Goal: Information Seeking & Learning: Learn about a topic

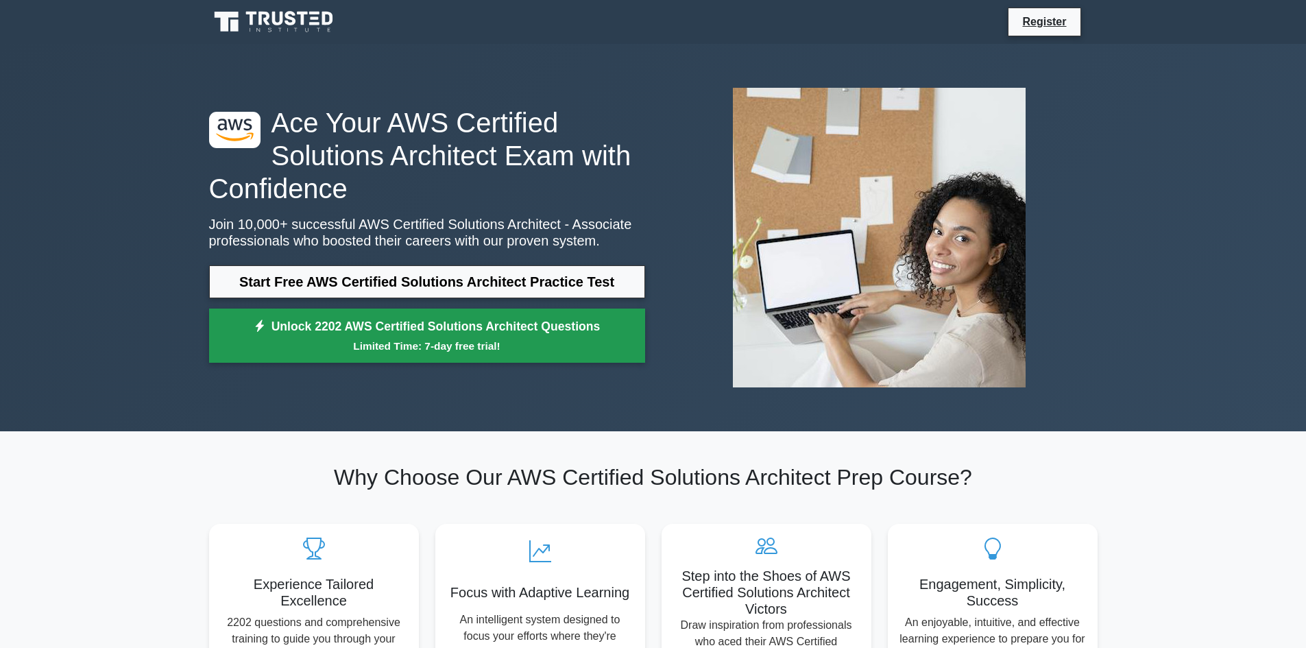
click at [482, 328] on link "Unlock 2202 AWS Certified Solutions Architect Questions Limited Time: 7-day fre…" at bounding box center [427, 335] width 436 height 55
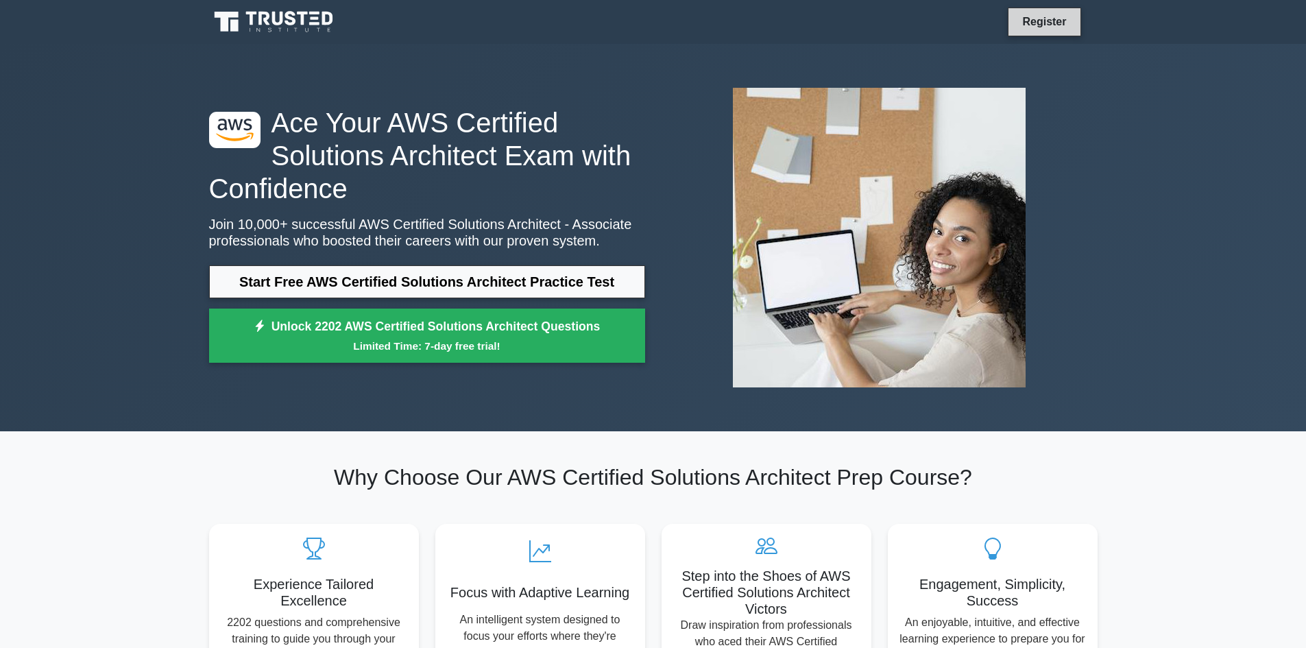
click at [1036, 21] on link "Register" at bounding box center [1044, 21] width 60 height 17
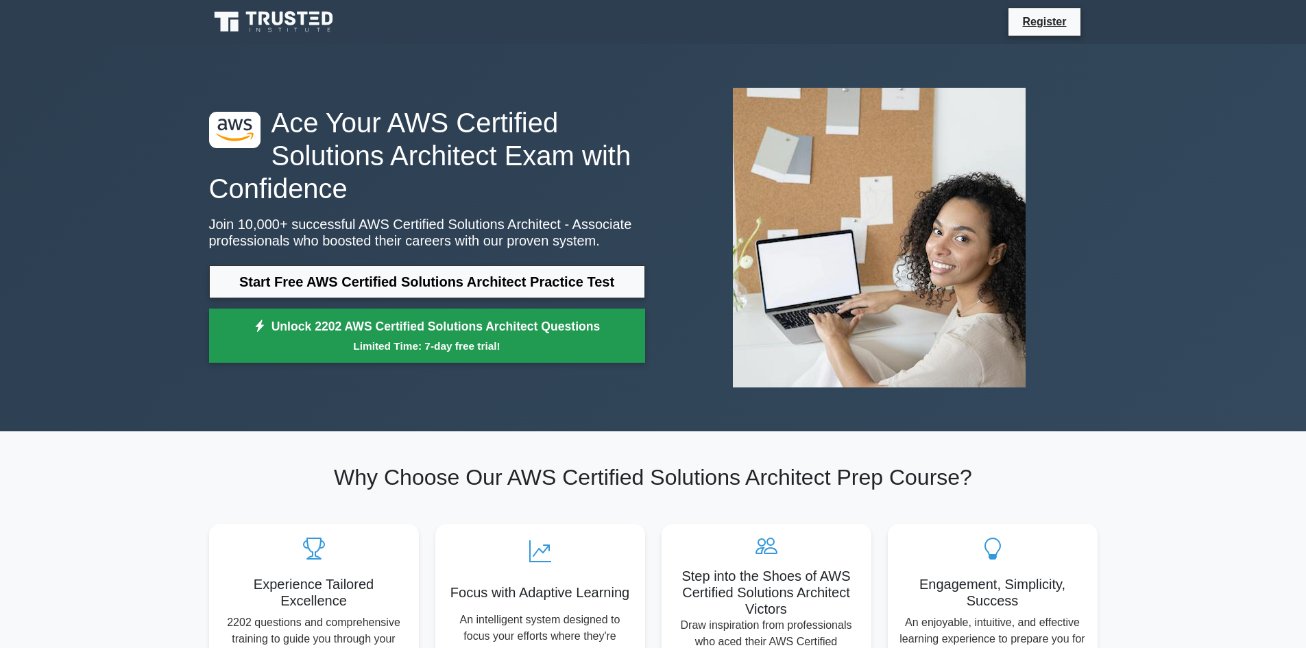
click at [363, 334] on link "Unlock 2202 AWS Certified Solutions Architect Questions Limited Time: 7-day fre…" at bounding box center [427, 335] width 436 height 55
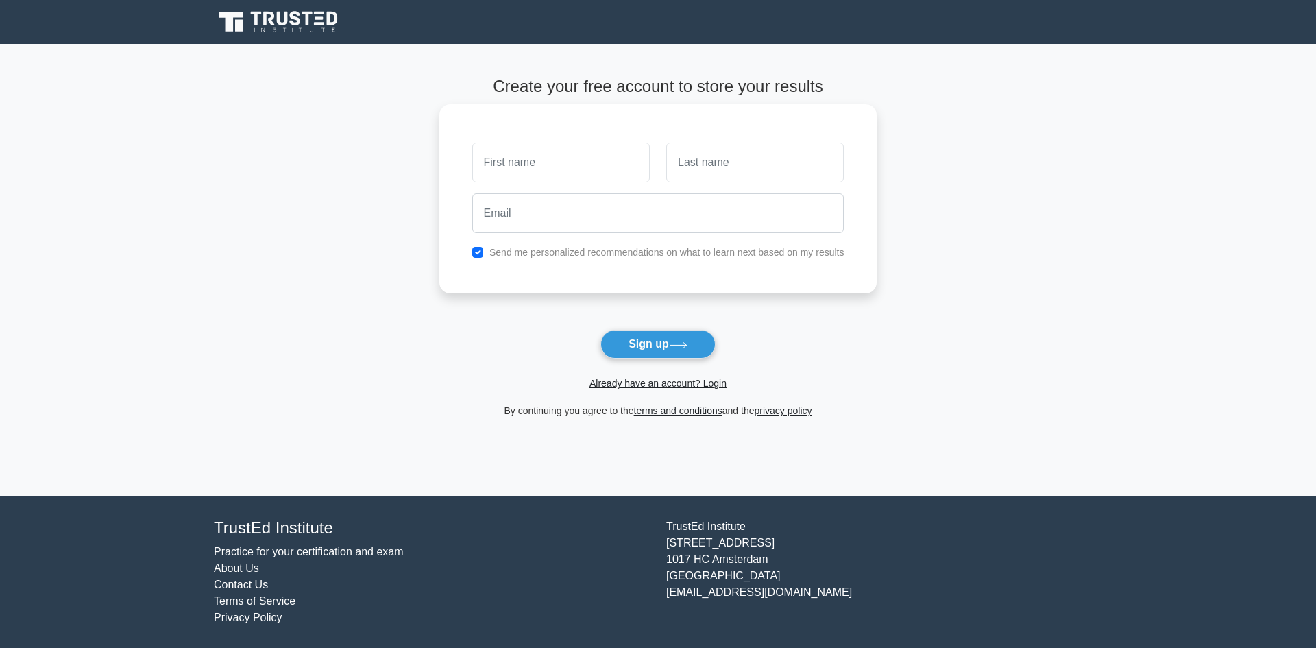
click at [503, 163] on input "text" at bounding box center [560, 163] width 177 height 40
type input "A"
type input "Khutso"
type input "Matabane"
click at [502, 214] on input "email" at bounding box center [658, 213] width 372 height 40
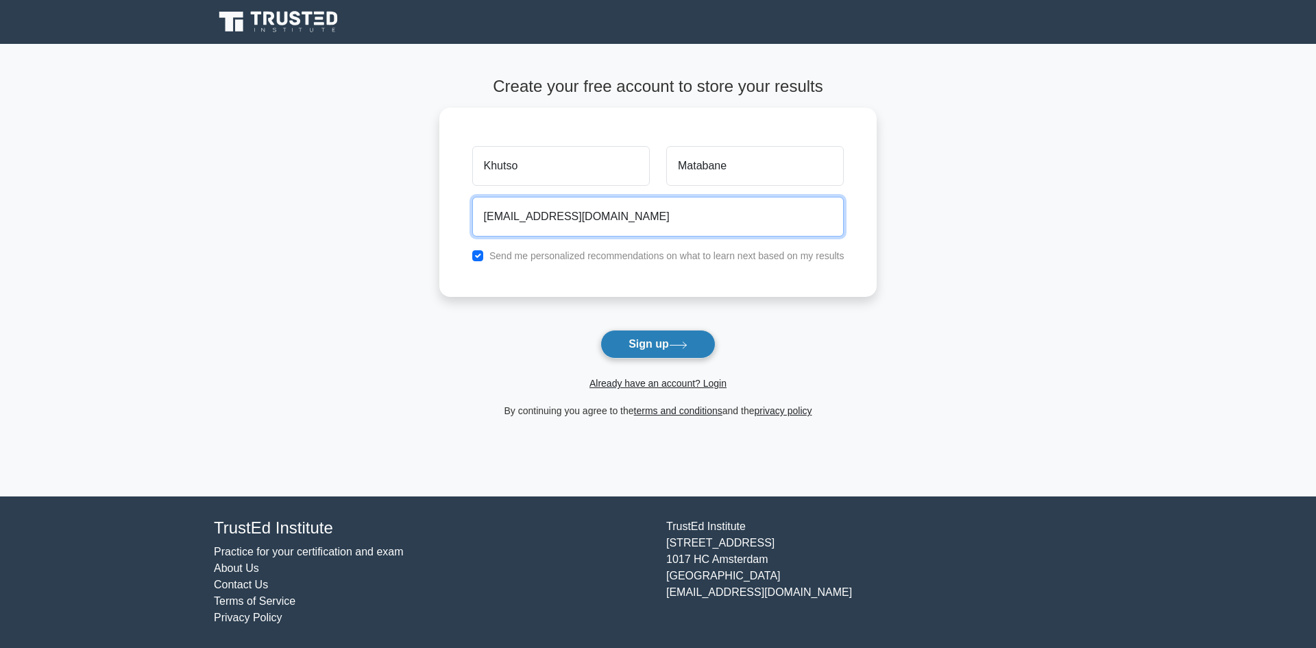
type input "khutsoatk@gmail.com"
click at [670, 347] on button "Sign up" at bounding box center [657, 344] width 115 height 29
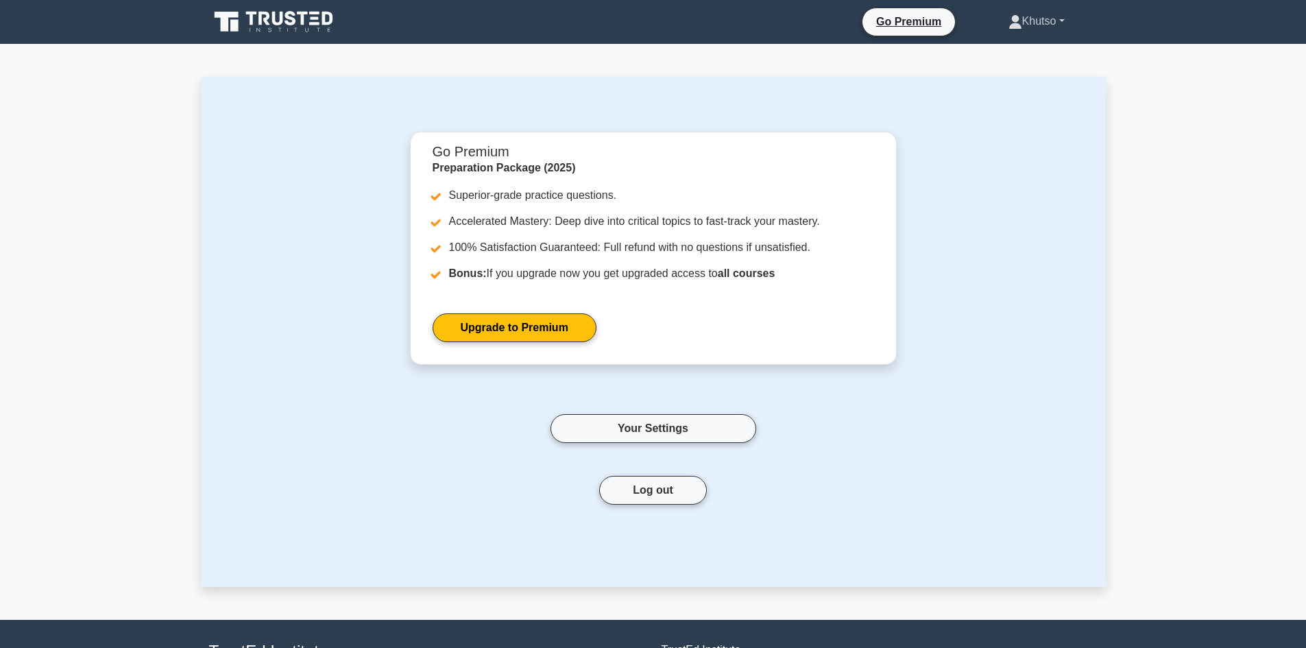
click at [1053, 22] on link "Khutso" at bounding box center [1036, 21] width 122 height 27
click at [993, 54] on link "Profile" at bounding box center [1030, 53] width 108 height 22
click at [681, 434] on link "Your Settings" at bounding box center [653, 428] width 206 height 29
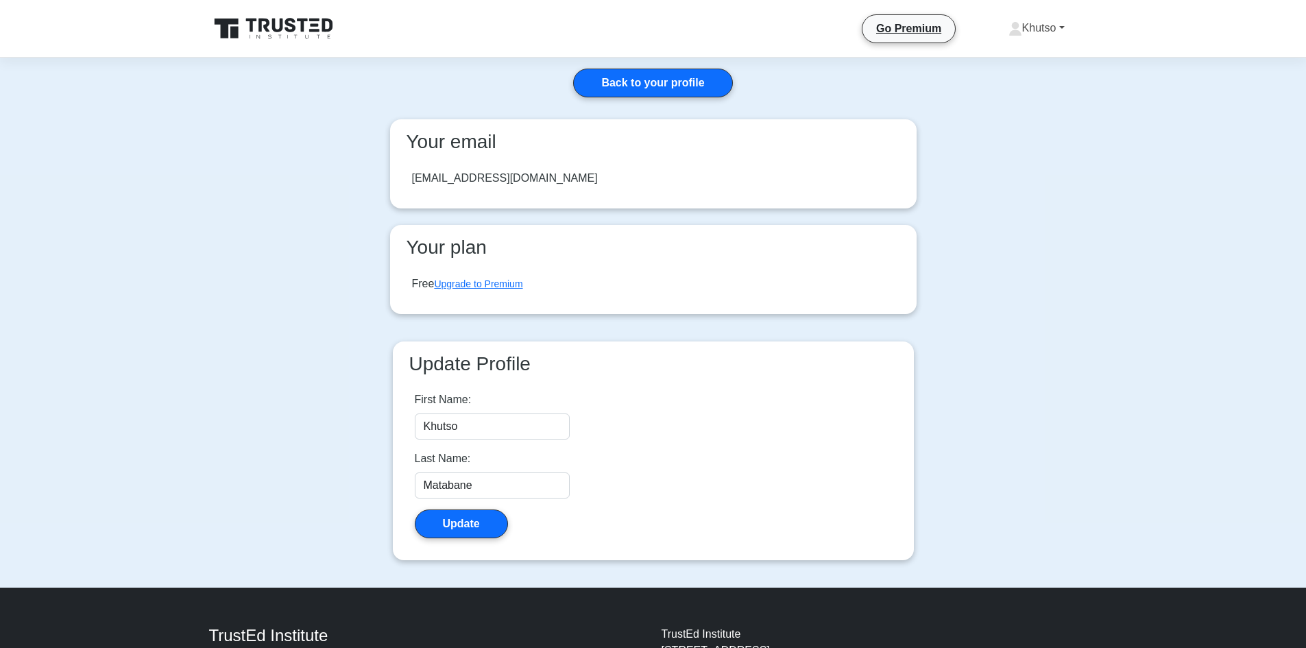
click at [1065, 27] on link "Khutso" at bounding box center [1036, 27] width 122 height 27
click at [1064, 193] on main "Back to your profile Your email khutsoatk@gmail.com Your plan Free Upgrade to P…" at bounding box center [653, 323] width 1306 height 530
click at [491, 289] on div "Free Upgrade to Premium" at bounding box center [467, 284] width 111 height 16
click at [493, 286] on link "Upgrade to Premium" at bounding box center [478, 283] width 88 height 11
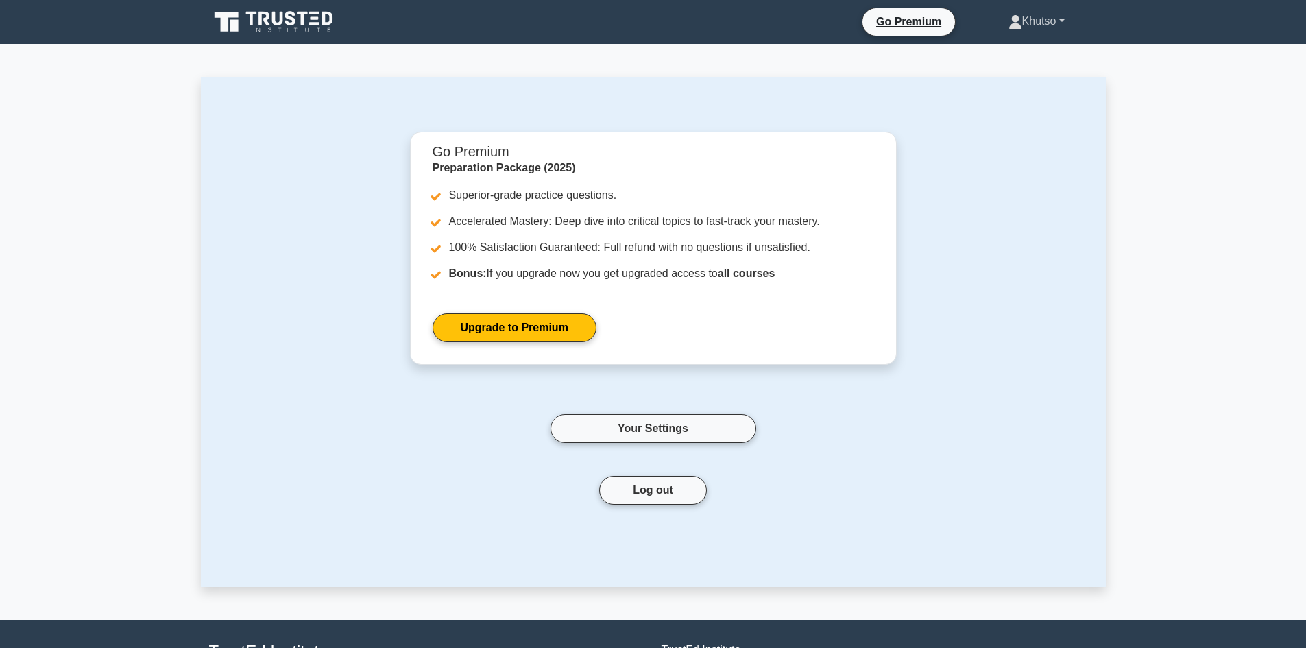
click at [1053, 21] on link "Khutso" at bounding box center [1036, 21] width 122 height 27
click at [1003, 88] on ul "Profile Settings" at bounding box center [1030, 64] width 110 height 56
click at [1056, 24] on link "Khutso" at bounding box center [1036, 21] width 122 height 27
click at [1009, 75] on link "Settings" at bounding box center [1030, 75] width 108 height 22
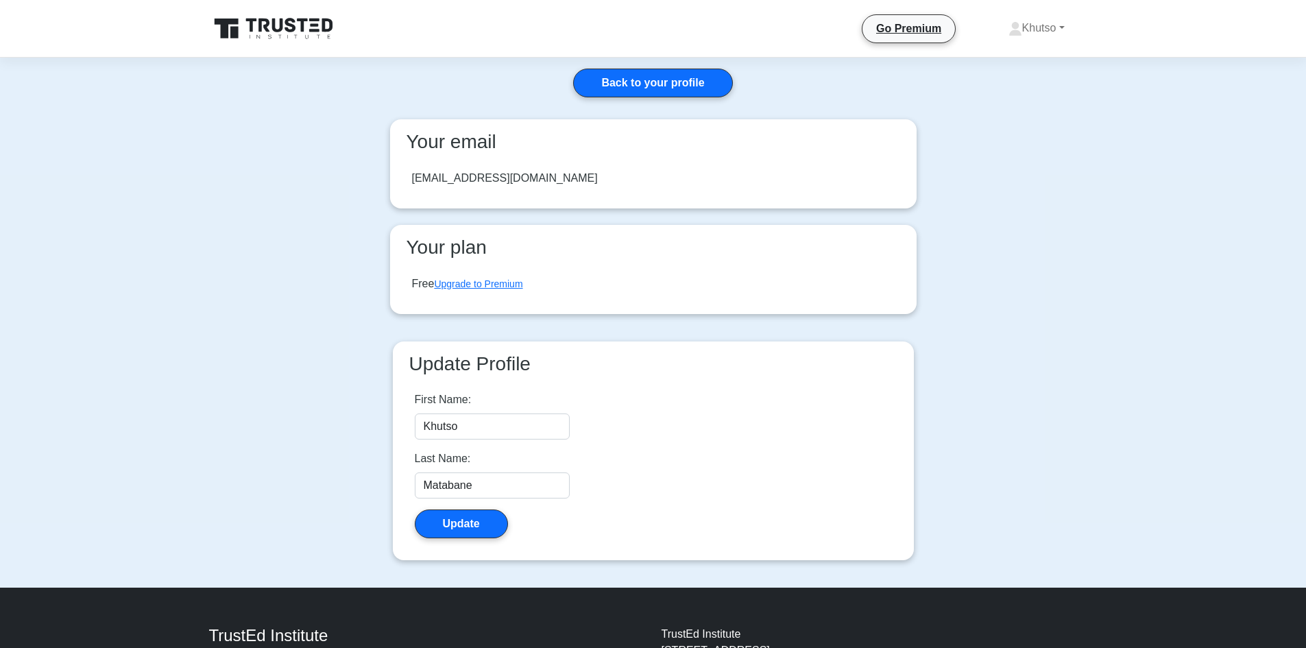
click at [323, 33] on icon at bounding box center [275, 29] width 132 height 26
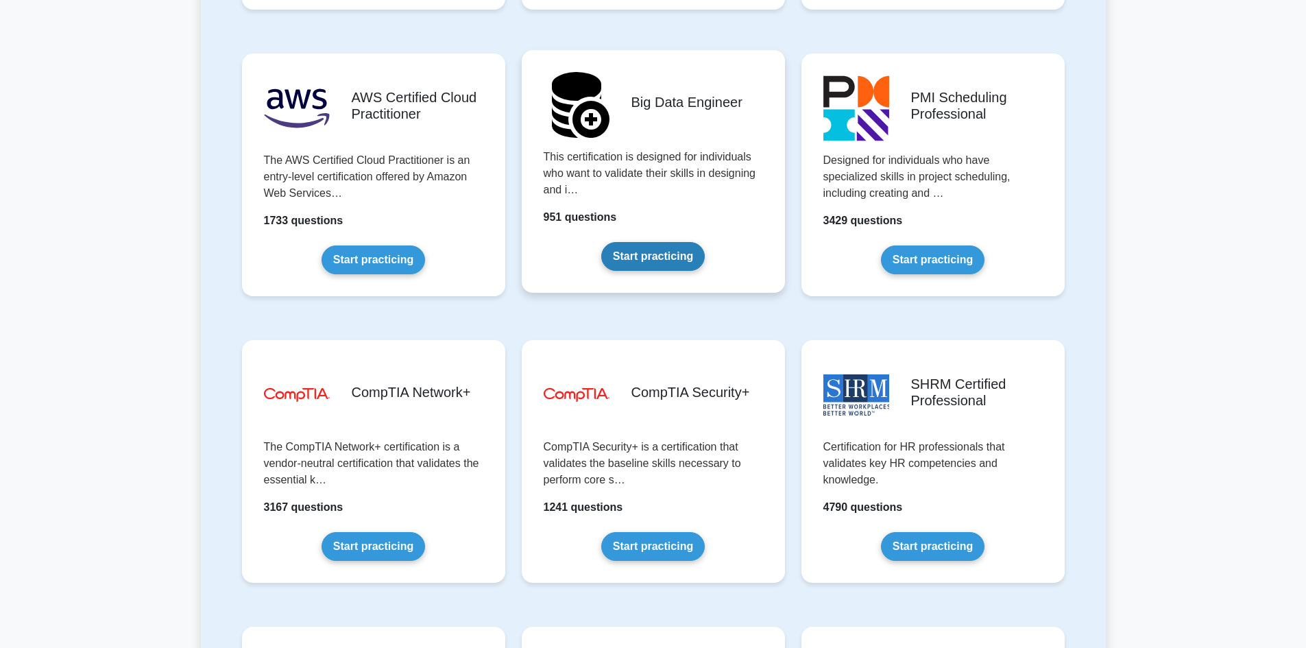
scroll to position [2125, 0]
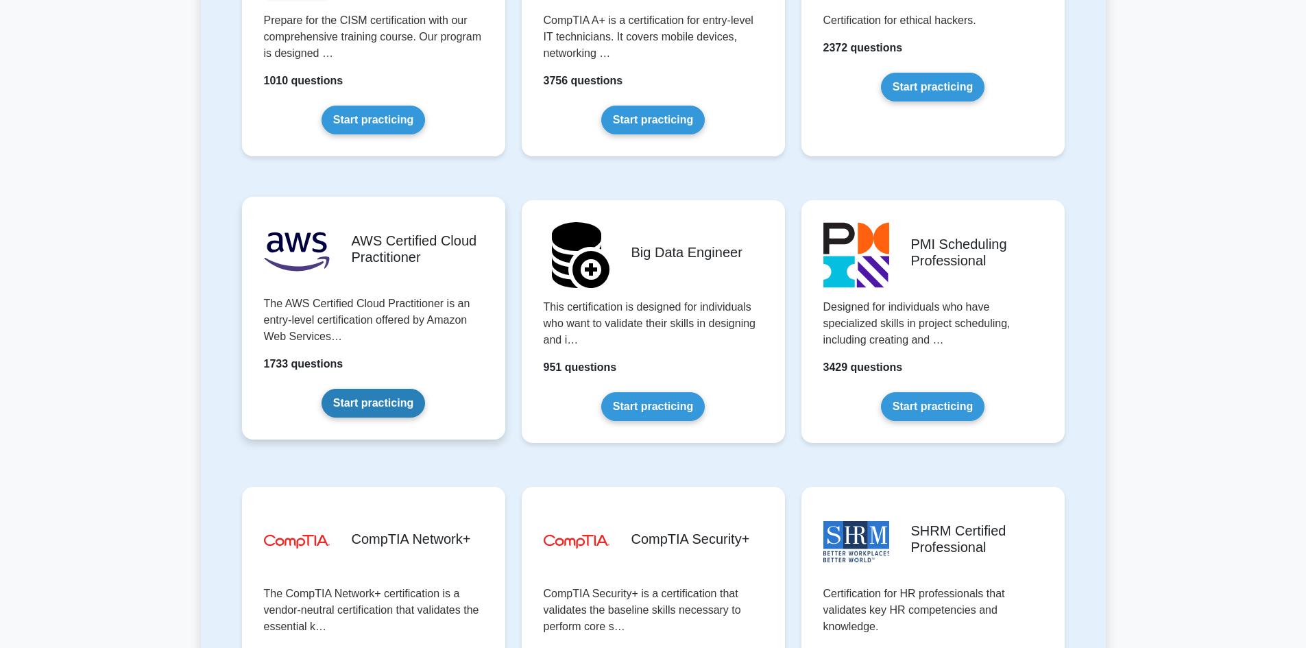
click at [390, 395] on link "Start practicing" at bounding box center [372, 403] width 103 height 29
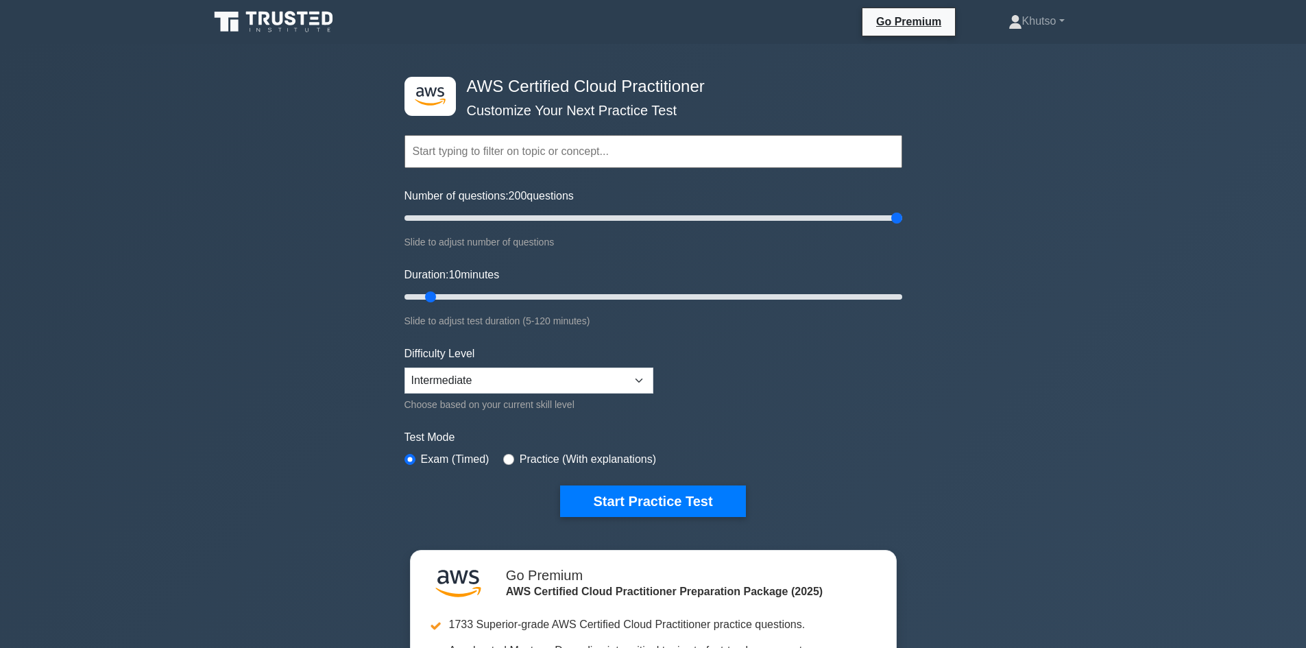
drag, startPoint x: 419, startPoint y: 213, endPoint x: 933, endPoint y: 239, distance: 514.7
type input "200"
click at [902, 226] on input "Number of questions: 200 questions" at bounding box center [653, 218] width 498 height 16
drag, startPoint x: 432, startPoint y: 292, endPoint x: 948, endPoint y: 332, distance: 517.6
type input "120"
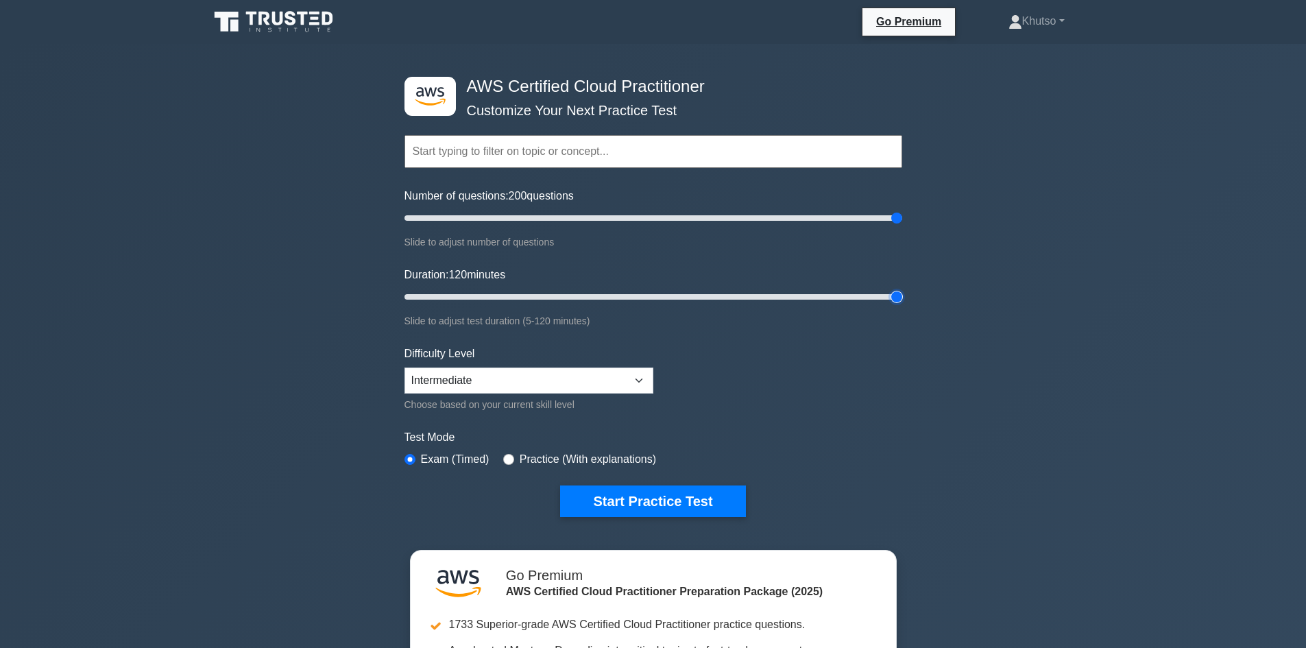
click at [902, 305] on input "Duration: 120 minutes" at bounding box center [653, 297] width 498 height 16
click at [635, 377] on select "Beginner Intermediate Expert" at bounding box center [528, 380] width 249 height 26
select select "expert"
click at [404, 367] on select "Beginner Intermediate Expert" at bounding box center [528, 380] width 249 height 26
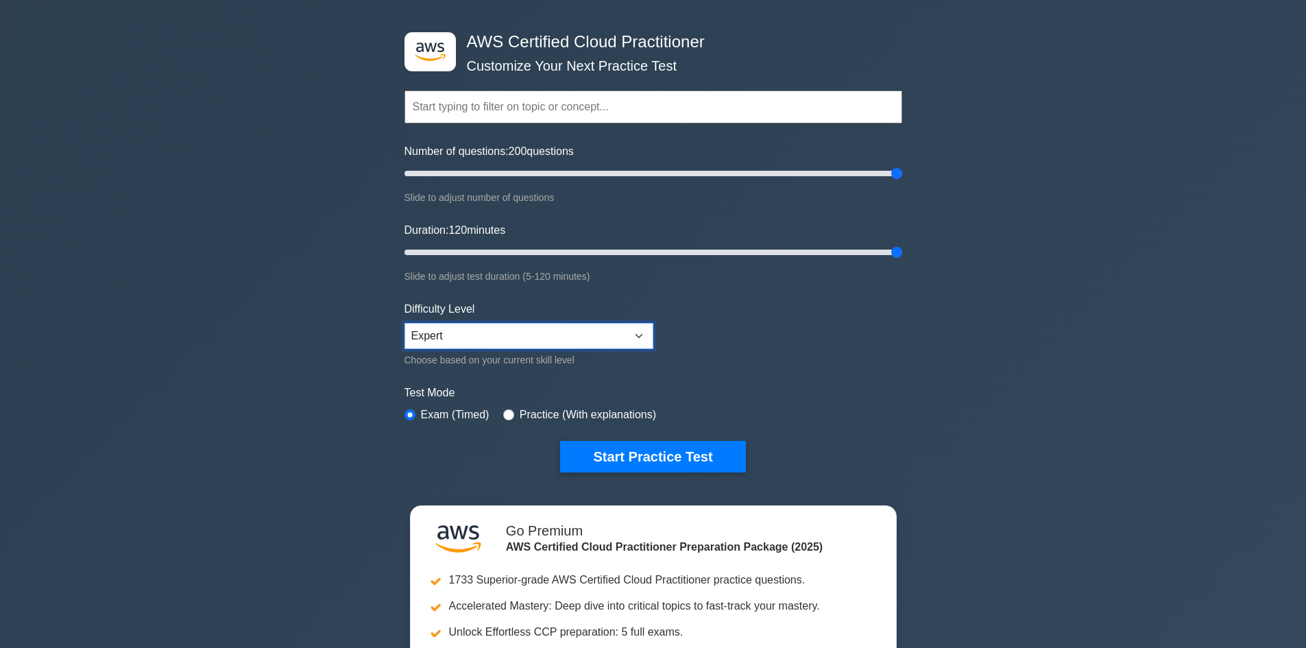
scroll to position [69, 0]
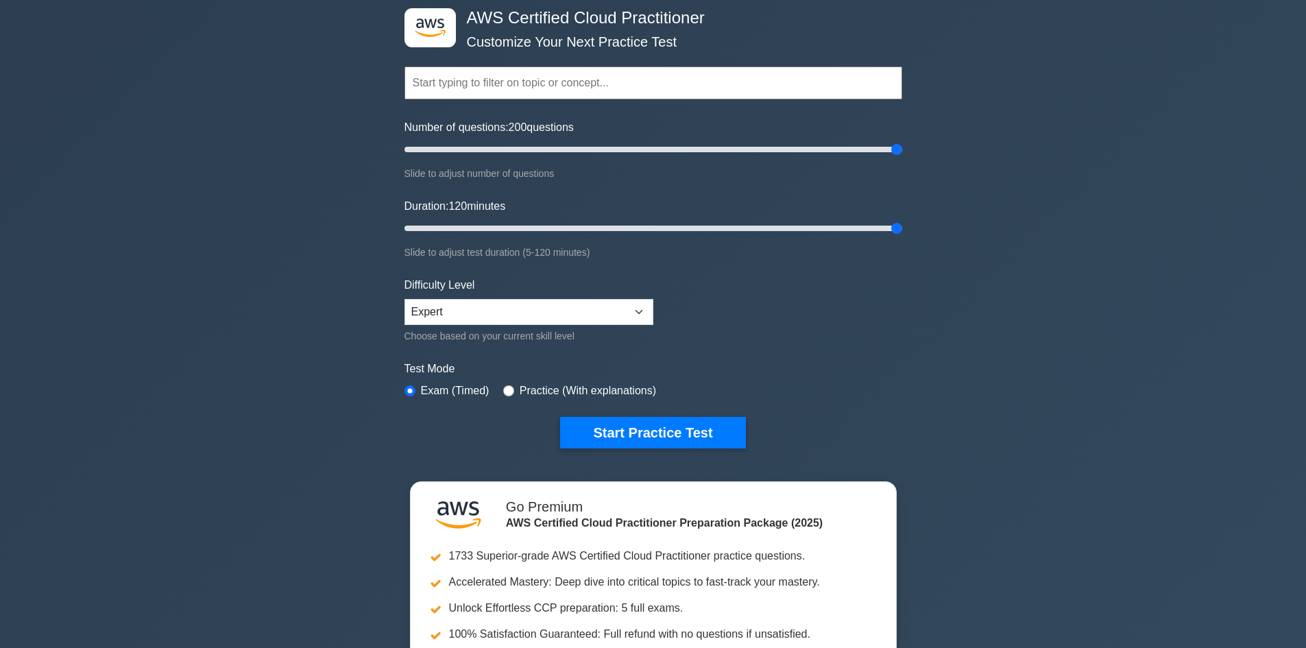
drag, startPoint x: 683, startPoint y: 430, endPoint x: 682, endPoint y: 450, distance: 20.6
click at [683, 460] on div ".st0{fill:#252F3E;} .st1{fill-rule:evenodd;clip-rule:evenodd;fill:#FF9900;} AWS…" at bounding box center [653, 228] width 514 height 506
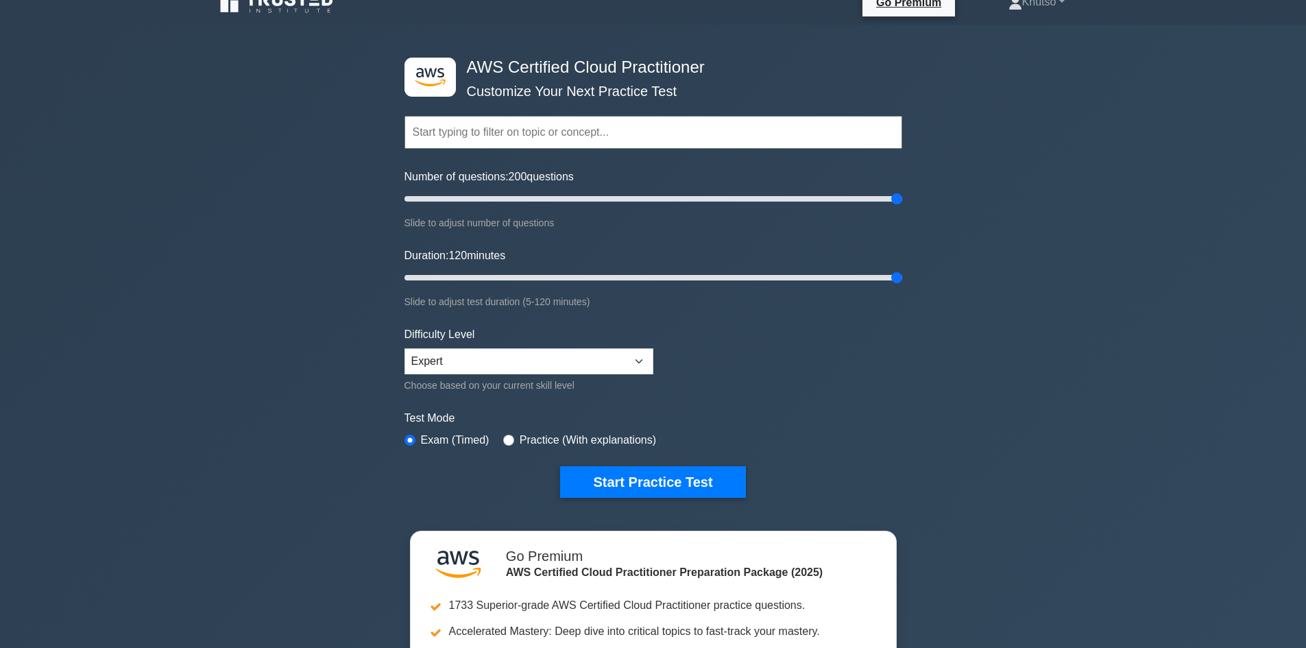
scroll to position [0, 0]
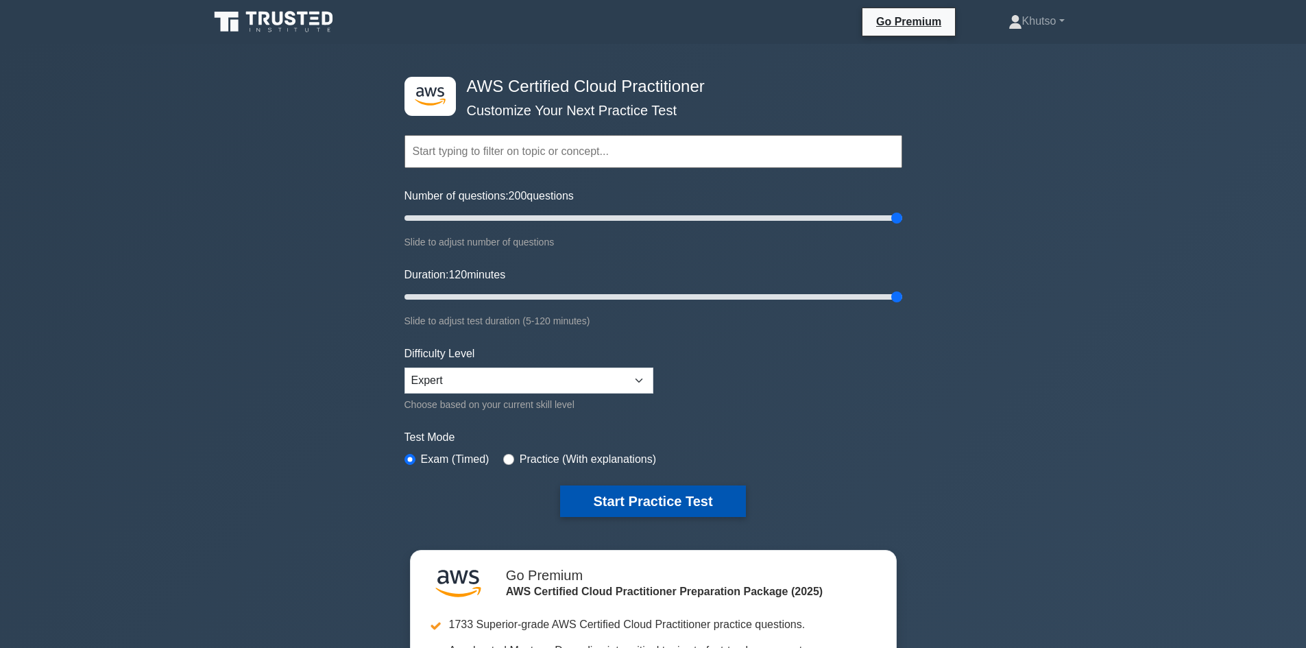
click at [691, 504] on button "Start Practice Test" at bounding box center [652, 501] width 185 height 32
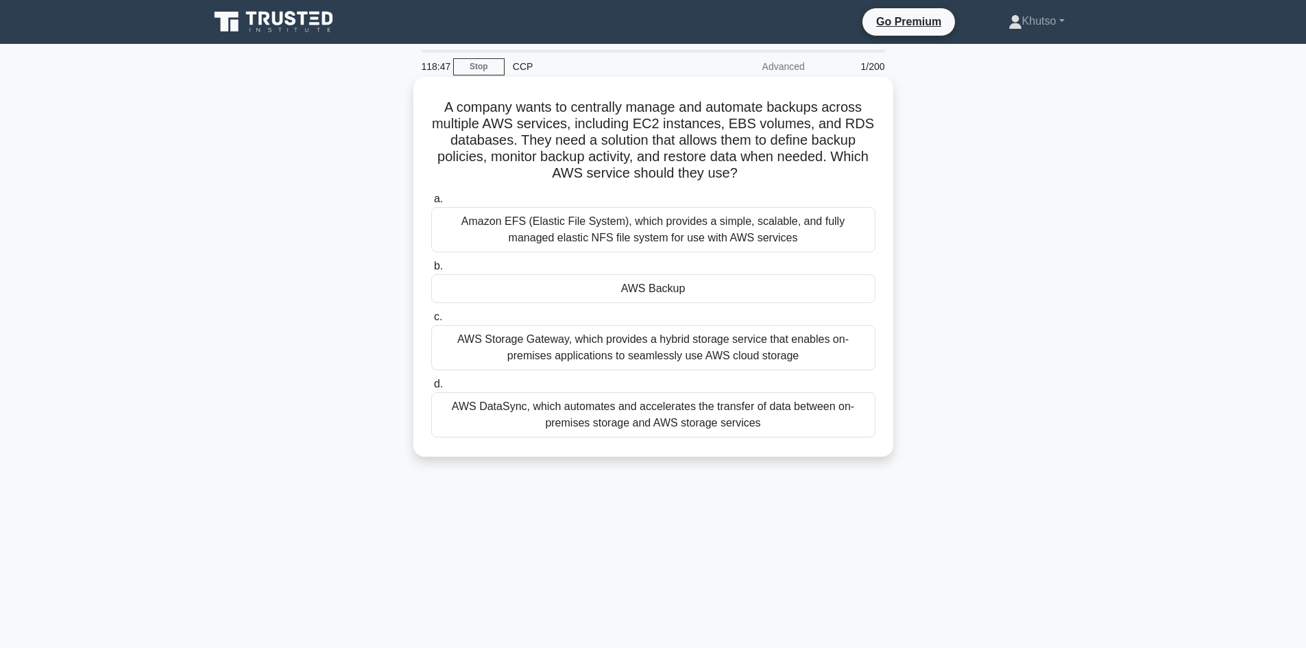
drag, startPoint x: 442, startPoint y: 102, endPoint x: 743, endPoint y: 363, distance: 397.9
click at [811, 441] on div "A company wants to centrally manage and automate backups across multiple AWS se…" at bounding box center [653, 266] width 469 height 369
copy div "A company wants to centrally manage and automate backups across multiple AWS se…"
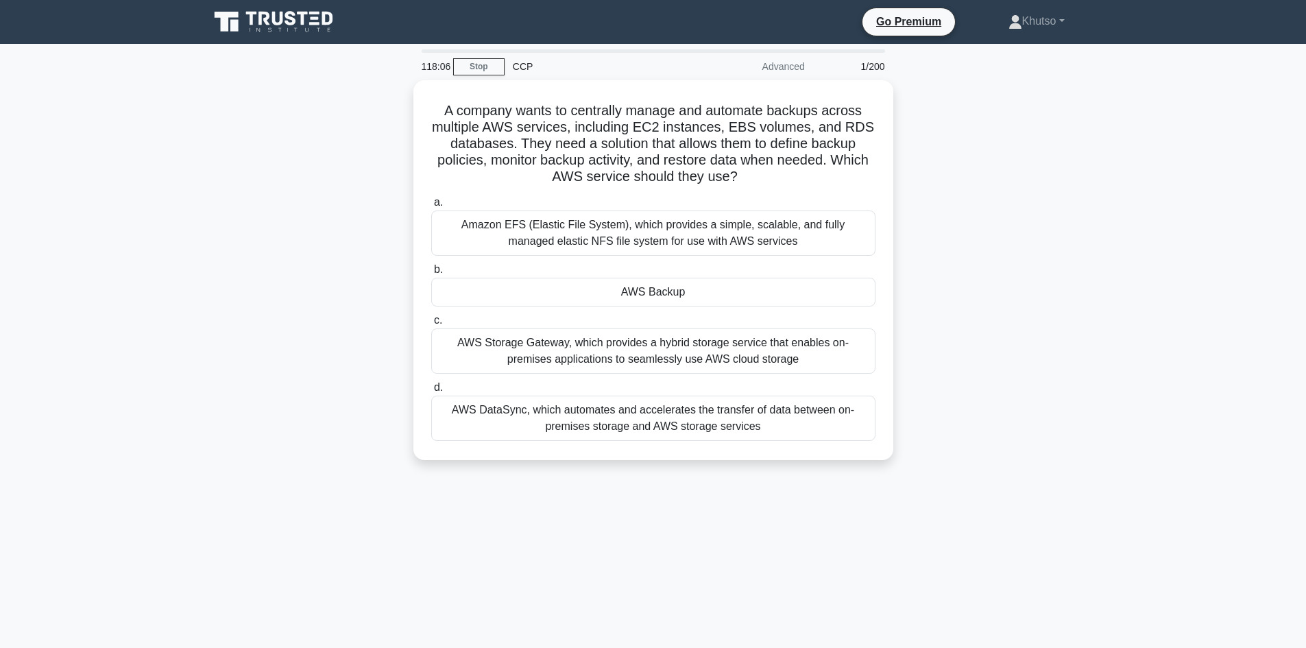
click at [1004, 307] on div "A company wants to centrally manage and automate backups across multiple AWS se…" at bounding box center [653, 278] width 905 height 396
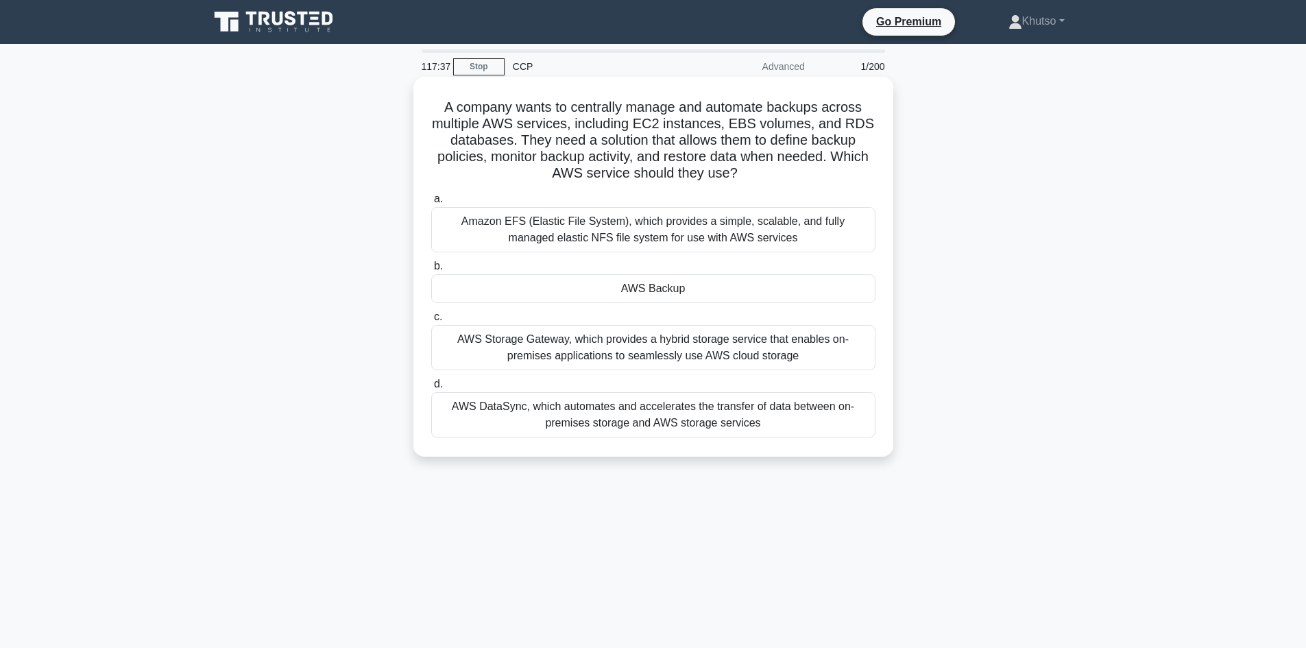
click at [611, 349] on div "AWS Storage Gateway, which provides a hybrid storage service that enables on-pr…" at bounding box center [653, 347] width 444 height 45
click at [431, 321] on input "c. AWS Storage Gateway, which provides a hybrid storage service that enables on…" at bounding box center [431, 317] width 0 height 9
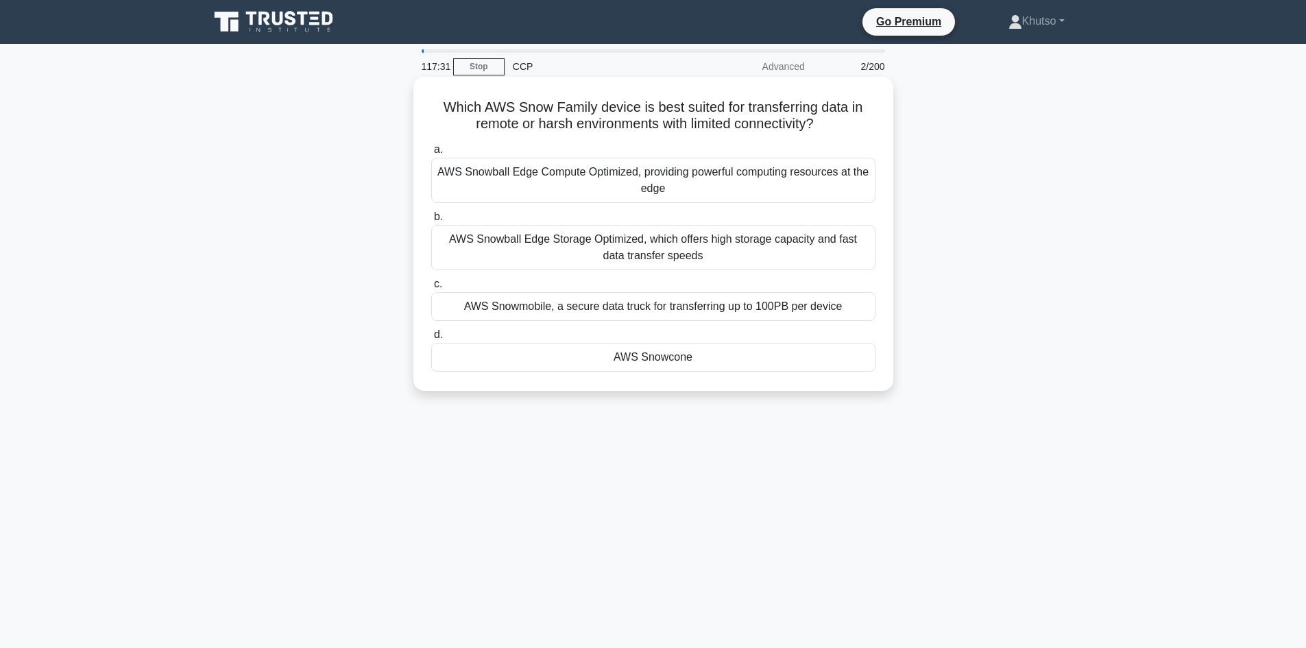
drag, startPoint x: 445, startPoint y: 103, endPoint x: 711, endPoint y: 266, distance: 312.2
click at [746, 380] on div "Which AWS Snow Family device is best suited for transferring data in remote or …" at bounding box center [653, 233] width 469 height 303
copy div "Which AWS Snow Family device is best suited for transferring data in remote or …"
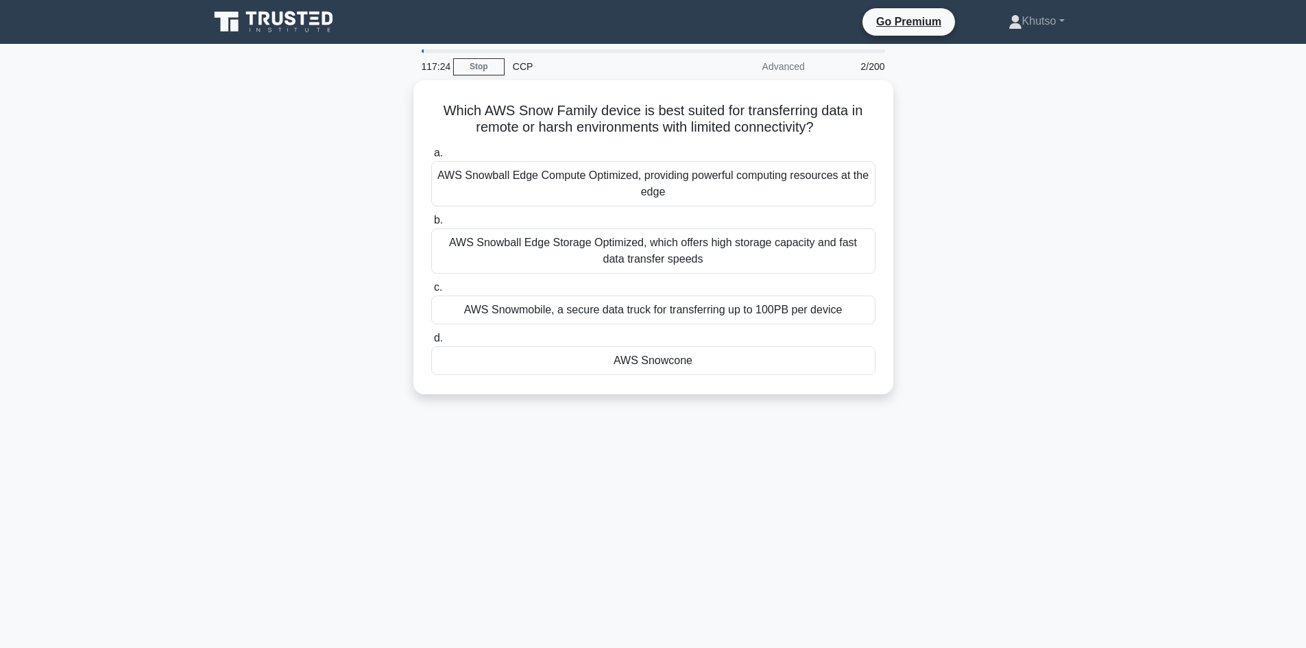
drag, startPoint x: 986, startPoint y: 280, endPoint x: 965, endPoint y: 282, distance: 20.7
click at [985, 279] on div "Which AWS Snow Family device is best suited for transferring data in remote or …" at bounding box center [653, 245] width 905 height 330
click at [1028, 170] on div "Which AWS Snow Family device is best suited for transferring data in remote or …" at bounding box center [653, 245] width 905 height 330
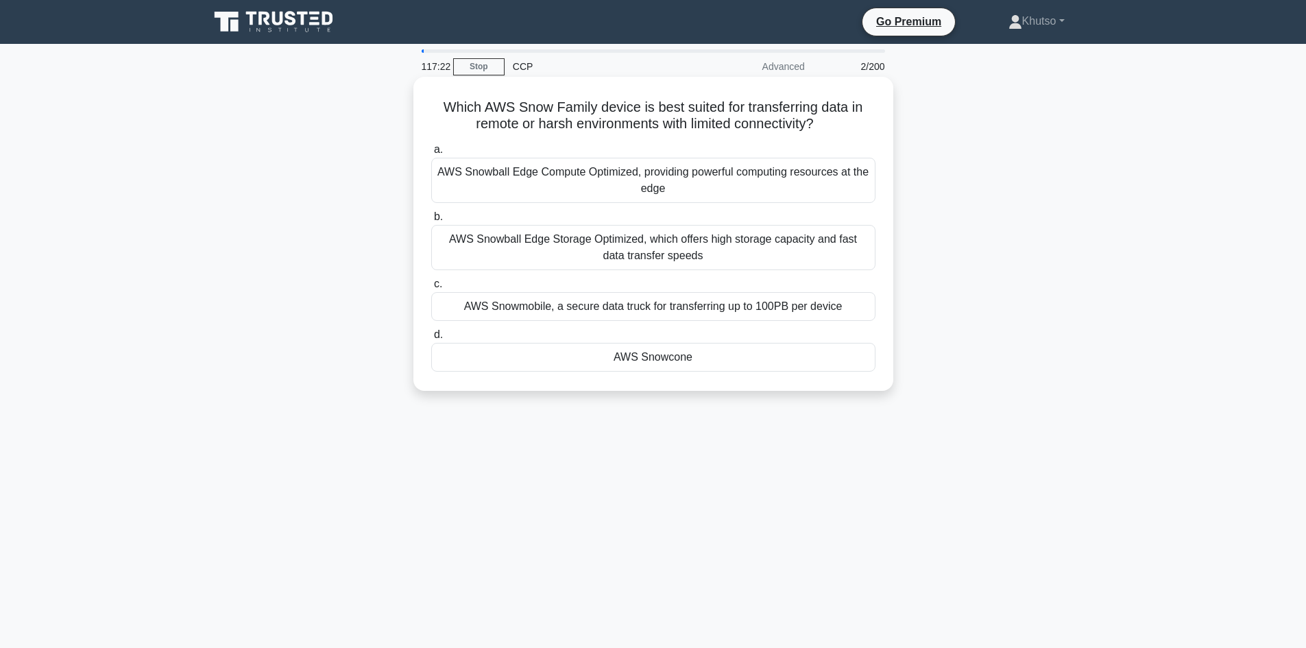
click at [674, 186] on div "AWS Snowball Edge Compute Optimized, providing powerful computing resources at …" at bounding box center [653, 180] width 444 height 45
click at [431, 154] on input "a. AWS Snowball Edge Compute Optimized, providing powerful computing resources …" at bounding box center [431, 149] width 0 height 9
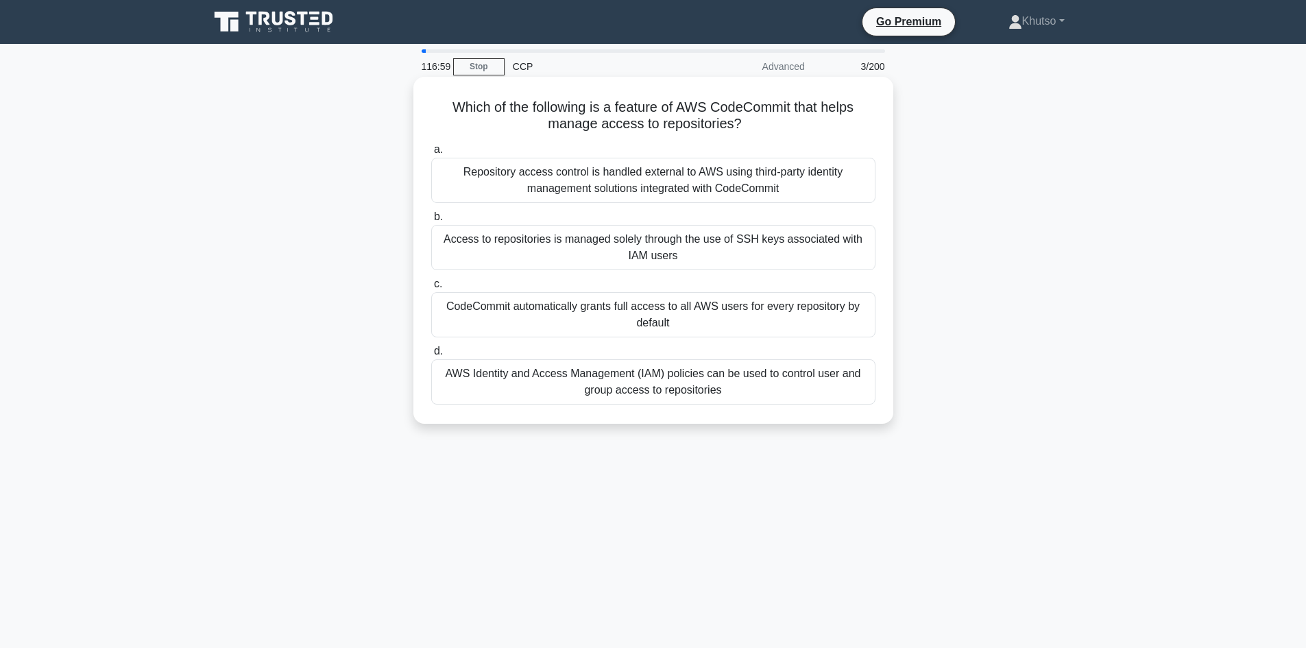
drag, startPoint x: 450, startPoint y: 106, endPoint x: 882, endPoint y: 397, distance: 521.4
click at [829, 407] on div "Which of the following is a feature of AWS CodeCommit that helps manage access …" at bounding box center [653, 250] width 469 height 336
copy div "Which of the following is a feature of AWS CodeCommit that helps manage access …"
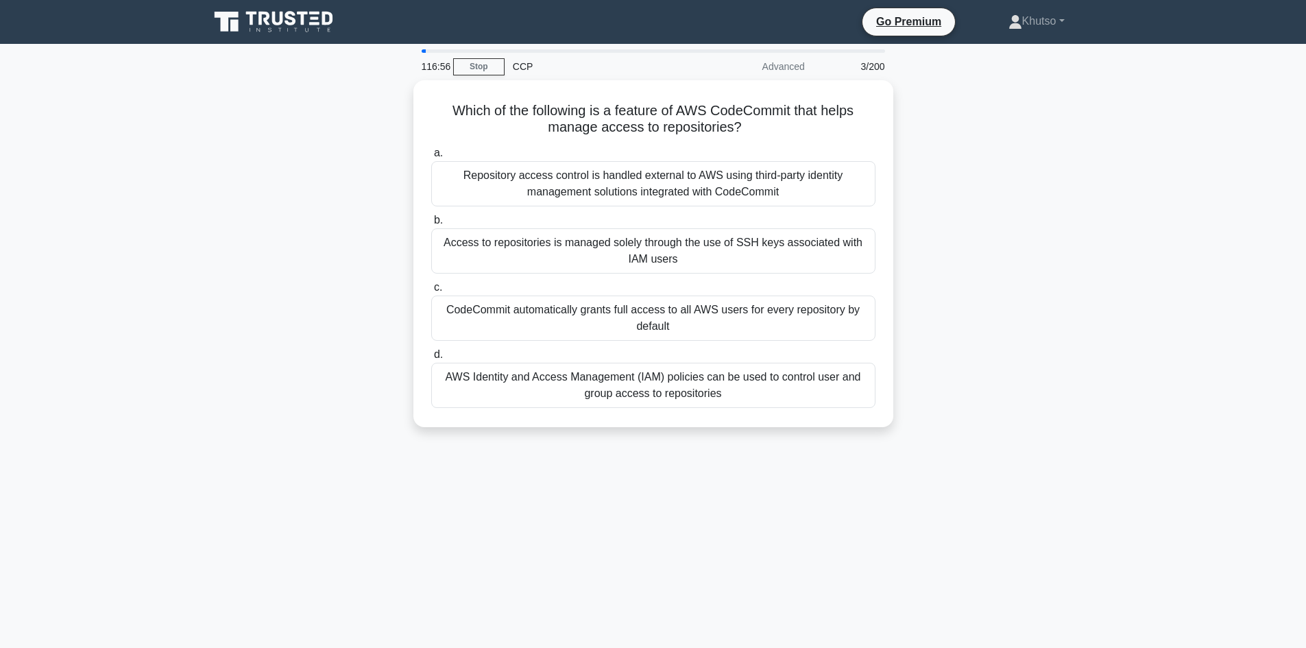
click at [1140, 299] on main "116:56 Stop CCP Advanced 3/200 Which of the following is a feature of AWS CodeC…" at bounding box center [653, 392] width 1306 height 696
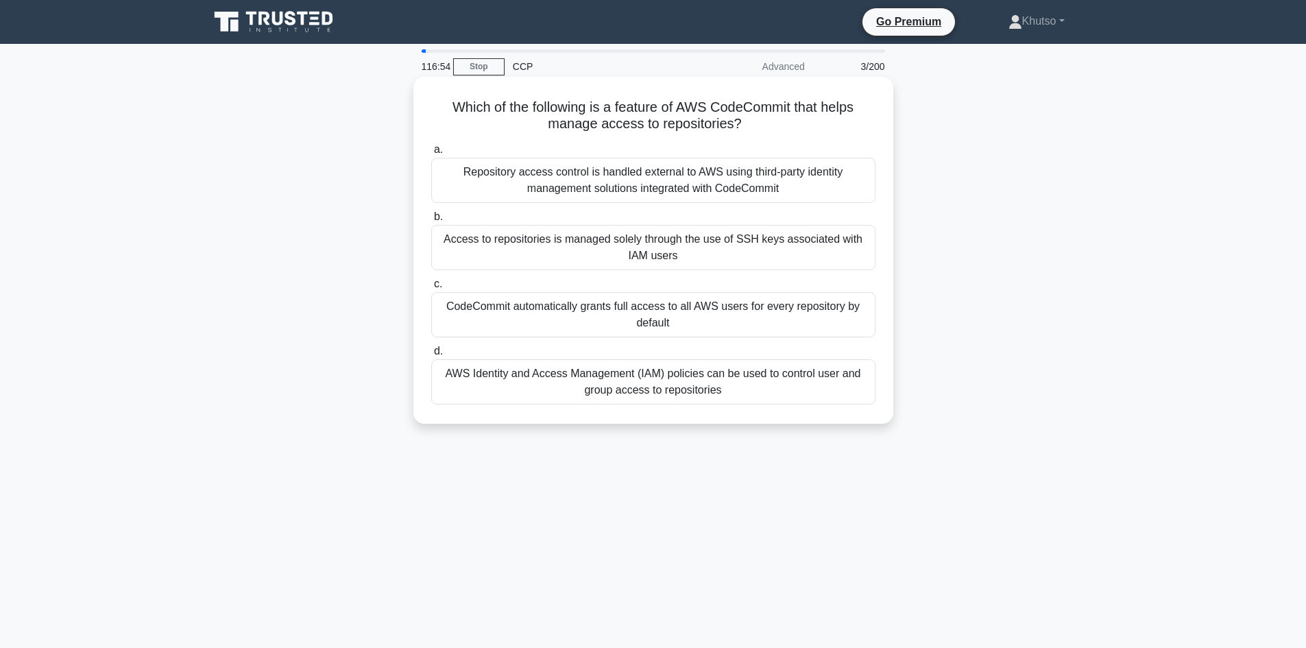
click at [652, 191] on div "Repository access control is handled external to AWS using third-party identity…" at bounding box center [653, 180] width 444 height 45
click at [431, 154] on input "a. Repository access control is handled external to AWS using third-party ident…" at bounding box center [431, 149] width 0 height 9
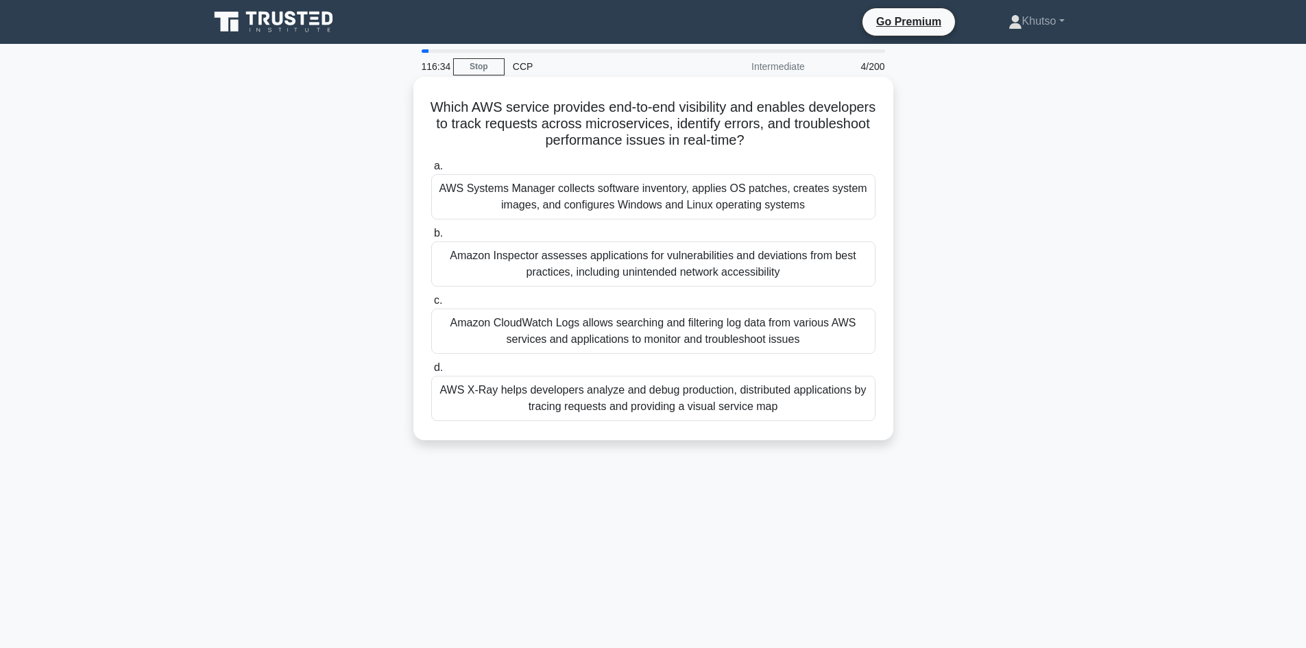
drag, startPoint x: 461, startPoint y: 102, endPoint x: 824, endPoint y: 436, distance: 493.3
click at [824, 436] on div "Which AWS service provides end-to-end visibility and enables developers to trac…" at bounding box center [653, 258] width 480 height 363
copy div "Which AWS service provides end-to-end visibility and enables developers to trac…"
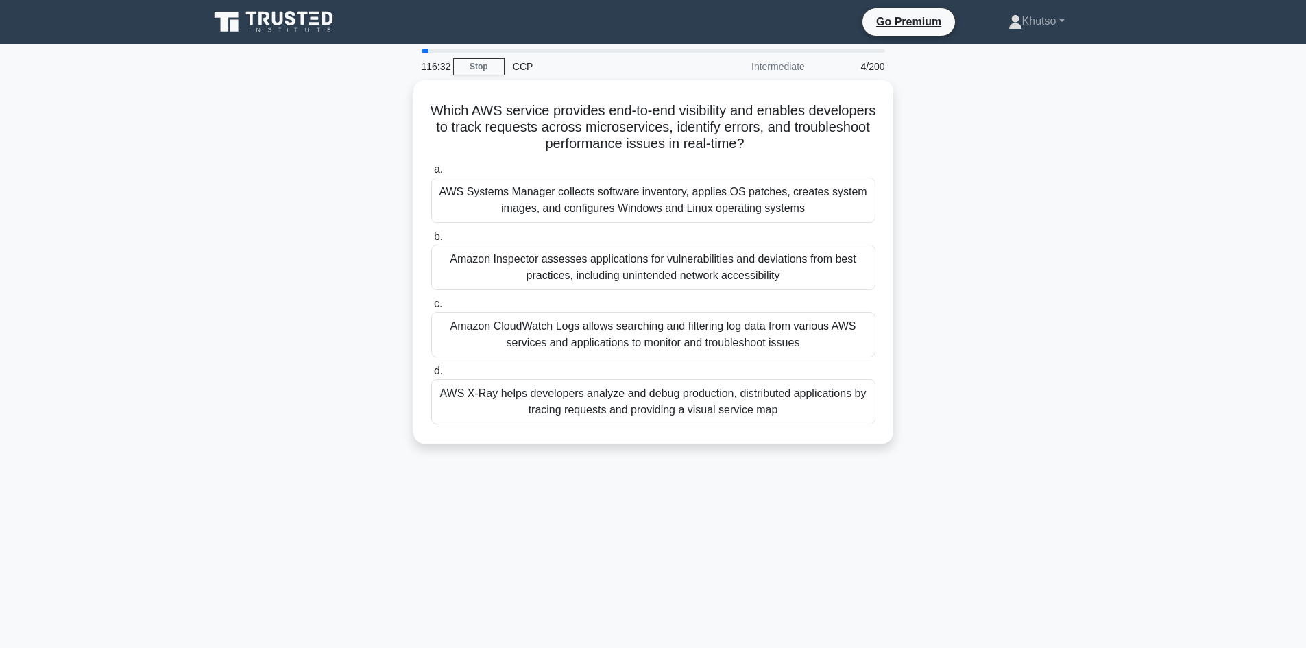
click at [928, 247] on div "Which AWS service provides end-to-end visibility and enables developers to trac…" at bounding box center [653, 270] width 905 height 380
click at [994, 260] on div "Which AWS service provides end-to-end visibility and enables developers to trac…" at bounding box center [653, 270] width 905 height 380
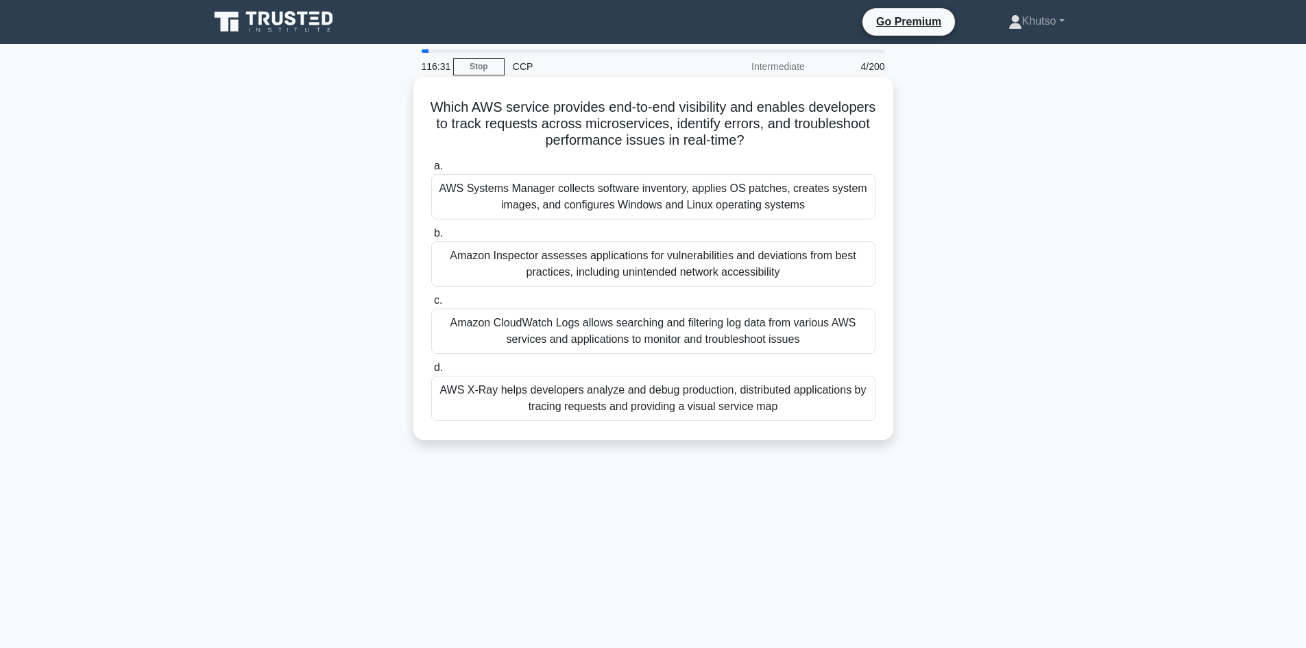
click at [646, 183] on div "AWS Systems Manager collects software inventory, applies OS patches, creates sy…" at bounding box center [653, 196] width 444 height 45
click at [431, 171] on input "a. AWS Systems Manager collects software inventory, applies OS patches, creates…" at bounding box center [431, 166] width 0 height 9
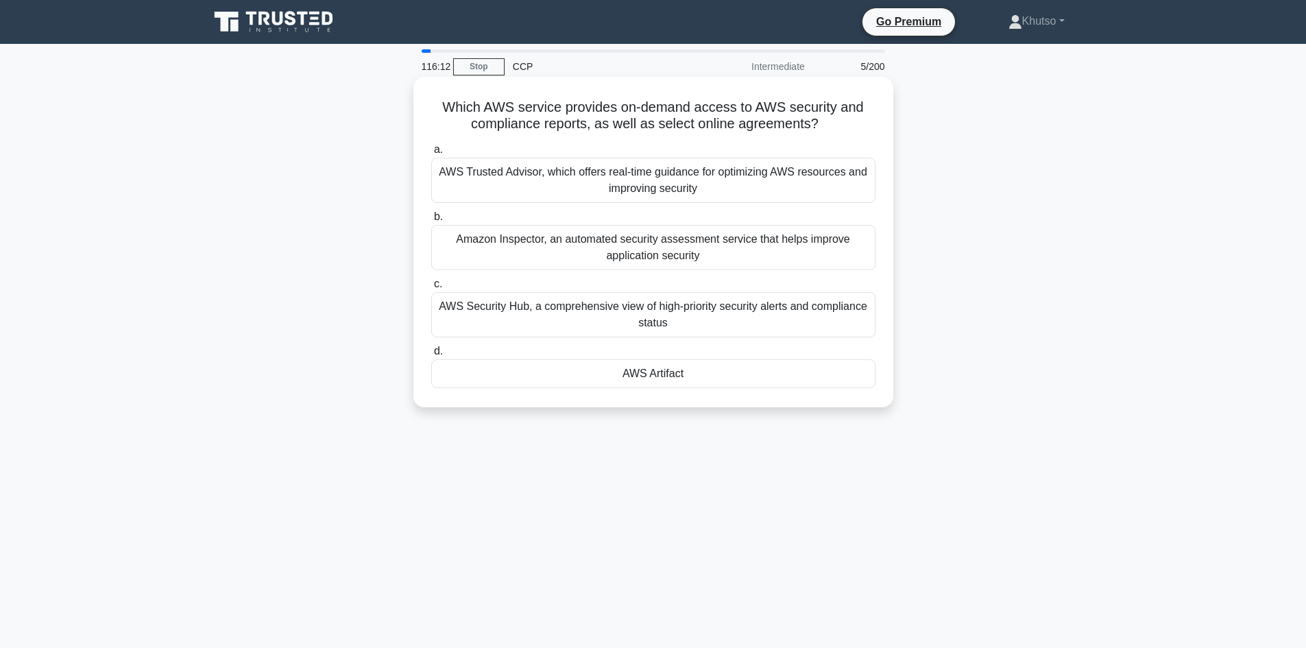
click at [700, 180] on div "AWS Trusted Advisor, which offers real-time guidance for optimizing AWS resourc…" at bounding box center [653, 180] width 444 height 45
click at [431, 154] on input "a. AWS Trusted Advisor, which offers real-time guidance for optimizing AWS reso…" at bounding box center [431, 149] width 0 height 9
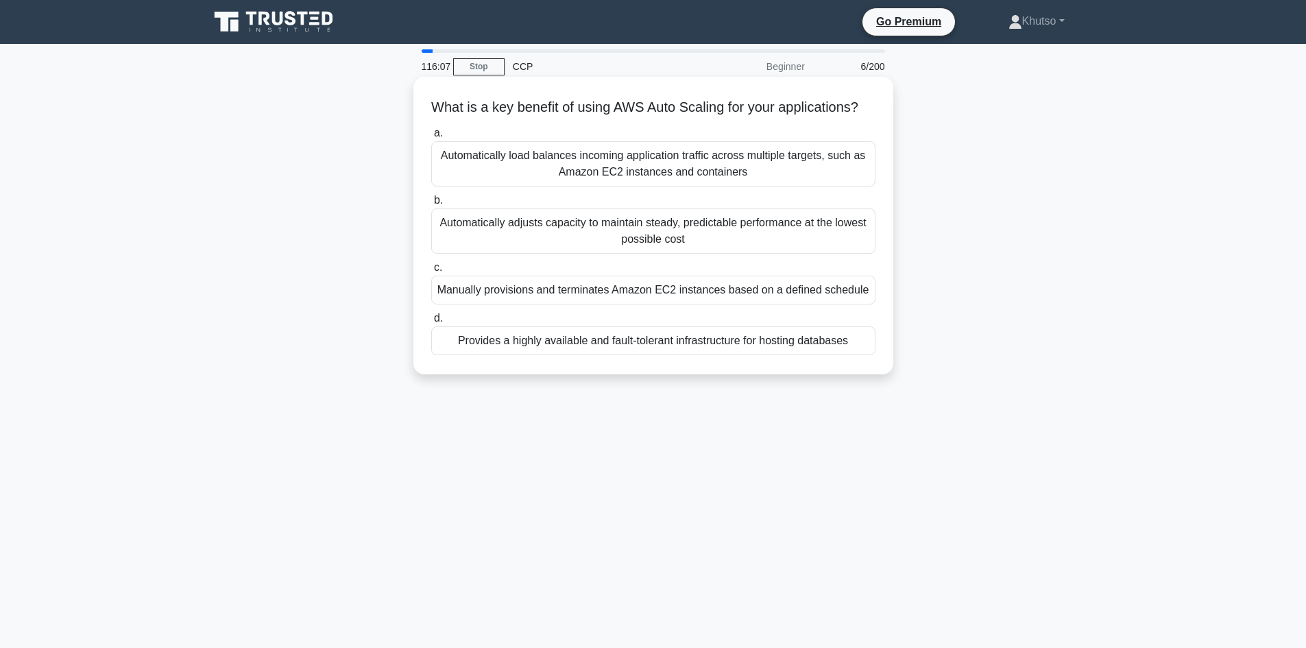
click at [715, 181] on div "Automatically load balances incoming application traffic across multiple target…" at bounding box center [653, 163] width 444 height 45
click at [431, 138] on input "a. Automatically load balances incoming application traffic across multiple tar…" at bounding box center [431, 133] width 0 height 9
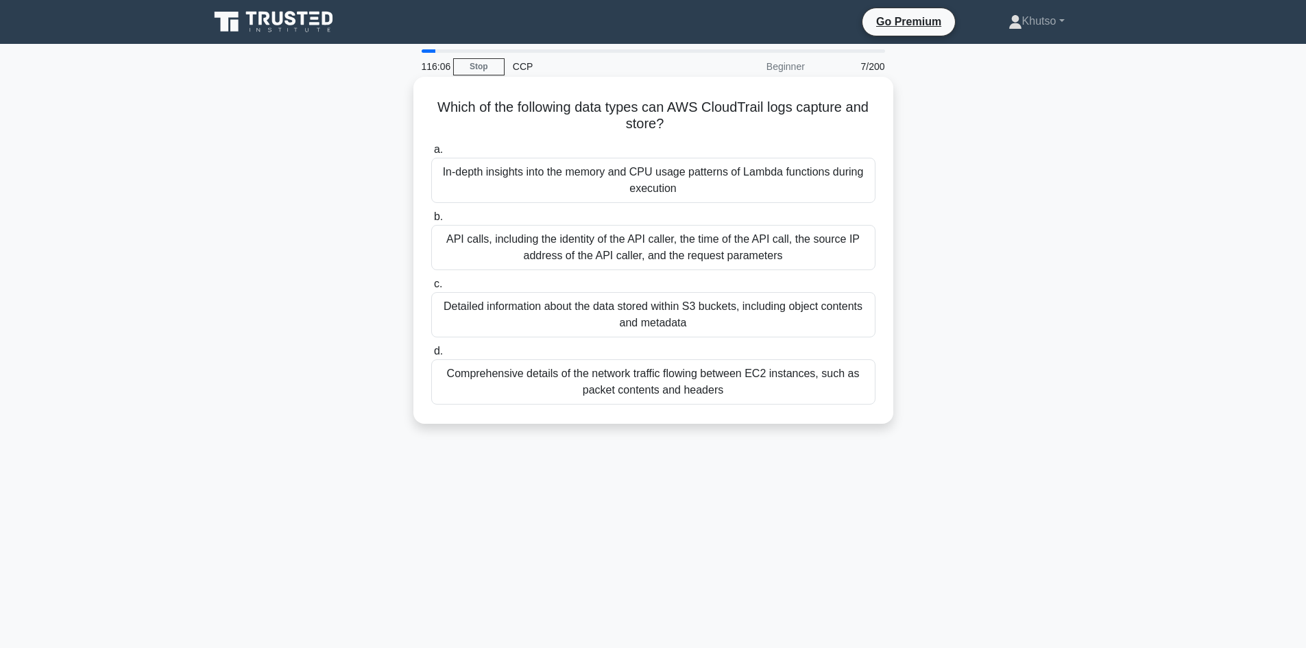
click at [683, 255] on div "API calls, including the identity of the API caller, the time of the API call, …" at bounding box center [653, 247] width 444 height 45
click at [431, 221] on input "b. API calls, including the identity of the API caller, the time of the API cal…" at bounding box center [431, 216] width 0 height 9
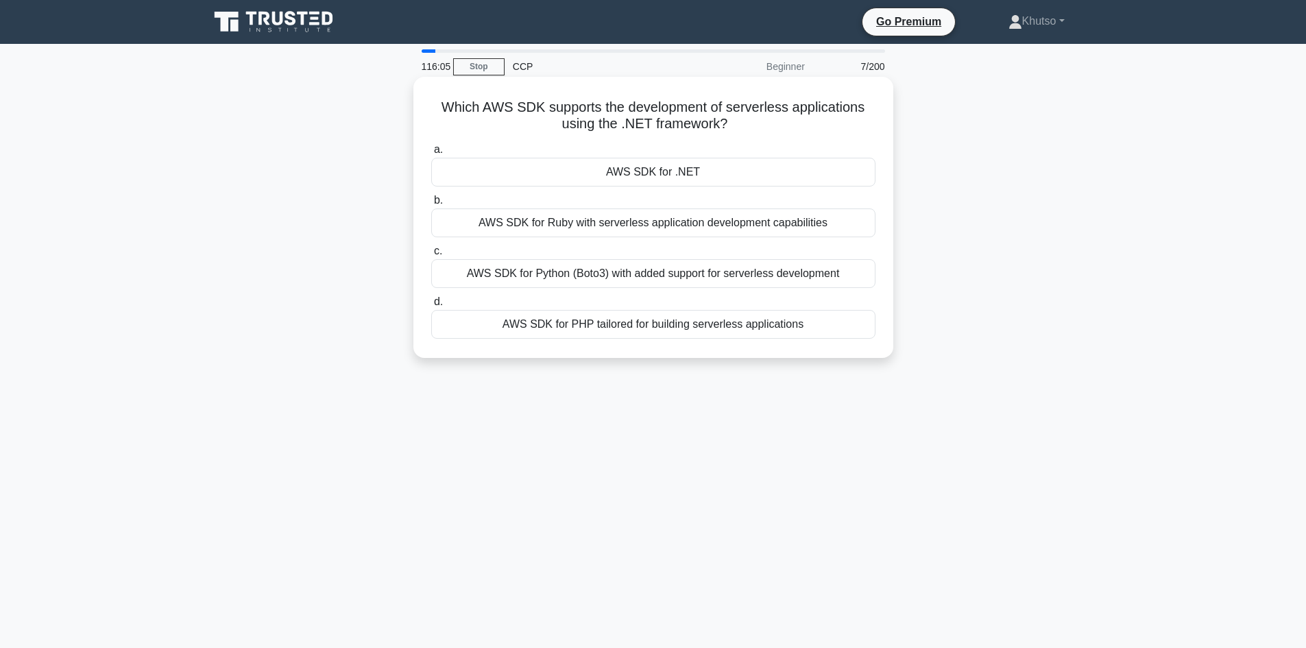
click at [684, 180] on div "AWS SDK for .NET" at bounding box center [653, 172] width 444 height 29
click at [431, 154] on input "a. AWS SDK for .NET" at bounding box center [431, 149] width 0 height 9
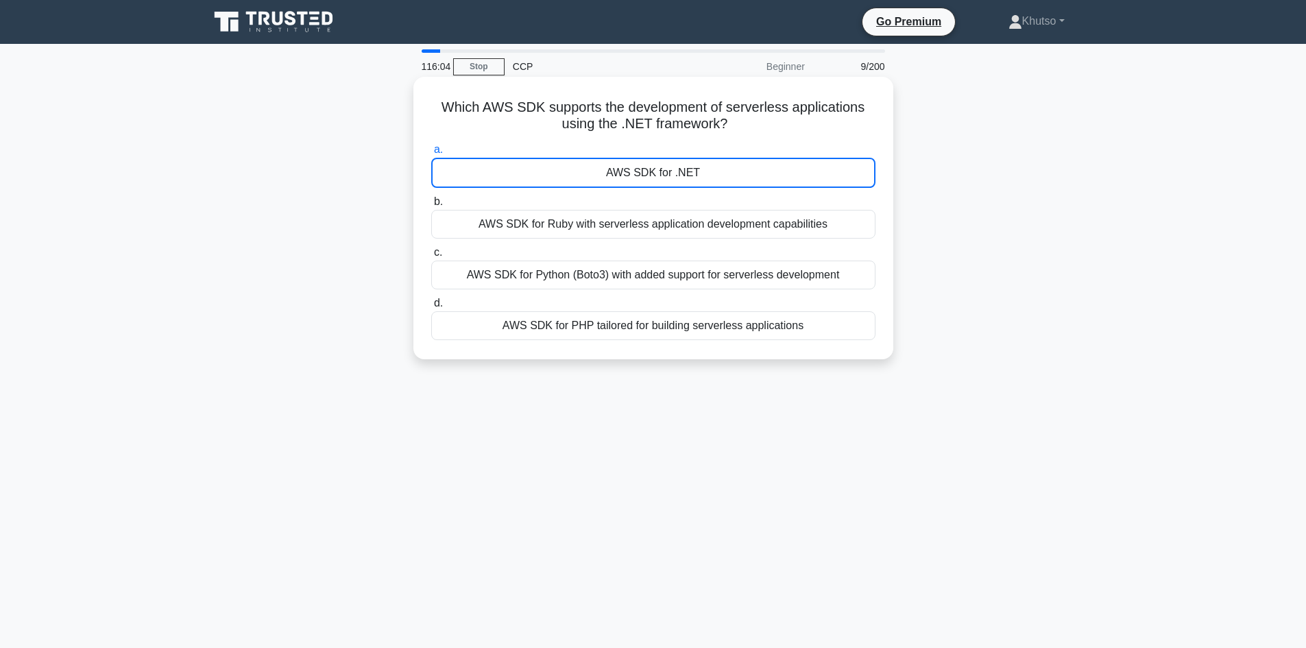
click at [678, 222] on div "AWS SDK for Ruby with serverless application development capabilities" at bounding box center [653, 224] width 444 height 29
click at [431, 206] on input "b. AWS SDK for Ruby with serverless application development capabilities" at bounding box center [431, 201] width 0 height 9
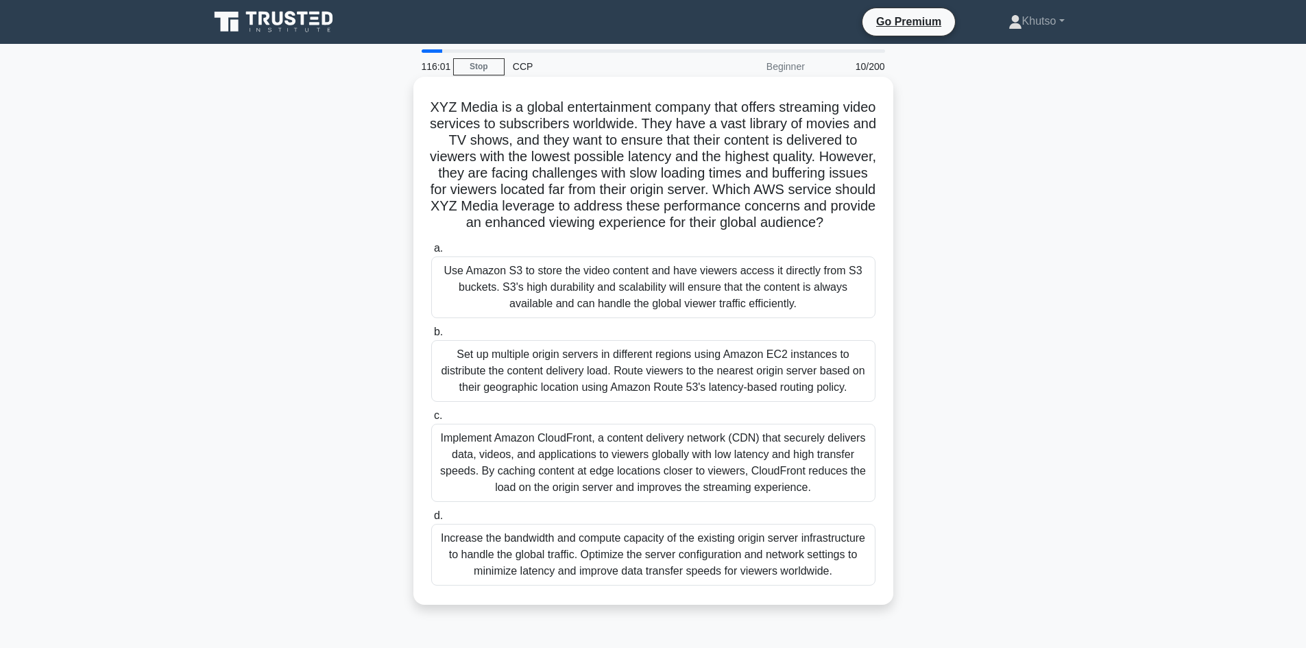
click at [608, 304] on div "Use Amazon S3 to store the video content and have viewers access it directly fr…" at bounding box center [653, 287] width 444 height 62
click at [431, 253] on input "a. Use Amazon S3 to store the video content and have viewers access it directly…" at bounding box center [431, 248] width 0 height 9
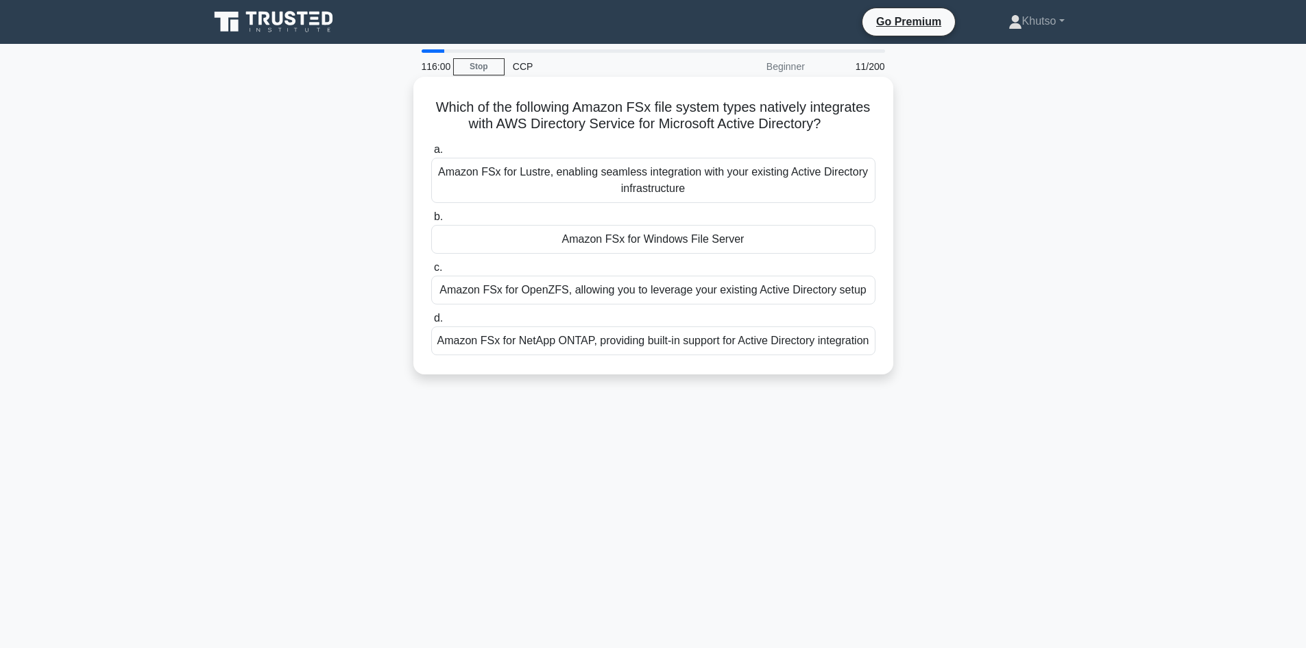
click at [622, 188] on div "Amazon FSx for Lustre, enabling seamless integration with your existing Active …" at bounding box center [653, 180] width 444 height 45
click at [431, 154] on input "a. Amazon FSx for Lustre, enabling seamless integration with your existing Acti…" at bounding box center [431, 149] width 0 height 9
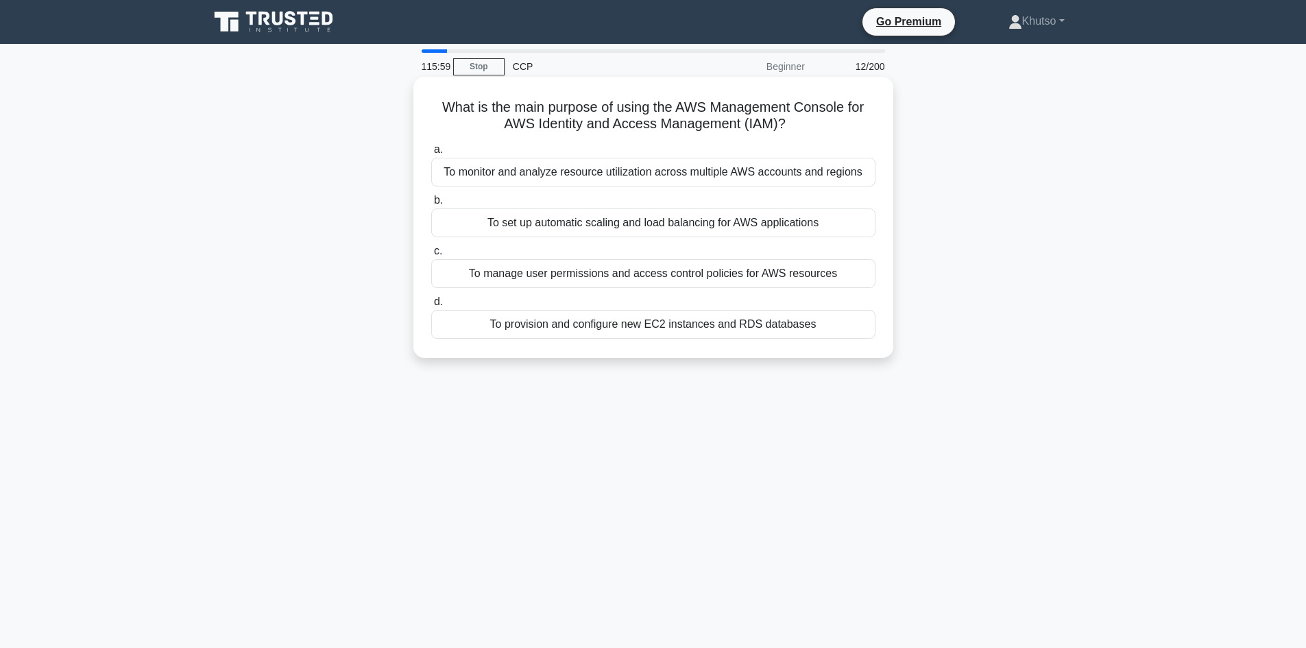
click at [604, 271] on div "To manage user permissions and access control policies for AWS resources" at bounding box center [653, 273] width 444 height 29
click at [431, 256] on input "c. To manage user permissions and access control policies for AWS resources" at bounding box center [431, 251] width 0 height 9
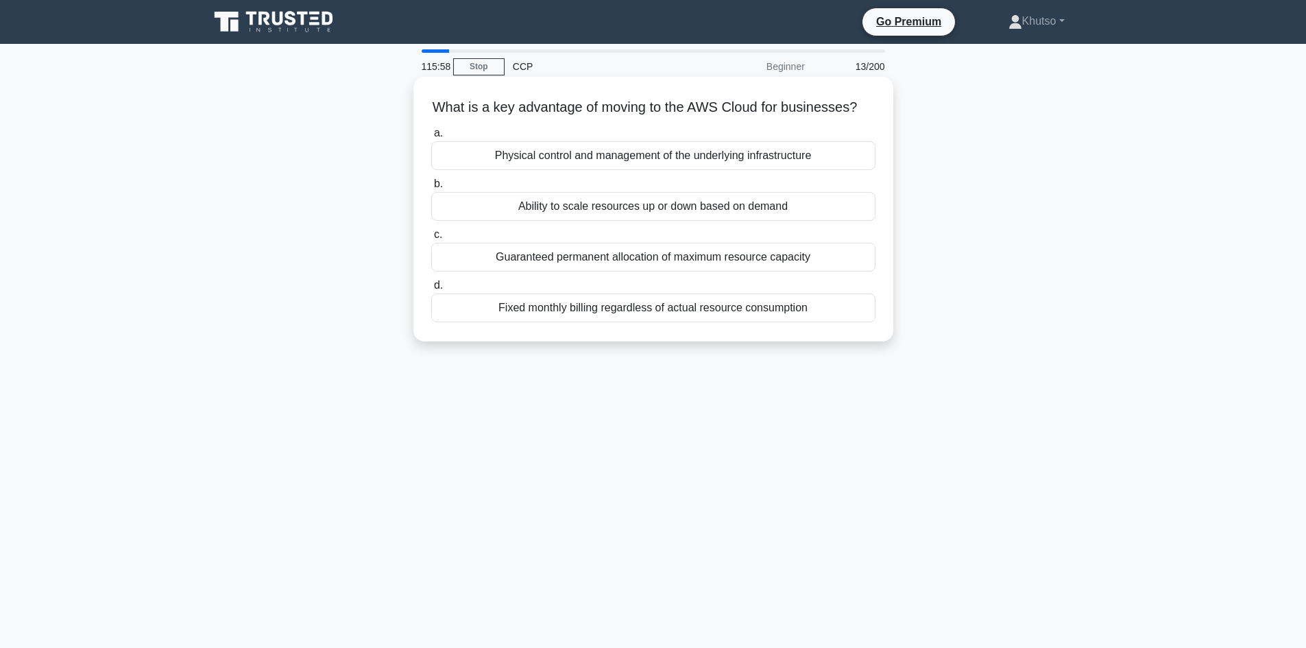
click at [613, 170] on div "Physical control and management of the underlying infrastructure" at bounding box center [653, 155] width 444 height 29
click at [431, 138] on input "a. Physical control and management of the underlying infrastructure" at bounding box center [431, 133] width 0 height 9
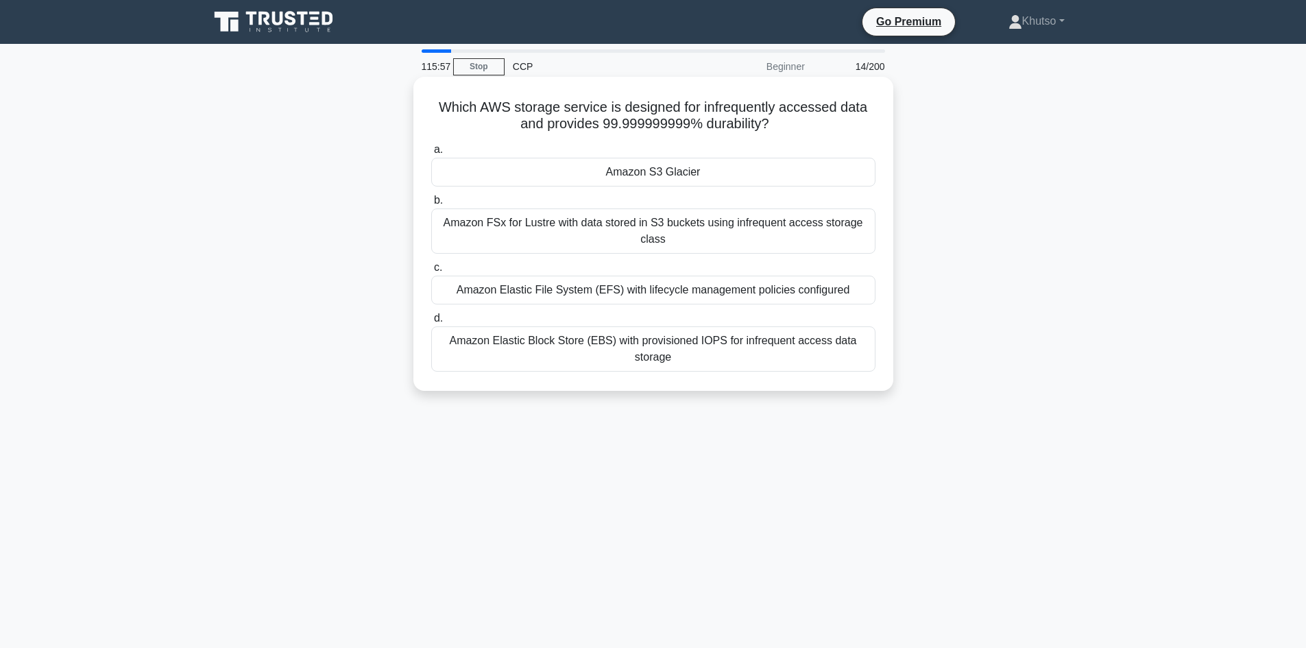
click at [609, 217] on div "Amazon FSx for Lustre with data stored in S3 buckets using infrequent access st…" at bounding box center [653, 230] width 444 height 45
click at [431, 205] on input "b. Amazon FSx for Lustre with data stored in S3 buckets using infrequent access…" at bounding box center [431, 200] width 0 height 9
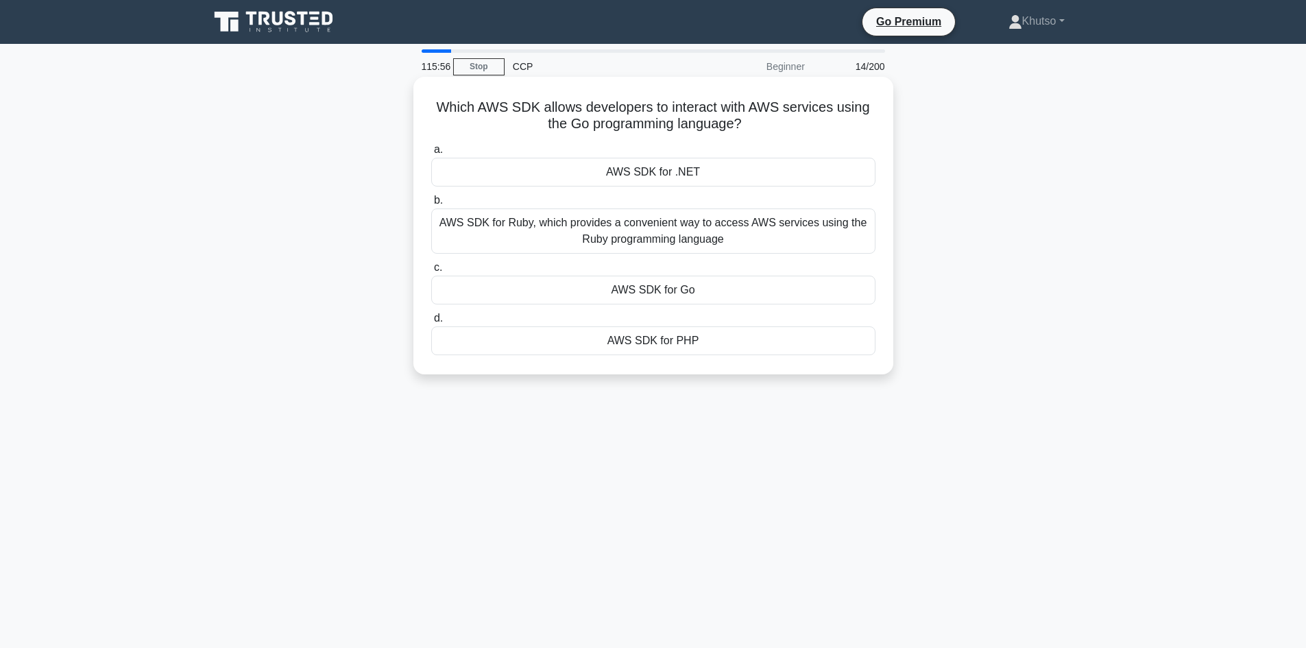
click at [646, 180] on div "AWS SDK for .NET" at bounding box center [653, 172] width 444 height 29
click at [431, 154] on input "a. AWS SDK for .NET" at bounding box center [431, 149] width 0 height 9
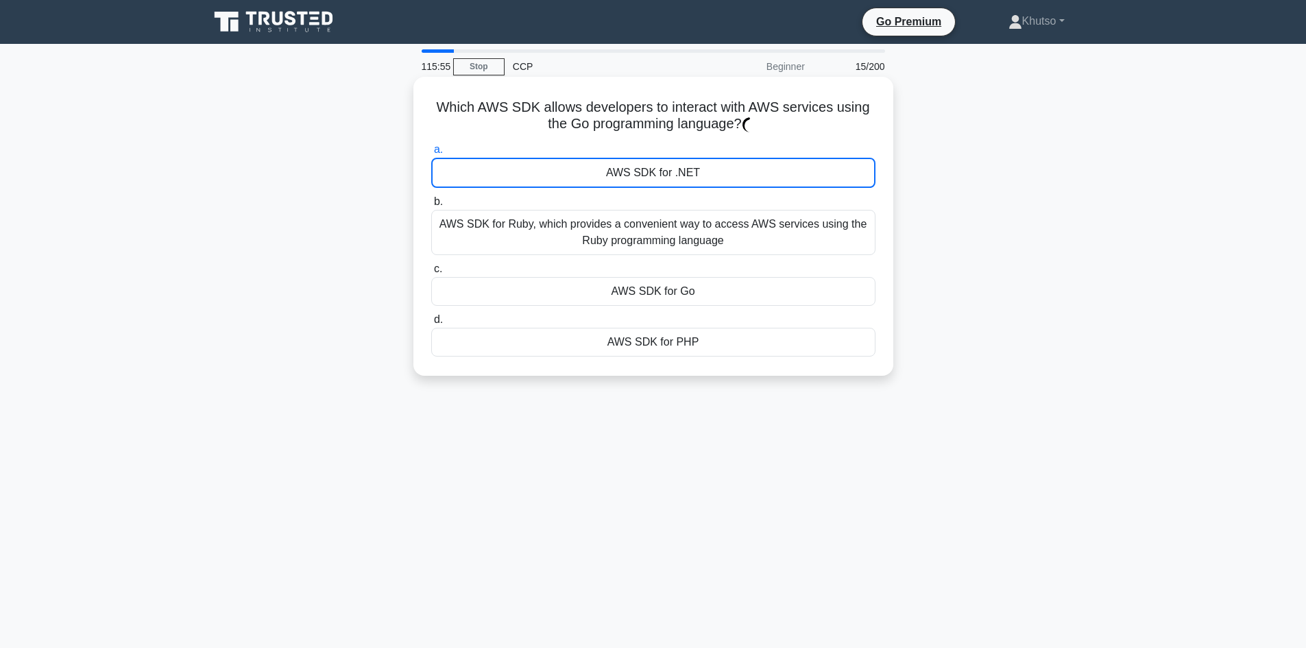
click at [621, 239] on div "AWS SDK for Ruby, which provides a convenient way to access AWS services using …" at bounding box center [653, 232] width 444 height 45
click at [431, 206] on input "b. AWS SDK for Ruby, which provides a convenient way to access AWS services usi…" at bounding box center [431, 201] width 0 height 9
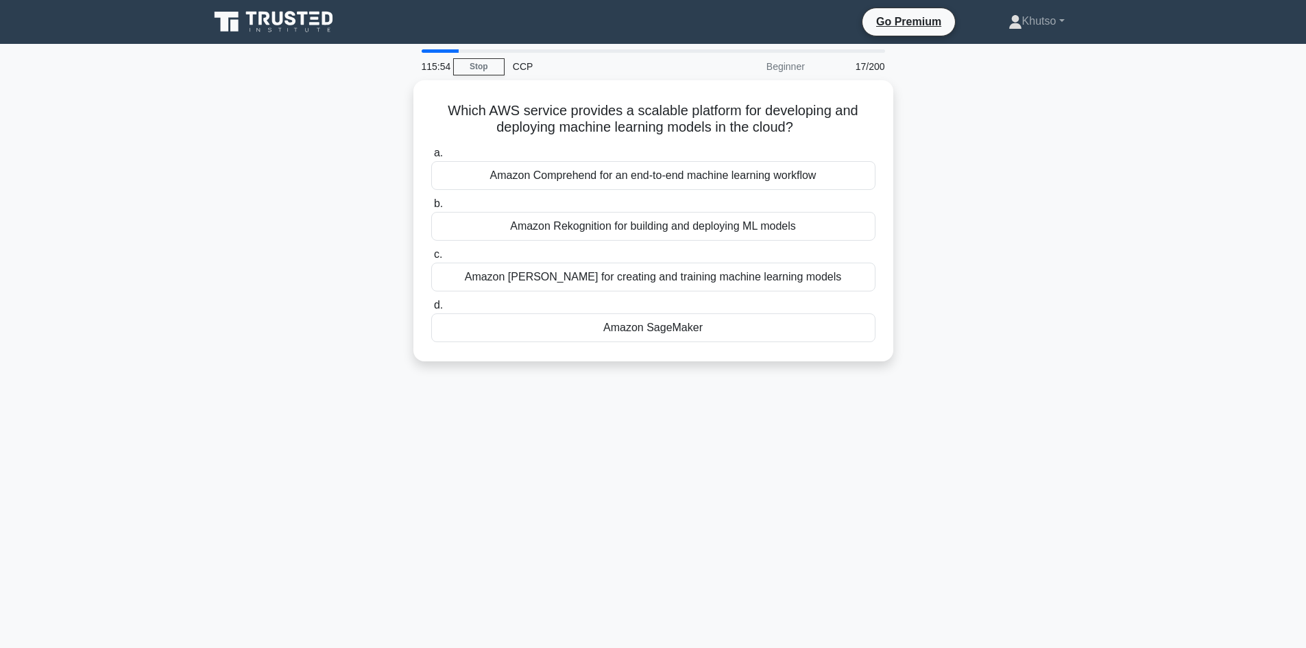
click at [674, 173] on div "Amazon Comprehend for an end-to-end machine learning workflow" at bounding box center [653, 175] width 444 height 29
click at [431, 158] on input "a. Amazon Comprehend for an end-to-end machine learning workflow" at bounding box center [431, 153] width 0 height 9
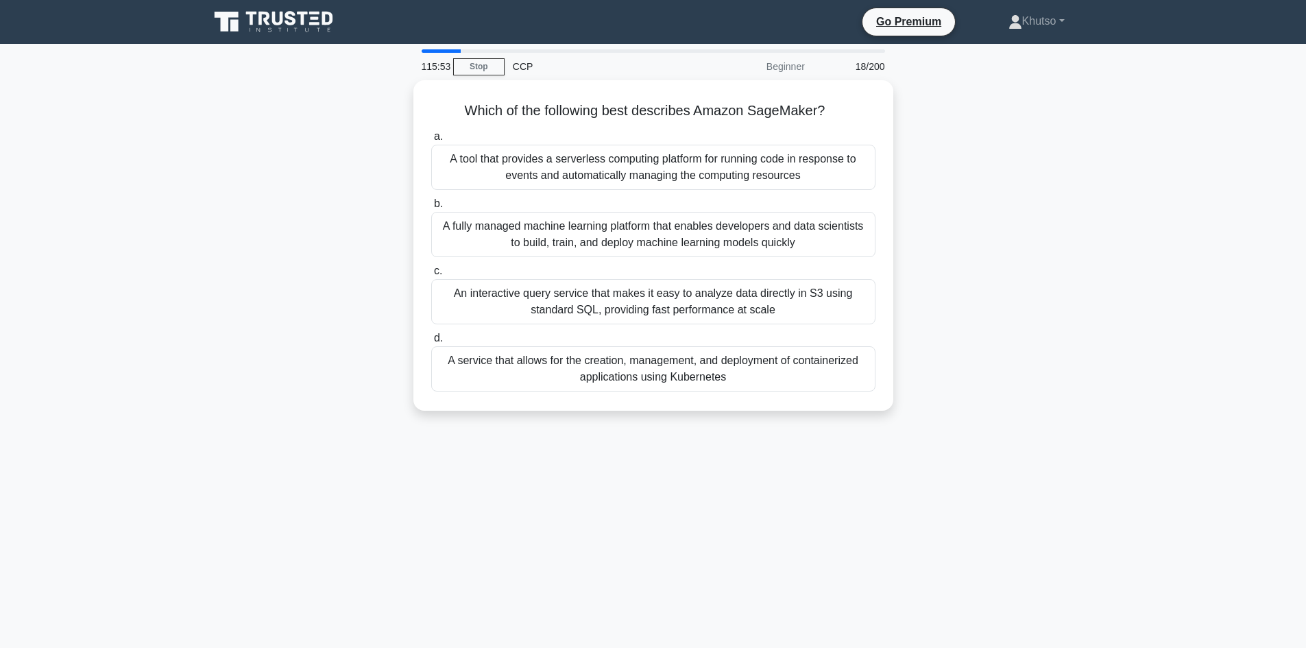
click at [643, 228] on div "A fully managed machine learning platform that enables developers and data scie…" at bounding box center [653, 234] width 444 height 45
click at [431, 208] on input "b. A fully managed machine learning platform that enables developers and data s…" at bounding box center [431, 203] width 0 height 9
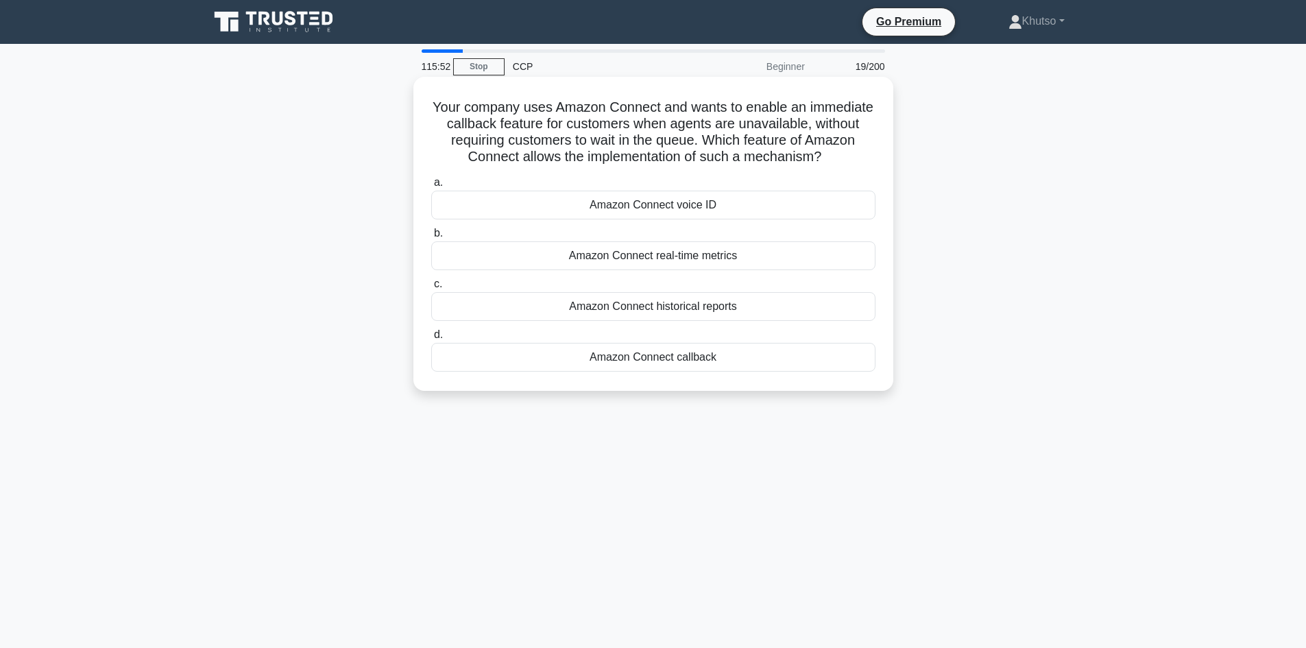
click at [635, 212] on div "Amazon Connect voice ID" at bounding box center [653, 205] width 444 height 29
click at [431, 187] on input "a. Amazon Connect voice ID" at bounding box center [431, 182] width 0 height 9
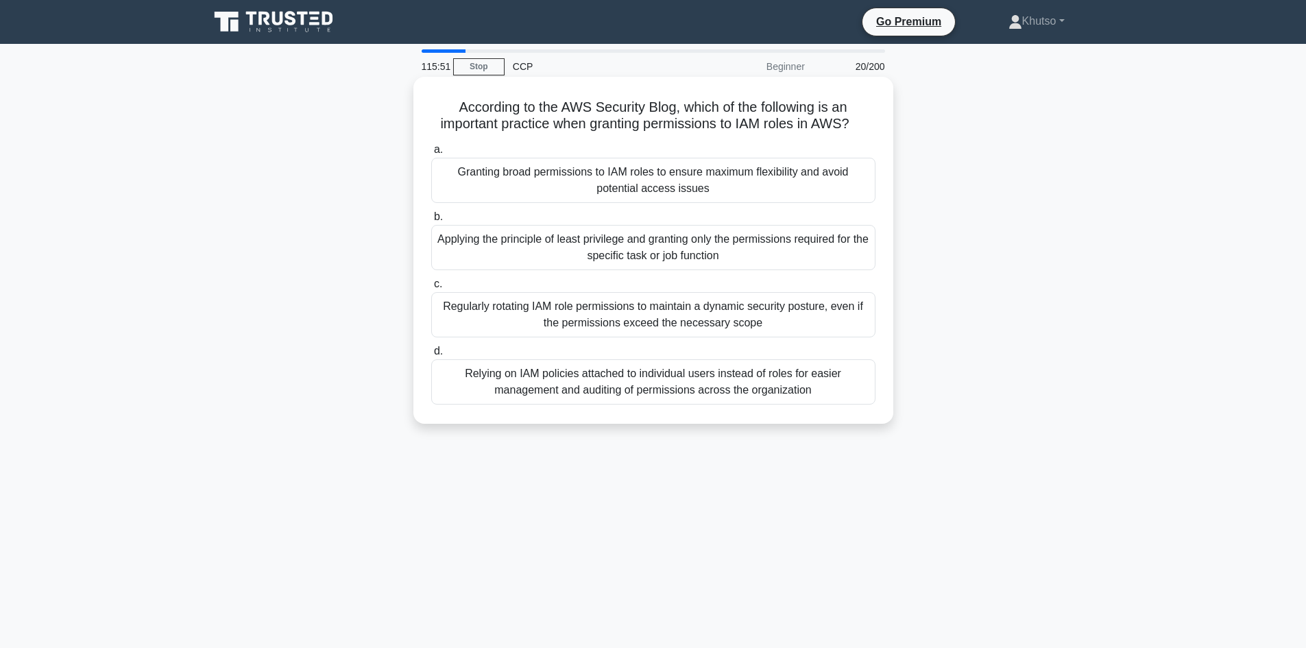
click at [626, 258] on div "Applying the principle of least privilege and granting only the permissions req…" at bounding box center [653, 247] width 444 height 45
click at [431, 221] on input "b. Applying the principle of least privilege and granting only the permissions …" at bounding box center [431, 216] width 0 height 9
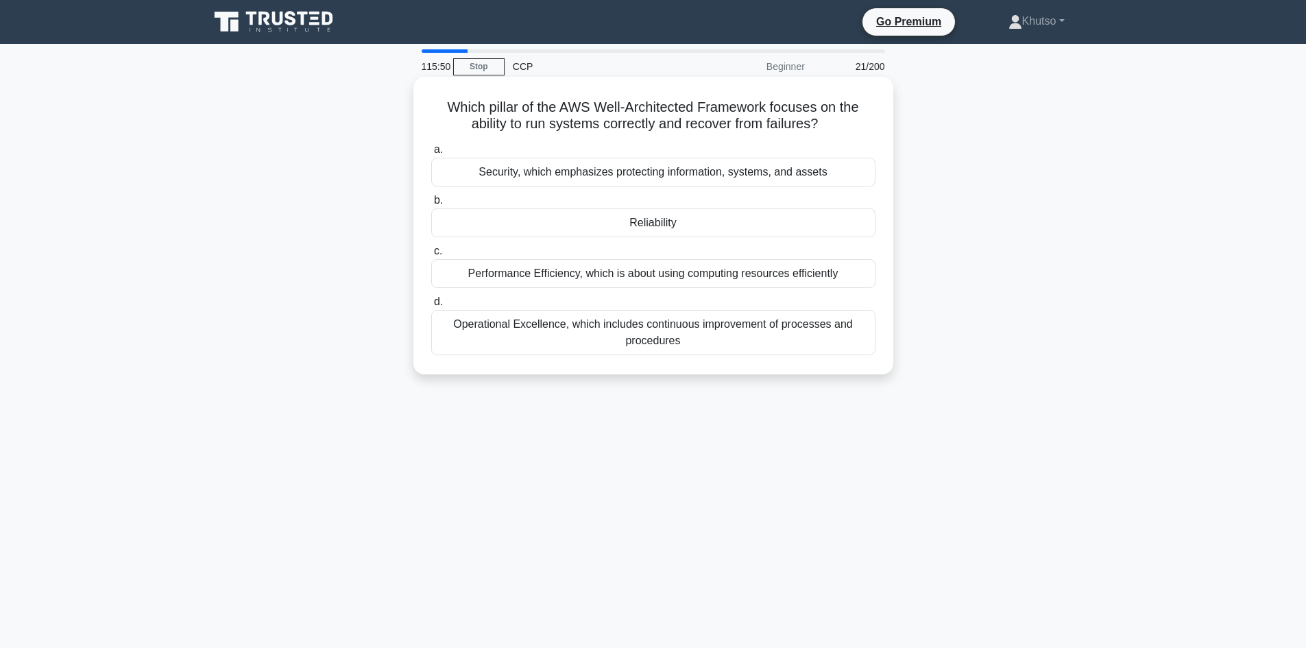
click at [639, 180] on div "Security, which emphasizes protecting information, systems, and assets" at bounding box center [653, 172] width 444 height 29
click at [431, 154] on input "a. Security, which emphasizes protecting information, systems, and assets" at bounding box center [431, 149] width 0 height 9
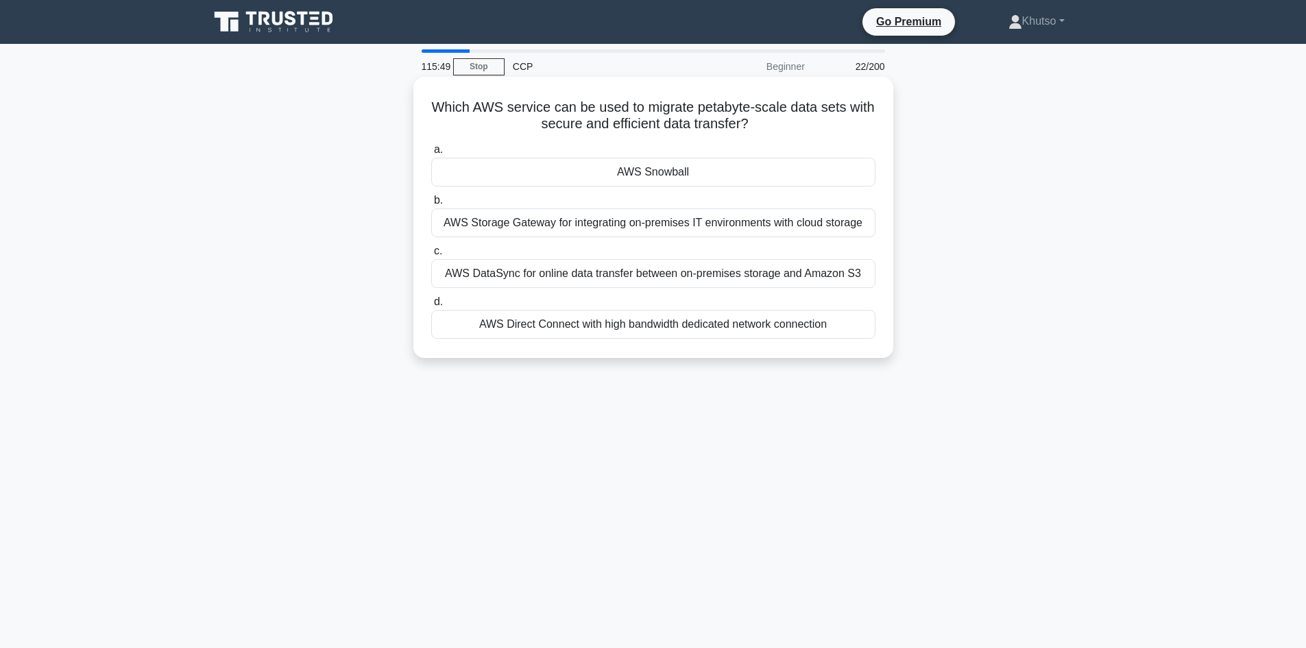
click at [648, 177] on div "AWS Snowball" at bounding box center [653, 172] width 444 height 29
click at [431, 154] on input "a. AWS Snowball" at bounding box center [431, 149] width 0 height 9
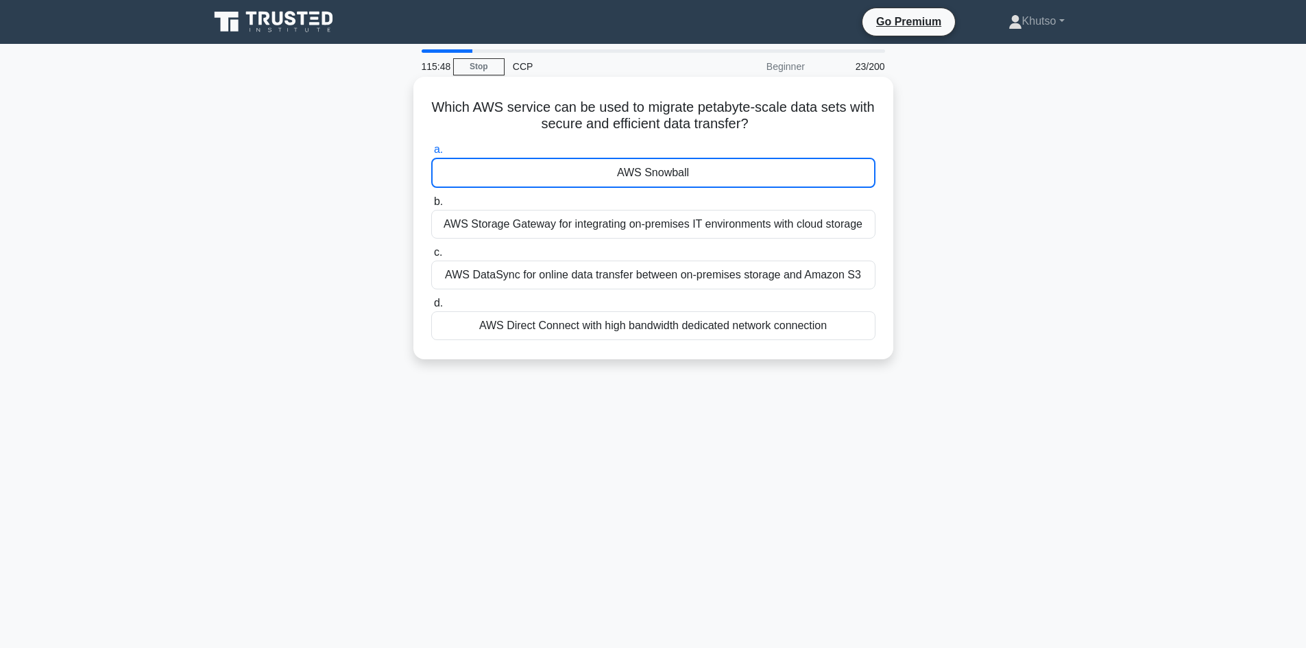
click at [636, 221] on div "AWS Storage Gateway for integrating on-premises IT environments with cloud stor…" at bounding box center [653, 224] width 444 height 29
click at [431, 206] on input "b. AWS Storage Gateway for integrating on-premises IT environments with cloud s…" at bounding box center [431, 201] width 0 height 9
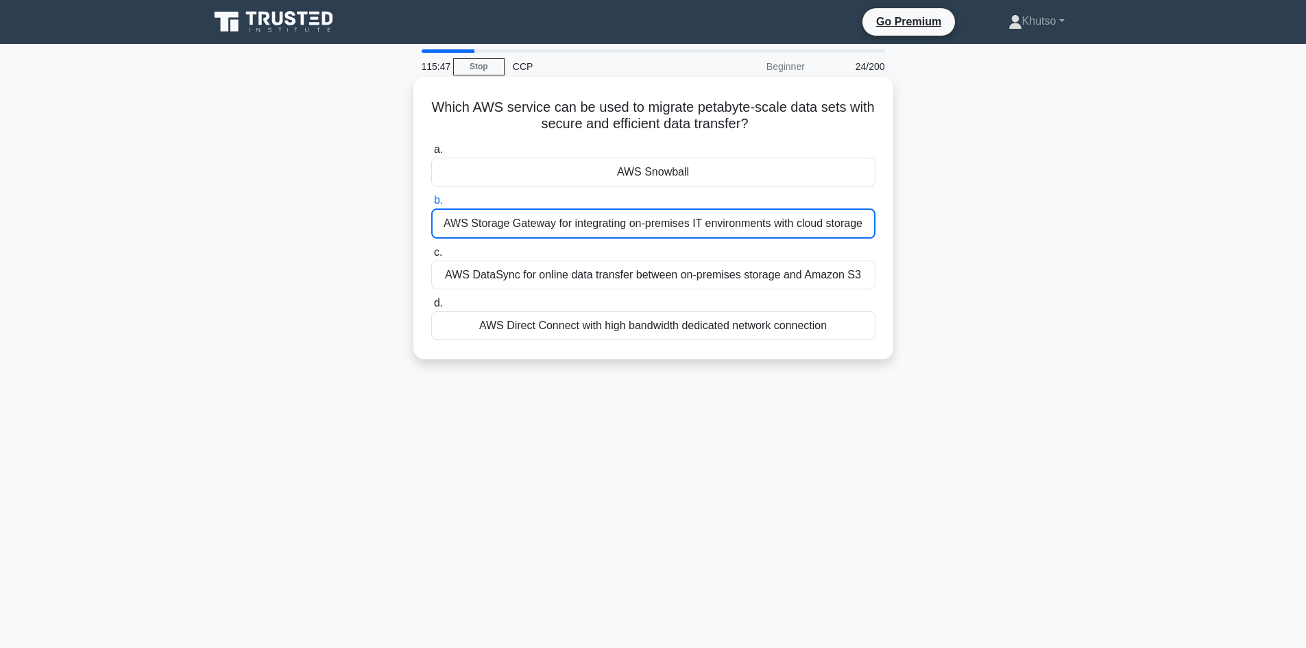
click at [639, 280] on div "AWS DataSync for online data transfer between on-premises storage and Amazon S3" at bounding box center [653, 274] width 444 height 29
click at [431, 257] on input "c. AWS DataSync for online data transfer between on-premises storage and Amazon…" at bounding box center [431, 252] width 0 height 9
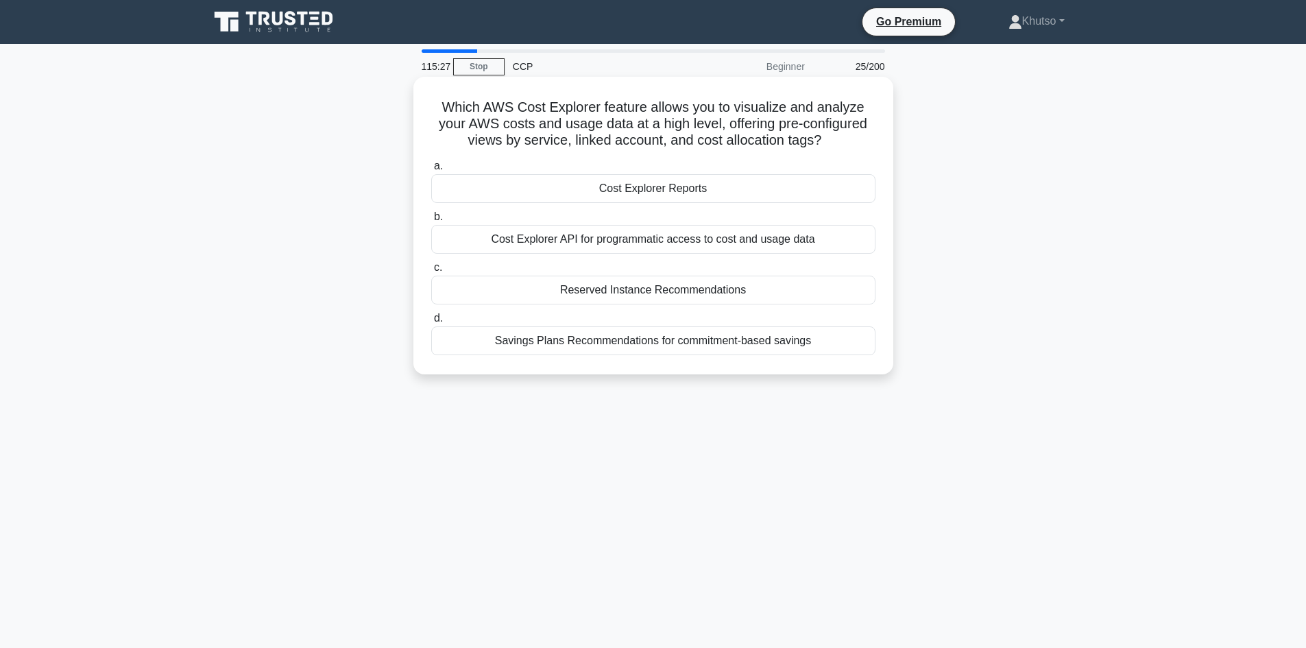
click at [660, 189] on div "Cost Explorer Reports" at bounding box center [653, 188] width 444 height 29
click at [431, 171] on input "a. Cost Explorer Reports" at bounding box center [431, 166] width 0 height 9
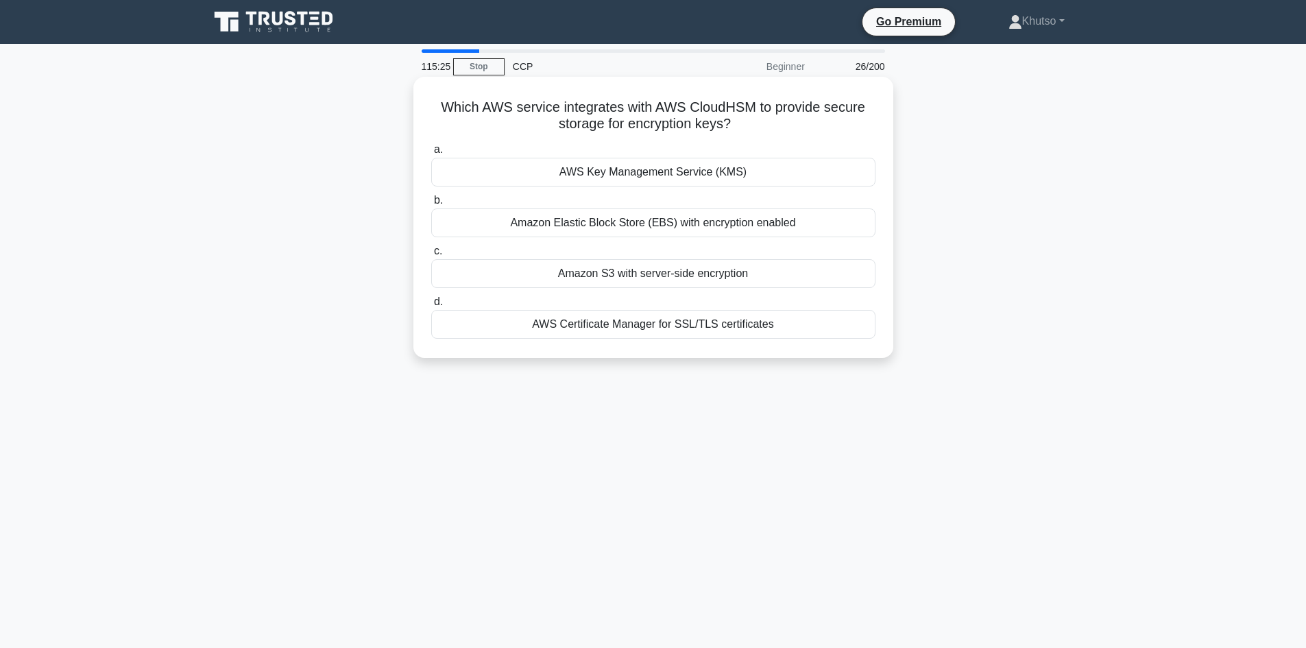
click at [718, 224] on div "Amazon Elastic Block Store (EBS) with encryption enabled" at bounding box center [653, 222] width 444 height 29
click at [431, 205] on input "b. Amazon Elastic Block Store (EBS) with encryption enabled" at bounding box center [431, 200] width 0 height 9
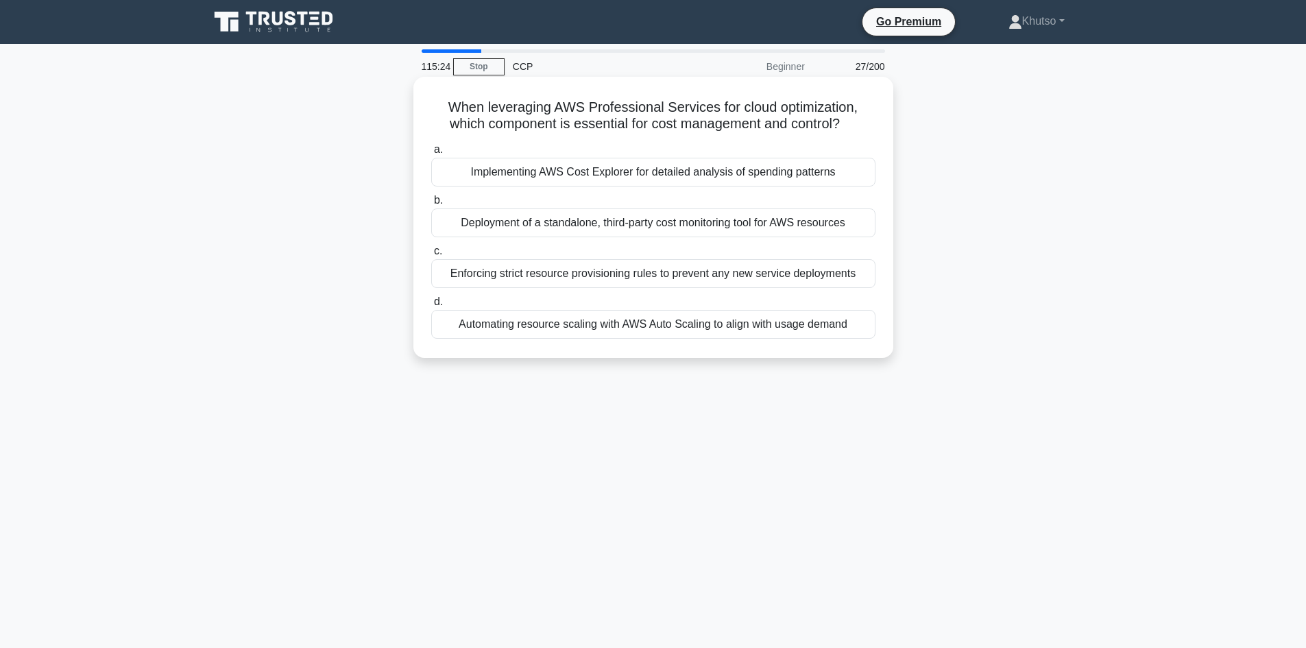
click at [720, 176] on div "Implementing AWS Cost Explorer for detailed analysis of spending patterns" at bounding box center [653, 172] width 444 height 29
click at [431, 154] on input "a. Implementing AWS Cost Explorer for detailed analysis of spending patterns" at bounding box center [431, 149] width 0 height 9
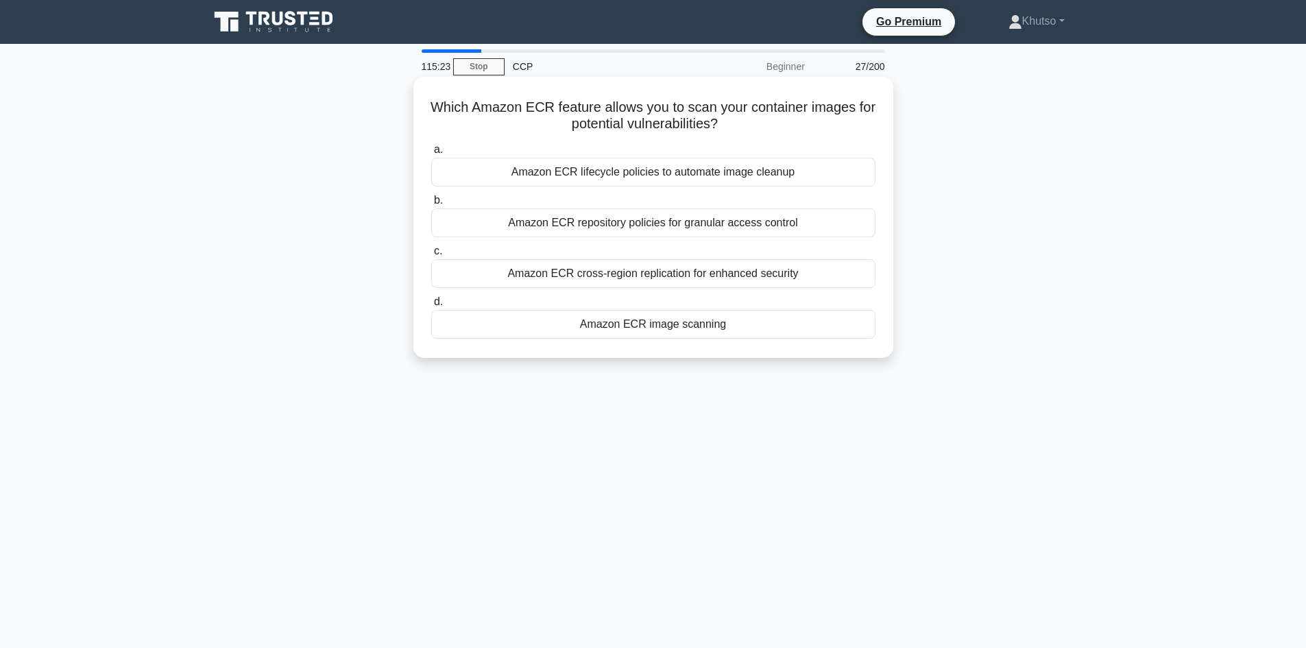
click at [720, 221] on div "Amazon ECR repository policies for granular access control" at bounding box center [653, 222] width 444 height 29
click at [431, 205] on input "b. Amazon ECR repository policies for granular access control" at bounding box center [431, 200] width 0 height 9
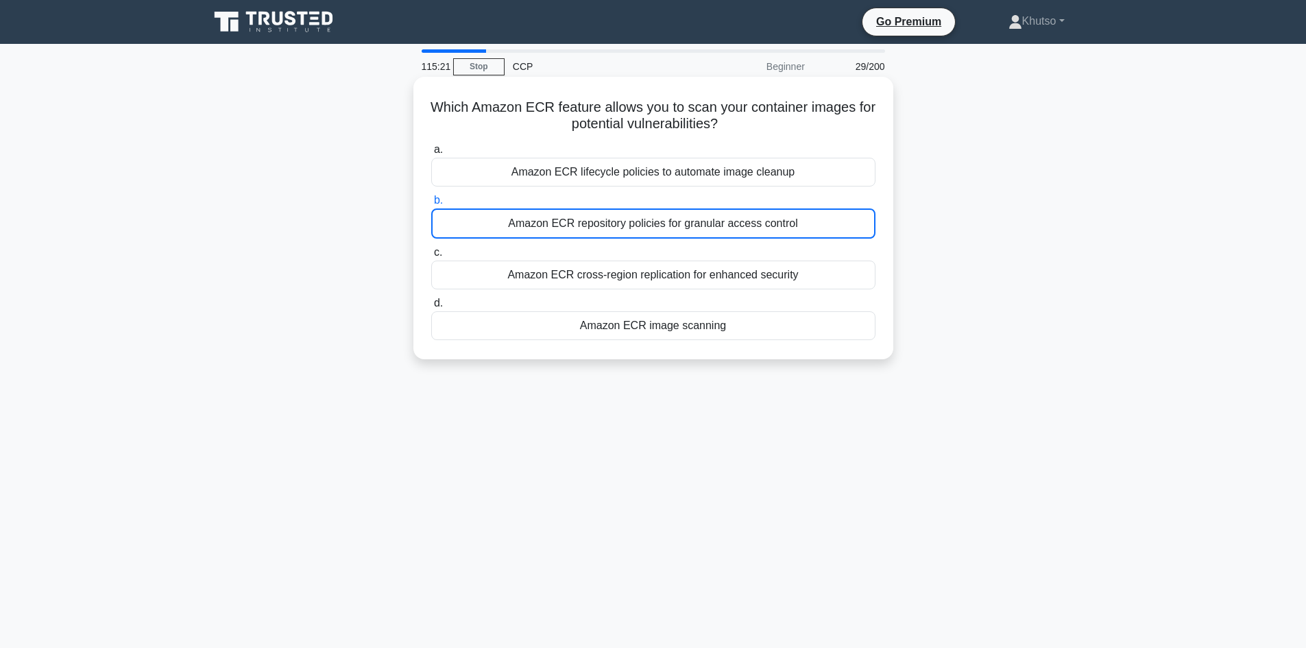
click at [724, 179] on div "Amazon ECR lifecycle policies to automate image cleanup" at bounding box center [653, 172] width 444 height 29
click at [431, 154] on input "a. Amazon ECR lifecycle policies to automate image cleanup" at bounding box center [431, 149] width 0 height 9
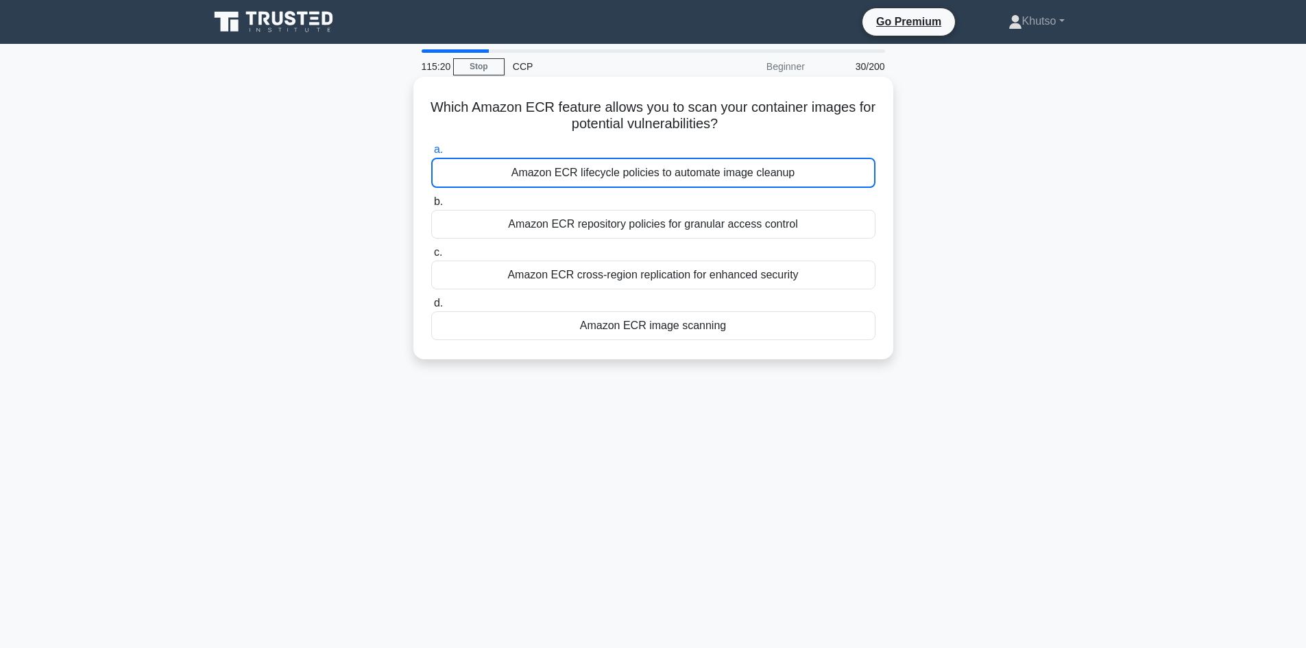
click at [733, 232] on div "Amazon ECR repository policies for granular access control" at bounding box center [653, 224] width 444 height 29
click at [431, 206] on input "b. Amazon ECR repository policies for granular access control" at bounding box center [431, 201] width 0 height 9
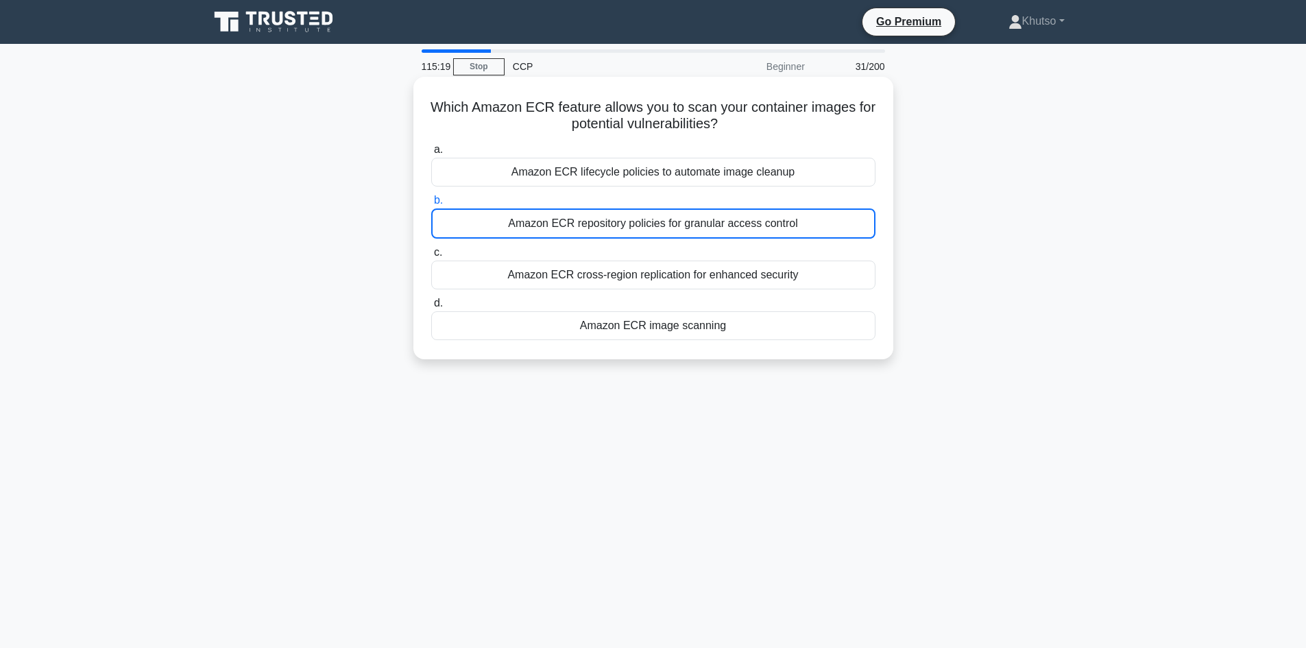
click at [723, 272] on div "Amazon ECR cross-region replication for enhanced security" at bounding box center [653, 274] width 444 height 29
click at [431, 257] on input "c. Amazon ECR cross-region replication for enhanced security" at bounding box center [431, 252] width 0 height 9
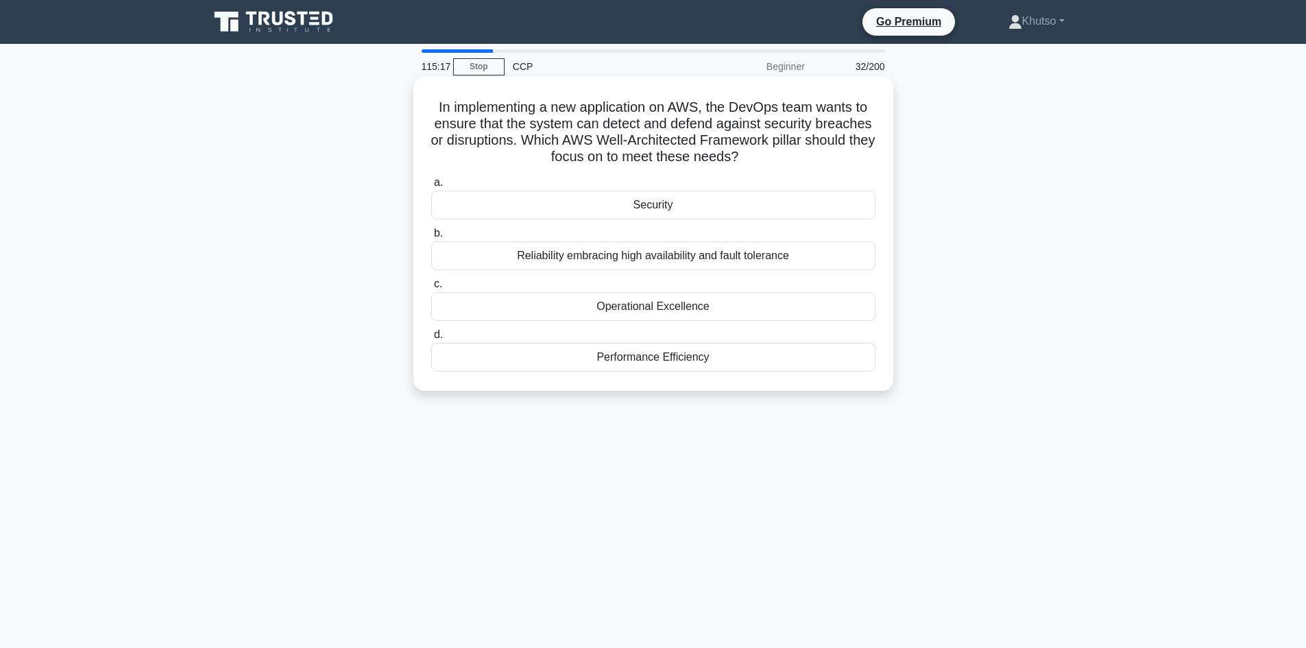
click at [711, 210] on div "Security" at bounding box center [653, 205] width 444 height 29
click at [431, 187] on input "a. Security" at bounding box center [431, 182] width 0 height 9
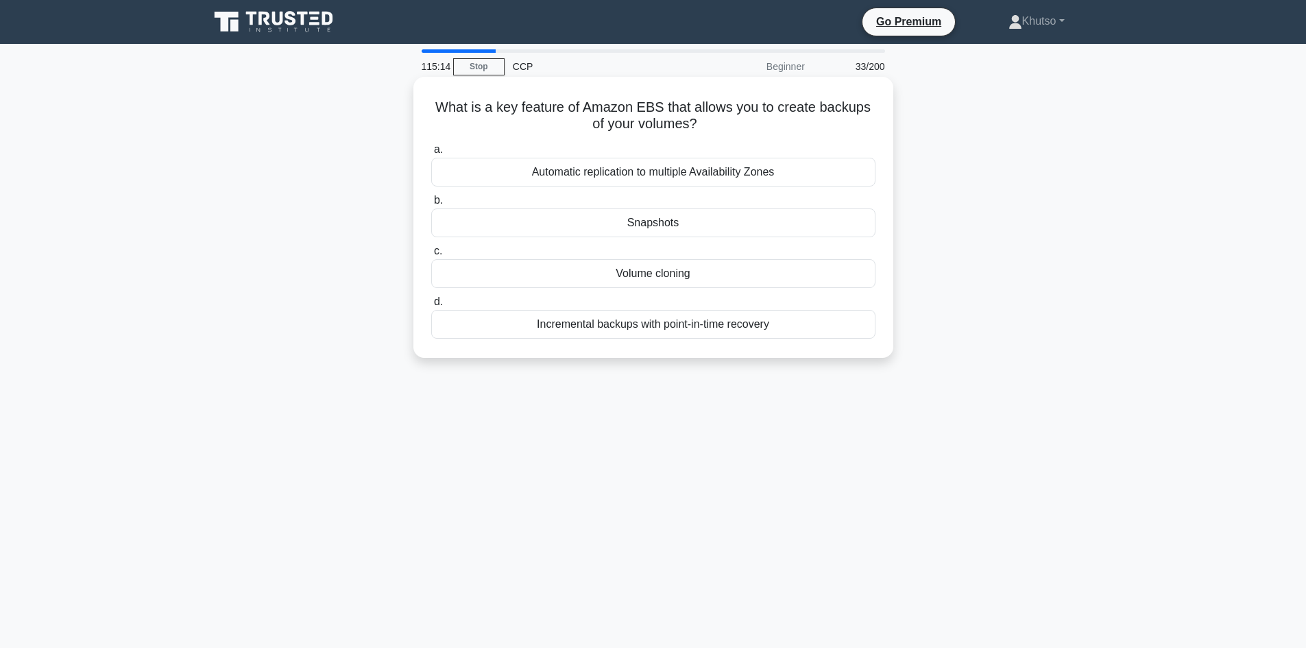
click at [694, 229] on div "Snapshots" at bounding box center [653, 222] width 444 height 29
click at [431, 205] on input "b. Snapshots" at bounding box center [431, 200] width 0 height 9
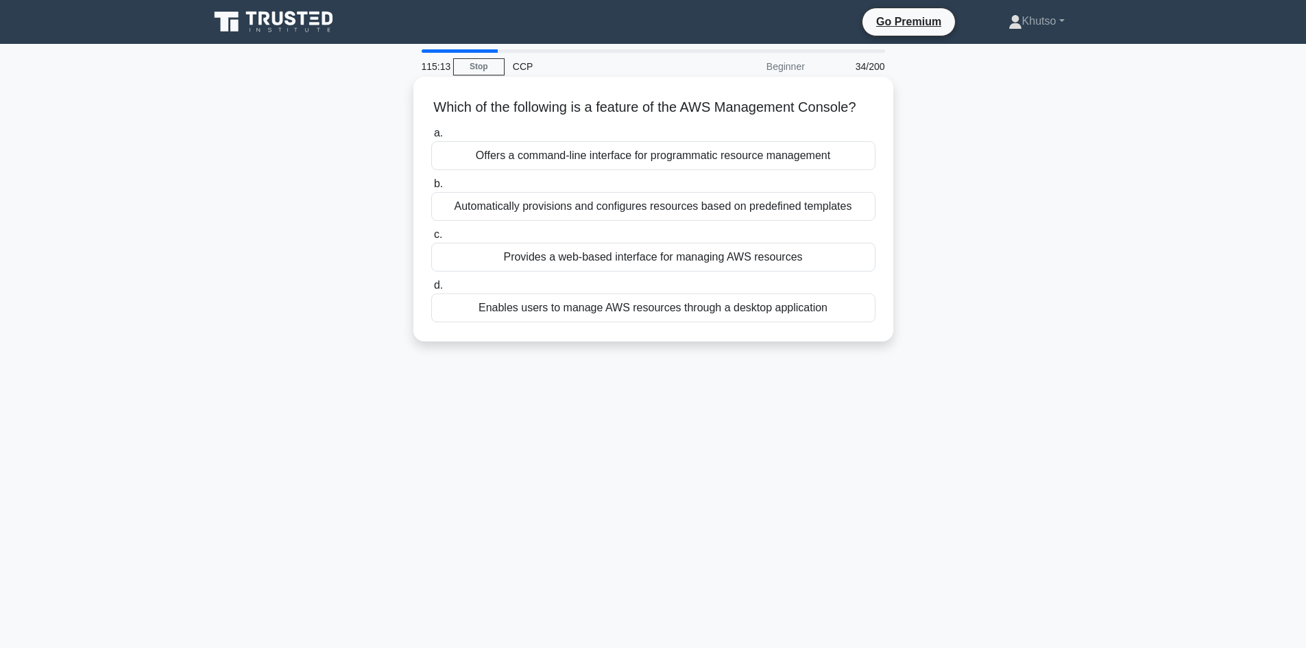
click at [709, 193] on div "a. Offers a command-line interface for programmatic resource management b. Auto…" at bounding box center [653, 223] width 461 height 203
click at [715, 170] on div "Offers a command-line interface for programmatic resource management" at bounding box center [653, 155] width 444 height 29
click at [431, 138] on input "a. Offers a command-line interface for programmatic resource management" at bounding box center [431, 133] width 0 height 9
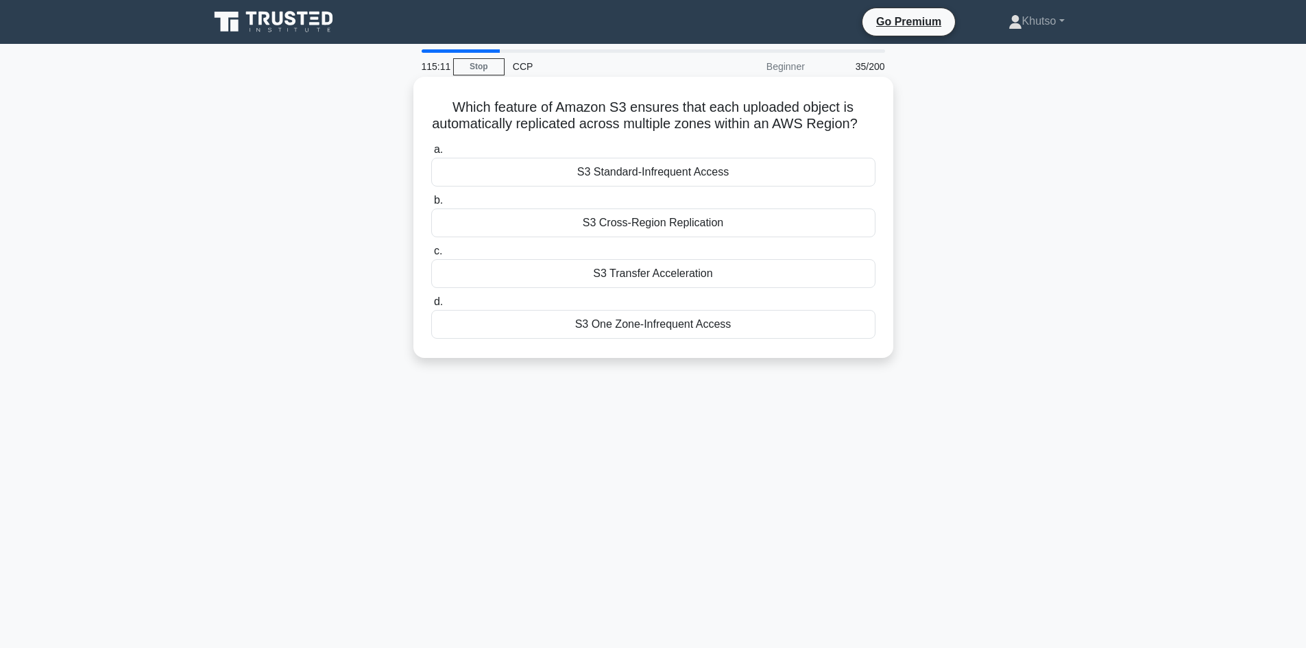
click at [713, 186] on div "S3 Standard-Infrequent Access" at bounding box center [653, 172] width 444 height 29
click at [431, 154] on input "a. S3 Standard-Infrequent Access" at bounding box center [431, 149] width 0 height 9
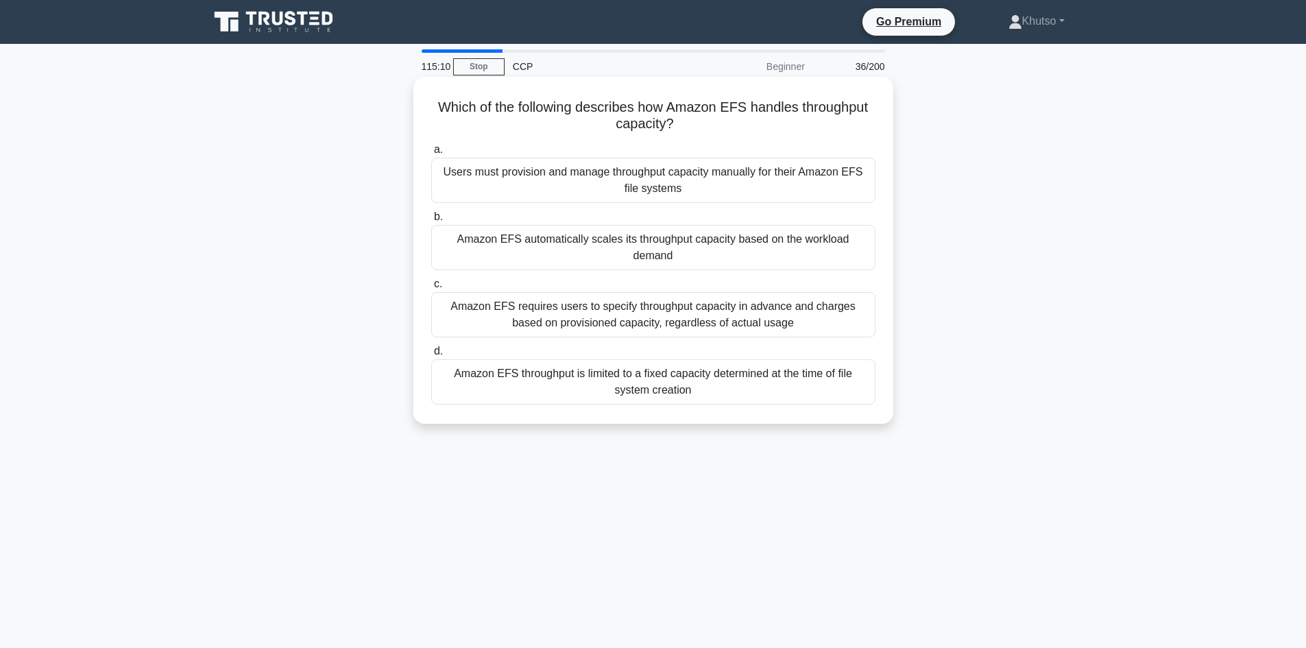
click at [713, 240] on div "Amazon EFS automatically scales its throughput capacity based on the workload d…" at bounding box center [653, 247] width 444 height 45
click at [431, 221] on input "b. Amazon EFS automatically scales its throughput capacity based on the workloa…" at bounding box center [431, 216] width 0 height 9
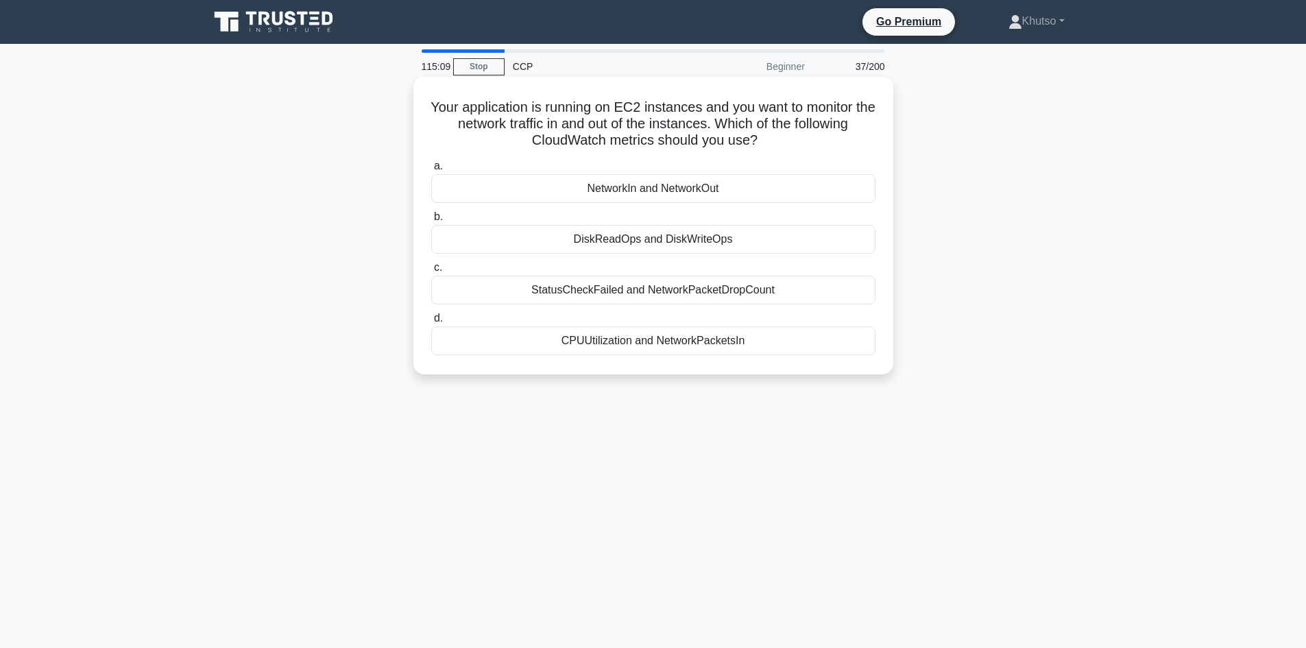
click at [713, 244] on div "DiskReadOps and DiskWriteOps" at bounding box center [653, 239] width 444 height 29
click at [431, 221] on input "b. DiskReadOps and DiskWriteOps" at bounding box center [431, 216] width 0 height 9
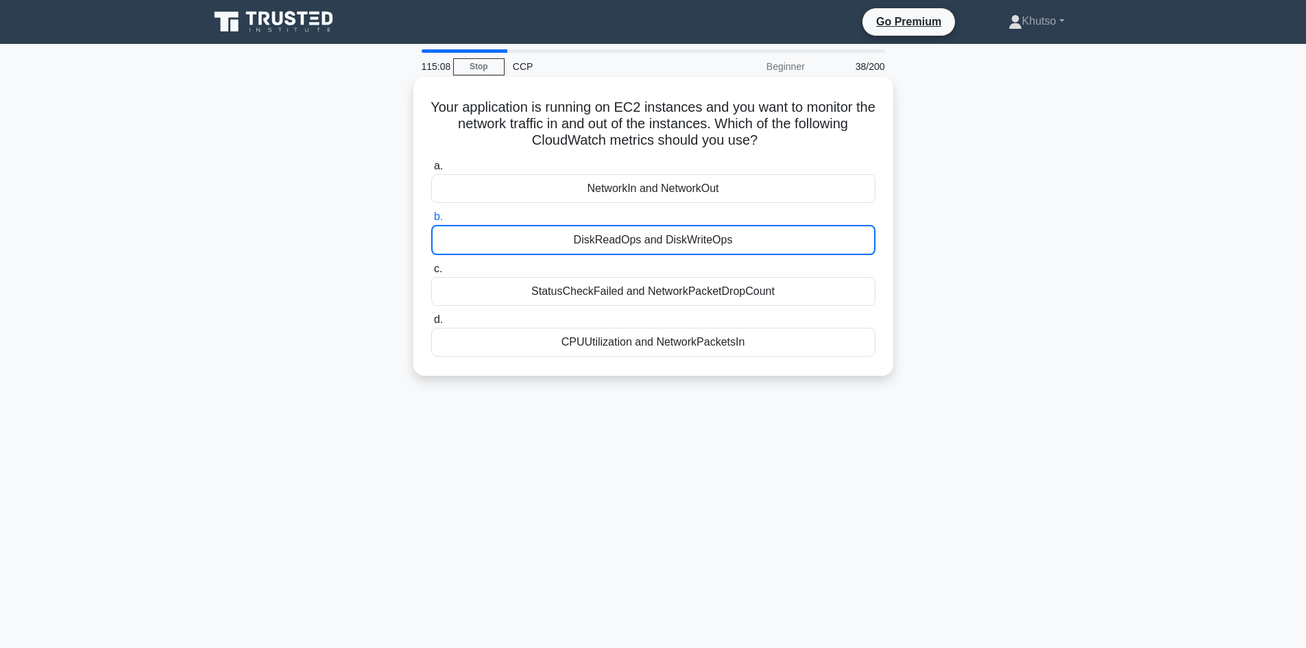
click at [702, 197] on div "NetworkIn and NetworkOut" at bounding box center [653, 188] width 444 height 29
click at [431, 171] on input "a. NetworkIn and NetworkOut" at bounding box center [431, 166] width 0 height 9
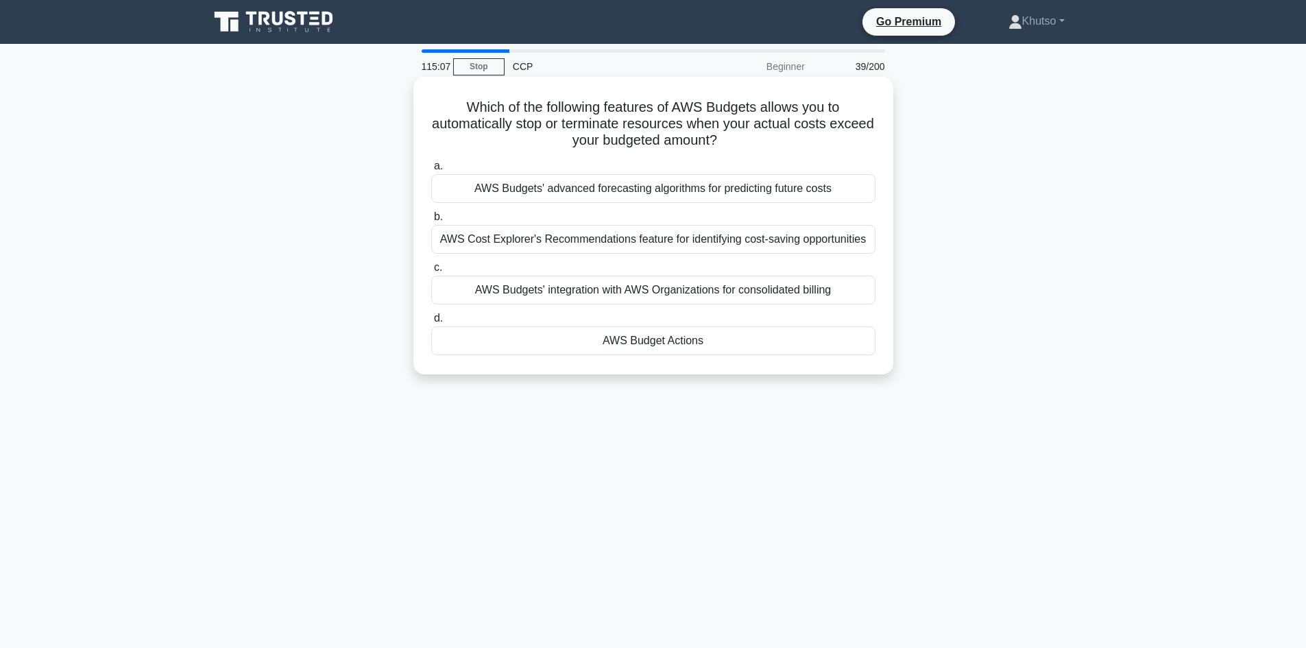
click at [702, 198] on div "AWS Budgets' advanced forecasting algorithms for predicting future costs" at bounding box center [653, 188] width 444 height 29
click at [431, 171] on input "a. AWS Budgets' advanced forecasting algorithms for predicting future costs" at bounding box center [431, 166] width 0 height 9
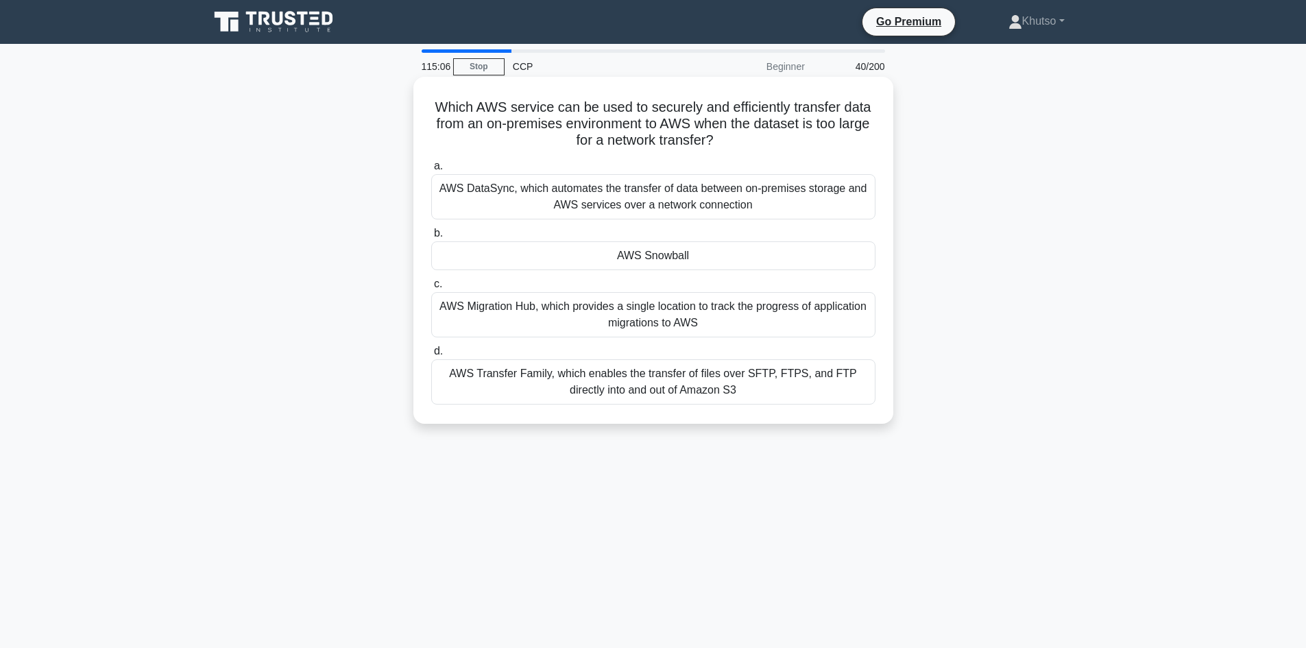
click at [708, 193] on div "AWS DataSync, which automates the transfer of data between on-premises storage …" at bounding box center [653, 196] width 444 height 45
click at [431, 171] on input "a. AWS DataSync, which automates the transfer of data between on-premises stora…" at bounding box center [431, 166] width 0 height 9
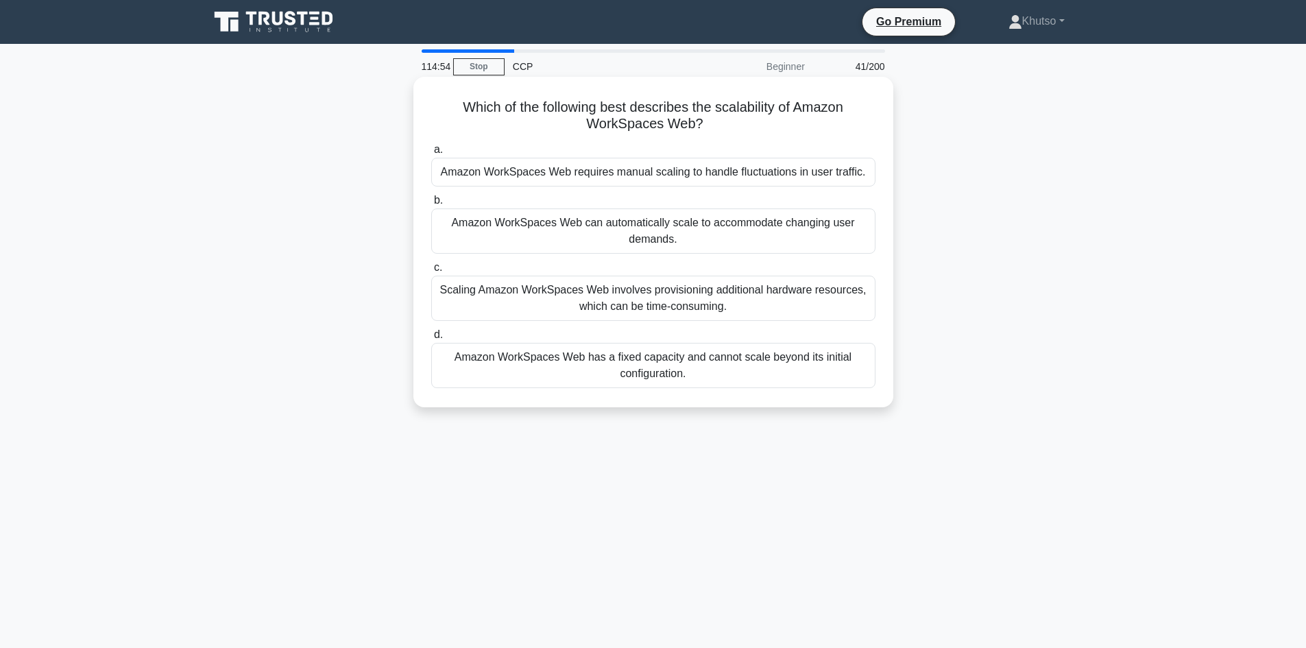
click at [729, 228] on div "Amazon WorkSpaces Web can automatically scale to accommodate changing user dema…" at bounding box center [653, 230] width 444 height 45
click at [431, 205] on input "b. Amazon WorkSpaces Web can automatically scale to accommodate changing user d…" at bounding box center [431, 200] width 0 height 9
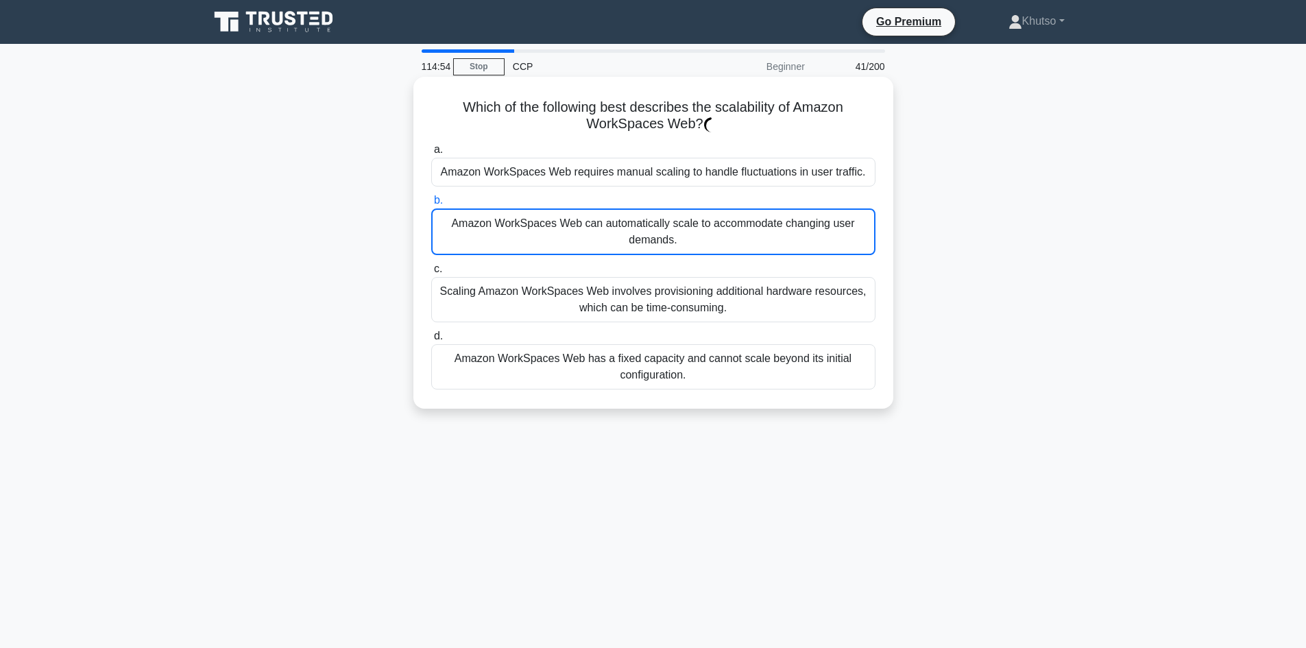
click at [729, 228] on div "Amazon WorkSpaces Web can automatically scale to accommodate changing user dema…" at bounding box center [653, 231] width 444 height 47
click at [431, 205] on input "b. Amazon WorkSpaces Web can automatically scale to accommodate changing user d…" at bounding box center [431, 200] width 0 height 9
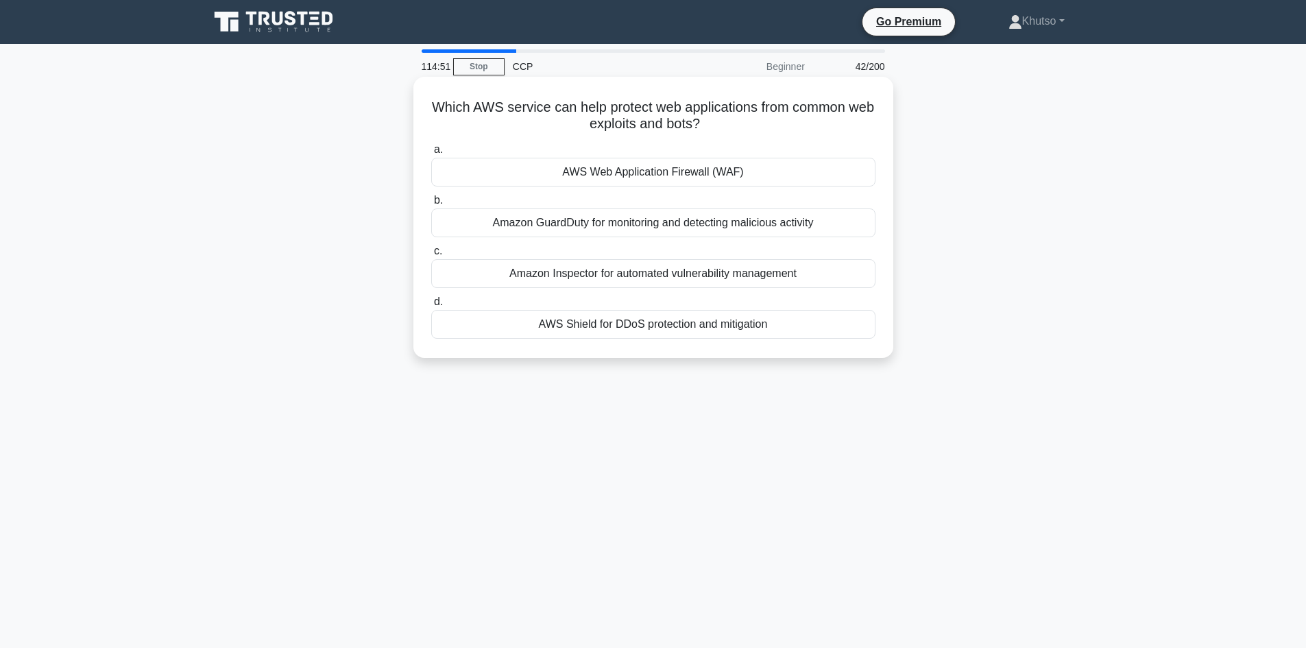
click at [728, 229] on div "Amazon GuardDuty for monitoring and detecting malicious activity" at bounding box center [653, 222] width 444 height 29
click at [431, 205] on input "b. Amazon GuardDuty for monitoring and detecting malicious activity" at bounding box center [431, 200] width 0 height 9
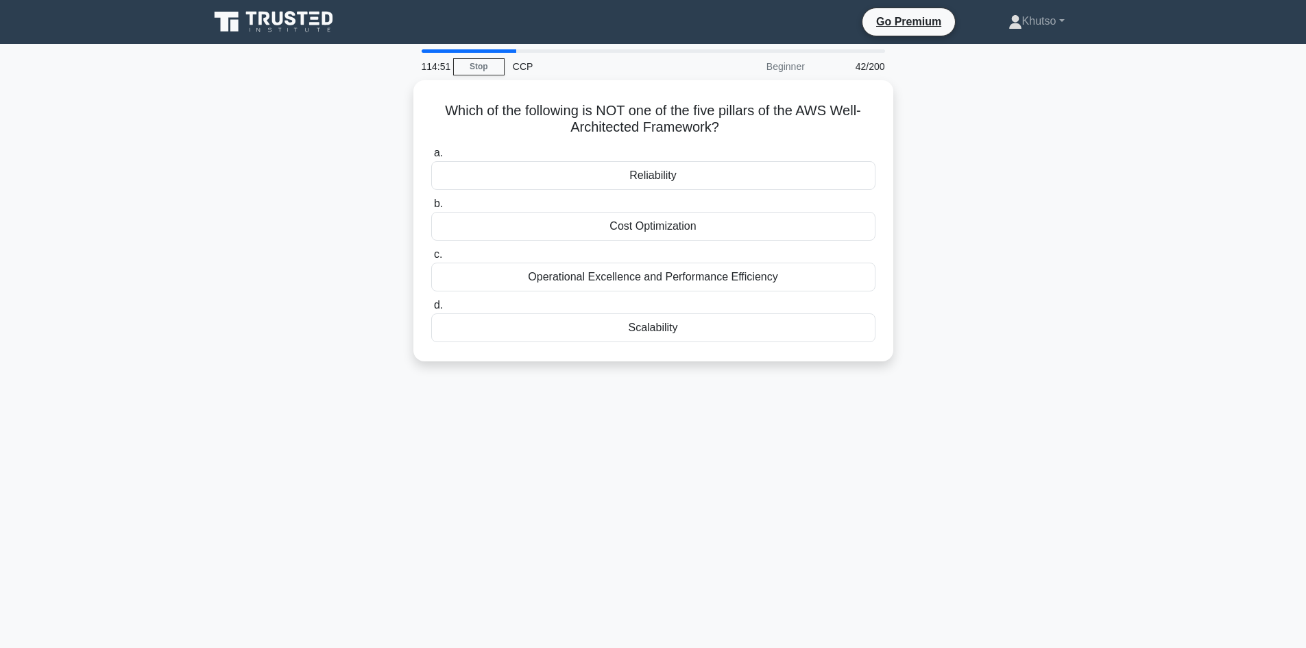
click at [728, 229] on div "Cost Optimization" at bounding box center [653, 226] width 444 height 29
click at [431, 208] on input "b. Cost Optimization" at bounding box center [431, 203] width 0 height 9
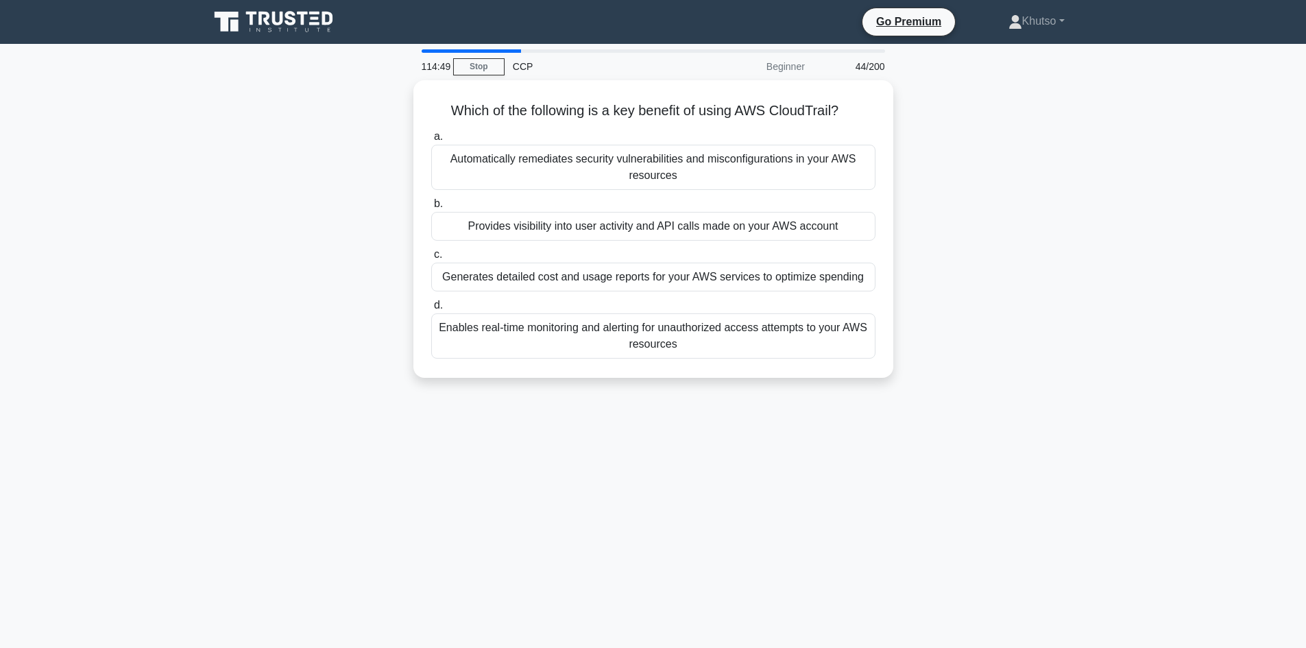
click at [737, 175] on div "Automatically remediates security vulnerabilities and misconfigurations in your…" at bounding box center [653, 167] width 444 height 45
click at [431, 141] on input "a. Automatically remediates security vulnerabilities and misconfigurations in y…" at bounding box center [431, 136] width 0 height 9
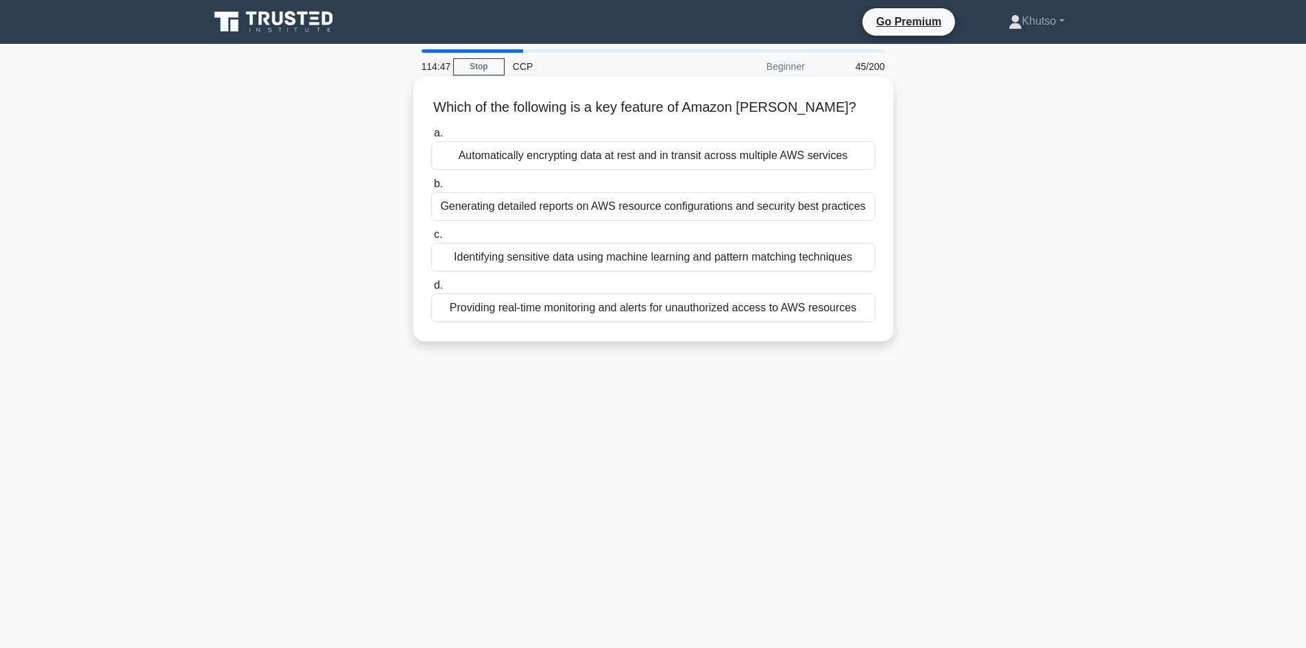
click at [729, 215] on div "Generating detailed reports on AWS resource configurations and security best pr…" at bounding box center [653, 206] width 444 height 29
click at [431, 188] on input "b. Generating detailed reports on AWS resource configurations and security best…" at bounding box center [431, 184] width 0 height 9
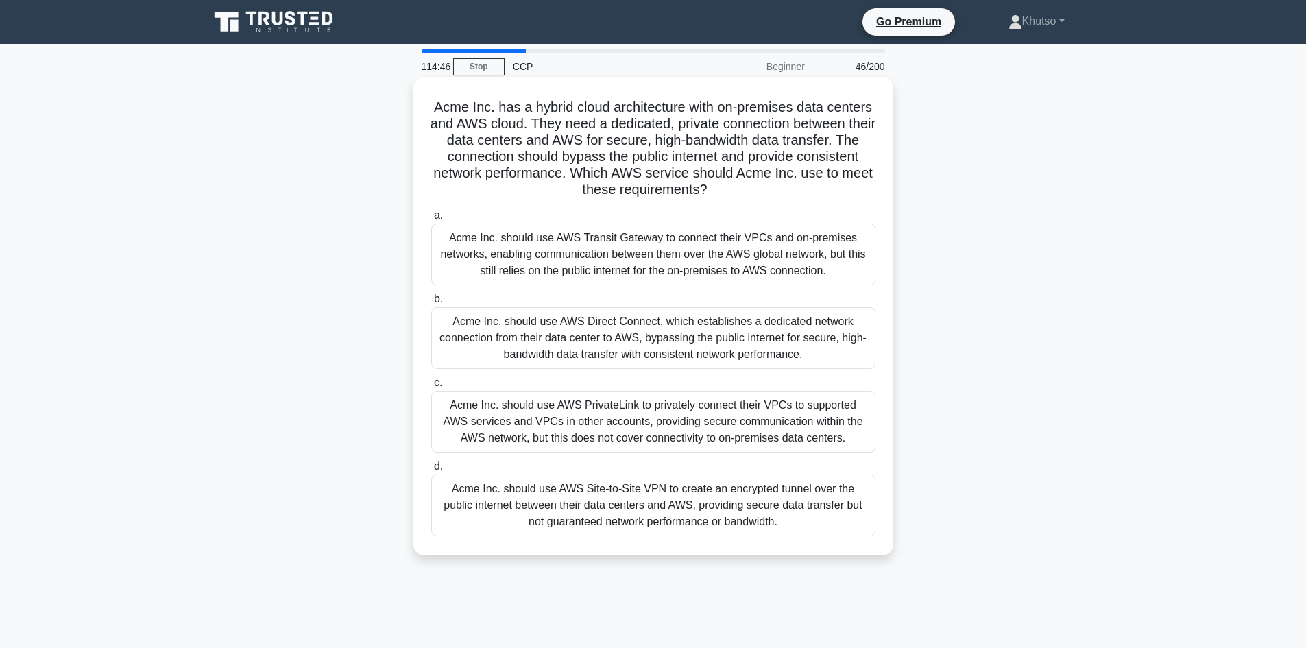
click at [740, 241] on div "Acme Inc. should use AWS Transit Gateway to connect their VPCs and on-premises …" at bounding box center [653, 254] width 444 height 62
click at [431, 220] on input "a. Acme Inc. should use AWS Transit Gateway to connect their VPCs and on-premis…" at bounding box center [431, 215] width 0 height 9
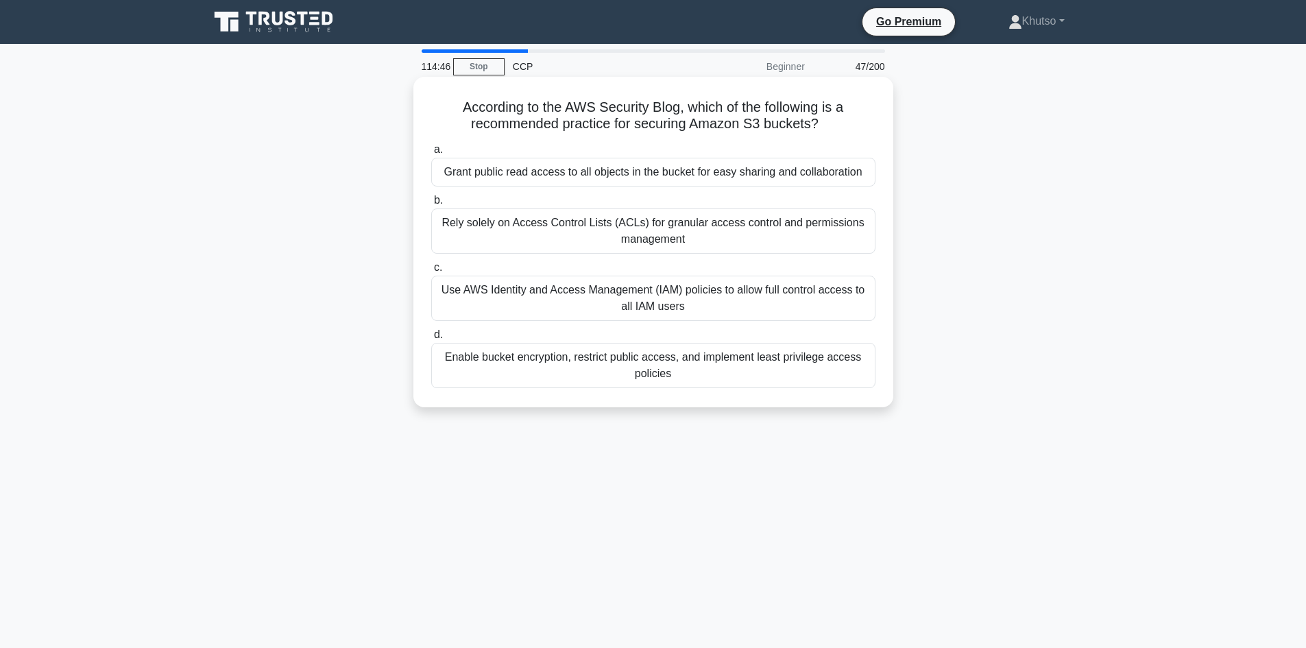
click at [729, 230] on div "Rely solely on Access Control Lists (ACLs) for granular access control and perm…" at bounding box center [653, 230] width 444 height 45
click at [431, 205] on input "b. Rely solely on Access Control Lists (ACLs) for granular access control and p…" at bounding box center [431, 200] width 0 height 9
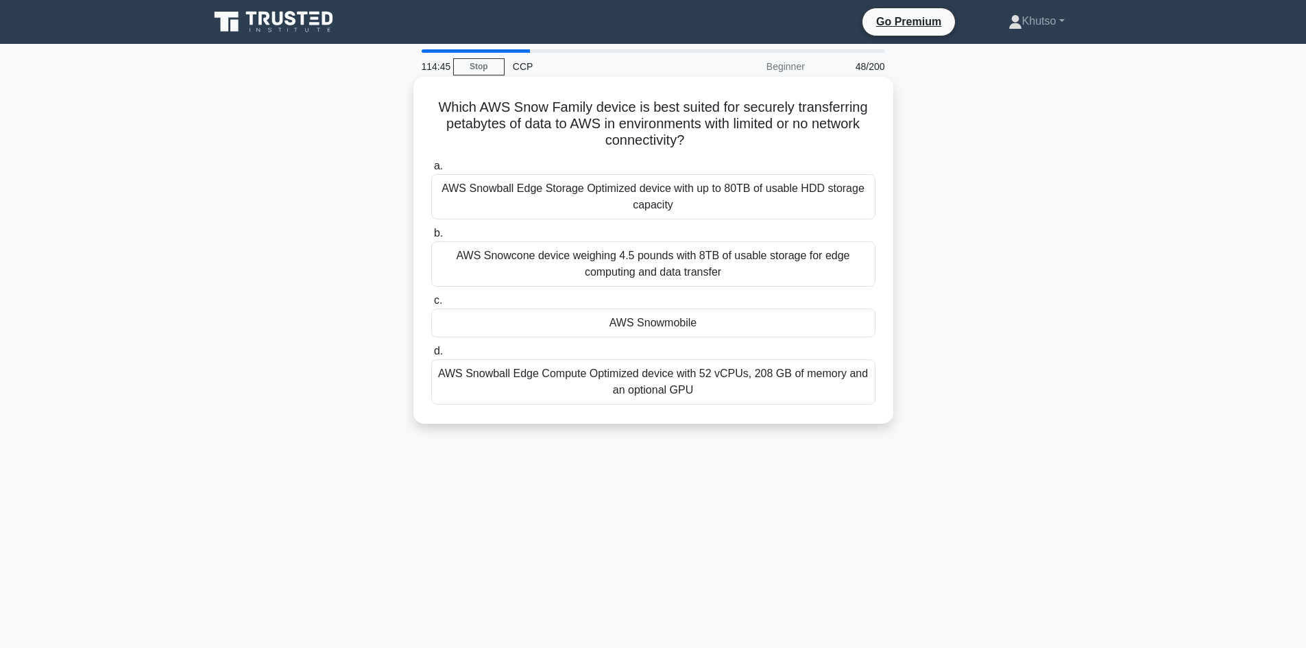
click at [743, 196] on div "AWS Snowball Edge Storage Optimized device with up to 80TB of usable HDD storag…" at bounding box center [653, 196] width 444 height 45
click at [431, 171] on input "a. AWS Snowball Edge Storage Optimized device with up to 80TB of usable HDD sto…" at bounding box center [431, 166] width 0 height 9
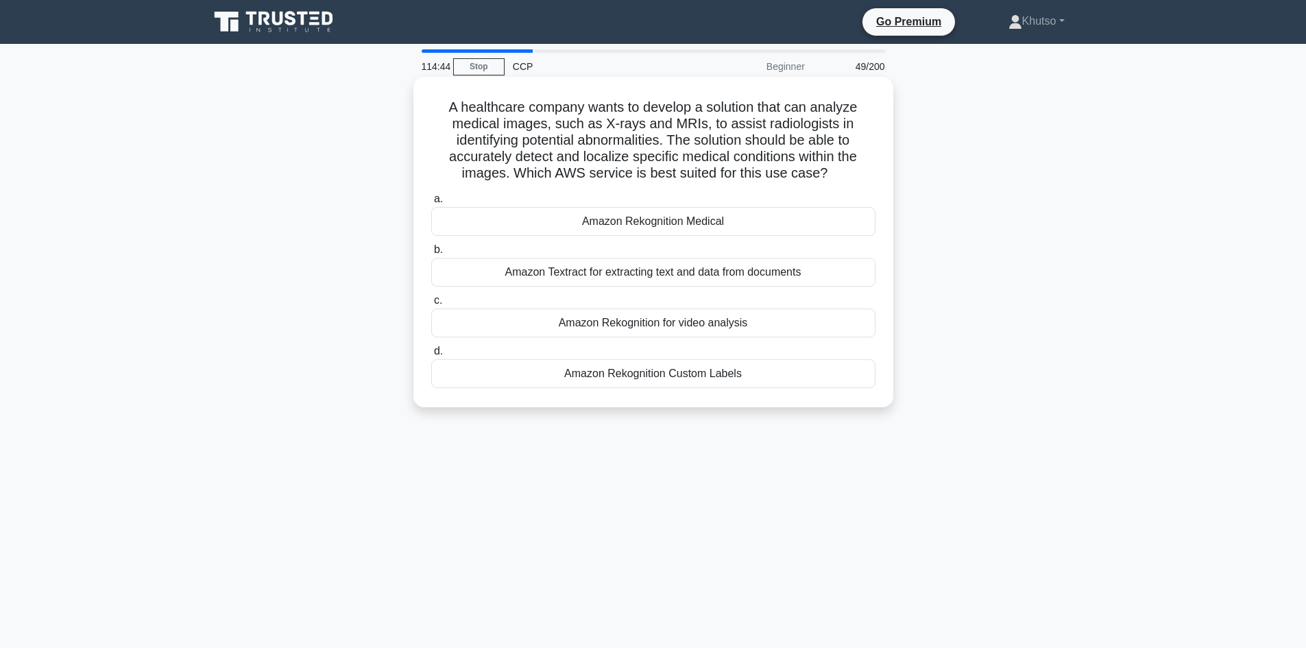
click at [735, 230] on div "Amazon Rekognition Medical" at bounding box center [653, 221] width 444 height 29
click at [431, 204] on input "a. Amazon Rekognition Medical" at bounding box center [431, 199] width 0 height 9
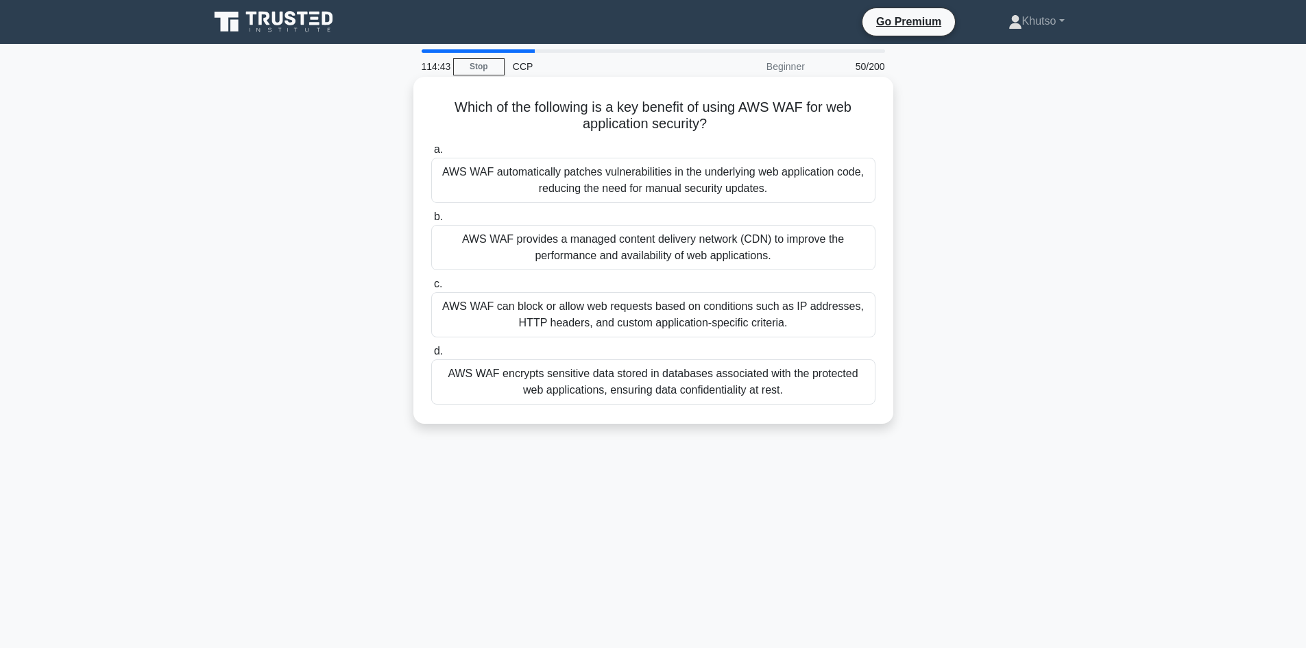
click at [705, 193] on div "AWS WAF automatically patches vulnerabilities in the underlying web application…" at bounding box center [653, 180] width 444 height 45
click at [431, 154] on input "a. AWS WAF automatically patches vulnerabilities in the underlying web applicat…" at bounding box center [431, 149] width 0 height 9
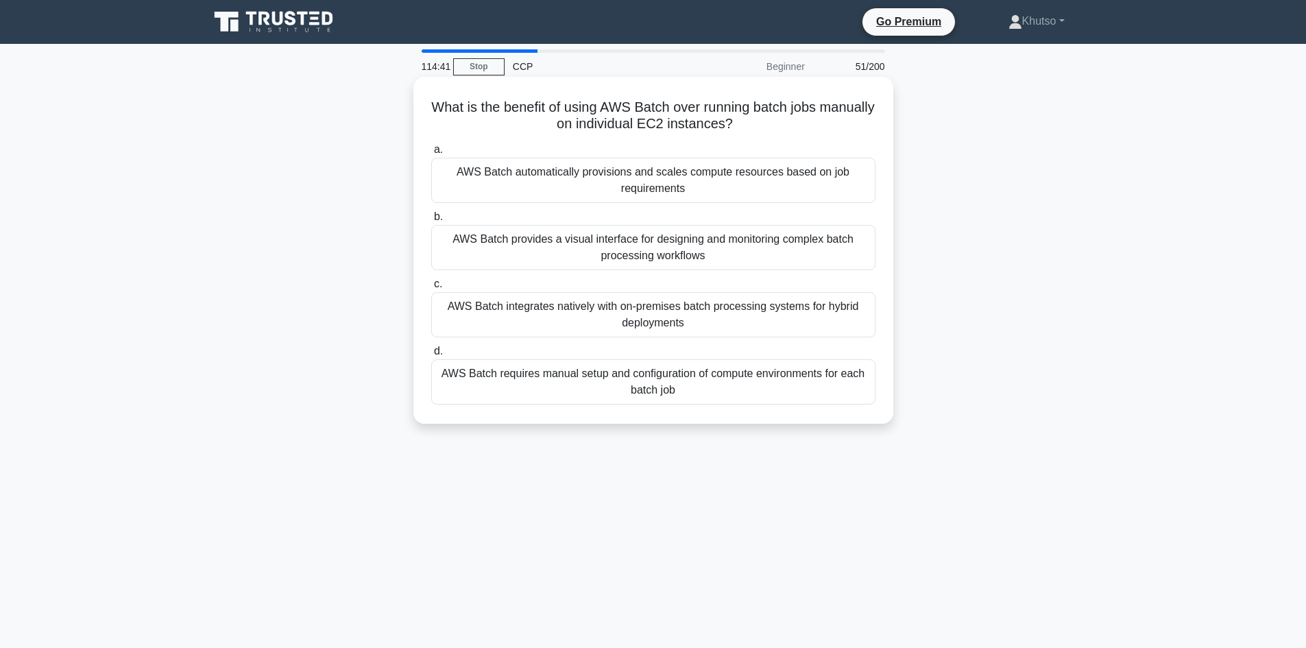
click at [707, 188] on div "AWS Batch automatically provisions and scales compute resources based on job re…" at bounding box center [653, 180] width 444 height 45
click at [431, 154] on input "a. AWS Batch automatically provisions and scales compute resources based on job…" at bounding box center [431, 149] width 0 height 9
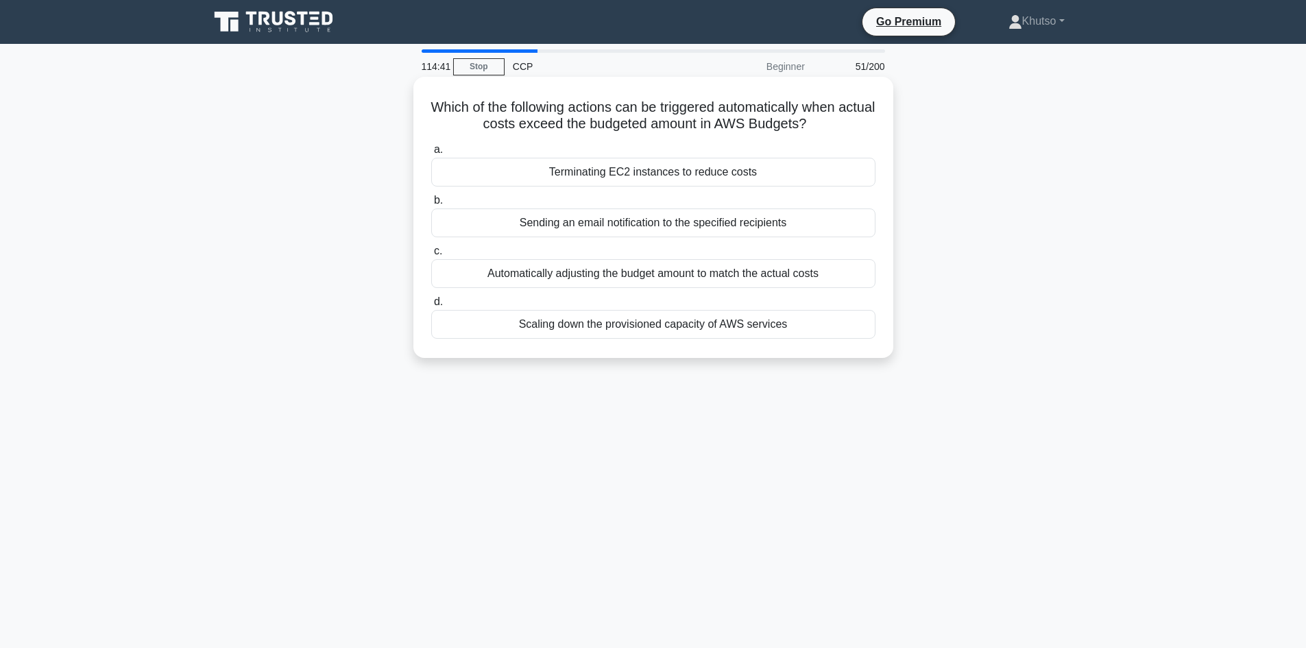
click at [713, 172] on div "Terminating EC2 instances to reduce costs" at bounding box center [653, 172] width 444 height 29
click at [431, 154] on input "a. Terminating EC2 instances to reduce costs" at bounding box center [431, 149] width 0 height 9
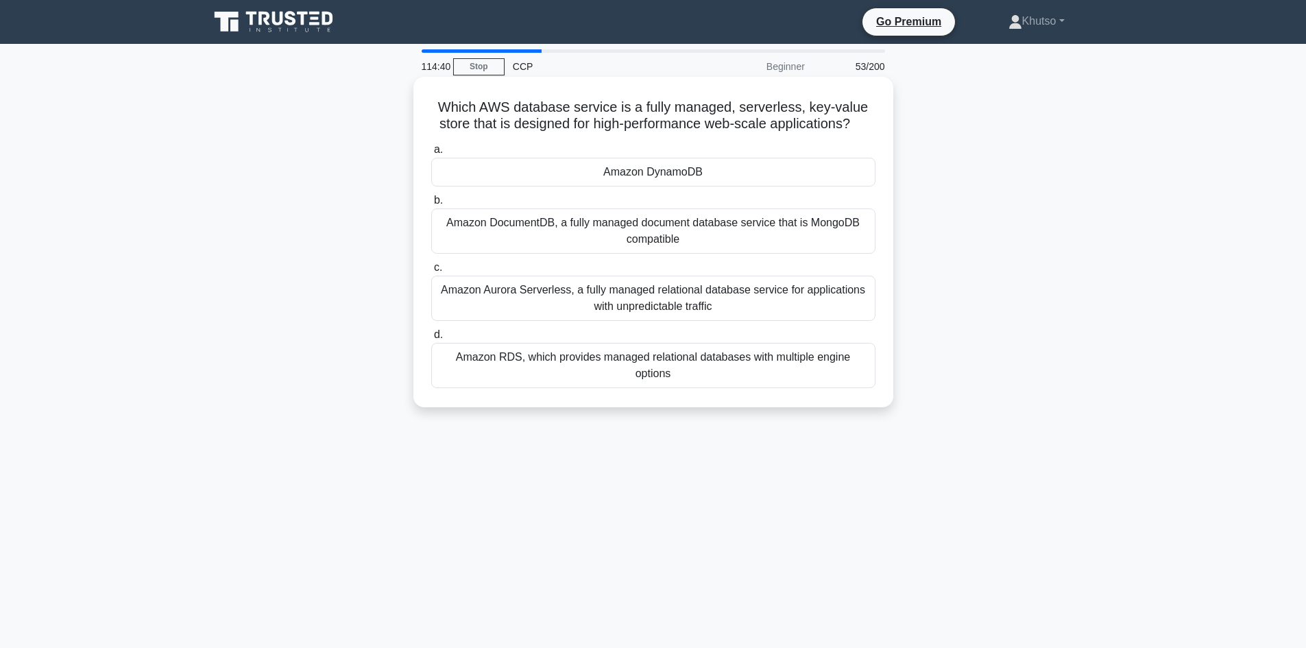
click at [709, 218] on div "Amazon DocumentDB, a fully managed document database service that is MongoDB co…" at bounding box center [653, 230] width 444 height 45
click at [431, 205] on input "b. Amazon DocumentDB, a fully managed document database service that is MongoDB…" at bounding box center [431, 200] width 0 height 9
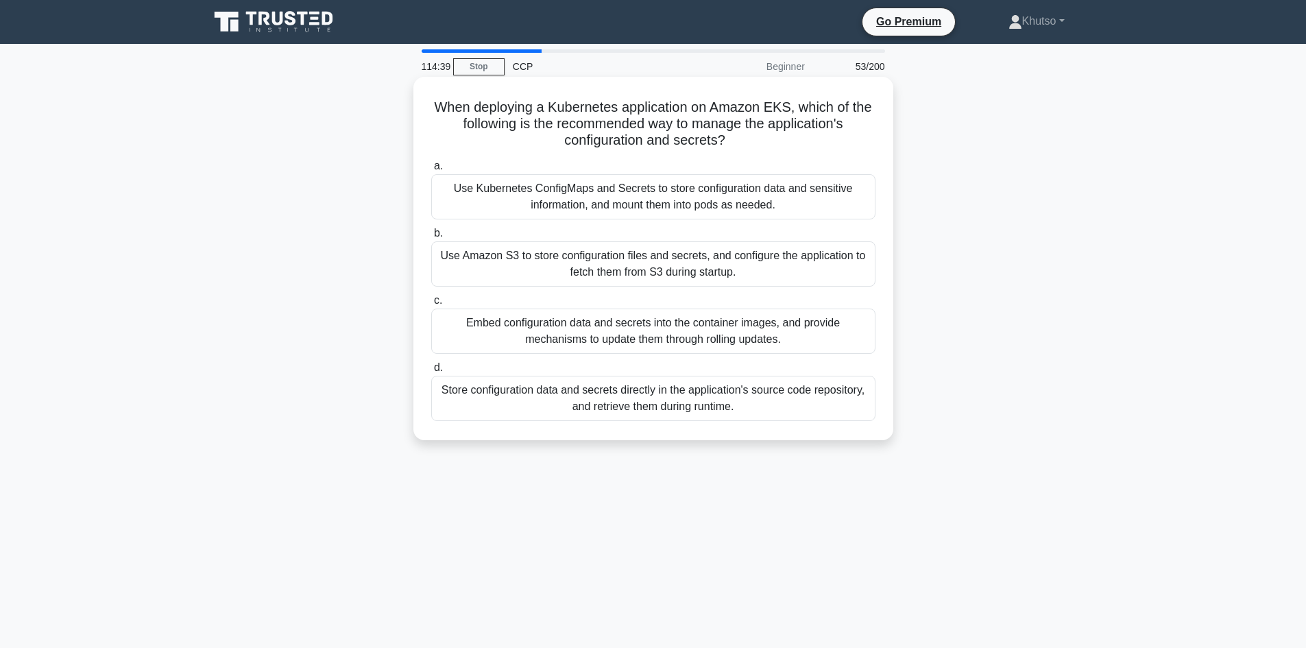
click at [700, 200] on div "Use Kubernetes ConfigMaps and Secrets to store configuration data and sensitive…" at bounding box center [653, 196] width 444 height 45
click at [431, 171] on input "a. Use Kubernetes ConfigMaps and Secrets to store configuration data and sensit…" at bounding box center [431, 166] width 0 height 9
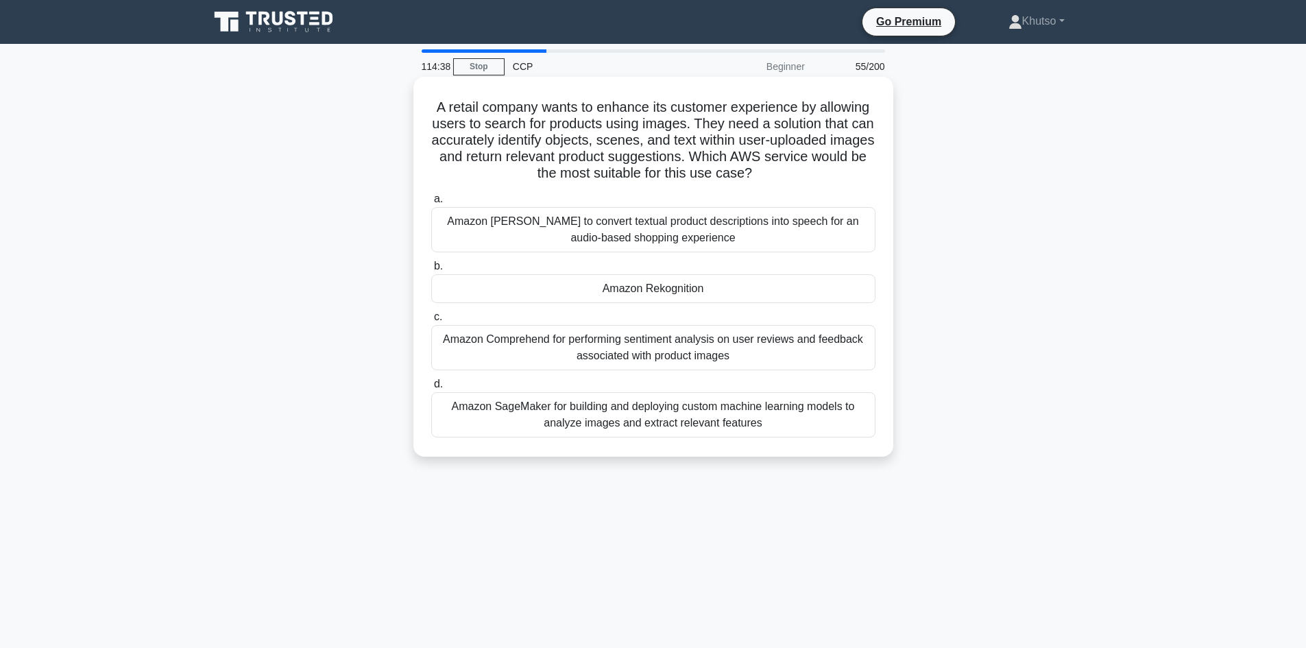
click at [697, 221] on div "Amazon Polly to convert textual product descriptions into speech for an audio-b…" at bounding box center [653, 229] width 444 height 45
click at [431, 204] on input "a. Amazon Polly to convert textual product descriptions into speech for an audi…" at bounding box center [431, 199] width 0 height 9
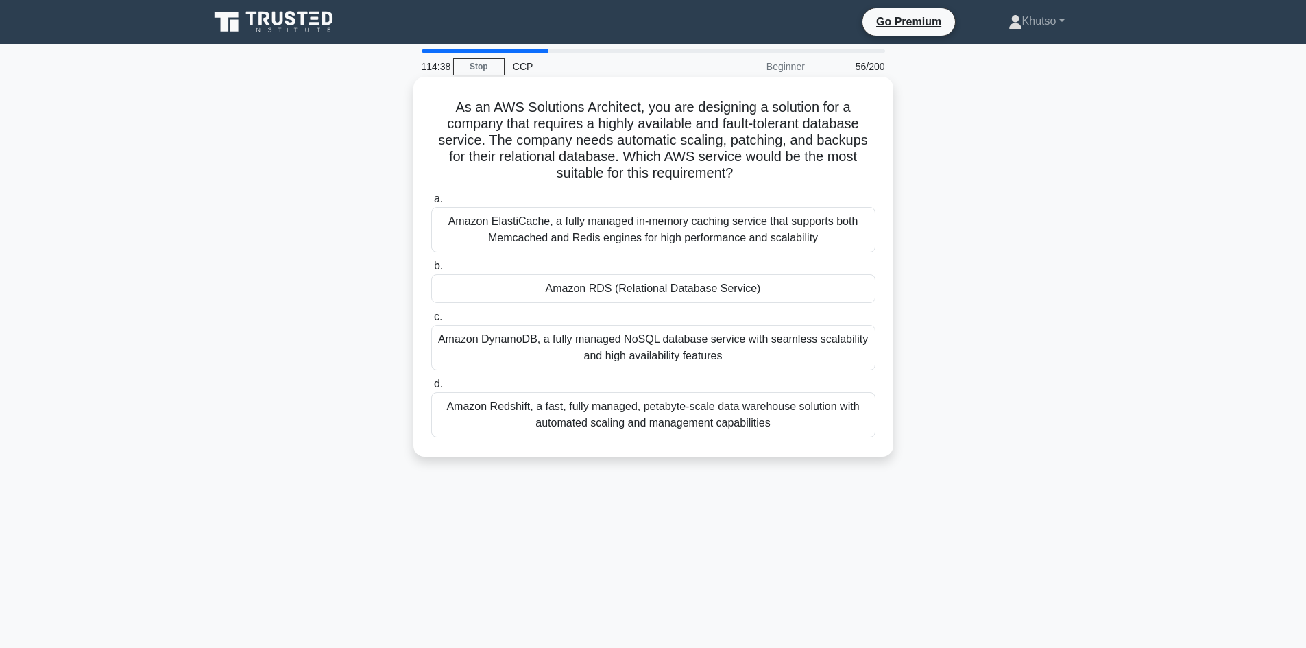
click at [698, 228] on div "Amazon ElastiCache, a fully managed in-memory caching service that supports bot…" at bounding box center [653, 229] width 444 height 45
click at [431, 204] on input "a. Amazon ElastiCache, a fully managed in-memory caching service that supports …" at bounding box center [431, 199] width 0 height 9
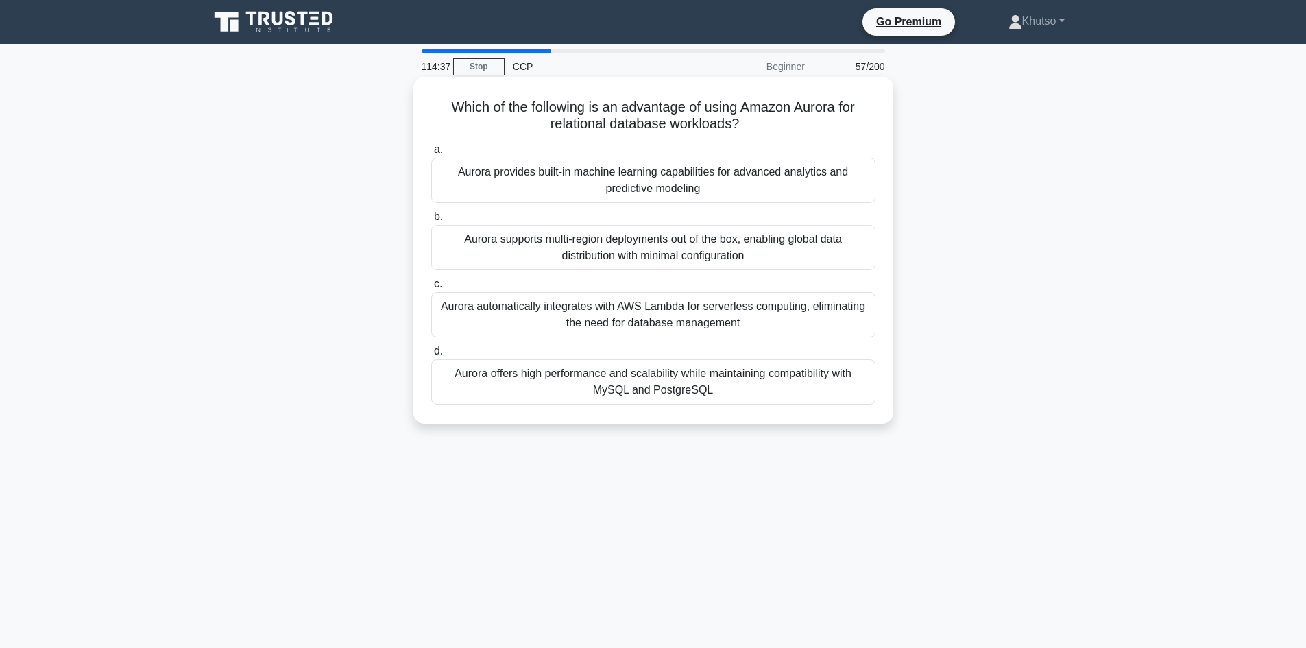
click at [698, 240] on div "Aurora supports multi-region deployments out of the box, enabling global data d…" at bounding box center [653, 247] width 444 height 45
click at [431, 221] on input "b. Aurora supports multi-region deployments out of the box, enabling global dat…" at bounding box center [431, 216] width 0 height 9
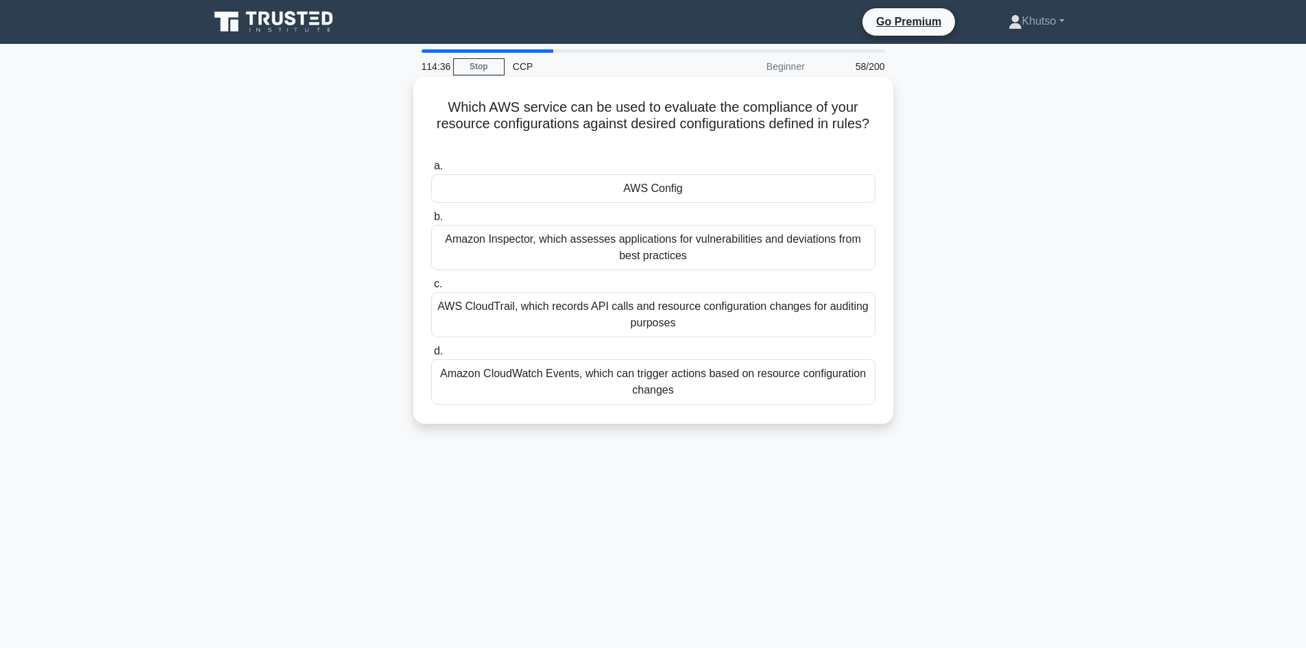
click at [698, 205] on div "a. AWS Config b. Amazon Inspector, which assesses applications for vulnerabilit…" at bounding box center [653, 281] width 461 height 252
click at [698, 194] on div "AWS Config" at bounding box center [653, 188] width 444 height 29
click at [431, 171] on input "a. AWS Config" at bounding box center [431, 166] width 0 height 9
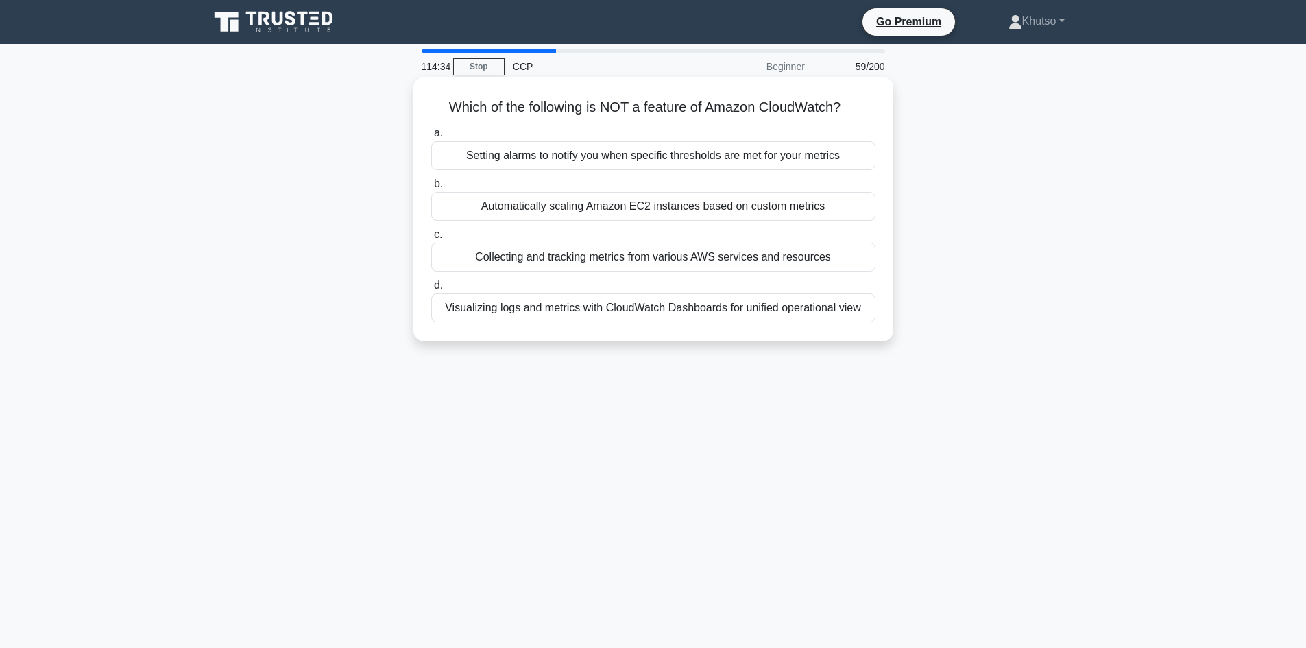
click at [698, 215] on div "Automatically scaling Amazon EC2 instances based on custom metrics" at bounding box center [653, 206] width 444 height 29
click at [431, 188] on input "b. Automatically scaling Amazon EC2 instances based on custom metrics" at bounding box center [431, 184] width 0 height 9
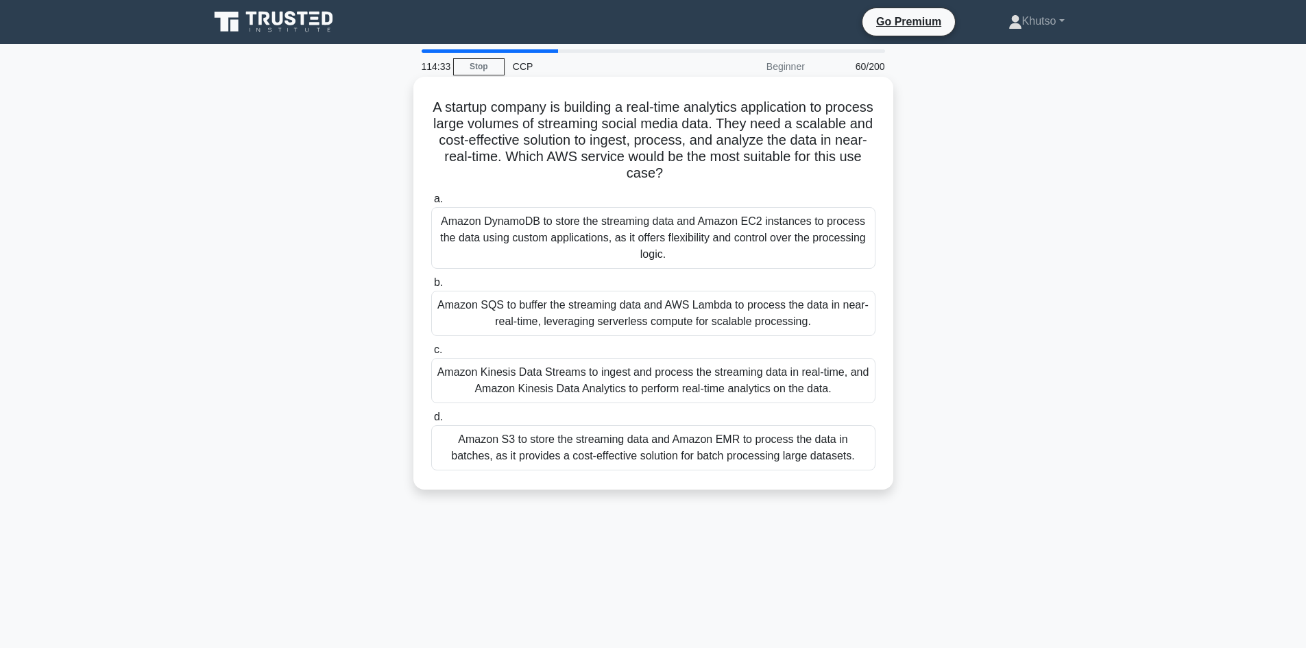
click at [700, 242] on div "Amazon DynamoDB to store the streaming data and Amazon EC2 instances to process…" at bounding box center [653, 238] width 444 height 62
click at [431, 204] on input "a. Amazon DynamoDB to store the streaming data and Amazon EC2 instances to proc…" at bounding box center [431, 199] width 0 height 9
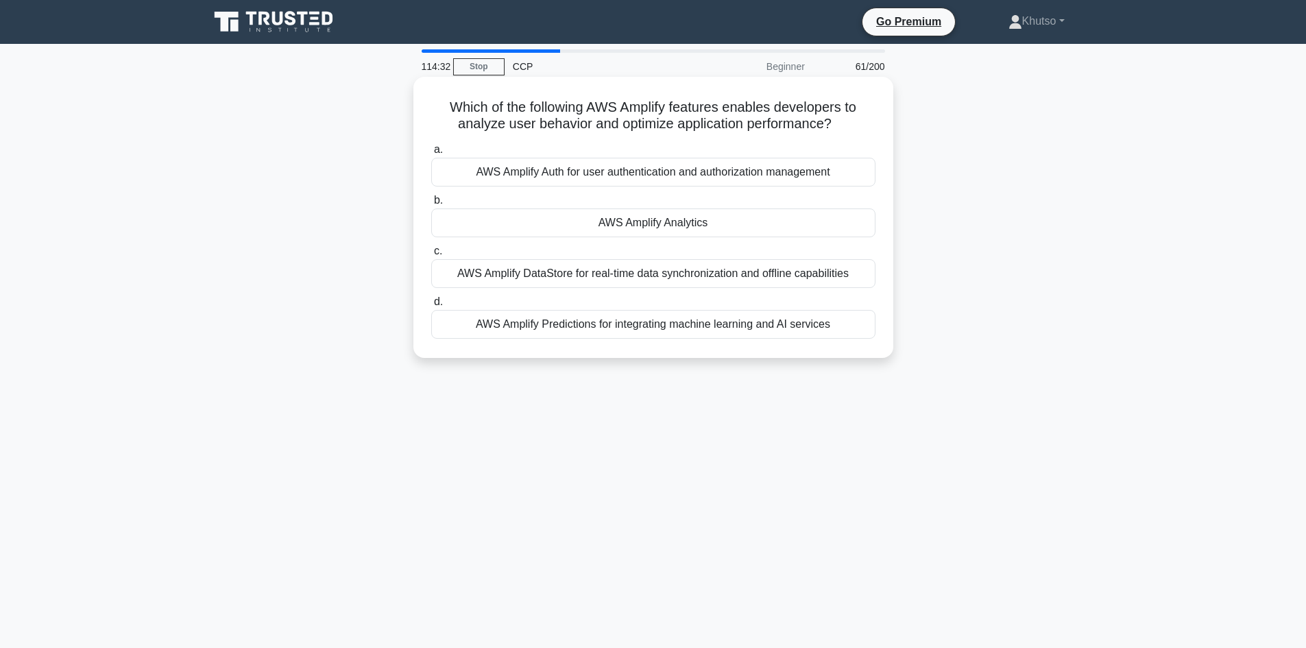
click at [696, 225] on div "AWS Amplify Analytics" at bounding box center [653, 222] width 444 height 29
click at [431, 205] on input "b. AWS Amplify Analytics" at bounding box center [431, 200] width 0 height 9
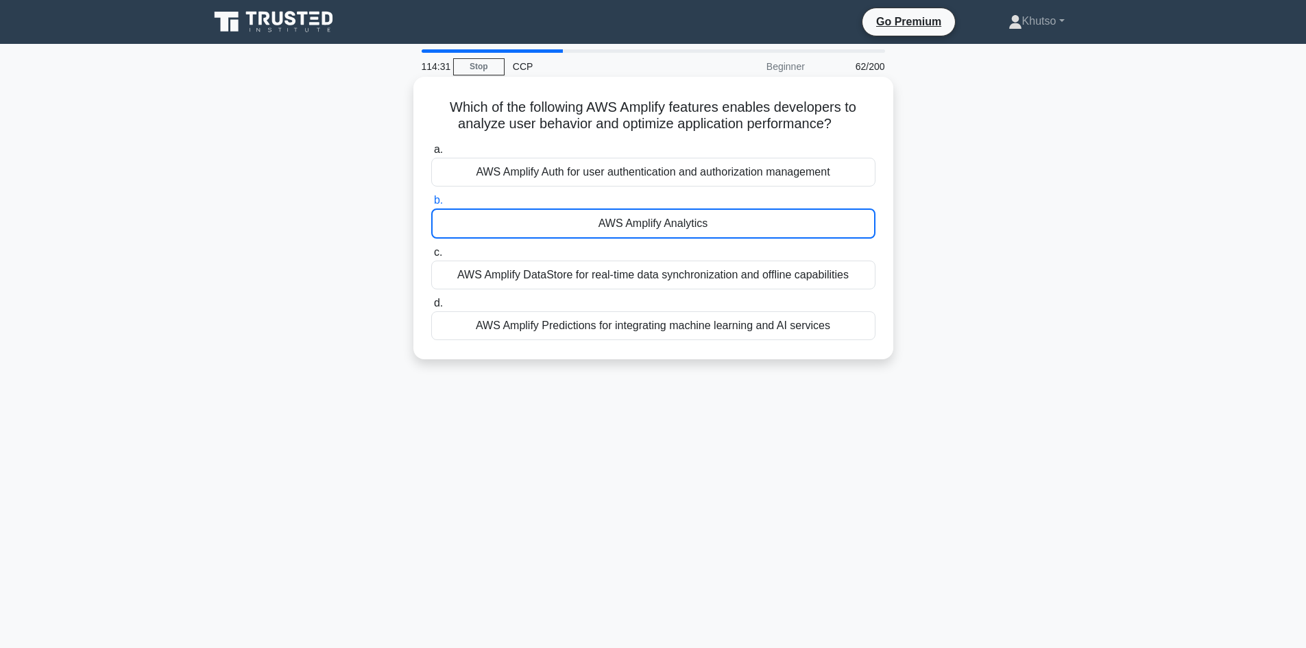
click at [685, 177] on div "AWS Amplify Auth for user authentication and authorization management" at bounding box center [653, 172] width 444 height 29
click at [431, 154] on input "a. AWS Amplify Auth for user authentication and authorization management" at bounding box center [431, 149] width 0 height 9
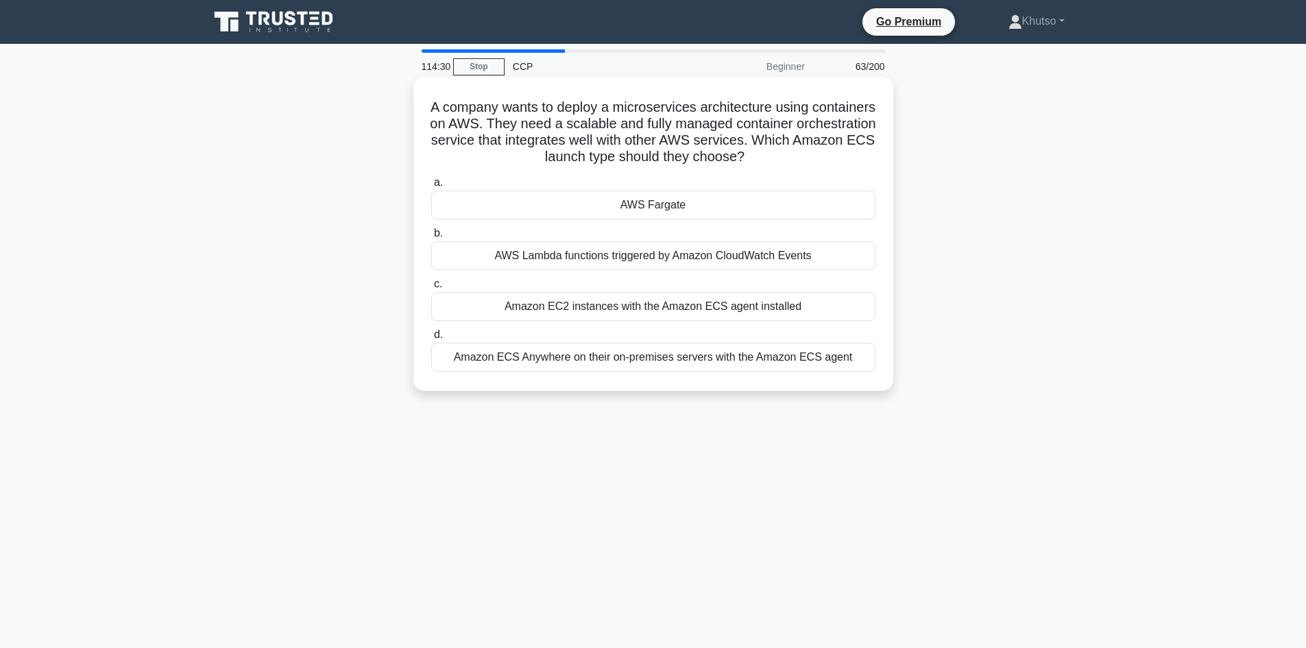
click at [691, 222] on div "a. AWS Fargate b. AWS Lambda functions triggered by Amazon CloudWatch Events c.…" at bounding box center [653, 272] width 461 height 203
click at [683, 212] on div "AWS Fargate" at bounding box center [653, 205] width 444 height 29
click at [431, 187] on input "a. AWS Fargate" at bounding box center [431, 182] width 0 height 9
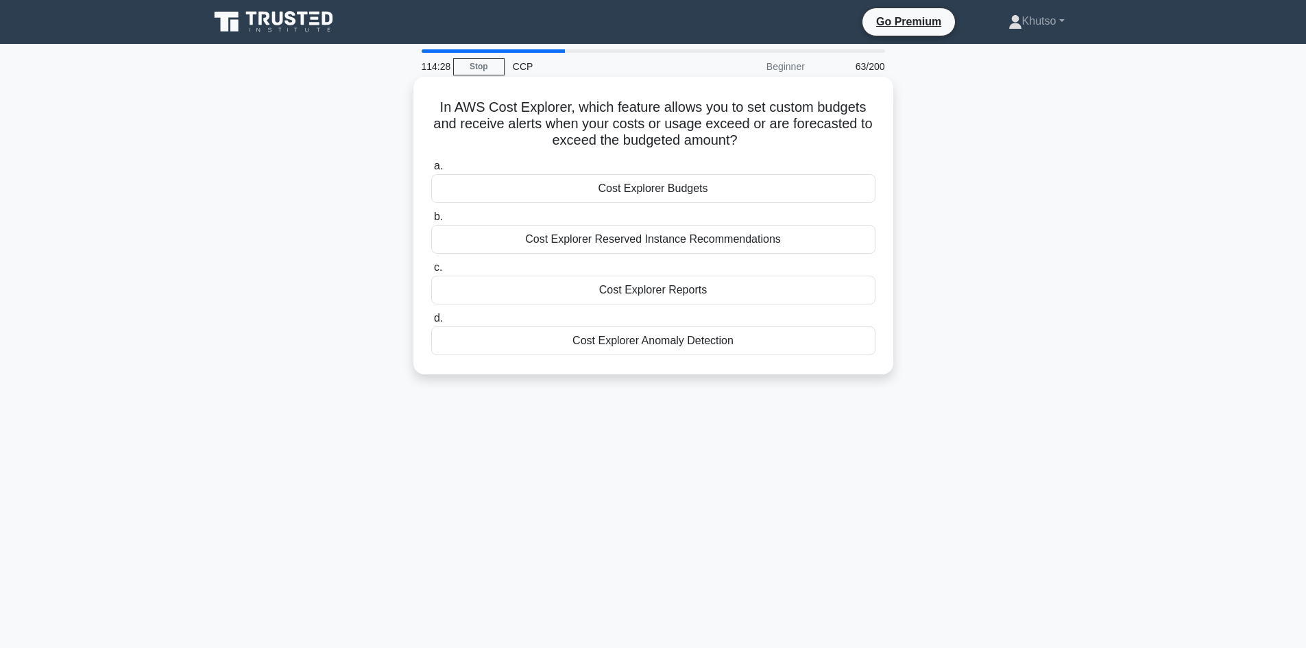
click at [683, 243] on div "Cost Explorer Reserved Instance Recommendations" at bounding box center [653, 239] width 444 height 29
click at [431, 221] on input "b. Cost Explorer Reserved Instance Recommendations" at bounding box center [431, 216] width 0 height 9
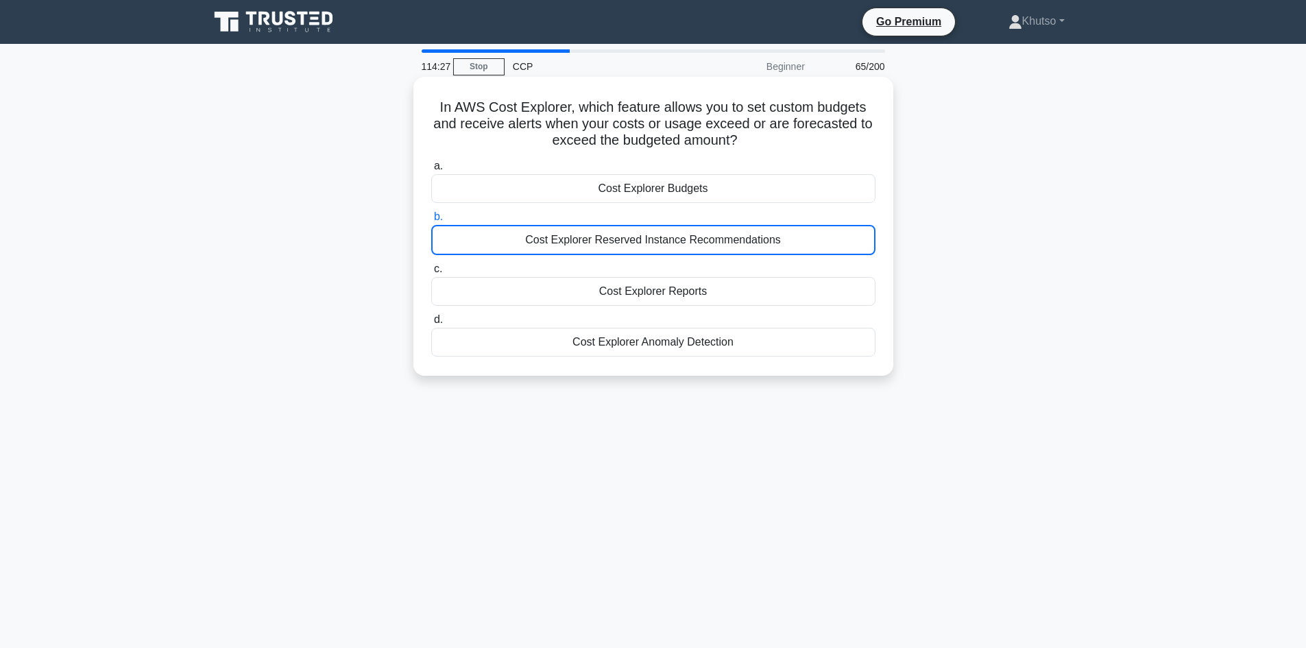
click at [682, 196] on div "Cost Explorer Budgets" at bounding box center [653, 188] width 444 height 29
click at [431, 171] on input "a. Cost Explorer Budgets" at bounding box center [431, 166] width 0 height 9
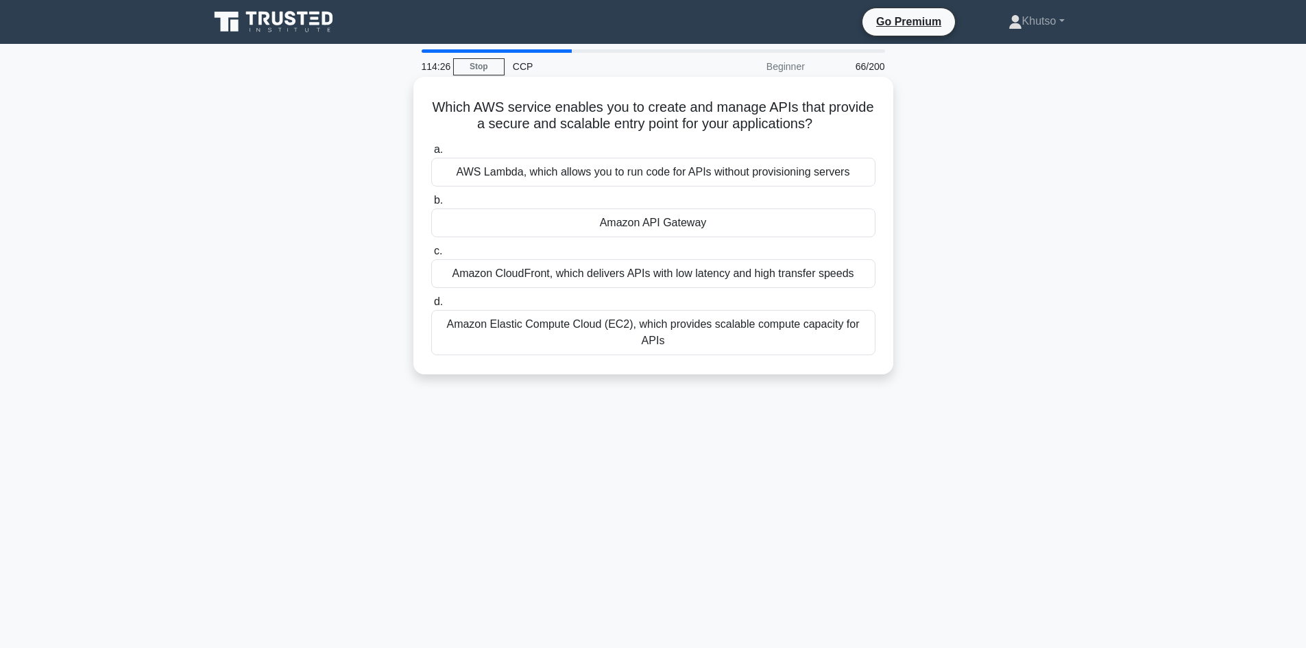
click at [683, 186] on div "AWS Lambda, which allows you to run code for APIs without provisioning servers" at bounding box center [653, 172] width 444 height 29
click at [431, 154] on input "a. AWS Lambda, which allows you to run code for APIs without provisioning serve…" at bounding box center [431, 149] width 0 height 9
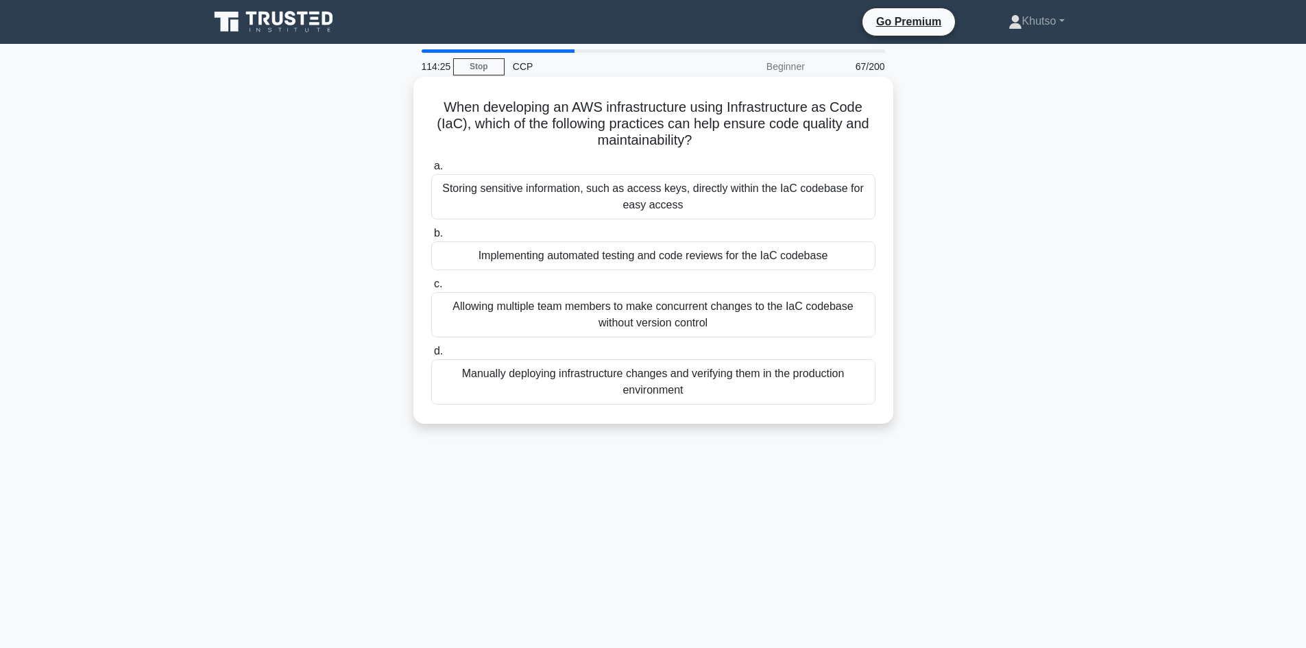
click at [691, 200] on div "Storing sensitive information, such as access keys, directly within the IaC cod…" at bounding box center [653, 196] width 444 height 45
click at [431, 171] on input "a. Storing sensitive information, such as access keys, directly within the IaC …" at bounding box center [431, 166] width 0 height 9
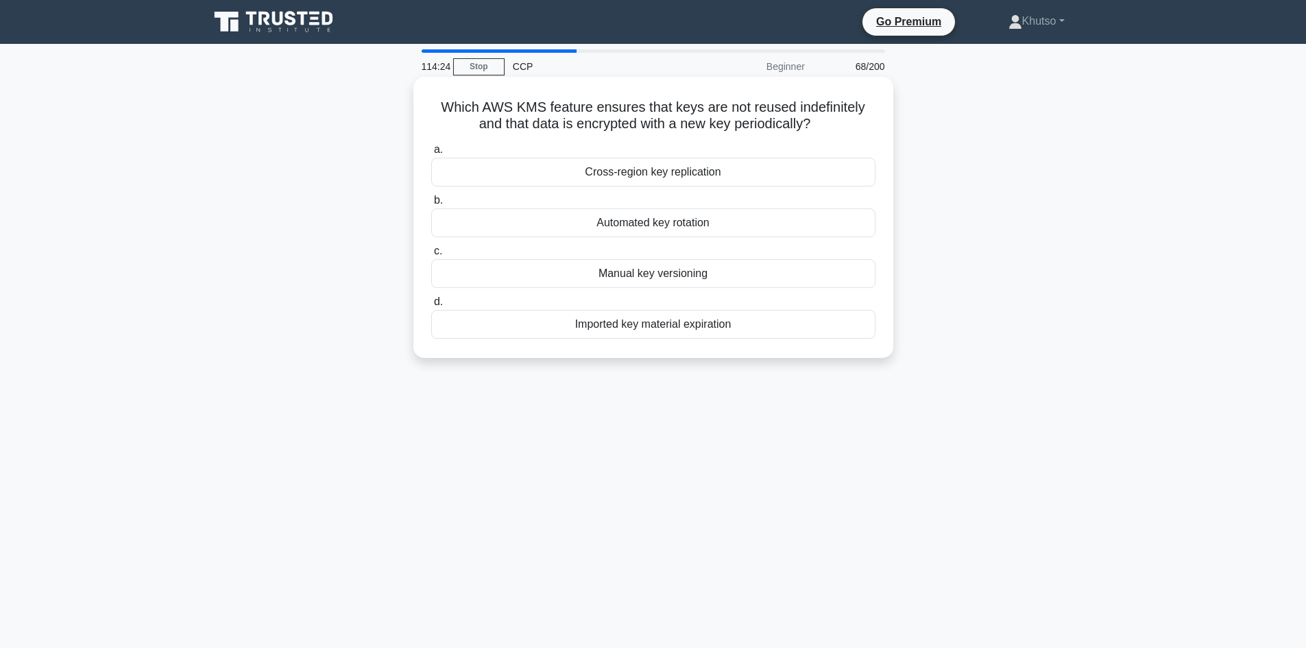
click at [690, 221] on div "Automated key rotation" at bounding box center [653, 222] width 444 height 29
click at [431, 205] on input "b. Automated key rotation" at bounding box center [431, 200] width 0 height 9
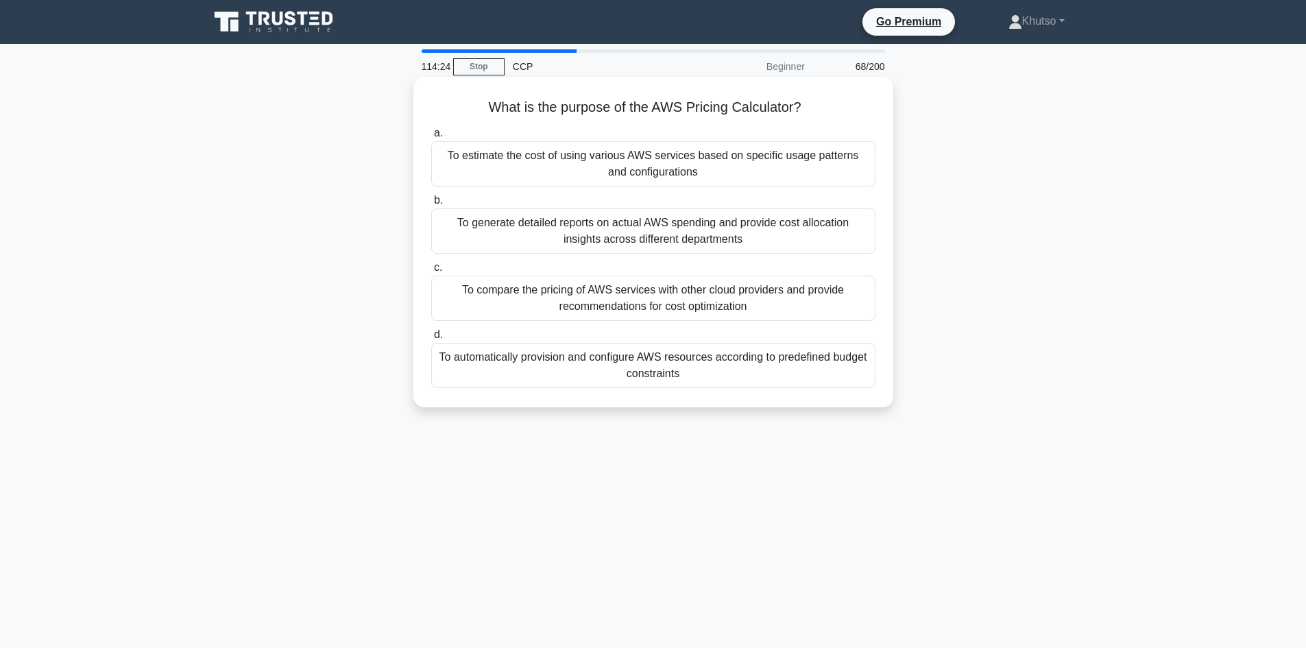
click at [685, 173] on div "To estimate the cost of using various AWS services based on specific usage patt…" at bounding box center [653, 163] width 444 height 45
click at [431, 138] on input "a. To estimate the cost of using various AWS services based on specific usage p…" at bounding box center [431, 133] width 0 height 9
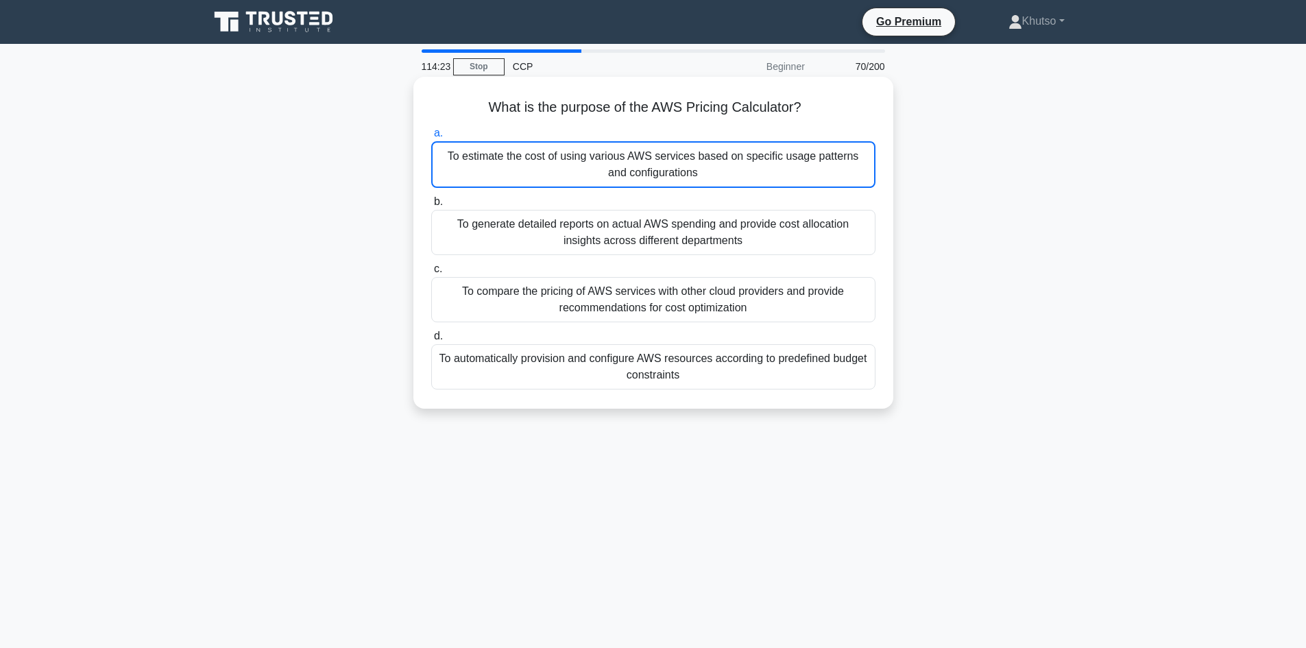
click at [694, 250] on div "To generate detailed reports on actual AWS spending and provide cost allocation…" at bounding box center [653, 232] width 444 height 45
click at [431, 206] on input "b. To generate detailed reports on actual AWS spending and provide cost allocat…" at bounding box center [431, 201] width 0 height 9
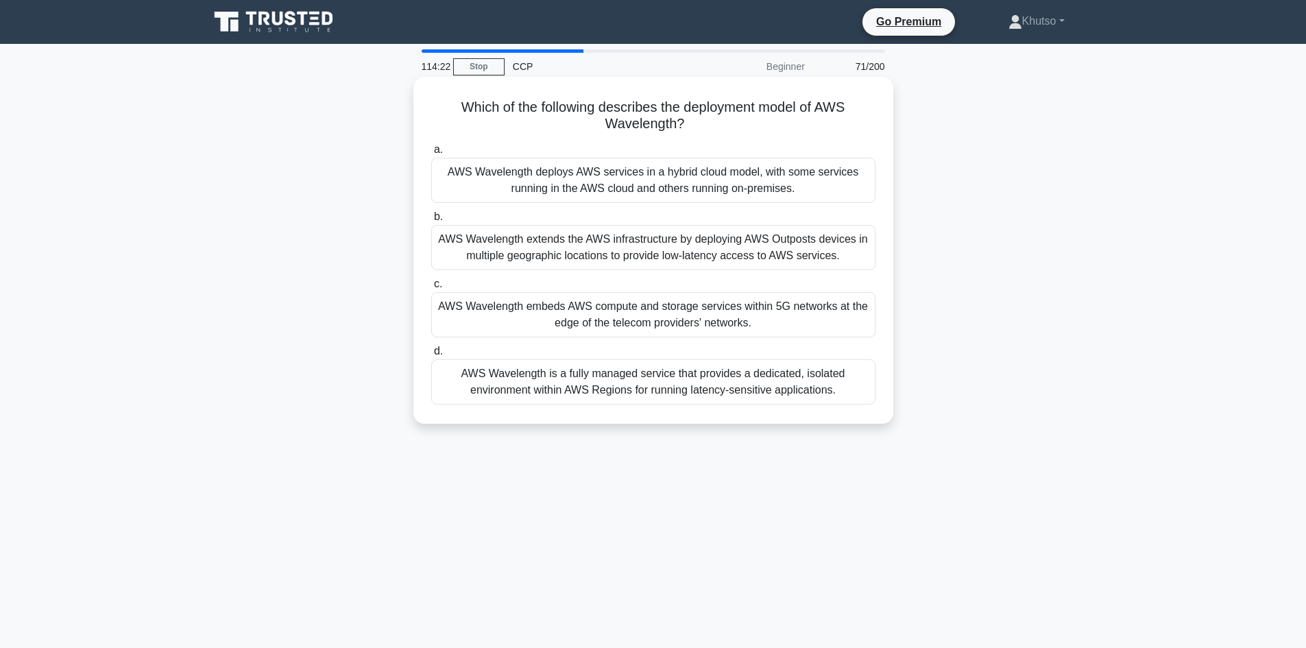
click at [692, 180] on div "AWS Wavelength deploys AWS services in a hybrid cloud model, with some services…" at bounding box center [653, 180] width 444 height 45
click at [431, 154] on input "a. AWS Wavelength deploys AWS services in a hybrid cloud model, with some servi…" at bounding box center [431, 149] width 0 height 9
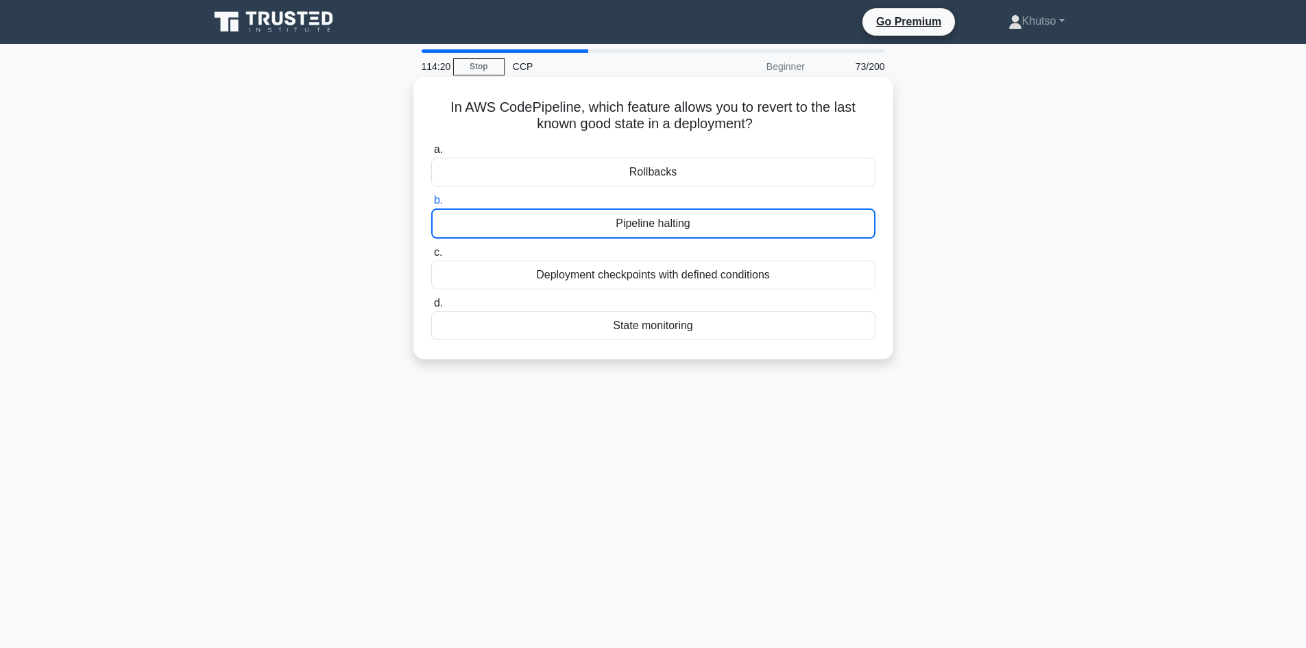
click at [697, 184] on div "Rollbacks" at bounding box center [653, 172] width 444 height 29
click at [431, 154] on input "a. Rollbacks" at bounding box center [431, 149] width 0 height 9
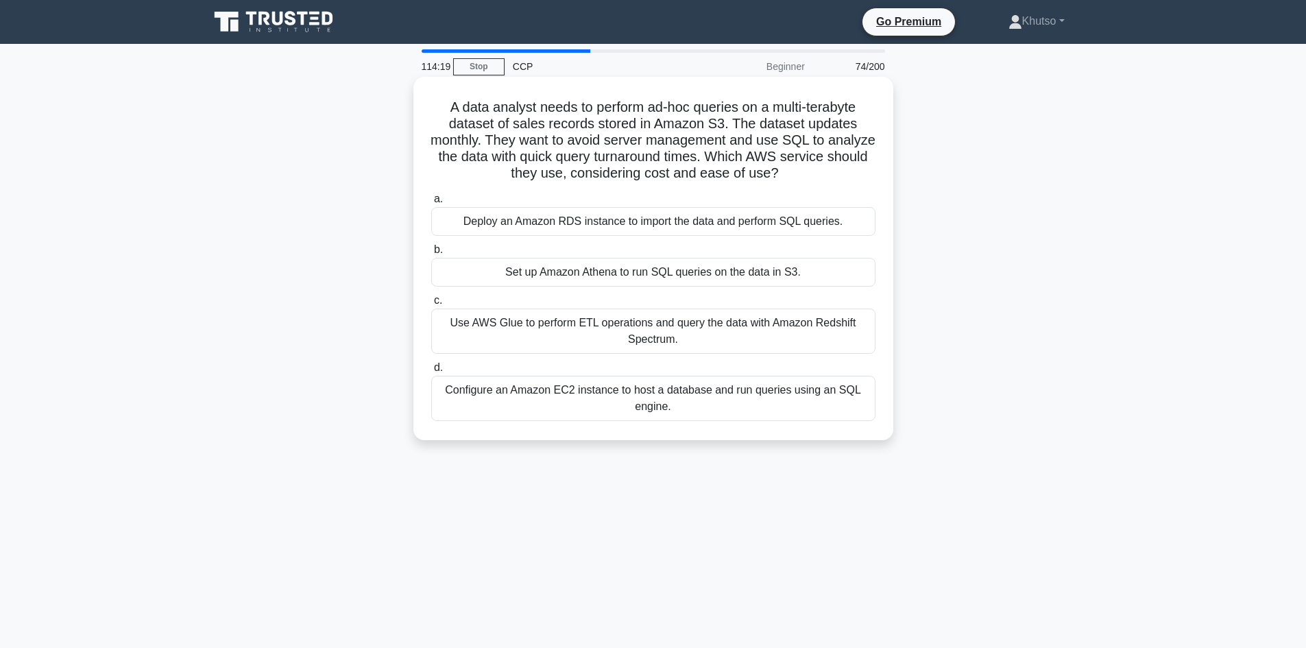
click at [711, 251] on label "b. Set up Amazon Athena to run SQL queries on the data in S3." at bounding box center [653, 263] width 444 height 45
click at [431, 251] on input "b. Set up Amazon Athena to run SQL queries on the data in S3." at bounding box center [431, 249] width 0 height 9
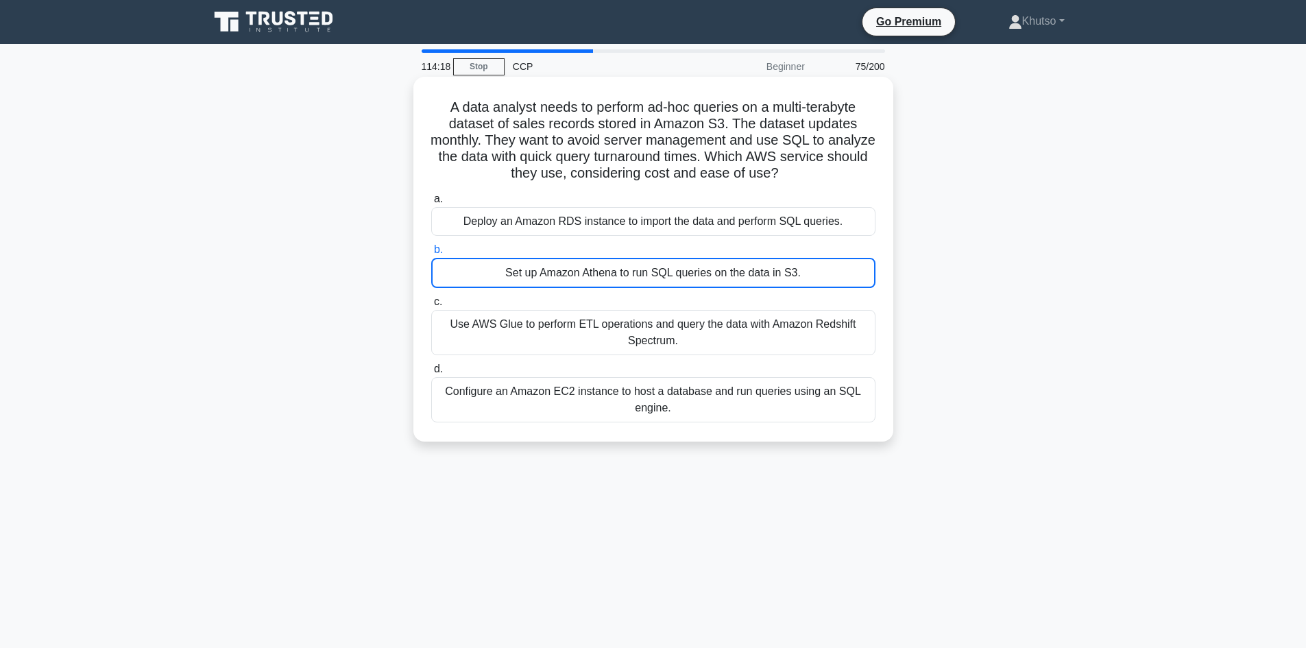
click at [712, 223] on div "Deploy an Amazon RDS instance to import the data and perform SQL queries." at bounding box center [653, 221] width 444 height 29
click at [431, 204] on input "a. Deploy an Amazon RDS instance to import the data and perform SQL queries." at bounding box center [431, 199] width 0 height 9
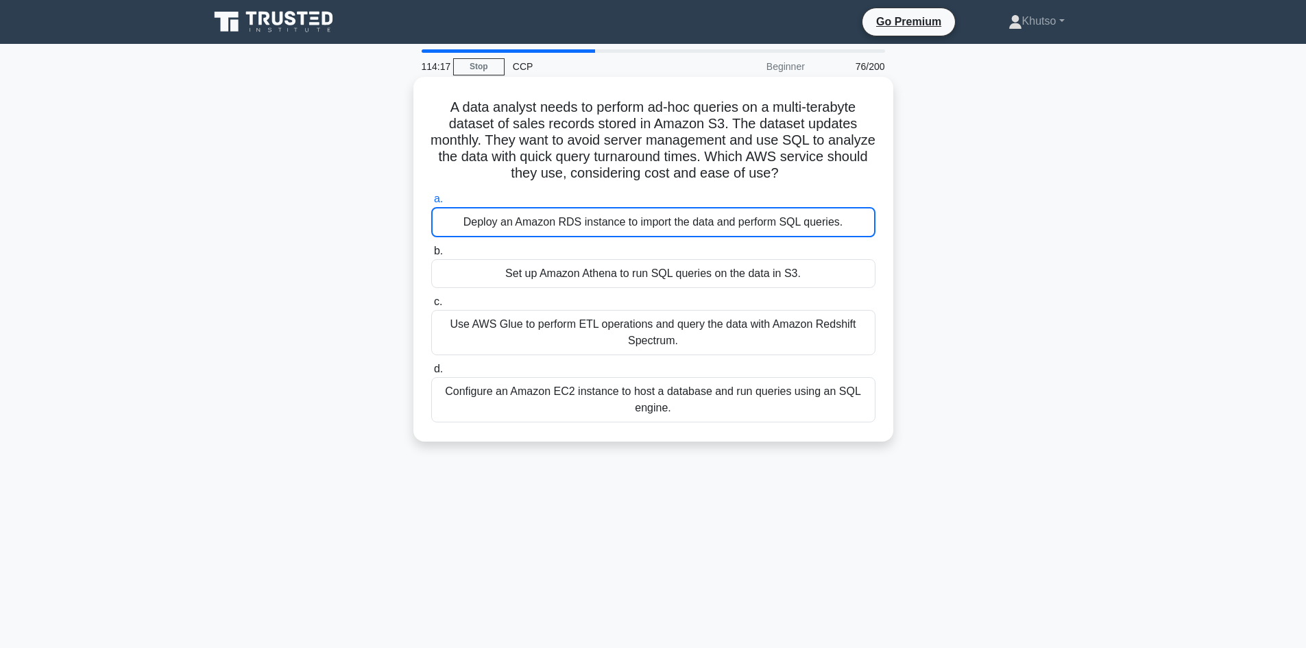
click at [712, 258] on label "b. Set up Amazon Athena to run SQL queries on the data in S3." at bounding box center [653, 265] width 444 height 45
click at [431, 256] on input "b. Set up Amazon Athena to run SQL queries on the data in S3." at bounding box center [431, 251] width 0 height 9
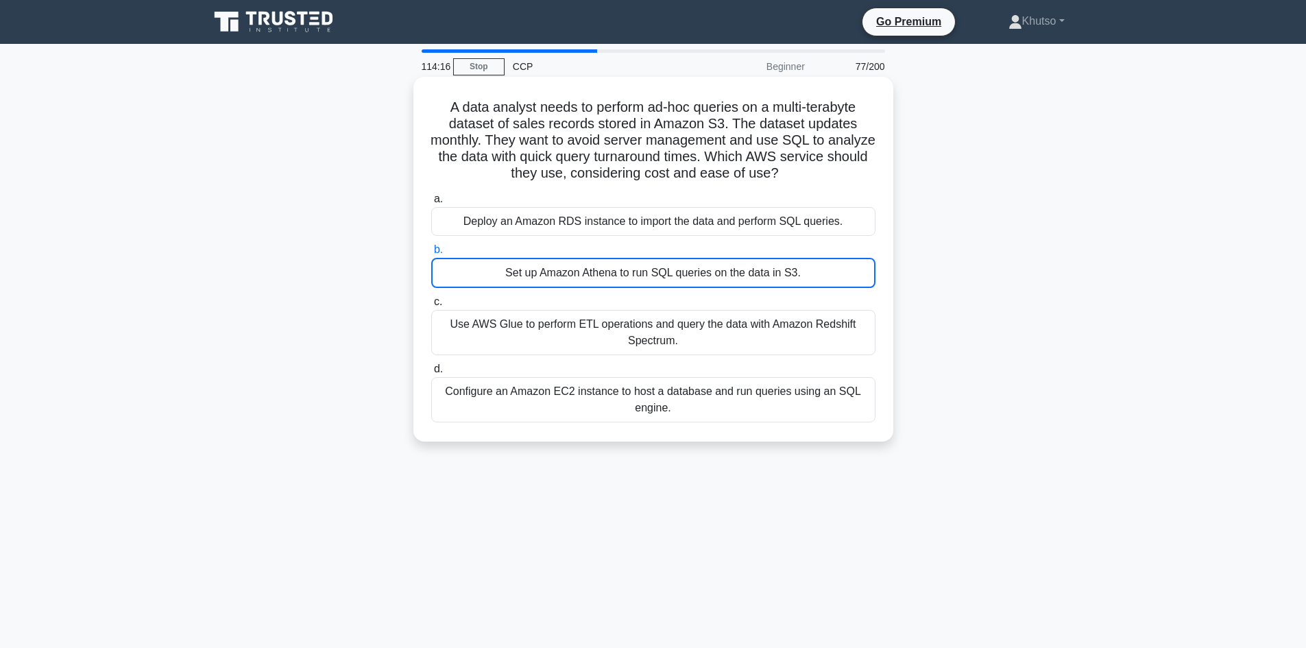
click at [716, 271] on div "Set up Amazon Athena to run SQL queries on the data in S3." at bounding box center [653, 273] width 444 height 30
click at [431, 254] on input "b. Set up Amazon Athena to run SQL queries on the data in S3." at bounding box center [431, 249] width 0 height 9
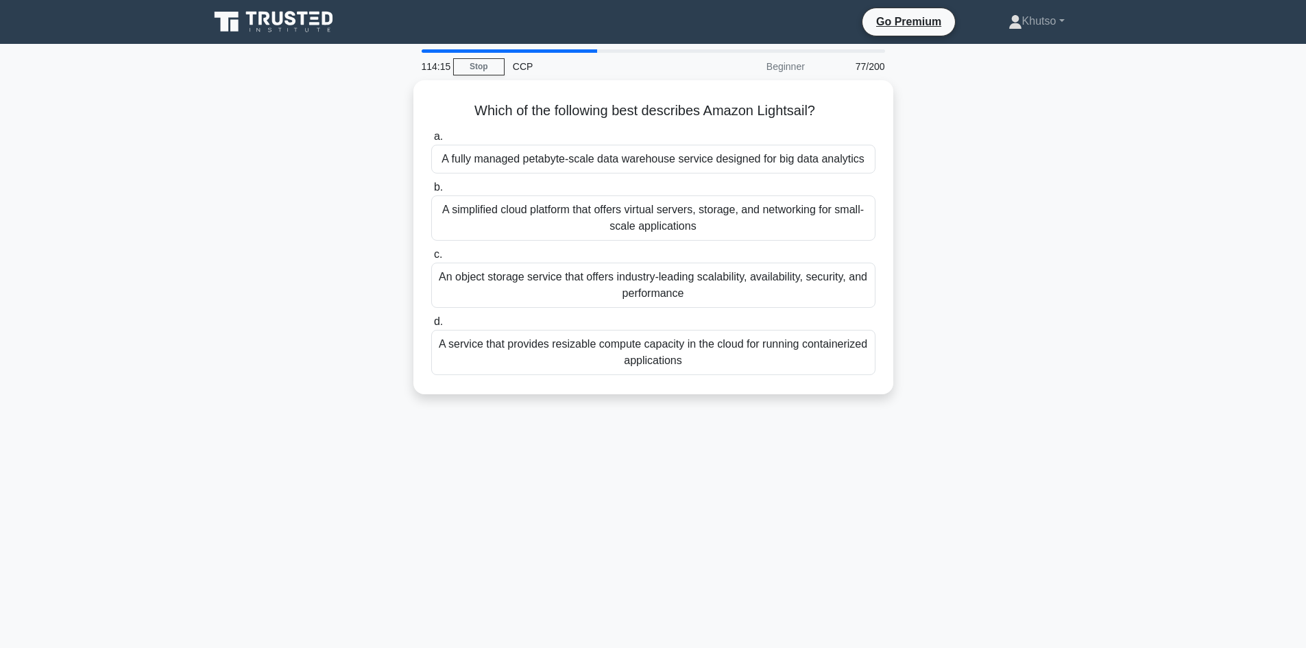
click at [717, 271] on div "An object storage service that offers industry-leading scalability, availabilit…" at bounding box center [653, 284] width 444 height 45
click at [431, 259] on input "c. An object storage service that offers industry-leading scalability, availabi…" at bounding box center [431, 254] width 0 height 9
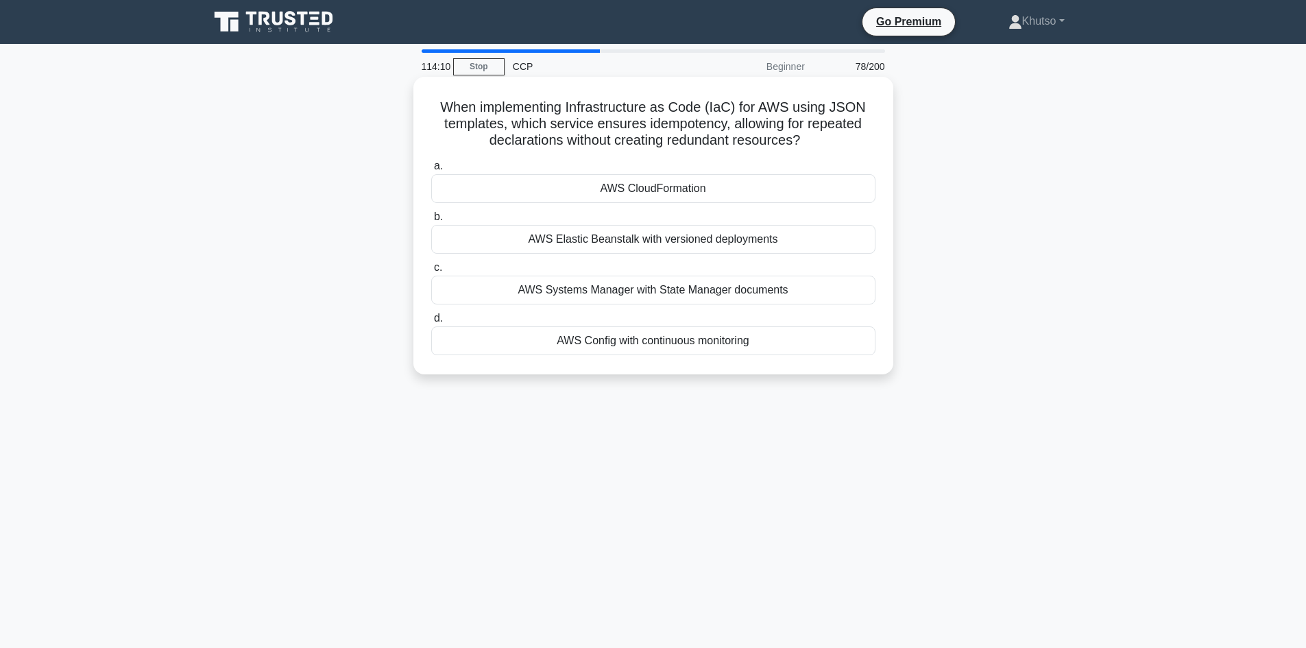
click at [709, 243] on div "AWS Elastic Beanstalk with versioned deployments" at bounding box center [653, 239] width 444 height 29
click at [431, 221] on input "b. AWS Elastic Beanstalk with versioned deployments" at bounding box center [431, 216] width 0 height 9
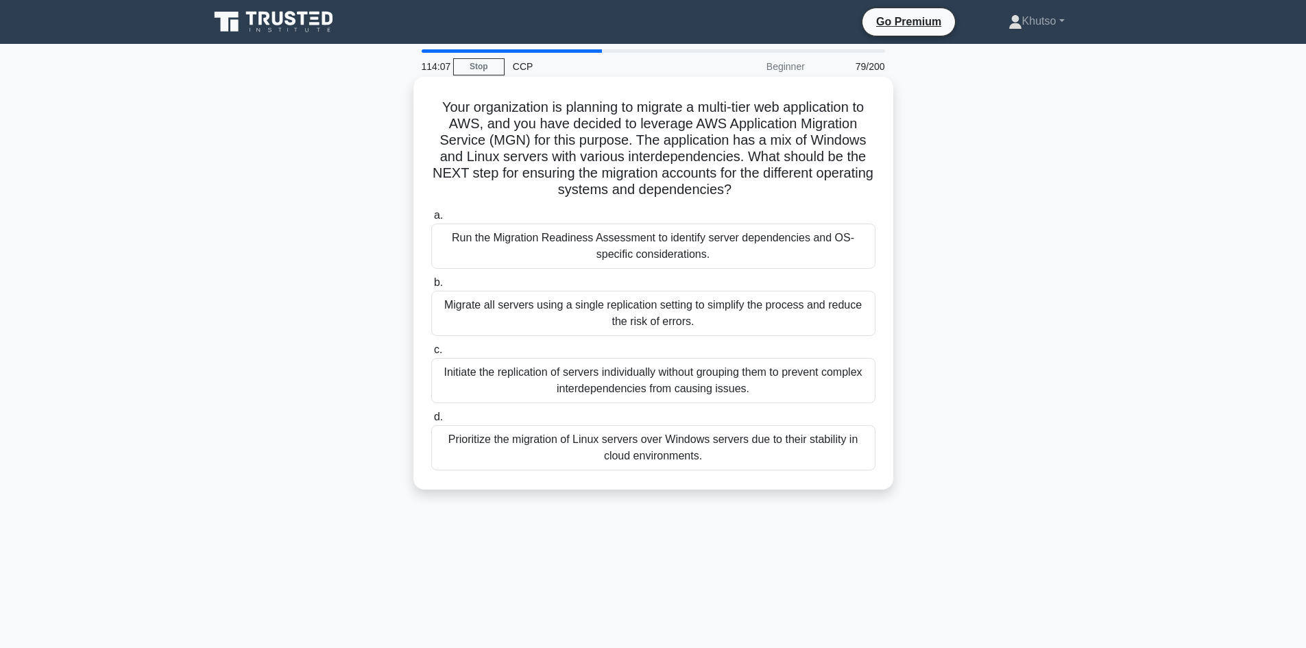
click at [702, 243] on div "Run the Migration Readiness Assessment to identify server dependencies and OS-s…" at bounding box center [653, 245] width 444 height 45
click at [431, 220] on input "a. Run the Migration Readiness Assessment to identify server dependencies and O…" at bounding box center [431, 215] width 0 height 9
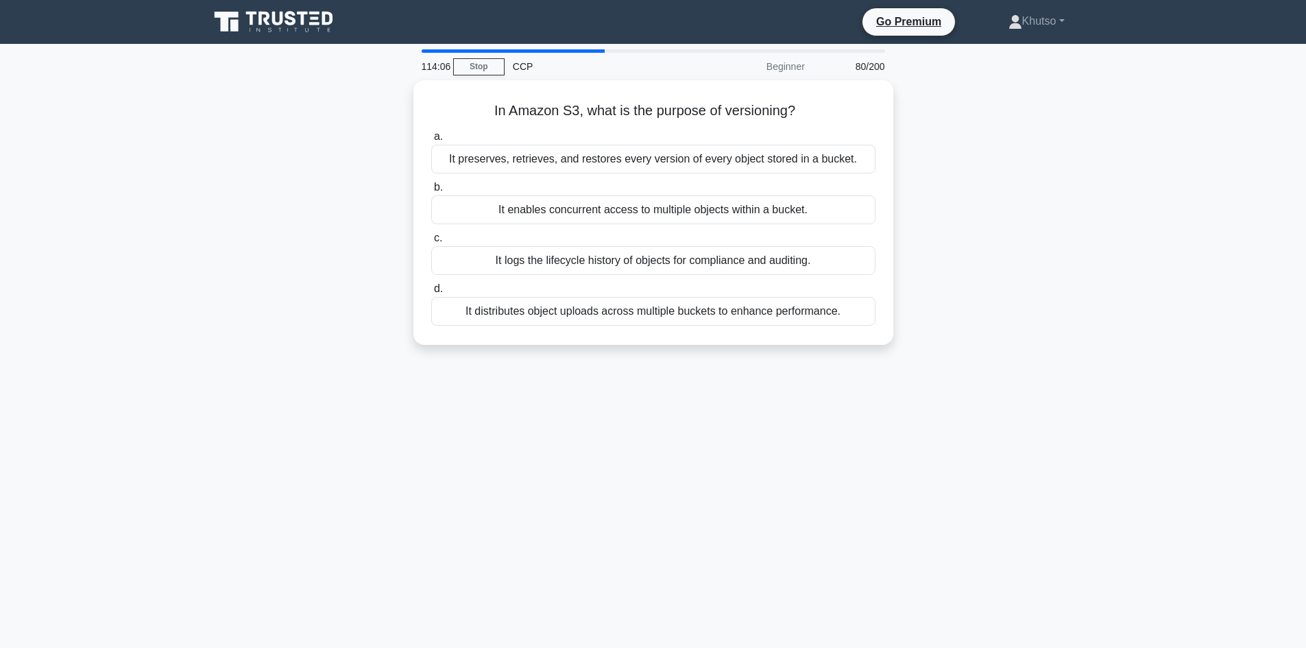
click at [702, 246] on div "It logs the lifecycle history of objects for compliance and auditing." at bounding box center [653, 260] width 444 height 29
click at [431, 243] on input "c. It logs the lifecycle history of objects for compliance and auditing." at bounding box center [431, 238] width 0 height 9
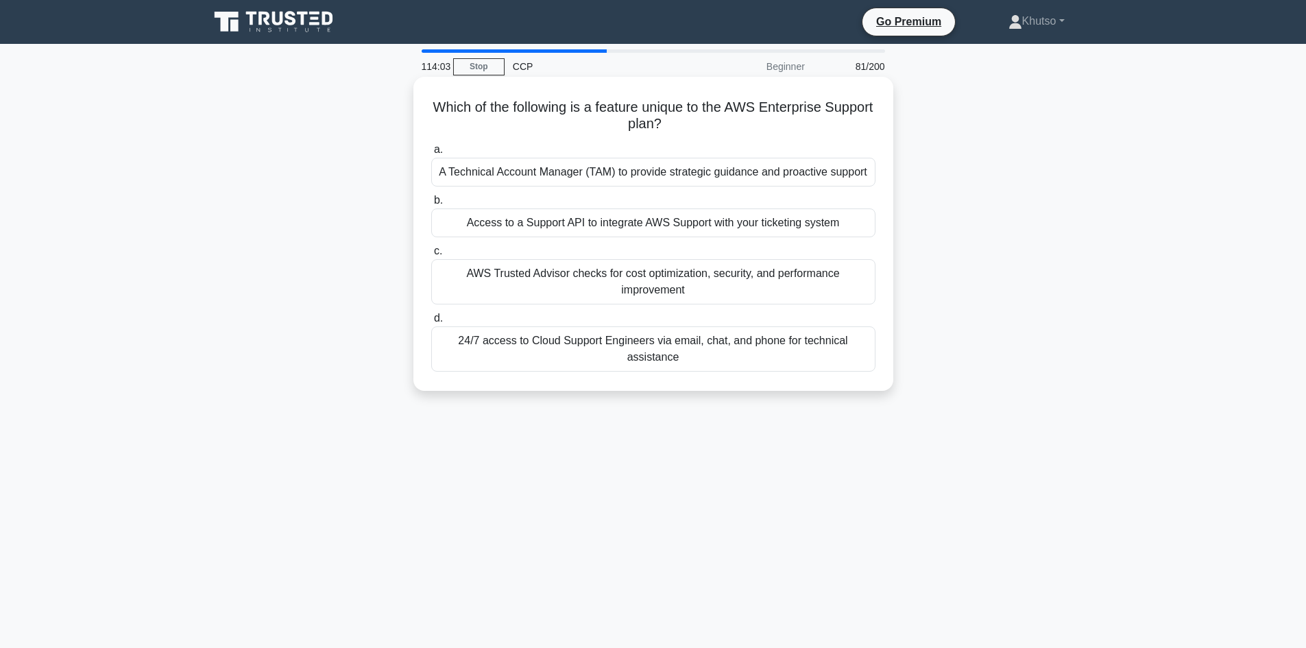
click at [702, 243] on div "a. A Technical Account Manager (TAM) to provide strategic guidance and proactiv…" at bounding box center [653, 256] width 461 height 236
click at [709, 229] on div "Access to a Support API to integrate AWS Support with your ticketing system" at bounding box center [653, 222] width 444 height 29
click at [431, 205] on input "b. Access to a Support API to integrate AWS Support with your ticketing system" at bounding box center [431, 200] width 0 height 9
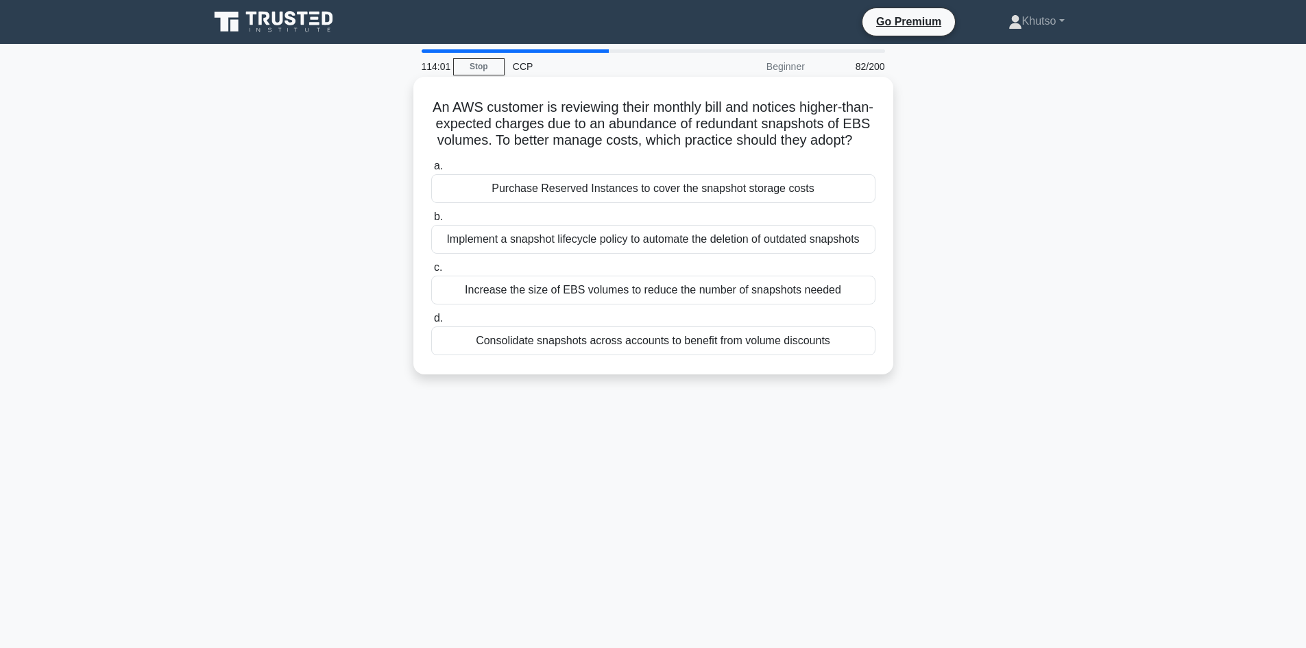
click at [713, 254] on div "Implement a snapshot lifecycle policy to automate the deletion of outdated snap…" at bounding box center [653, 239] width 444 height 29
click at [431, 221] on input "b. Implement a snapshot lifecycle policy to automate the deletion of outdated s…" at bounding box center [431, 216] width 0 height 9
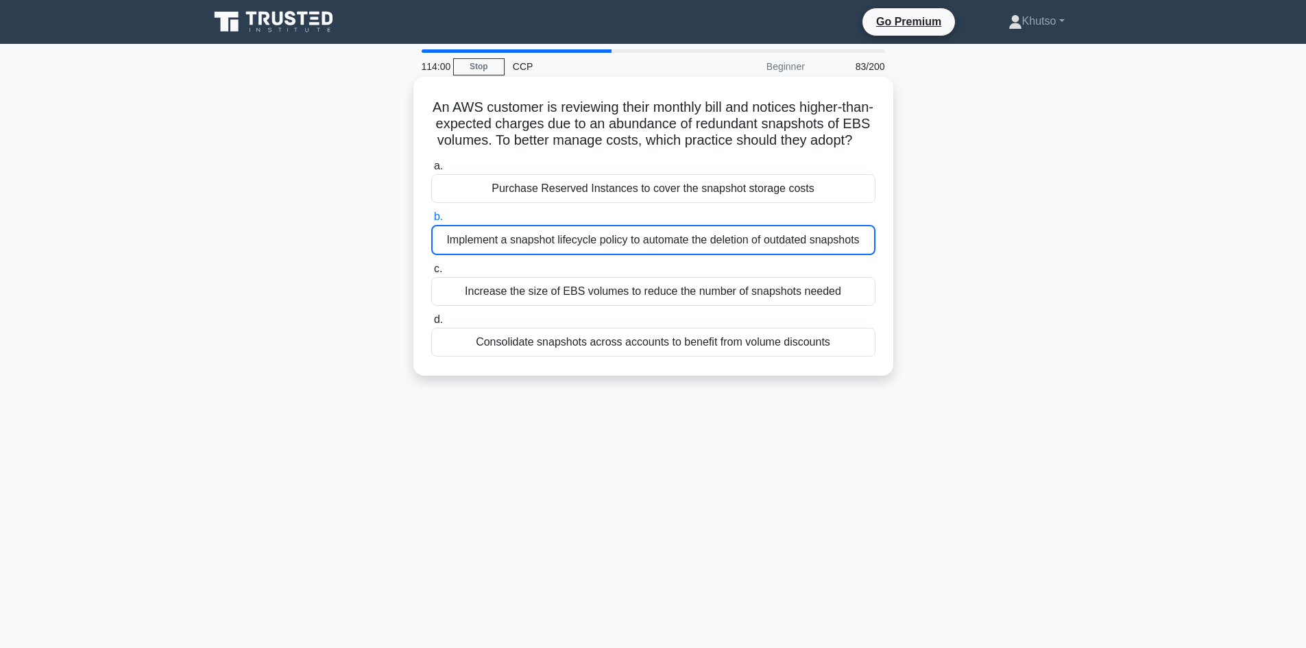
click at [713, 234] on label "b. Implement a snapshot lifecycle policy to automate the deletion of outdated s…" at bounding box center [653, 231] width 444 height 47
click at [431, 221] on input "b. Implement a snapshot lifecycle policy to automate the deletion of outdated s…" at bounding box center [431, 216] width 0 height 9
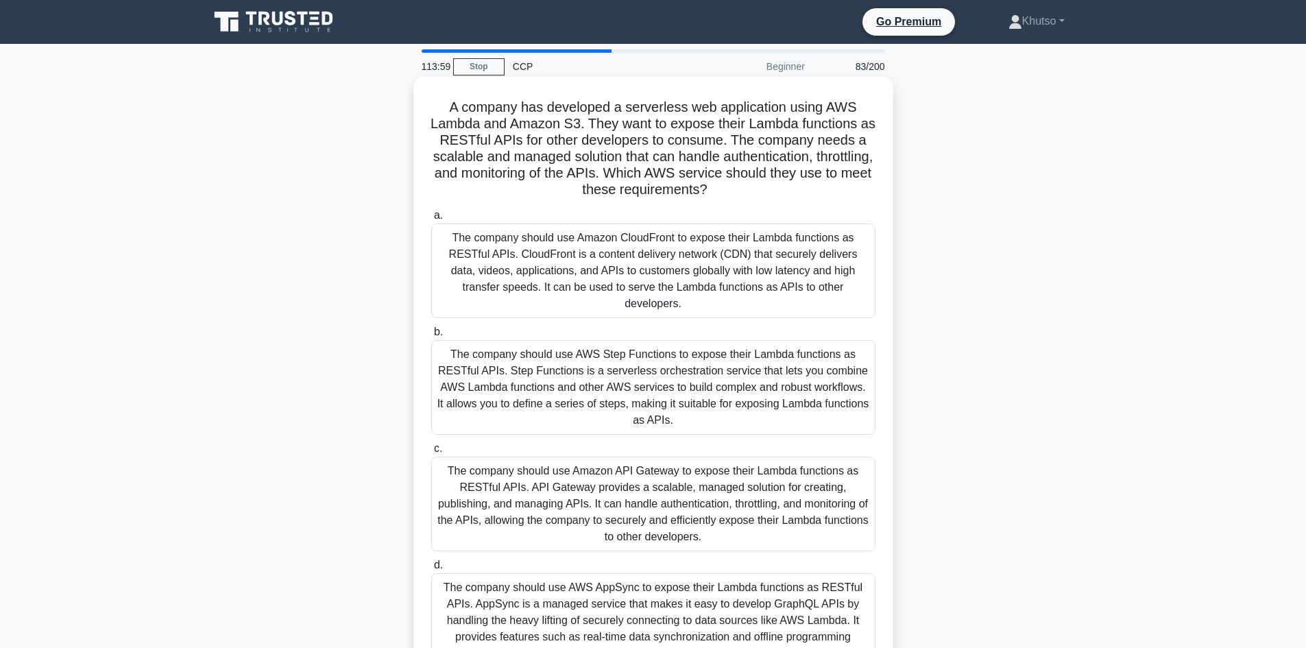
click at [721, 278] on div "The company should use Amazon CloudFront to expose their Lambda functions as RE…" at bounding box center [653, 270] width 444 height 95
click at [431, 220] on input "a. The company should use Amazon CloudFront to expose their Lambda functions as…" at bounding box center [431, 215] width 0 height 9
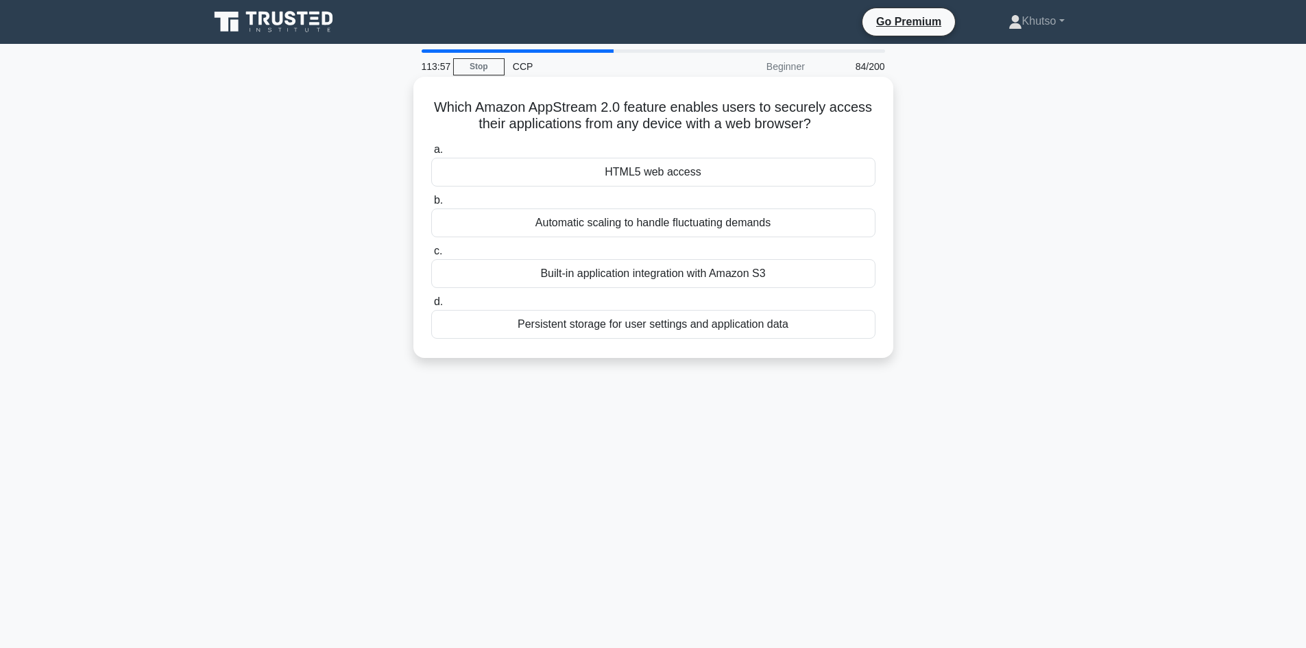
click at [721, 277] on div "Built-in application integration with Amazon S3" at bounding box center [653, 273] width 444 height 29
click at [431, 256] on input "c. Built-in application integration with Amazon S3" at bounding box center [431, 251] width 0 height 9
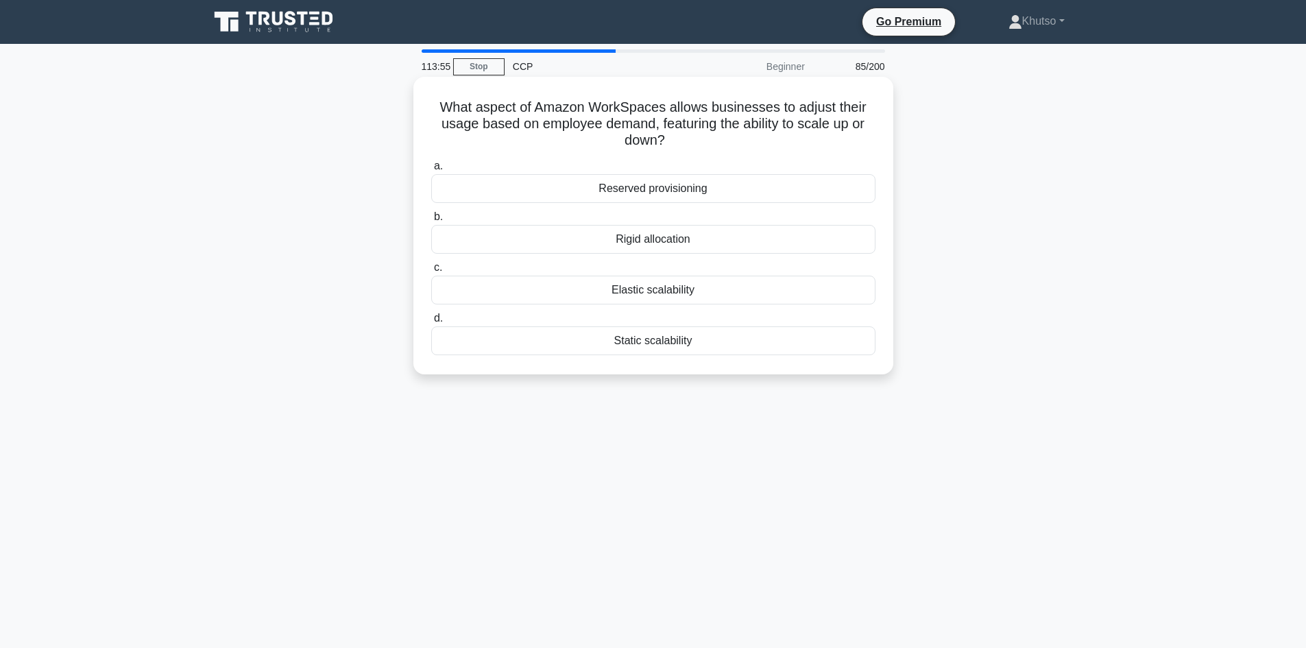
click at [721, 275] on label "c. Elastic scalability" at bounding box center [653, 281] width 444 height 45
click at [431, 272] on input "c. Elastic scalability" at bounding box center [431, 267] width 0 height 9
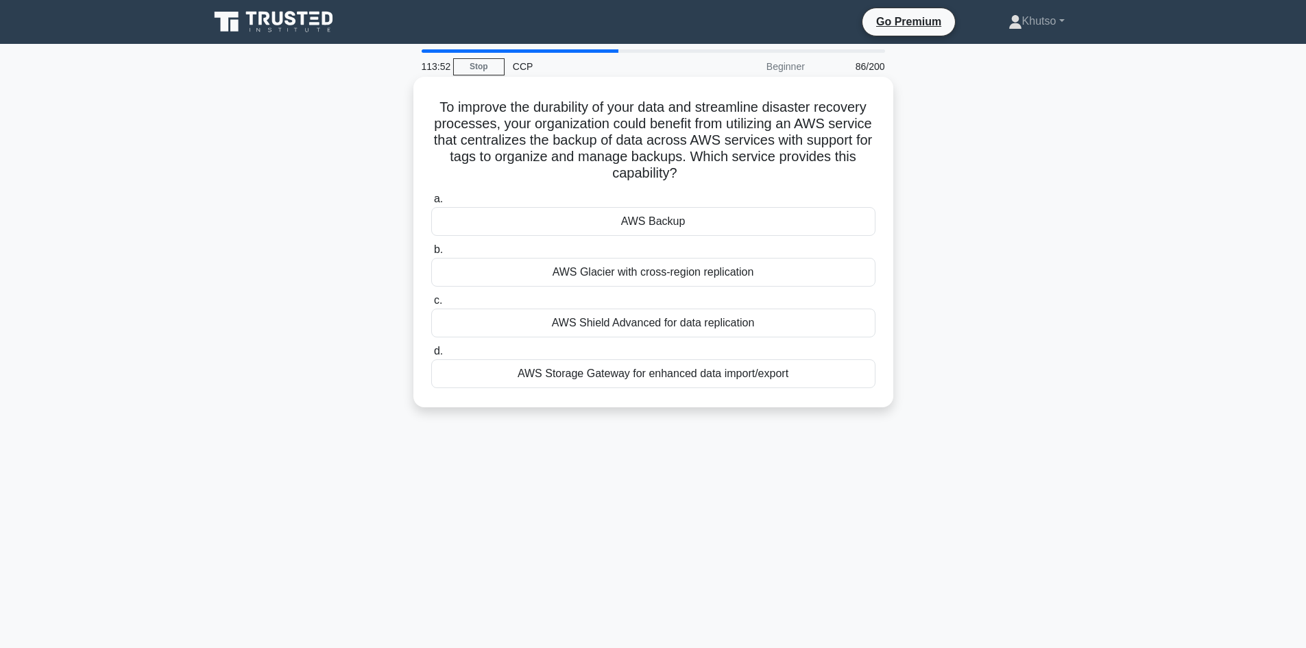
click at [723, 269] on div "AWS Glacier with cross-region replication" at bounding box center [653, 272] width 444 height 29
click at [431, 254] on input "b. AWS Glacier with cross-region replication" at bounding box center [431, 249] width 0 height 9
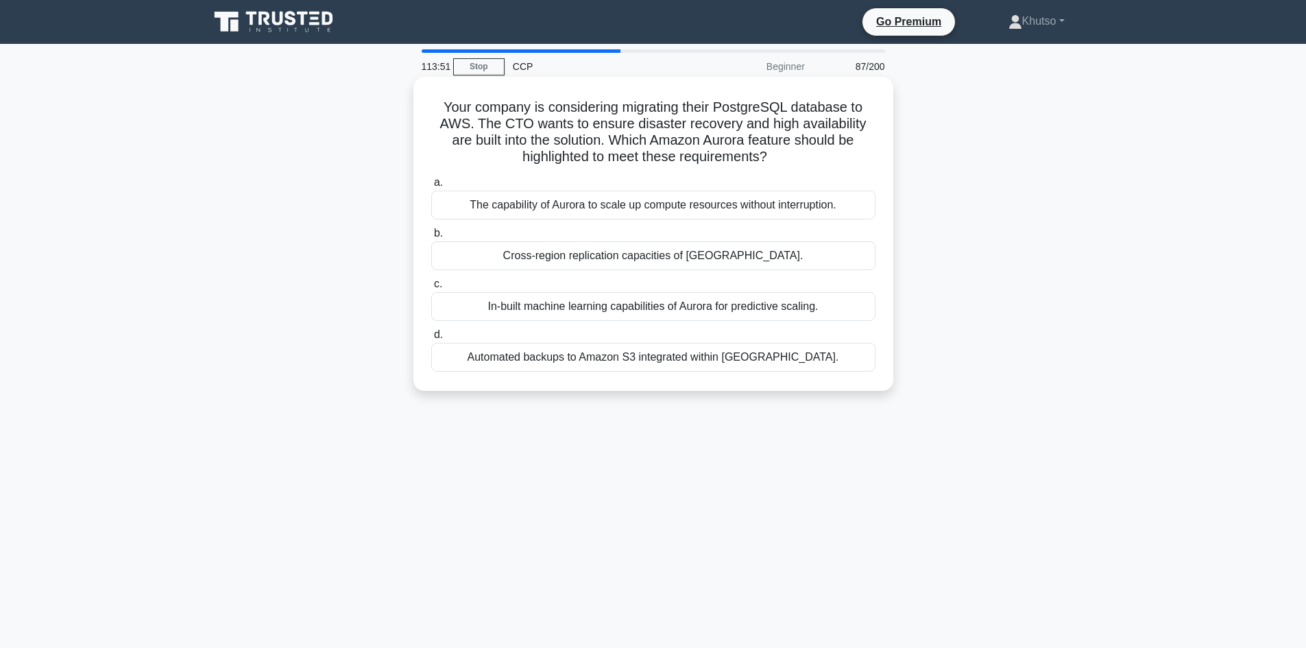
click at [723, 258] on div "Cross-region replication capacities of Aurora." at bounding box center [653, 255] width 444 height 29
click at [431, 238] on input "b. Cross-region replication capacities of Aurora." at bounding box center [431, 233] width 0 height 9
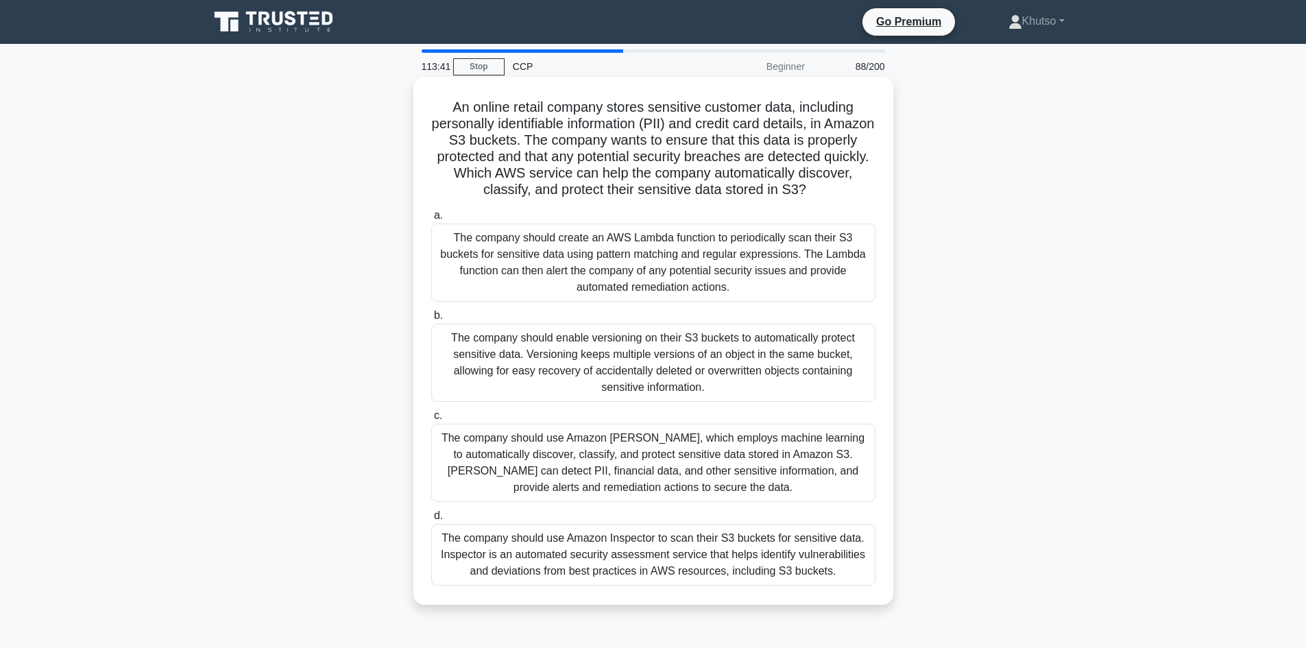
click at [732, 262] on div "The company should create an AWS Lambda function to periodically scan their S3 …" at bounding box center [653, 262] width 444 height 78
click at [431, 220] on input "a. The company should create an AWS Lambda function to periodically scan their …" at bounding box center [431, 215] width 0 height 9
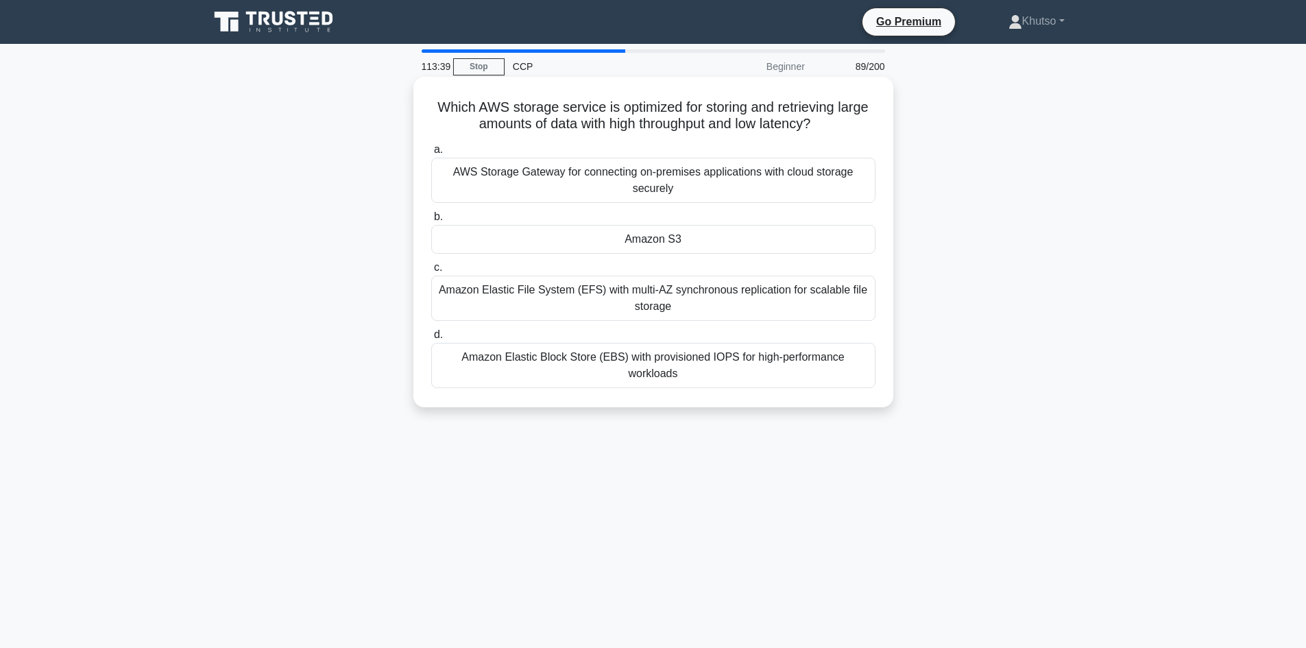
click at [718, 343] on div "Amazon Elastic Block Store (EBS) with provisioned IOPS for high-performance wor…" at bounding box center [653, 365] width 444 height 45
click at [431, 339] on input "d. Amazon Elastic Block Store (EBS) with provisioned IOPS for high-performance …" at bounding box center [431, 334] width 0 height 9
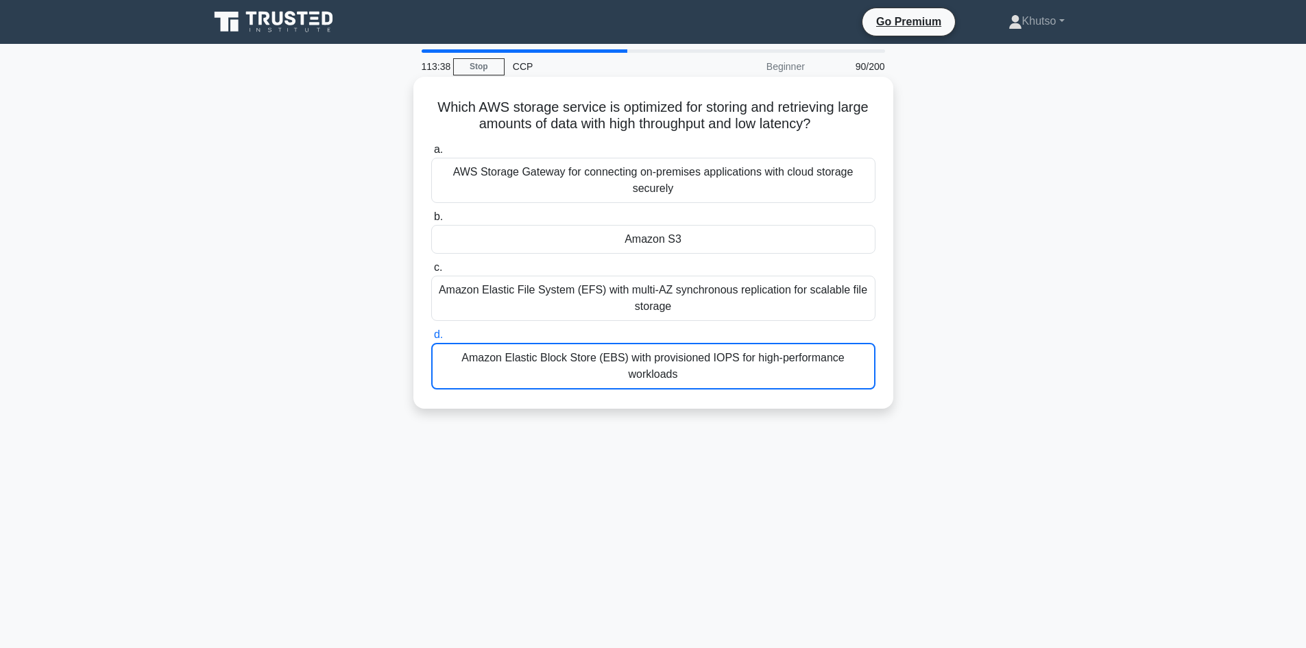
click at [722, 289] on div "Amazon Elastic File System (EFS) with multi-AZ synchronous replication for scal…" at bounding box center [653, 298] width 444 height 45
click at [431, 272] on input "c. Amazon Elastic File System (EFS) with multi-AZ synchronous replication for s…" at bounding box center [431, 267] width 0 height 9
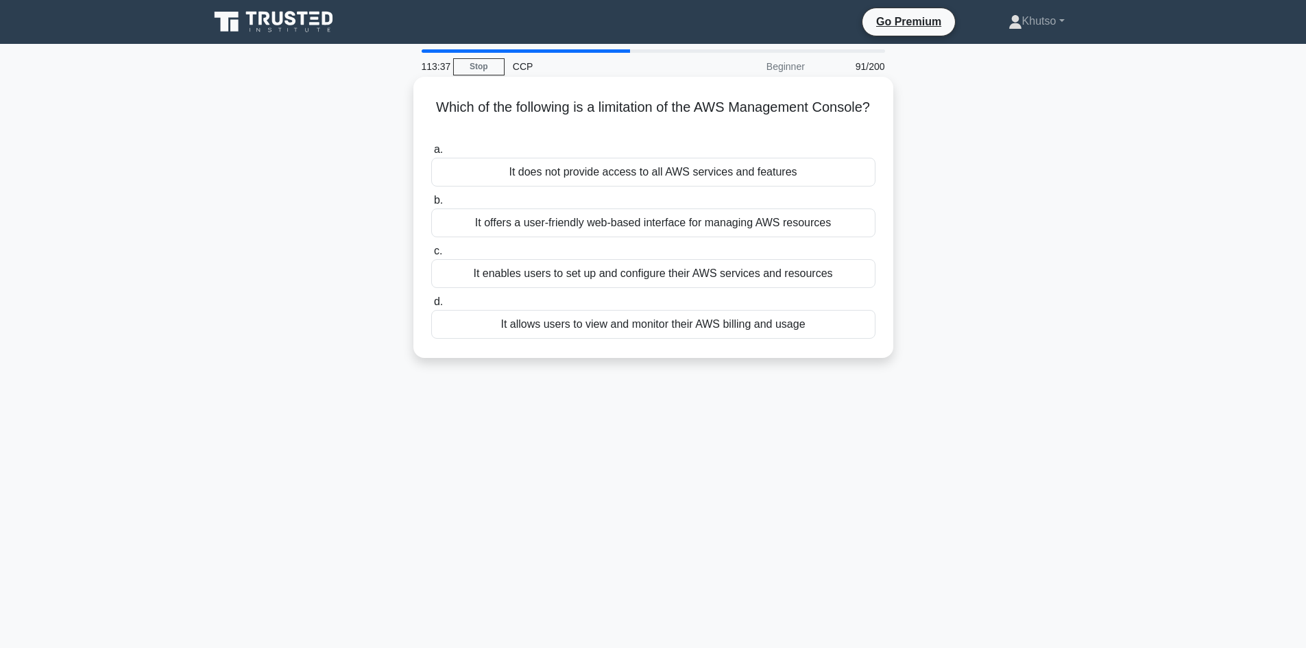
click at [715, 261] on div "It enables users to set up and configure their AWS services and resources" at bounding box center [653, 273] width 444 height 29
click at [431, 256] on input "c. It enables users to set up and configure their AWS services and resources" at bounding box center [431, 251] width 0 height 9
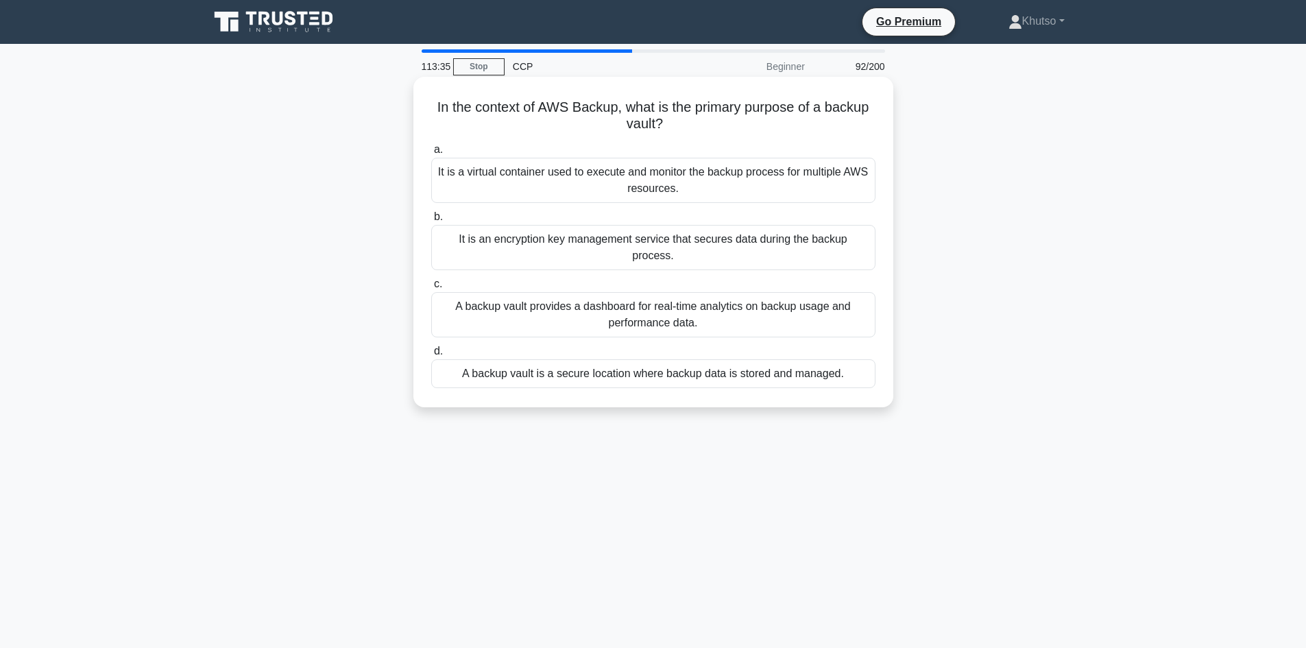
click at [712, 292] on div "A backup vault provides a dashboard for real-time analytics on backup usage and…" at bounding box center [653, 314] width 444 height 45
click at [431, 289] on input "c. A backup vault provides a dashboard for real-time analytics on backup usage …" at bounding box center [431, 284] width 0 height 9
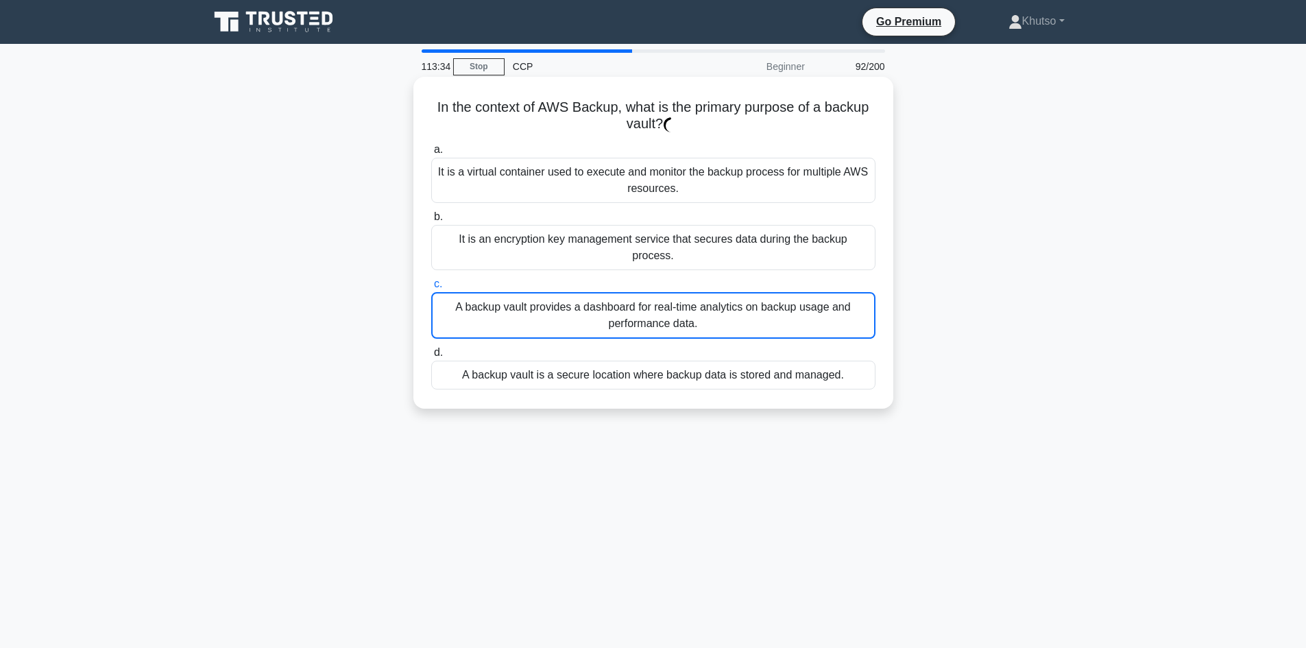
click at [724, 239] on div "It is an encryption key management service that secures data during the backup …" at bounding box center [653, 247] width 444 height 45
click at [431, 221] on input "b. It is an encryption key management service that secures data during the back…" at bounding box center [431, 216] width 0 height 9
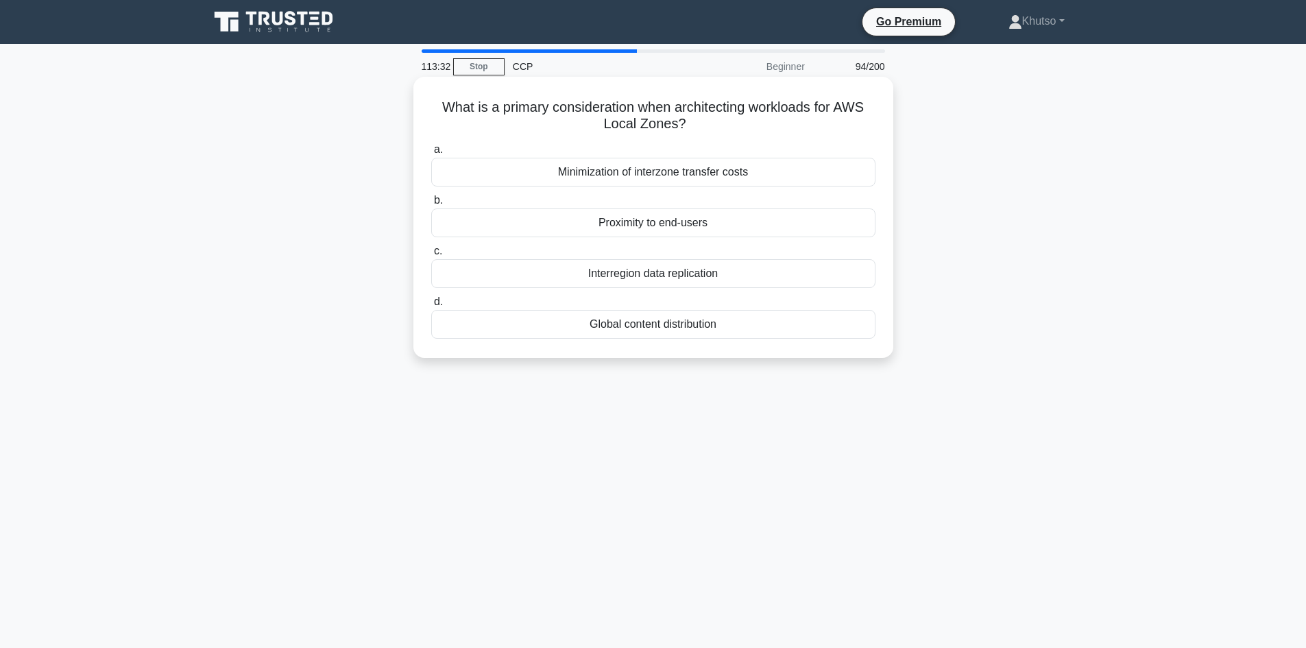
click at [711, 225] on div "Proximity to end-users" at bounding box center [653, 222] width 444 height 29
click at [431, 205] on input "b. Proximity to end-users" at bounding box center [431, 200] width 0 height 9
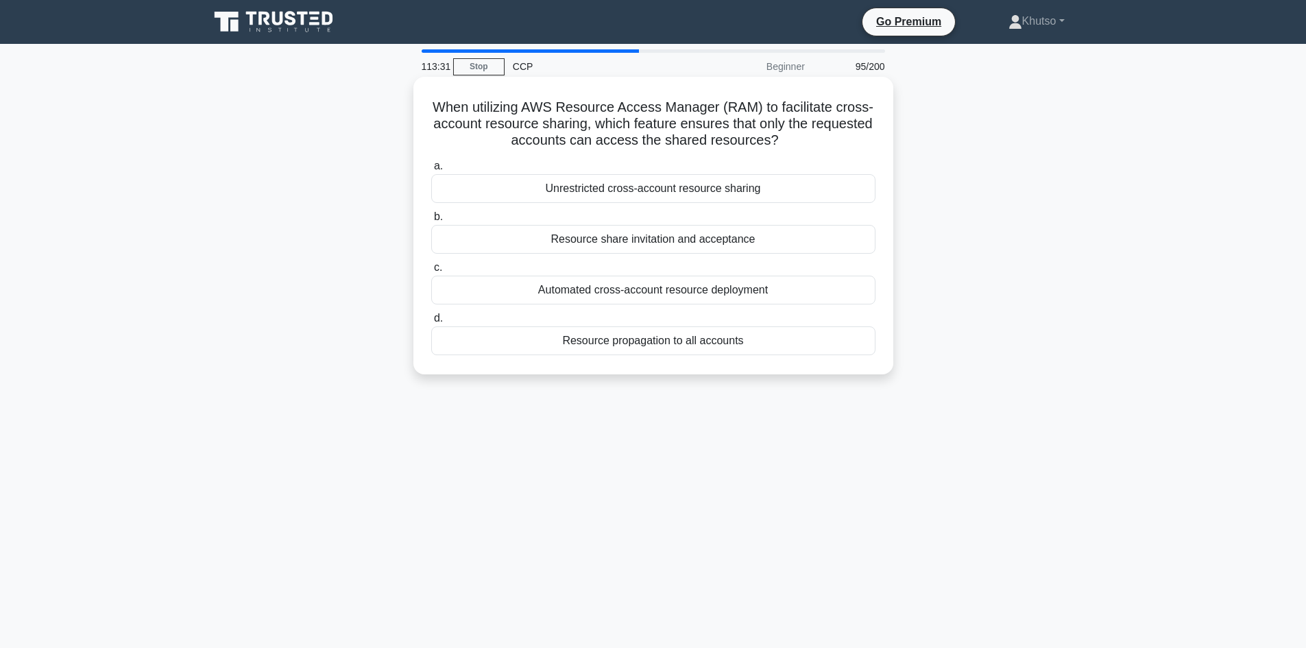
click at [719, 293] on div "Automated cross-account resource deployment" at bounding box center [653, 290] width 444 height 29
click at [431, 272] on input "c. Automated cross-account resource deployment" at bounding box center [431, 267] width 0 height 9
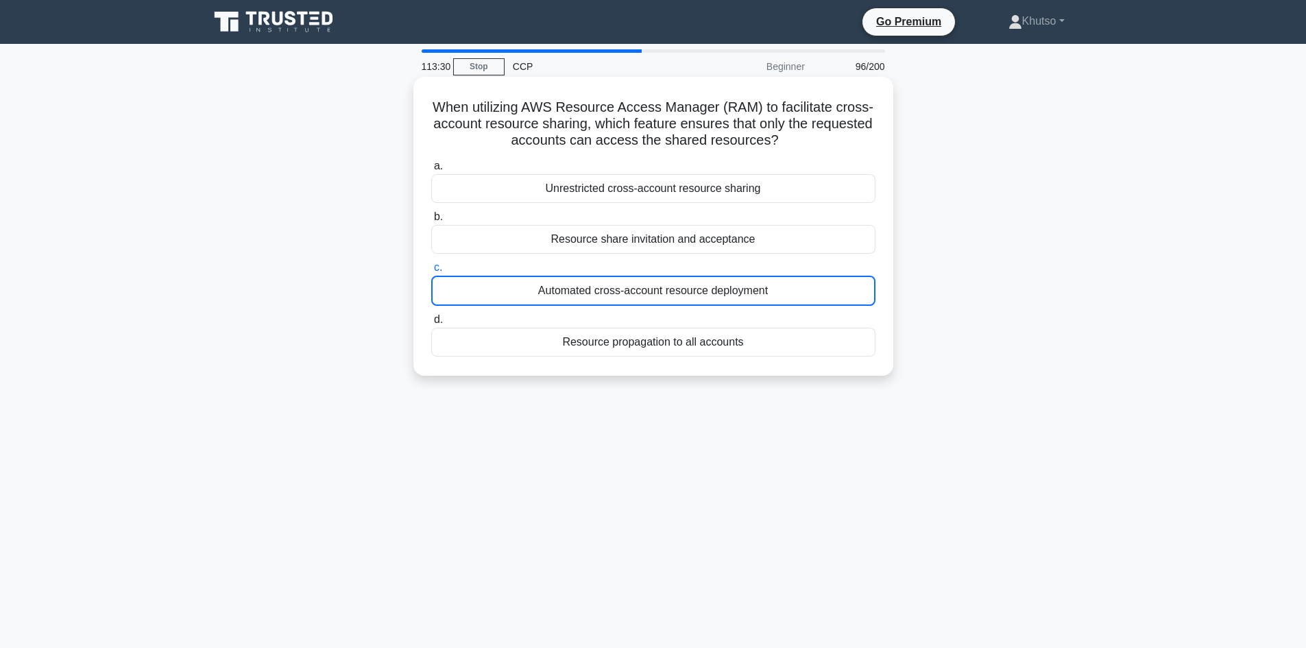
click at [711, 234] on div "Resource share invitation and acceptance" at bounding box center [653, 239] width 444 height 29
click at [431, 221] on input "b. Resource share invitation and acceptance" at bounding box center [431, 216] width 0 height 9
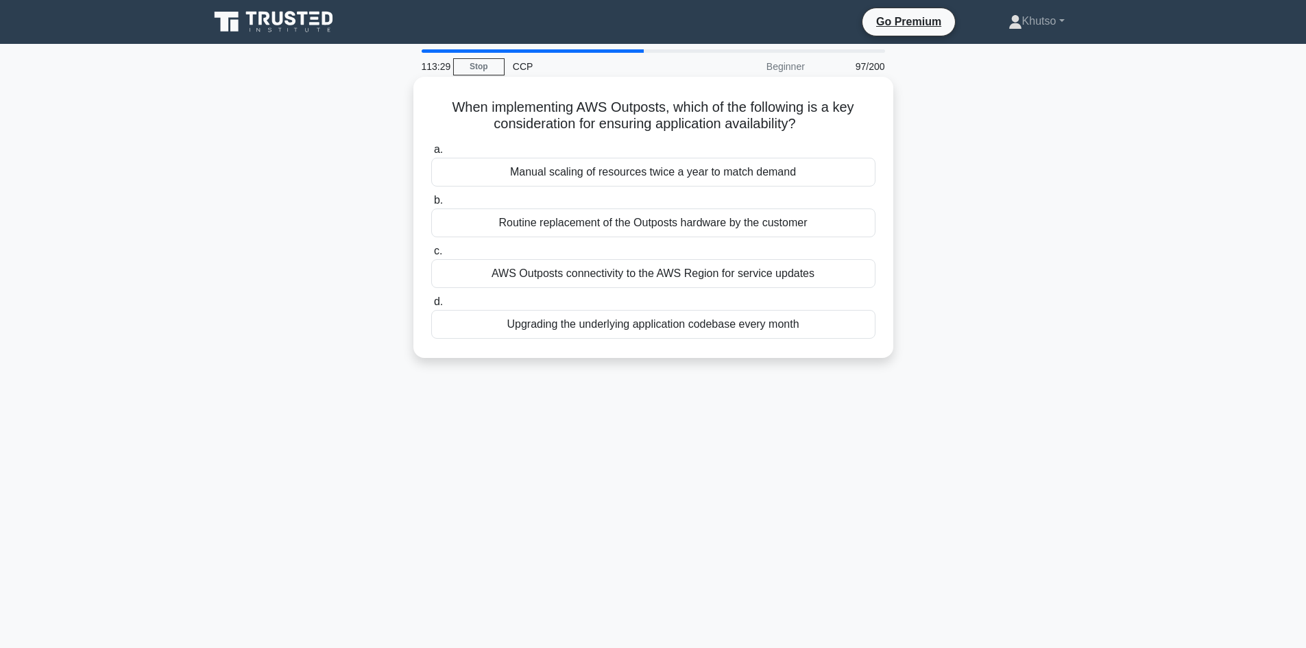
click at [713, 275] on div "AWS Outposts connectivity to the AWS Region for service updates" at bounding box center [653, 273] width 444 height 29
click at [431, 256] on input "c. AWS Outposts connectivity to the AWS Region for service updates" at bounding box center [431, 251] width 0 height 9
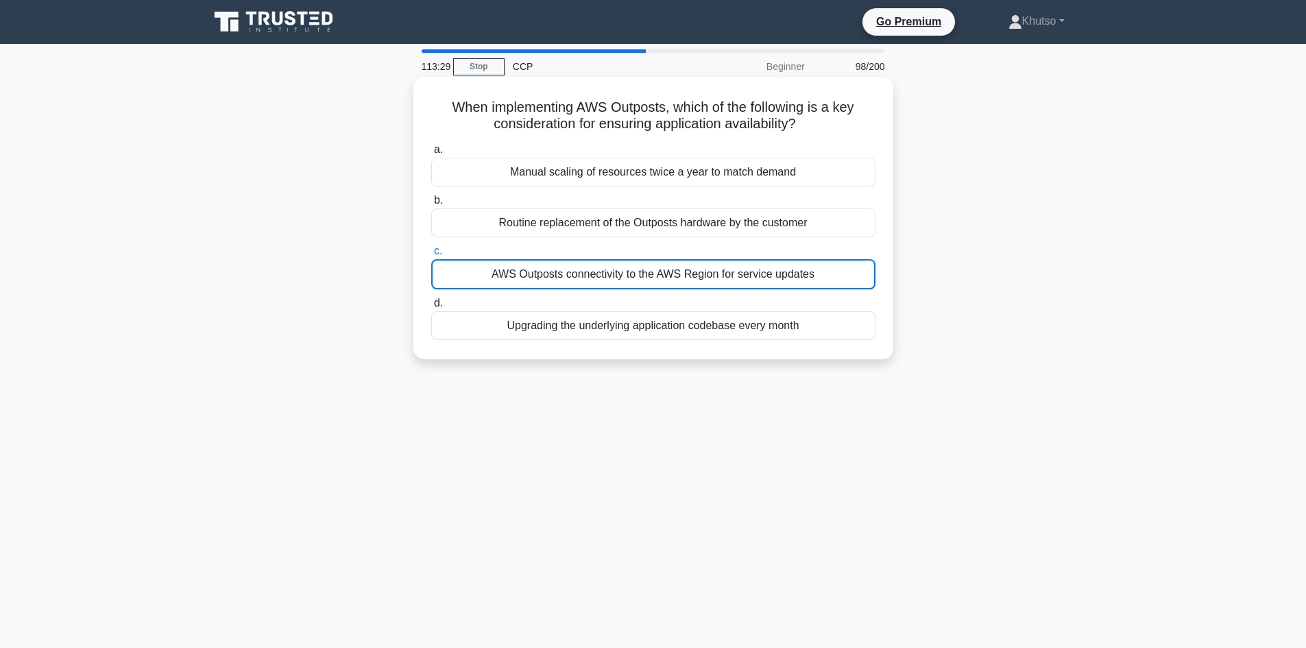
click at [711, 244] on label "c. AWS Outposts connectivity to the AWS Region for service updates" at bounding box center [653, 266] width 444 height 47
click at [431, 247] on input "c. AWS Outposts connectivity to the AWS Region for service updates" at bounding box center [431, 251] width 0 height 9
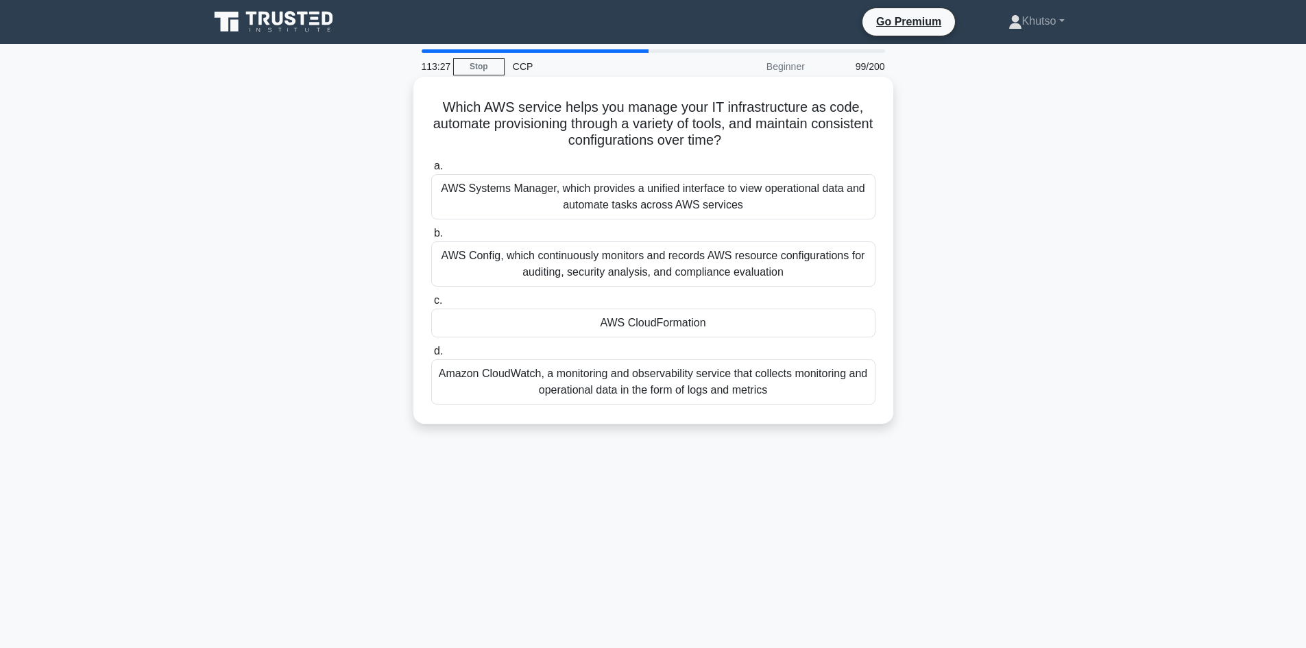
click at [714, 286] on div "AWS Config, which continuously monitors and records AWS resource configurations…" at bounding box center [653, 263] width 444 height 45
click at [431, 238] on input "b. AWS Config, which continuously monitors and records AWS resource configurati…" at bounding box center [431, 233] width 0 height 9
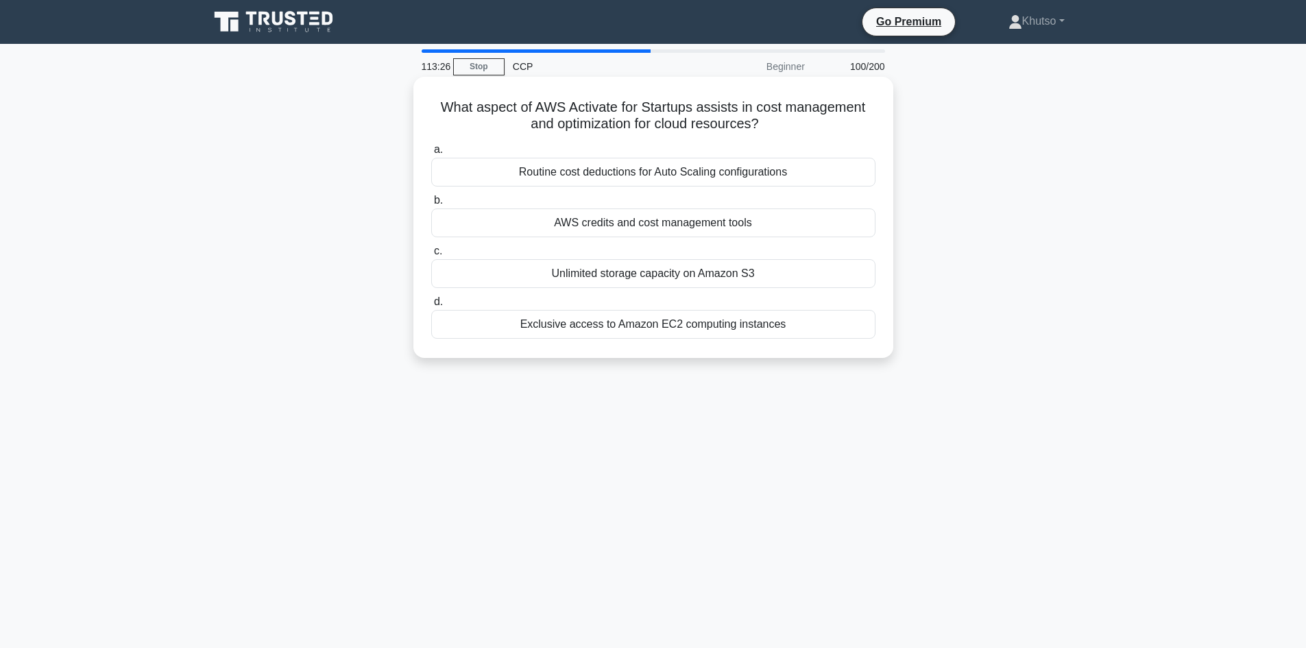
click at [715, 255] on label "c. Unlimited storage capacity on Amazon S3" at bounding box center [653, 265] width 444 height 45
click at [431, 255] on input "c. Unlimited storage capacity on Amazon S3" at bounding box center [431, 251] width 0 height 9
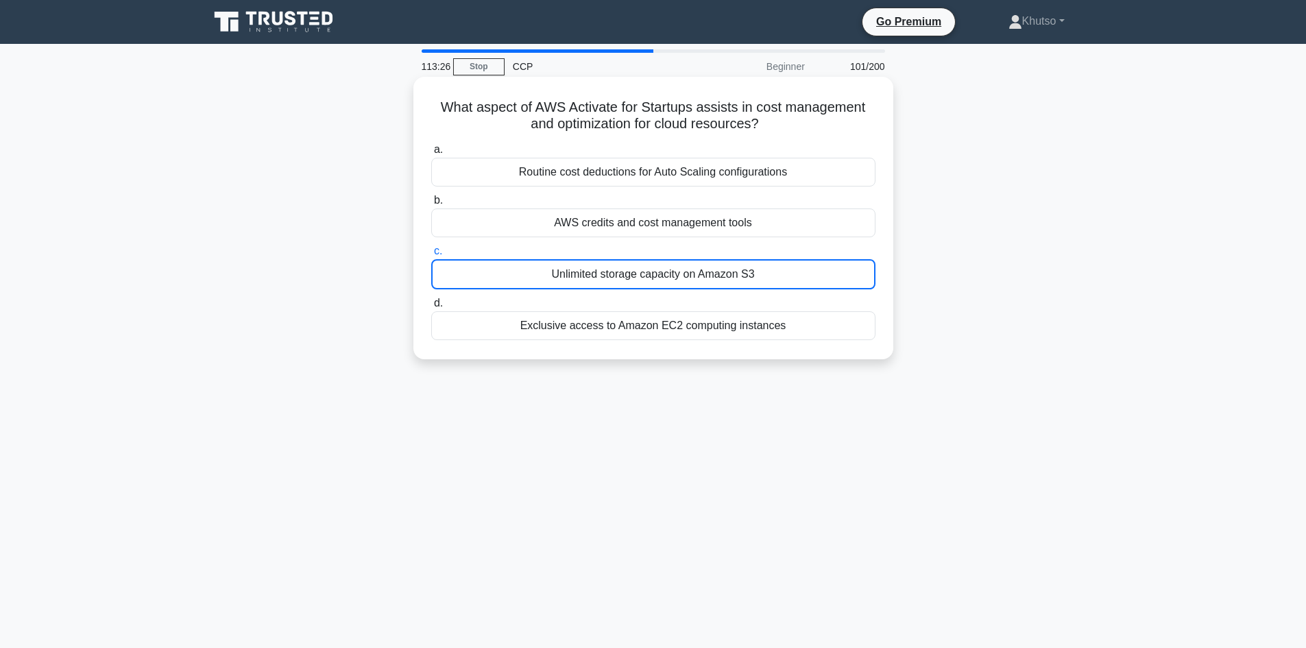
click at [715, 232] on div "AWS credits and cost management tools" at bounding box center [653, 222] width 444 height 29
click at [431, 205] on input "b. AWS credits and cost management tools" at bounding box center [431, 200] width 0 height 9
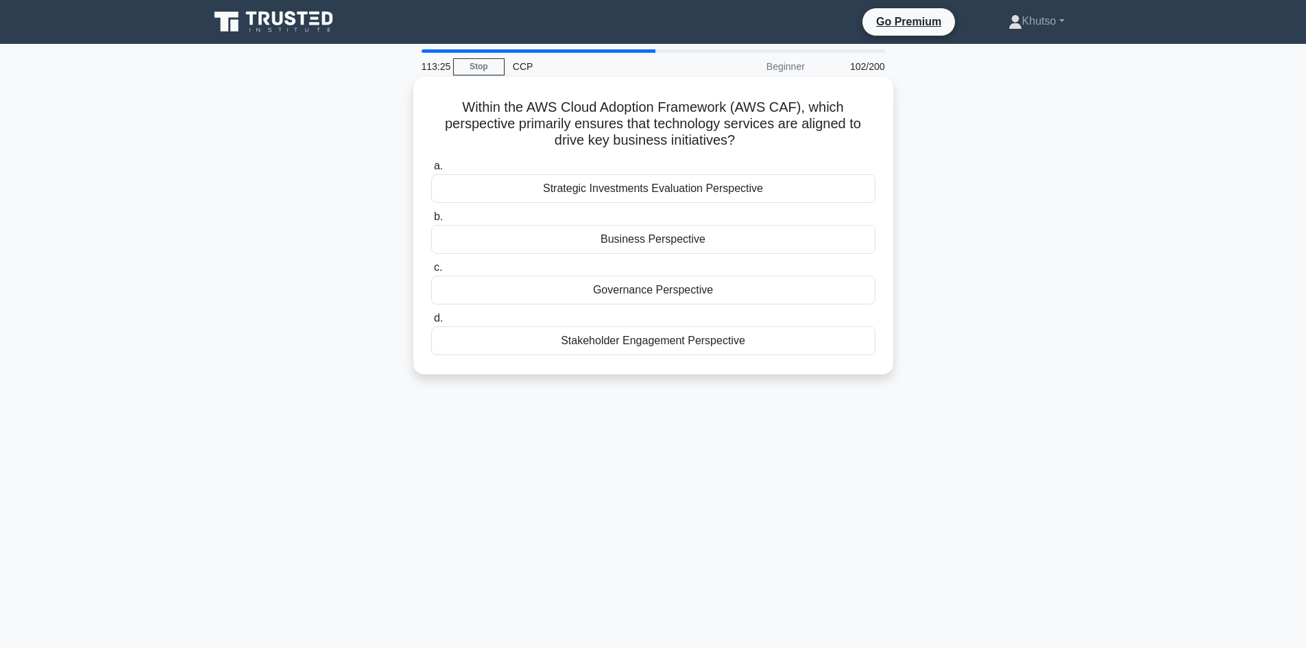
click at [720, 194] on div "Strategic Investments Evaluation Perspective" at bounding box center [653, 188] width 444 height 29
click at [431, 171] on input "a. Strategic Investments Evaluation Perspective" at bounding box center [431, 166] width 0 height 9
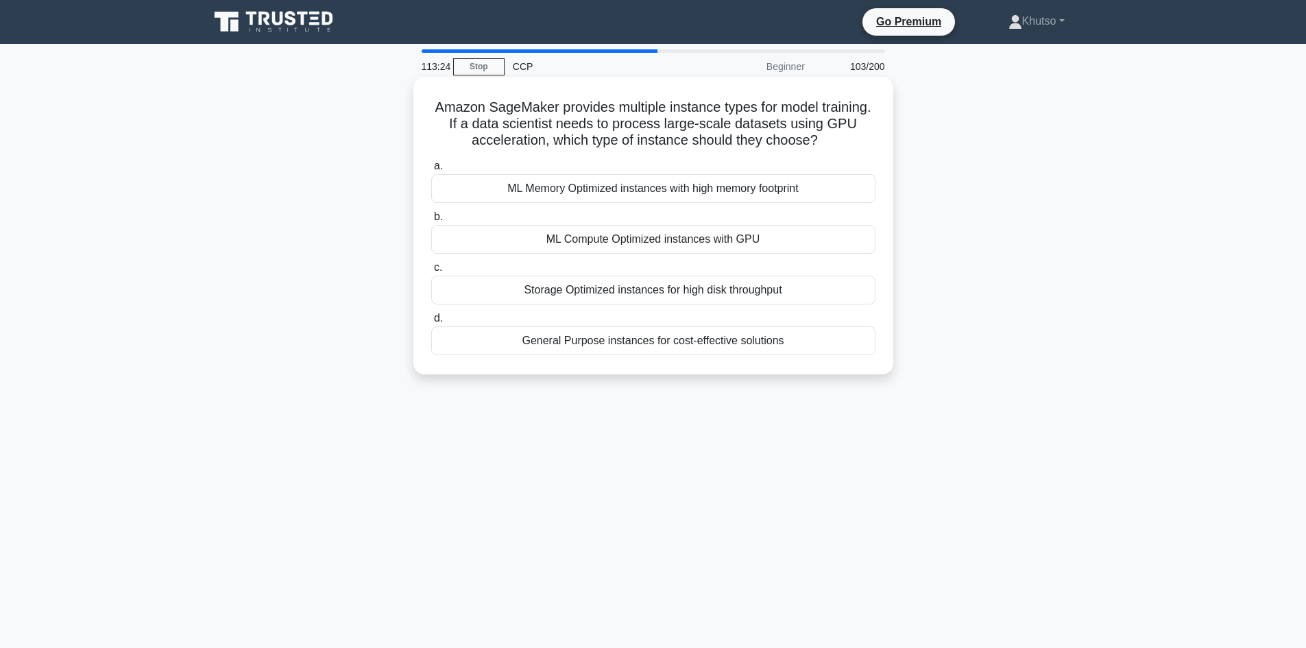
click at [705, 244] on div "ML Compute Optimized instances with GPU" at bounding box center [653, 239] width 444 height 29
click at [431, 221] on input "b. ML Compute Optimized instances with GPU" at bounding box center [431, 216] width 0 height 9
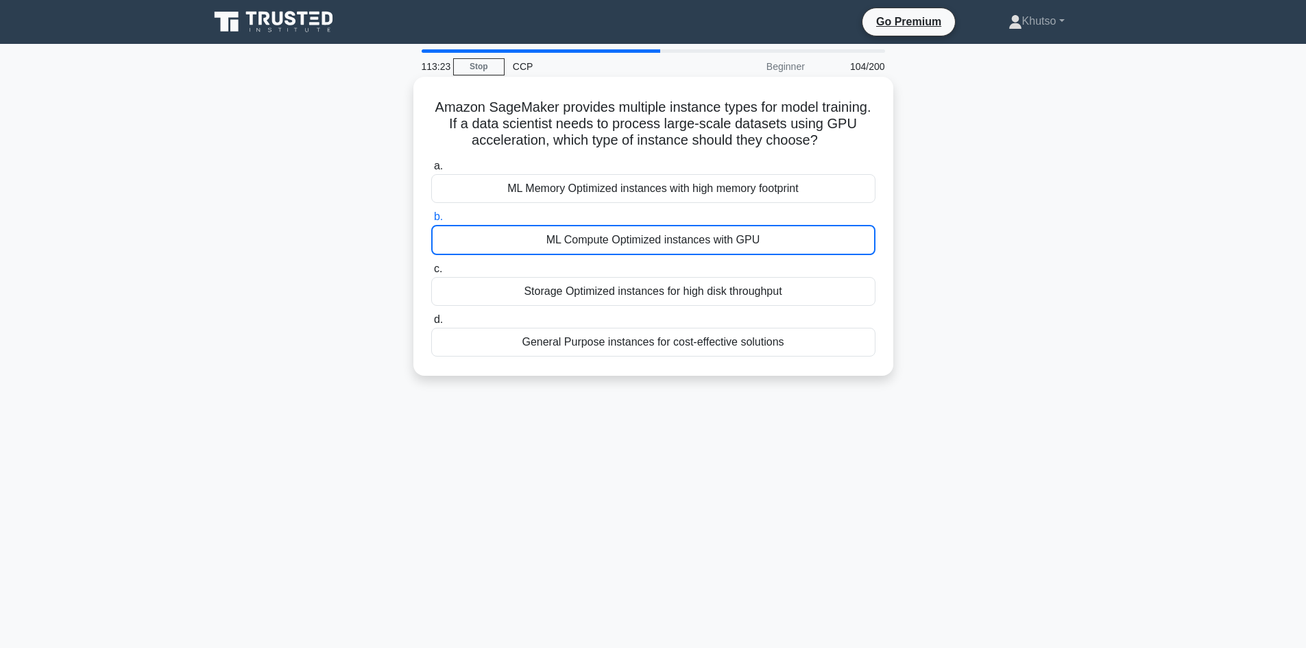
click at [710, 211] on label "b. ML Compute Optimized instances with GPU" at bounding box center [653, 231] width 444 height 47
click at [431, 212] on input "b. ML Compute Optimized instances with GPU" at bounding box center [431, 216] width 0 height 9
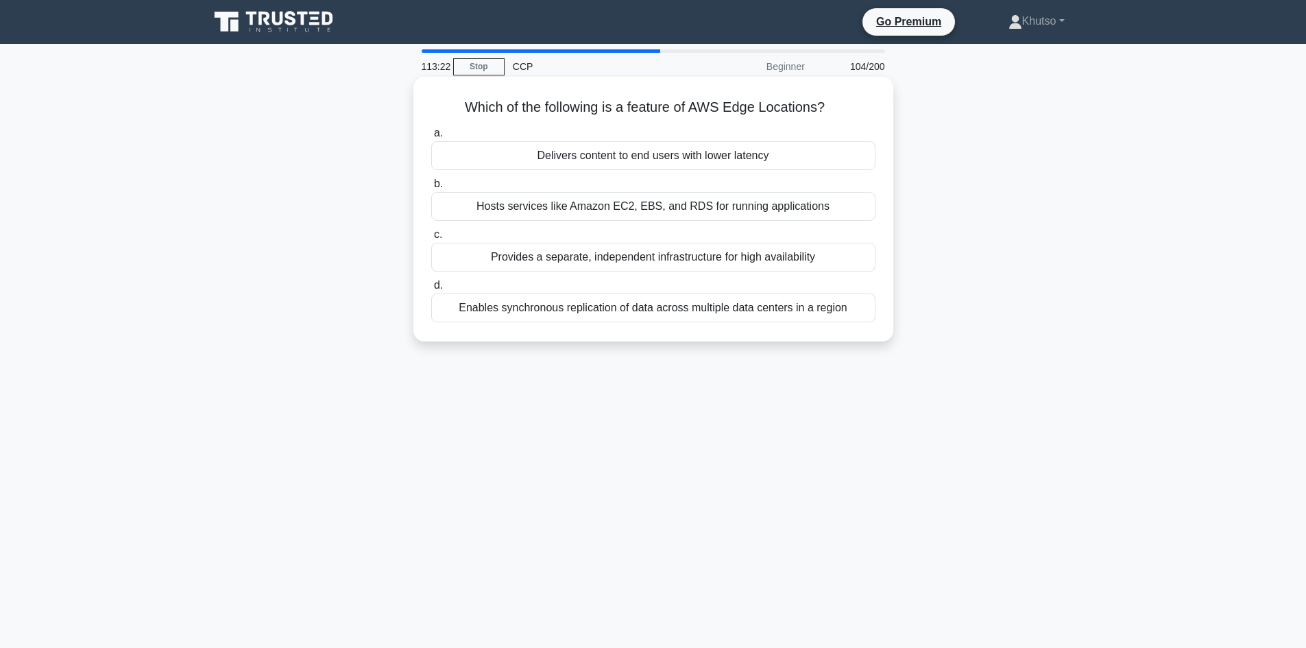
click at [707, 254] on div "Provides a separate, independent infrastructure for high availability" at bounding box center [653, 257] width 444 height 29
click at [431, 239] on input "c. Provides a separate, independent infrastructure for high availability" at bounding box center [431, 234] width 0 height 9
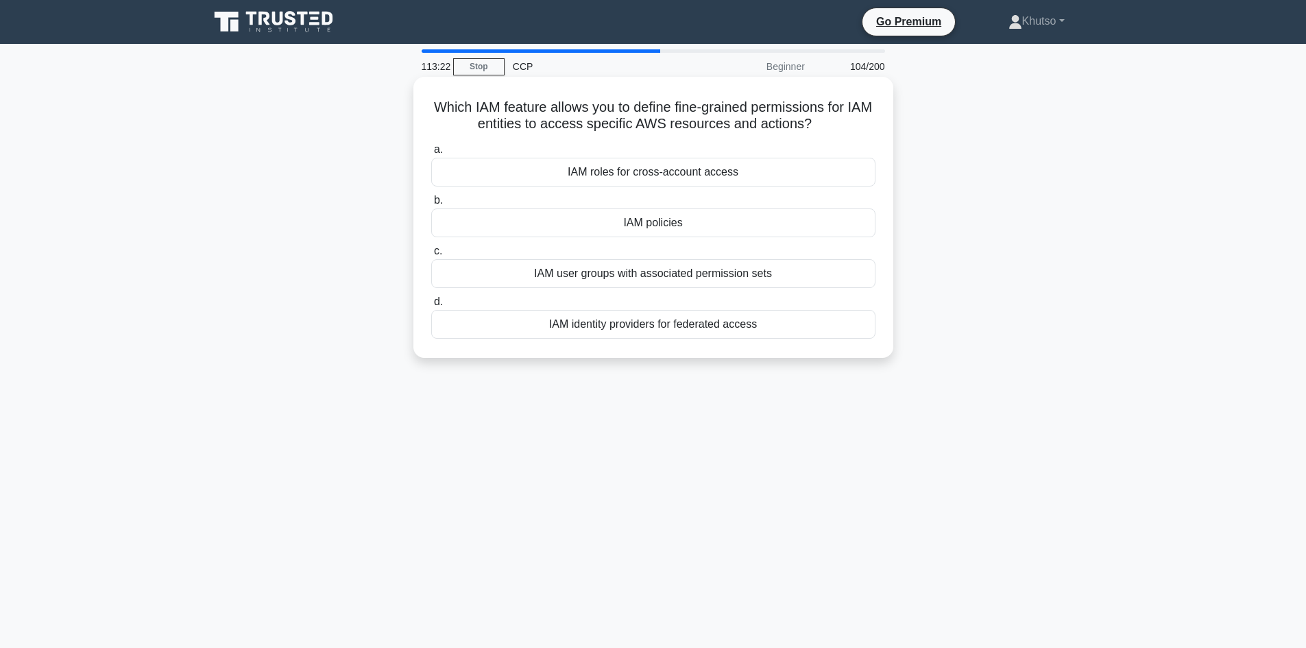
click at [707, 243] on div "a. IAM roles for cross-account access b. IAM policies c." at bounding box center [653, 239] width 461 height 203
click at [705, 273] on div "IAM user groups with associated permission sets" at bounding box center [653, 273] width 444 height 29
click at [743, 262] on div "IAM user groups with associated permission sets" at bounding box center [653, 273] width 444 height 29
click at [431, 256] on input "c. IAM user groups with associated permission sets" at bounding box center [431, 251] width 0 height 9
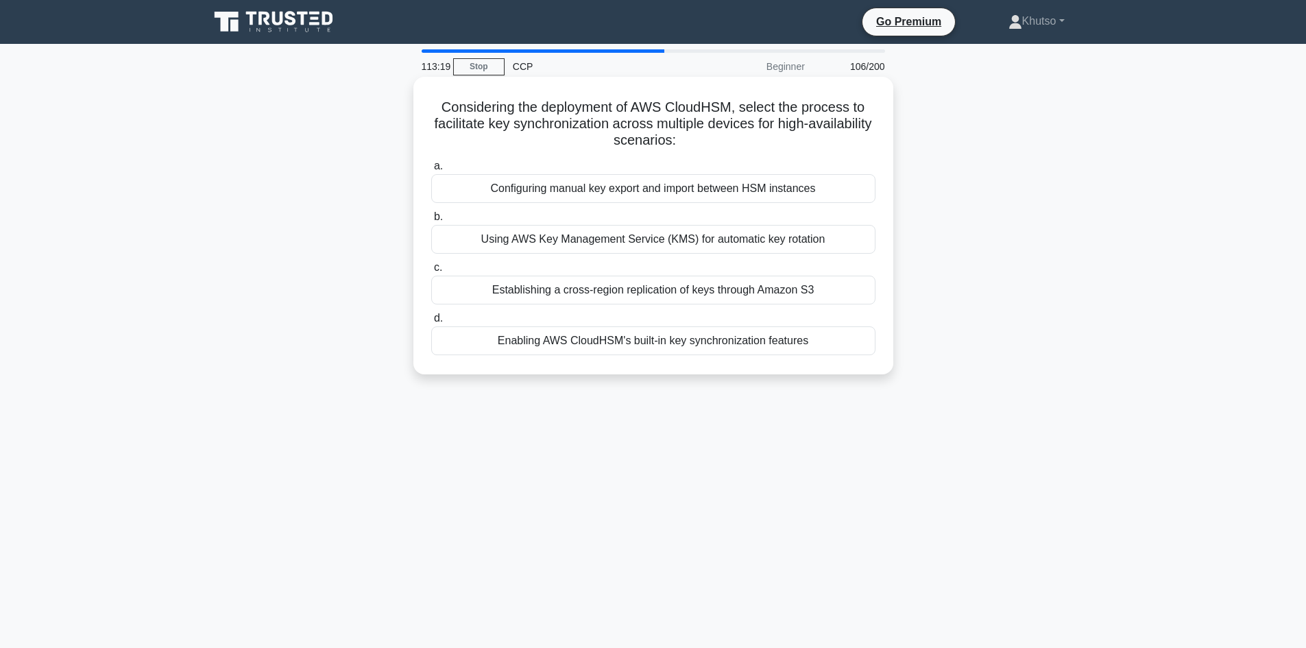
click at [791, 286] on div "Establishing a cross-region replication of keys through Amazon S3" at bounding box center [653, 290] width 444 height 29
click at [431, 272] on input "c. Establishing a cross-region replication of keys through Amazon S3" at bounding box center [431, 267] width 0 height 9
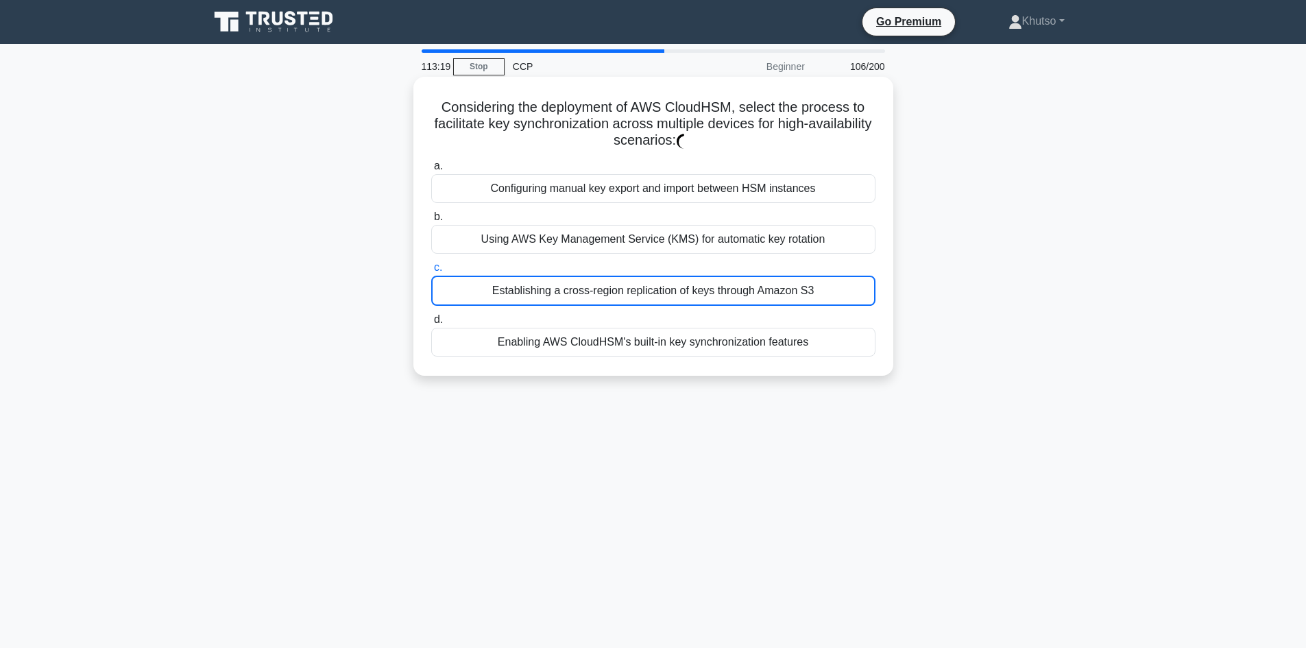
click at [776, 247] on div "Using AWS Key Management Service (KMS) for automatic key rotation" at bounding box center [653, 239] width 444 height 29
click at [431, 221] on input "b. Using AWS Key Management Service (KMS) for automatic key rotation" at bounding box center [431, 216] width 0 height 9
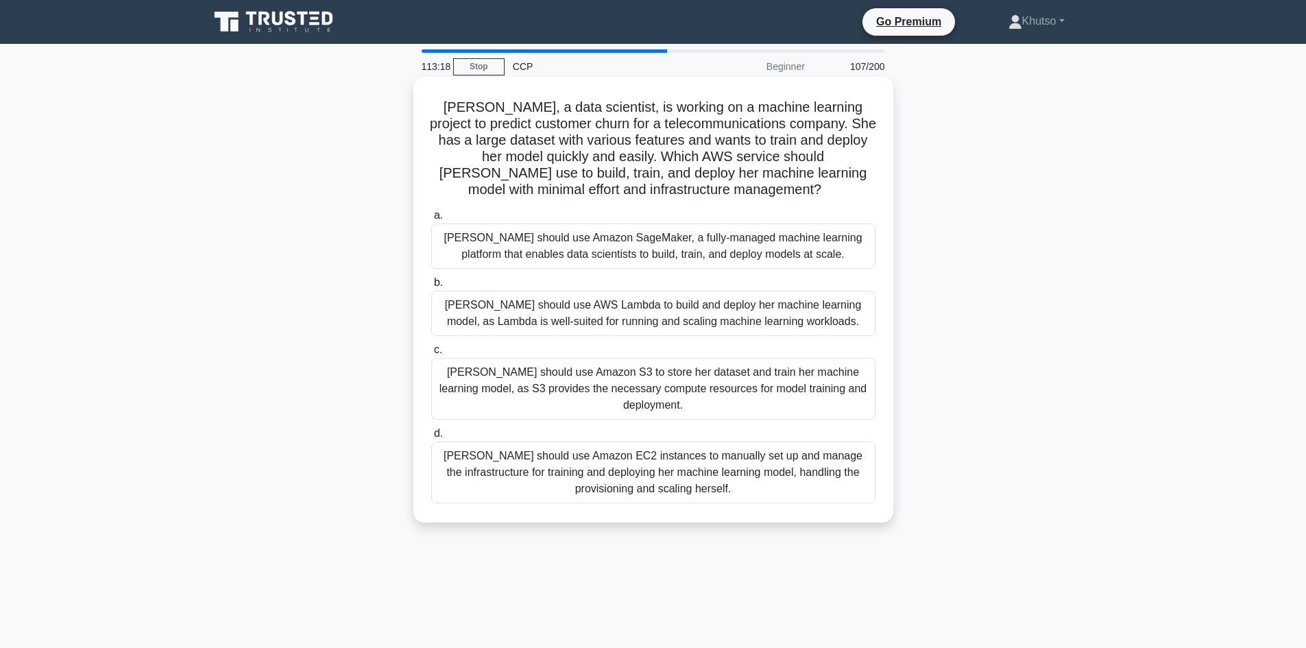
click at [762, 193] on h5 "Sarah, a data scientist, is working on a machine learning project to predict cu…" at bounding box center [653, 149] width 447 height 100
click at [752, 253] on div "Sarah should use Amazon SageMaker, a fully-managed machine learning platform th…" at bounding box center [653, 245] width 444 height 45
click at [431, 220] on input "a. Sarah should use Amazon SageMaker, a fully-managed machine learning platform…" at bounding box center [431, 215] width 0 height 9
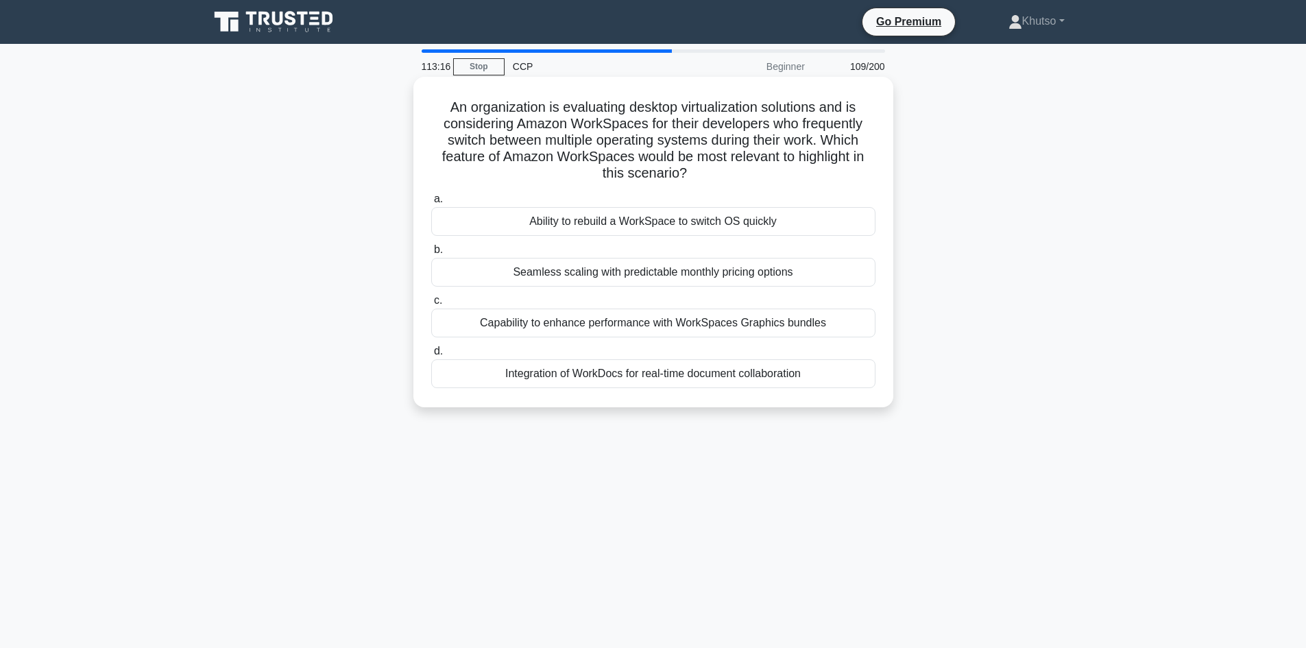
click at [746, 273] on div "Seamless scaling with predictable monthly pricing options" at bounding box center [653, 272] width 444 height 29
click at [431, 254] on input "b. Seamless scaling with predictable monthly pricing options" at bounding box center [431, 249] width 0 height 9
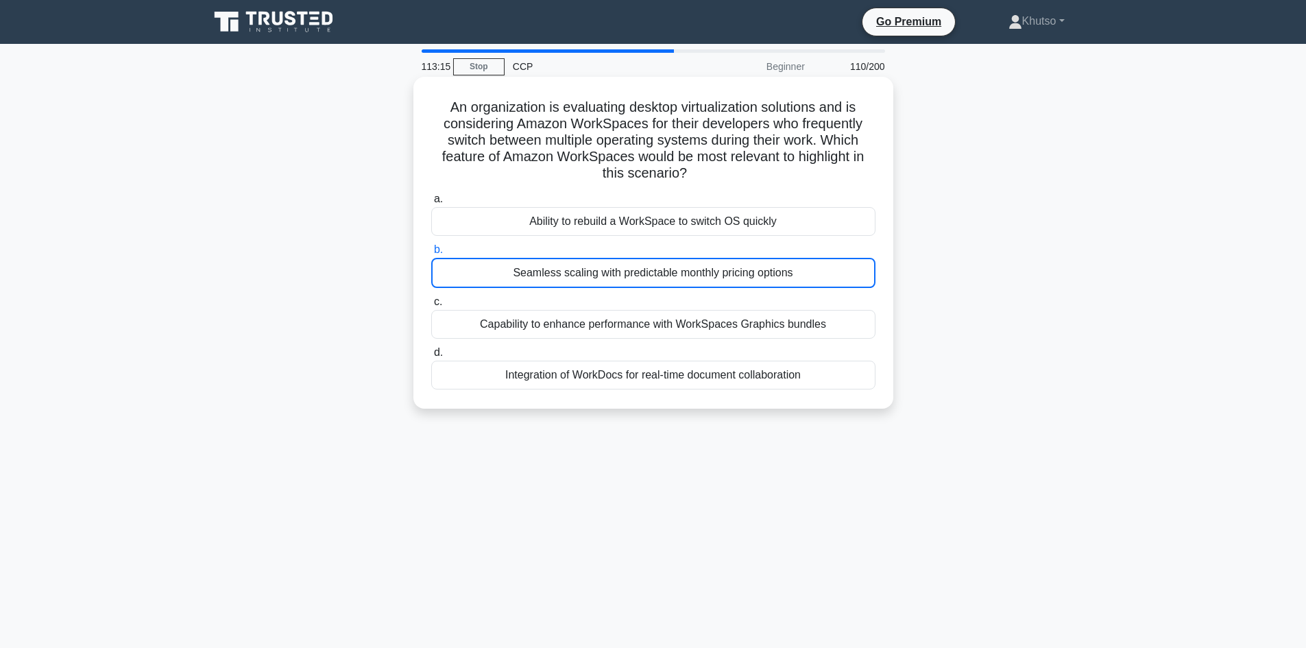
click at [746, 234] on div "Ability to rebuild a WorkSpace to switch OS quickly" at bounding box center [653, 221] width 444 height 29
click at [431, 204] on input "a. Ability to rebuild a WorkSpace to switch OS quickly" at bounding box center [431, 199] width 0 height 9
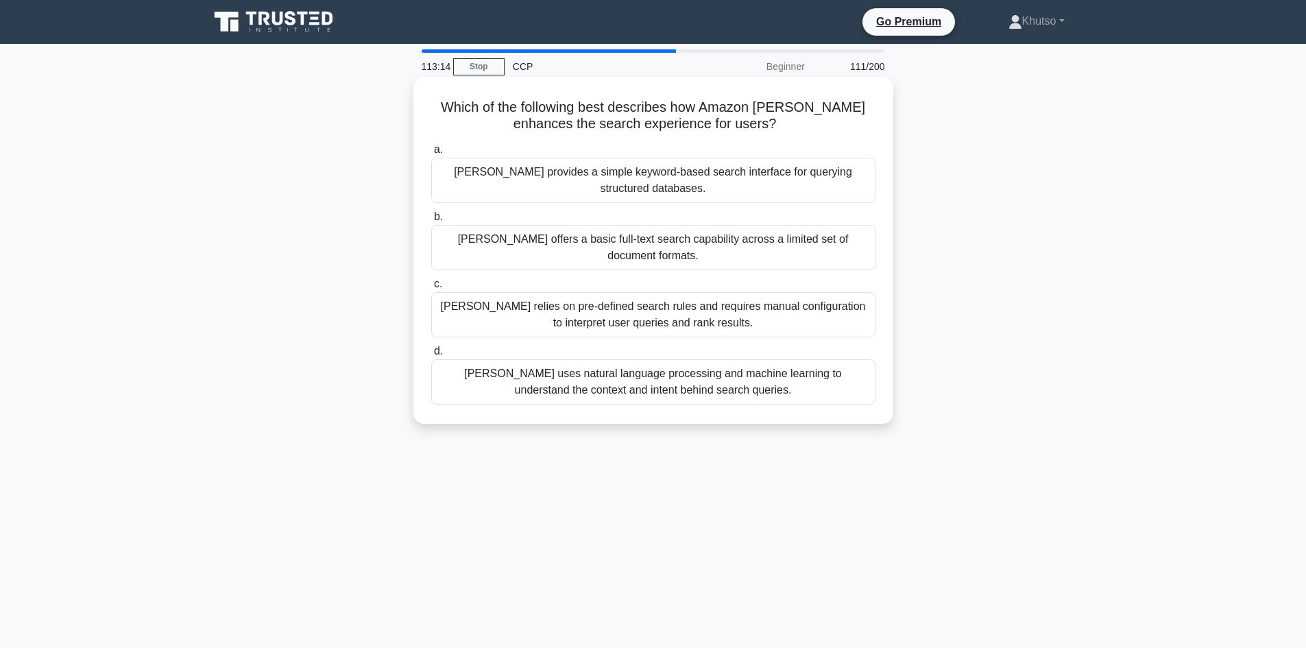
click at [737, 241] on div "Kendra offers a basic full-text search capability across a limited set of docum…" at bounding box center [653, 247] width 444 height 45
click at [431, 221] on input "b. Kendra offers a basic full-text search capability across a limited set of do…" at bounding box center [431, 216] width 0 height 9
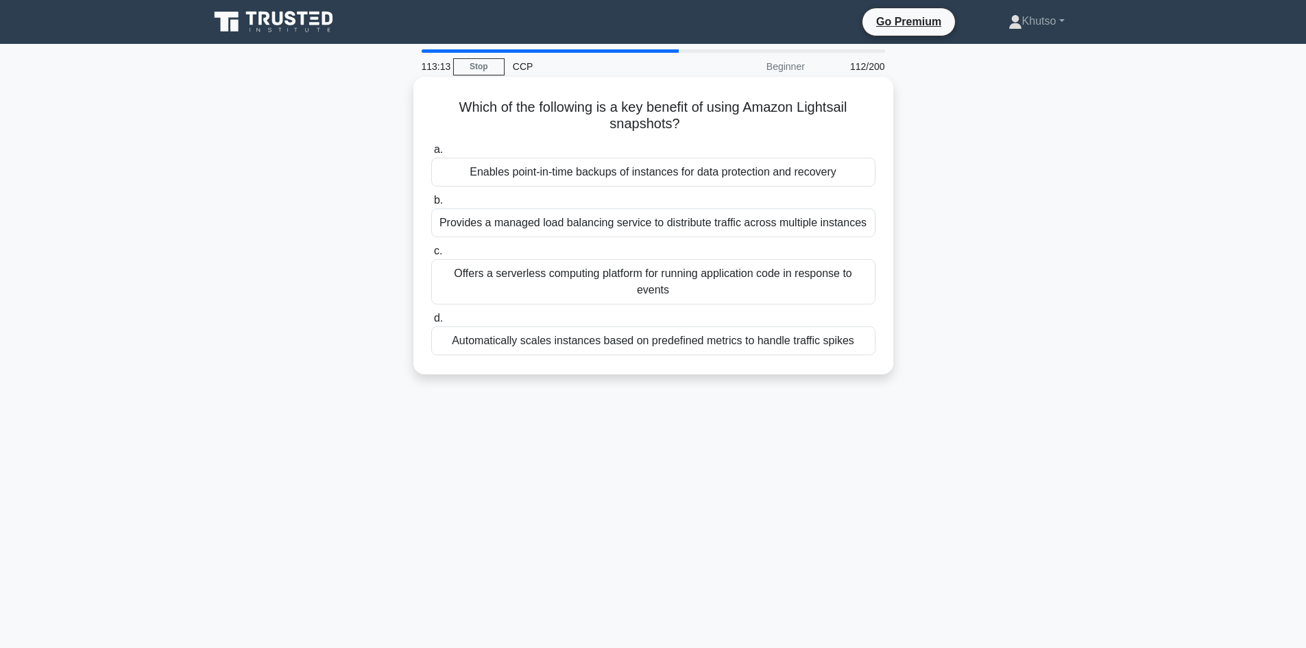
click at [730, 228] on div "Provides a managed load balancing service to distribute traffic across multiple…" at bounding box center [653, 222] width 444 height 29
click at [431, 205] on input "b. Provides a managed load balancing service to distribute traffic across multi…" at bounding box center [431, 200] width 0 height 9
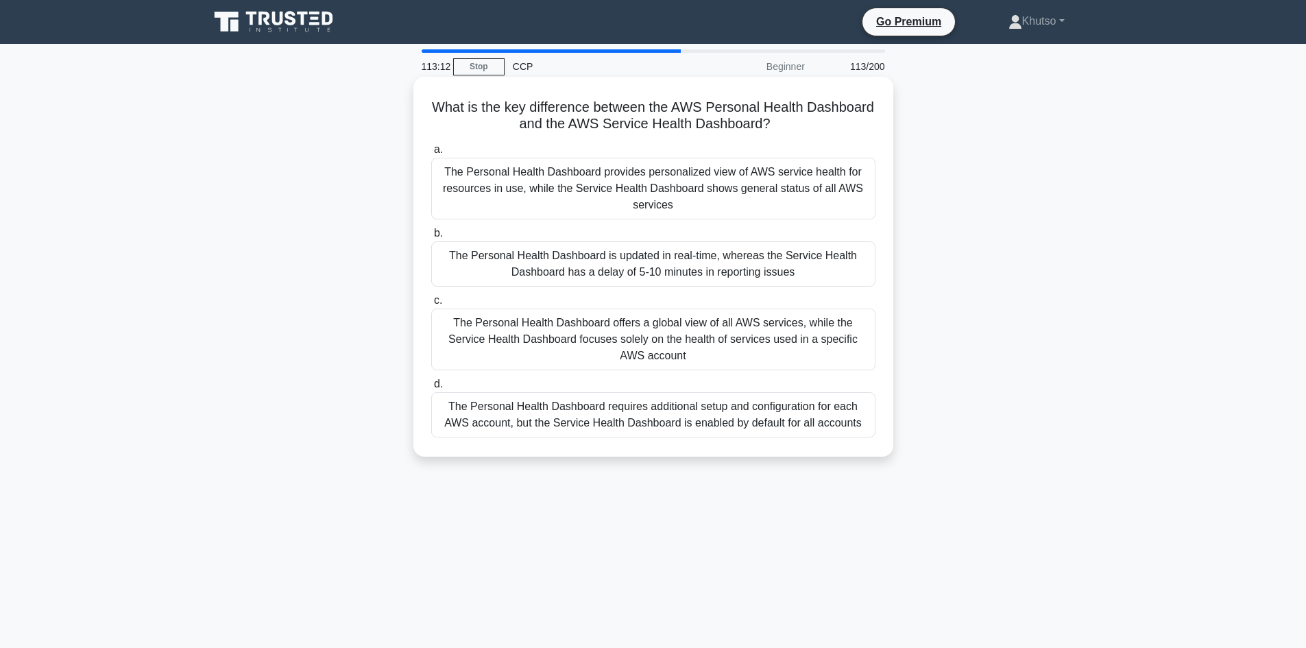
click at [733, 263] on div "The Personal Health Dashboard is updated in real-time, whereas the Service Heal…" at bounding box center [653, 263] width 444 height 45
click at [431, 238] on input "b. The Personal Health Dashboard is updated in real-time, whereas the Service H…" at bounding box center [431, 233] width 0 height 9
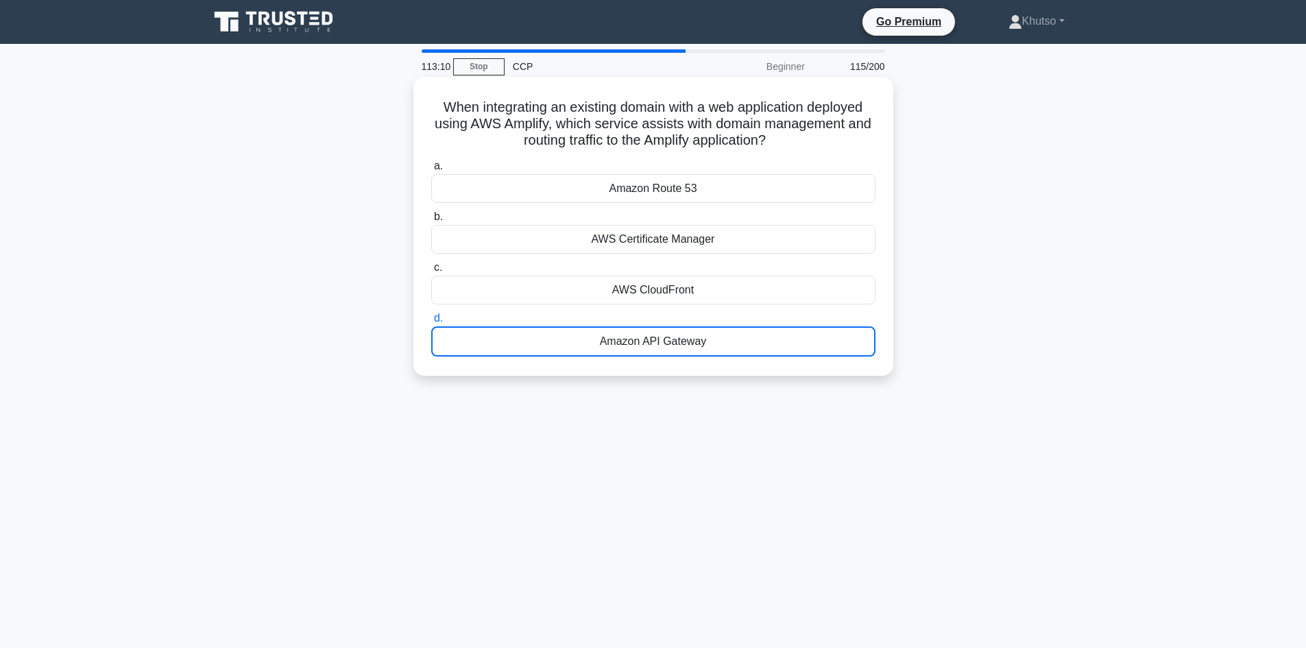
click at [736, 252] on div "AWS Certificate Manager" at bounding box center [653, 239] width 444 height 29
click at [431, 221] on input "b. AWS Certificate Manager" at bounding box center [431, 216] width 0 height 9
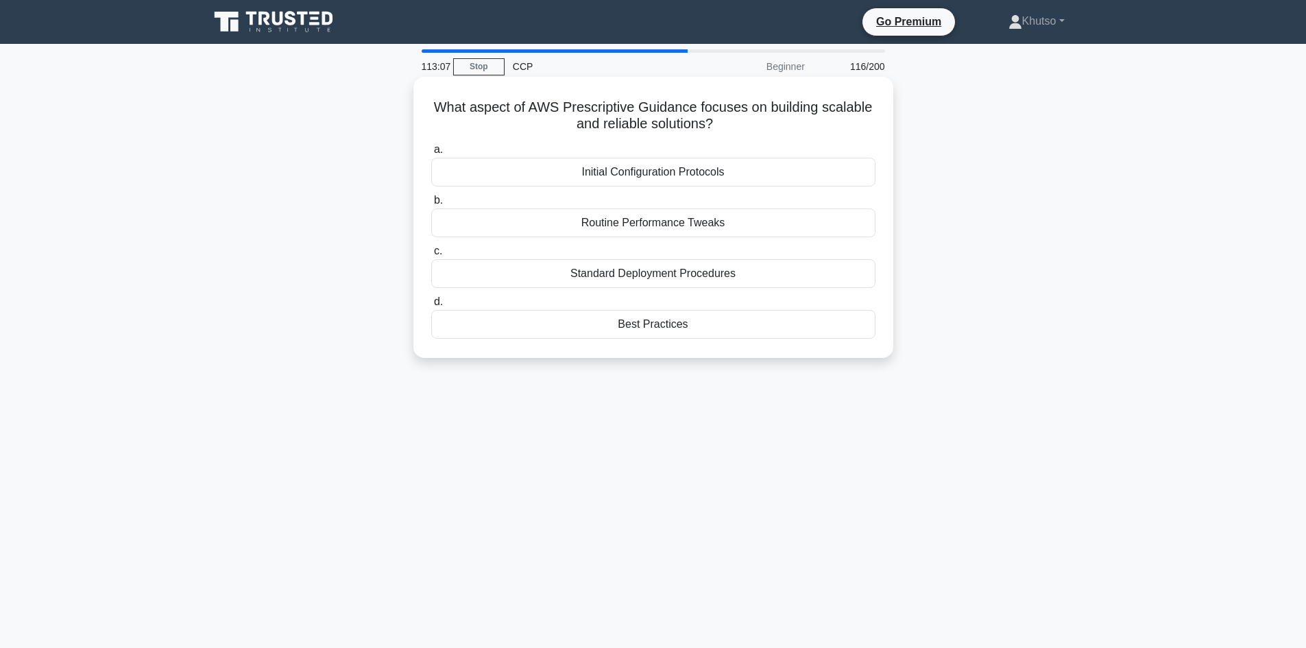
click at [735, 271] on div "Standard Deployment Procedures" at bounding box center [653, 273] width 444 height 29
click at [431, 256] on input "c. Standard Deployment Procedures" at bounding box center [431, 251] width 0 height 9
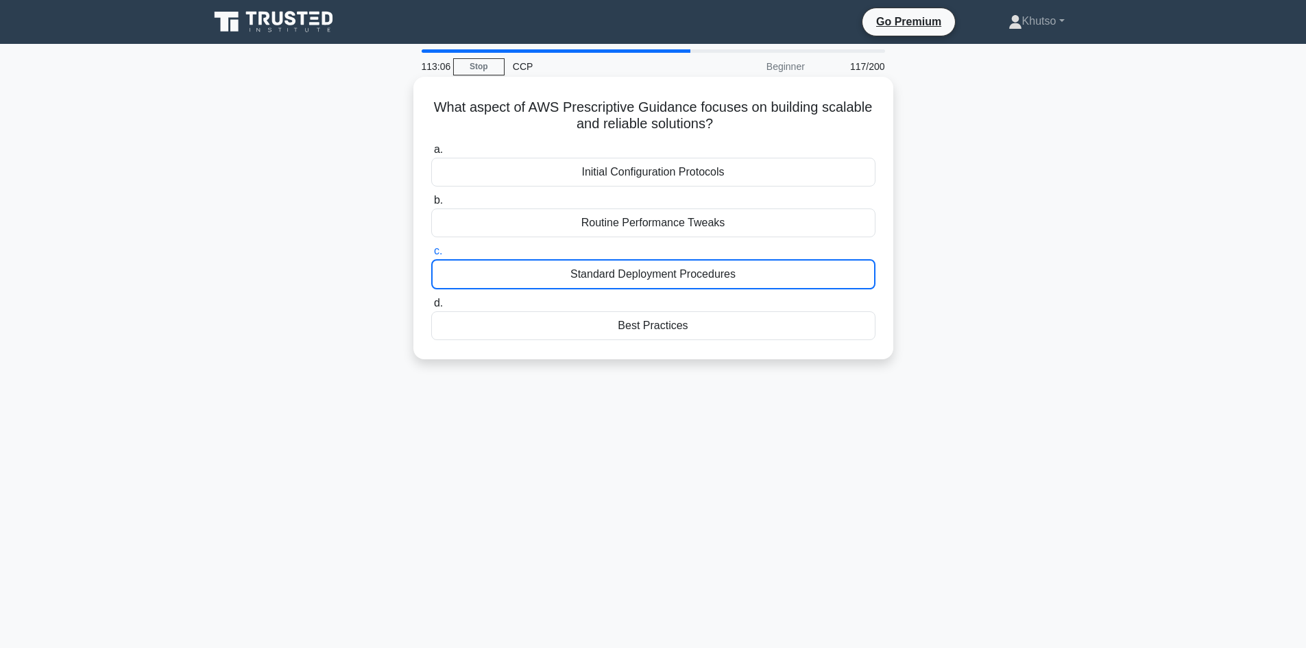
click at [728, 230] on div "Routine Performance Tweaks" at bounding box center [653, 222] width 444 height 29
click at [431, 205] on input "b. Routine Performance Tweaks" at bounding box center [431, 200] width 0 height 9
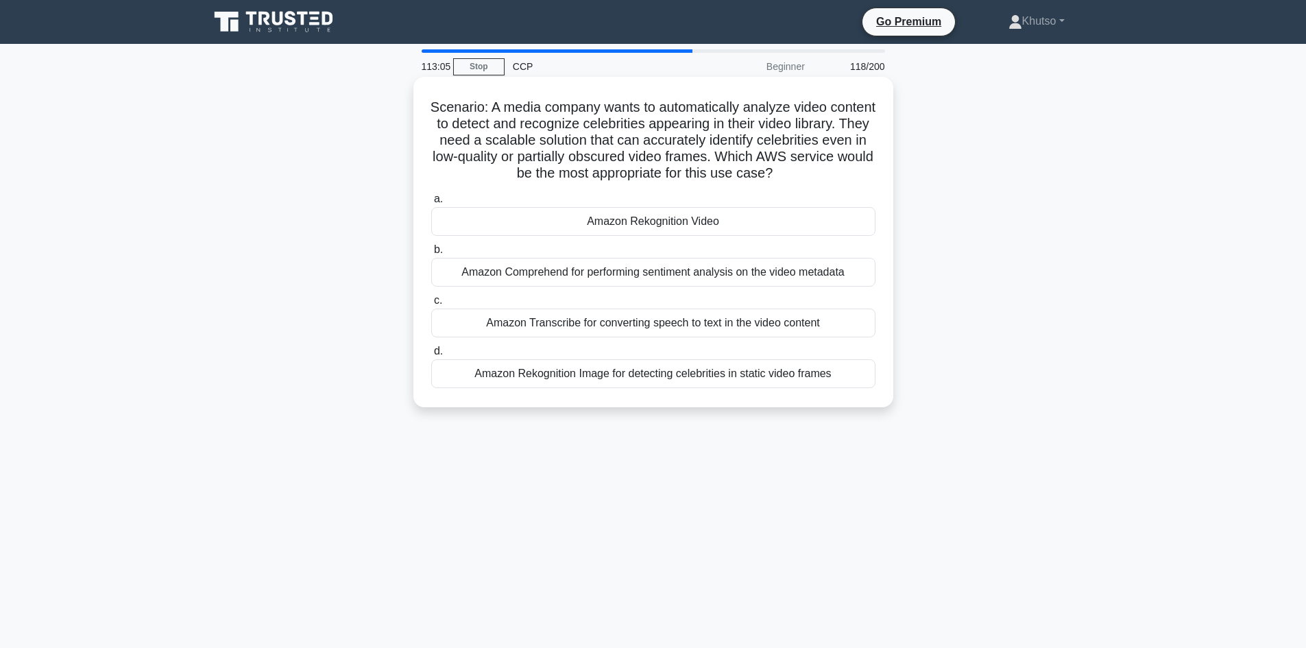
click at [722, 188] on div "Scenario: A media company wants to automatically analyze video content to detec…" at bounding box center [653, 241] width 469 height 319
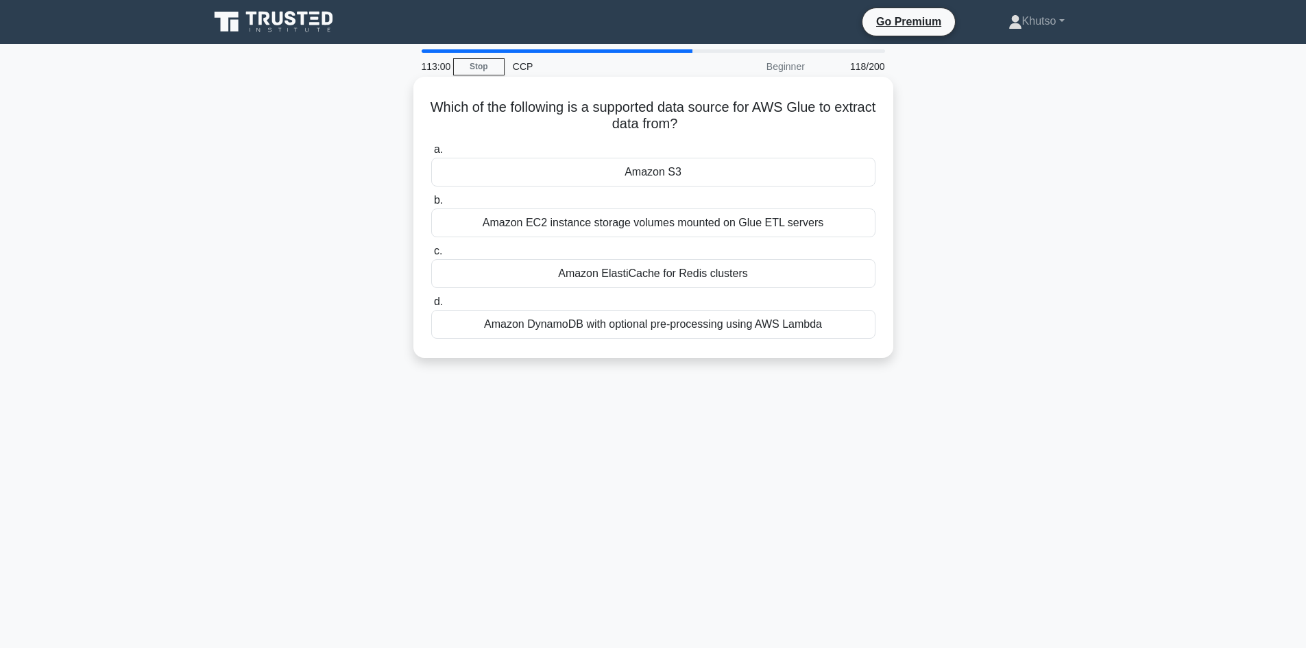
click at [722, 232] on div "Amazon EC2 instance storage volumes mounted on Glue ETL servers" at bounding box center [653, 222] width 444 height 29
click at [431, 205] on input "b. Amazon EC2 instance storage volumes mounted on Glue ETL servers" at bounding box center [431, 200] width 0 height 9
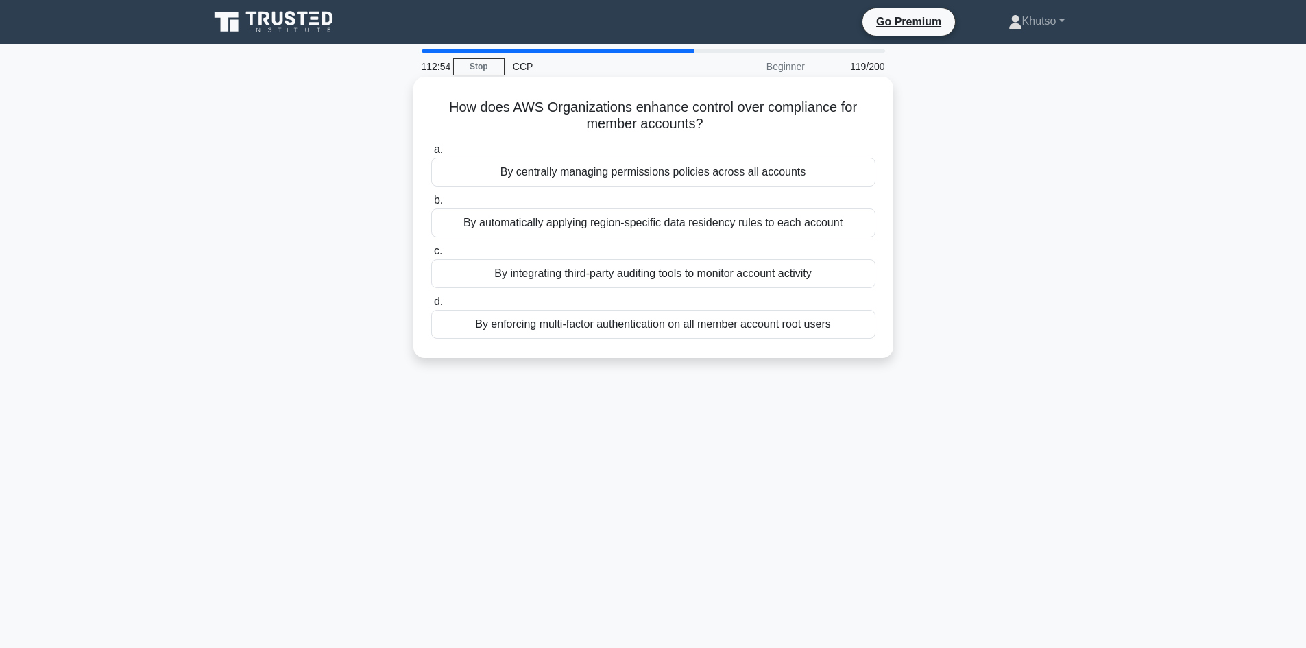
click at [726, 237] on div "By automatically applying region-specific data residency rules to each account" at bounding box center [653, 222] width 444 height 29
click at [431, 205] on input "b. By automatically applying region-specific data residency rules to each accou…" at bounding box center [431, 200] width 0 height 9
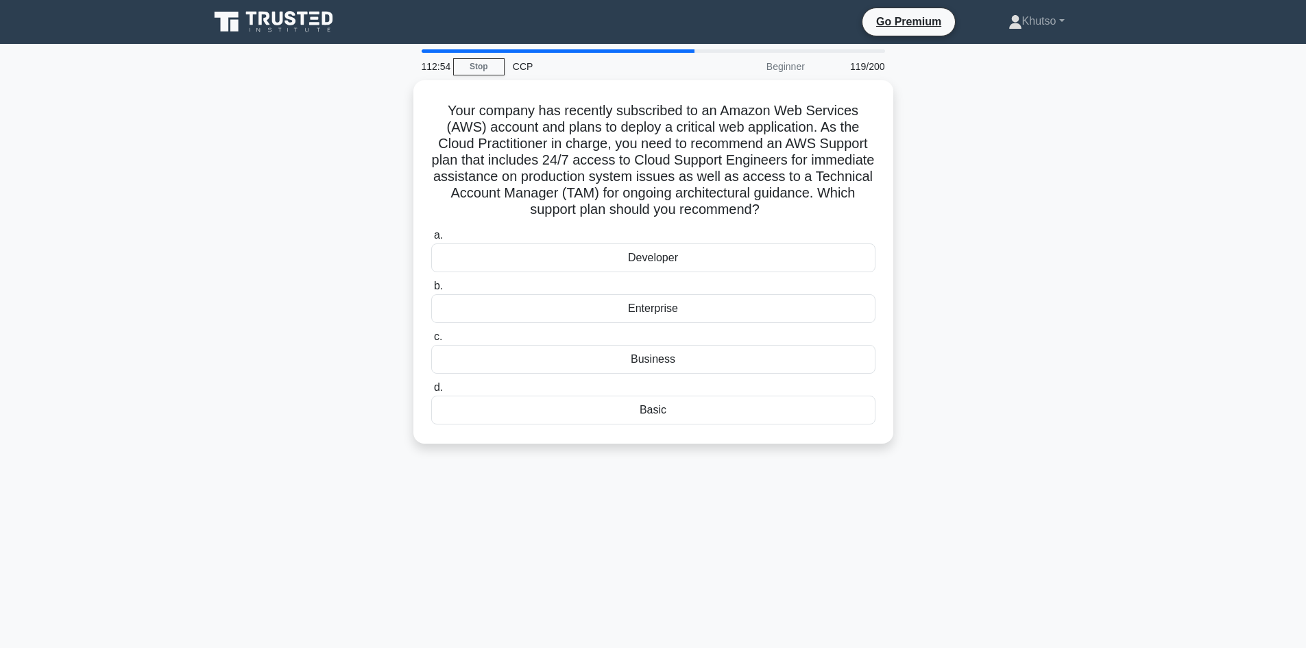
click at [726, 237] on label "a. Developer" at bounding box center [653, 249] width 444 height 45
click at [431, 237] on input "a. Developer" at bounding box center [431, 235] width 0 height 9
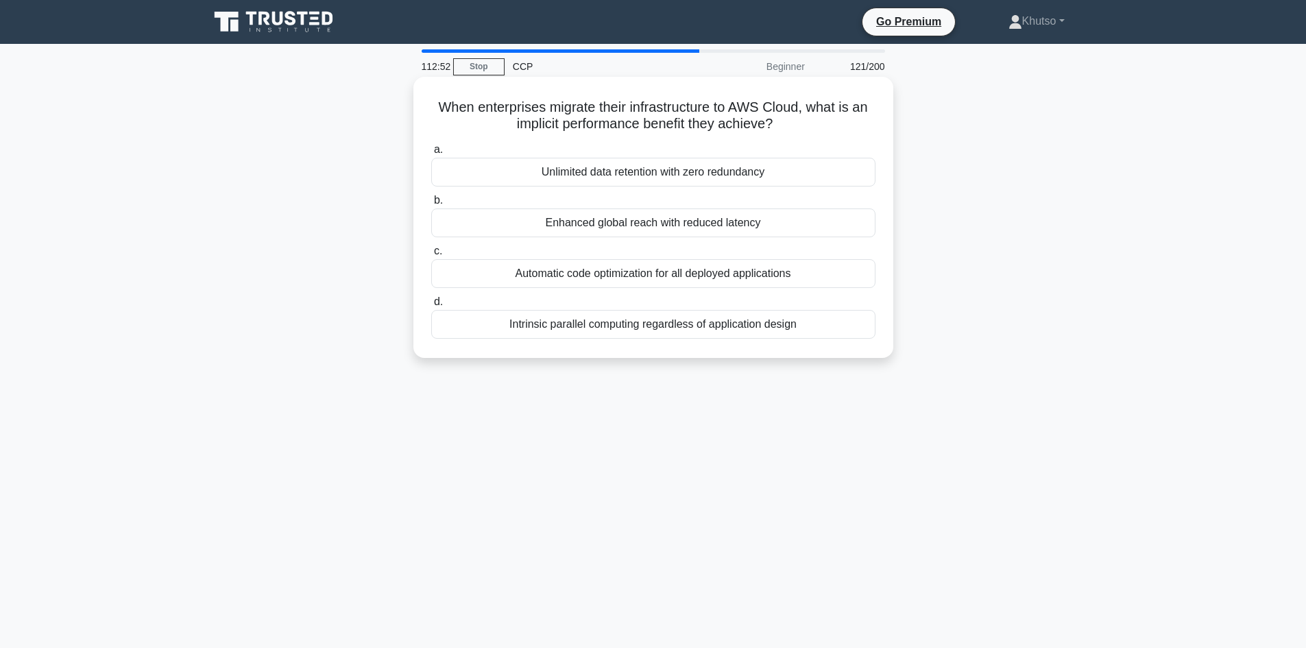
click at [729, 243] on label "c. Automatic code optimization for all deployed applications" at bounding box center [653, 265] width 444 height 45
click at [431, 247] on input "c. Automatic code optimization for all deployed applications" at bounding box center [431, 251] width 0 height 9
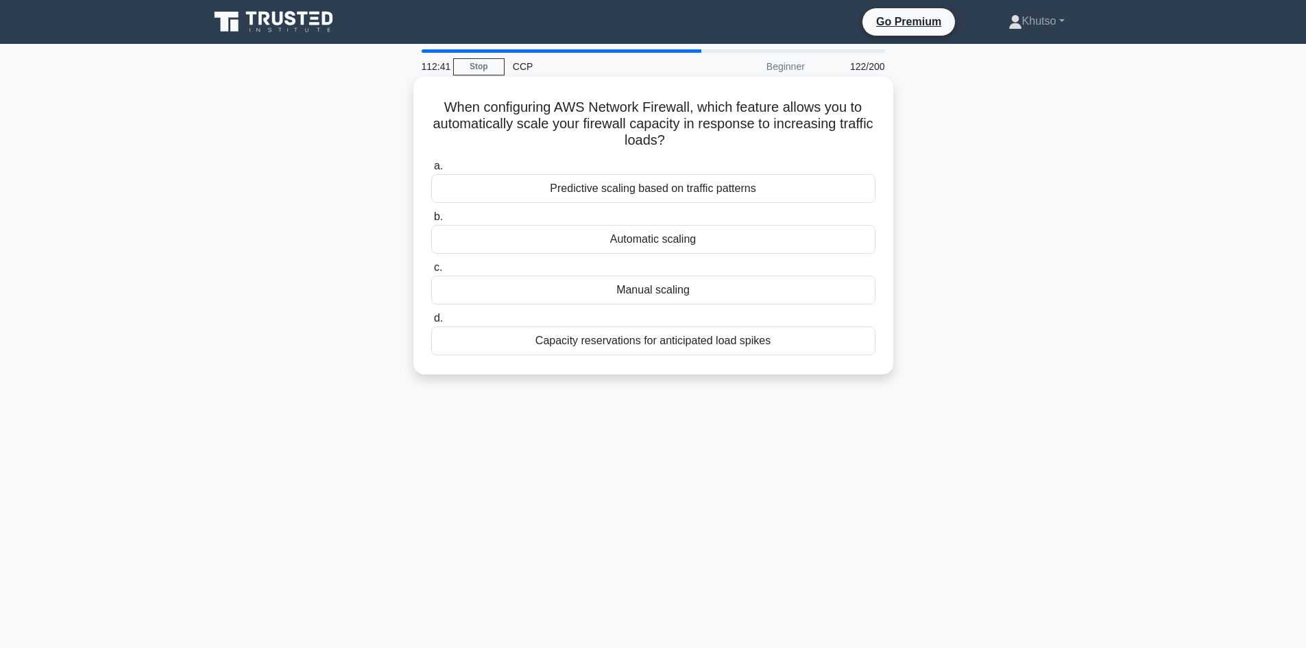
click at [734, 198] on div "Predictive scaling based on traffic patterns" at bounding box center [653, 188] width 444 height 29
click at [431, 171] on input "a. Predictive scaling based on traffic patterns" at bounding box center [431, 166] width 0 height 9
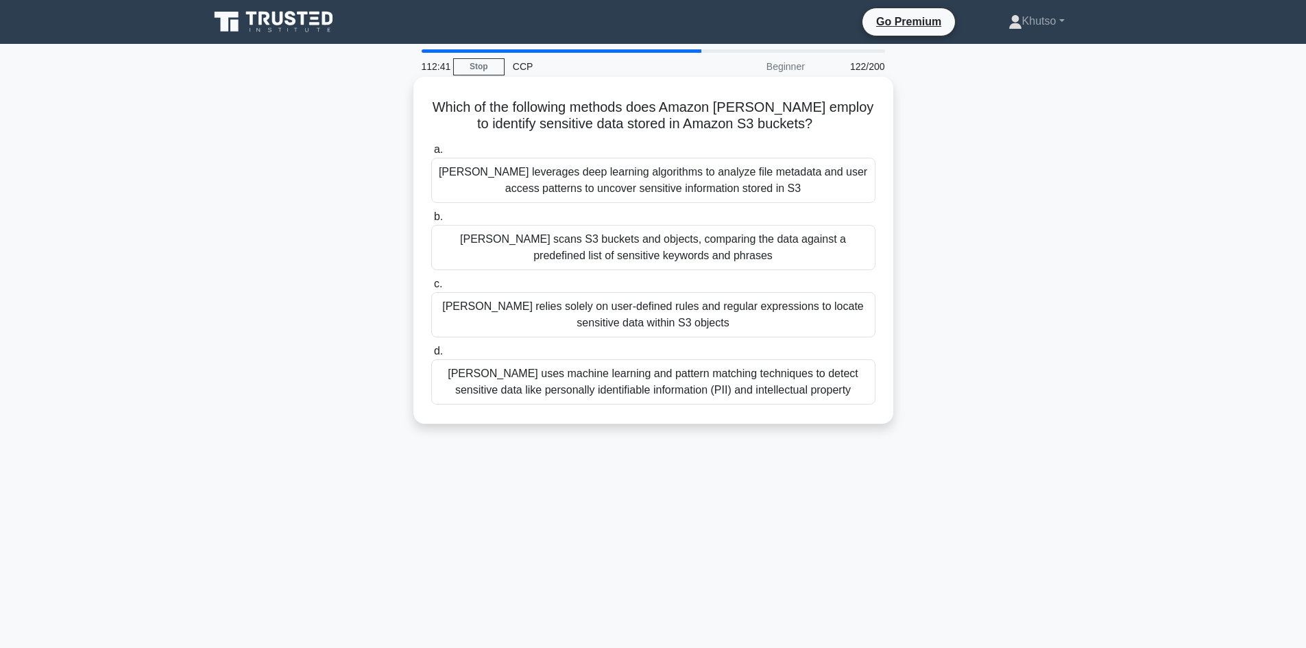
click at [737, 175] on div "Macie leverages deep learning algorithms to analyze file metadata and user acce…" at bounding box center [653, 180] width 444 height 45
click at [431, 154] on input "a. Macie leverages deep learning algorithms to analyze file metadata and user a…" at bounding box center [431, 149] width 0 height 9
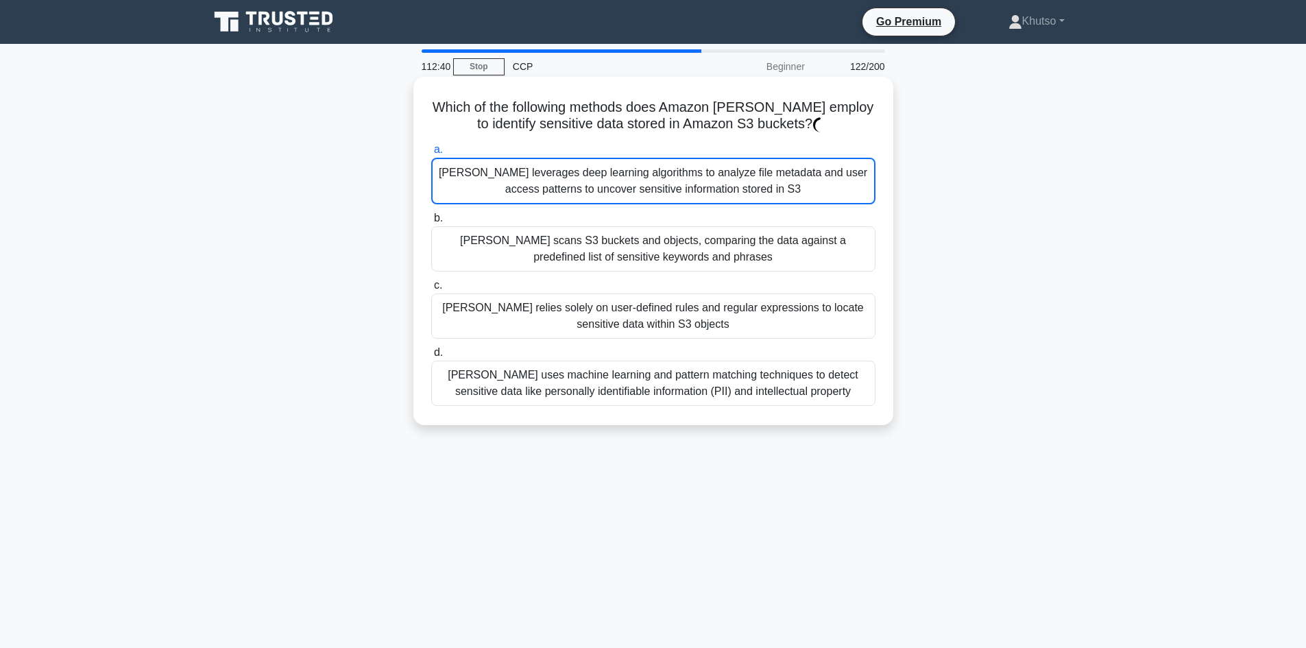
click at [736, 187] on div "Macie leverages deep learning algorithms to analyze file metadata and user acce…" at bounding box center [653, 181] width 444 height 47
click at [720, 249] on div "Macie scans S3 buckets and objects, comparing the data against a predefined lis…" at bounding box center [653, 248] width 444 height 45
click at [431, 223] on input "b. Macie scans S3 buckets and objects, comparing the data against a predefined …" at bounding box center [431, 218] width 0 height 9
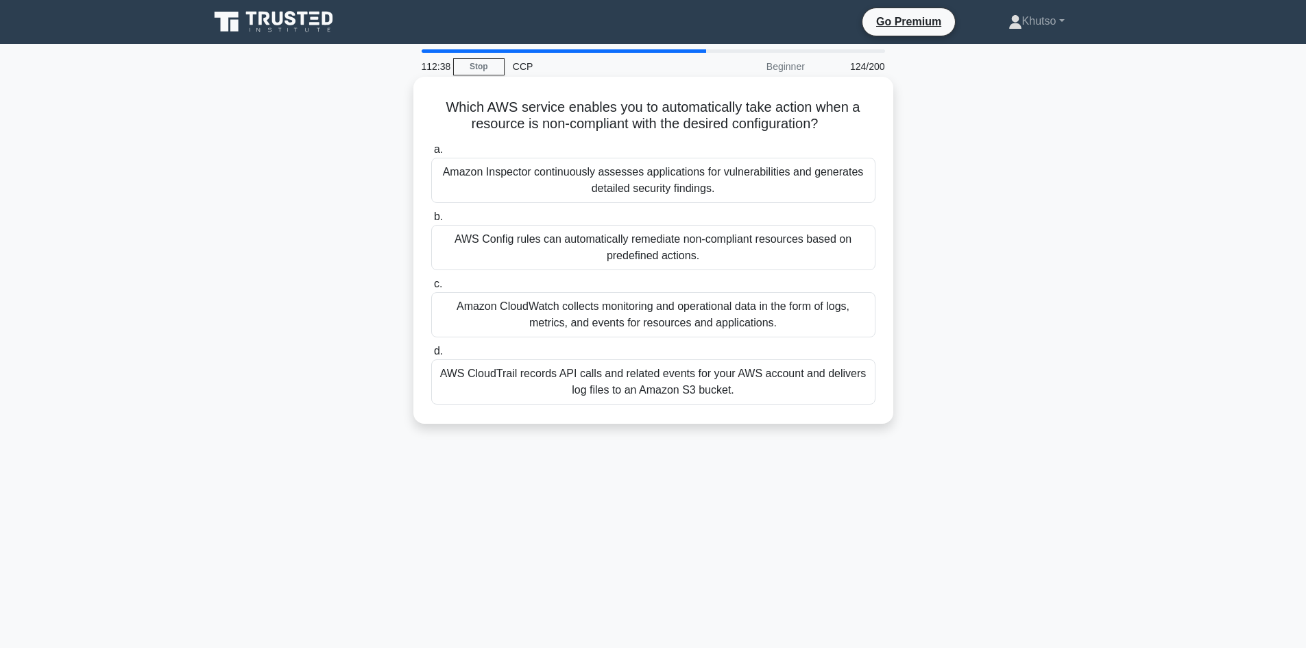
click at [765, 244] on div "AWS Config rules can automatically remediate non-compliant resources based on p…" at bounding box center [653, 247] width 444 height 45
click at [431, 221] on input "b. AWS Config rules can automatically remediate non-compliant resources based o…" at bounding box center [431, 216] width 0 height 9
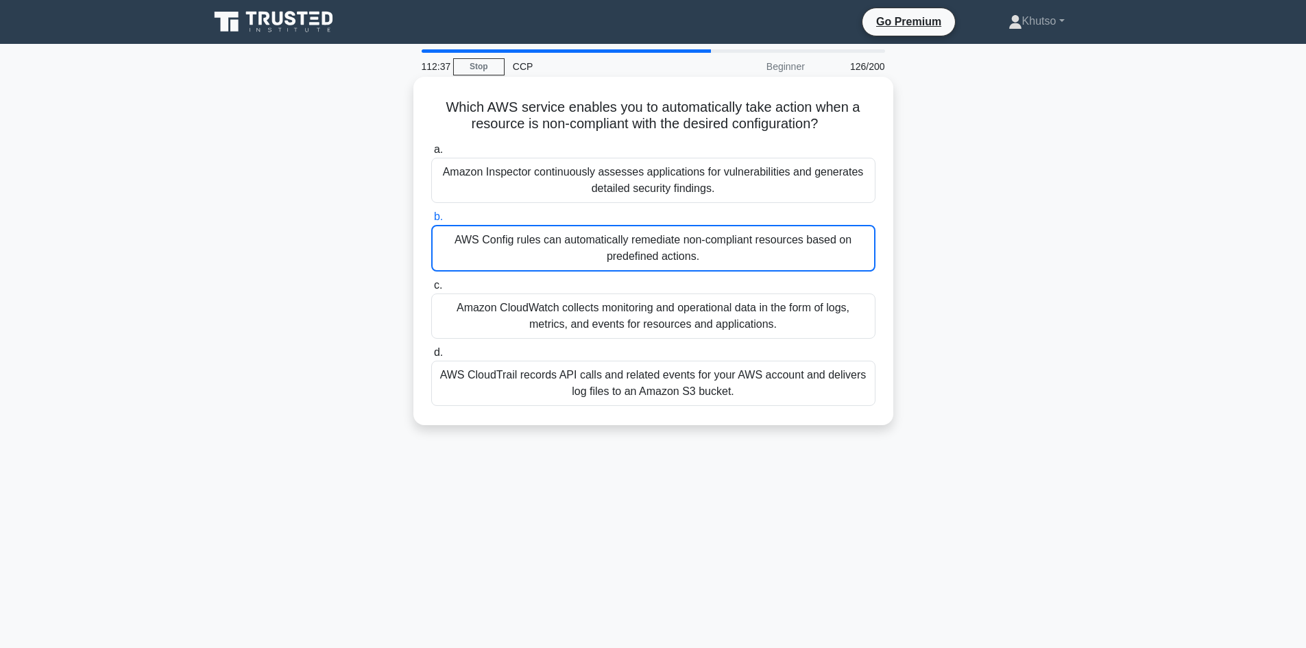
click at [751, 276] on div "a. Amazon Inspector continuously assesses applications for vulnerabilities and …" at bounding box center [653, 273] width 461 height 270
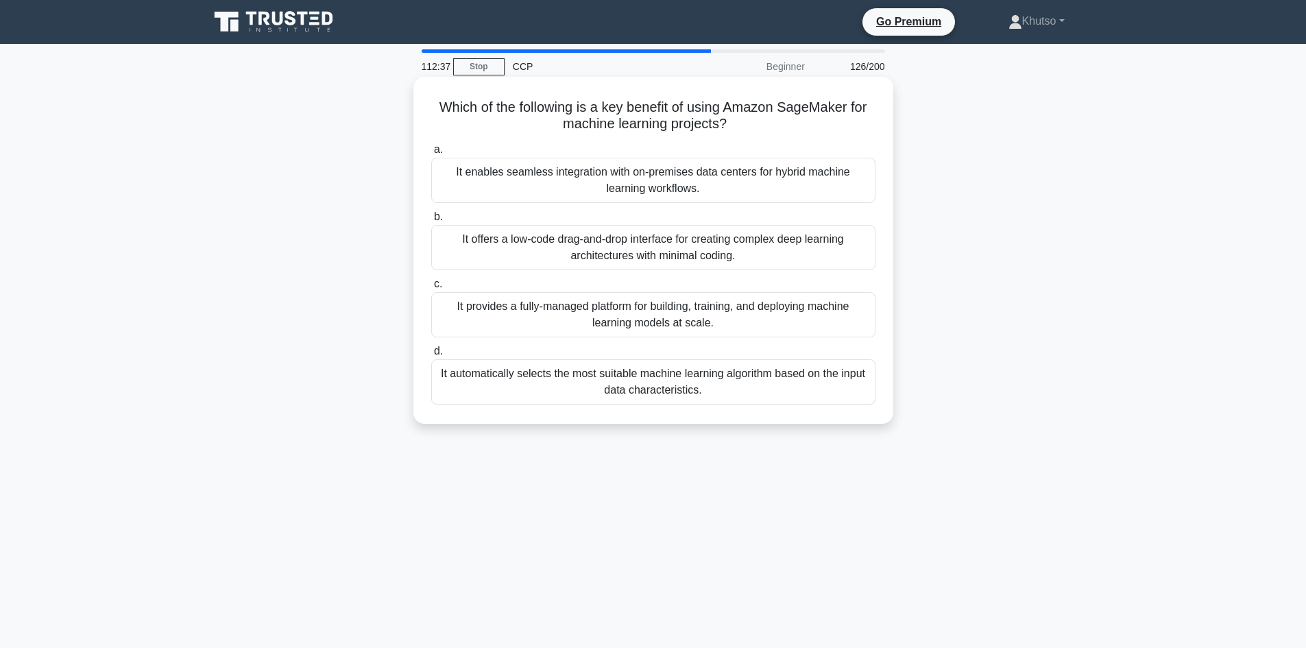
click at [746, 256] on div "It offers a low-code drag-and-drop interface for creating complex deep learning…" at bounding box center [653, 247] width 444 height 45
click at [431, 221] on input "b. It offers a low-code drag-and-drop interface for creating complex deep learn…" at bounding box center [431, 216] width 0 height 9
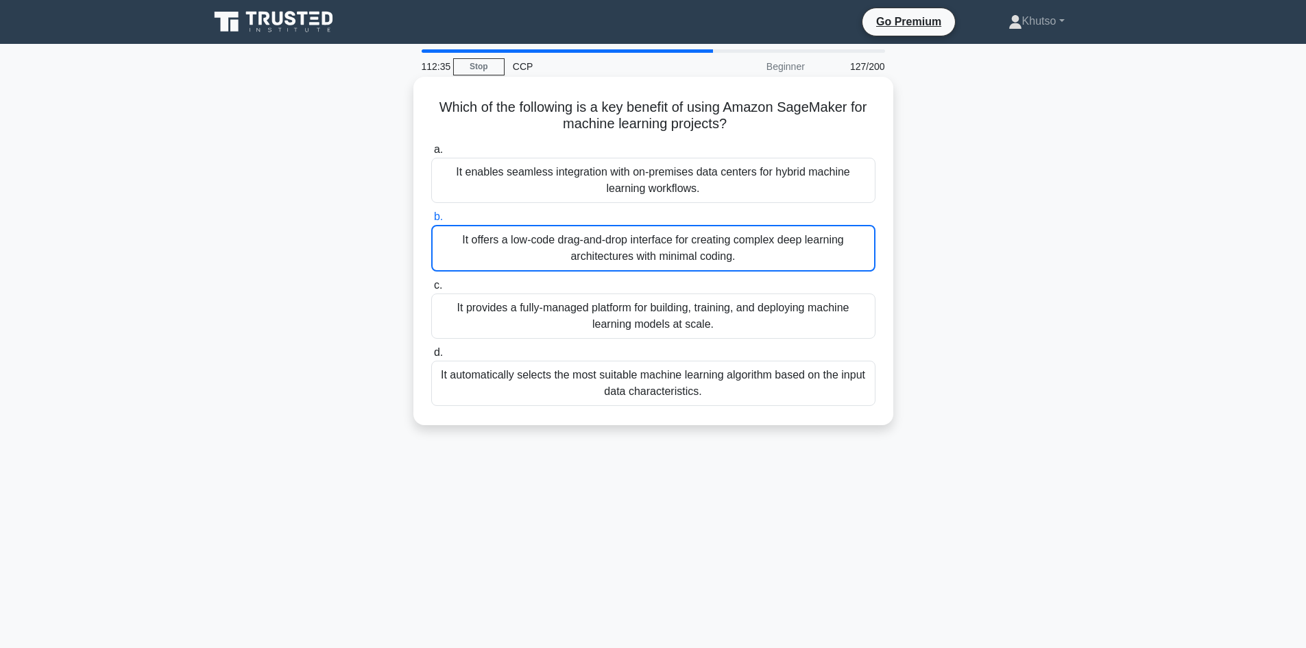
click at [759, 197] on div "It enables seamless integration with on-premises data centers for hybrid machin…" at bounding box center [653, 180] width 444 height 45
click at [431, 154] on input "a. It enables seamless integration with on-premises data centers for hybrid mac…" at bounding box center [431, 149] width 0 height 9
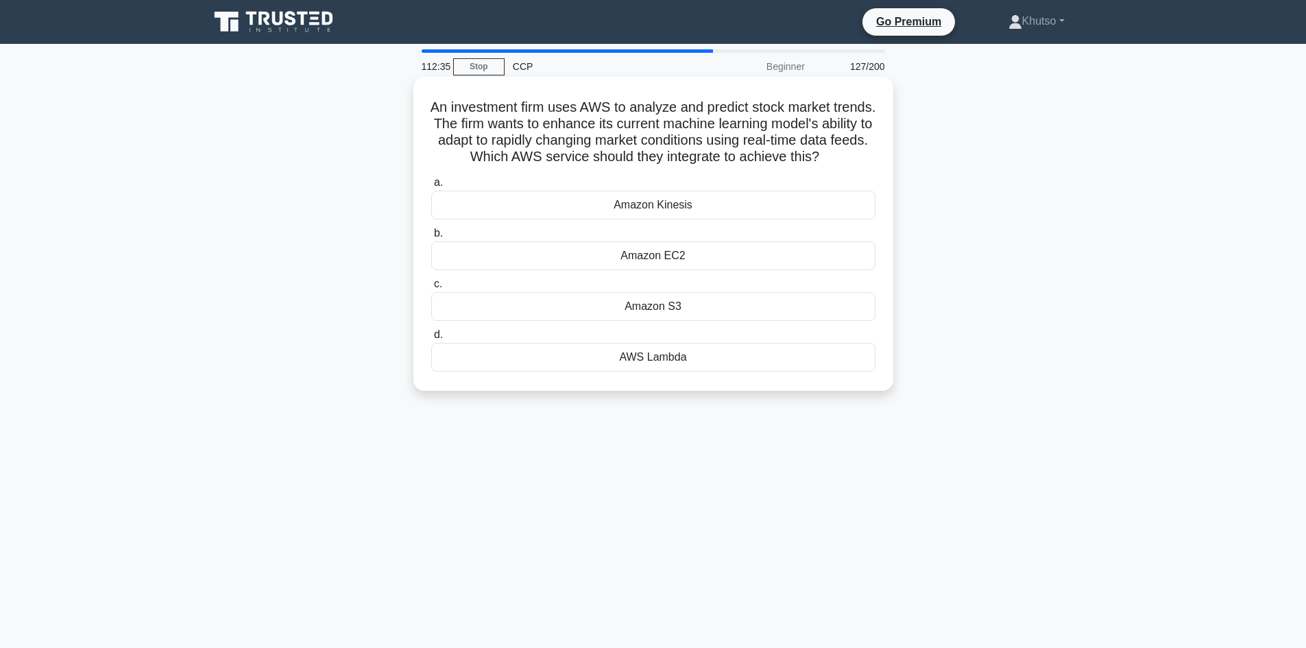
click at [766, 238] on div "a. Amazon Kinesis b. Amazon EC2 c. d." at bounding box center [653, 272] width 461 height 203
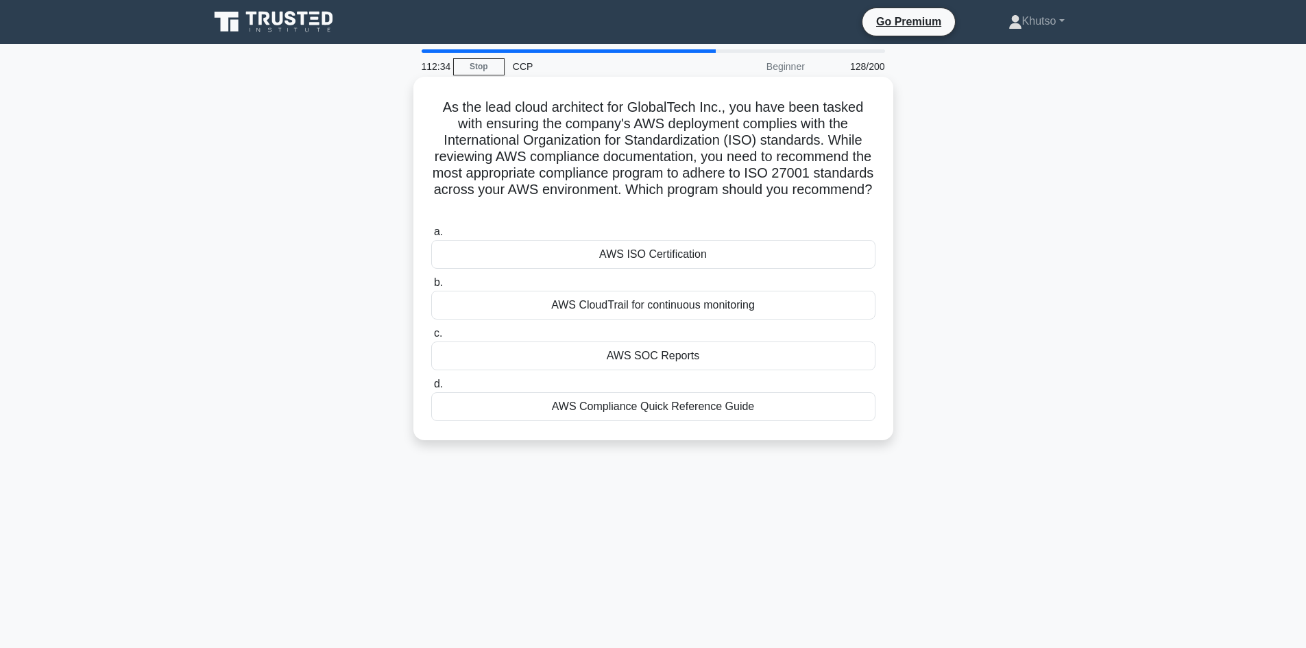
click at [732, 254] on div "AWS ISO Certification" at bounding box center [653, 254] width 444 height 29
click at [431, 236] on input "a. AWS ISO Certification" at bounding box center [431, 232] width 0 height 9
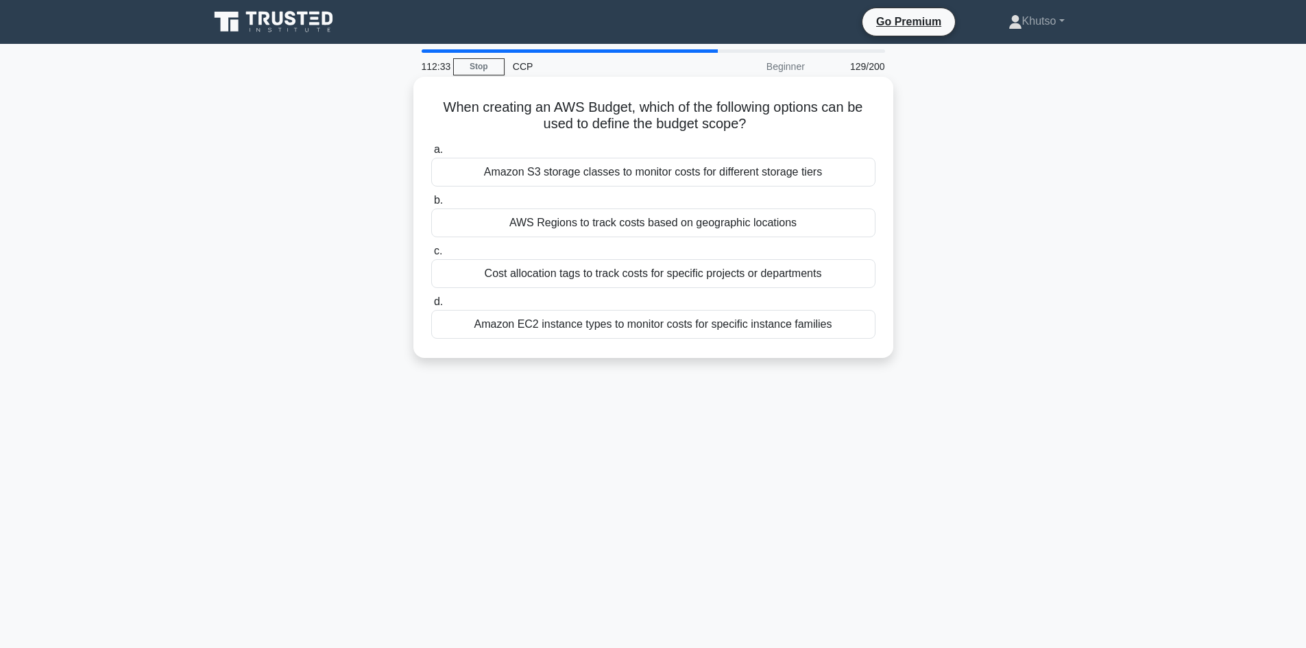
click at [730, 257] on label "c. Cost allocation tags to track costs for specific projects or departments" at bounding box center [653, 265] width 444 height 45
click at [431, 256] on input "c. Cost allocation tags to track costs for specific projects or departments" at bounding box center [431, 251] width 0 height 9
click at [728, 221] on div "Through one-time snapshots of resource configurations and user activity" at bounding box center [653, 222] width 444 height 29
click at [431, 205] on input "b. Through one-time snapshots of resource configurations and user activity" at bounding box center [431, 200] width 0 height 9
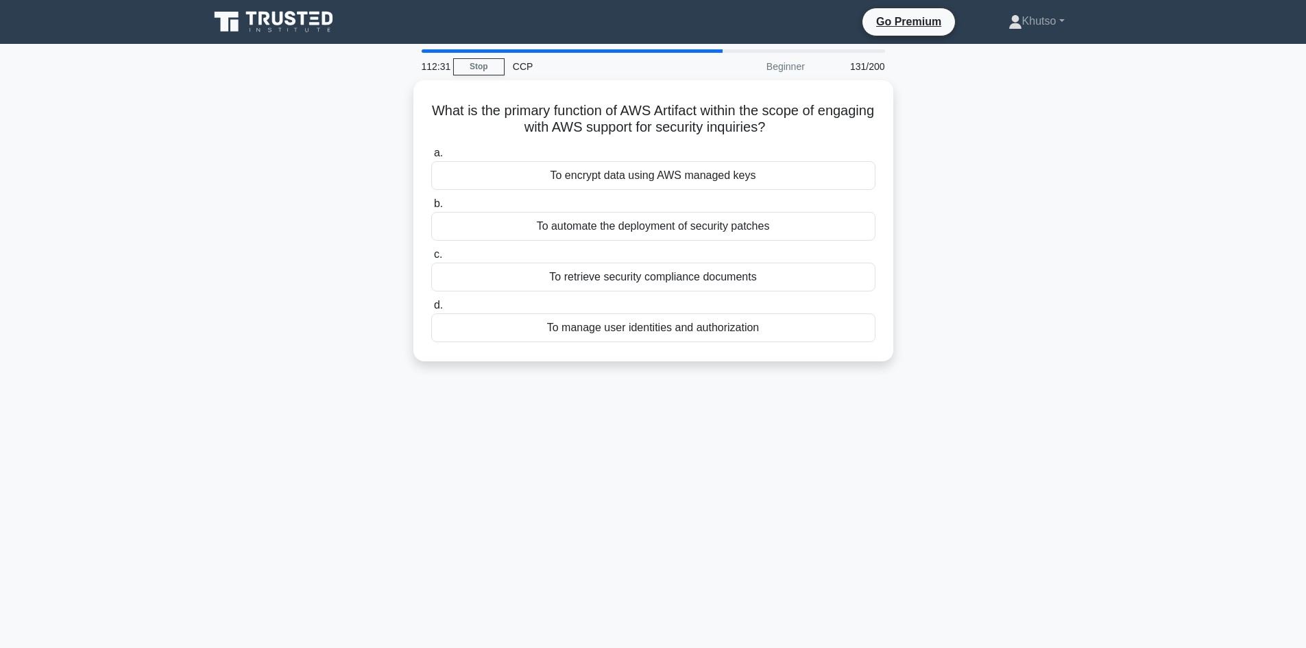
click at [730, 265] on div "To retrieve security compliance documents" at bounding box center [653, 276] width 444 height 29
click at [431, 259] on input "c. To retrieve security compliance documents" at bounding box center [431, 254] width 0 height 9
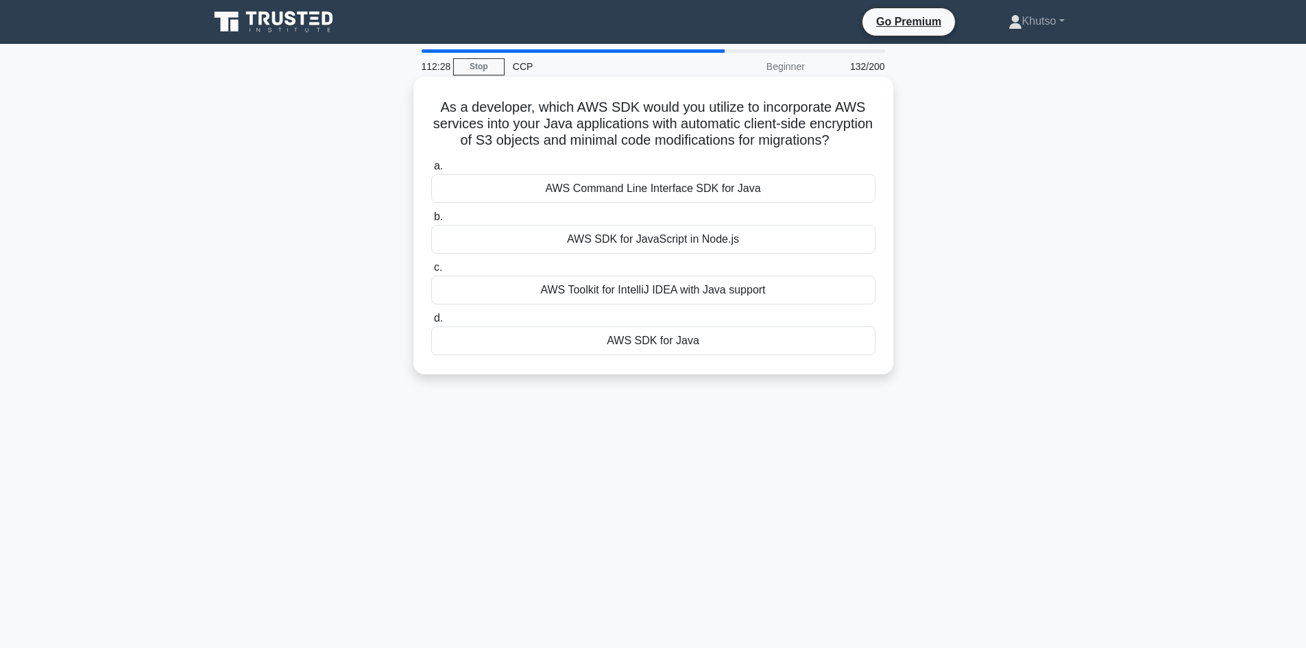
click at [733, 254] on div "AWS SDK for JavaScript in Node.js" at bounding box center [653, 239] width 444 height 29
click at [431, 221] on input "b. AWS SDK for JavaScript in Node.js" at bounding box center [431, 216] width 0 height 9
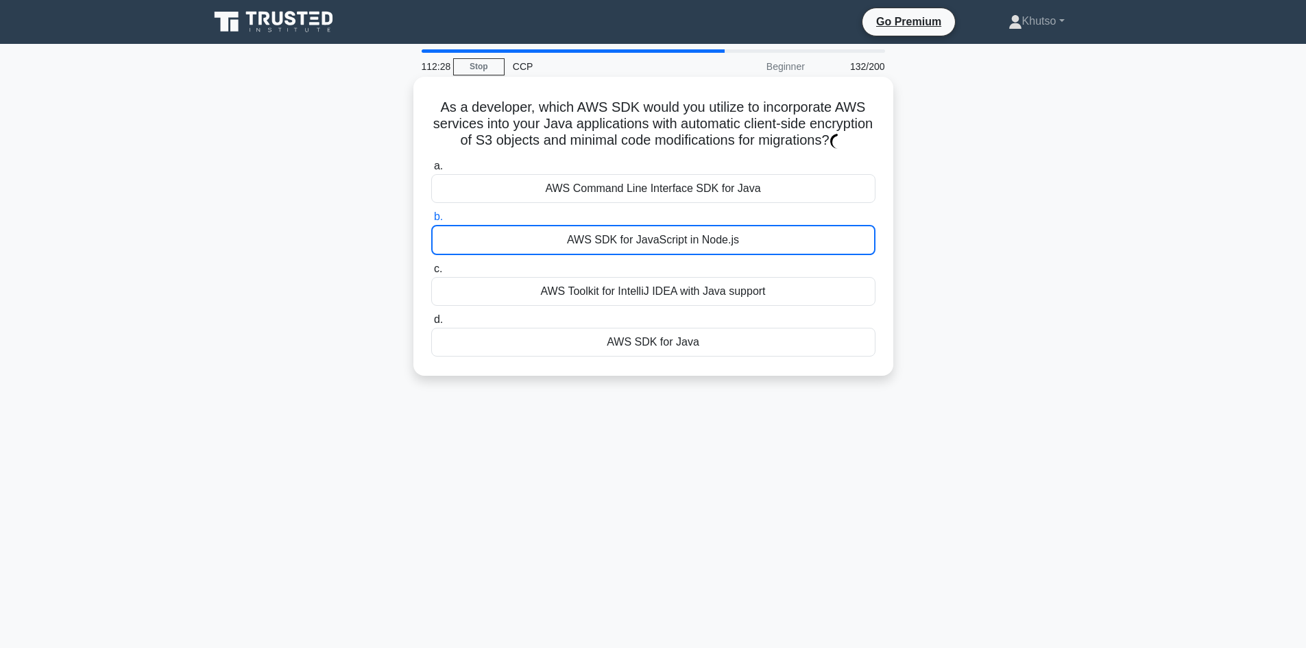
click at [733, 255] on div "AWS SDK for JavaScript in Node.js" at bounding box center [653, 240] width 444 height 30
click at [431, 221] on input "b. AWS SDK for JavaScript in Node.js" at bounding box center [431, 216] width 0 height 9
click at [731, 203] on div "AWS Command Line Interface SDK for Java" at bounding box center [653, 188] width 444 height 29
click at [431, 171] on input "a. AWS Command Line Interface SDK for Java" at bounding box center [431, 166] width 0 height 9
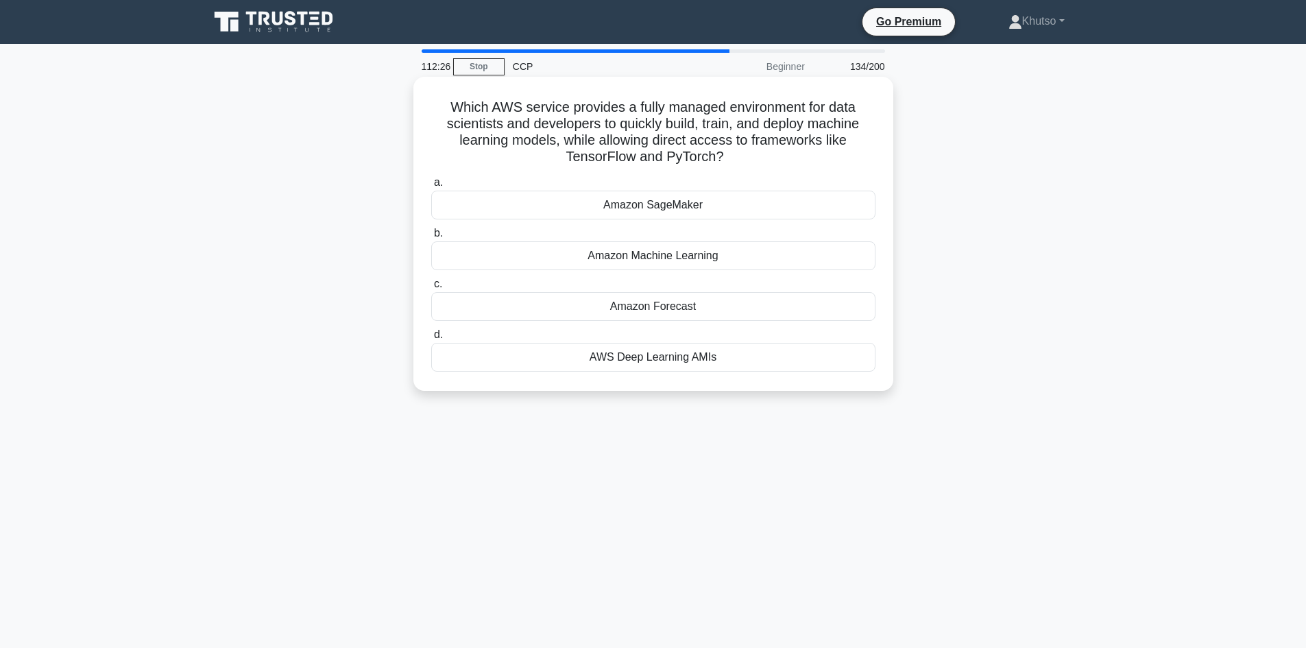
click at [733, 212] on div "Amazon SageMaker" at bounding box center [653, 205] width 444 height 29
click at [431, 187] on input "a. Amazon SageMaker" at bounding box center [431, 182] width 0 height 9
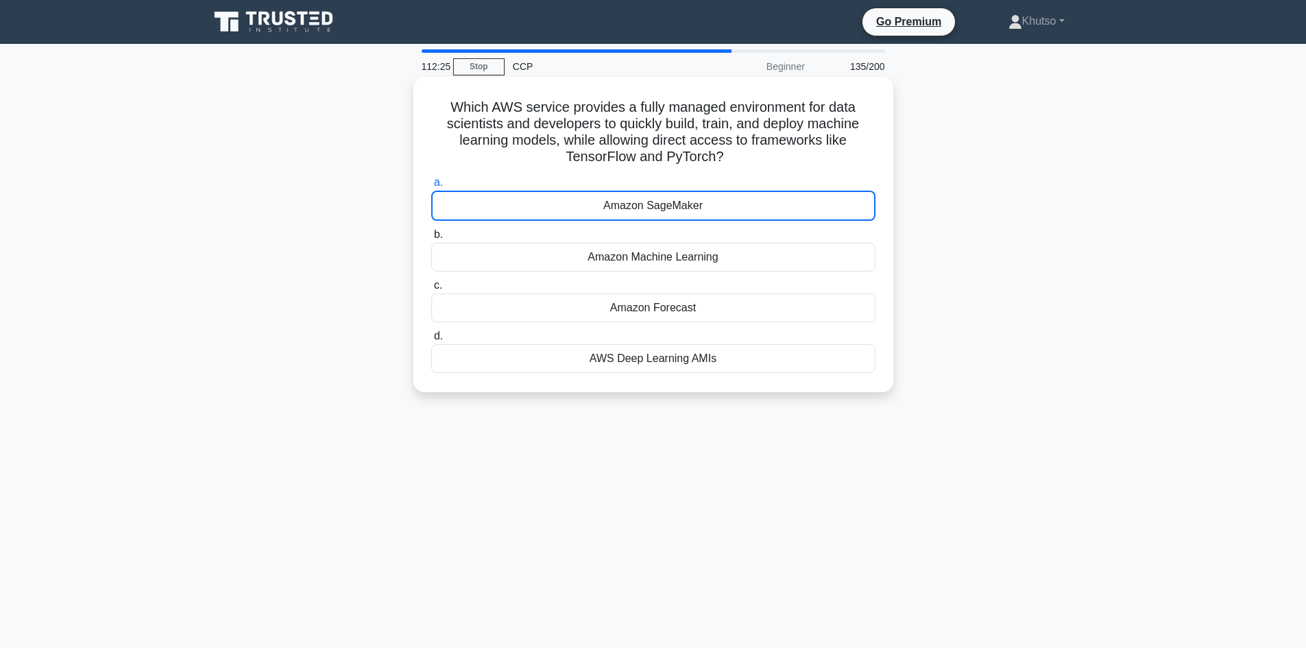
drag, startPoint x: 729, startPoint y: 231, endPoint x: 729, endPoint y: 247, distance: 15.8
click at [729, 242] on label "b. Amazon Machine Learning" at bounding box center [653, 248] width 444 height 45
click at [431, 239] on input "b. Amazon Machine Learning" at bounding box center [431, 234] width 0 height 9
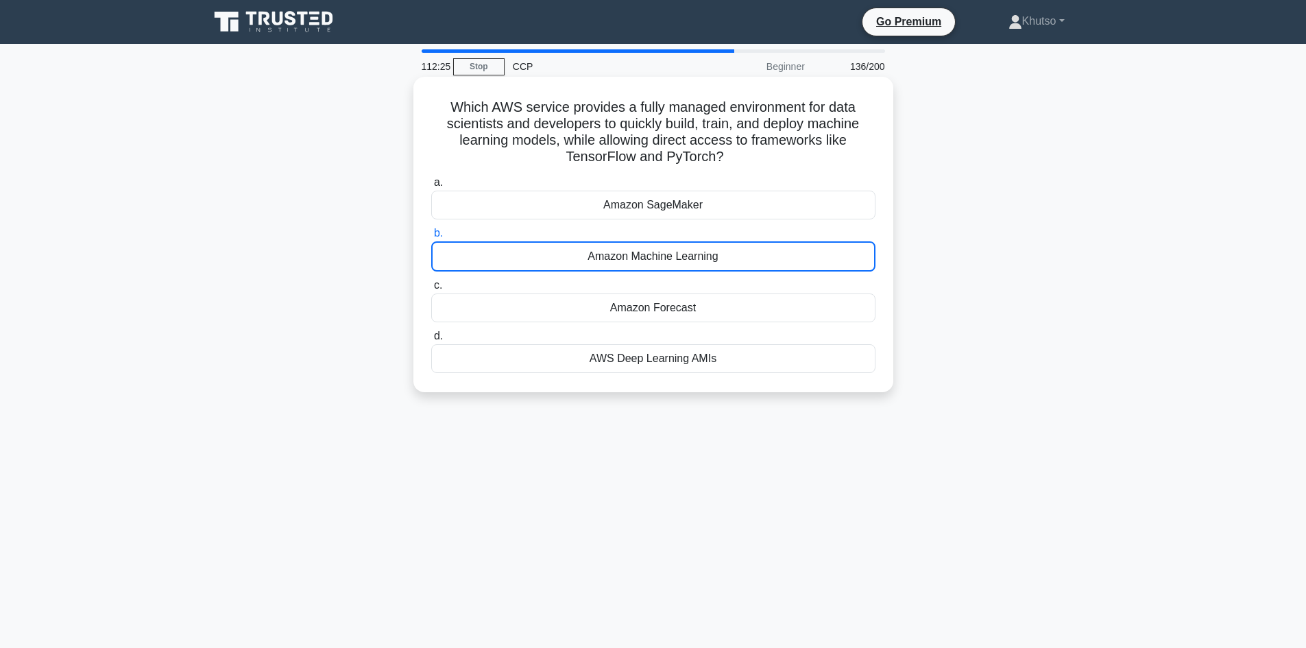
click at [729, 253] on div "Amazon Machine Learning" at bounding box center [653, 256] width 444 height 30
click at [431, 238] on input "b. Amazon Machine Learning" at bounding box center [431, 233] width 0 height 9
click at [726, 219] on div "Amazon SageMaker" at bounding box center [653, 205] width 444 height 29
click at [431, 187] on input "a. Amazon SageMaker" at bounding box center [431, 182] width 0 height 9
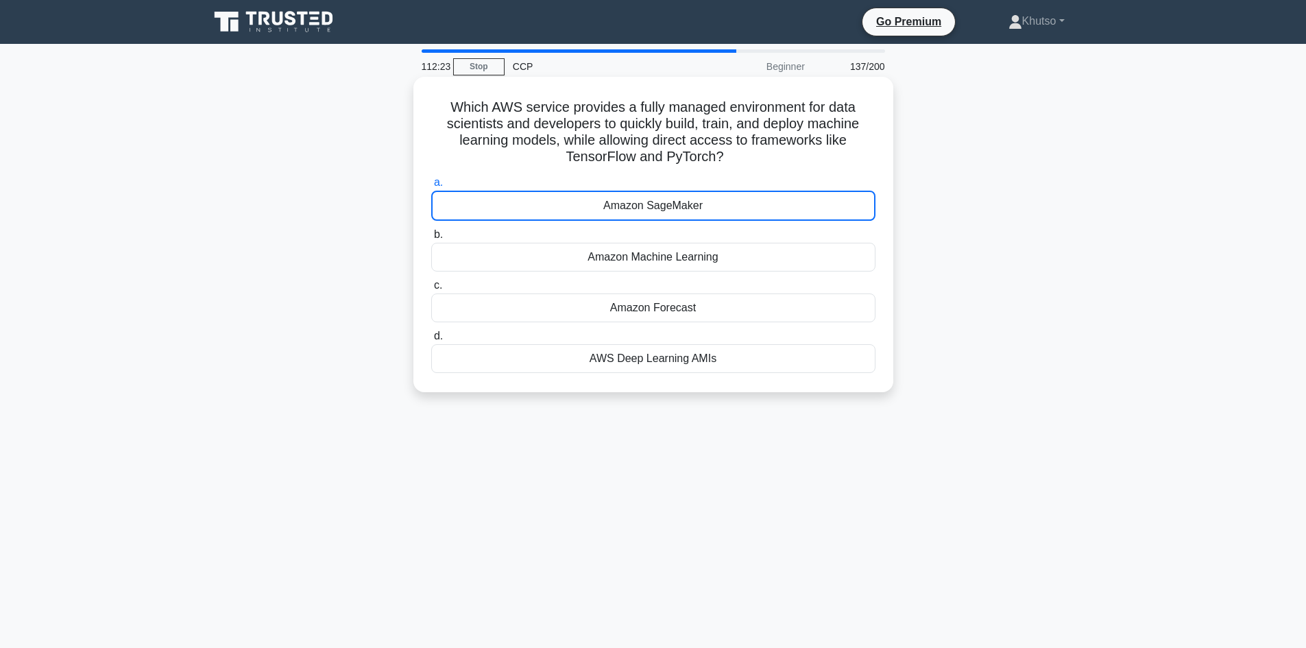
click at [728, 249] on div "Amazon Machine Learning" at bounding box center [653, 257] width 444 height 29
click at [431, 239] on input "b. Amazon Machine Learning" at bounding box center [431, 234] width 0 height 9
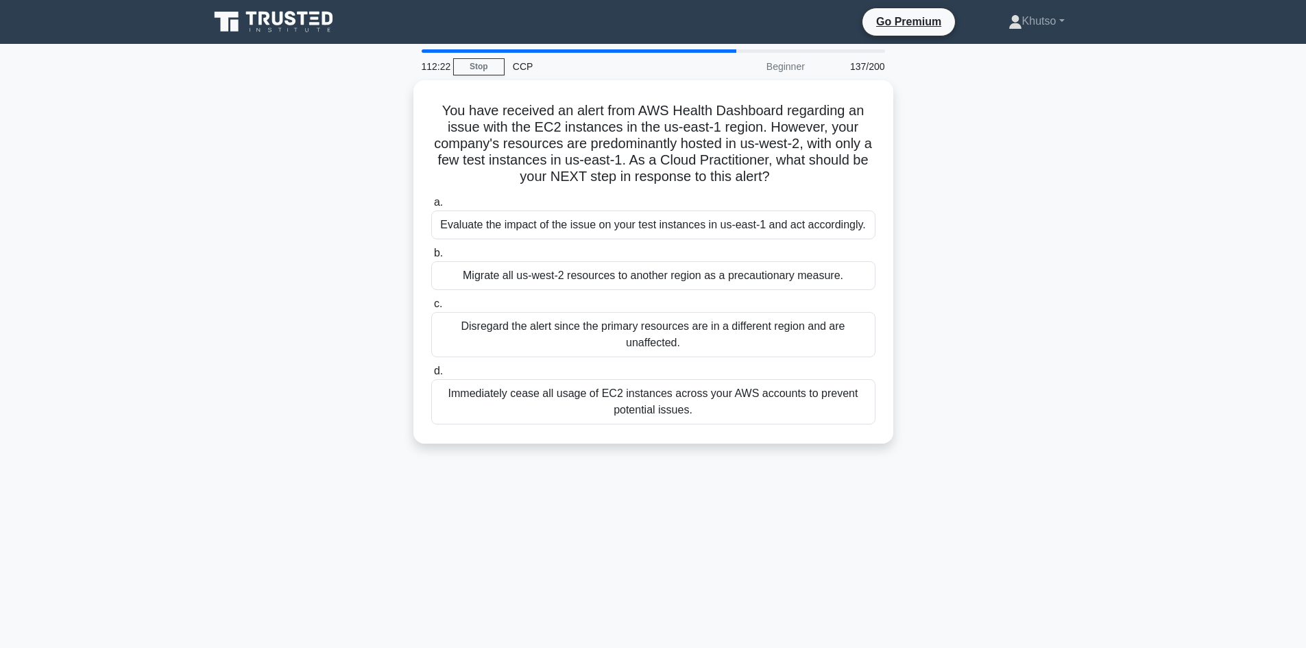
click at [728, 249] on label "b. Migrate all us-west-2 resources to another region as a precautionary measure." at bounding box center [653, 267] width 444 height 45
click at [431, 249] on input "b. Migrate all us-west-2 resources to another region as a precautionary measure." at bounding box center [431, 253] width 0 height 9
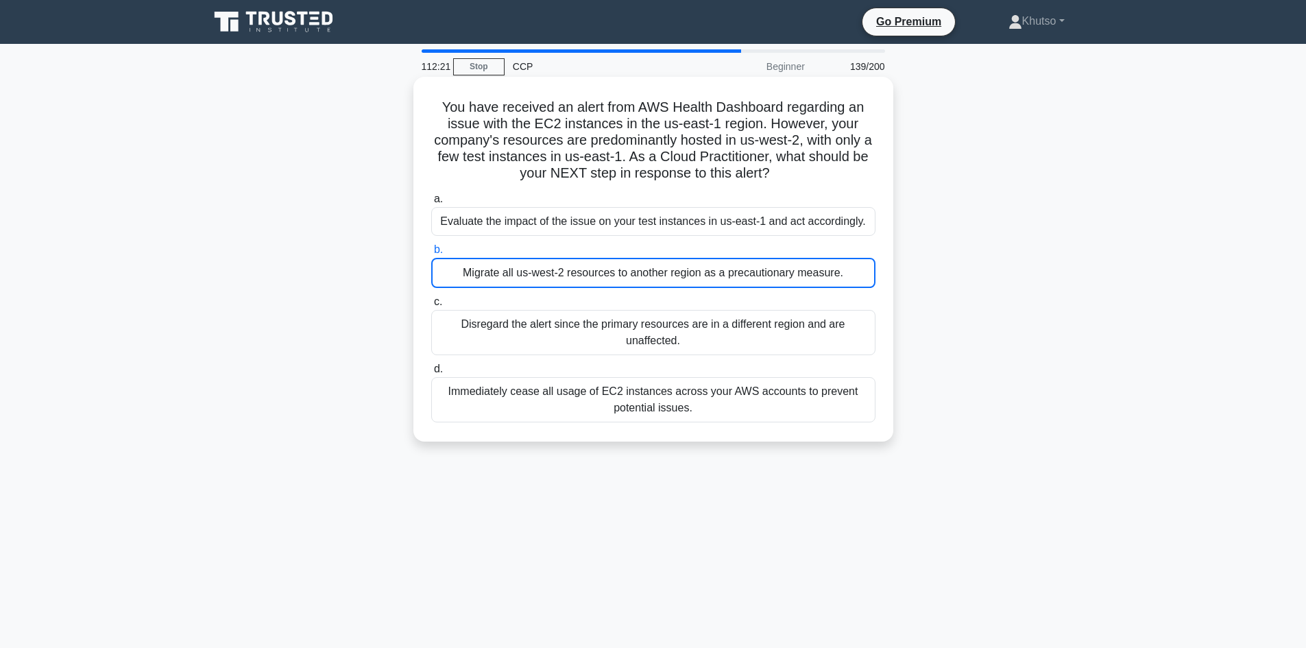
click at [734, 226] on div "Evaluate the impact of the issue on your test instances in us-east-1 and act ac…" at bounding box center [653, 221] width 444 height 29
click at [431, 204] on input "a. Evaluate the impact of the issue on your test instances in us-east-1 and act…" at bounding box center [431, 199] width 0 height 9
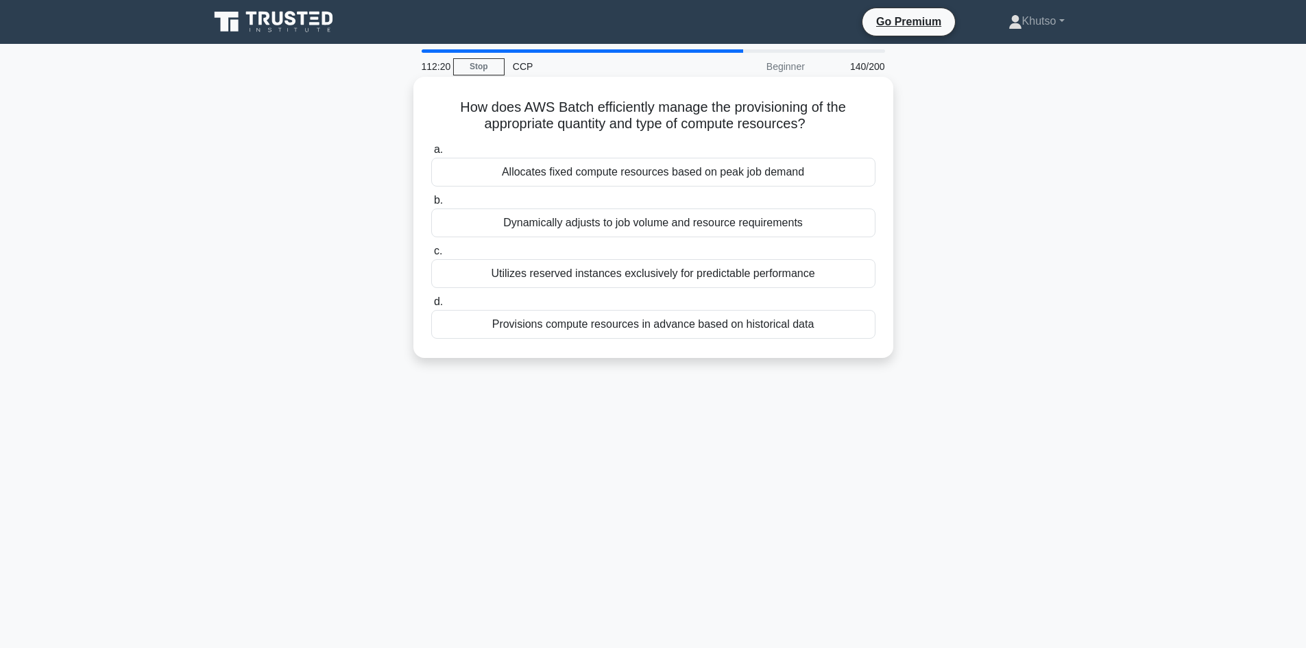
click at [737, 219] on div "Dynamically adjusts to job volume and resource requirements" at bounding box center [653, 222] width 444 height 29
click at [431, 205] on input "b. Dynamically adjusts to job volume and resource requirements" at bounding box center [431, 200] width 0 height 9
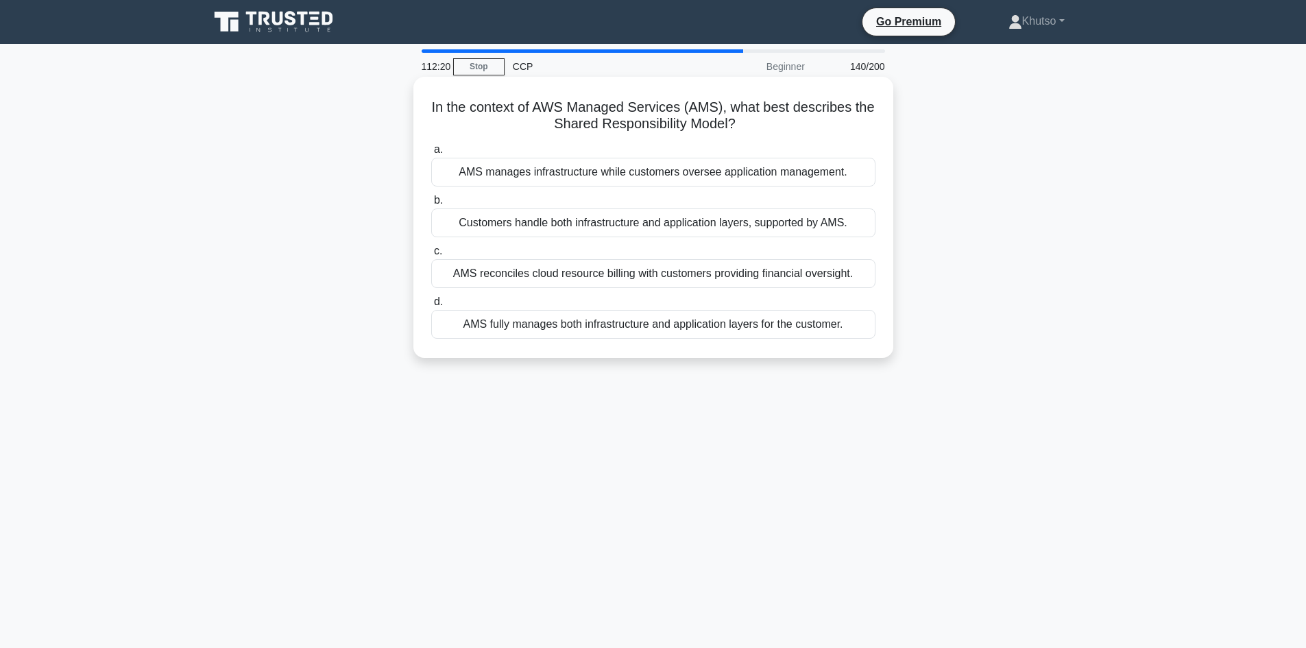
click at [748, 186] on div "a. AMS manages infrastructure while customers oversee application management. b…" at bounding box center [653, 239] width 461 height 203
click at [750, 180] on div "AMS manages infrastructure while customers oversee application management." at bounding box center [653, 172] width 444 height 29
click at [431, 154] on input "a. AMS manages infrastructure while customers oversee application management." at bounding box center [431, 149] width 0 height 9
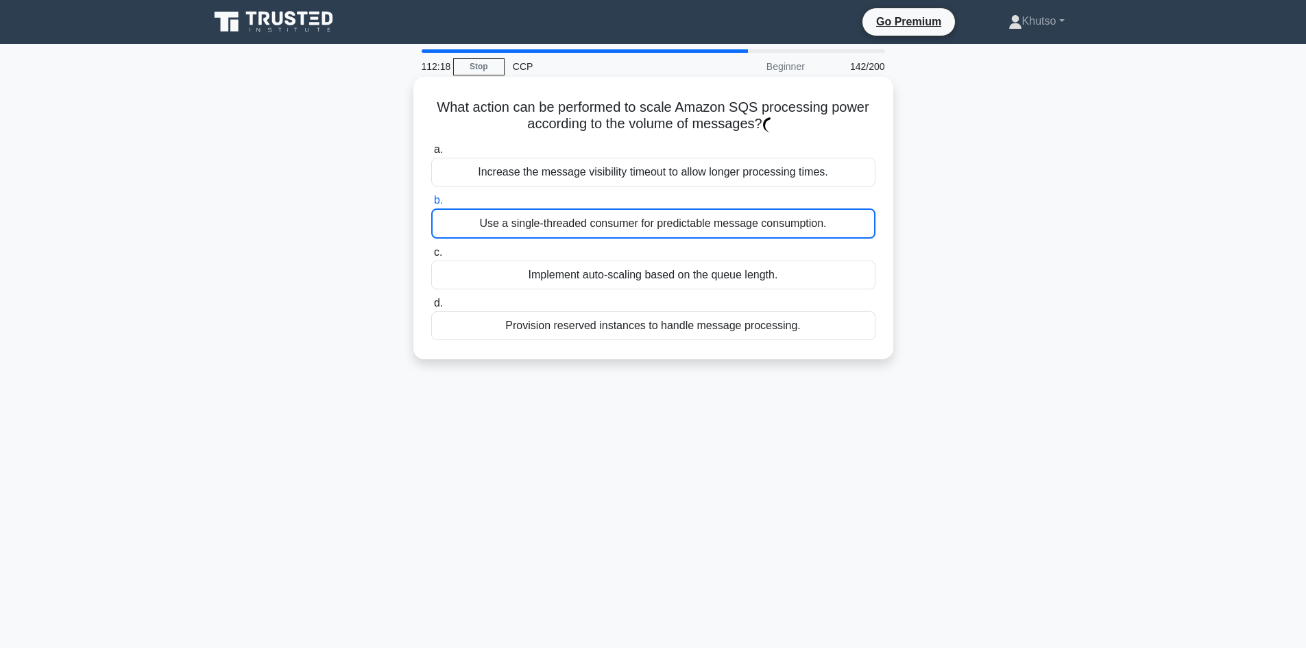
click at [740, 232] on div "Use a single-threaded consumer for predictable message consumption." at bounding box center [653, 223] width 444 height 30
click at [431, 205] on input "b. Use a single-threaded consumer for predictable message consumption." at bounding box center [431, 200] width 0 height 9
click at [735, 249] on label "c. Implement auto-scaling based on the queue length." at bounding box center [653, 266] width 444 height 45
click at [431, 249] on input "c. Implement auto-scaling based on the queue length." at bounding box center [431, 252] width 0 height 9
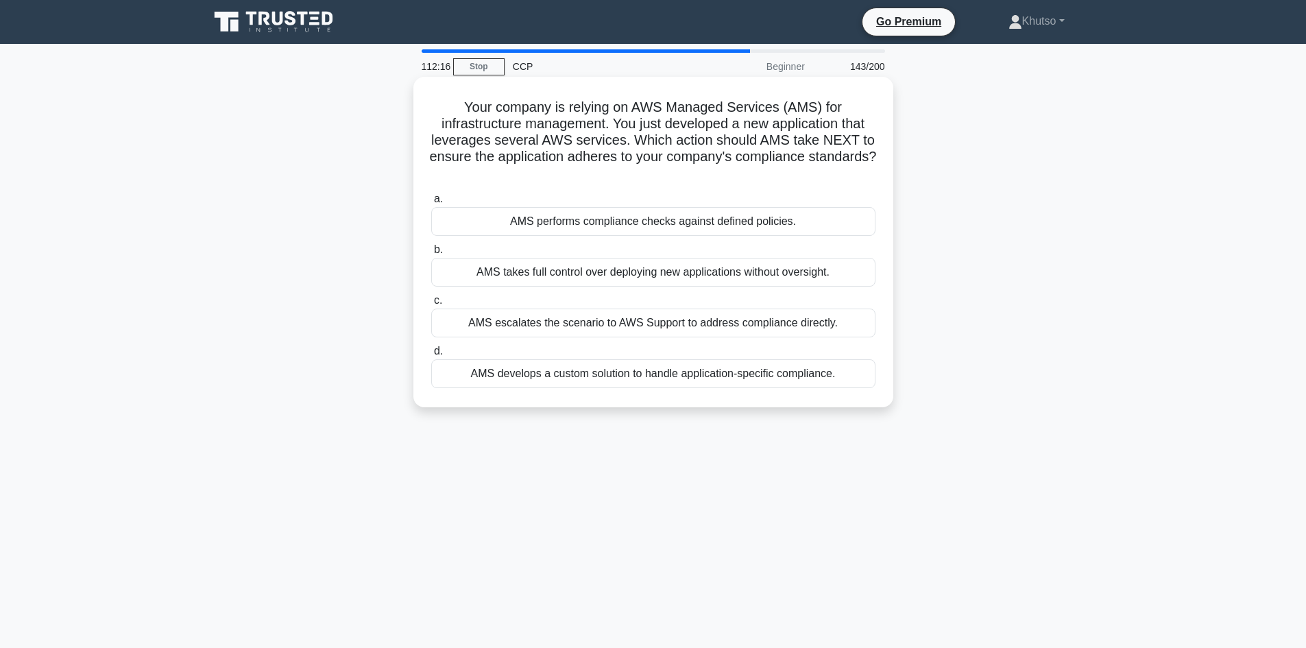
click at [731, 192] on div "a. AMS performs compliance checks against defined policies. b. AMS takes full c…" at bounding box center [653, 289] width 461 height 203
click at [731, 228] on div "AMS performs compliance checks against defined policies." at bounding box center [653, 221] width 444 height 29
click at [431, 204] on input "a. AMS performs compliance checks against defined policies." at bounding box center [431, 199] width 0 height 9
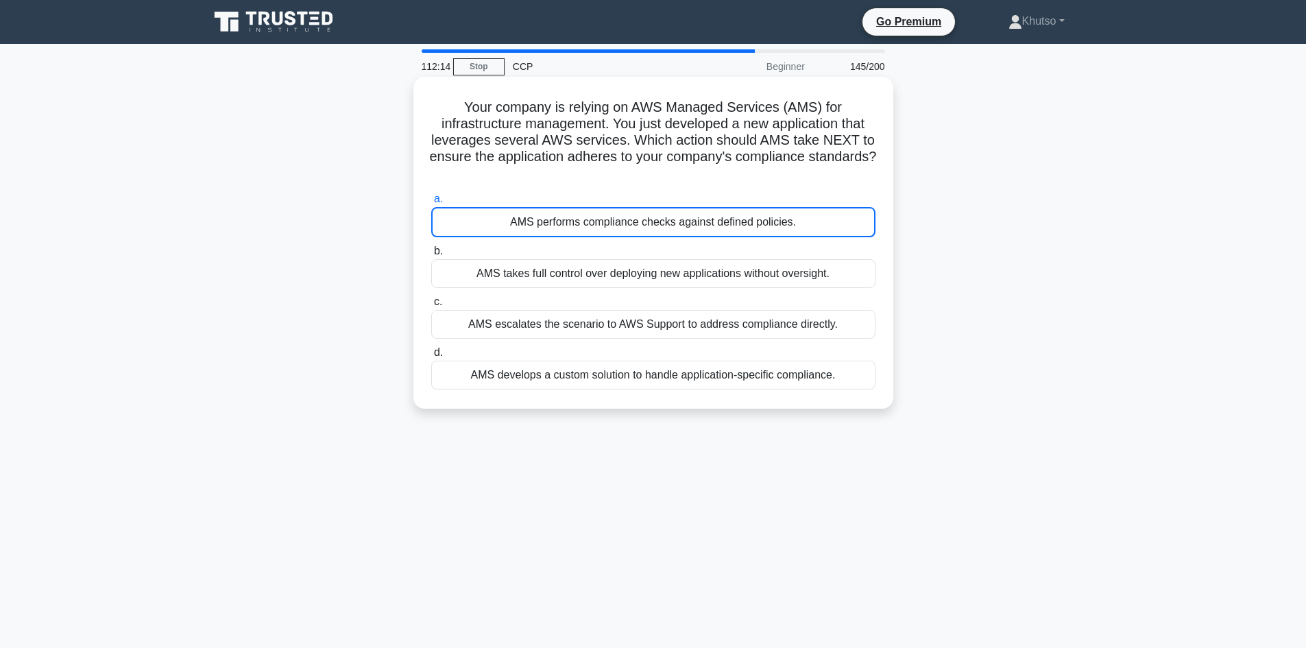
click at [726, 258] on label "b. AMS takes full control over deploying new applications without oversight." at bounding box center [653, 265] width 444 height 45
click at [431, 256] on input "b. AMS takes full control over deploying new applications without oversight." at bounding box center [431, 251] width 0 height 9
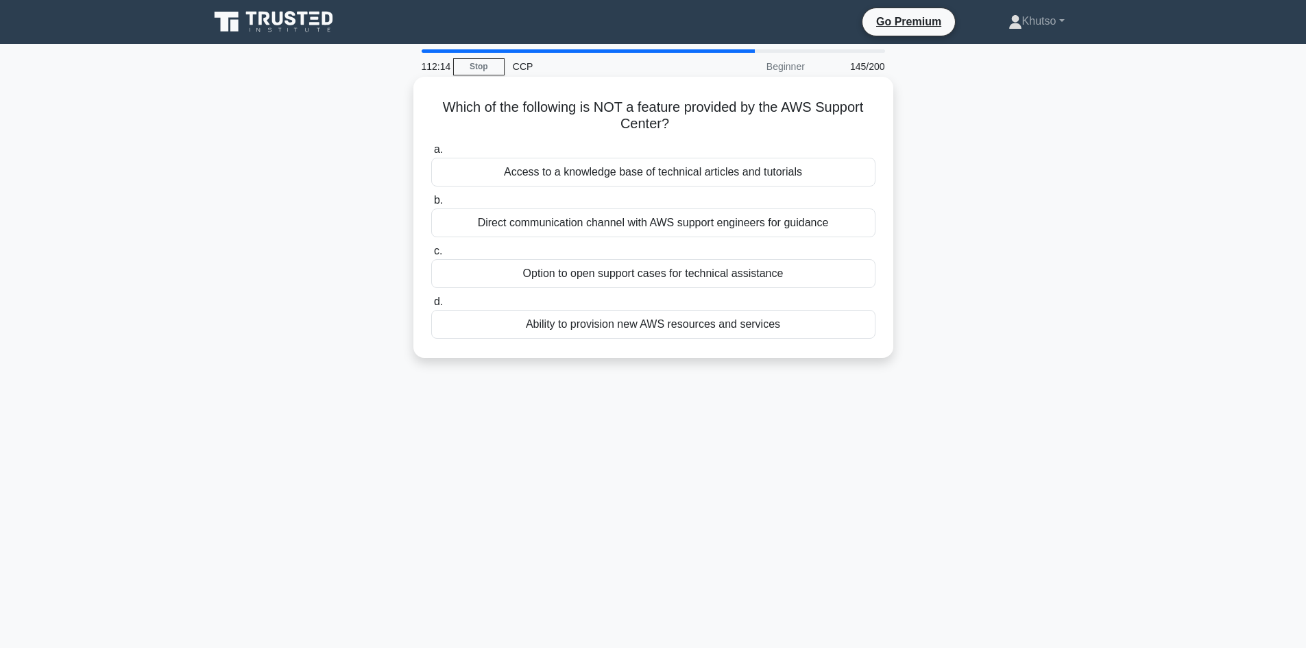
click at [733, 233] on div "Direct communication channel with AWS support engineers for guidance" at bounding box center [653, 222] width 444 height 29
click at [431, 205] on input "b. Direct communication channel with AWS support engineers for guidance" at bounding box center [431, 200] width 0 height 9
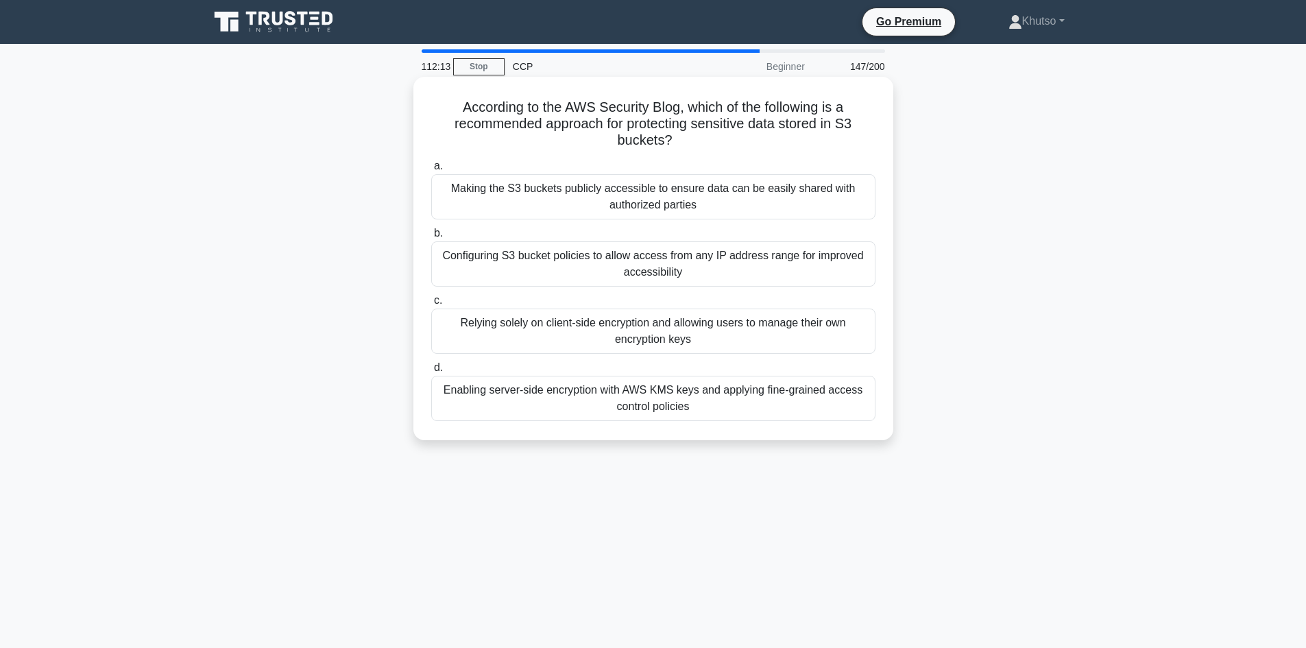
click at [736, 197] on div "Making the S3 buckets publicly accessible to ensure data can be easily shared w…" at bounding box center [653, 196] width 444 height 45
click at [431, 171] on input "a. Making the S3 buckets publicly accessible to ensure data can be easily share…" at bounding box center [431, 166] width 0 height 9
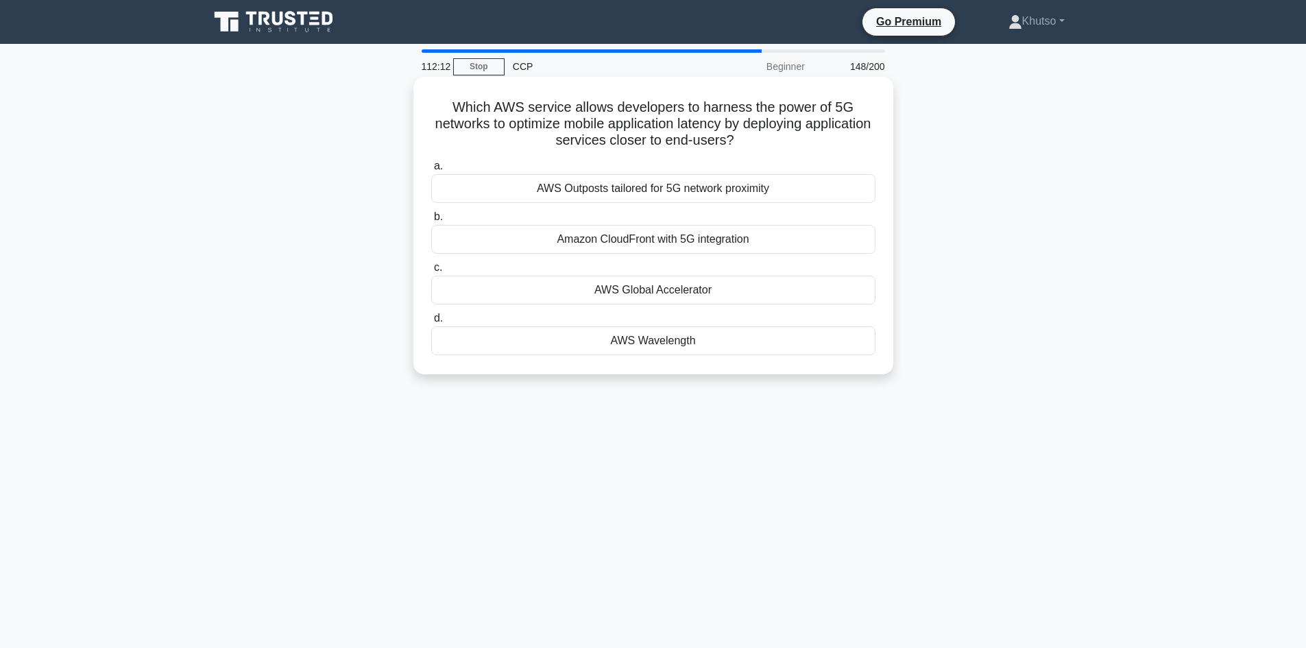
click at [744, 193] on div "AWS Outposts tailored for 5G network proximity" at bounding box center [653, 188] width 444 height 29
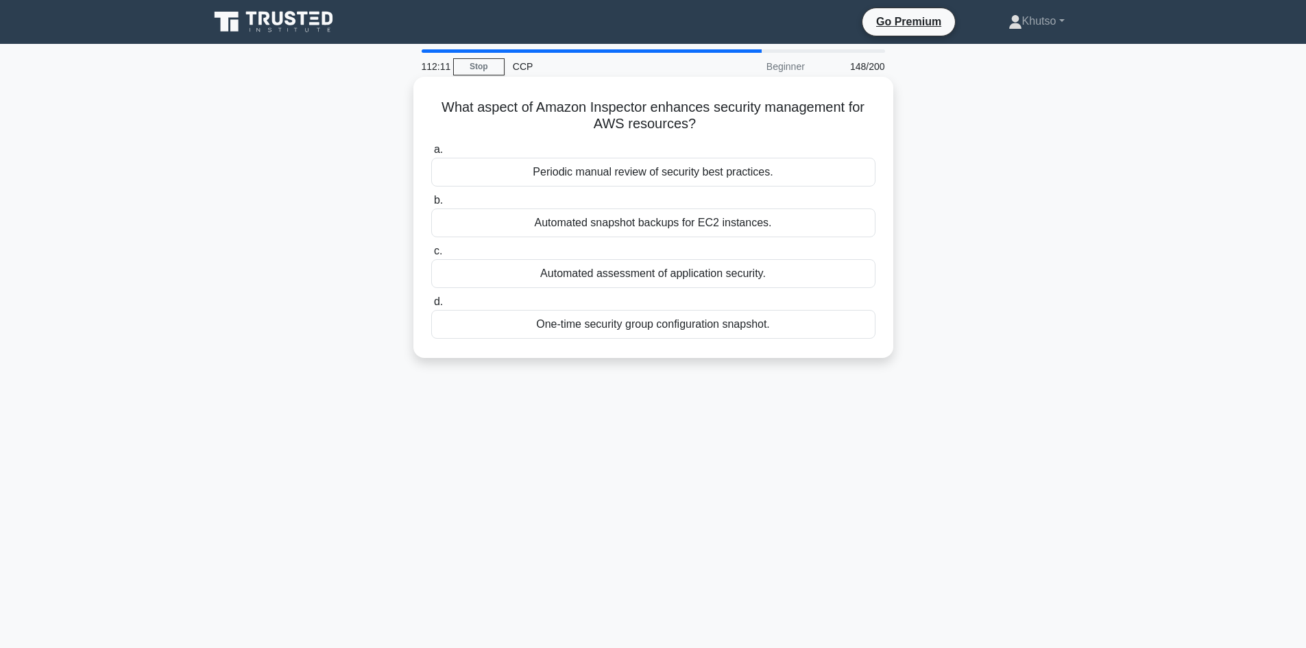
click at [736, 230] on div "Automated snapshot backups for EC2 instances." at bounding box center [653, 222] width 444 height 29
click at [431, 205] on input "b. Automated snapshot backups for EC2 instances." at bounding box center [431, 200] width 0 height 9
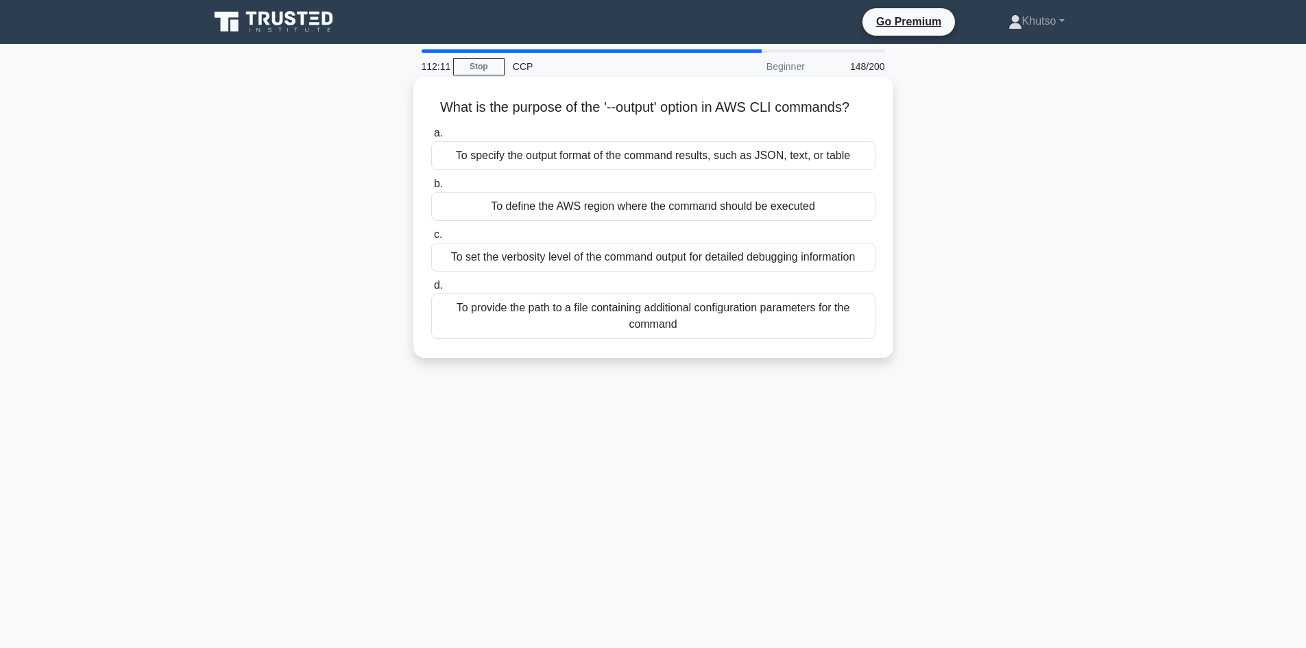
click at [733, 177] on label "b. To define the AWS region where the command should be executed" at bounding box center [653, 197] width 444 height 45
click at [431, 180] on input "b. To define the AWS region where the command should be executed" at bounding box center [431, 184] width 0 height 9
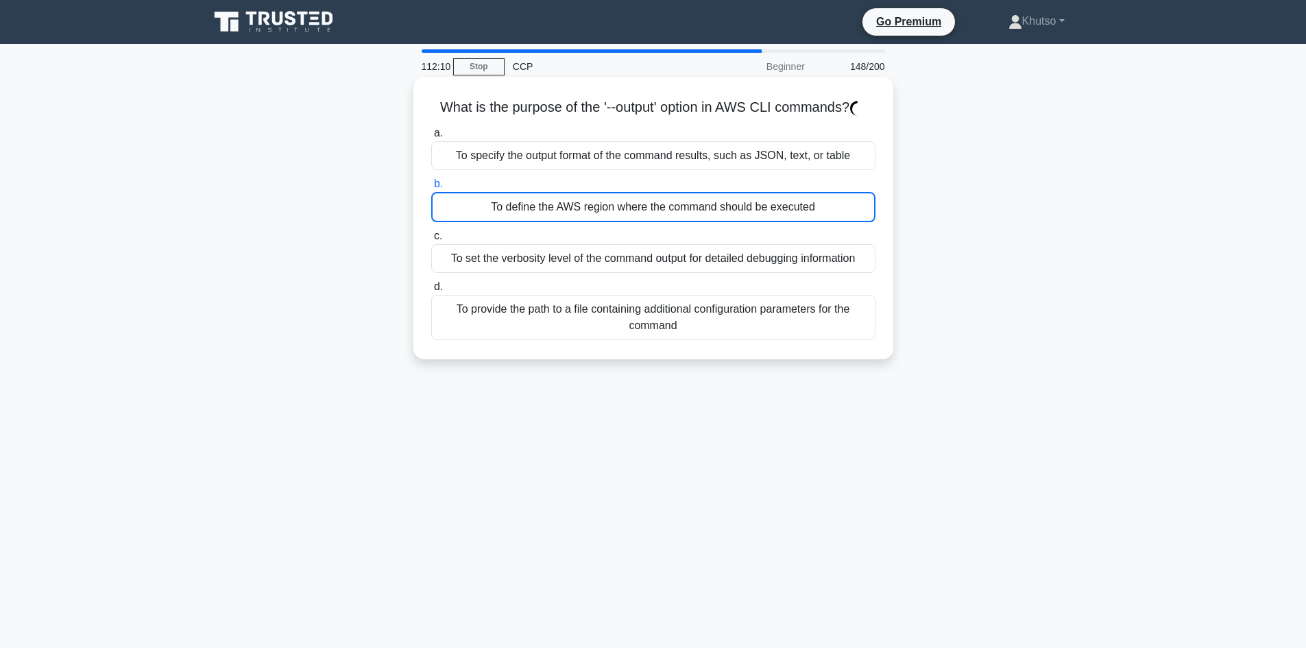
click at [733, 171] on div "a. To specify the output format of the command results, such as JSON, text, or …" at bounding box center [653, 232] width 461 height 221
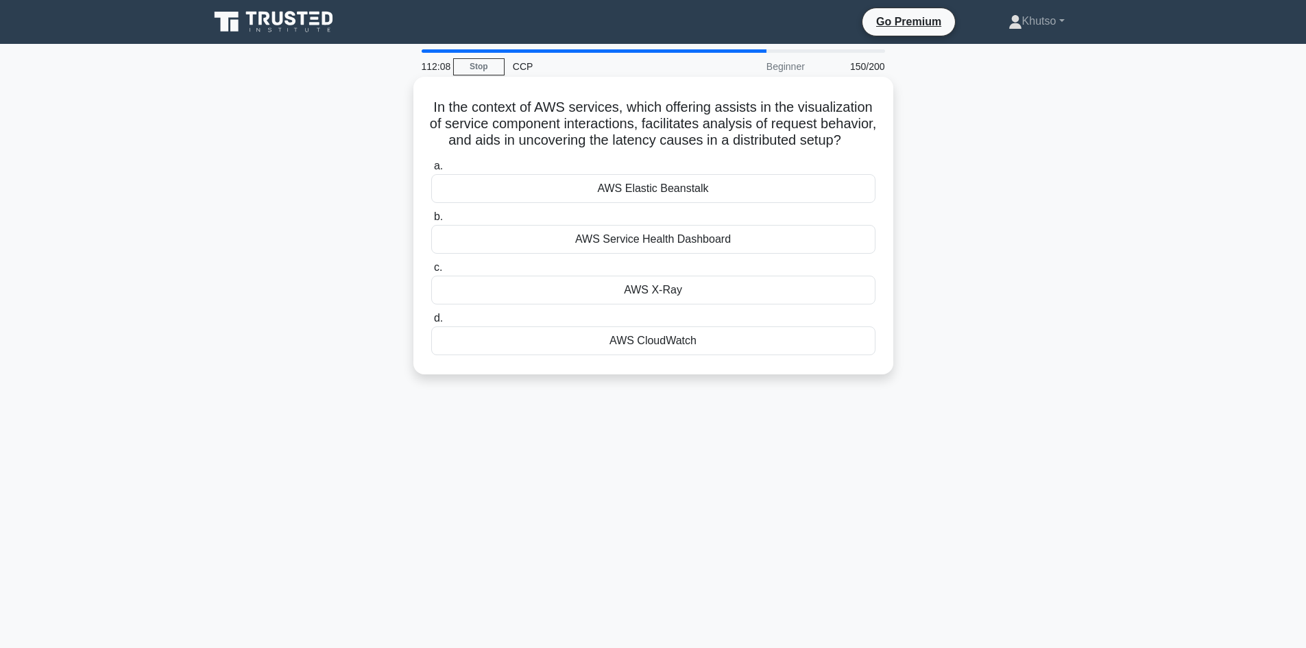
click at [716, 203] on div "AWS Elastic Beanstalk" at bounding box center [653, 188] width 444 height 29
click at [431, 171] on input "a. AWS Elastic Beanstalk" at bounding box center [431, 166] width 0 height 9
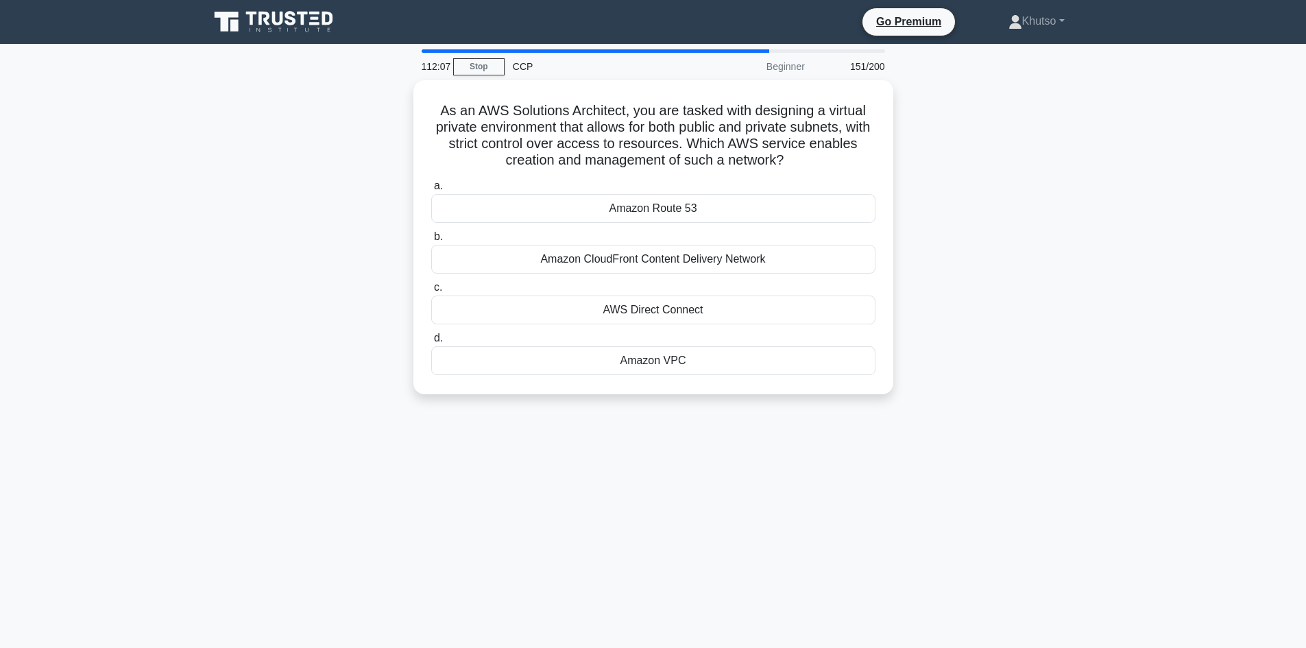
click at [714, 212] on div "Amazon Route 53" at bounding box center [653, 208] width 444 height 29
click at [431, 191] on input "a. Amazon Route 53" at bounding box center [431, 186] width 0 height 9
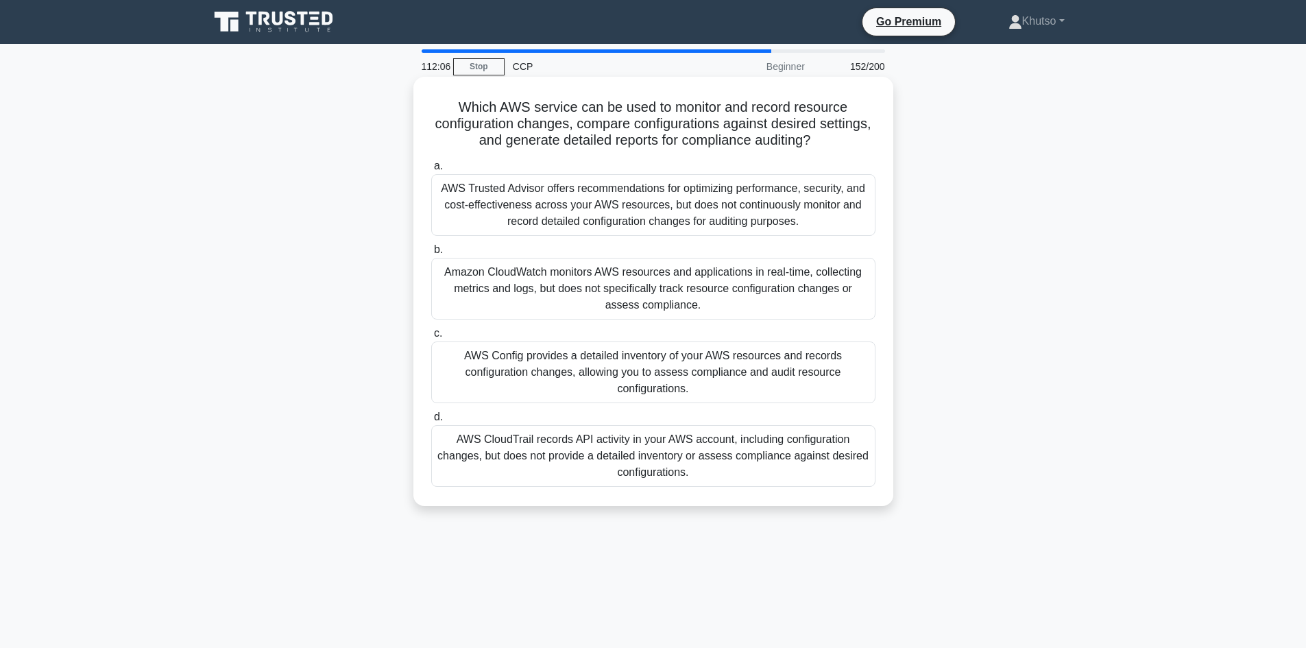
click at [705, 210] on div "AWS Trusted Advisor offers recommendations for optimizing performance, security…" at bounding box center [653, 205] width 444 height 62
click at [431, 171] on input "a. AWS Trusted Advisor offers recommendations for optimizing performance, secur…" at bounding box center [431, 166] width 0 height 9
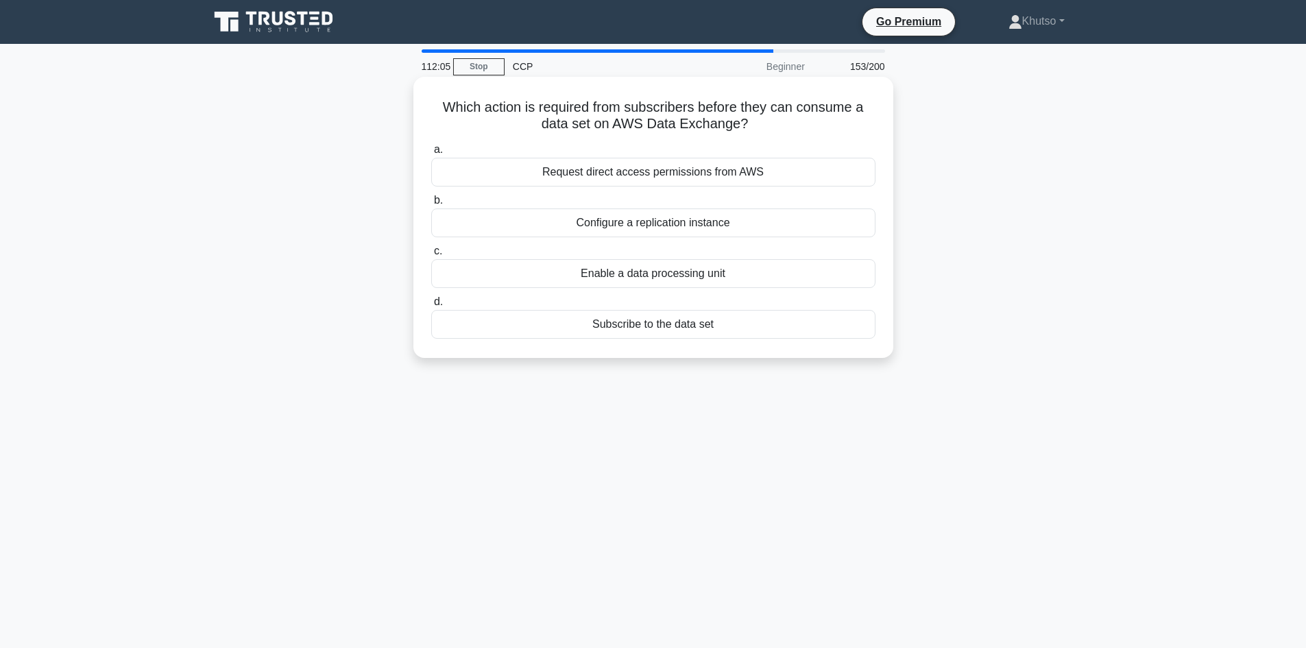
click at [697, 280] on div "Enable a data processing unit" at bounding box center [653, 273] width 444 height 29
click at [431, 256] on input "c. Enable a data processing unit" at bounding box center [431, 251] width 0 height 9
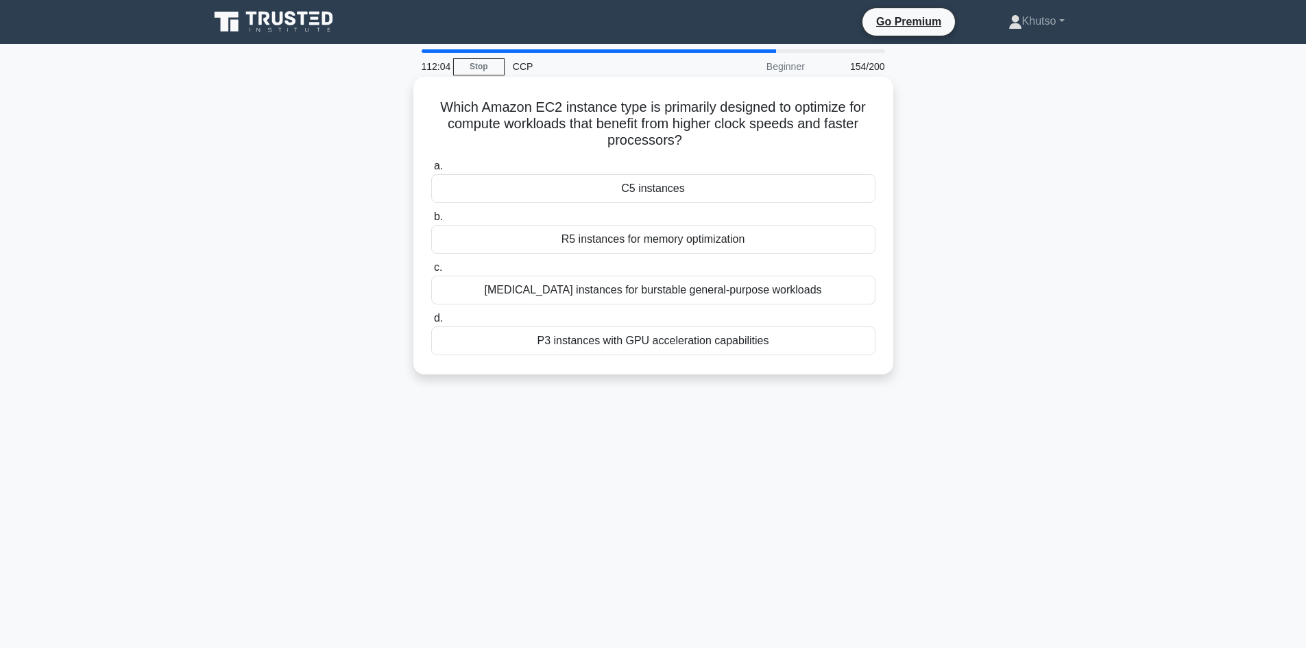
click at [705, 231] on div "R5 instances for memory optimization" at bounding box center [653, 239] width 444 height 29
click at [431, 221] on input "b. R5 instances for memory optimization" at bounding box center [431, 216] width 0 height 9
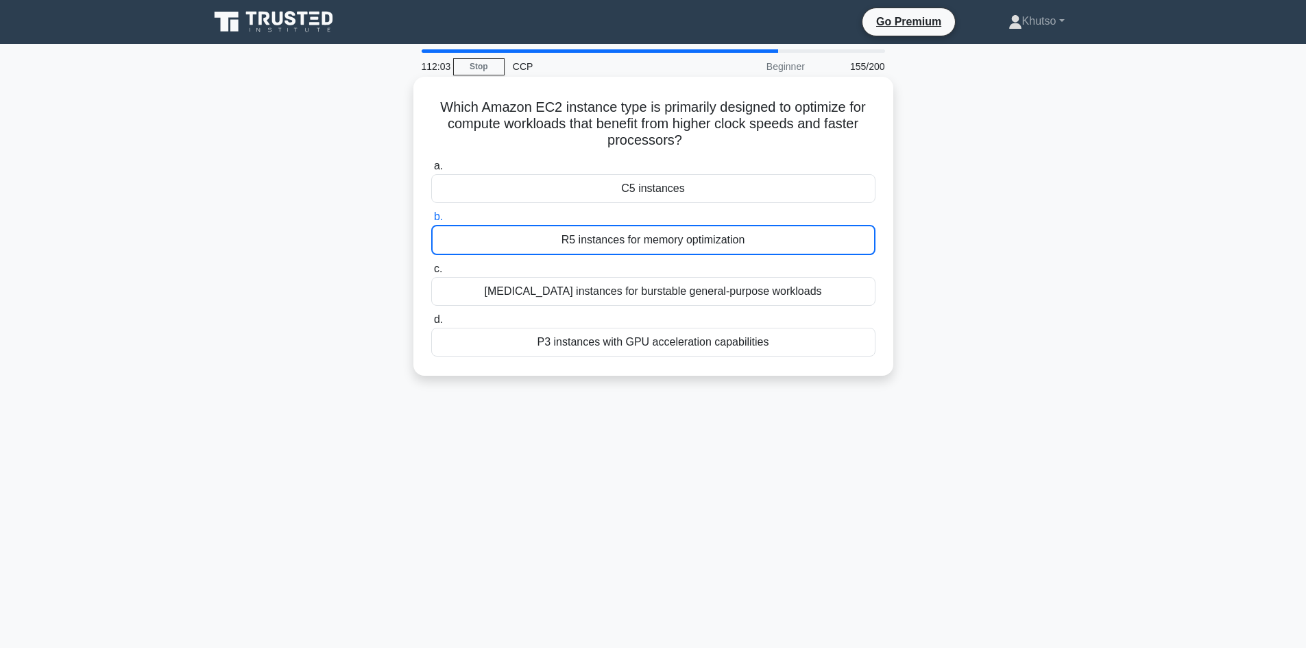
click at [709, 273] on label "c. T3 instances for burstable general-purpose workloads" at bounding box center [653, 282] width 444 height 45
click at [431, 273] on input "c. T3 instances for burstable general-purpose workloads" at bounding box center [431, 269] width 0 height 9
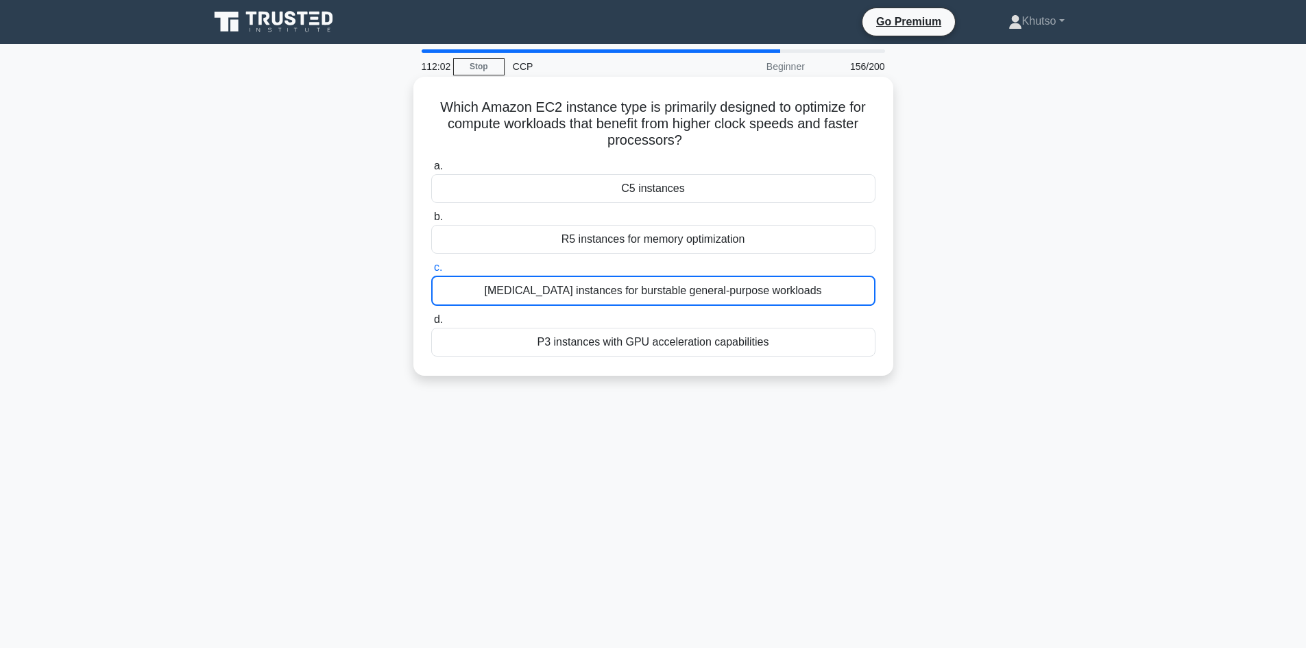
click at [702, 259] on div "a. C5 instances b. R5 instances for memory optimization c. d." at bounding box center [653, 257] width 461 height 204
click at [701, 187] on div "C5 instances" at bounding box center [653, 188] width 444 height 29
click at [431, 171] on input "a. C5 instances" at bounding box center [431, 166] width 0 height 9
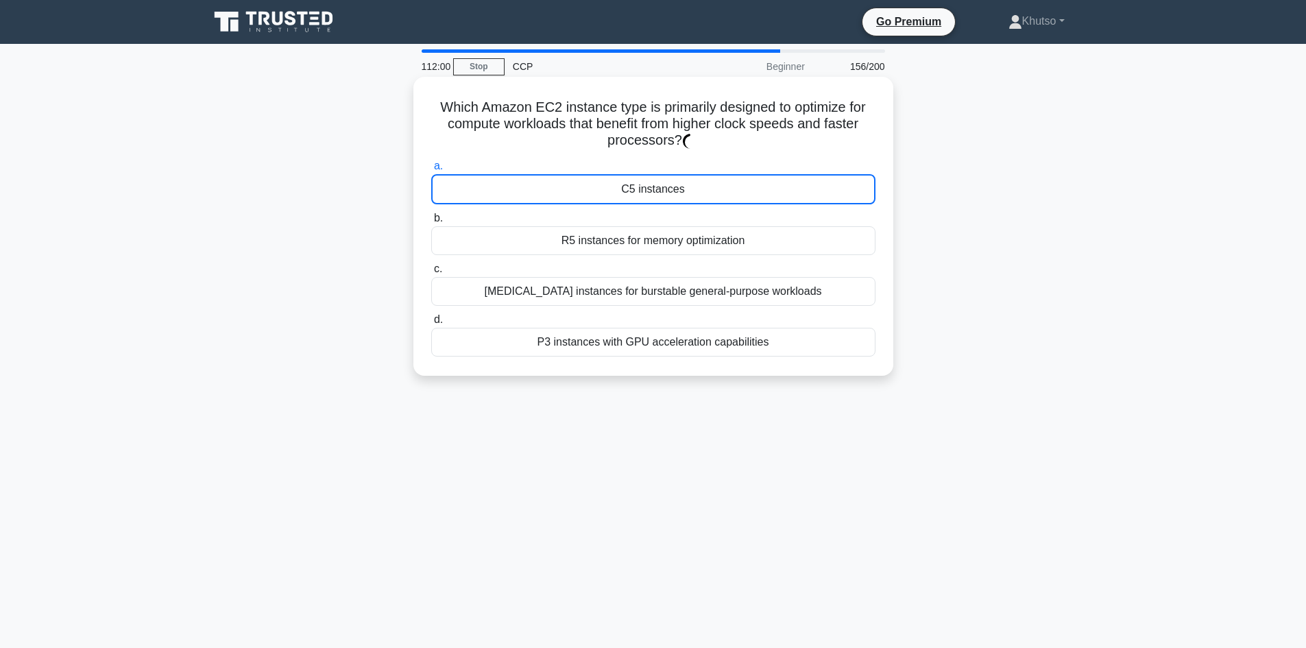
drag, startPoint x: 701, startPoint y: 187, endPoint x: 706, endPoint y: 201, distance: 15.2
click at [704, 193] on div "C5 instances" at bounding box center [653, 189] width 444 height 30
click at [707, 259] on div "a. C5 instances b. R5 instances for memory optimization c. d." at bounding box center [653, 257] width 461 height 204
click at [709, 236] on div "R5 instances for memory optimization" at bounding box center [653, 240] width 444 height 29
click at [431, 223] on input "b. R5 instances for memory optimization" at bounding box center [431, 218] width 0 height 9
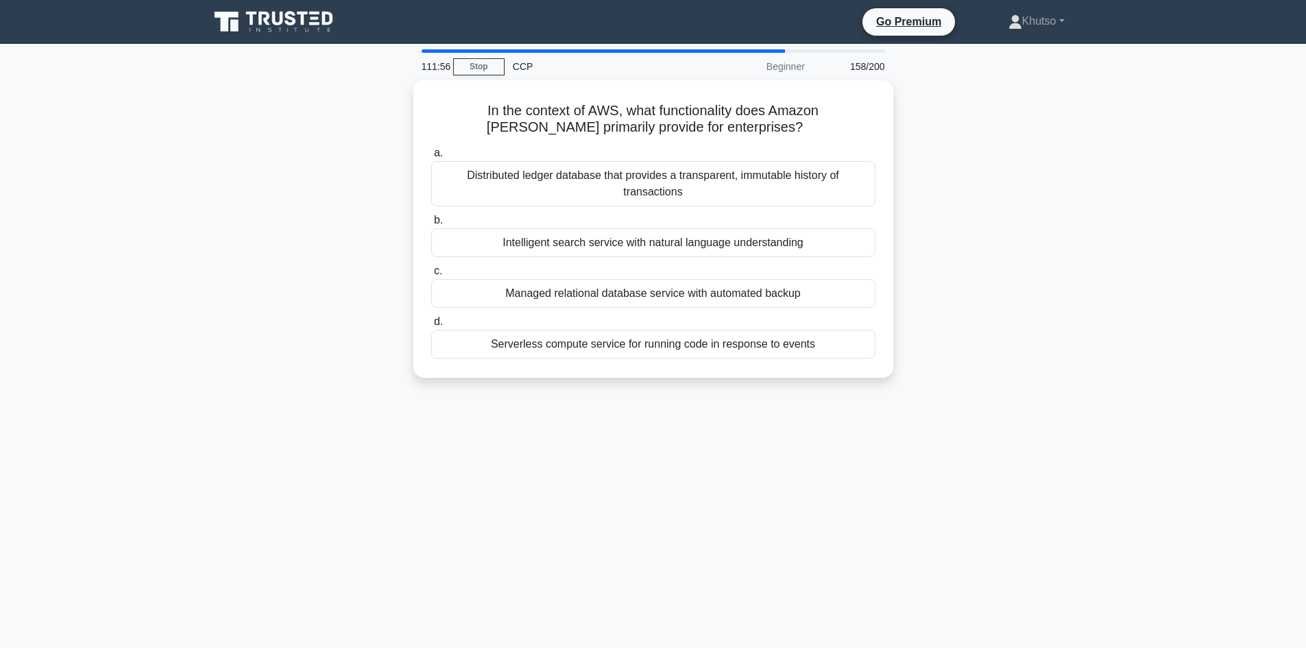
click at [700, 197] on div "Distributed ledger database that provides a transparent, immutable history of t…" at bounding box center [653, 183] width 444 height 45
click at [431, 158] on input "a. Distributed ledger database that provides a transparent, immutable history o…" at bounding box center [431, 153] width 0 height 9
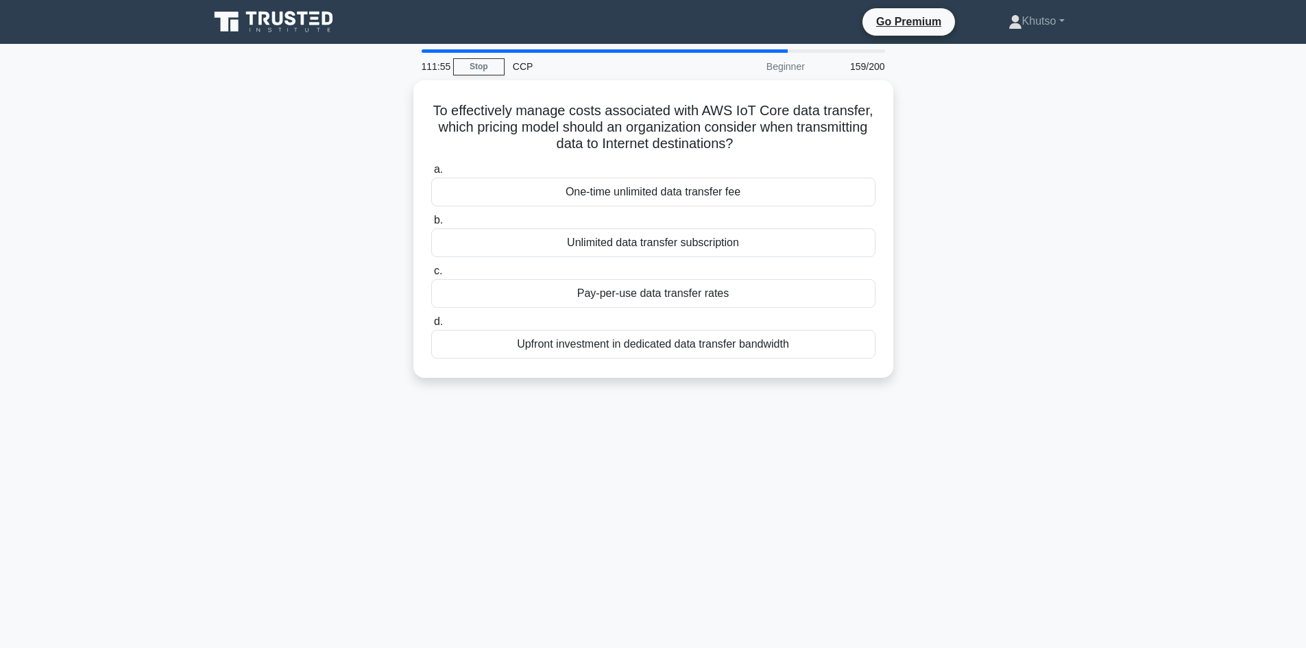
click at [700, 186] on div "One-time unlimited data transfer fee" at bounding box center [653, 191] width 444 height 29
click at [431, 174] on input "a. One-time unlimited data transfer fee" at bounding box center [431, 169] width 0 height 9
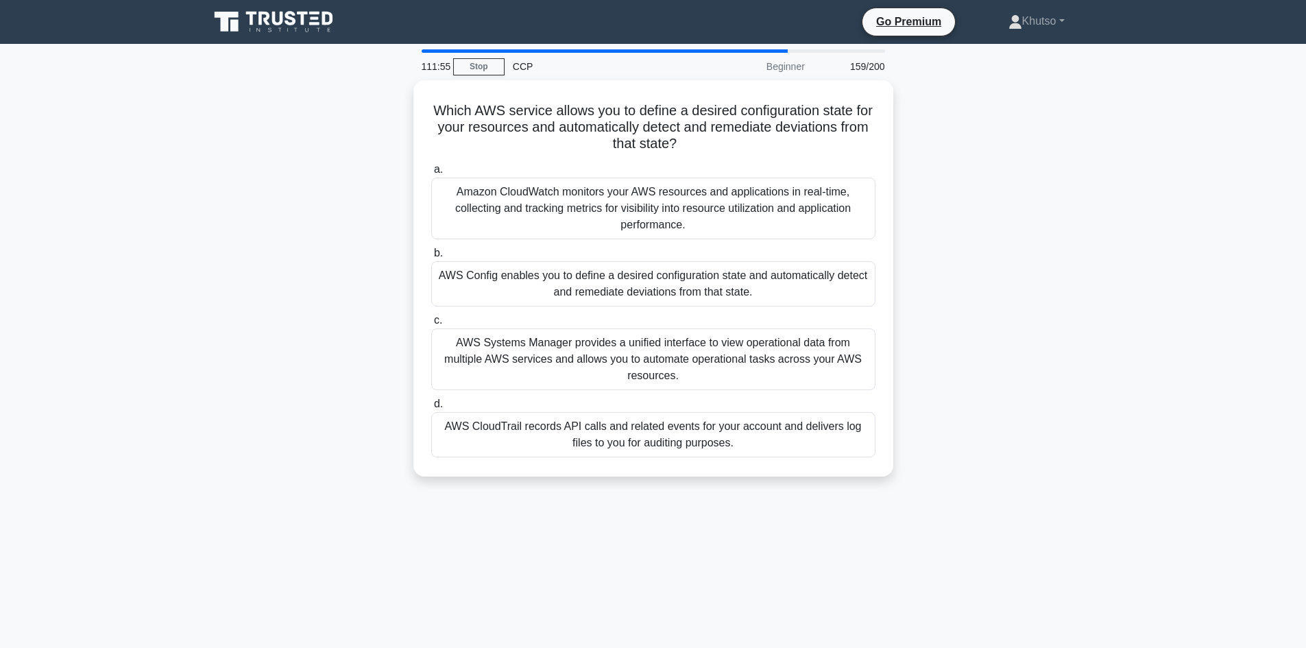
click at [694, 208] on div "Amazon CloudWatch monitors your AWS resources and applications in real-time, co…" at bounding box center [653, 208] width 444 height 62
click at [431, 174] on input "a. Amazon CloudWatch monitors your AWS resources and applications in real-time,…" at bounding box center [431, 169] width 0 height 9
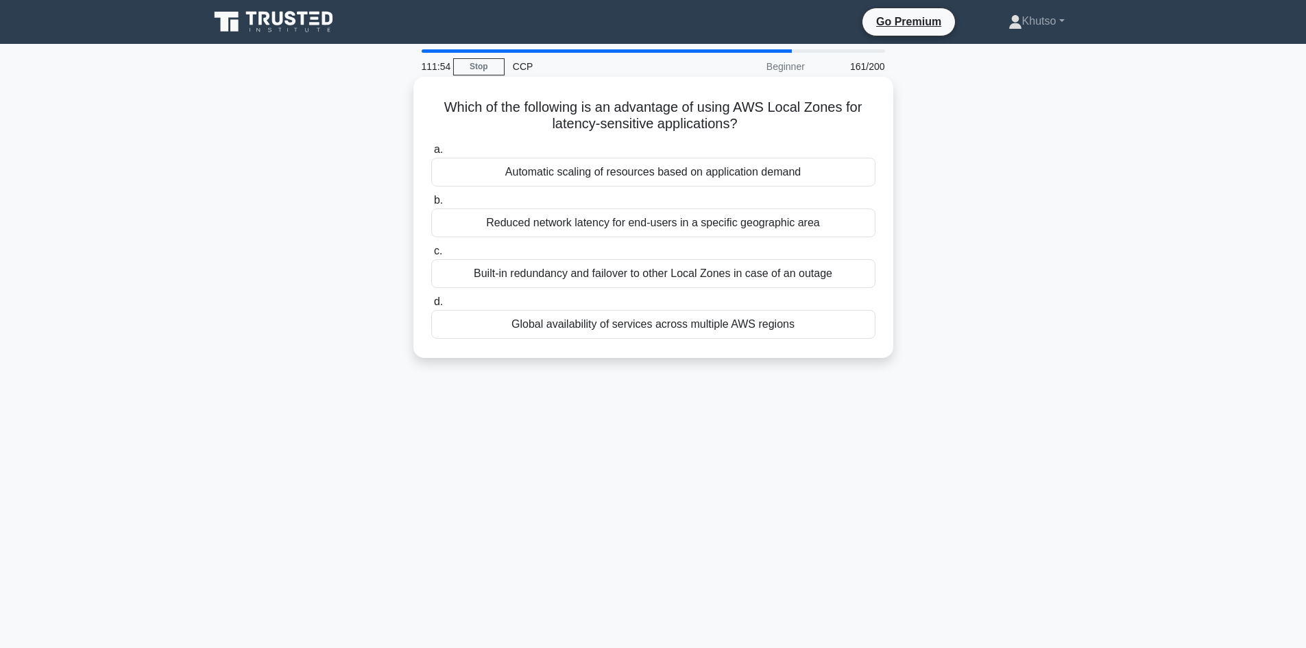
click at [696, 243] on label "c. Built-in redundancy and failover to other Local Zones in case of an outage" at bounding box center [653, 265] width 444 height 45
click at [431, 247] on input "c. Built-in redundancy and failover to other Local Zones in case of an outage" at bounding box center [431, 251] width 0 height 9
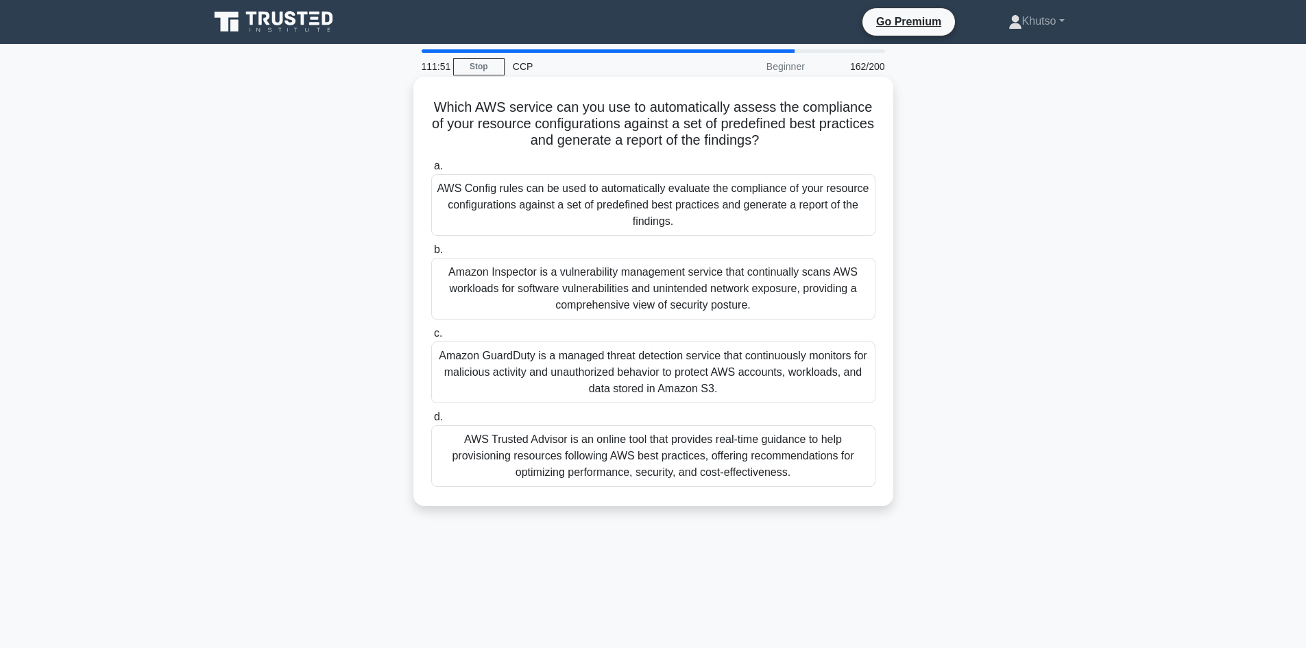
click at [702, 232] on div "AWS Config rules can be used to automatically evaluate the compliance of your r…" at bounding box center [653, 205] width 444 height 62
click at [431, 171] on input "a. AWS Config rules can be used to automatically evaluate the compliance of you…" at bounding box center [431, 166] width 0 height 9
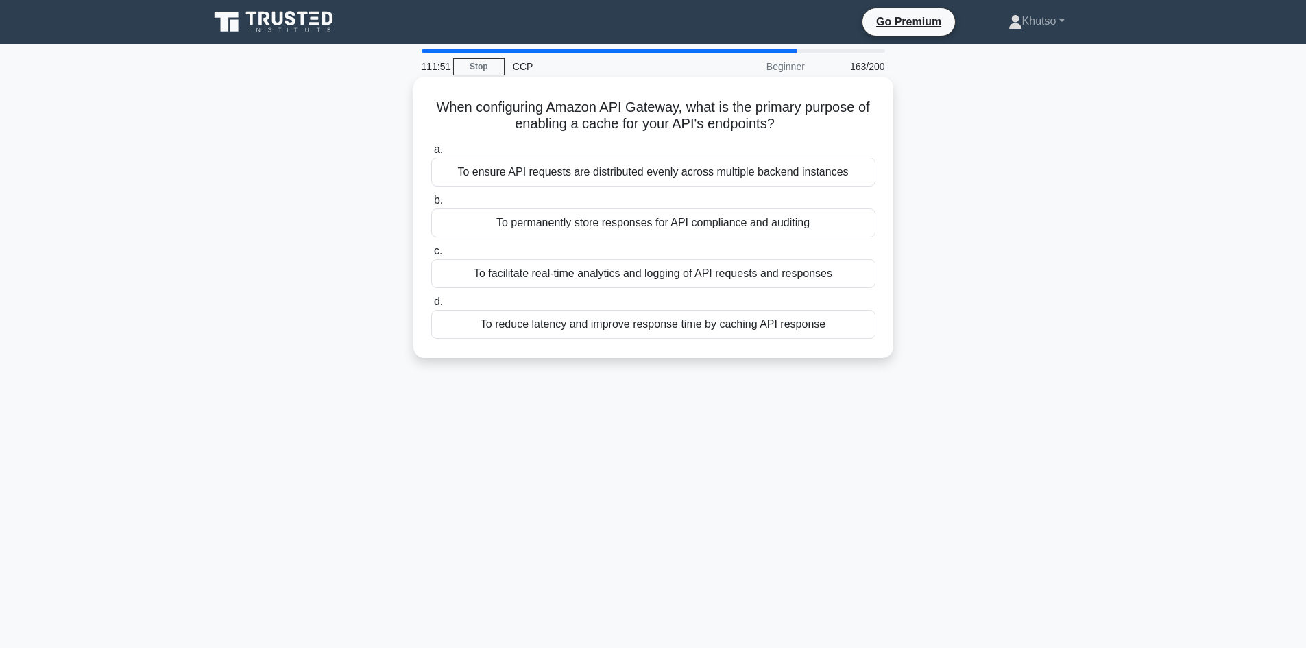
click at [711, 229] on div "To permanently store responses for API compliance and auditing" at bounding box center [653, 222] width 444 height 29
click at [431, 205] on input "b. To permanently store responses for API compliance and auditing" at bounding box center [431, 200] width 0 height 9
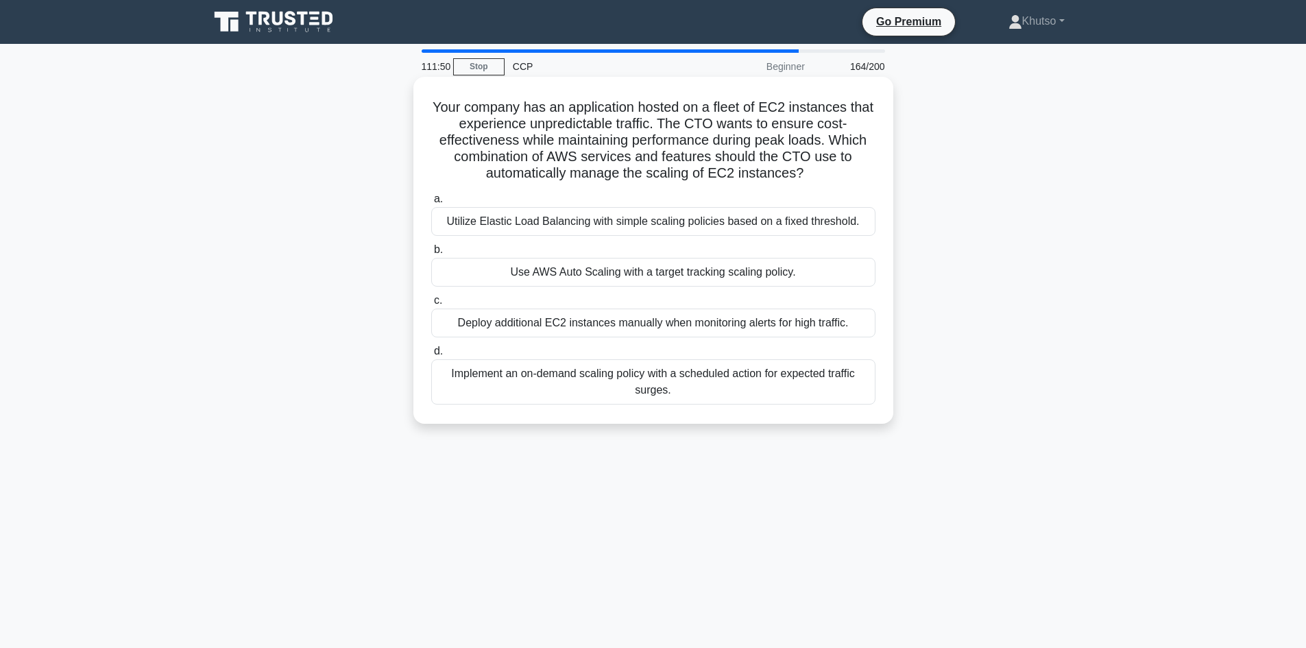
click at [726, 268] on div "Use AWS Auto Scaling with a target tracking scaling policy." at bounding box center [653, 272] width 444 height 29
click at [431, 254] on input "b. Use AWS Auto Scaling with a target tracking scaling policy." at bounding box center [431, 249] width 0 height 9
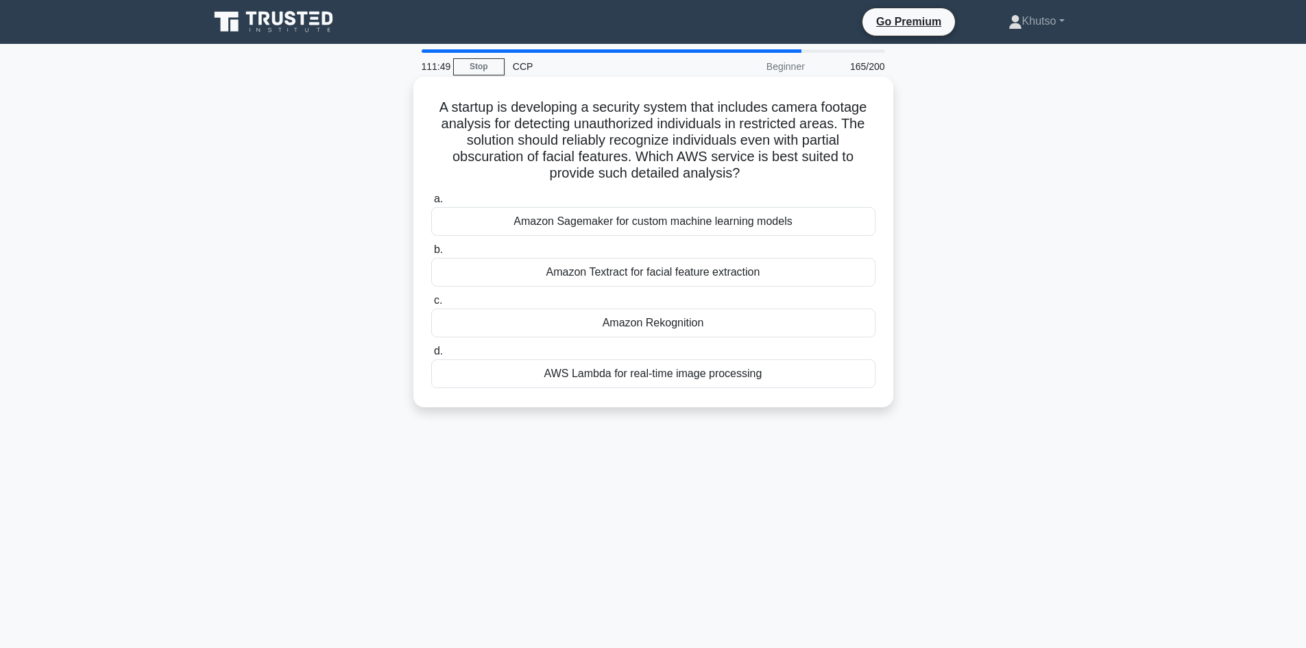
click at [727, 249] on label "b. Amazon Textract for facial feature extraction" at bounding box center [653, 263] width 444 height 45
click at [431, 249] on input "b. Amazon Textract for facial feature extraction" at bounding box center [431, 249] width 0 height 9
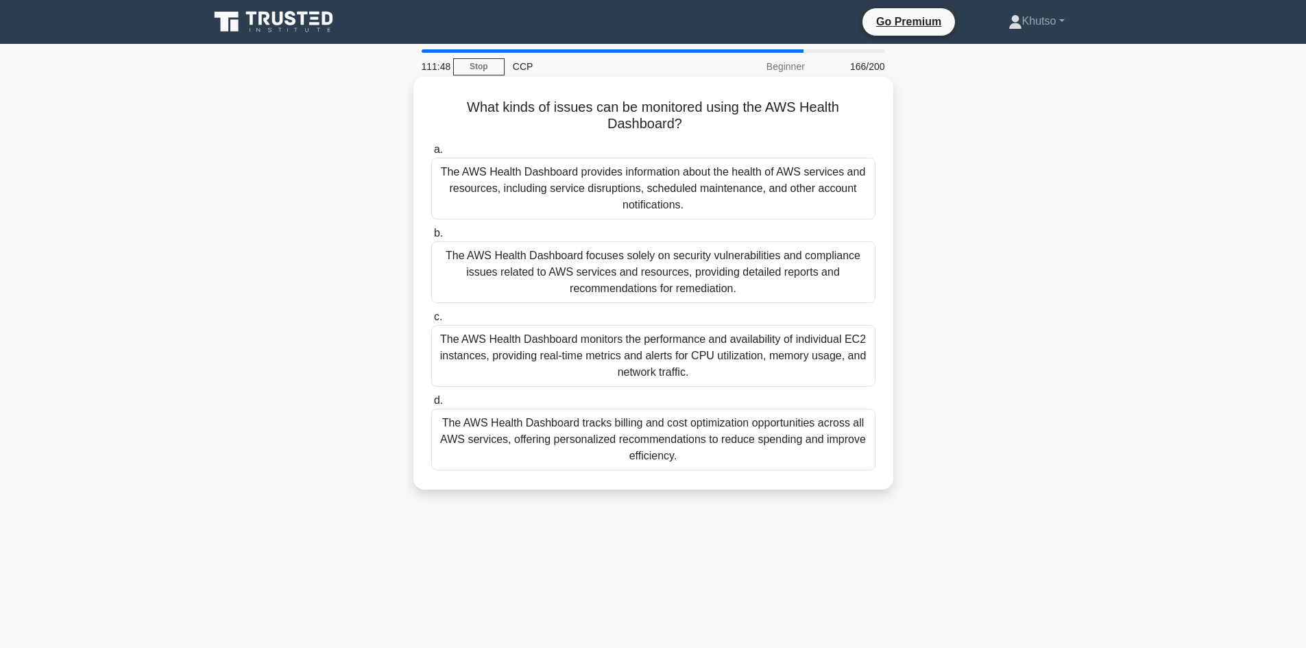
click at [733, 271] on div "The AWS Health Dashboard focuses solely on security vulnerabilities and complia…" at bounding box center [653, 272] width 444 height 62
click at [431, 238] on input "b. The AWS Health Dashboard focuses solely on security vulnerabilities and comp…" at bounding box center [431, 233] width 0 height 9
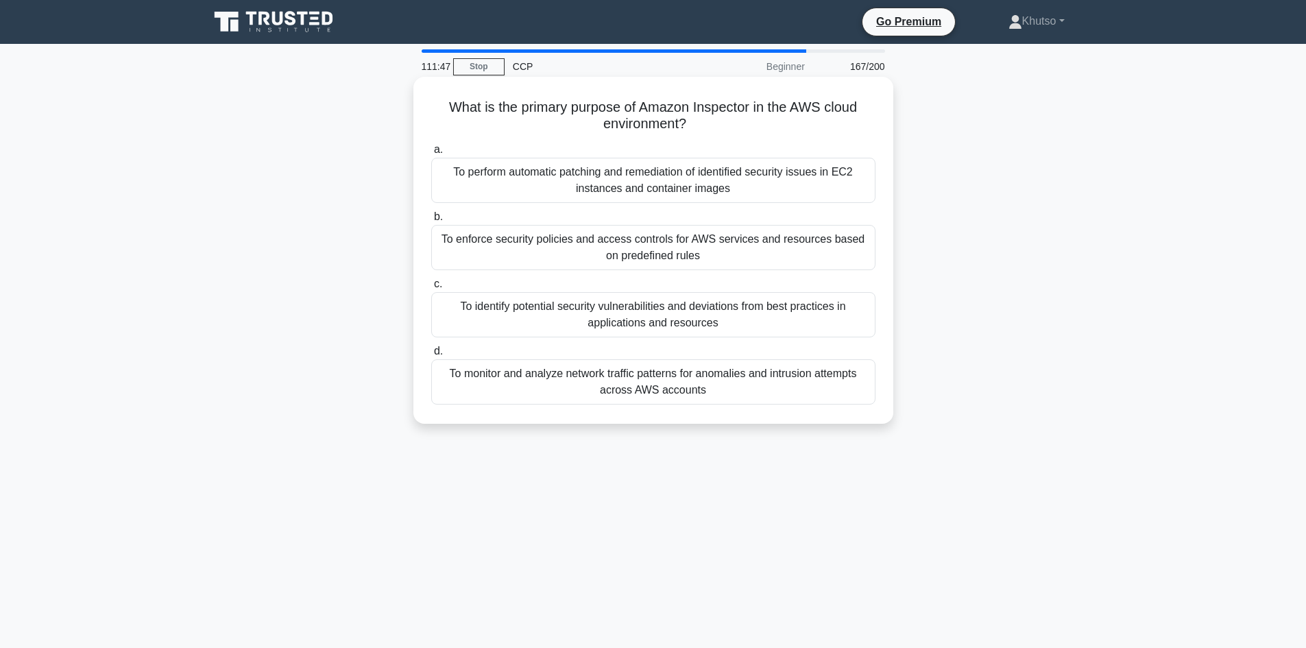
click at [737, 310] on div "To identify potential security vulnerabilities and deviations from best practic…" at bounding box center [653, 314] width 444 height 45
click at [431, 289] on input "c. To identify potential security vulnerabilities and deviations from best prac…" at bounding box center [431, 284] width 0 height 9
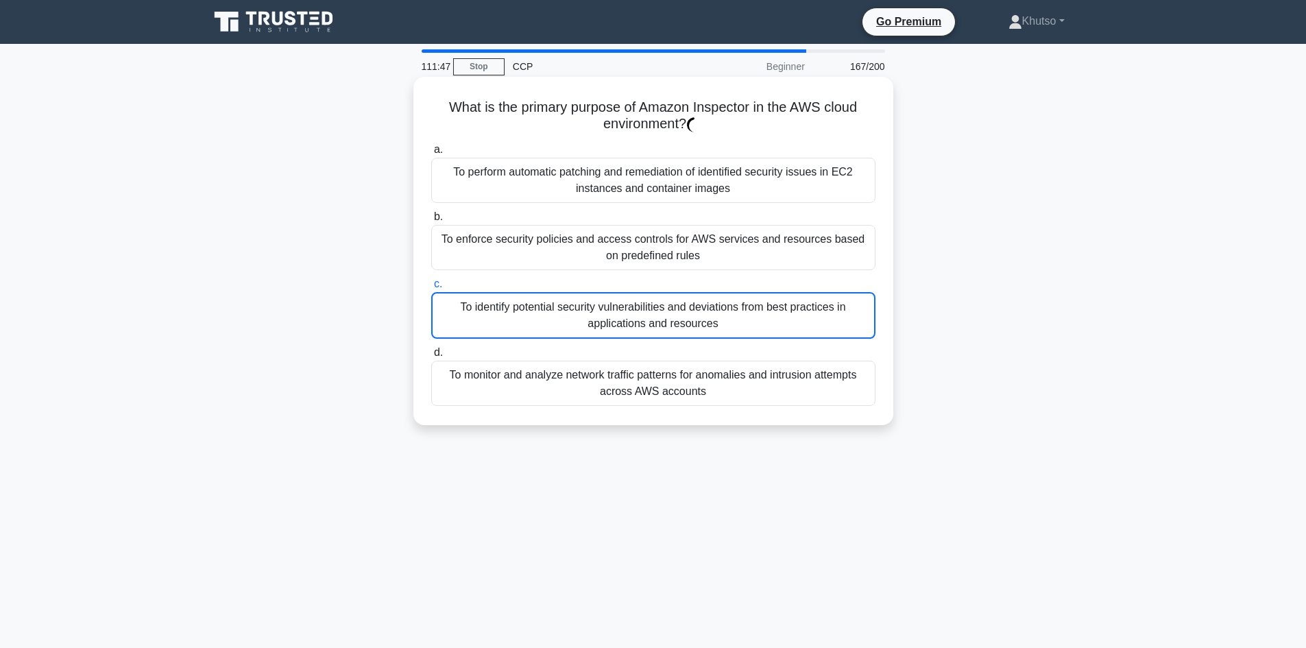
click at [737, 310] on div "To identify potential security vulnerabilities and deviations from best practic…" at bounding box center [653, 315] width 444 height 47
click at [431, 289] on input "c. To identify potential security vulnerabilities and deviations from best prac…" at bounding box center [431, 284] width 0 height 9
click at [729, 272] on div "a. To perform automatic patching and remediation of identified security issues …" at bounding box center [653, 273] width 461 height 270
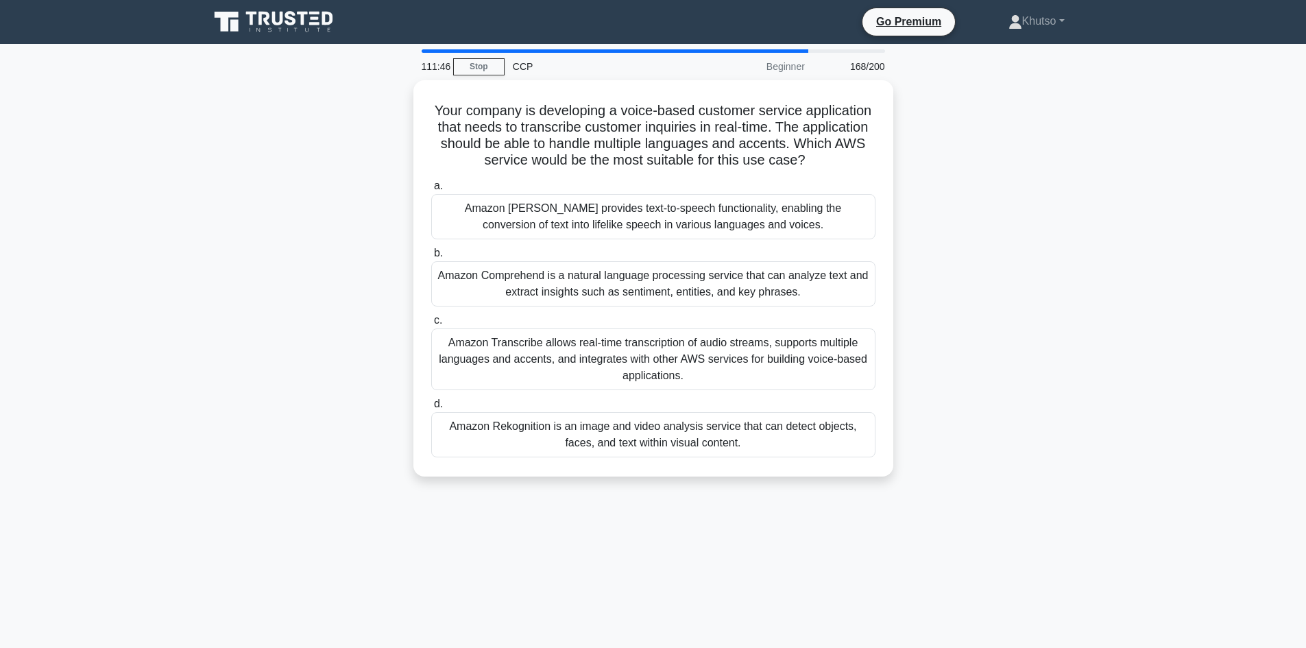
click at [728, 234] on div "Amazon Polly provides text-to-speech functionality, enabling the conversion of …" at bounding box center [653, 216] width 444 height 45
click at [431, 191] on input "a. Amazon Polly provides text-to-speech functionality, enabling the conversion …" at bounding box center [431, 186] width 0 height 9
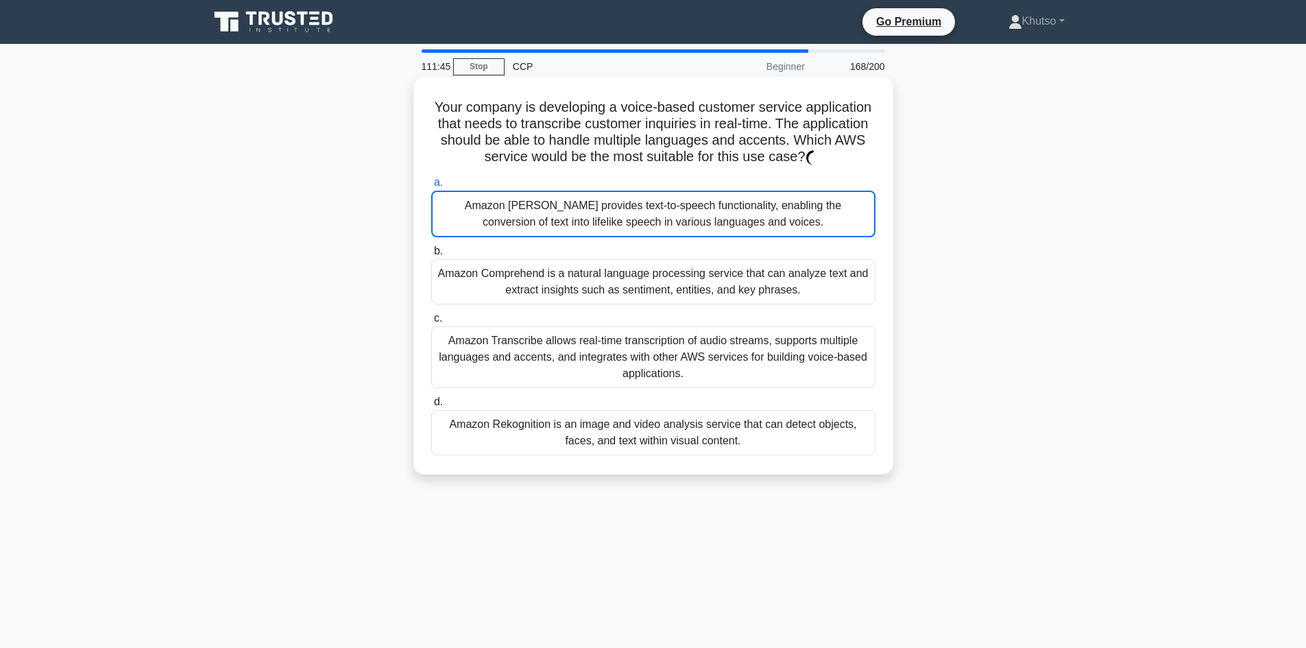
click at [734, 260] on div "Amazon Comprehend is a natural language processing service that can analyze tex…" at bounding box center [653, 281] width 444 height 45
click at [431, 256] on input "b. Amazon Comprehend is a natural language processing service that can analyze …" at bounding box center [431, 251] width 0 height 9
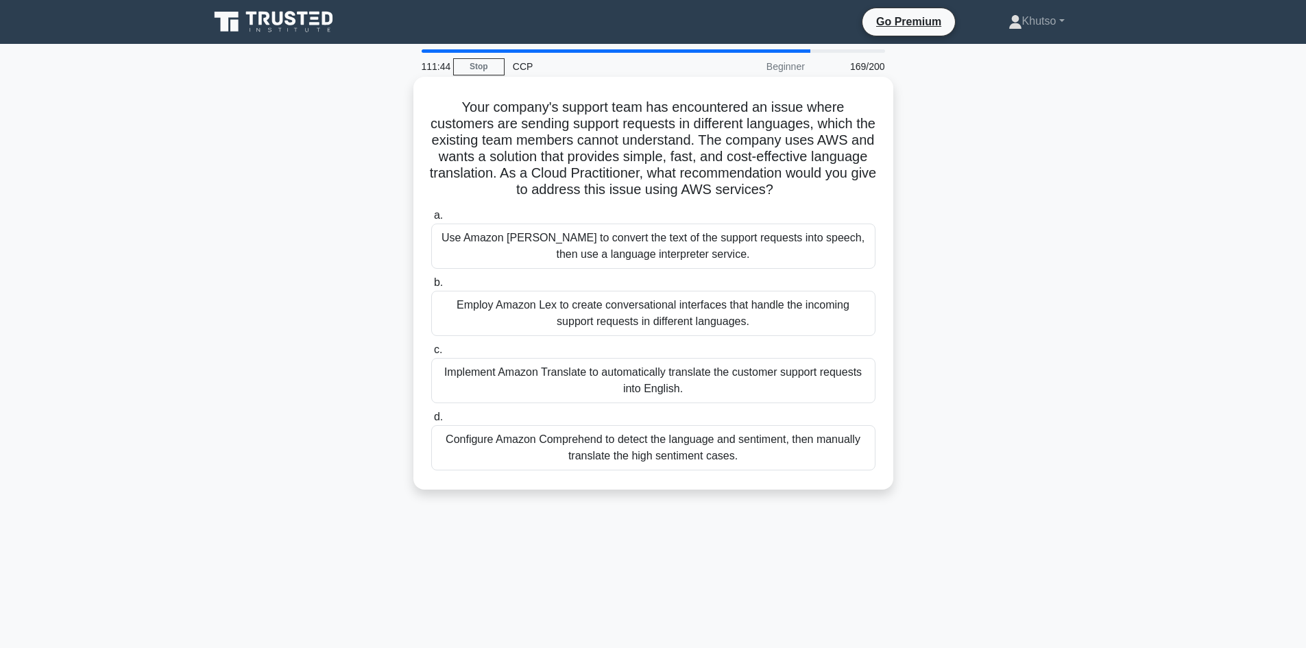
click at [735, 283] on label "b. Employ Amazon Lex to create conversational interfaces that handle the incomi…" at bounding box center [653, 305] width 444 height 62
click at [431, 283] on input "b. Employ Amazon Lex to create conversational interfaces that handle the incomi…" at bounding box center [431, 282] width 0 height 9
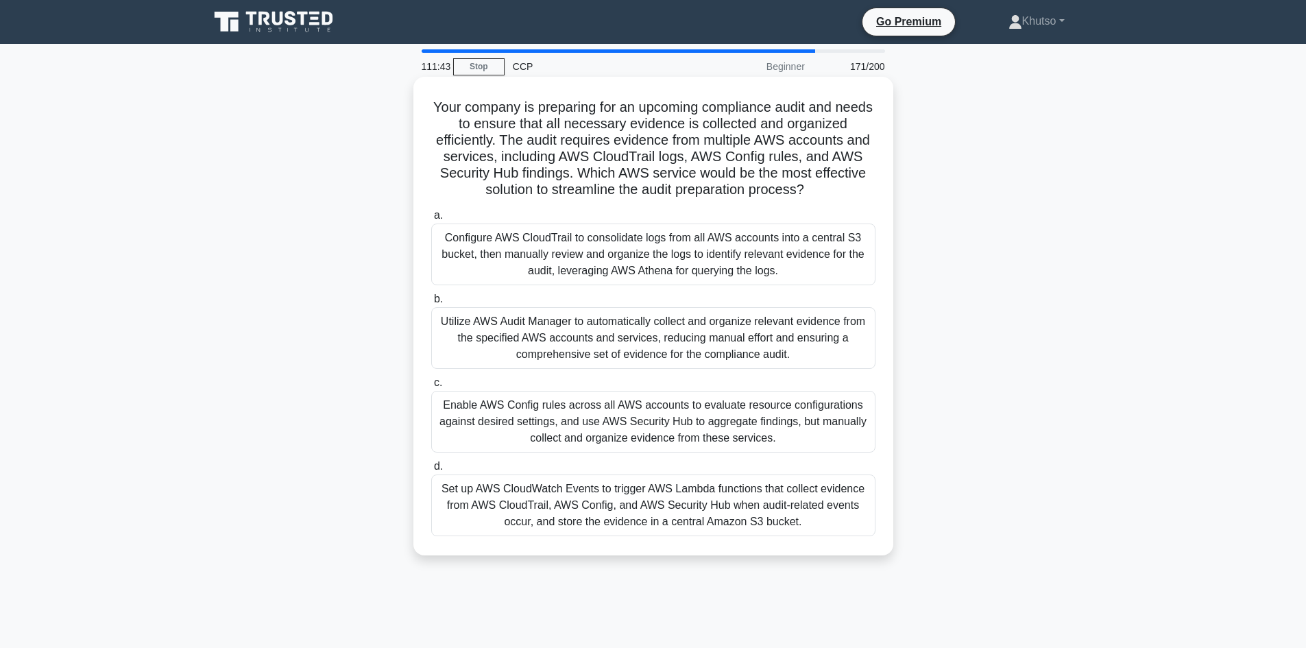
click at [730, 303] on label "b. Utilize AWS Audit Manager to automatically collect and organize relevant evi…" at bounding box center [653, 330] width 444 height 78
click at [431, 303] on input "b. Utilize AWS Audit Manager to automatically collect and organize relevant evi…" at bounding box center [431, 299] width 0 height 9
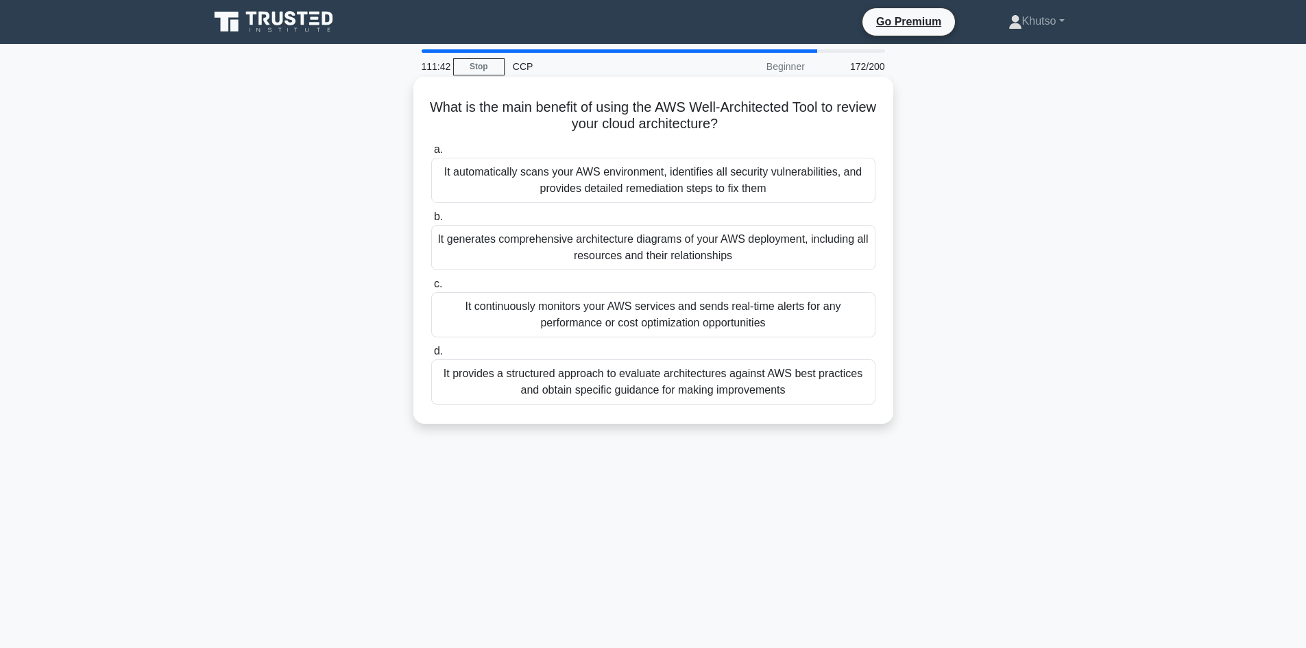
click at [727, 264] on div "It generates comprehensive architecture diagrams of your AWS deployment, includ…" at bounding box center [653, 247] width 444 height 45
click at [431, 221] on input "b. It generates comprehensive architecture diagrams of your AWS deployment, inc…" at bounding box center [431, 216] width 0 height 9
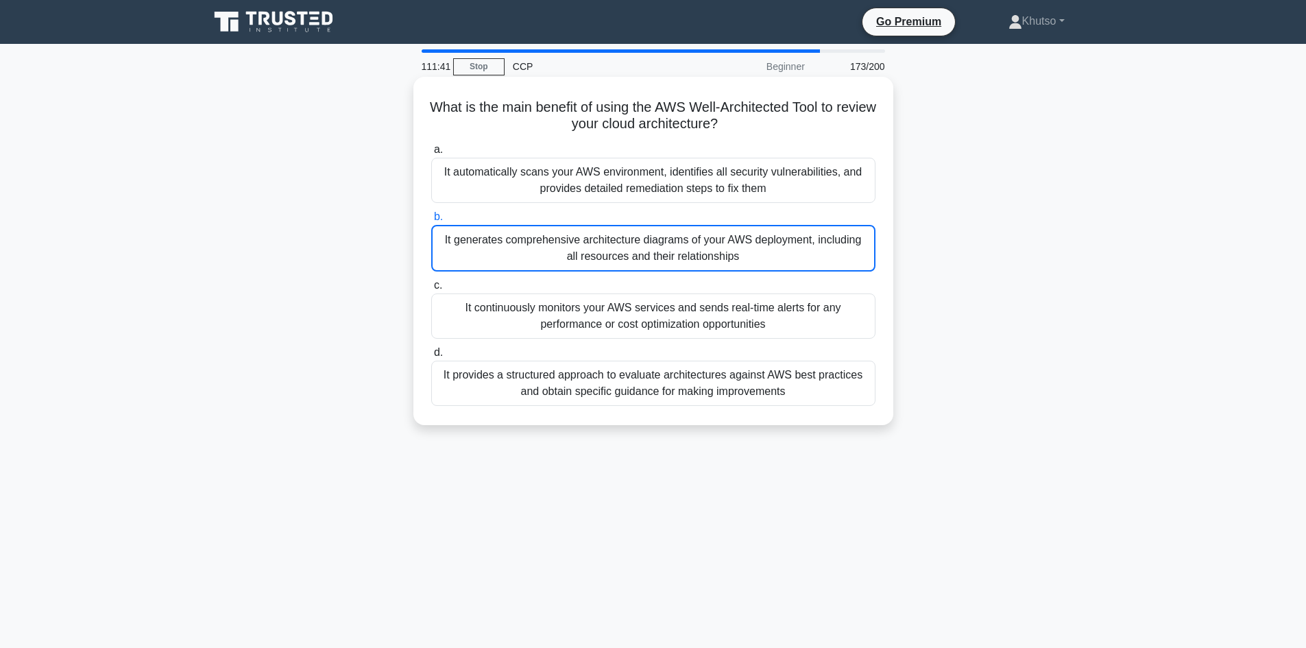
click at [721, 201] on div "It automatically scans your AWS environment, identifies all security vulnerabil…" at bounding box center [653, 180] width 444 height 45
click at [431, 154] on input "a. It automatically scans your AWS environment, identifies all security vulnera…" at bounding box center [431, 149] width 0 height 9
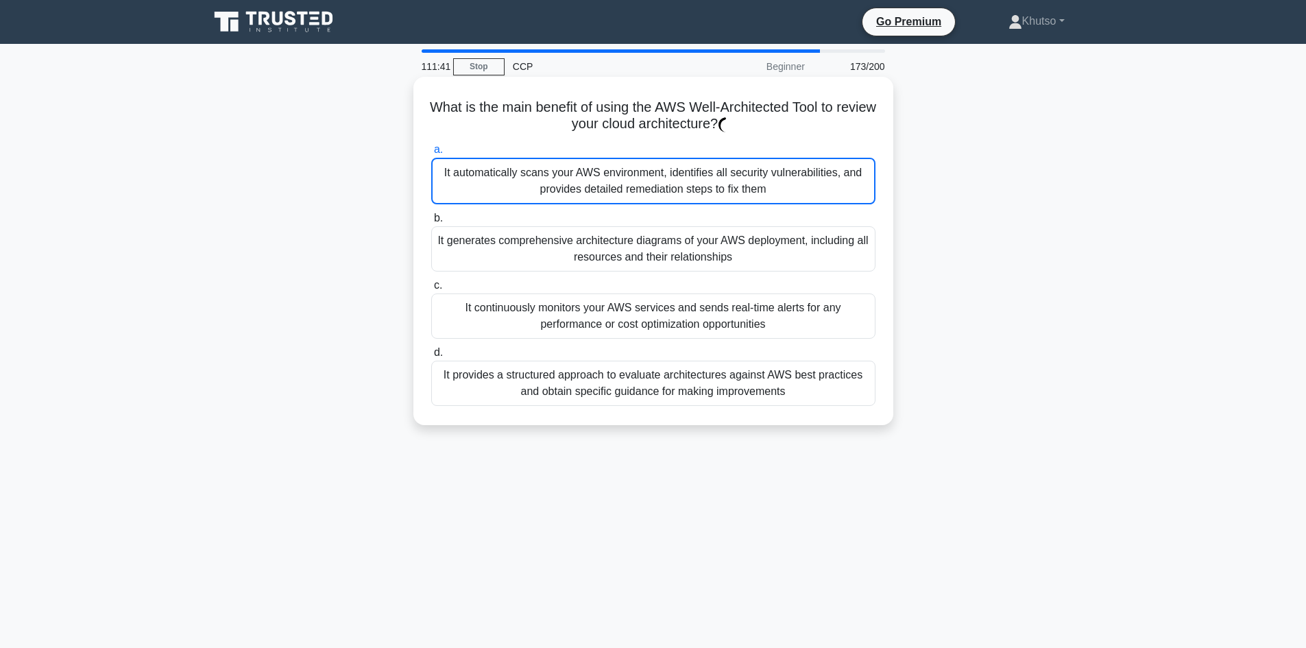
click at [736, 247] on div "It generates comprehensive architecture diagrams of your AWS deployment, includ…" at bounding box center [653, 248] width 444 height 45
click at [431, 223] on input "b. It generates comprehensive architecture diagrams of your AWS deployment, inc…" at bounding box center [431, 218] width 0 height 9
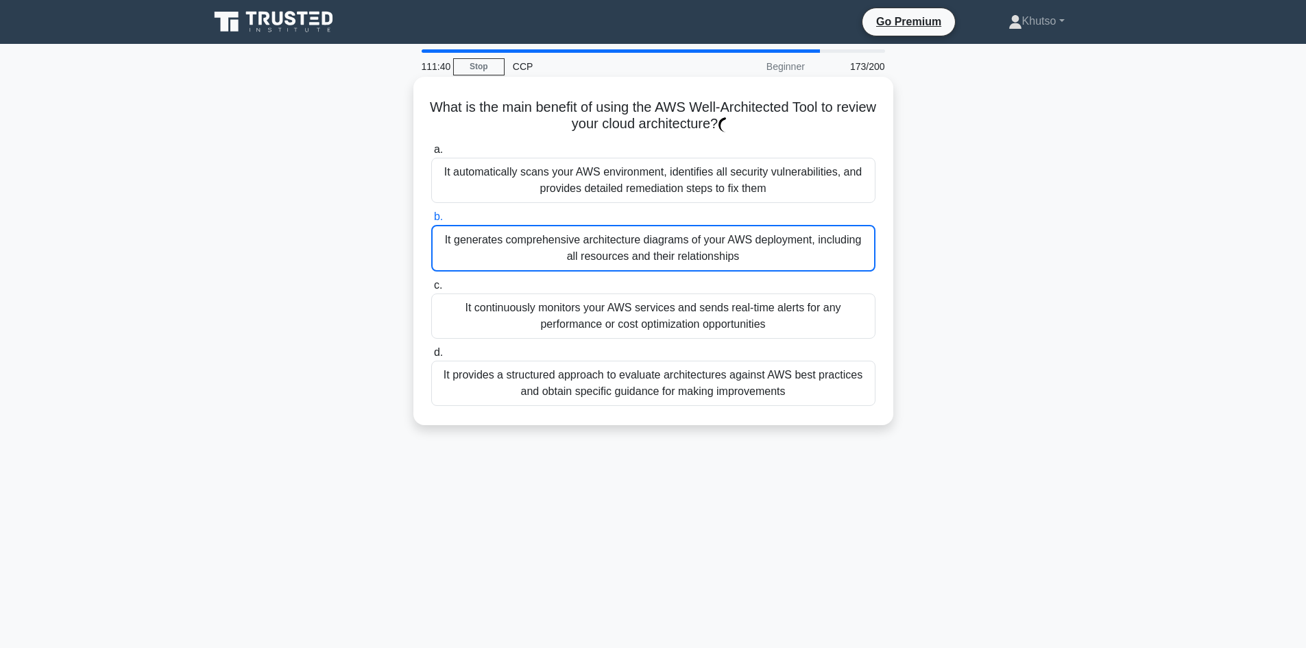
click at [744, 296] on div "It continuously monitors your AWS services and sends real-time alerts for any p…" at bounding box center [653, 315] width 444 height 45
click at [431, 290] on input "c. It continuously monitors your AWS services and sends real-time alerts for an…" at bounding box center [431, 285] width 0 height 9
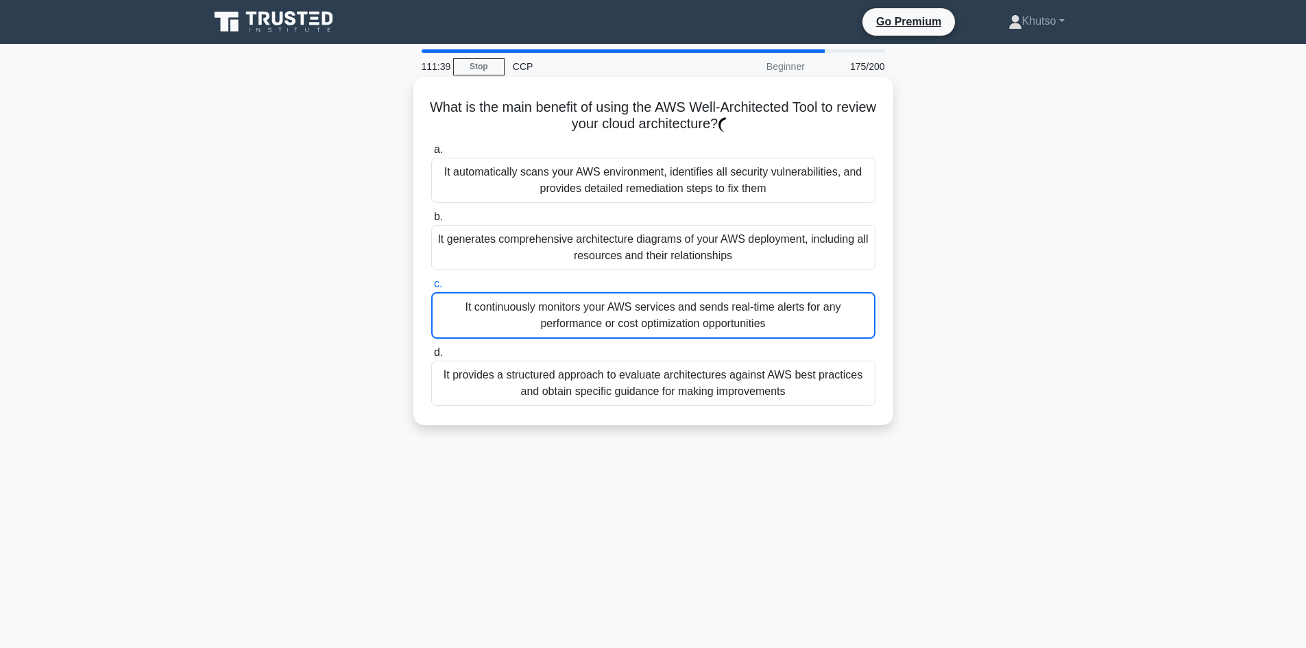
click at [757, 329] on div "It continuously monitors your AWS services and sends real-time alerts for any p…" at bounding box center [653, 315] width 444 height 47
click at [431, 289] on input "c. It continuously monitors your AWS services and sends real-time alerts for an…" at bounding box center [431, 284] width 0 height 9
click at [723, 188] on div "It automatically scans your AWS environment, identifies all security vulnerabil…" at bounding box center [653, 180] width 444 height 45
click at [431, 154] on input "a. It automatically scans your AWS environment, identifies all security vulnera…" at bounding box center [431, 149] width 0 height 9
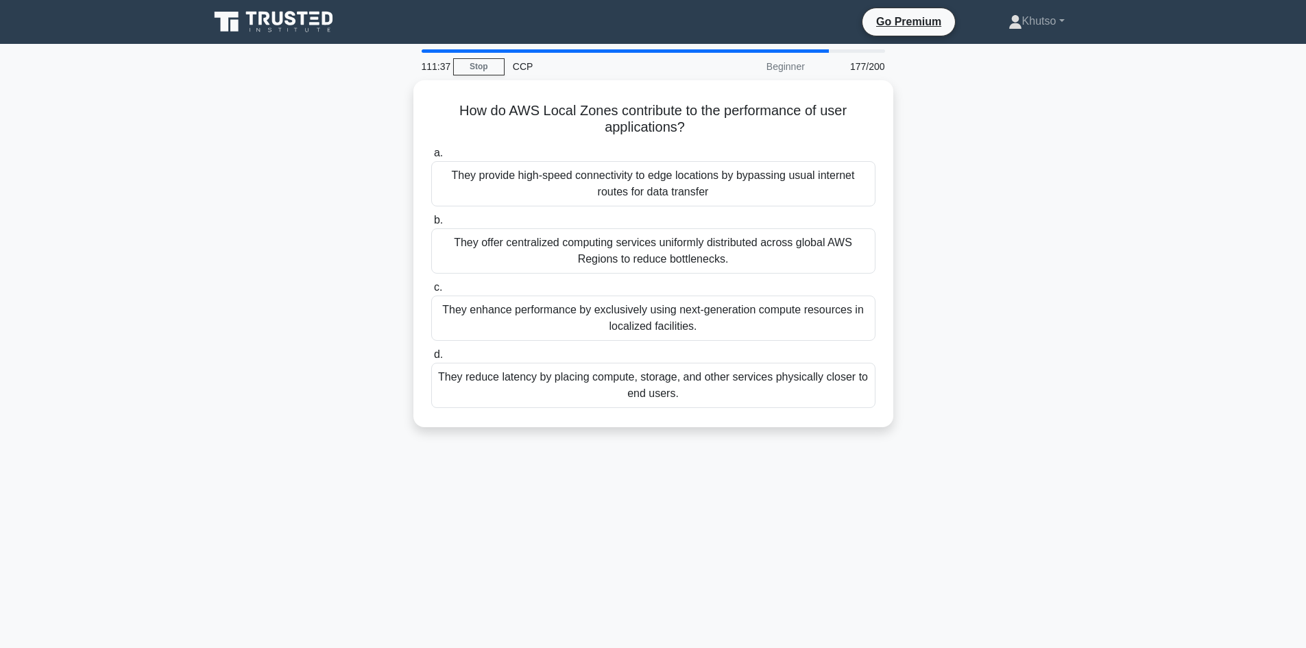
click at [727, 177] on div "They provide high-speed connectivity to edge locations by bypassing usual inter…" at bounding box center [653, 183] width 444 height 45
click at [431, 158] on input "a. They provide high-speed connectivity to edge locations by bypassing usual in…" at bounding box center [431, 153] width 0 height 9
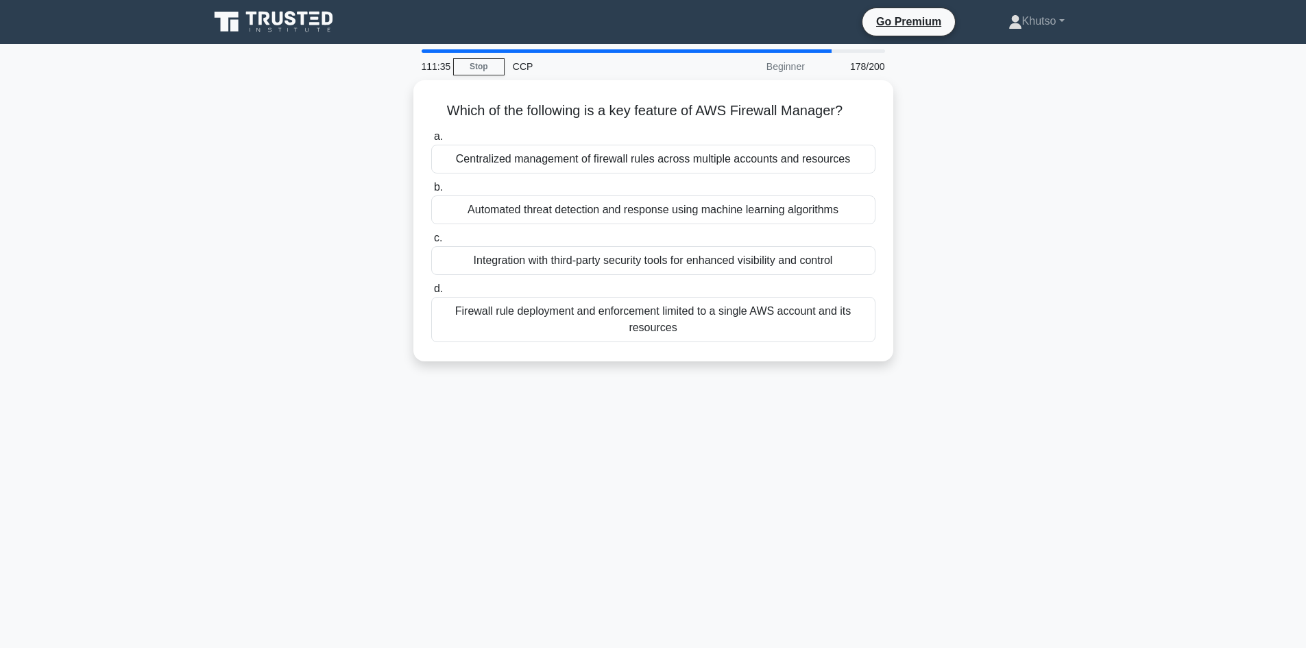
click at [725, 213] on div "Automated threat detection and response using machine learning algorithms" at bounding box center [653, 209] width 444 height 29
click at [431, 192] on input "b. Automated threat detection and response using machine learning algorithms" at bounding box center [431, 187] width 0 height 9
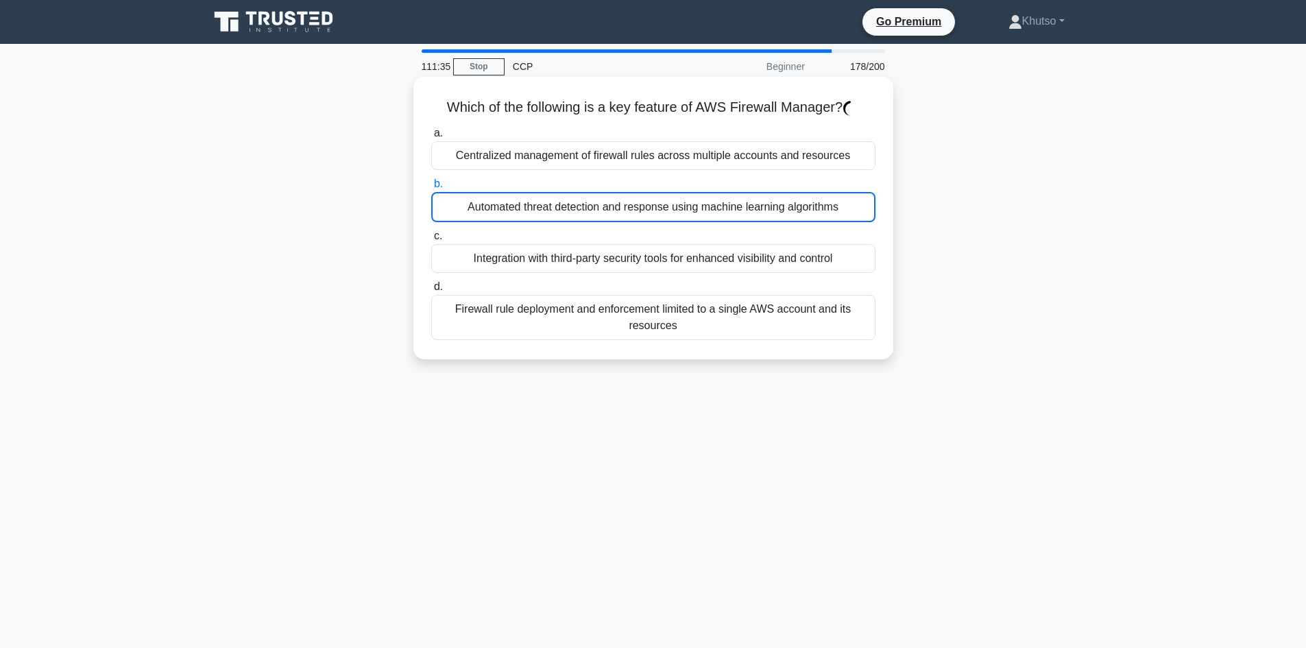
click at [725, 215] on div "Automated threat detection and response using machine learning algorithms" at bounding box center [653, 207] width 444 height 30
click at [431, 188] on input "b. Automated threat detection and response using machine learning algorithms" at bounding box center [431, 184] width 0 height 9
click at [724, 181] on label "b. Automated threat detection and response using machine learning algorithms" at bounding box center [653, 198] width 444 height 47
click at [431, 181] on input "b. Automated threat detection and response using machine learning algorithms" at bounding box center [431, 184] width 0 height 9
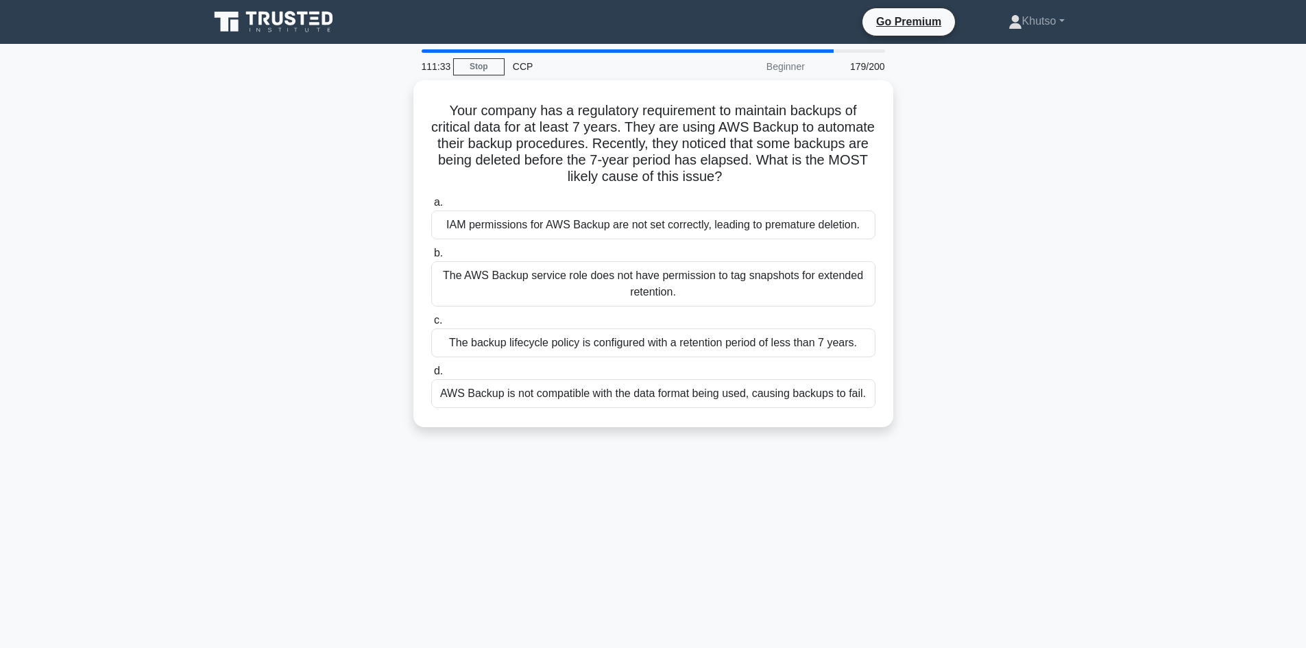
click at [726, 160] on h5 "Your company has a regulatory requirement to maintain backups of critical data …" at bounding box center [653, 144] width 447 height 84
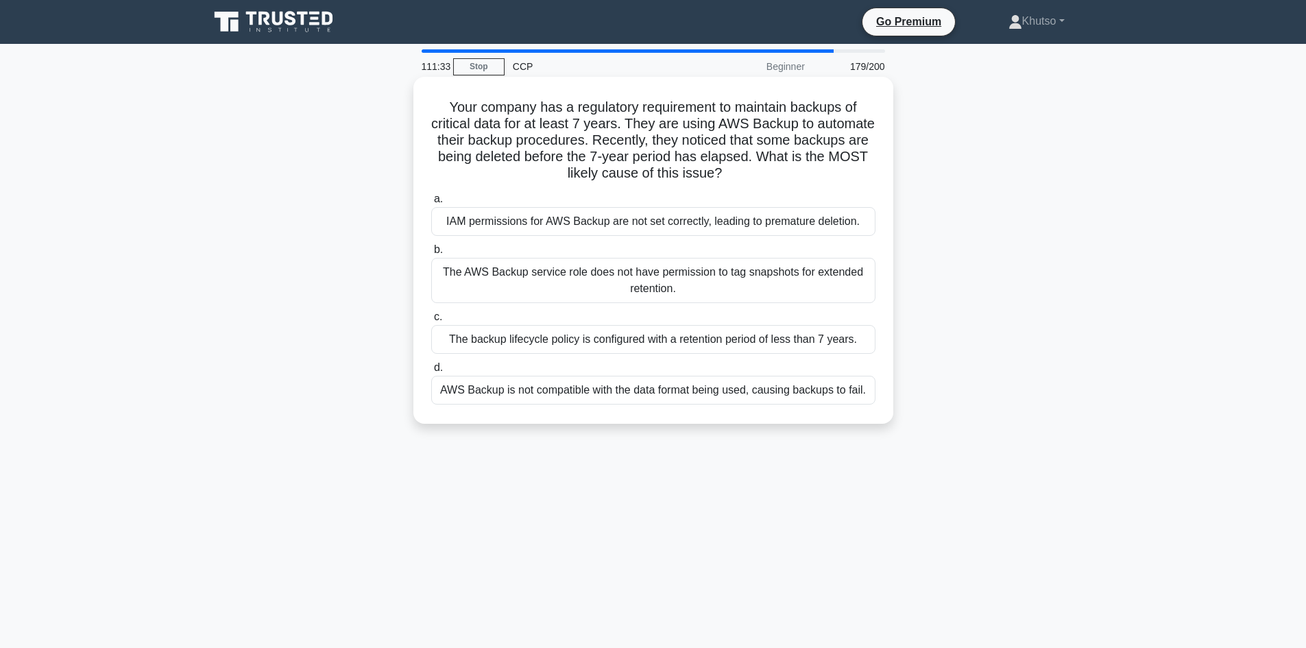
click at [729, 221] on div "IAM permissions for AWS Backup are not set correctly, leading to premature dele…" at bounding box center [653, 221] width 444 height 29
click at [431, 204] on input "a. IAM permissions for AWS Backup are not set correctly, leading to premature d…" at bounding box center [431, 199] width 0 height 9
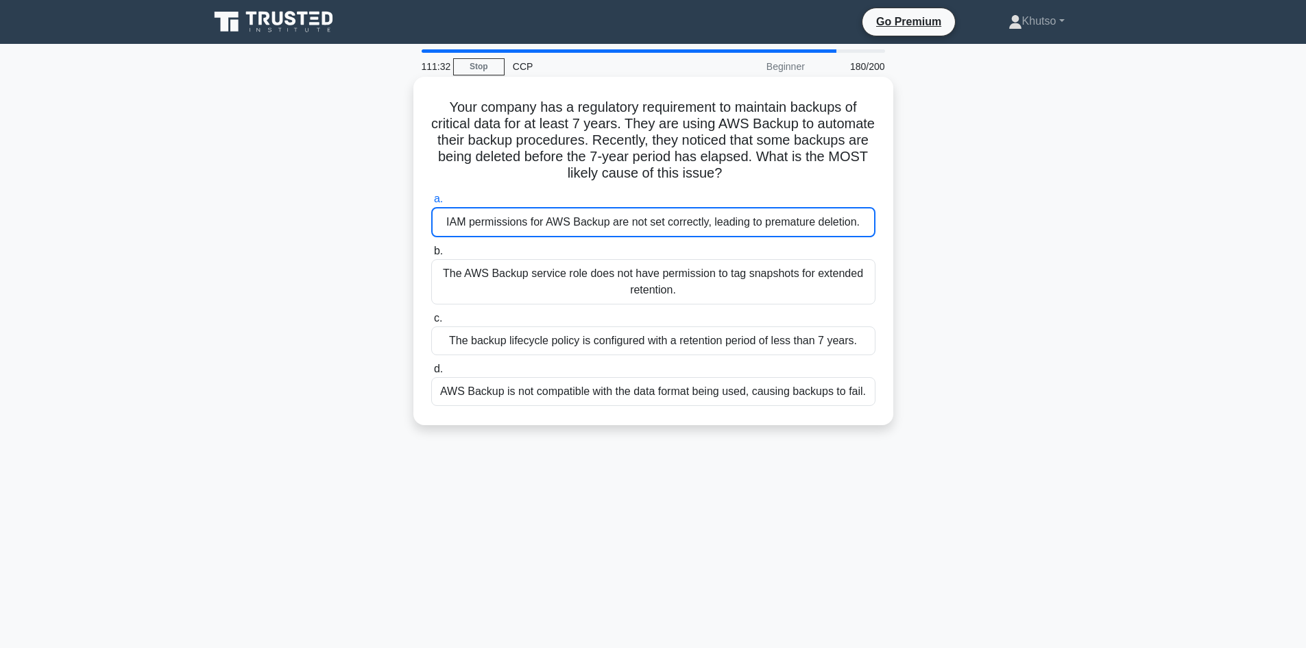
click at [725, 224] on div "IAM permissions for AWS Backup are not set correctly, leading to premature dele…" at bounding box center [653, 222] width 444 height 30
click at [431, 204] on input "a. IAM permissions for AWS Backup are not set correctly, leading to premature d…" at bounding box center [431, 199] width 0 height 9
click at [713, 273] on div "The AWS Backup service role does not have permission to tag snapshots for exten…" at bounding box center [653, 281] width 444 height 45
click at [431, 256] on input "b. The AWS Backup service role does not have permission to tag snapshots for ex…" at bounding box center [431, 251] width 0 height 9
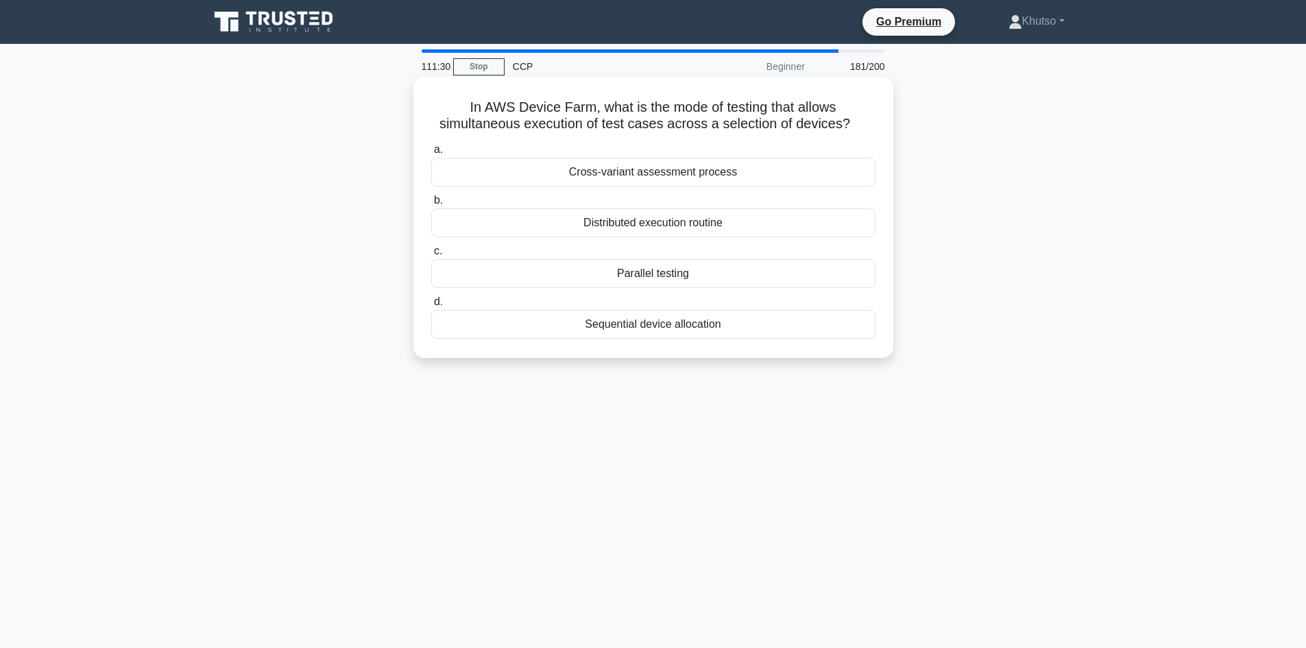
click at [711, 223] on div "Distributed execution routine" at bounding box center [653, 222] width 444 height 29
click at [431, 205] on input "b. Distributed execution routine" at bounding box center [431, 200] width 0 height 9
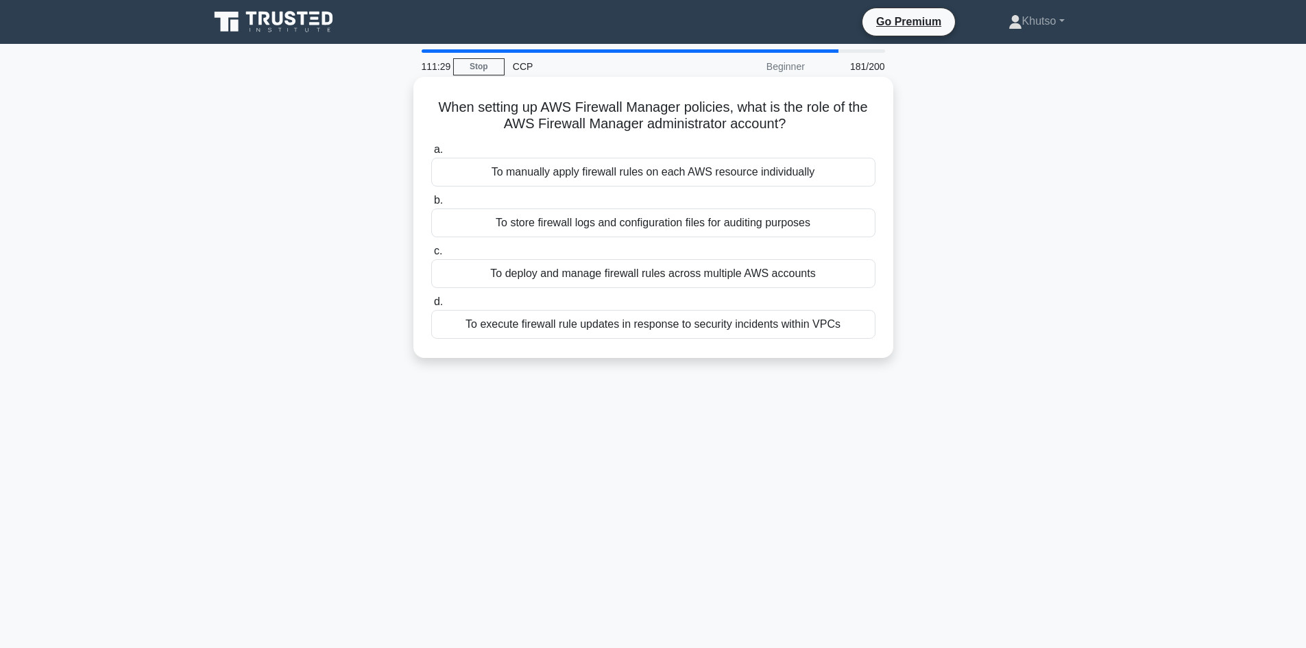
click at [715, 213] on div "To store firewall logs and configuration files for auditing purposes" at bounding box center [653, 222] width 444 height 29
click at [431, 205] on input "b. To store firewall logs and configuration files for auditing purposes" at bounding box center [431, 200] width 0 height 9
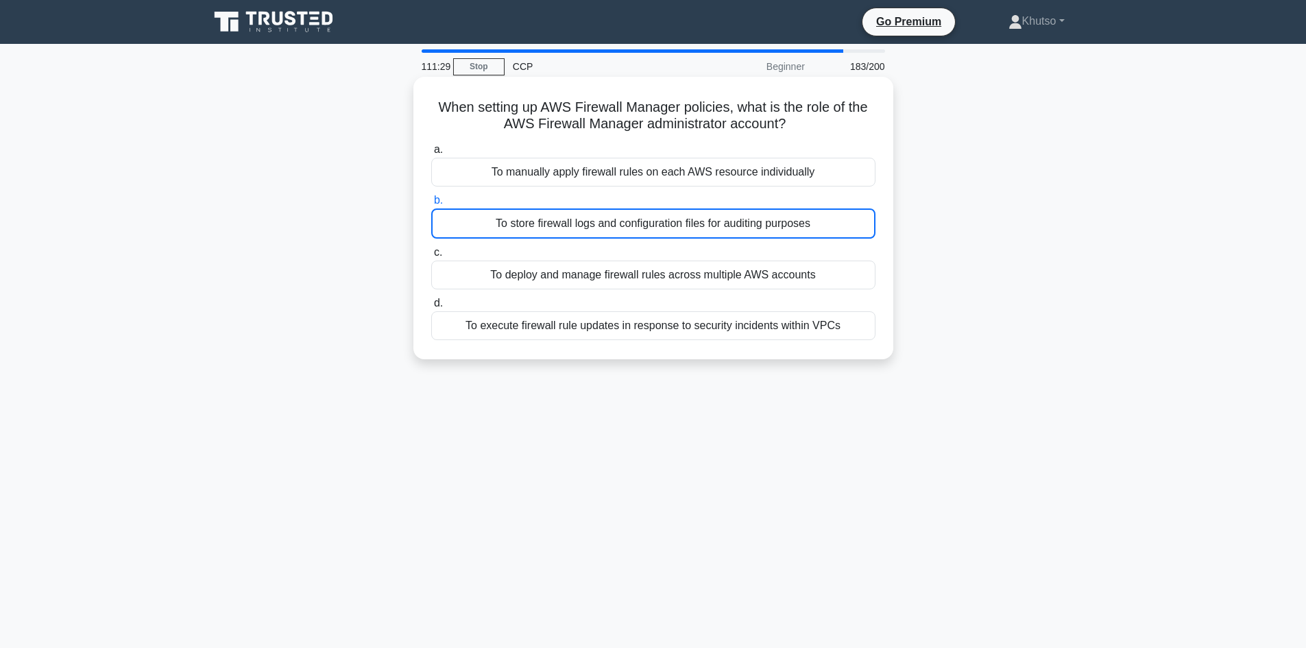
click at [719, 182] on div "To manually apply firewall rules on each AWS resource individually" at bounding box center [653, 172] width 444 height 29
click at [431, 154] on input "a. To manually apply firewall rules on each AWS resource individually" at bounding box center [431, 149] width 0 height 9
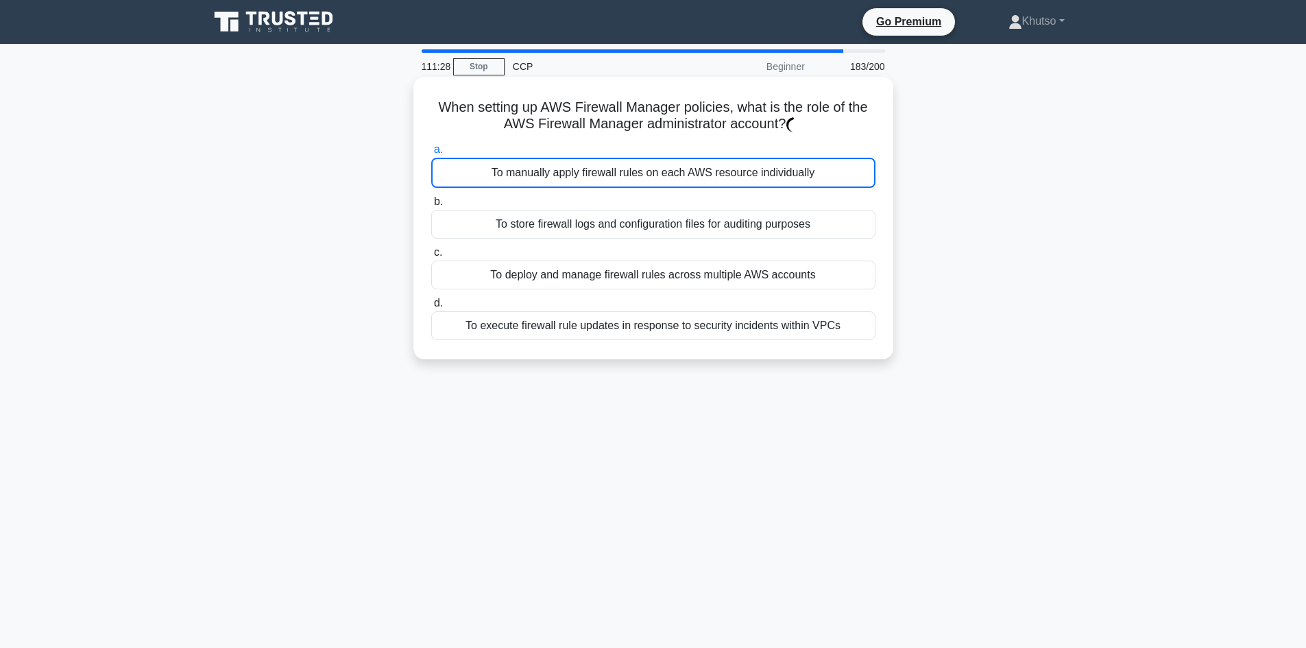
click at [720, 178] on div "To manually apply firewall rules on each AWS resource individually" at bounding box center [653, 173] width 444 height 30
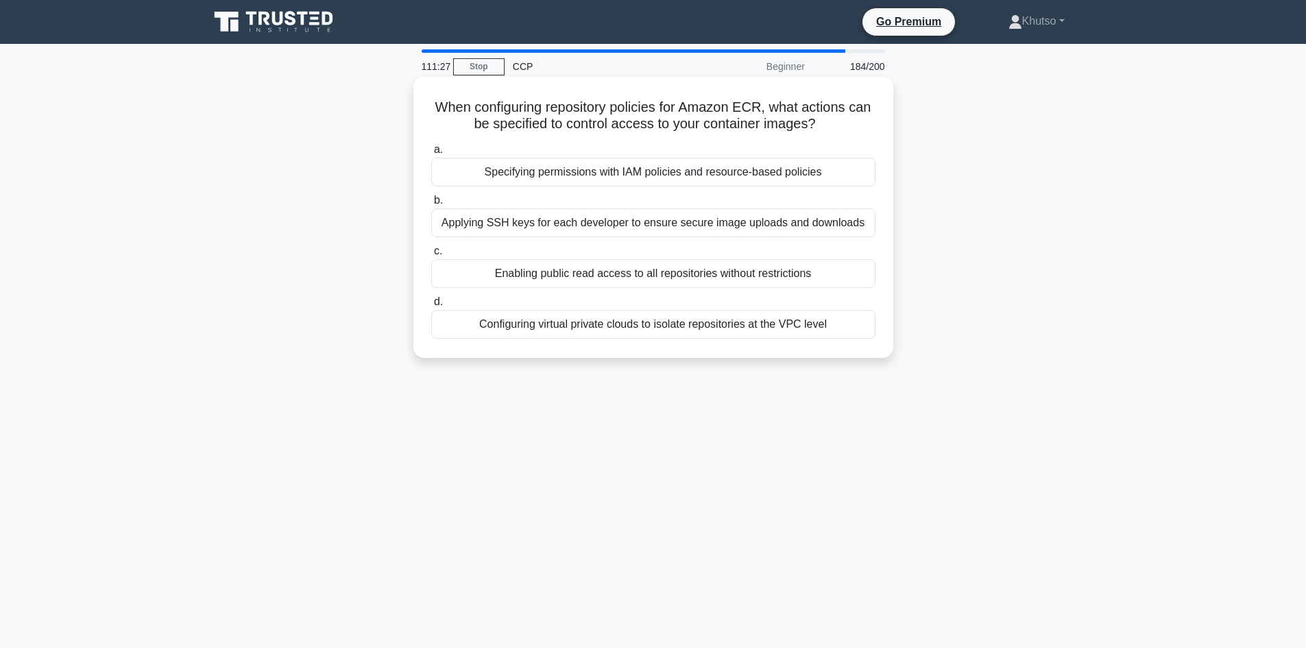
click at [741, 205] on label "b. Applying SSH keys for each developer to ensure secure image uploads and down…" at bounding box center [653, 214] width 444 height 45
click at [431, 205] on input "b. Applying SSH keys for each developer to ensure secure image uploads and down…" at bounding box center [431, 200] width 0 height 9
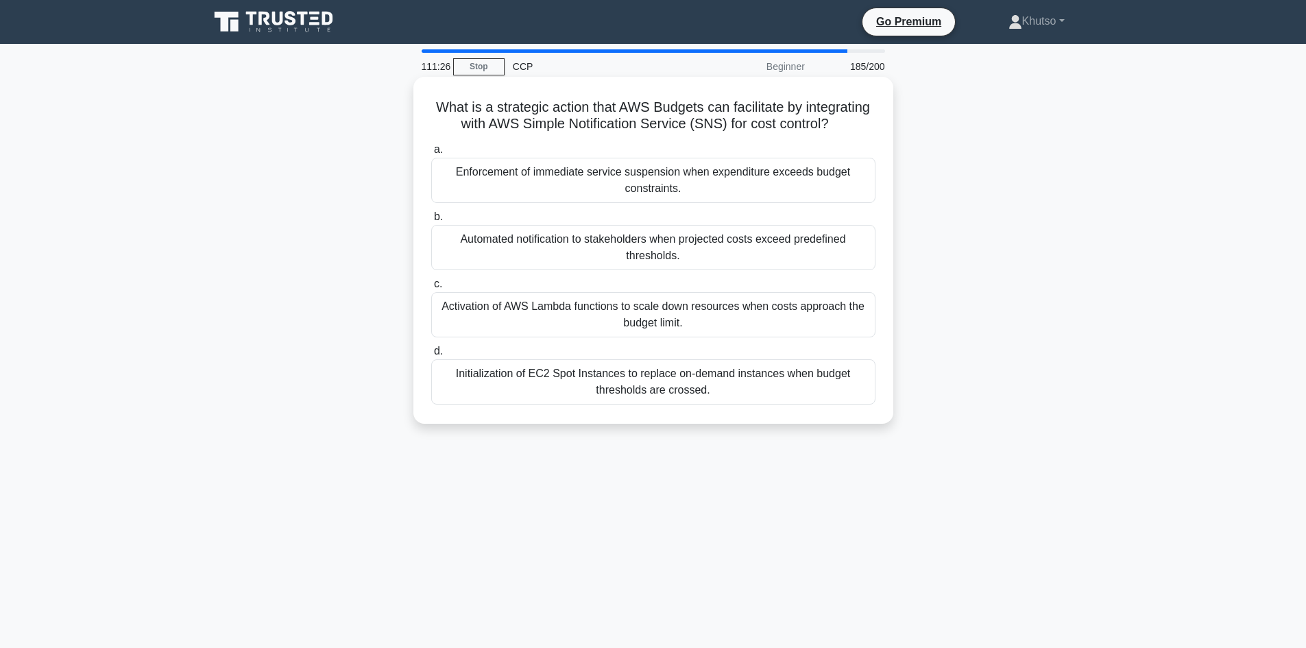
click at [736, 203] on div "Enforcement of immediate service suspension when expenditure exceeds budget con…" at bounding box center [653, 180] width 444 height 45
click at [431, 154] on input "a. Enforcement of immediate service suspension when expenditure exceeds budget …" at bounding box center [431, 149] width 0 height 9
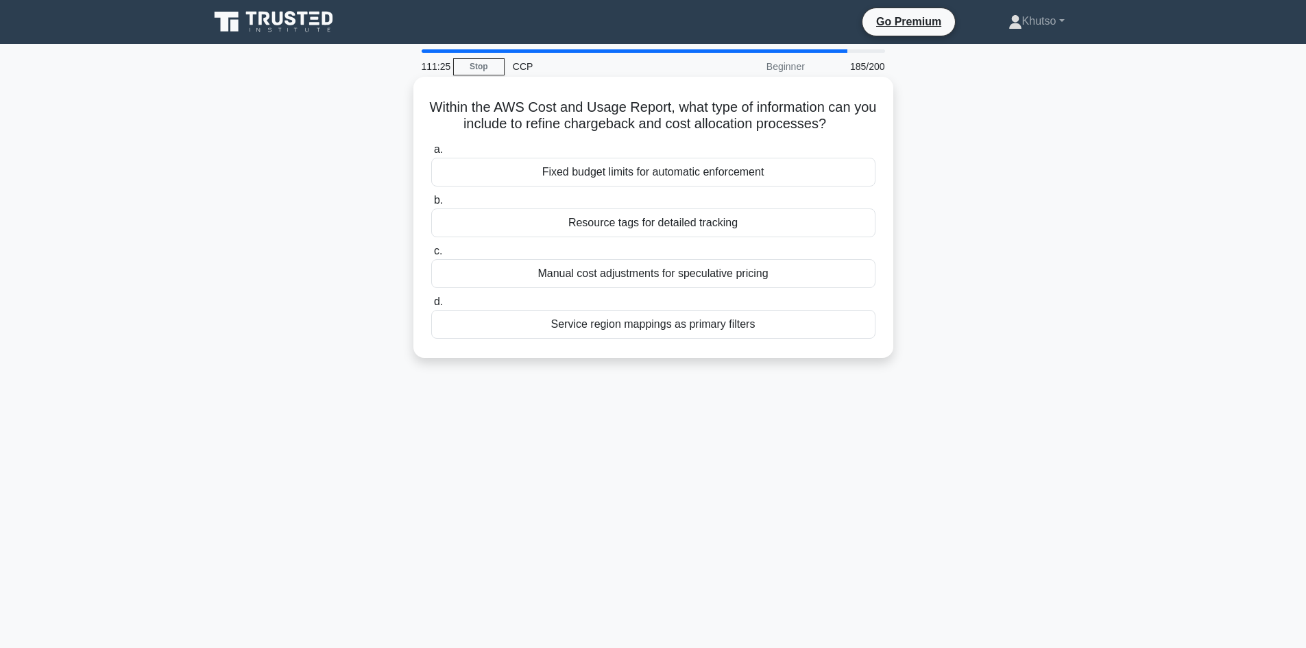
click at [734, 227] on div "Resource tags for detailed tracking" at bounding box center [653, 222] width 444 height 29
click at [431, 205] on input "b. Resource tags for detailed tracking" at bounding box center [431, 200] width 0 height 9
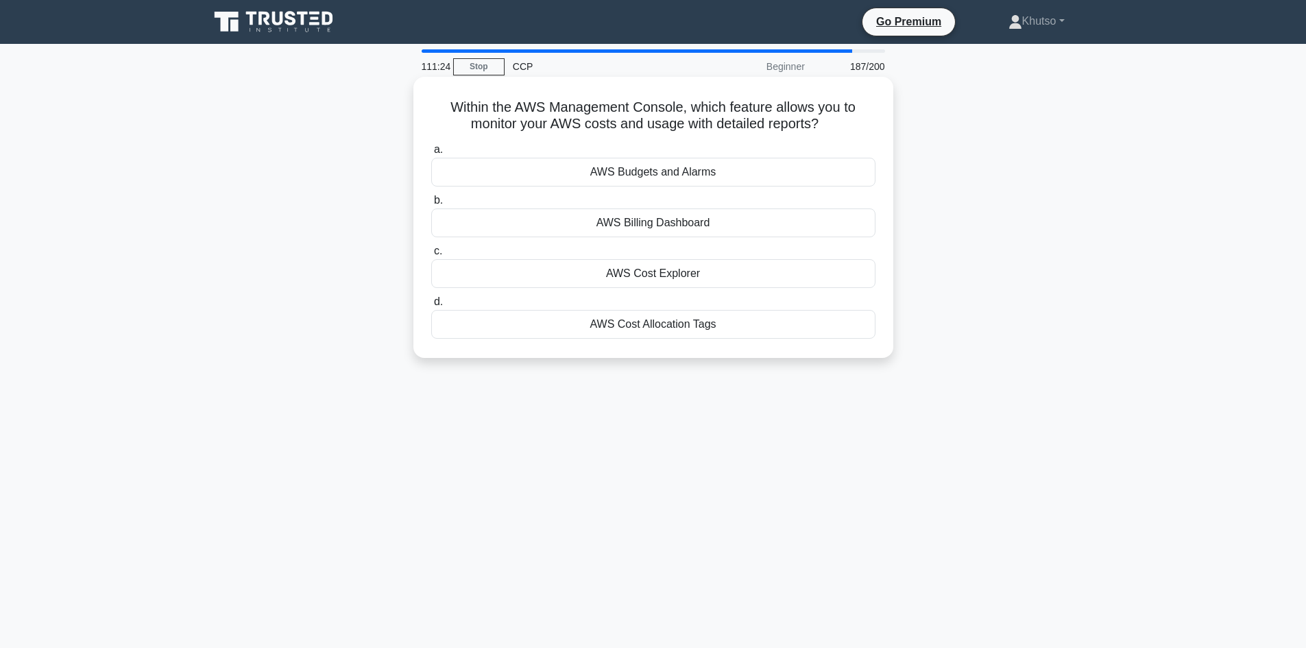
click at [733, 228] on div "AWS Billing Dashboard" at bounding box center [653, 222] width 444 height 29
click at [431, 205] on input "b. AWS Billing Dashboard" at bounding box center [431, 200] width 0 height 9
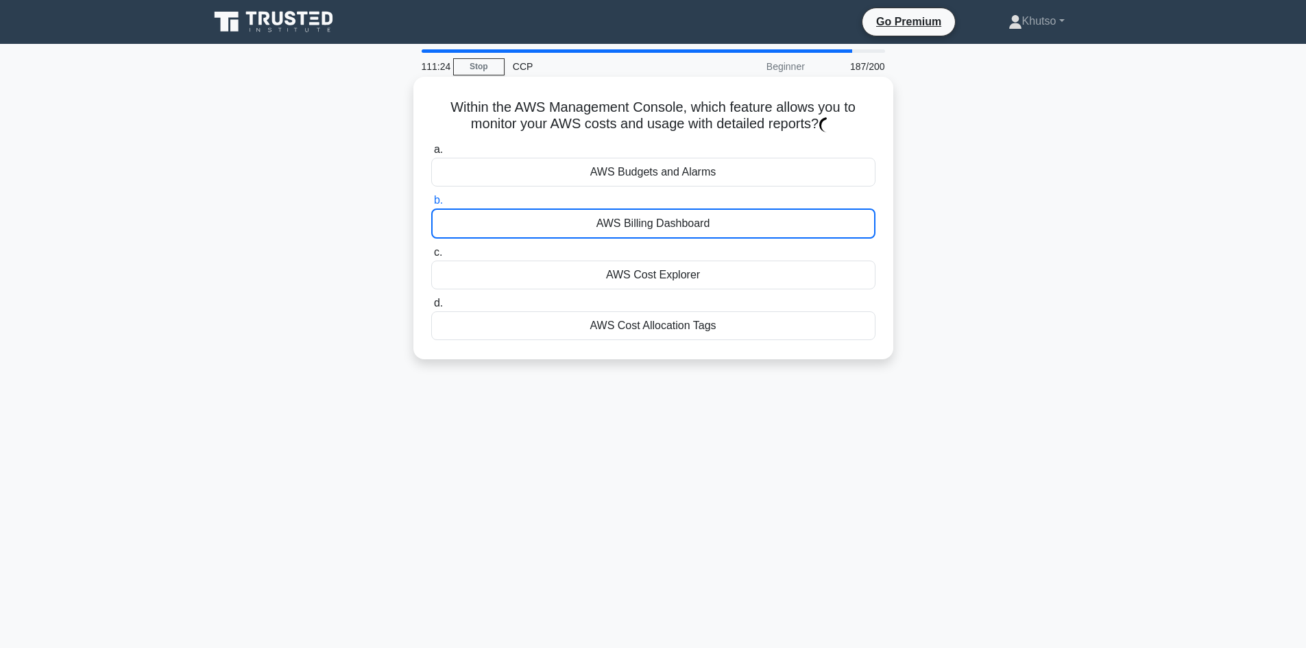
click at [724, 226] on div "AWS Billing Dashboard" at bounding box center [653, 223] width 444 height 30
click at [431, 205] on input "b. AWS Billing Dashboard" at bounding box center [431, 200] width 0 height 9
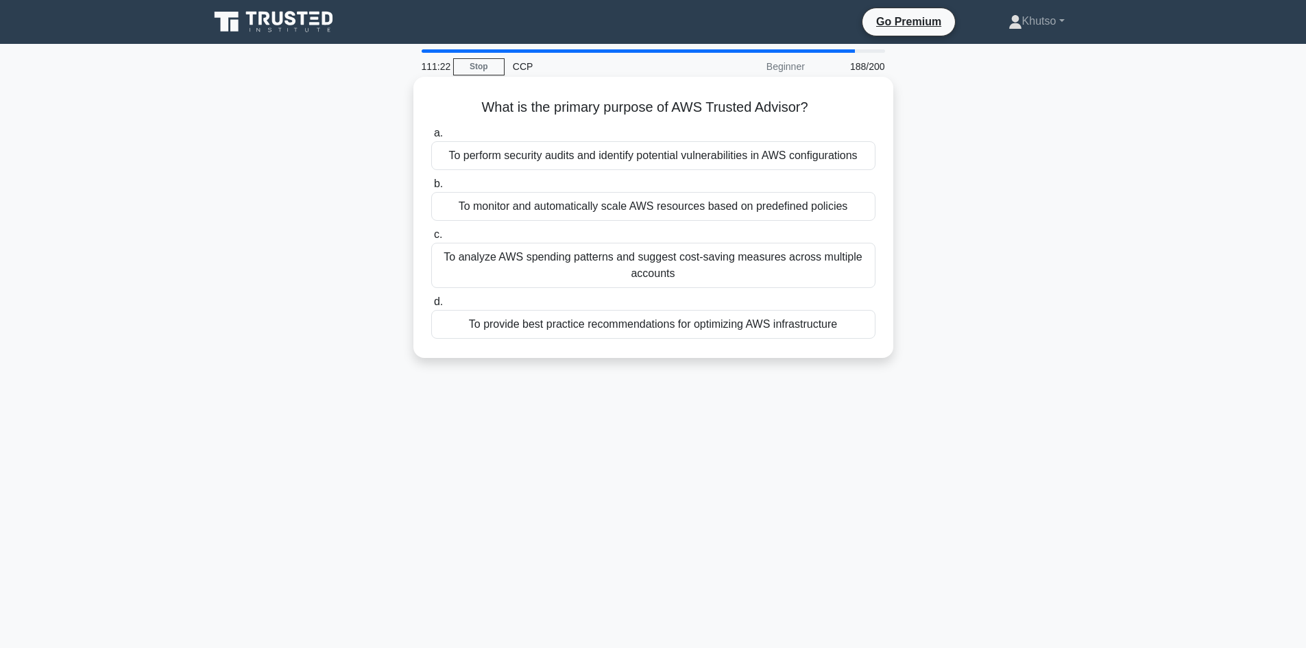
click at [691, 260] on div "To analyze AWS spending patterns and suggest cost-saving measures across multip…" at bounding box center [653, 265] width 444 height 45
click at [431, 239] on input "c. To analyze AWS spending patterns and suggest cost-saving measures across mul…" at bounding box center [431, 234] width 0 height 9
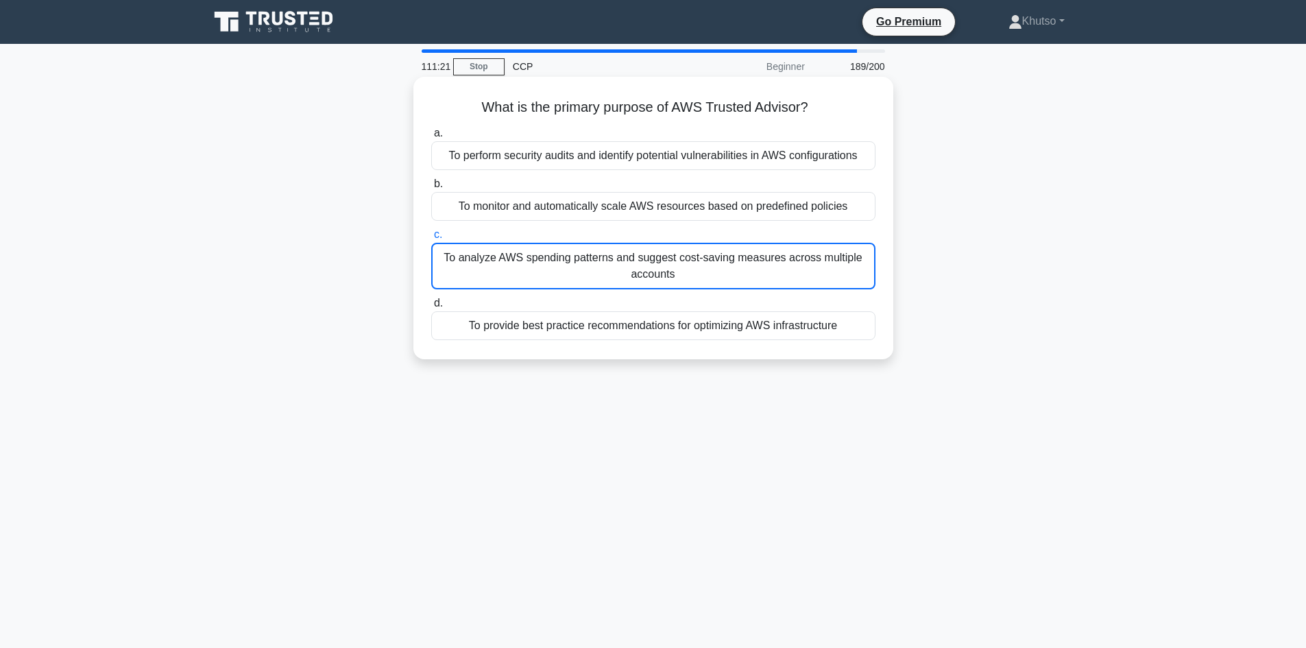
click at [692, 195] on div "To monitor and automatically scale AWS resources based on predefined policies" at bounding box center [653, 206] width 444 height 29
click at [431, 188] on input "b. To monitor and automatically scale AWS resources based on predefined policies" at bounding box center [431, 184] width 0 height 9
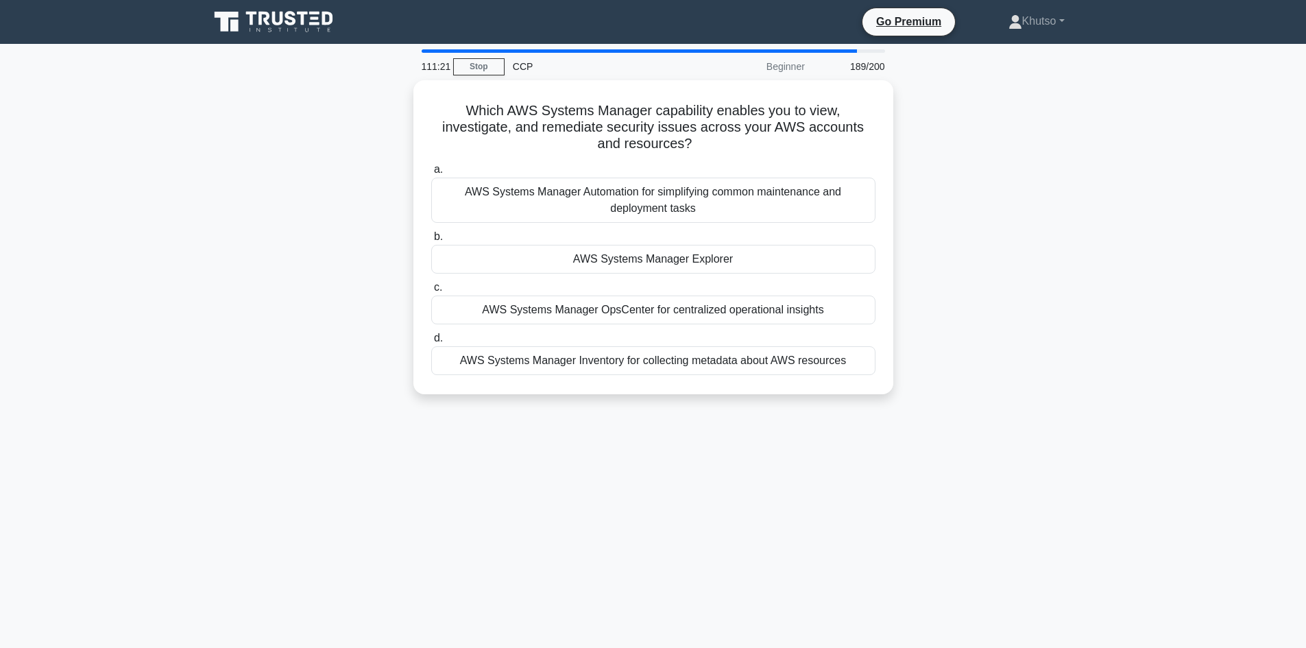
click at [696, 195] on div "AWS Systems Manager Automation for simplifying common maintenance and deploymen…" at bounding box center [653, 199] width 444 height 45
click at [431, 174] on input "a. AWS Systems Manager Automation for simplifying common maintenance and deploy…" at bounding box center [431, 169] width 0 height 9
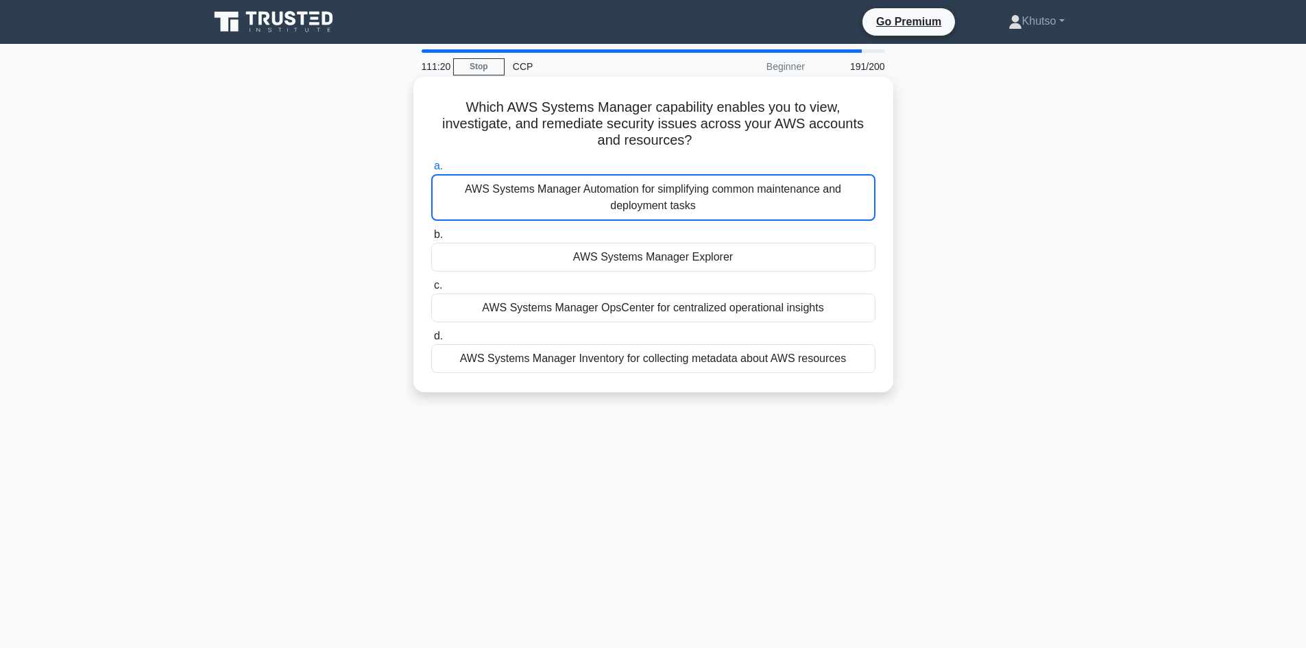
click at [696, 259] on div "AWS Systems Manager Explorer" at bounding box center [653, 257] width 444 height 29
click at [431, 239] on input "b. AWS Systems Manager Explorer" at bounding box center [431, 234] width 0 height 9
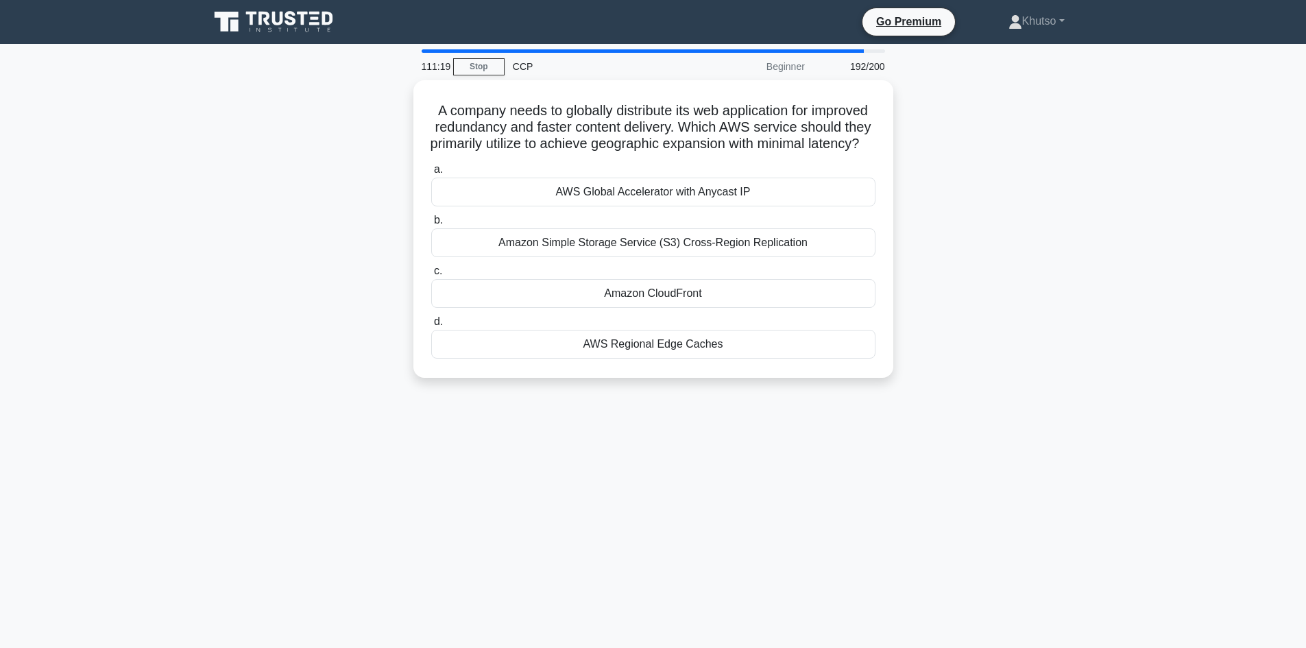
click at [693, 280] on label "c. Amazon CloudFront" at bounding box center [653, 284] width 444 height 45
click at [431, 276] on input "c. Amazon CloudFront" at bounding box center [431, 271] width 0 height 9
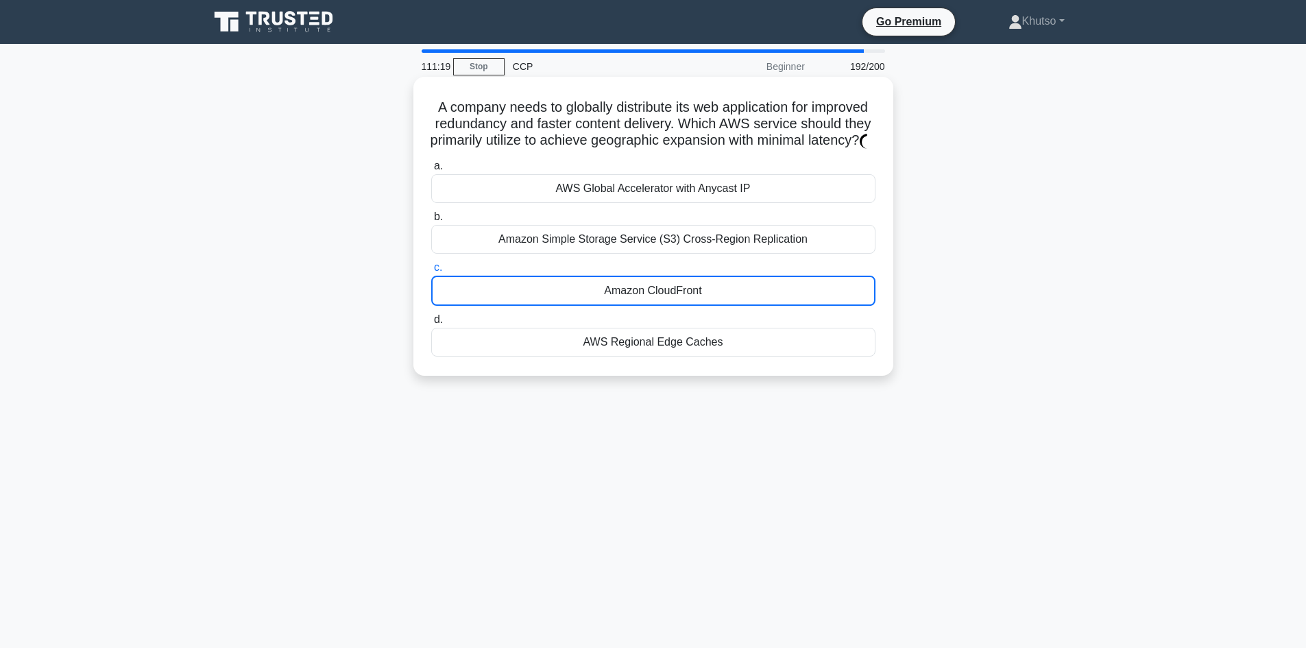
click at [692, 299] on div "Amazon CloudFront" at bounding box center [653, 291] width 444 height 30
click at [431, 272] on input "c. Amazon CloudFront" at bounding box center [431, 267] width 0 height 9
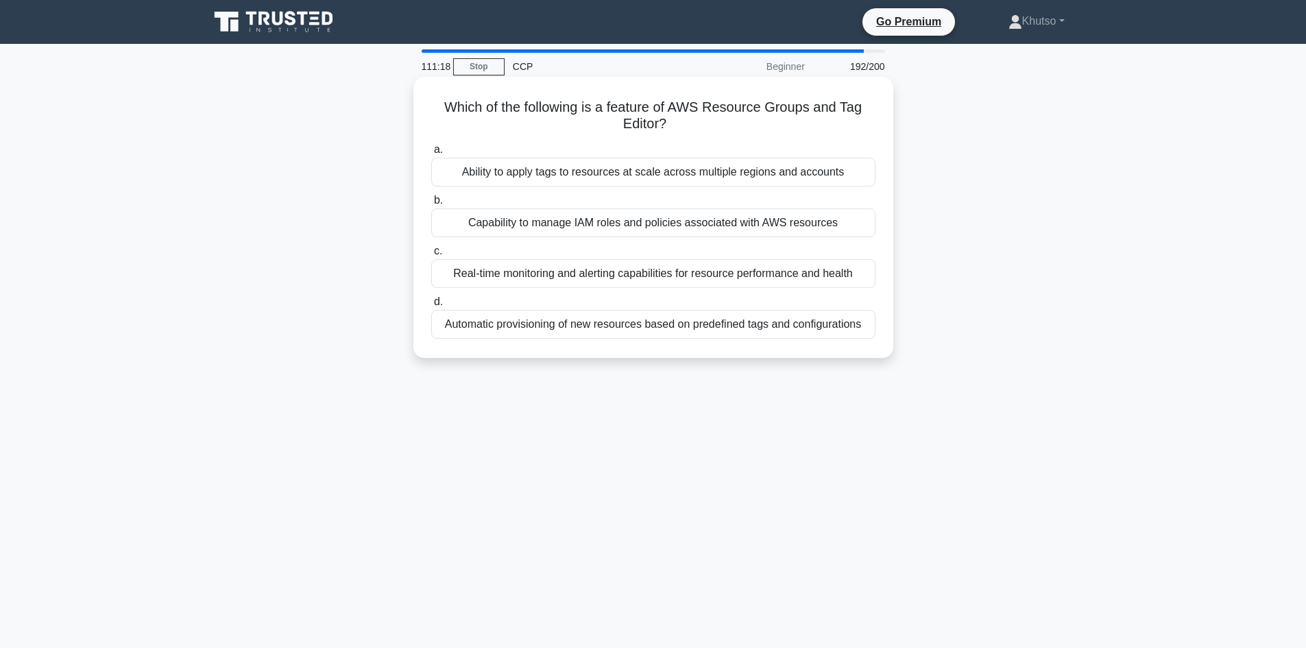
click at [686, 247] on label "c. Real-time monitoring and alerting capabilities for resource performance and …" at bounding box center [653, 265] width 444 height 45
click at [431, 247] on input "c. Real-time monitoring and alerting capabilities for resource performance and …" at bounding box center [431, 251] width 0 height 9
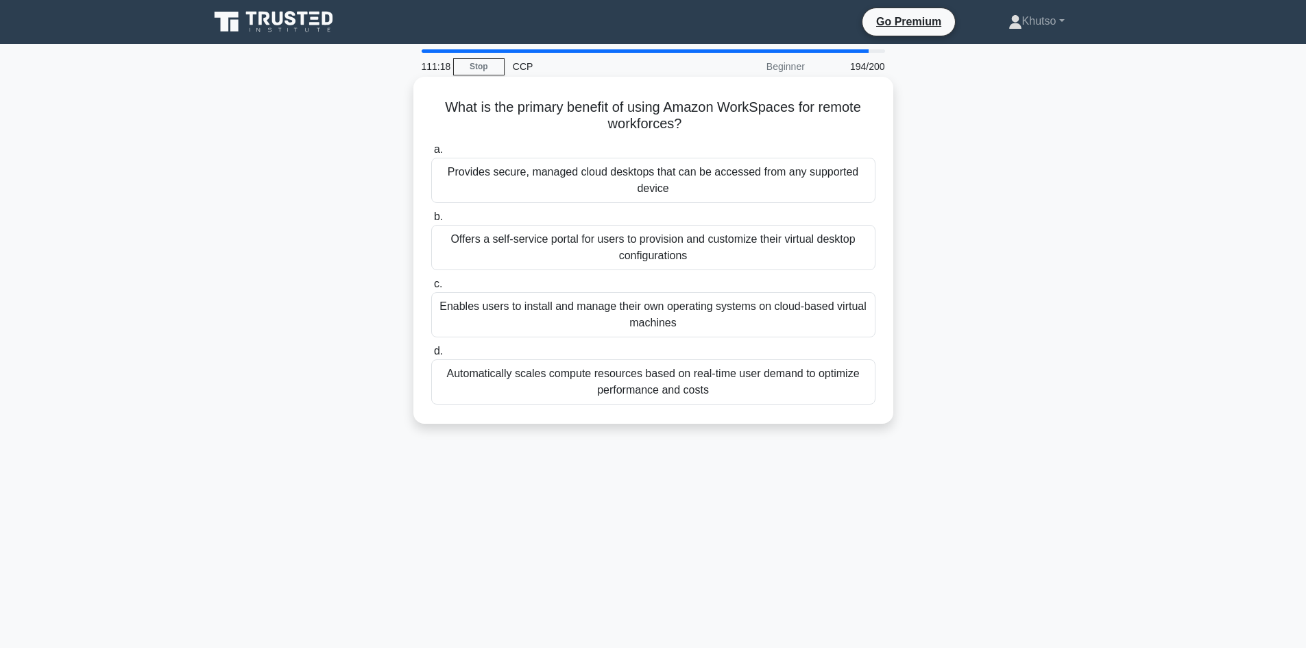
drag, startPoint x: 684, startPoint y: 199, endPoint x: 685, endPoint y: 182, distance: 16.5
click at [686, 176] on div "Provides secure, managed cloud desktops that can be accessed from any supported…" at bounding box center [653, 180] width 444 height 45
click at [431, 154] on input "a. Provides secure, managed cloud desktops that can be accessed from any suppor…" at bounding box center [431, 149] width 0 height 9
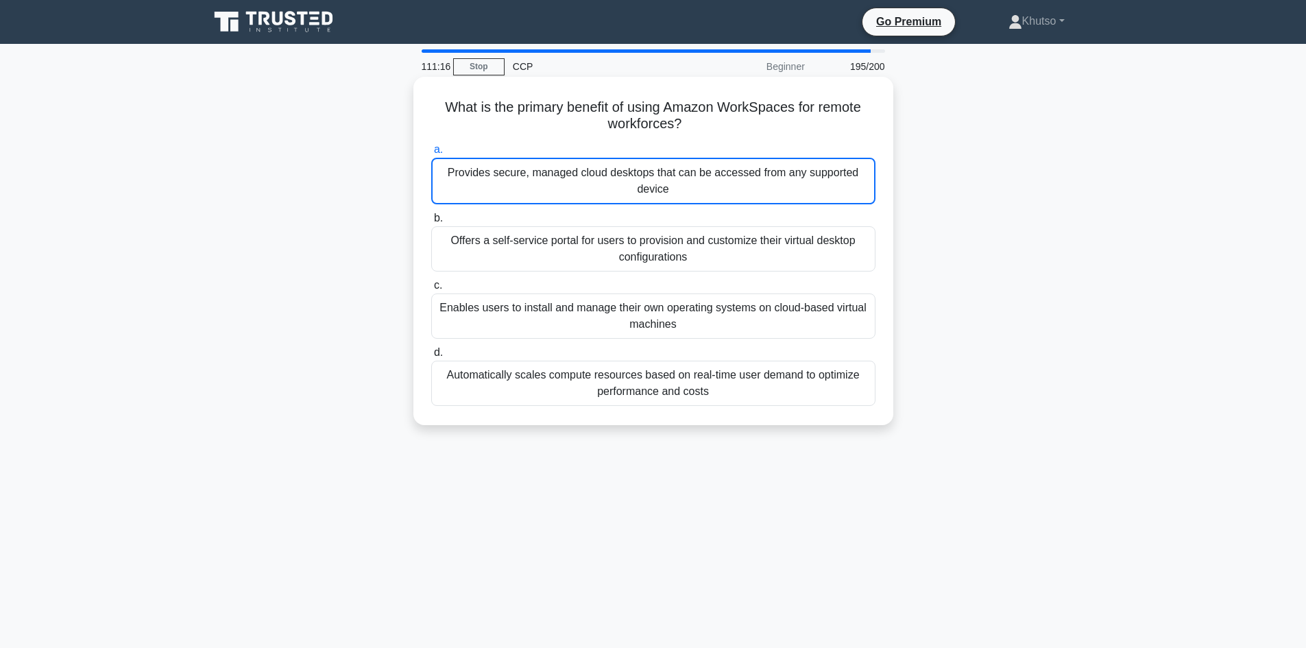
click at [701, 204] on div "Provides secure, managed cloud desktops that can be accessed from any supported…" at bounding box center [653, 181] width 444 height 47
click at [431, 154] on input "a. Provides secure, managed cloud desktops that can be accessed from any suppor…" at bounding box center [431, 149] width 0 height 9
click at [705, 228] on div "Offers a self-service portal for users to provision and customize their virtual…" at bounding box center [653, 248] width 444 height 45
click at [431, 223] on input "b. Offers a self-service portal for users to provision and customize their virt…" at bounding box center [431, 218] width 0 height 9
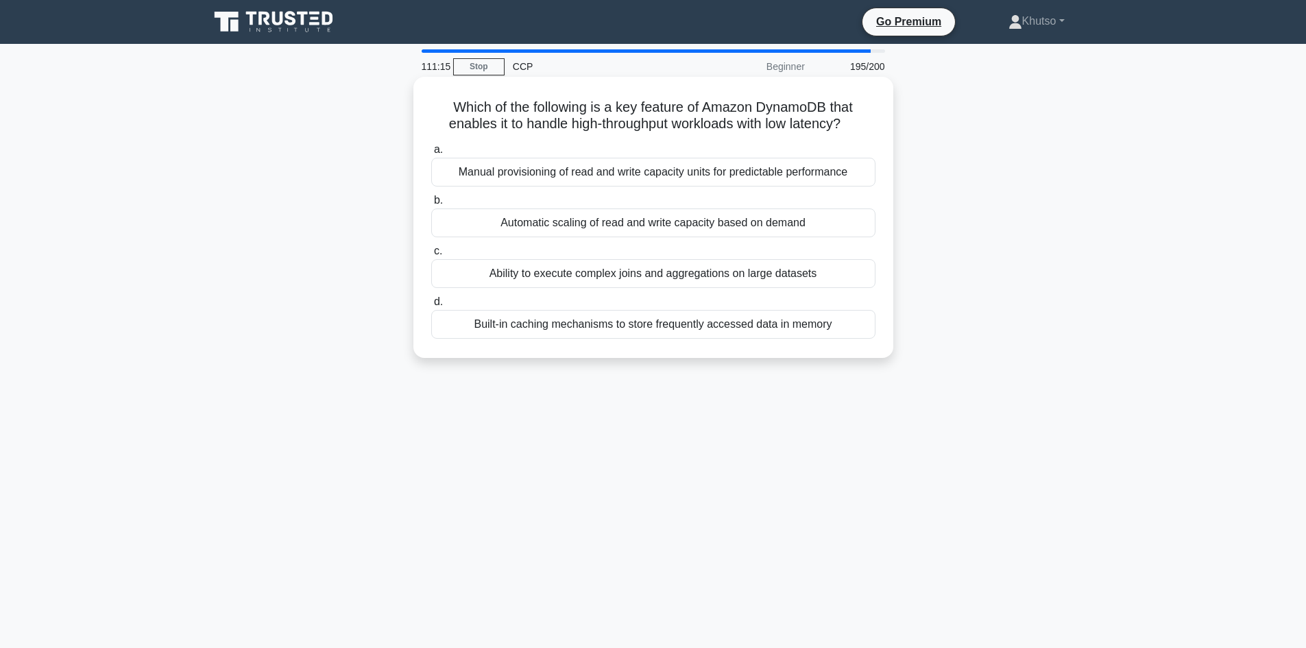
click at [705, 245] on label "c. Ability to execute complex joins and aggregations on large datasets" at bounding box center [653, 265] width 444 height 45
click at [431, 247] on input "c. Ability to execute complex joins and aggregations on large datasets" at bounding box center [431, 251] width 0 height 9
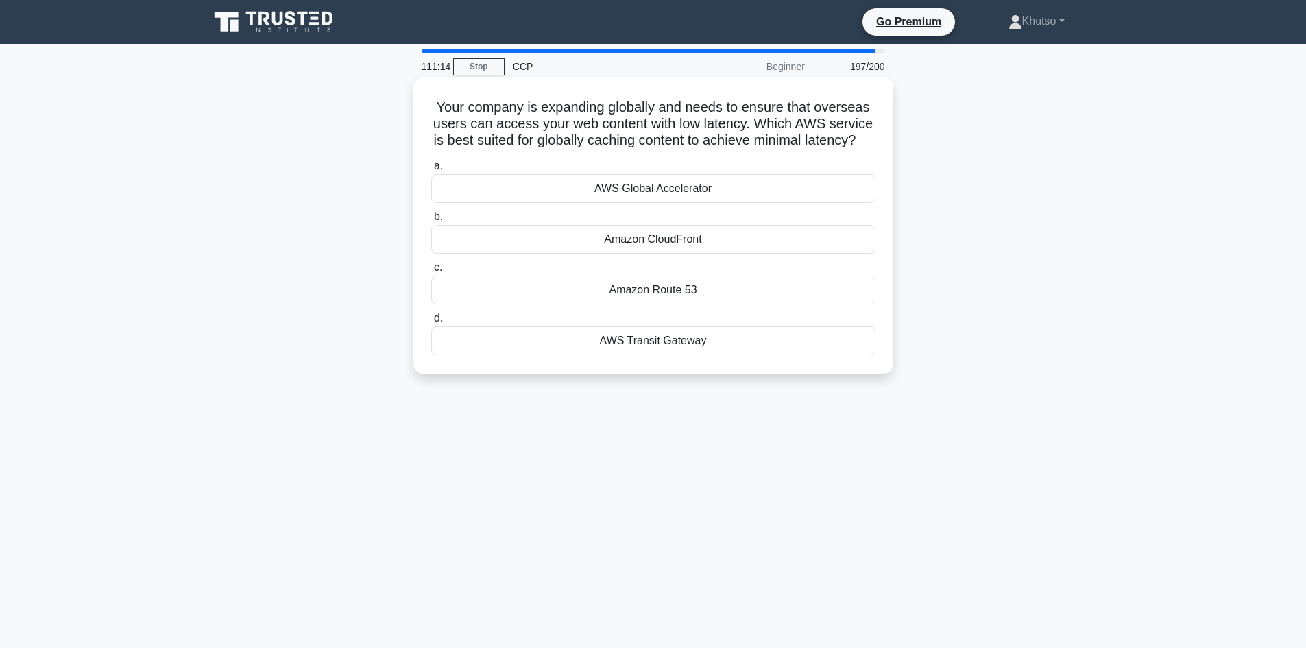
click at [707, 282] on label "c. Amazon Route 53" at bounding box center [653, 281] width 444 height 45
click at [431, 272] on input "c. Amazon Route 53" at bounding box center [431, 267] width 0 height 9
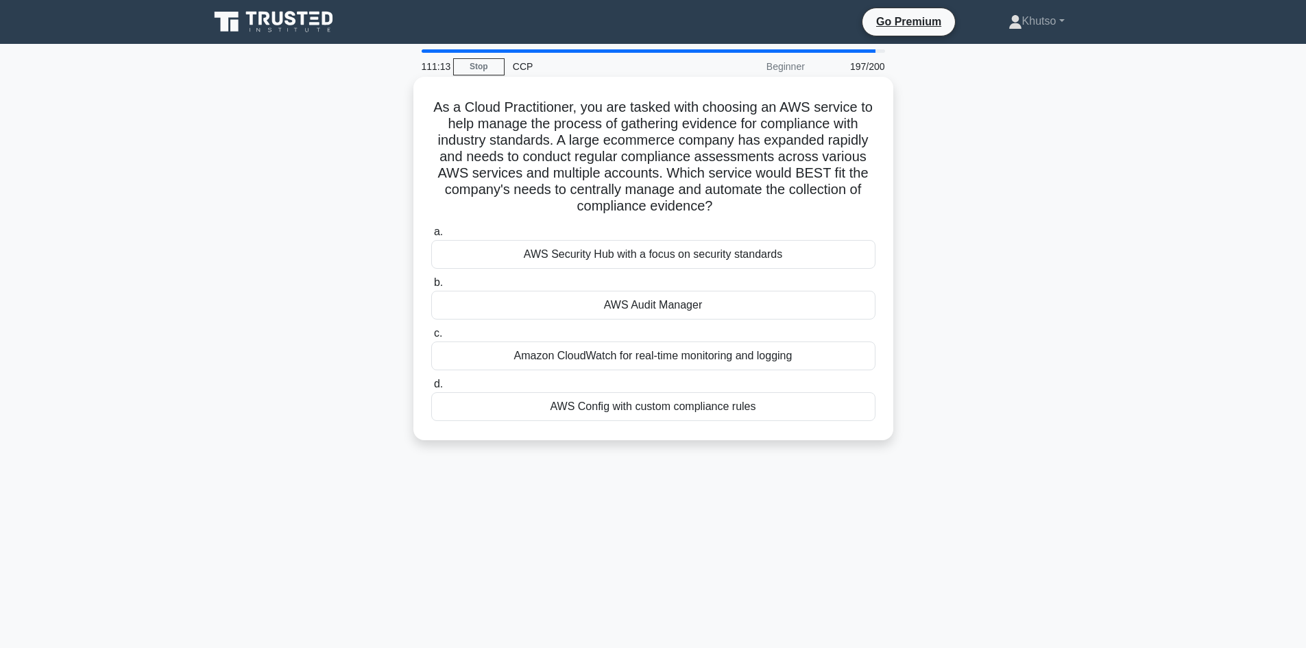
click at [709, 303] on div "AWS Audit Manager" at bounding box center [653, 305] width 444 height 29
click at [431, 287] on input "b. AWS Audit Manager" at bounding box center [431, 282] width 0 height 9
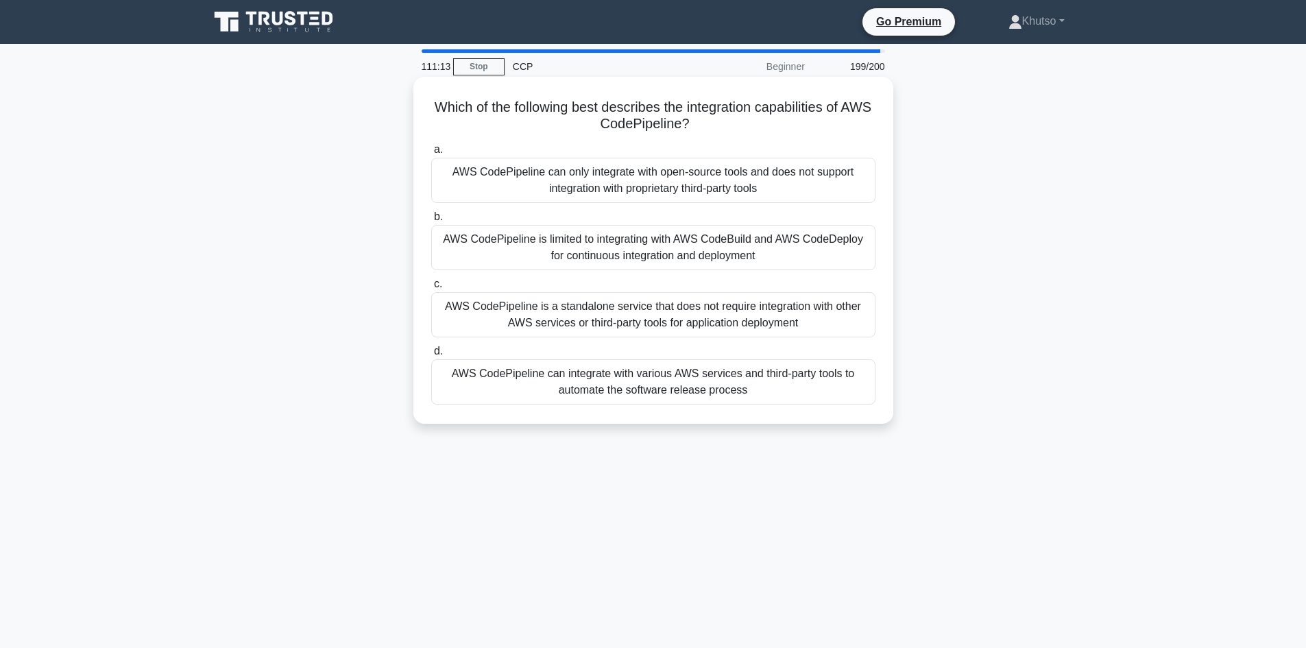
click at [709, 312] on div "AWS CodePipeline is a standalone service that does not require integration with…" at bounding box center [653, 314] width 444 height 45
click at [431, 289] on input "c. AWS CodePipeline is a standalone service that does not require integration w…" at bounding box center [431, 284] width 0 height 9
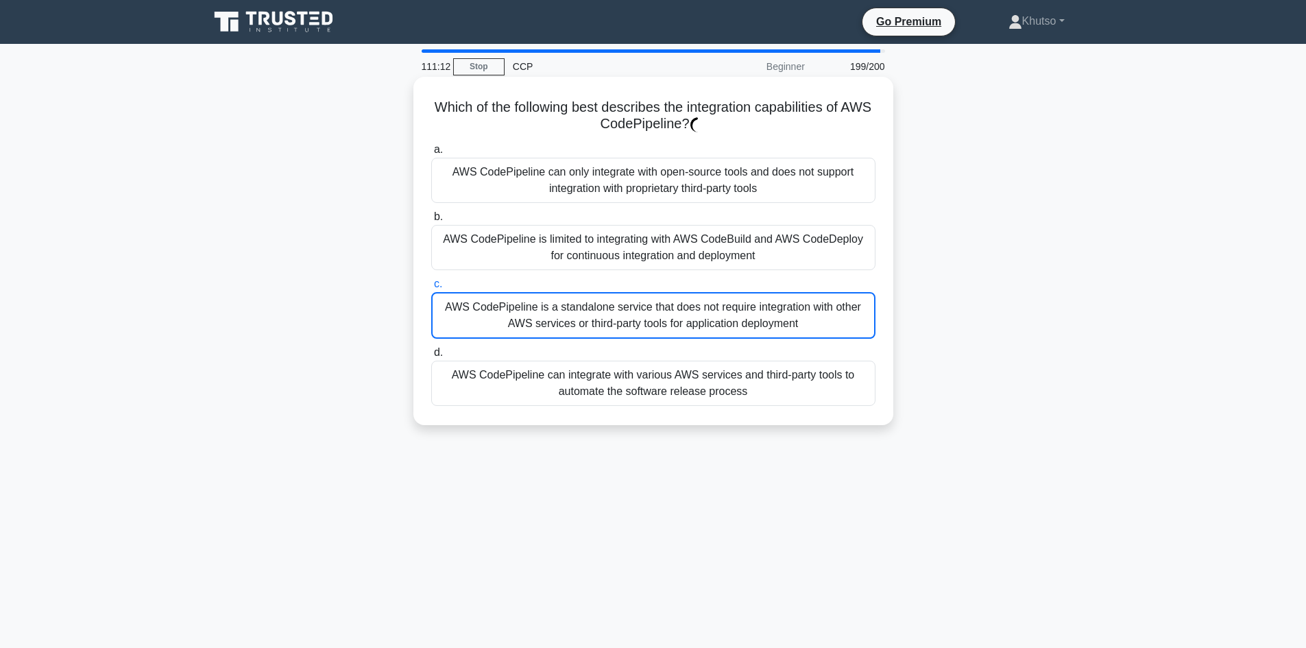
click at [696, 266] on div "AWS CodePipeline is limited to integrating with AWS CodeBuild and AWS CodeDeplo…" at bounding box center [653, 247] width 444 height 45
click at [431, 221] on input "b. AWS CodePipeline is limited to integrating with AWS CodeBuild and AWS CodeDe…" at bounding box center [431, 216] width 0 height 9
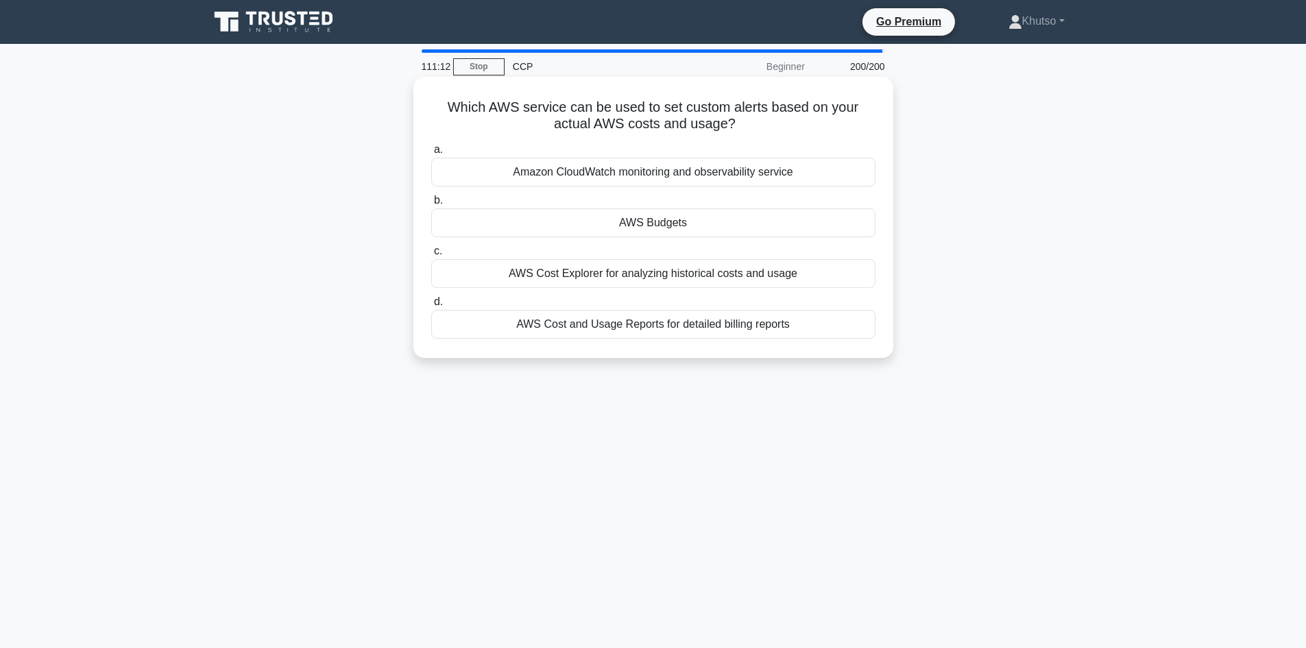
click at [696, 239] on div "a. Amazon CloudWatch monitoring and observability service b. AWS Budgets c. d." at bounding box center [653, 239] width 461 height 203
click at [702, 229] on div "AWS Budgets" at bounding box center [653, 222] width 444 height 29
click at [431, 205] on input "b. AWS Budgets" at bounding box center [431, 200] width 0 height 9
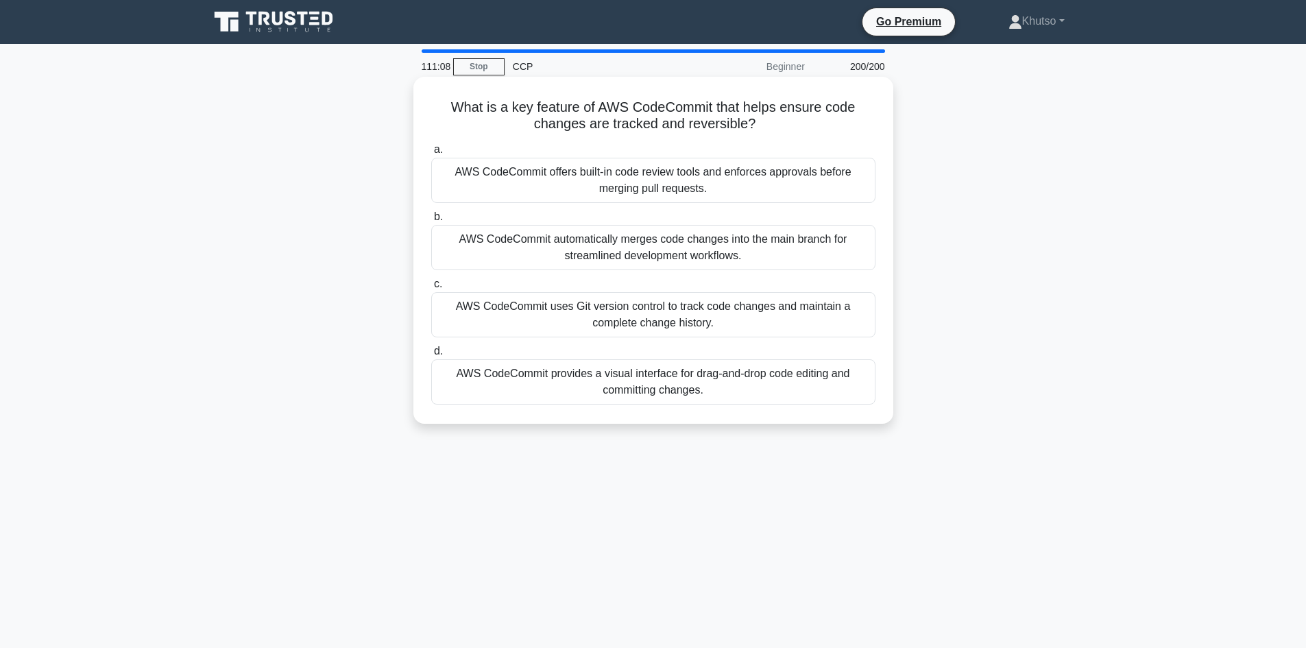
click at [718, 191] on div "AWS CodeCommit offers built-in code review tools and enforces approvals before …" at bounding box center [653, 180] width 444 height 45
click at [431, 154] on input "a. AWS CodeCommit offers built-in code review tools and enforces approvals befo…" at bounding box center [431, 149] width 0 height 9
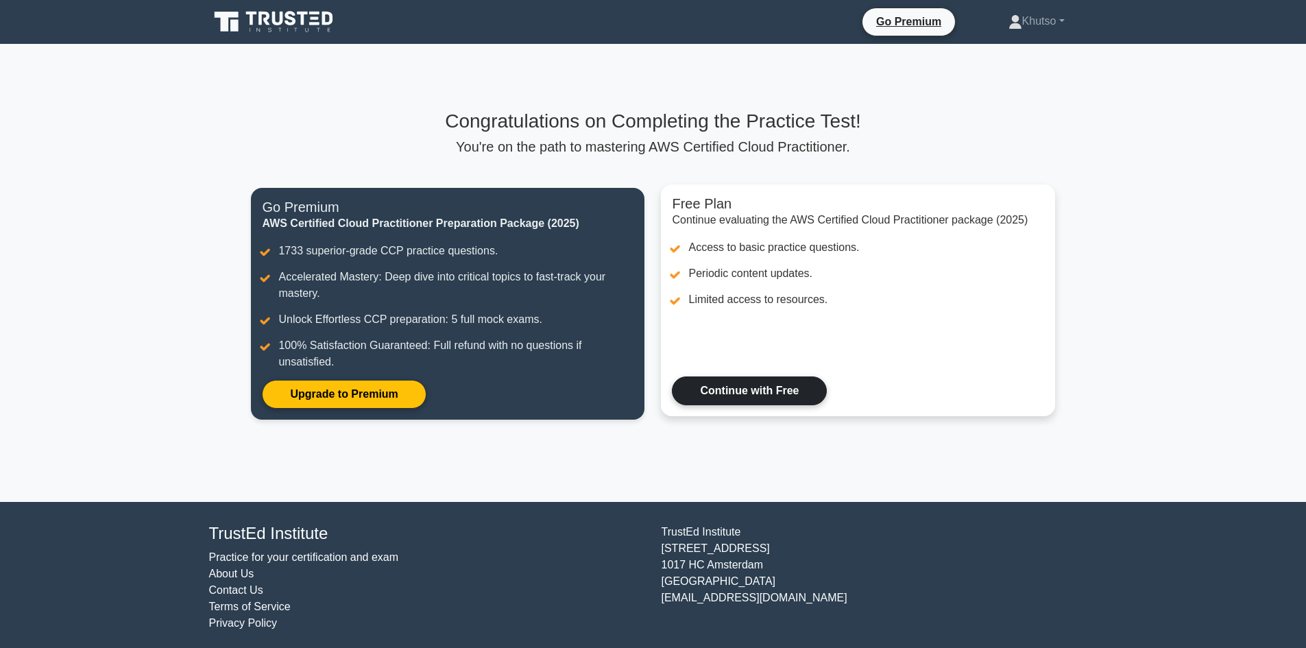
click at [777, 389] on link "Continue with Free" at bounding box center [749, 390] width 155 height 29
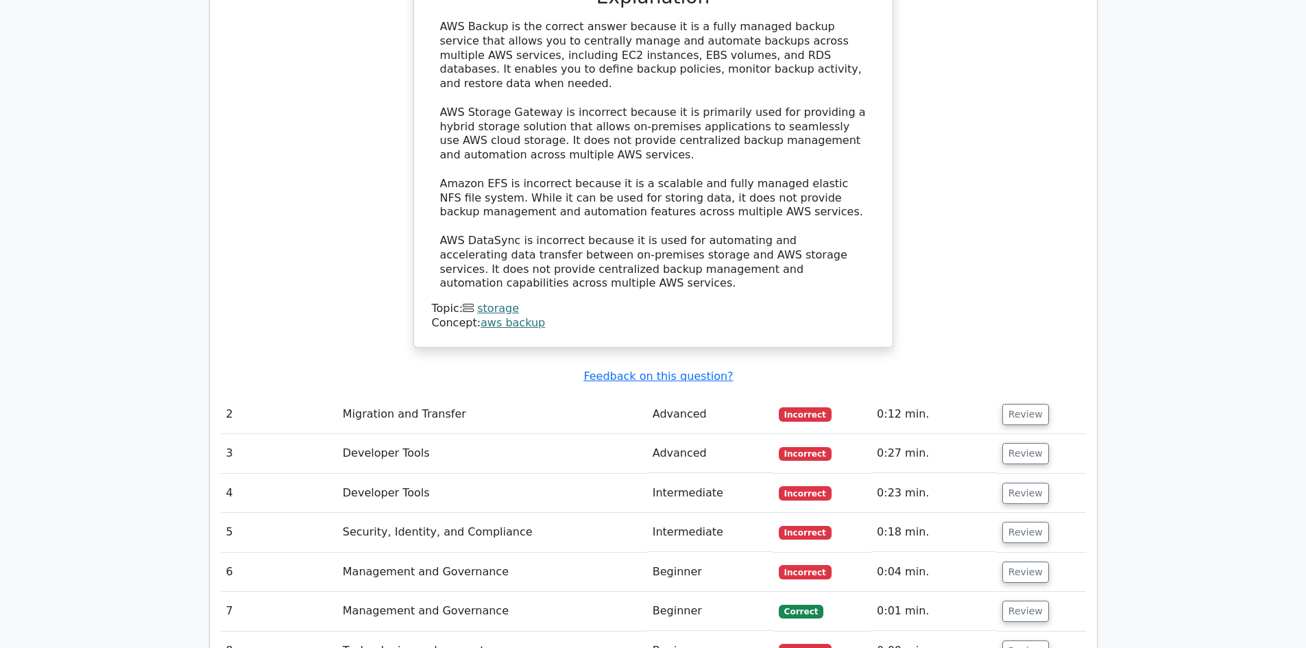
scroll to position [2043, 0]
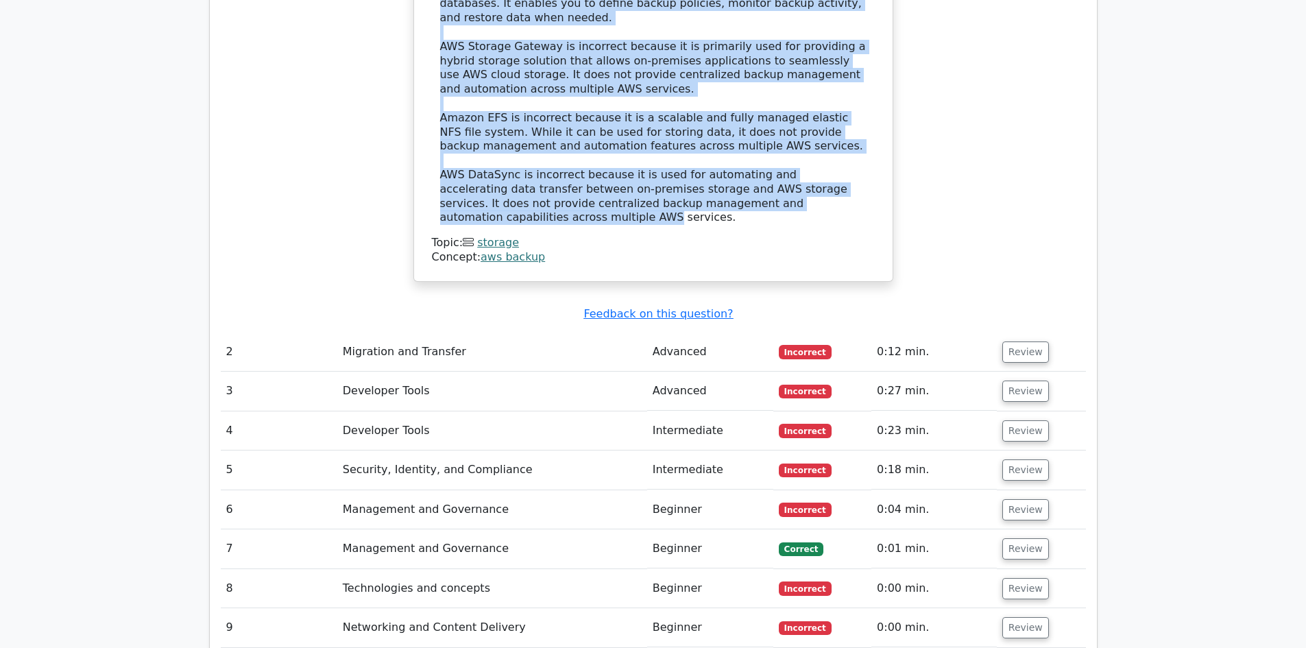
drag, startPoint x: 443, startPoint y: 159, endPoint x: 837, endPoint y: 151, distance: 393.5
copy div "A company wants to centrally manage and automate backups across multiple AWS se…"
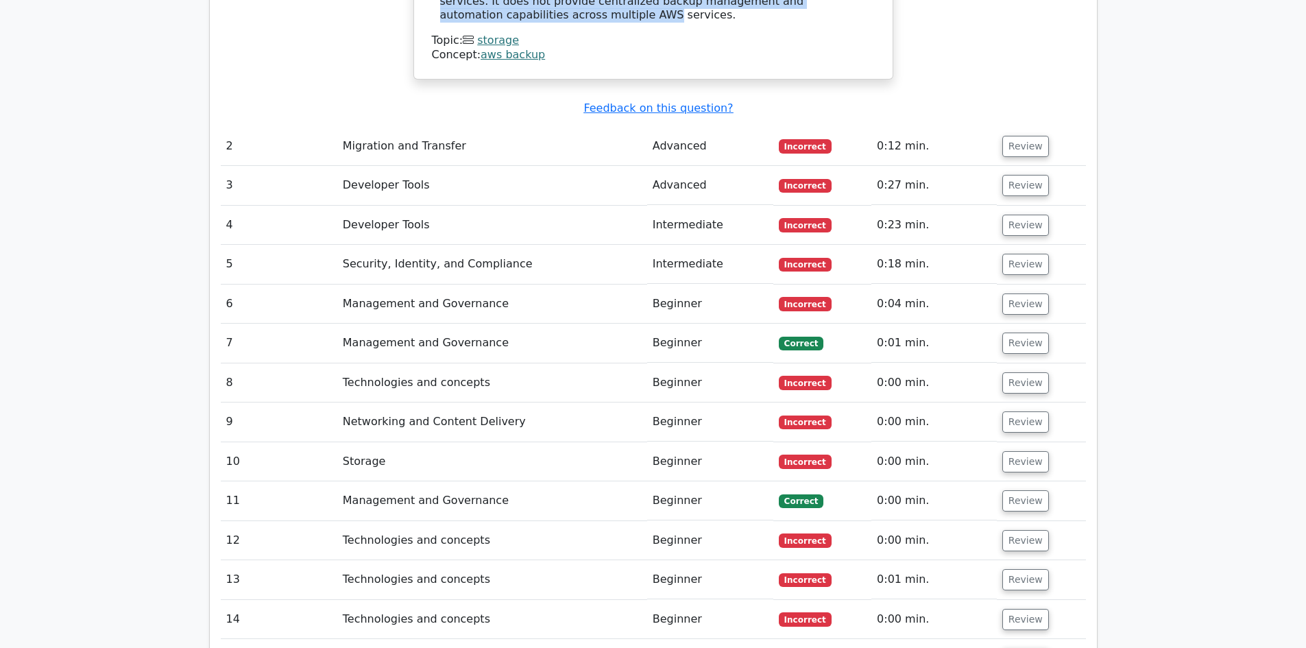
scroll to position [2111, 0]
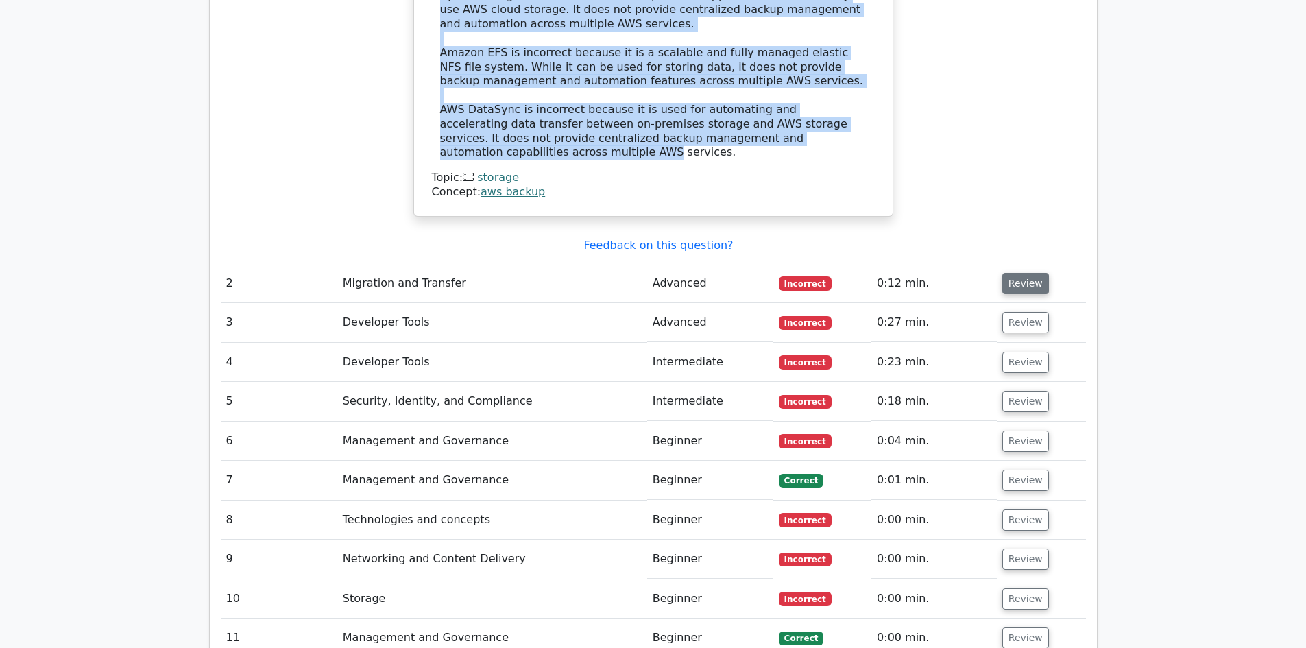
click at [1020, 273] on button "Review" at bounding box center [1025, 283] width 47 height 21
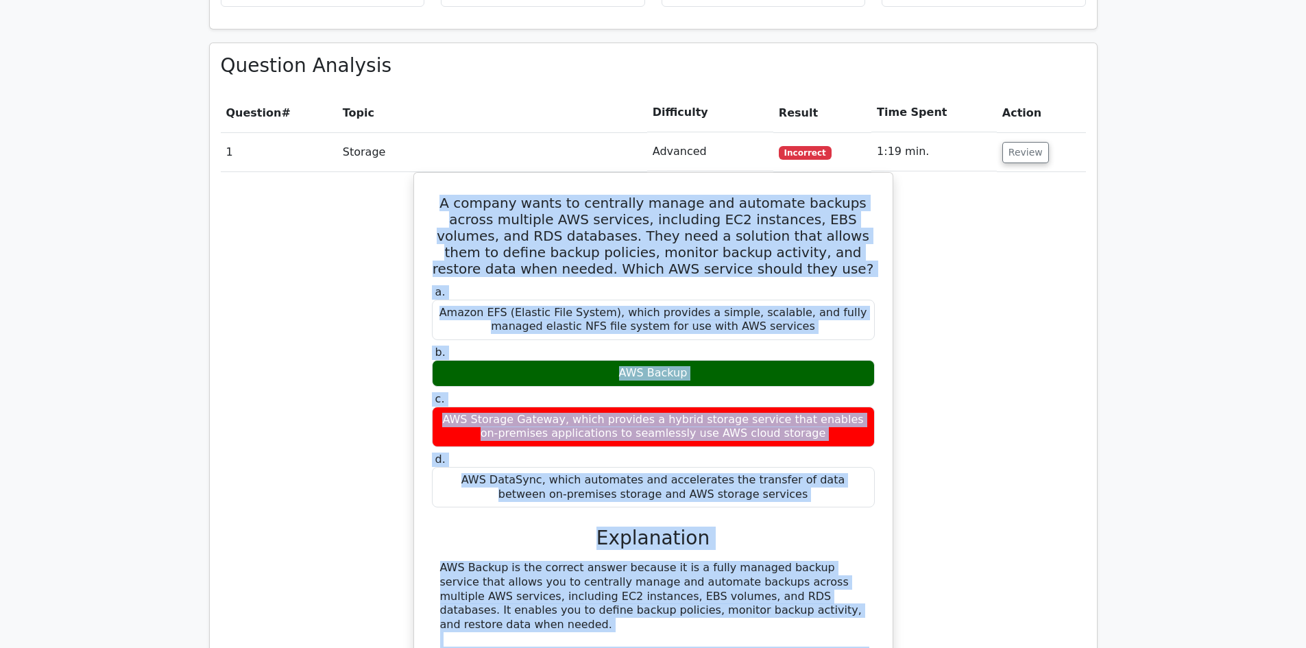
scroll to position [1358, 0]
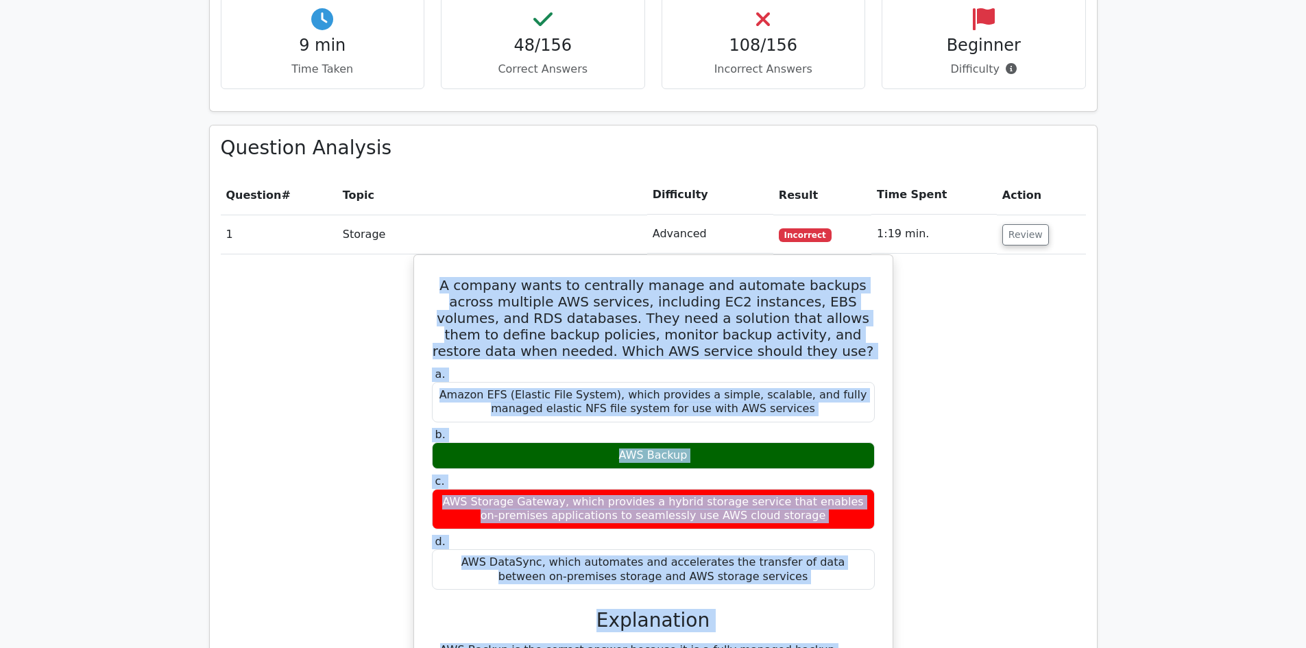
click at [980, 315] on div "A company wants to centrally manage and automate backups across multiple AWS se…" at bounding box center [653, 620] width 865 height 733
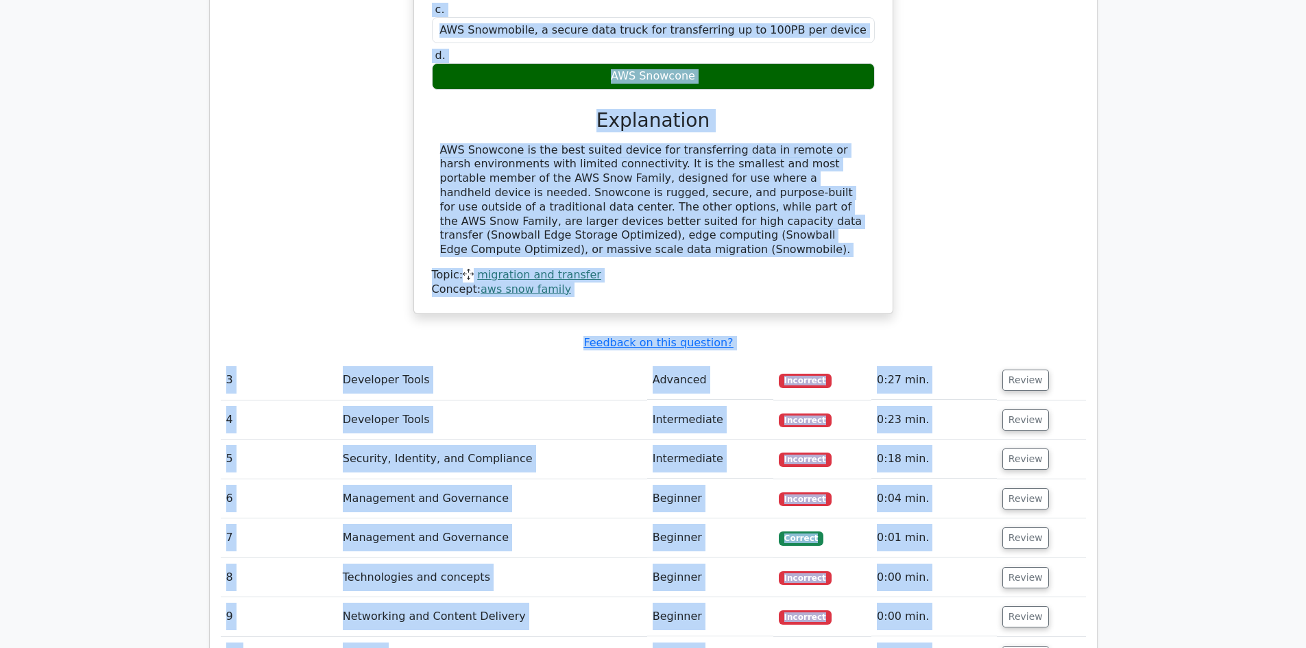
scroll to position [2717, 0]
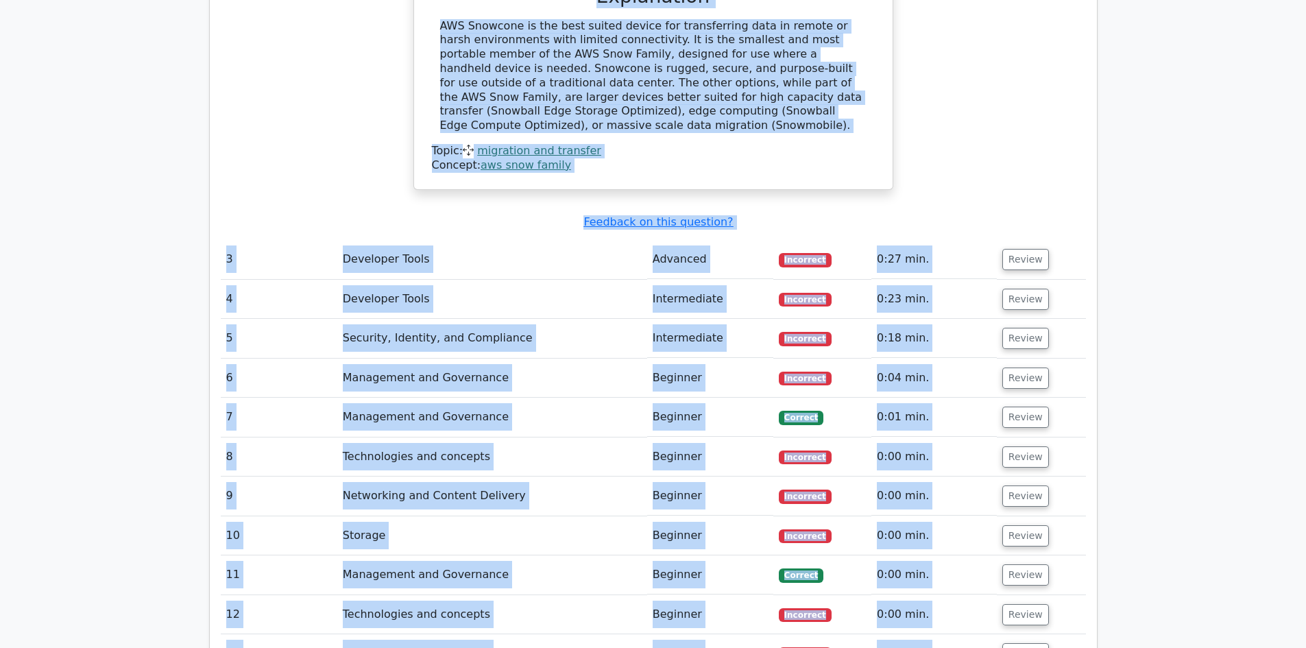
drag, startPoint x: 441, startPoint y: 206, endPoint x: 855, endPoint y: 60, distance: 438.3
copy div "Which AWS Snow Family device is best suited for transferring data in remote or …"
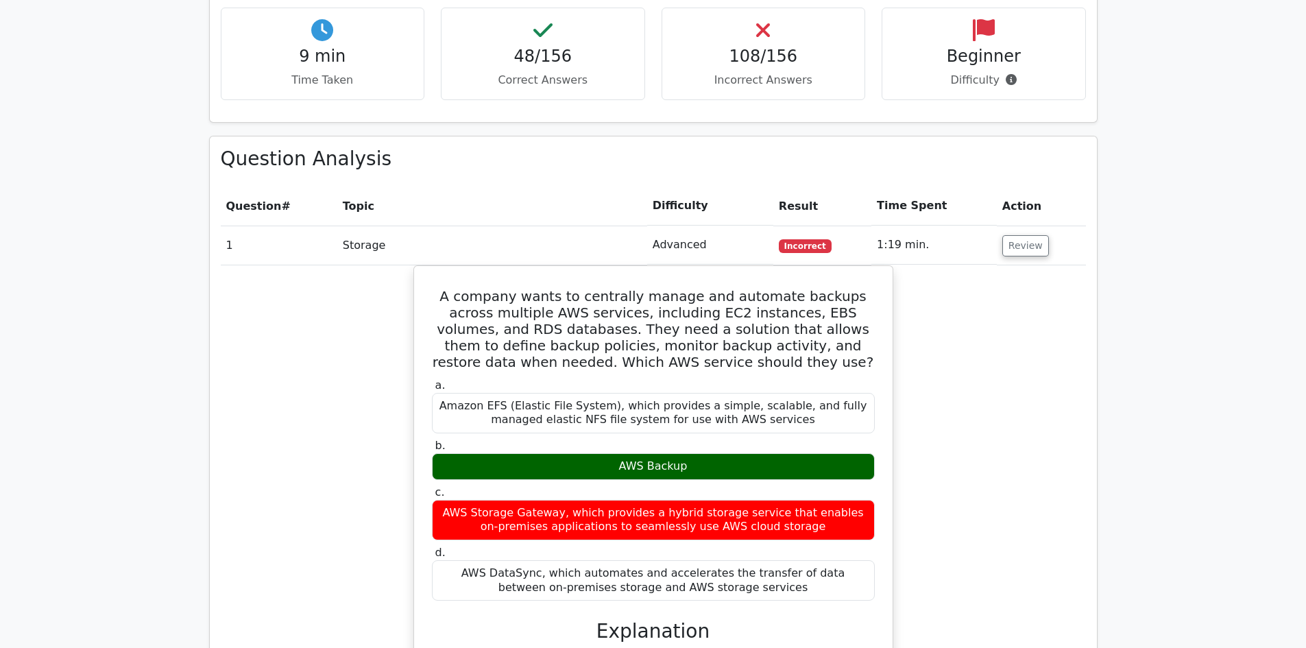
scroll to position [1415, 0]
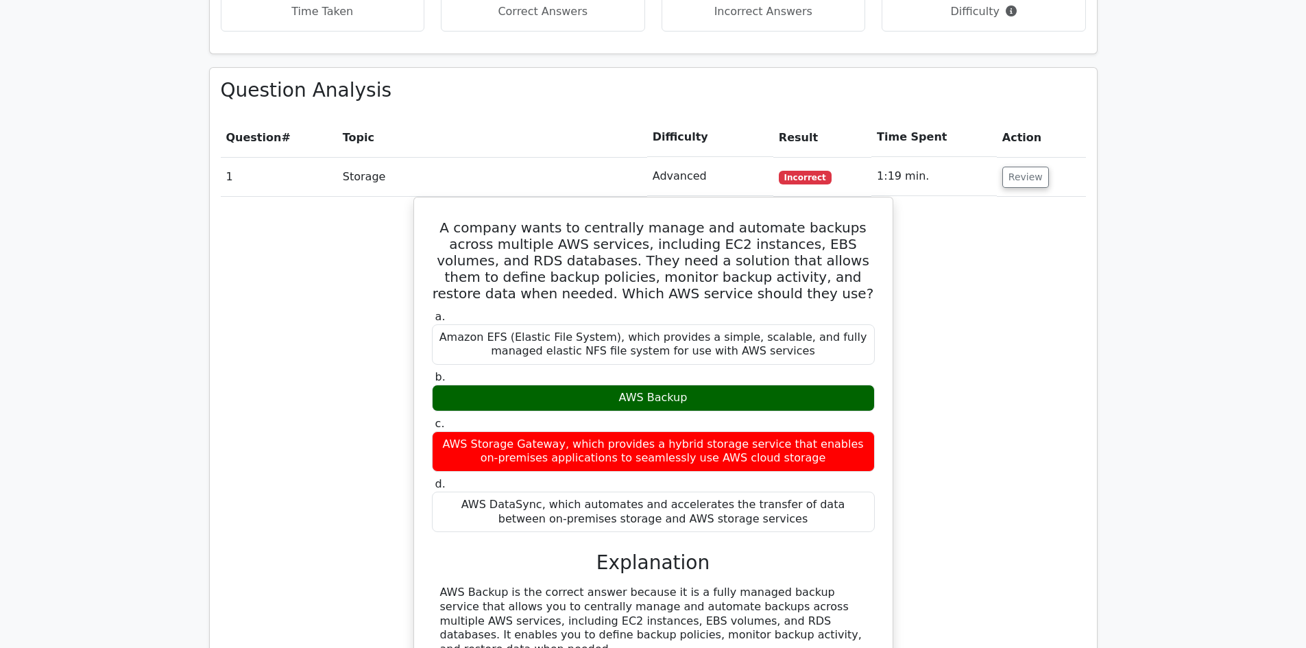
click at [1025, 237] on div "A company wants to centrally manage and automate backups across multiple AWS se…" at bounding box center [653, 563] width 865 height 733
click at [1018, 167] on button "Review" at bounding box center [1025, 177] width 47 height 21
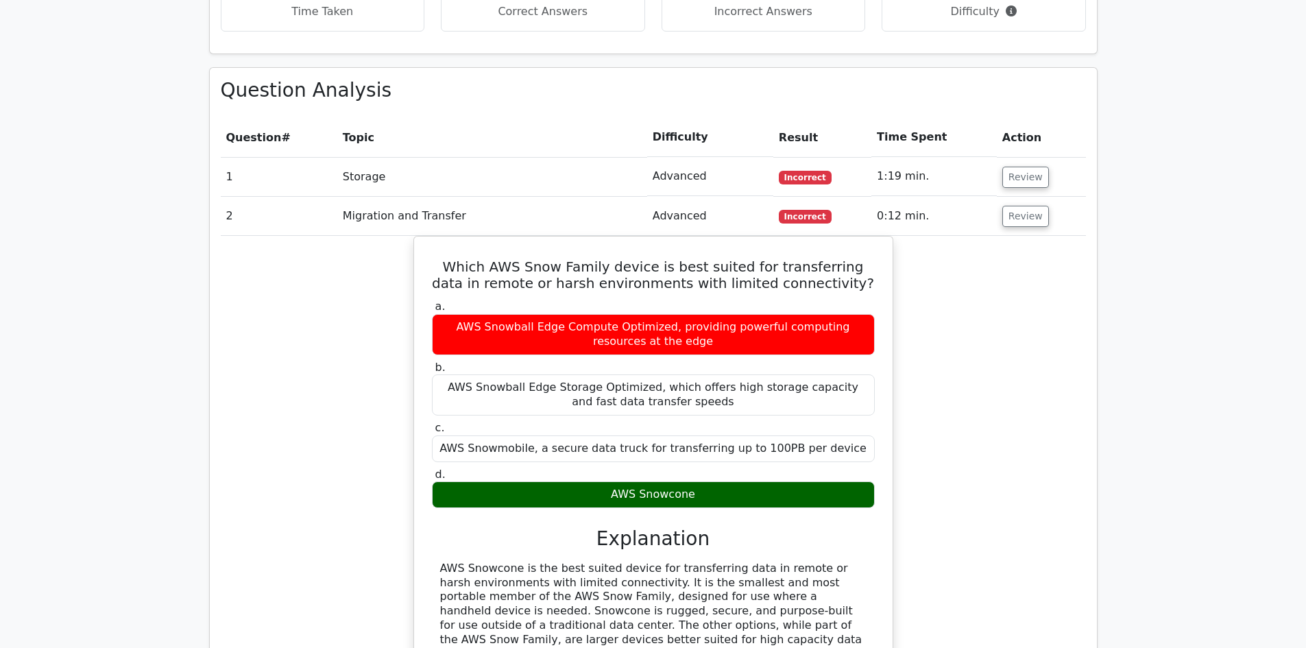
scroll to position [1484, 0]
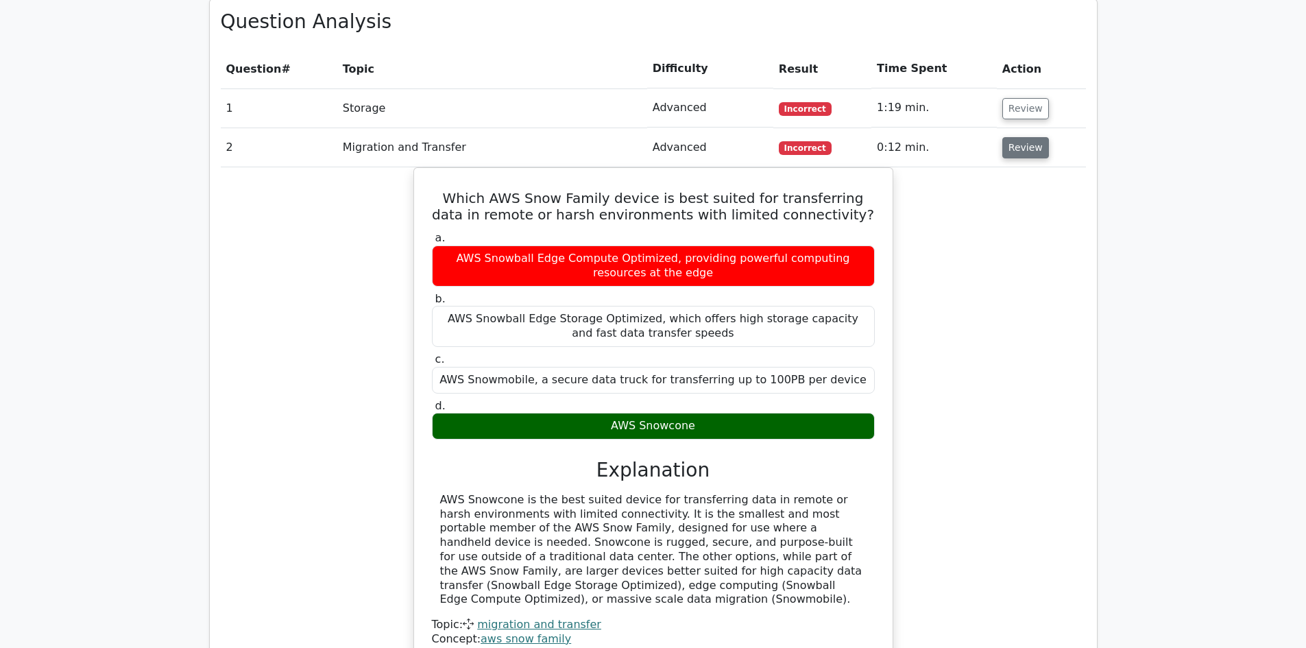
click at [1018, 137] on button "Review" at bounding box center [1025, 147] width 47 height 21
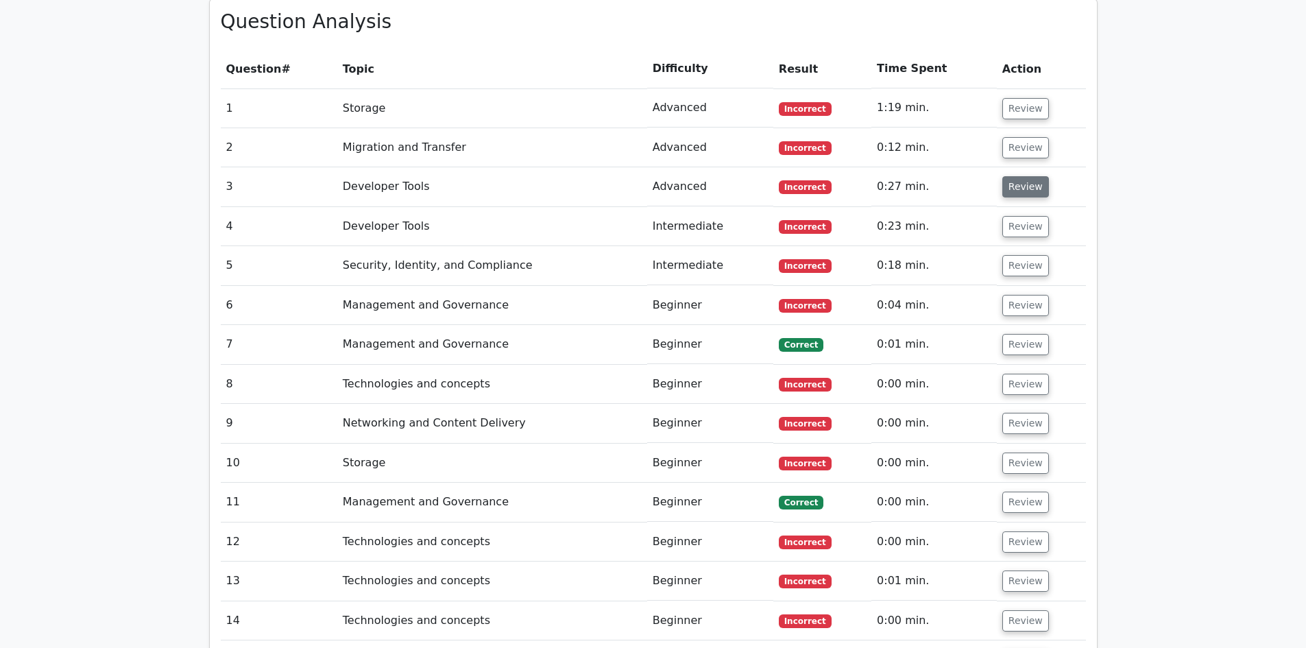
click at [1025, 176] on button "Review" at bounding box center [1025, 186] width 47 height 21
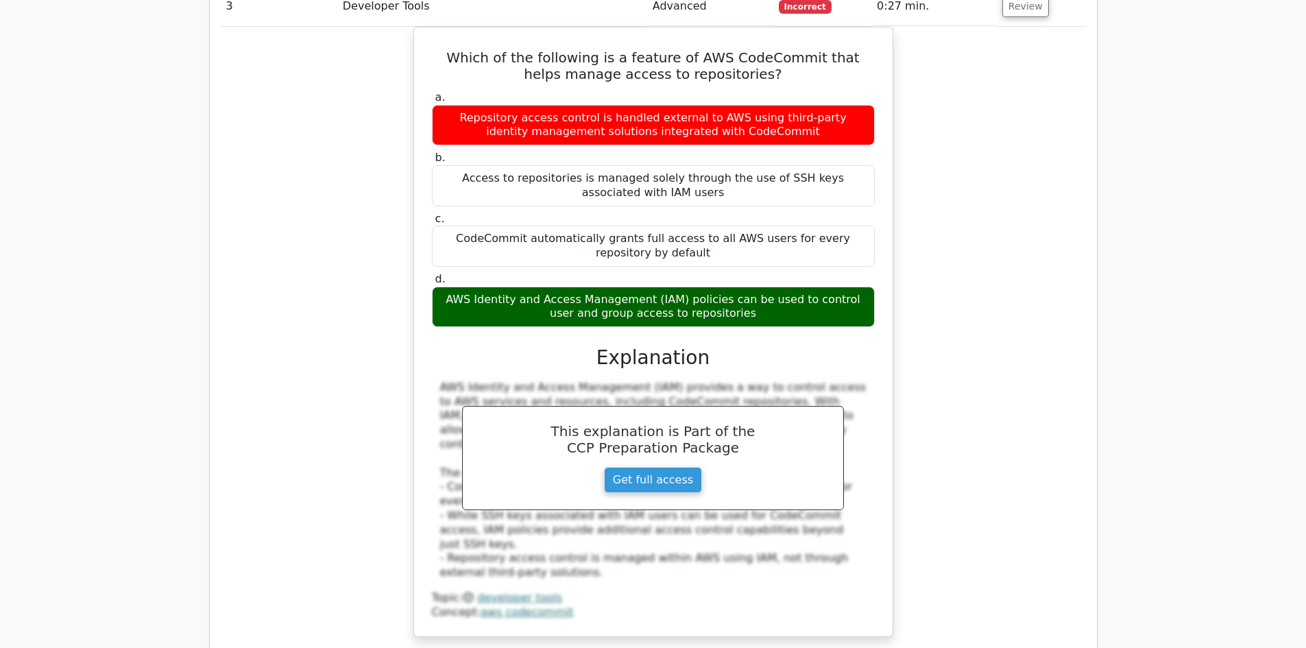
scroll to position [2064, 0]
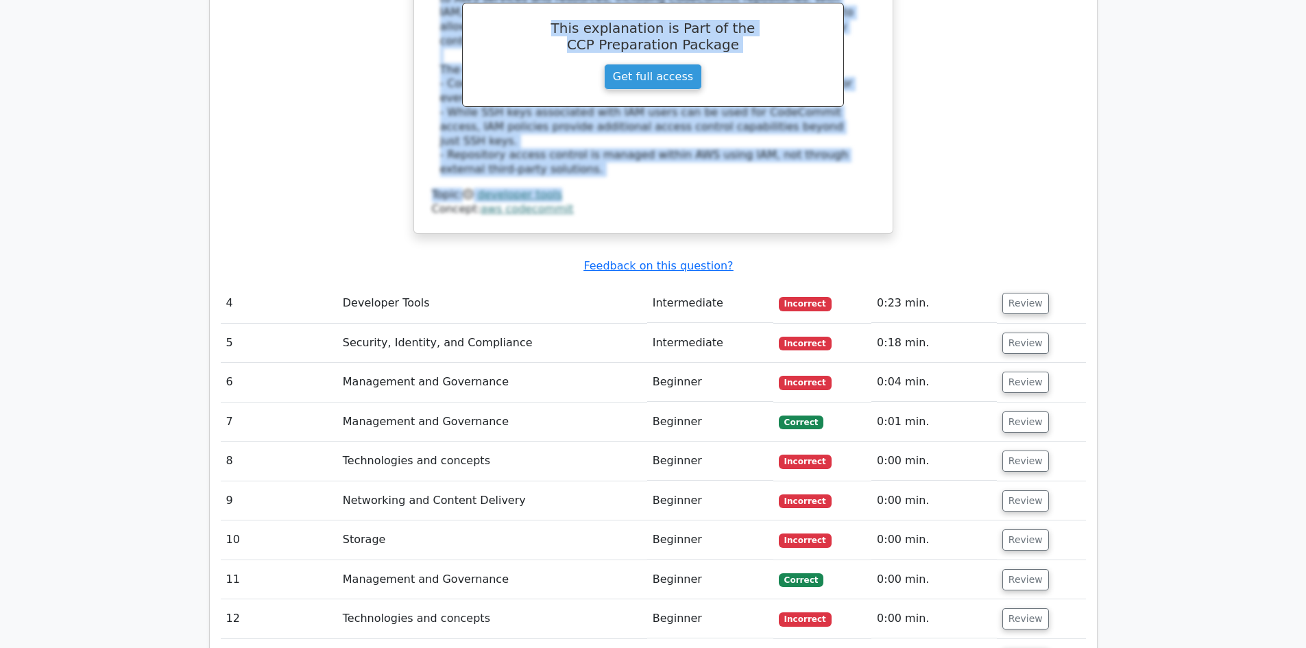
drag, startPoint x: 450, startPoint y: 196, endPoint x: 831, endPoint y: 142, distance: 384.9
copy div "Which of the following is a feature of AWS CodeCommit that helps manage access …"
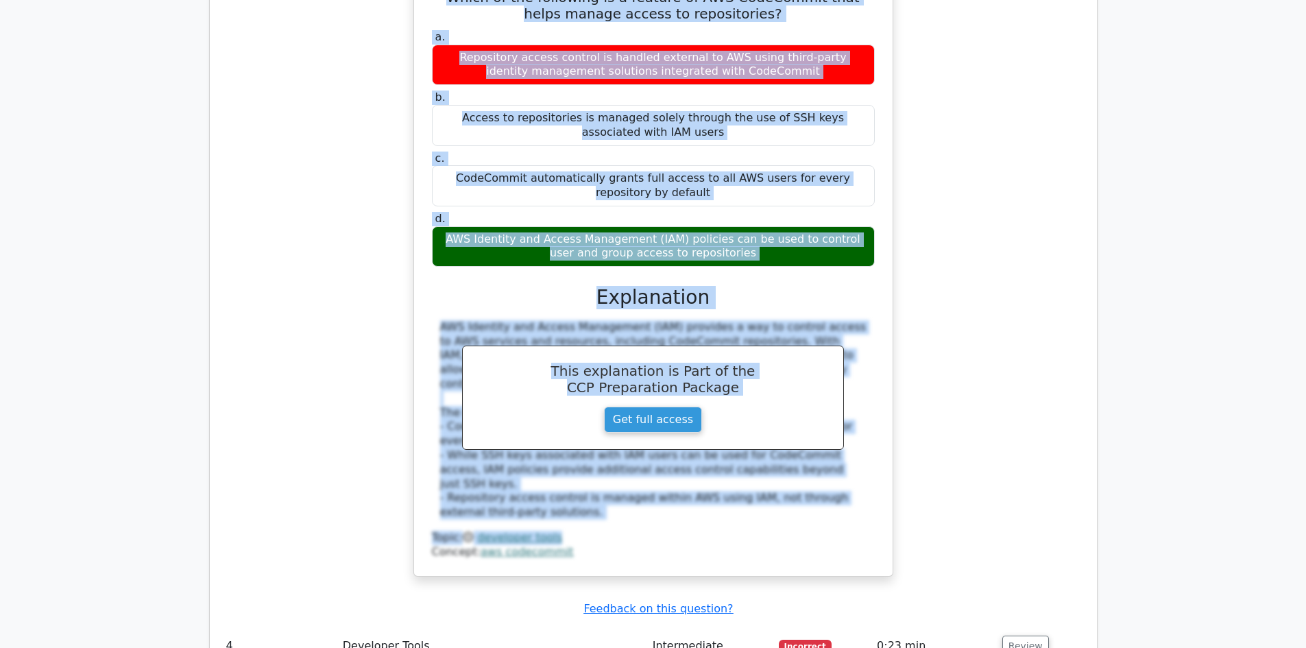
scroll to position [1310, 0]
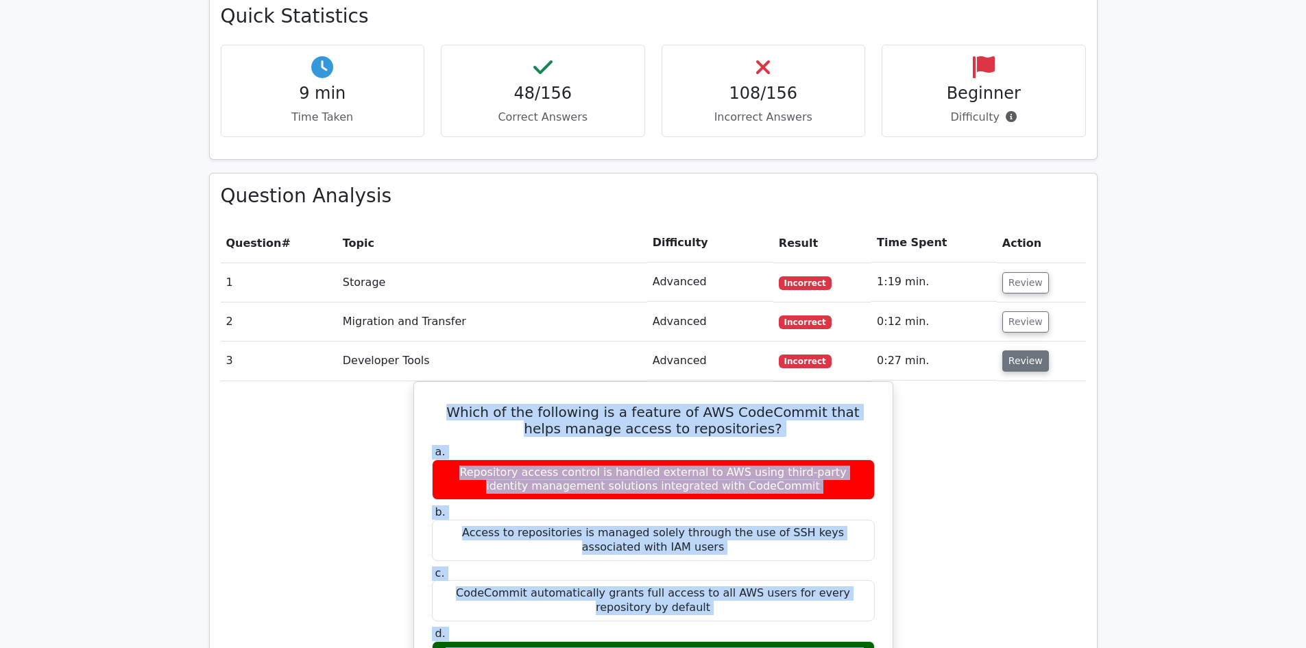
click at [1016, 350] on button "Review" at bounding box center [1025, 360] width 47 height 21
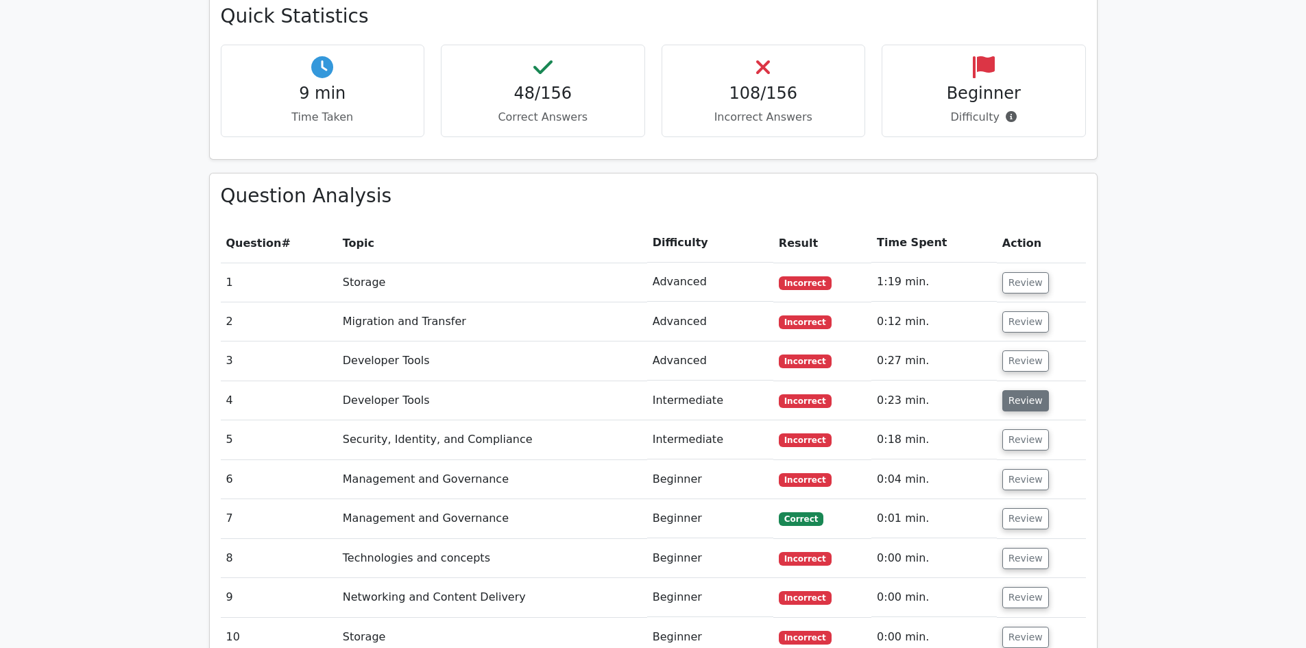
click at [1027, 390] on button "Review" at bounding box center [1025, 400] width 47 height 21
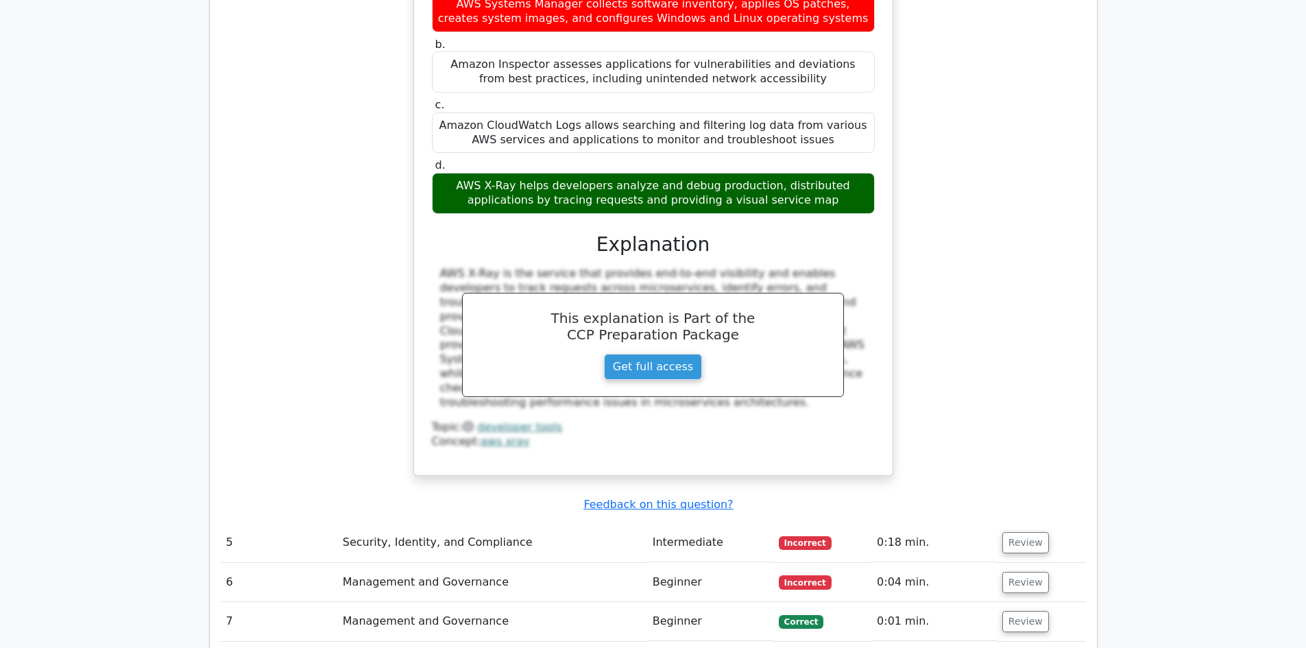
scroll to position [2057, 0]
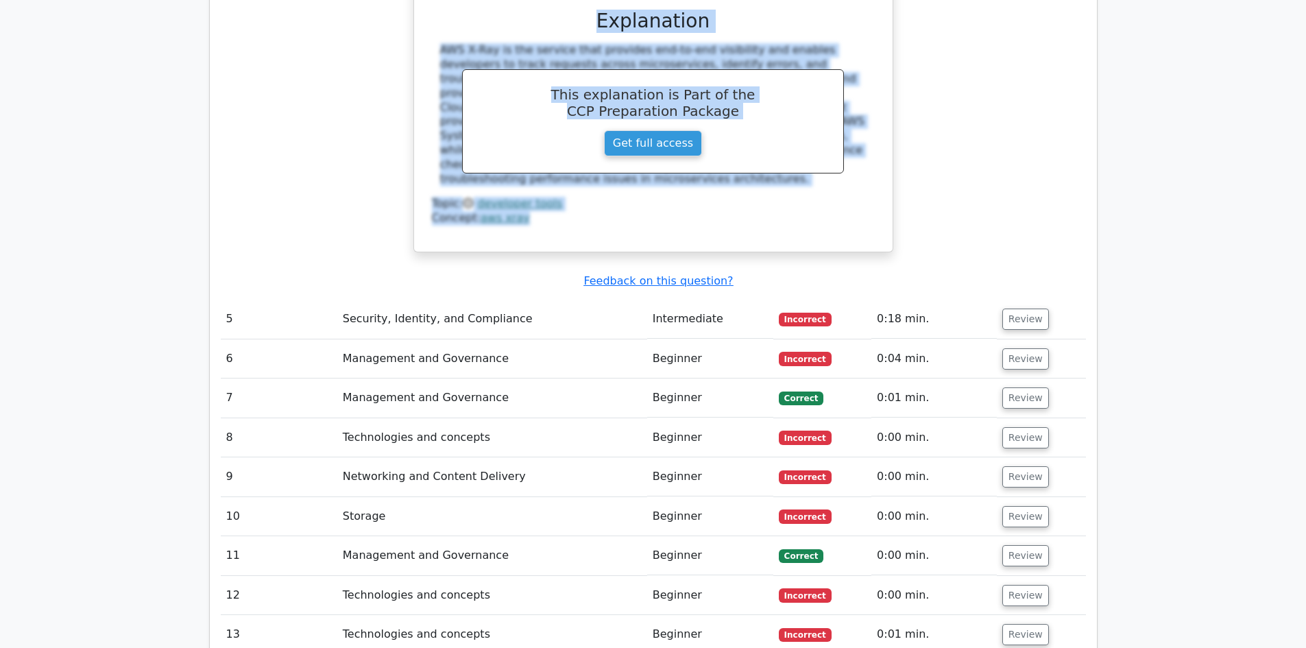
drag, startPoint x: 461, startPoint y: 200, endPoint x: 1043, endPoint y: 245, distance: 584.2
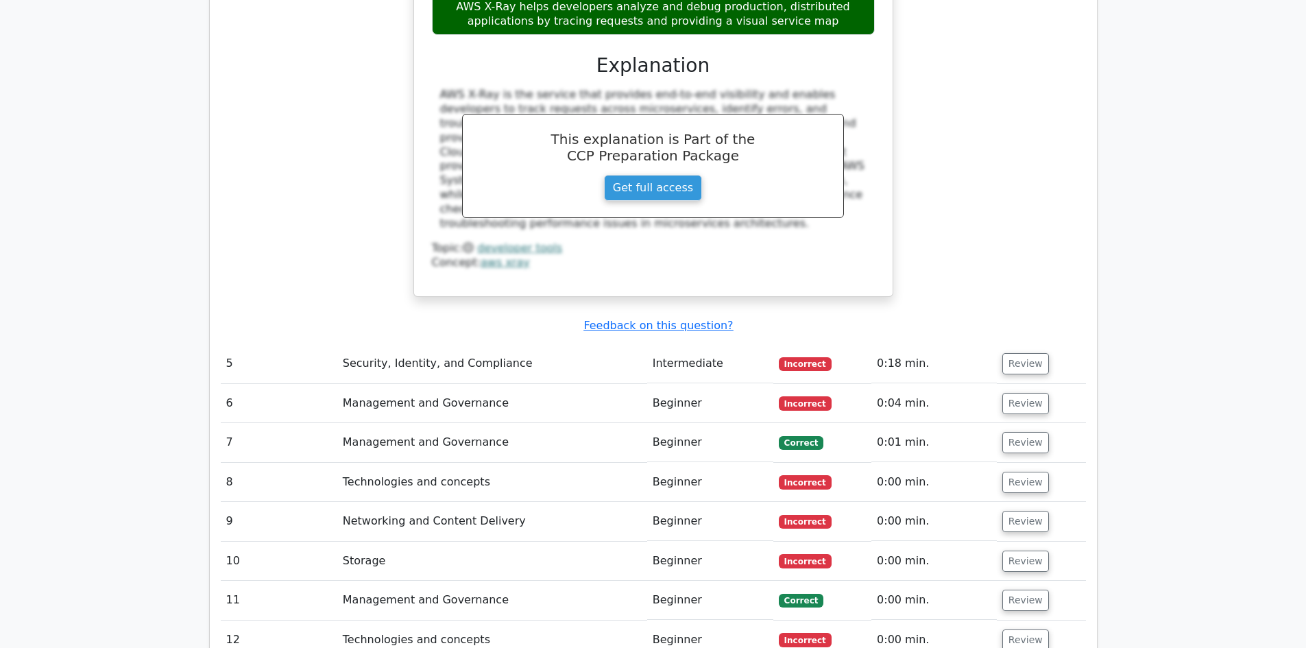
scroll to position [1988, 0]
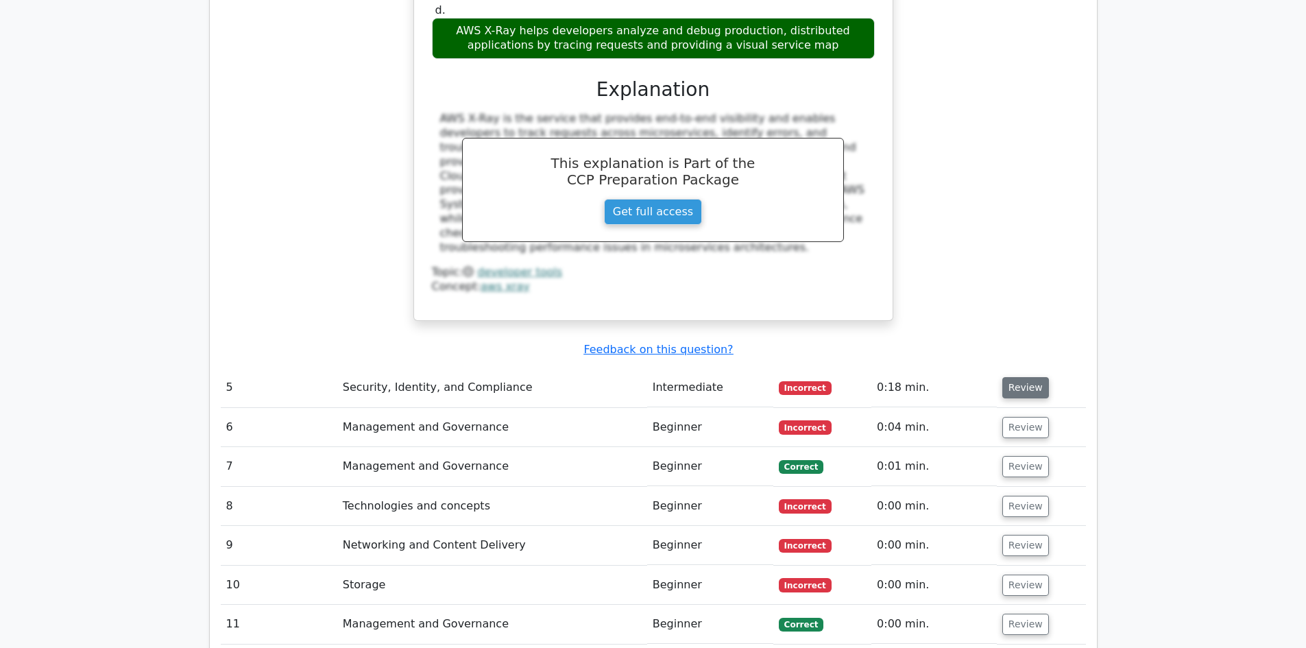
click at [1025, 377] on button "Review" at bounding box center [1025, 387] width 47 height 21
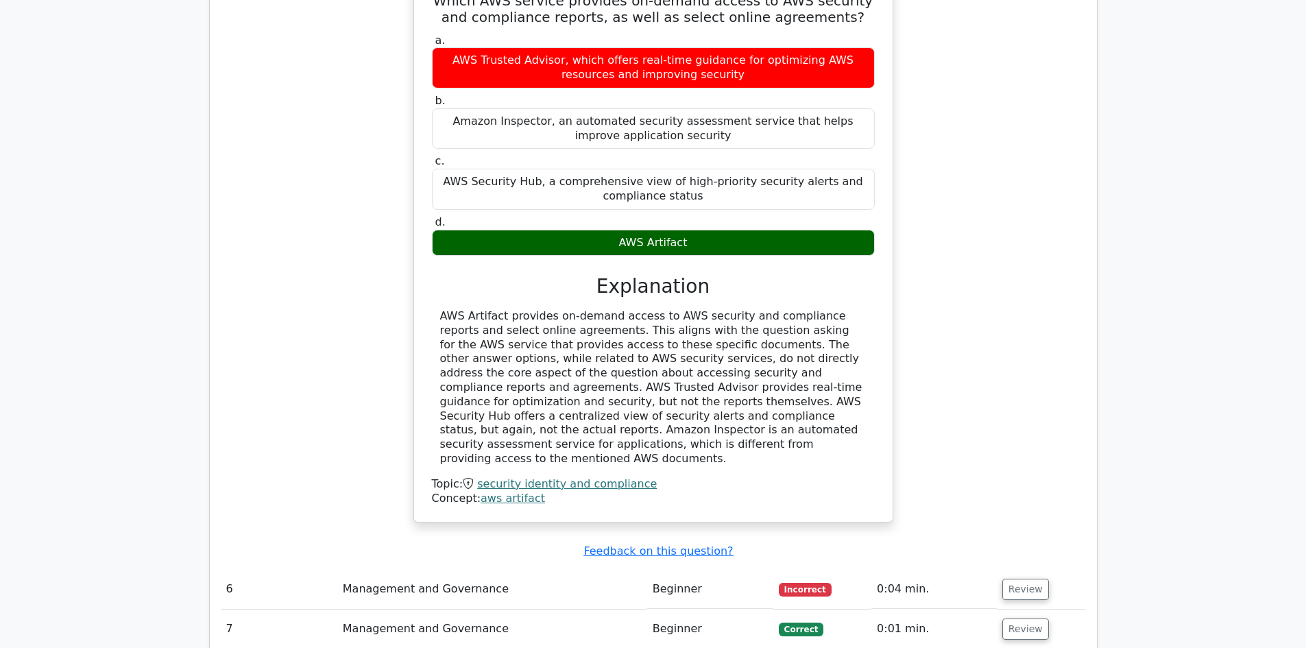
scroll to position [2468, 0]
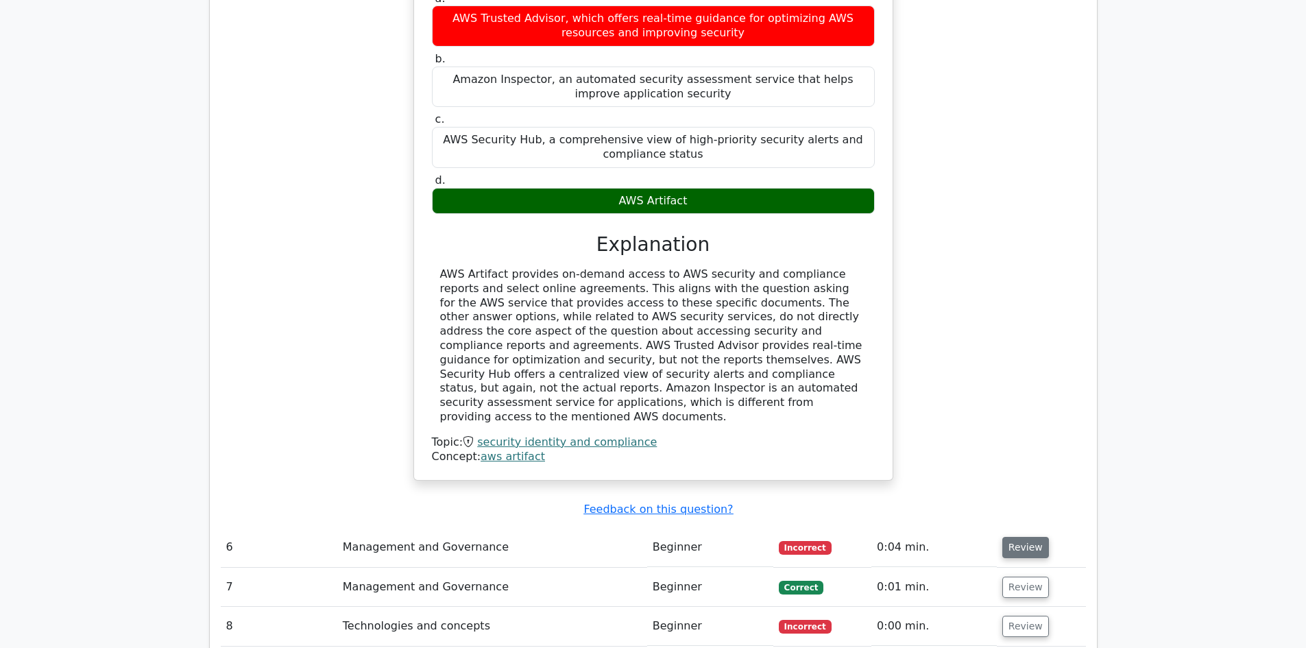
click at [1020, 537] on button "Review" at bounding box center [1025, 547] width 47 height 21
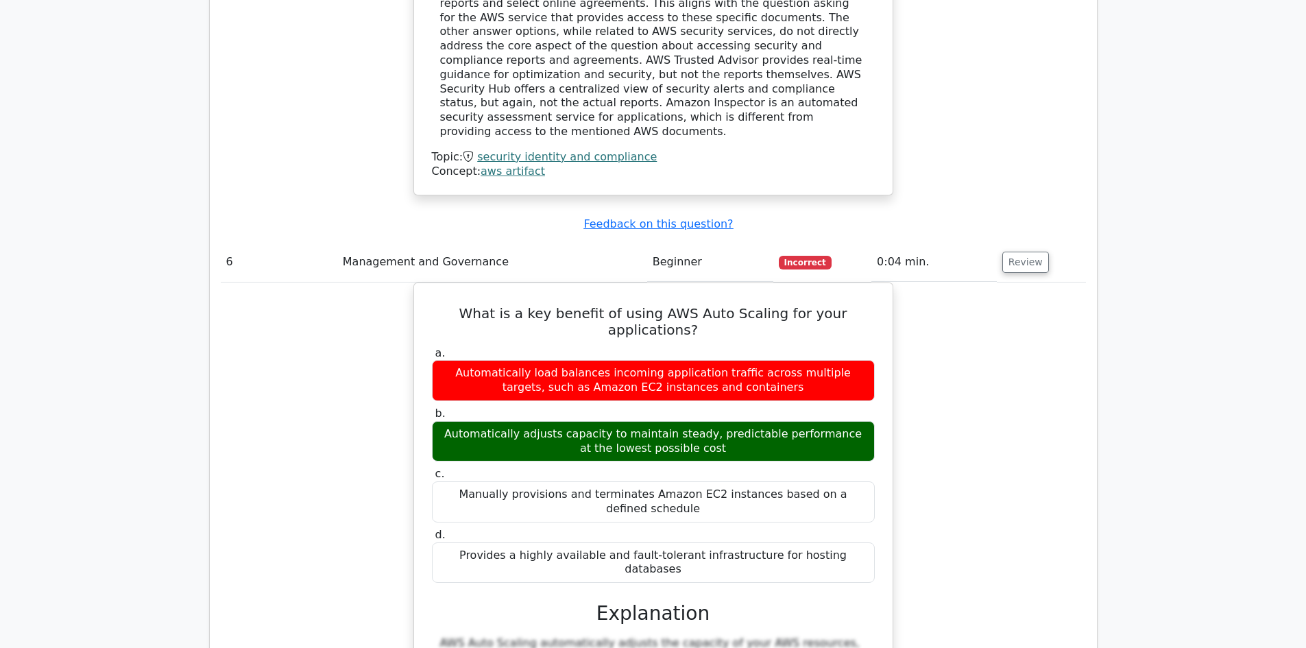
scroll to position [3222, 0]
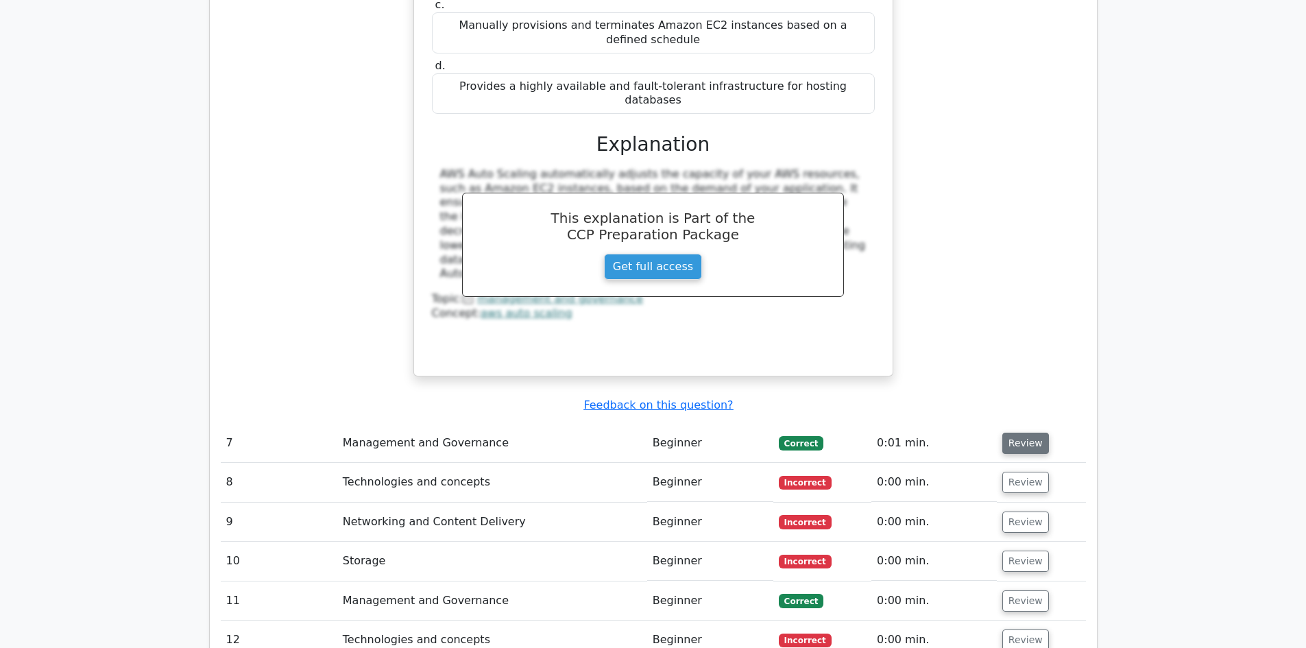
click at [1017, 432] on button "Review" at bounding box center [1025, 442] width 47 height 21
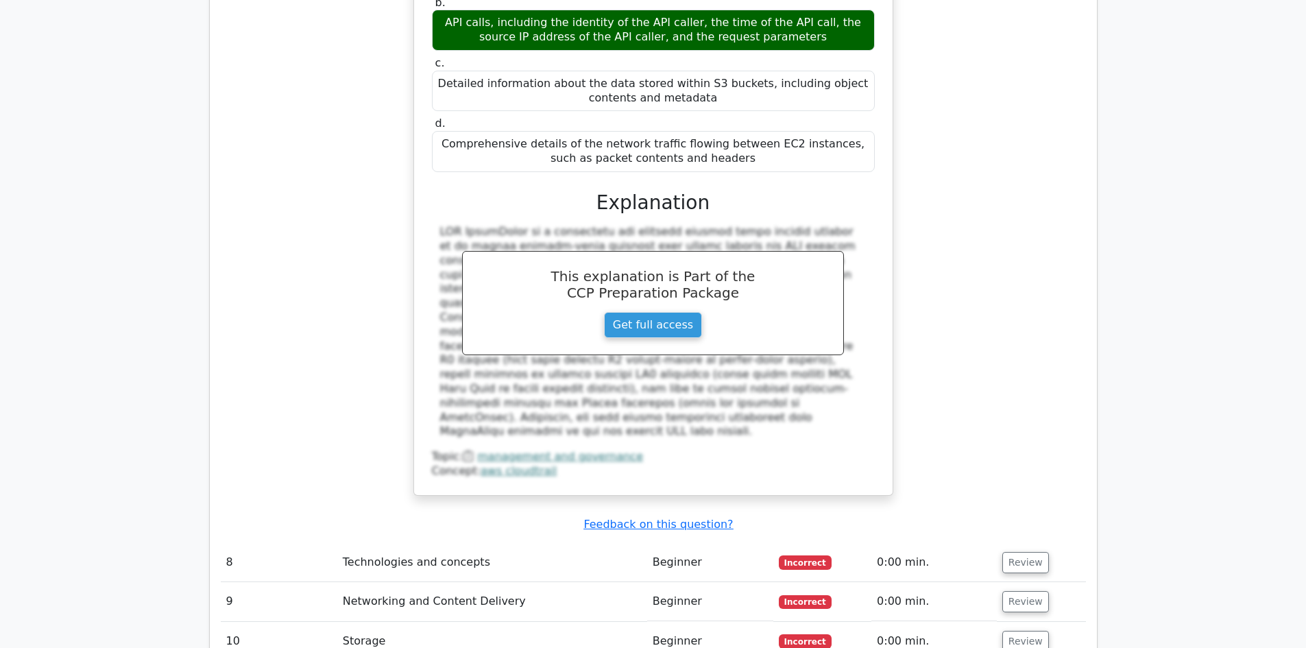
scroll to position [3839, 0]
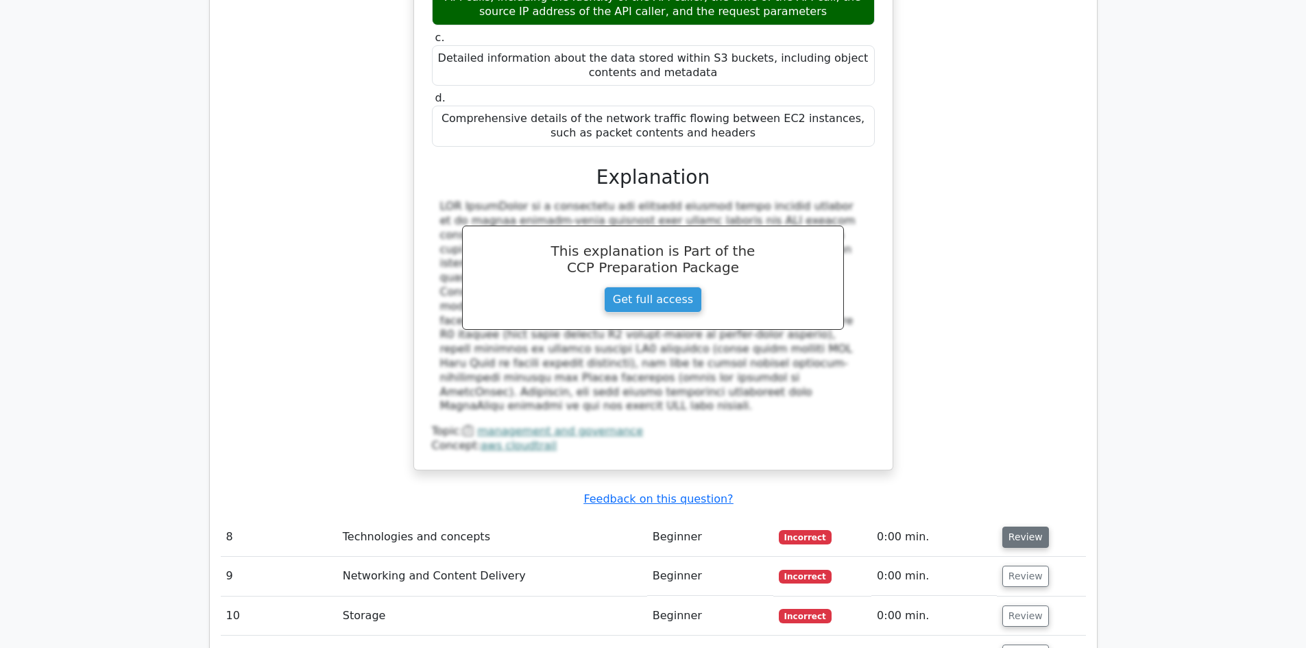
drag, startPoint x: 1010, startPoint y: 425, endPoint x: 1015, endPoint y: 419, distance: 7.3
click at [1012, 517] on td "Review" at bounding box center [1040, 536] width 89 height 39
click at [1018, 526] on button "Review" at bounding box center [1025, 536] width 47 height 21
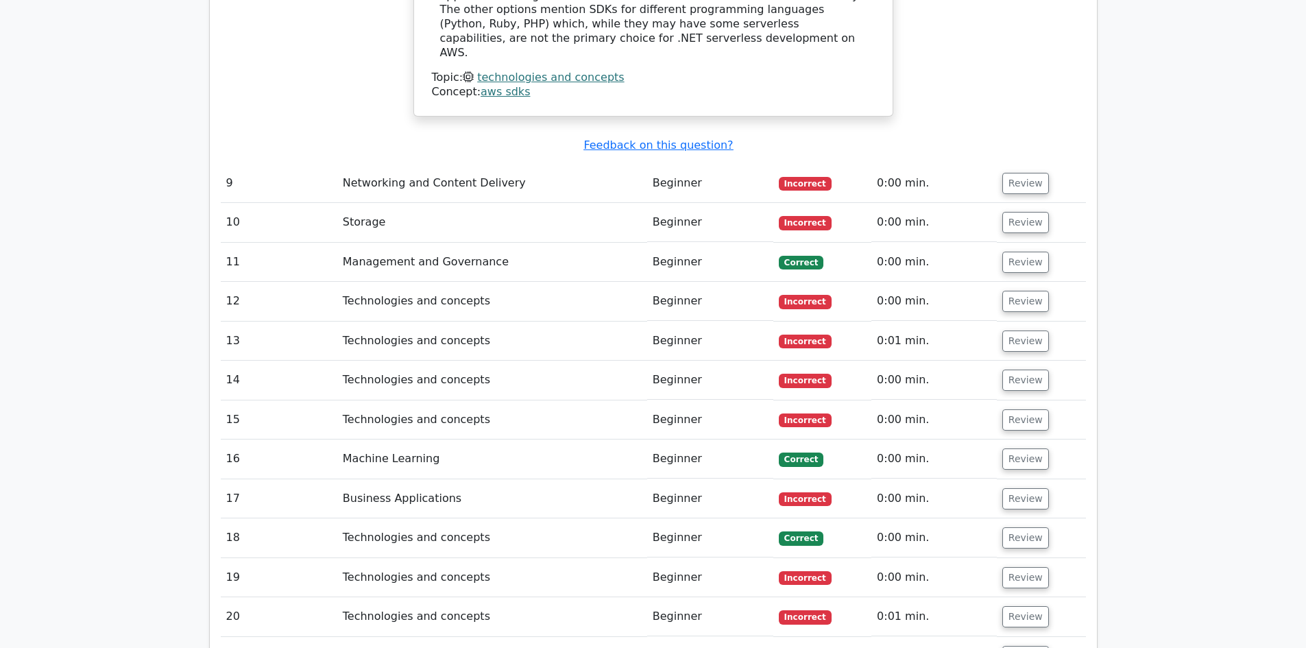
scroll to position [4524, 0]
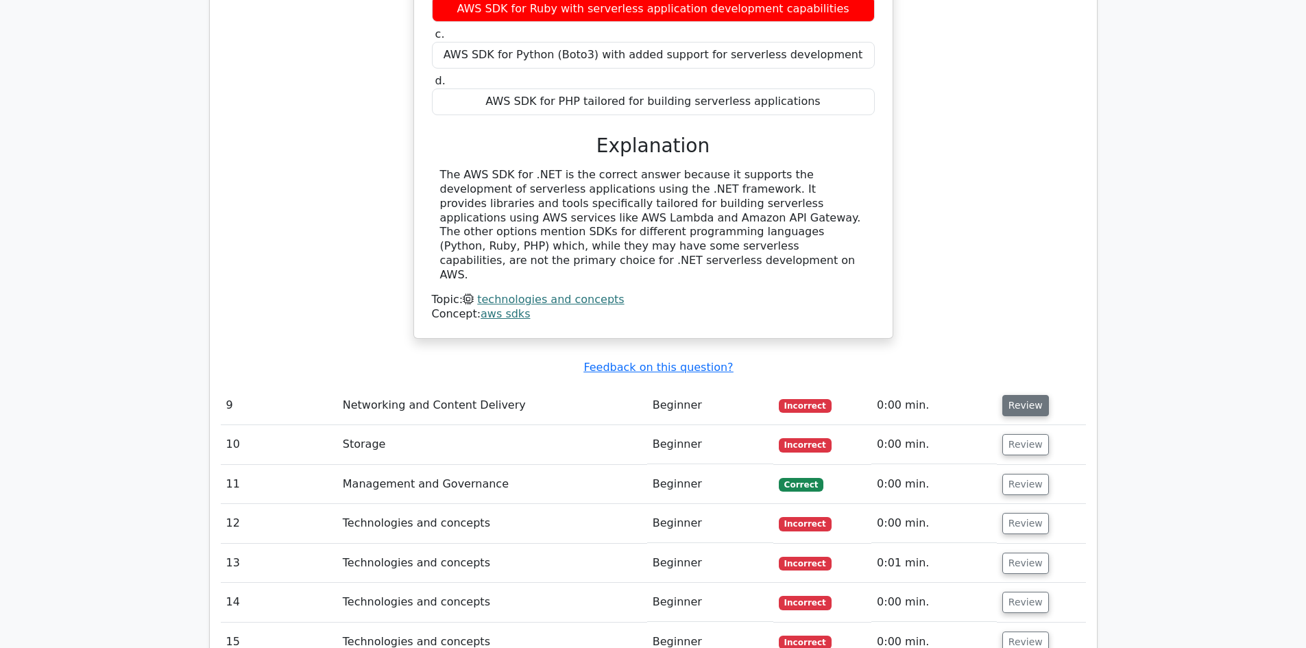
click at [1013, 395] on button "Review" at bounding box center [1025, 405] width 47 height 21
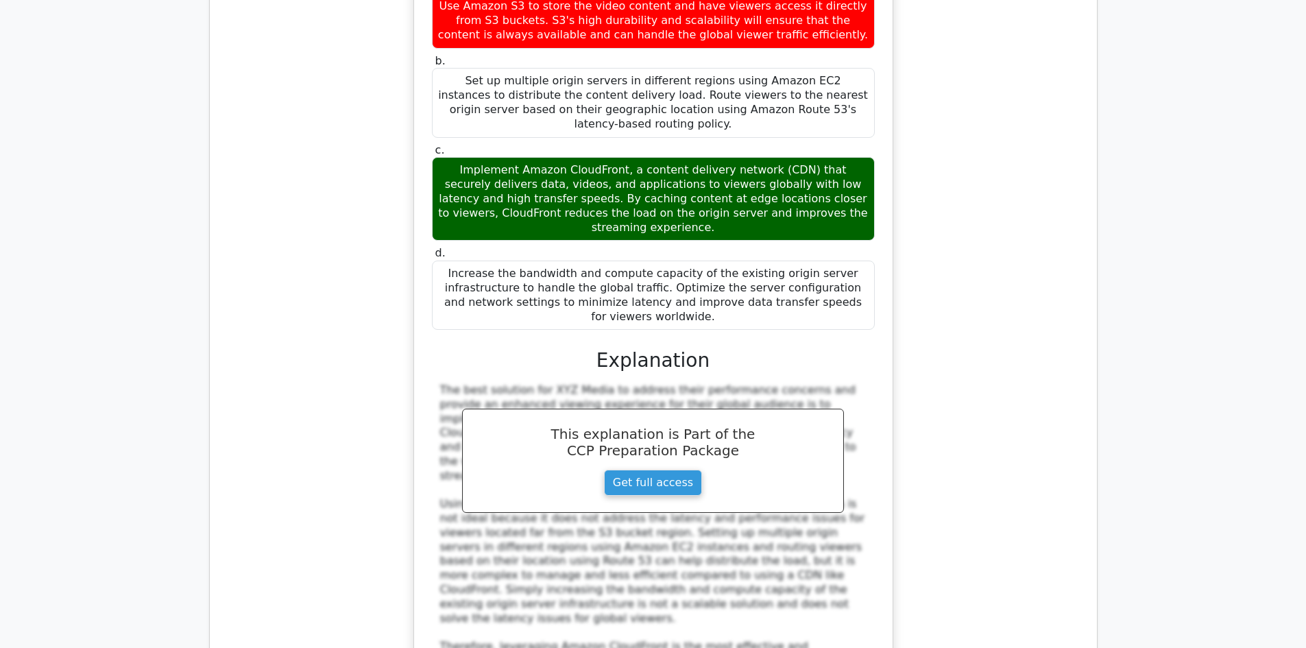
scroll to position [5346, 0]
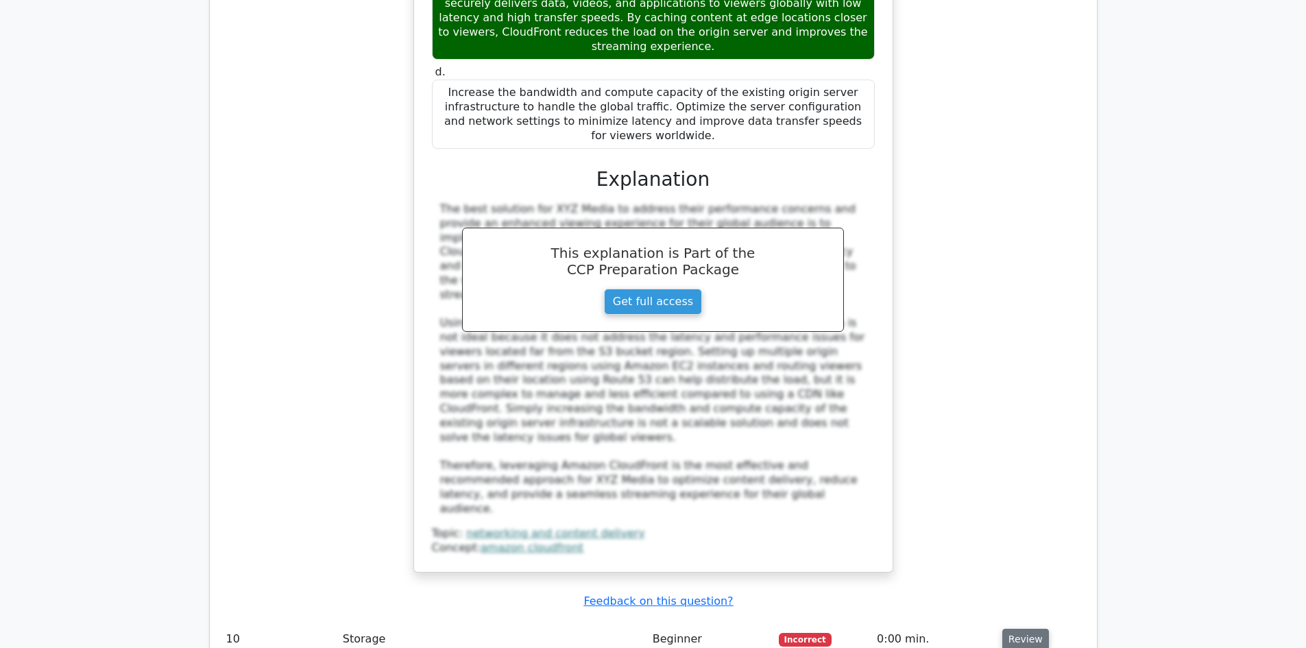
click at [1027, 628] on button "Review" at bounding box center [1025, 638] width 47 height 21
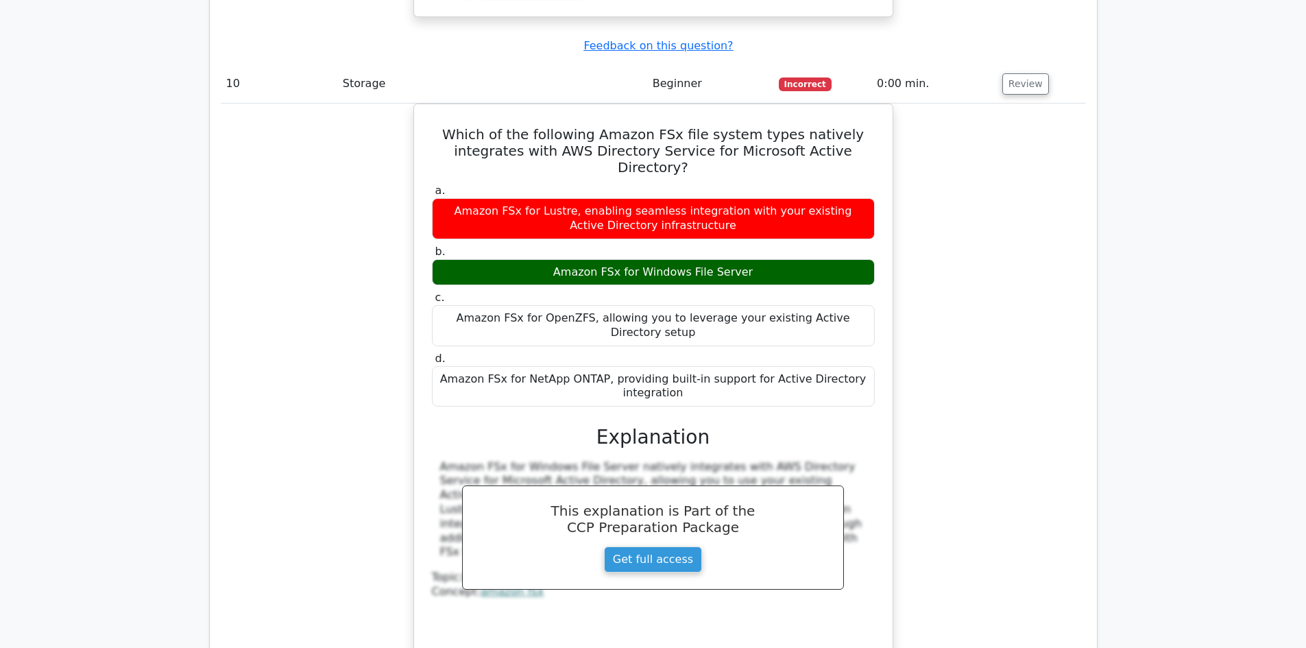
scroll to position [6169, 0]
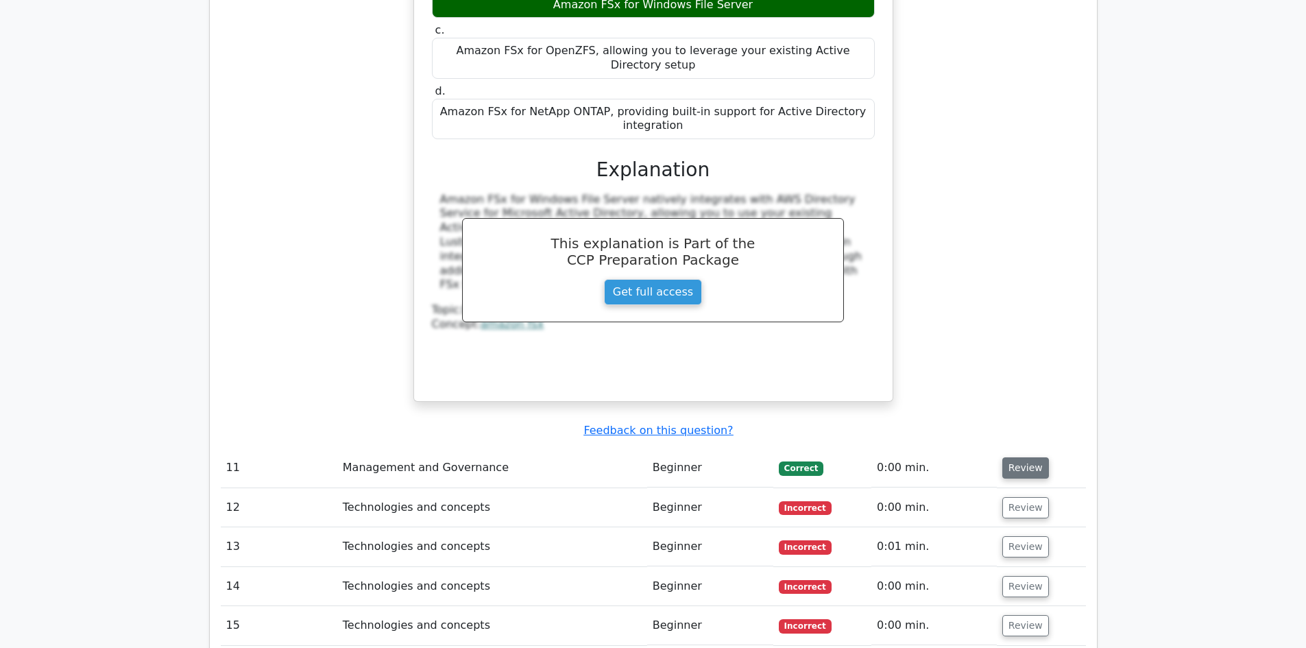
click at [1014, 457] on button "Review" at bounding box center [1025, 467] width 47 height 21
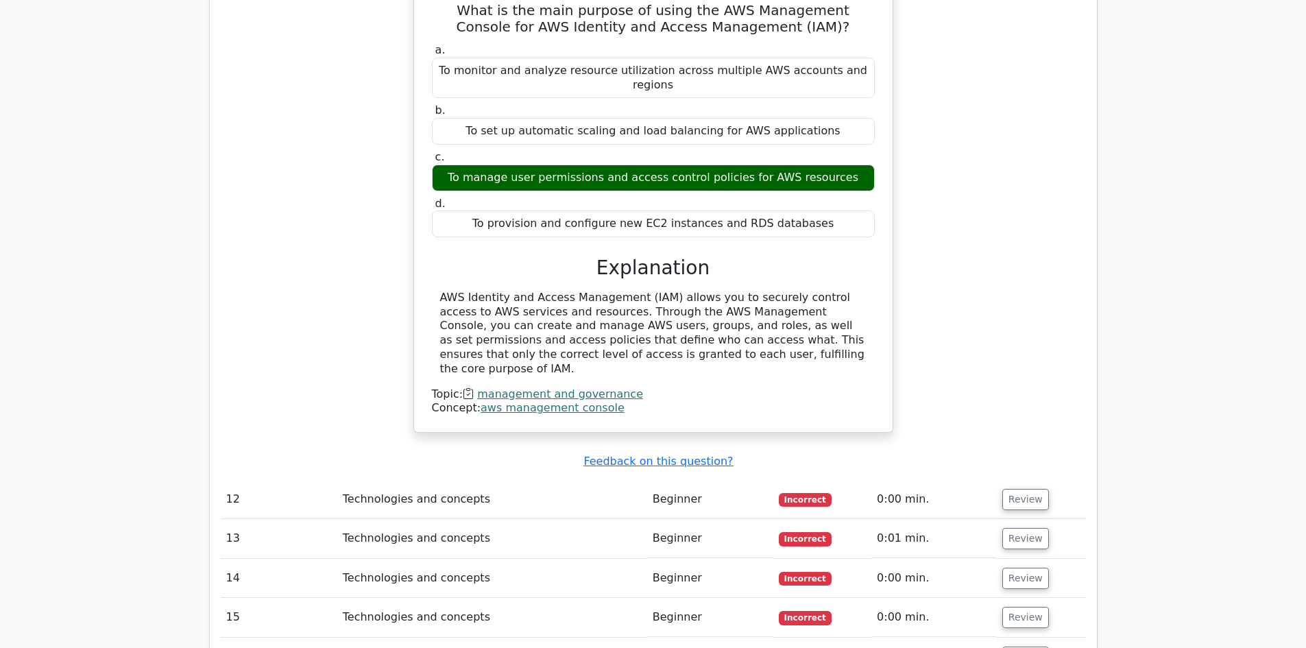
scroll to position [6511, 0]
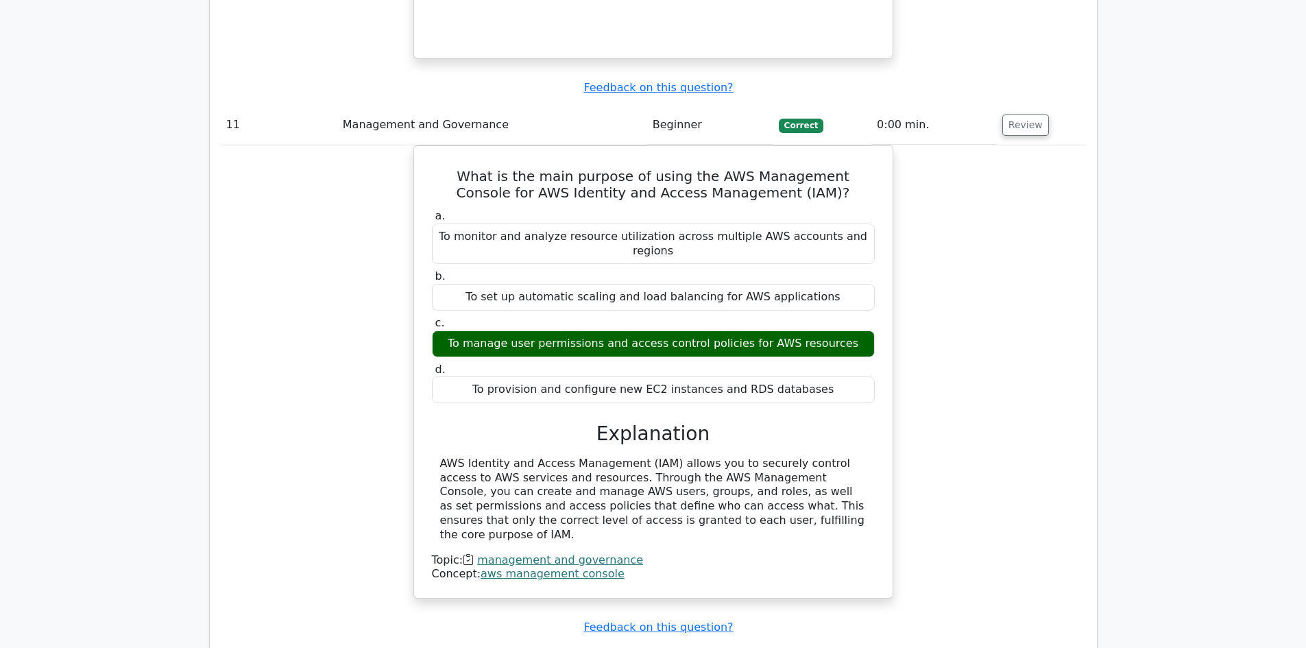
drag, startPoint x: 1019, startPoint y: 361, endPoint x: 1084, endPoint y: 345, distance: 67.2
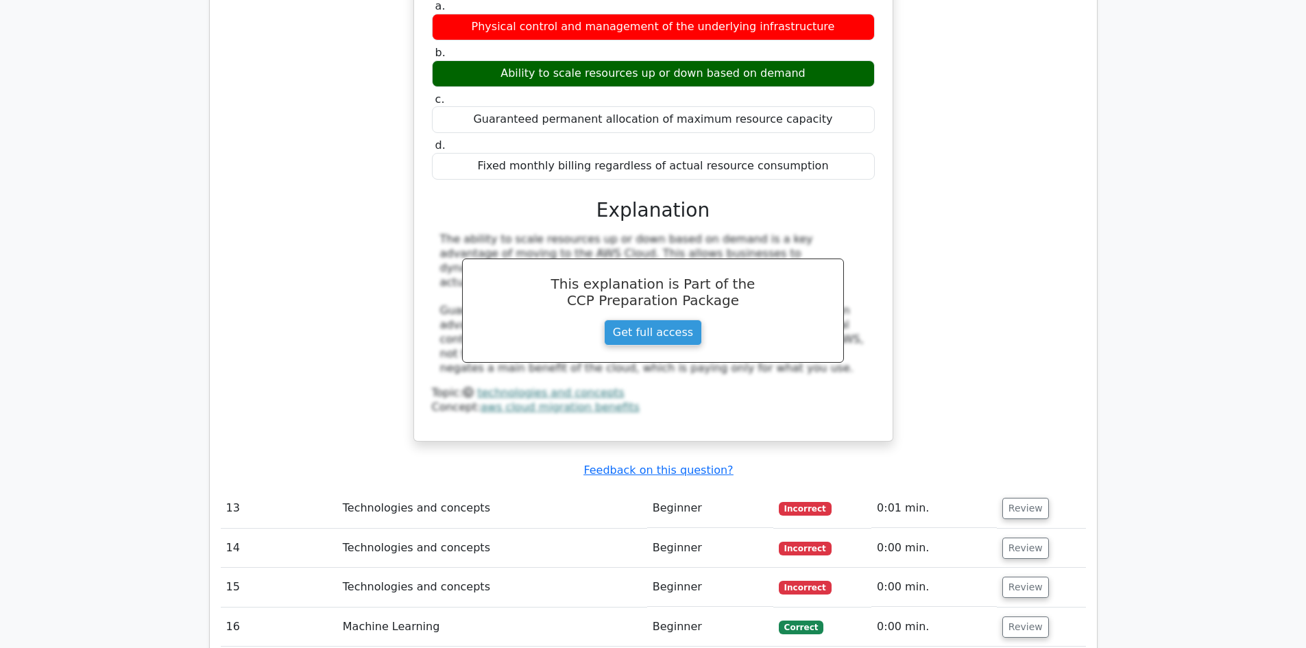
scroll to position [7265, 0]
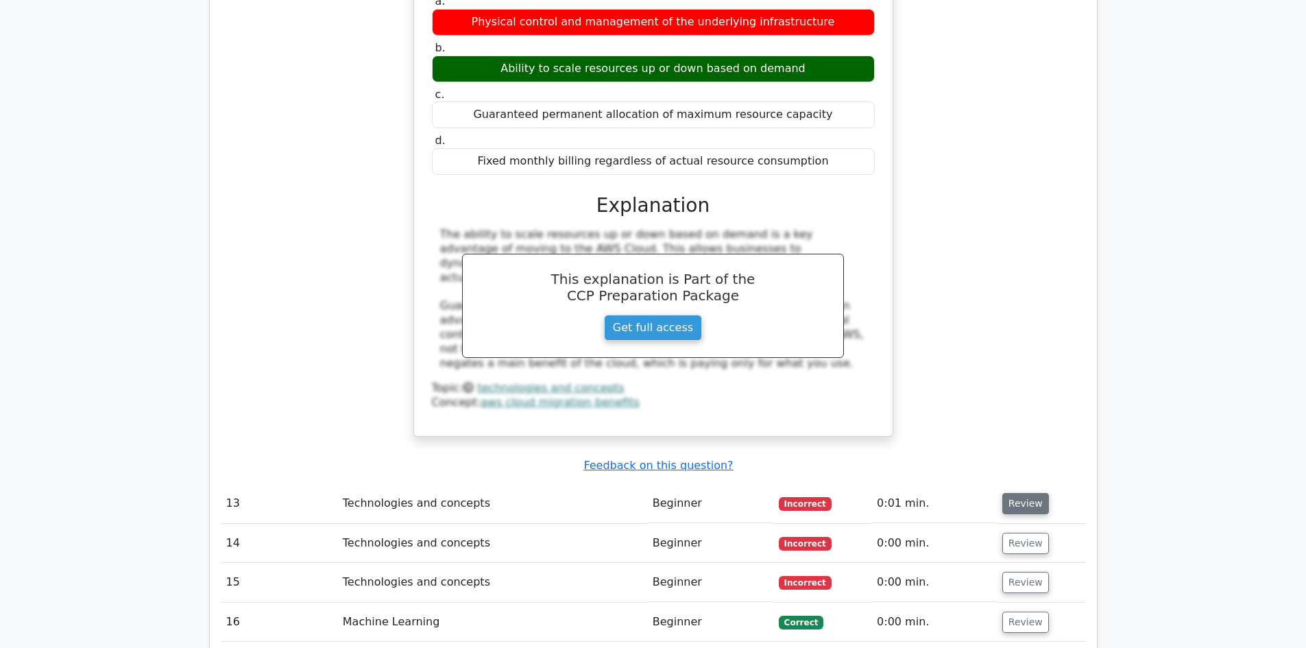
click at [1017, 493] on button "Review" at bounding box center [1025, 503] width 47 height 21
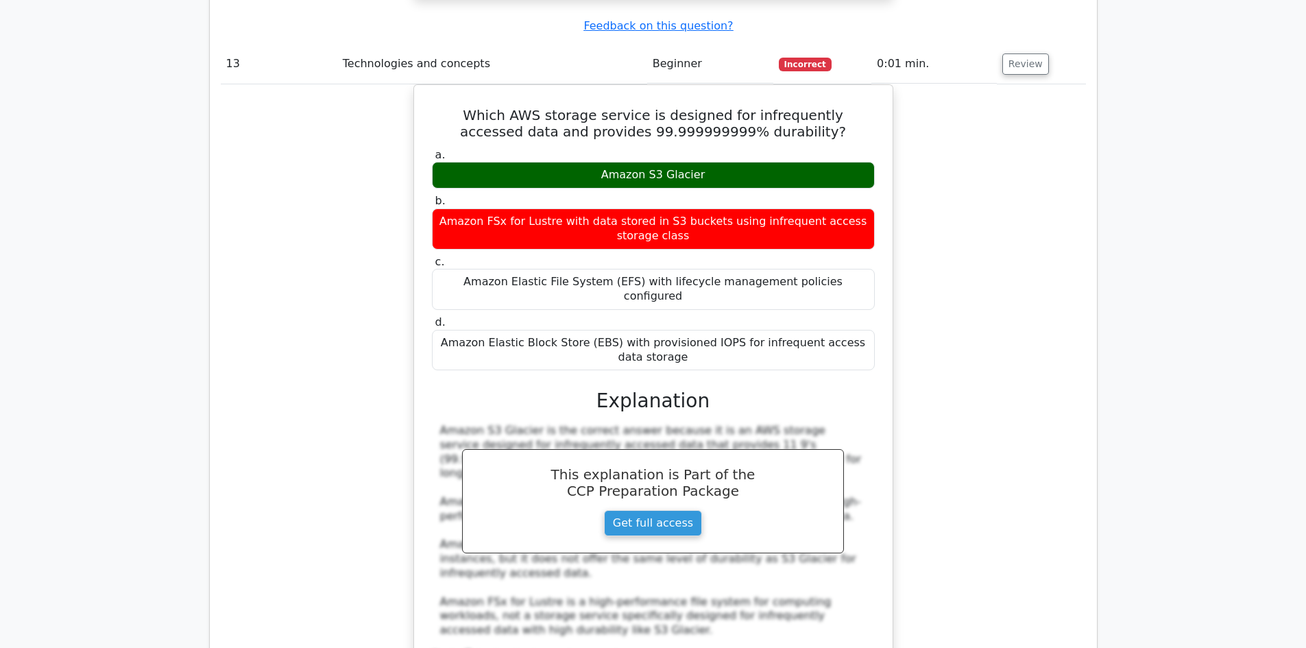
scroll to position [7882, 0]
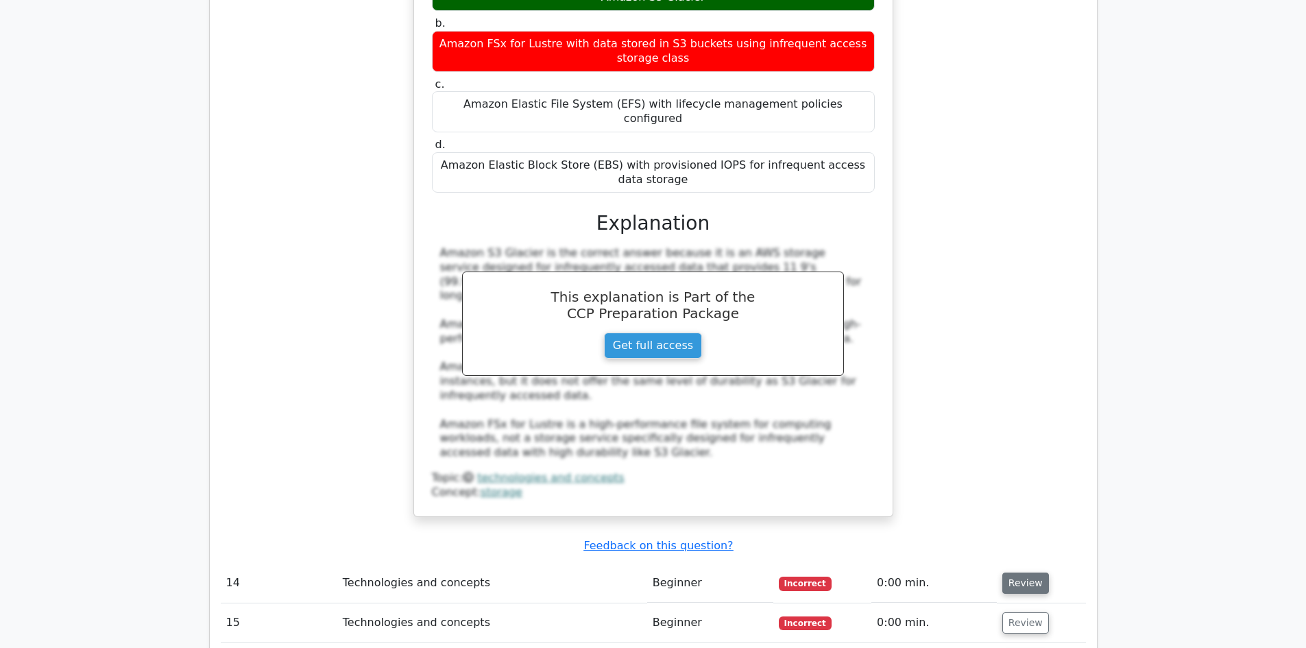
click at [1018, 572] on button "Review" at bounding box center [1025, 582] width 47 height 21
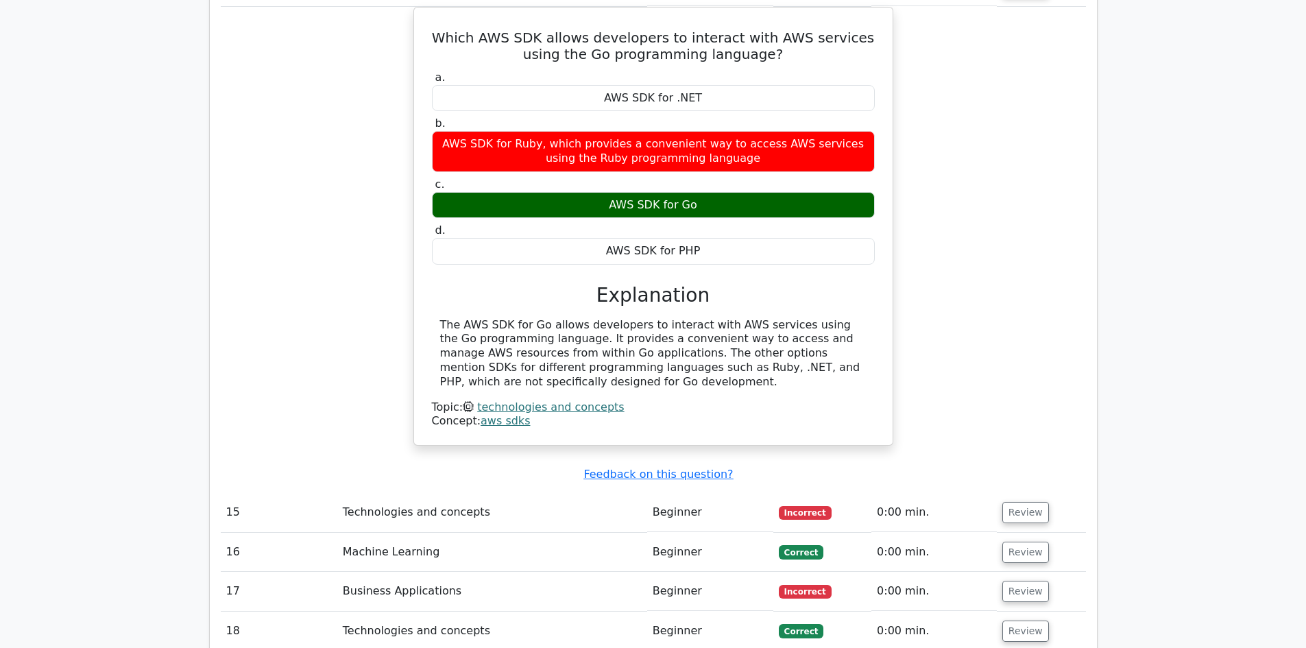
scroll to position [8499, 0]
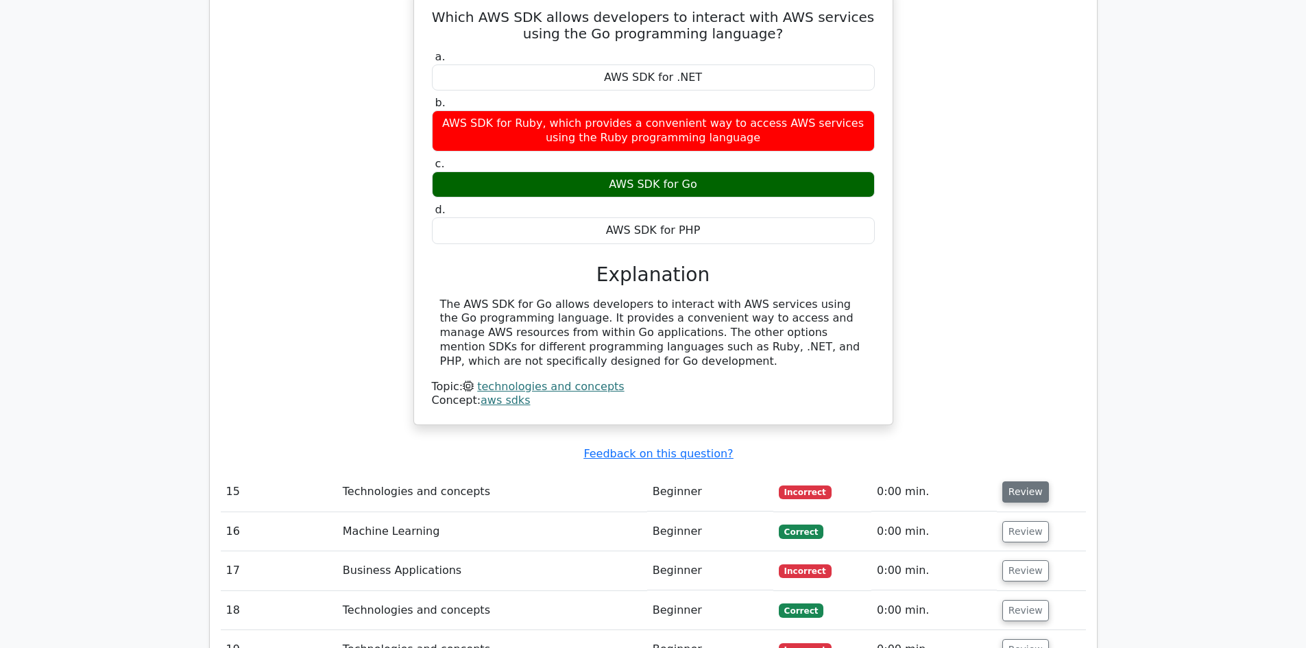
click at [1012, 481] on button "Review" at bounding box center [1025, 491] width 47 height 21
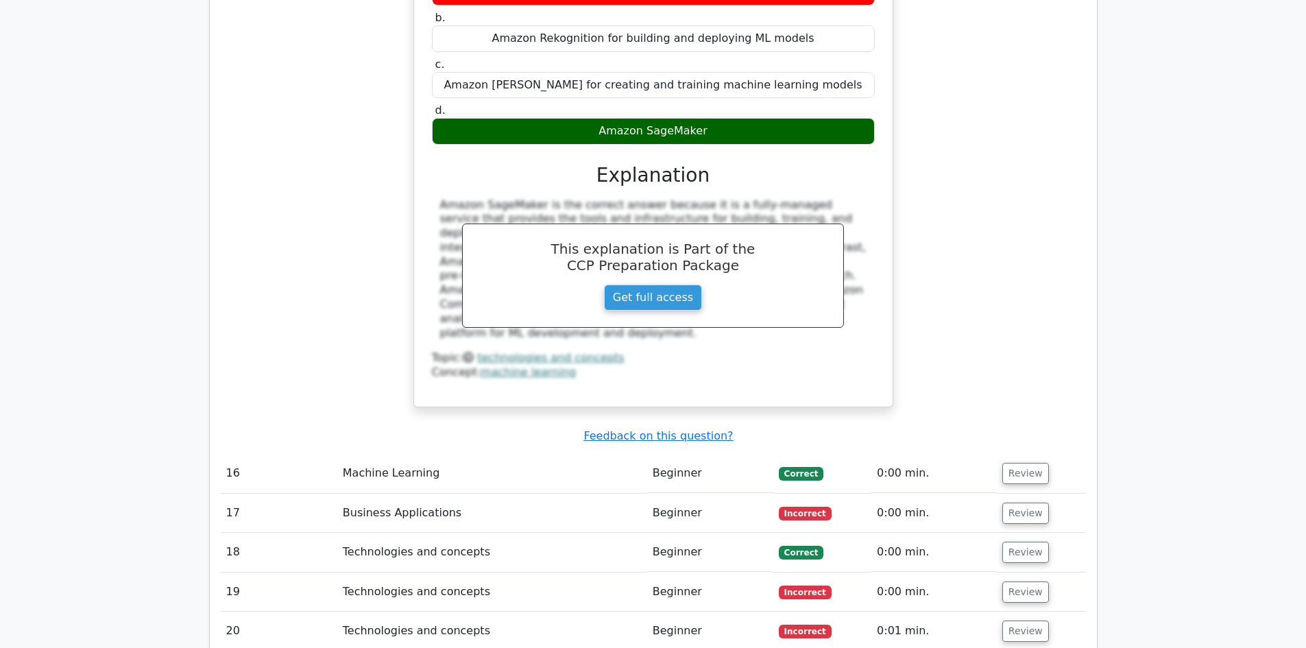
scroll to position [9116, 0]
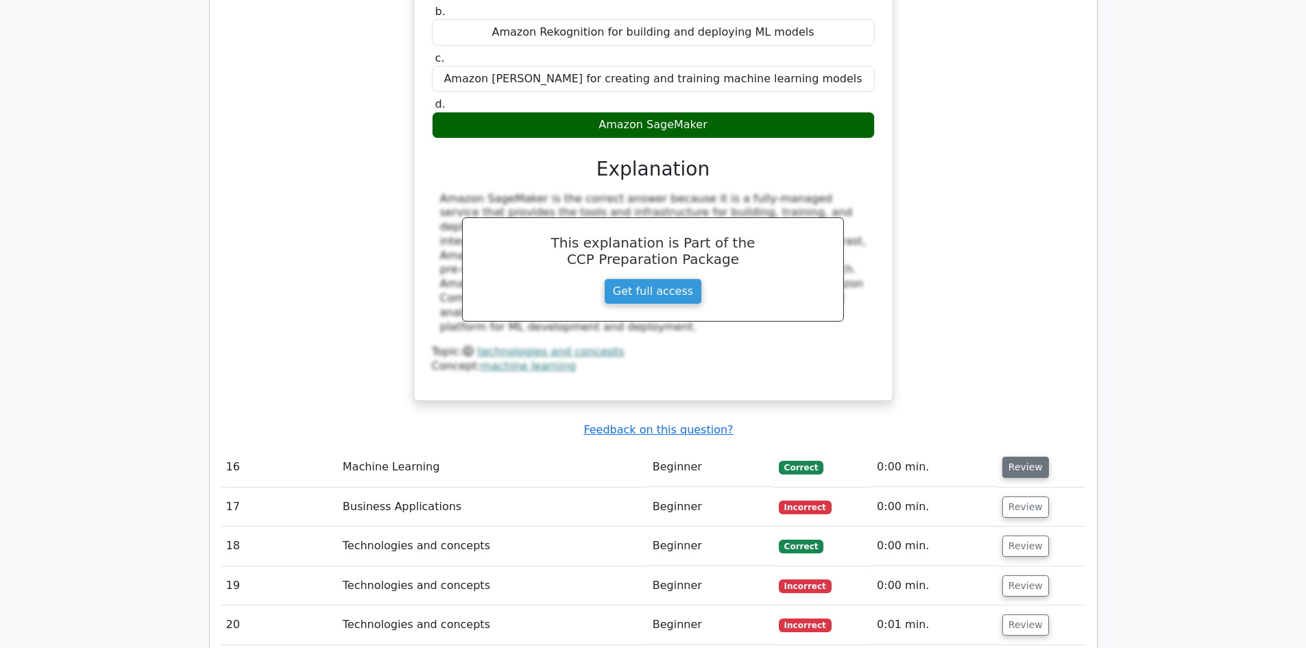
click at [1020, 456] on button "Review" at bounding box center [1025, 466] width 47 height 21
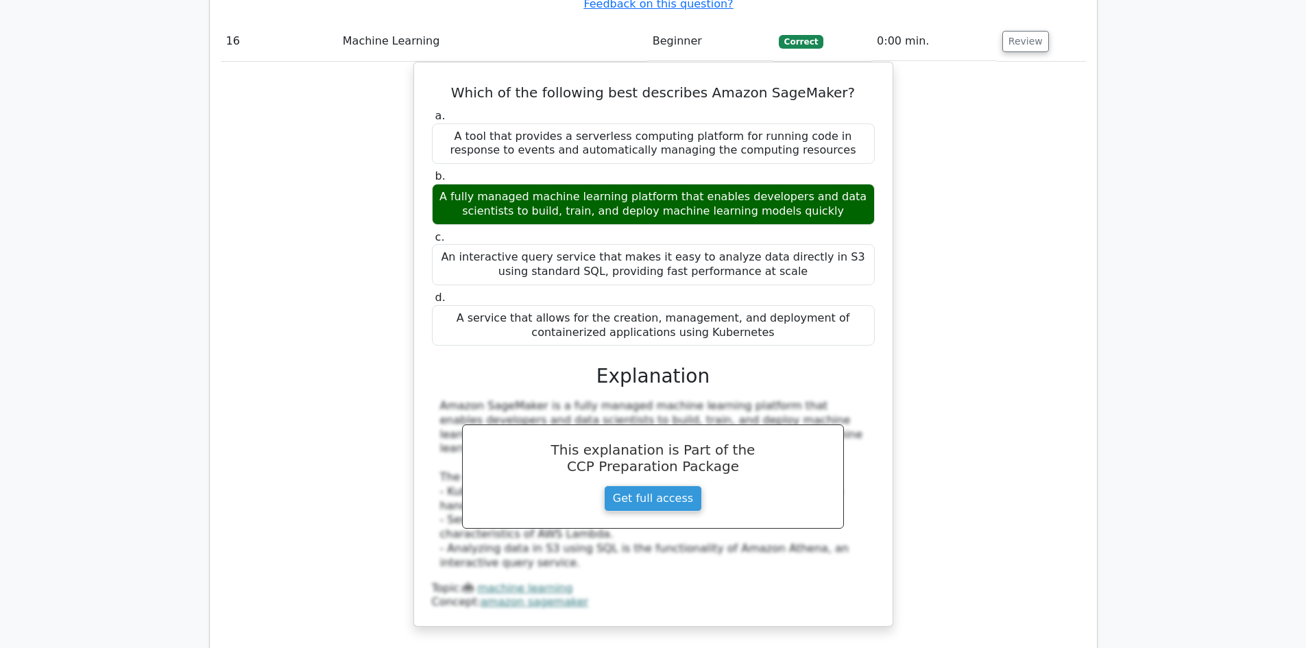
scroll to position [9664, 0]
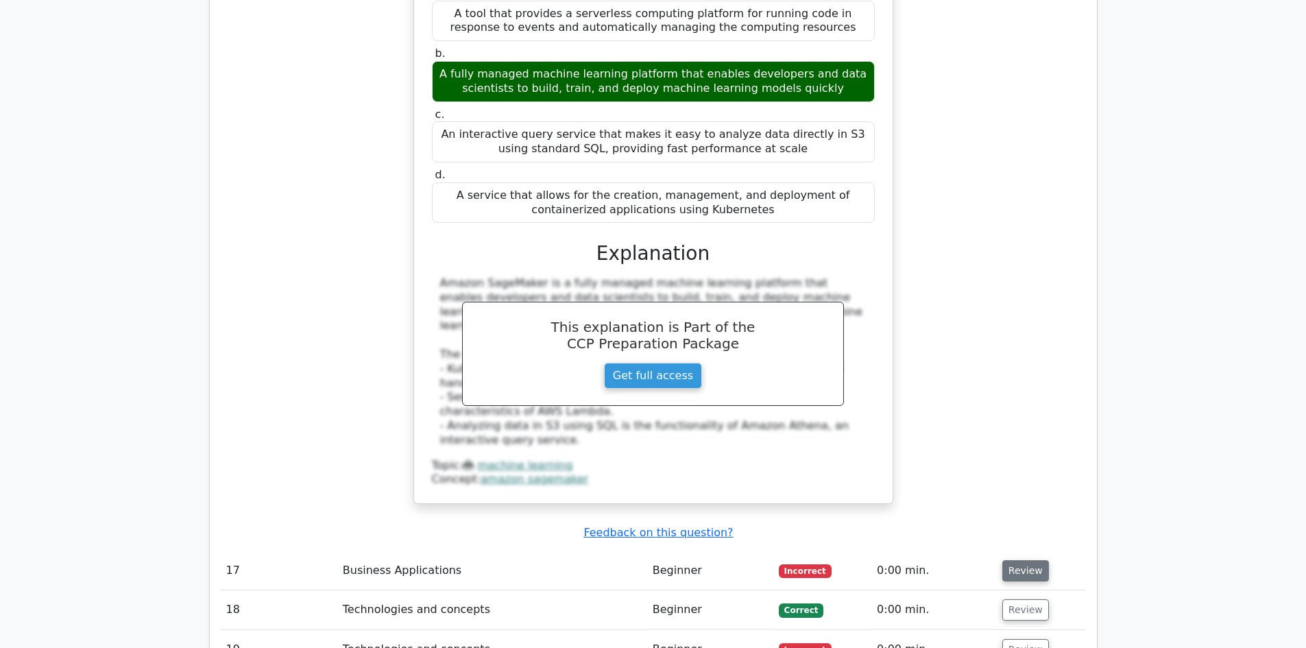
click at [1035, 560] on button "Review" at bounding box center [1025, 570] width 47 height 21
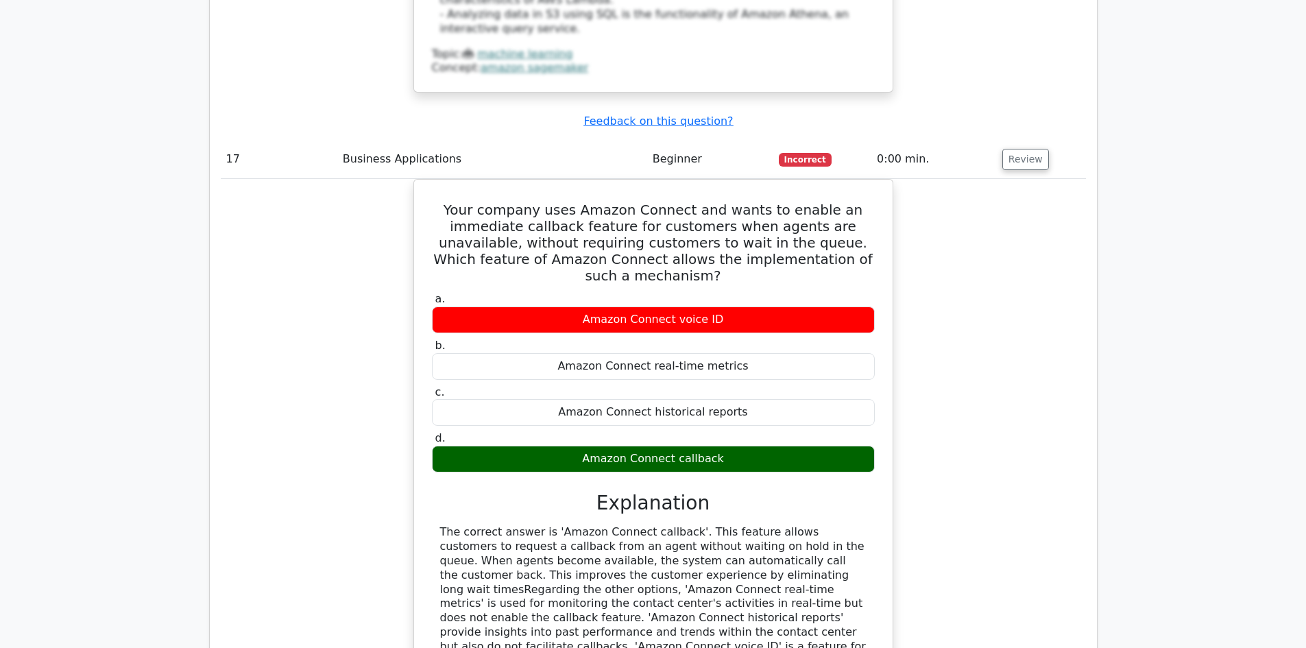
scroll to position [10281, 0]
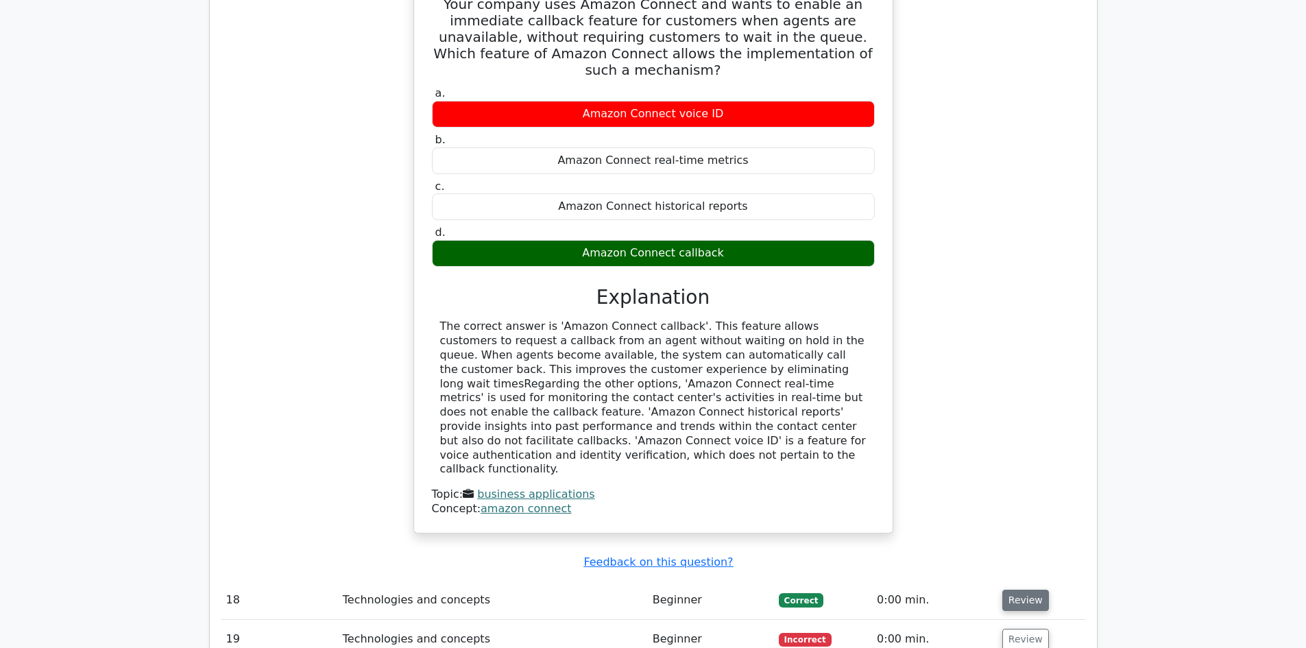
click at [1020, 589] on button "Review" at bounding box center [1025, 599] width 47 height 21
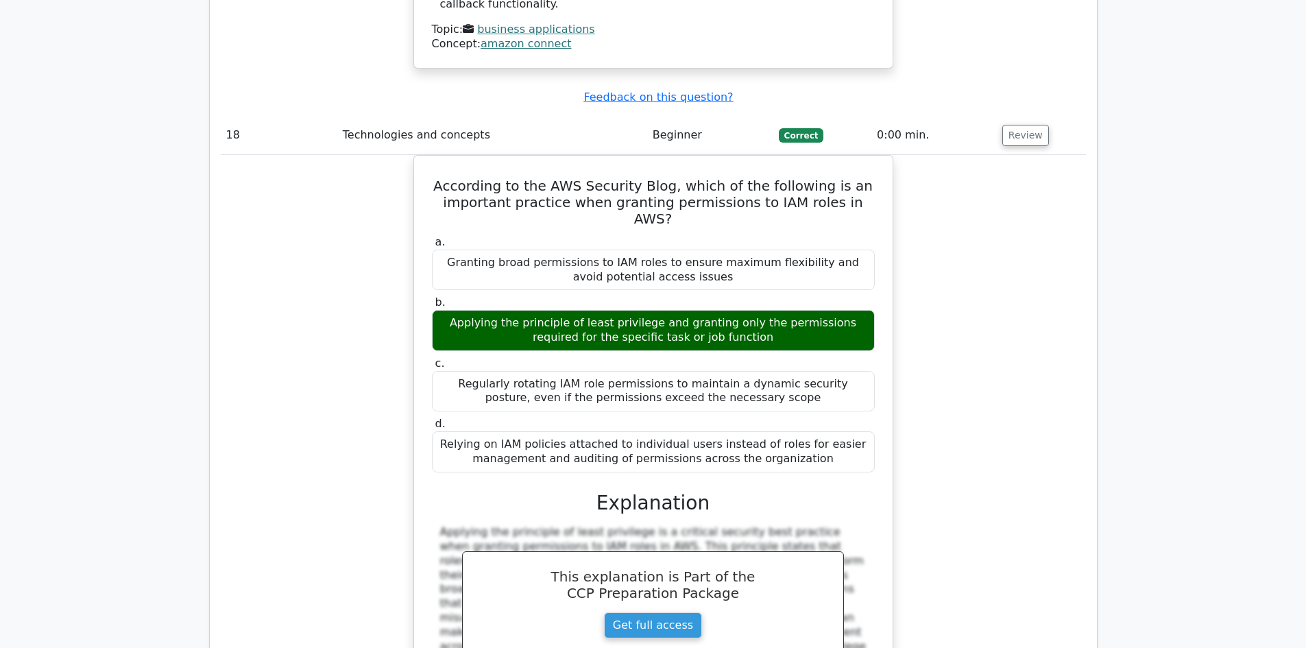
scroll to position [10897, 0]
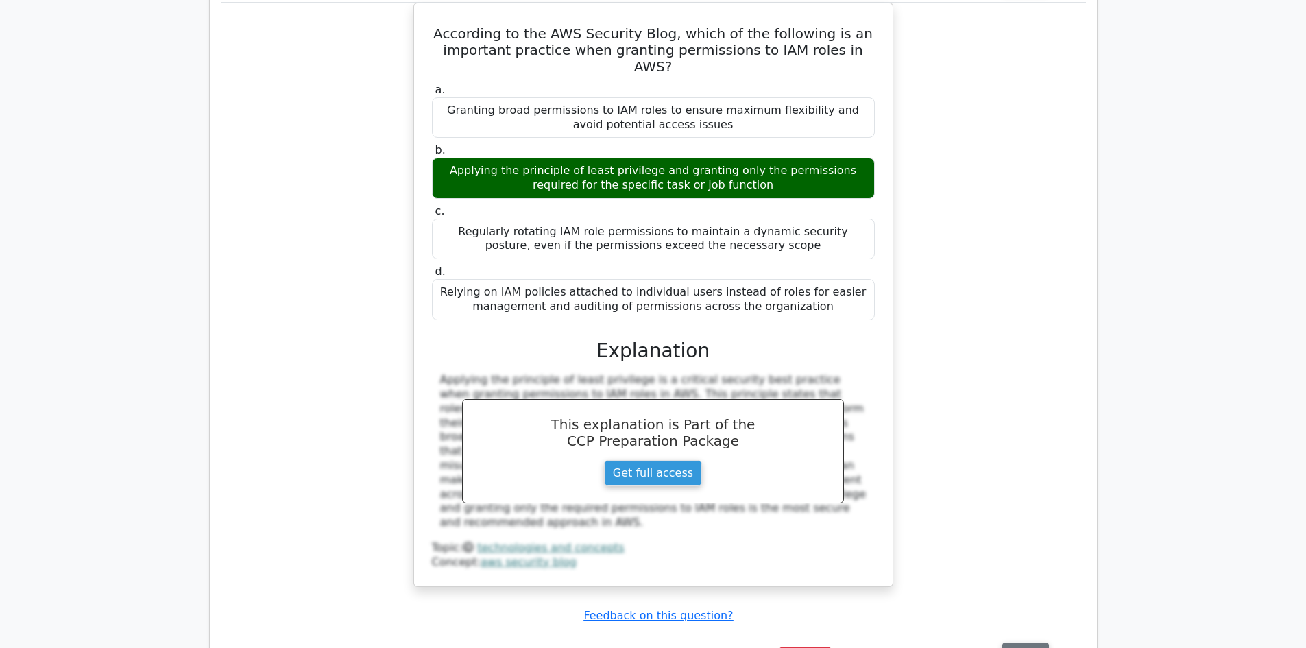
click at [1030, 642] on button "Review" at bounding box center [1025, 652] width 47 height 21
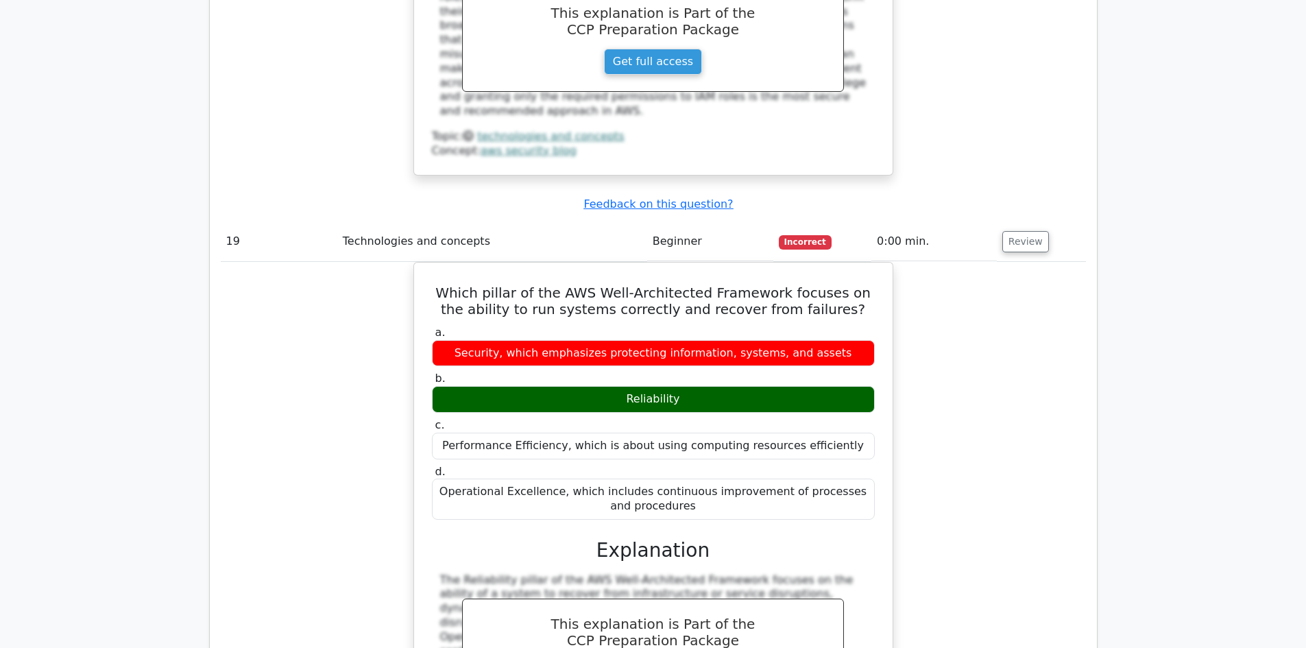
scroll to position [11514, 0]
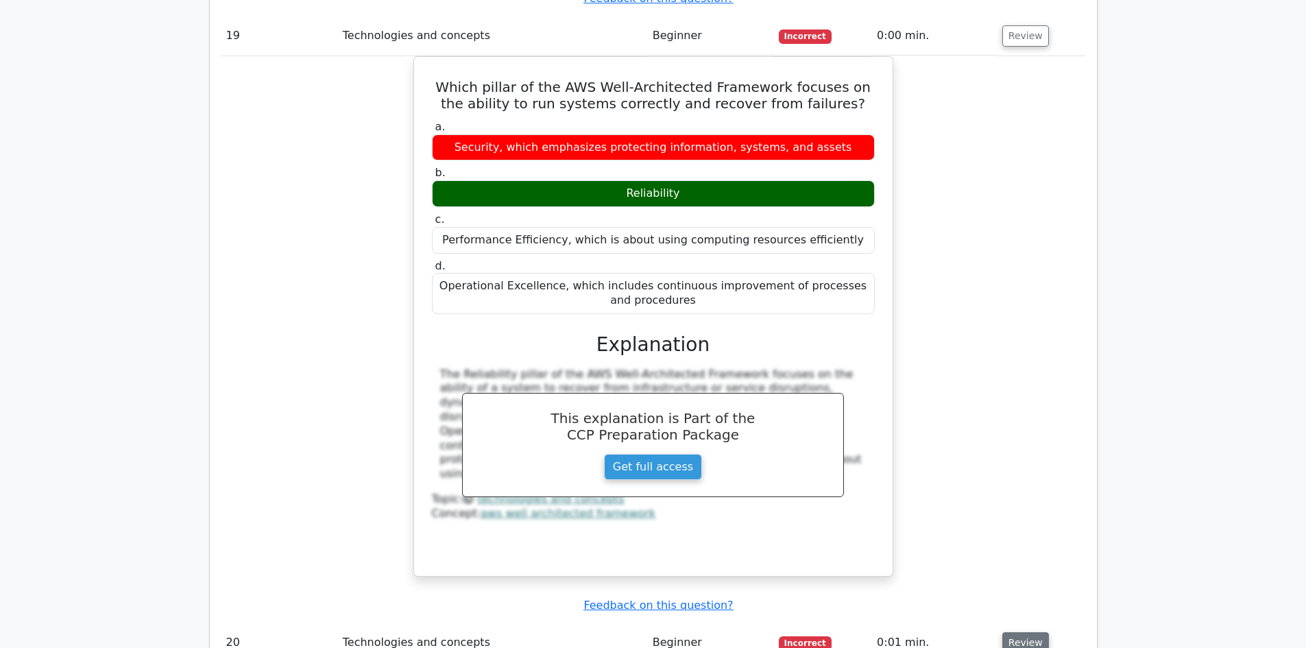
click at [1028, 632] on button "Review" at bounding box center [1025, 642] width 47 height 21
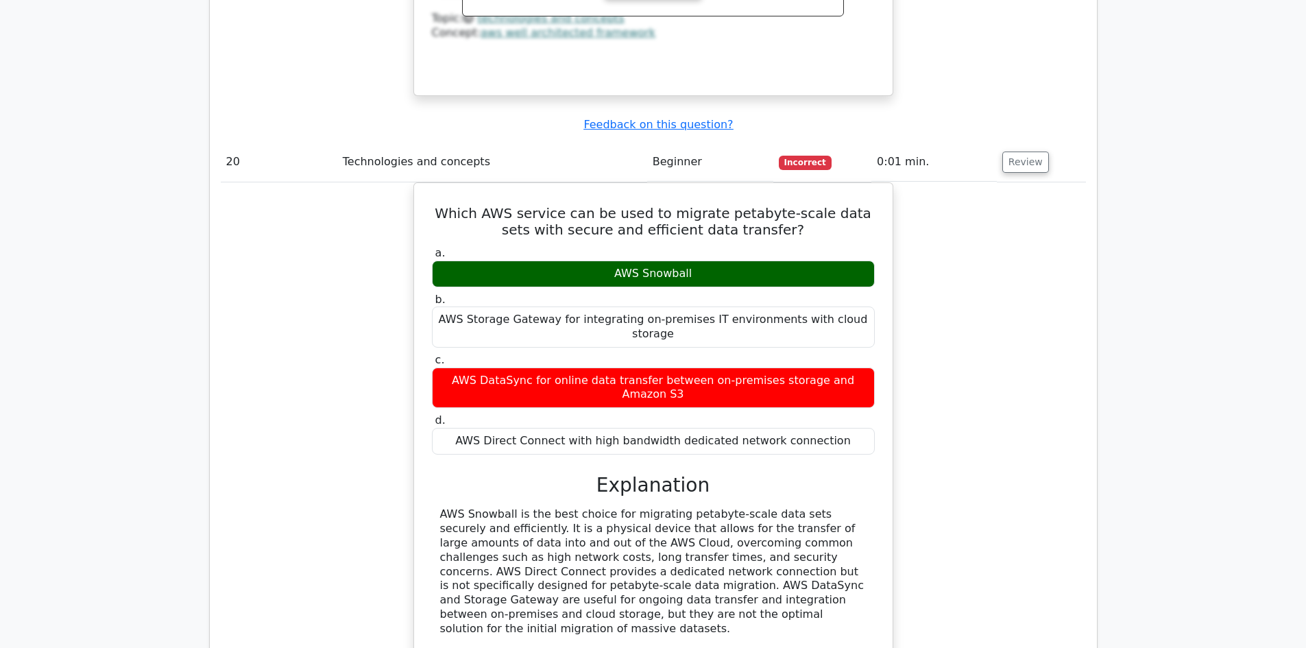
scroll to position [12131, 0]
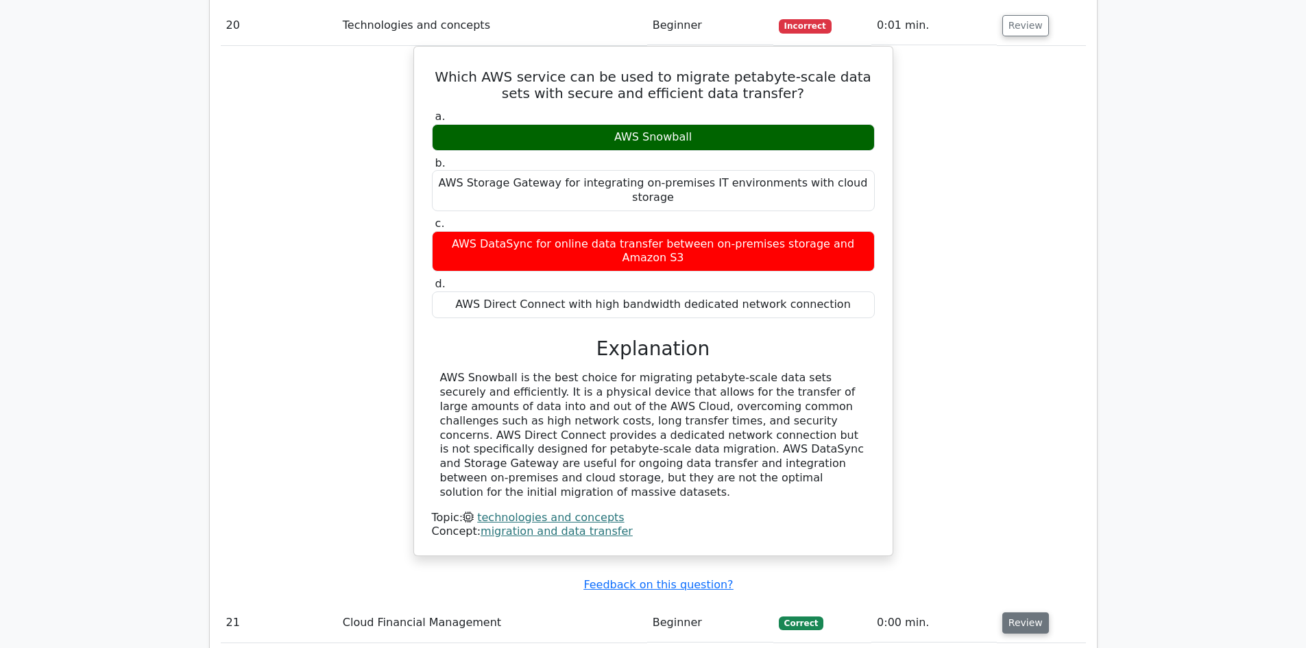
drag, startPoint x: 1020, startPoint y: 178, endPoint x: 1028, endPoint y: 177, distance: 7.7
click at [1020, 612] on button "Review" at bounding box center [1025, 622] width 47 height 21
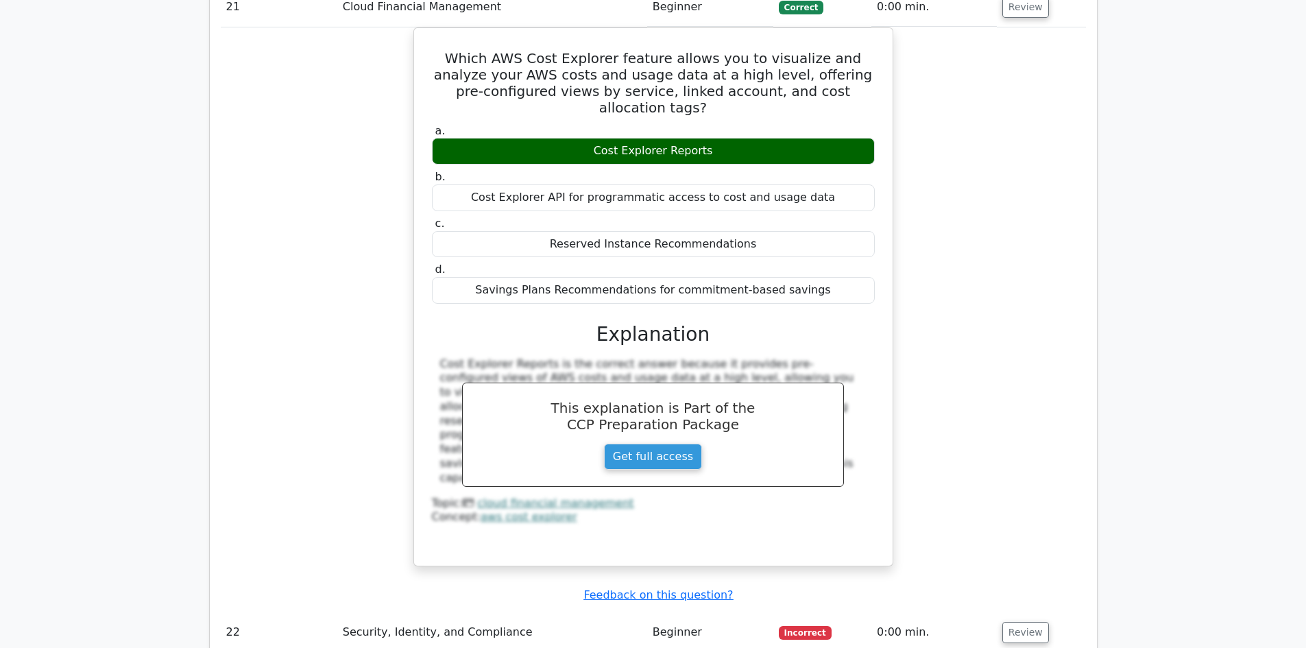
scroll to position [12748, 0]
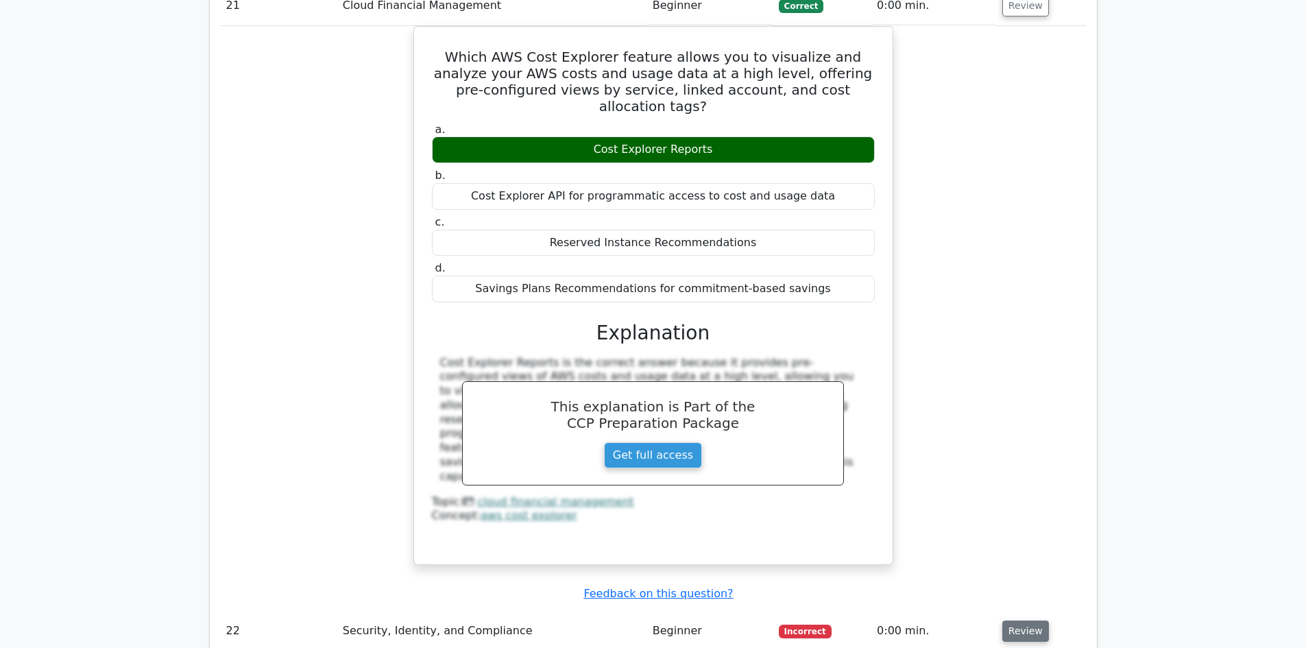
click at [1021, 620] on button "Review" at bounding box center [1025, 630] width 47 height 21
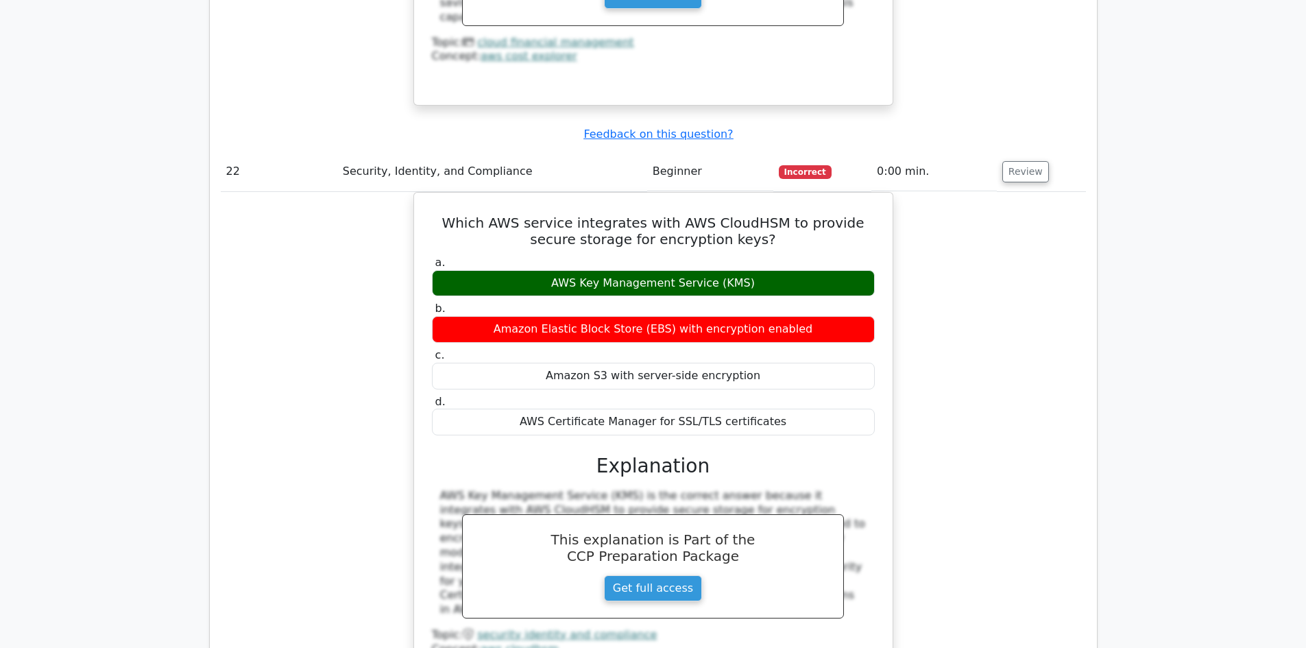
scroll to position [13365, 0]
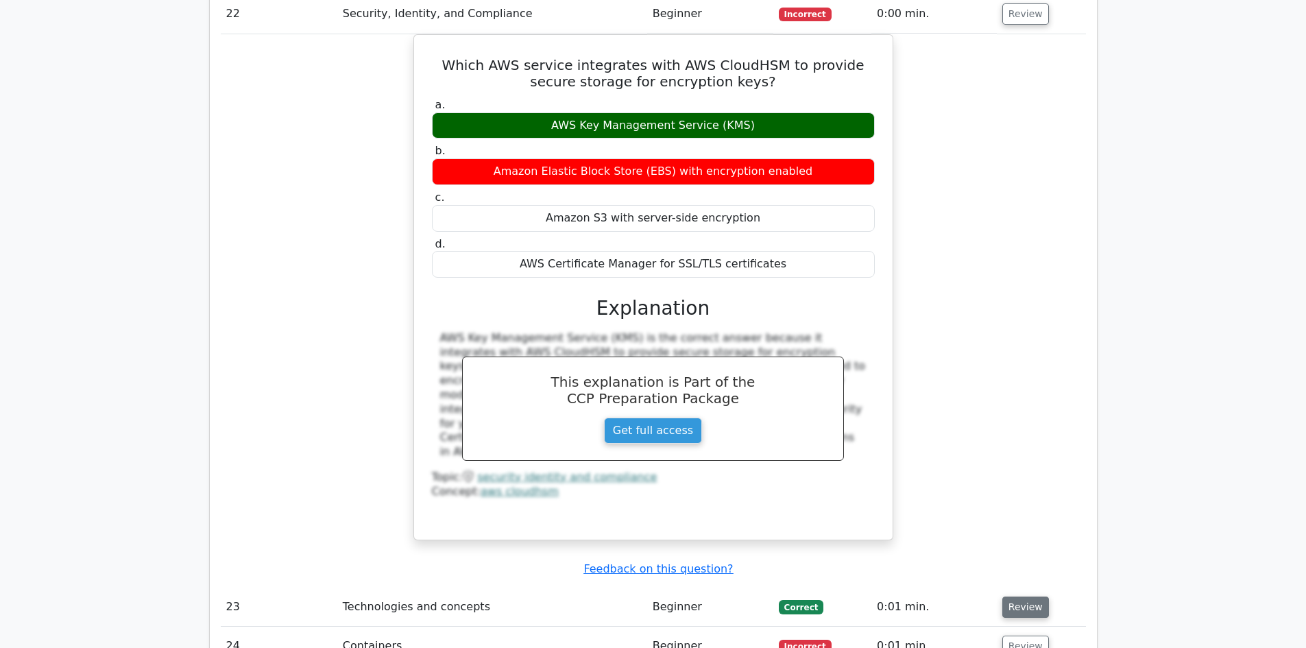
click at [1025, 596] on button "Review" at bounding box center [1025, 606] width 47 height 21
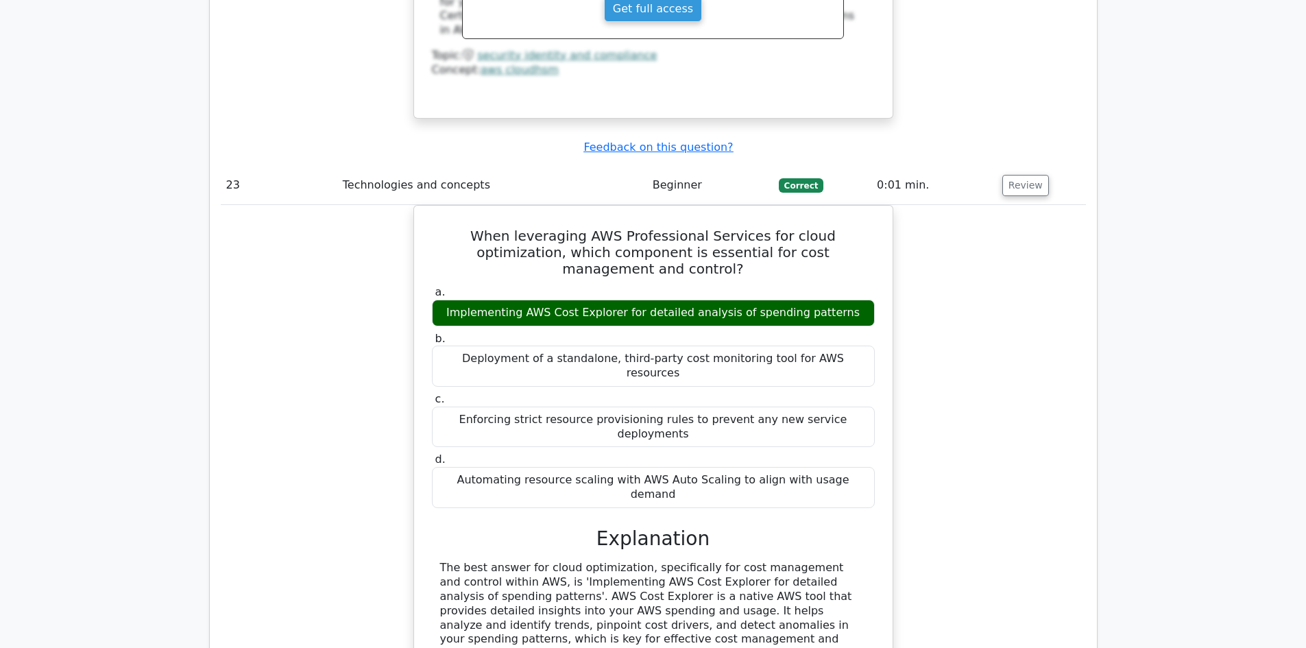
scroll to position [14050, 0]
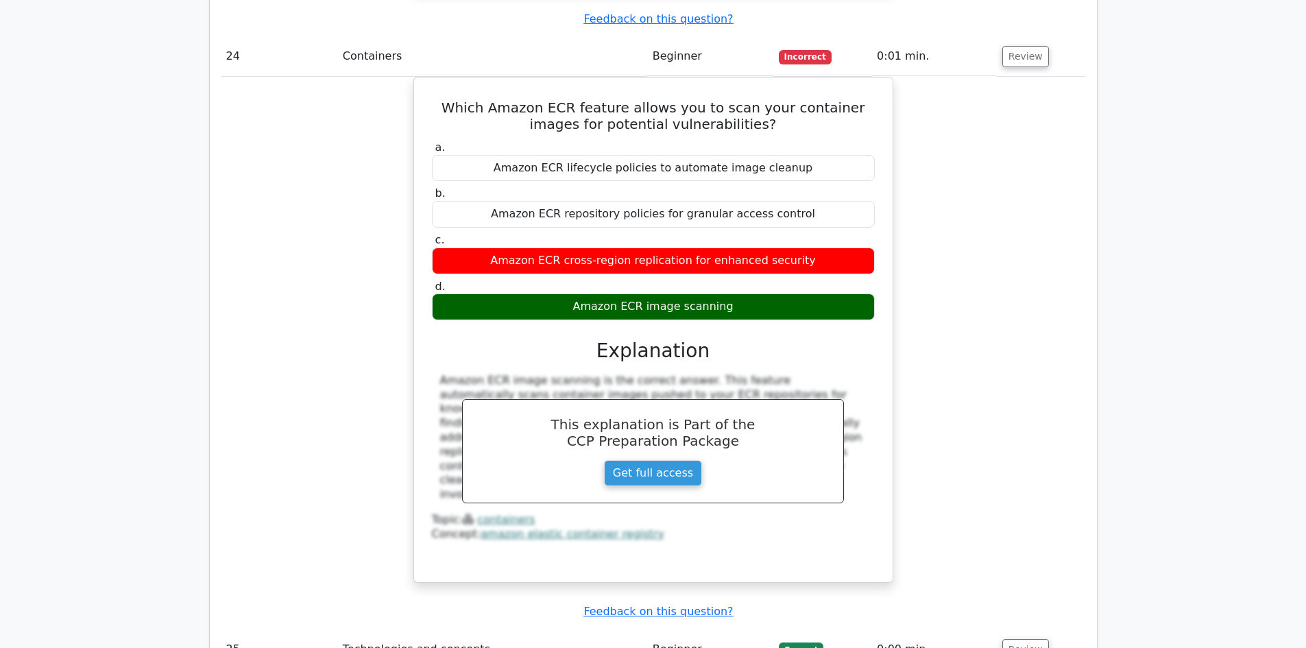
scroll to position [14667, 0]
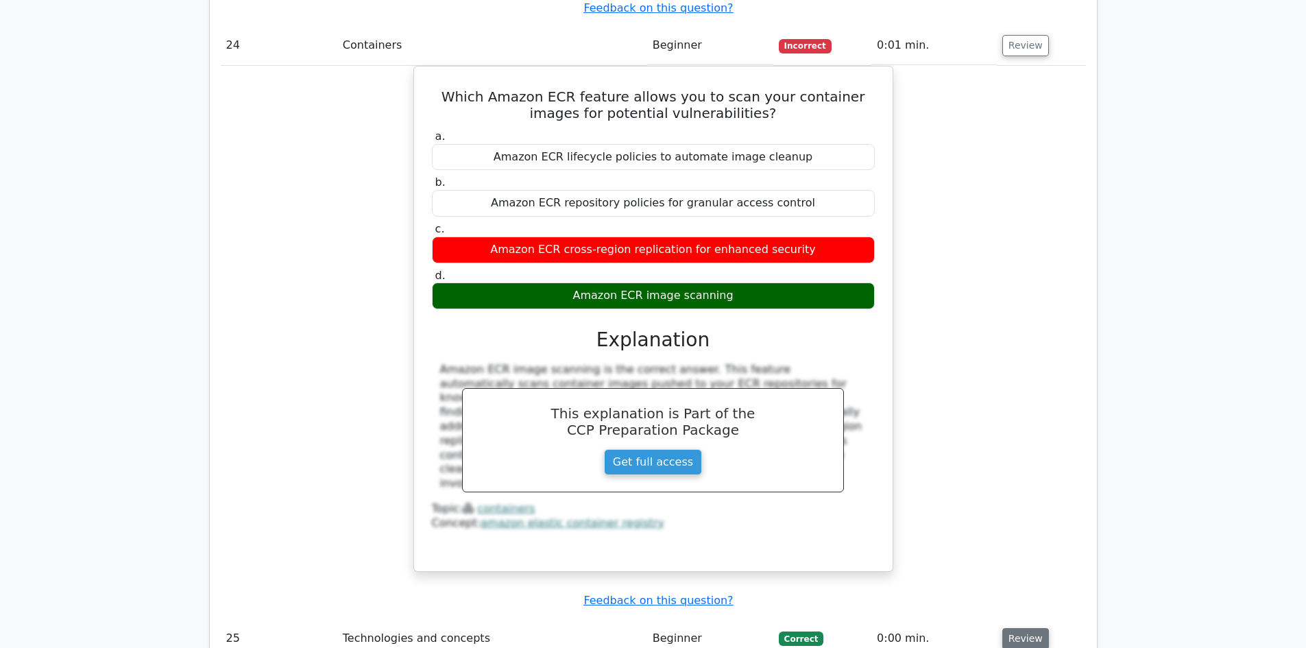
click at [1017, 628] on button "Review" at bounding box center [1025, 638] width 47 height 21
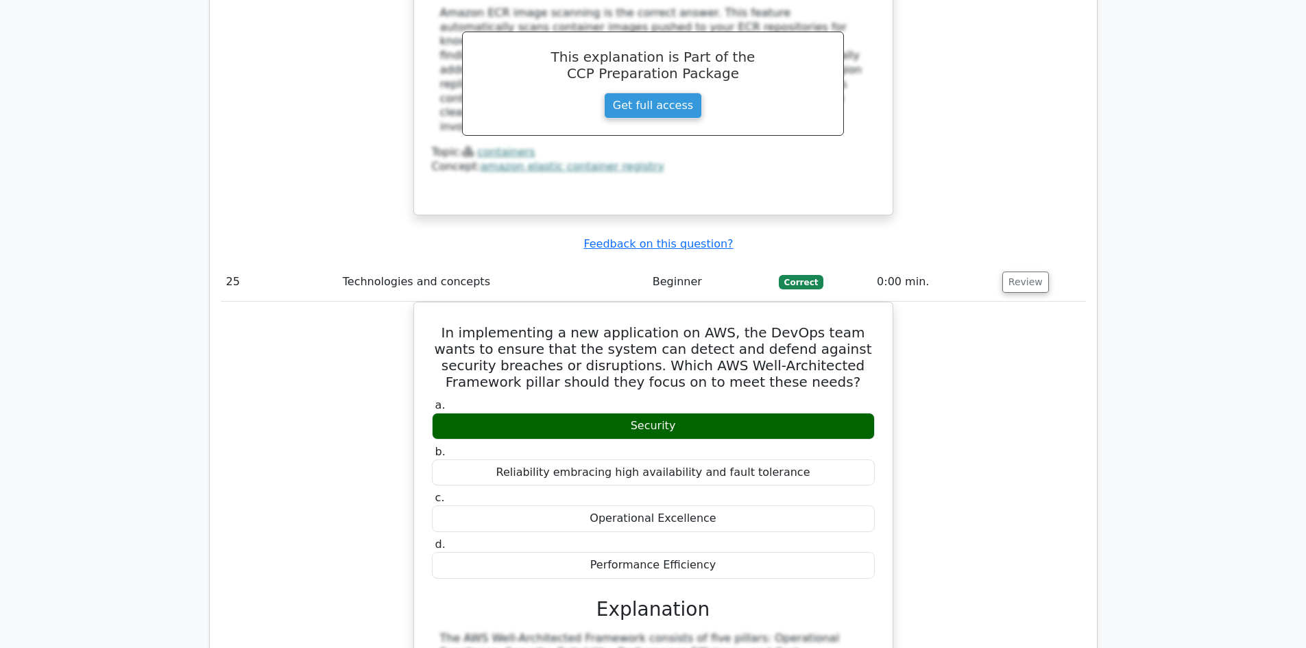
scroll to position [15215, 0]
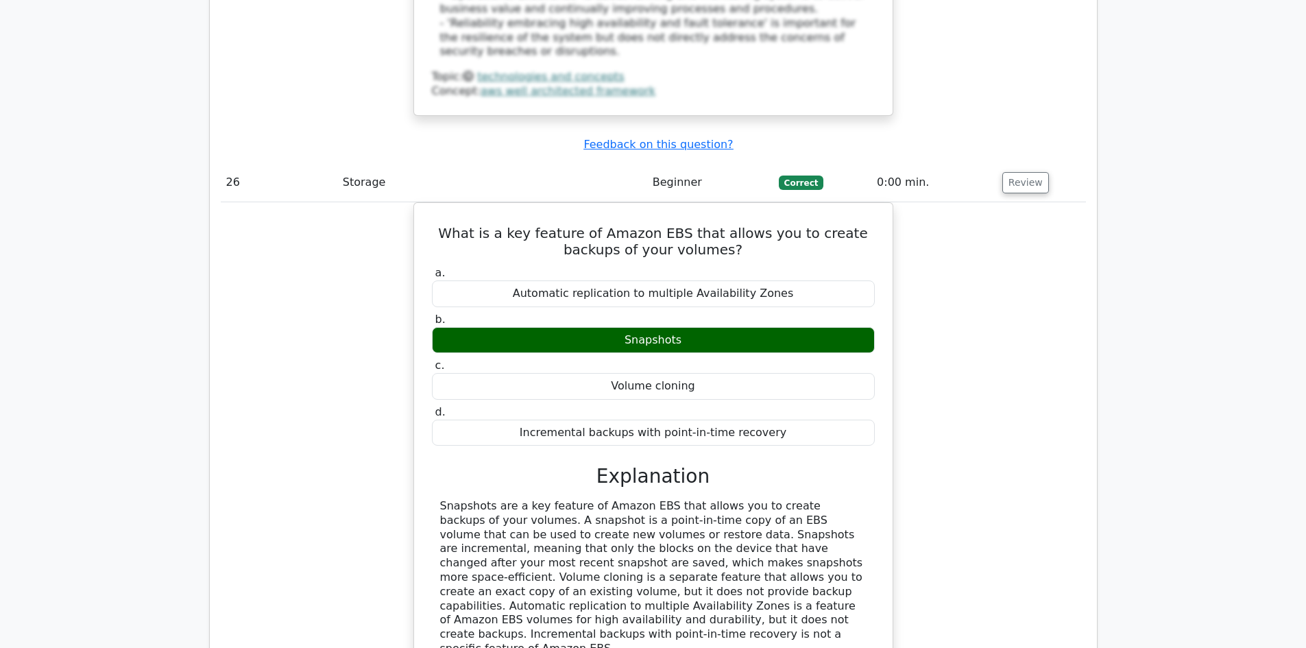
scroll to position [15969, 0]
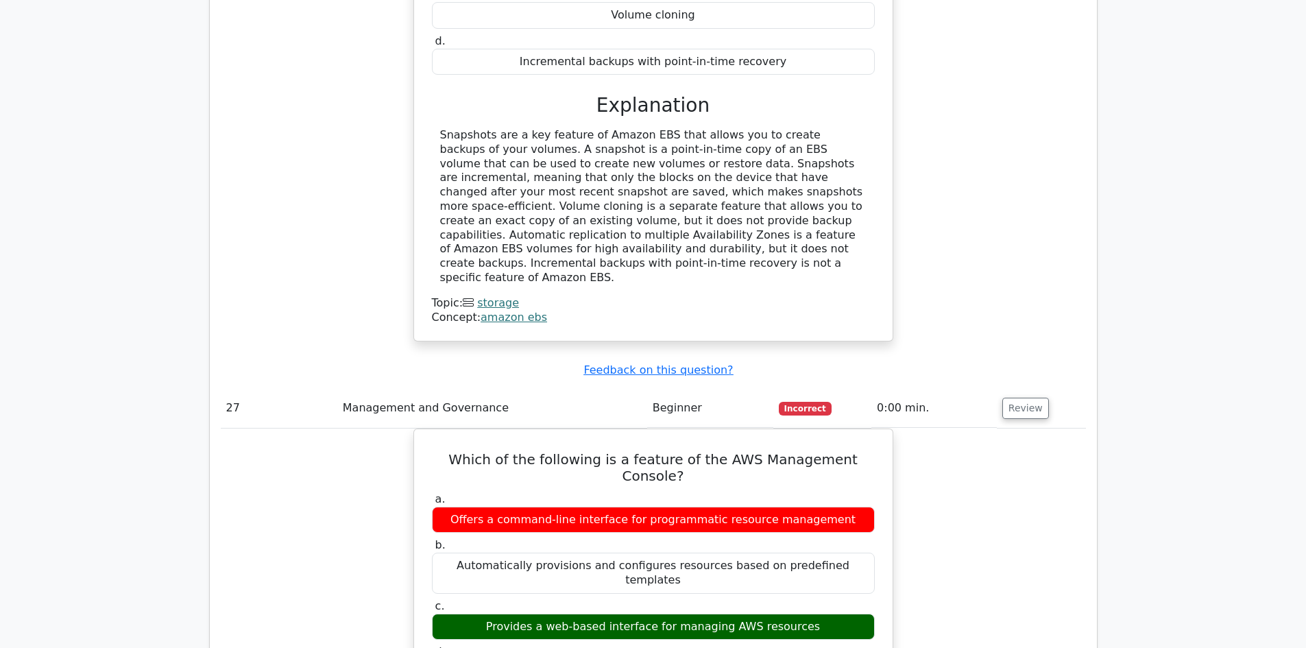
scroll to position [16654, 0]
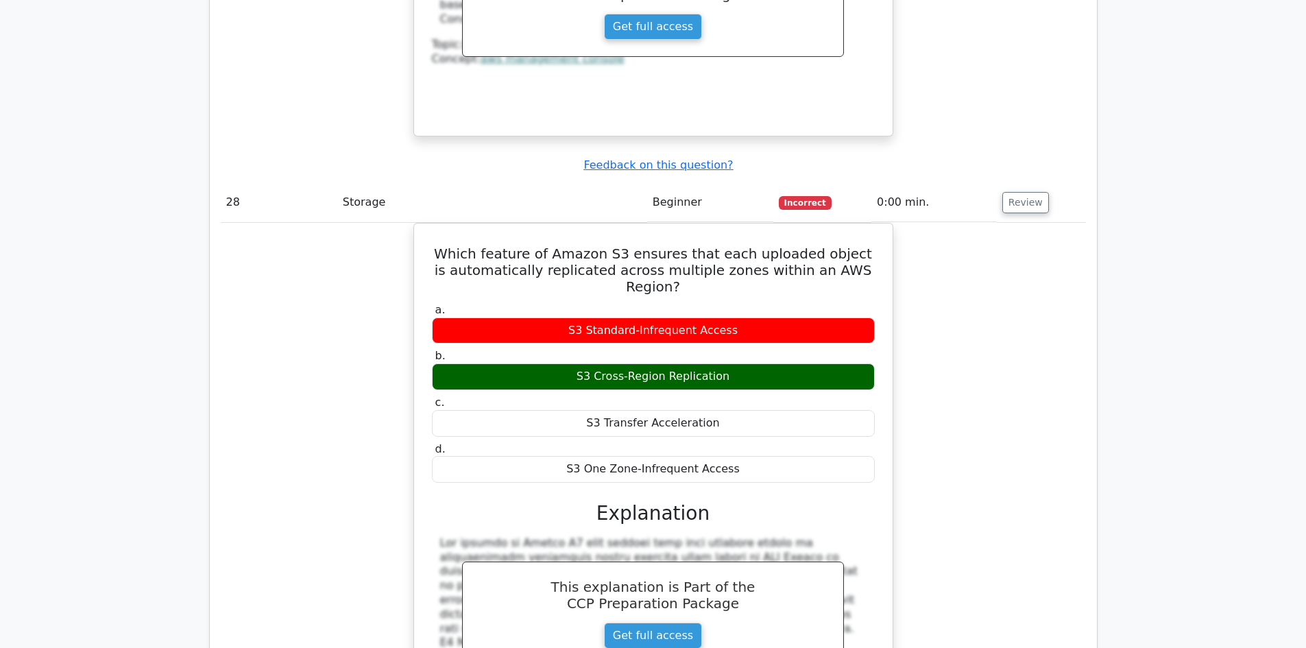
scroll to position [17134, 0]
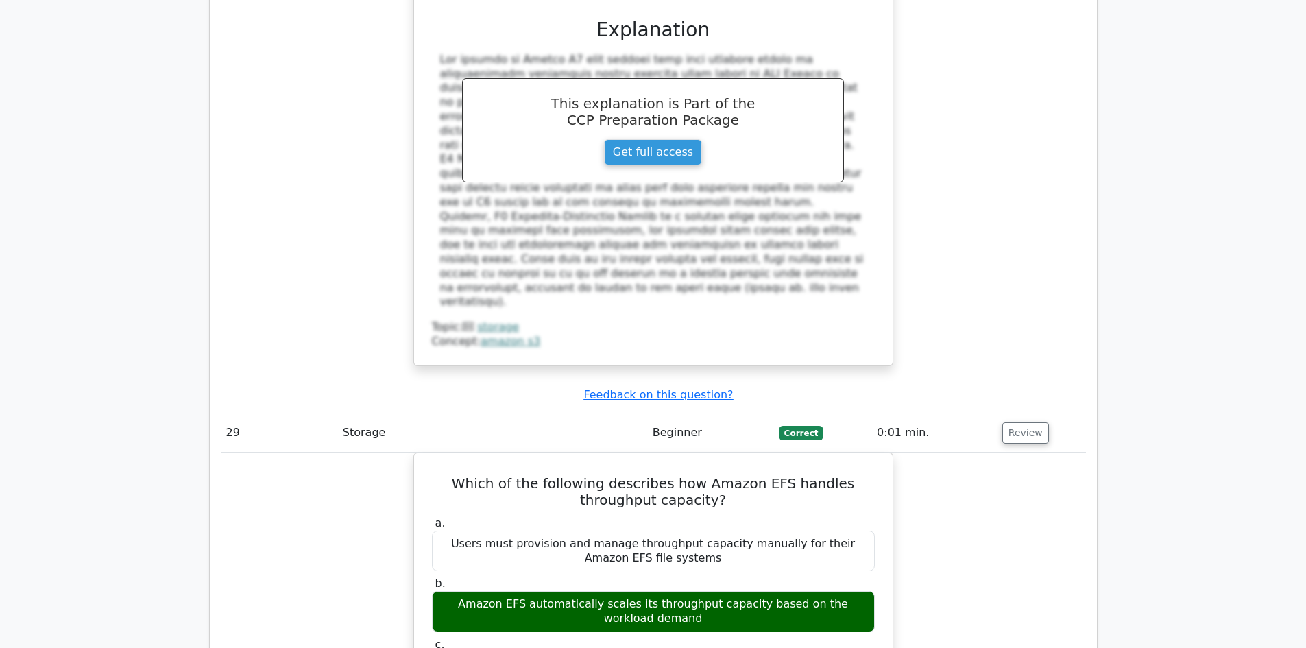
scroll to position [17819, 0]
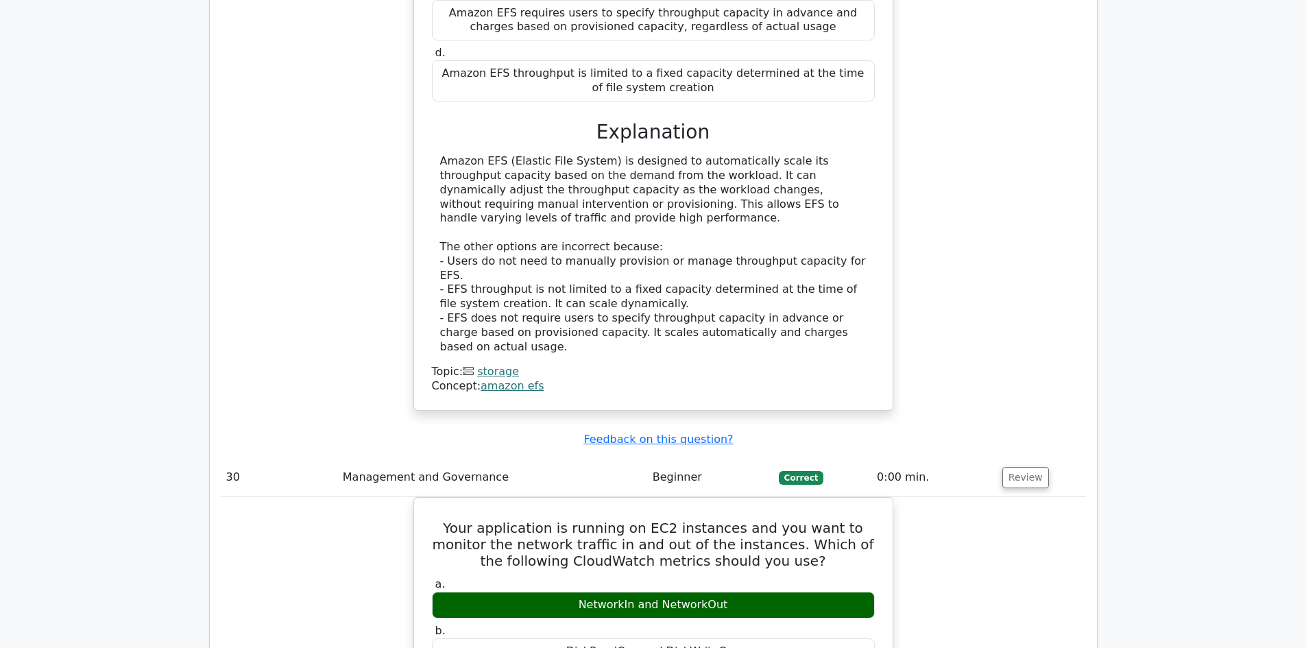
scroll to position [18299, 0]
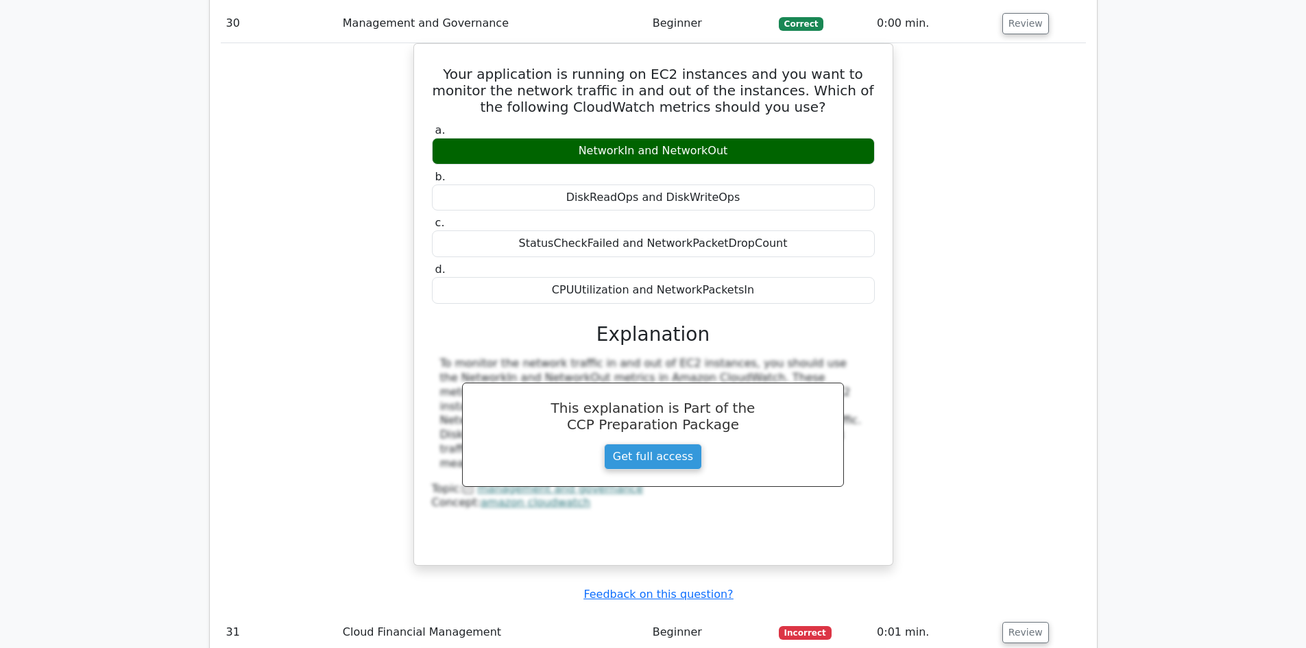
scroll to position [18779, 0]
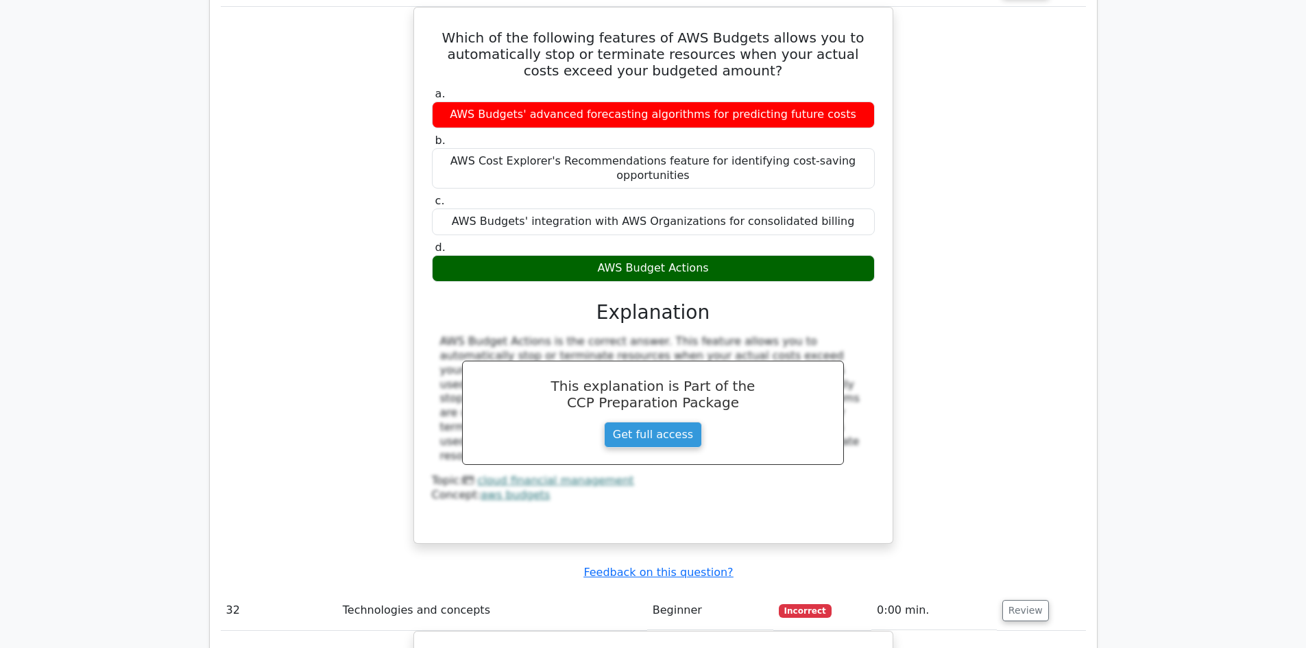
scroll to position [19395, 0]
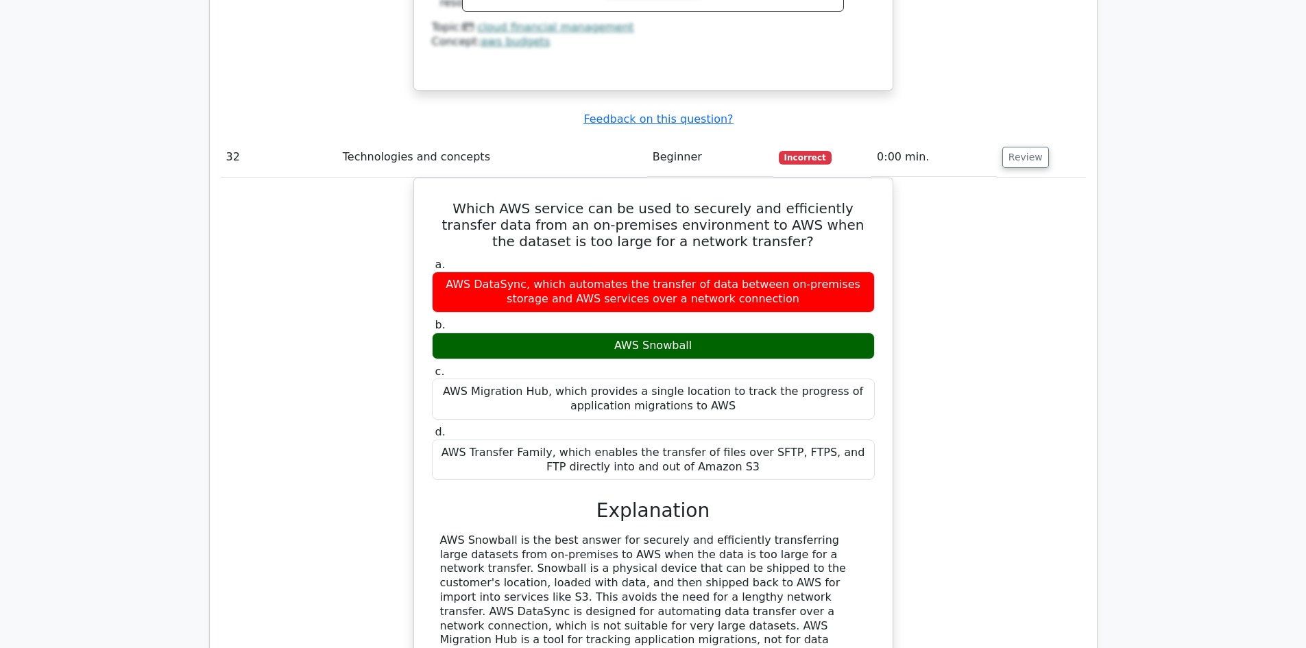
scroll to position [20218, 0]
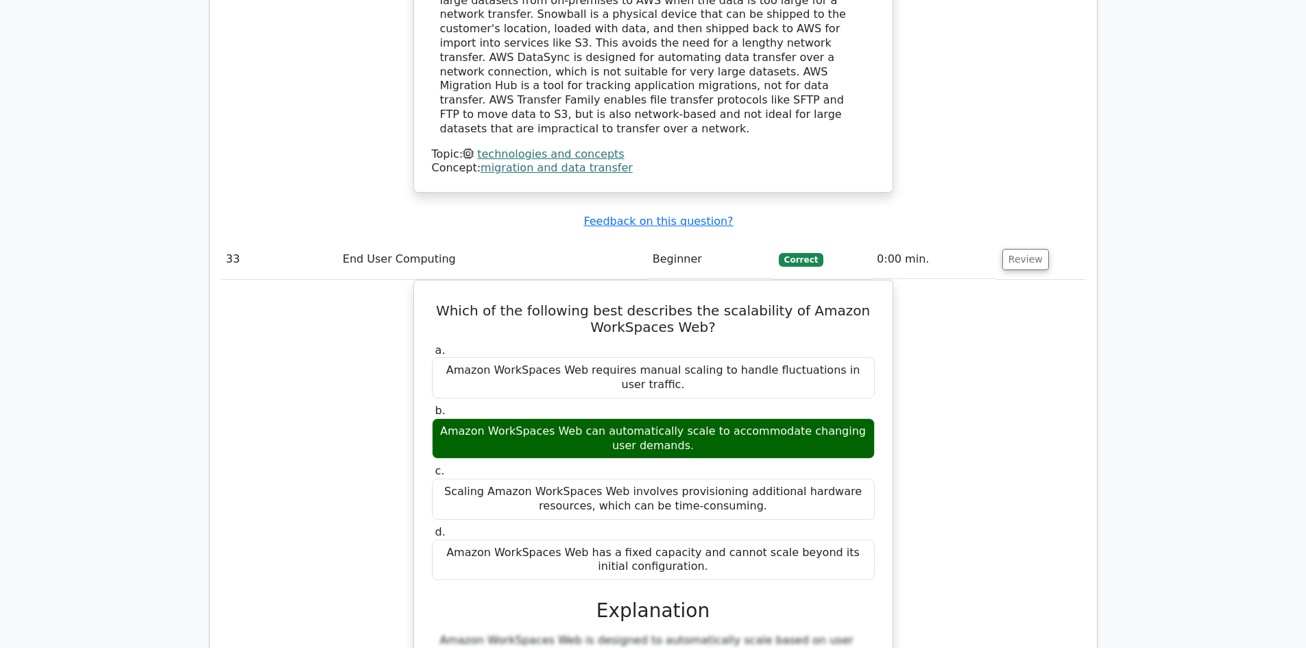
scroll to position [20286, 0]
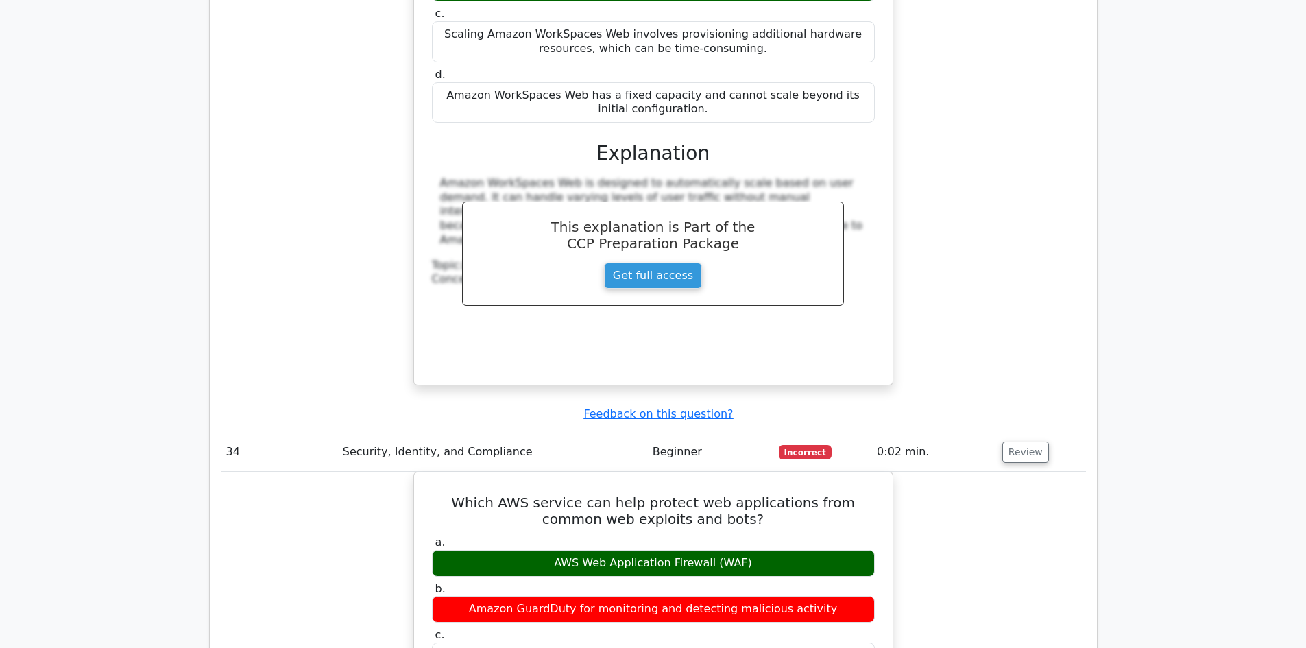
scroll to position [20903, 0]
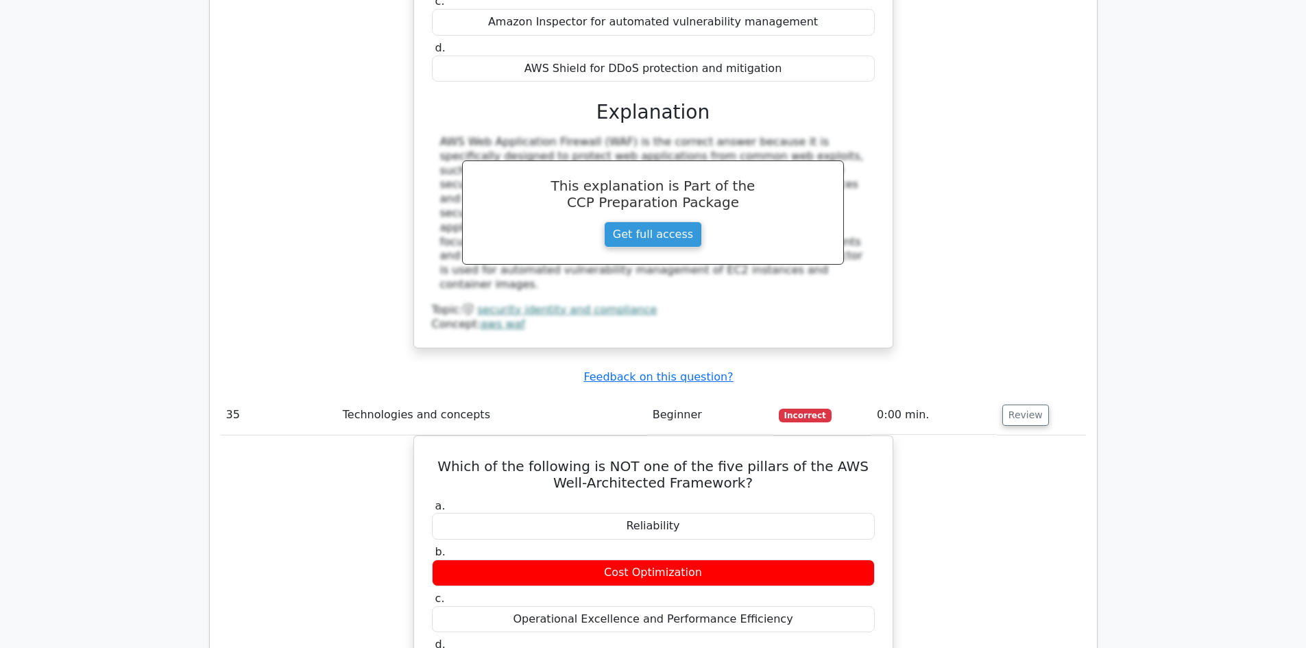
scroll to position [21451, 0]
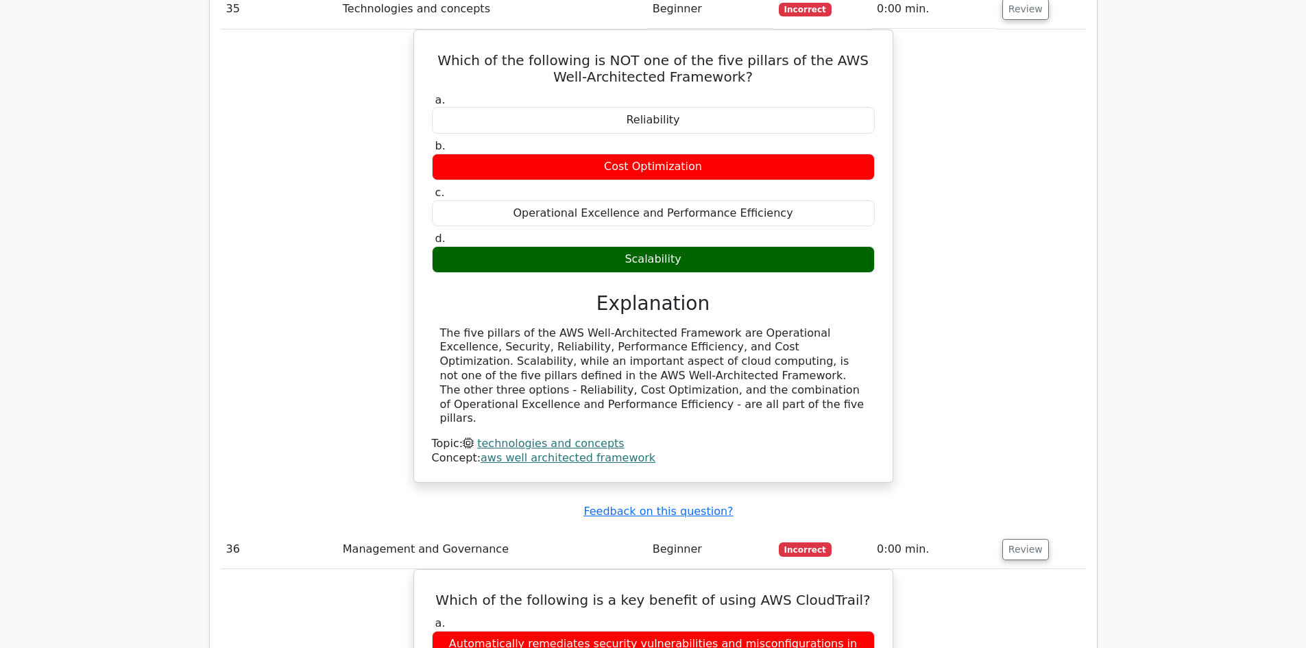
scroll to position [21863, 0]
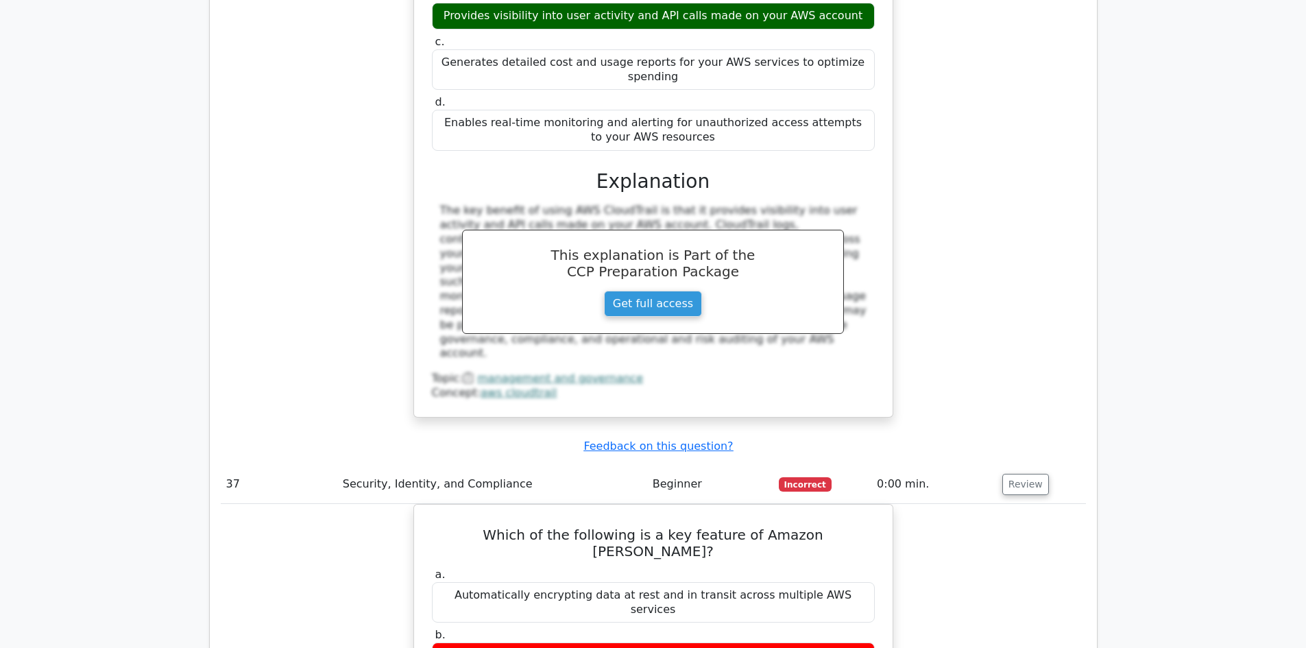
scroll to position [22548, 0]
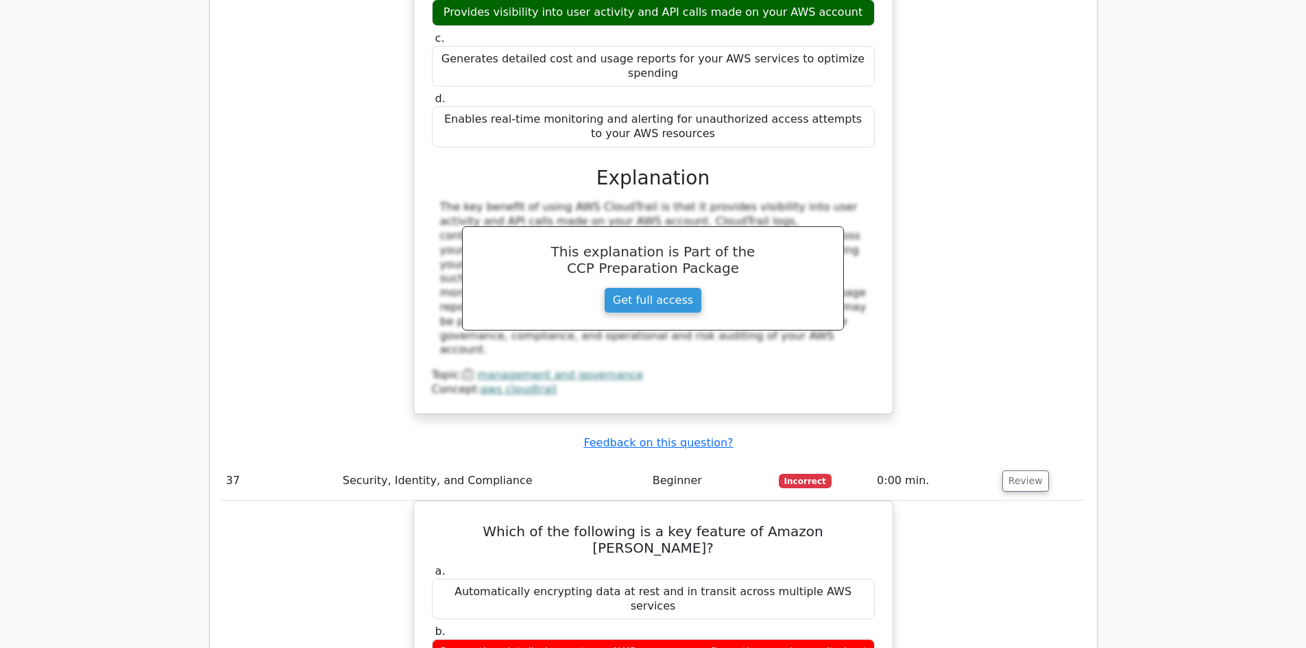
drag, startPoint x: 1018, startPoint y: 257, endPoint x: 1037, endPoint y: 260, distance: 18.8
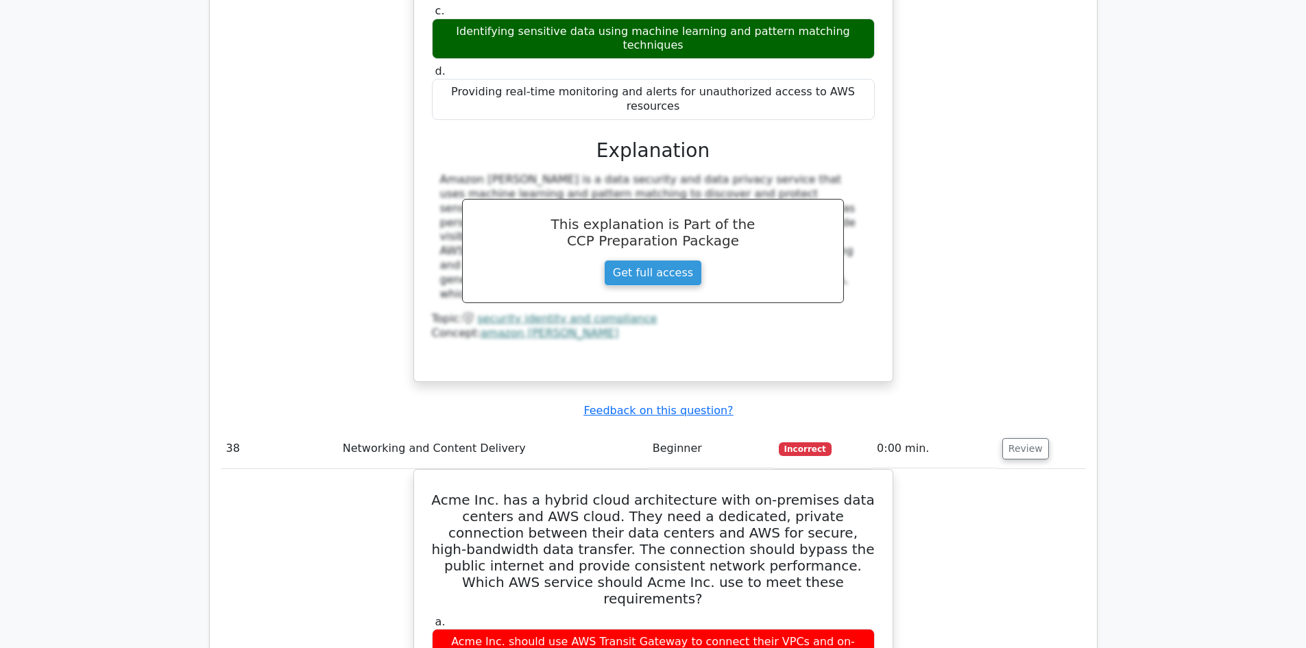
scroll to position [23233, 0]
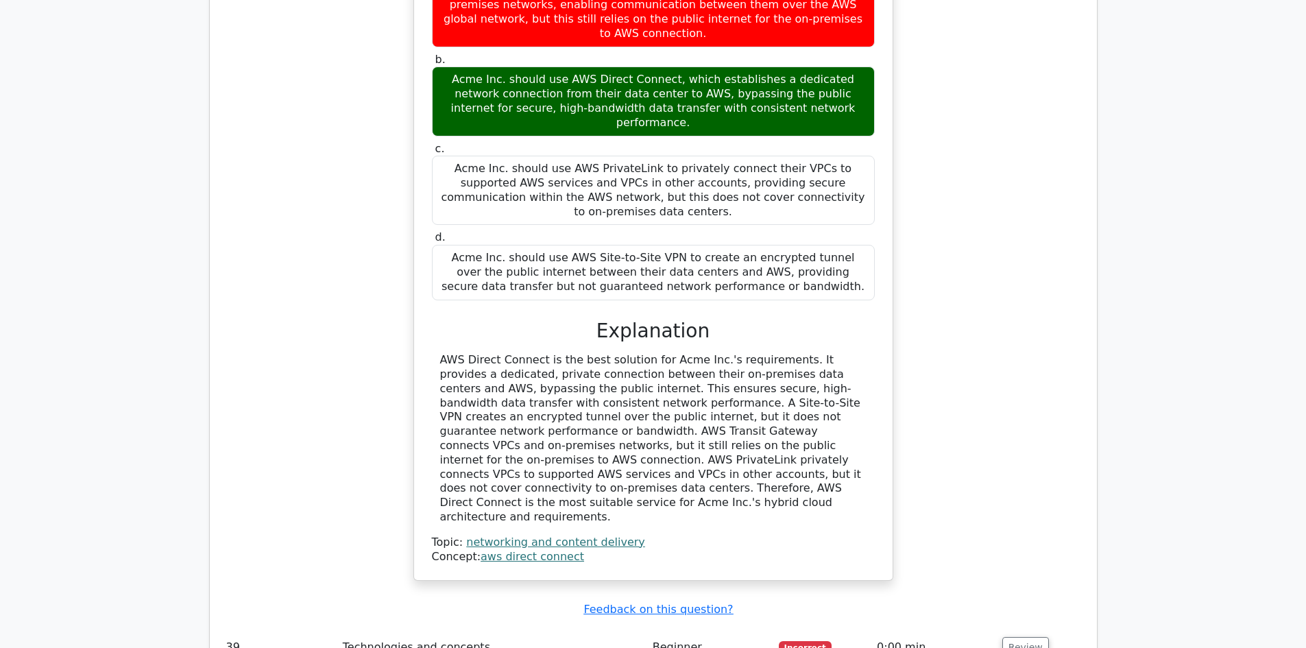
scroll to position [23919, 0]
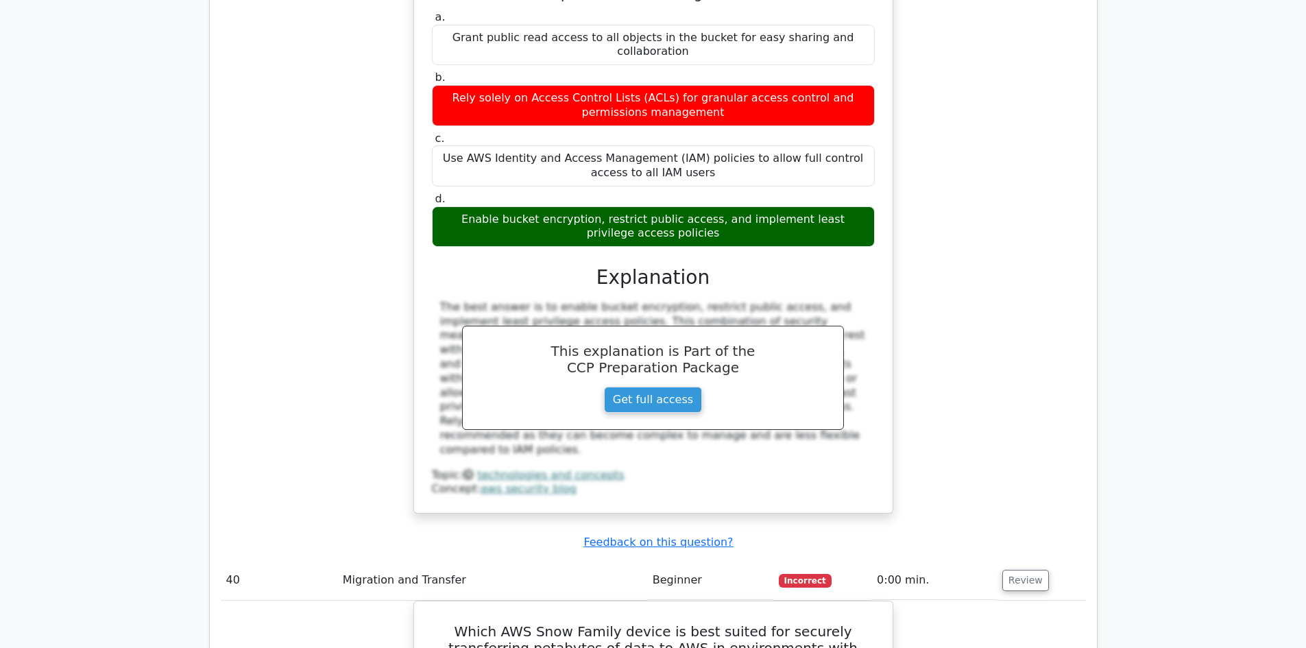
scroll to position [24604, 0]
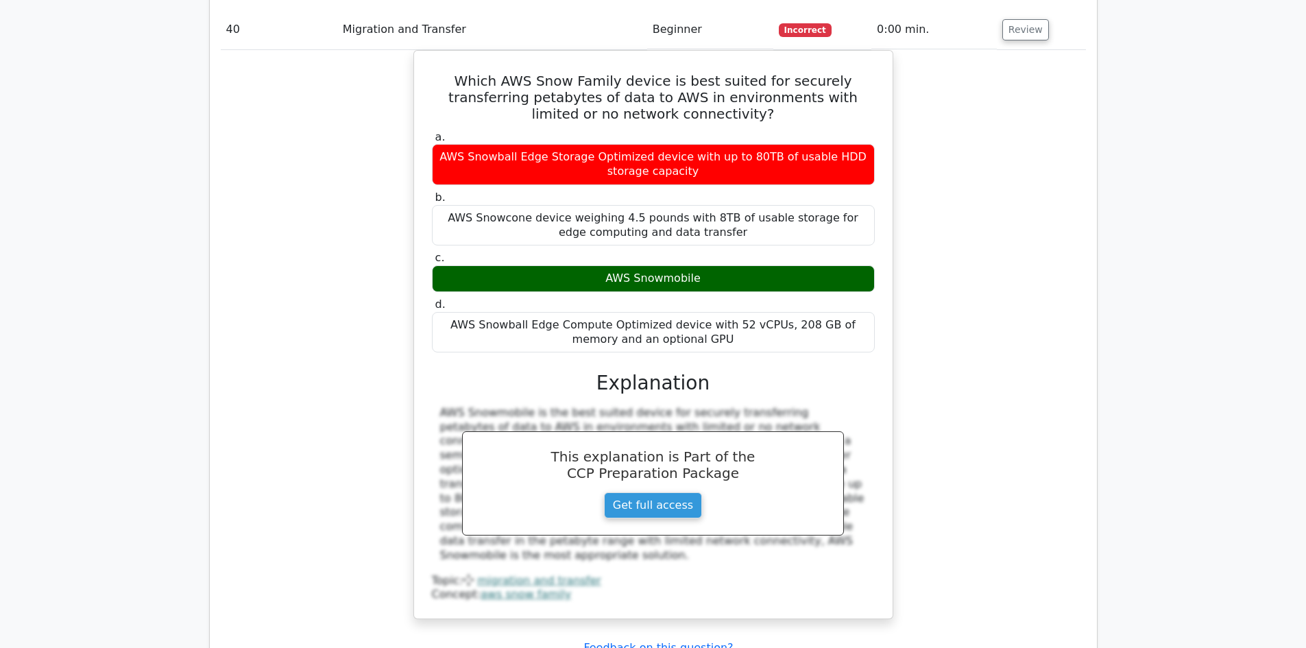
scroll to position [25152, 0]
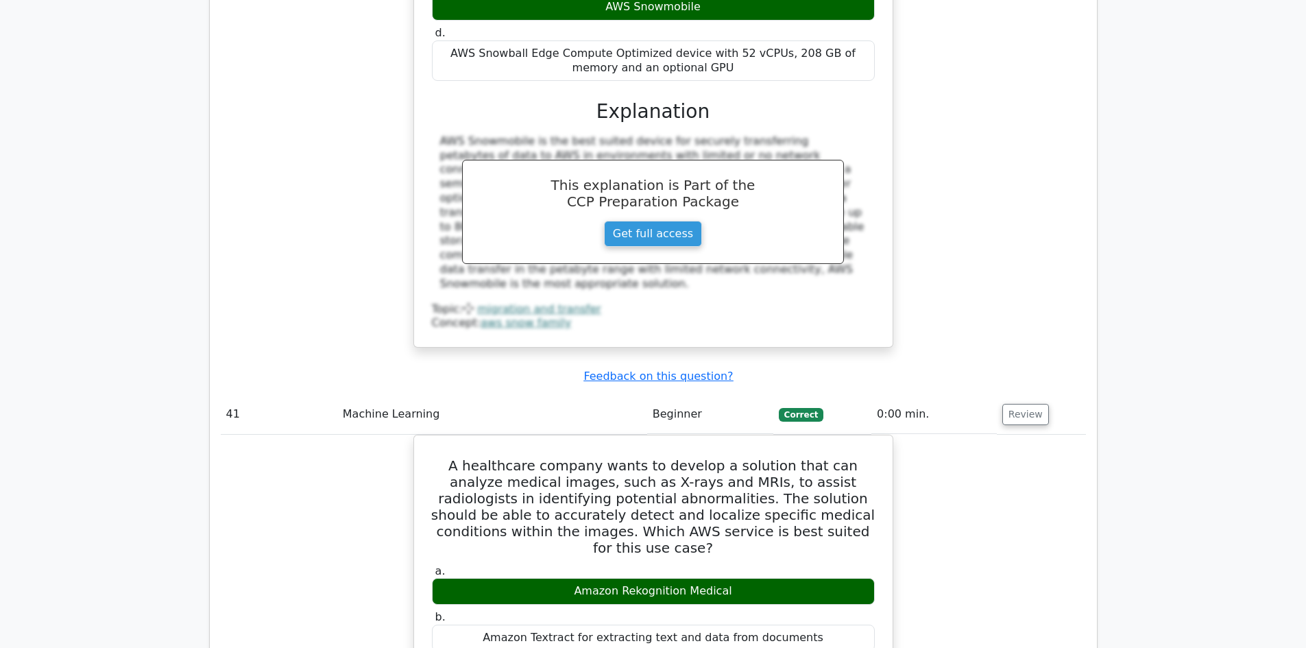
scroll to position [25700, 0]
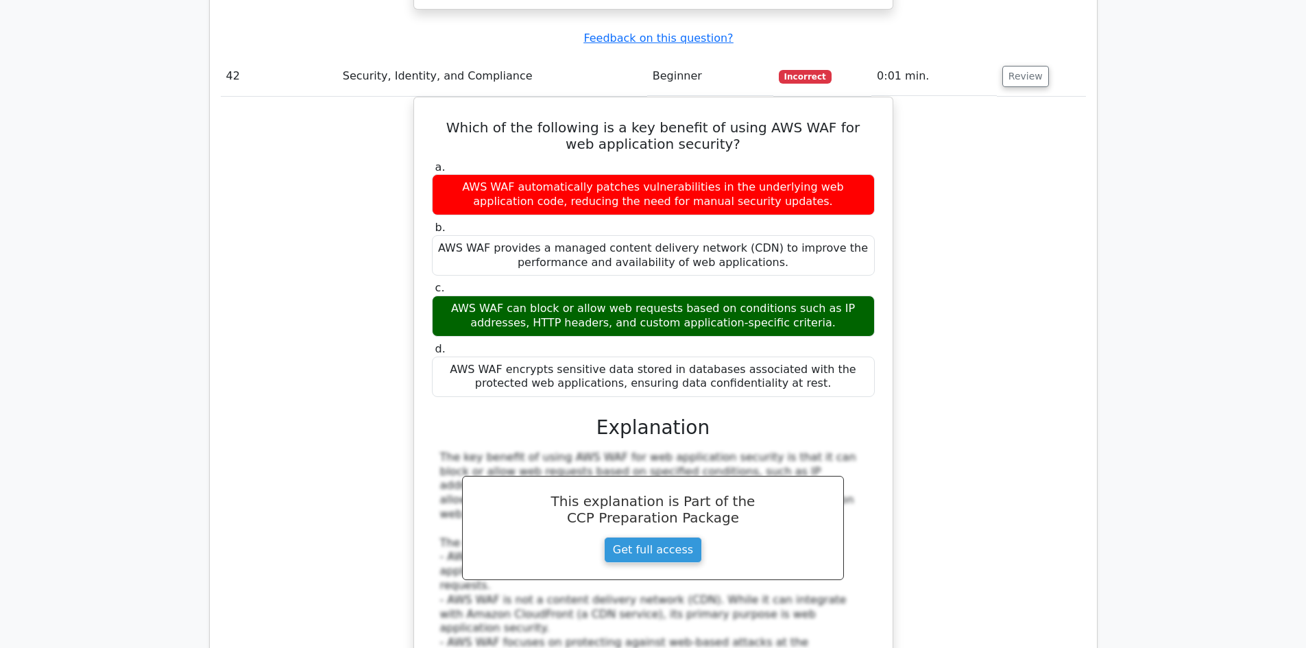
scroll to position [26454, 0]
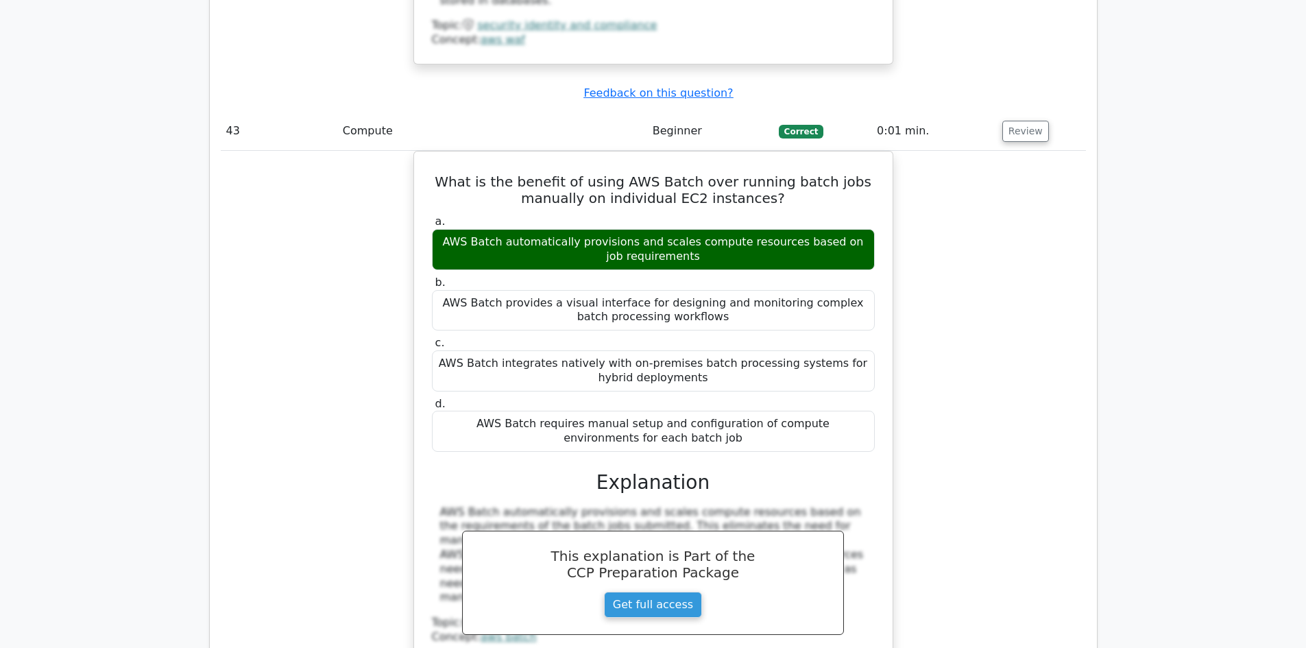
scroll to position [27071, 0]
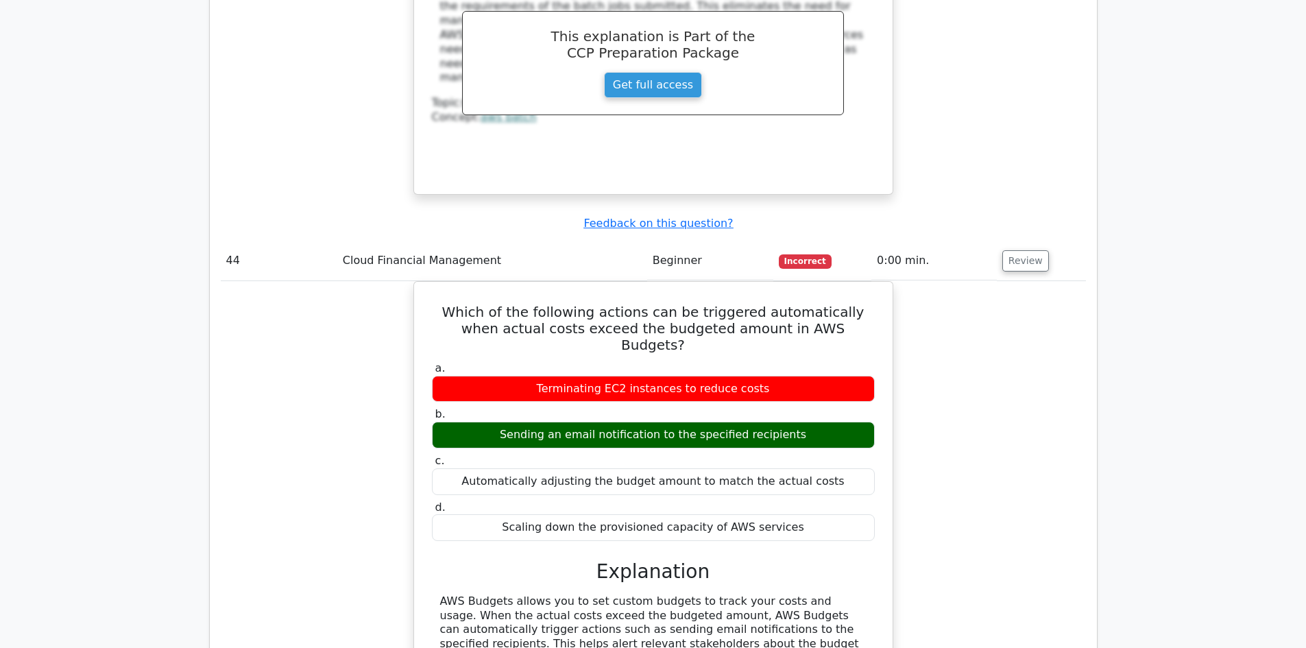
scroll to position [27756, 0]
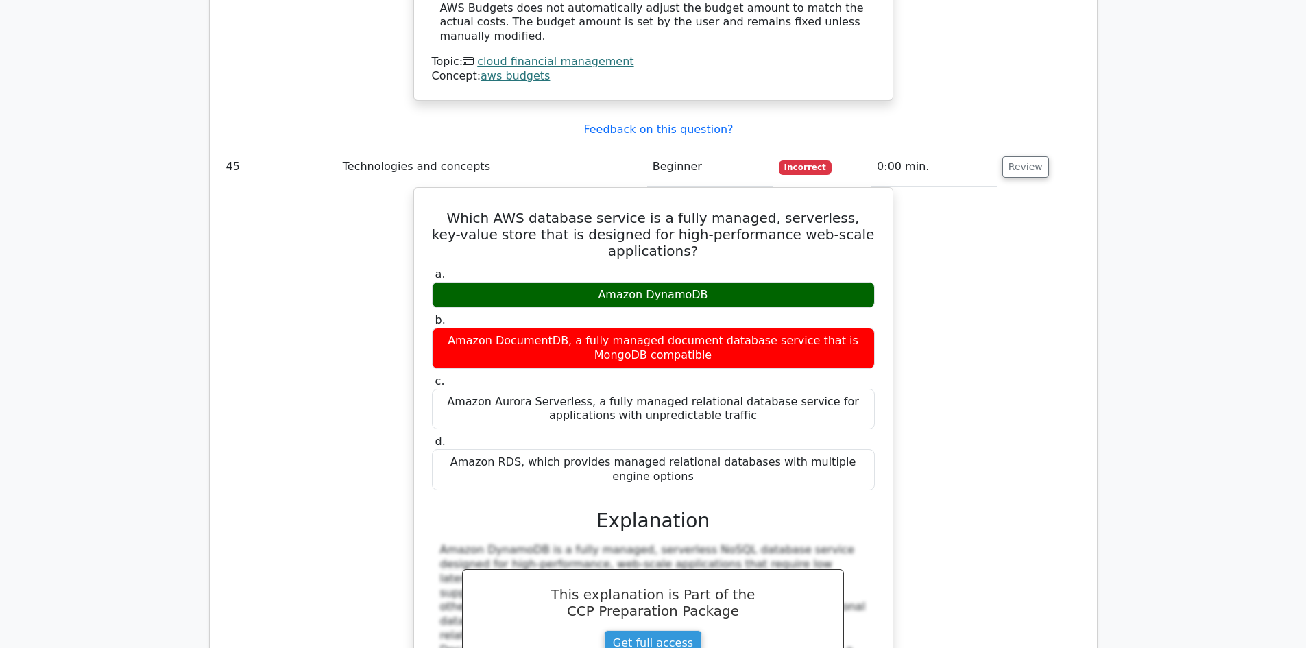
scroll to position [28373, 0]
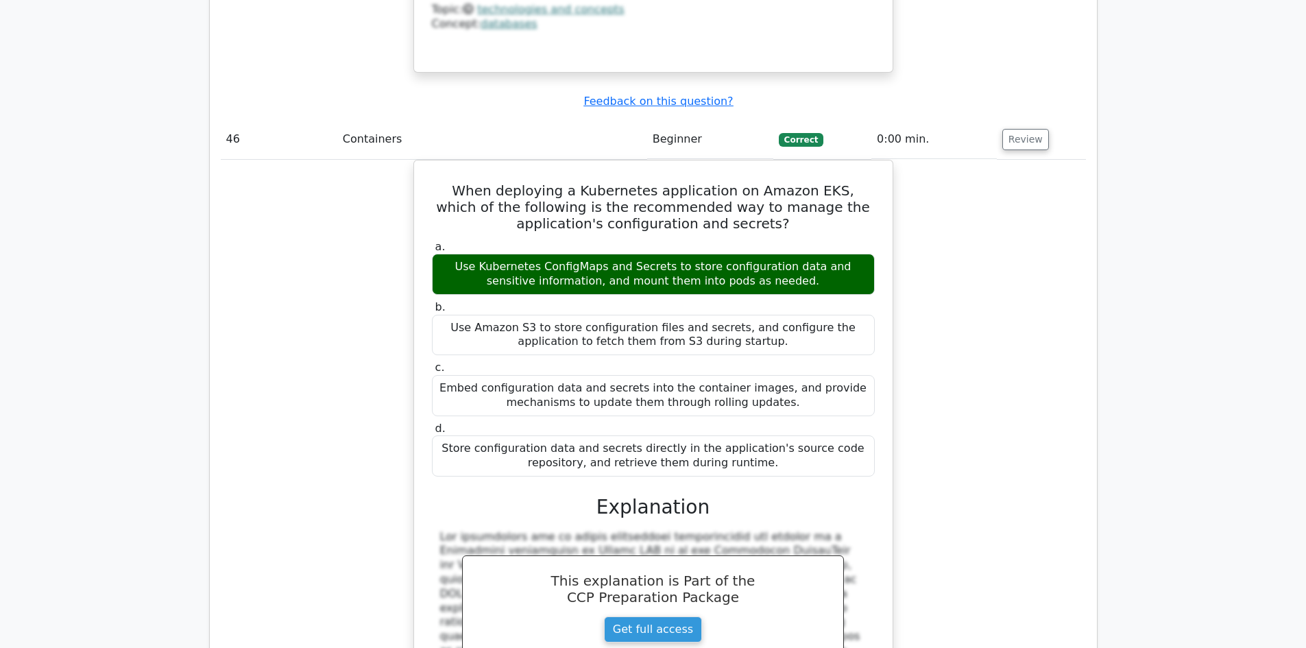
scroll to position [29264, 0]
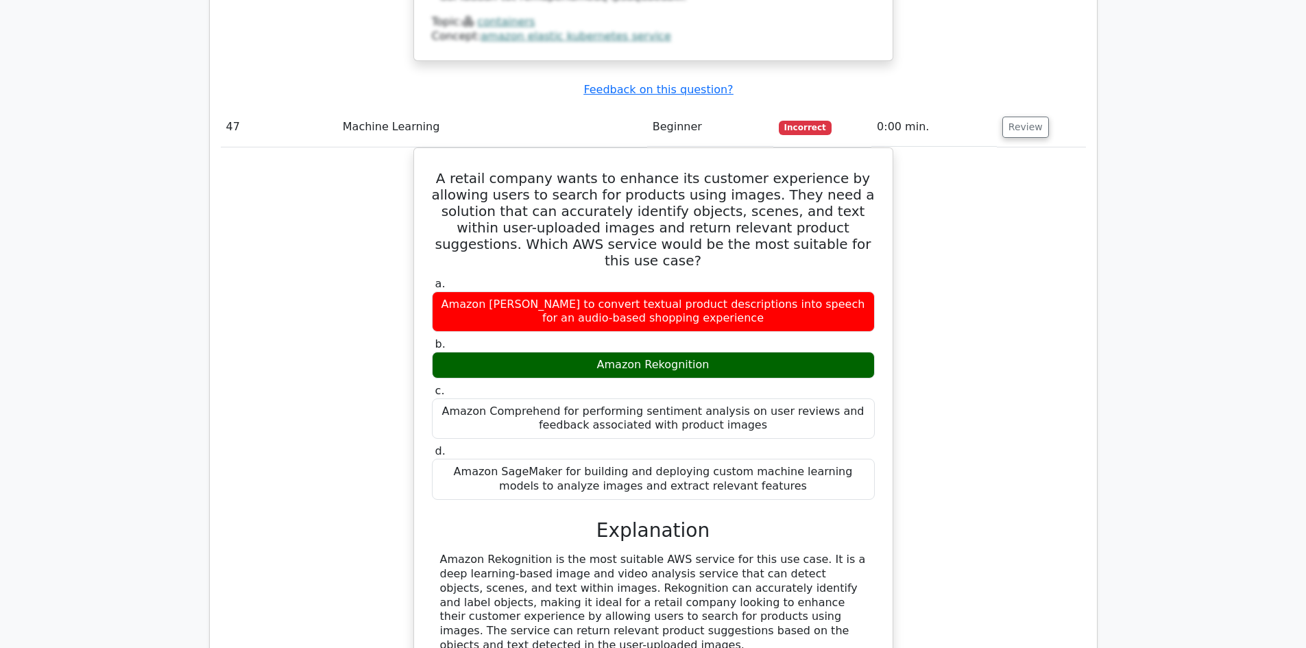
scroll to position [29881, 0]
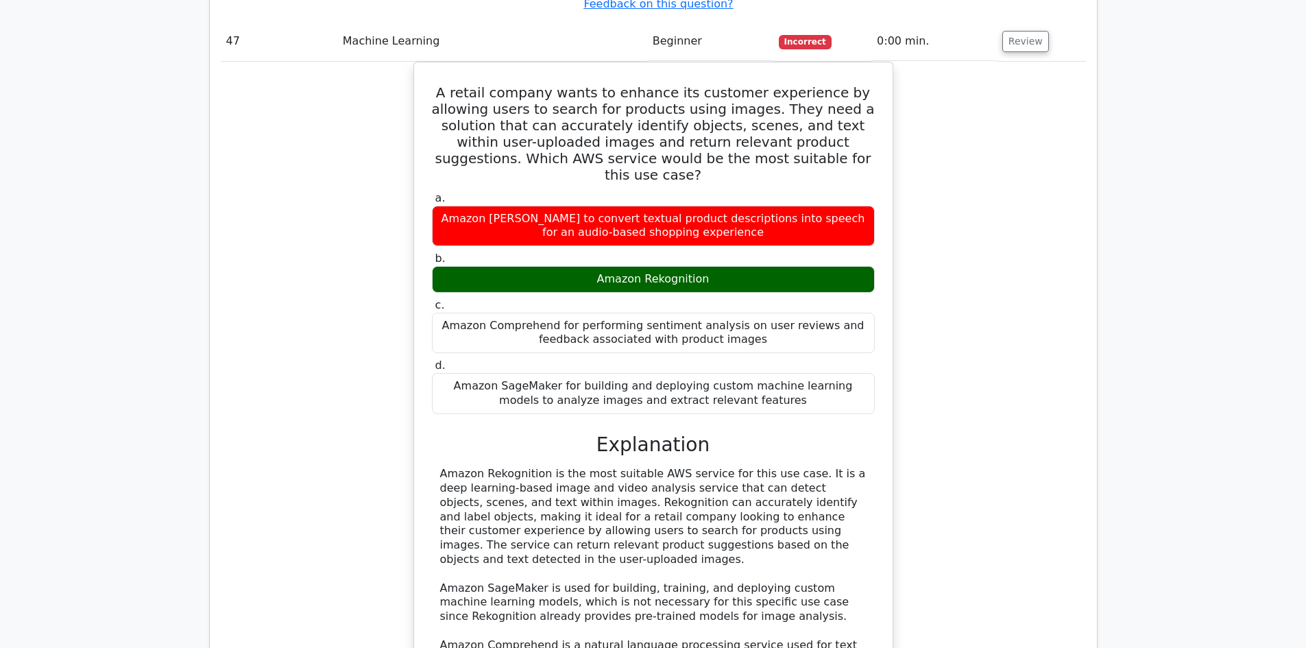
drag, startPoint x: 1021, startPoint y: 364, endPoint x: 1037, endPoint y: 364, distance: 15.8
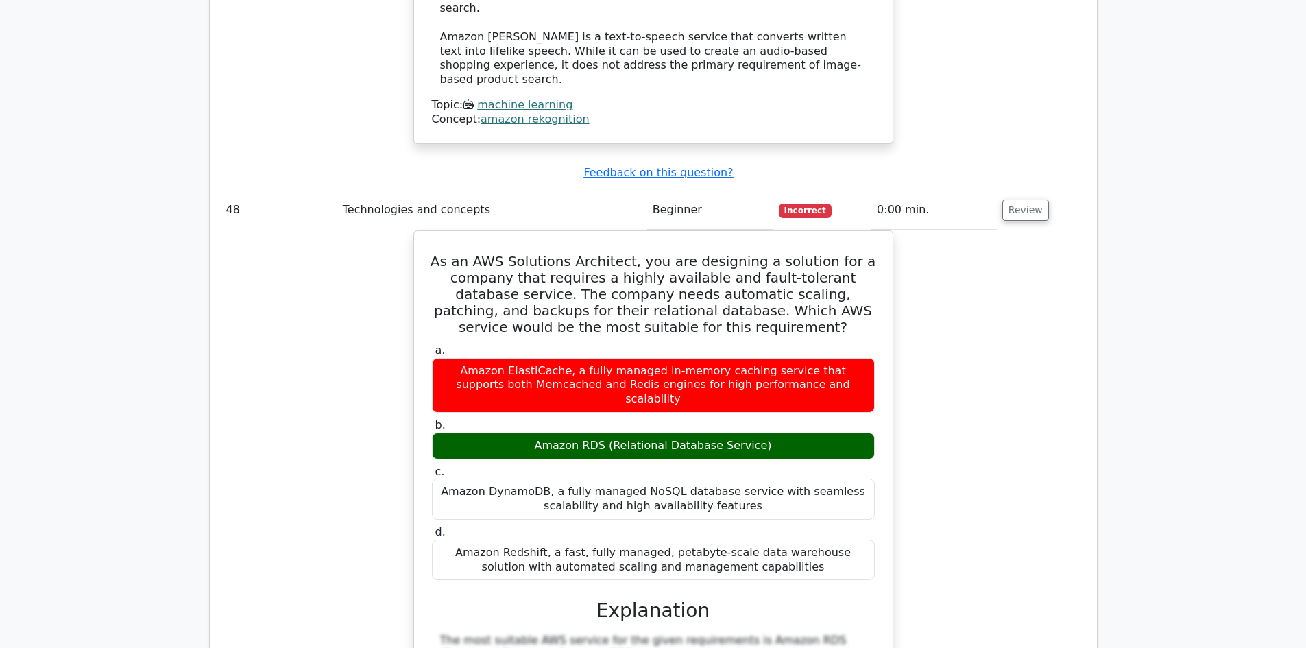
scroll to position [30566, 0]
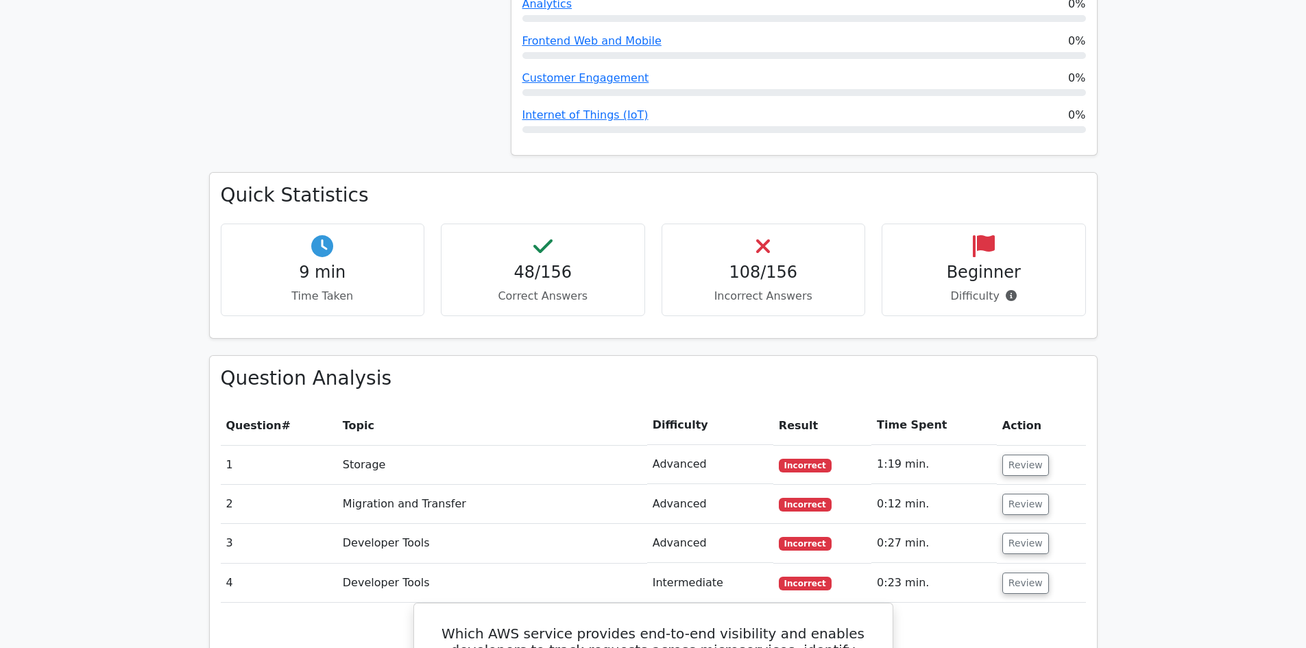
scroll to position [1291, 0]
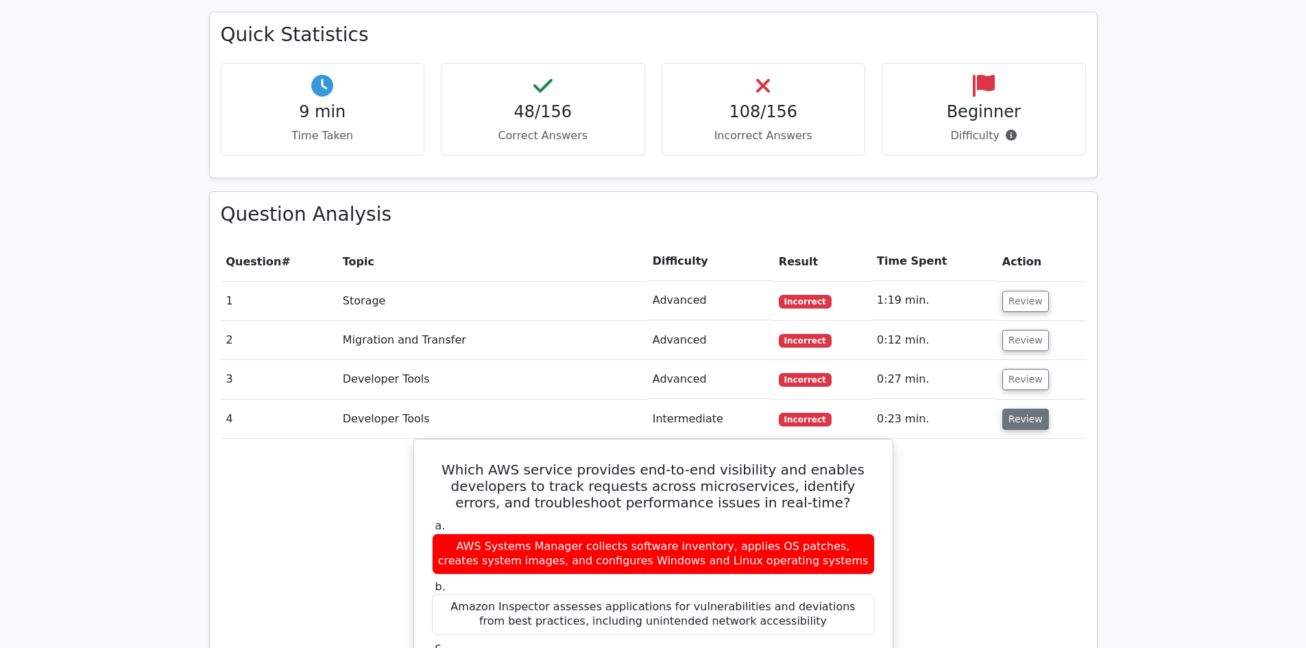
click at [1026, 408] on button "Review" at bounding box center [1025, 418] width 47 height 21
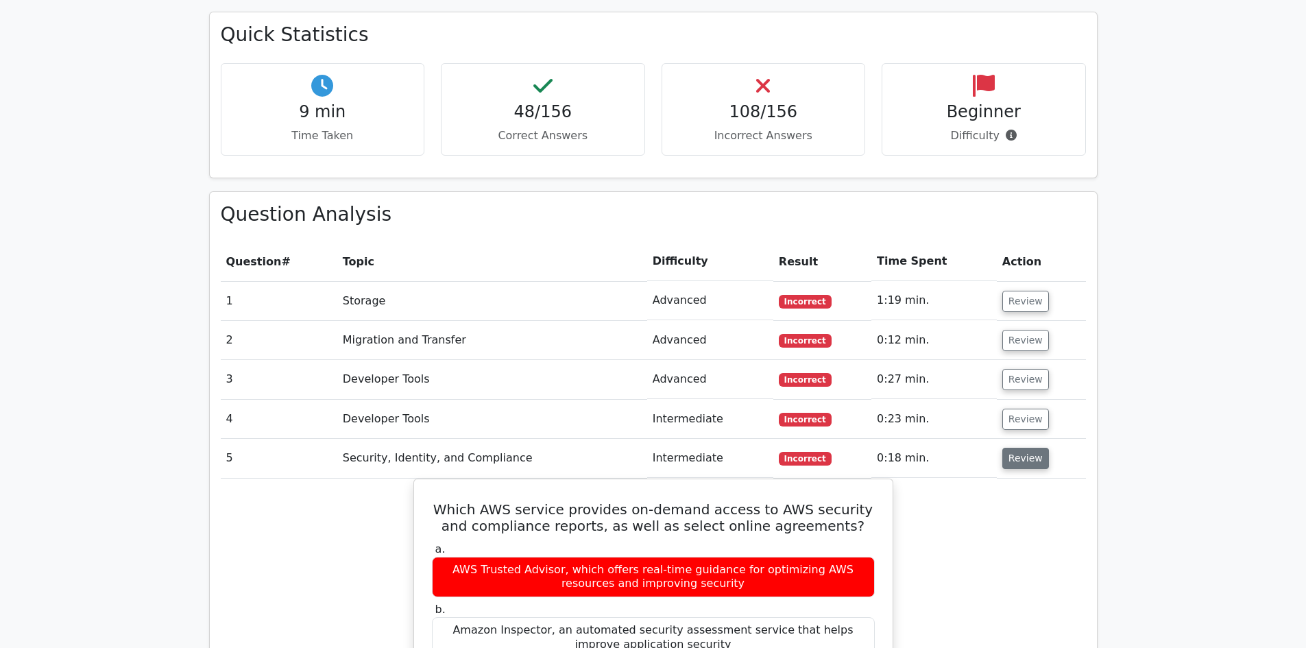
click at [1021, 448] on button "Review" at bounding box center [1025, 458] width 47 height 21
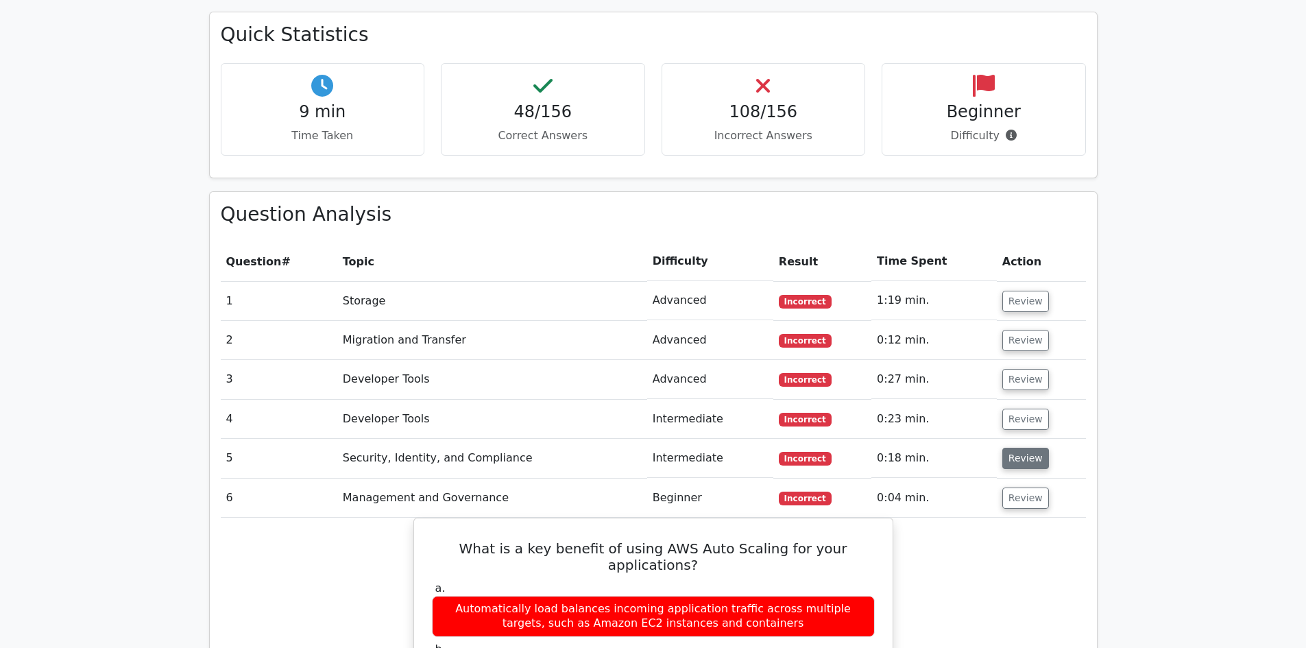
click at [1020, 448] on button "Review" at bounding box center [1025, 458] width 47 height 21
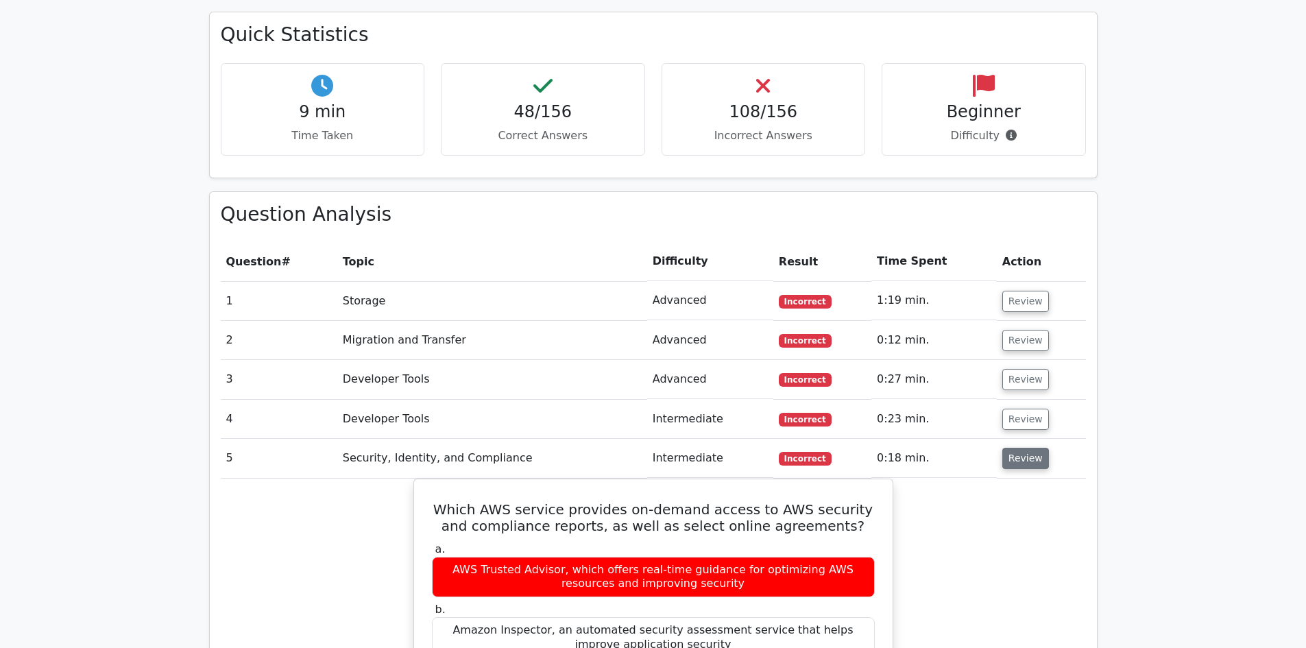
click at [1021, 448] on button "Review" at bounding box center [1025, 458] width 47 height 21
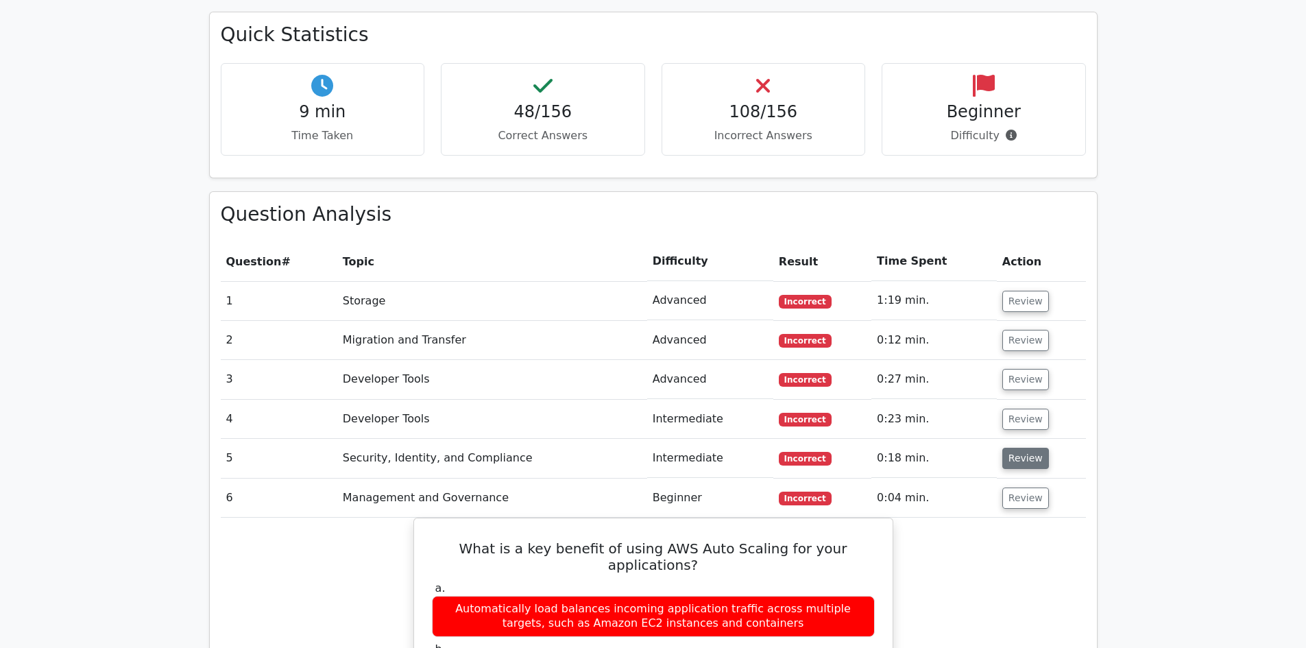
click at [1021, 448] on button "Review" at bounding box center [1025, 458] width 47 height 21
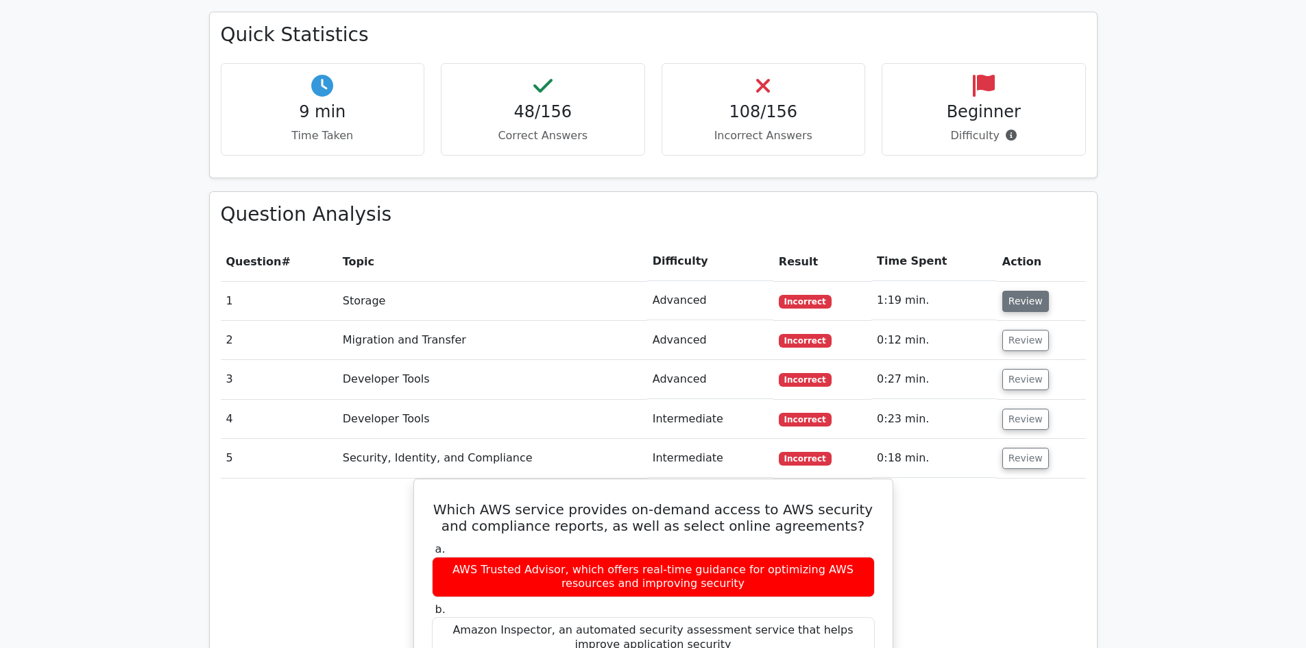
click at [1021, 291] on button "Review" at bounding box center [1025, 301] width 47 height 21
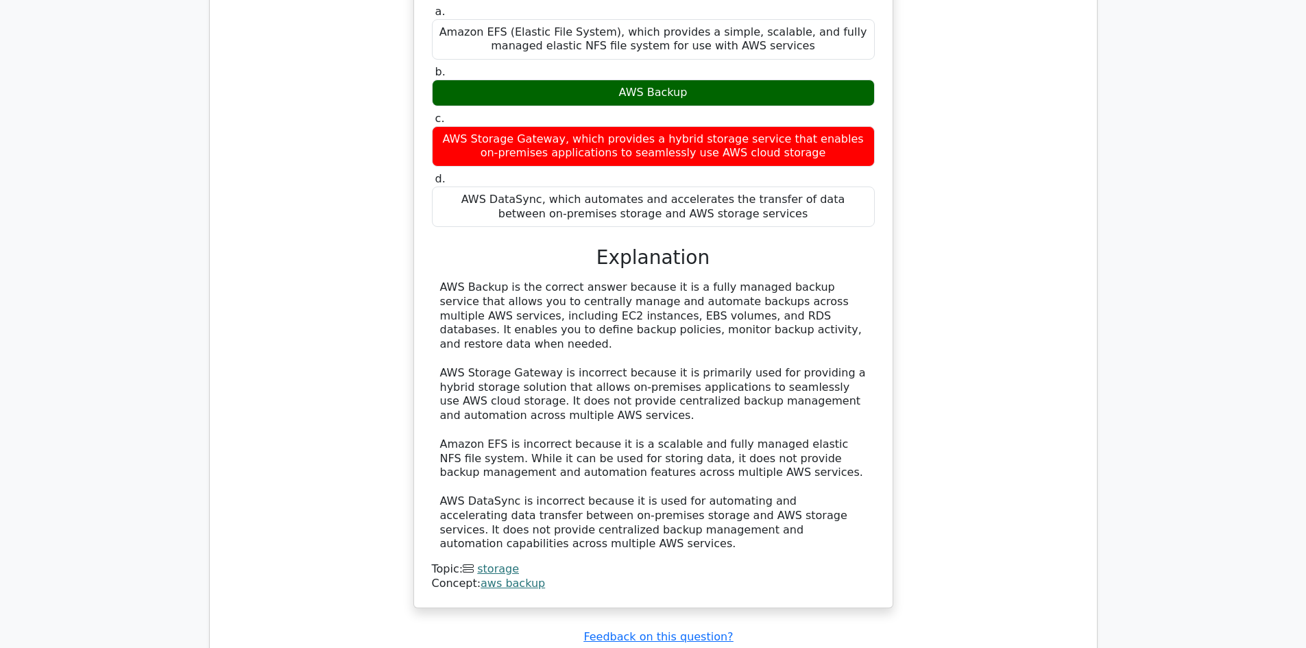
scroll to position [1976, 0]
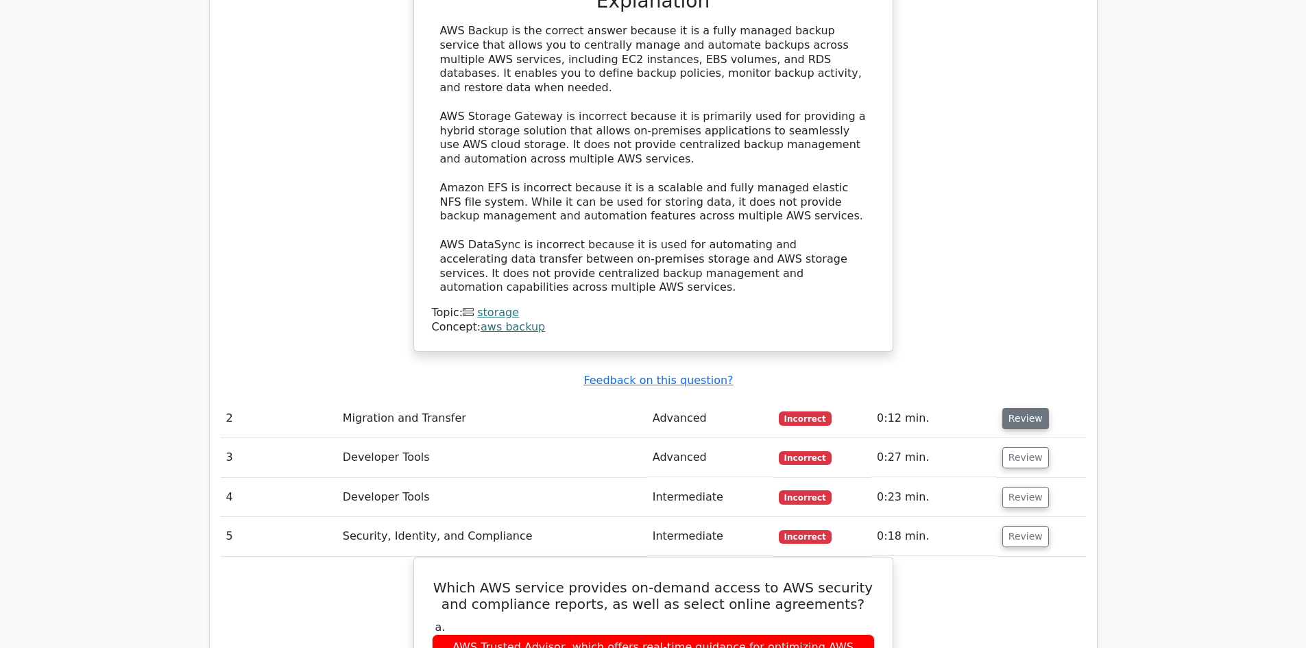
click at [1014, 408] on button "Review" at bounding box center [1025, 418] width 47 height 21
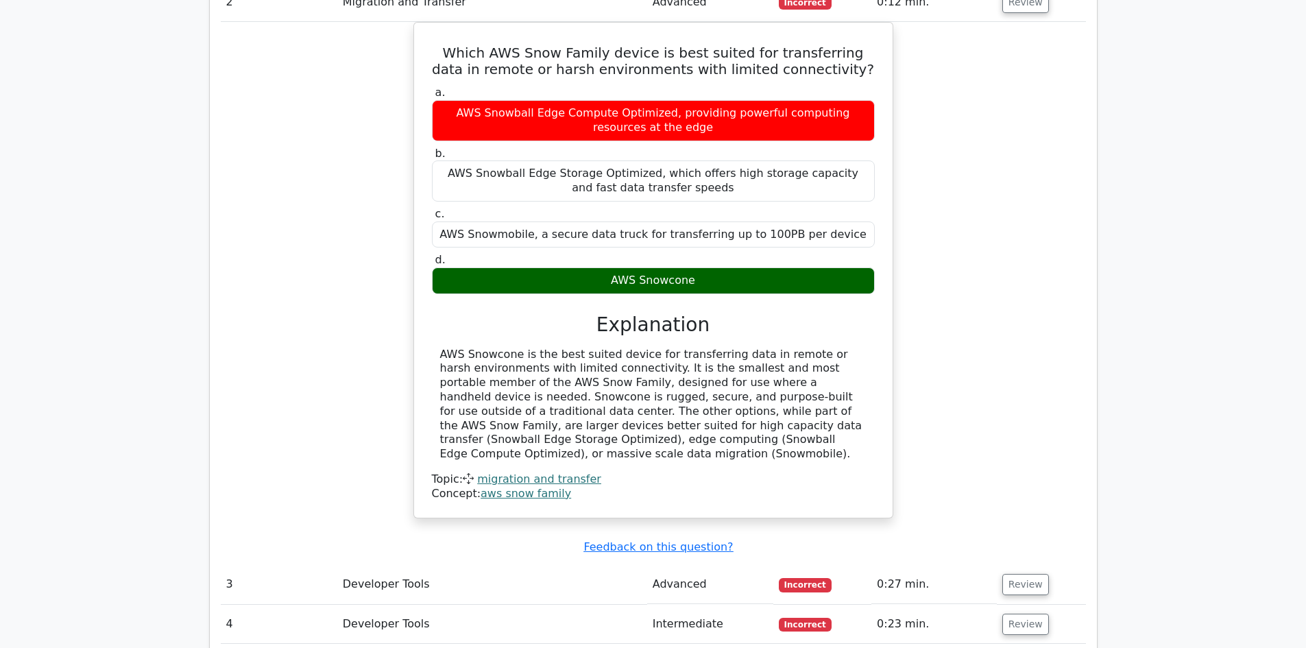
scroll to position [2525, 0]
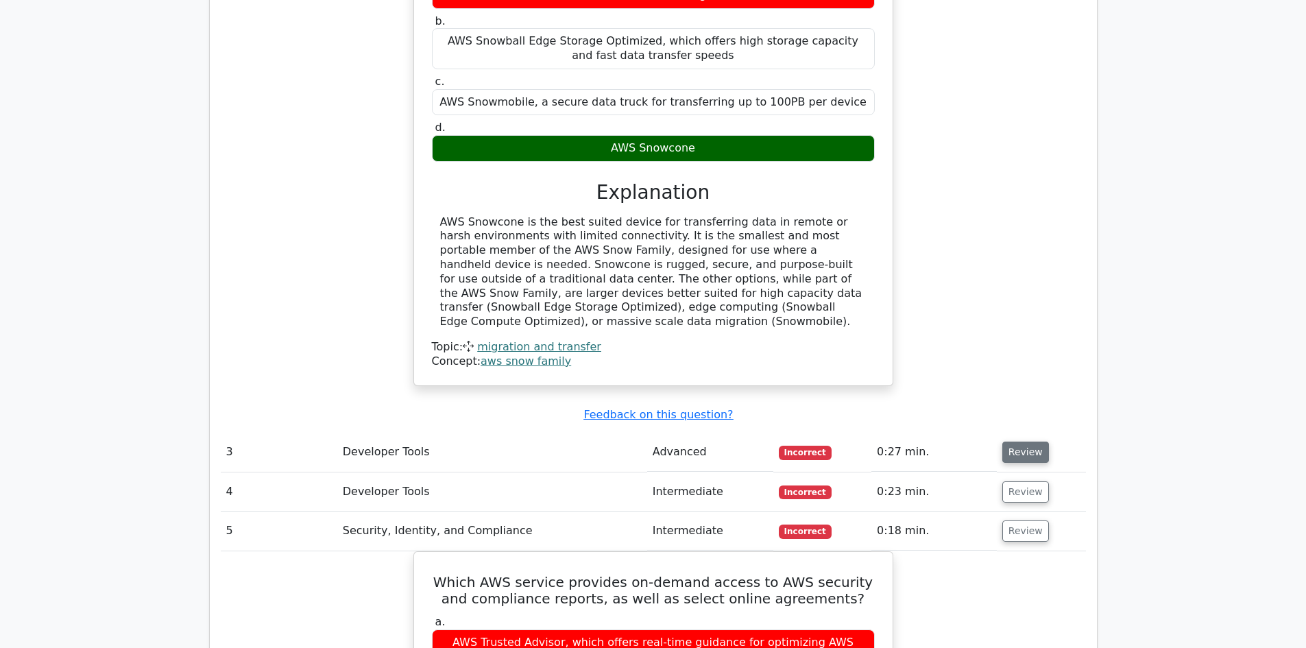
click at [1023, 441] on button "Review" at bounding box center [1025, 451] width 47 height 21
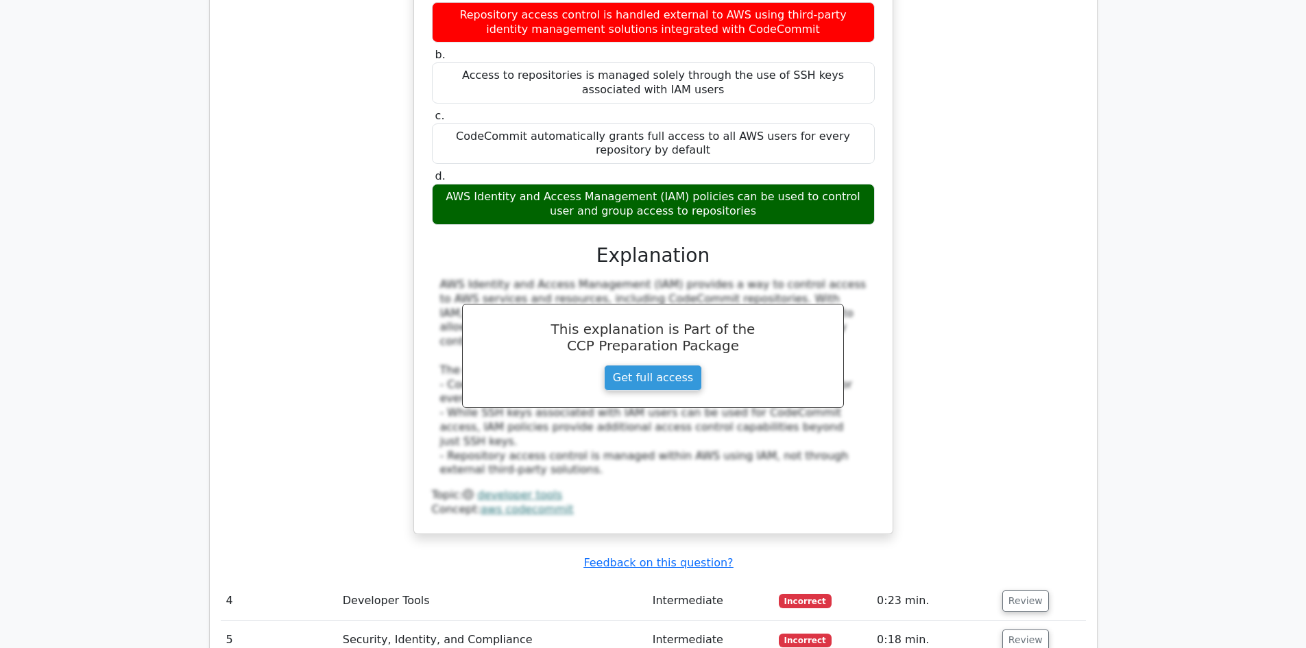
scroll to position [3347, 0]
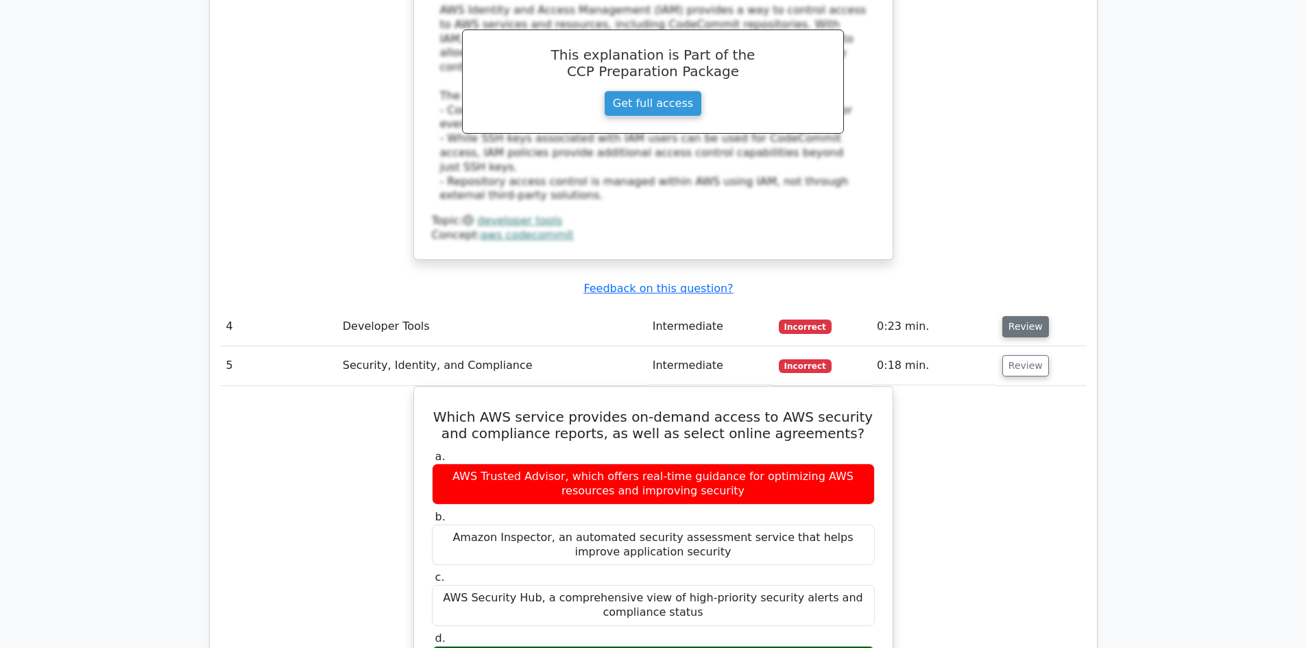
click at [1016, 316] on button "Review" at bounding box center [1025, 326] width 47 height 21
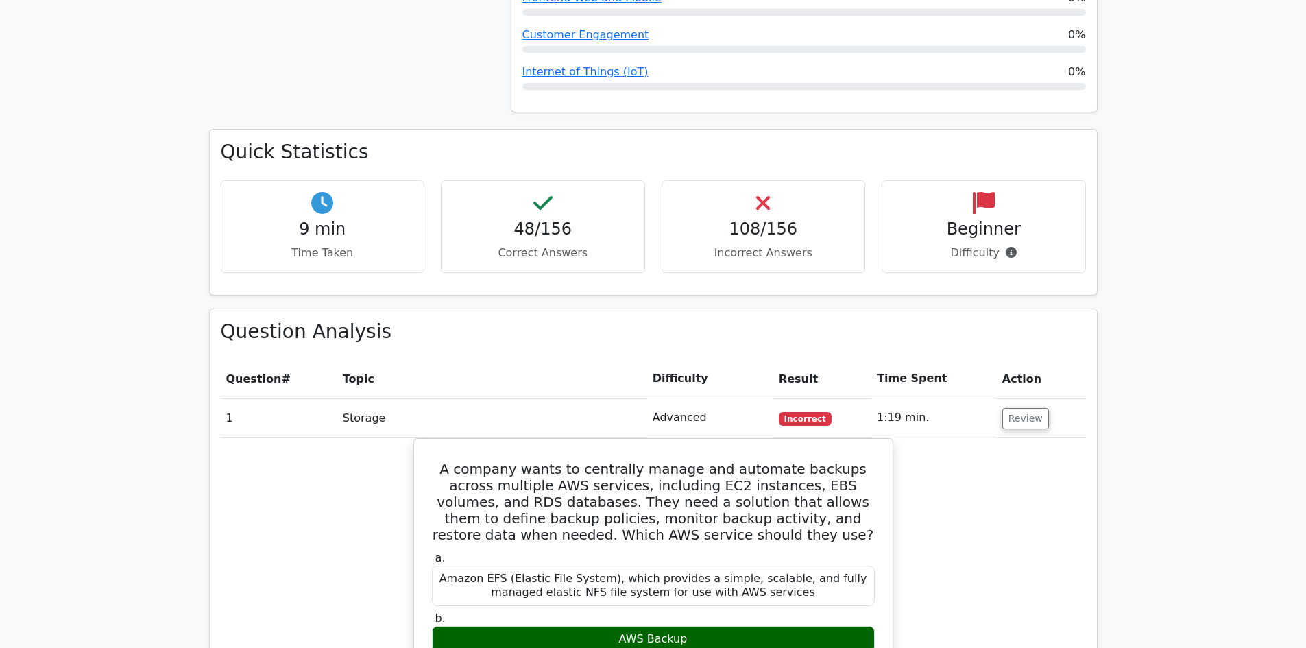
scroll to position [1223, 0]
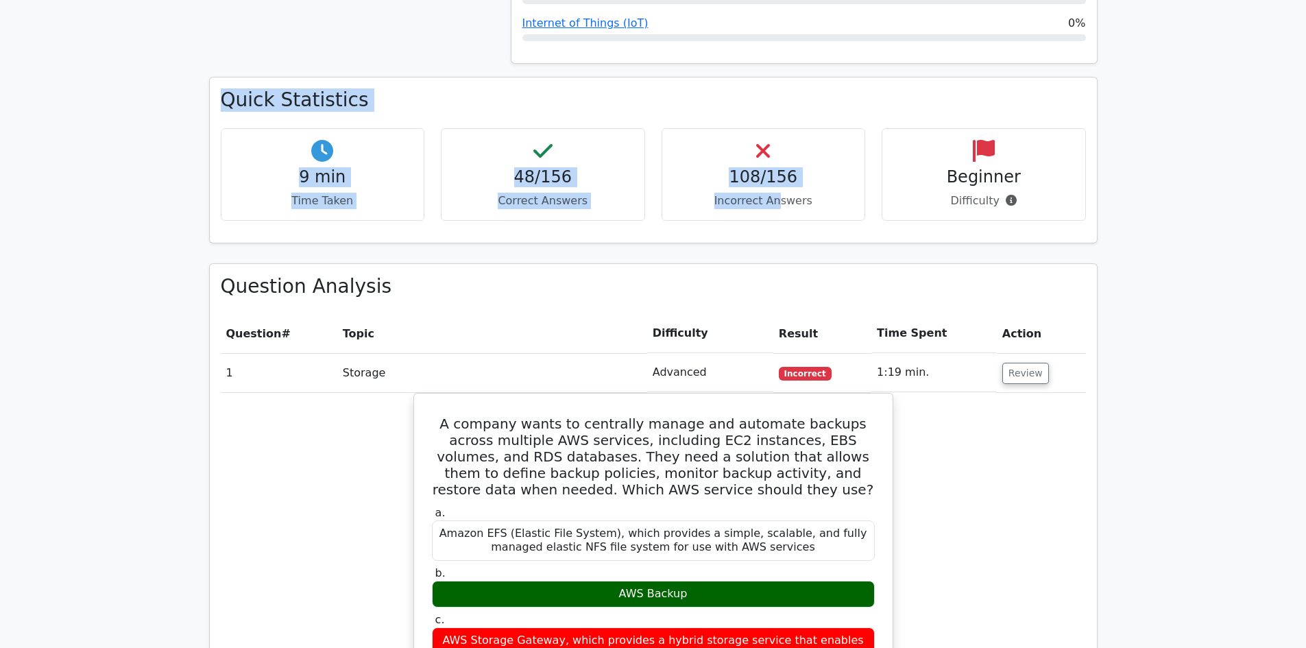
drag, startPoint x: 221, startPoint y: 58, endPoint x: 779, endPoint y: 188, distance: 573.5
click at [779, 188] on div "Quick Statistics 9 min Time Taken 48/156 Correct Answers 108/156 Incorrect Answ…" at bounding box center [653, 159] width 887 height 164
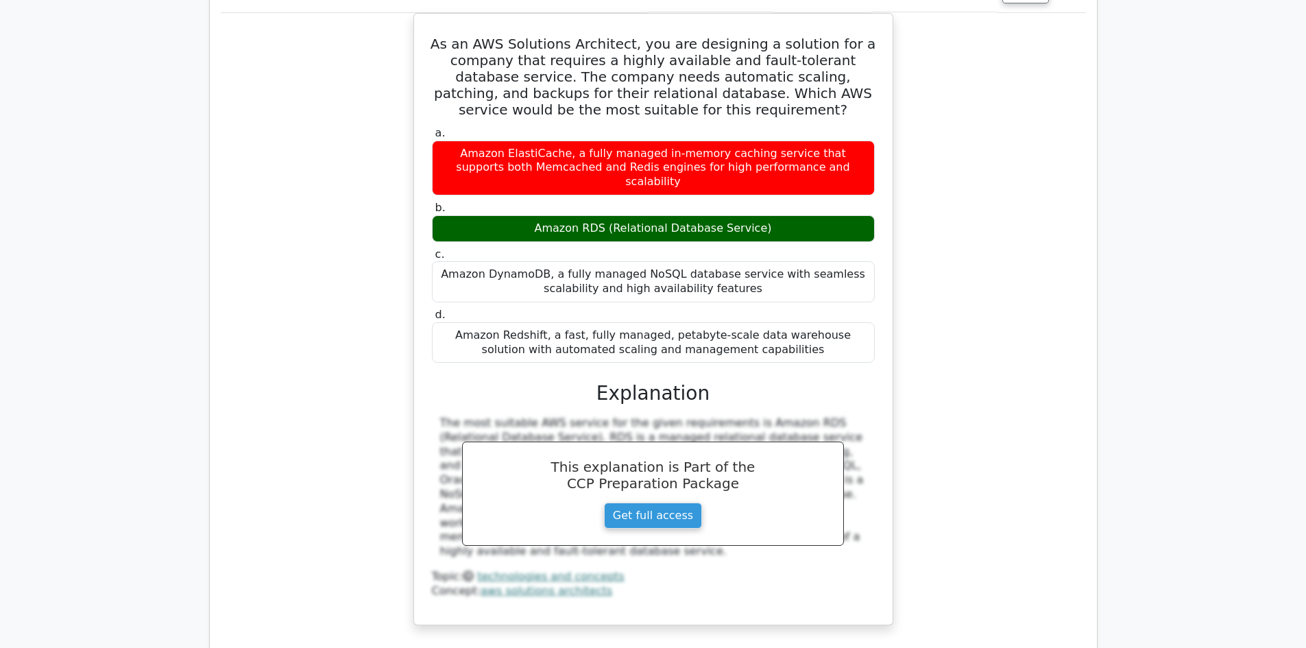
scroll to position [33025, 0]
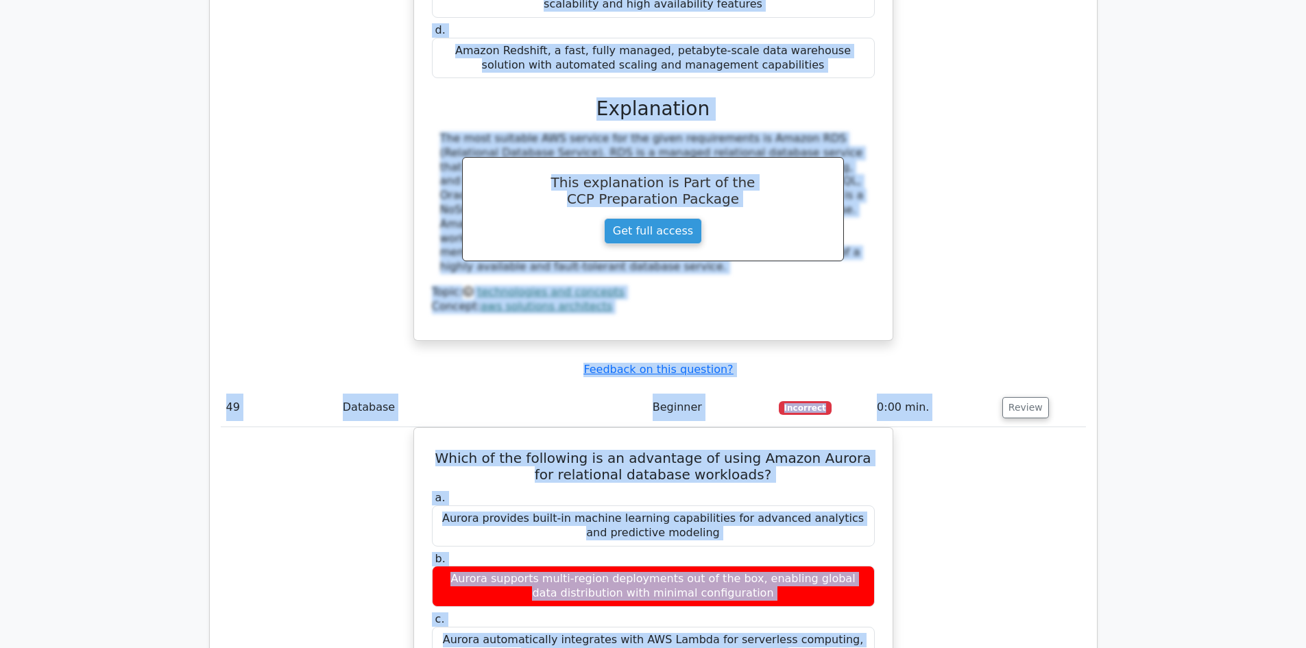
drag, startPoint x: 225, startPoint y: 245, endPoint x: 989, endPoint y: 439, distance: 788.5
copy div "Question Analysis Question # Topic Difficulty Result Time Spent Action 1 Storag…"
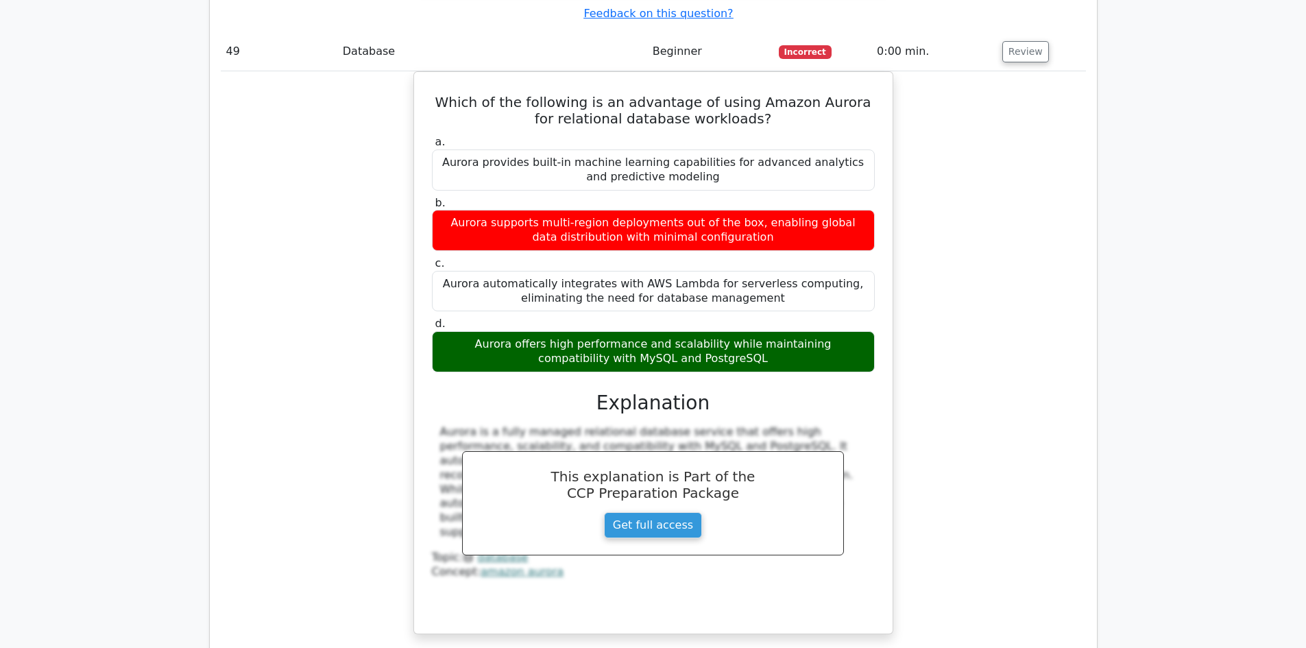
scroll to position [33436, 0]
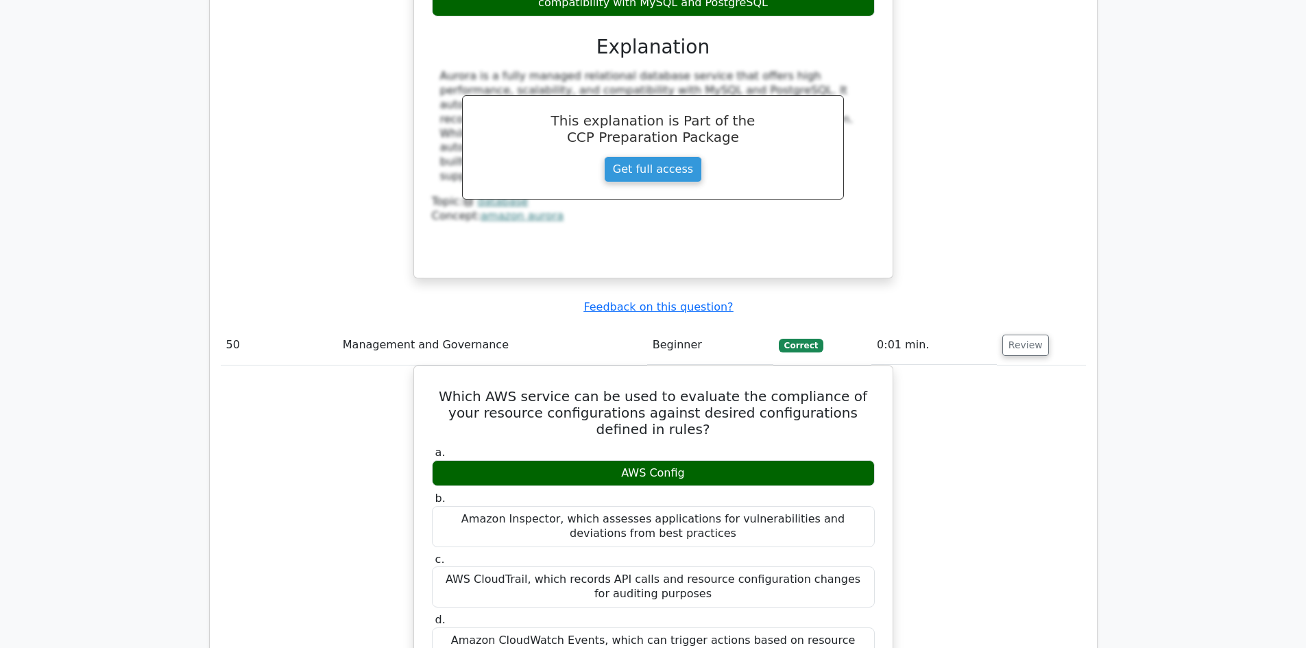
scroll to position [33779, 0]
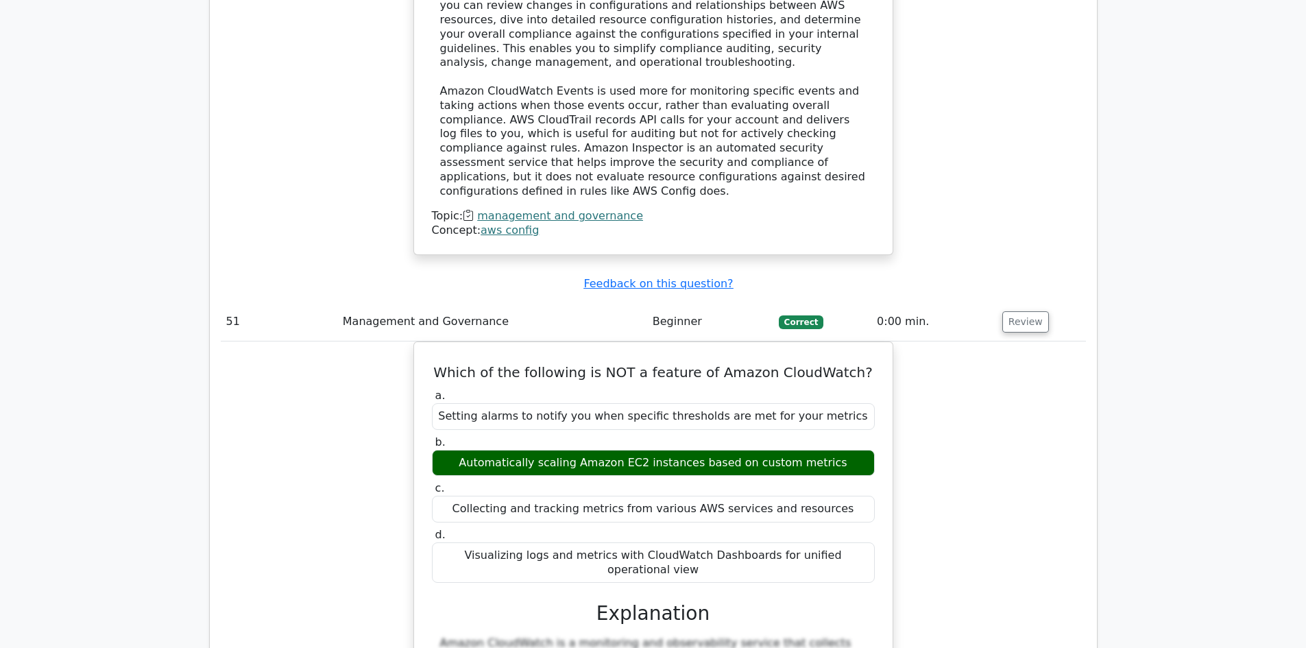
scroll to position [34533, 0]
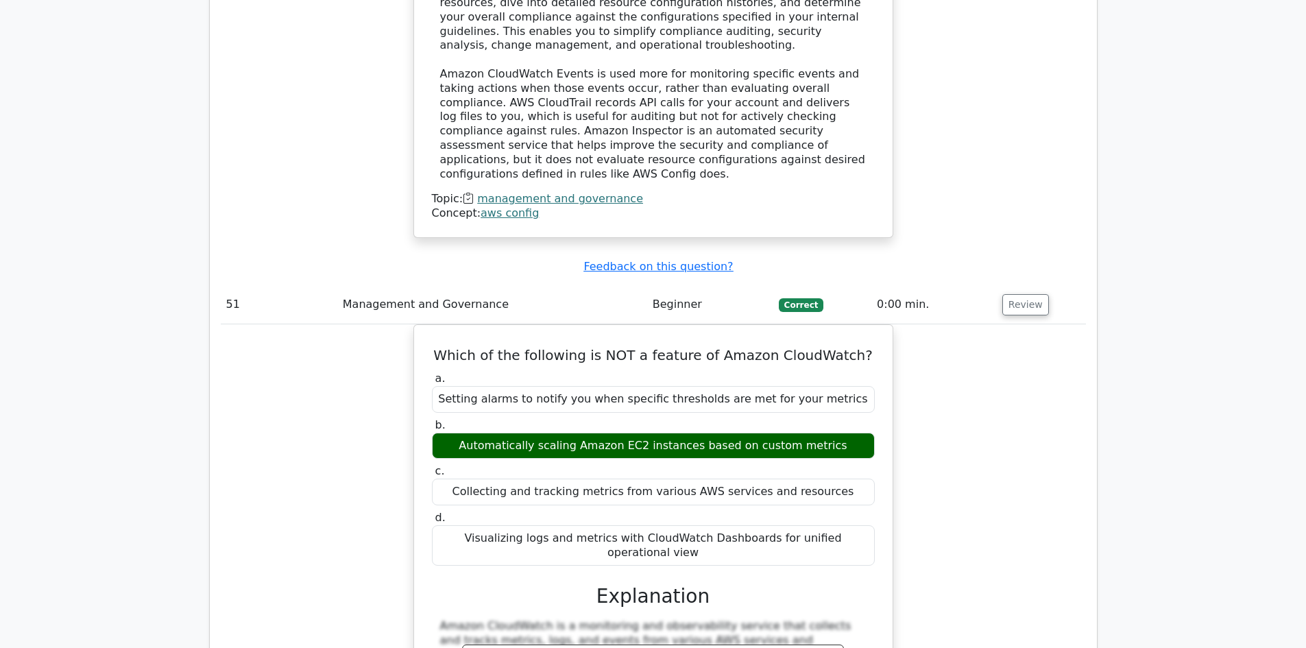
drag, startPoint x: 1026, startPoint y: 304, endPoint x: 1045, endPoint y: 315, distance: 21.8
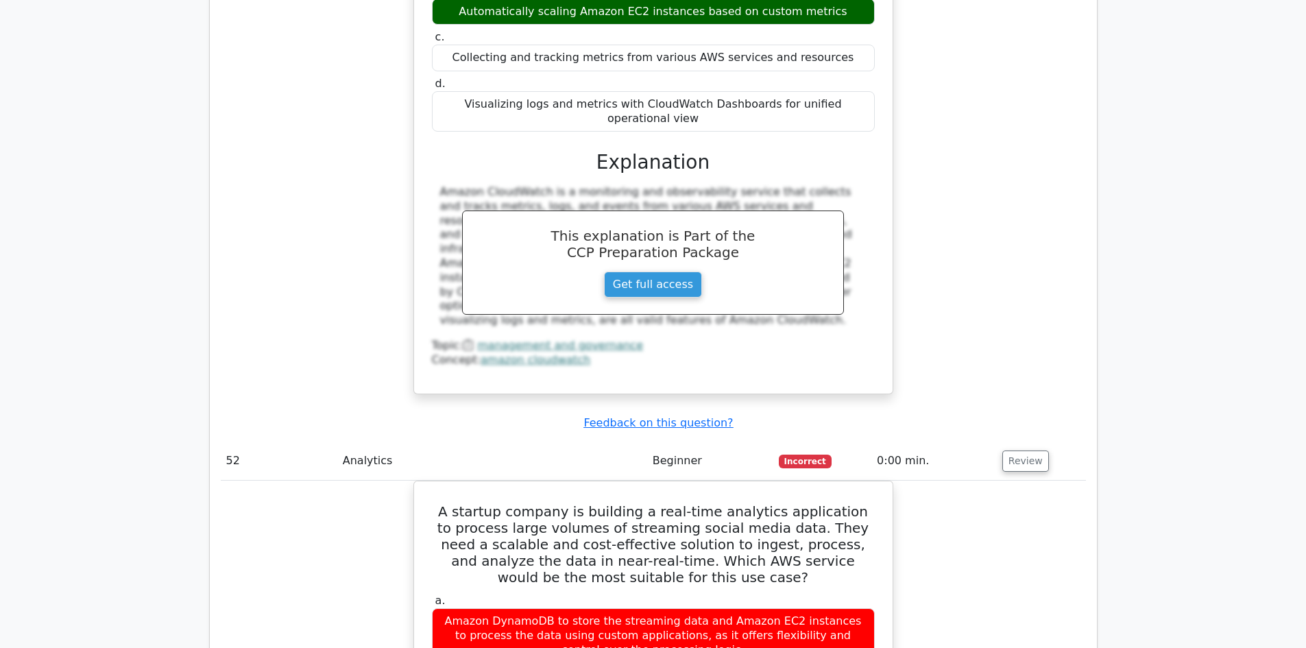
scroll to position [35218, 0]
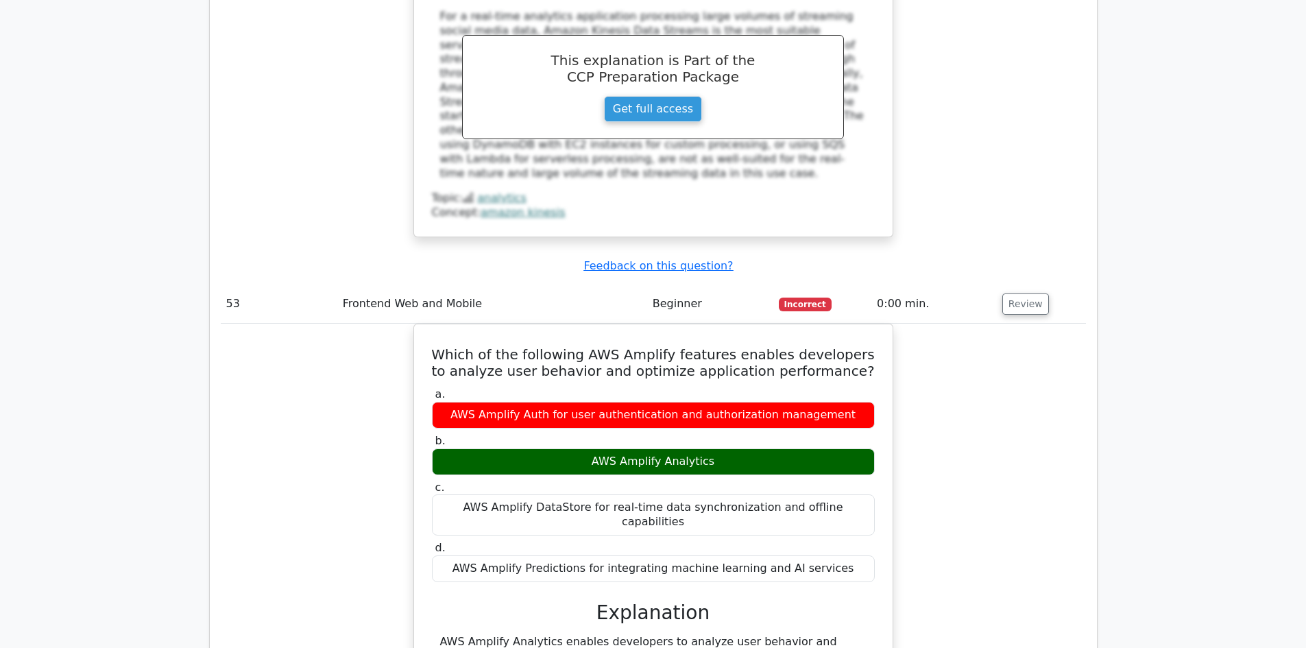
scroll to position [35904, 0]
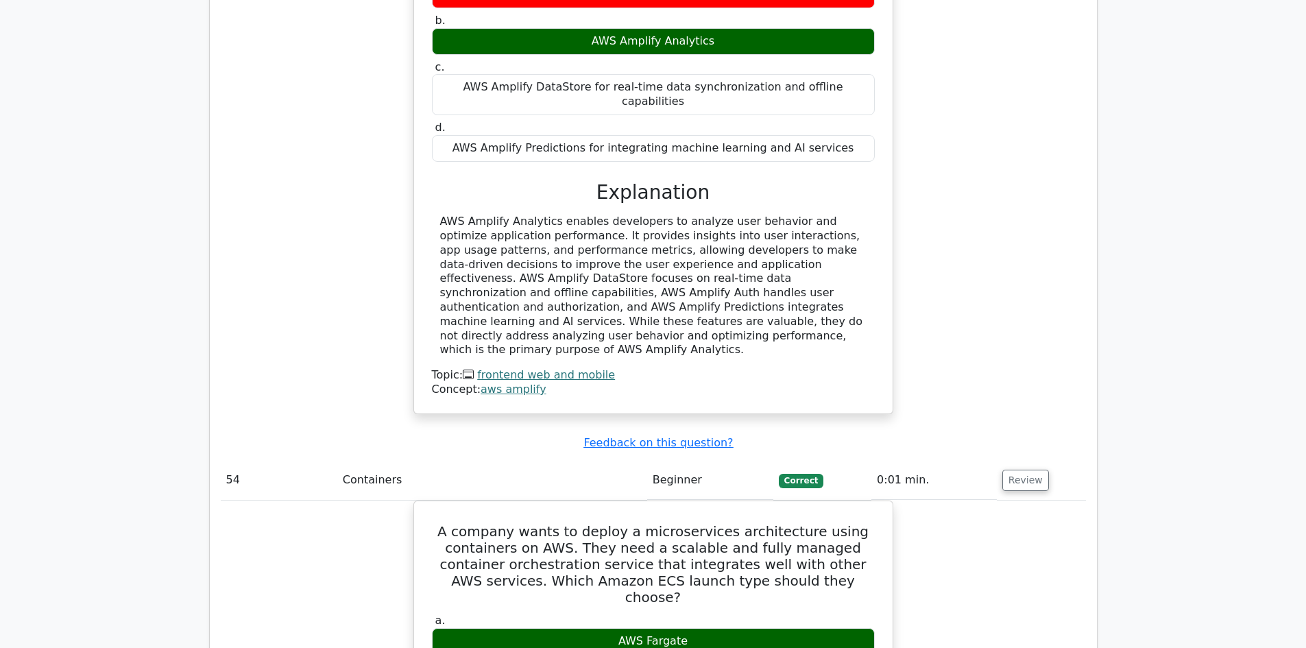
scroll to position [36315, 0]
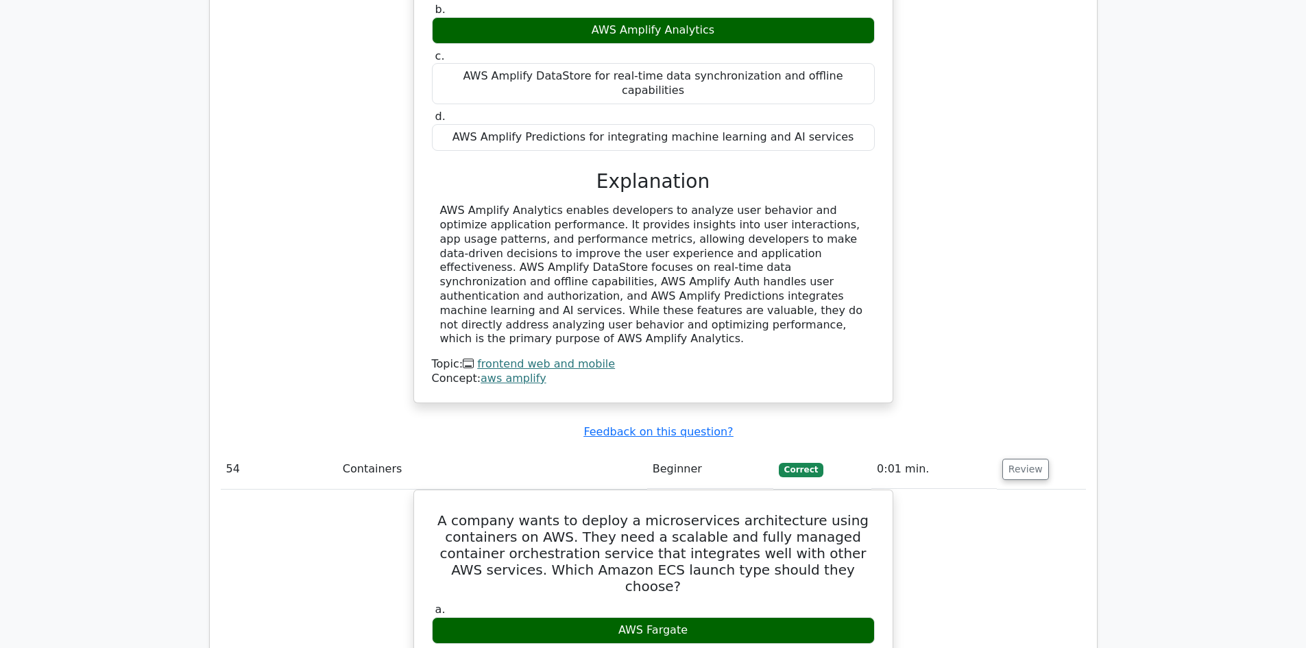
drag, startPoint x: 1021, startPoint y: 358, endPoint x: 1029, endPoint y: 358, distance: 8.3
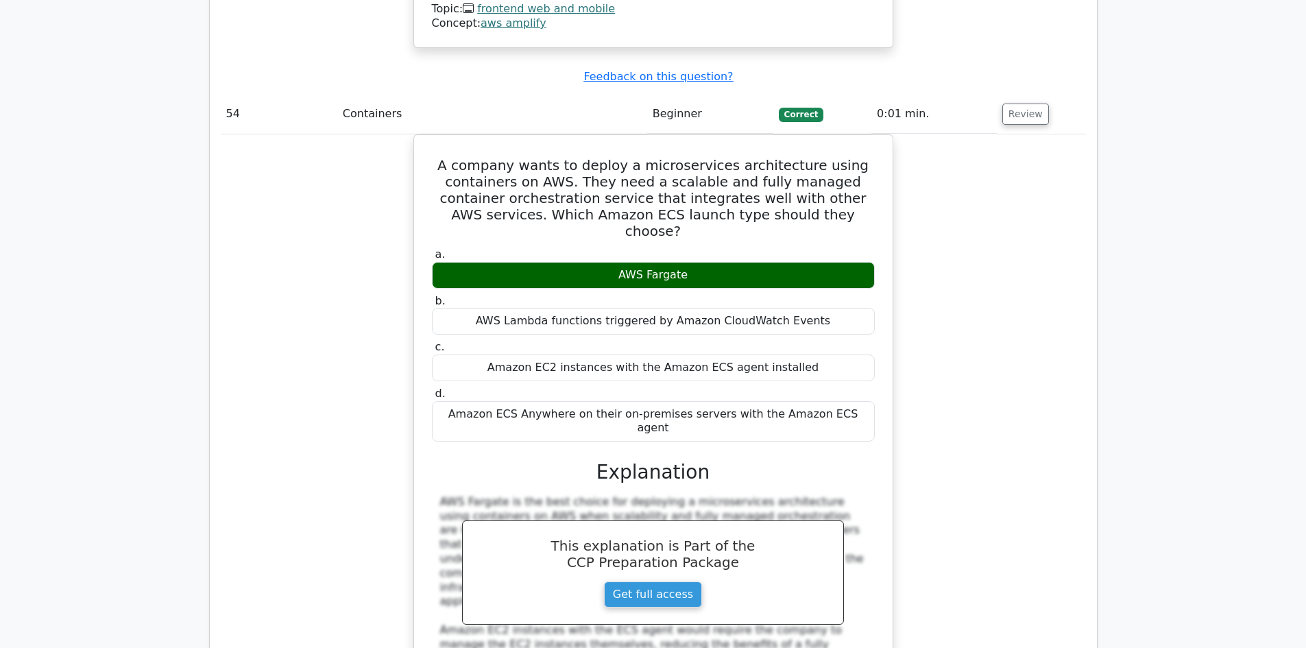
scroll to position [36795, 0]
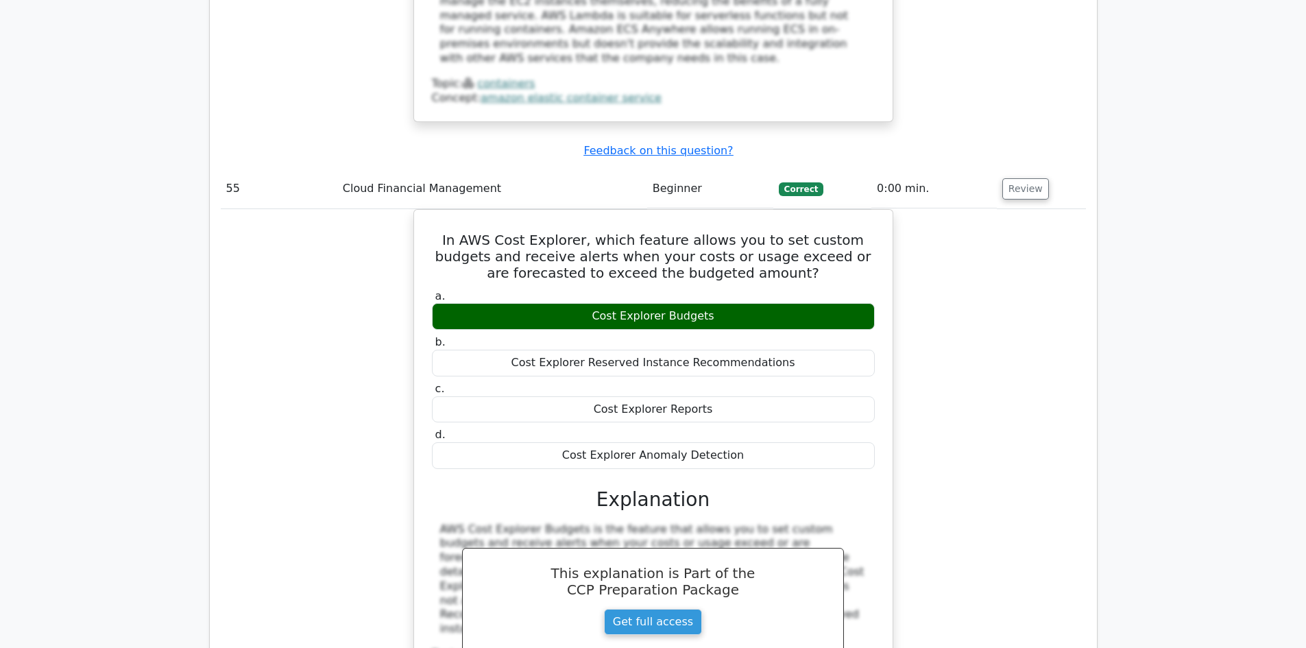
scroll to position [37617, 0]
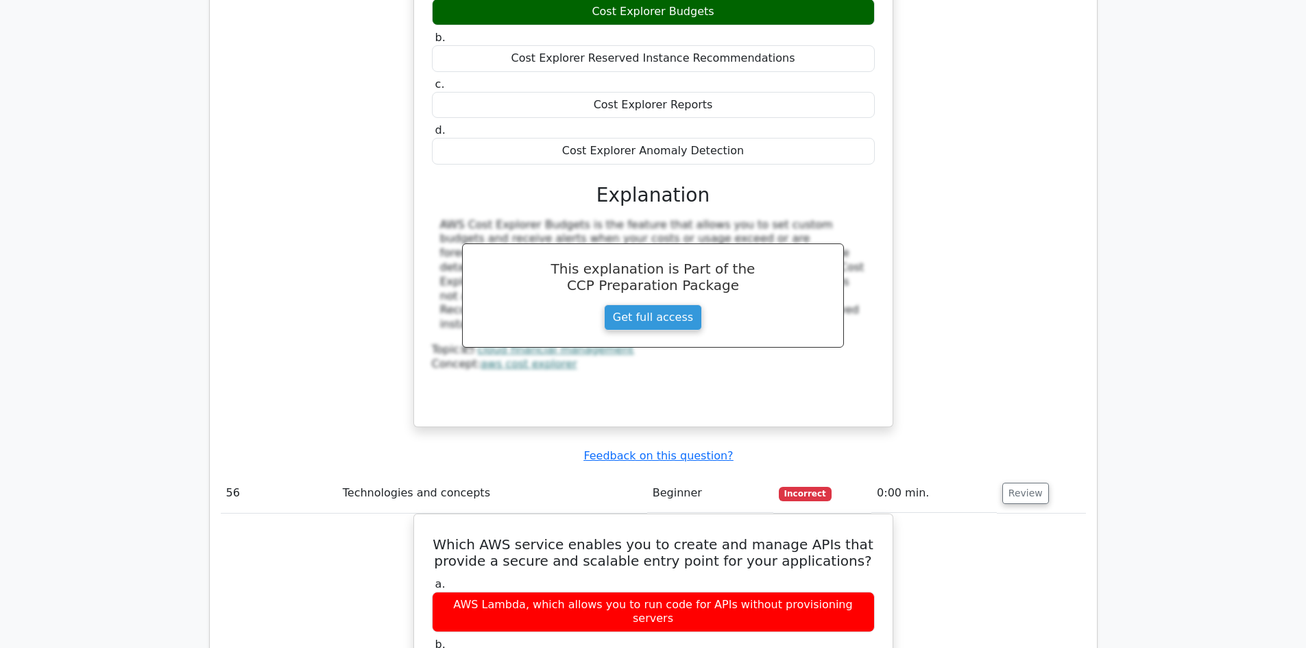
drag, startPoint x: 1020, startPoint y: 326, endPoint x: 1040, endPoint y: 332, distance: 20.6
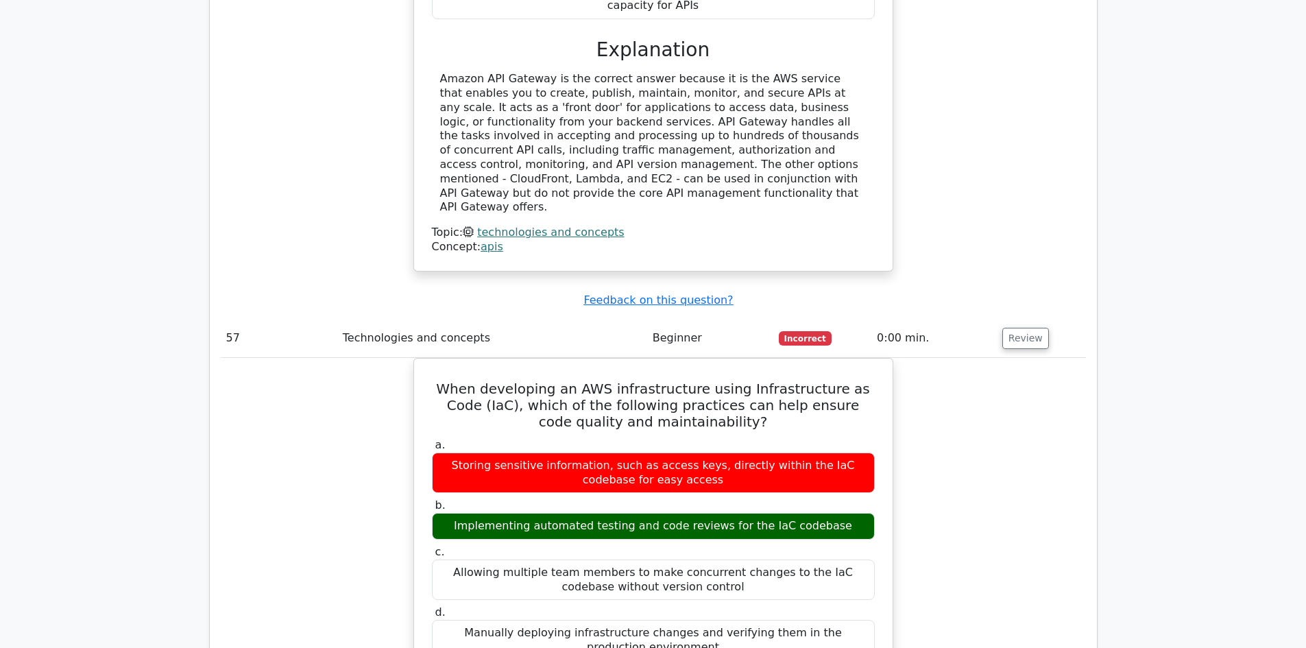
scroll to position [38439, 0]
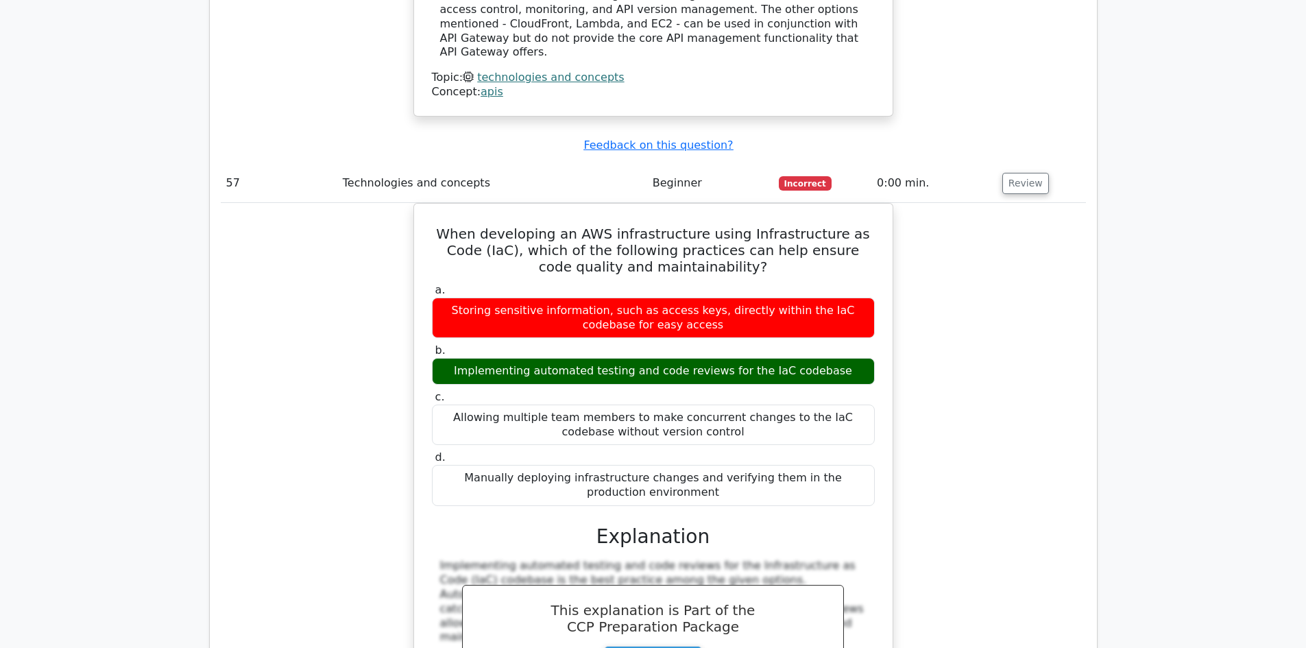
scroll to position [38919, 0]
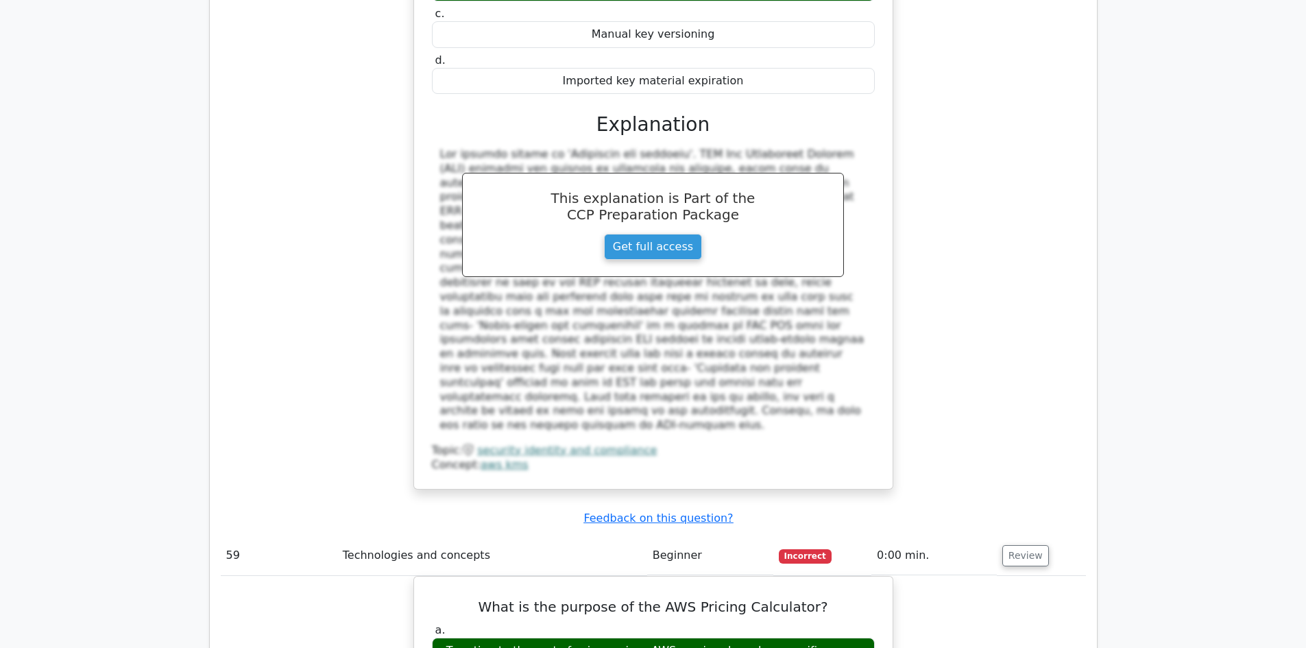
scroll to position [39673, 0]
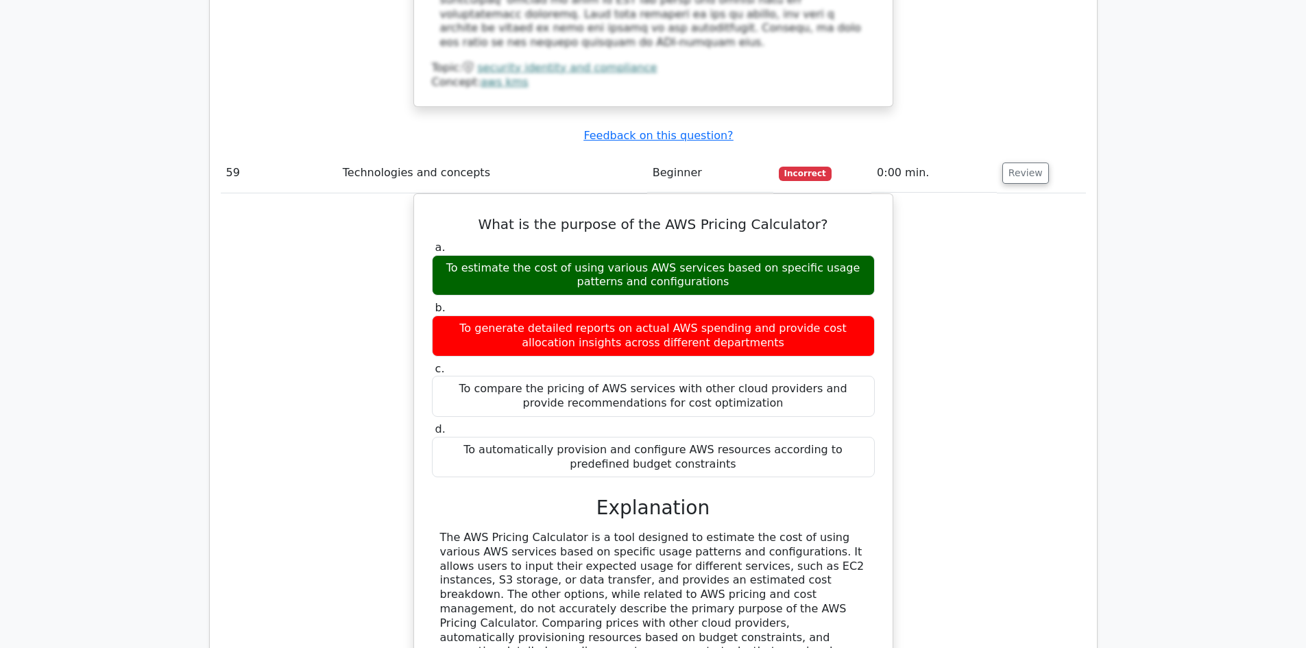
scroll to position [40084, 0]
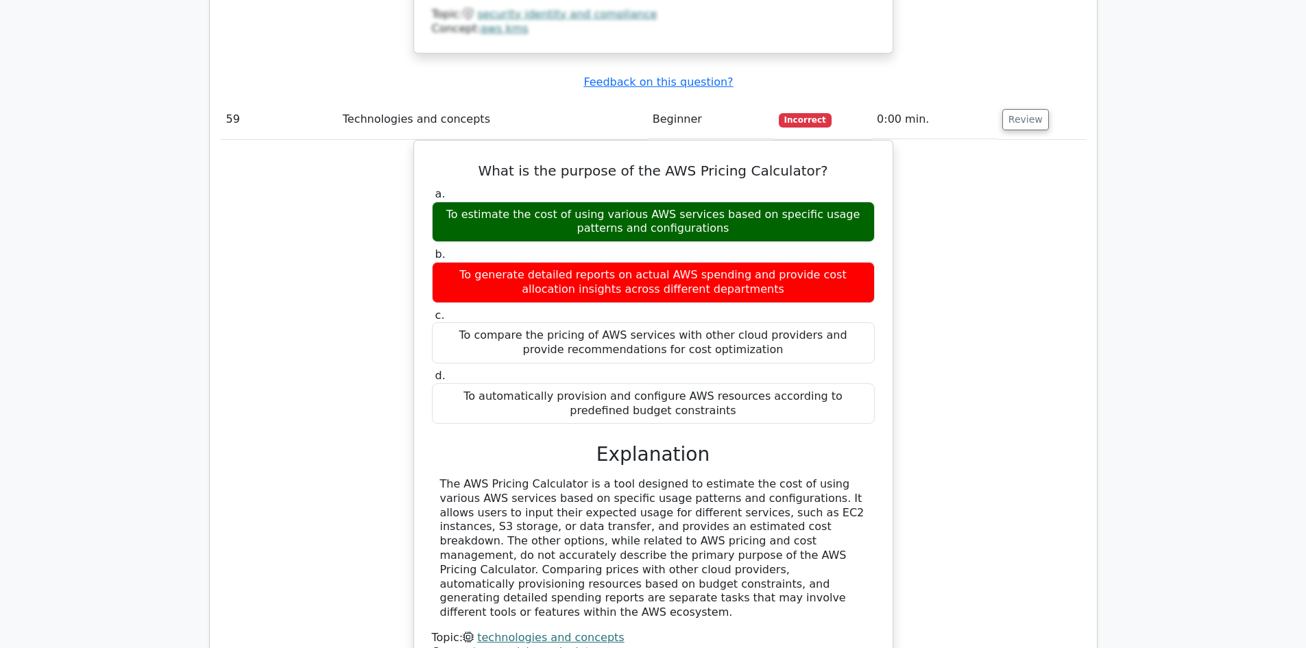
drag, startPoint x: 1020, startPoint y: 467, endPoint x: 1025, endPoint y: 460, distance: 8.0
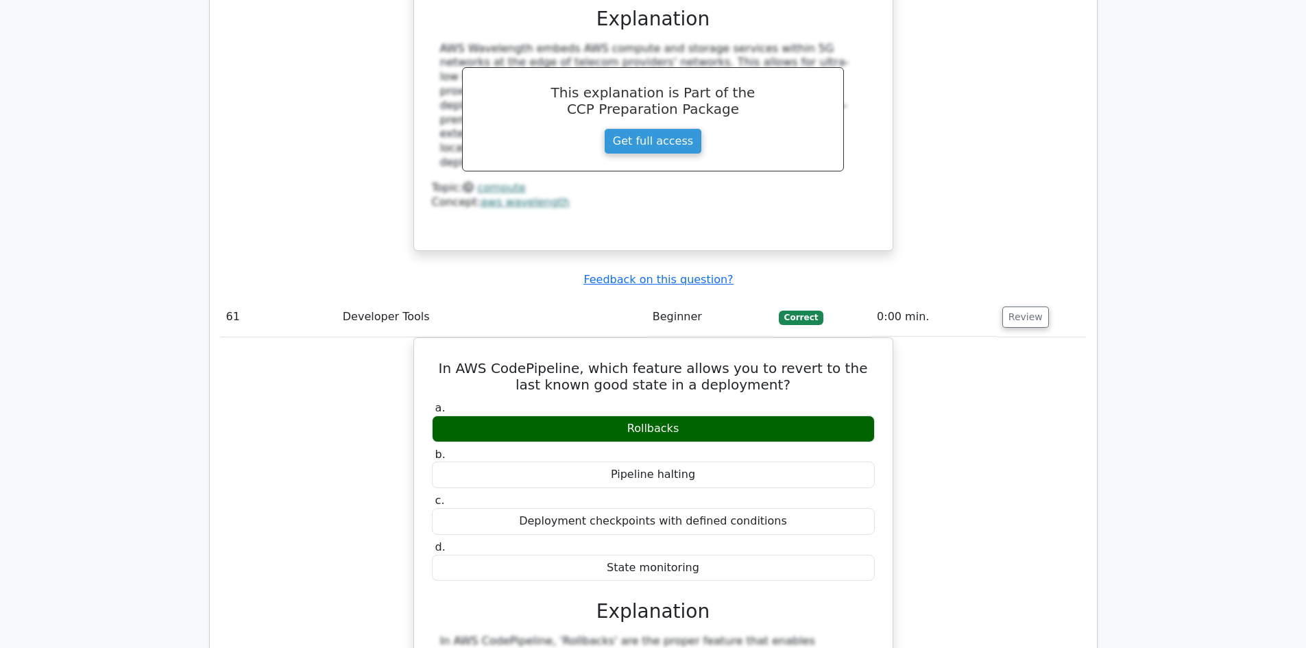
scroll to position [41112, 0]
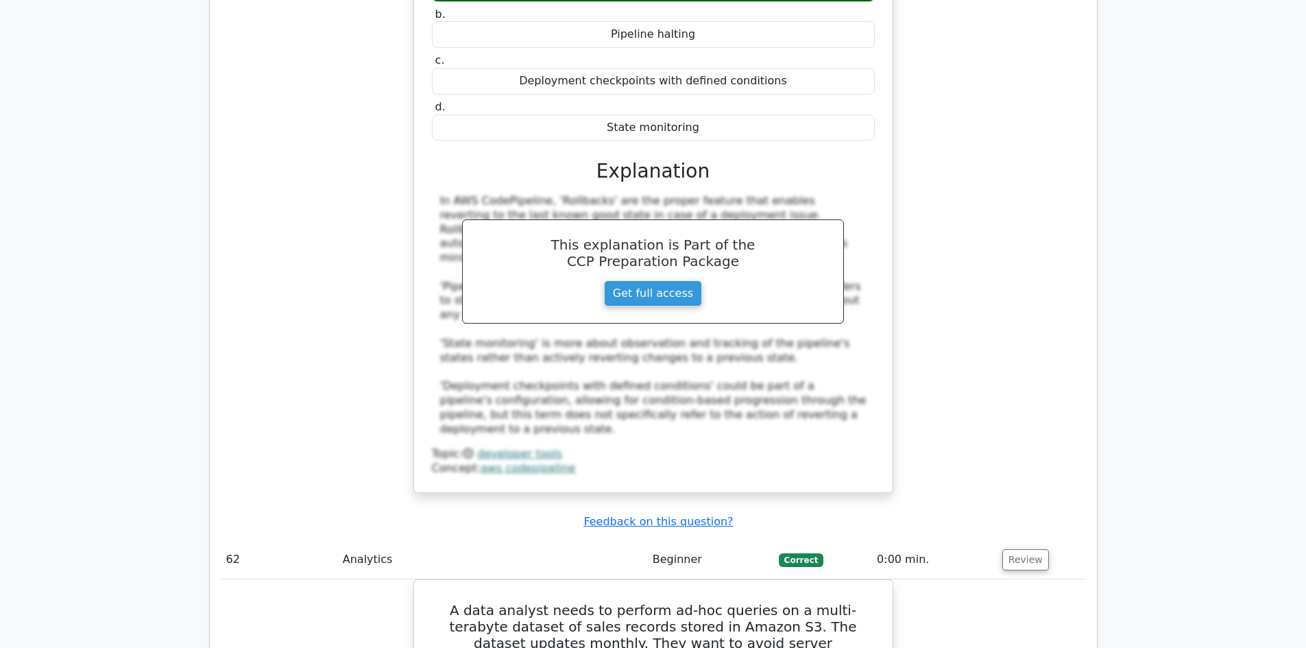
scroll to position [41934, 0]
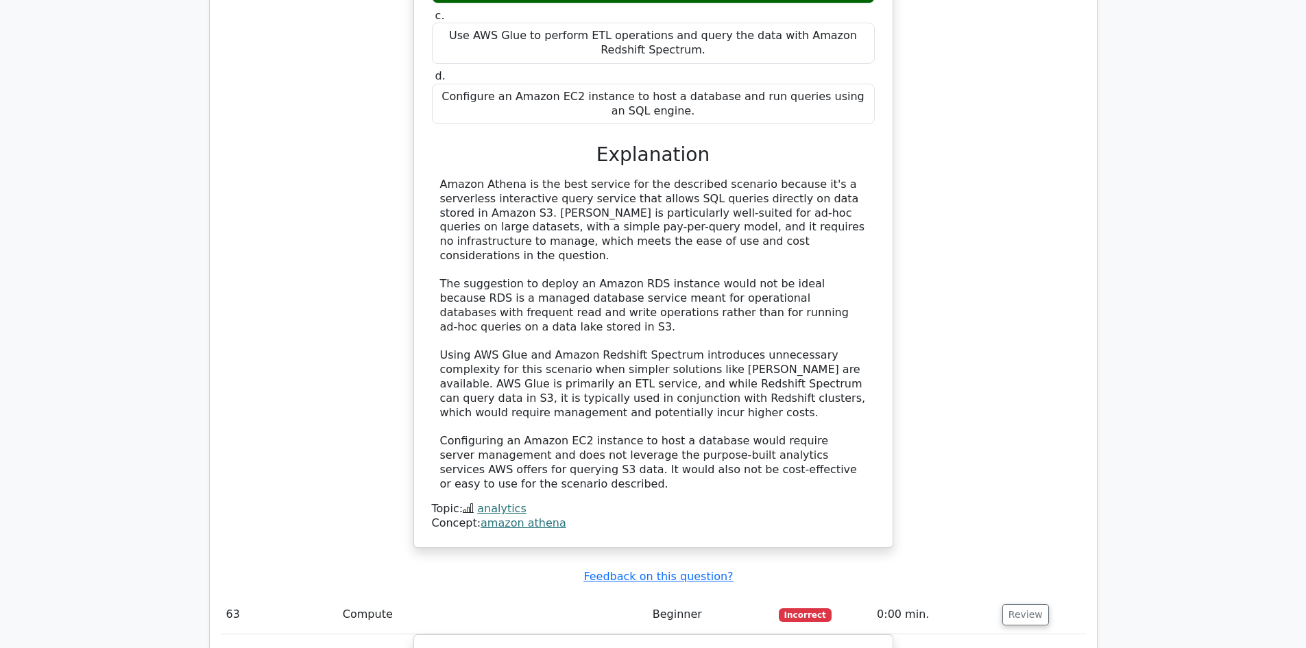
scroll to position [42620, 0]
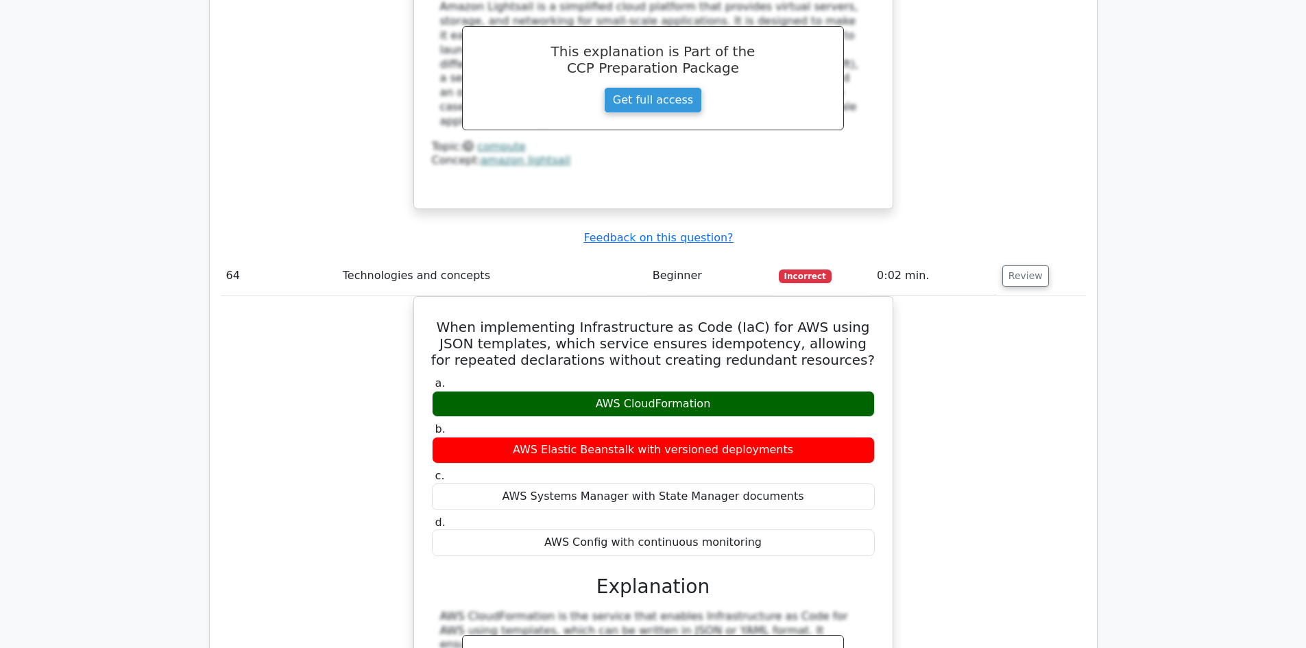
scroll to position [43442, 0]
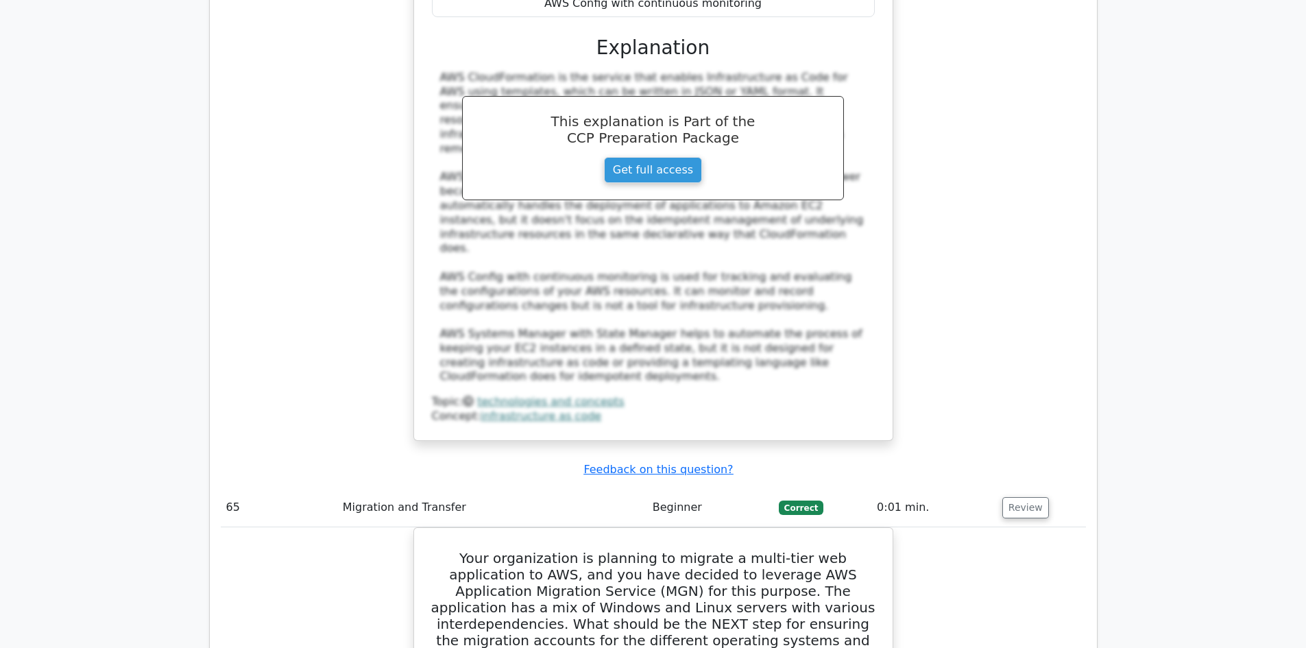
scroll to position [44196, 0]
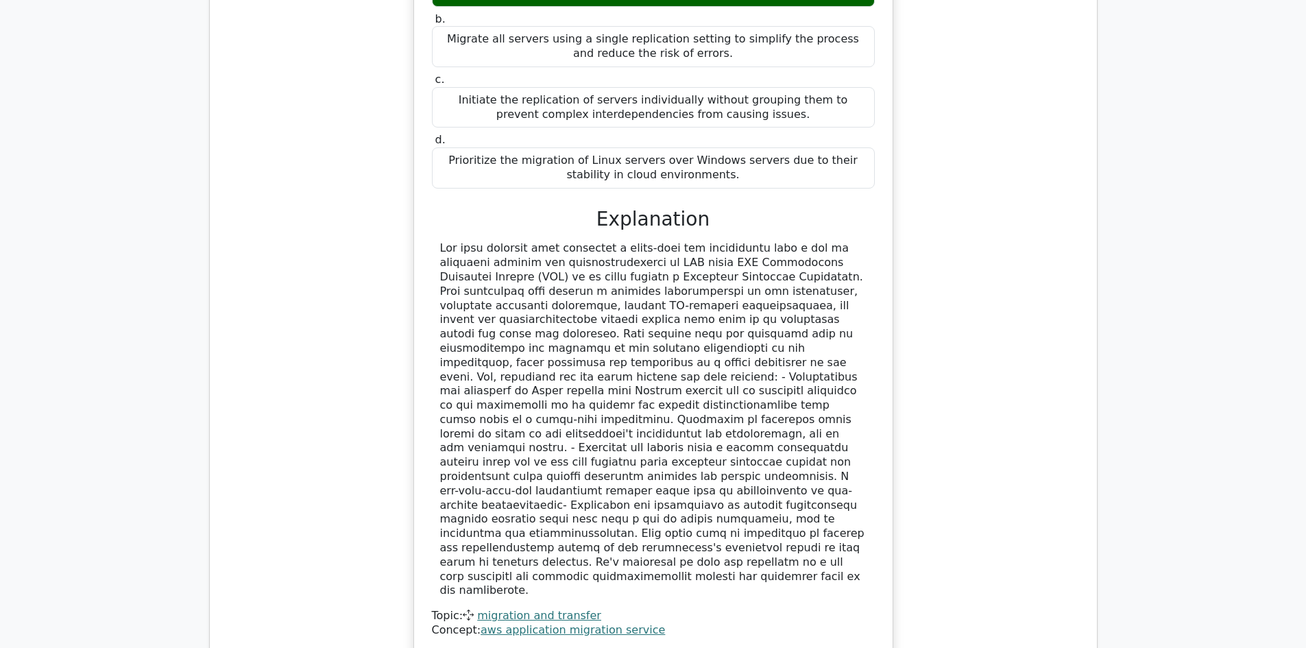
scroll to position [44744, 0]
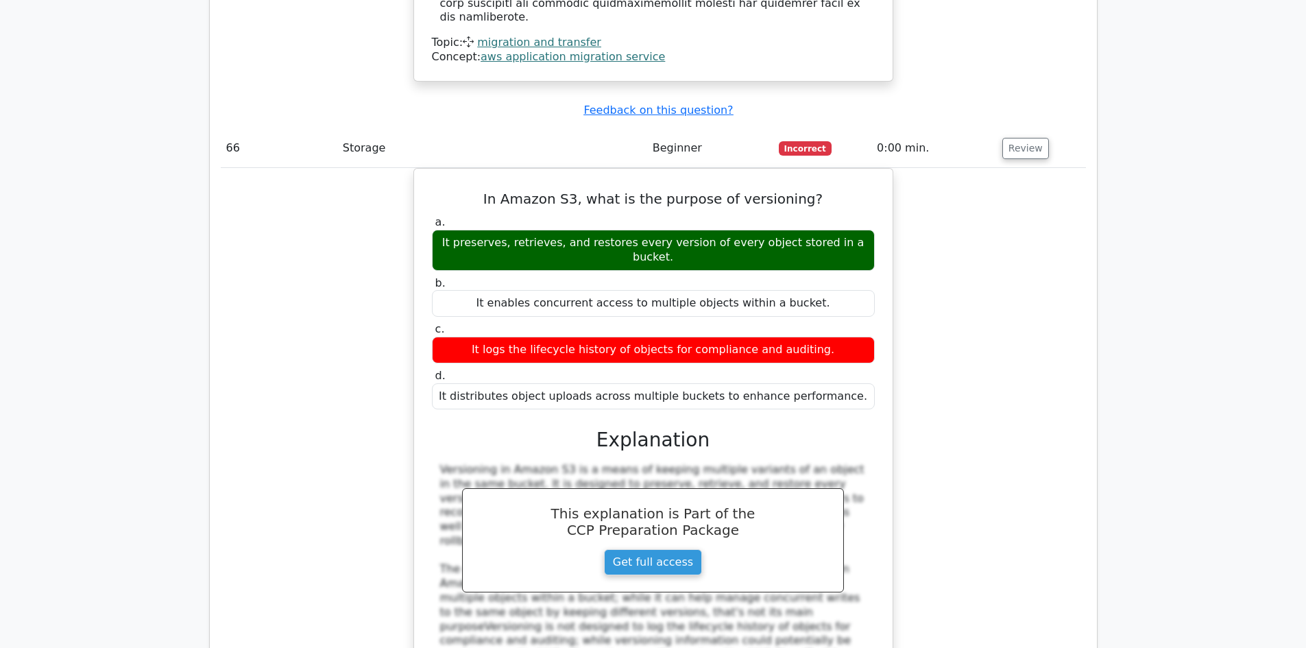
scroll to position [45361, 0]
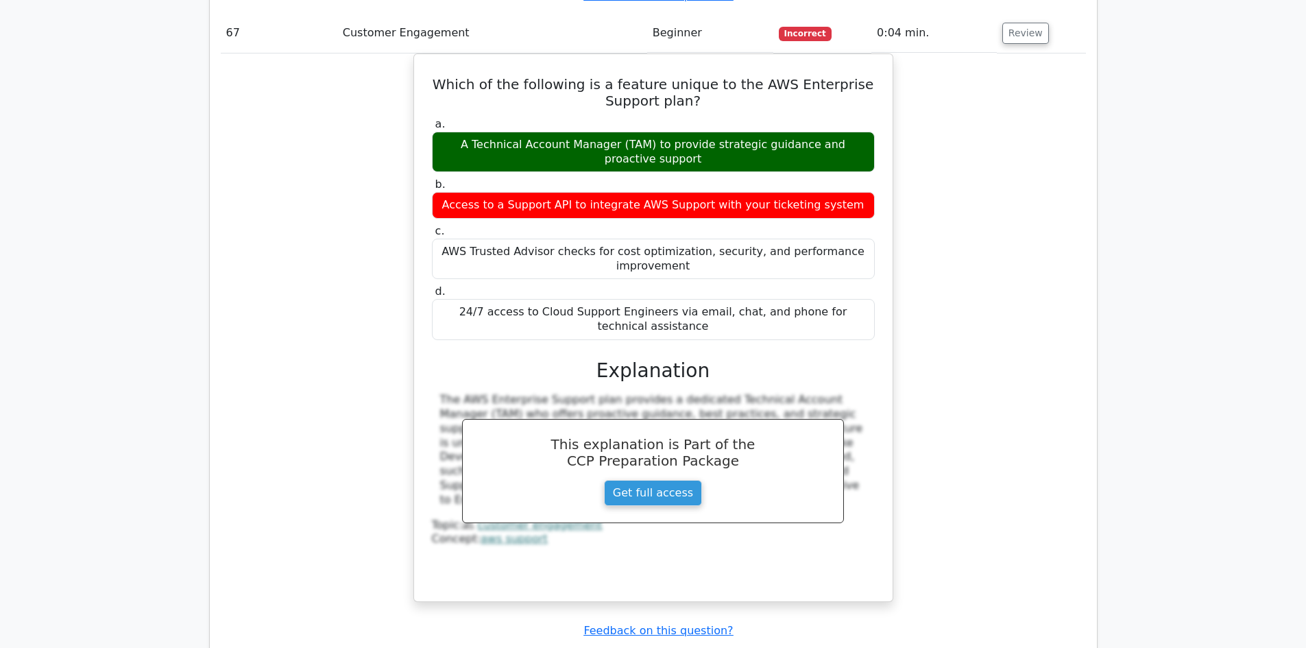
scroll to position [46321, 0]
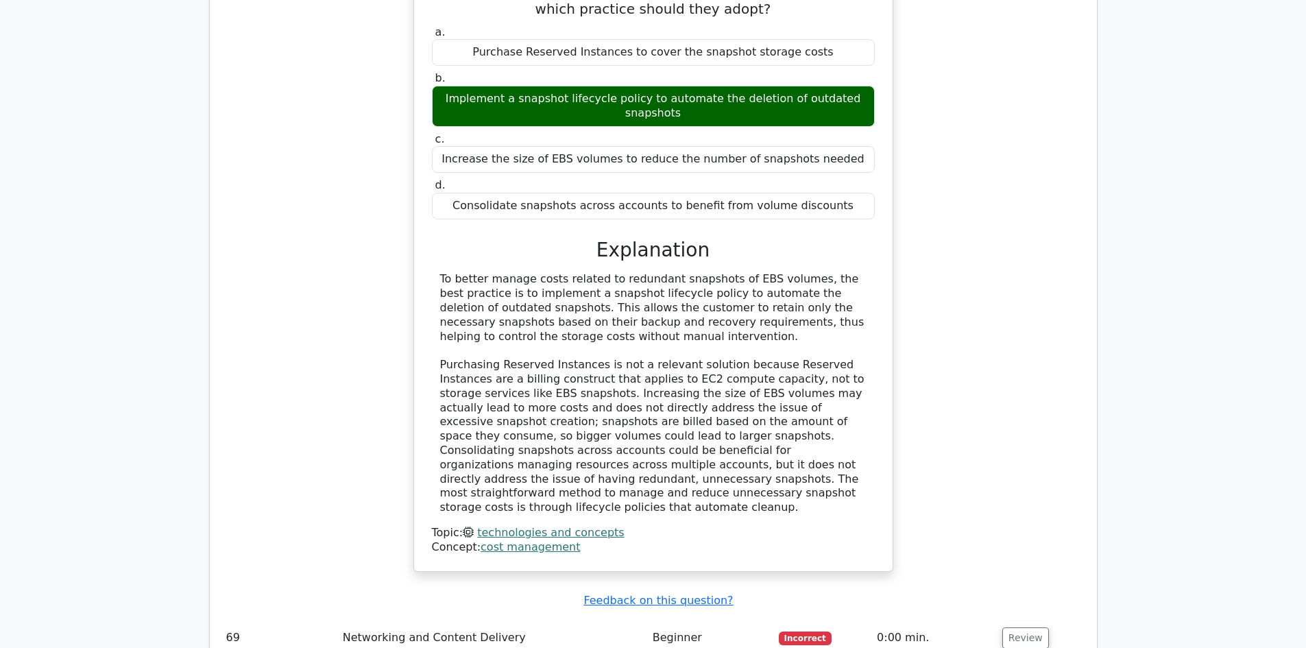
scroll to position [46937, 0]
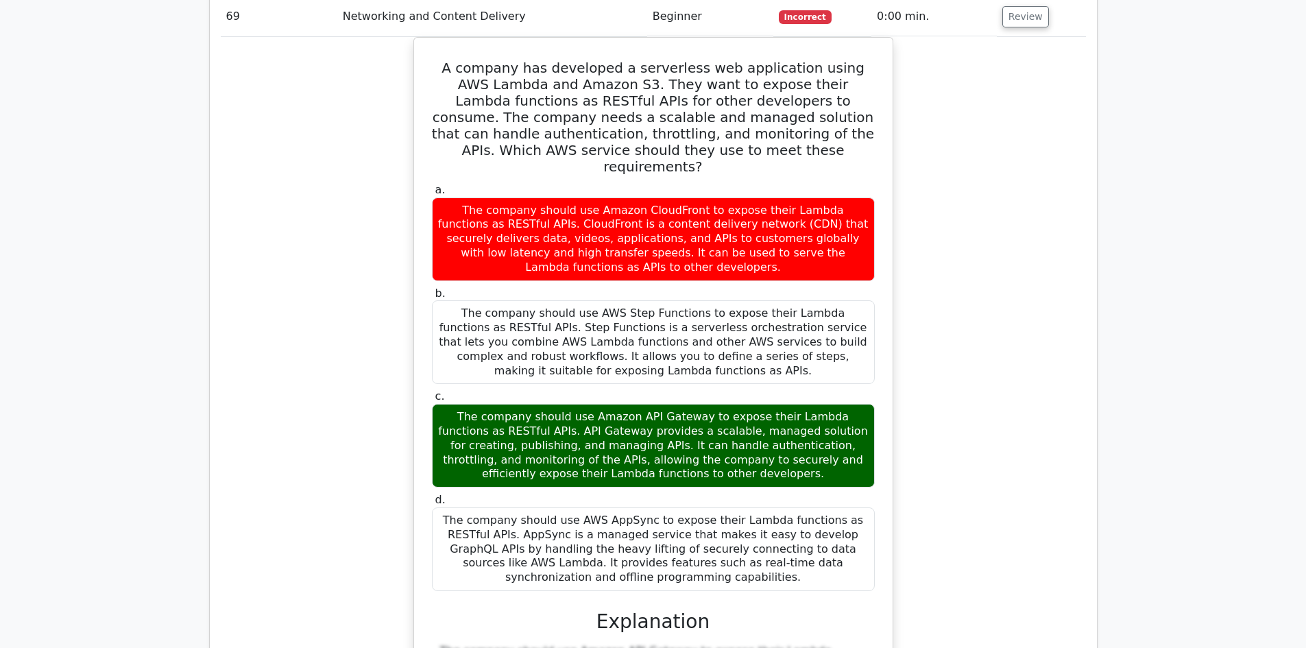
scroll to position [47554, 0]
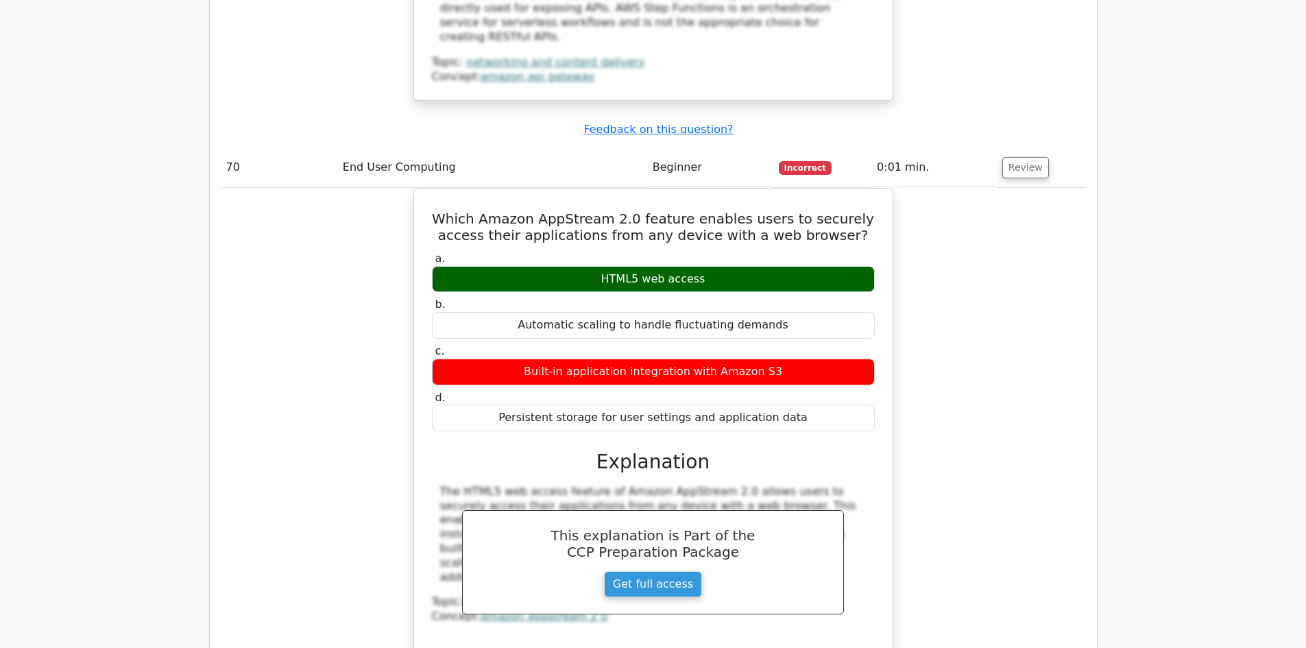
scroll to position [48240, 0]
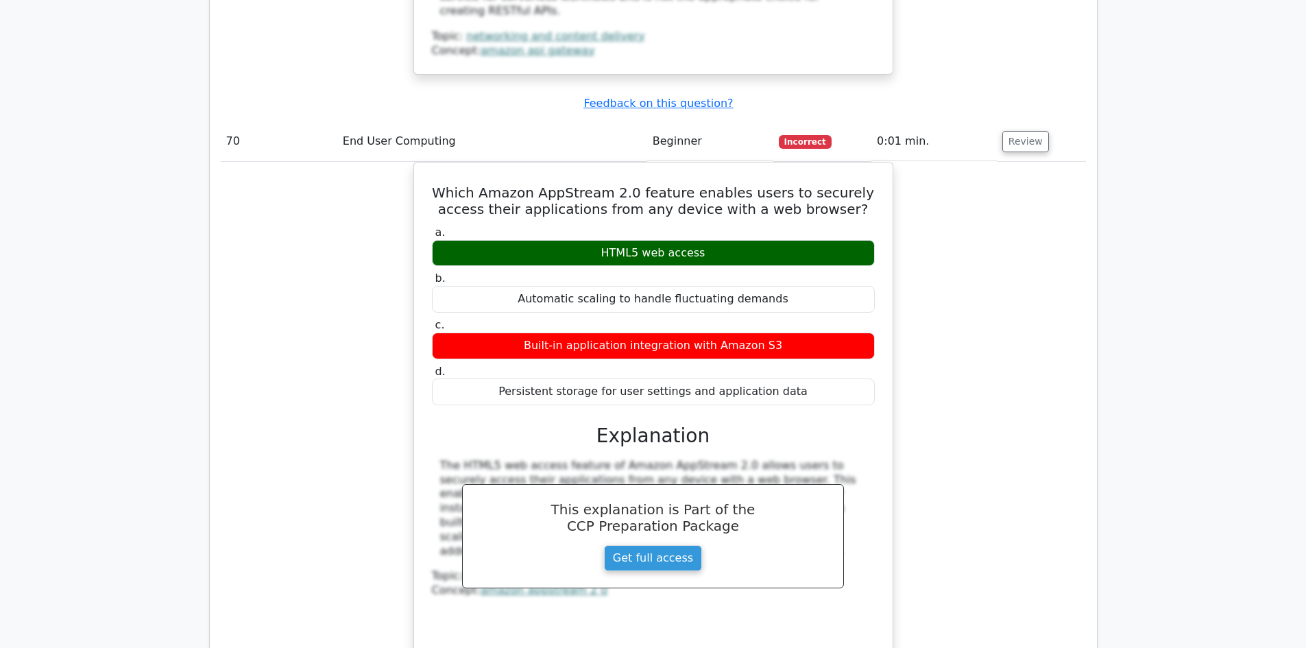
drag, startPoint x: 1015, startPoint y: 113, endPoint x: 1042, endPoint y: 123, distance: 28.6
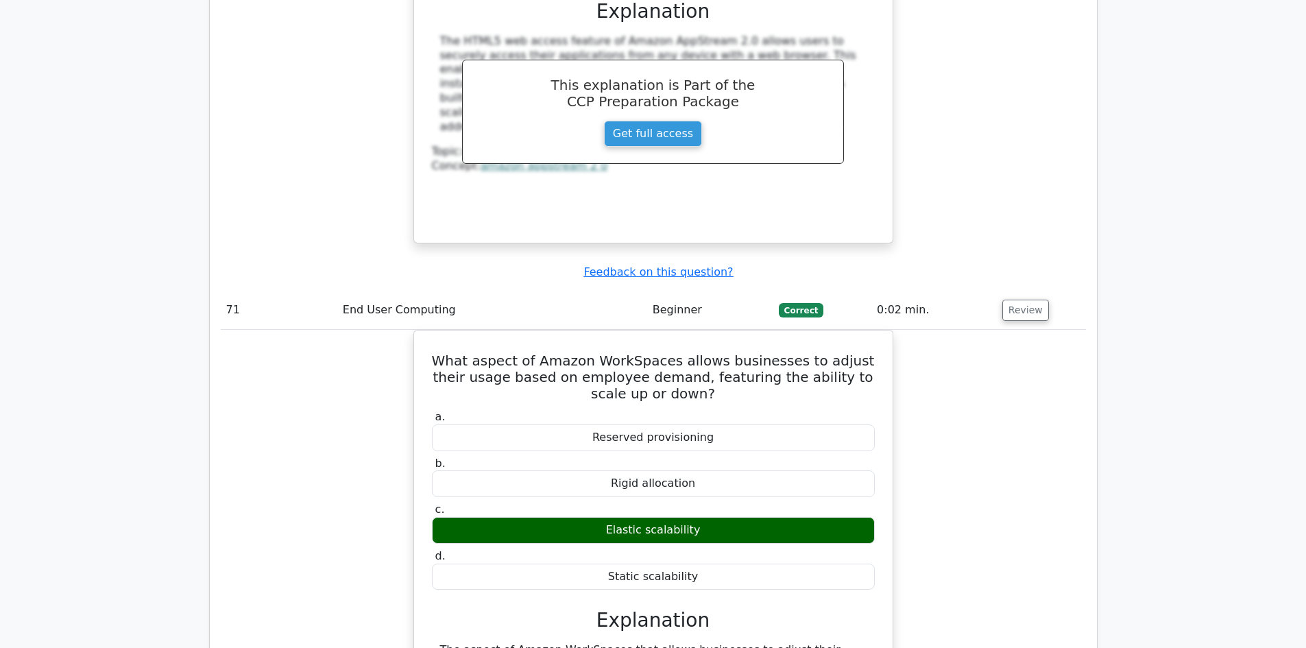
scroll to position [48788, 0]
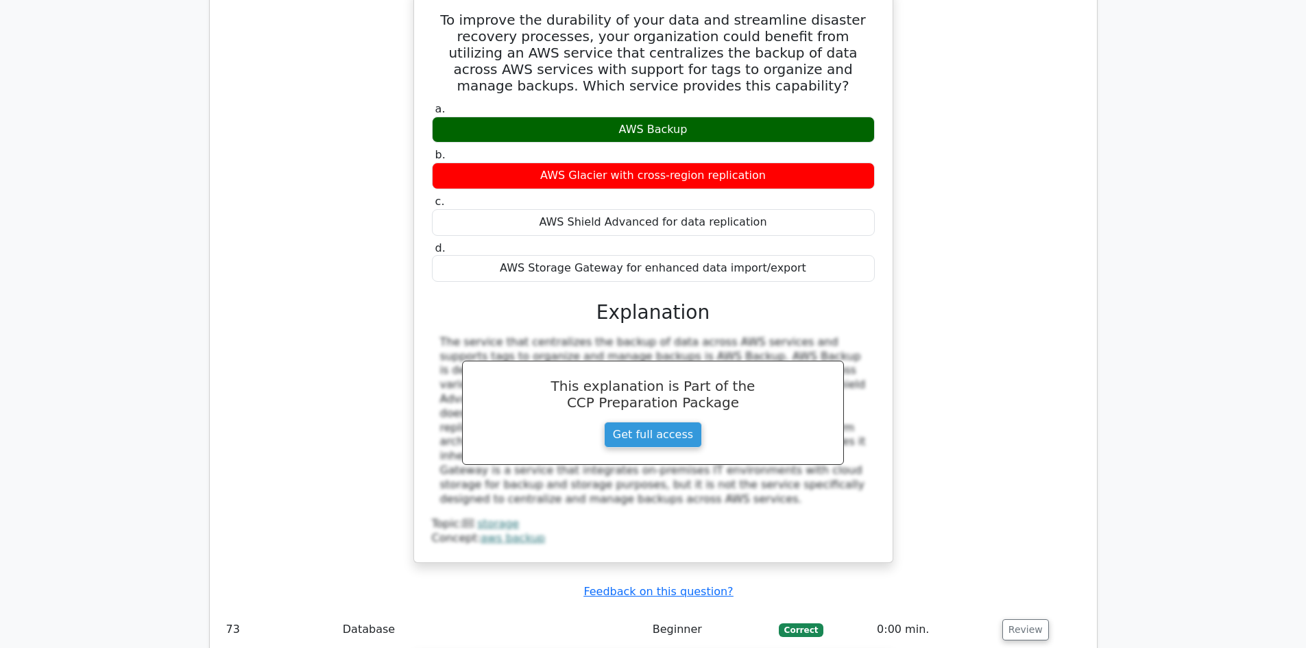
scroll to position [49679, 0]
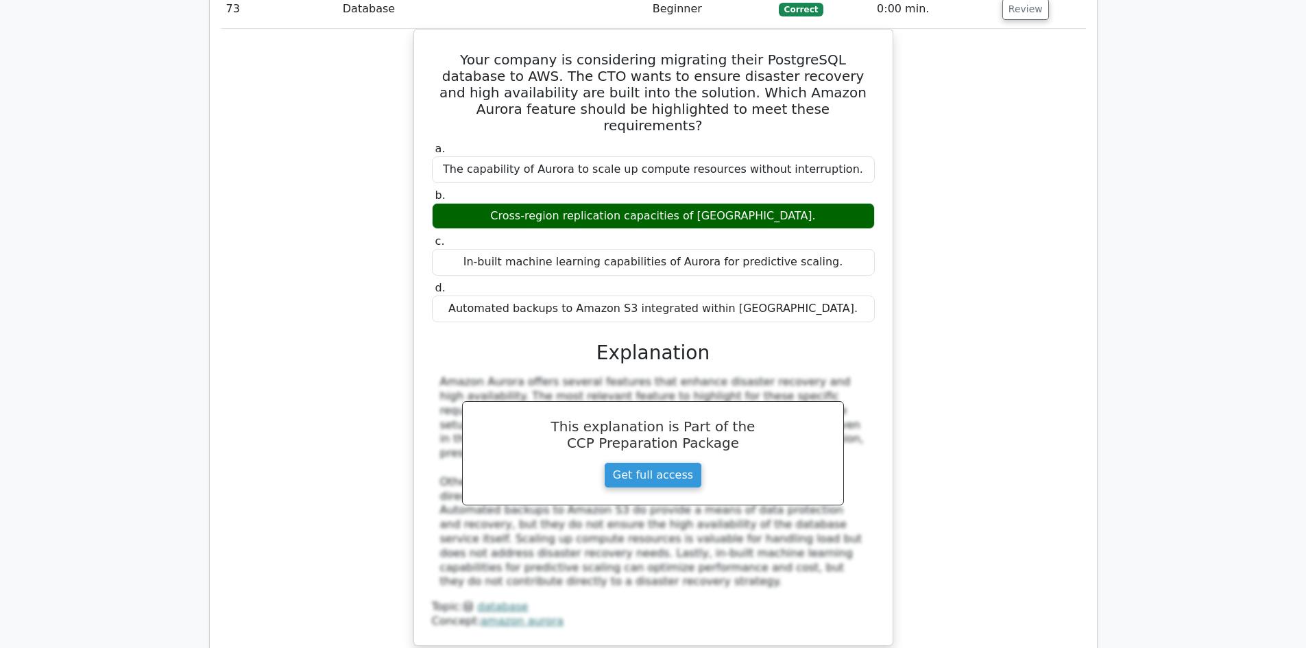
scroll to position [50295, 0]
drag, startPoint x: 1021, startPoint y: 167, endPoint x: 1031, endPoint y: 165, distance: 9.7
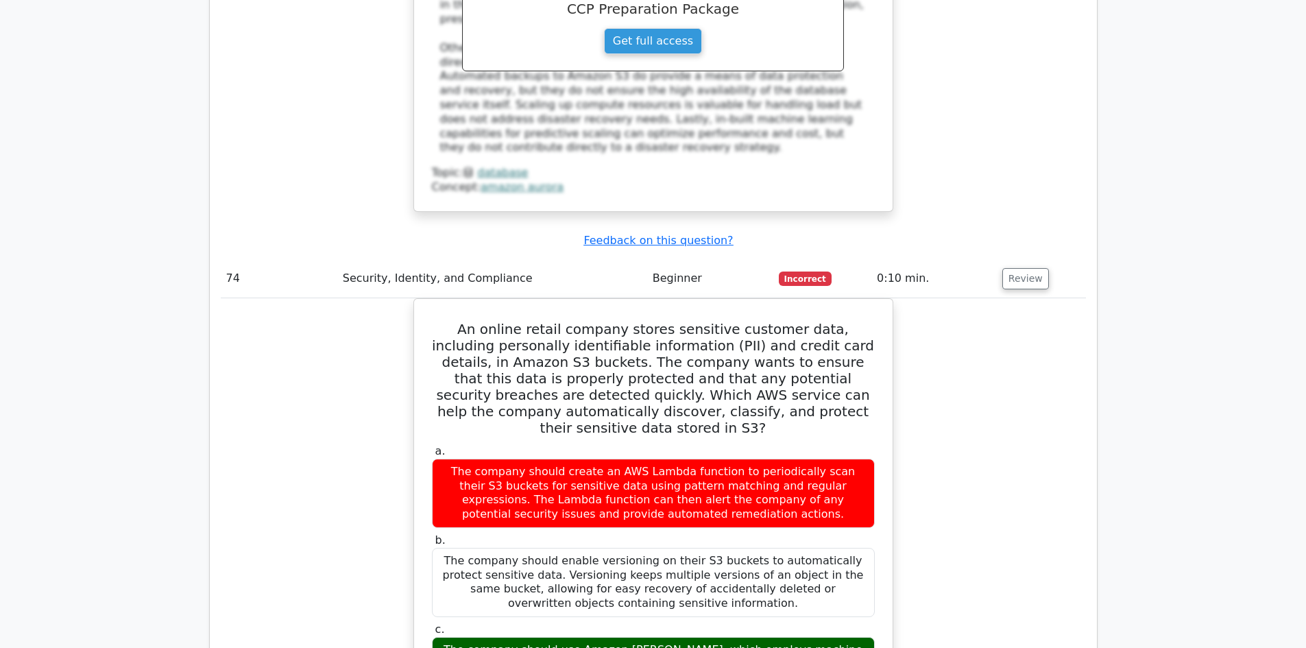
scroll to position [50775, 0]
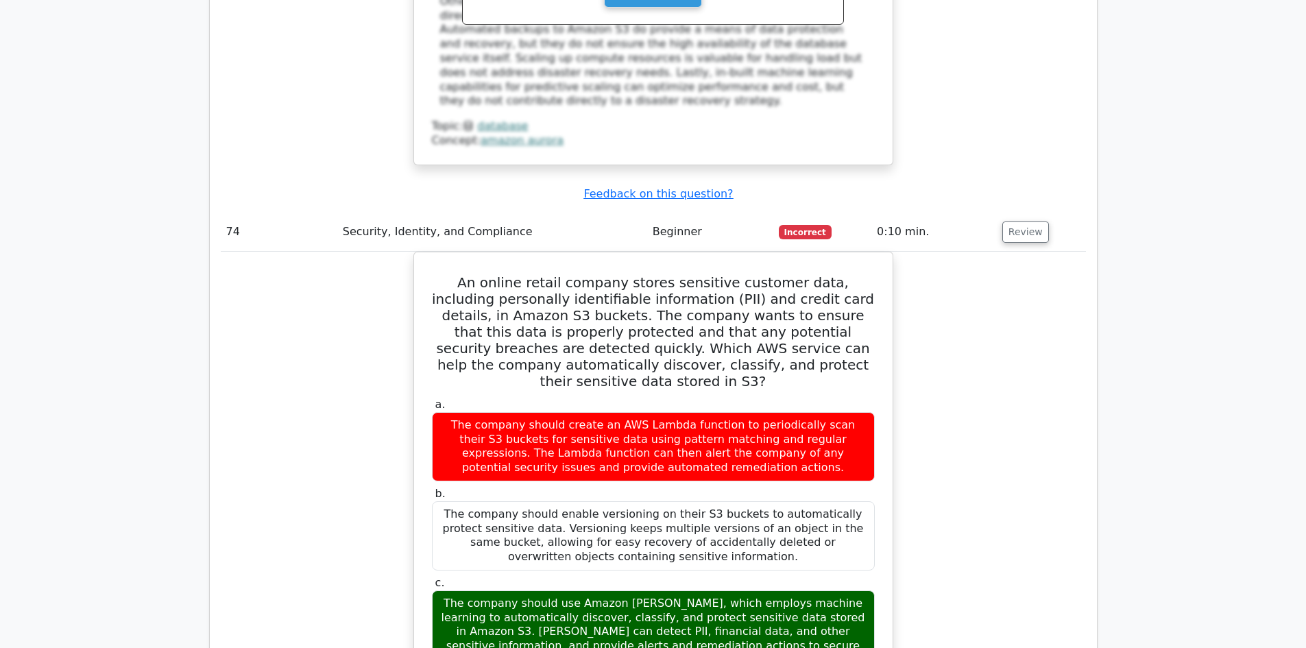
drag, startPoint x: 1031, startPoint y: 274, endPoint x: 1063, endPoint y: 271, distance: 31.7
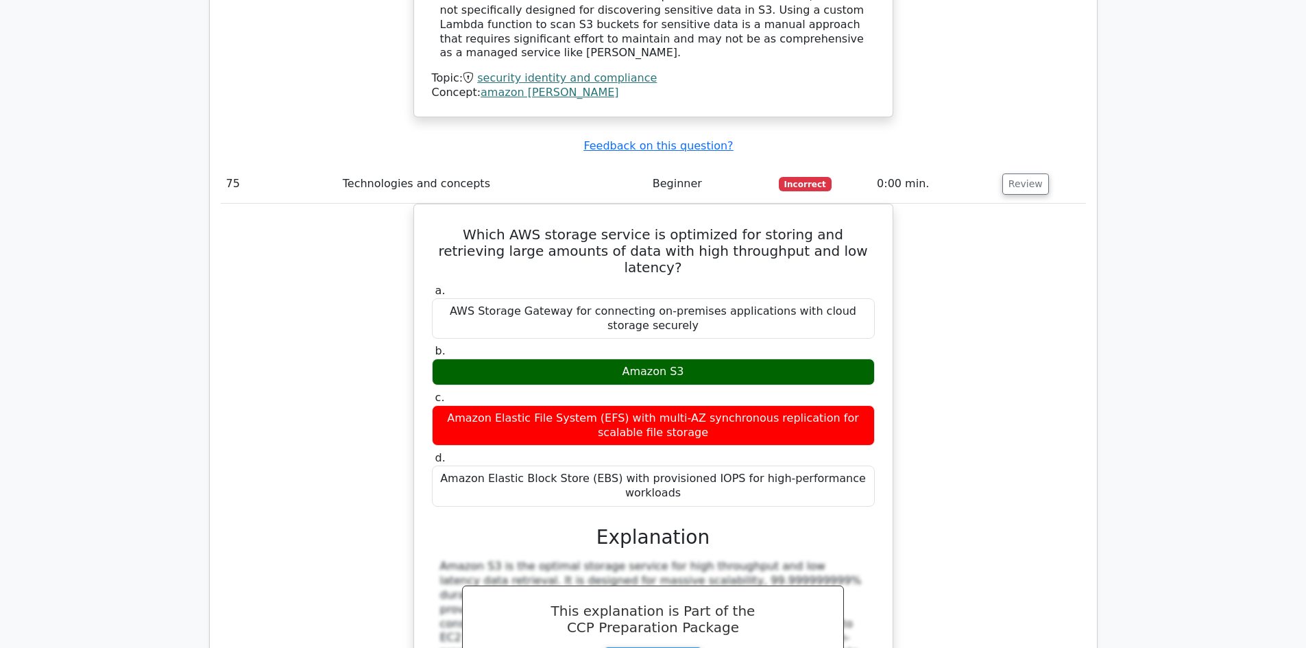
scroll to position [51666, 0]
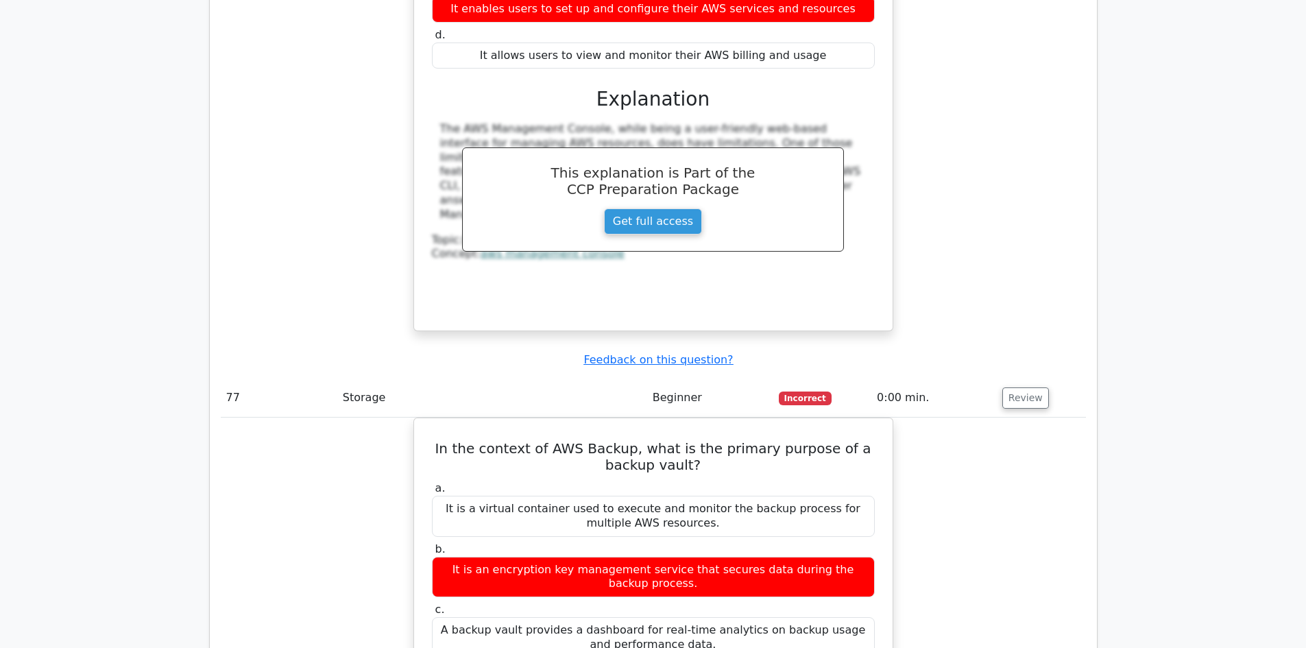
scroll to position [52763, 0]
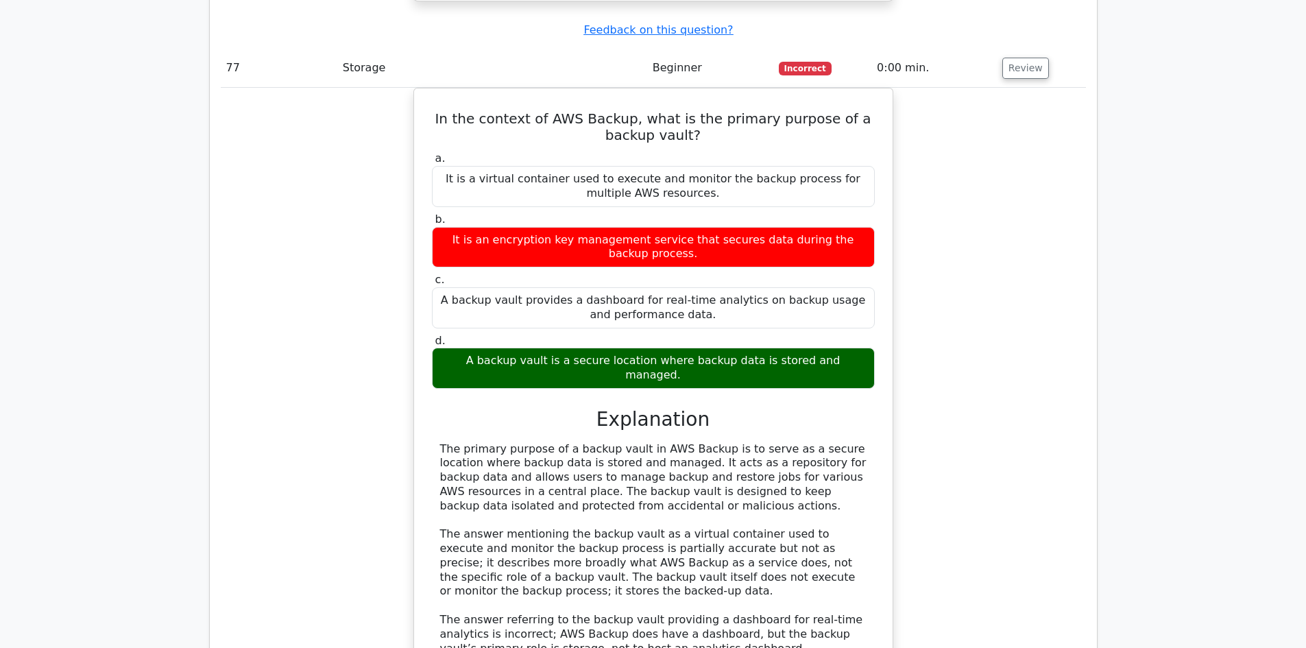
scroll to position [53379, 0]
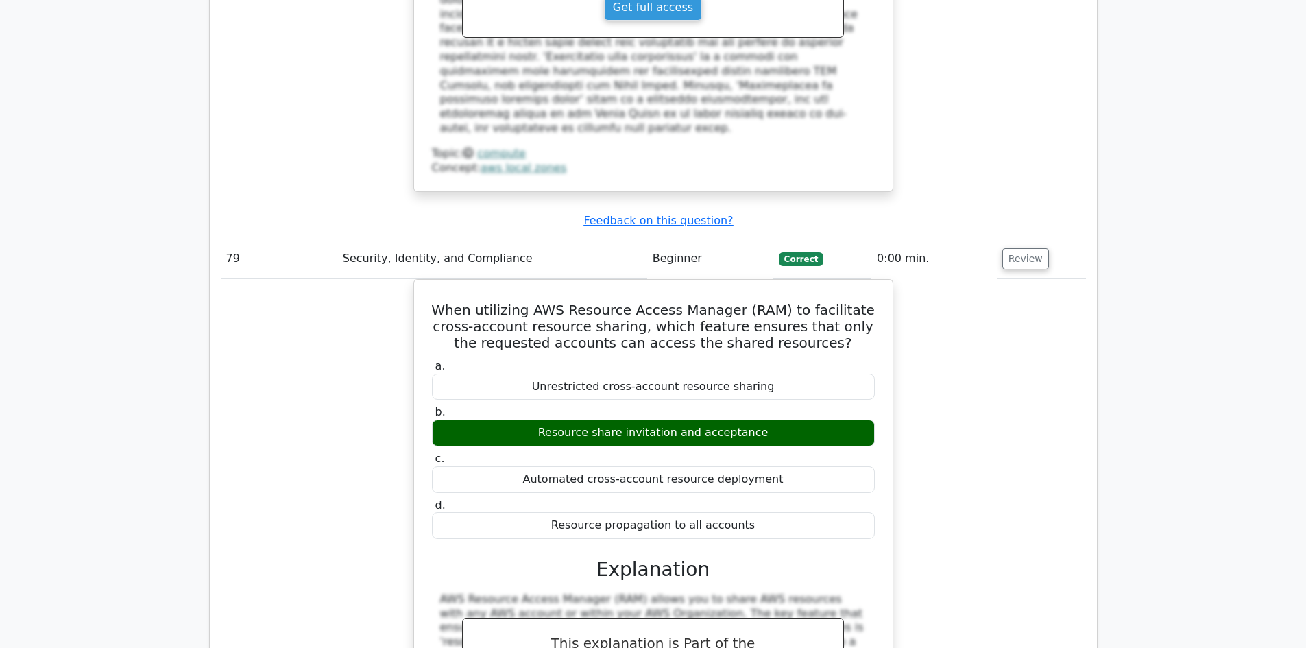
scroll to position [54339, 0]
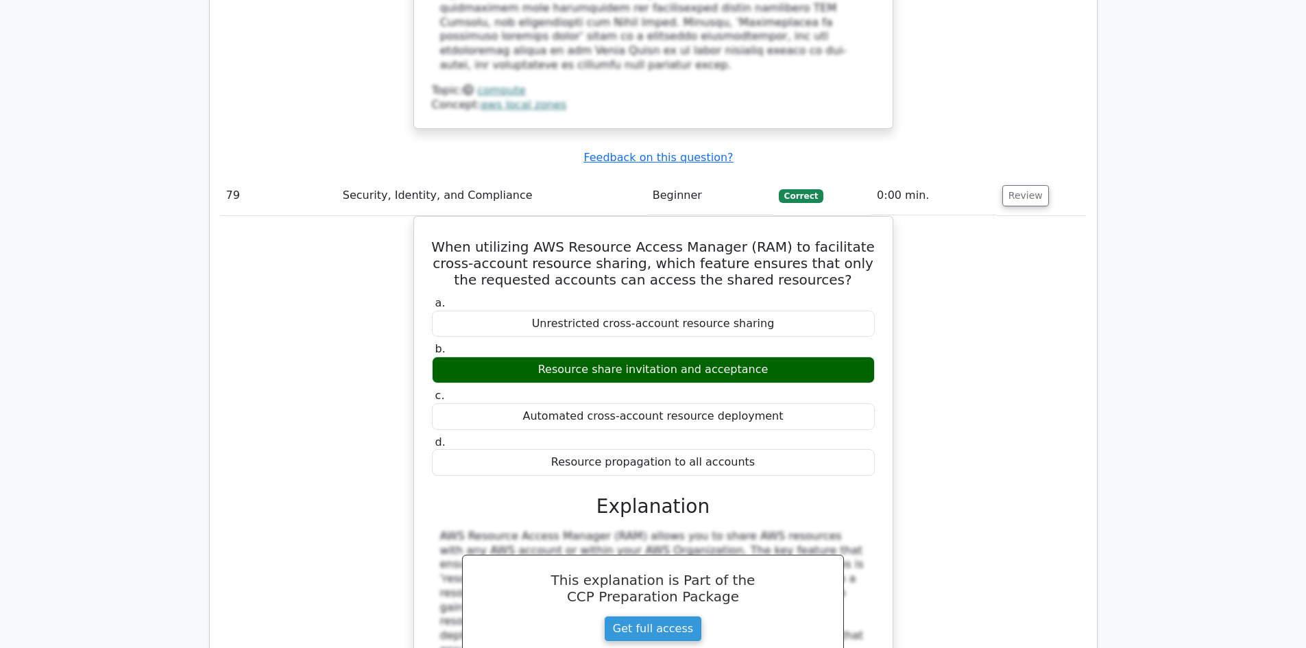
scroll to position [54819, 0]
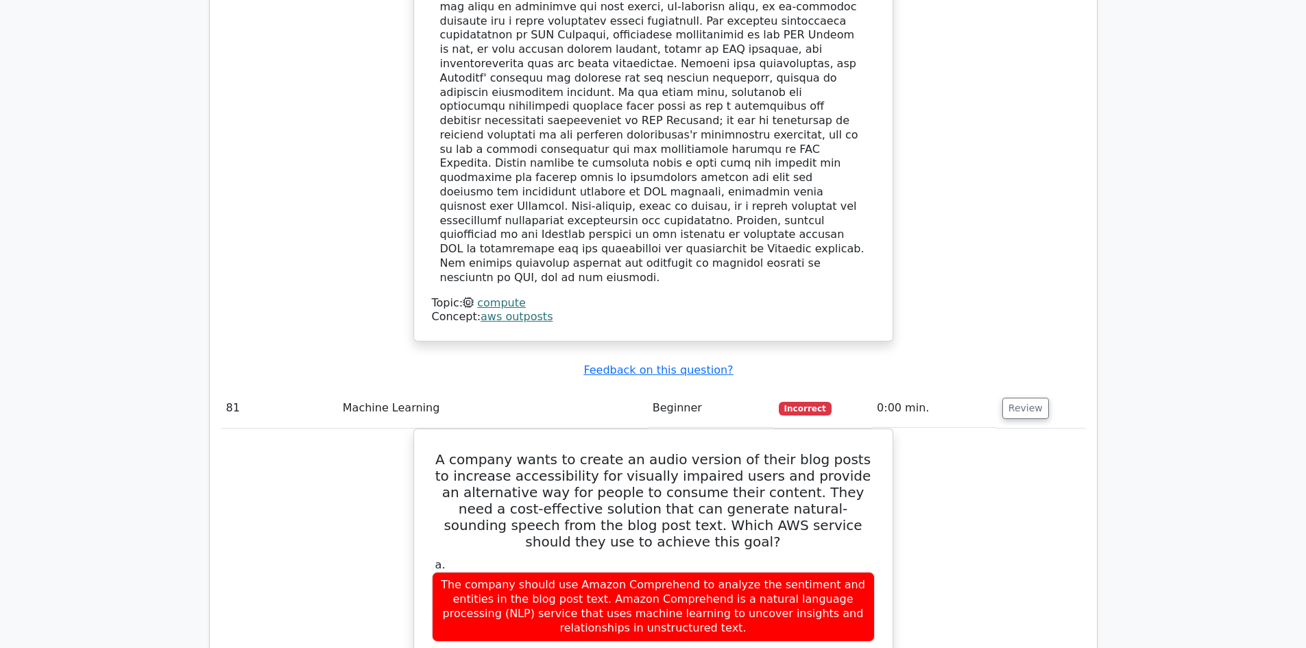
scroll to position [55573, 0]
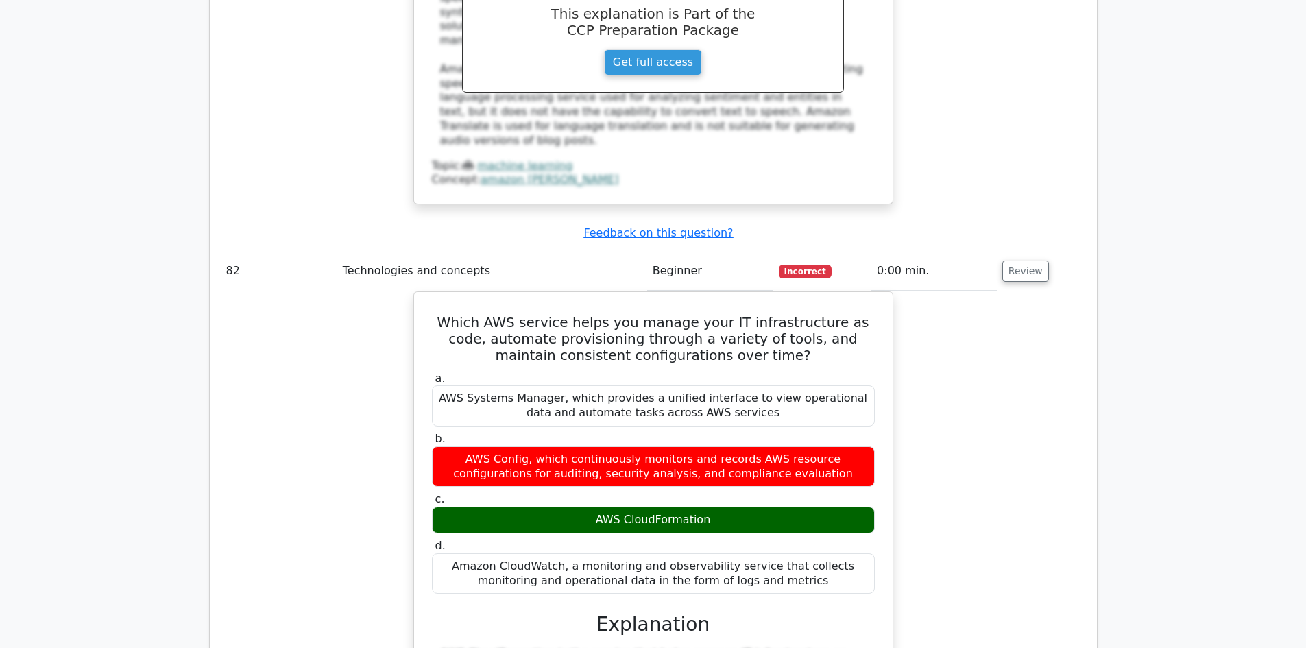
scroll to position [56463, 0]
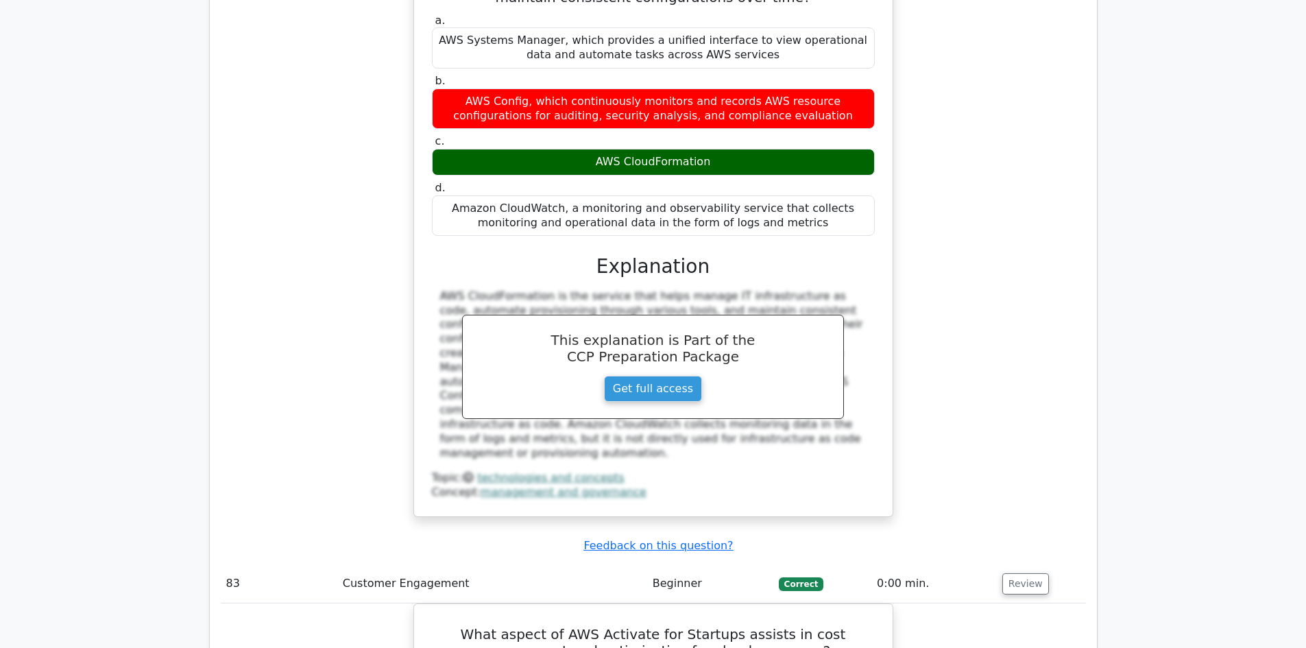
scroll to position [56943, 0]
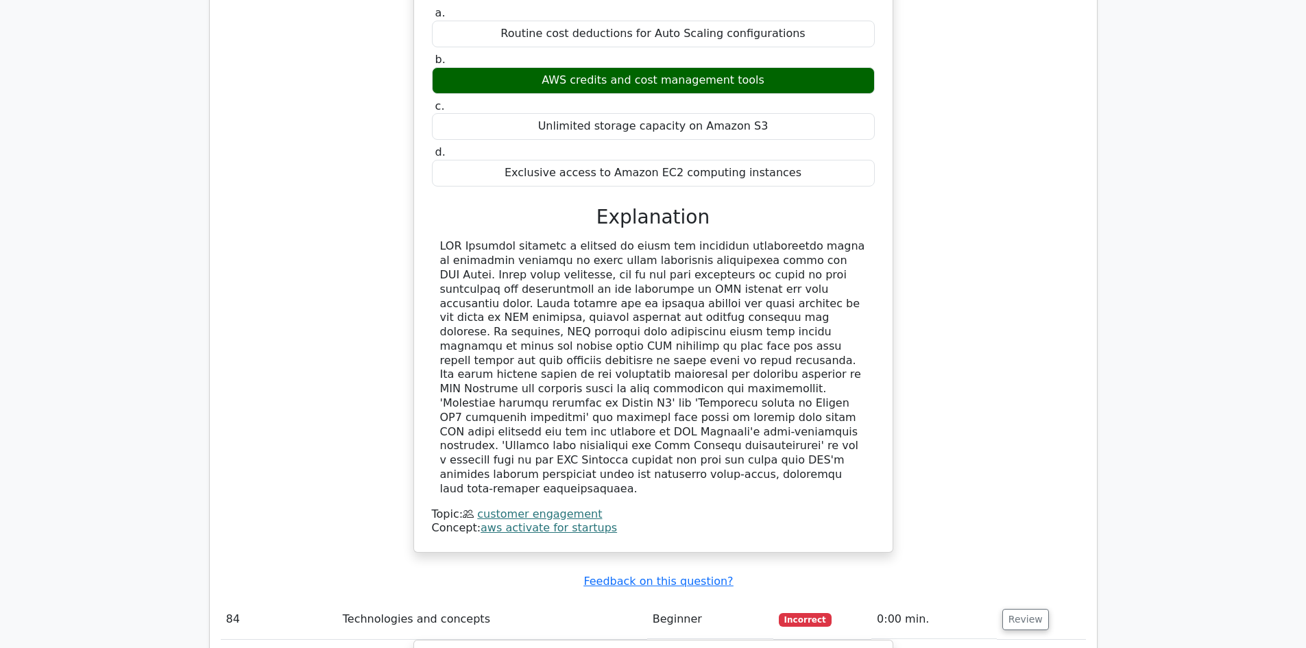
scroll to position [57560, 0]
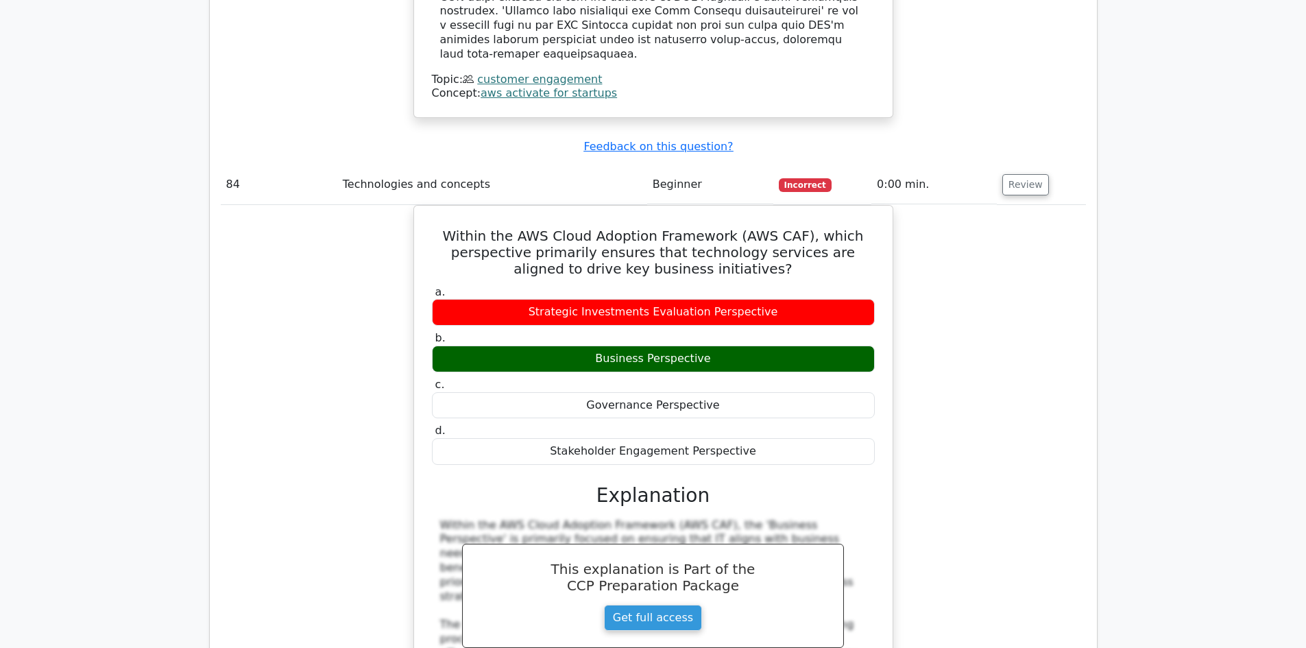
scroll to position [58245, 0]
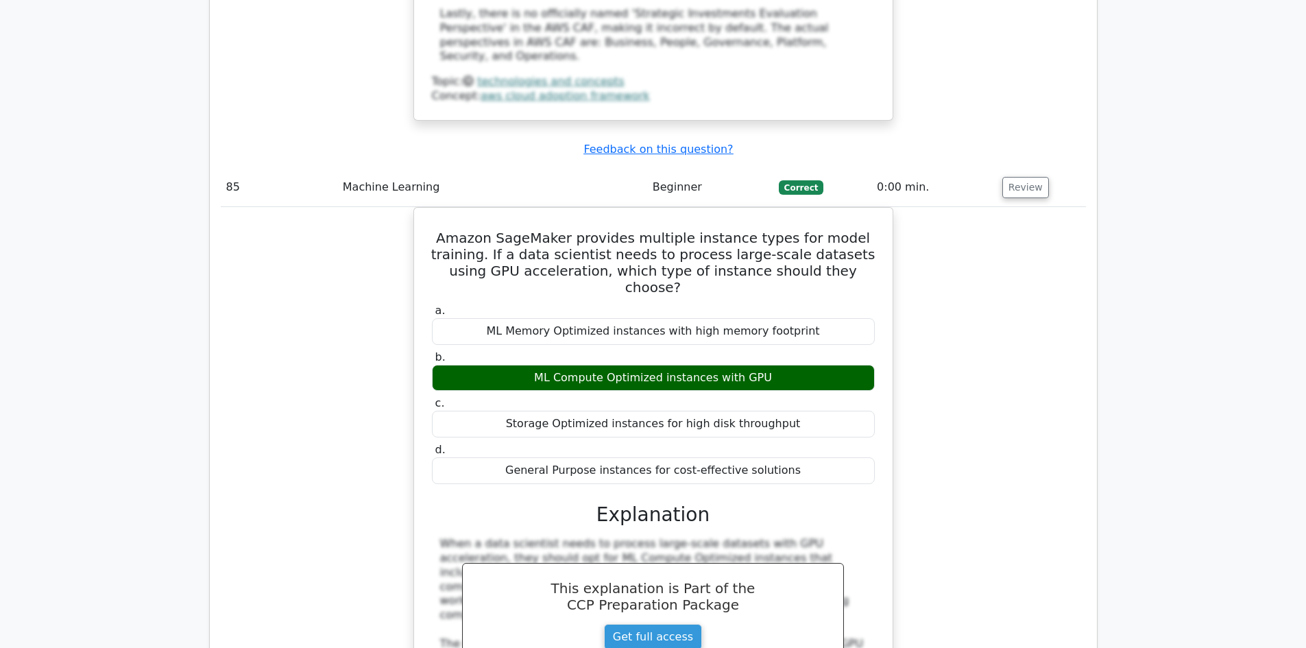
scroll to position [58931, 0]
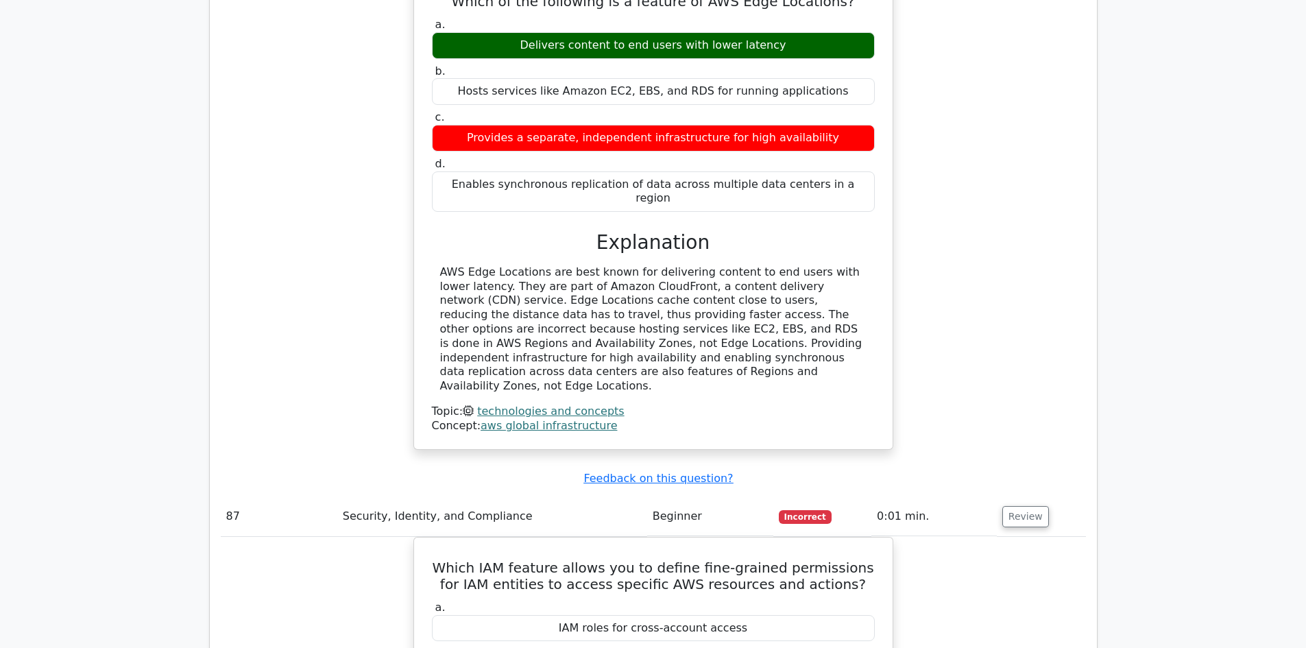
scroll to position [59684, 0]
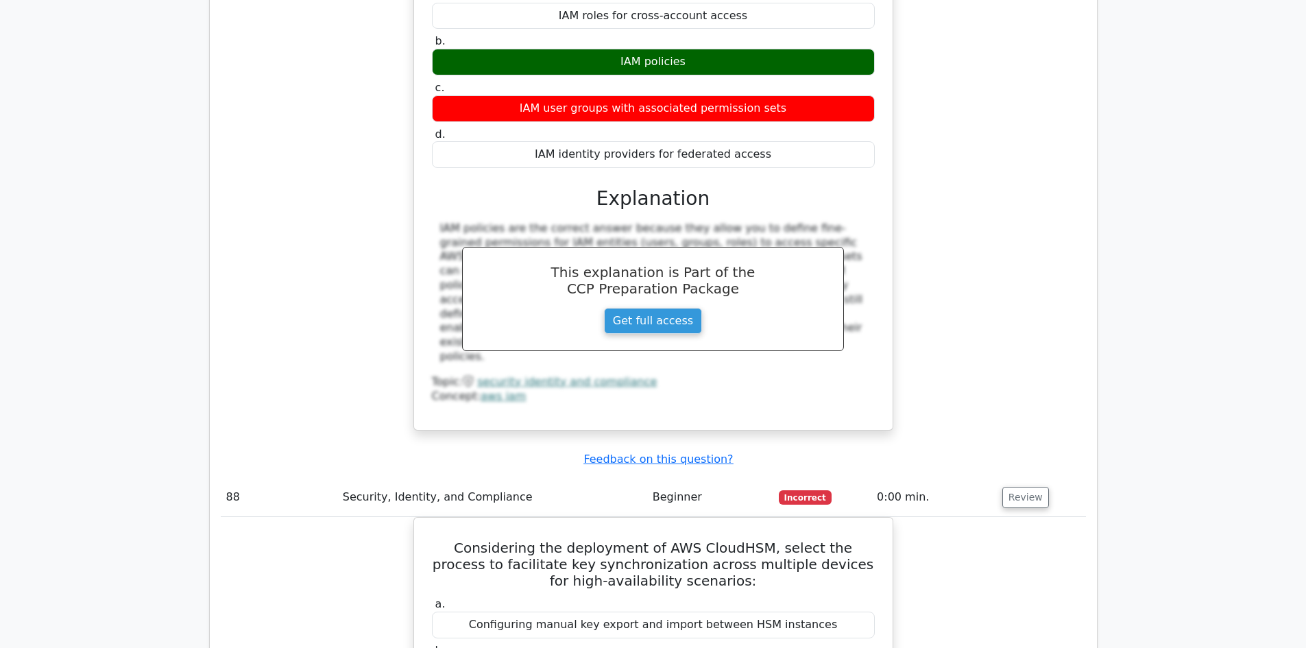
scroll to position [60301, 0]
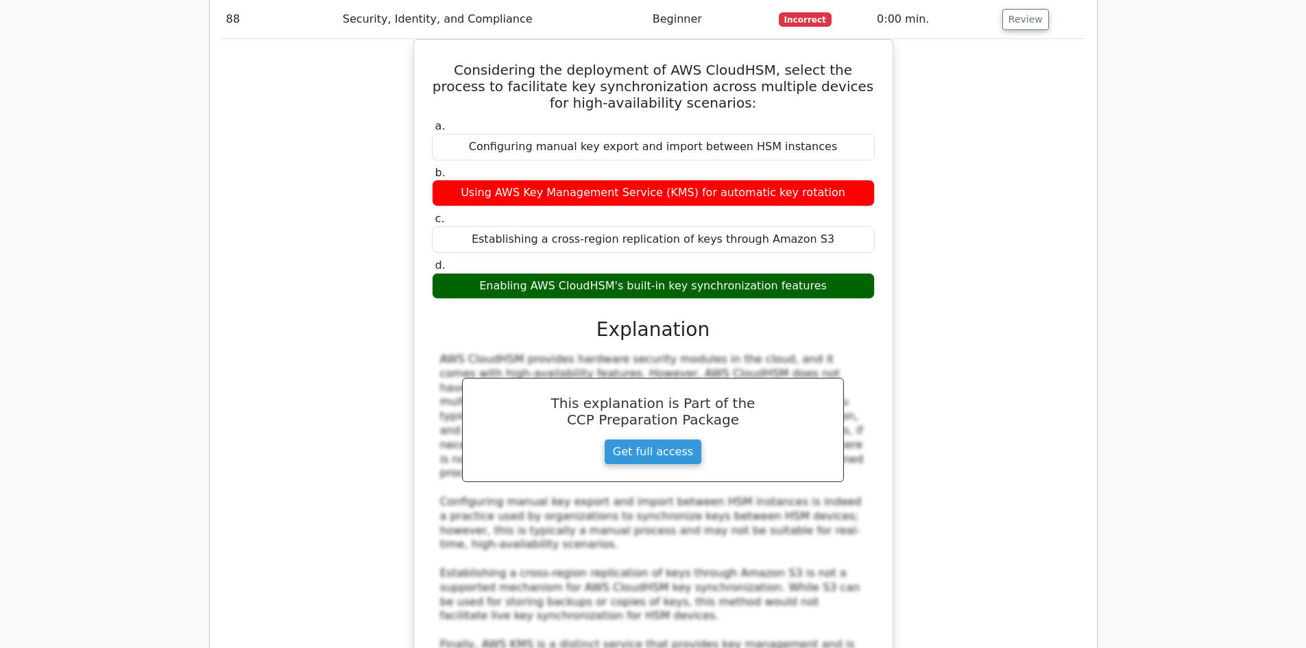
scroll to position [60987, 0]
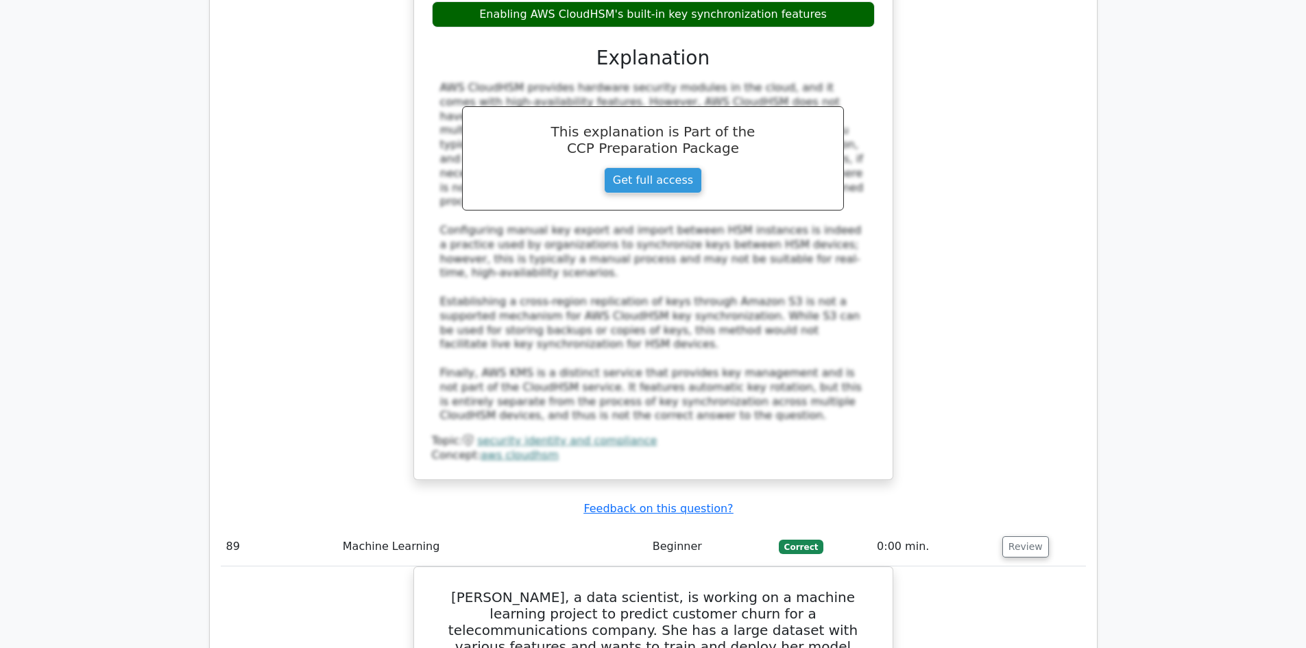
scroll to position [61124, 0]
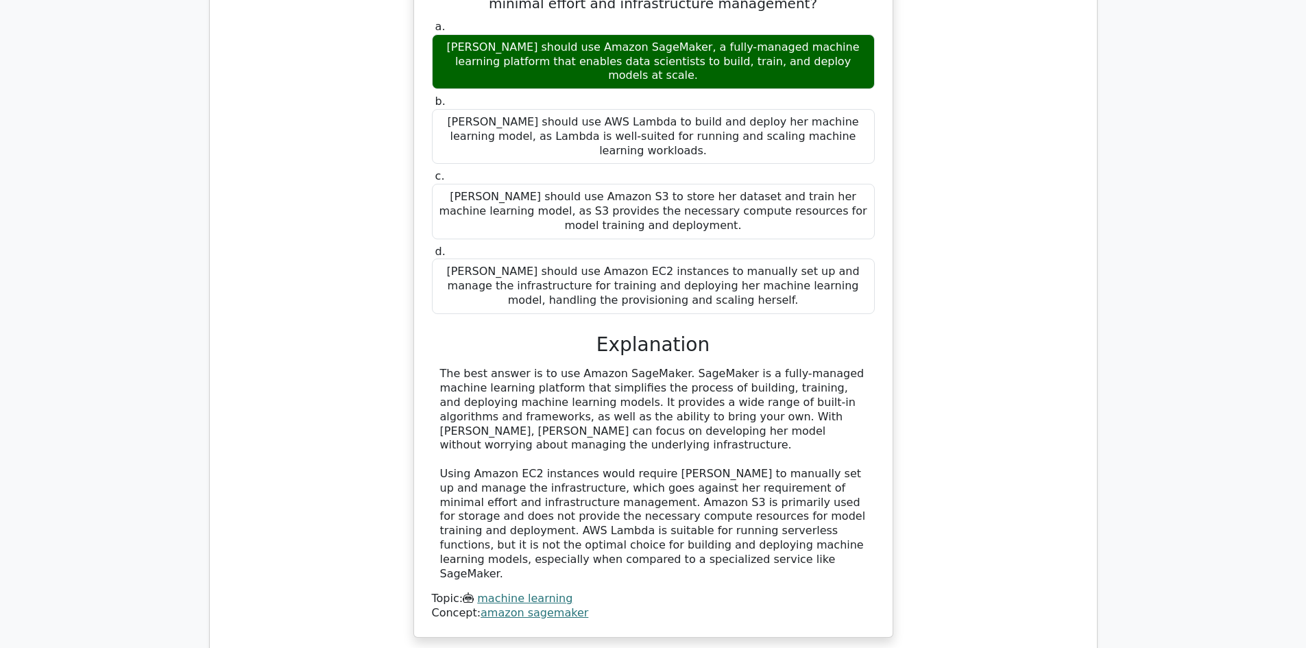
scroll to position [61740, 0]
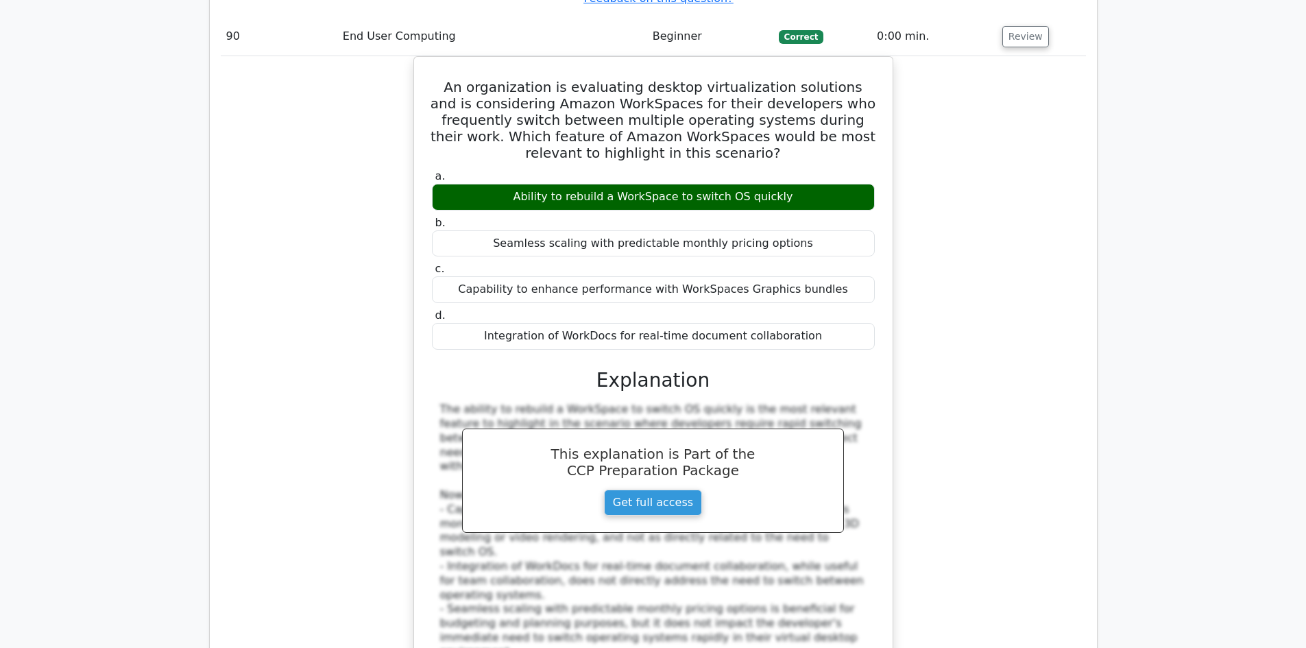
scroll to position [62494, 0]
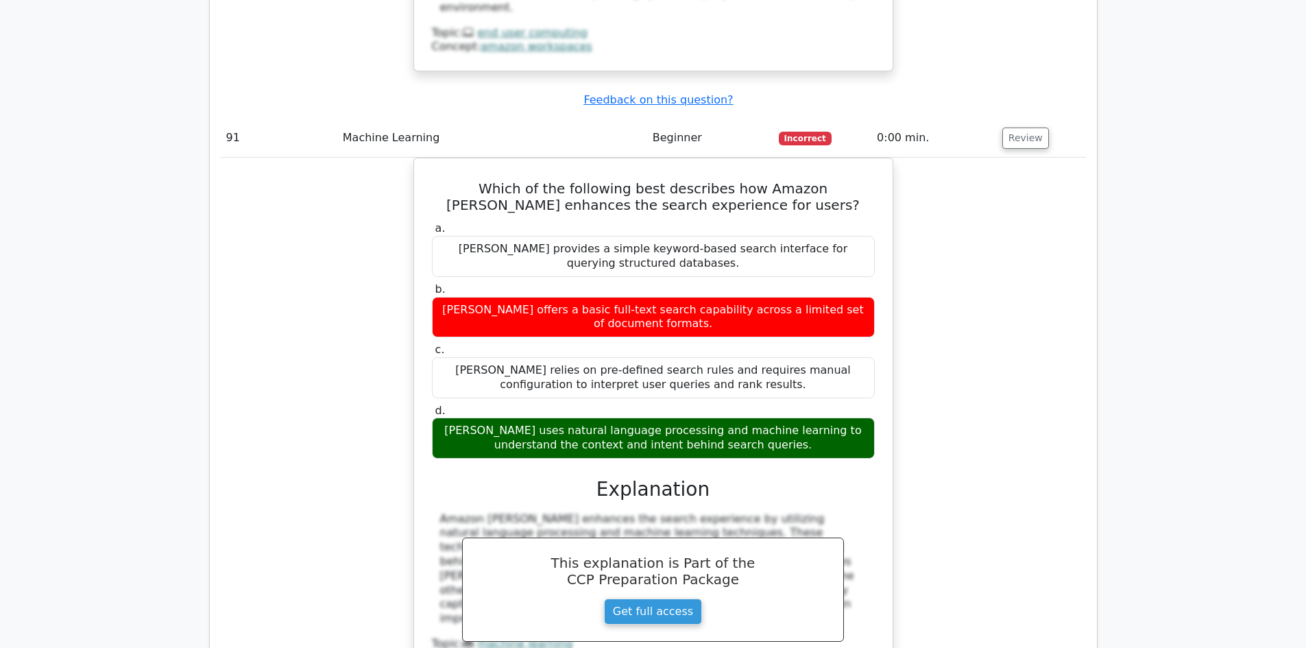
scroll to position [63043, 0]
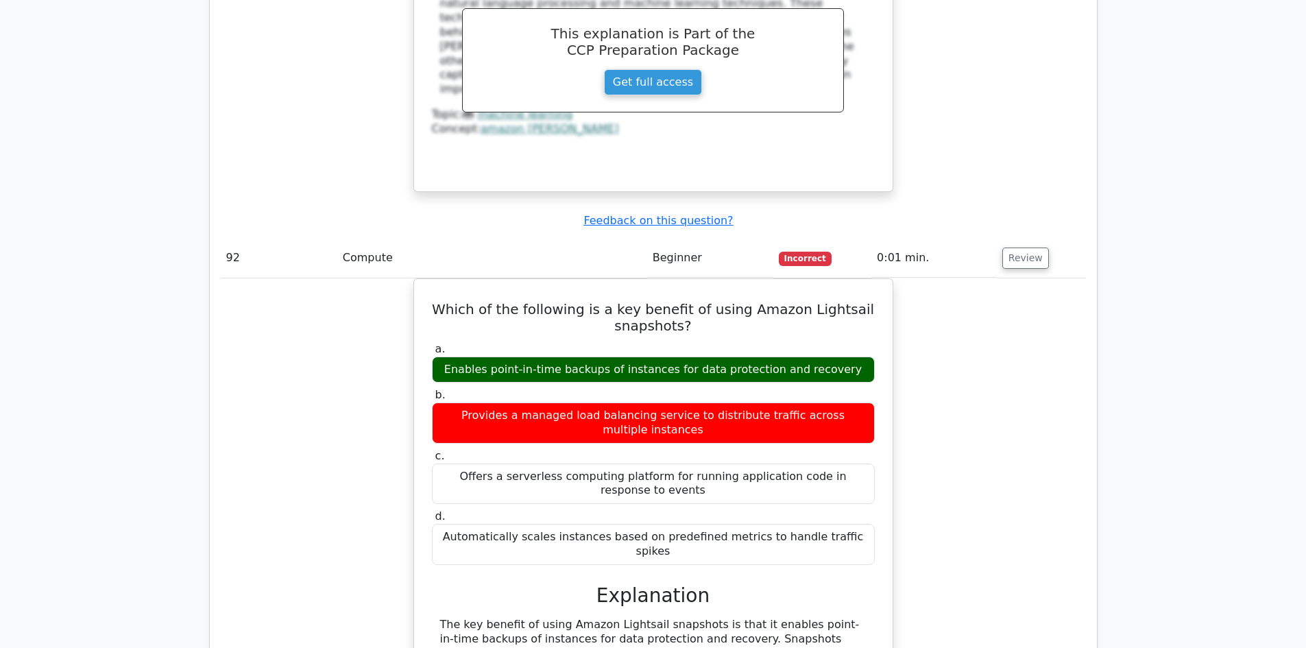
scroll to position [63796, 0]
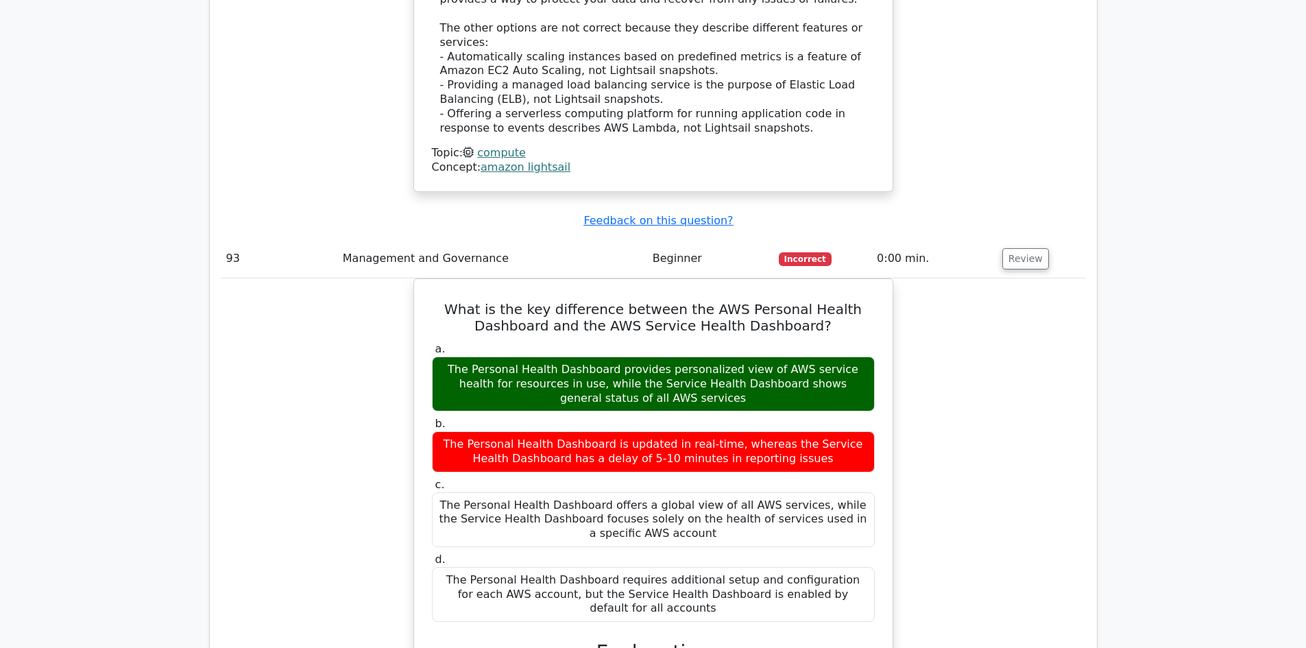
scroll to position [64276, 0]
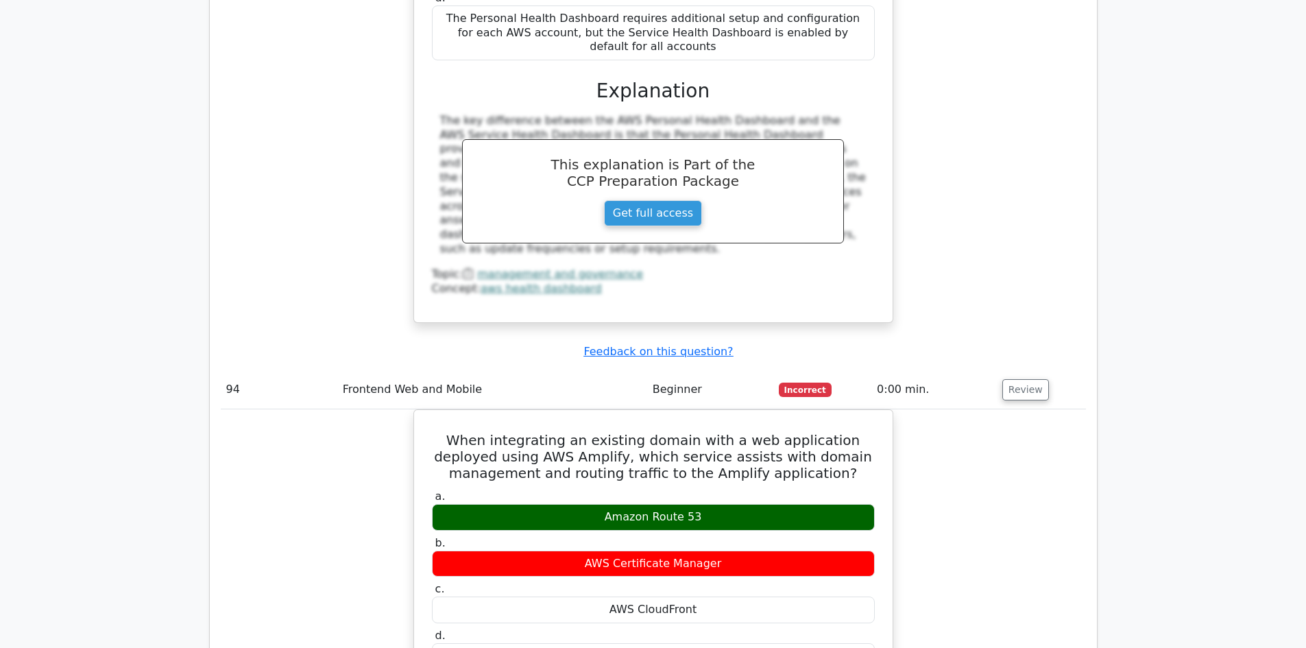
scroll to position [65030, 0]
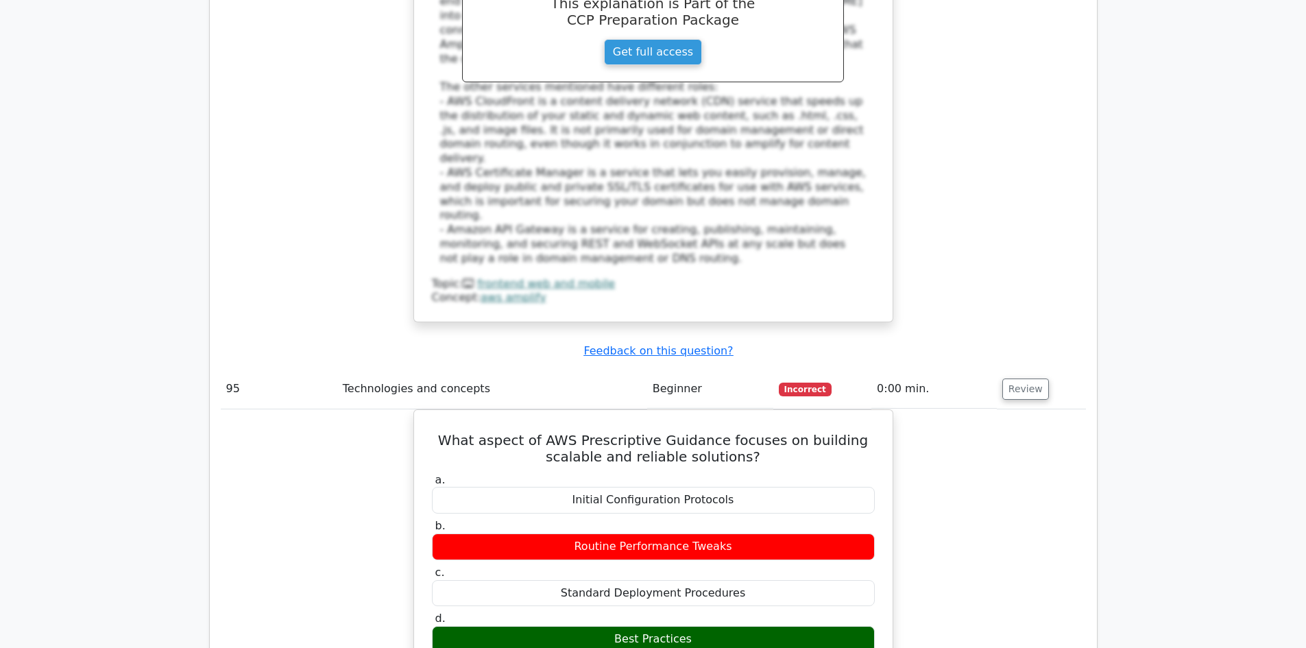
scroll to position [65578, 0]
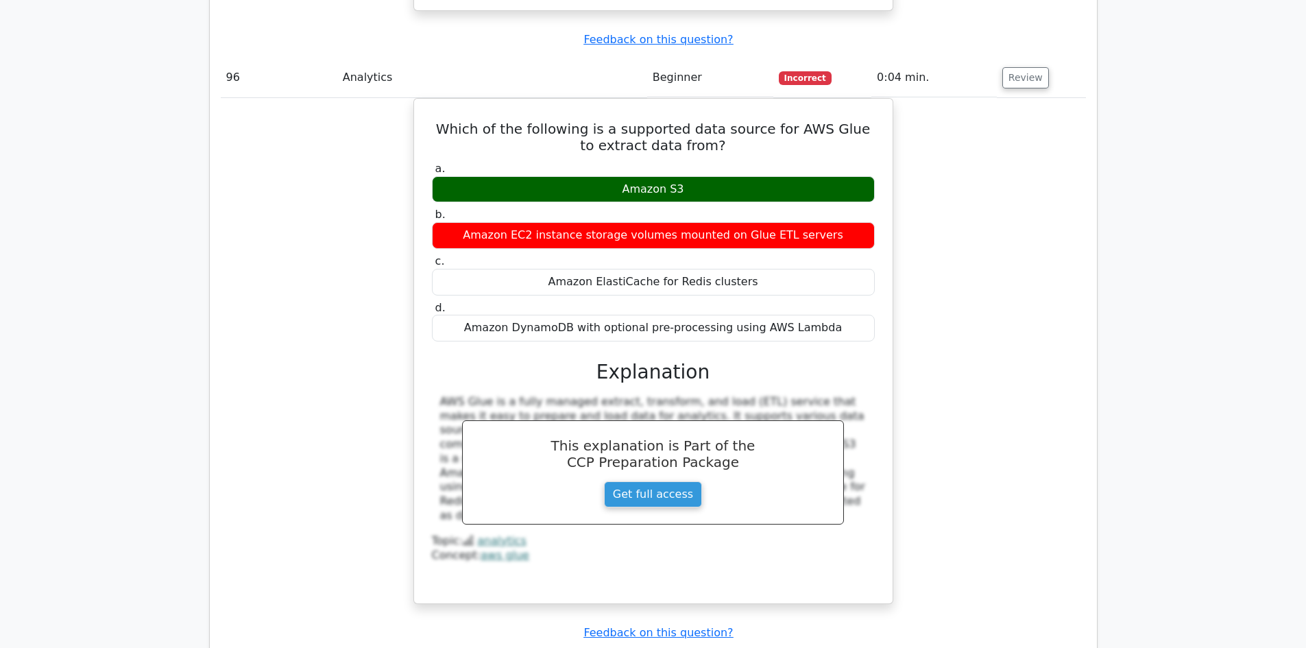
scroll to position [66538, 0]
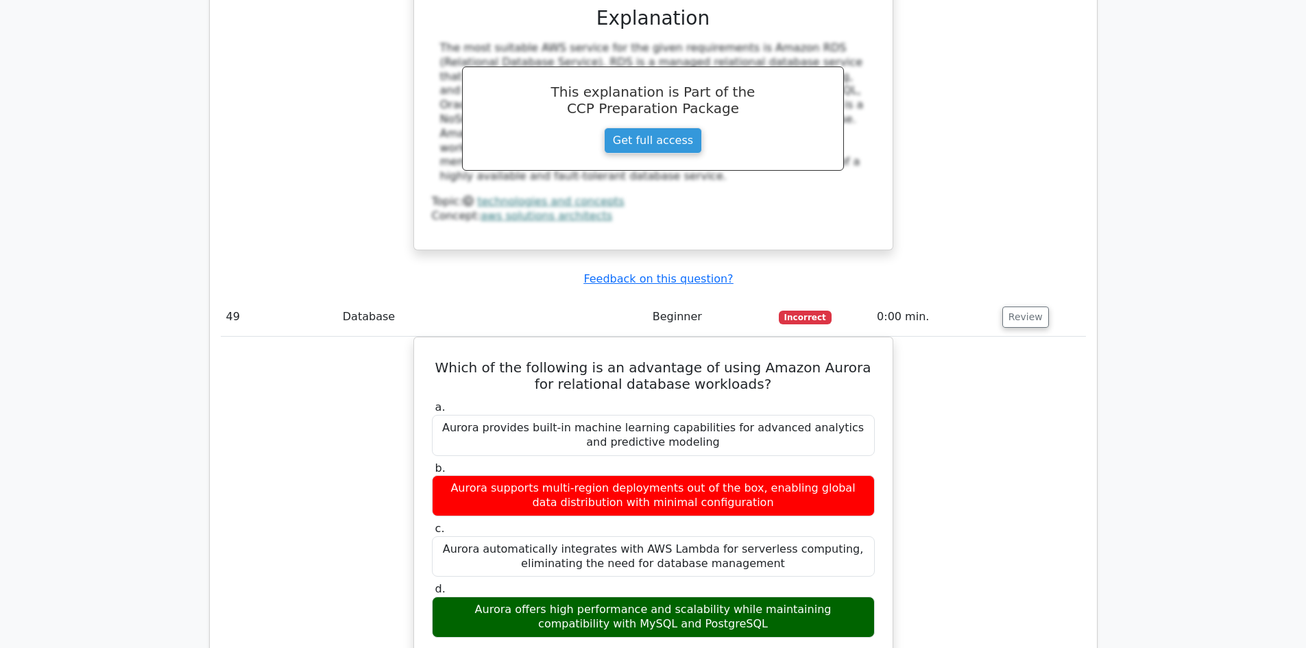
scroll to position [33197, 0]
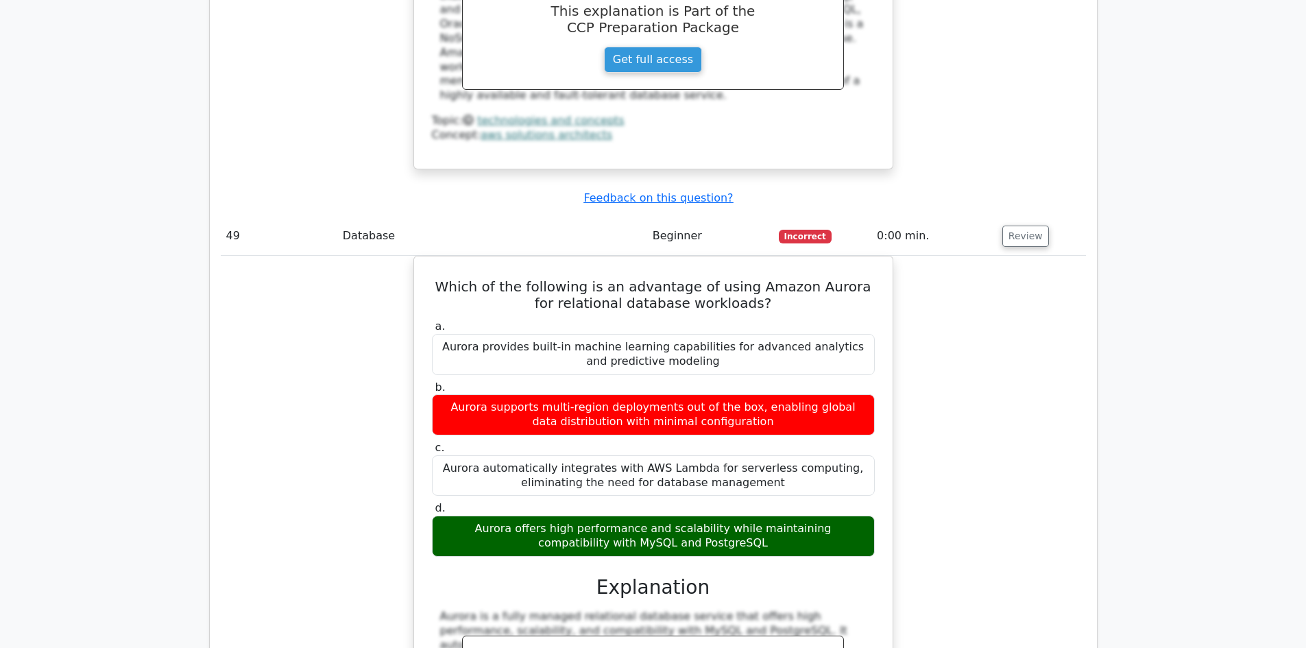
drag, startPoint x: 229, startPoint y: 343, endPoint x: 504, endPoint y: 343, distance: 274.8
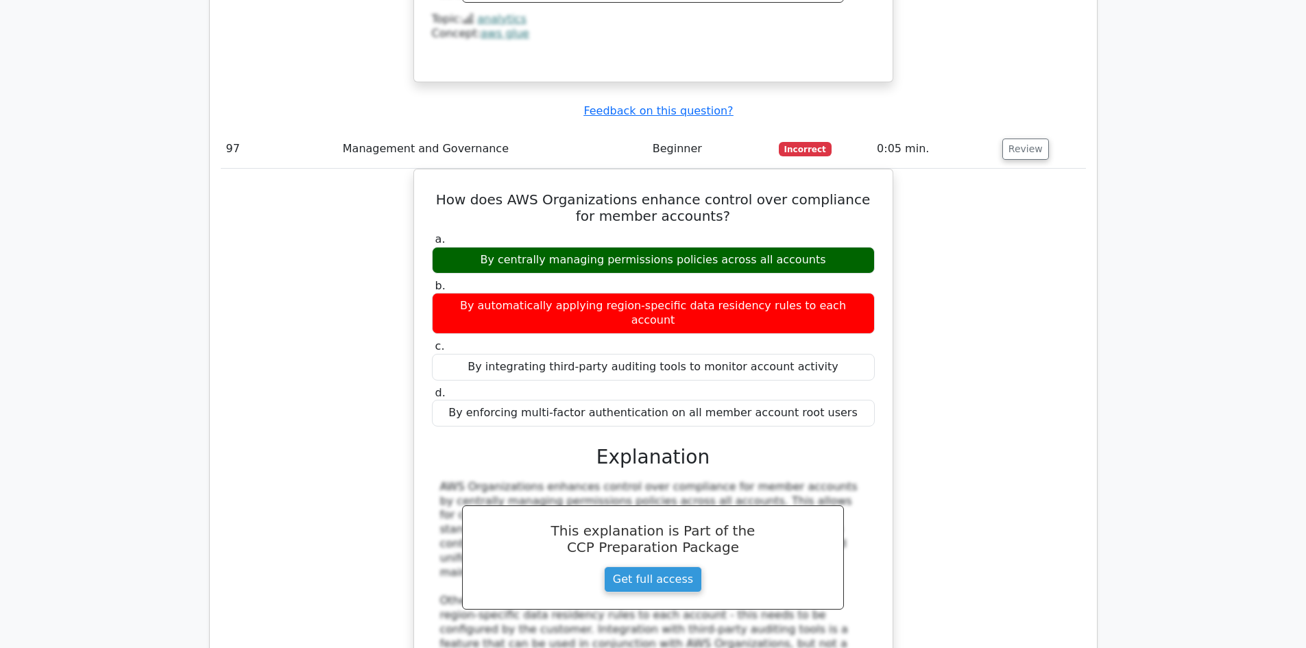
scroll to position [67043, 0]
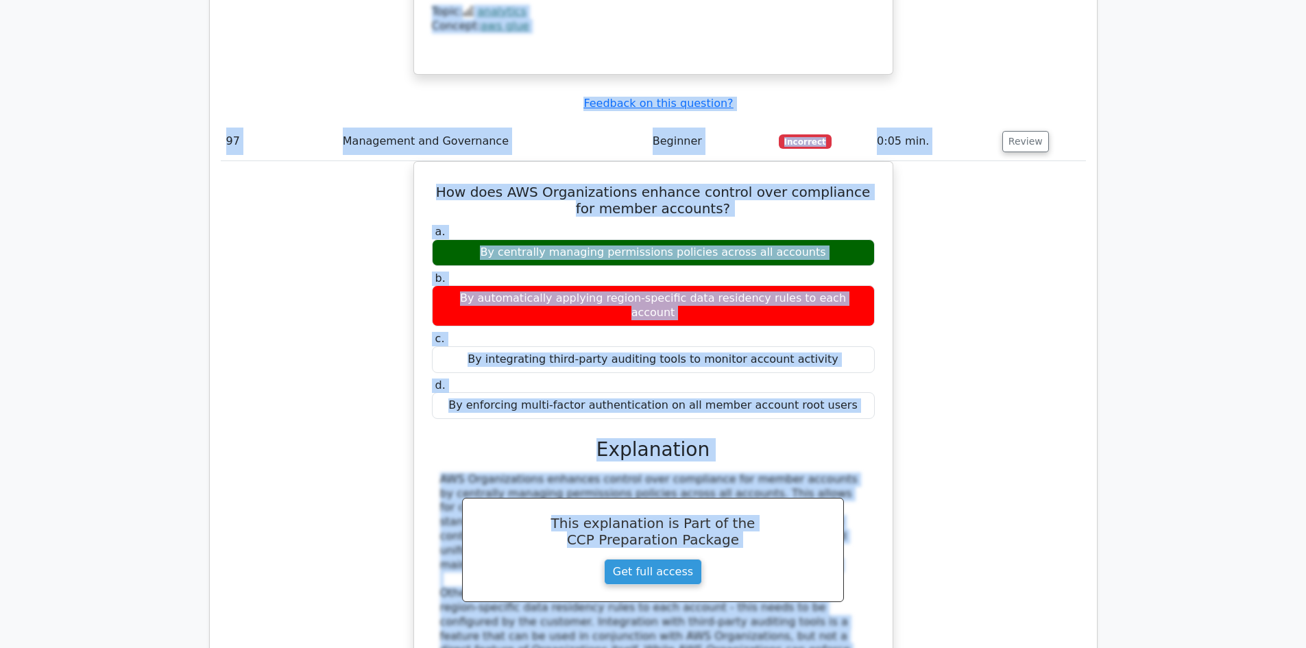
drag, startPoint x: 227, startPoint y: 345, endPoint x: 854, endPoint y: 234, distance: 636.7
copy tbody "51 Management and Governance Beginner Correct 0:00 min. Review Which of the fol…"
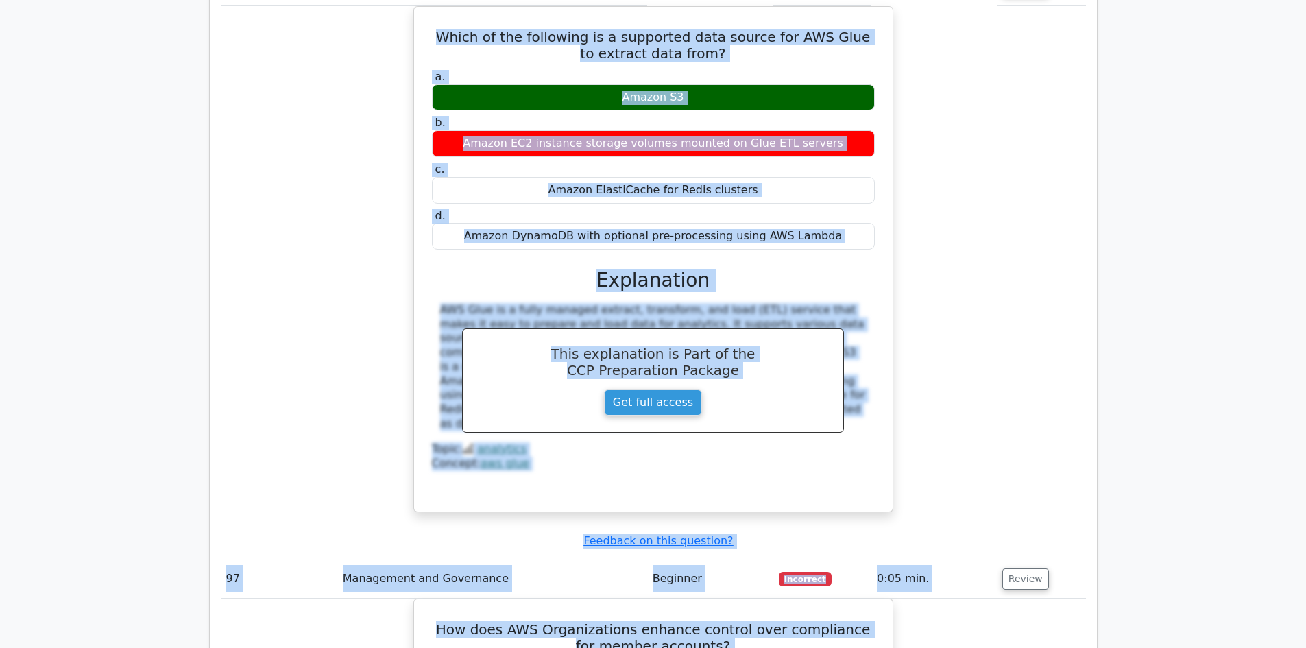
scroll to position [66893, 0]
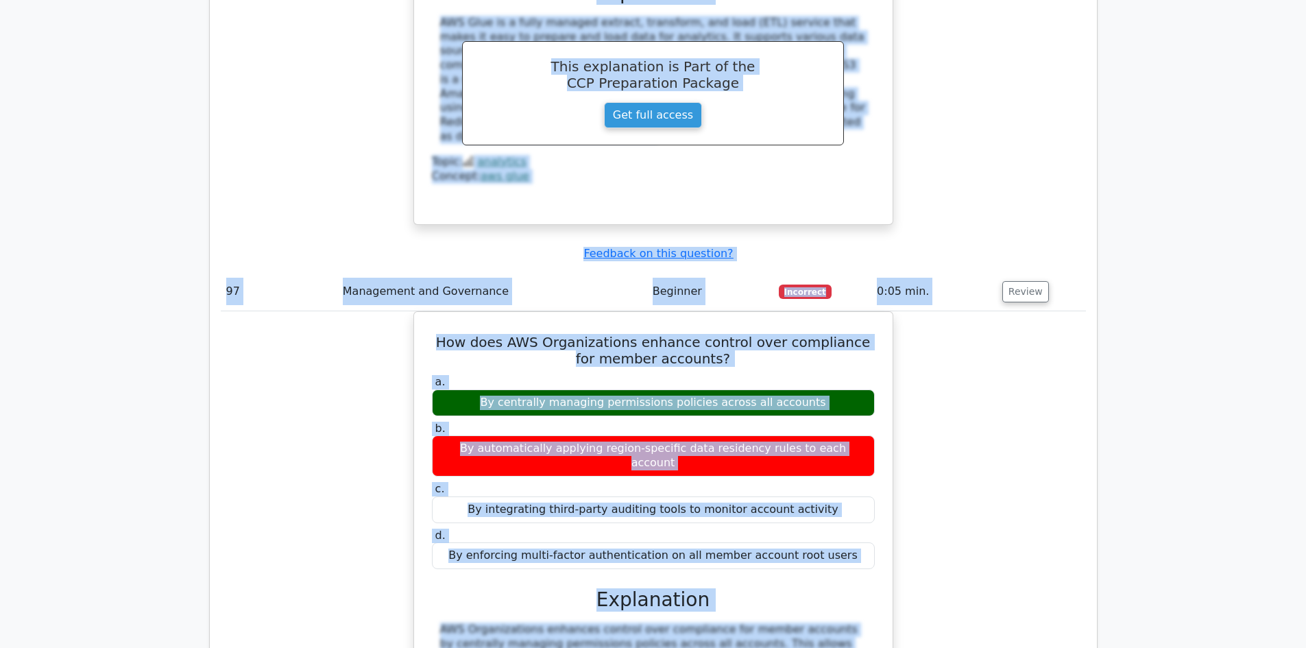
drag, startPoint x: 221, startPoint y: 45, endPoint x: 962, endPoint y: 411, distance: 825.4
copy div "Question Analysis Question # Topic Difficulty Result Time Spent Action 1 Storag…"
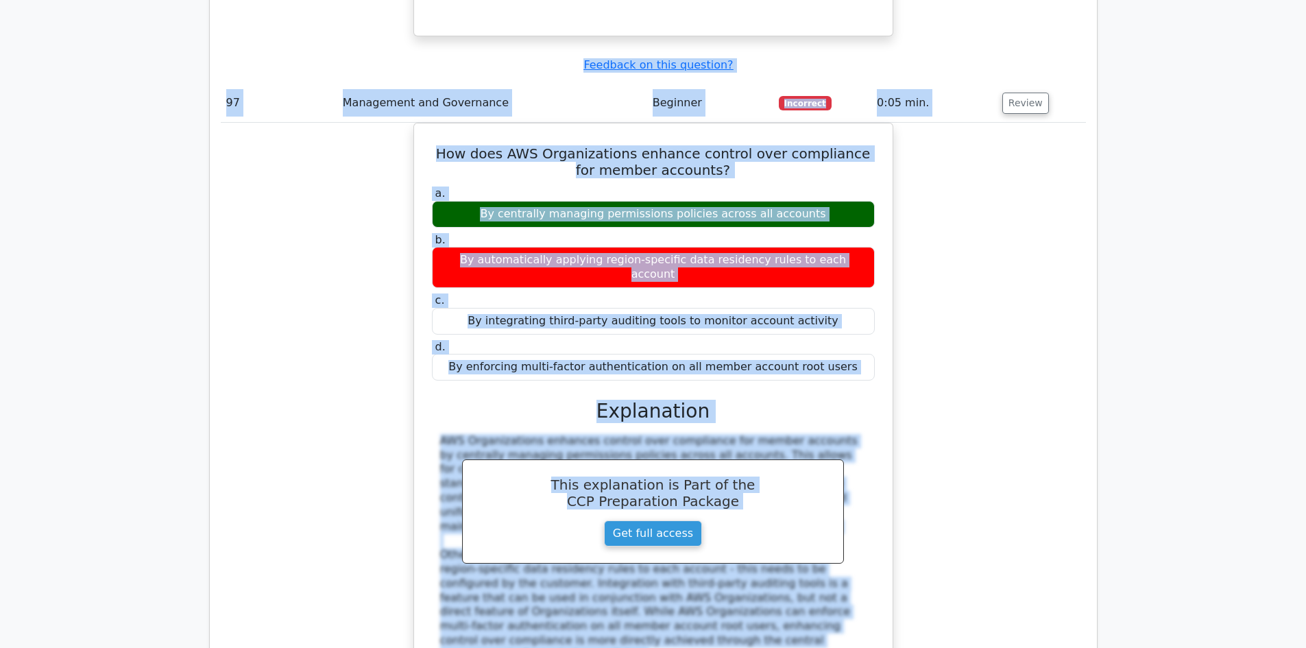
scroll to position [67098, 0]
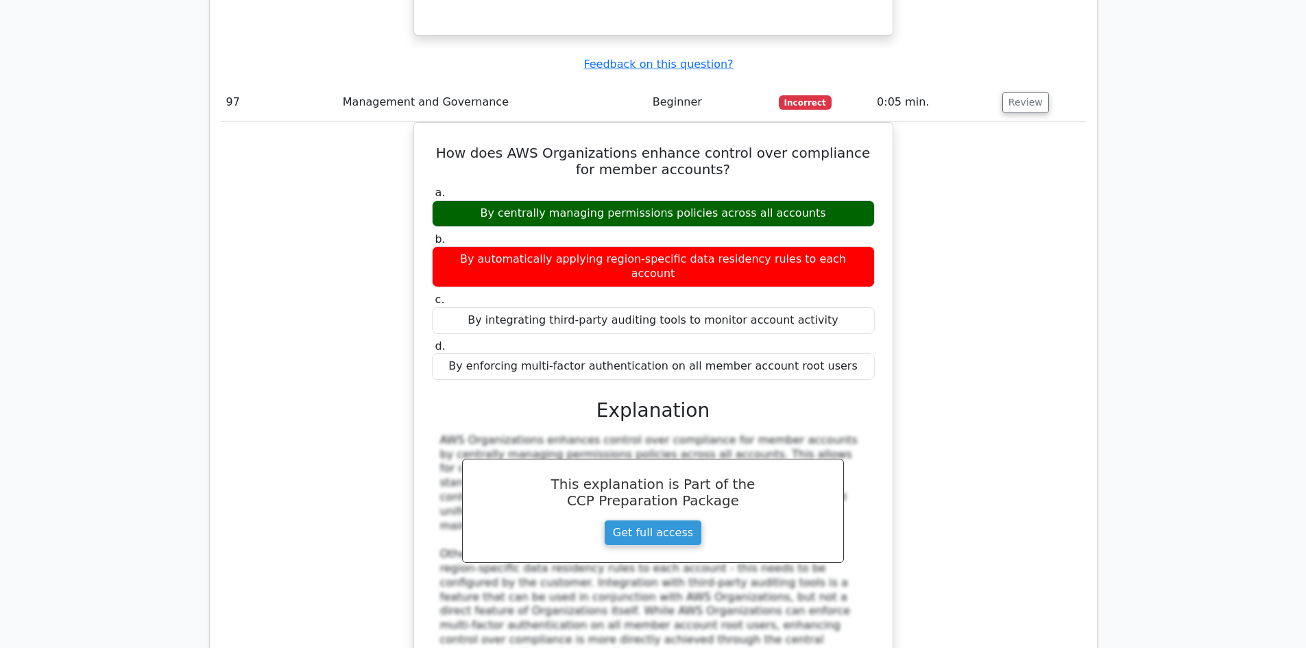
scroll to position [67030, 0]
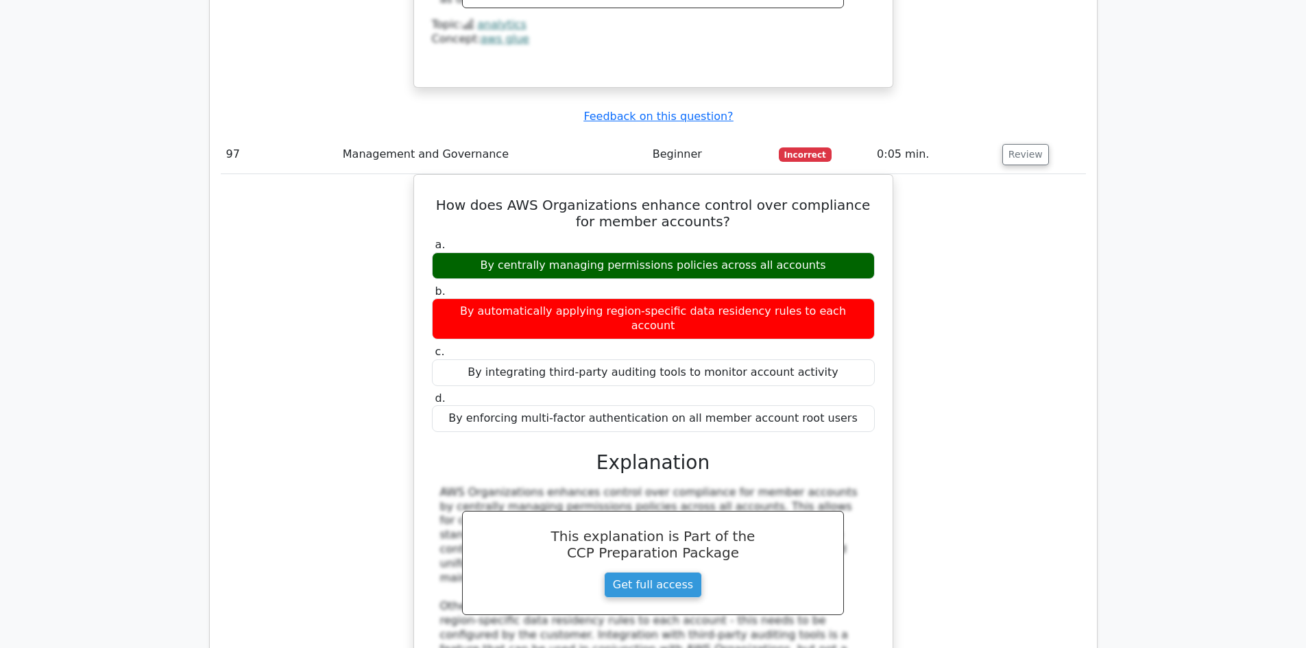
drag, startPoint x: 225, startPoint y: 299, endPoint x: 655, endPoint y: 302, distance: 430.4
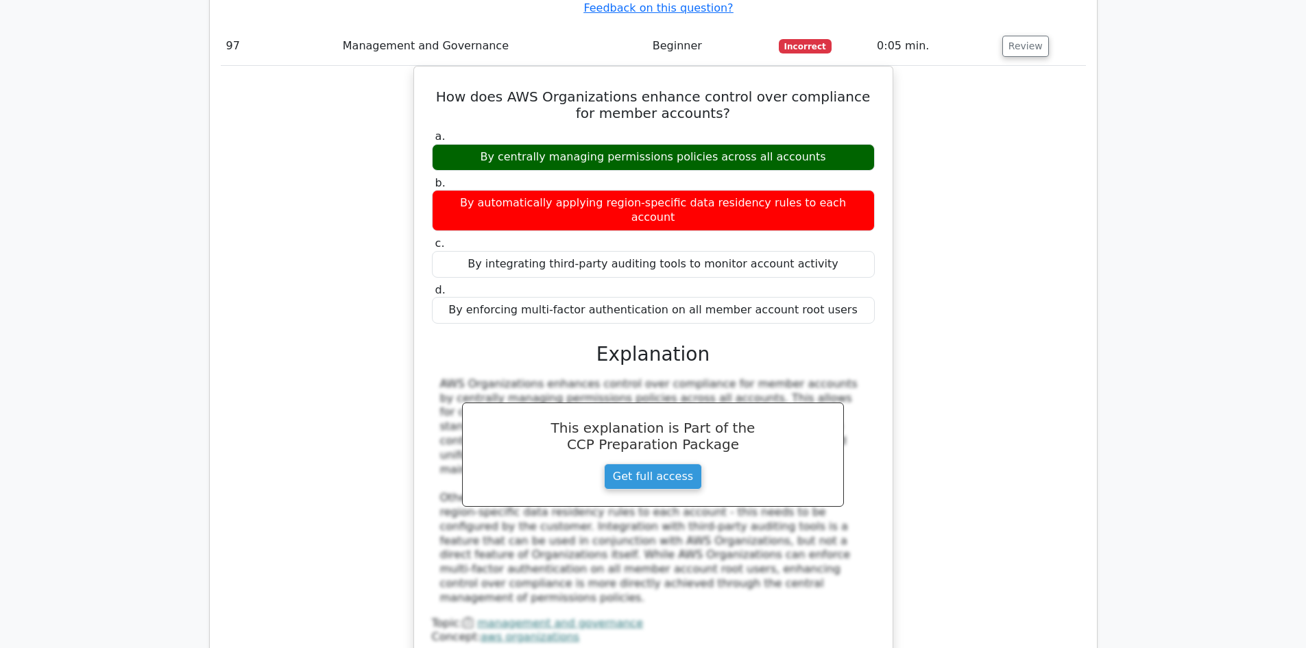
scroll to position [67167, 0]
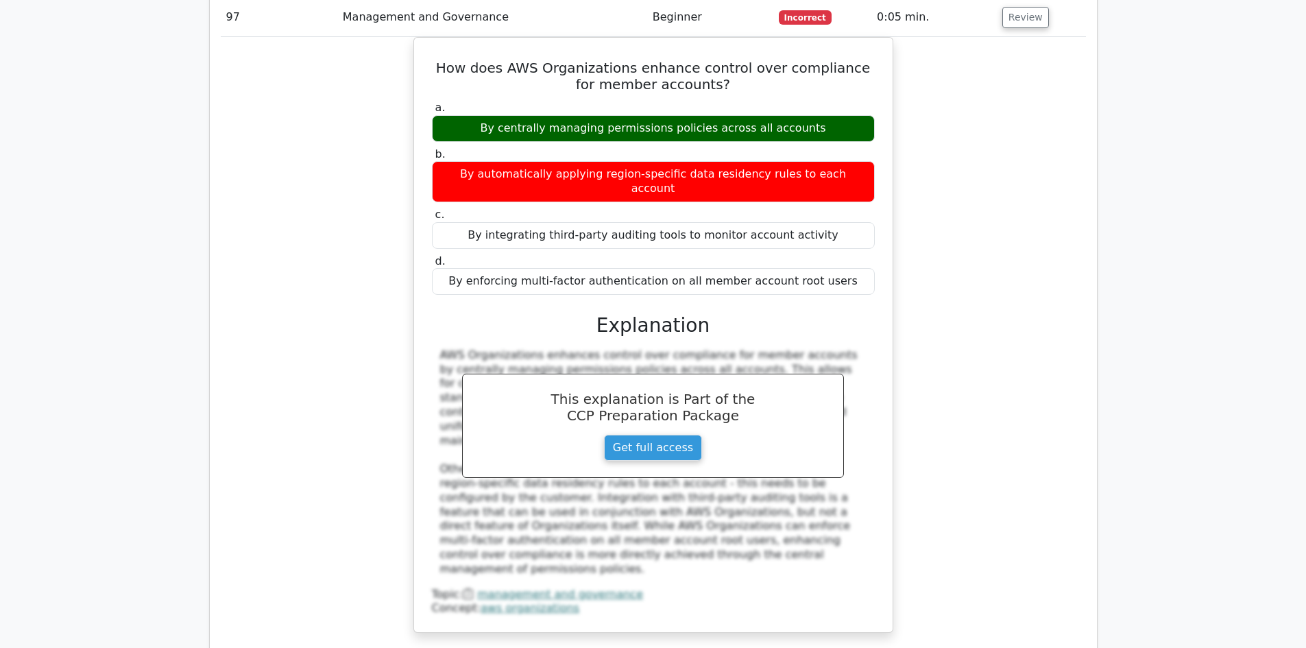
drag, startPoint x: 1016, startPoint y: 169, endPoint x: 1025, endPoint y: 180, distance: 13.7
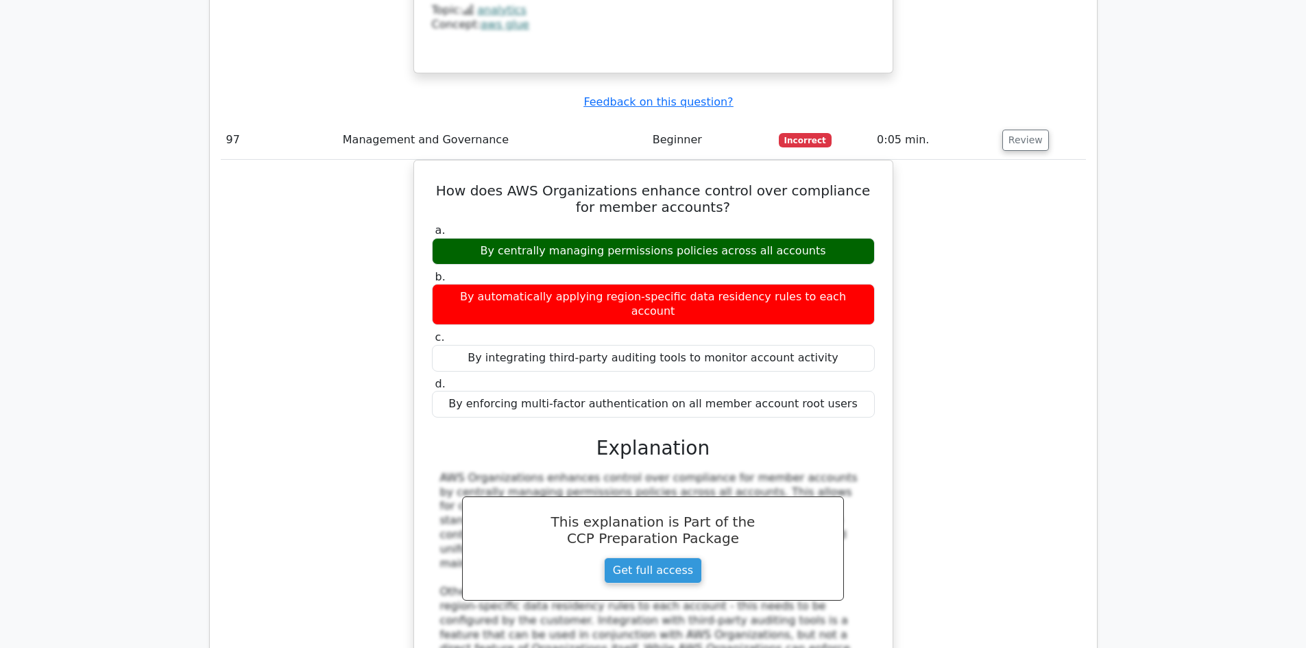
scroll to position [67030, 0]
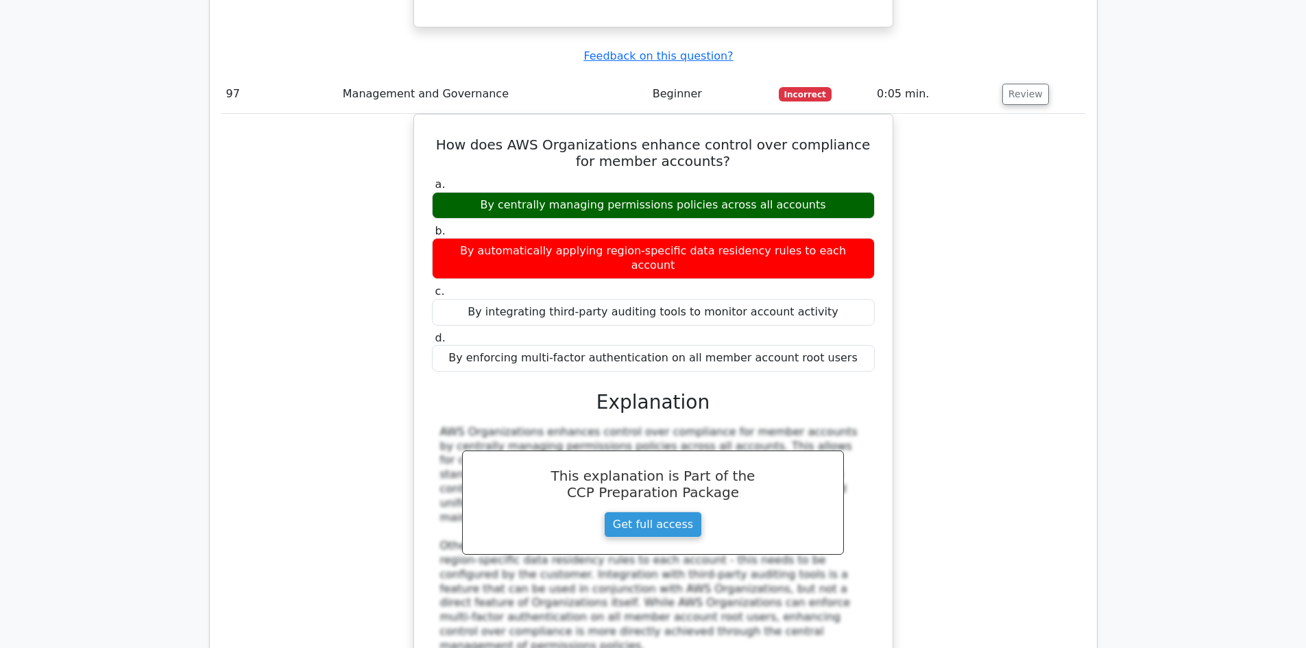
scroll to position [67098, 0]
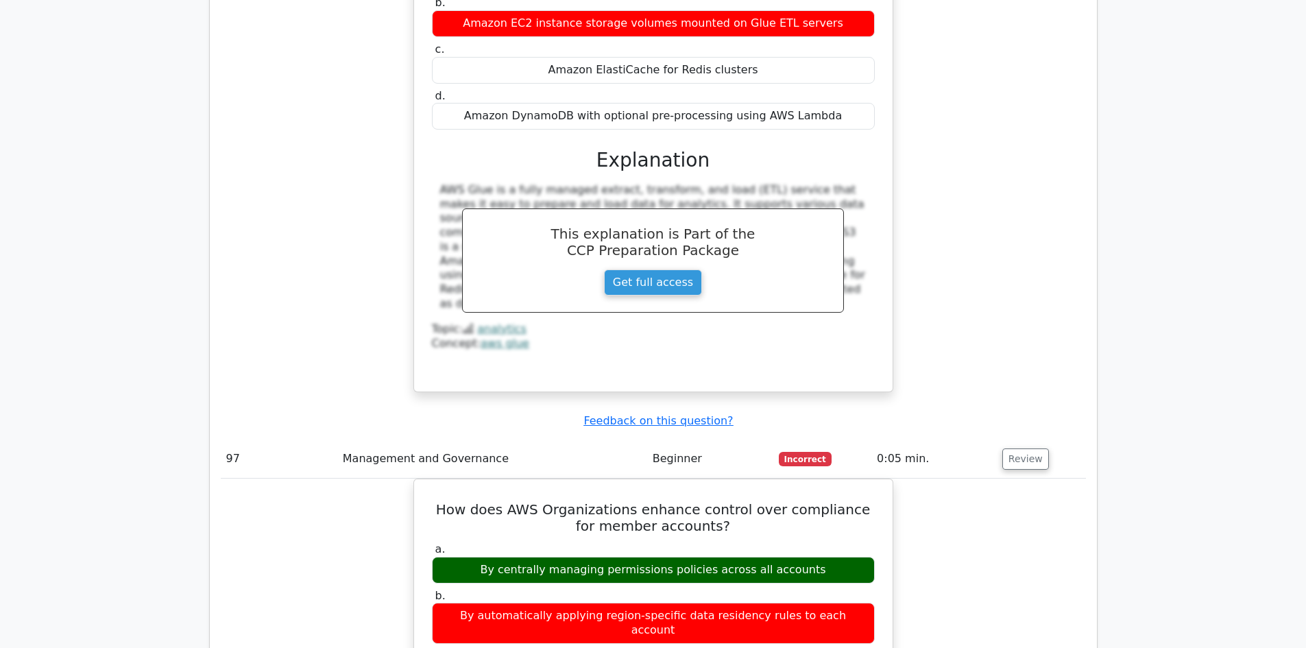
scroll to position [66482, 0]
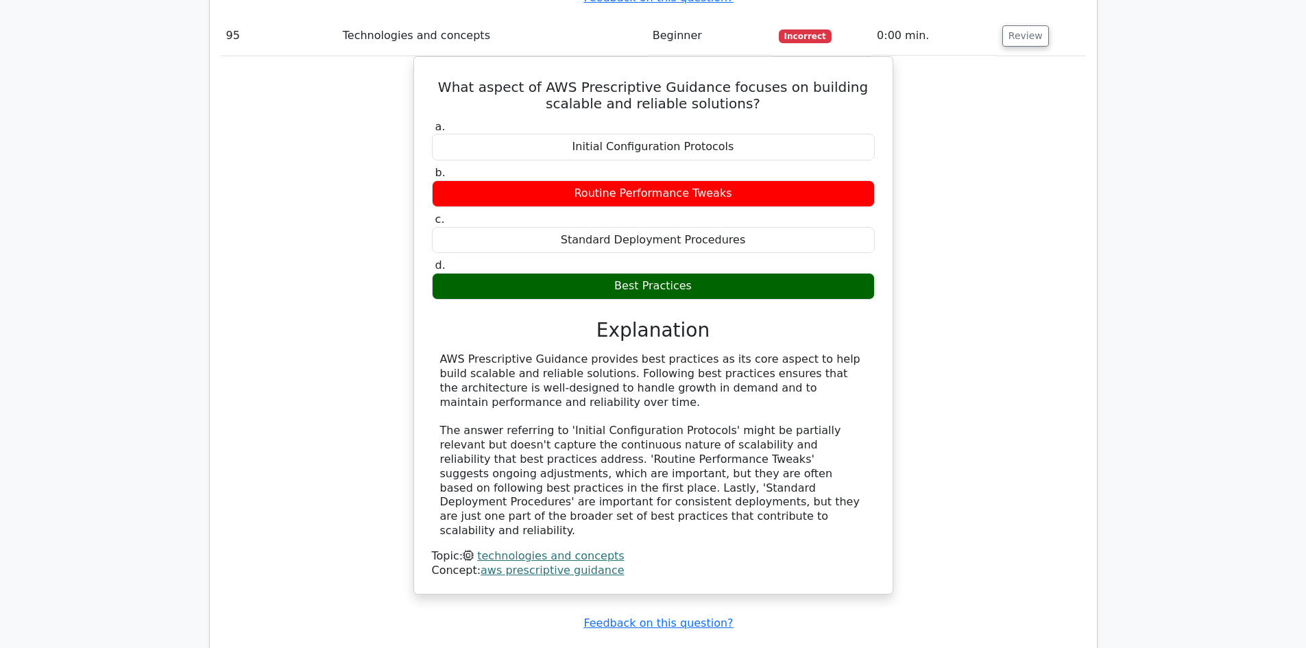
scroll to position [65659, 0]
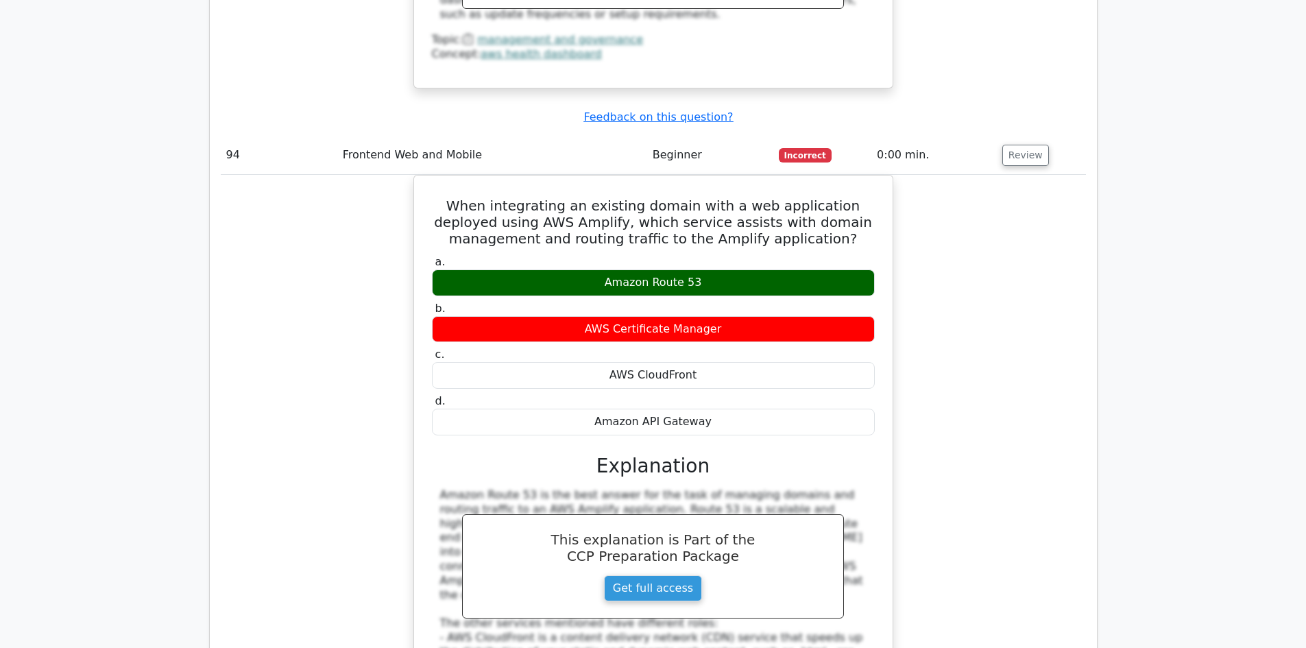
scroll to position [65042, 0]
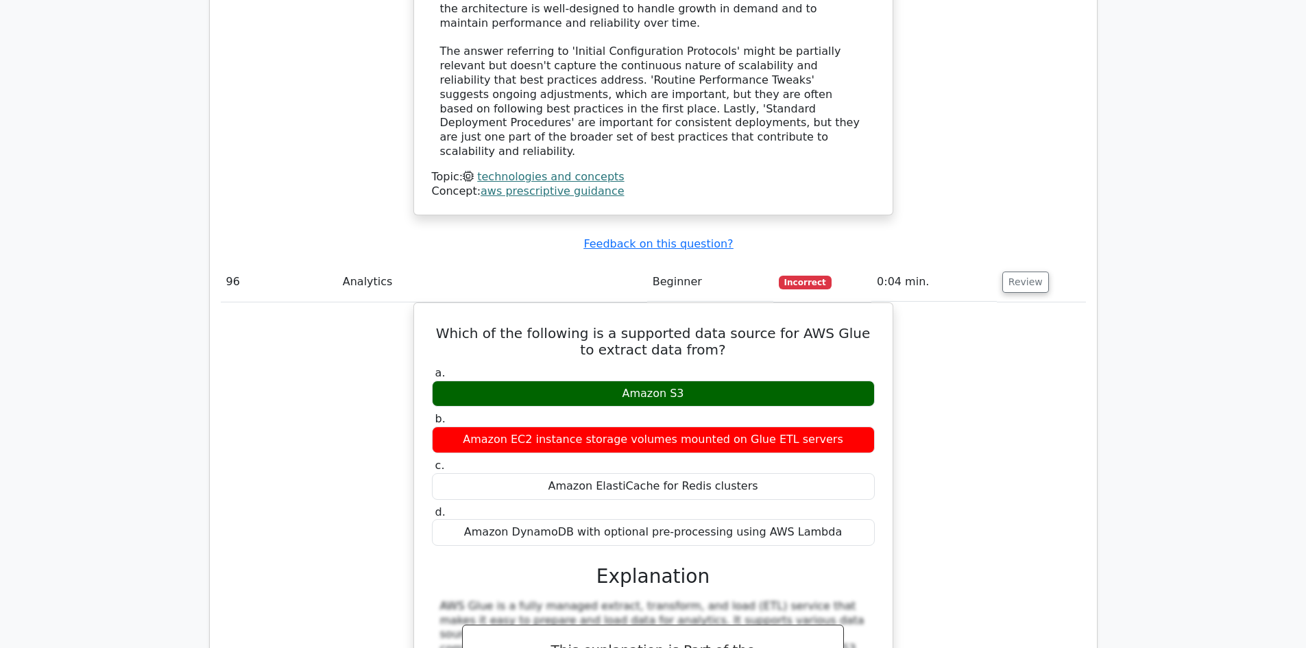
scroll to position [66276, 0]
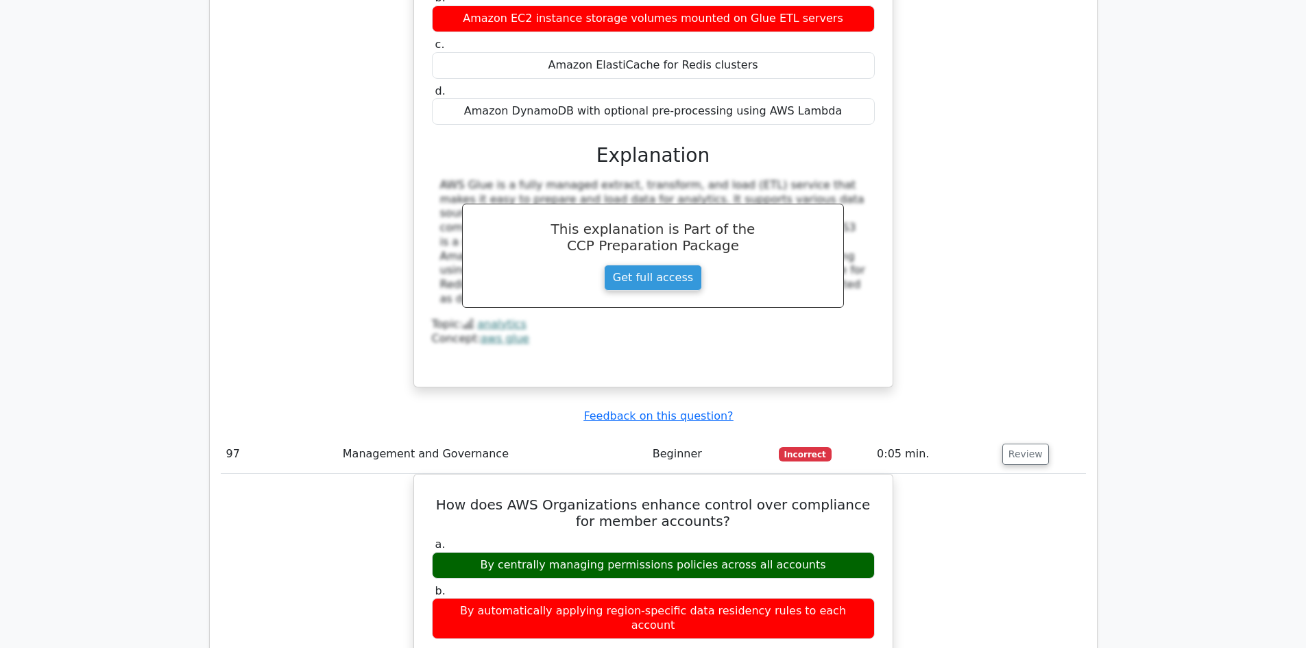
scroll to position [66961, 0]
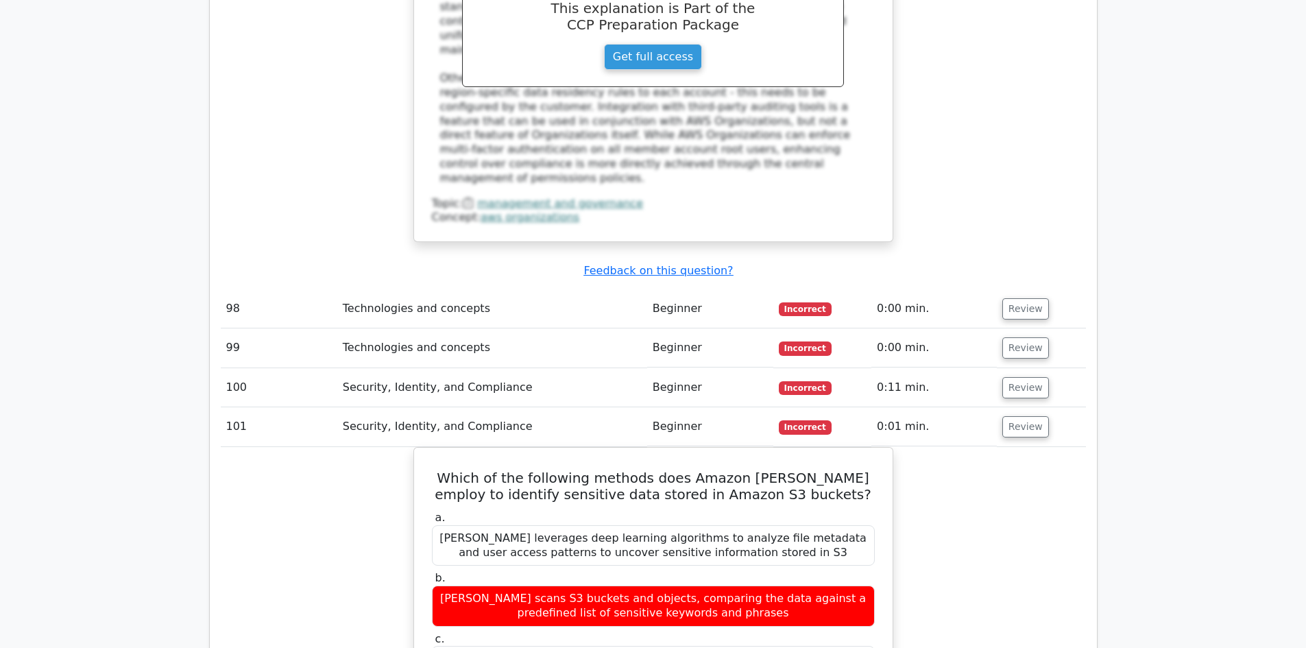
scroll to position [67784, 0]
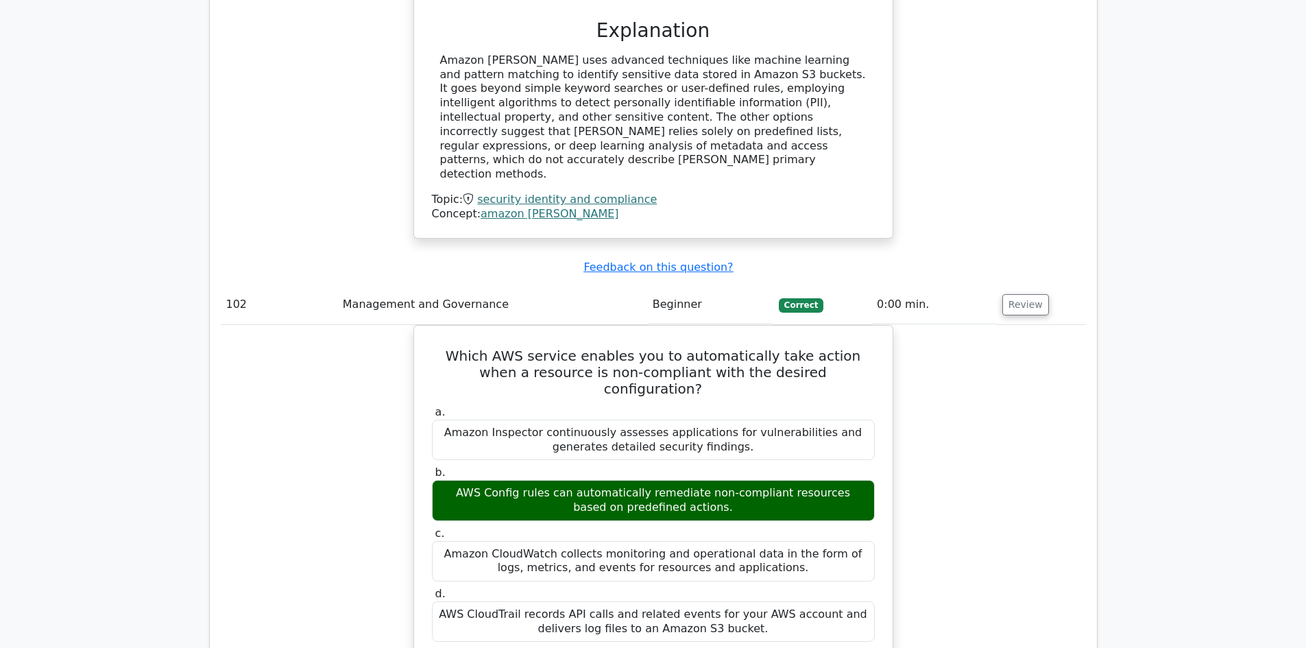
scroll to position [68332, 0]
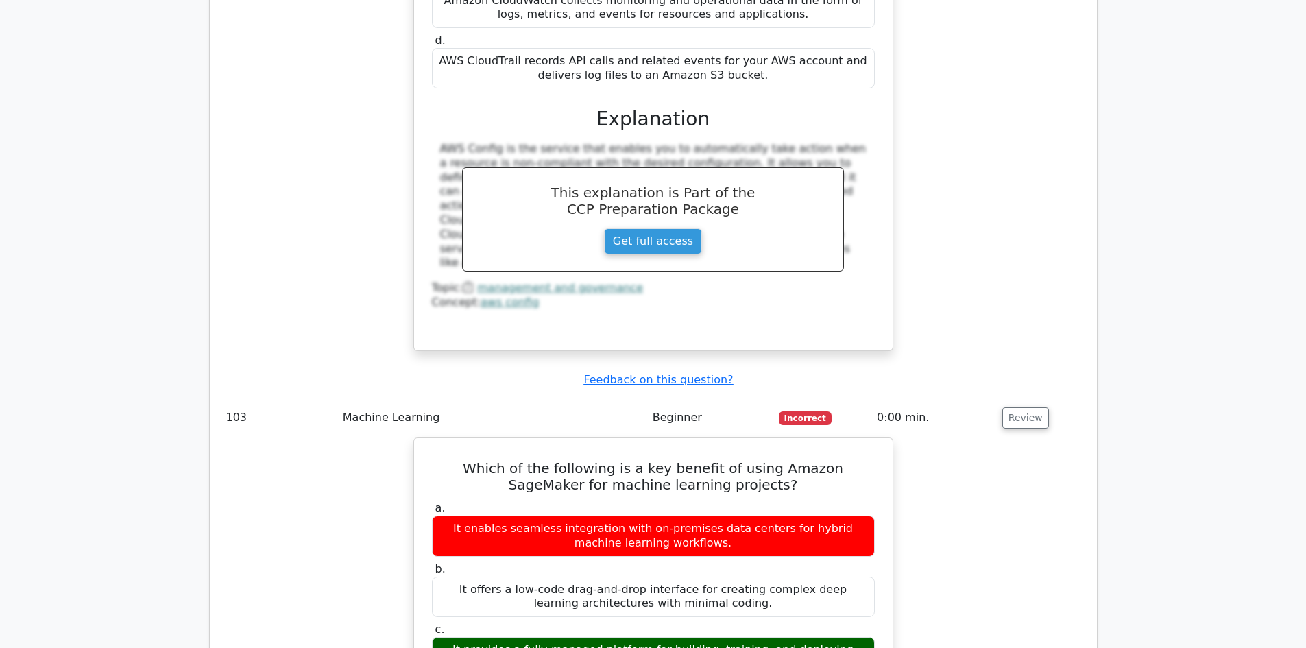
scroll to position [69086, 0]
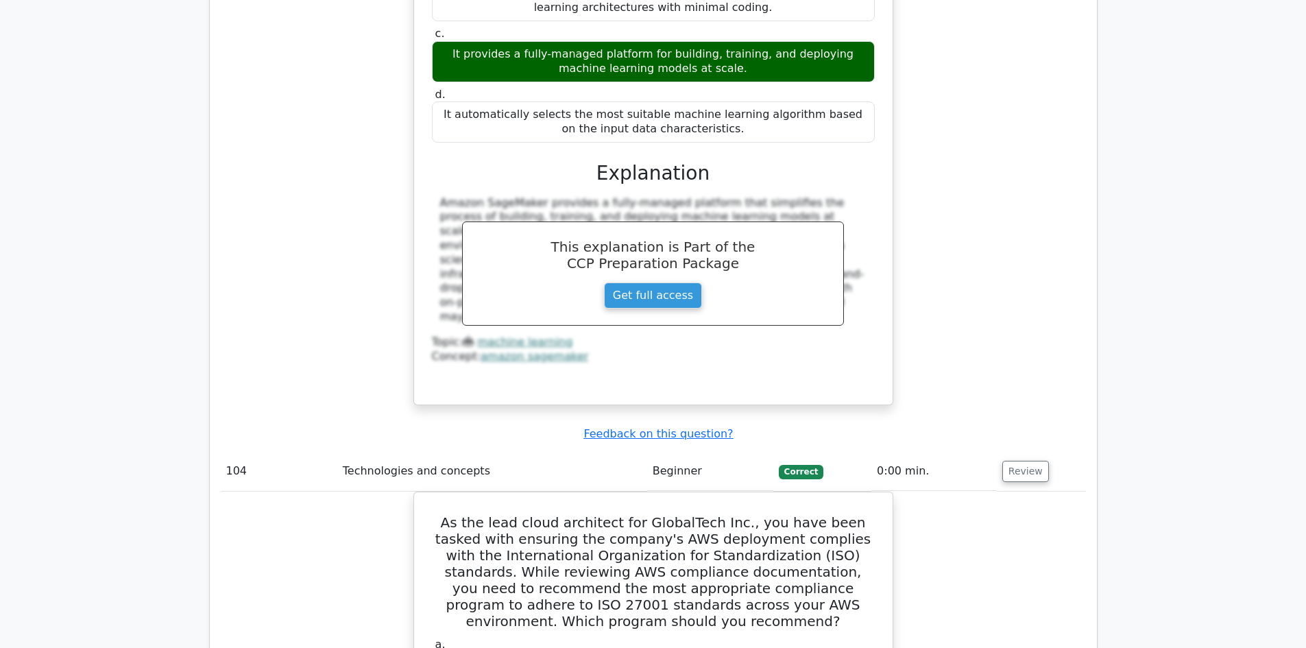
scroll to position [69771, 0]
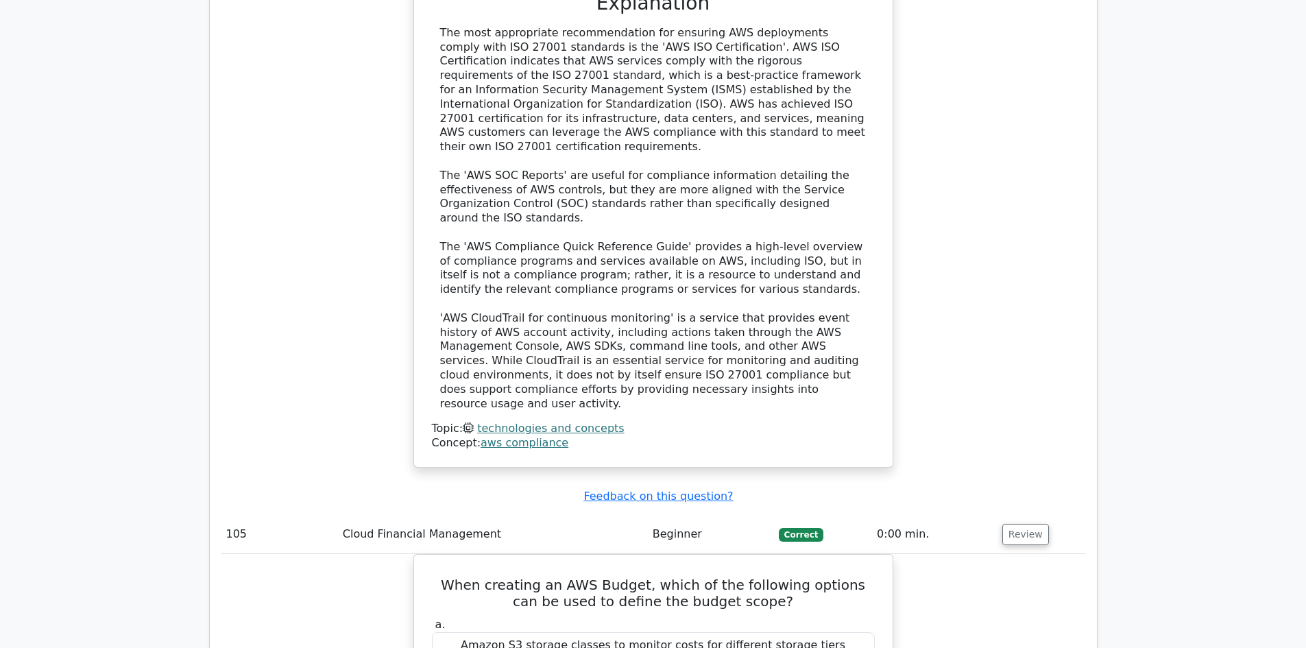
scroll to position [70594, 0]
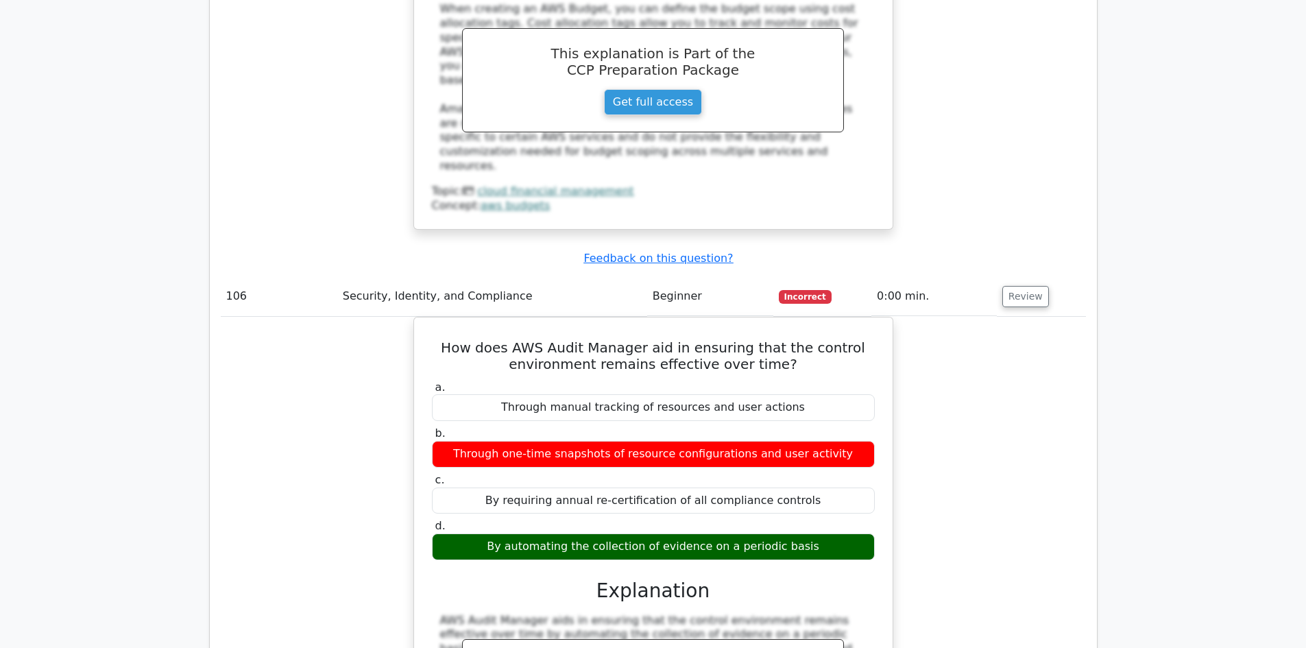
scroll to position [71210, 0]
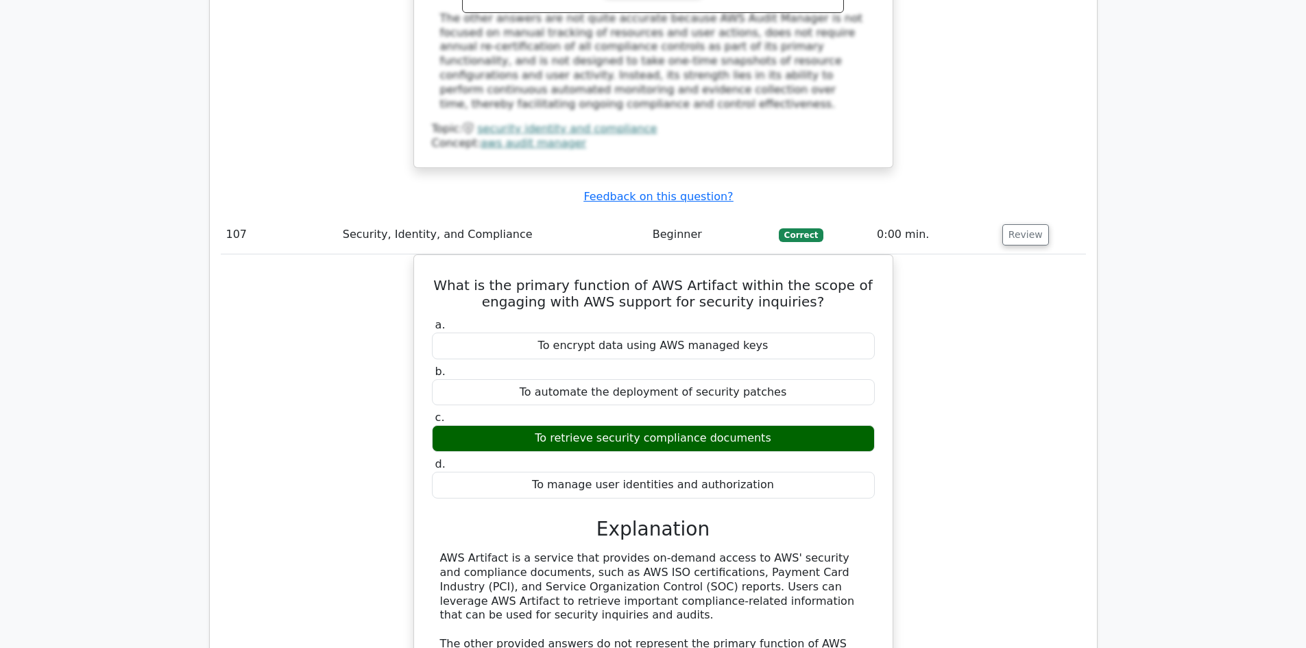
scroll to position [71896, 0]
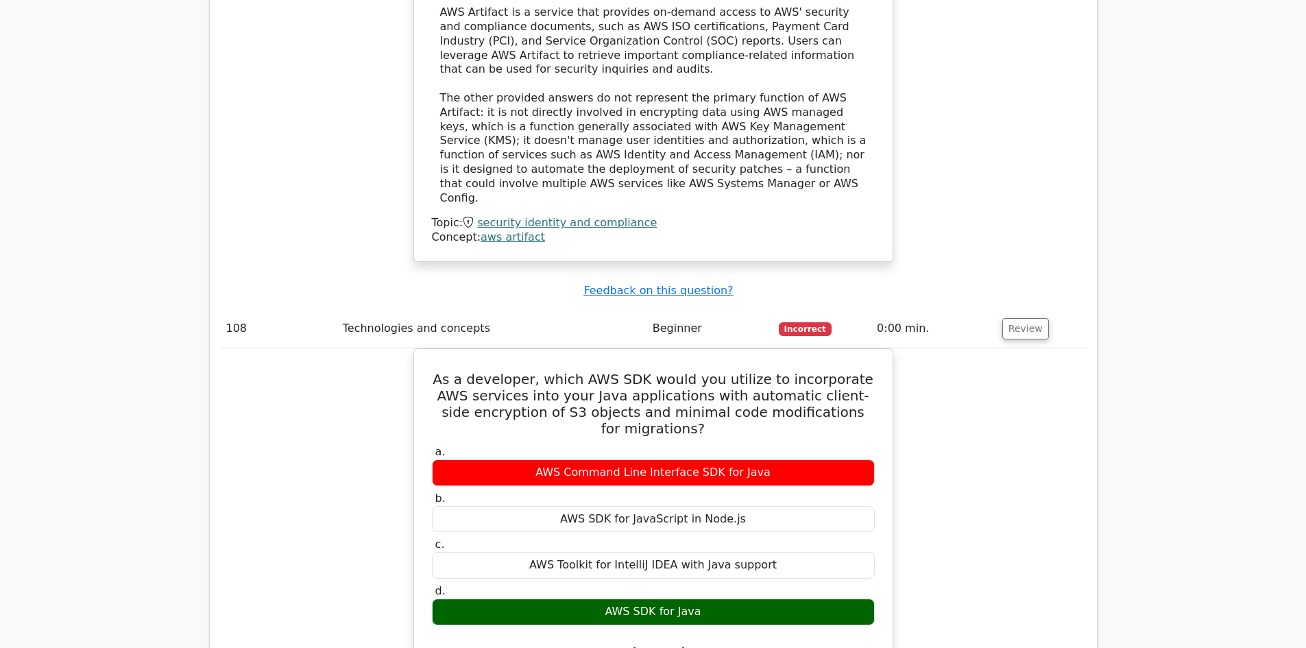
scroll to position [72444, 0]
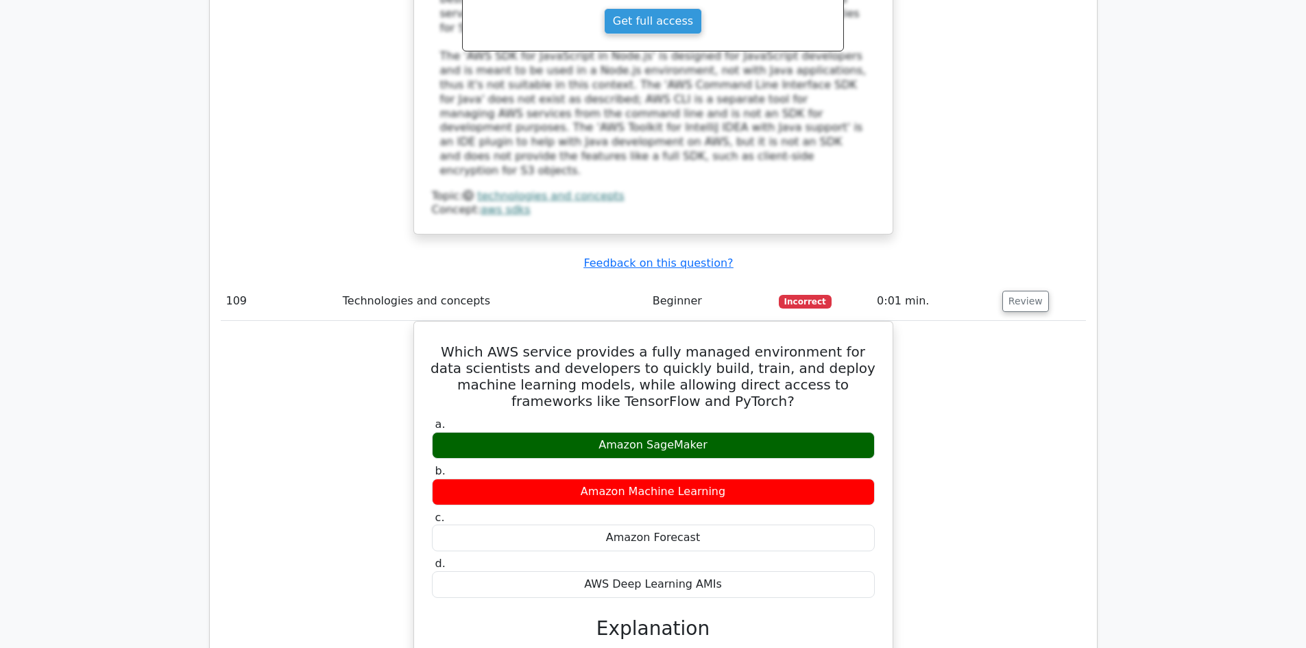
scroll to position [73198, 0]
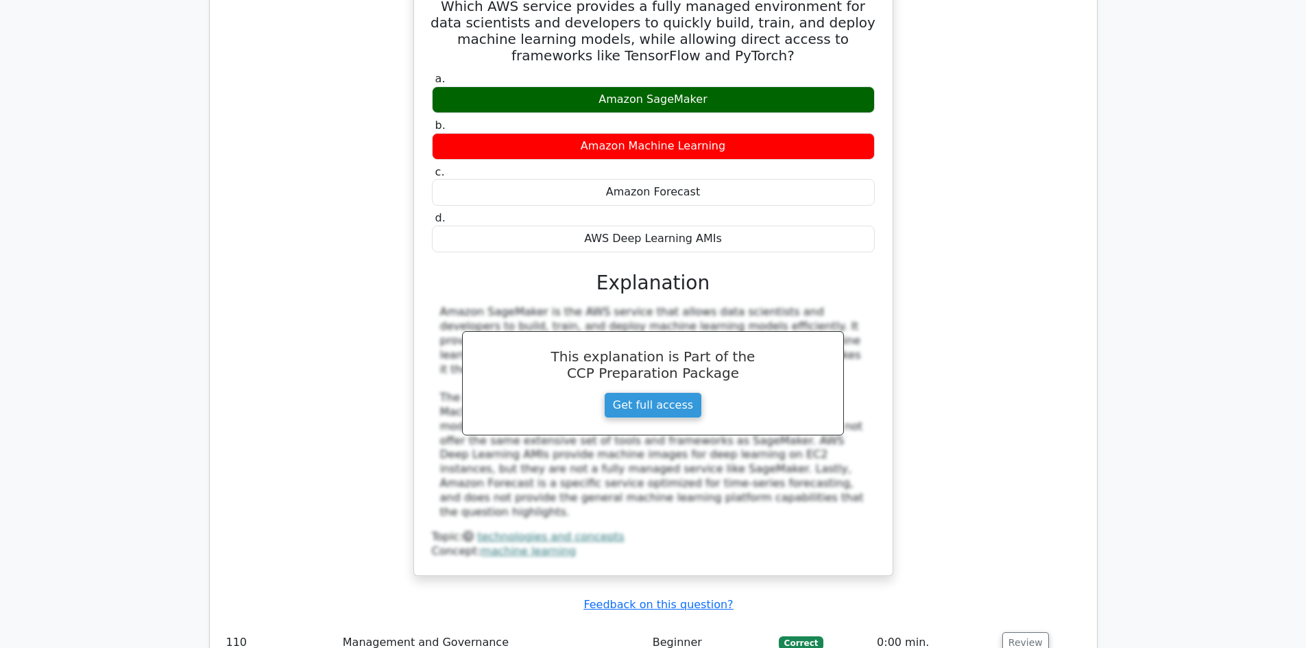
scroll to position [73815, 0]
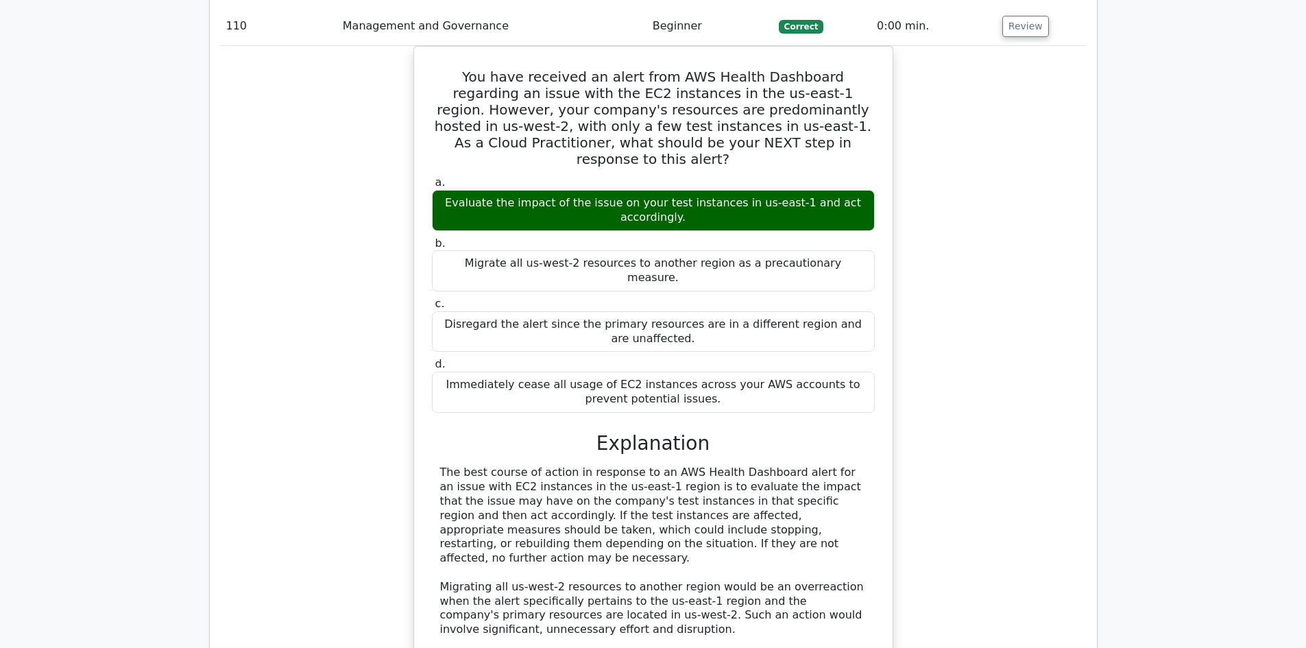
scroll to position [74500, 0]
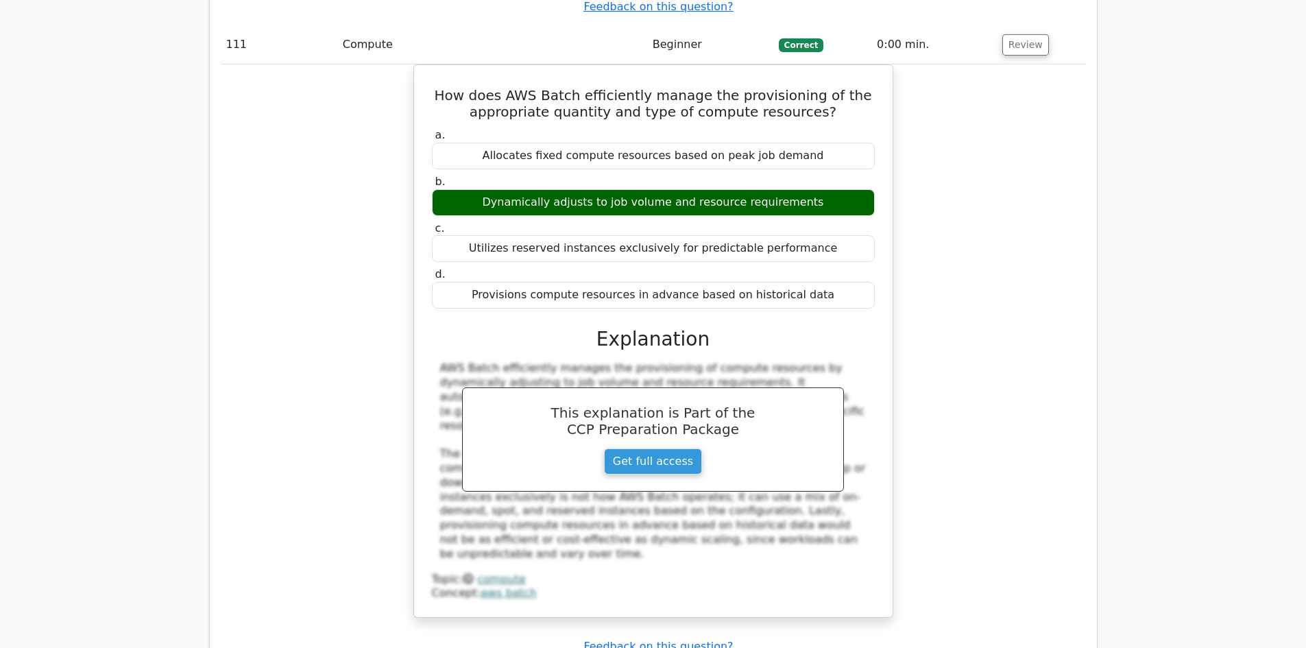
scroll to position [75185, 0]
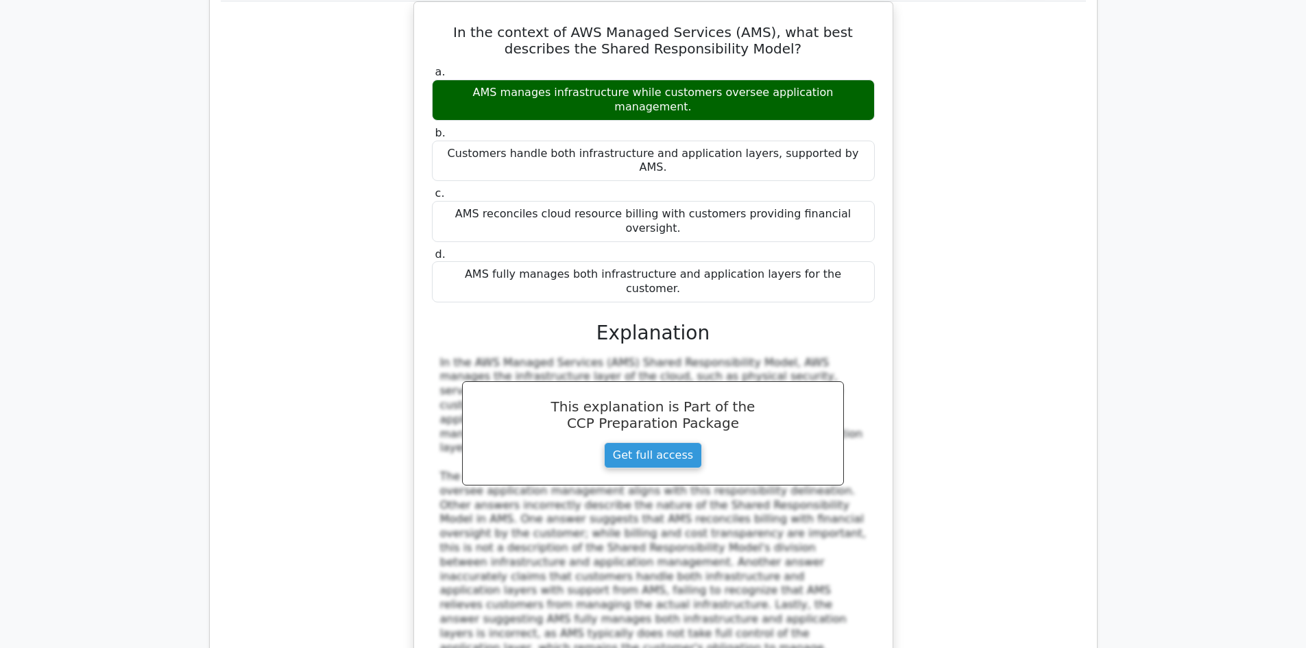
scroll to position [75802, 0]
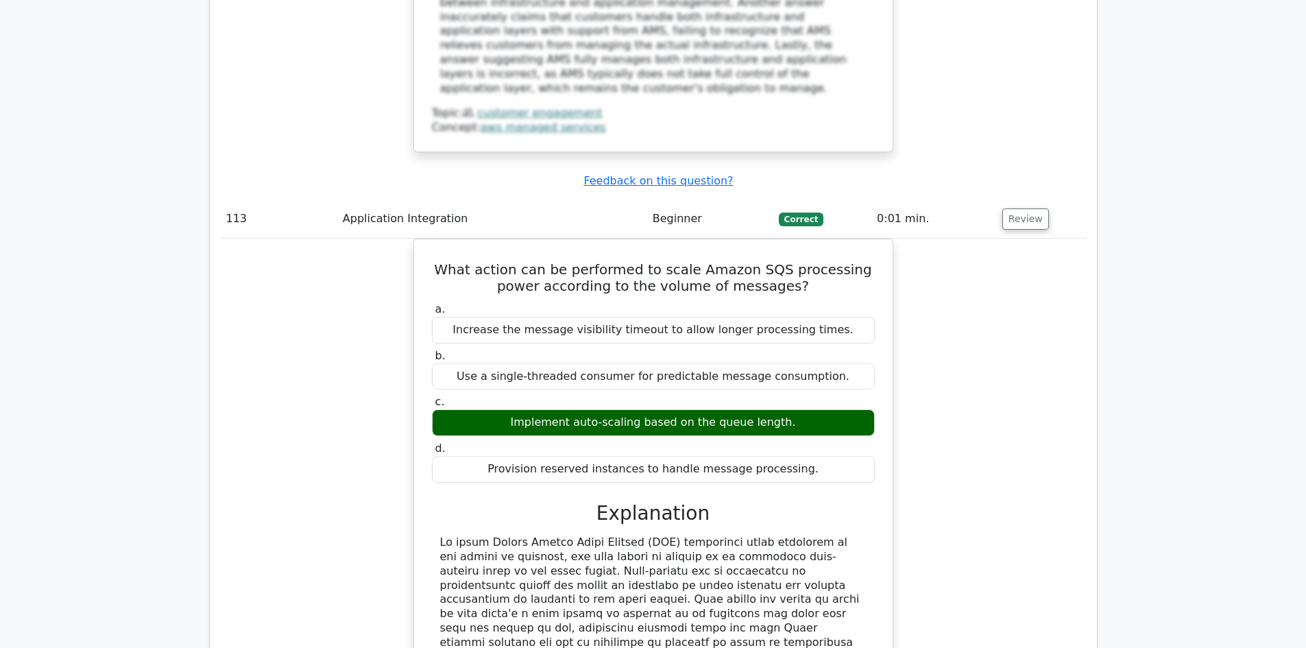
scroll to position [76487, 0]
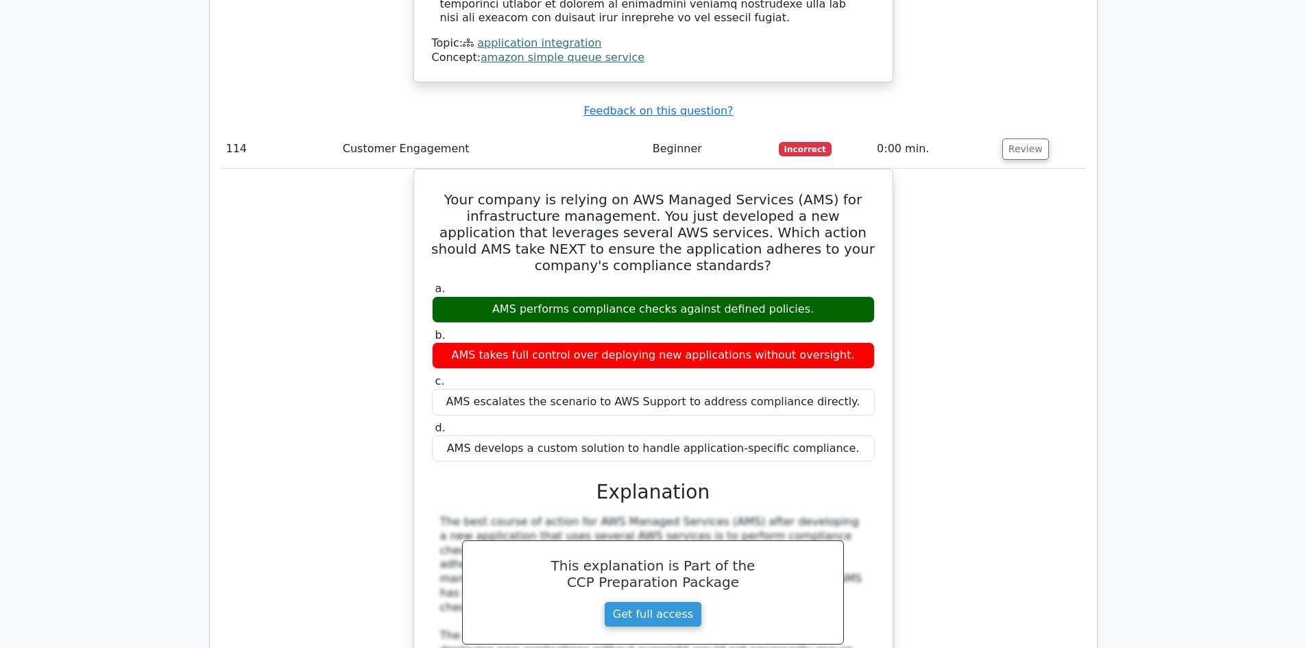
scroll to position [77036, 0]
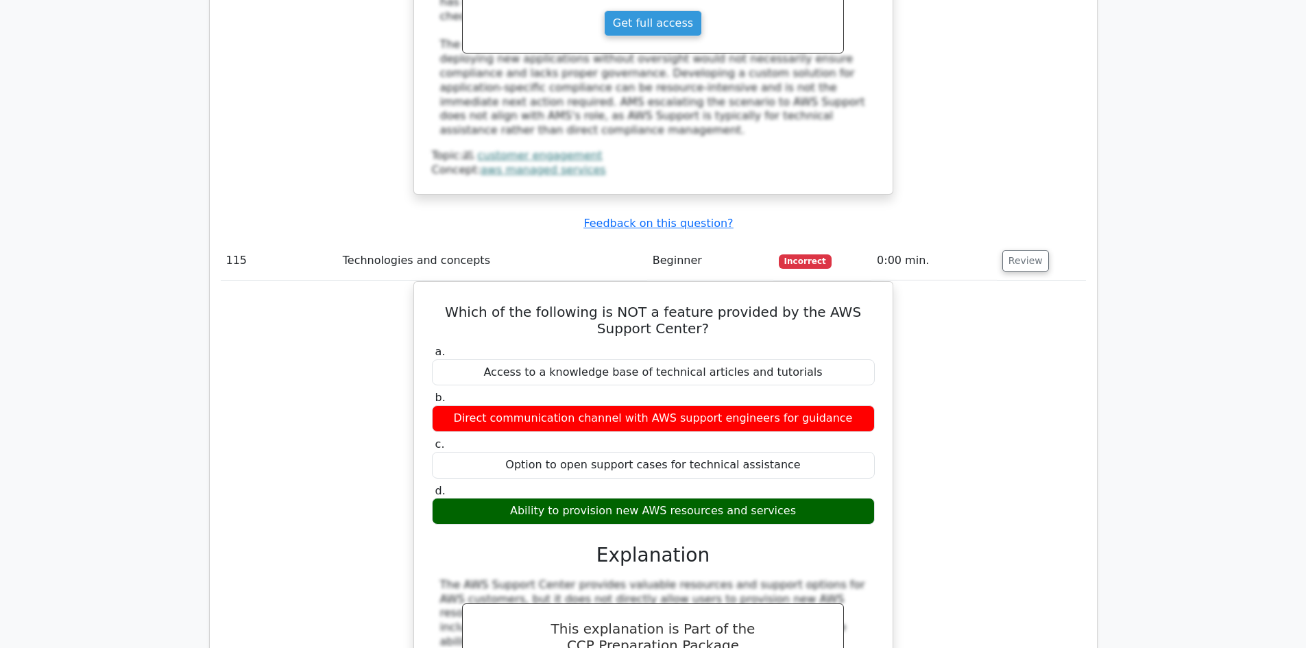
scroll to position [77652, 0]
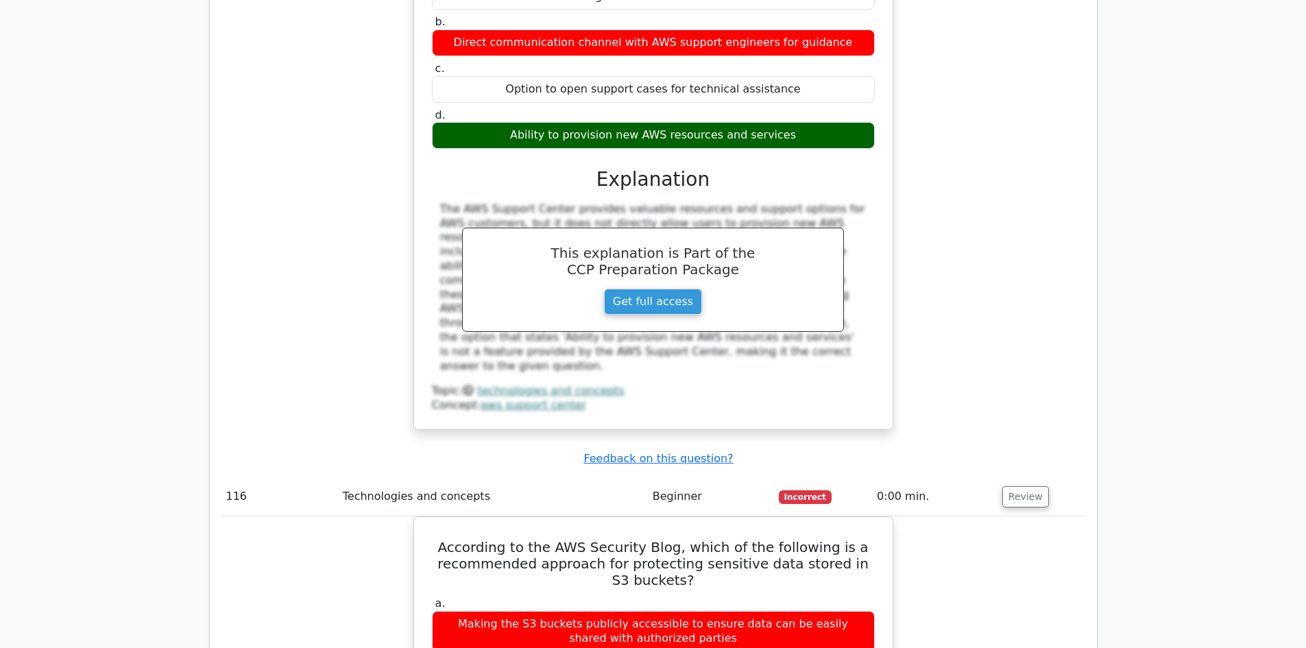
scroll to position [78338, 0]
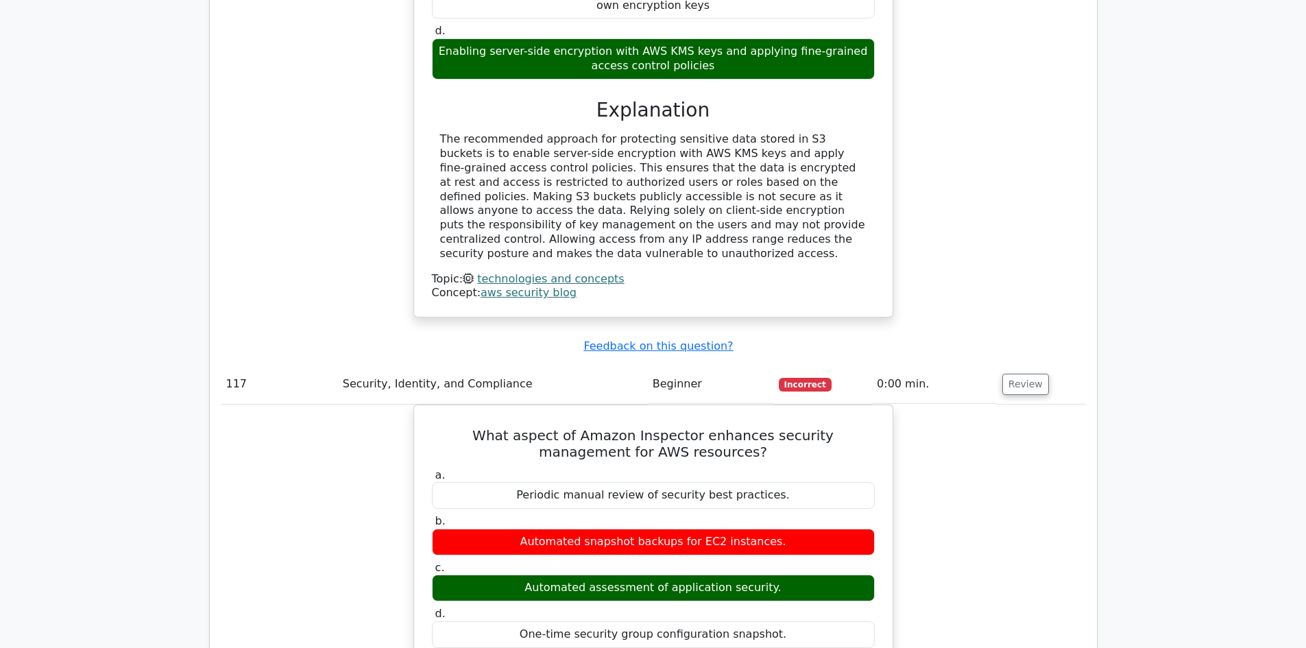
scroll to position [78886, 0]
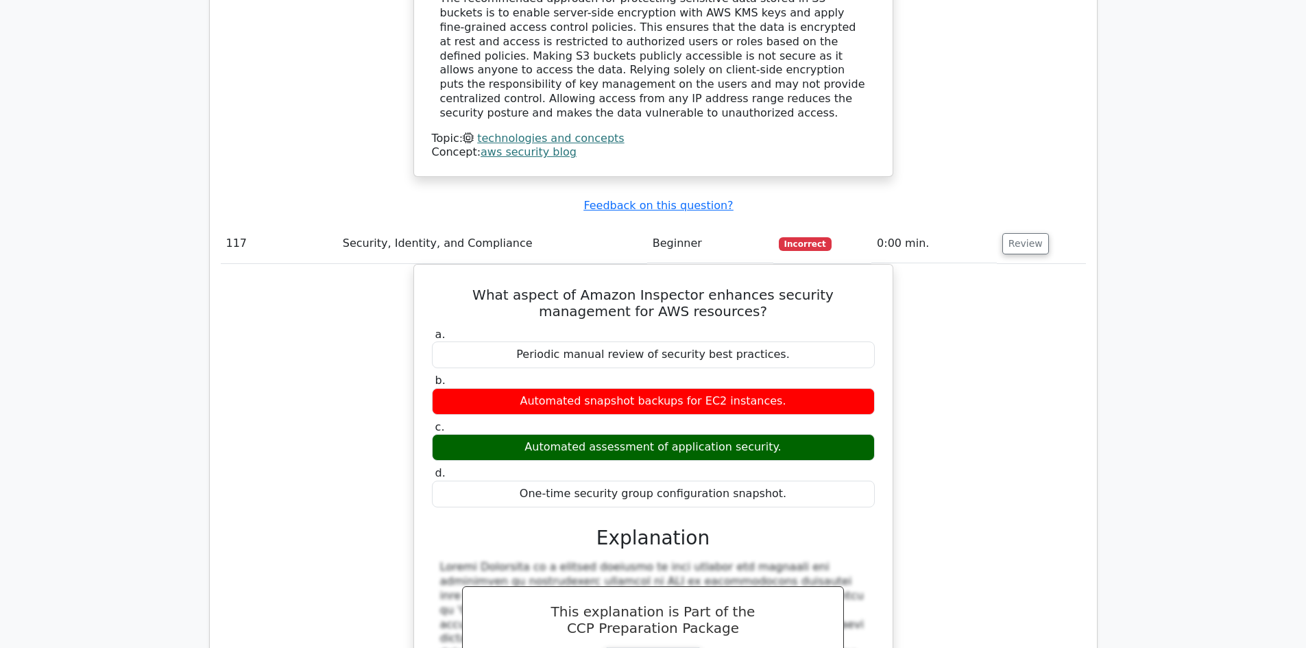
drag, startPoint x: 1025, startPoint y: 356, endPoint x: 1051, endPoint y: 354, distance: 25.4
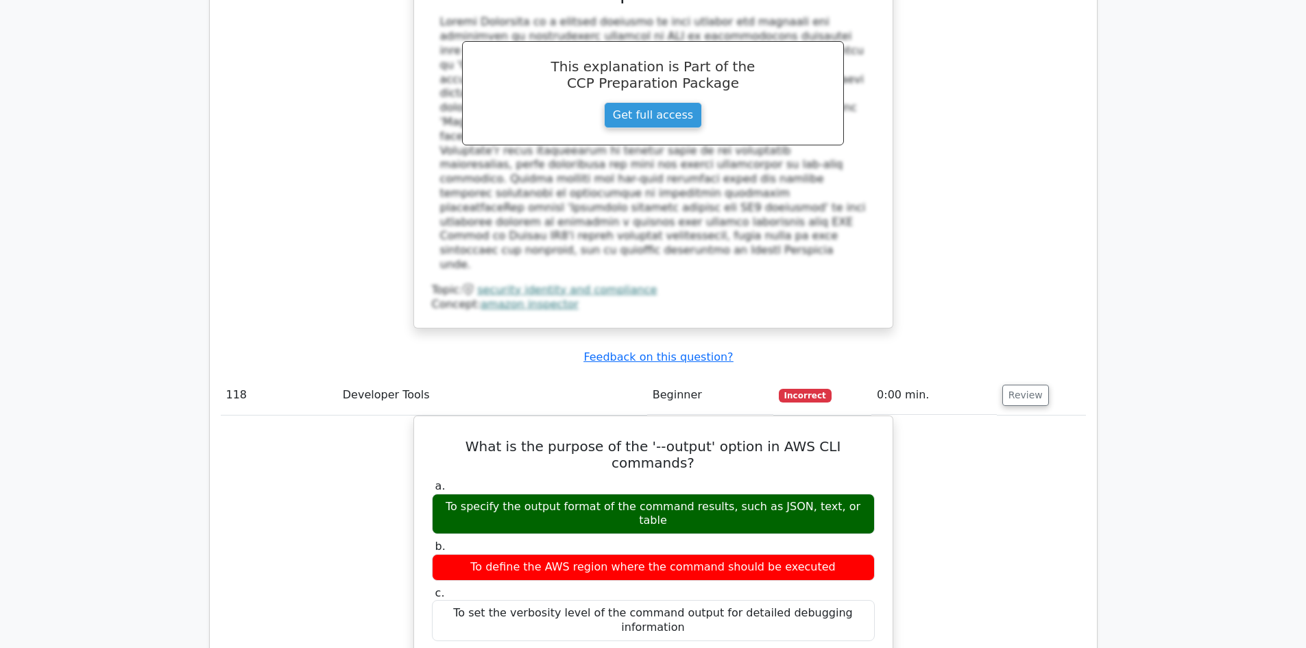
scroll to position [79708, 0]
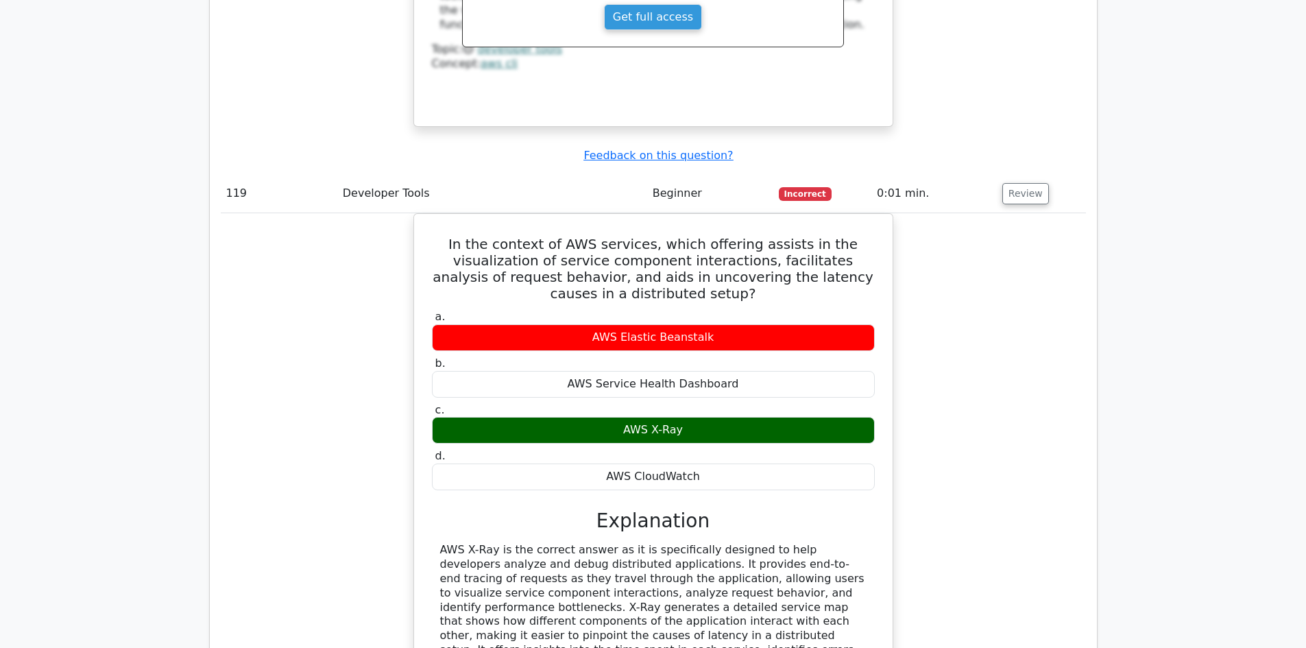
scroll to position [80325, 0]
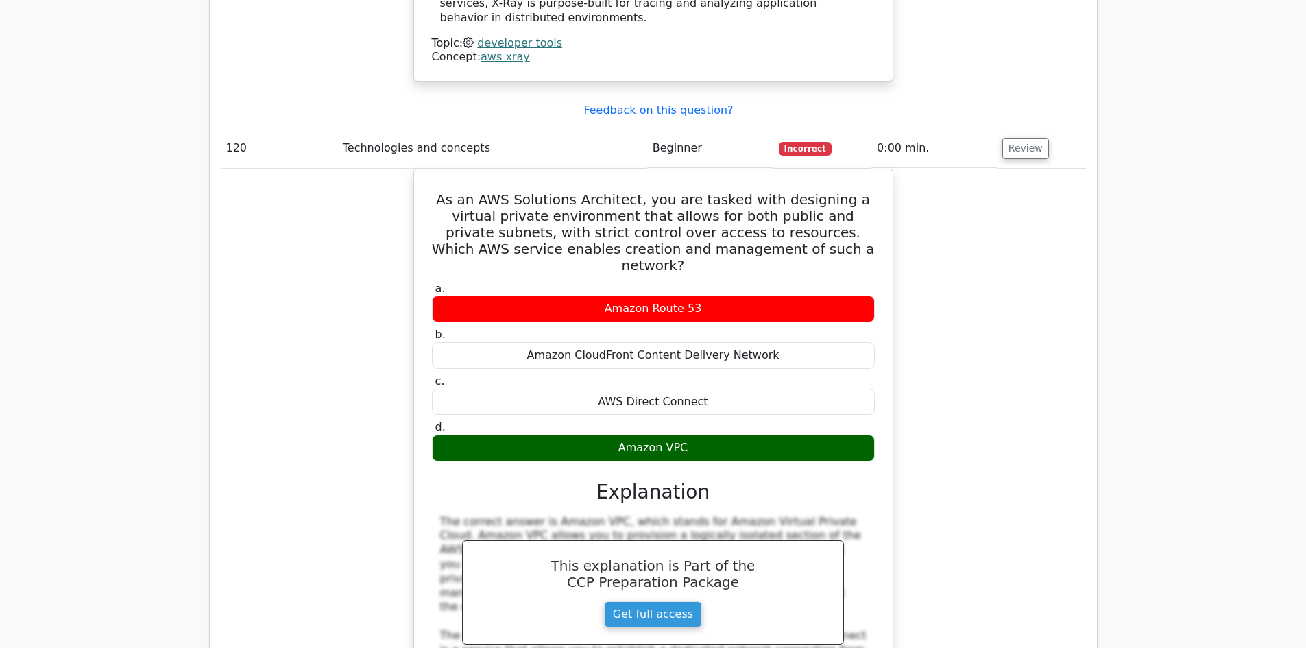
scroll to position [81010, 0]
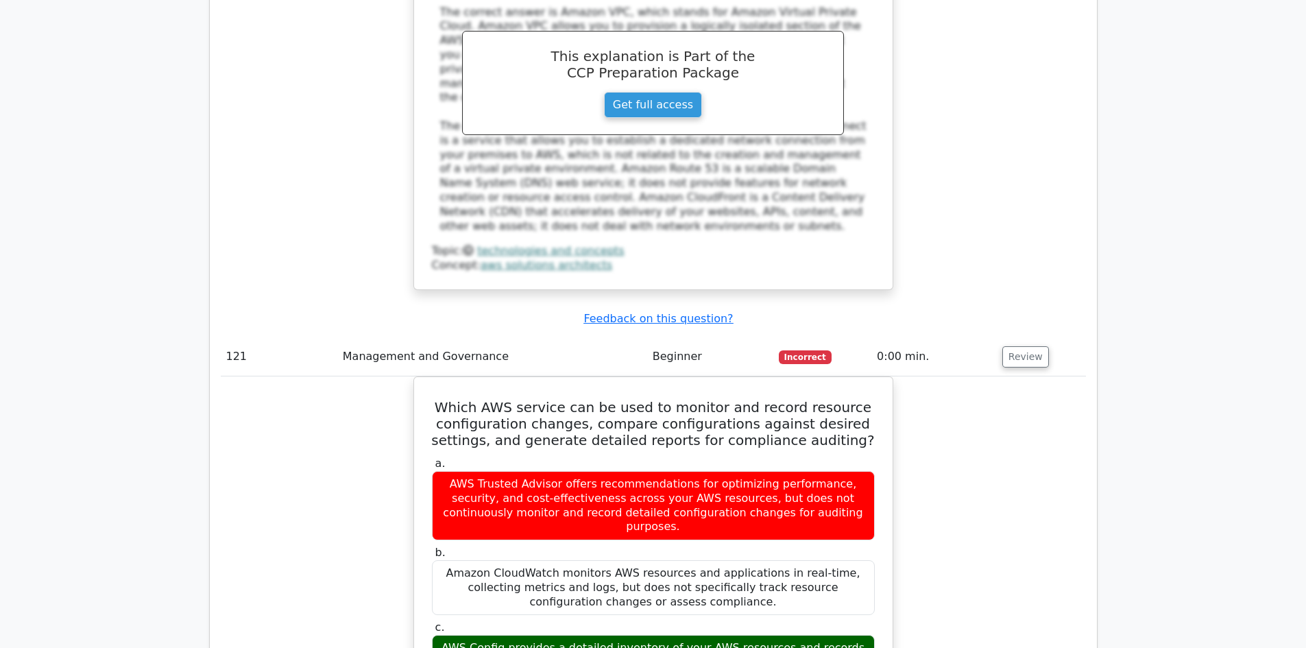
scroll to position [81696, 0]
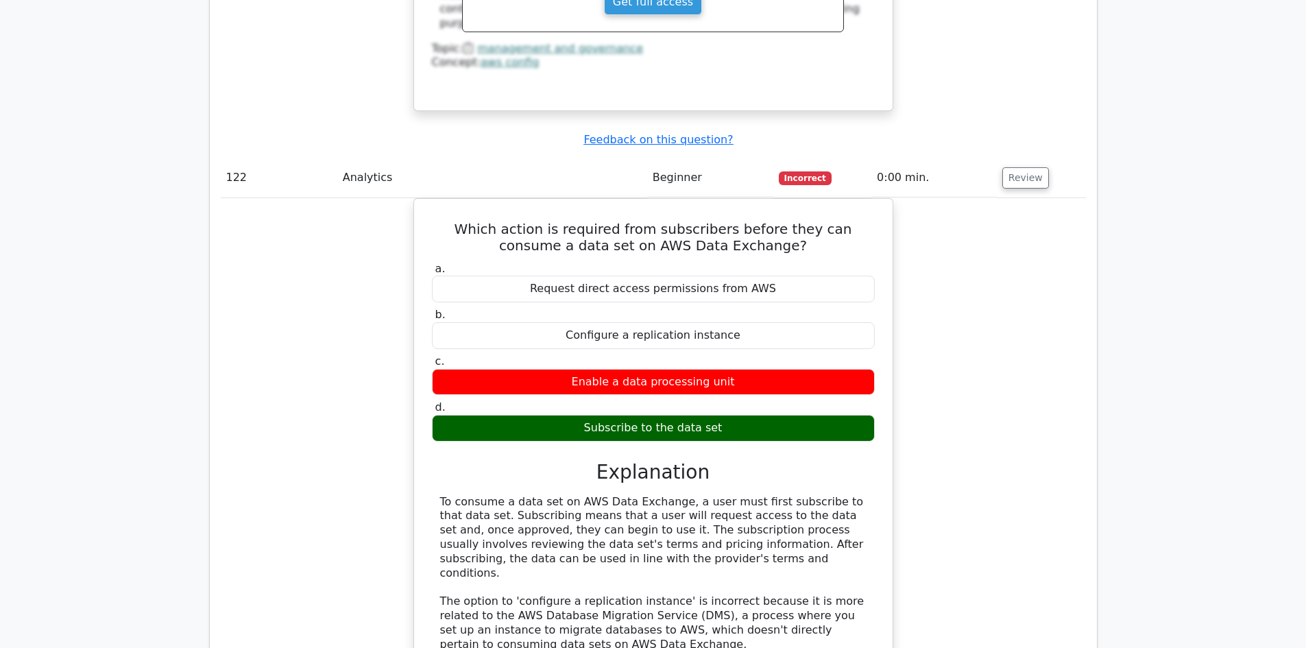
scroll to position [82450, 0]
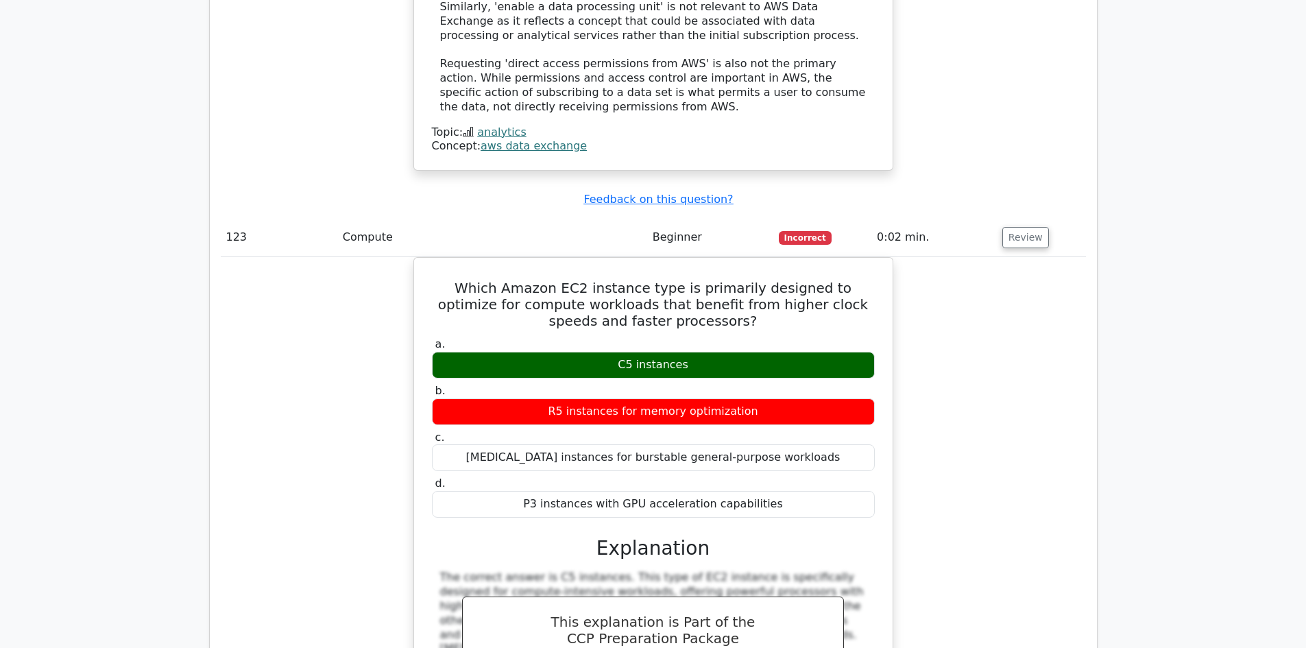
scroll to position [83066, 0]
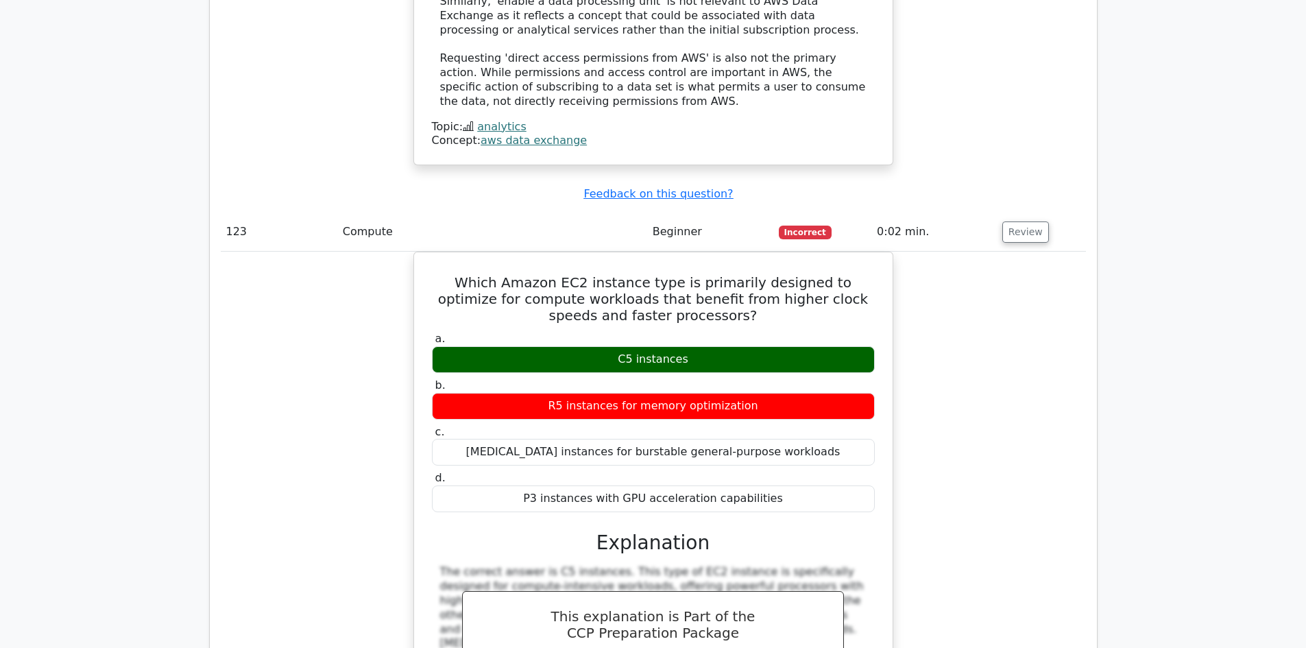
drag, startPoint x: 1016, startPoint y: 105, endPoint x: 1025, endPoint y: 106, distance: 9.0
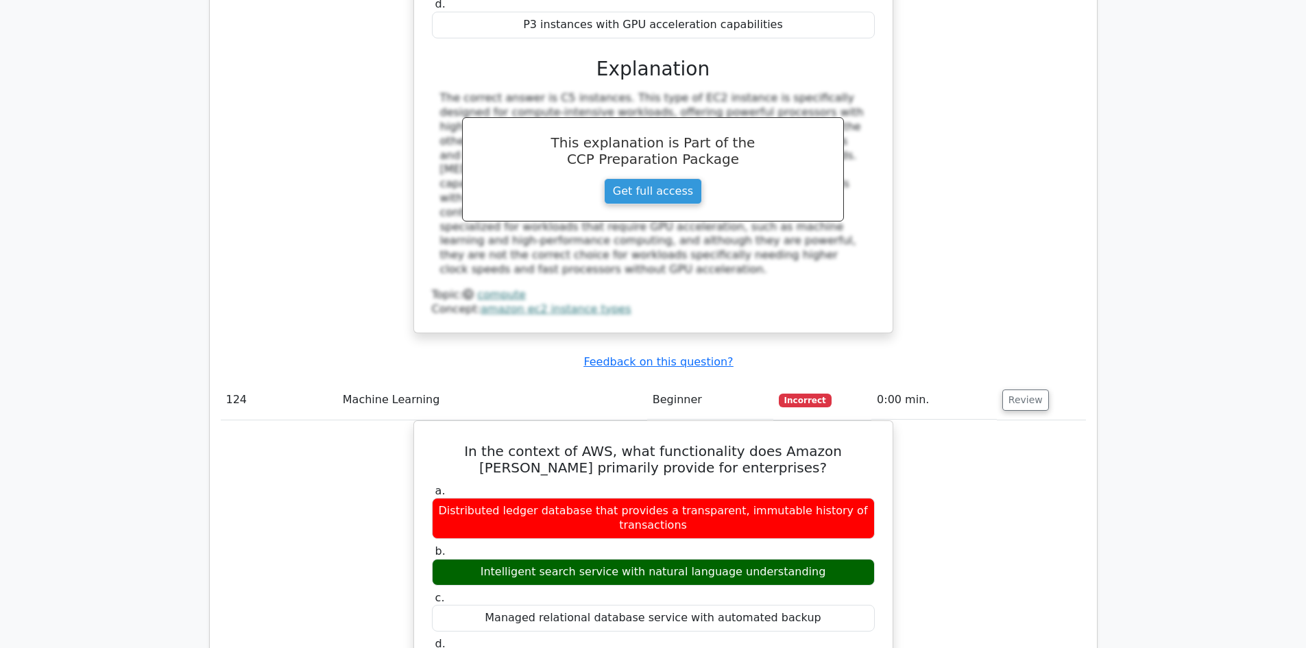
scroll to position [83546, 0]
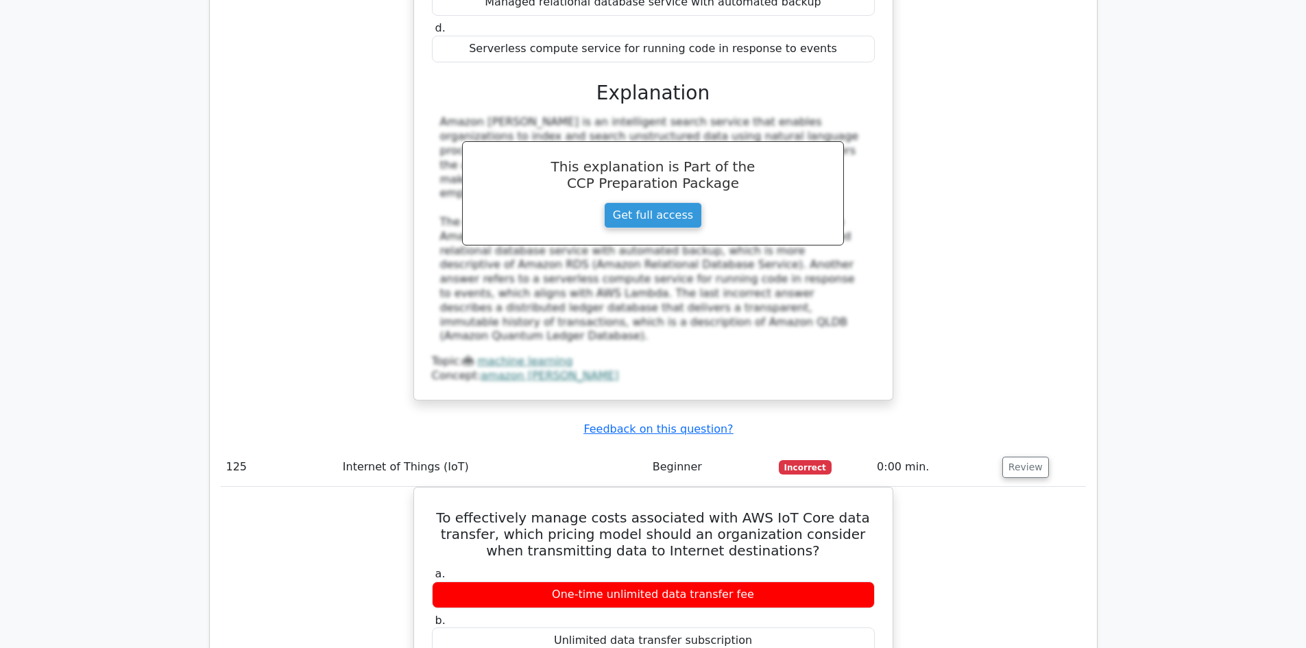
scroll to position [84163, 0]
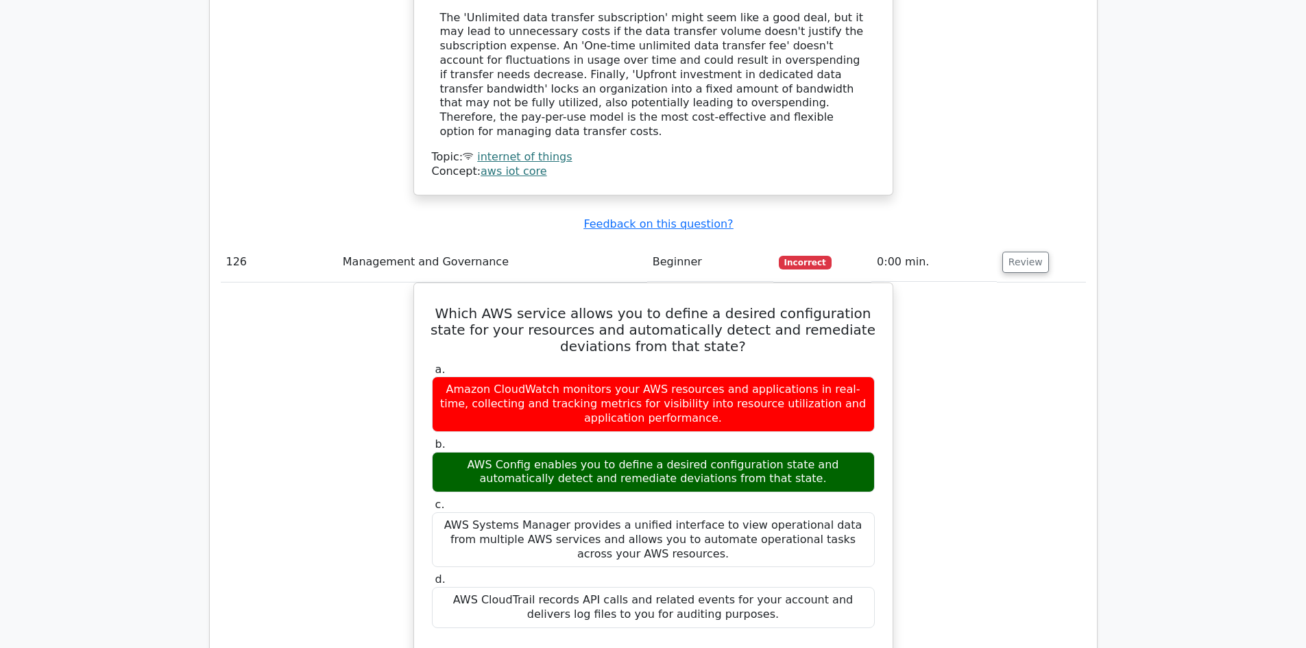
scroll to position [85054, 0]
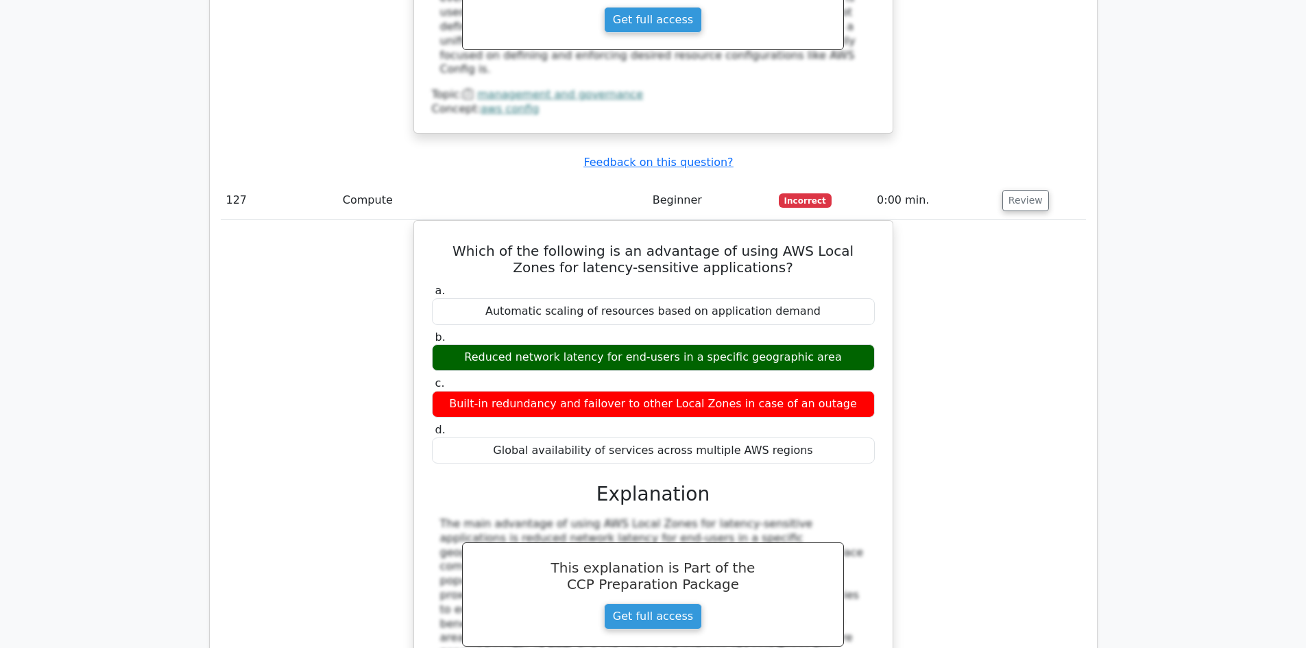
scroll to position [85808, 0]
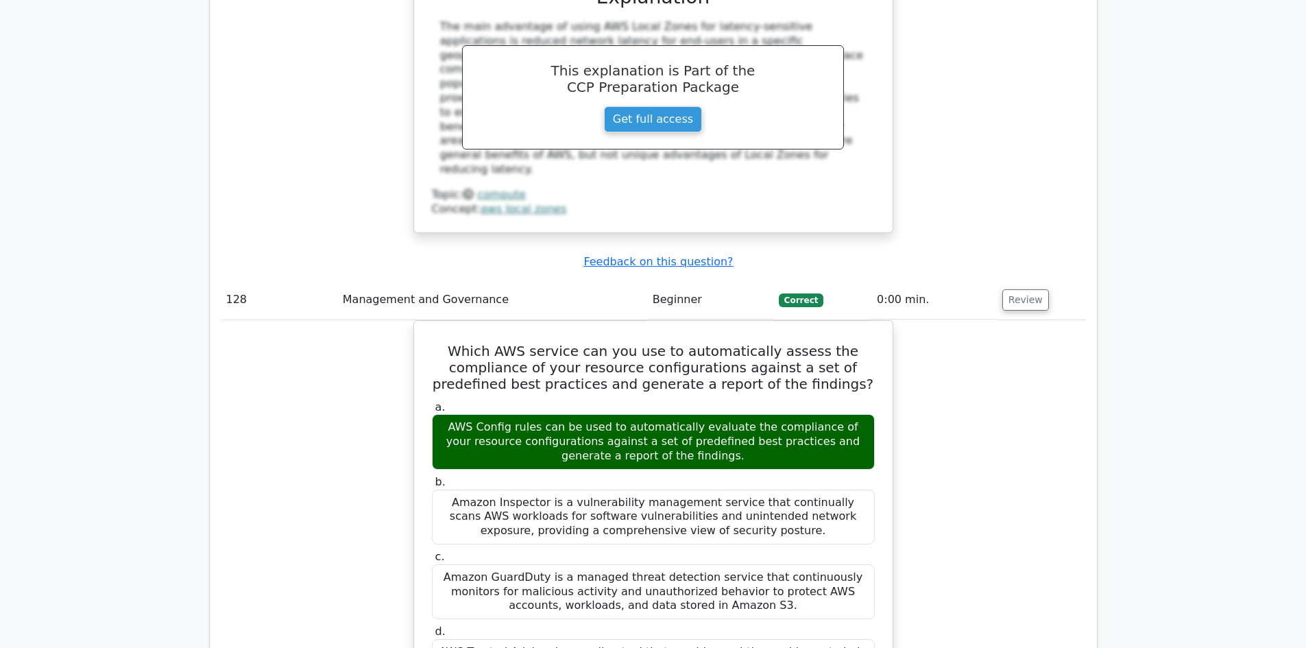
scroll to position [86493, 0]
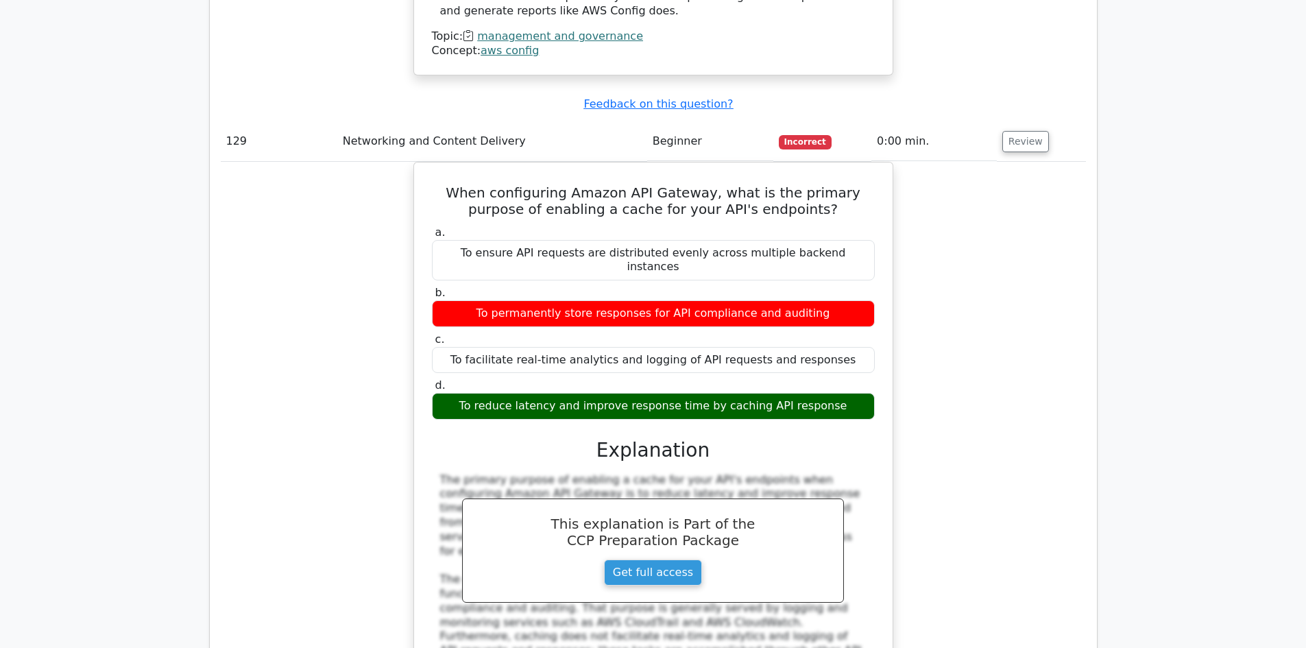
scroll to position [87178, 0]
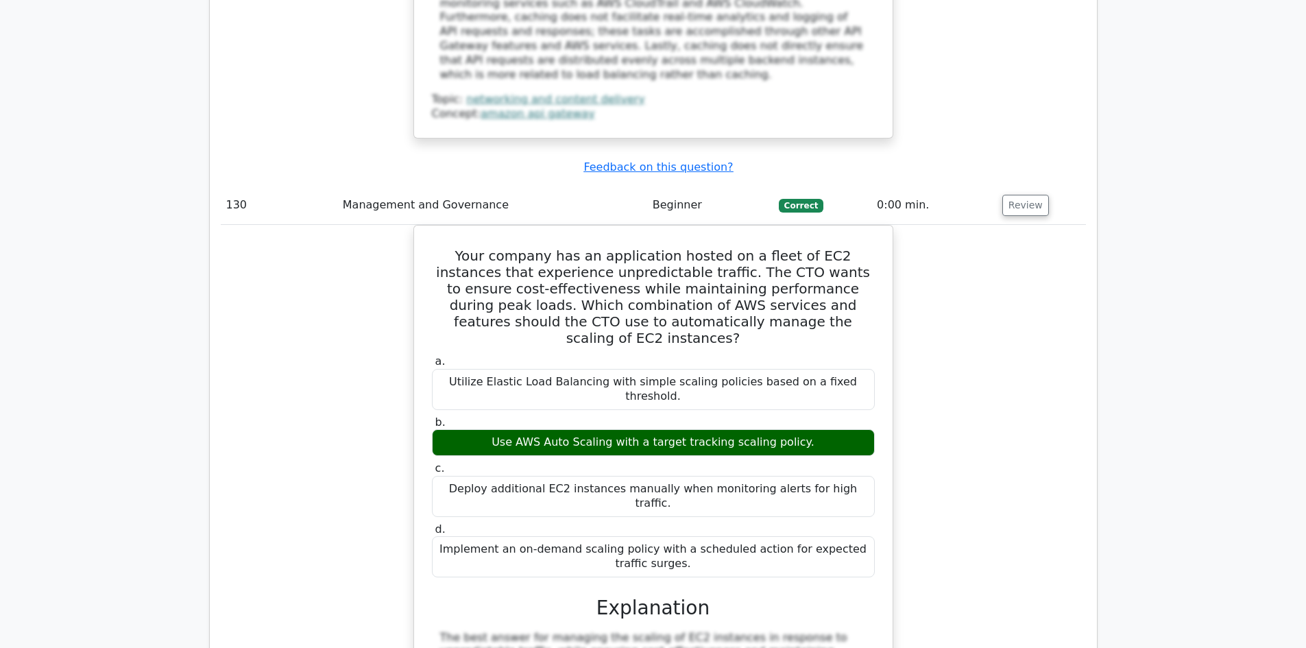
scroll to position [87932, 0]
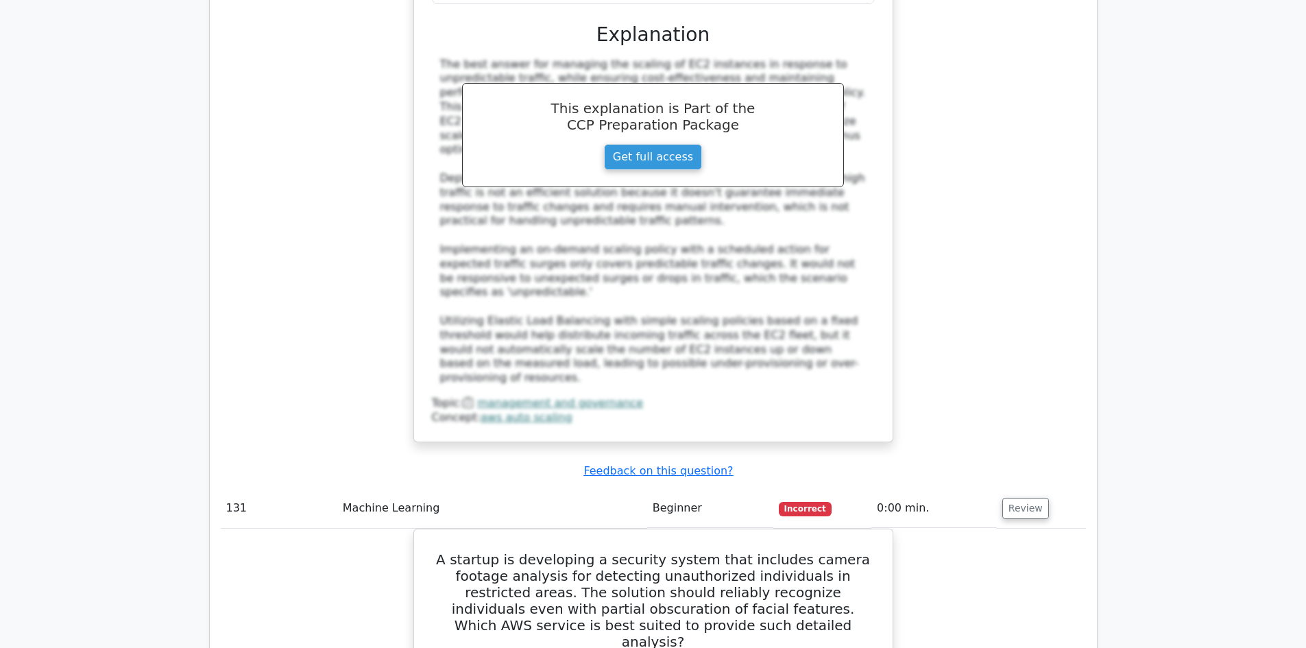
scroll to position [88549, 0]
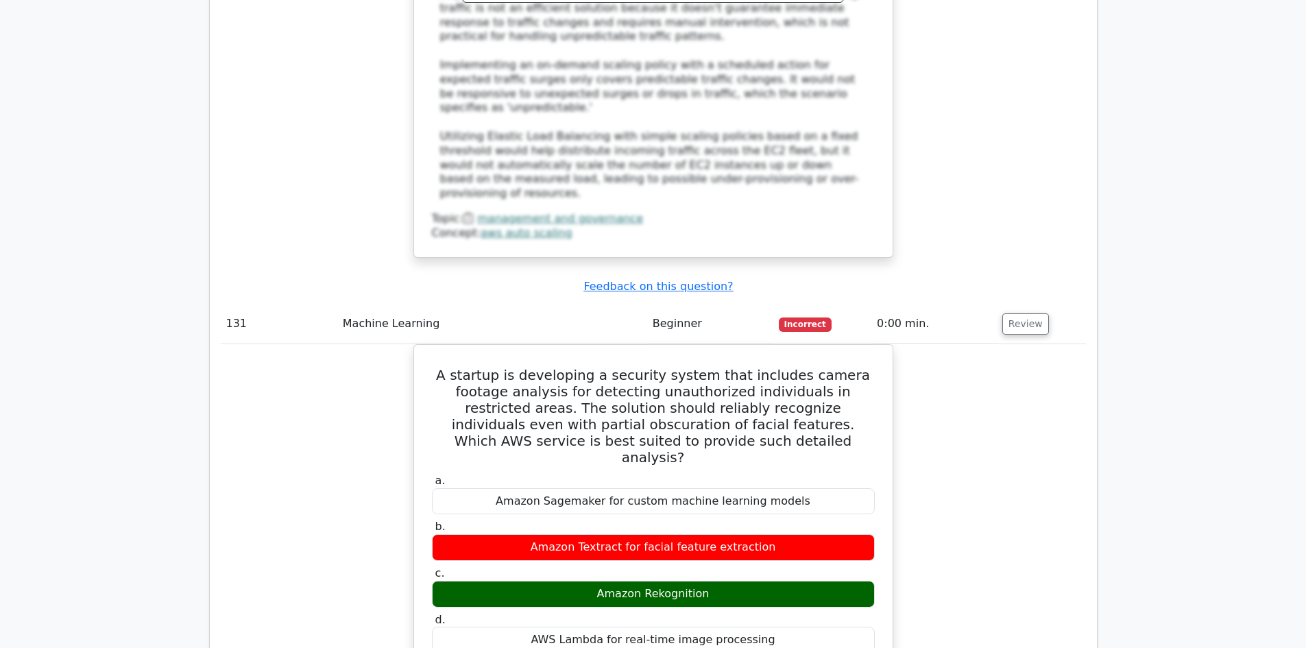
drag, startPoint x: 1026, startPoint y: 320, endPoint x: 1042, endPoint y: 318, distance: 15.9
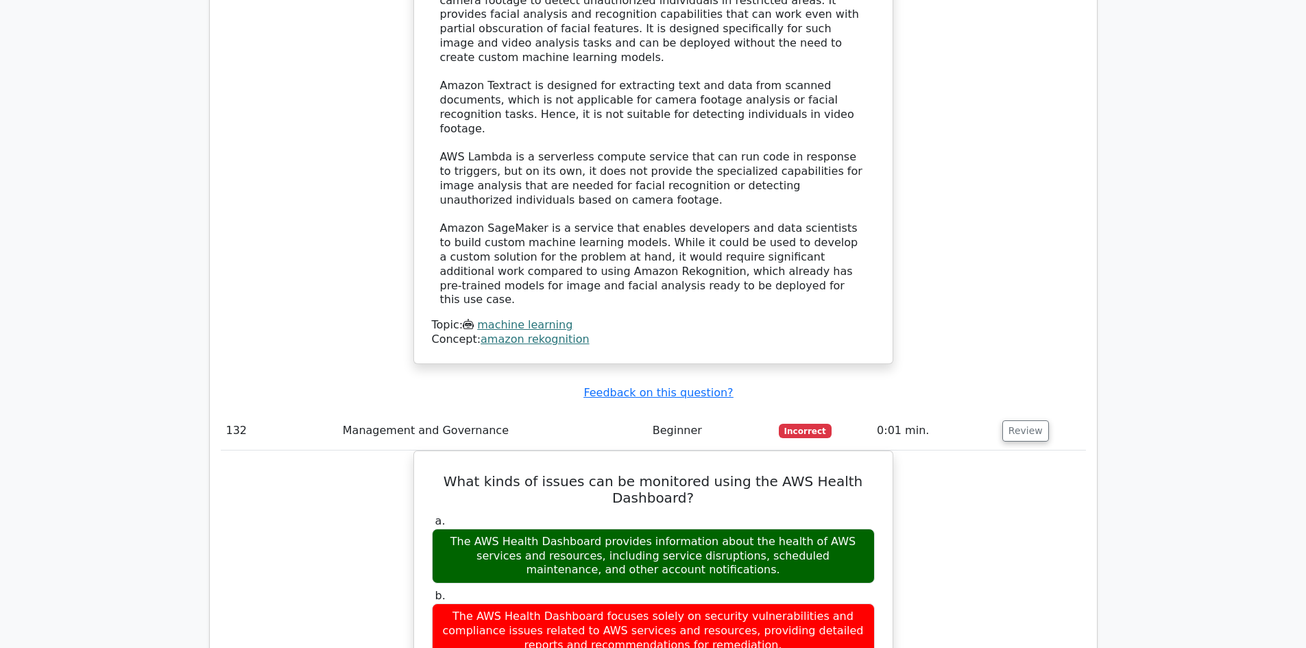
scroll to position [89371, 0]
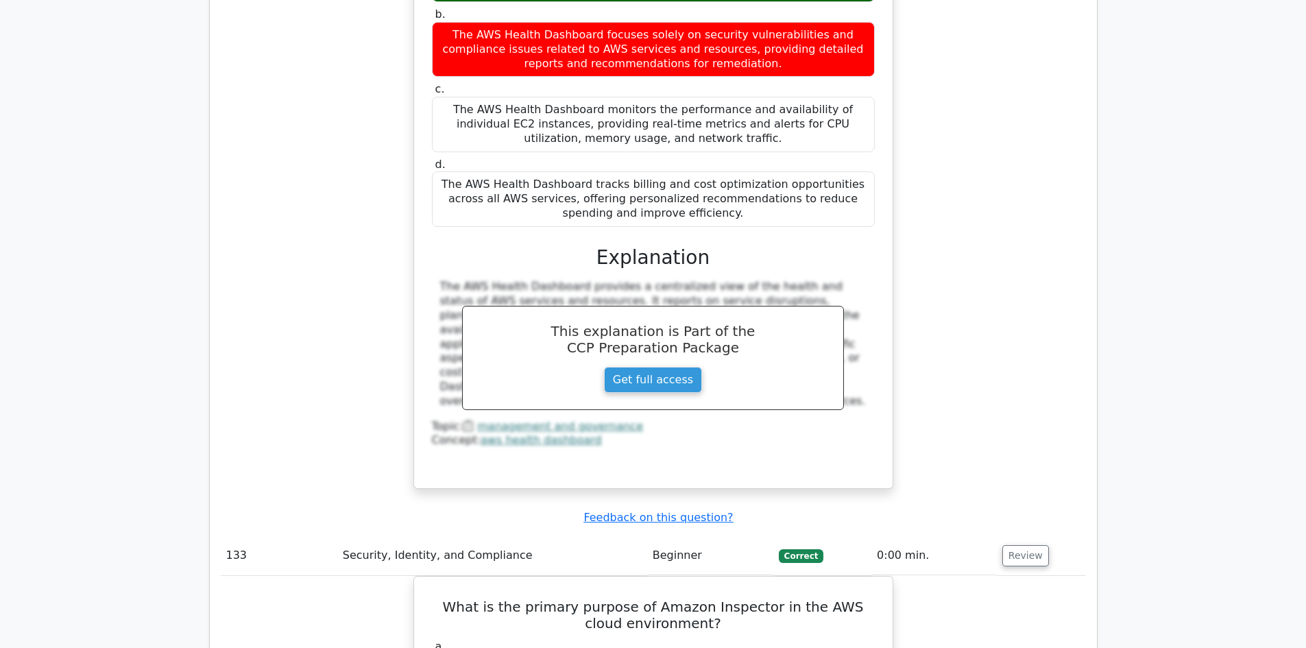
scroll to position [90057, 0]
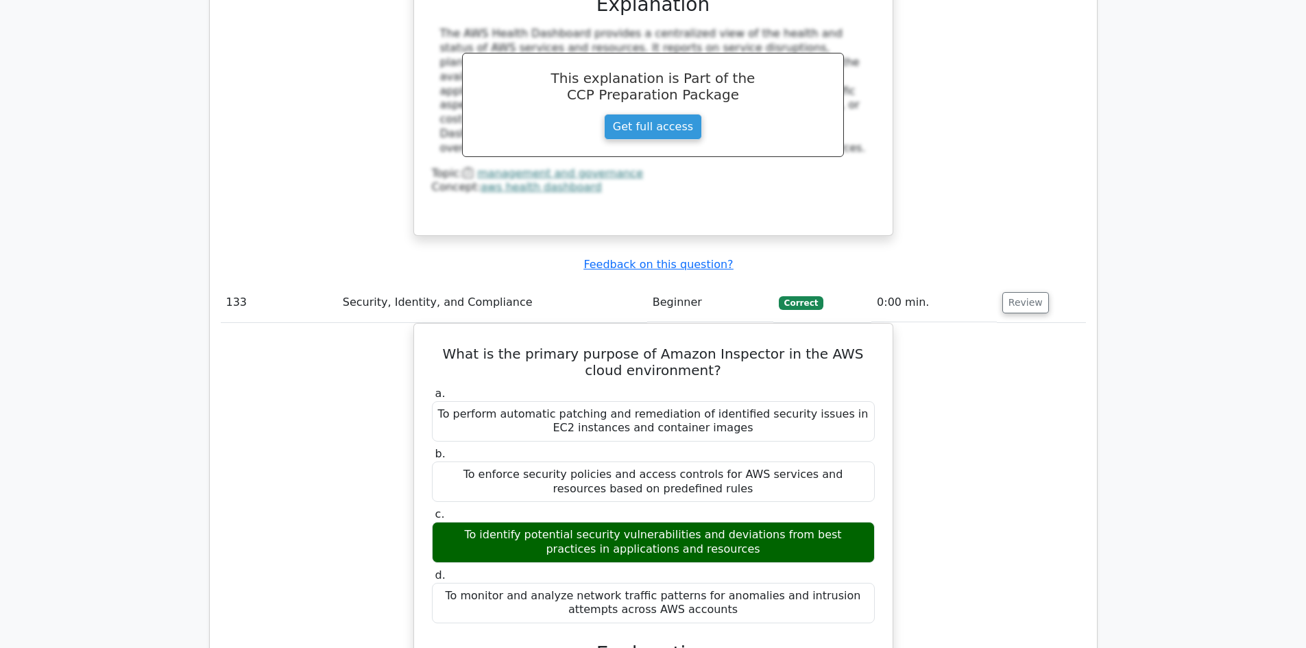
scroll to position [90537, 0]
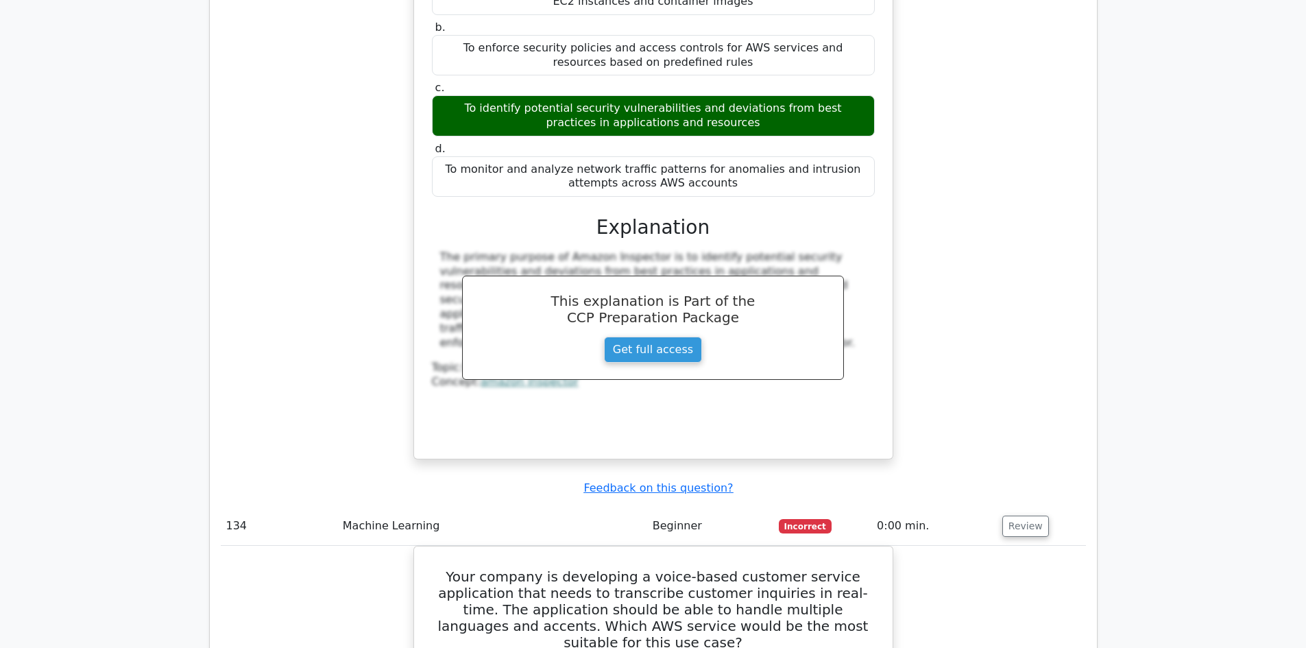
drag, startPoint x: 1025, startPoint y: 425, endPoint x: 1032, endPoint y: 421, distance: 7.7
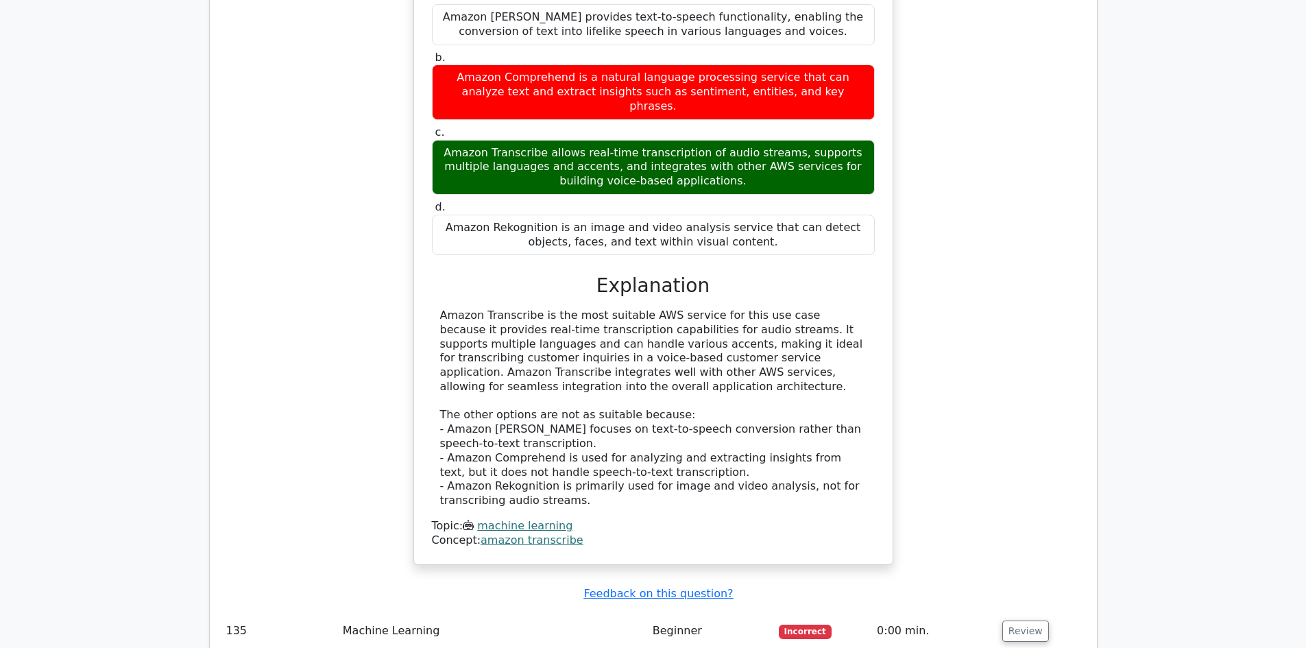
scroll to position [91290, 0]
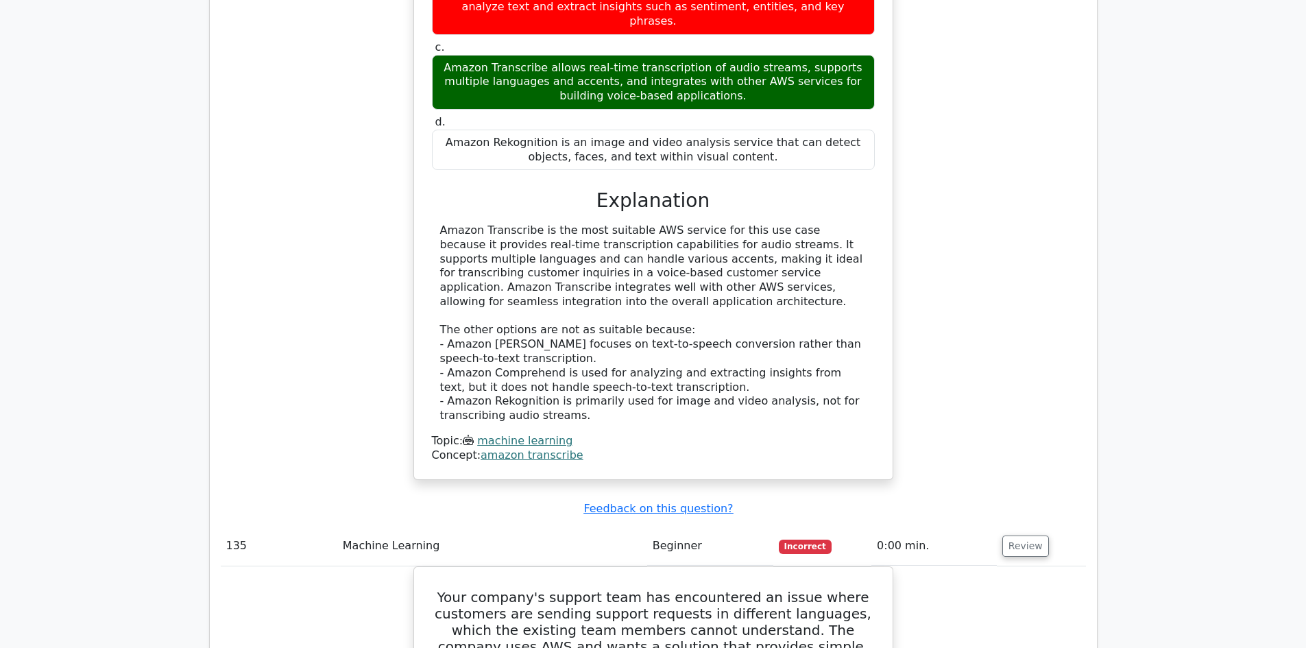
drag, startPoint x: 1007, startPoint y: 266, endPoint x: 1016, endPoint y: 266, distance: 8.9
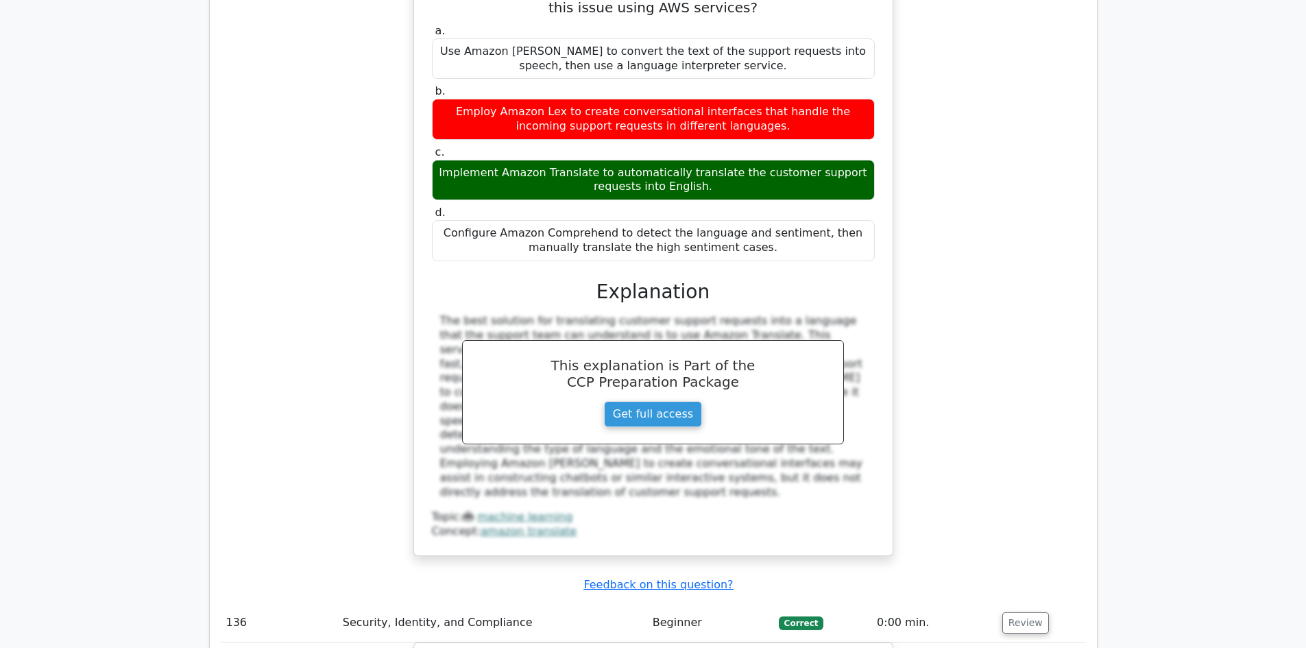
scroll to position [92044, 0]
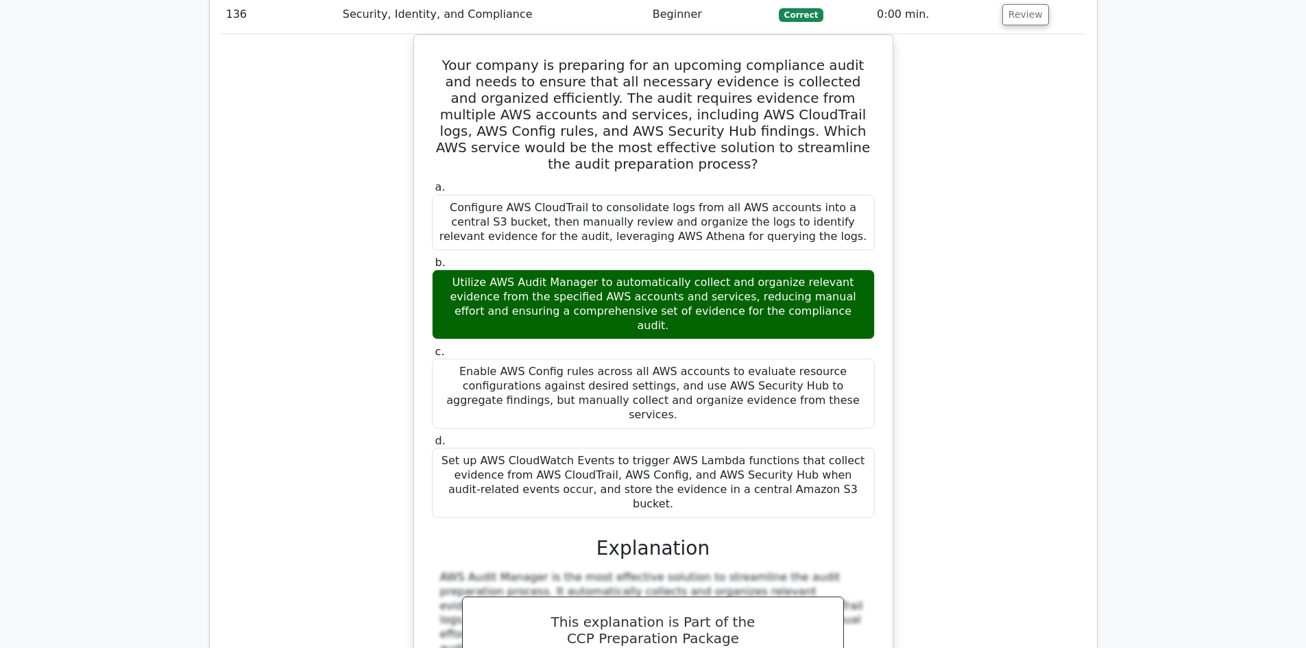
scroll to position [92593, 0]
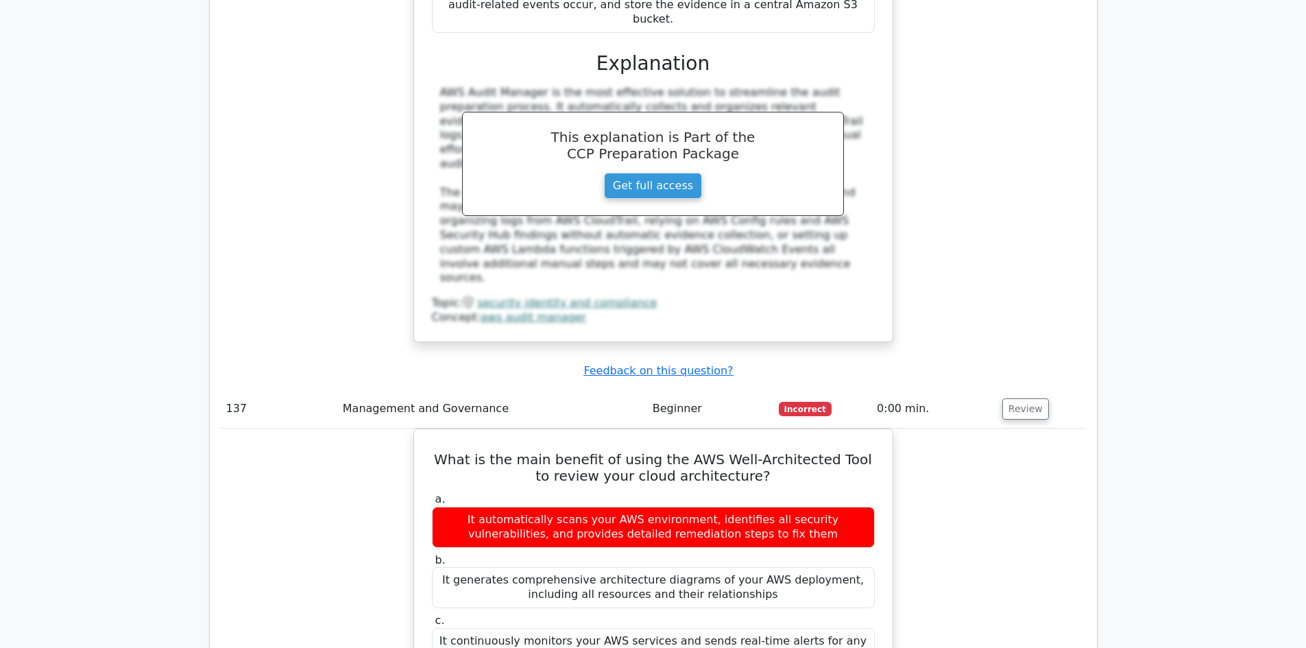
scroll to position [93346, 0]
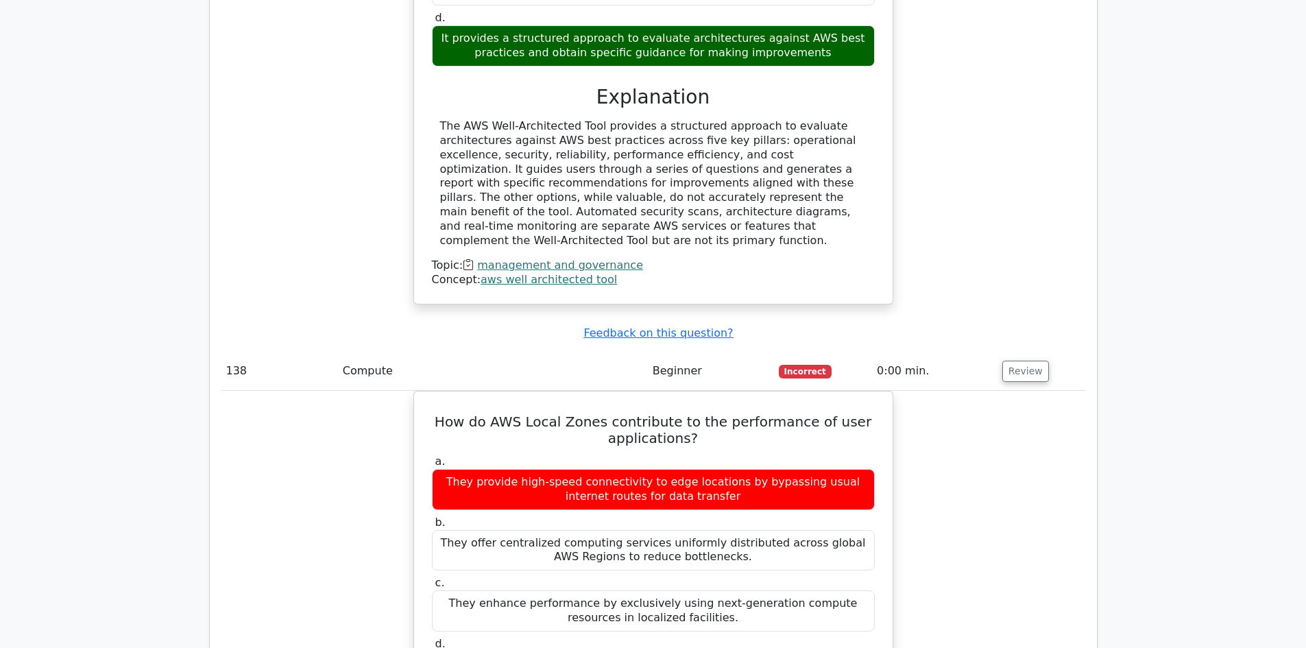
scroll to position [93826, 0]
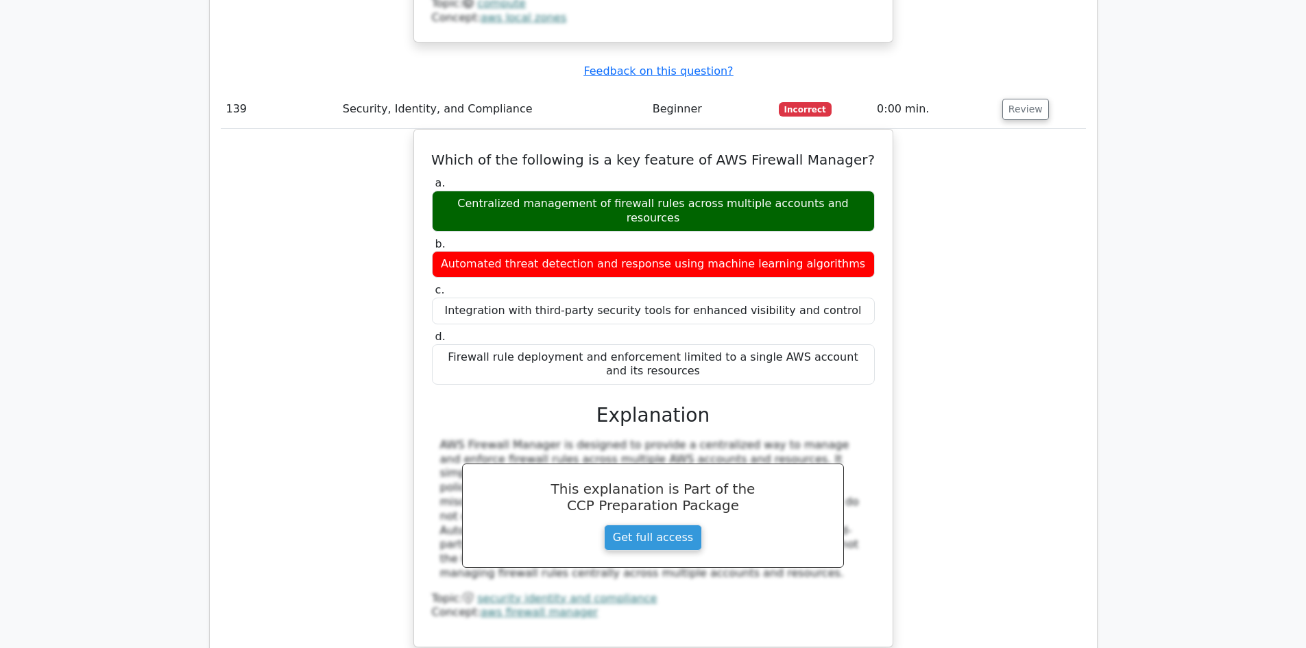
scroll to position [94720, 0]
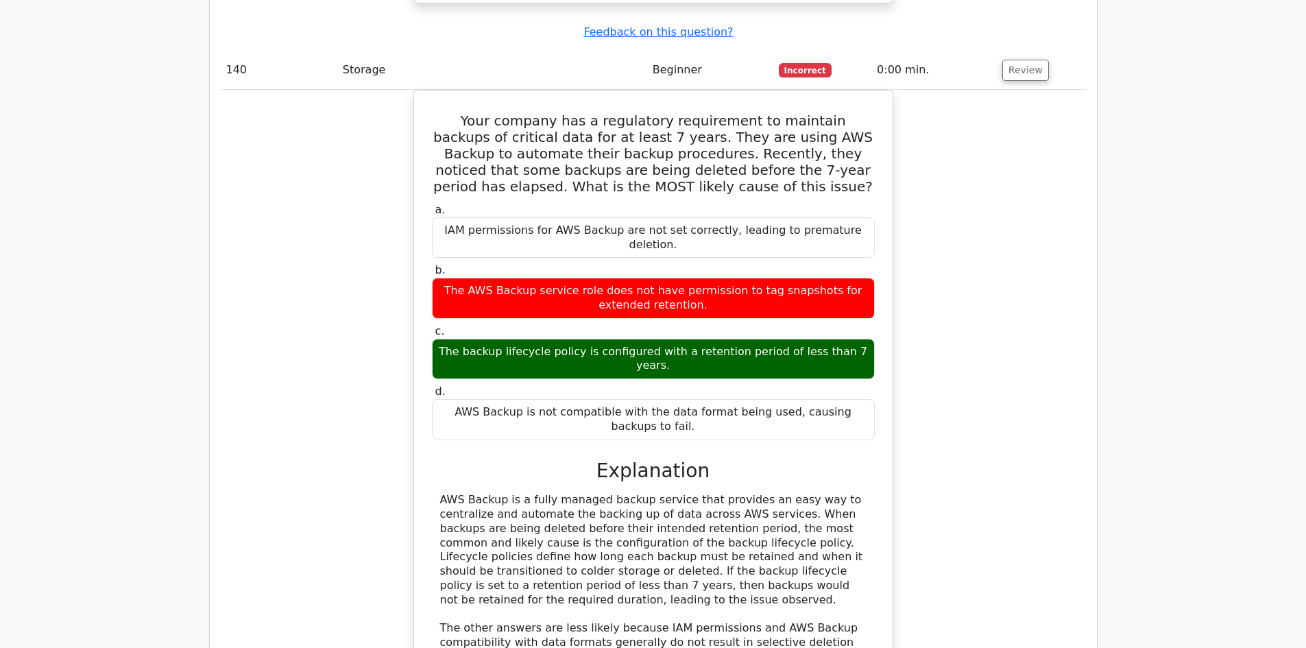
scroll to position [95405, 0]
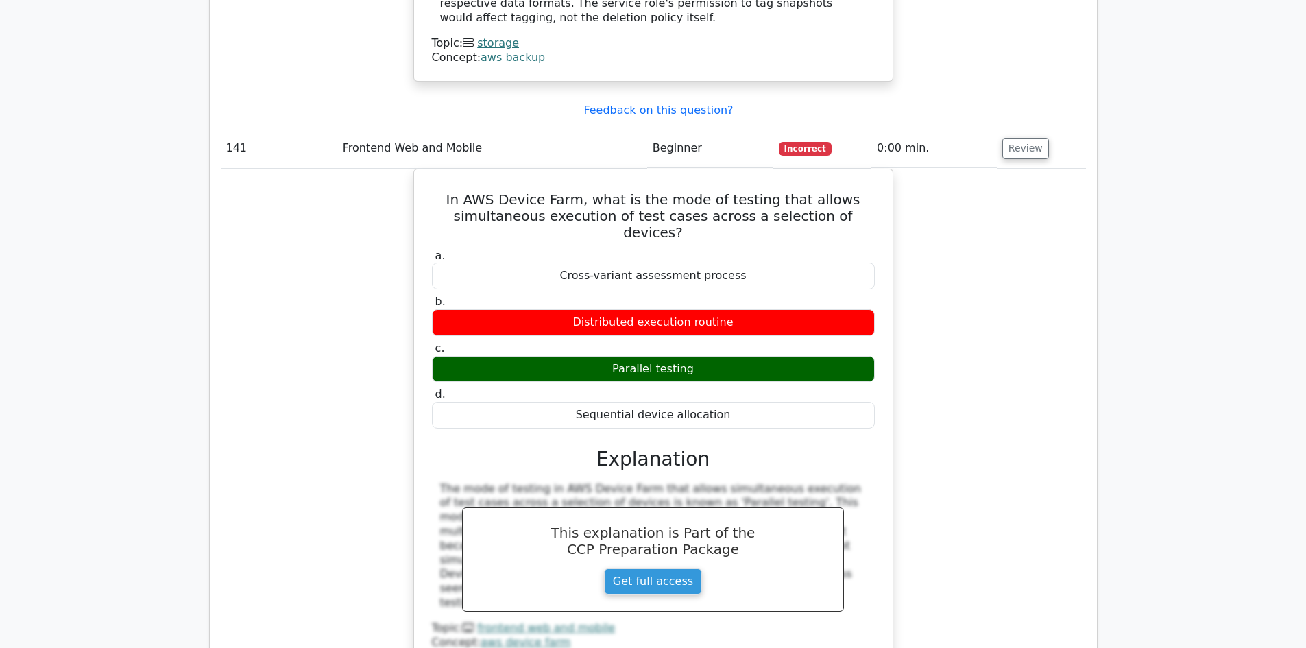
scroll to position [96040, 0]
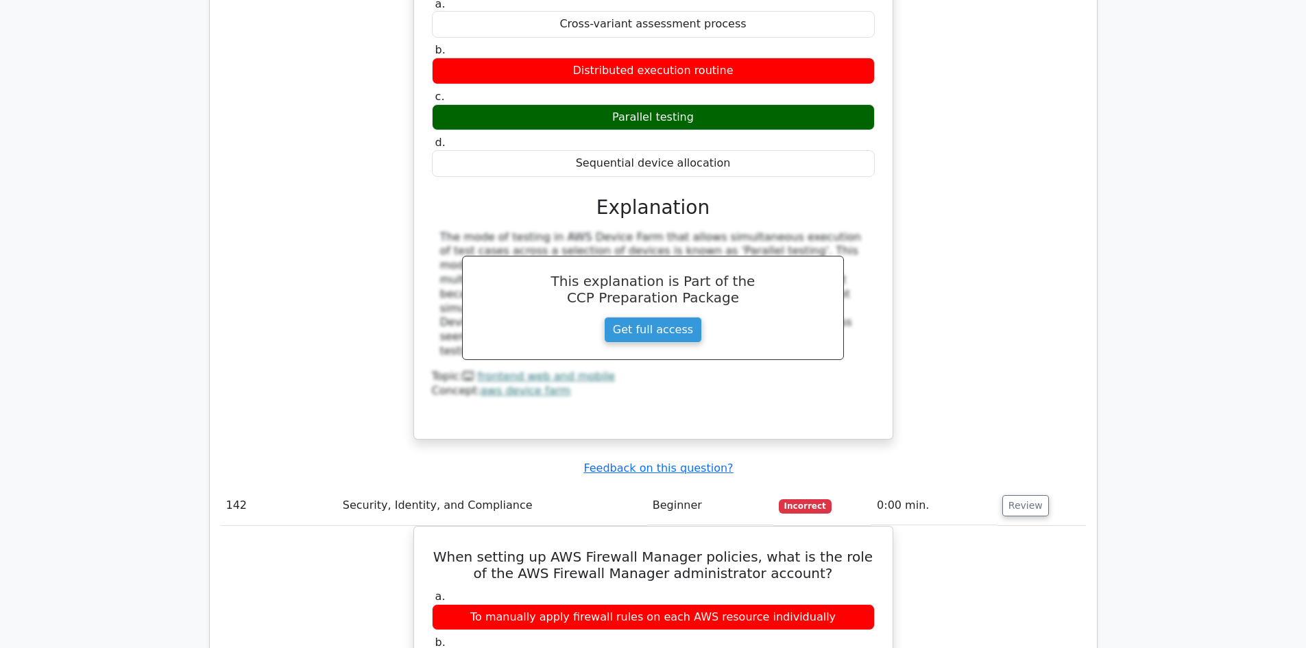
scroll to position [96657, 0]
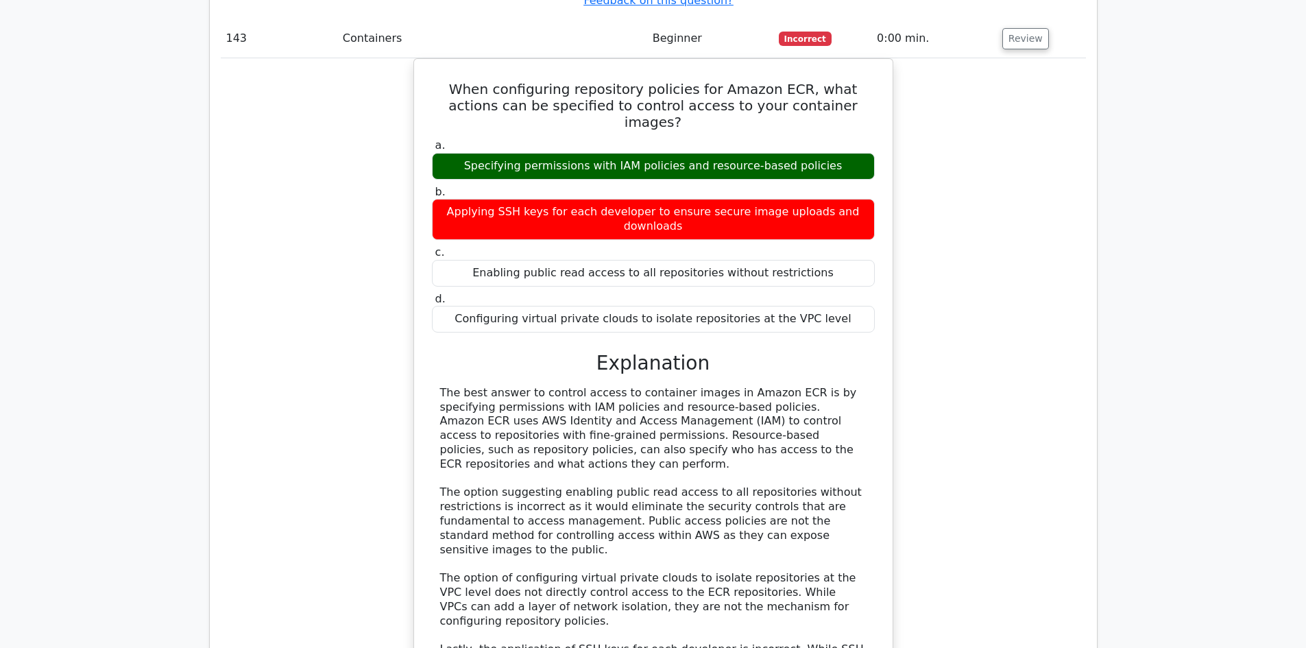
scroll to position [97380, 0]
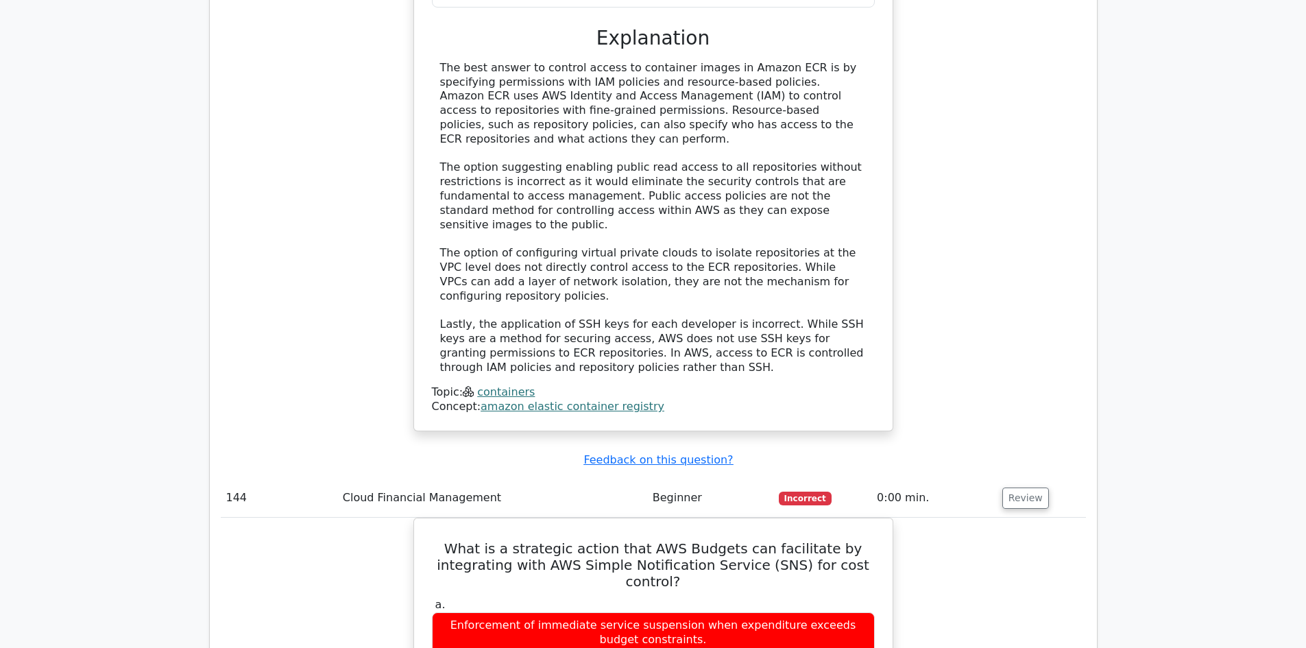
scroll to position [98065, 0]
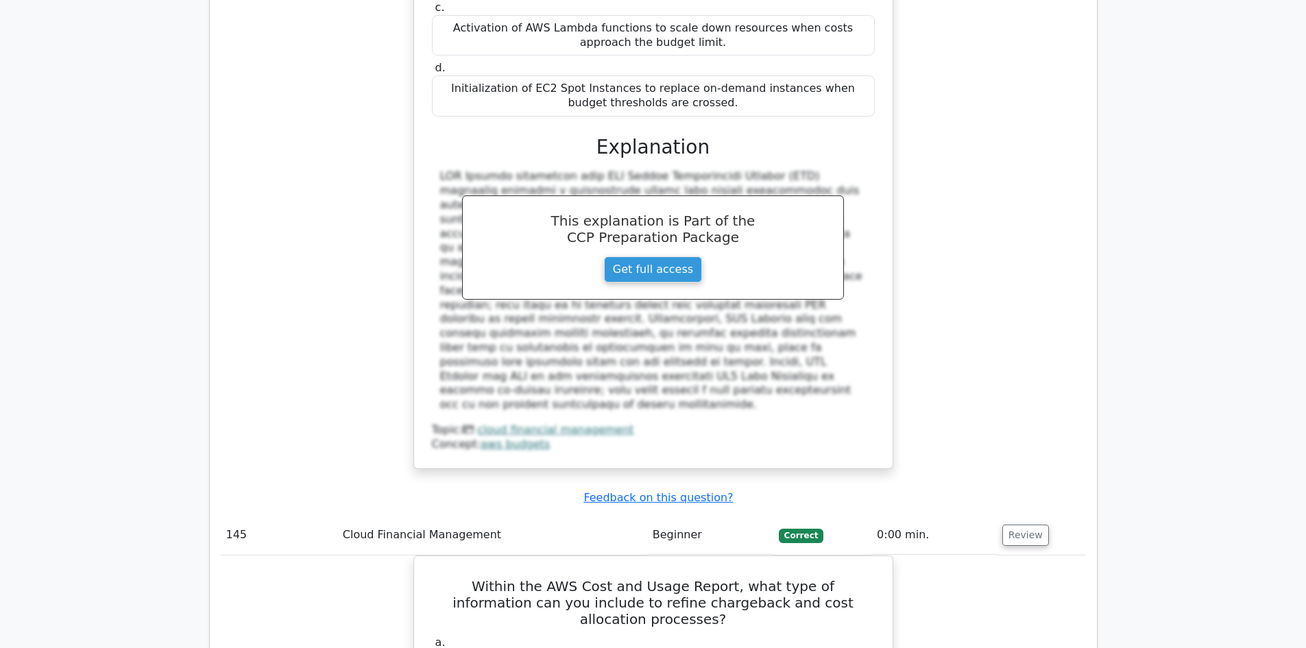
scroll to position [98545, 0]
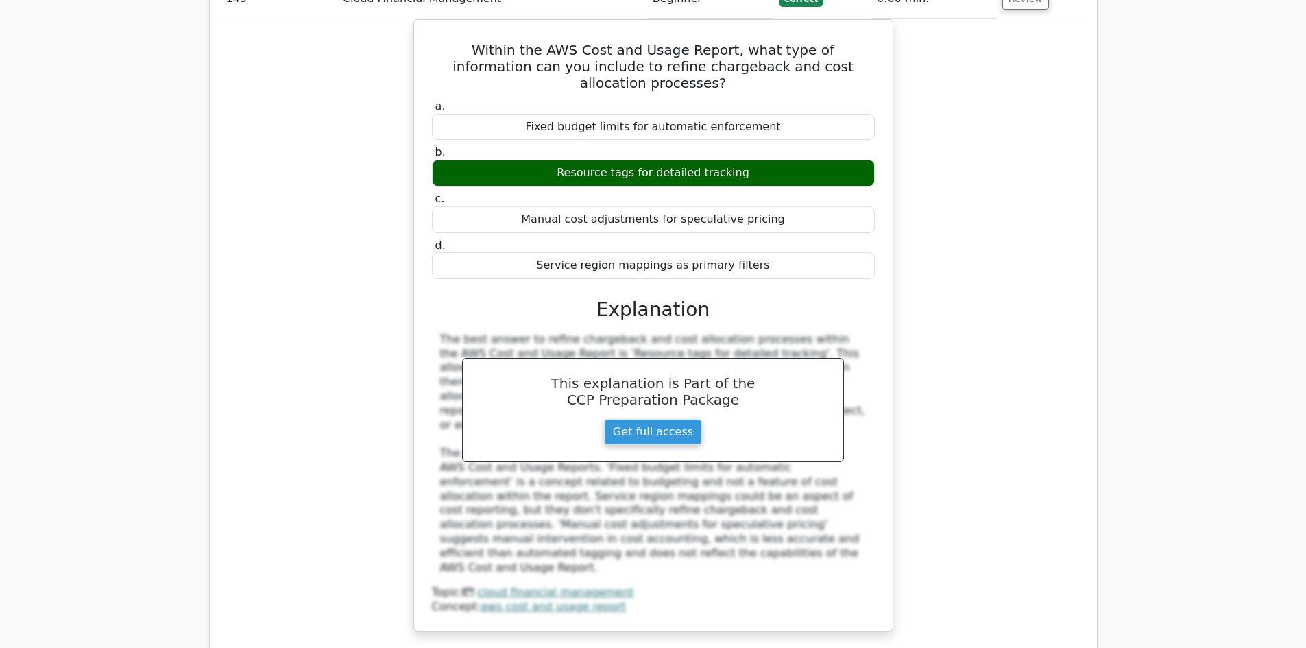
scroll to position [99093, 0]
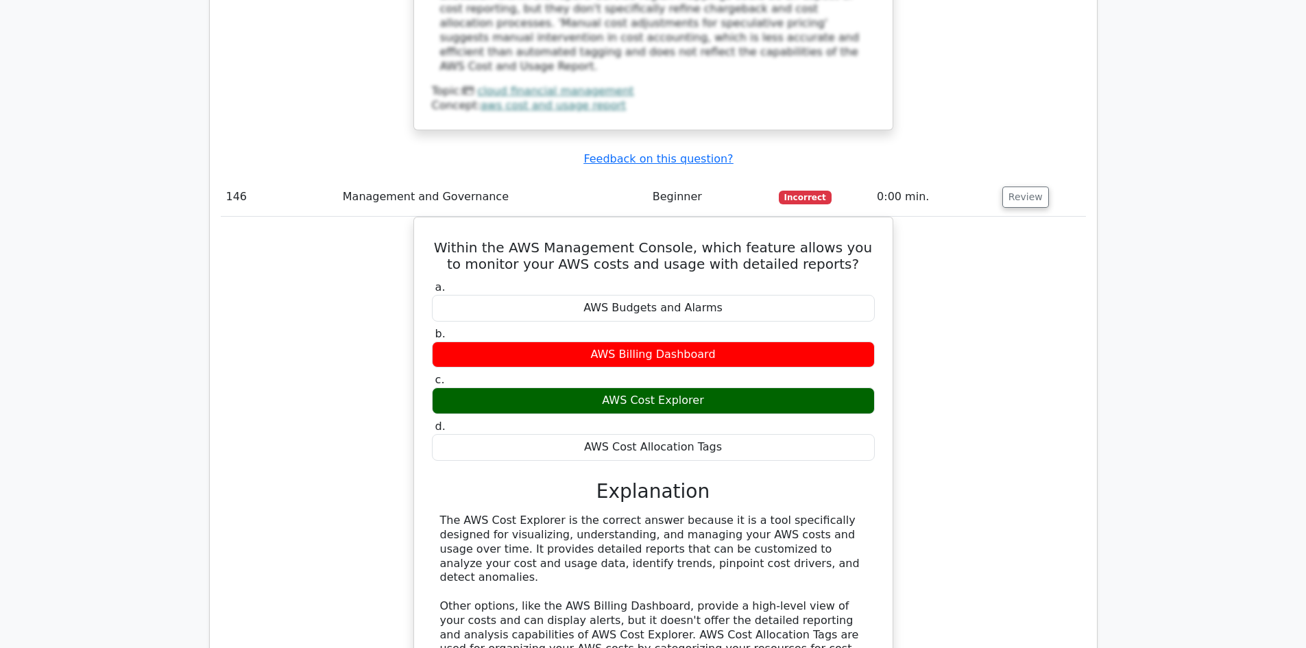
scroll to position [99573, 0]
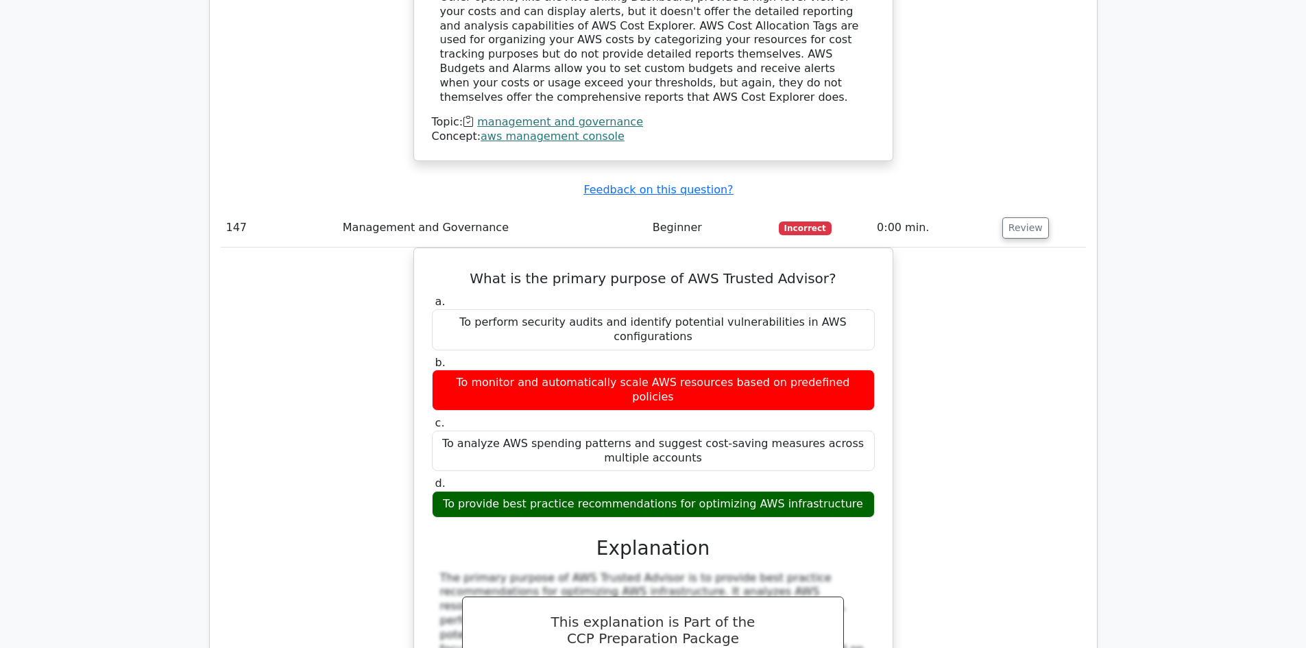
scroll to position [100464, 0]
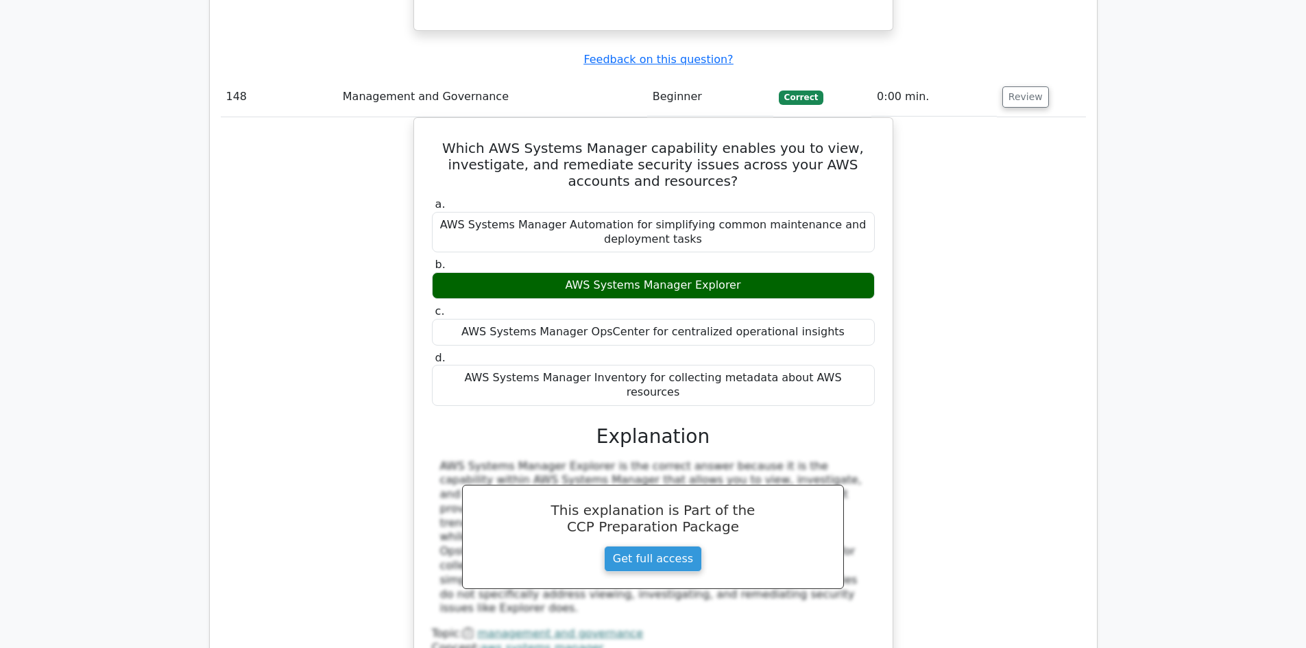
scroll to position [101286, 0]
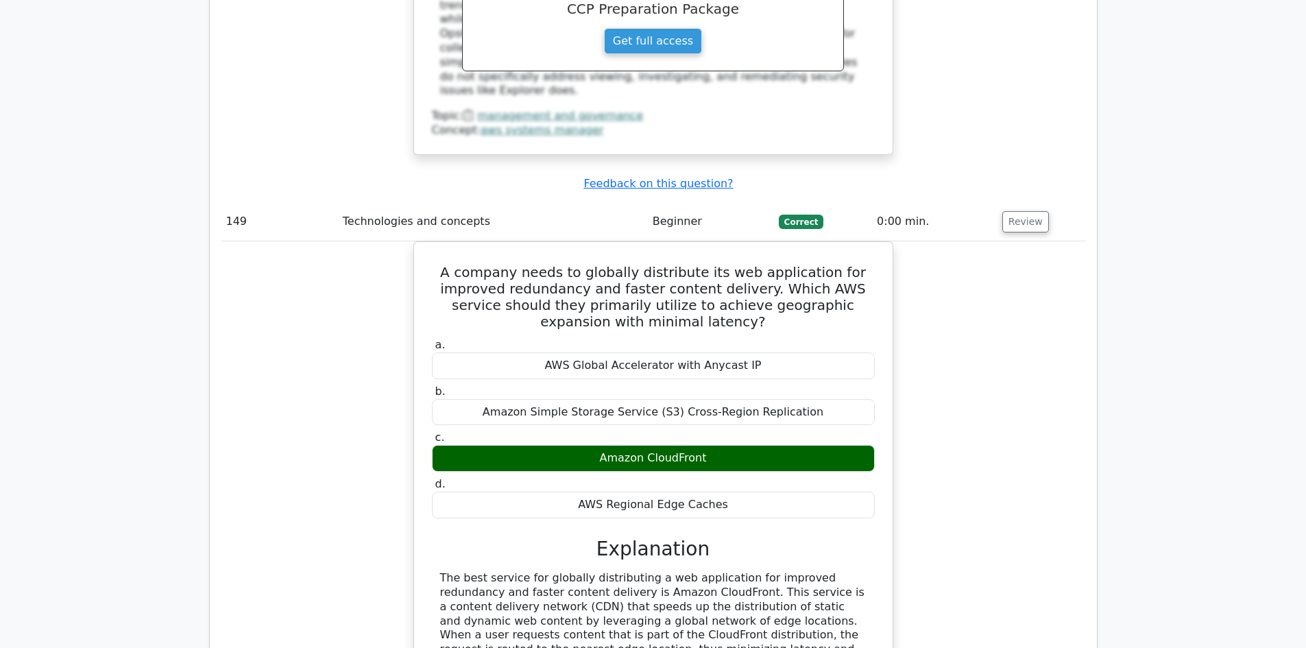
scroll to position [101834, 0]
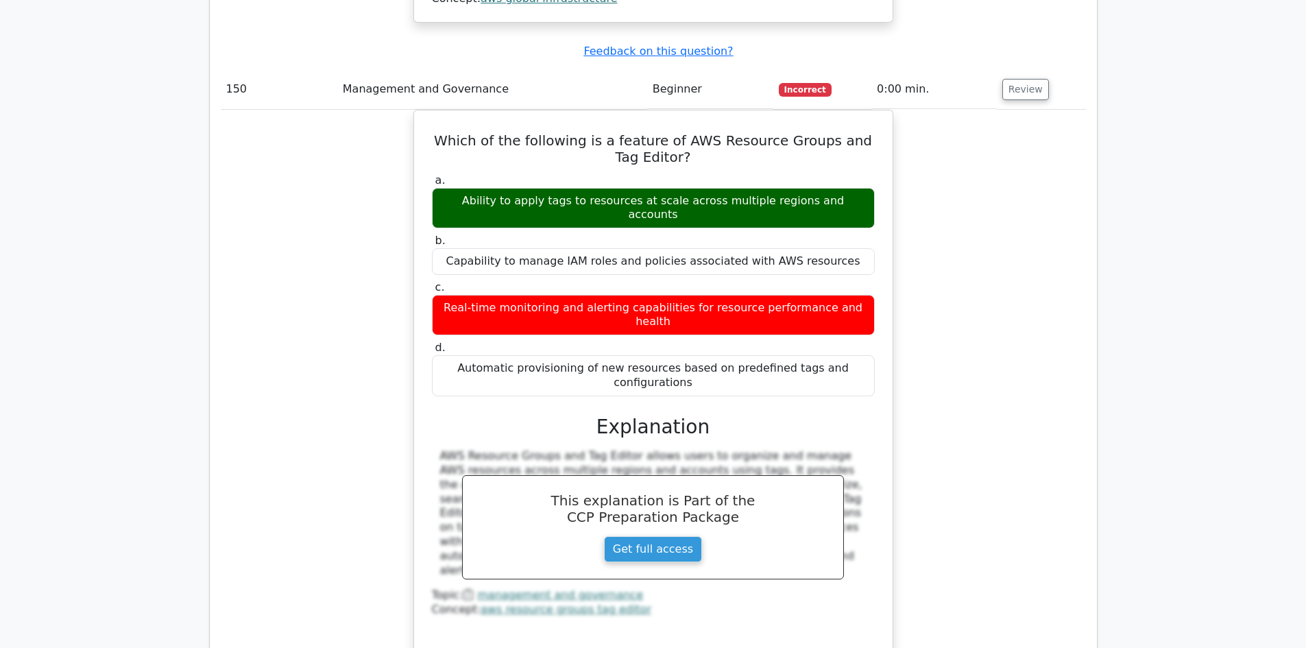
scroll to position [102264, 0]
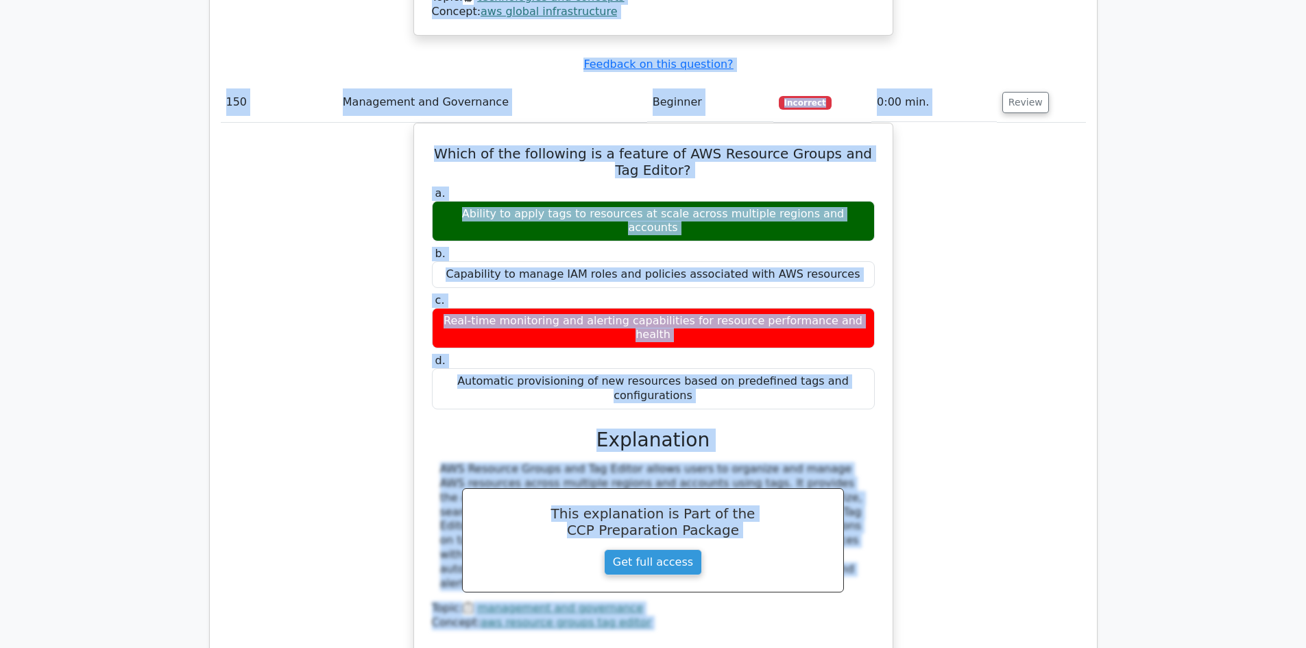
drag, startPoint x: 226, startPoint y: 172, endPoint x: 725, endPoint y: 367, distance: 535.5
copy tbody "101 Security, Identity, and Compliance Beginner Incorrect 0:01 min. Review Whic…"
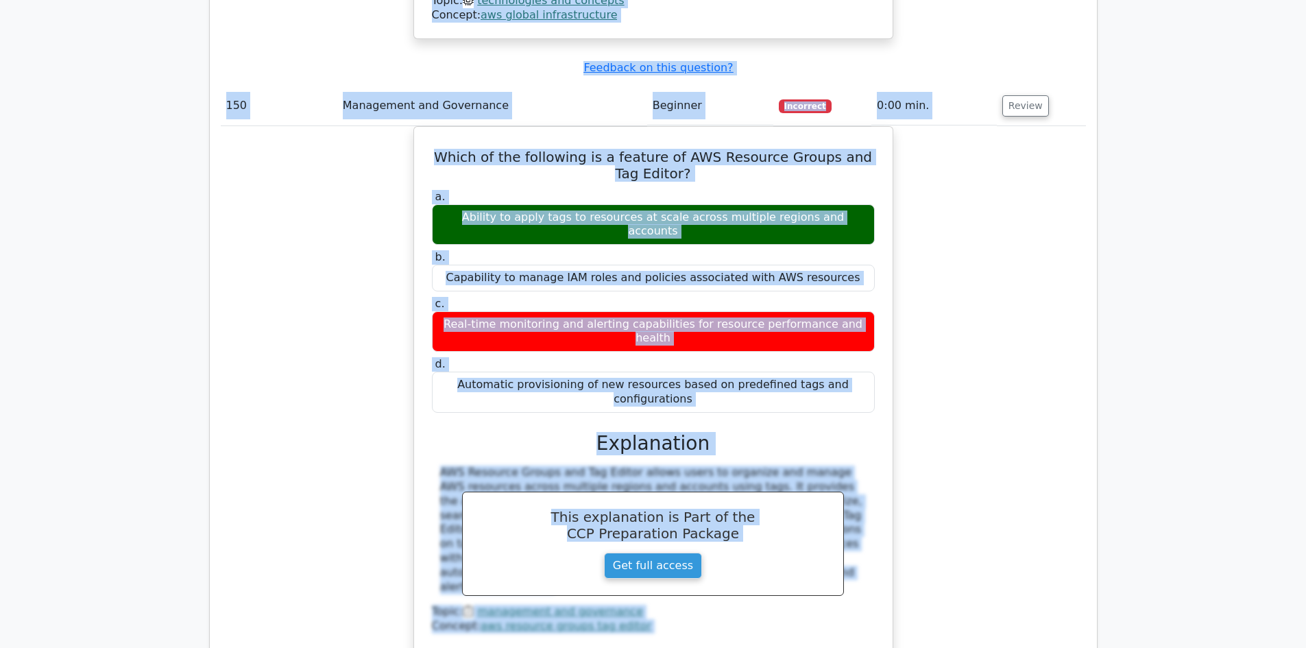
scroll to position [101716, 0]
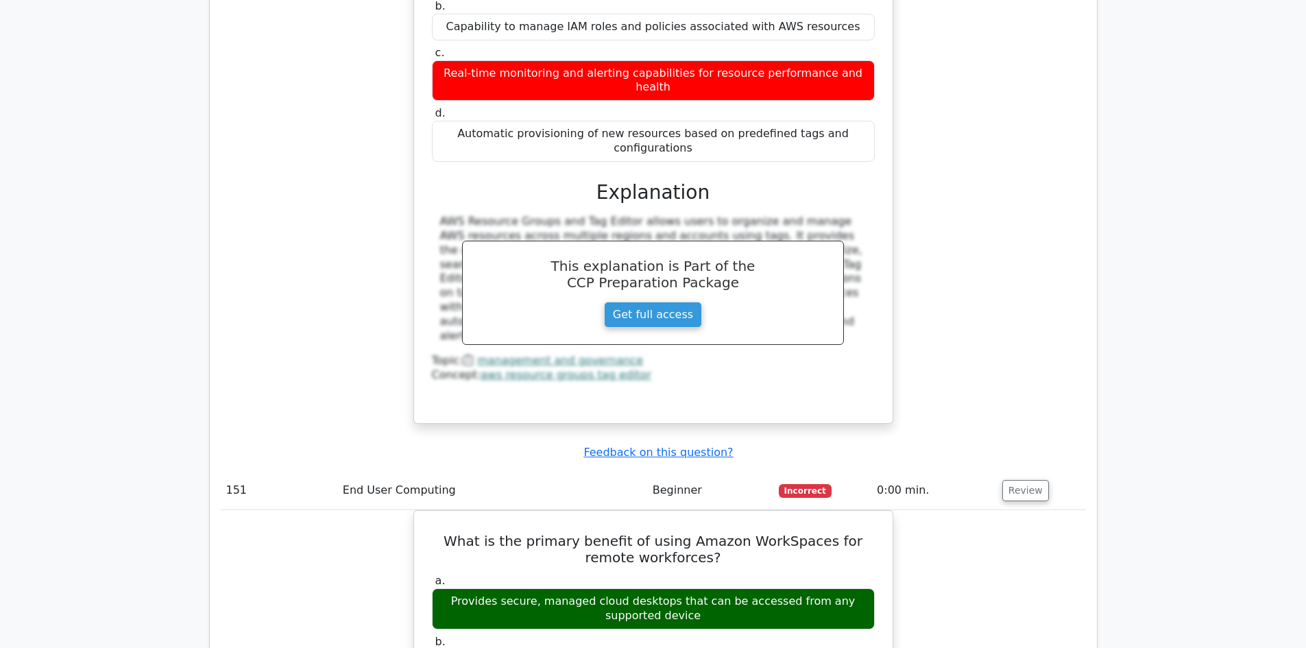
scroll to position [102626, 0]
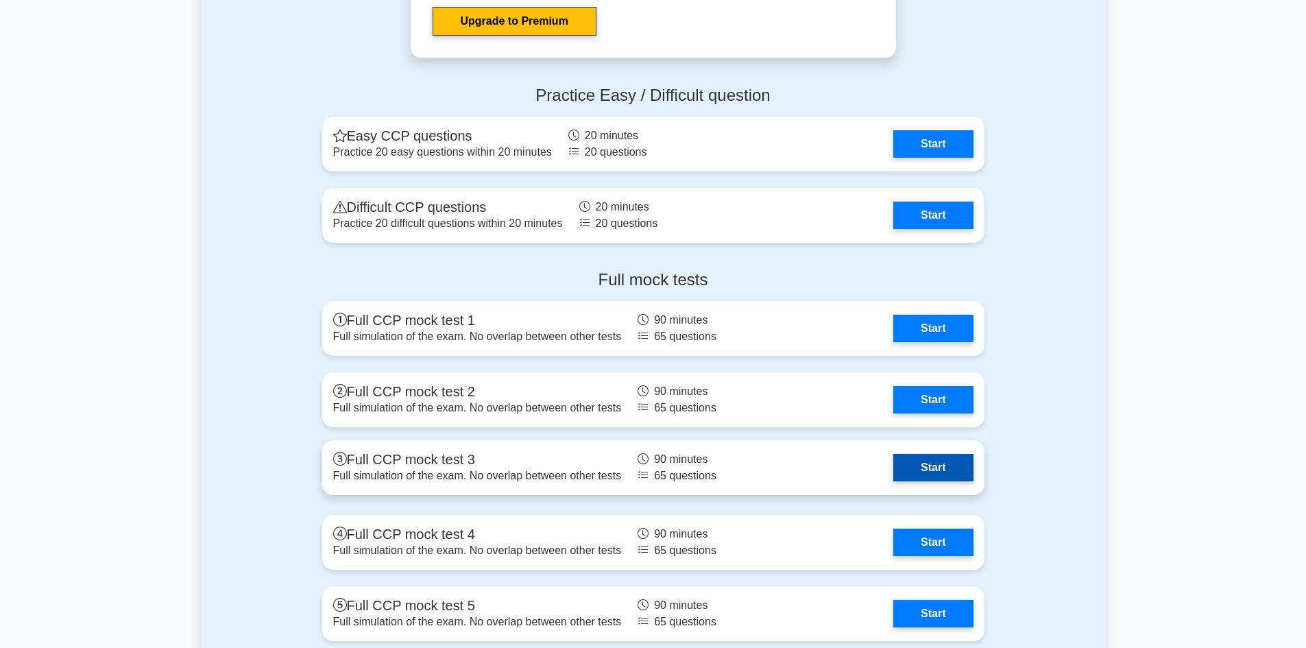
scroll to position [3084, 0]
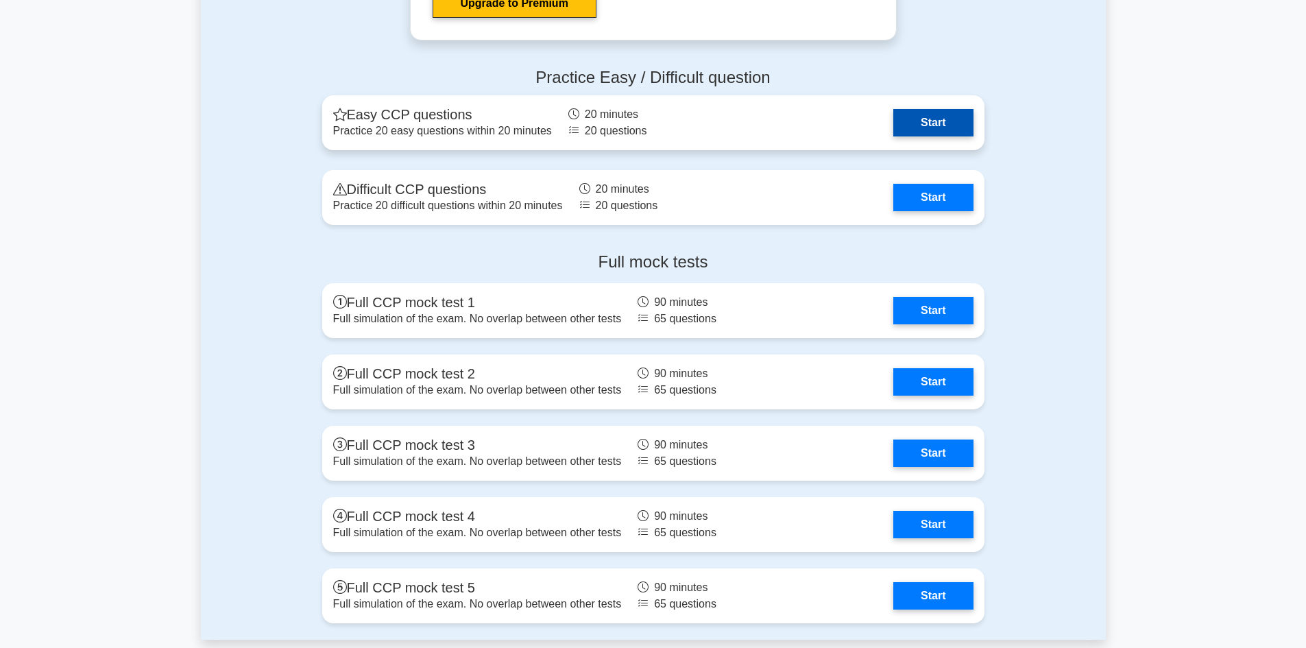
click at [927, 123] on link "Start" at bounding box center [932, 122] width 79 height 27
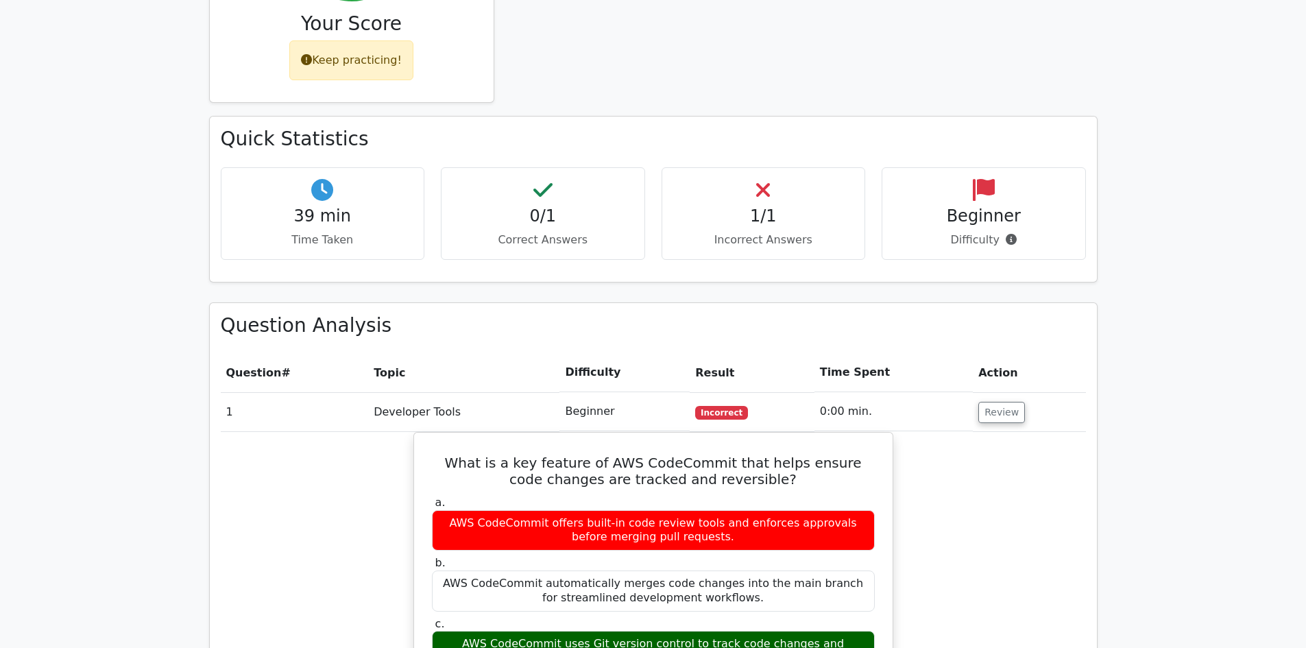
scroll to position [652, 0]
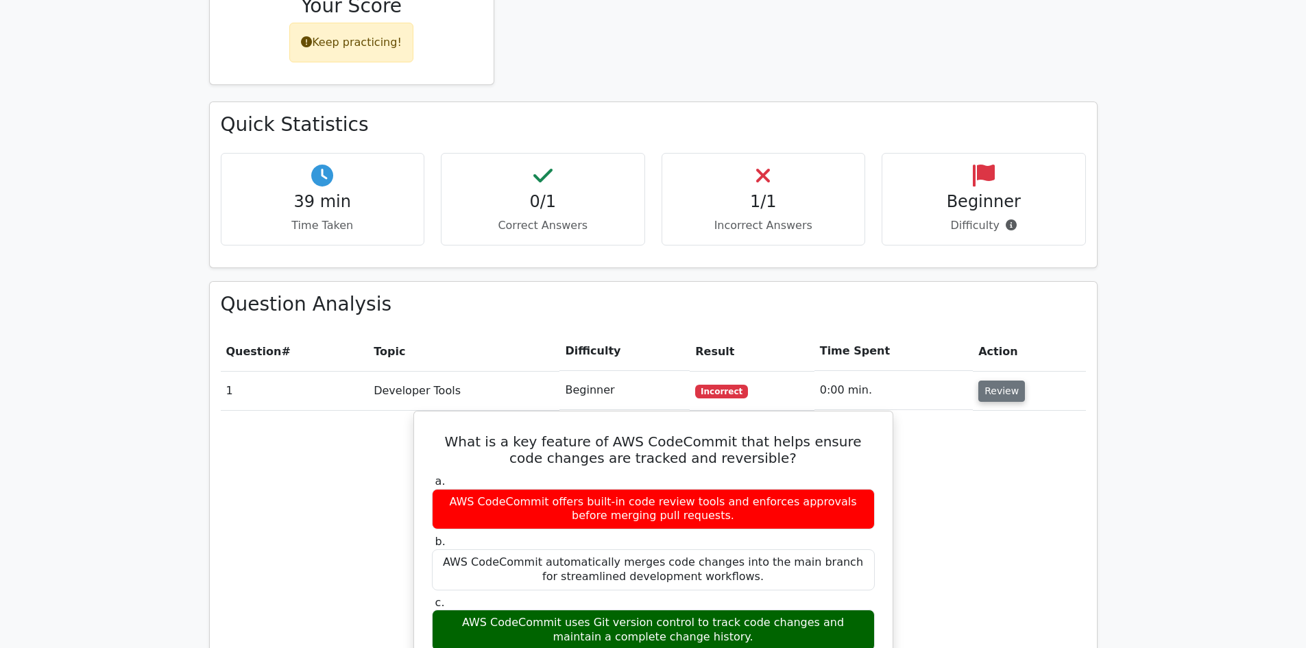
click at [988, 380] on button "Review" at bounding box center [1001, 390] width 47 height 21
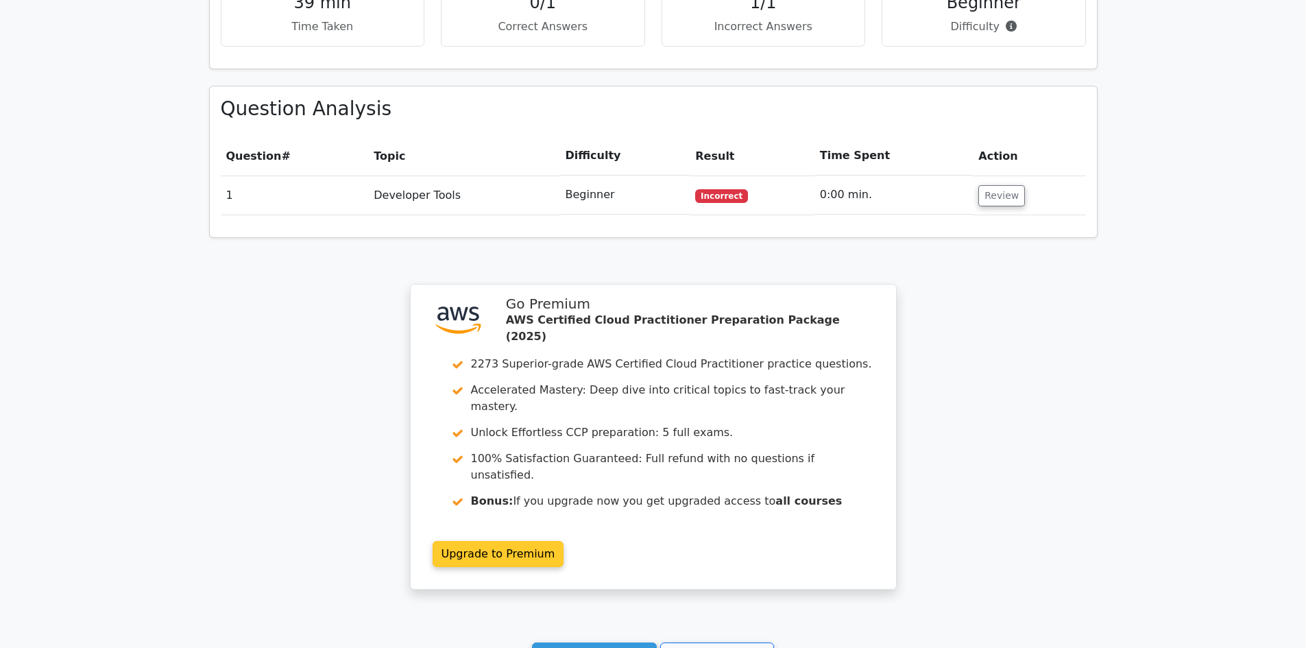
scroll to position [647, 0]
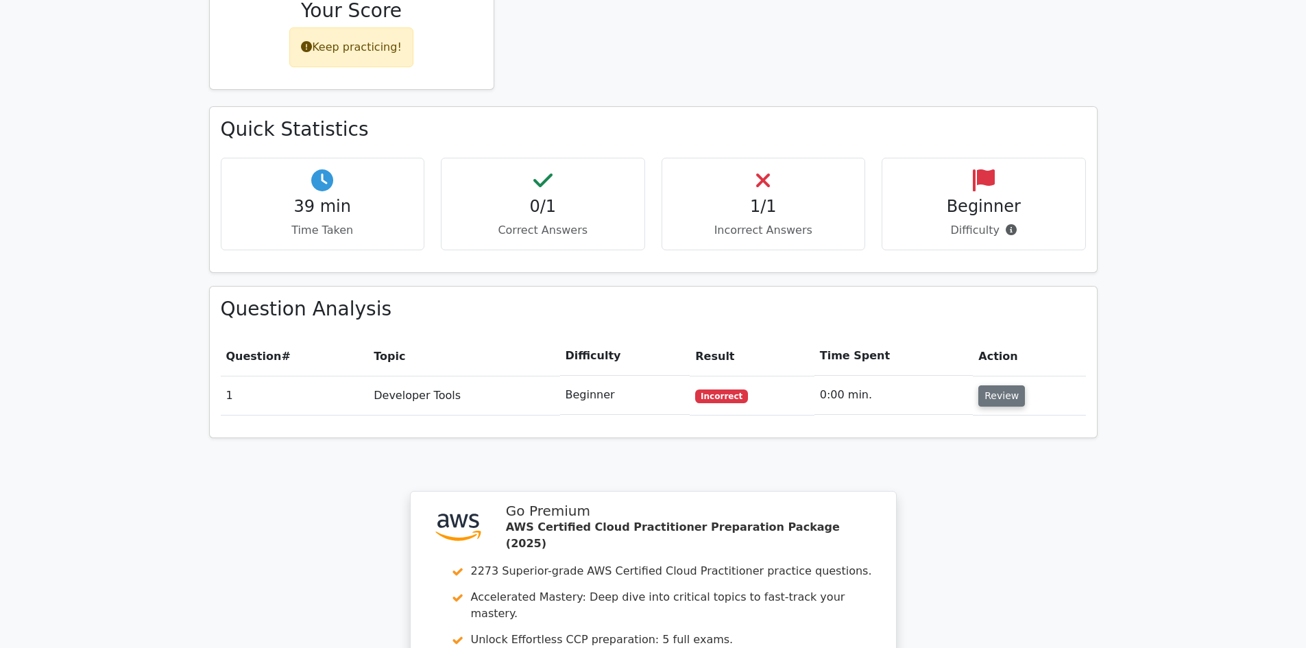
click at [994, 385] on button "Review" at bounding box center [1001, 395] width 47 height 21
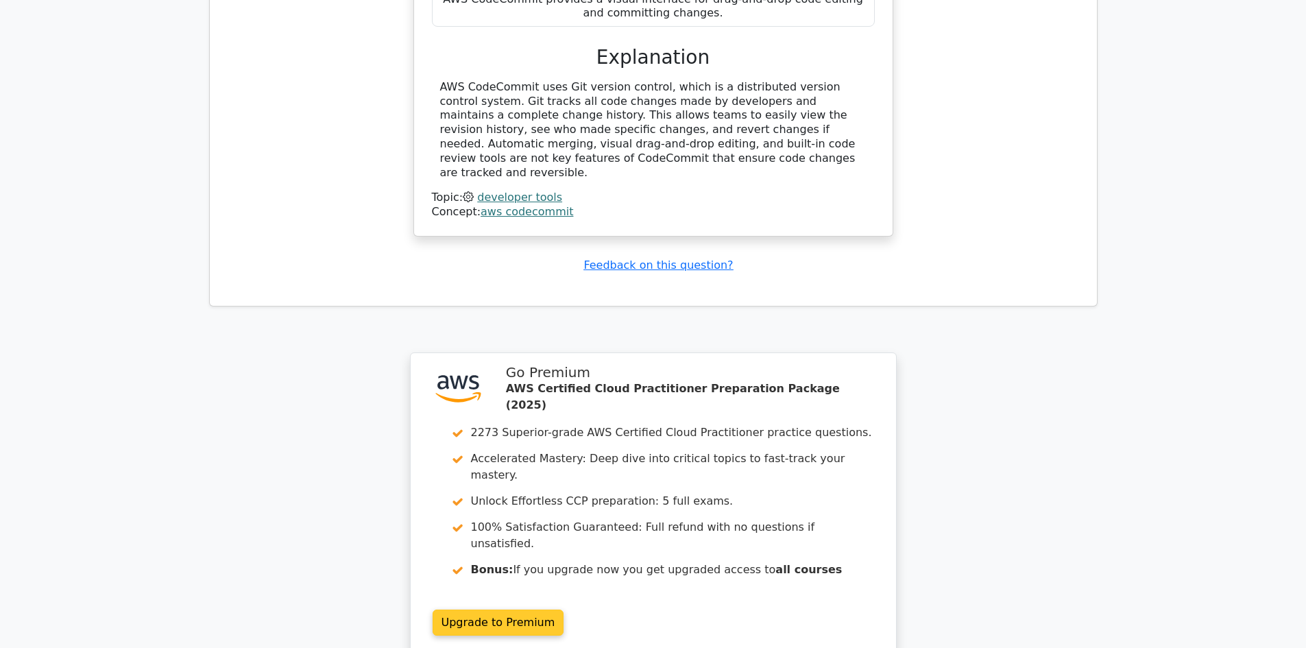
scroll to position [1543, 0]
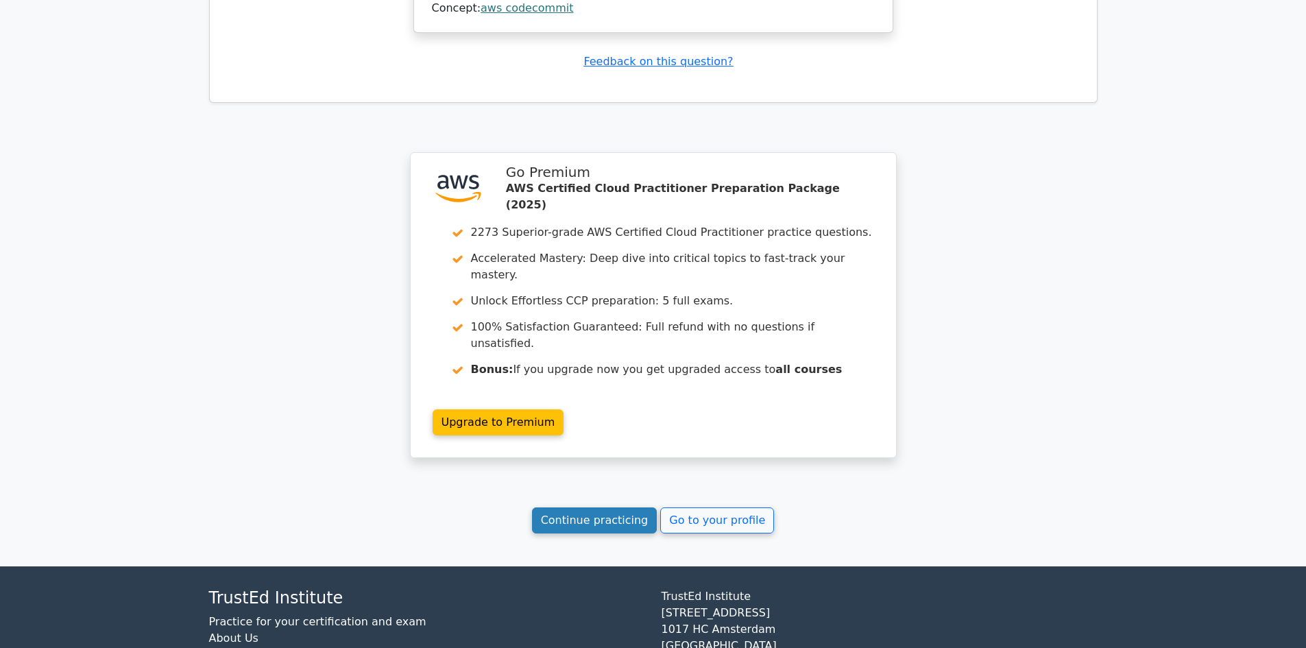
click at [611, 507] on link "Continue practicing" at bounding box center [594, 520] width 125 height 26
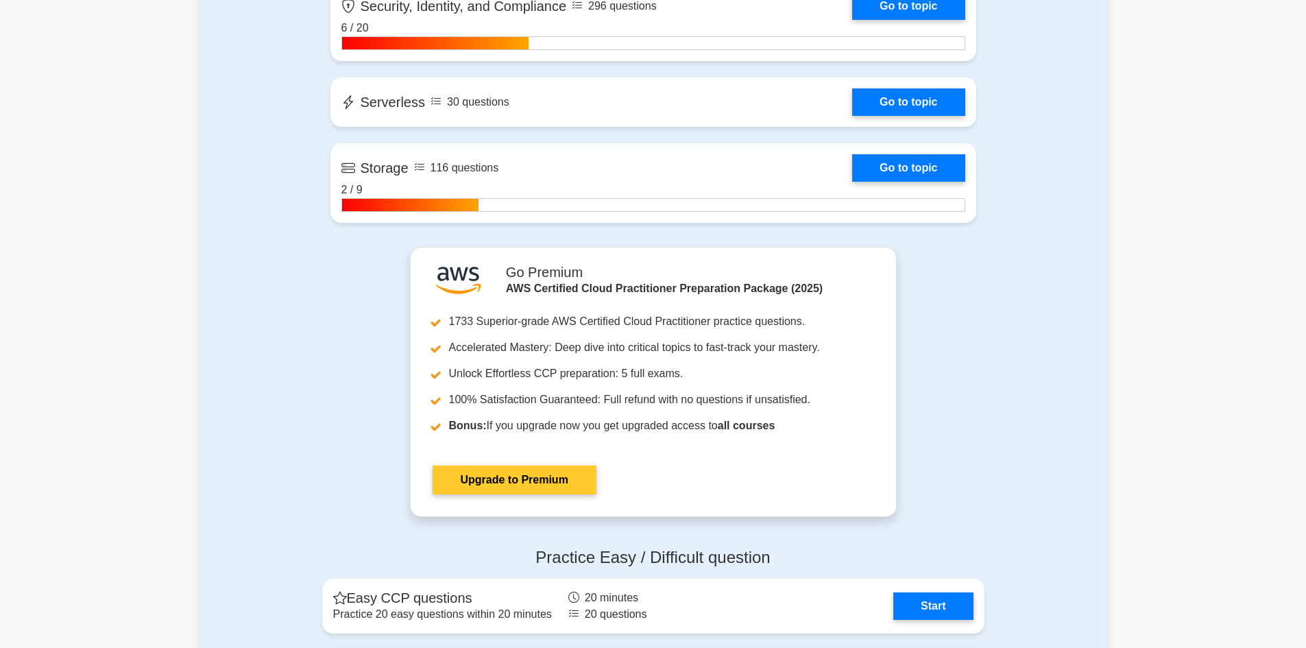
scroll to position [2878, 0]
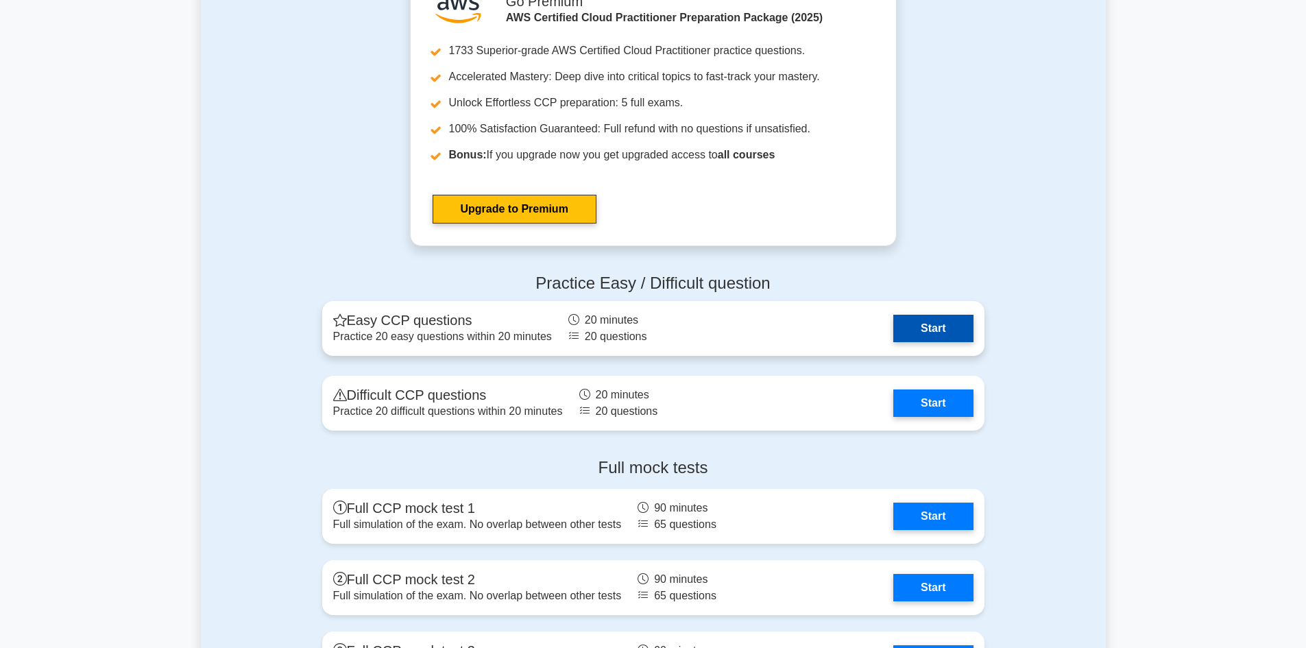
click at [893, 333] on link "Start" at bounding box center [932, 328] width 79 height 27
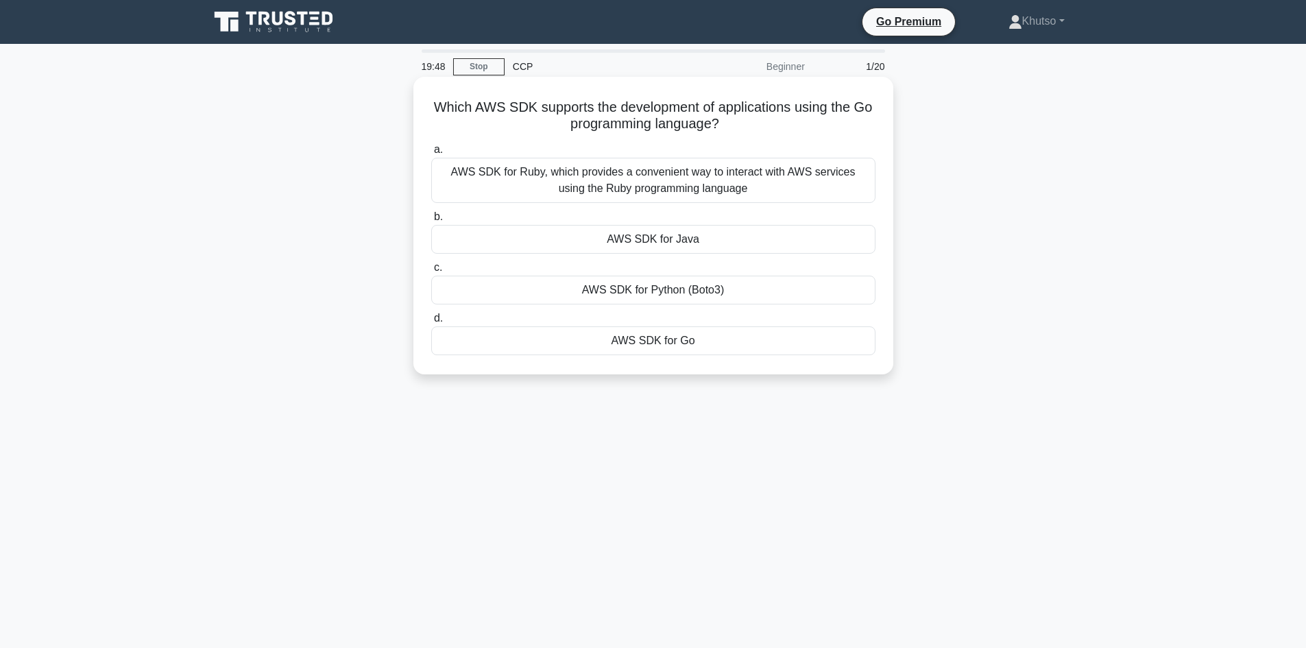
drag, startPoint x: 443, startPoint y: 103, endPoint x: 701, endPoint y: 313, distance: 331.8
click at [716, 350] on div "Which AWS SDK supports the development of applications using the Go programming…" at bounding box center [653, 225] width 469 height 286
copy div "Which AWS SDK supports the development of applications using the Go programming…"
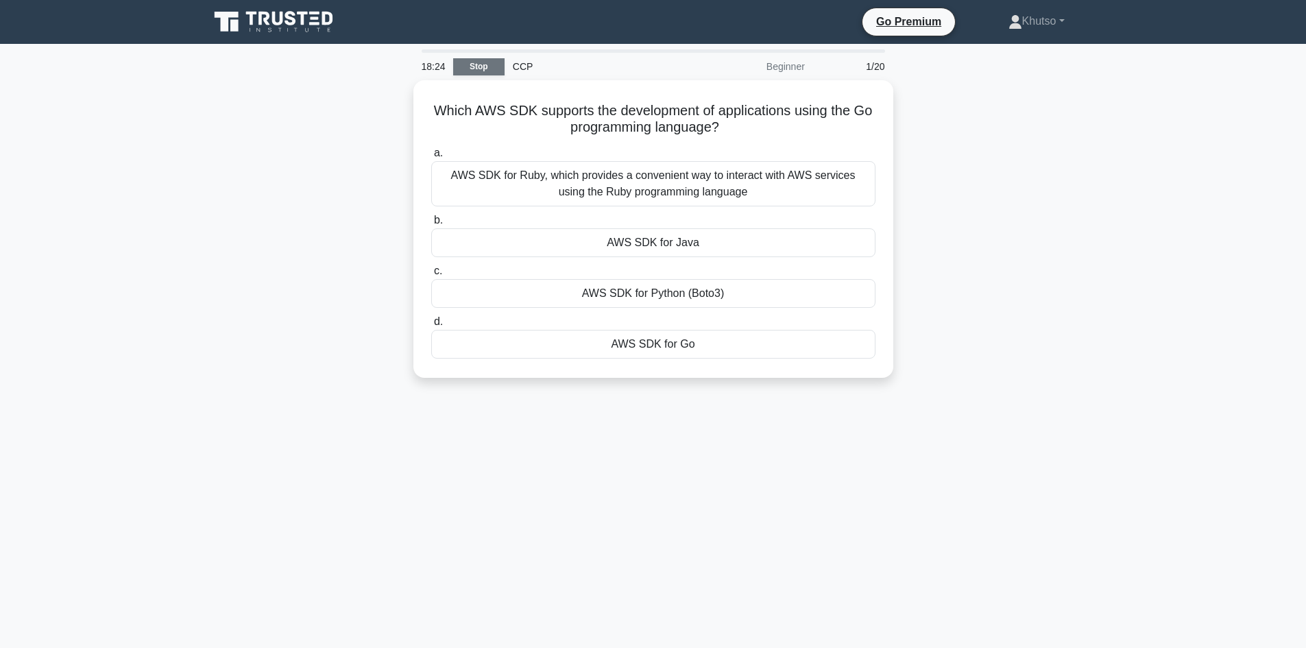
click at [476, 66] on link "Stop" at bounding box center [478, 66] width 51 height 17
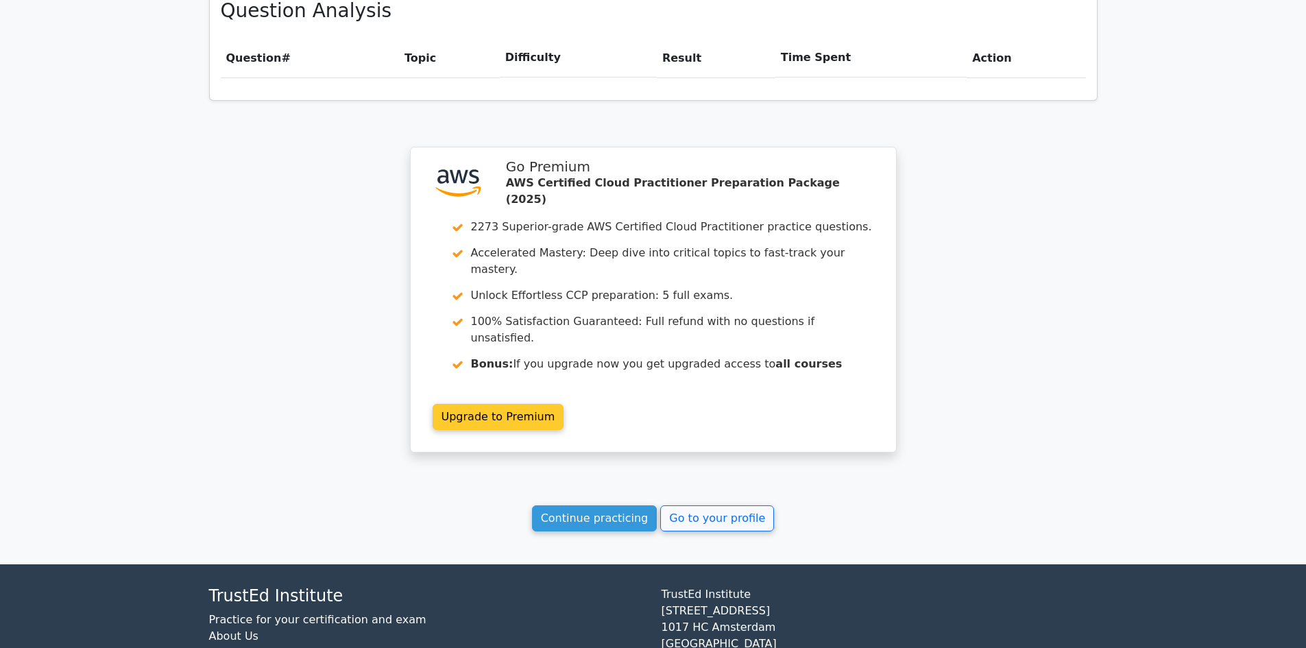
scroll to position [951, 0]
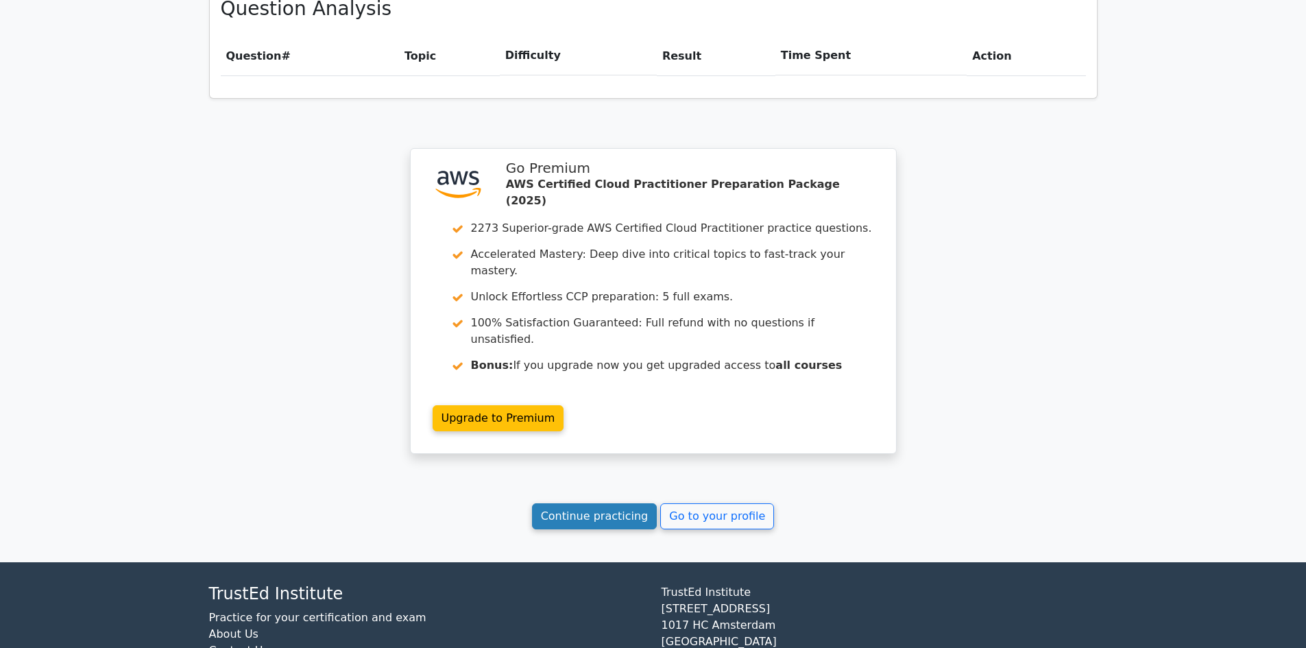
click at [589, 503] on link "Continue practicing" at bounding box center [594, 516] width 125 height 26
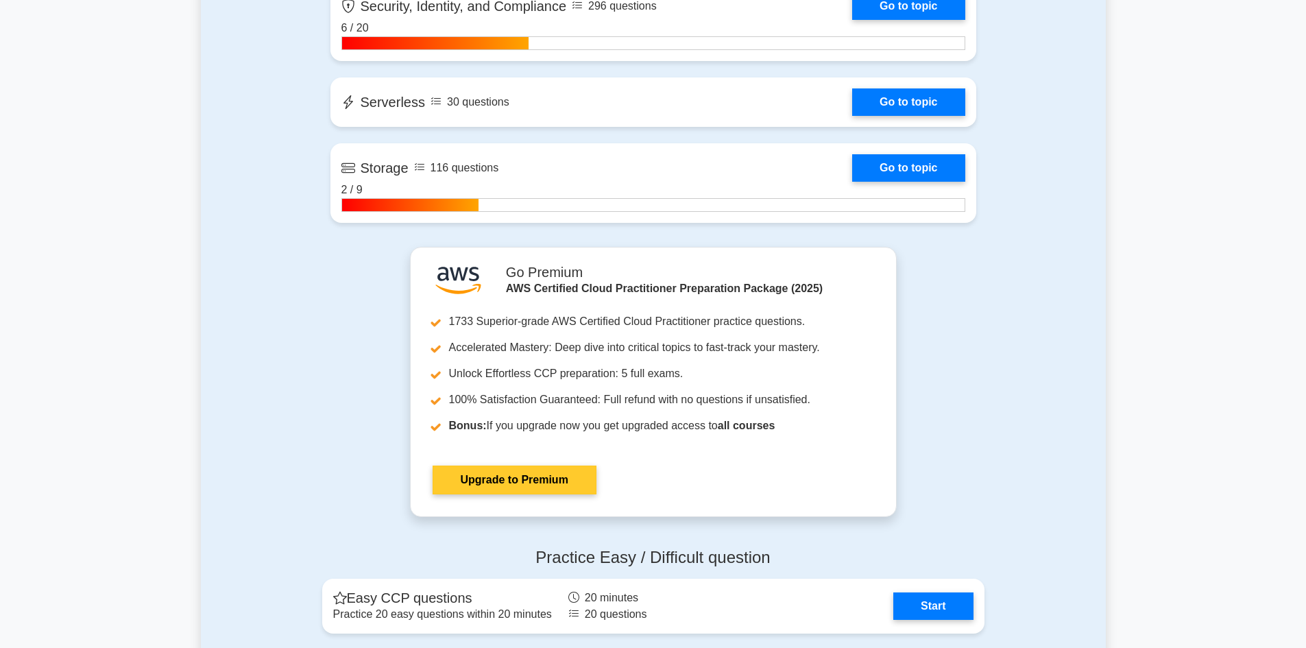
scroll to position [2947, 0]
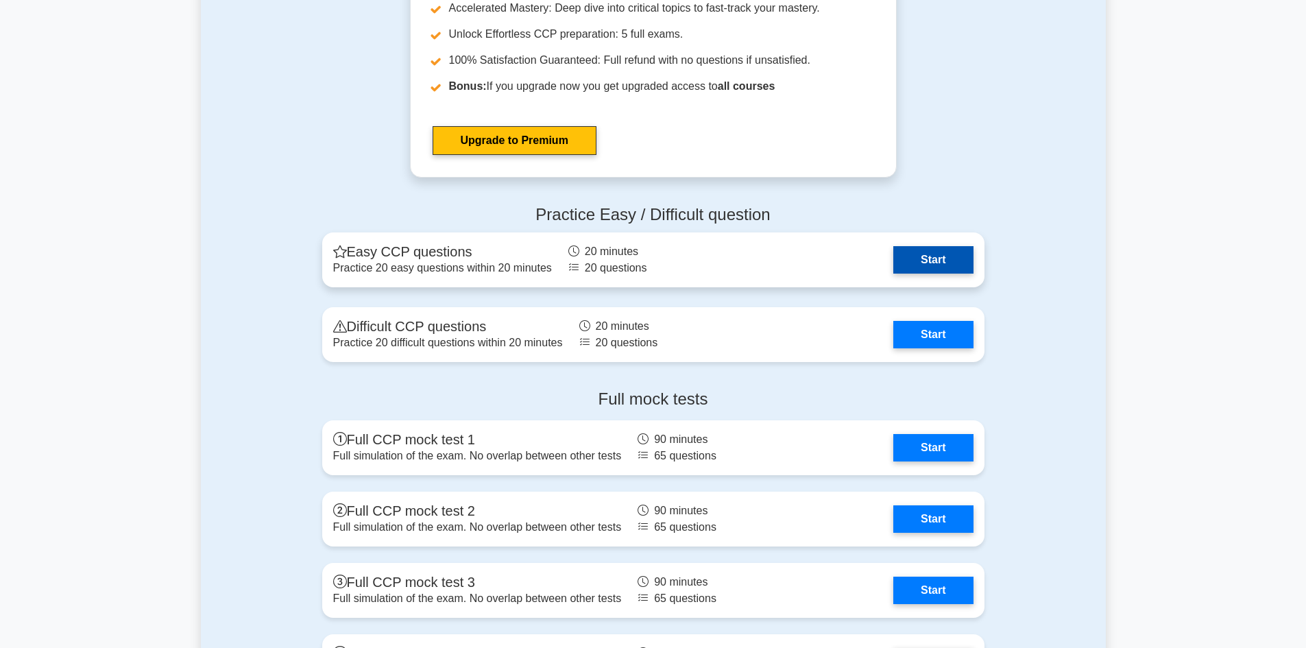
click at [893, 269] on link "Start" at bounding box center [932, 259] width 79 height 27
click at [893, 267] on link "Start" at bounding box center [932, 259] width 79 height 27
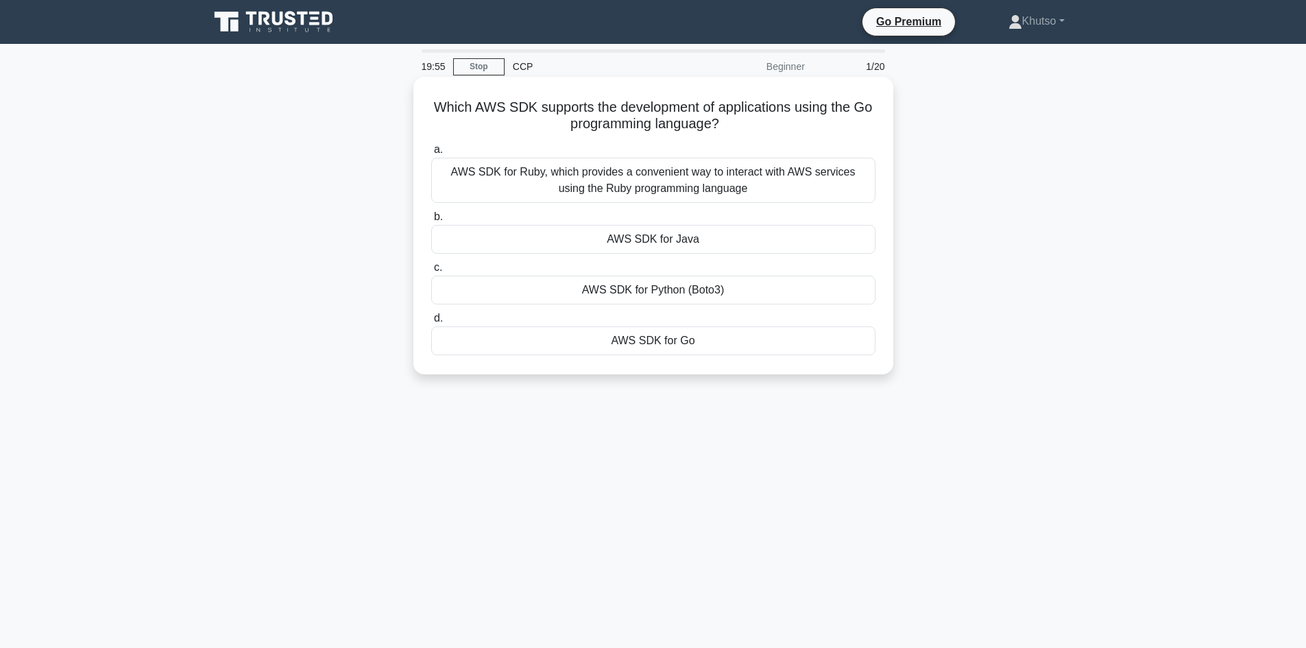
drag, startPoint x: 439, startPoint y: 103, endPoint x: 737, endPoint y: 356, distance: 390.9
click at [712, 363] on div "Which AWS SDK supports the development of applications using the Go programming…" at bounding box center [653, 225] width 469 height 286
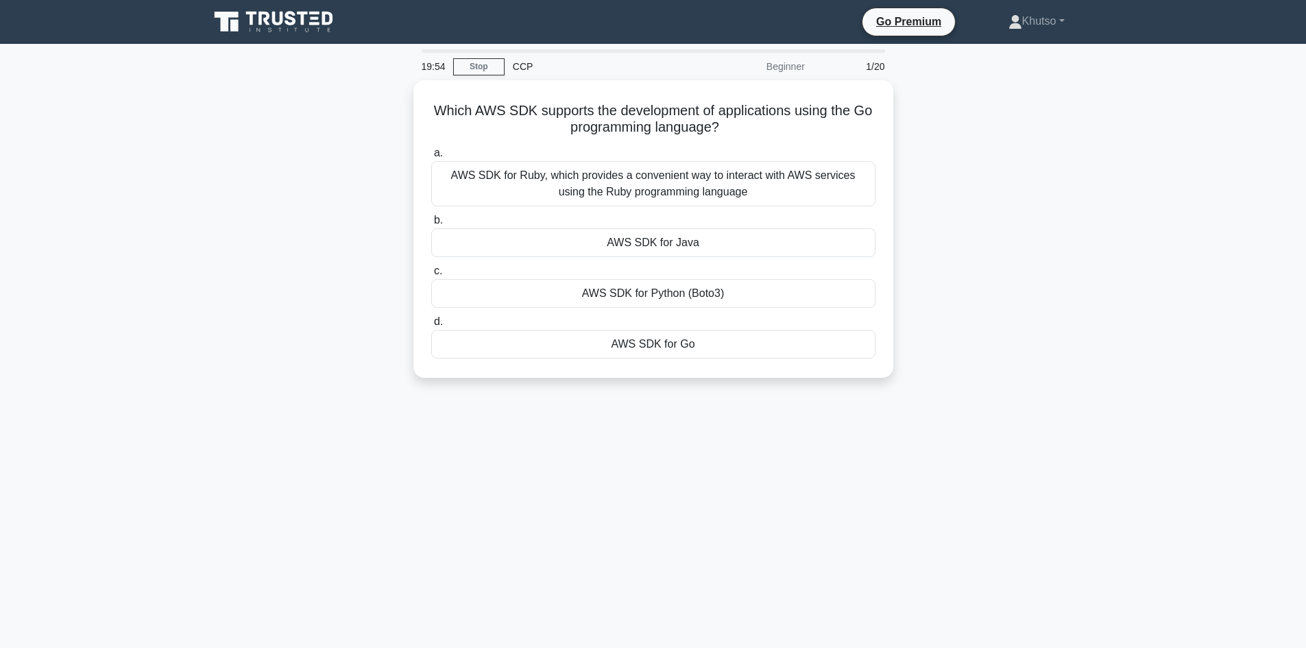
click at [972, 274] on div "Which AWS SDK supports the development of applications using the Go programming…" at bounding box center [653, 237] width 905 height 314
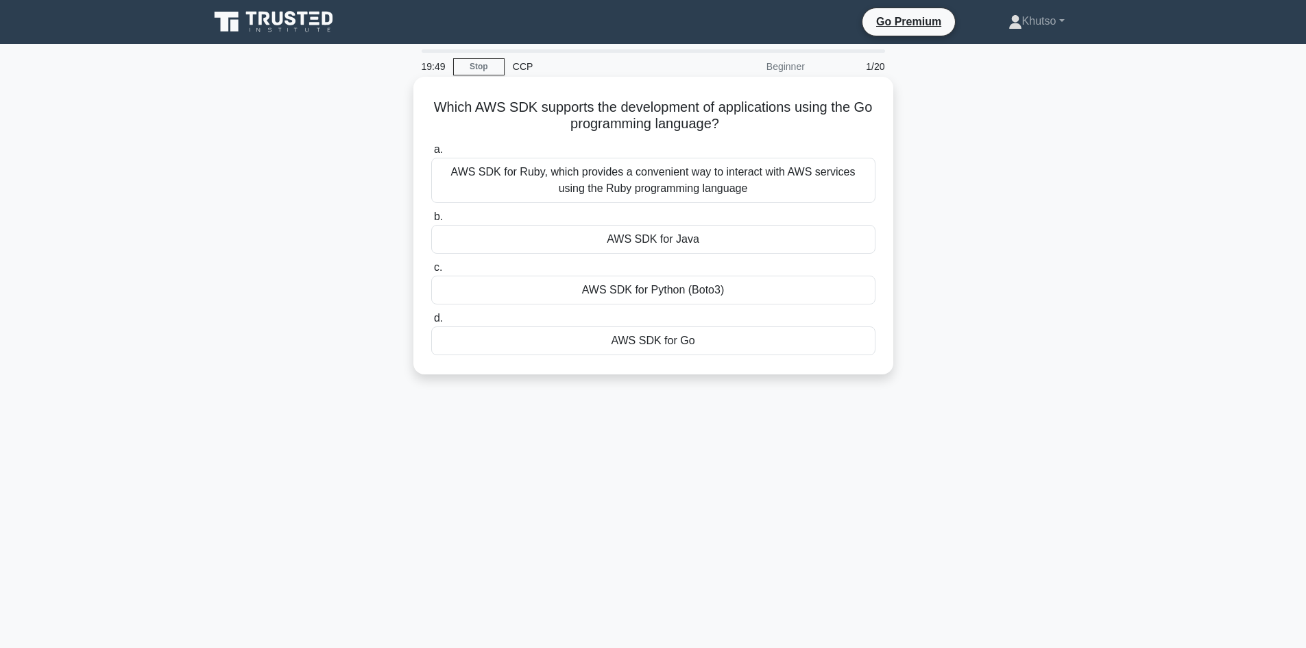
click at [654, 181] on div "AWS SDK for Ruby, which provides a convenient way to interact with AWS services…" at bounding box center [653, 180] width 444 height 45
click at [466, 172] on div "AWS SDK for Ruby, which provides a convenient way to interact with AWS services…" at bounding box center [653, 180] width 444 height 45
click at [431, 154] on input "a. AWS SDK for Ruby, which provides a convenient way to interact with AWS servi…" at bounding box center [431, 149] width 0 height 9
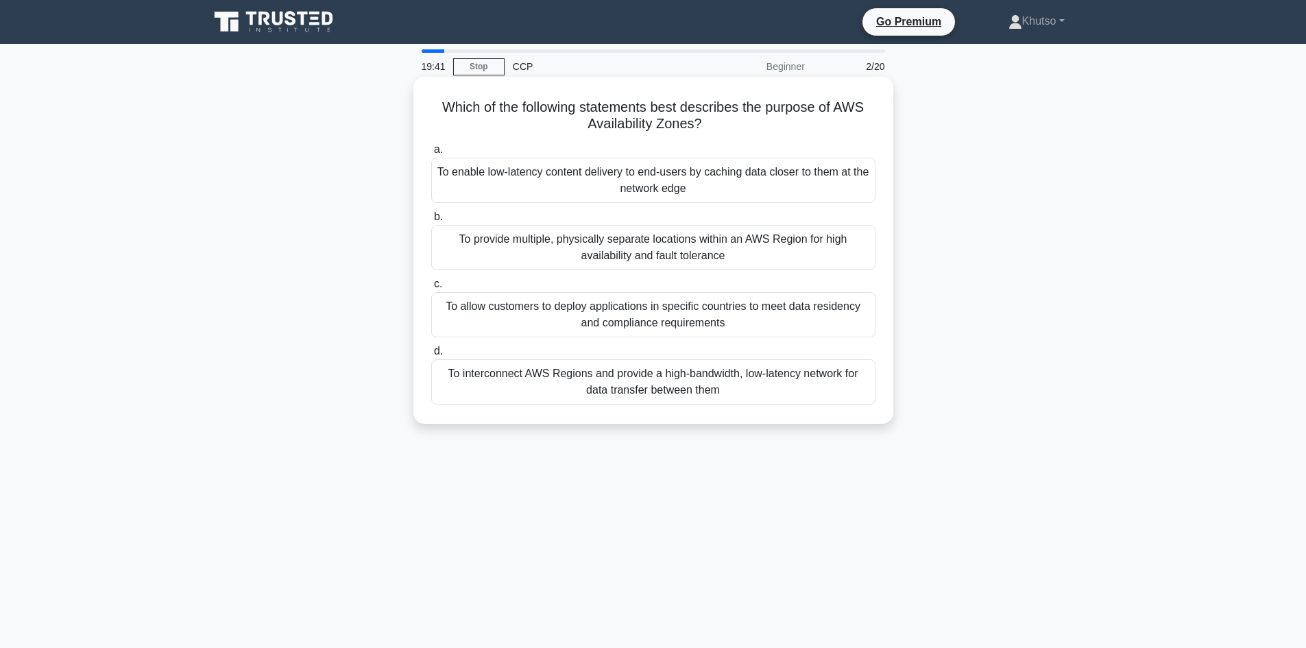
drag, startPoint x: 437, startPoint y: 105, endPoint x: 740, endPoint y: 369, distance: 401.7
click at [795, 397] on div "Which of the following statements best describes the purpose of AWS Availabilit…" at bounding box center [653, 250] width 469 height 336
copy div "Which of the following statements best describes the purpose of AWS Availabilit…"
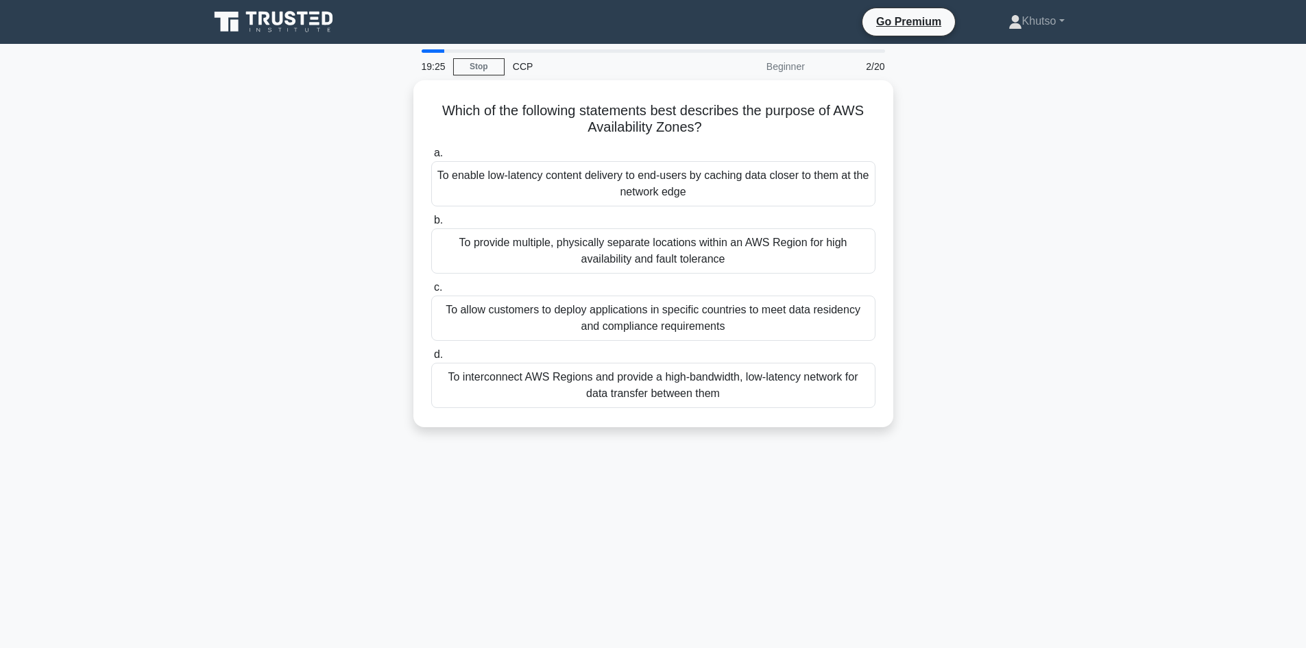
click at [1086, 195] on div "Which of the following statements best describes the purpose of AWS Availabilit…" at bounding box center [653, 261] width 905 height 363
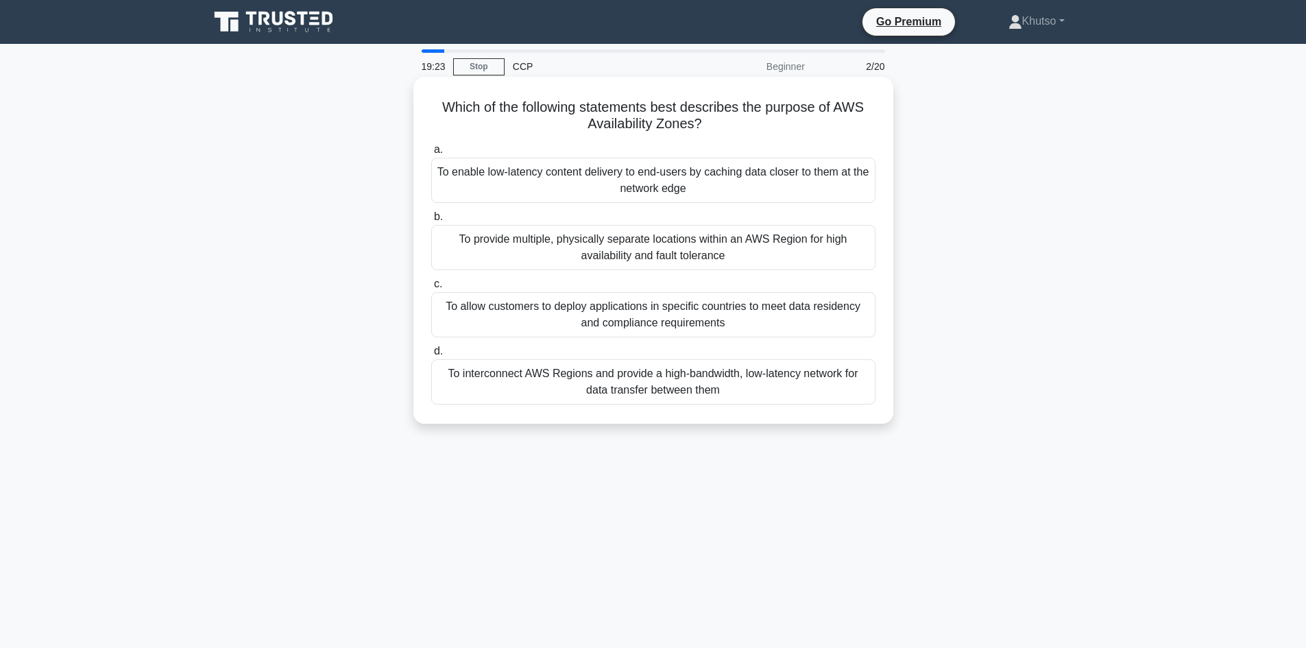
click at [665, 186] on div "To enable low-latency content delivery to end-users by caching data closer to t…" at bounding box center [653, 180] width 444 height 45
click at [431, 154] on input "a. To enable low-latency content delivery to end-users by caching data closer t…" at bounding box center [431, 149] width 0 height 9
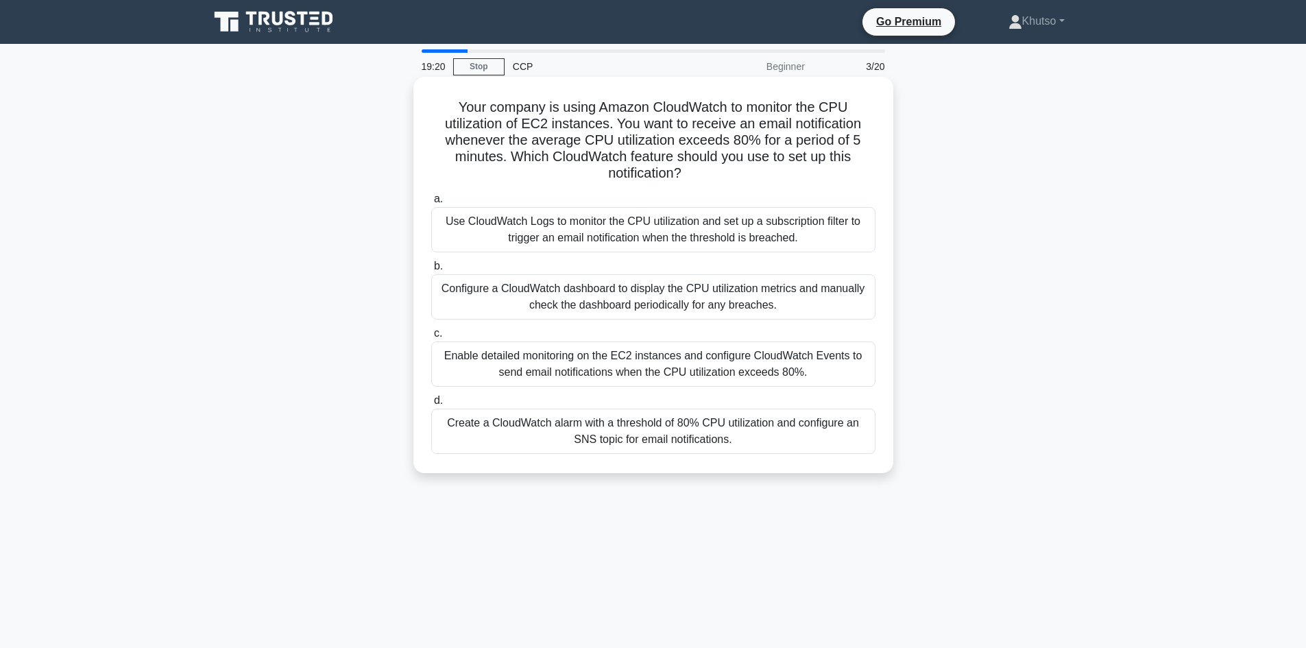
drag, startPoint x: 454, startPoint y: 105, endPoint x: 731, endPoint y: 417, distance: 416.5
click at [761, 443] on div "Your company is using Amazon CloudWatch to monitor the CPU utilization of EC2 i…" at bounding box center [653, 274] width 469 height 385
copy div "Your company is using Amazon CloudWatch to monitor the CPU utilization of EC2 i…"
click at [950, 302] on div "Your company is using Amazon CloudWatch to monitor the CPU utilization of EC2 i…" at bounding box center [653, 286] width 905 height 413
click at [735, 224] on div "Use CloudWatch Logs to monitor the CPU utilization and set up a subscription fi…" at bounding box center [653, 229] width 444 height 45
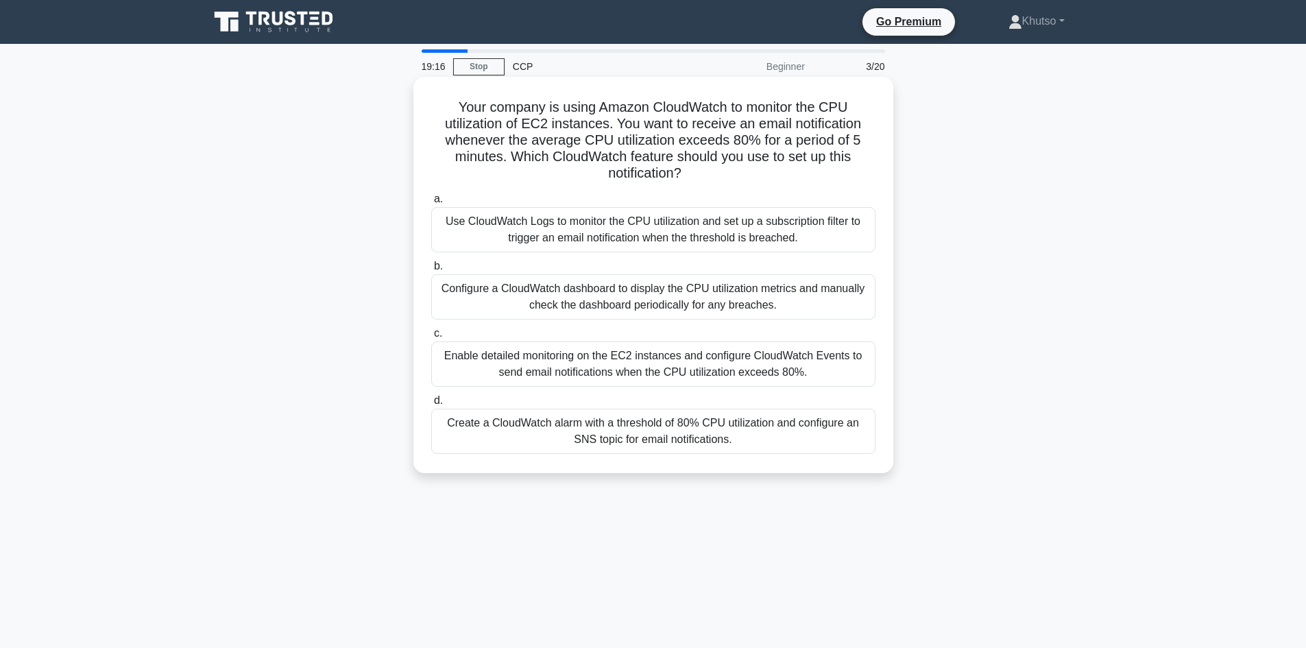
click at [431, 204] on input "a. Use CloudWatch Logs to monitor the CPU utilization and set up a subscription…" at bounding box center [431, 199] width 0 height 9
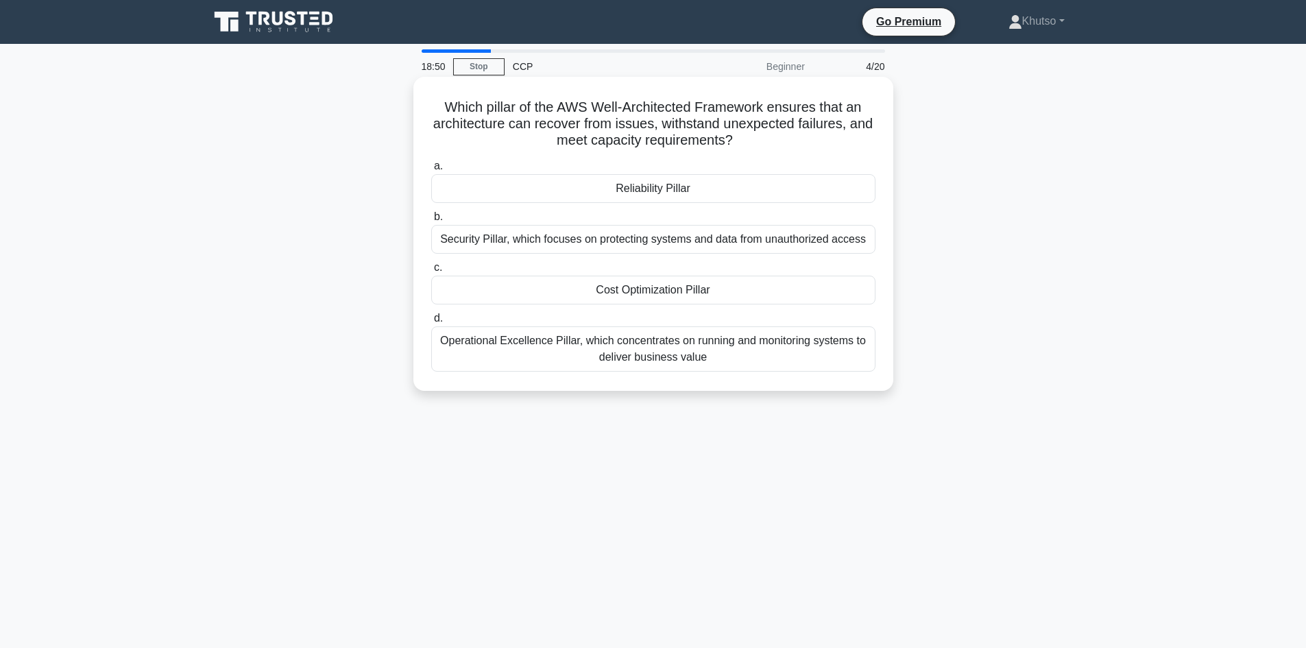
click at [635, 191] on div "Reliability Pillar" at bounding box center [653, 188] width 444 height 29
click at [431, 171] on input "a. Reliability Pillar" at bounding box center [431, 166] width 0 height 9
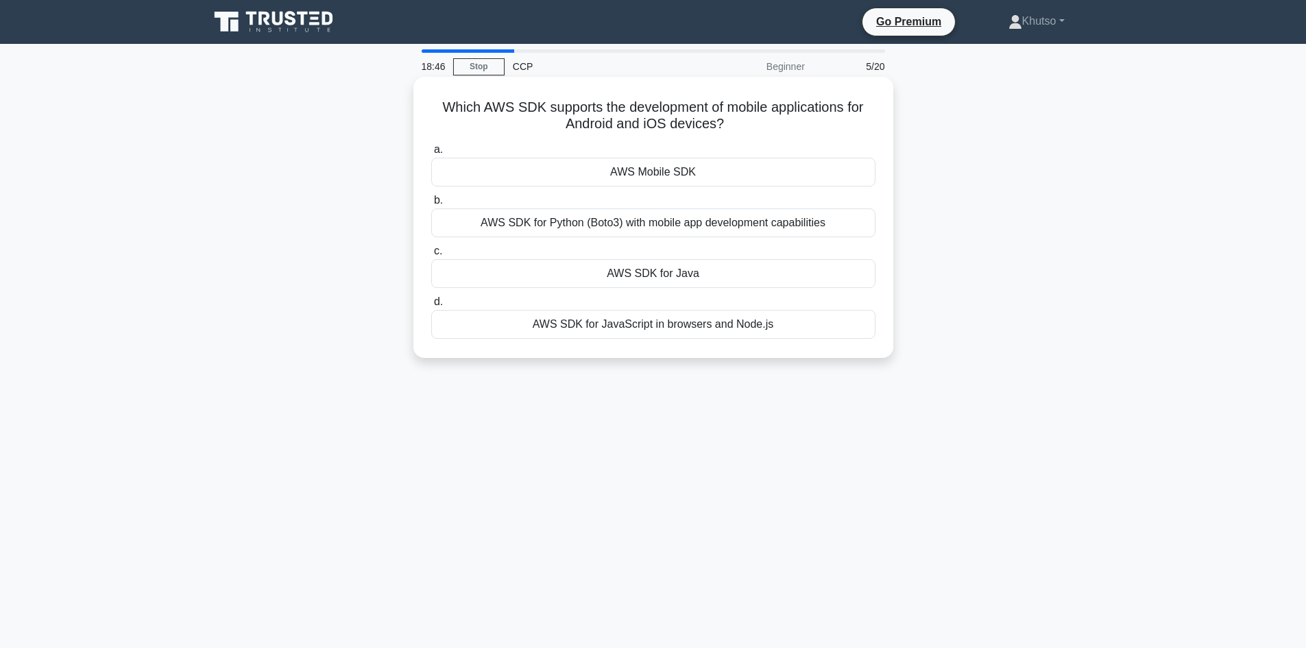
drag, startPoint x: 442, startPoint y: 103, endPoint x: 766, endPoint y: 318, distance: 388.5
click at [772, 334] on div "Which AWS SDK supports the development of mobile applications for Android and i…" at bounding box center [653, 217] width 469 height 270
copy div "Which AWS SDK supports the development of mobile applications for Android and i…"
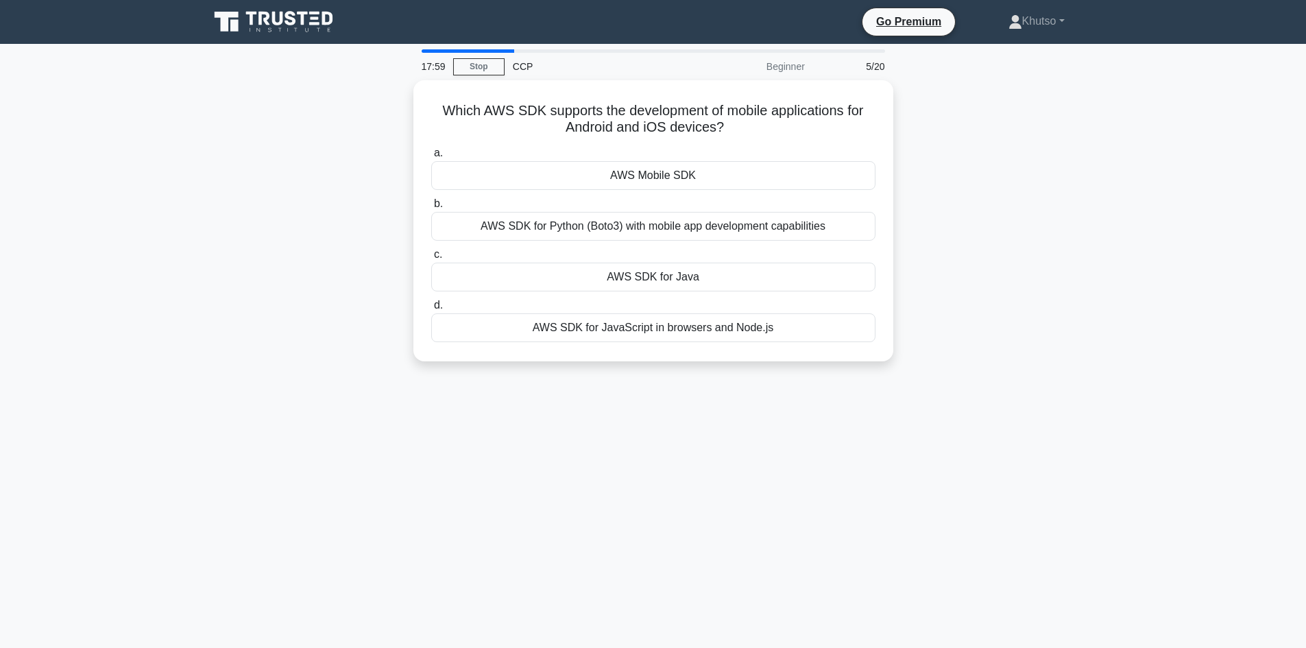
click at [1027, 236] on div "Which AWS SDK supports the development of mobile applications for Android and i…" at bounding box center [653, 228] width 905 height 297
click at [472, 71] on link "Stop" at bounding box center [478, 66] width 51 height 17
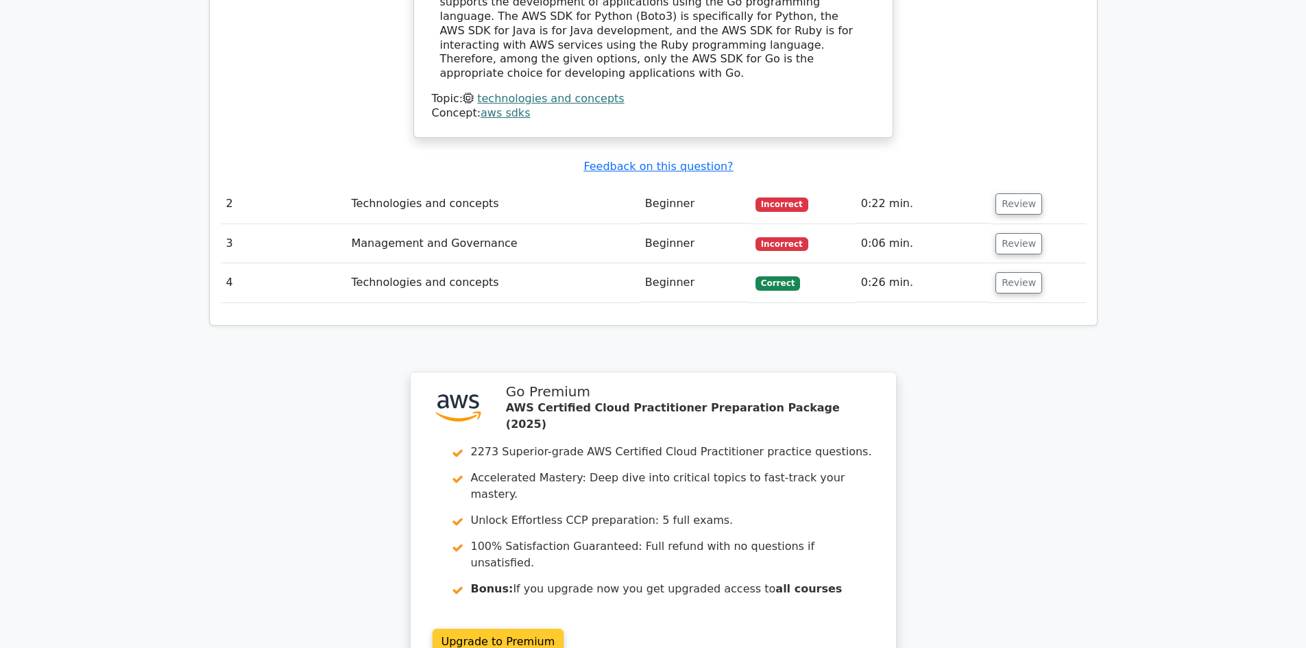
scroll to position [1618, 0]
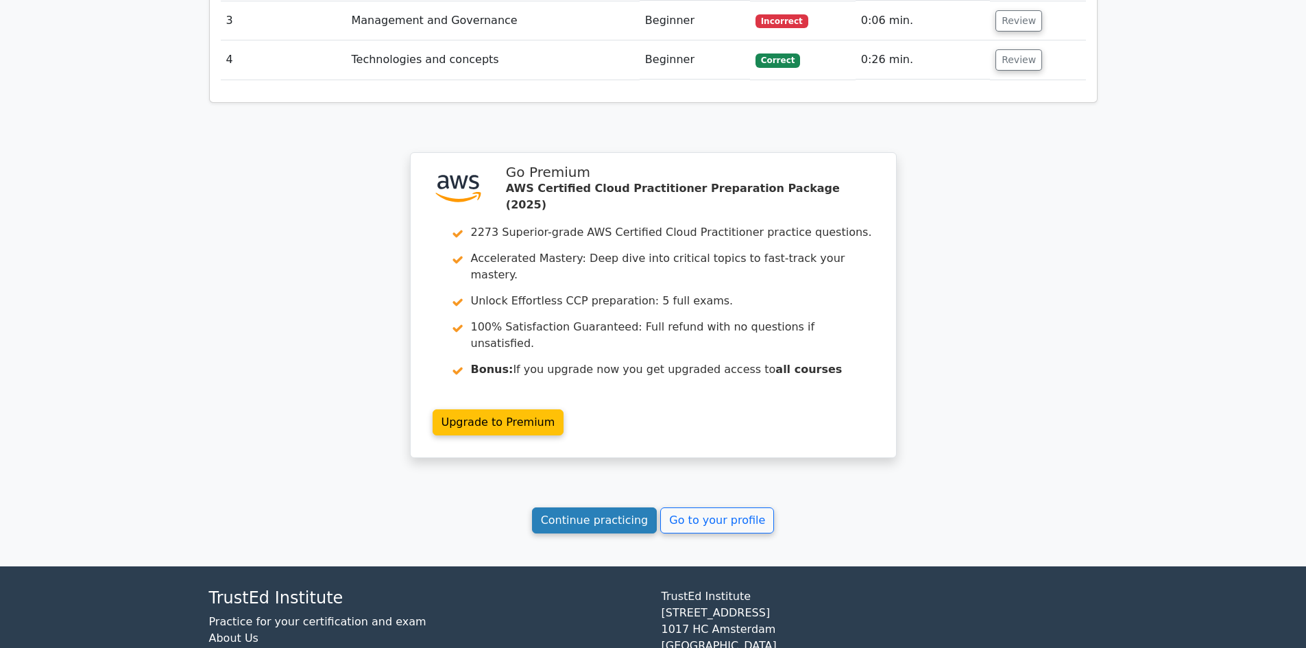
click at [604, 507] on link "Continue practicing" at bounding box center [594, 520] width 125 height 26
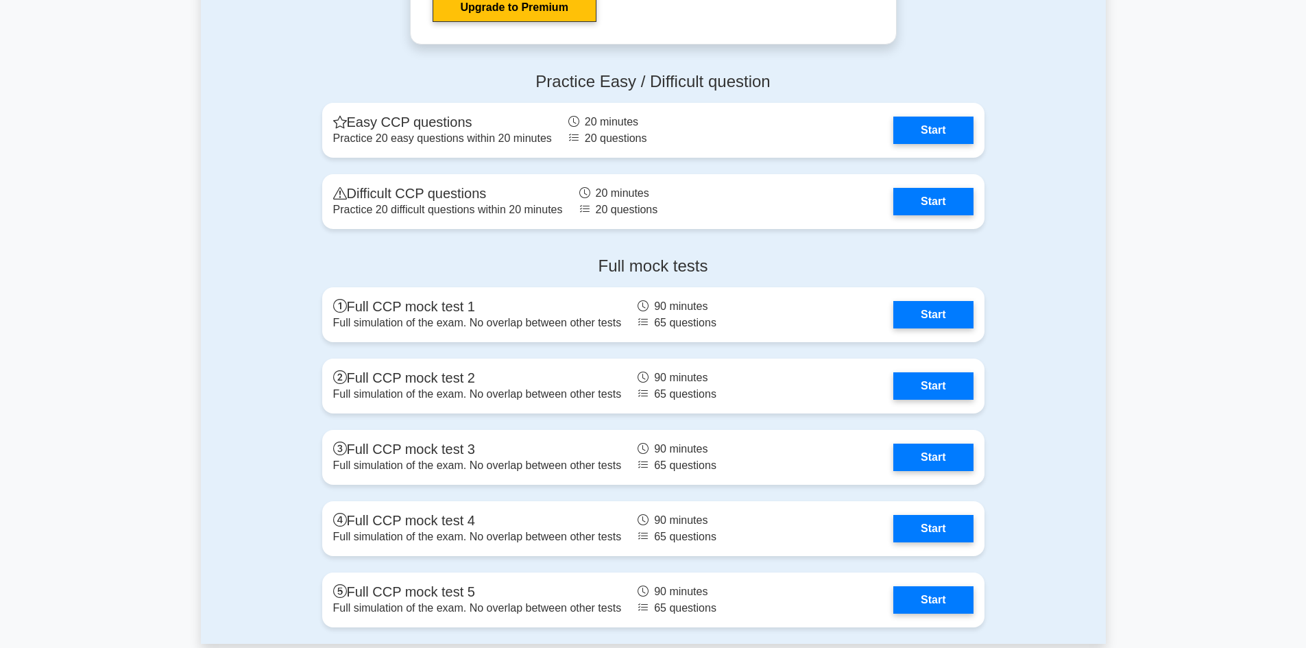
scroll to position [2947, 0]
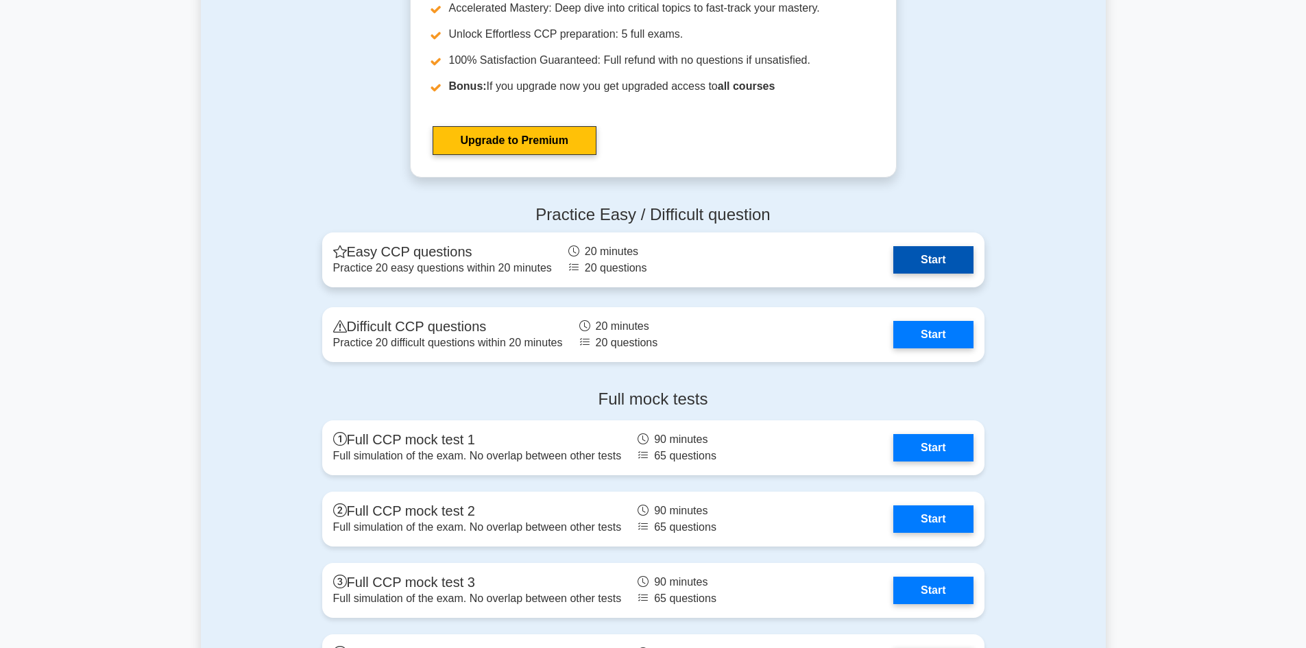
click at [893, 269] on link "Start" at bounding box center [932, 259] width 79 height 27
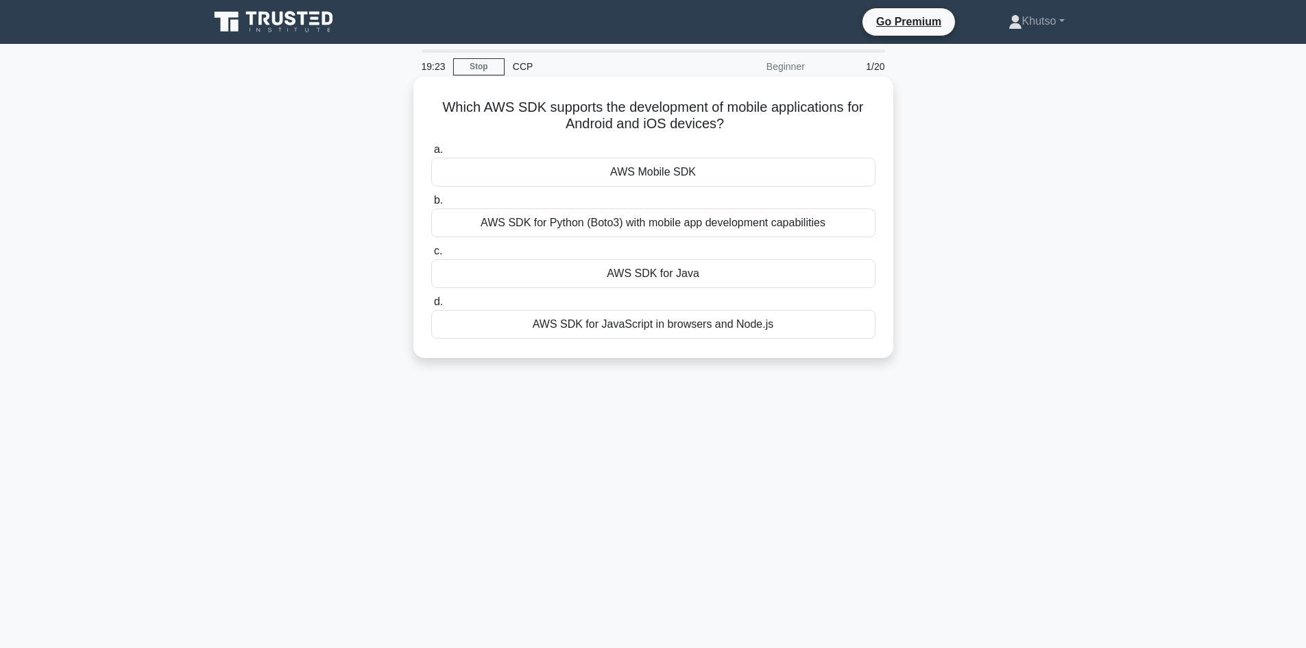
drag, startPoint x: 438, startPoint y: 104, endPoint x: 685, endPoint y: 303, distance: 316.8
click at [772, 355] on div "Which AWS SDK supports the development of mobile applications for Android and i…" at bounding box center [653, 217] width 480 height 281
copy div "Which AWS SDK supports the development of mobile applications for Android and i…"
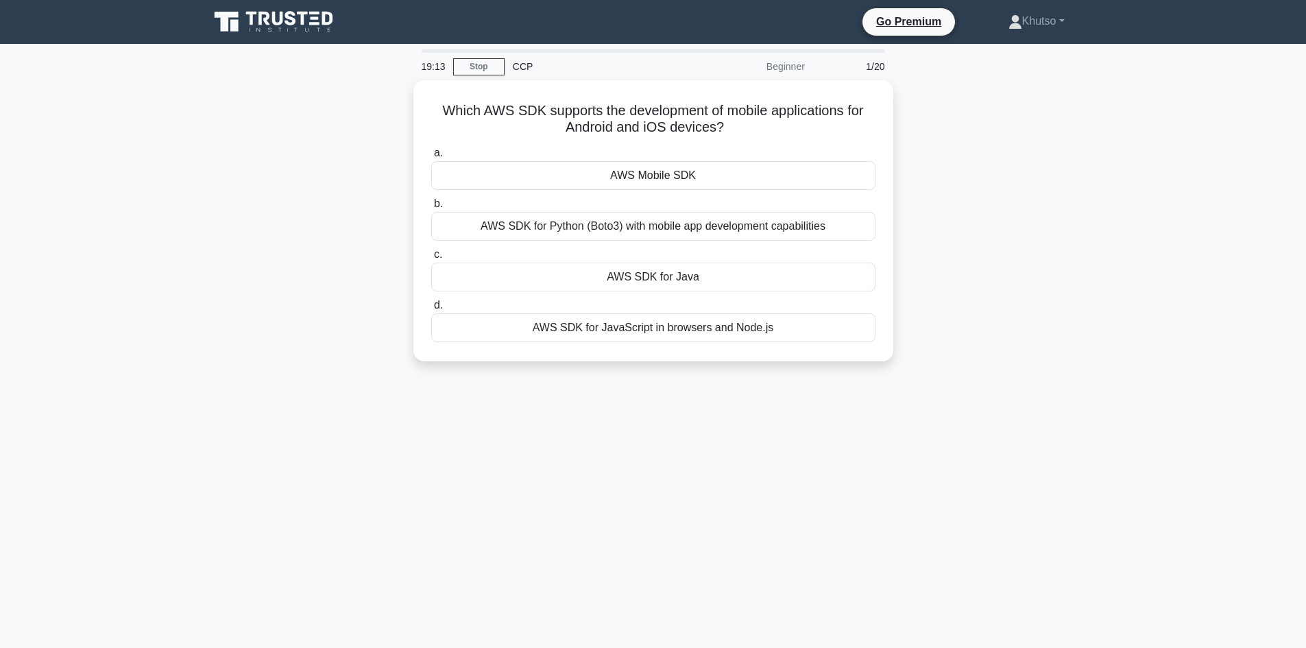
click at [1113, 265] on main "19:13 Stop CCP Beginner 1/20 Which AWS SDK supports the development of mobile a…" at bounding box center [653, 392] width 1306 height 696
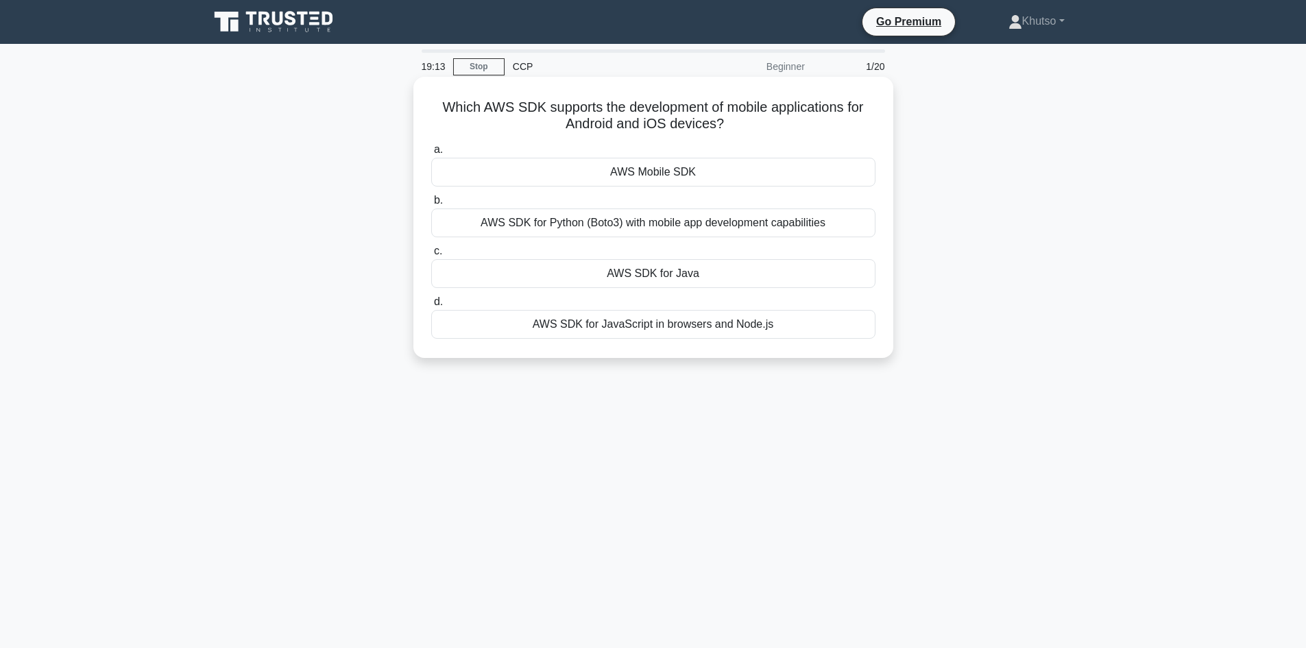
click at [705, 173] on div "AWS Mobile SDK" at bounding box center [653, 172] width 444 height 29
click at [431, 154] on input "a. AWS Mobile SDK" at bounding box center [431, 149] width 0 height 9
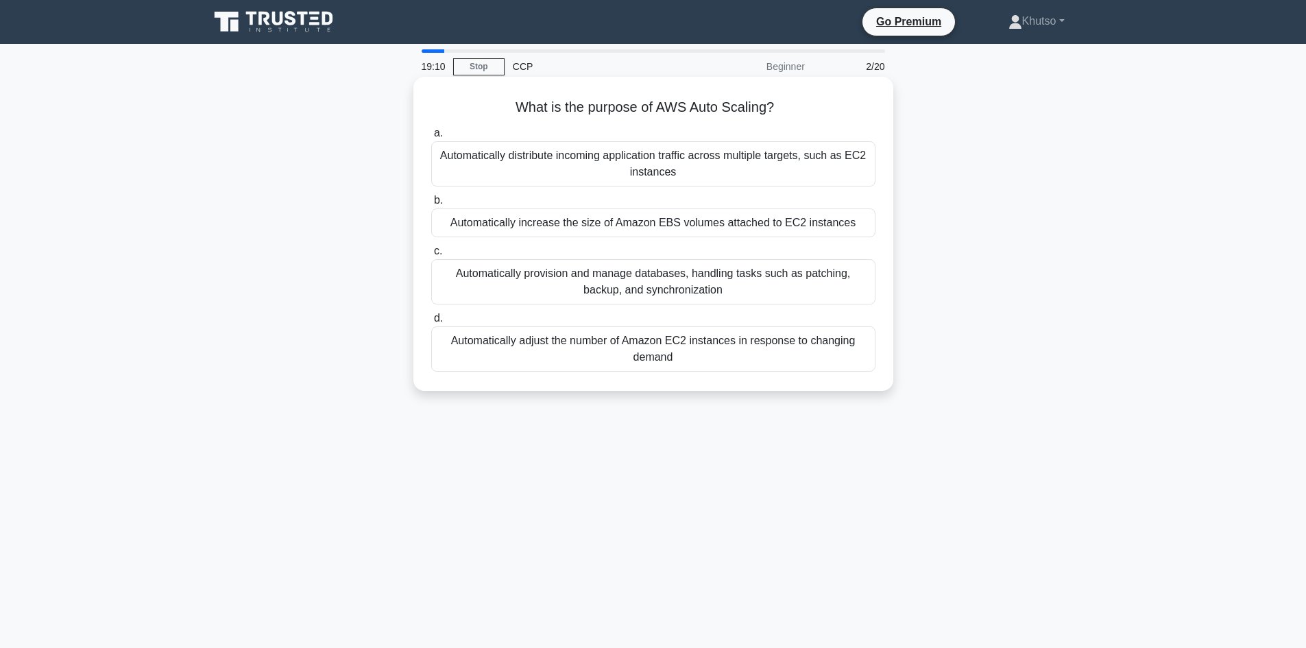
drag, startPoint x: 511, startPoint y: 101, endPoint x: 745, endPoint y: 370, distance: 356.1
click at [745, 370] on div "What is the purpose of AWS Auto Scaling? .spinner_0XTQ{transform-origin:center;…" at bounding box center [653, 233] width 469 height 303
copy div "What is the purpose of AWS Auto Scaling? .spinner_0XTQ{transform-origin:center;…"
click at [968, 278] on div "What is the purpose of AWS Auto Scaling? .spinner_0XTQ{transform-origin:center;…" at bounding box center [653, 245] width 905 height 330
click at [613, 174] on div "Automatically distribute incoming application traffic across multiple targets, …" at bounding box center [653, 163] width 444 height 45
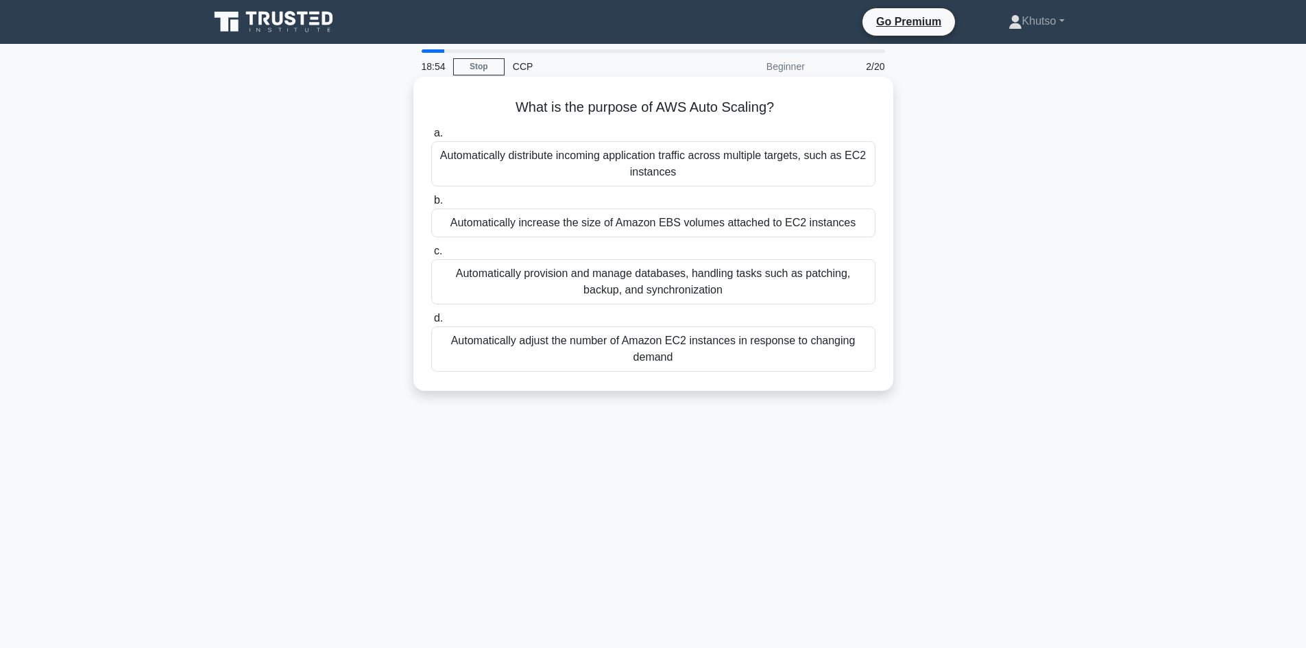
click at [431, 138] on input "a. Automatically distribute incoming application traffic across multiple target…" at bounding box center [431, 133] width 0 height 9
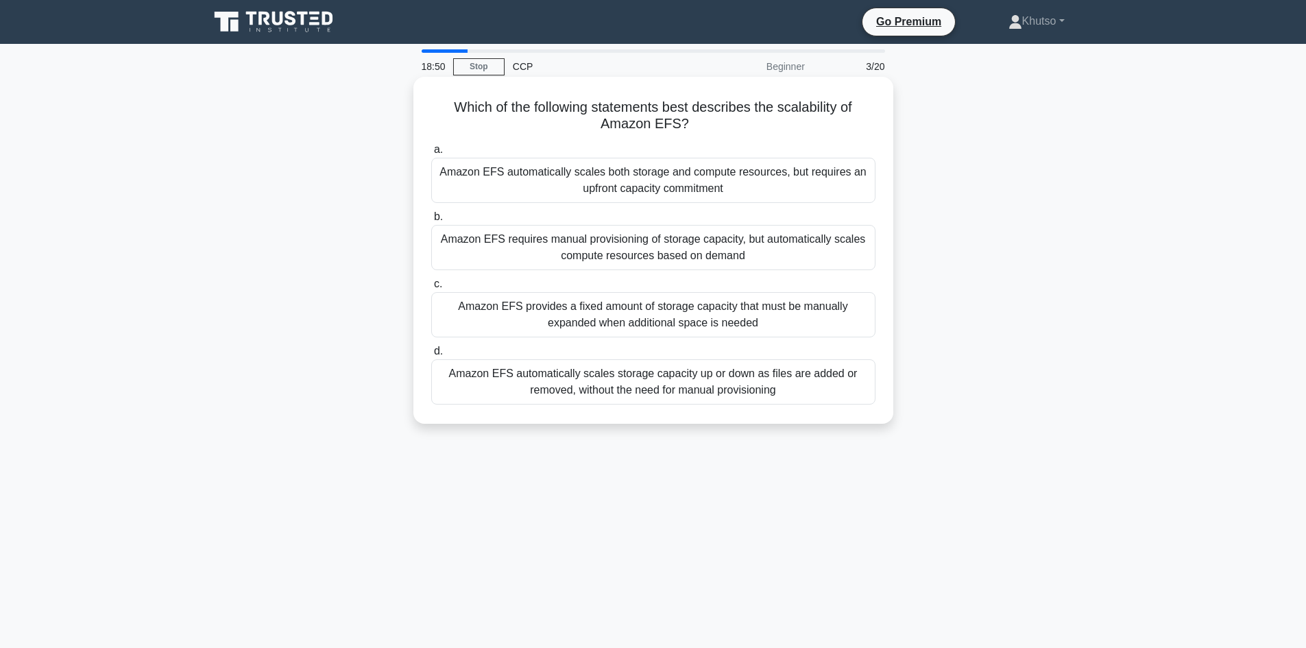
drag, startPoint x: 447, startPoint y: 106, endPoint x: 772, endPoint y: 369, distance: 418.5
click at [814, 397] on div "Which of the following statements best describes the scalability of Amazon EFS?…" at bounding box center [653, 250] width 469 height 336
copy div "Which of the following statements best describes the scalability of Amazon EFS?…"
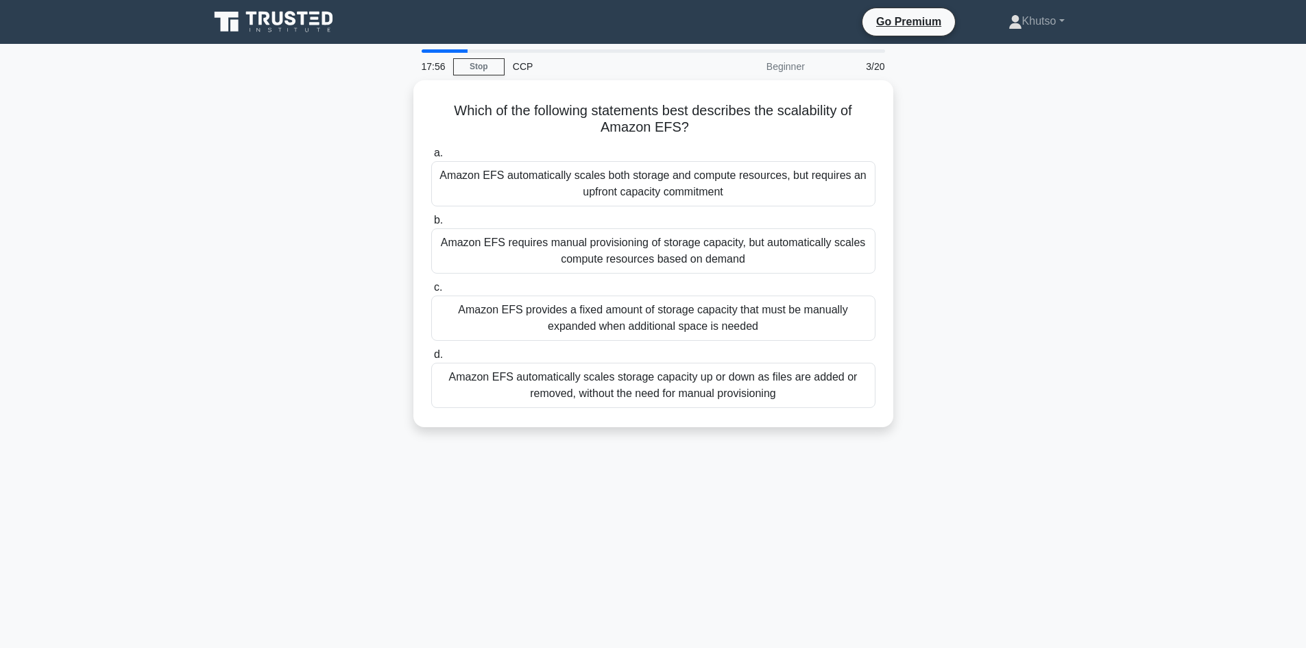
click at [1079, 216] on div "Which of the following statements best describes the scalability of Amazon EFS?…" at bounding box center [653, 261] width 905 height 363
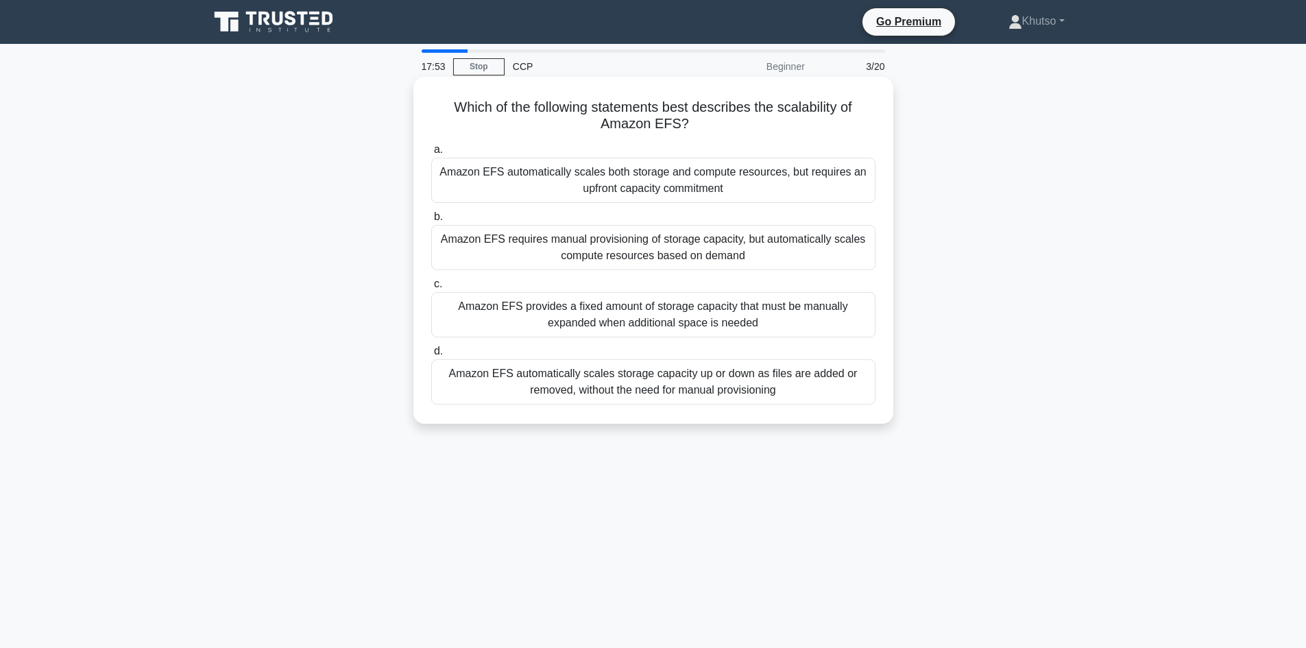
click at [657, 197] on div "Amazon EFS automatically scales both storage and compute resources, but require…" at bounding box center [653, 180] width 444 height 45
click at [431, 154] on input "a. Amazon EFS automatically scales both storage and compute resources, but requ…" at bounding box center [431, 149] width 0 height 9
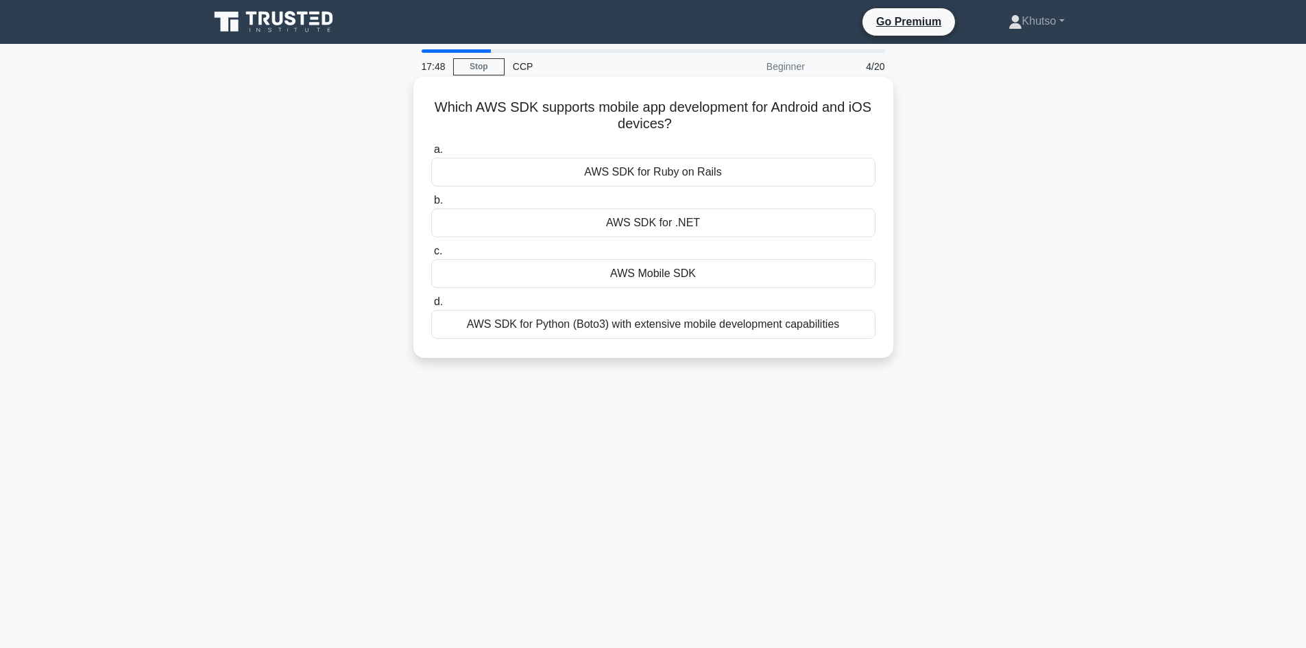
drag, startPoint x: 443, startPoint y: 104, endPoint x: 770, endPoint y: 331, distance: 397.9
click at [855, 350] on div "Which AWS SDK supports mobile app development for Android and iOS devices? .spi…" at bounding box center [653, 217] width 469 height 270
copy div "Which AWS SDK supports mobile app development for Android and iOS devices? .spi…"
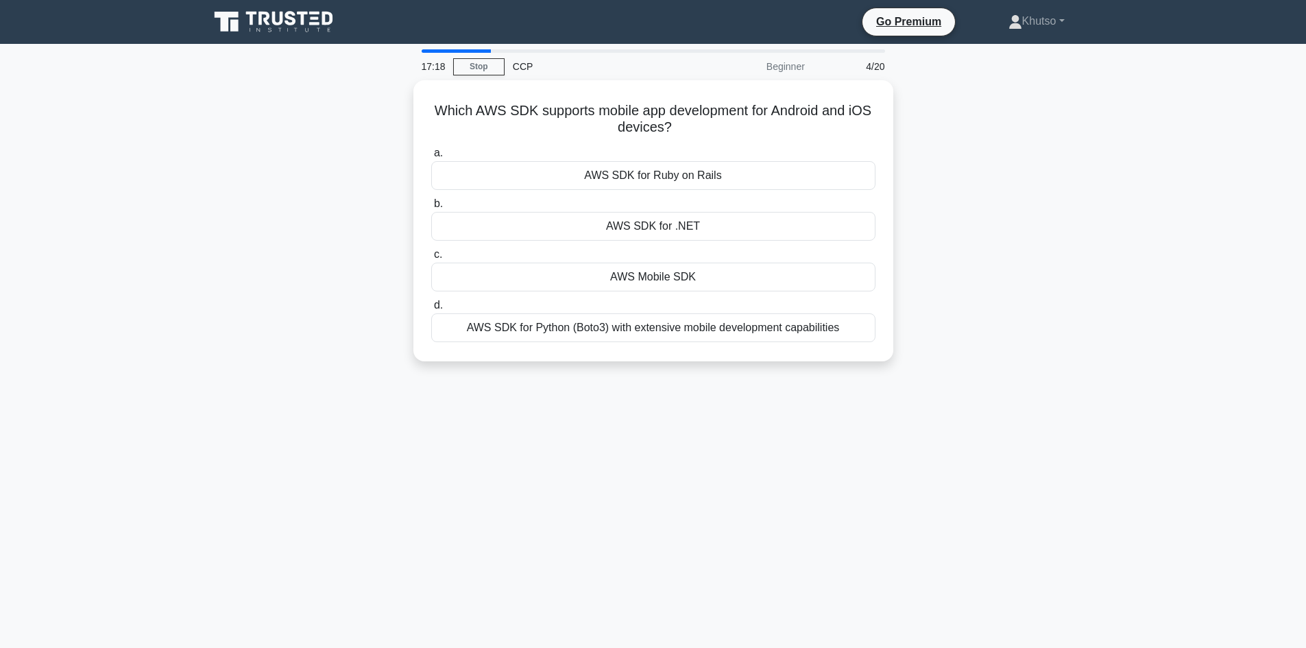
click at [1038, 296] on div "Which AWS SDK supports mobile app development for Android and iOS devices? .spi…" at bounding box center [653, 228] width 905 height 297
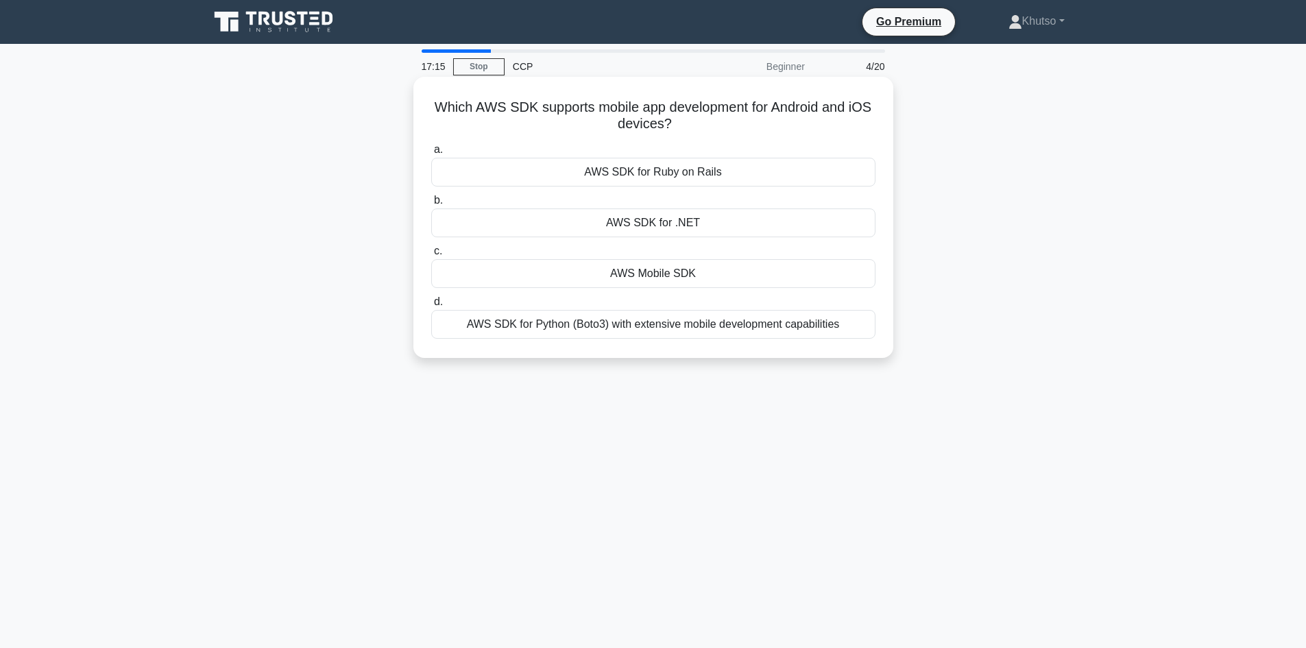
click at [646, 216] on div "AWS SDK for .NET" at bounding box center [653, 222] width 444 height 29
click at [431, 205] on input "b. AWS SDK for .NET" at bounding box center [431, 200] width 0 height 9
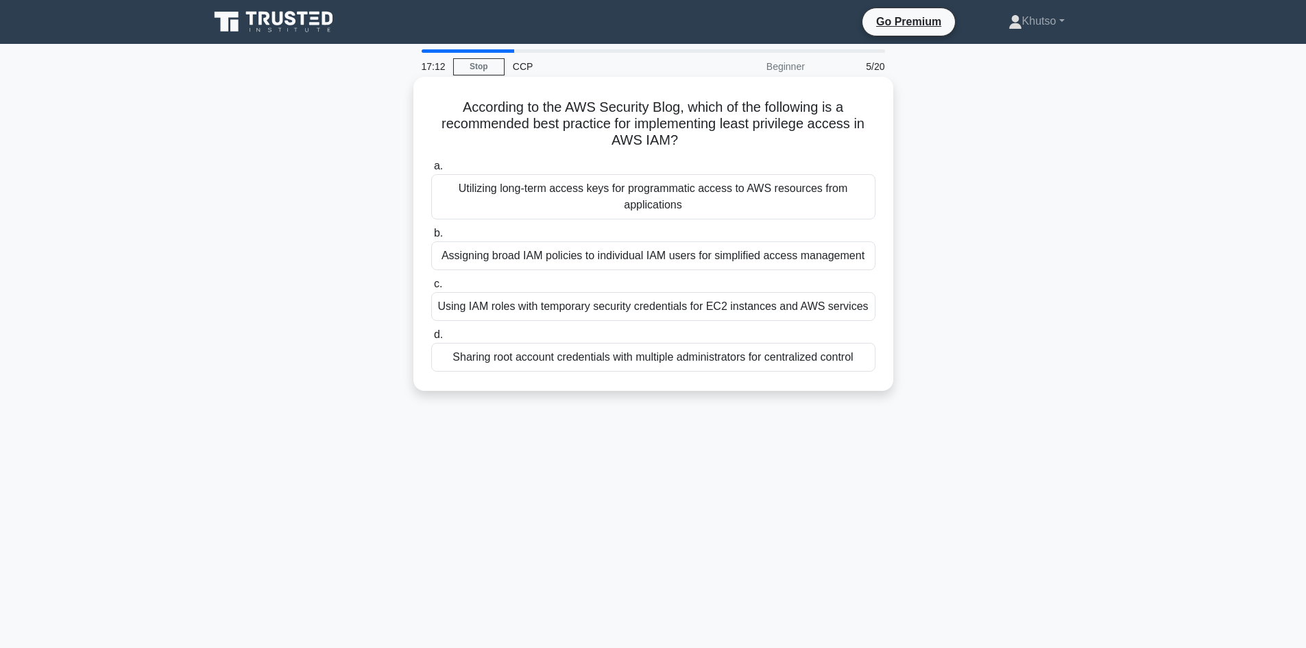
drag, startPoint x: 455, startPoint y: 106, endPoint x: 798, endPoint y: 343, distance: 416.7
click at [856, 366] on div "According to the AWS Security Blog, which of the following is a recommended bes…" at bounding box center [653, 233] width 469 height 303
copy div "According to the AWS Security Blog, which of the following is a recommended bes…"
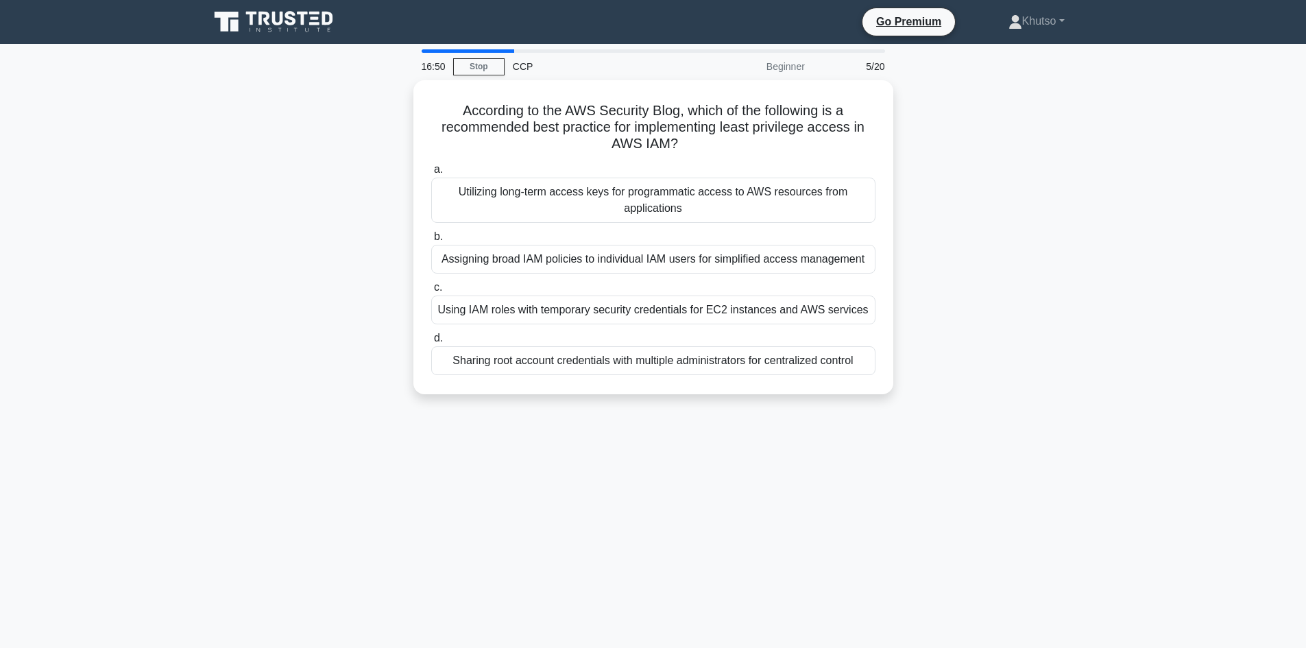
click at [1064, 407] on div "According to the AWS Security Blog, which of the following is a recommended bes…" at bounding box center [653, 245] width 905 height 330
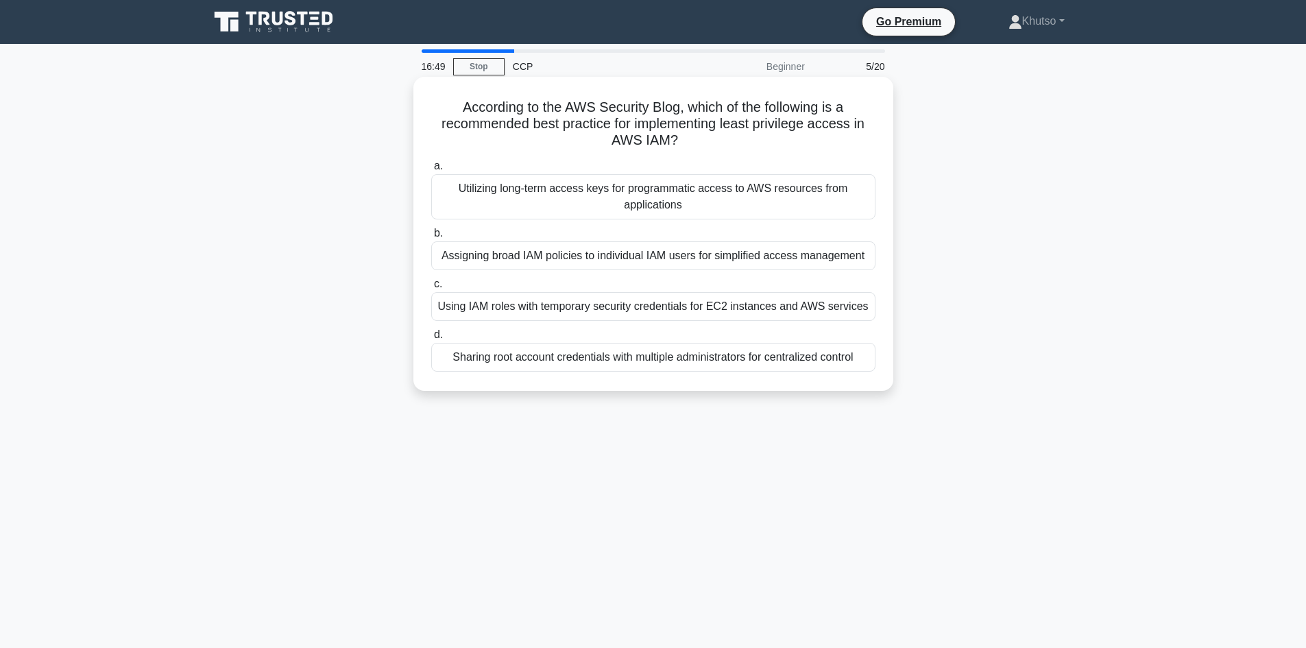
click at [683, 213] on div "Utilizing long-term access keys for programmatic access to AWS resources from a…" at bounding box center [653, 196] width 444 height 45
click at [431, 171] on input "a. Utilizing long-term access keys for programmatic access to AWS resources fro…" at bounding box center [431, 166] width 0 height 9
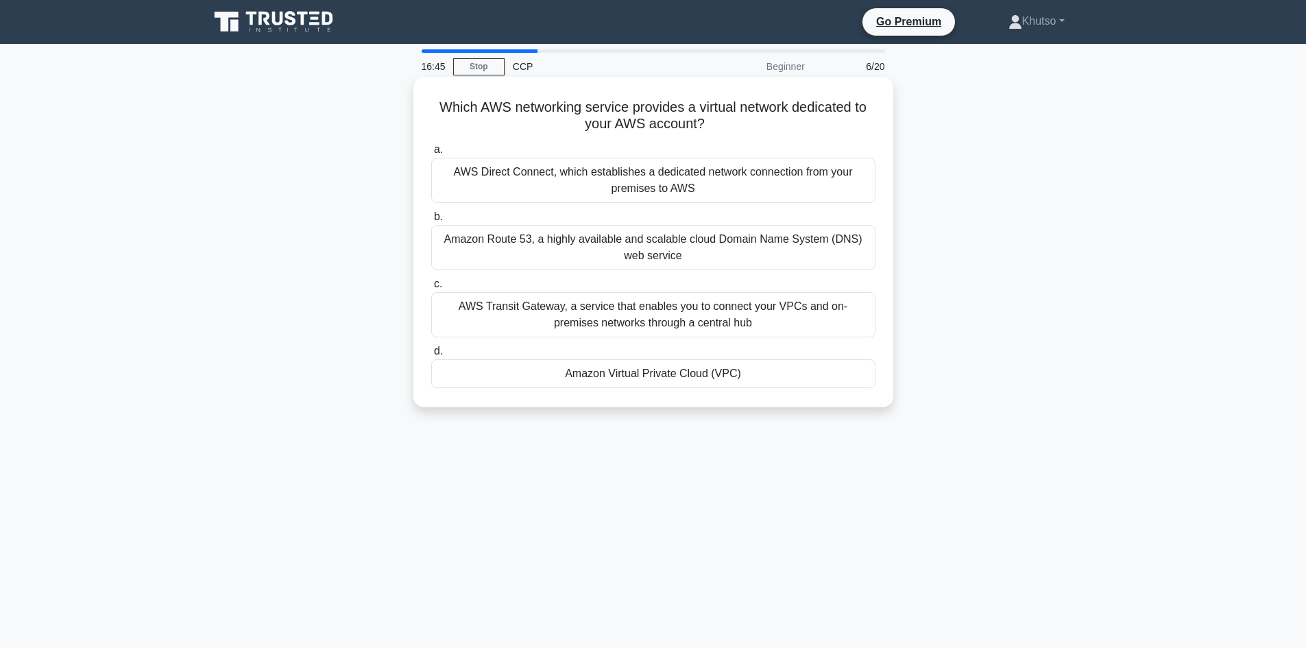
drag, startPoint x: 432, startPoint y: 106, endPoint x: 766, endPoint y: 380, distance: 431.8
click at [766, 380] on div "Which AWS networking service provides a virtual network dedicated to your AWS a…" at bounding box center [653, 241] width 469 height 319
copy div "Which AWS networking service provides a virtual network dedicated to your AWS a…"
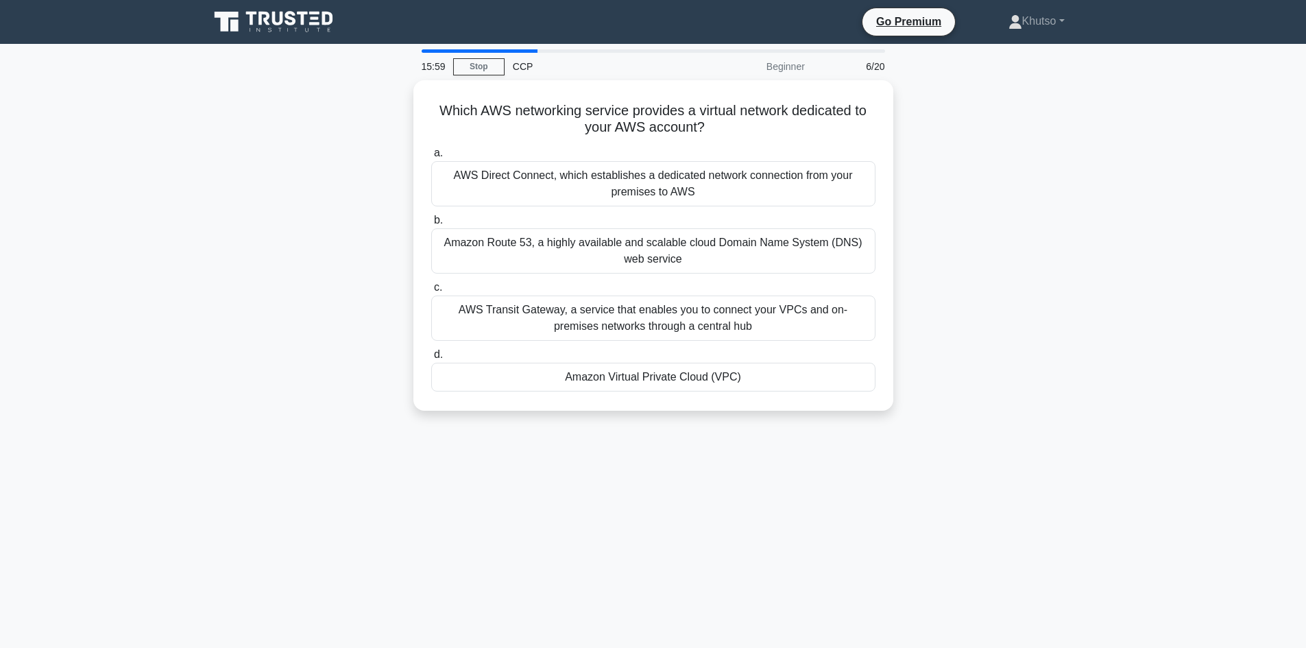
click at [1090, 333] on div "Which AWS networking service provides a virtual network dedicated to your AWS a…" at bounding box center [653, 253] width 905 height 347
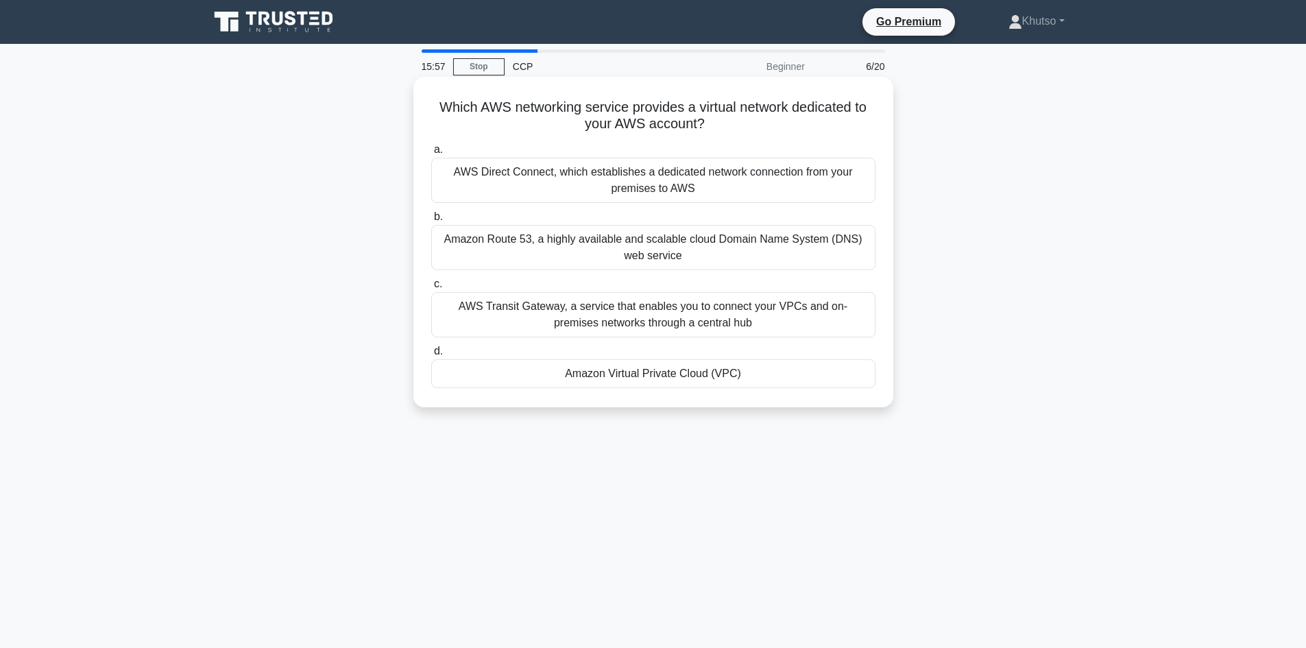
click at [668, 182] on div "AWS Direct Connect, which establishes a dedicated network connection from your …" at bounding box center [653, 180] width 444 height 45
click at [431, 154] on input "a. AWS Direct Connect, which establishes a dedicated network connection from yo…" at bounding box center [431, 149] width 0 height 9
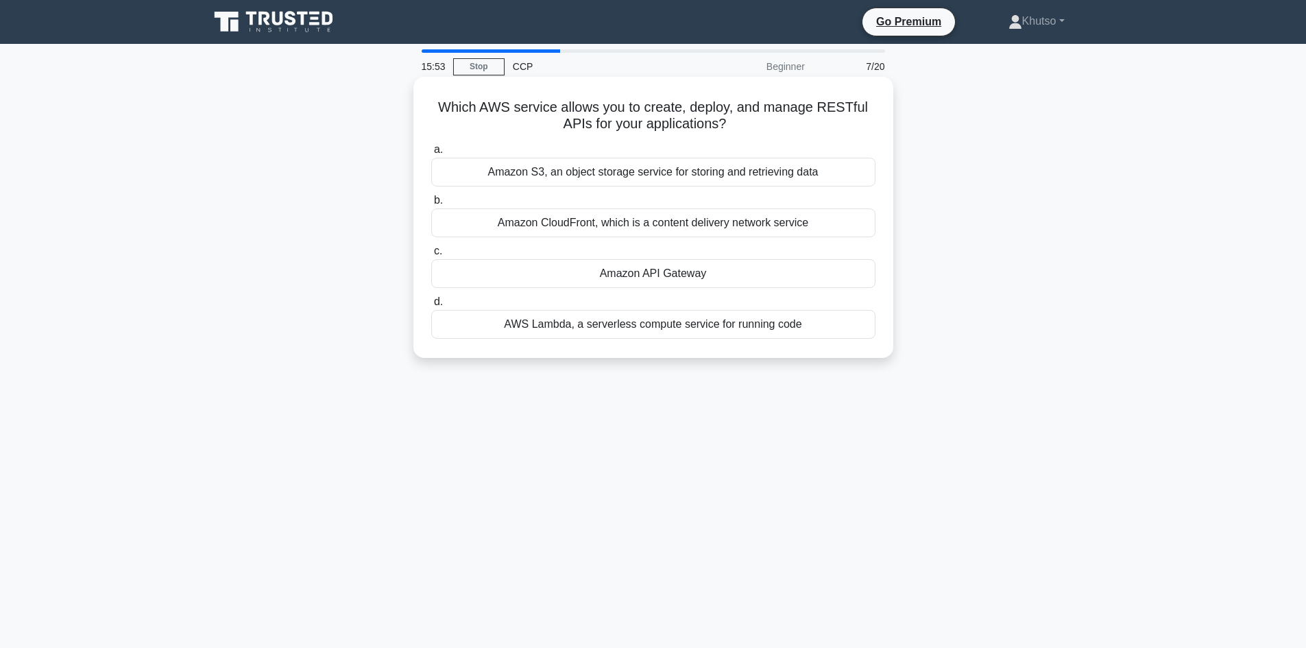
drag, startPoint x: 438, startPoint y: 101, endPoint x: 790, endPoint y: 330, distance: 419.7
click at [797, 330] on div "Which AWS service allows you to create, deploy, and manage RESTful APIs for you…" at bounding box center [653, 217] width 469 height 270
copy div "Which AWS service allows you to create, deploy, and manage RESTful APIs for you…"
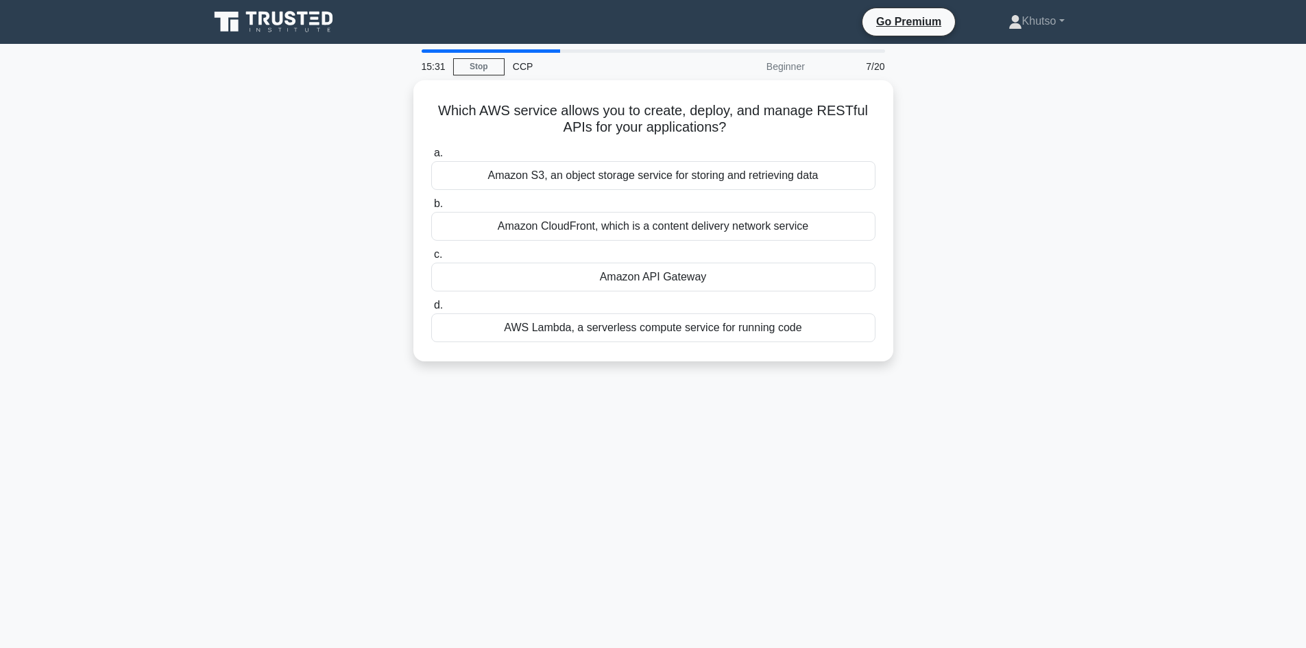
click at [1003, 323] on div "Which AWS service allows you to create, deploy, and manage RESTful APIs for you…" at bounding box center [653, 228] width 905 height 297
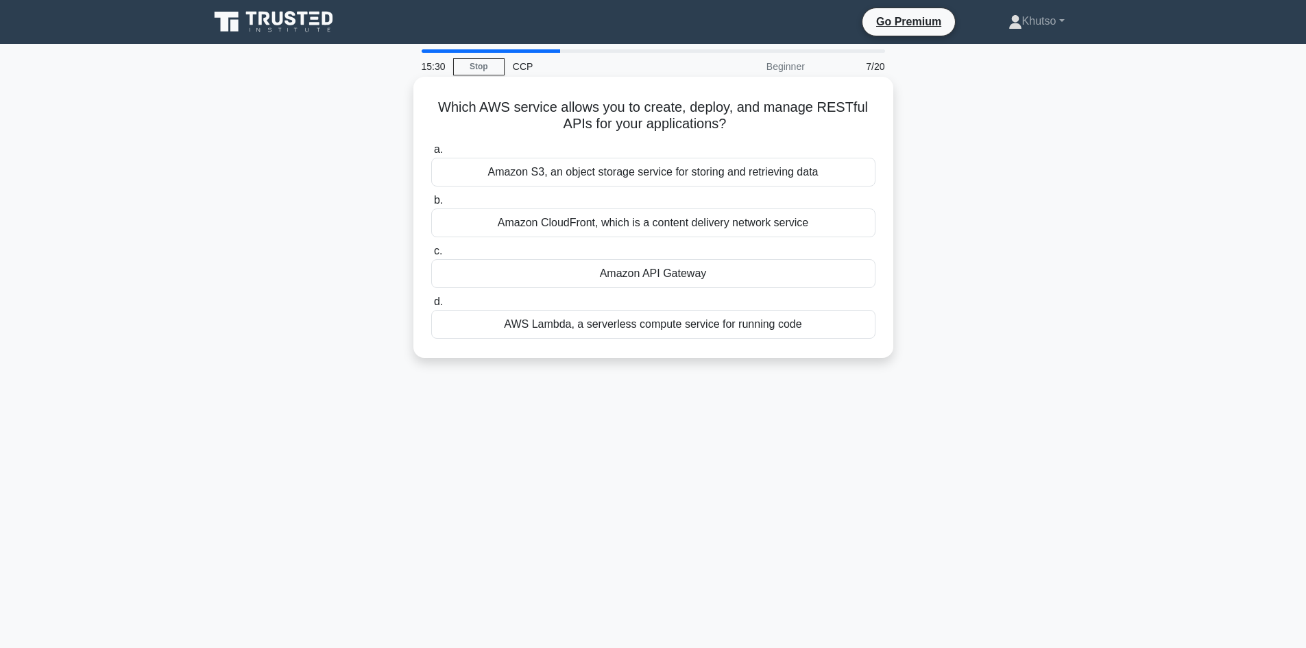
click at [620, 174] on div "Amazon S3, an object storage service for storing and retrieving data" at bounding box center [653, 172] width 444 height 29
click at [431, 154] on input "a. Amazon S3, an object storage service for storing and retrieving data" at bounding box center [431, 149] width 0 height 9
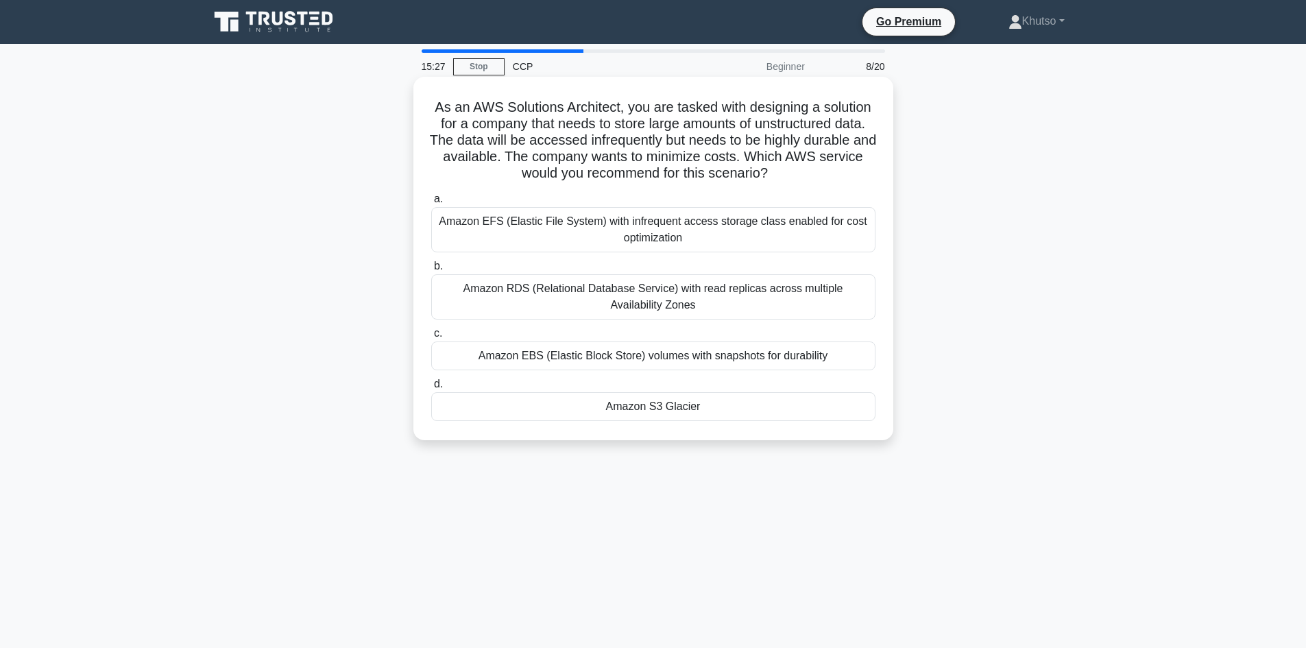
drag, startPoint x: 430, startPoint y: 106, endPoint x: 771, endPoint y: 416, distance: 460.4
click at [777, 419] on div "As an AWS Solutions Architect, you are tasked with designing a solution for a c…" at bounding box center [653, 258] width 469 height 352
copy div "As an AWS Solutions Architect, you are tasked with designing a solution for a c…"
click at [976, 289] on div "As an AWS Solutions Architect, you are tasked with designing a solution for a c…" at bounding box center [653, 270] width 905 height 380
click at [939, 262] on div "As an AWS Solutions Architect, you are tasked with designing a solution for a c…" at bounding box center [653, 270] width 905 height 380
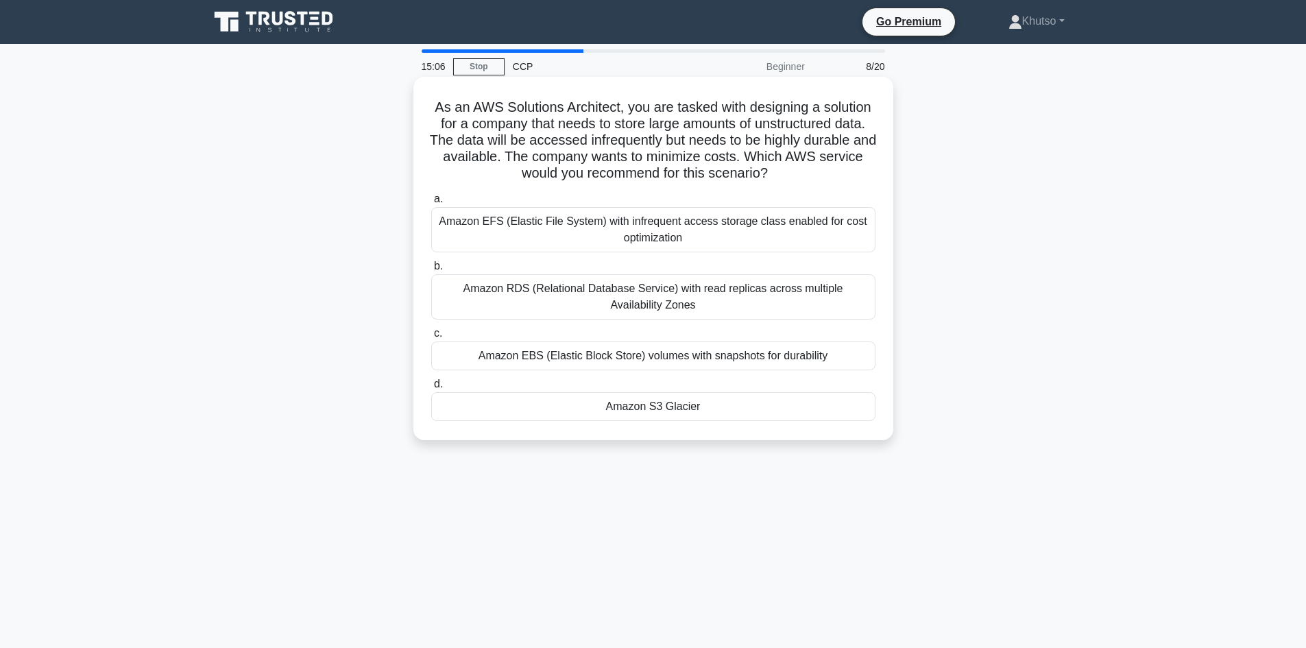
click at [744, 232] on div "Amazon EFS (Elastic File System) with infrequent access storage class enabled f…" at bounding box center [653, 229] width 444 height 45
click at [431, 204] on input "a. Amazon EFS (Elastic File System) with infrequent access storage class enable…" at bounding box center [431, 199] width 0 height 9
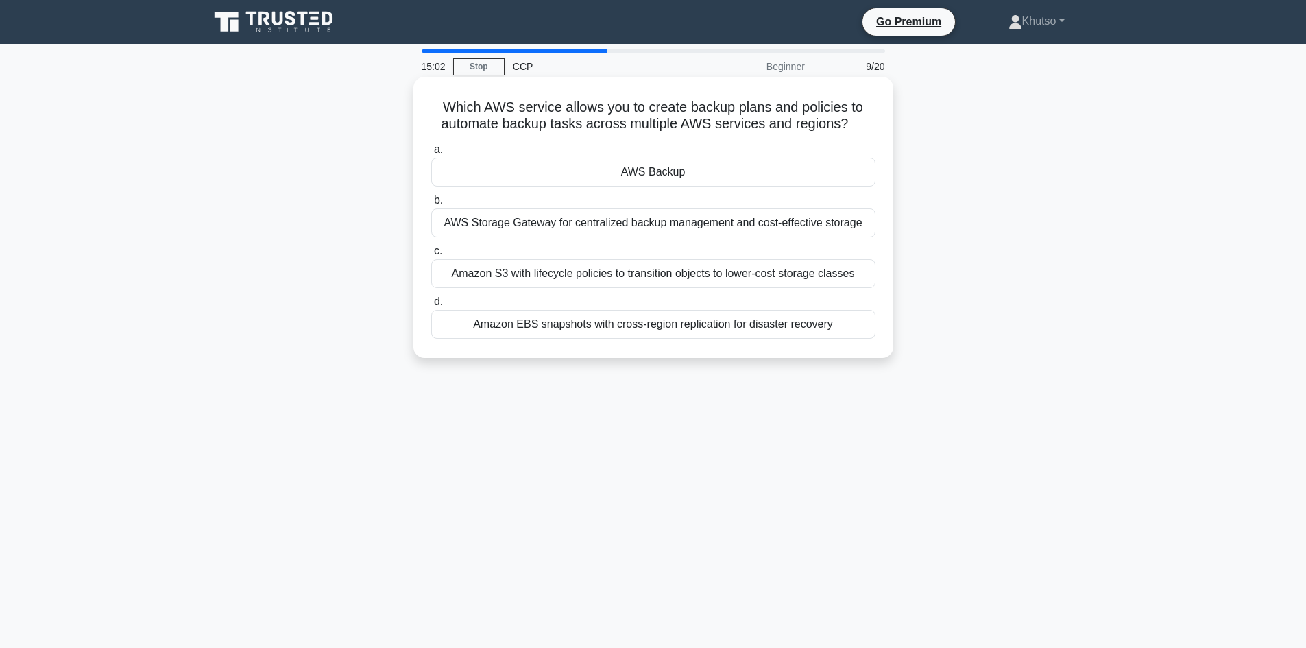
drag, startPoint x: 439, startPoint y: 110, endPoint x: 657, endPoint y: 241, distance: 254.2
click at [829, 338] on div "Which AWS service allows you to create backup plans and policies to automate ba…" at bounding box center [653, 217] width 469 height 270
copy div "Which AWS service allows you to create backup plans and policies to automate ba…"
click at [952, 234] on div "Which AWS service allows you to create backup plans and policies to automate ba…" at bounding box center [653, 228] width 905 height 297
click at [696, 180] on div "AWS Backup" at bounding box center [653, 172] width 444 height 29
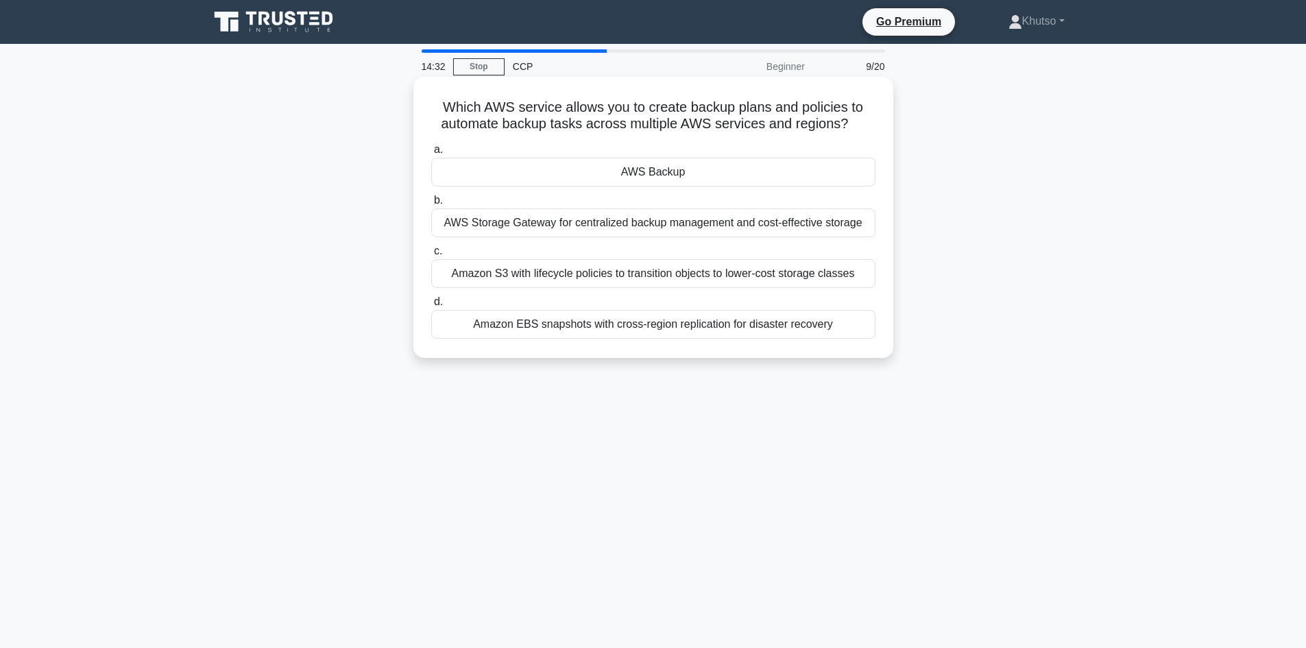
click at [431, 154] on input "a. AWS Backup" at bounding box center [431, 149] width 0 height 9
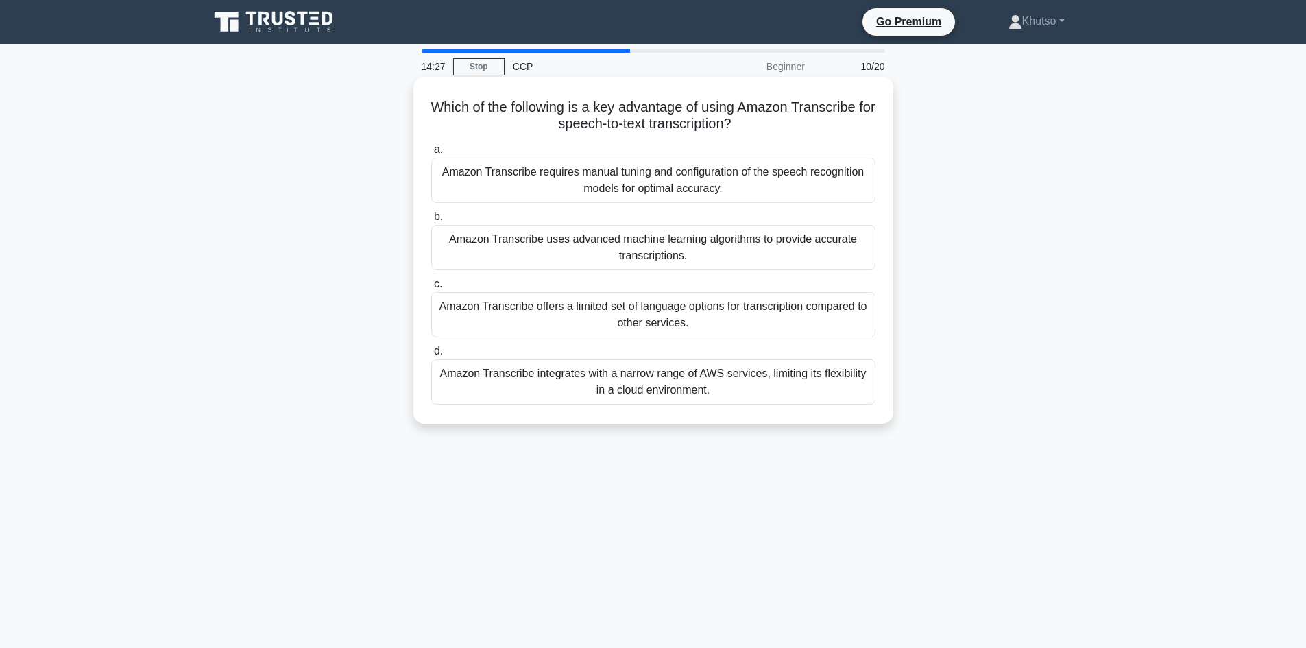
drag, startPoint x: 434, startPoint y: 103, endPoint x: 809, endPoint y: 391, distance: 472.6
click at [852, 398] on div "Which of the following is a key advantage of using Amazon Transcribe for speech…" at bounding box center [653, 250] width 469 height 336
copy div "Which of the following is a key advantage of using Amazon Transcribe for speech…"
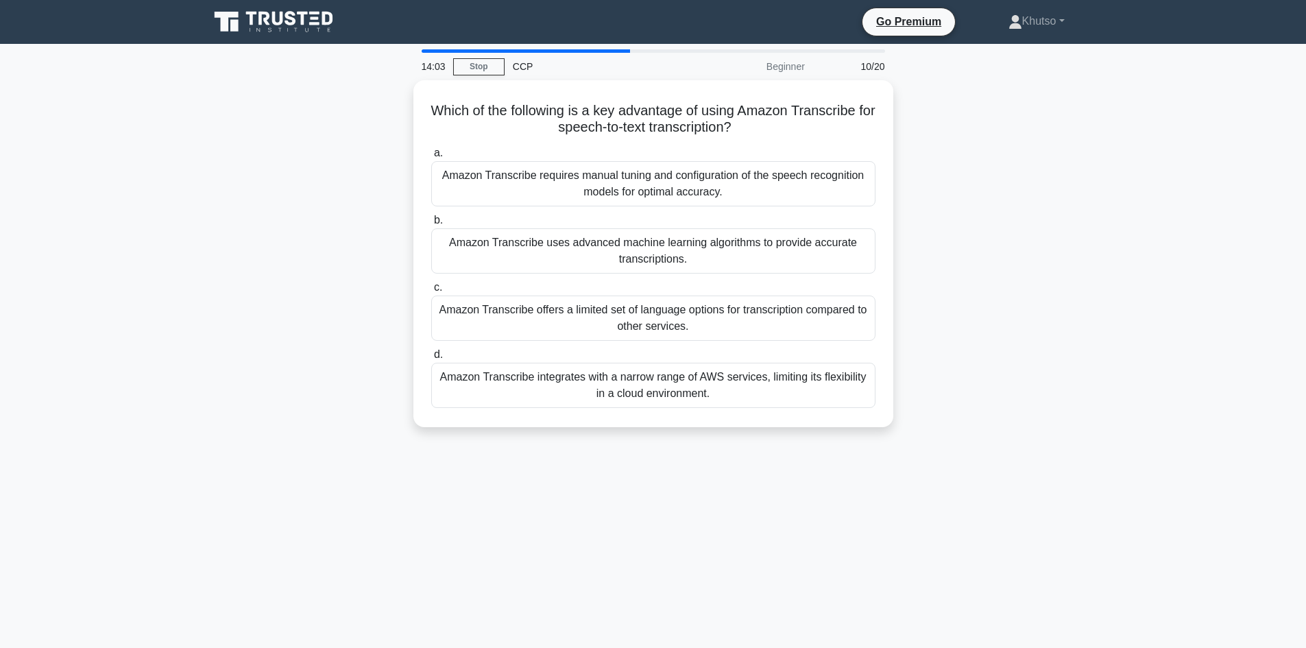
click at [1086, 365] on div "Which of the following is a key advantage of using Amazon Transcribe for speech…" at bounding box center [653, 261] width 905 height 363
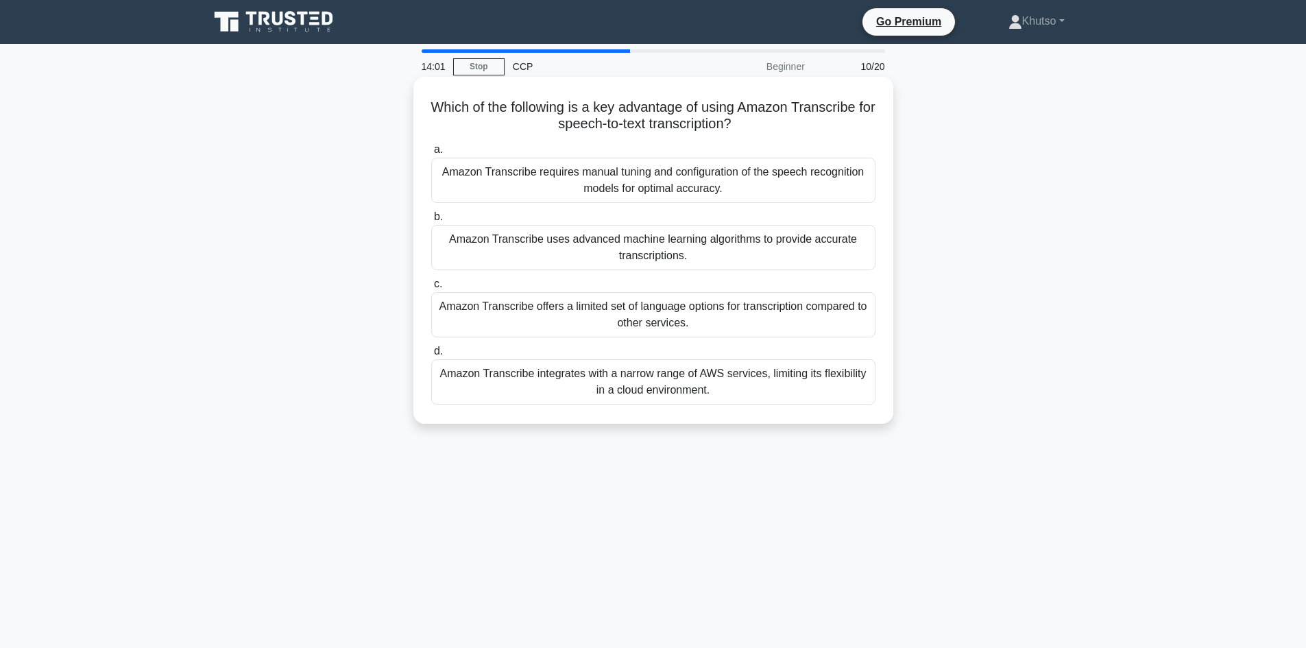
click at [683, 177] on div "Amazon Transcribe requires manual tuning and configuration of the speech recogn…" at bounding box center [653, 180] width 444 height 45
click at [431, 154] on input "a. Amazon Transcribe requires manual tuning and configuration of the speech rec…" at bounding box center [431, 149] width 0 height 9
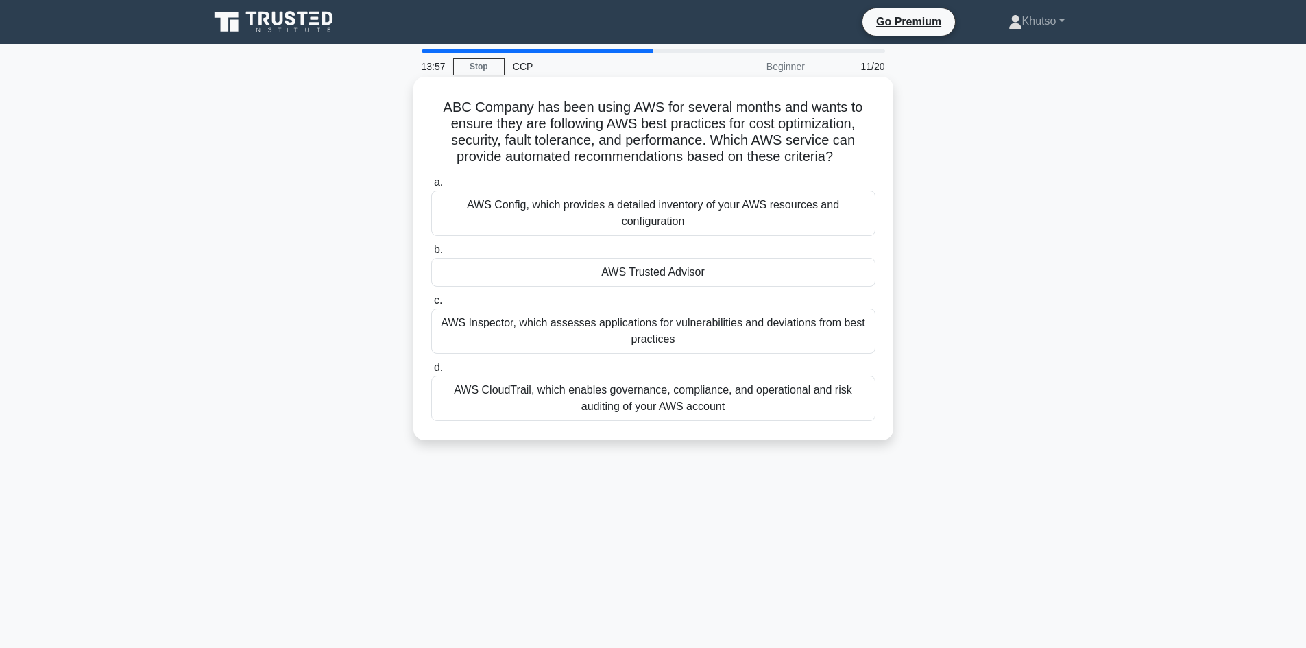
drag, startPoint x: 445, startPoint y: 101, endPoint x: 801, endPoint y: 411, distance: 471.7
click at [801, 411] on div "ABC Company has been using AWS for several months and wants to ensure they are …" at bounding box center [653, 258] width 469 height 352
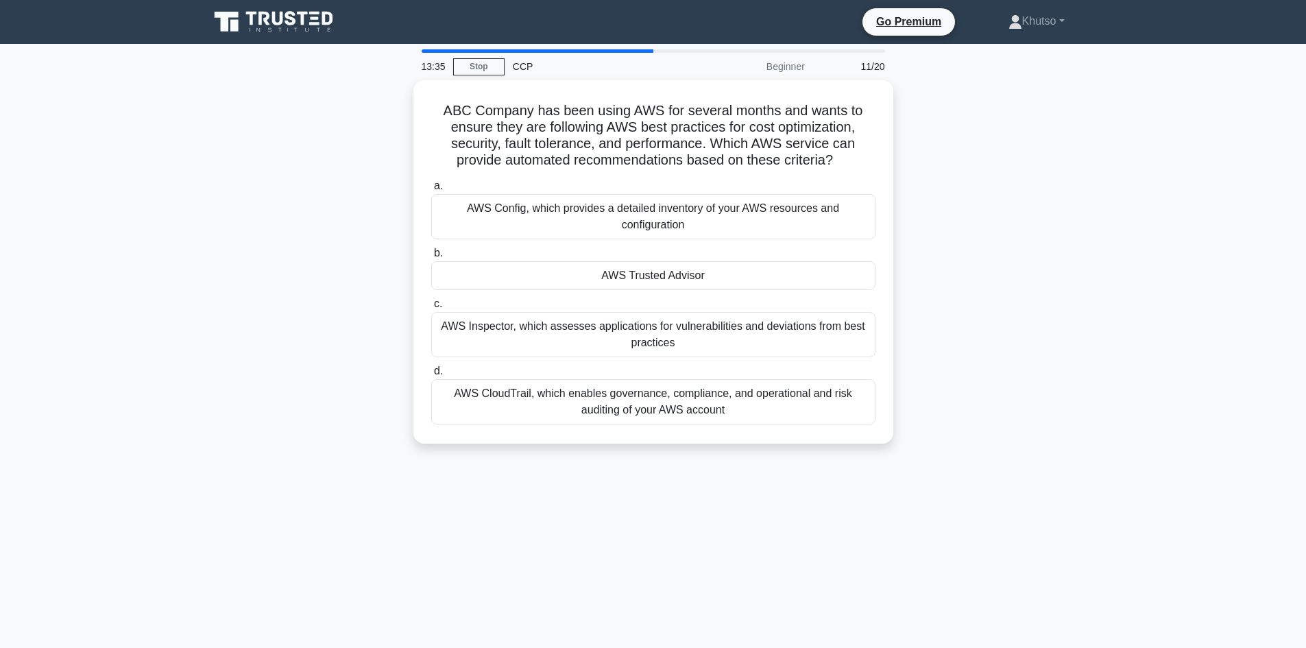
click at [1112, 494] on main "13:35 Stop CCP Beginner 11/20 ABC Company has been using AWS for several months…" at bounding box center [653, 392] width 1306 height 696
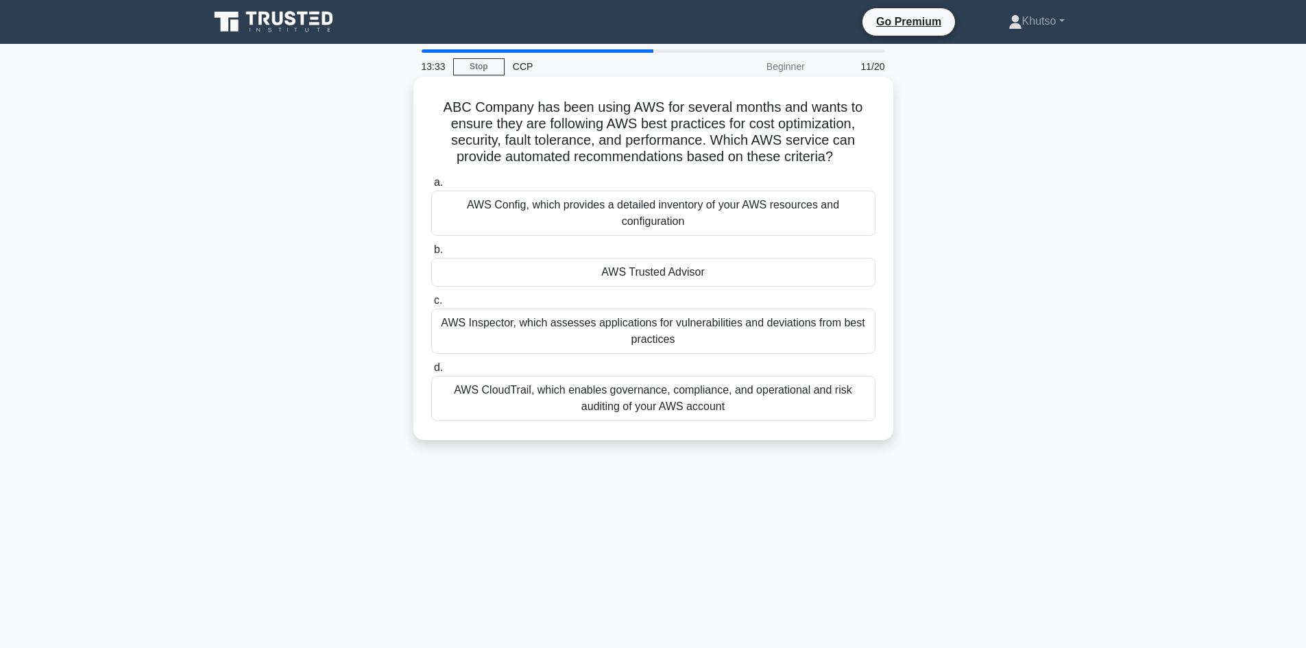
click at [740, 276] on div "AWS Trusted Advisor" at bounding box center [653, 272] width 444 height 29
click at [431, 254] on input "b. AWS Trusted Advisor" at bounding box center [431, 249] width 0 height 9
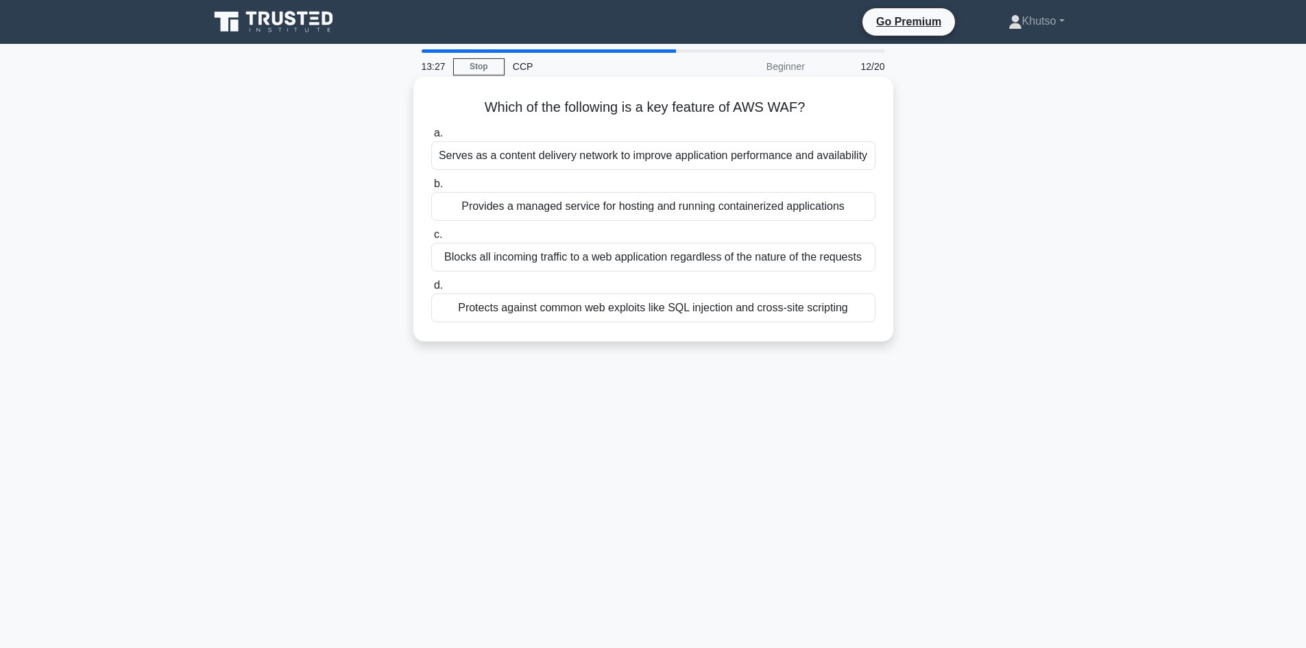
drag, startPoint x: 482, startPoint y: 108, endPoint x: 631, endPoint y: 263, distance: 215.7
click at [840, 312] on div "Which of the following is a key feature of AWS WAF? .spinner_0XTQ{transform-ori…" at bounding box center [653, 209] width 469 height 254
click at [876, 330] on div "Which of the following is a key feature of AWS WAF? .spinner_0XTQ{transform-ori…" at bounding box center [653, 209] width 469 height 254
click at [574, 157] on div "Serves as a content delivery network to improve application performance and ava…" at bounding box center [653, 155] width 444 height 29
click at [431, 138] on input "a. Serves as a content delivery network to improve application performance and …" at bounding box center [431, 133] width 0 height 9
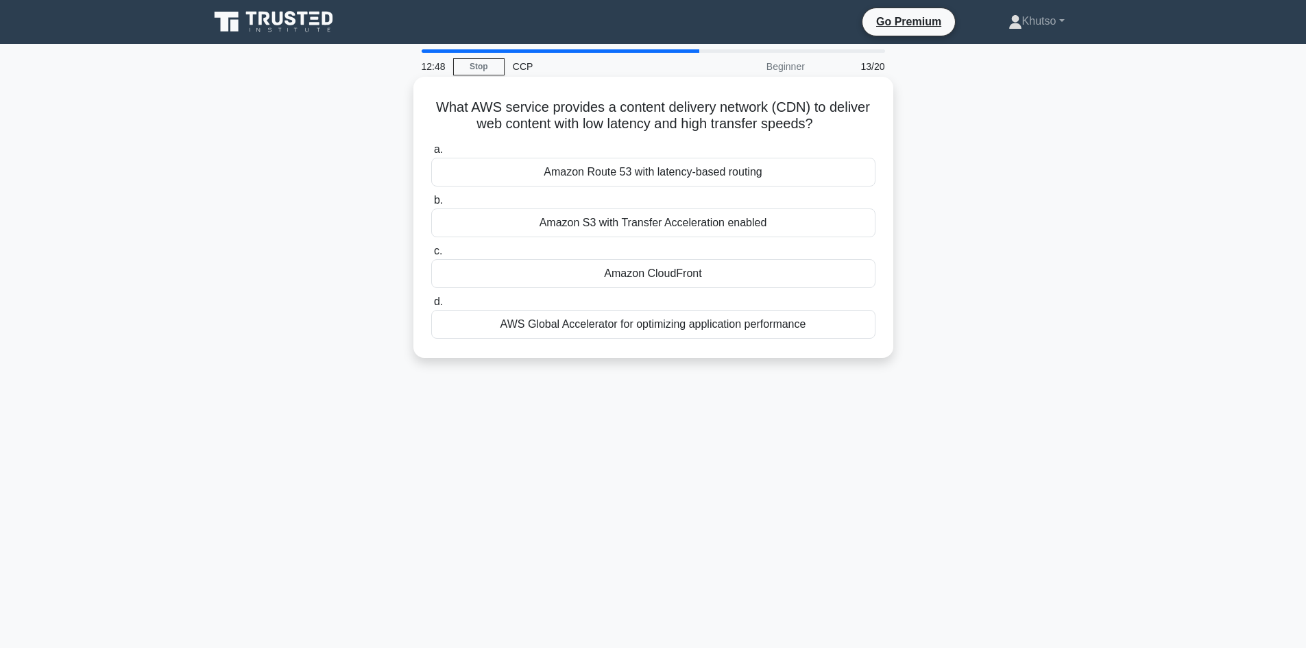
drag, startPoint x: 429, startPoint y: 106, endPoint x: 812, endPoint y: 358, distance: 458.3
click at [812, 358] on div "What AWS service provides a content delivery network (CDN) to deliver web conte…" at bounding box center [653, 217] width 480 height 281
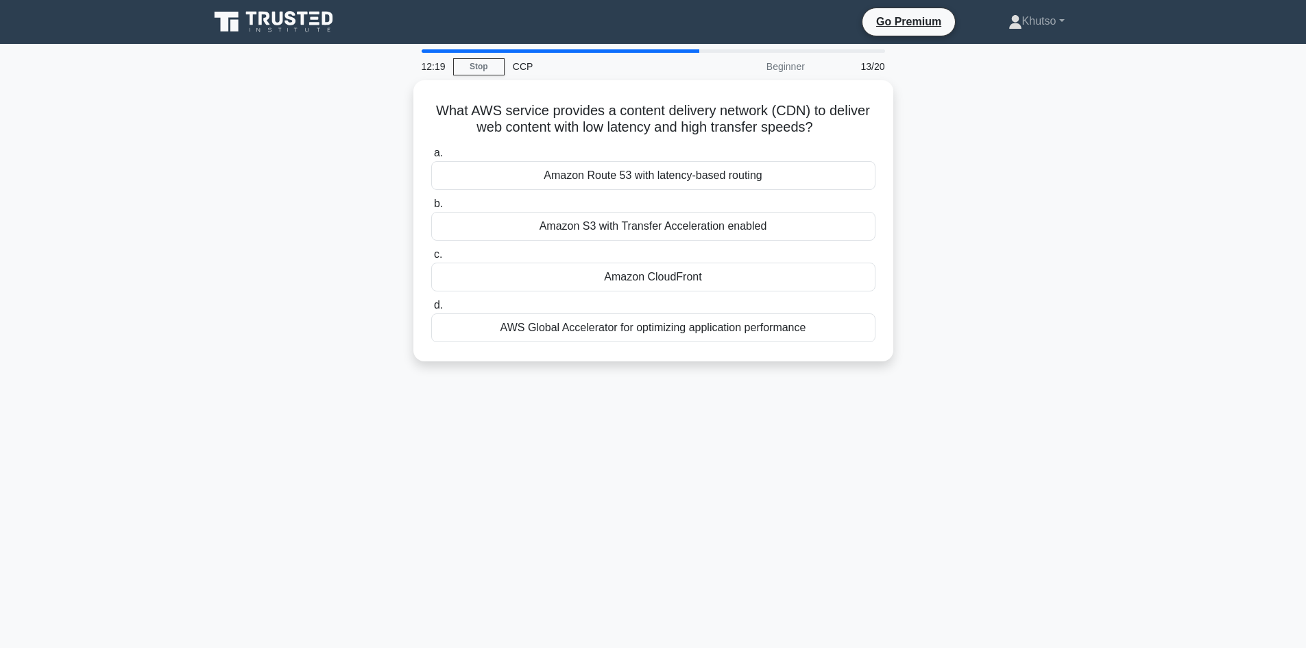
drag, startPoint x: 1172, startPoint y: 321, endPoint x: 1156, endPoint y: 319, distance: 15.8
click at [1171, 320] on main "12:19 Stop CCP Beginner 13/20 What AWS service provides a content delivery netw…" at bounding box center [653, 392] width 1306 height 696
click at [981, 243] on div "What AWS service provides a content delivery network (CDN) to deliver web conte…" at bounding box center [653, 228] width 905 height 297
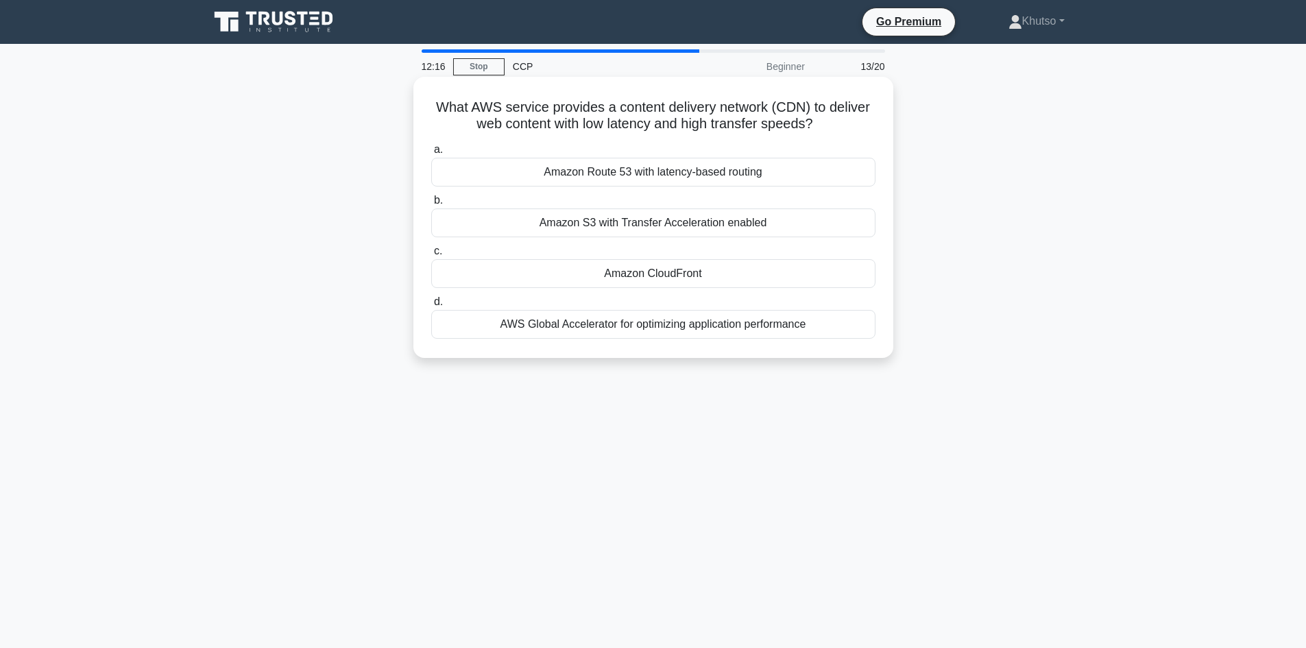
click at [636, 168] on div "Amazon Route 53 with latency-based routing" at bounding box center [653, 172] width 444 height 29
click at [431, 154] on input "a. Amazon Route 53 with latency-based routing" at bounding box center [431, 149] width 0 height 9
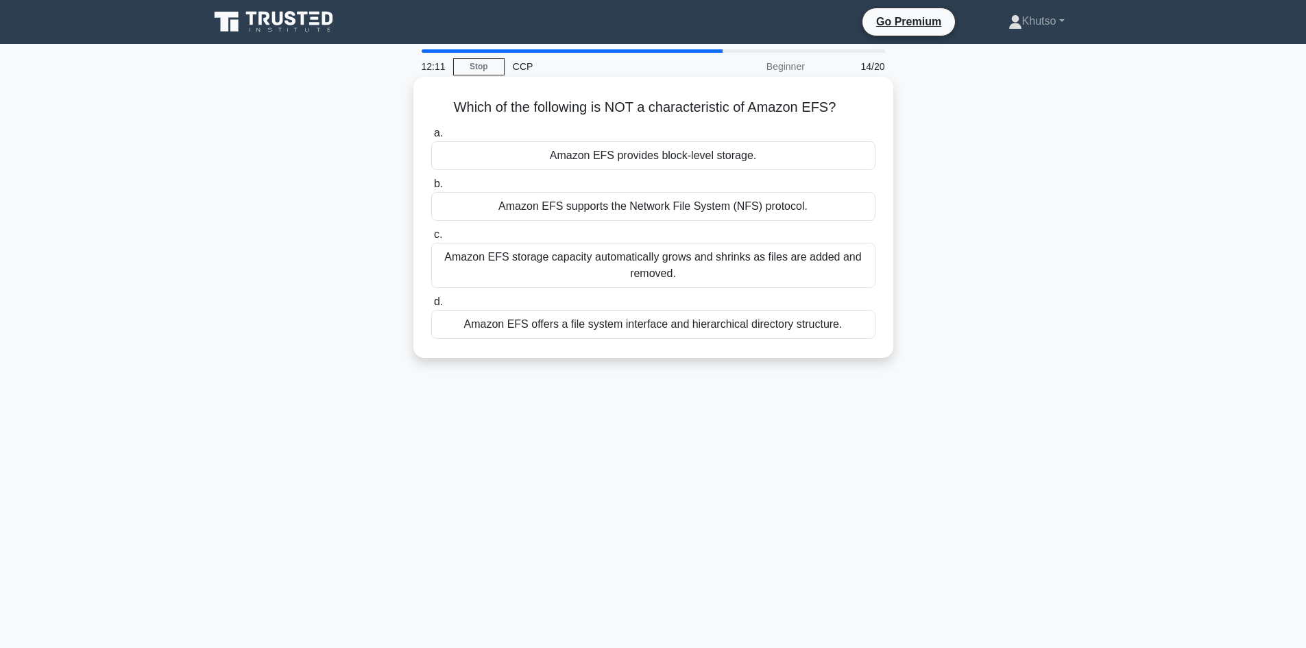
drag, startPoint x: 450, startPoint y: 104, endPoint x: 675, endPoint y: 299, distance: 298.3
click at [809, 341] on div "Which of the following is NOT a characteristic of Amazon EFS? .spinner_0XTQ{tra…" at bounding box center [653, 217] width 469 height 270
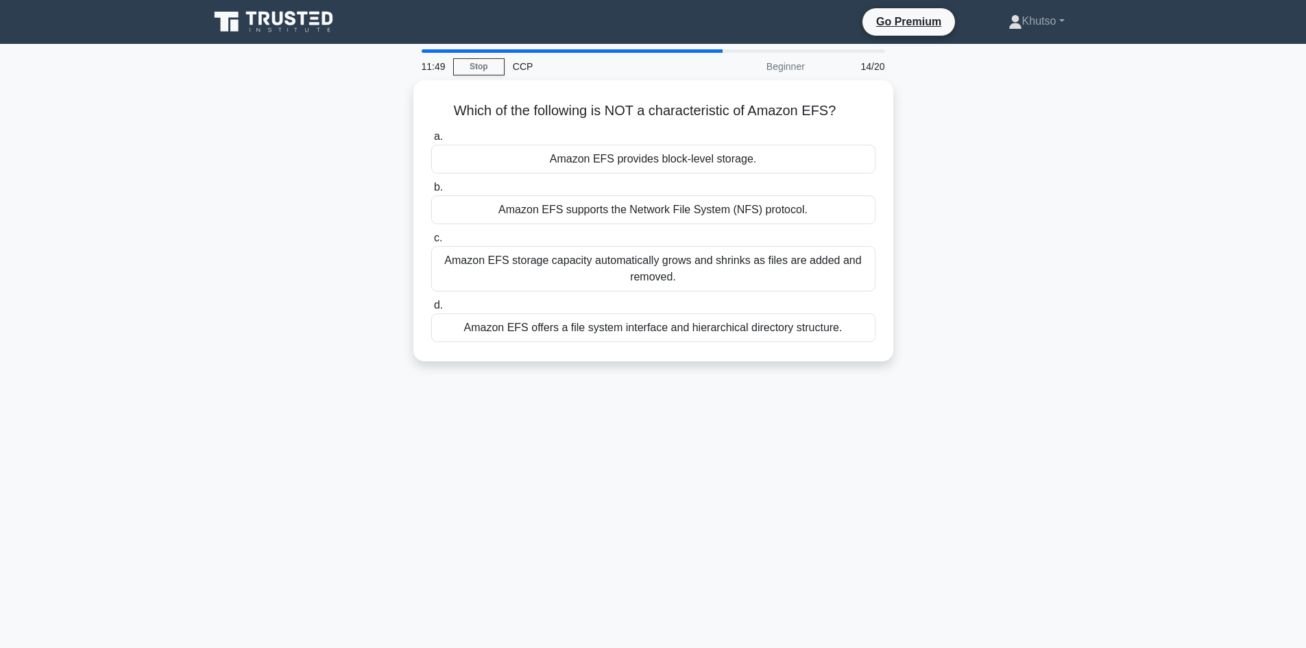
click at [979, 260] on div "Which of the following is NOT a characteristic of Amazon EFS? .spinner_0XTQ{tra…" at bounding box center [653, 228] width 905 height 297
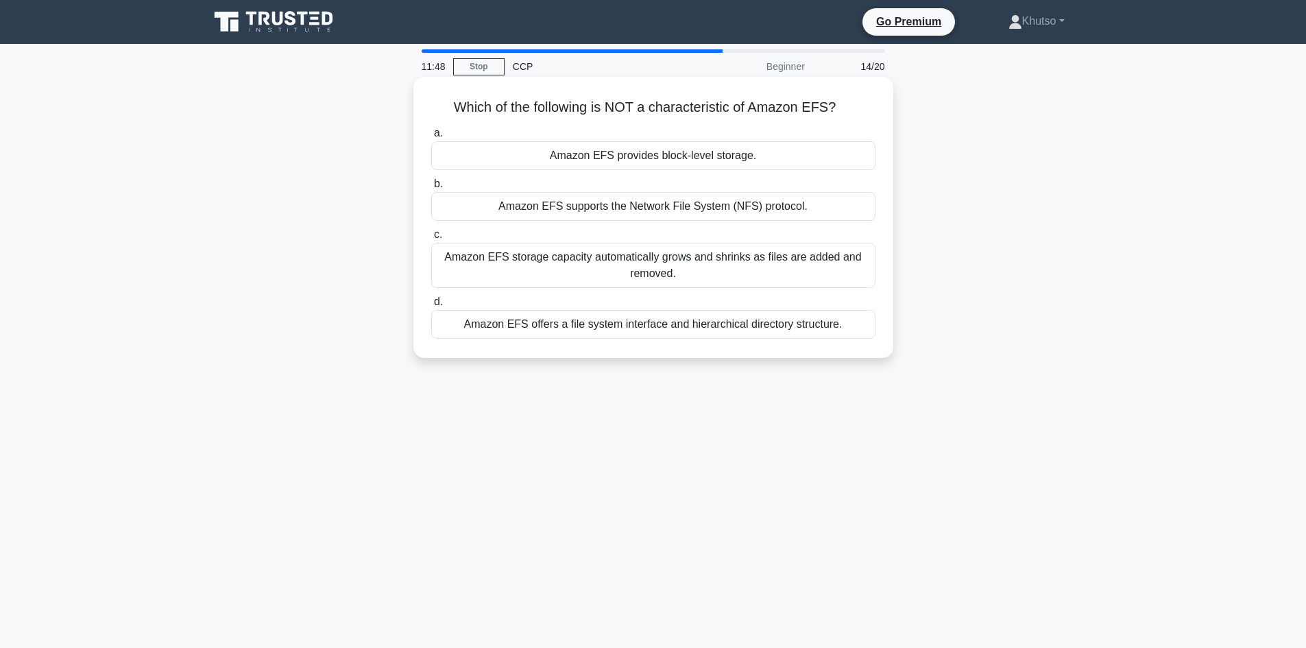
click at [660, 159] on div "Amazon EFS provides block-level storage." at bounding box center [653, 155] width 444 height 29
click at [431, 138] on input "a. Amazon EFS provides block-level storage." at bounding box center [431, 133] width 0 height 9
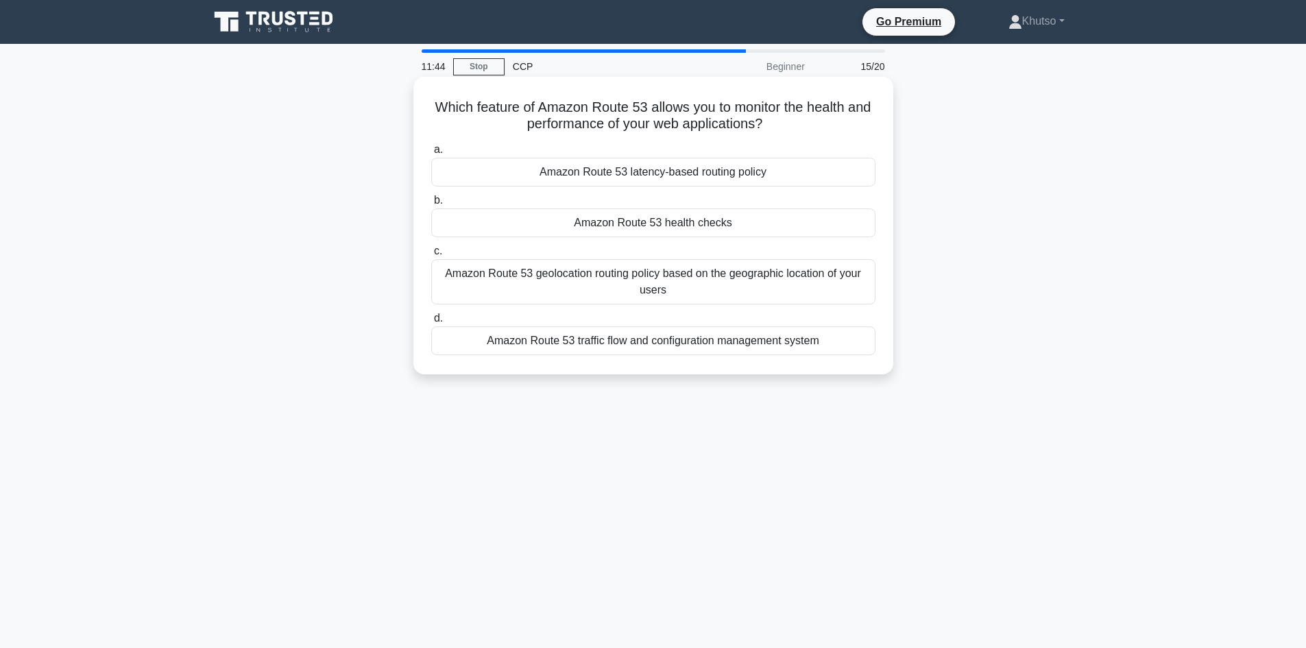
drag, startPoint x: 443, startPoint y: 102, endPoint x: 689, endPoint y: 307, distance: 320.2
click at [813, 370] on div "Which feature of Amazon Route 53 allows you to monitor the health and performan…" at bounding box center [653, 225] width 480 height 297
click at [1083, 379] on div "Which feature of Amazon Route 53 allows you to monitor the health and performan…" at bounding box center [653, 237] width 905 height 314
click at [645, 175] on div "Amazon Route 53 latency-based routing policy" at bounding box center [653, 172] width 444 height 29
click at [431, 154] on input "a. Amazon Route 53 latency-based routing policy" at bounding box center [431, 149] width 0 height 9
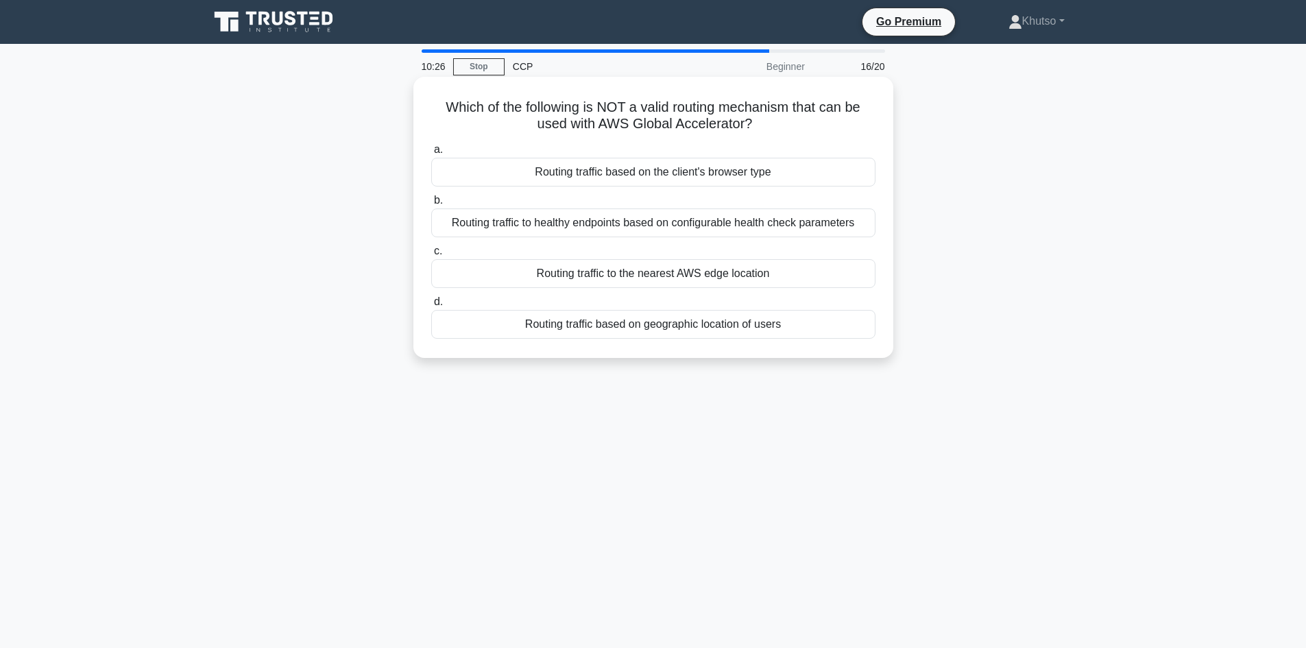
drag, startPoint x: 441, startPoint y: 108, endPoint x: 705, endPoint y: 305, distance: 330.1
click at [803, 328] on div "Which of the following is NOT a valid routing mechanism that can be used with A…" at bounding box center [653, 217] width 469 height 270
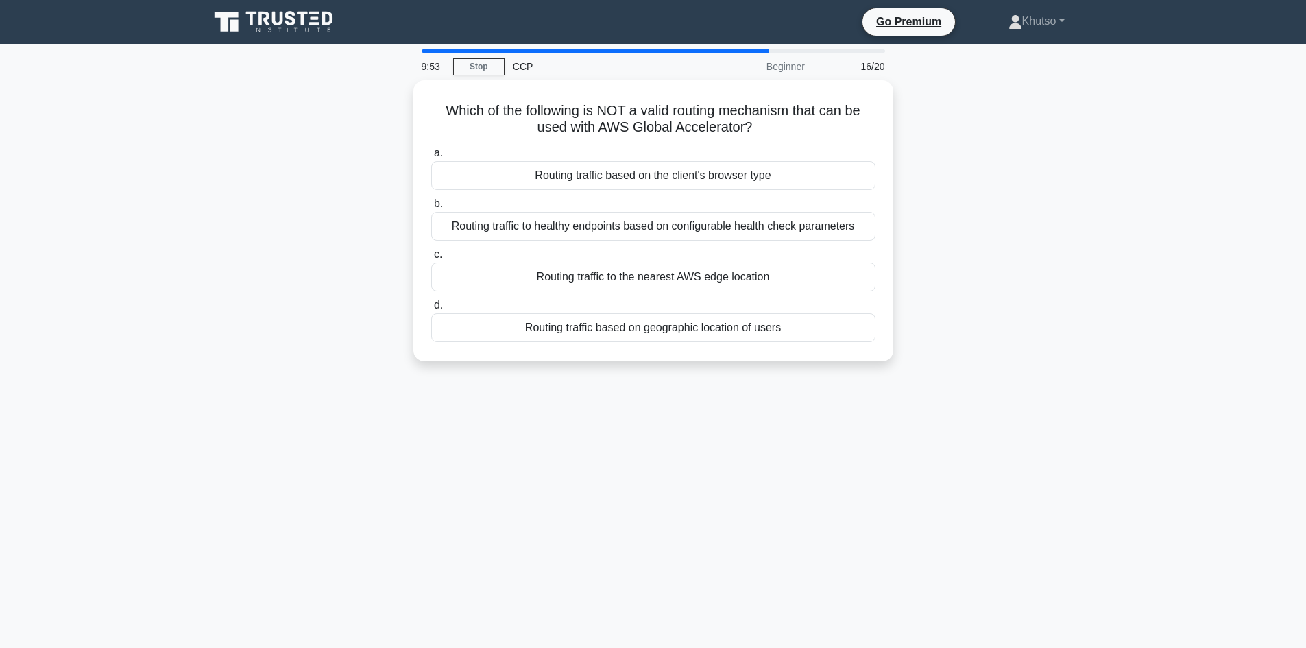
click at [1057, 334] on div "Which of the following is NOT a valid routing mechanism that can be used with A…" at bounding box center [653, 228] width 905 height 297
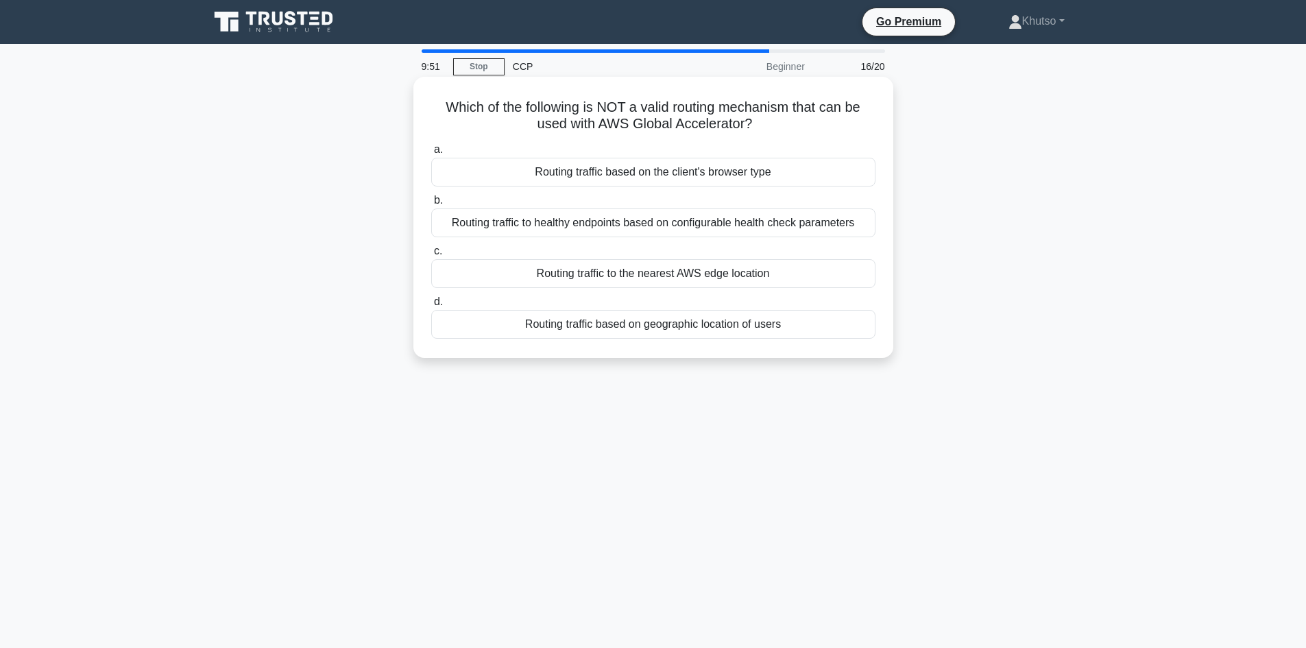
click at [681, 171] on div "Routing traffic based on the client's browser type" at bounding box center [653, 172] width 444 height 29
click at [431, 154] on input "a. Routing traffic based on the client's browser type" at bounding box center [431, 149] width 0 height 9
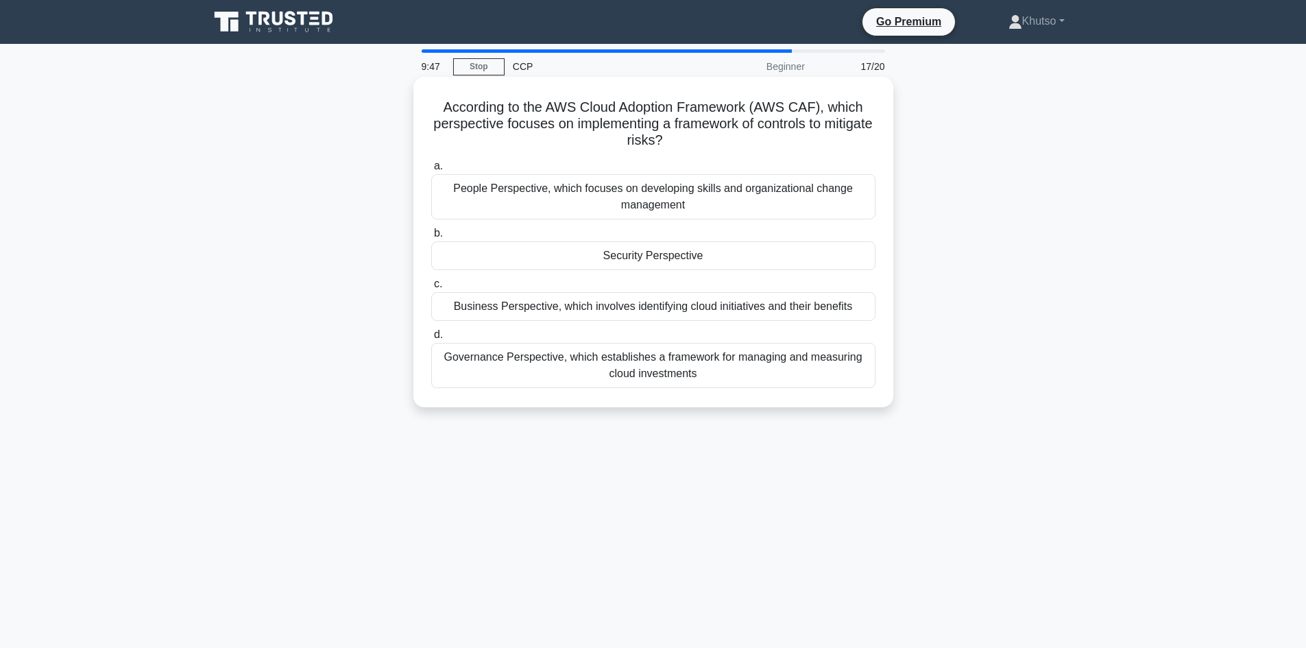
drag, startPoint x: 441, startPoint y: 110, endPoint x: 673, endPoint y: 359, distance: 340.9
click at [770, 389] on div "According to the AWS Cloud Adoption Framework (AWS CAF), which perspective focu…" at bounding box center [653, 241] width 469 height 319
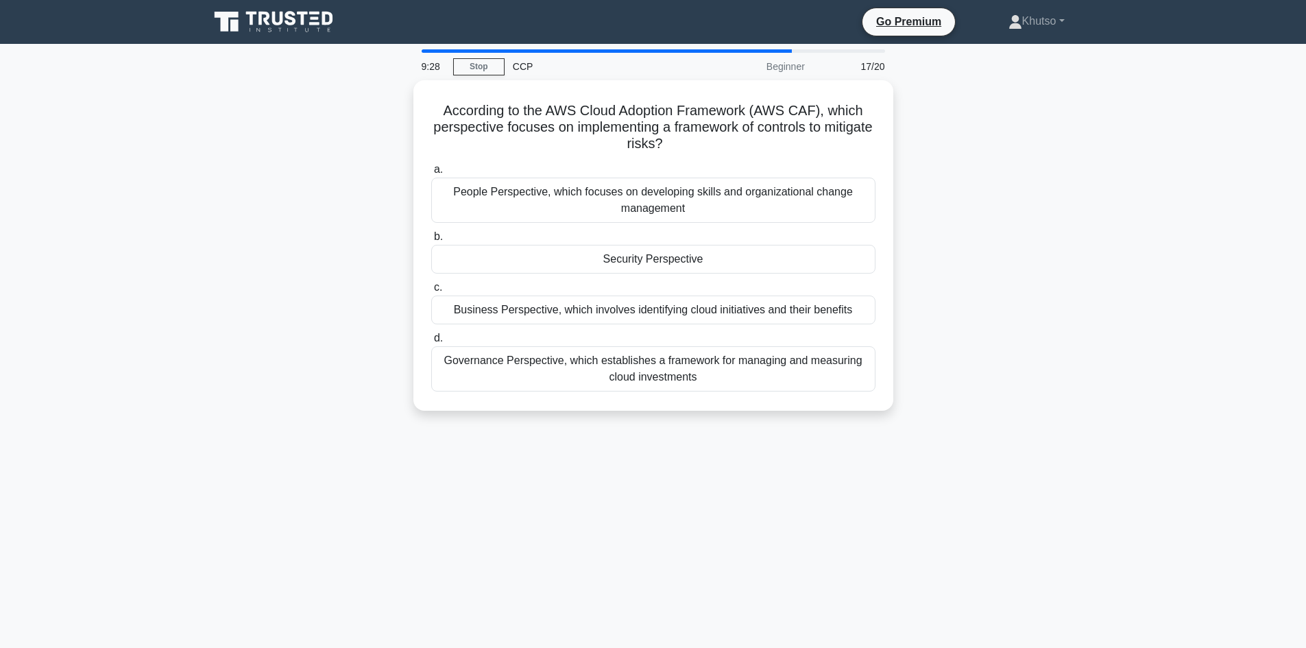
click at [983, 360] on div "According to the AWS Cloud Adoption Framework (AWS CAF), which perspective focu…" at bounding box center [653, 253] width 905 height 347
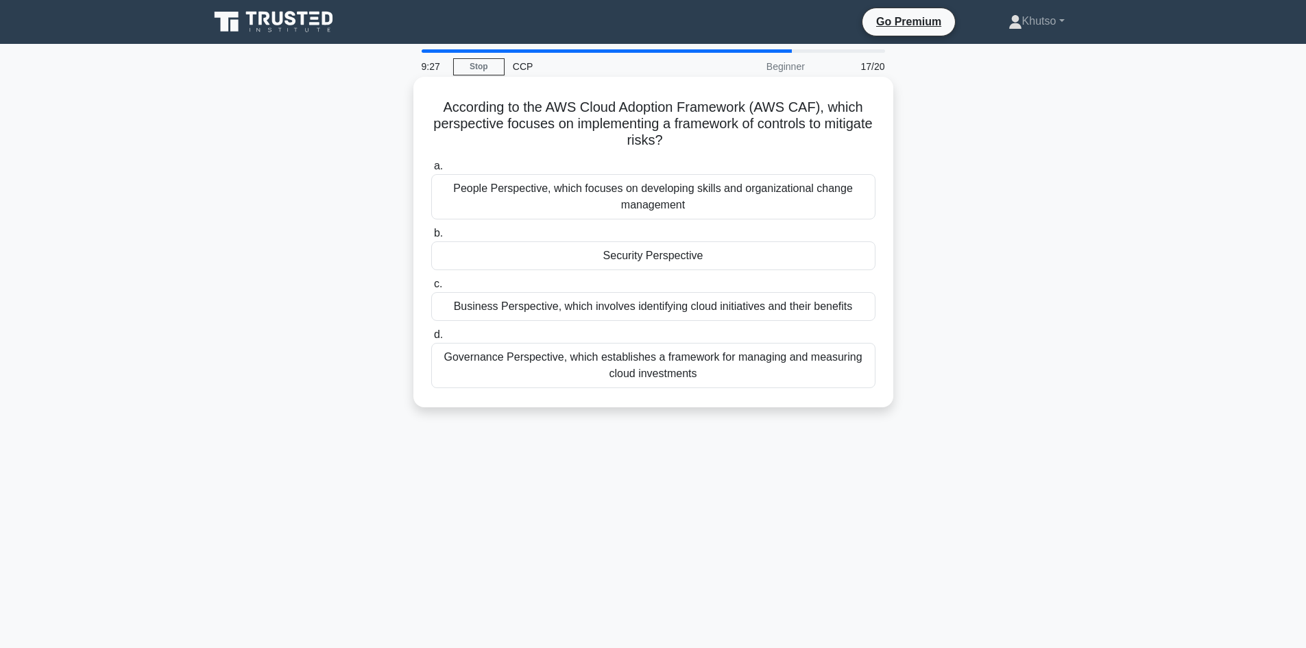
click at [674, 253] on div "Security Perspective" at bounding box center [653, 255] width 444 height 29
click at [431, 238] on input "b. Security Perspective" at bounding box center [431, 233] width 0 height 9
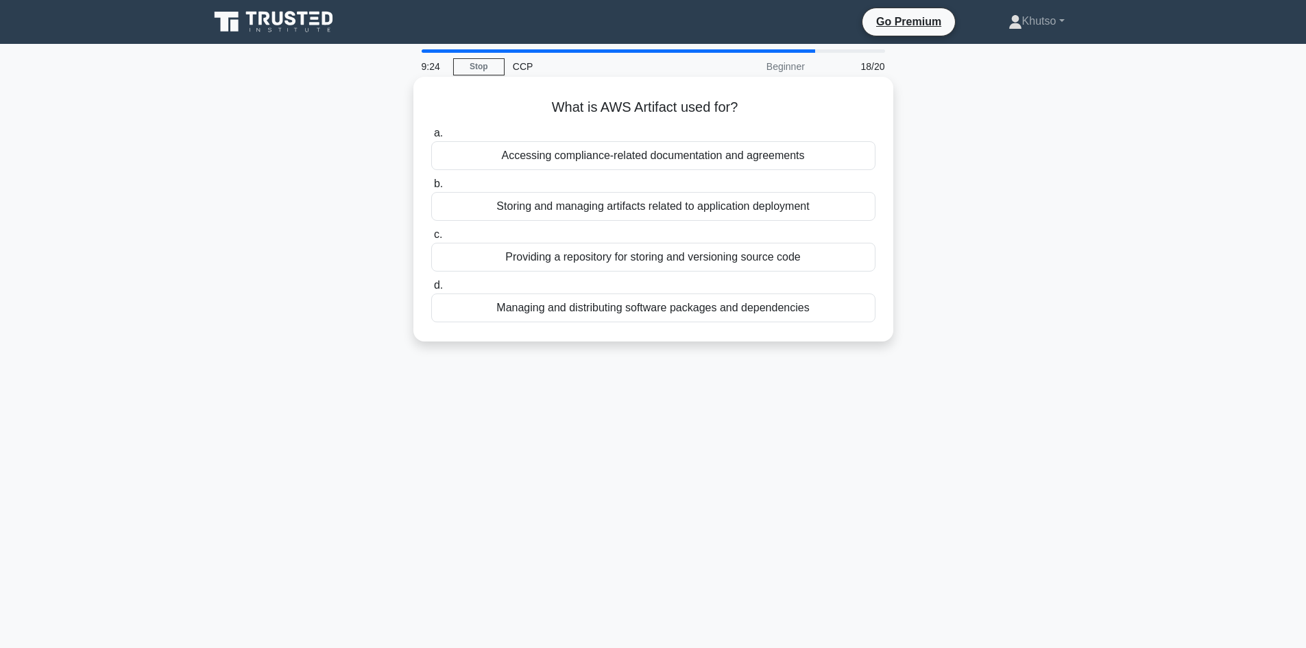
drag, startPoint x: 548, startPoint y: 106, endPoint x: 760, endPoint y: 286, distance: 278.5
click at [842, 313] on div "What is AWS Artifact used for? .spinner_0XTQ{transform-origin:center;animation:…" at bounding box center [653, 209] width 469 height 254
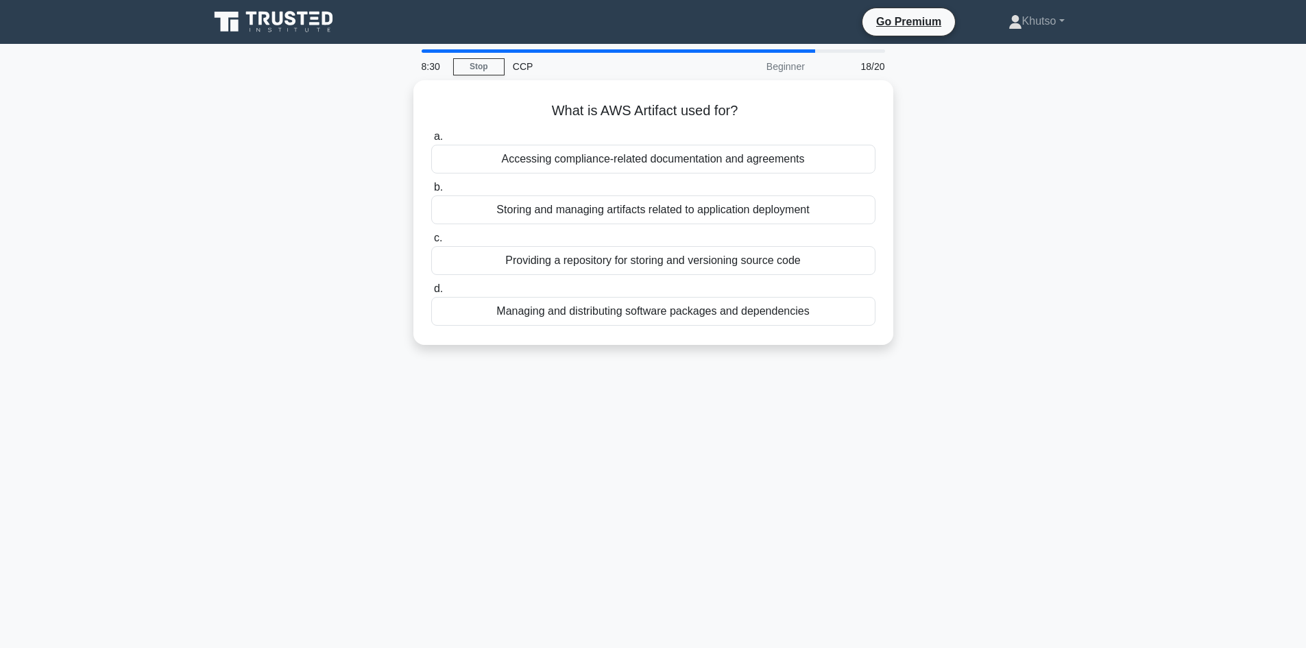
click at [974, 423] on div "8:30 Stop CCP Beginner 18/20 What is AWS Artifact used for? .spinner_0XTQ{trans…" at bounding box center [653, 391] width 905 height 685
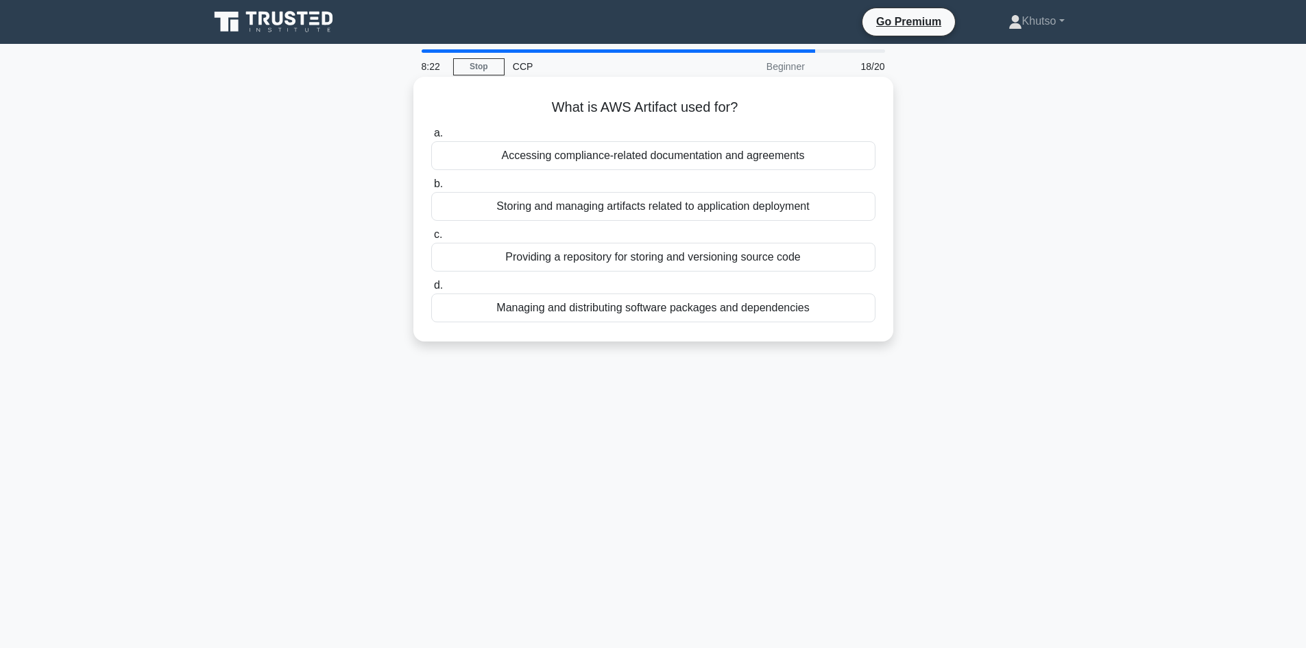
click at [602, 162] on div "Accessing compliance-related documentation and agreements" at bounding box center [653, 155] width 444 height 29
click at [431, 138] on input "a. Accessing compliance-related documentation and agreements" at bounding box center [431, 133] width 0 height 9
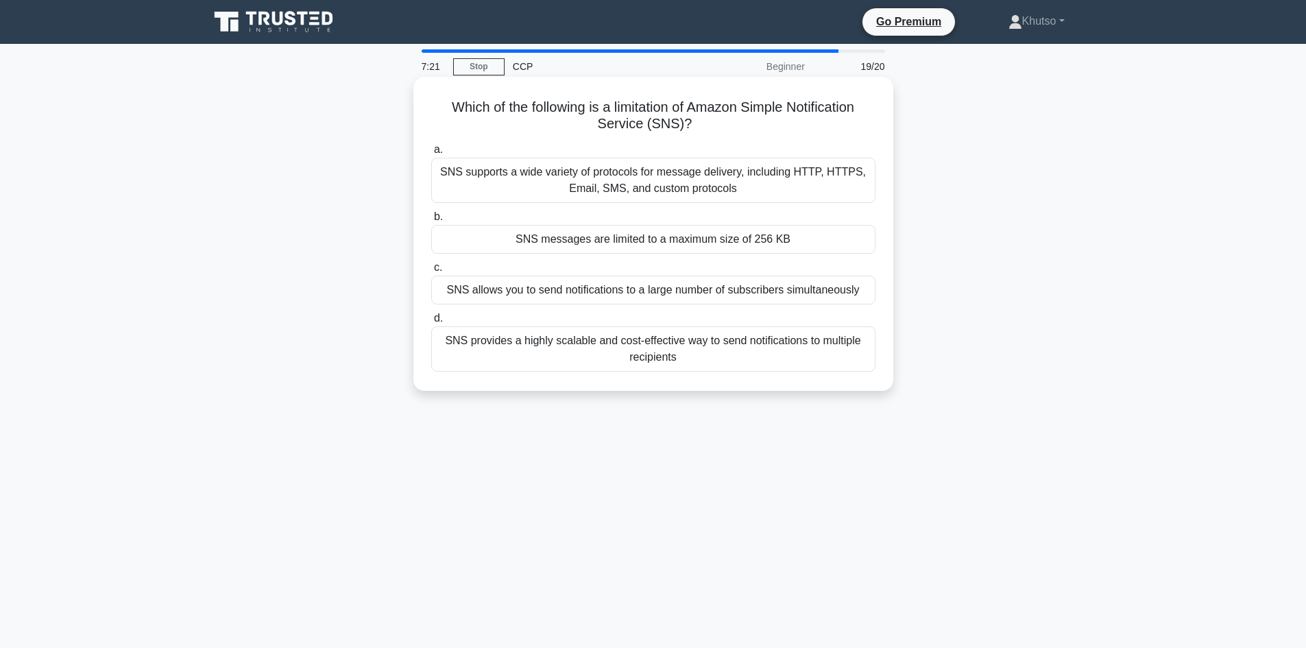
drag, startPoint x: 441, startPoint y: 109, endPoint x: 721, endPoint y: 369, distance: 382.1
click at [721, 369] on div "Which of the following is a limitation of Amazon Simple Notification Service (S…" at bounding box center [653, 233] width 469 height 303
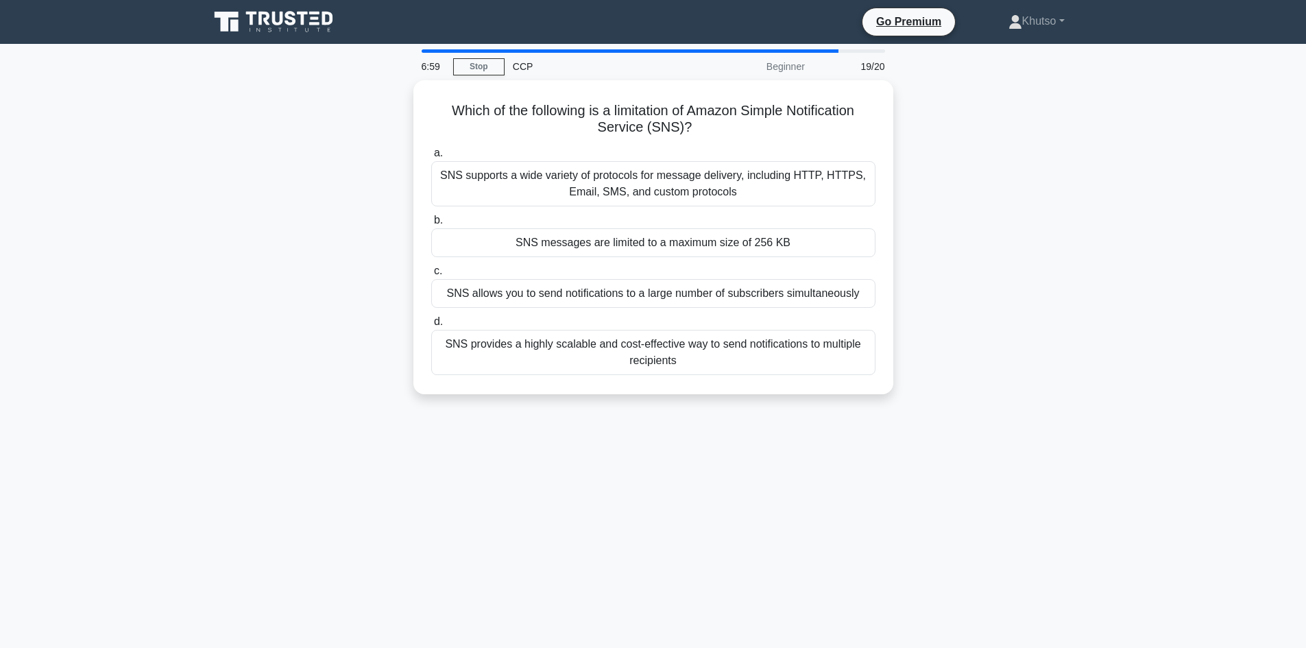
click at [847, 476] on div "6:59 Stop CCP Beginner 19/20 Which of the following is a limitation of Amazon S…" at bounding box center [653, 391] width 905 height 685
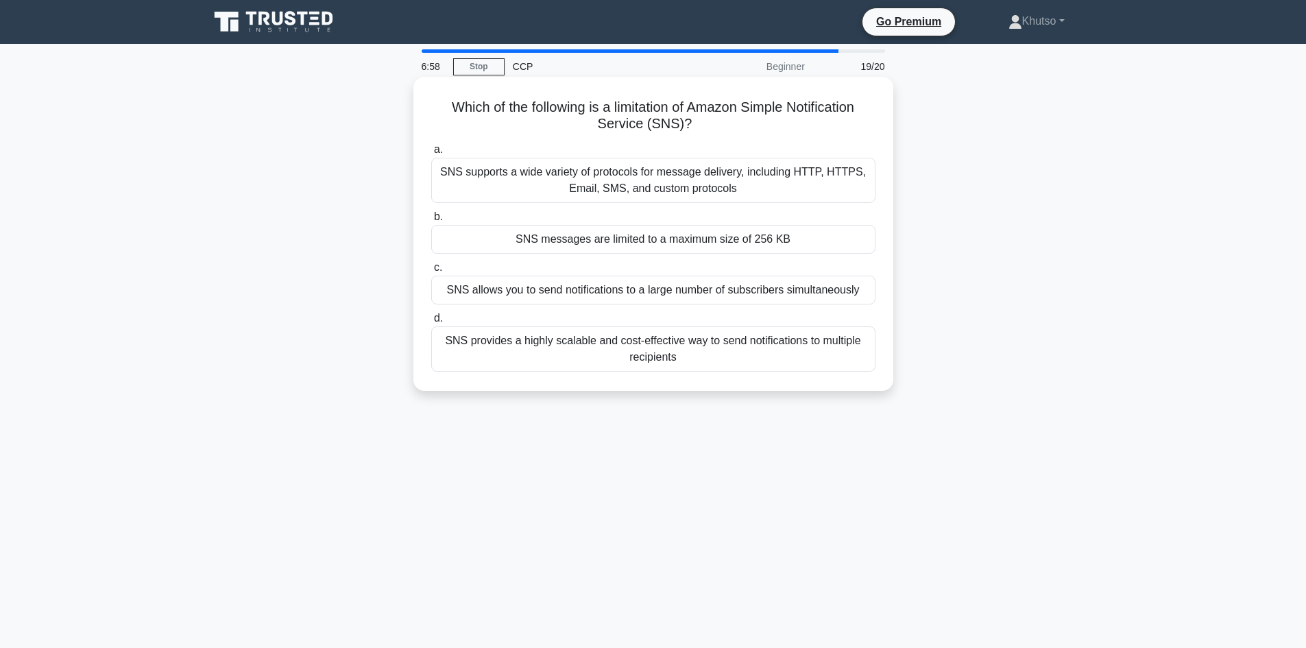
click at [604, 245] on div "SNS messages are limited to a maximum size of 256 KB" at bounding box center [653, 239] width 444 height 29
click at [431, 221] on input "b. SNS messages are limited to a maximum size of 256 KB" at bounding box center [431, 216] width 0 height 9
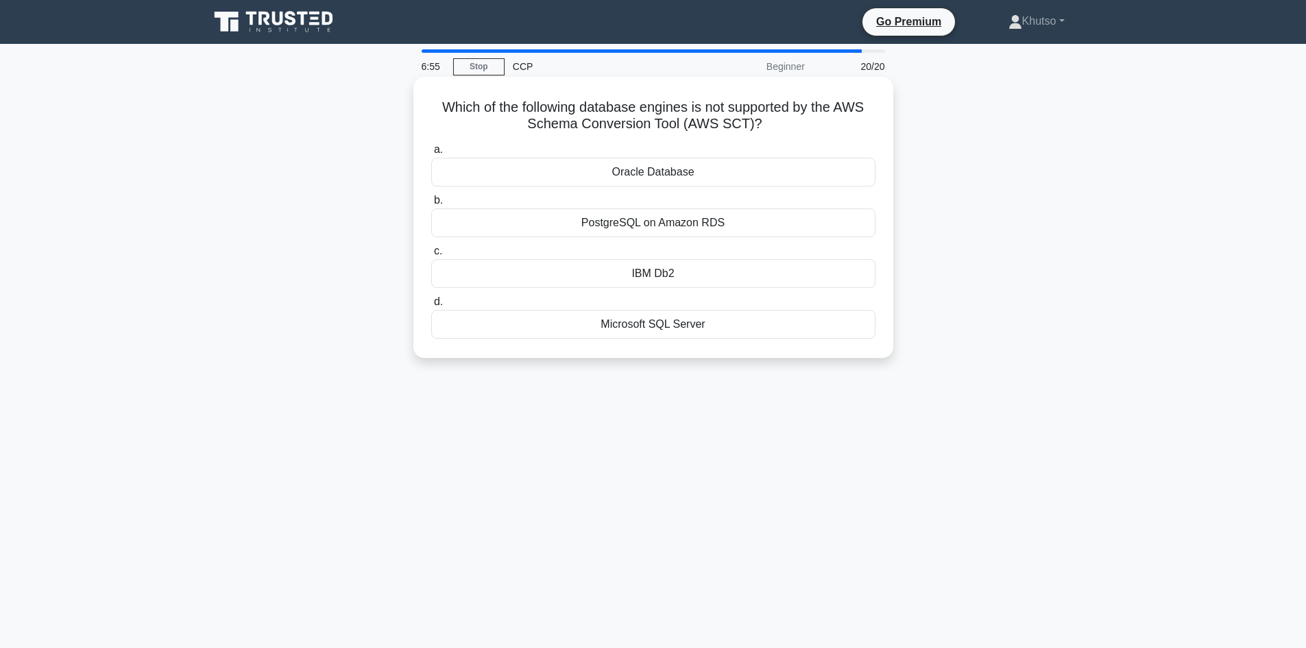
drag, startPoint x: 437, startPoint y: 106, endPoint x: 803, endPoint y: 343, distance: 436.4
click at [807, 343] on div "Which of the following database engines is not supported by the AWS Schema Conv…" at bounding box center [653, 217] width 469 height 270
click at [959, 439] on div "6:27 Stop CCP Beginner 20/20 Which of the following database engines is not sup…" at bounding box center [653, 391] width 905 height 685
click at [648, 177] on div "Oracle Database" at bounding box center [653, 172] width 444 height 29
click at [431, 154] on input "a. Oracle Database" at bounding box center [431, 149] width 0 height 9
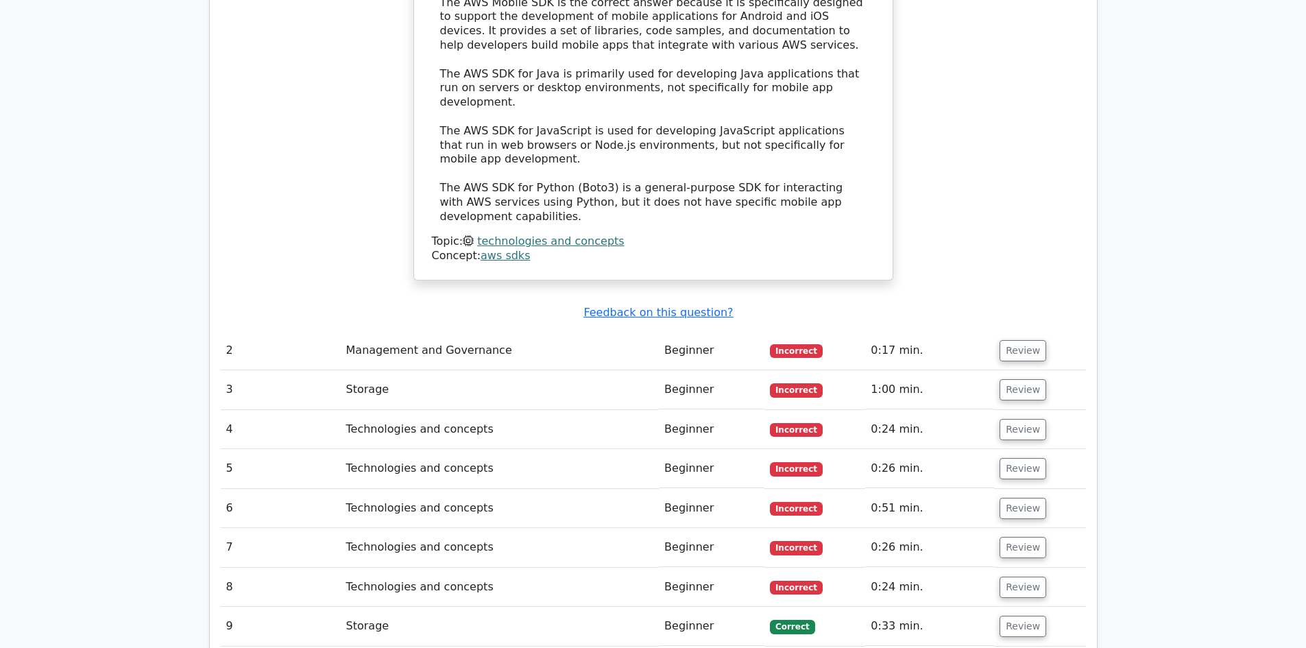
scroll to position [1508, 0]
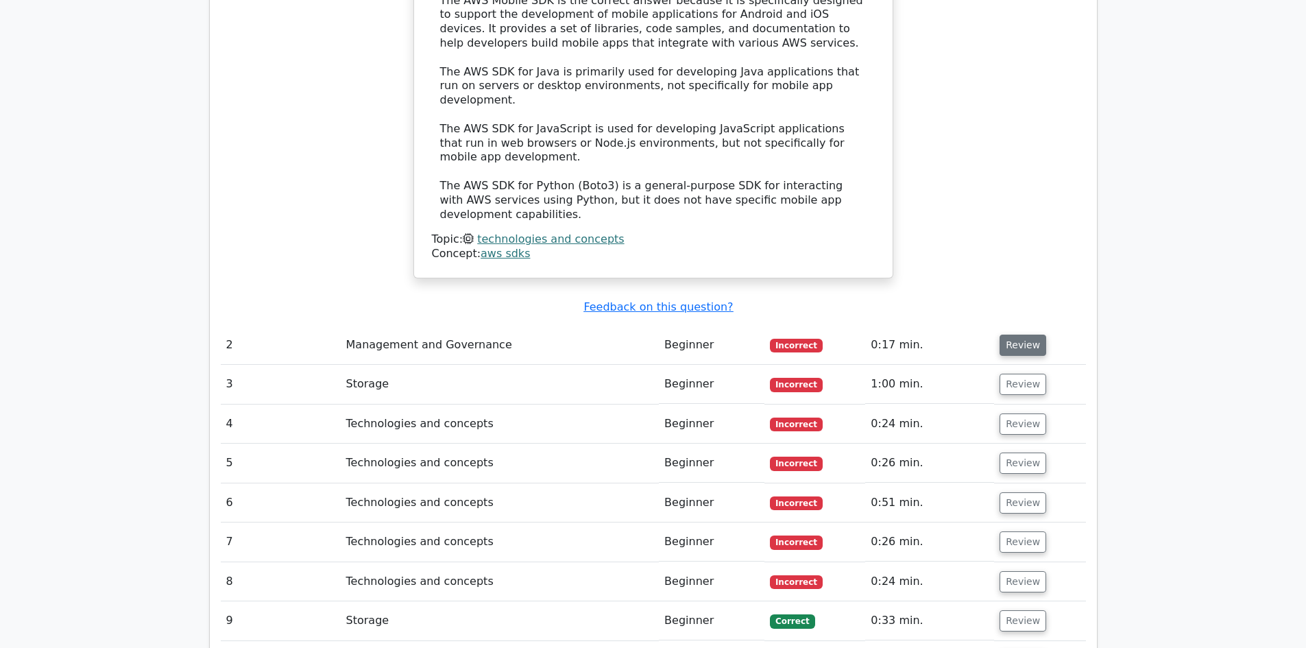
click at [1015, 334] on button "Review" at bounding box center [1022, 344] width 47 height 21
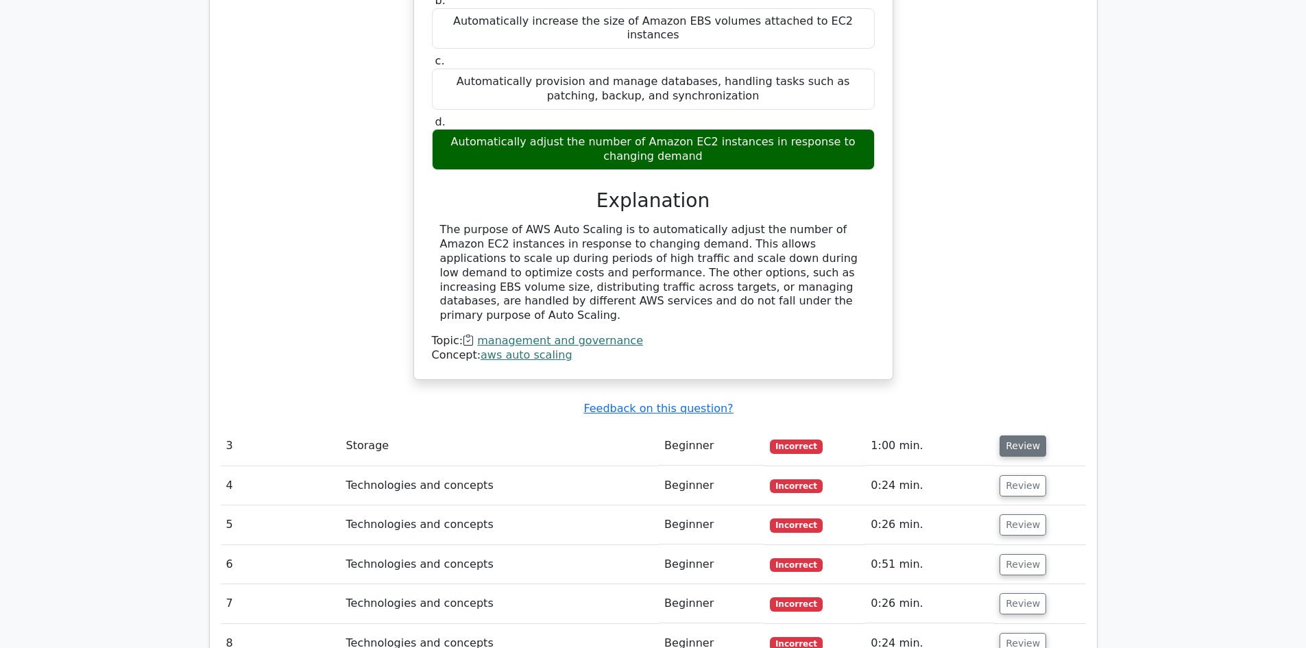
scroll to position [1987, 0]
click at [1020, 434] on button "Review" at bounding box center [1022, 444] width 47 height 21
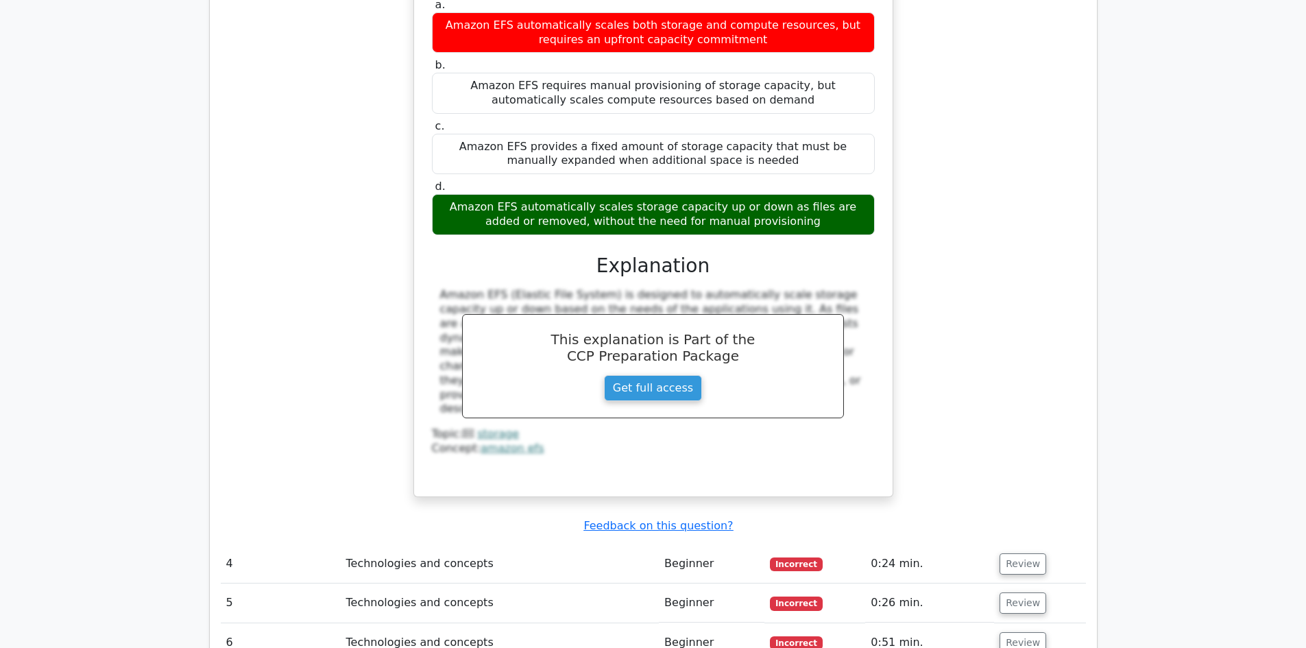
scroll to position [2673, 0]
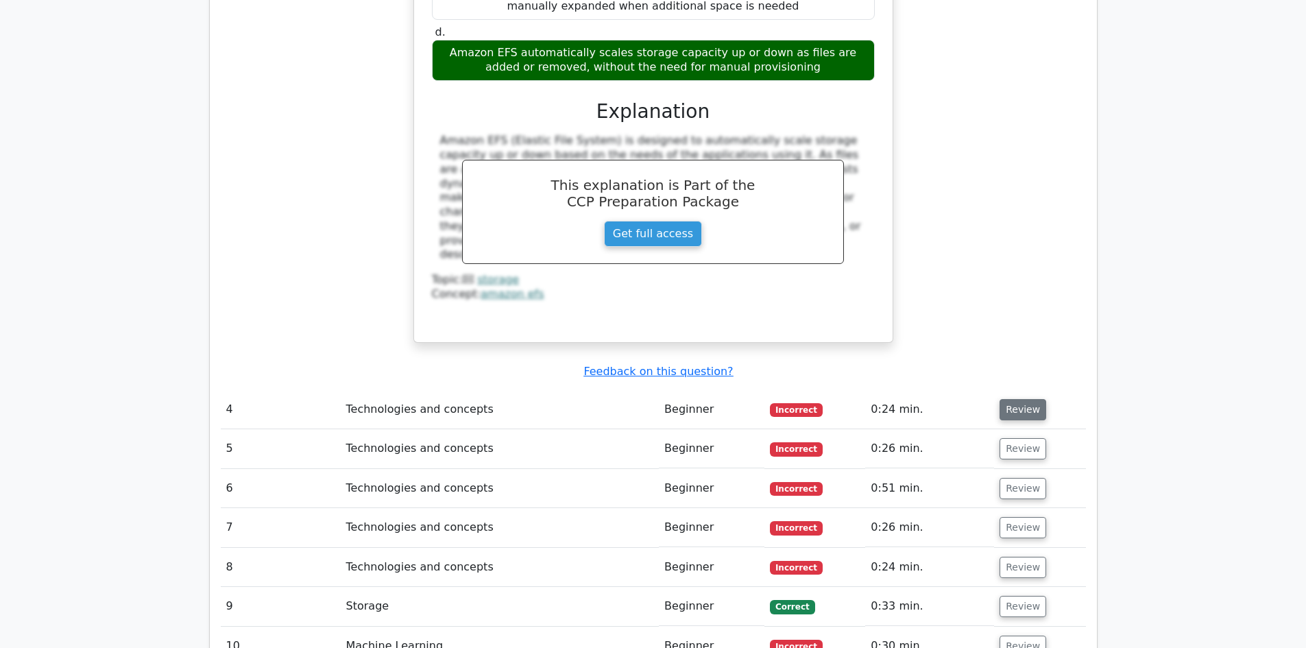
click at [1025, 399] on button "Review" at bounding box center [1022, 409] width 47 height 21
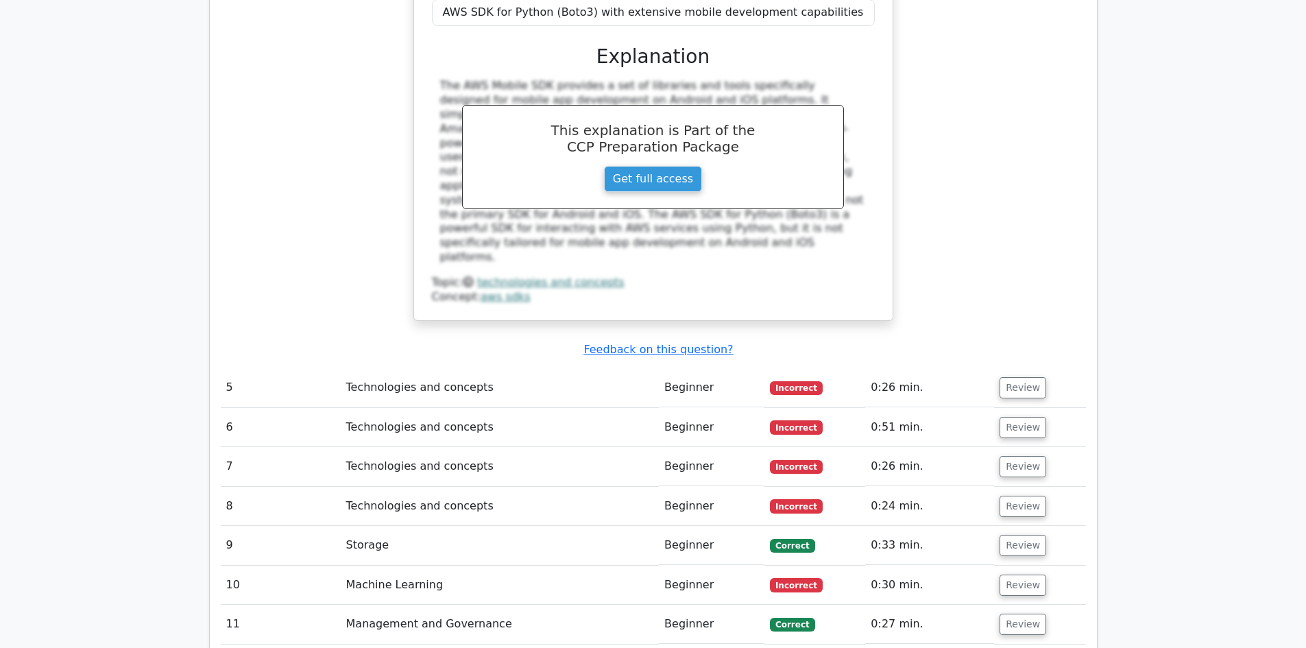
scroll to position [3358, 0]
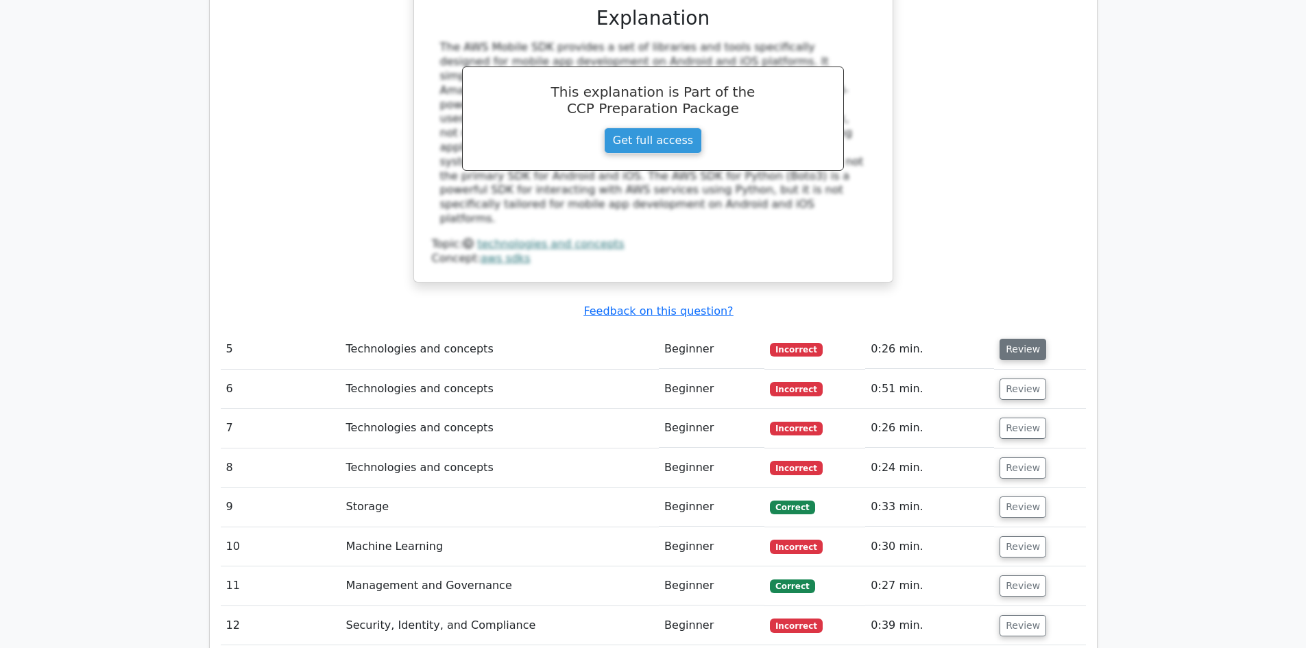
click at [999, 339] on button "Review" at bounding box center [1022, 349] width 47 height 21
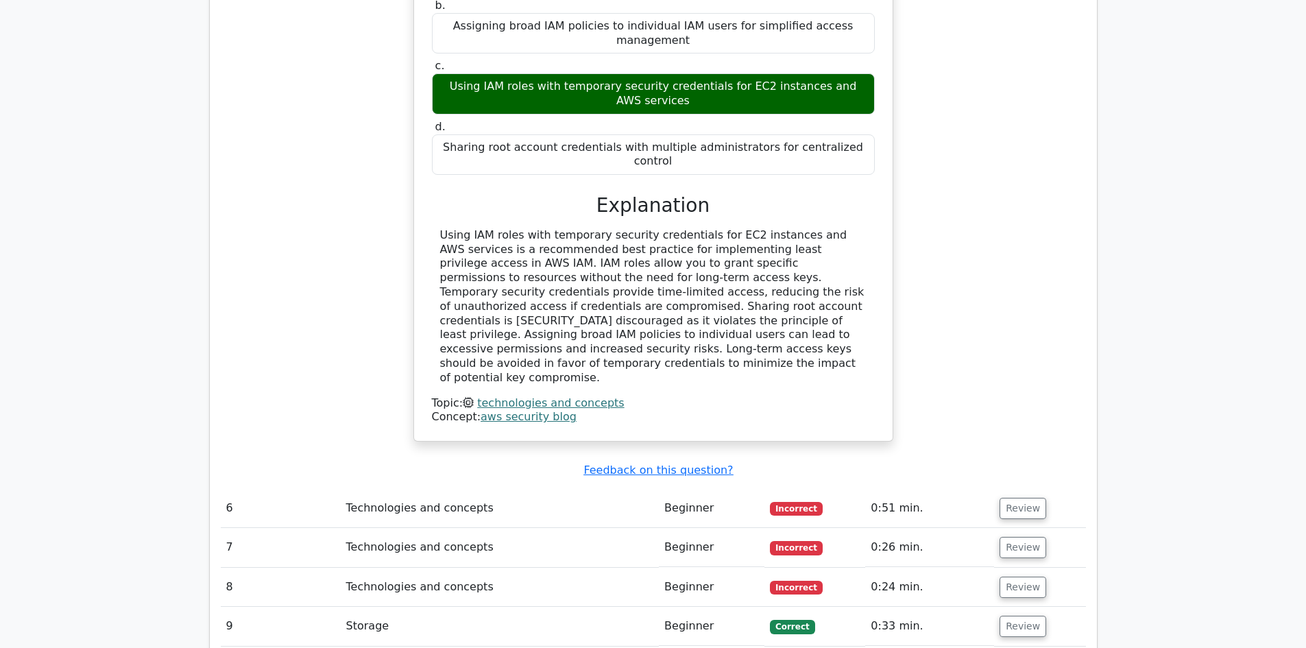
scroll to position [4043, 0]
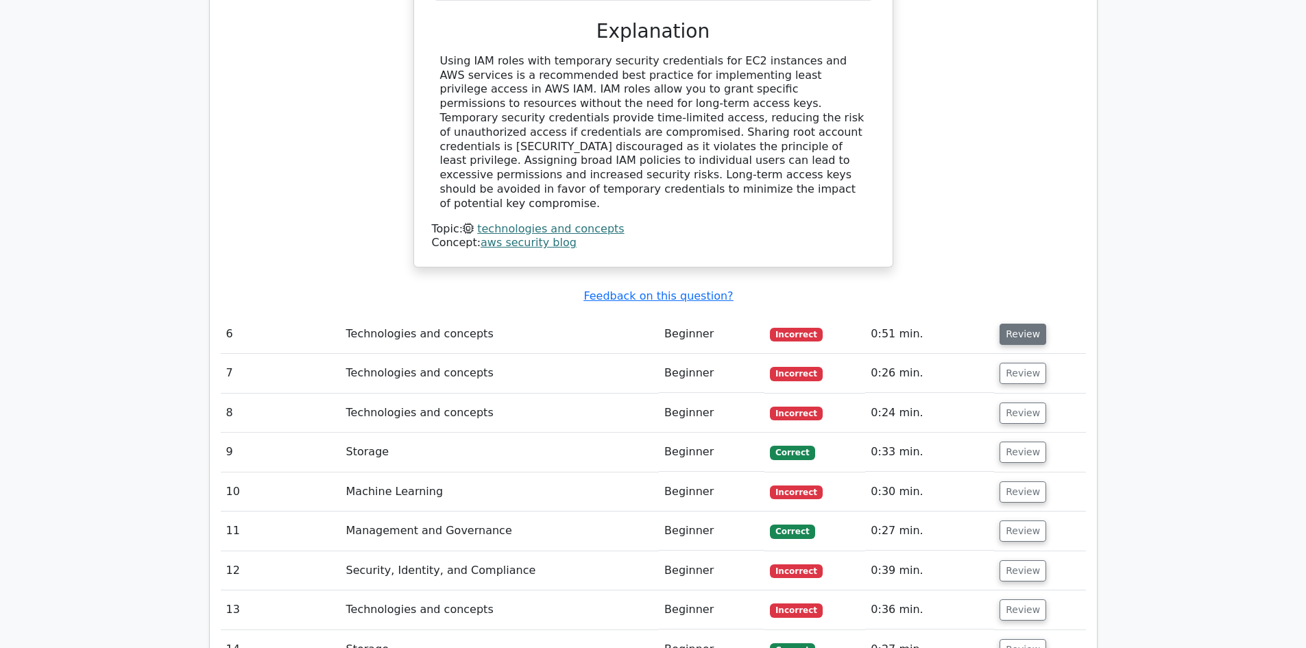
click at [1029, 323] on button "Review" at bounding box center [1022, 333] width 47 height 21
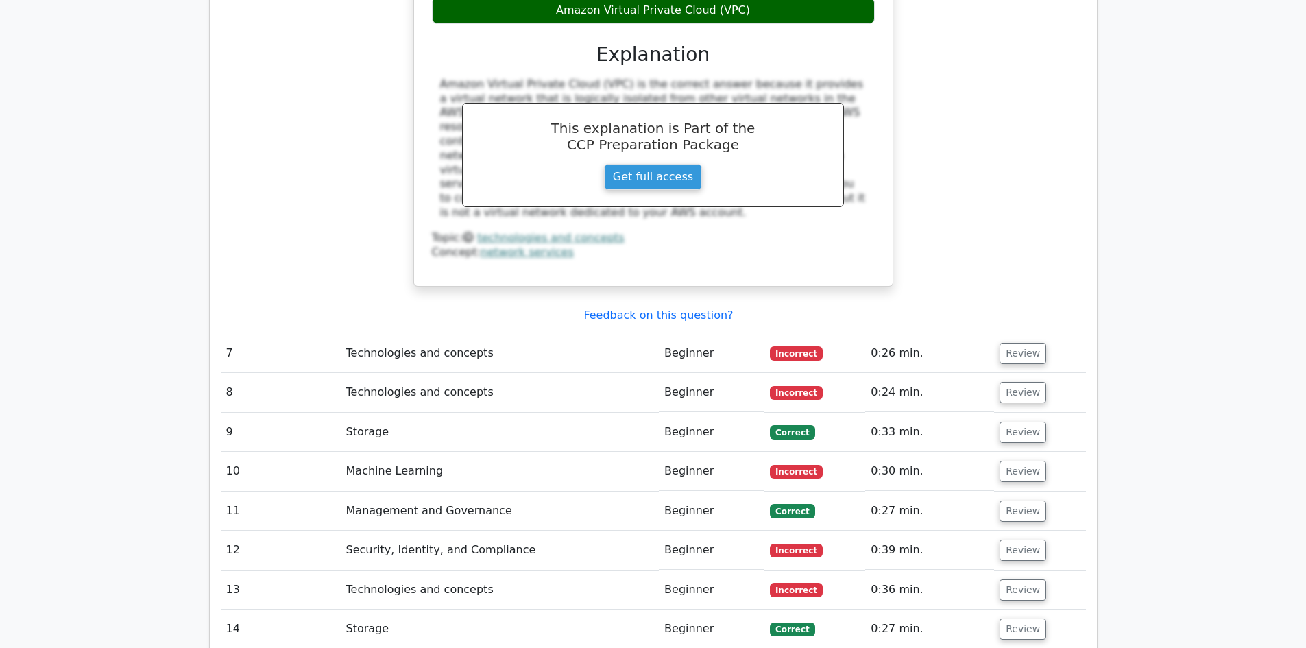
scroll to position [4660, 0]
click at [1025, 342] on button "Review" at bounding box center [1022, 352] width 47 height 21
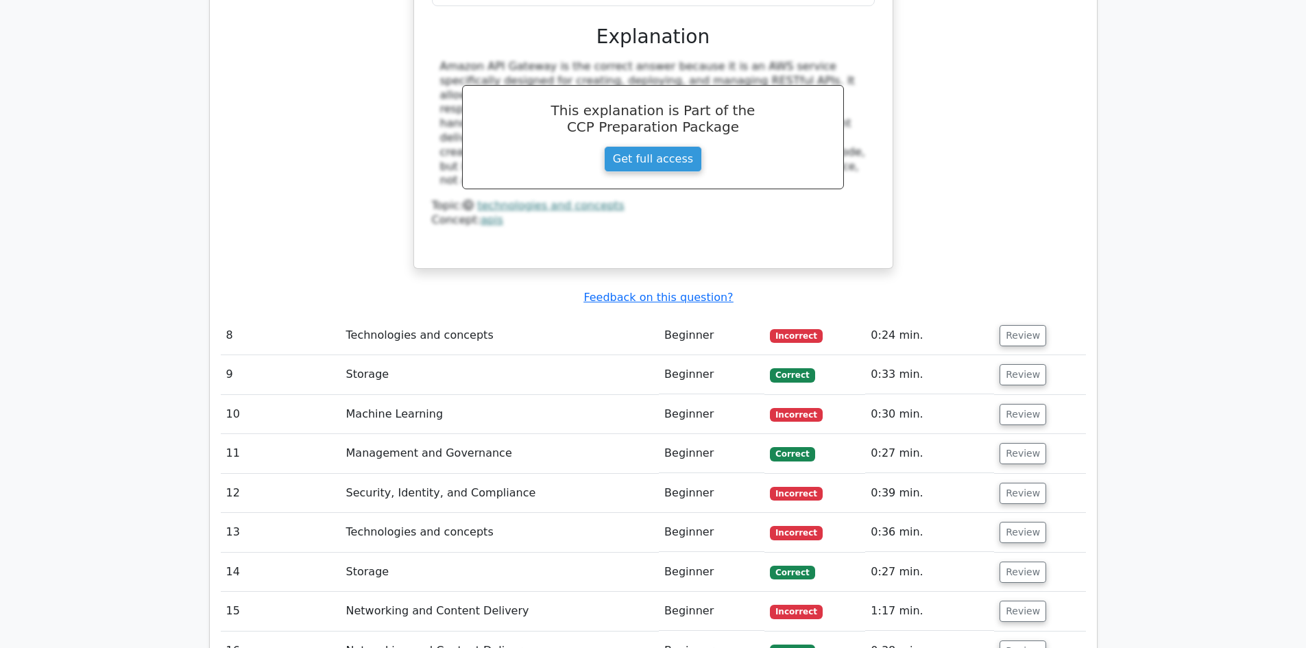
scroll to position [5277, 0]
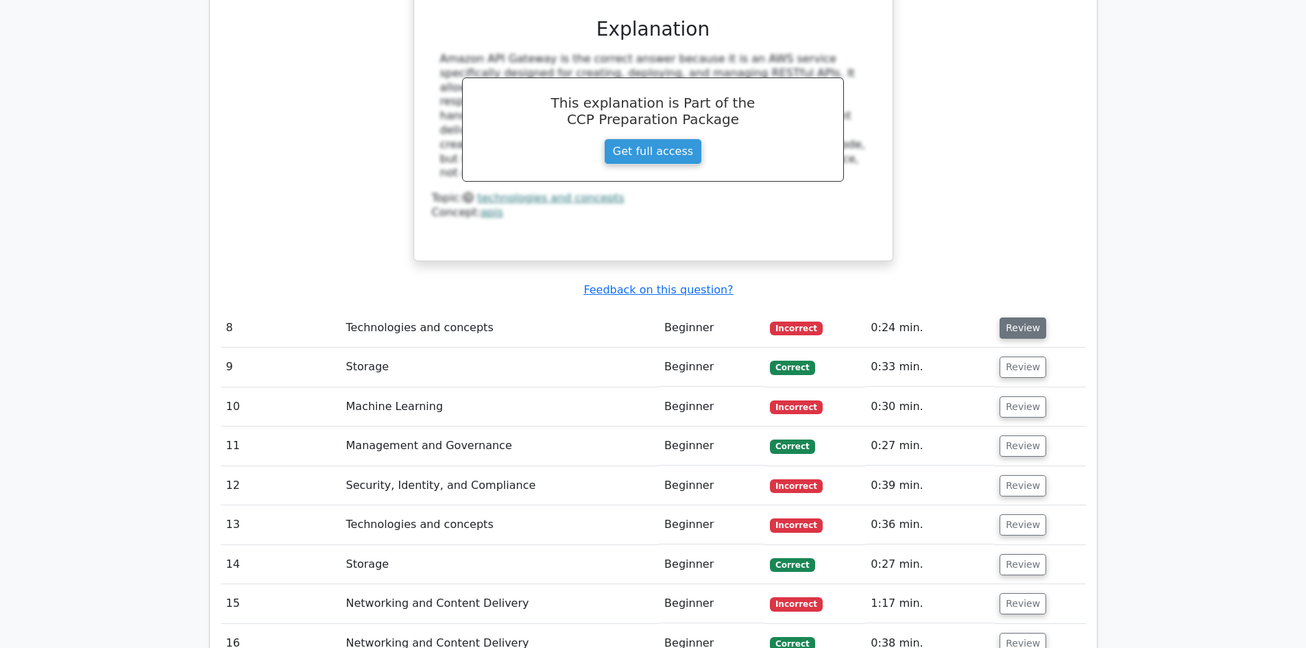
click at [1018, 317] on button "Review" at bounding box center [1022, 327] width 47 height 21
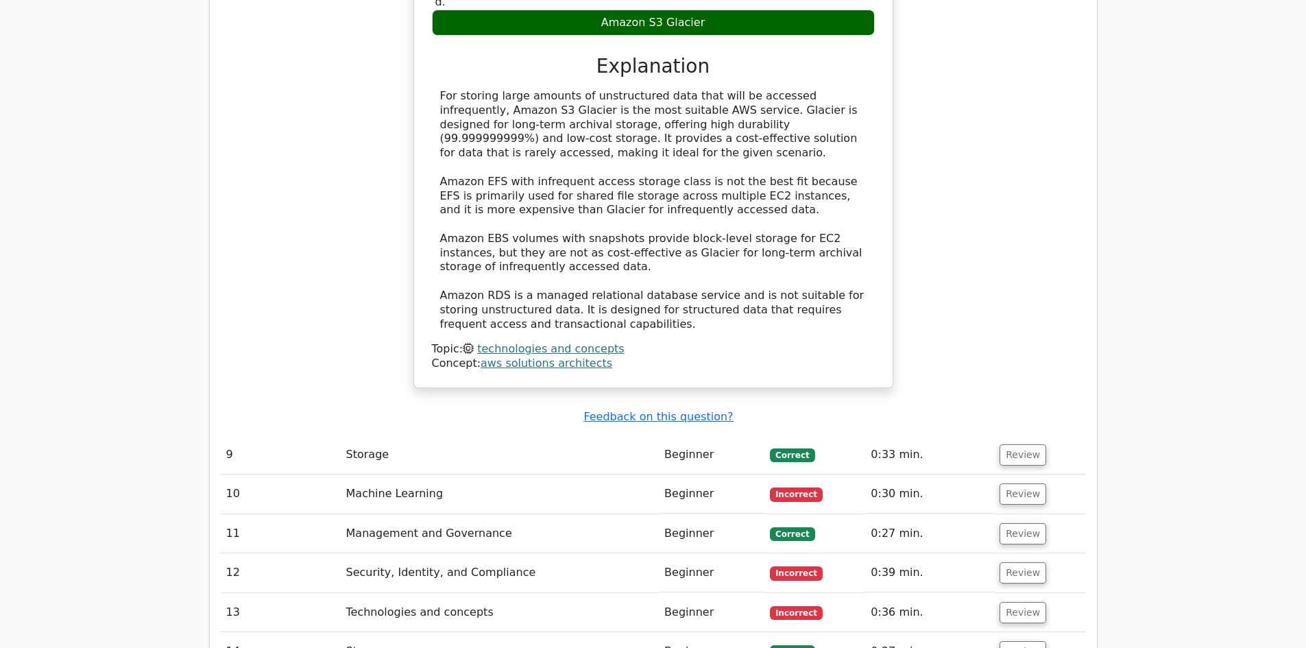
scroll to position [5962, 0]
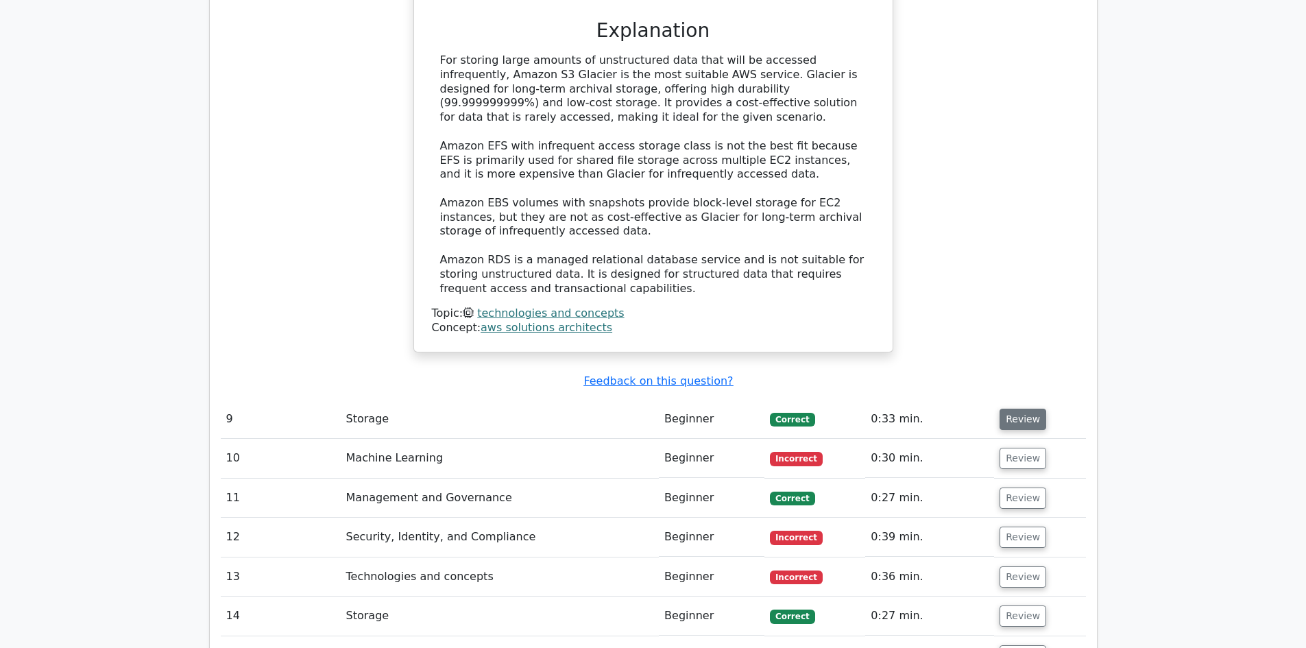
click at [1023, 408] on button "Review" at bounding box center [1022, 418] width 47 height 21
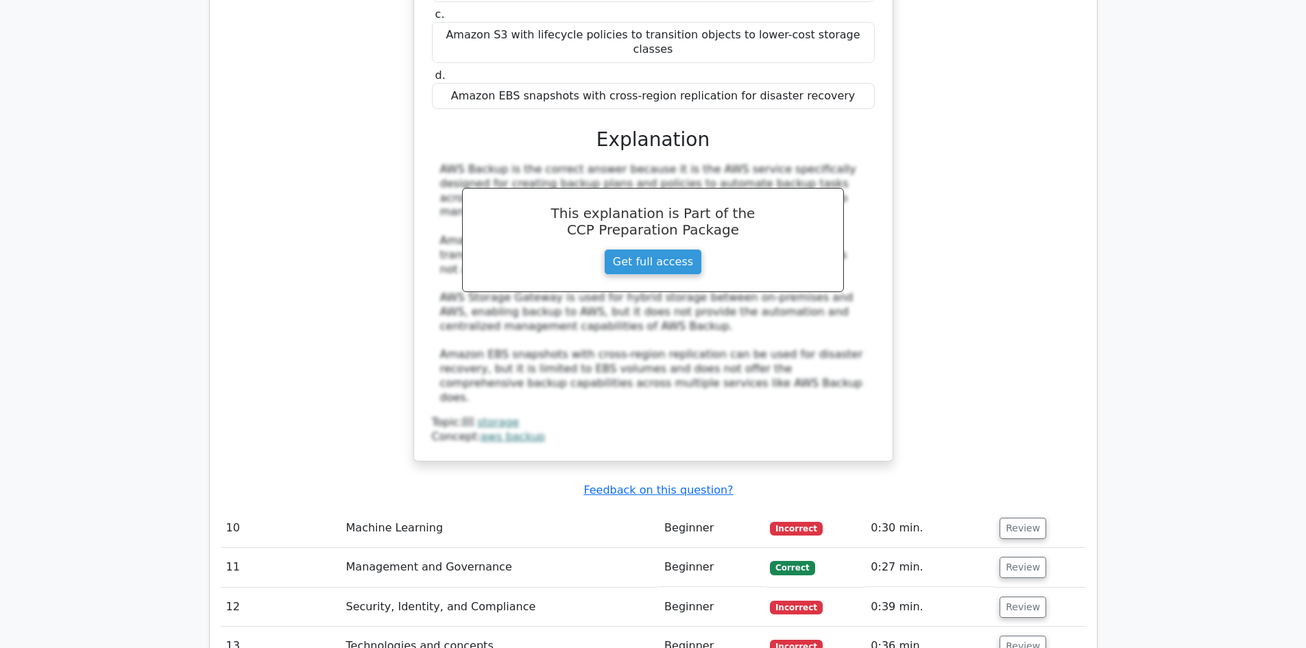
scroll to position [6648, 0]
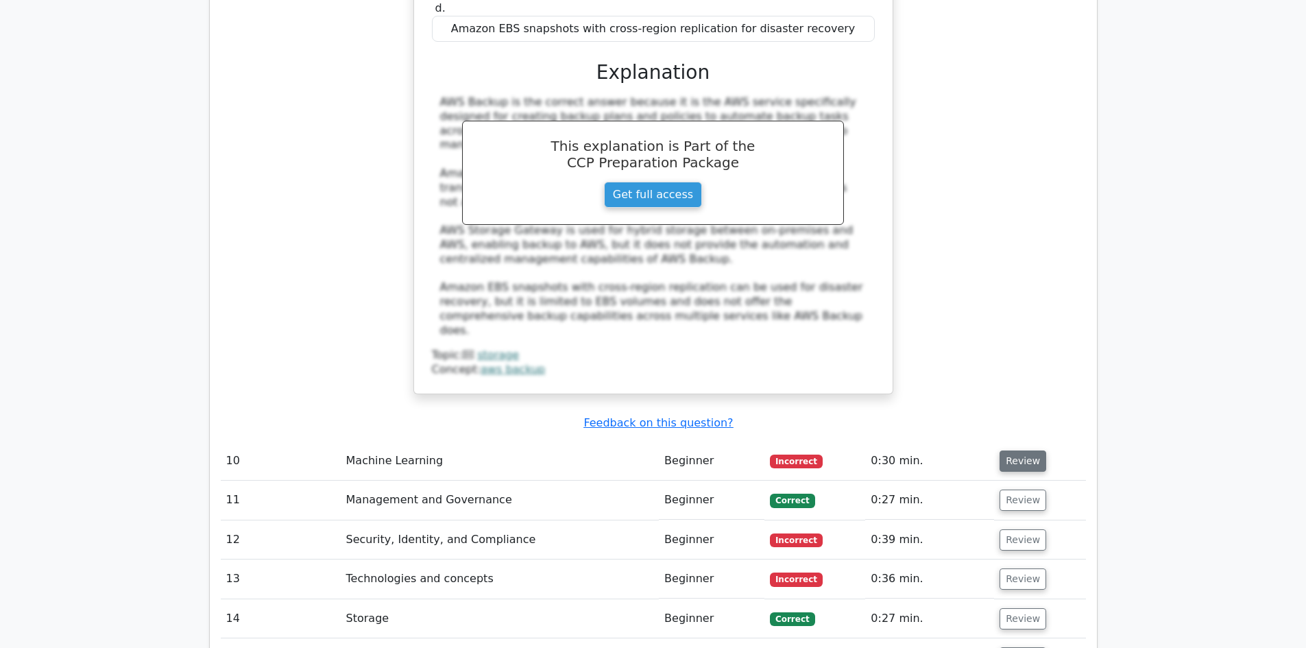
click at [1018, 450] on button "Review" at bounding box center [1022, 460] width 47 height 21
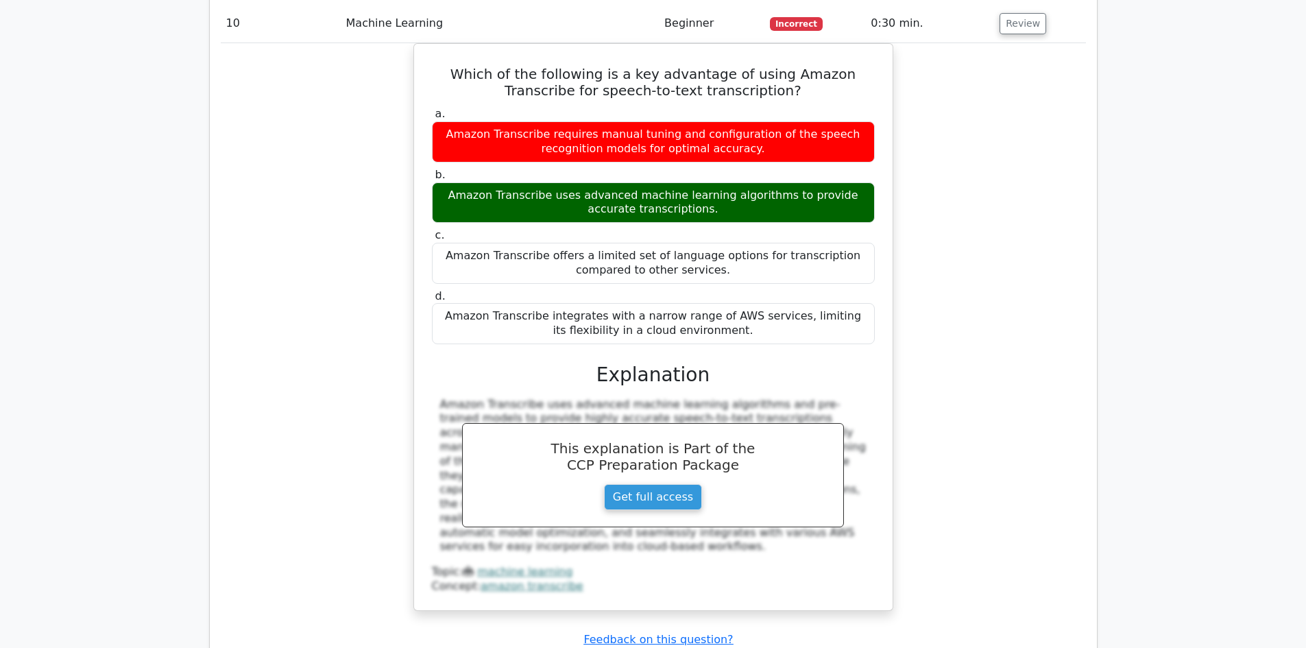
scroll to position [7264, 0]
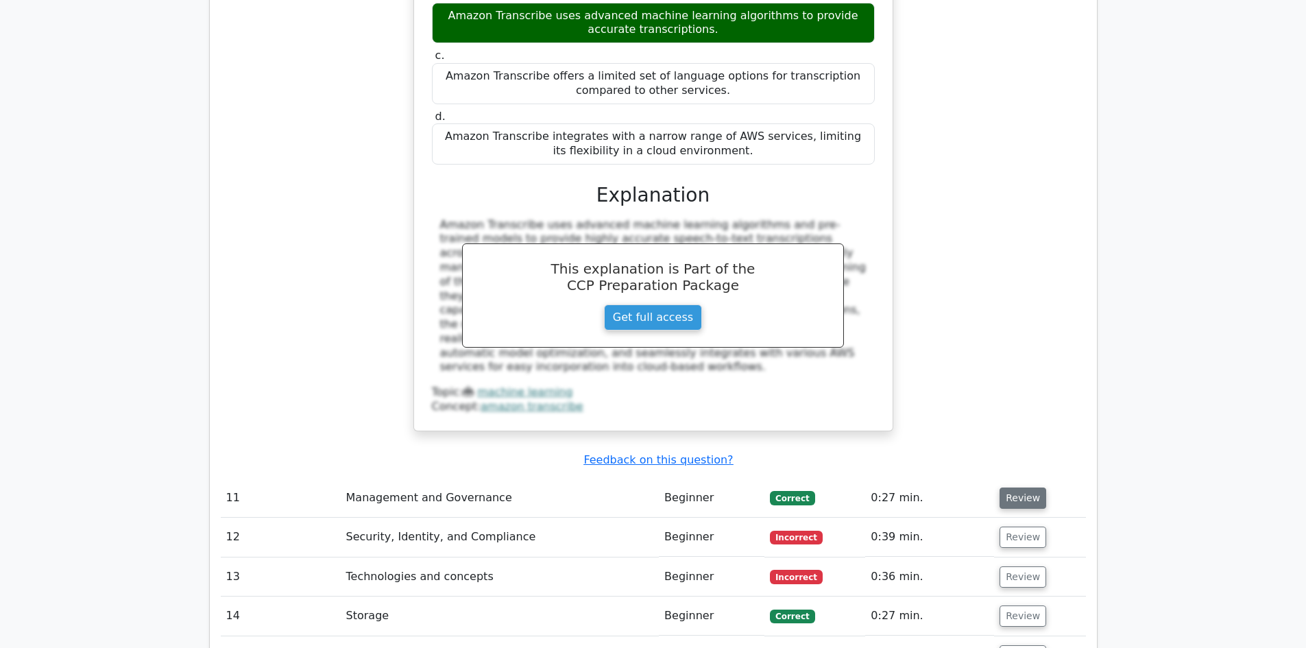
click at [1018, 487] on button "Review" at bounding box center [1022, 497] width 47 height 21
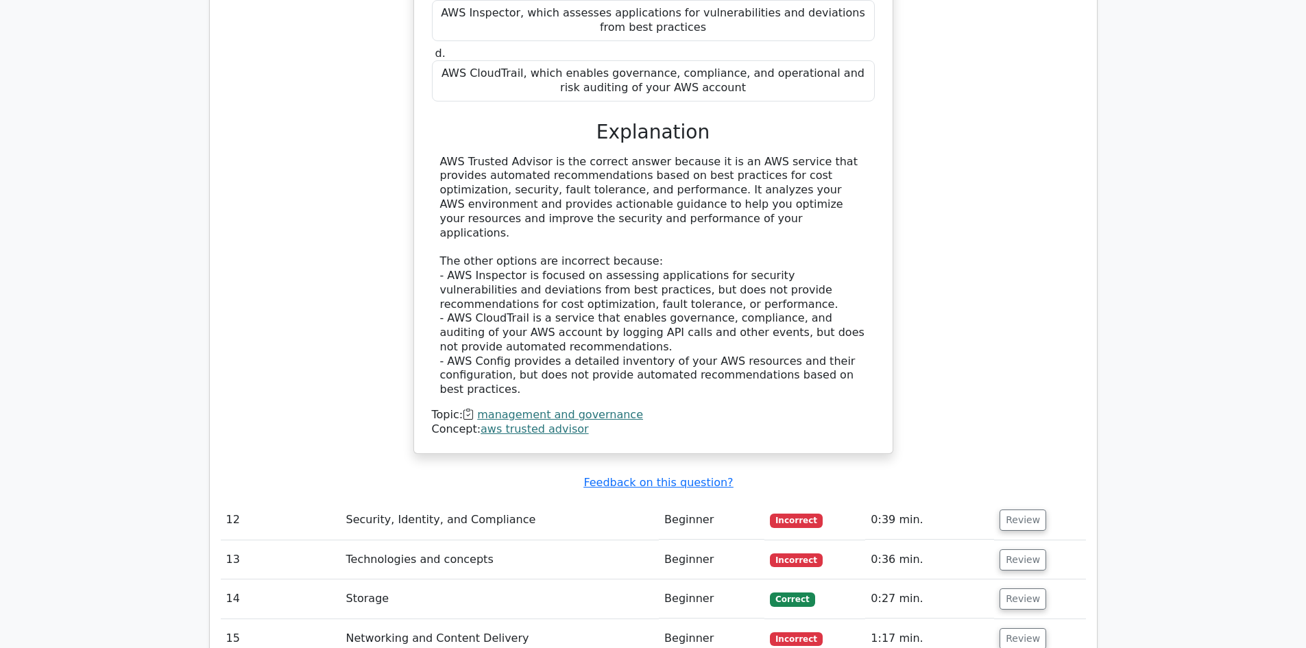
scroll to position [8018, 0]
click at [1020, 507] on button "Review" at bounding box center [1022, 517] width 47 height 21
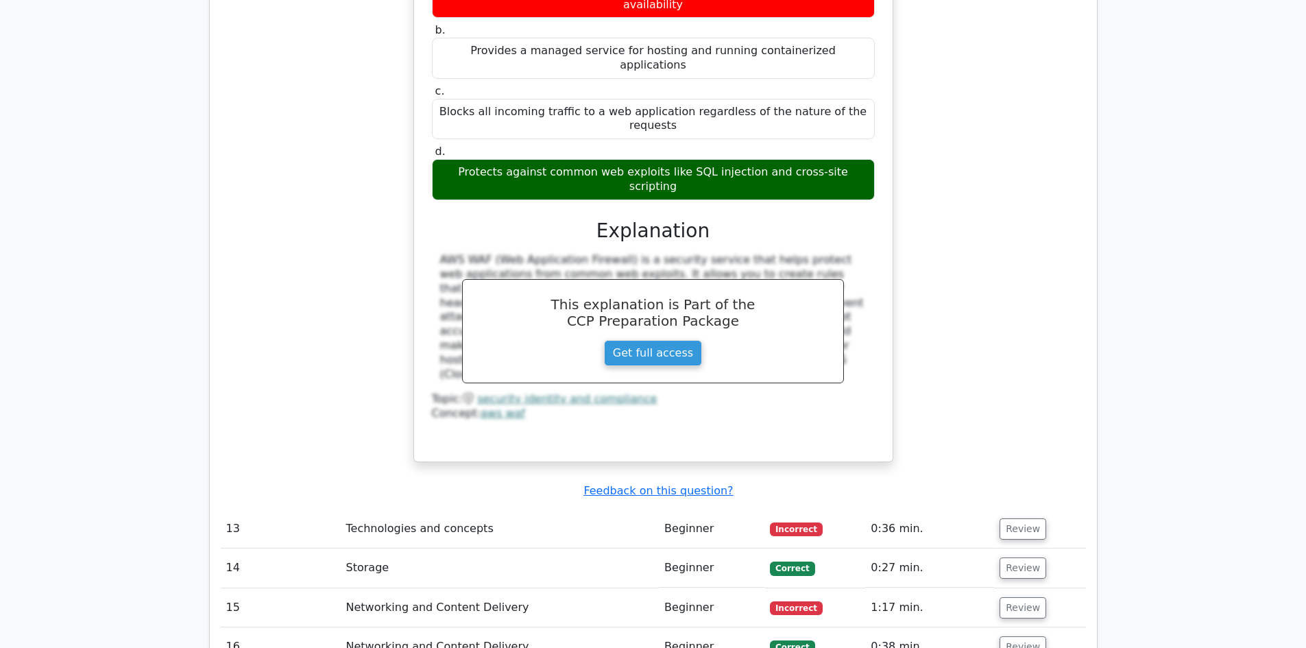
scroll to position [8704, 0]
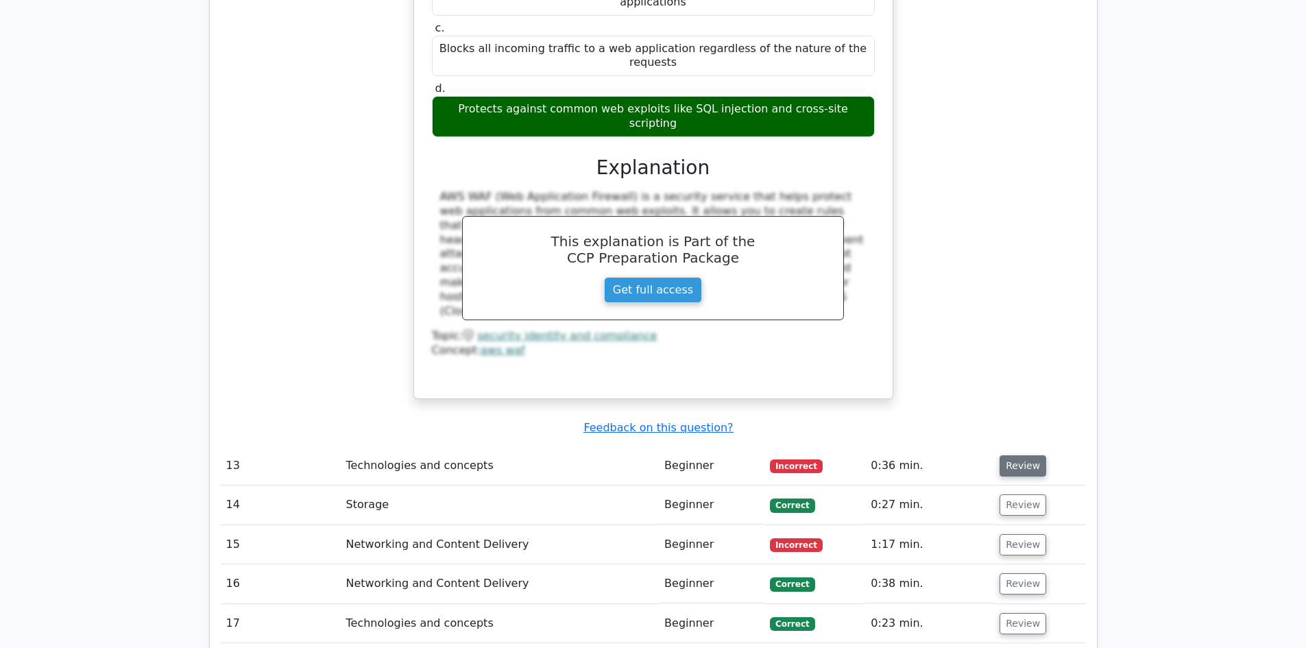
click at [1016, 455] on button "Review" at bounding box center [1022, 465] width 47 height 21
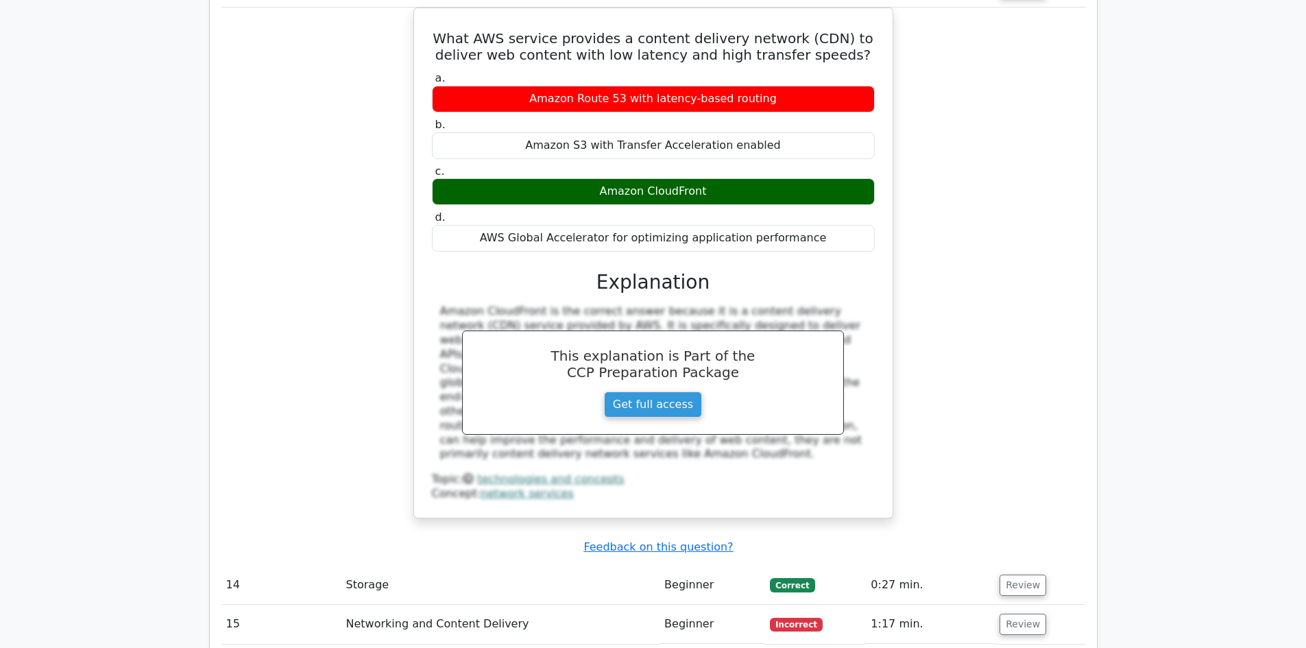
scroll to position [9389, 0]
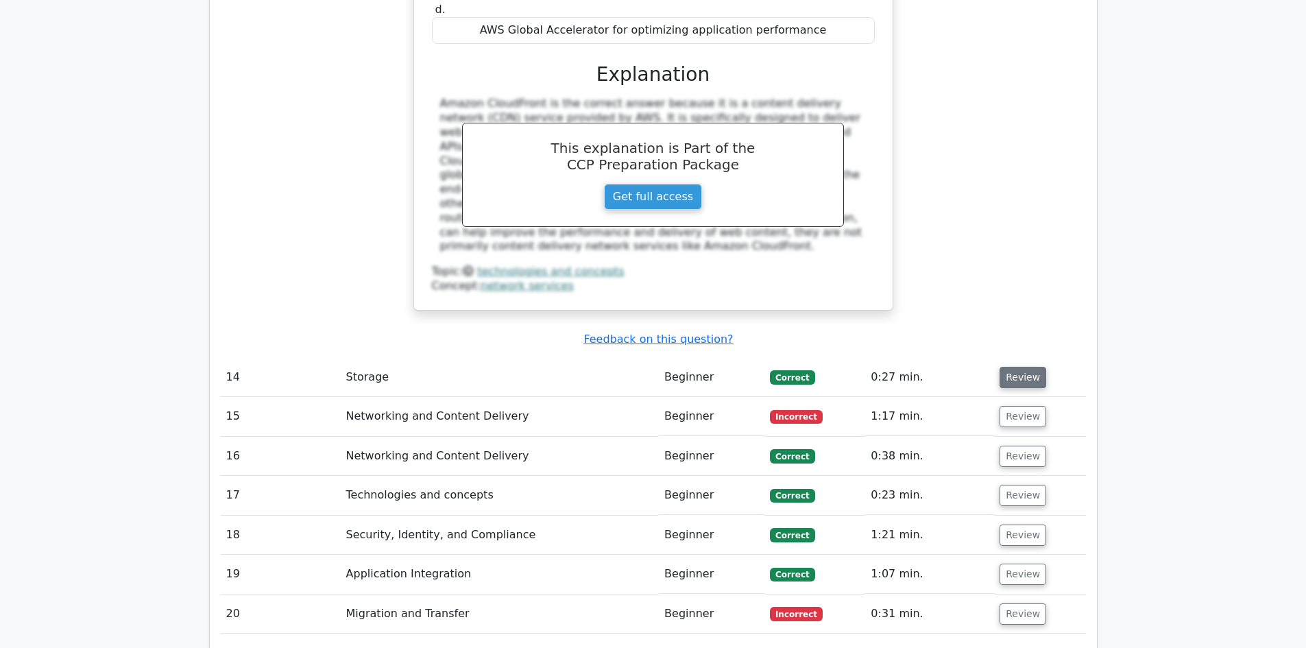
click at [1021, 367] on button "Review" at bounding box center [1022, 377] width 47 height 21
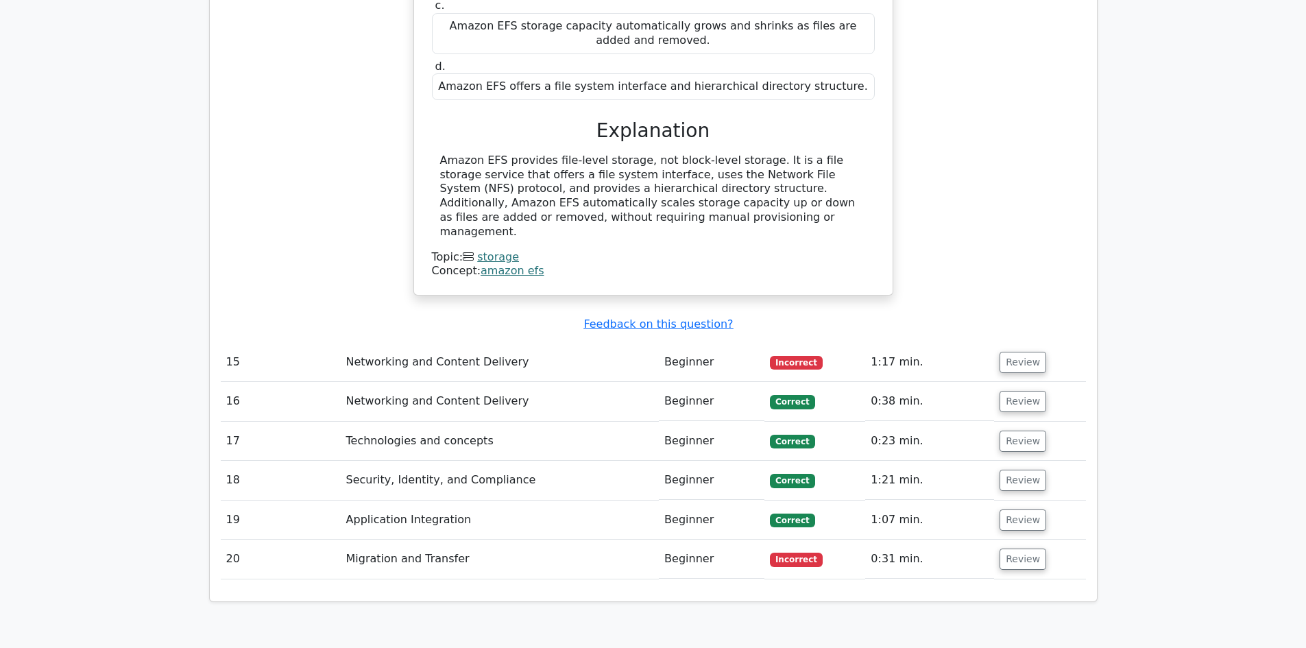
scroll to position [9937, 0]
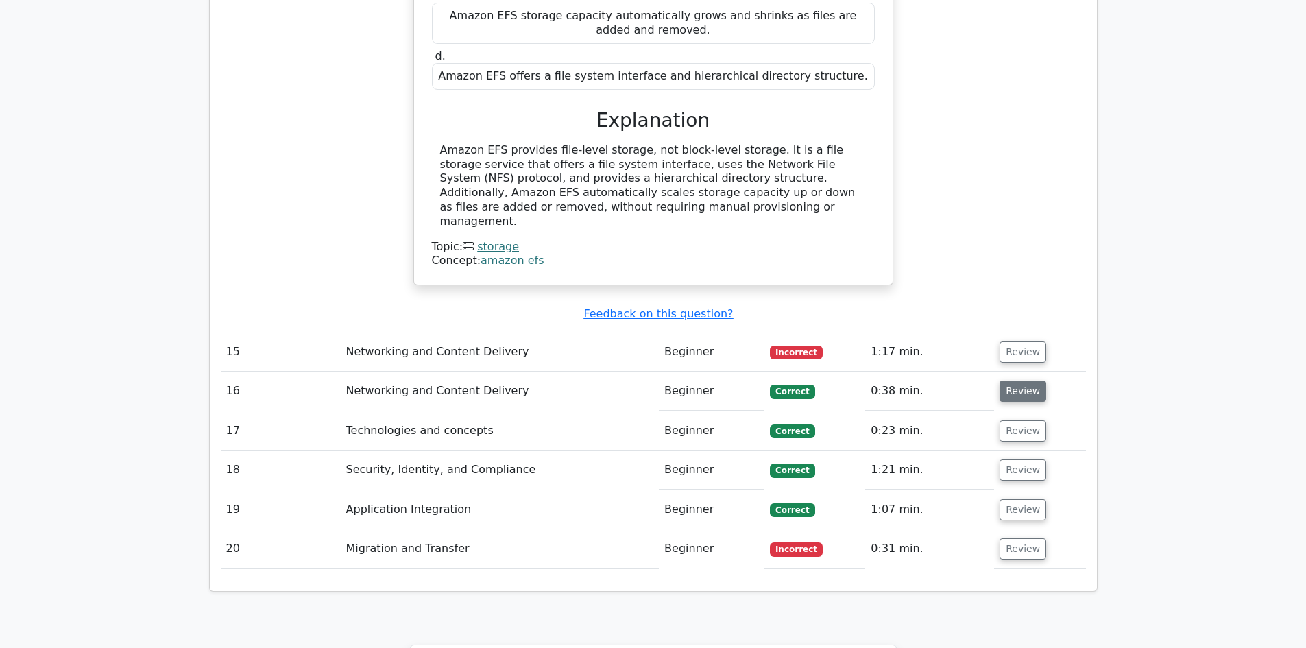
click at [1016, 380] on button "Review" at bounding box center [1022, 390] width 47 height 21
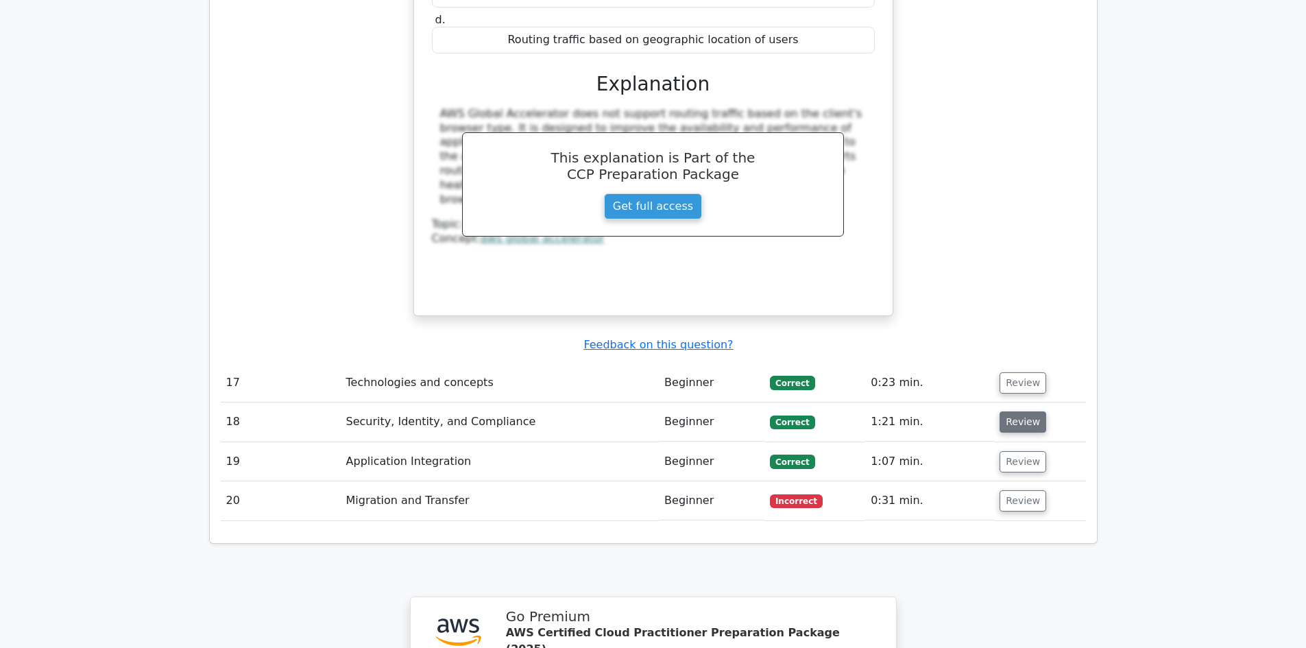
scroll to position [10554, 0]
click at [1014, 371] on button "Review" at bounding box center [1022, 381] width 47 height 21
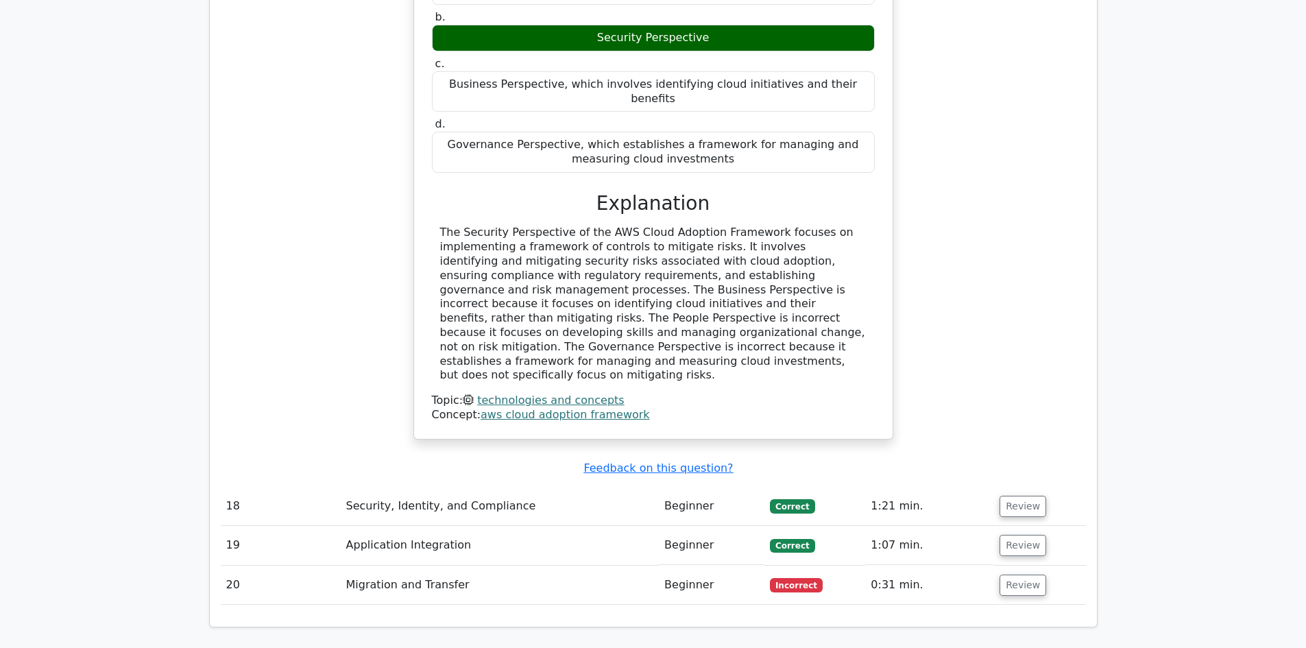
scroll to position [11102, 0]
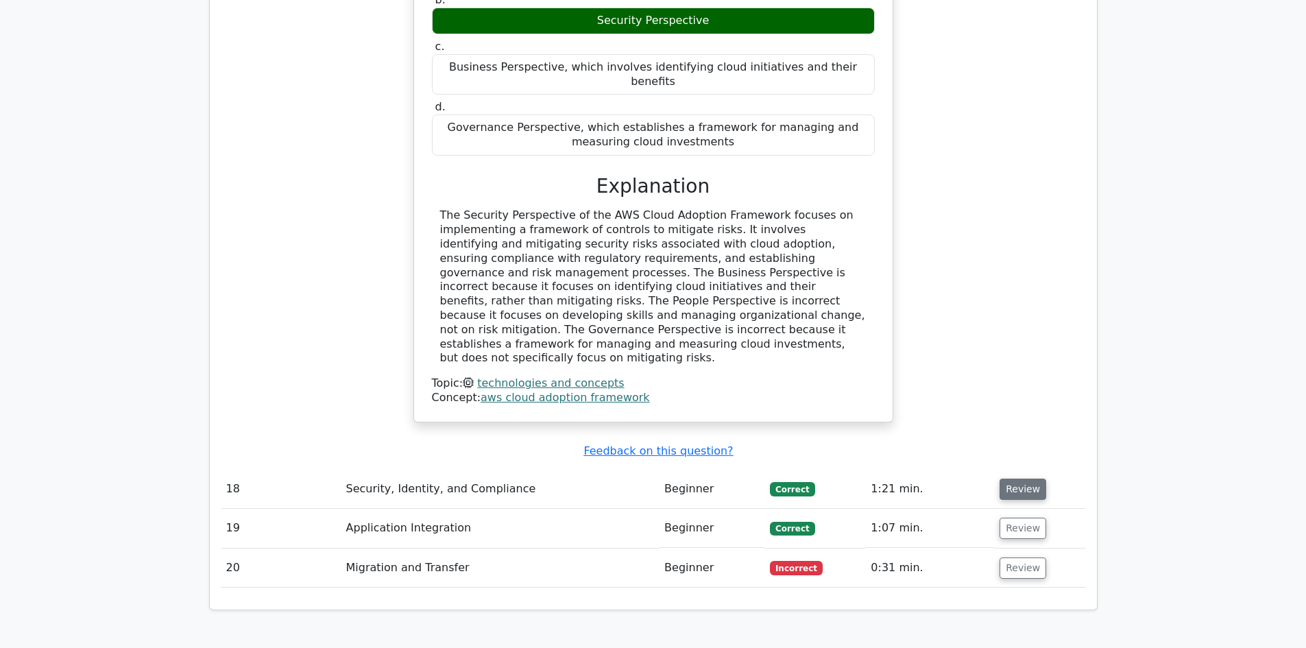
click at [1023, 478] on button "Review" at bounding box center [1022, 488] width 47 height 21
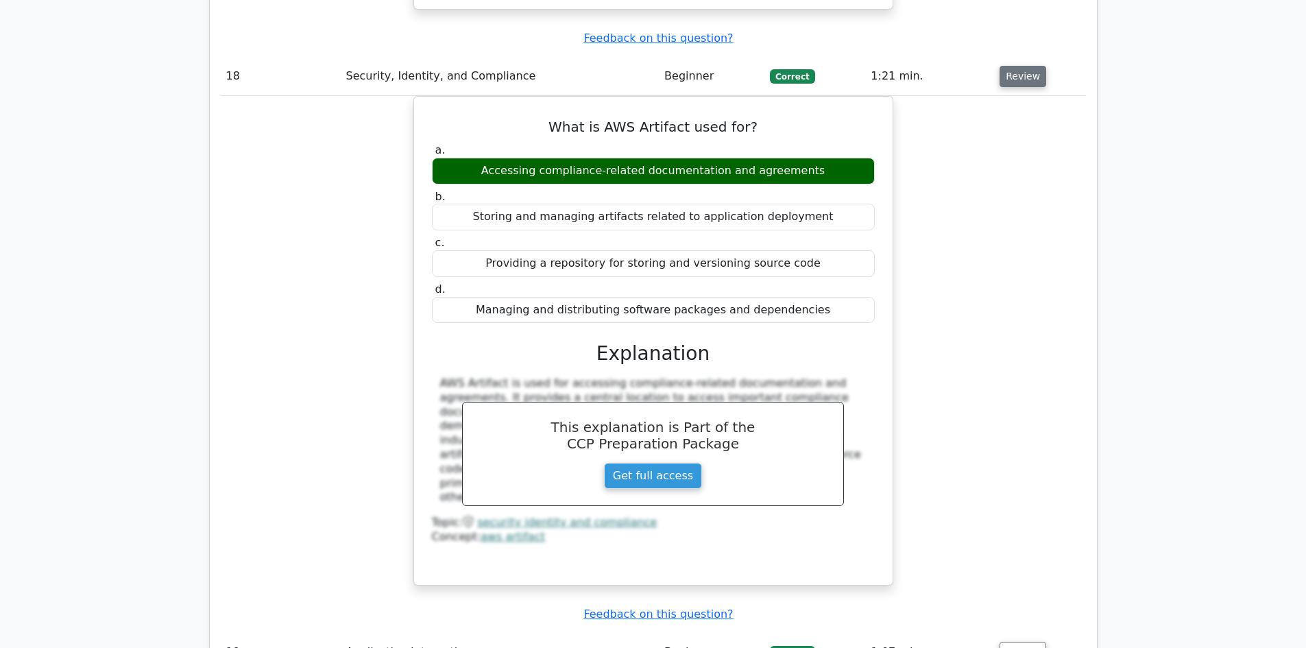
scroll to position [11582, 0]
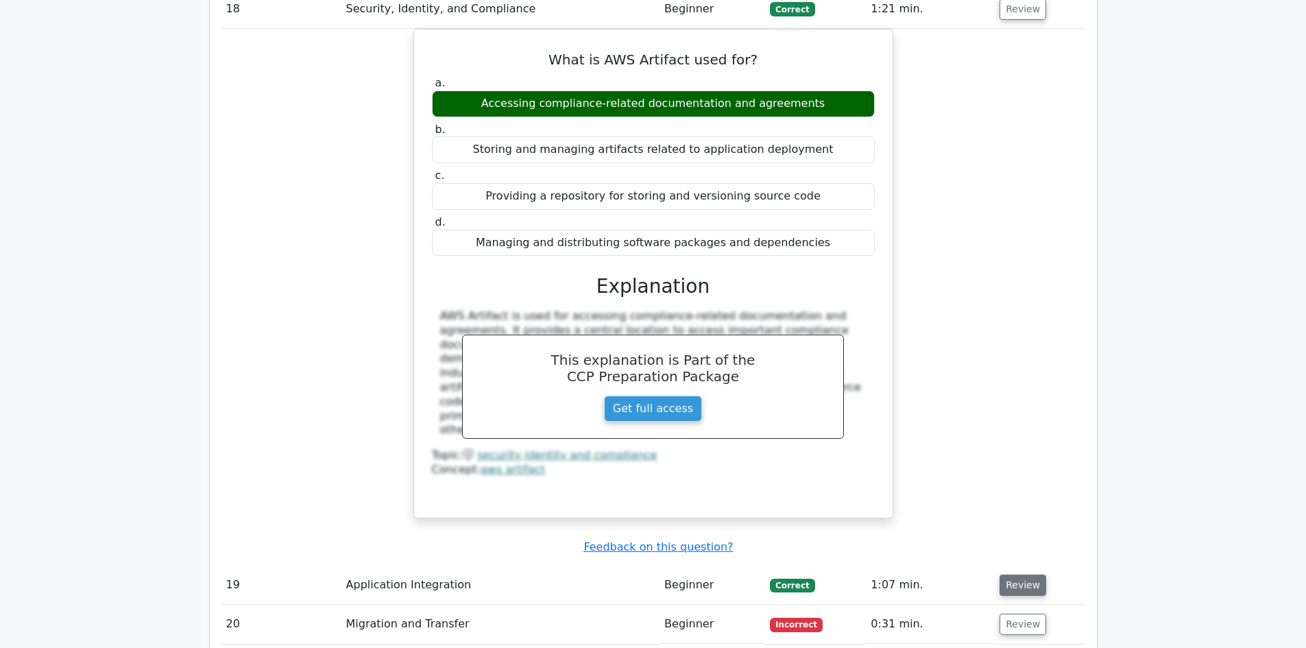
click at [1017, 574] on button "Review" at bounding box center [1022, 584] width 47 height 21
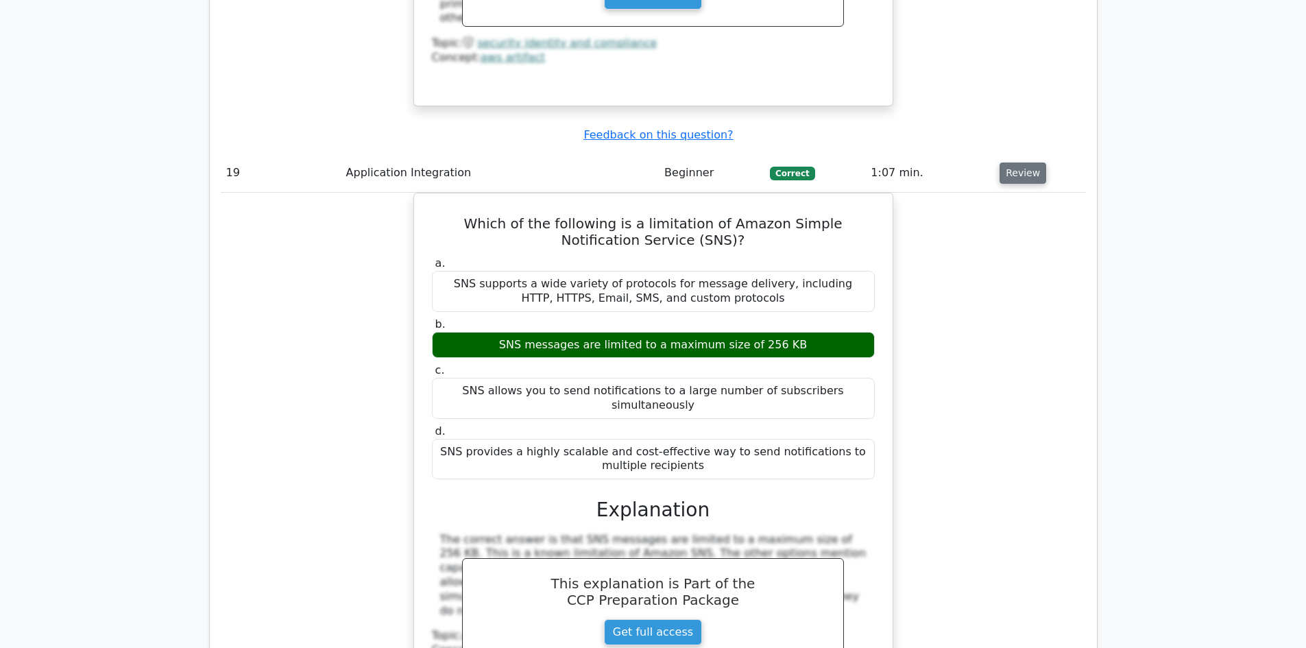
scroll to position [12199, 0]
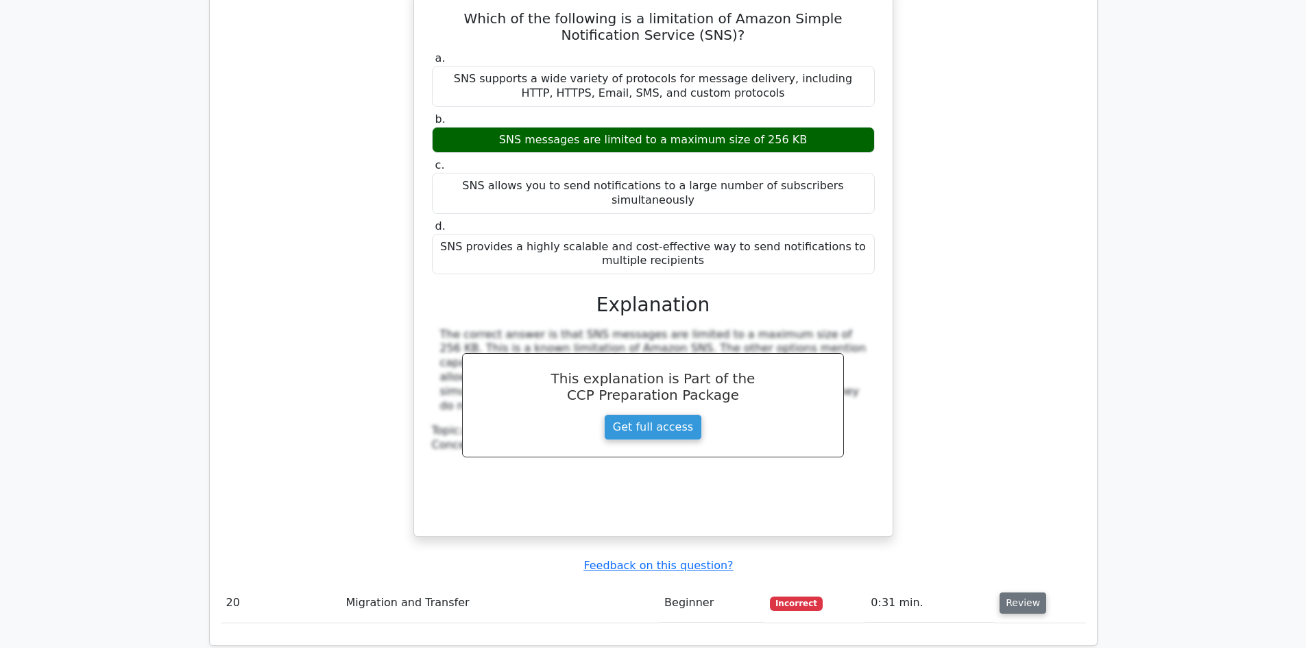
click at [1017, 592] on button "Review" at bounding box center [1022, 602] width 47 height 21
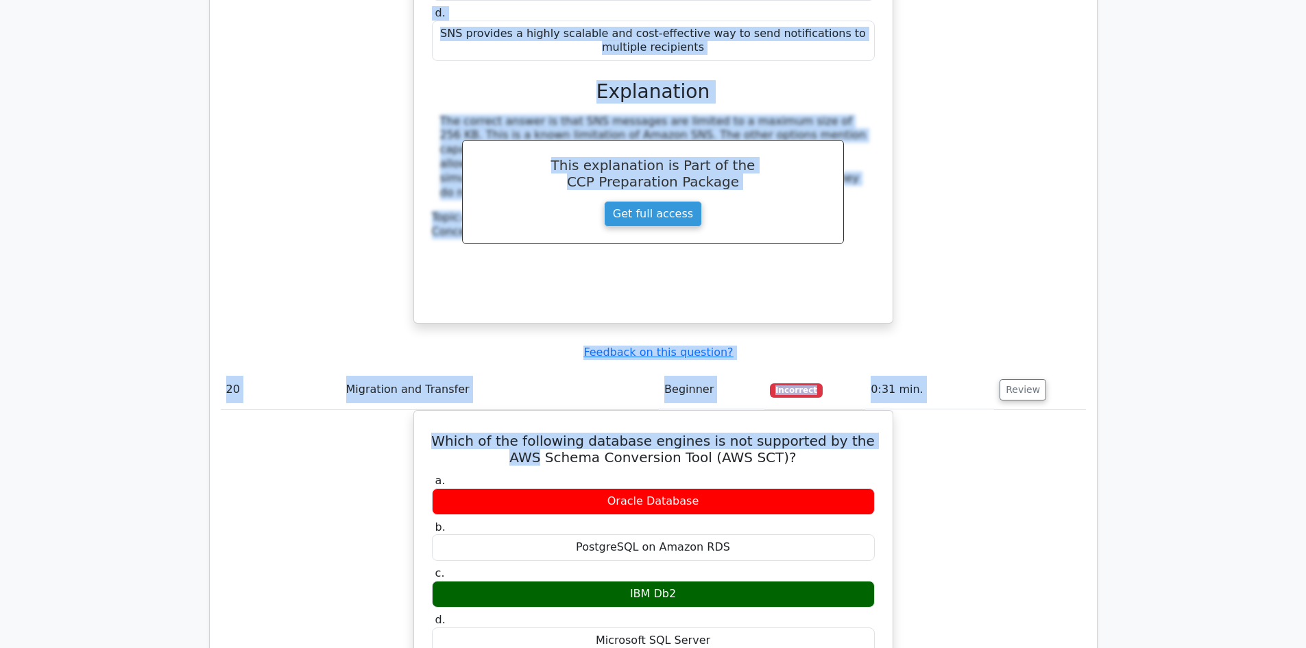
scroll to position [12289, 0]
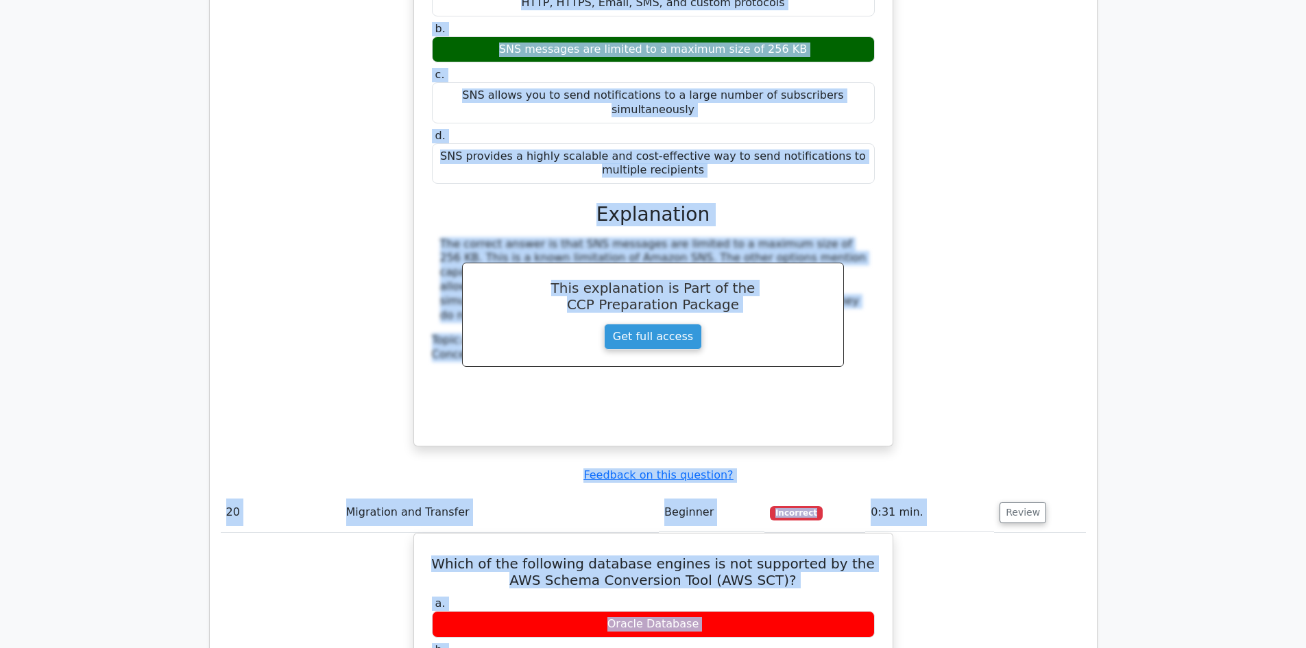
drag, startPoint x: 222, startPoint y: 41, endPoint x: 939, endPoint y: 576, distance: 894.2
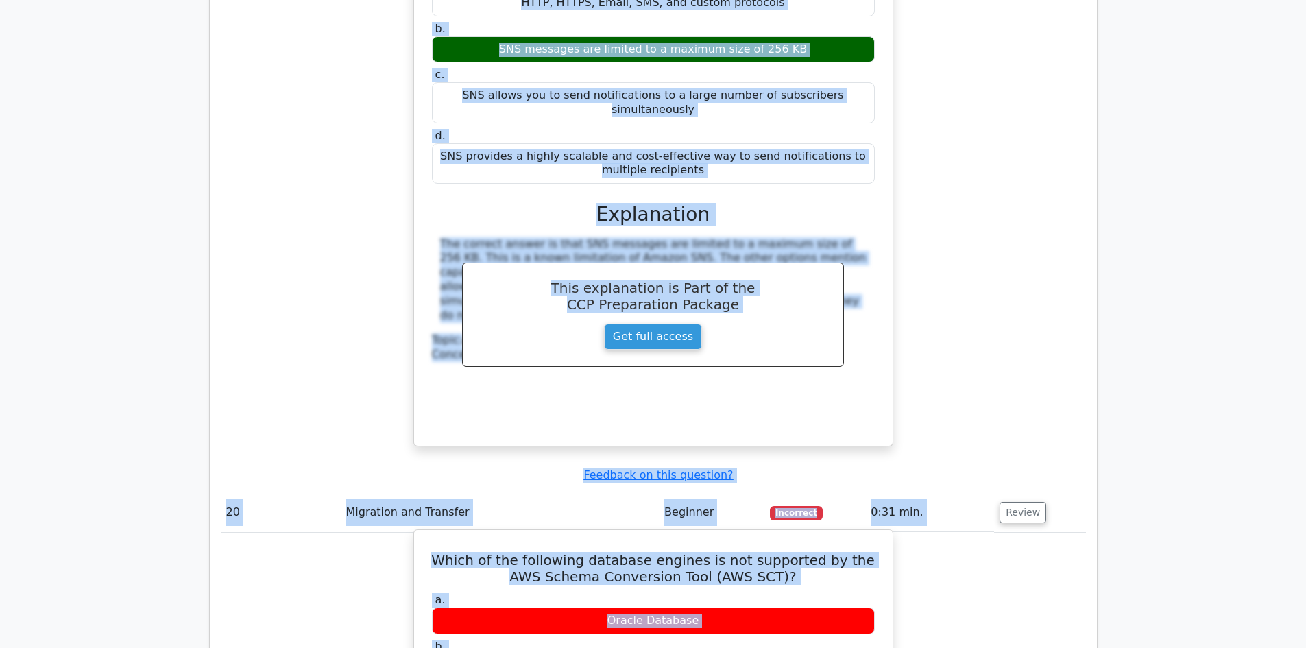
copy div "Question Analysis Question # Topic Difficulty Result Time Spent Action 1 Techno…"
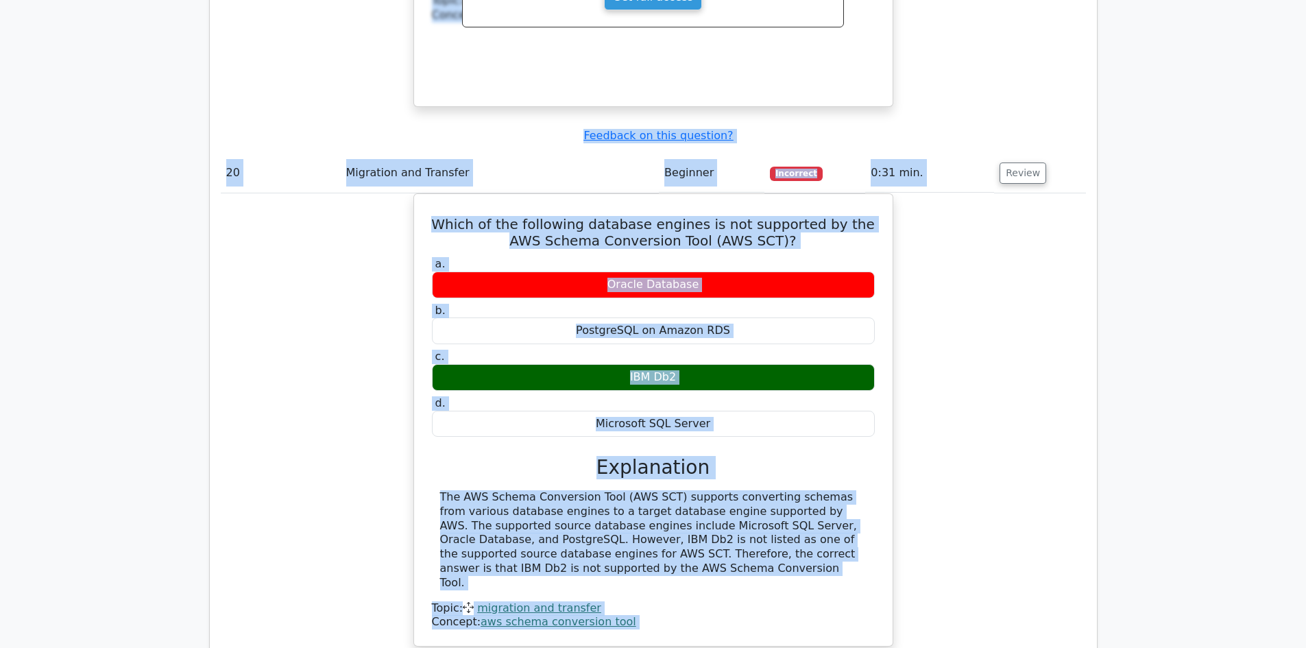
scroll to position [12859, 0]
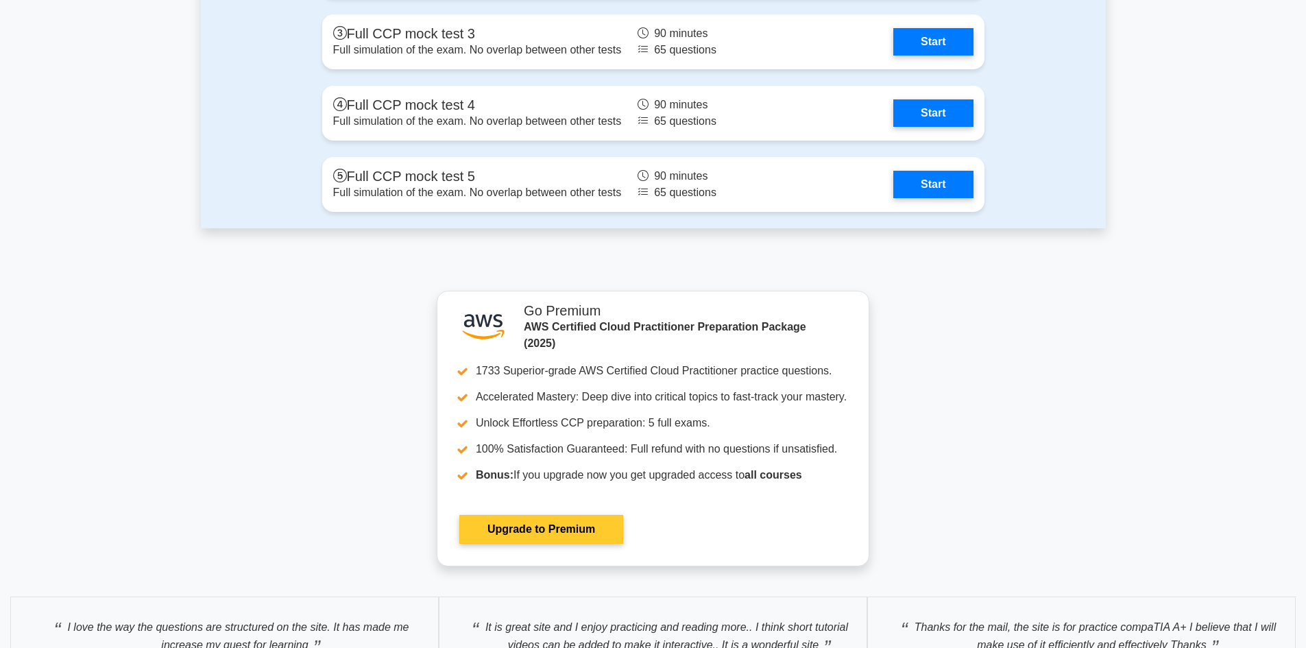
scroll to position [3153, 0]
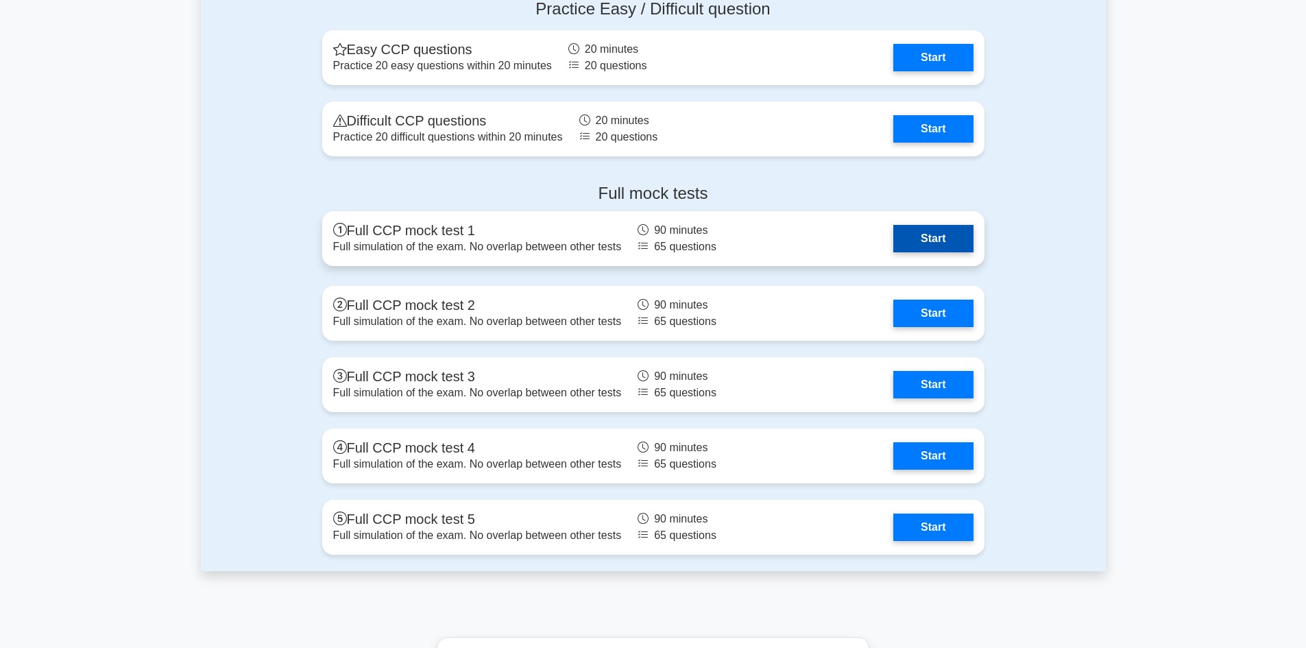
click at [951, 232] on link "Start" at bounding box center [932, 238] width 79 height 27
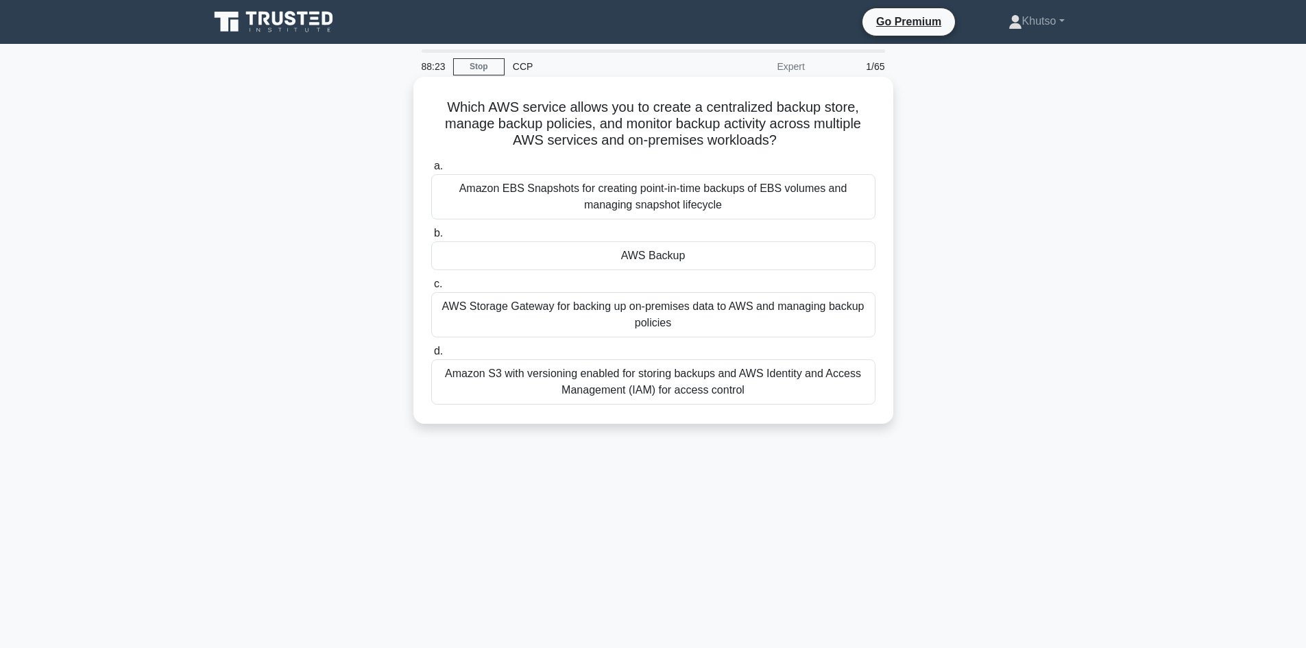
click at [663, 205] on div "Amazon EBS Snapshots for creating point-in-time backups of EBS volumes and mana…" at bounding box center [653, 196] width 444 height 45
click at [431, 171] on input "a. Amazon EBS Snapshots for creating point-in-time backups of EBS volumes and m…" at bounding box center [431, 166] width 0 height 9
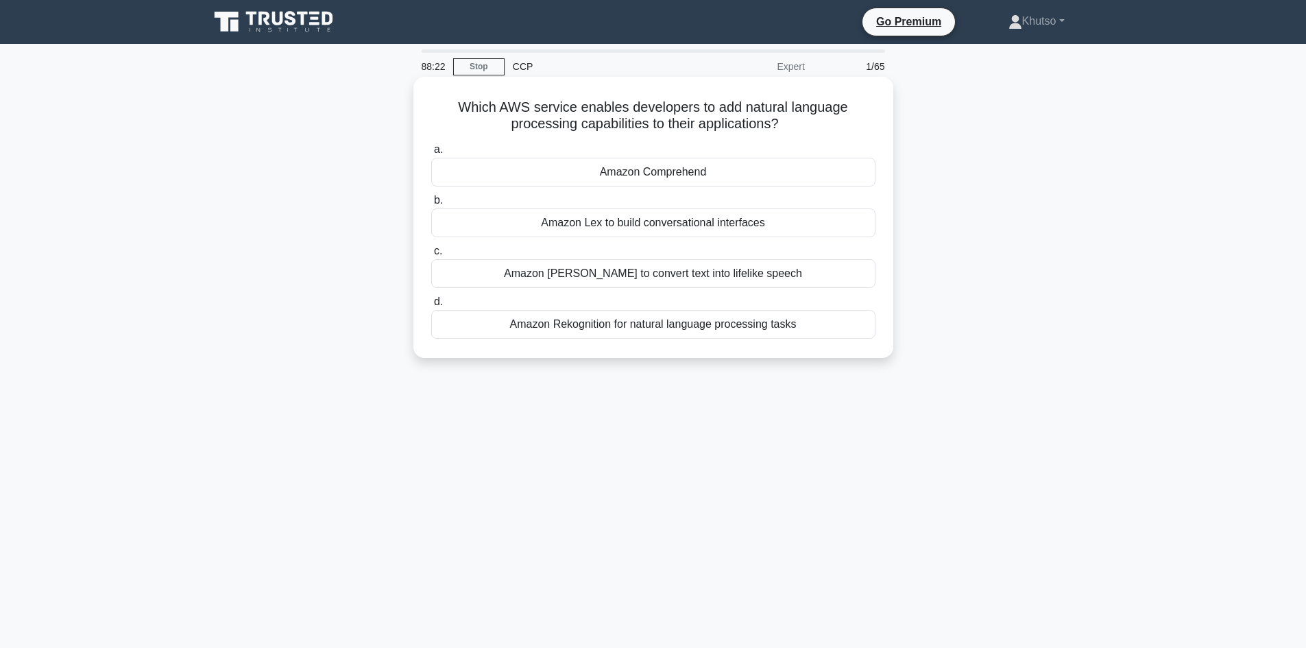
click at [659, 177] on div "Amazon Comprehend" at bounding box center [653, 172] width 444 height 29
click at [431, 154] on input "a. Amazon Comprehend" at bounding box center [431, 149] width 0 height 9
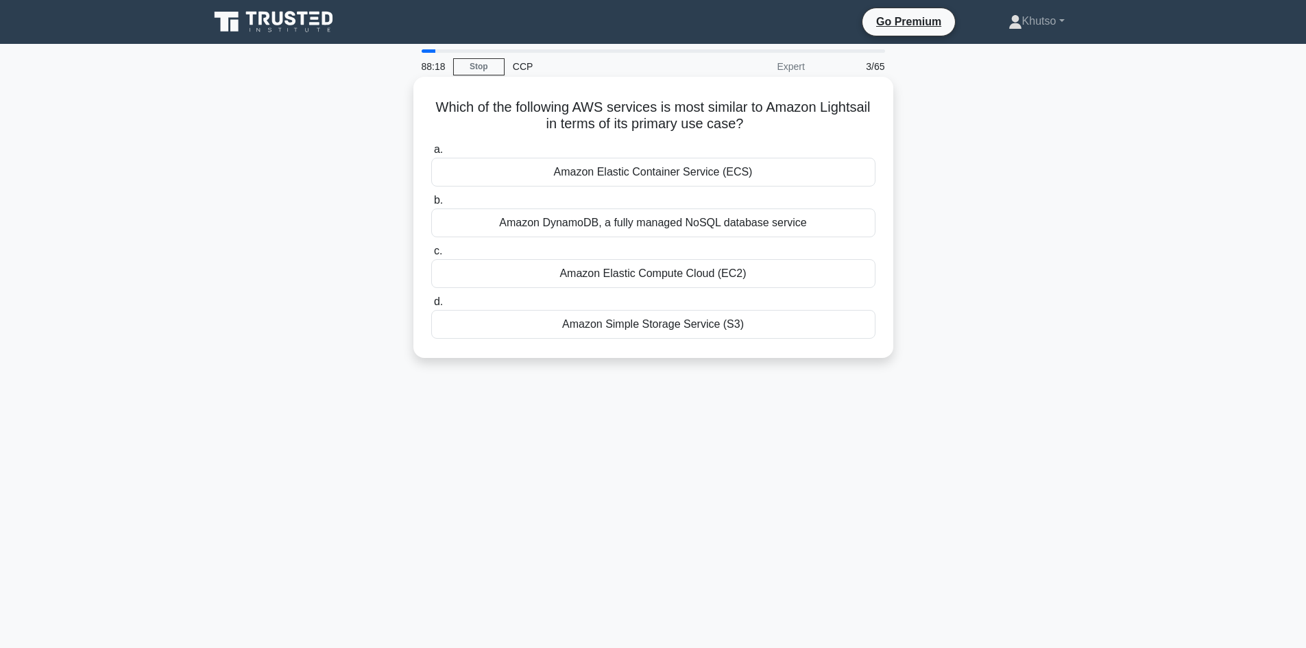
click at [670, 173] on div "Amazon Elastic Container Service (ECS)" at bounding box center [653, 172] width 444 height 29
click at [431, 154] on input "a. Amazon Elastic Container Service (ECS)" at bounding box center [431, 149] width 0 height 9
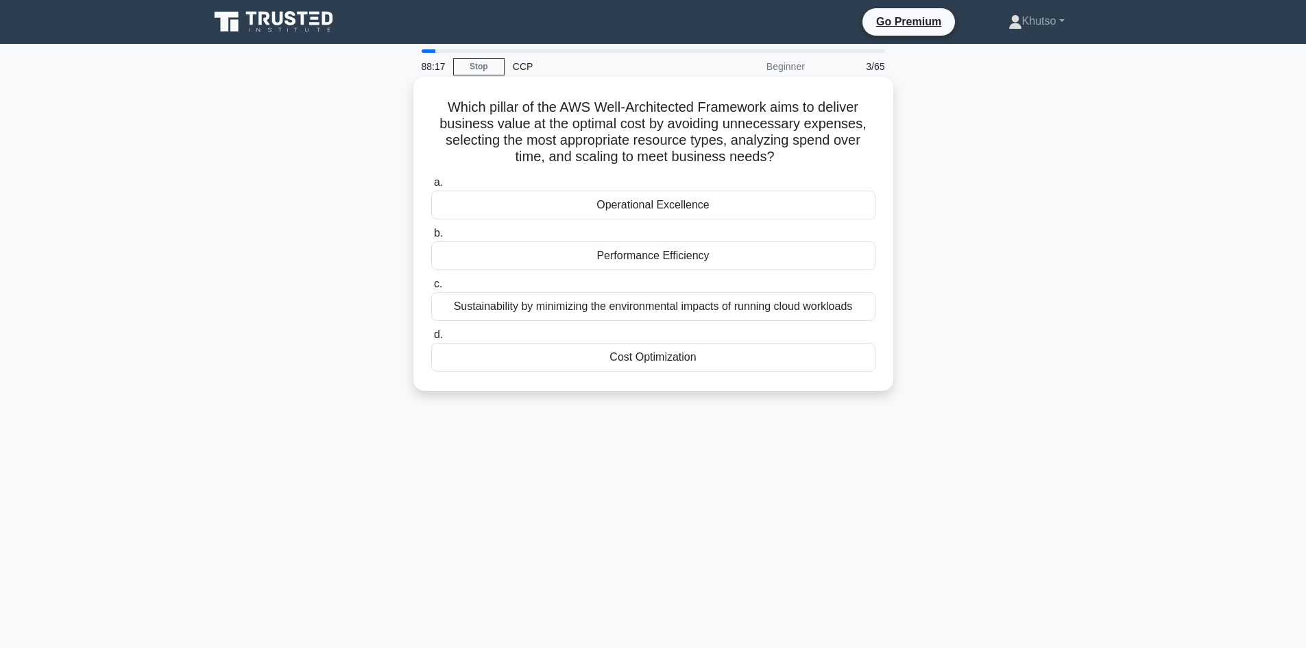
click at [653, 205] on div "Operational Excellence" at bounding box center [653, 205] width 444 height 29
click at [431, 187] on input "a. Operational Excellence" at bounding box center [431, 182] width 0 height 9
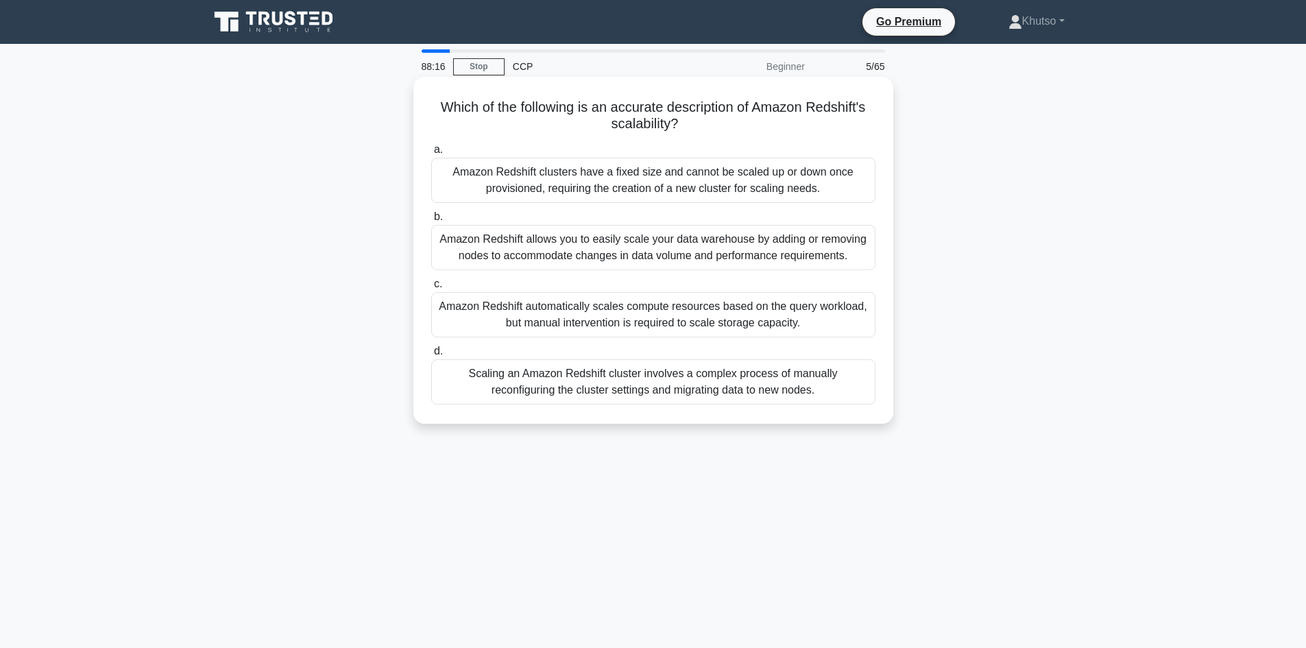
click at [650, 188] on div "Amazon Redshift clusters have a fixed size and cannot be scaled up or down once…" at bounding box center [653, 180] width 444 height 45
click at [431, 154] on input "a. Amazon Redshift clusters have a fixed size and cannot be scaled up or down o…" at bounding box center [431, 149] width 0 height 9
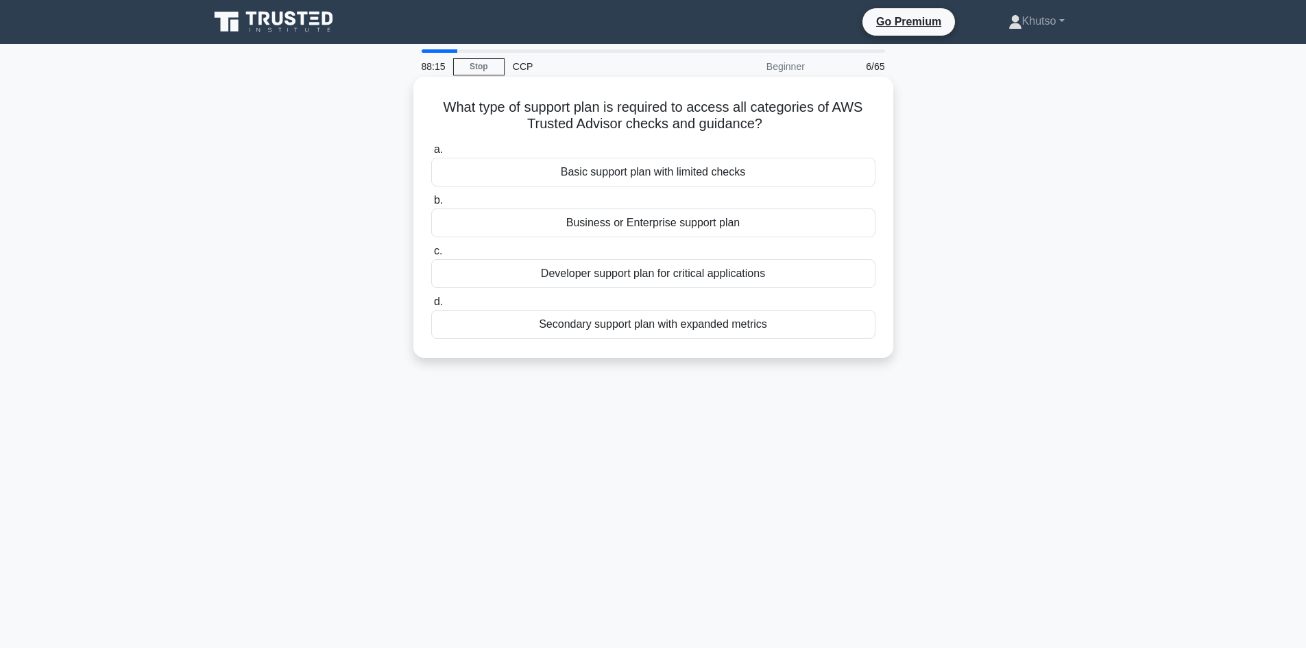
click at [648, 180] on div "Basic support plan with limited checks" at bounding box center [653, 172] width 444 height 29
click at [431, 154] on input "a. Basic support plan with limited checks" at bounding box center [431, 149] width 0 height 9
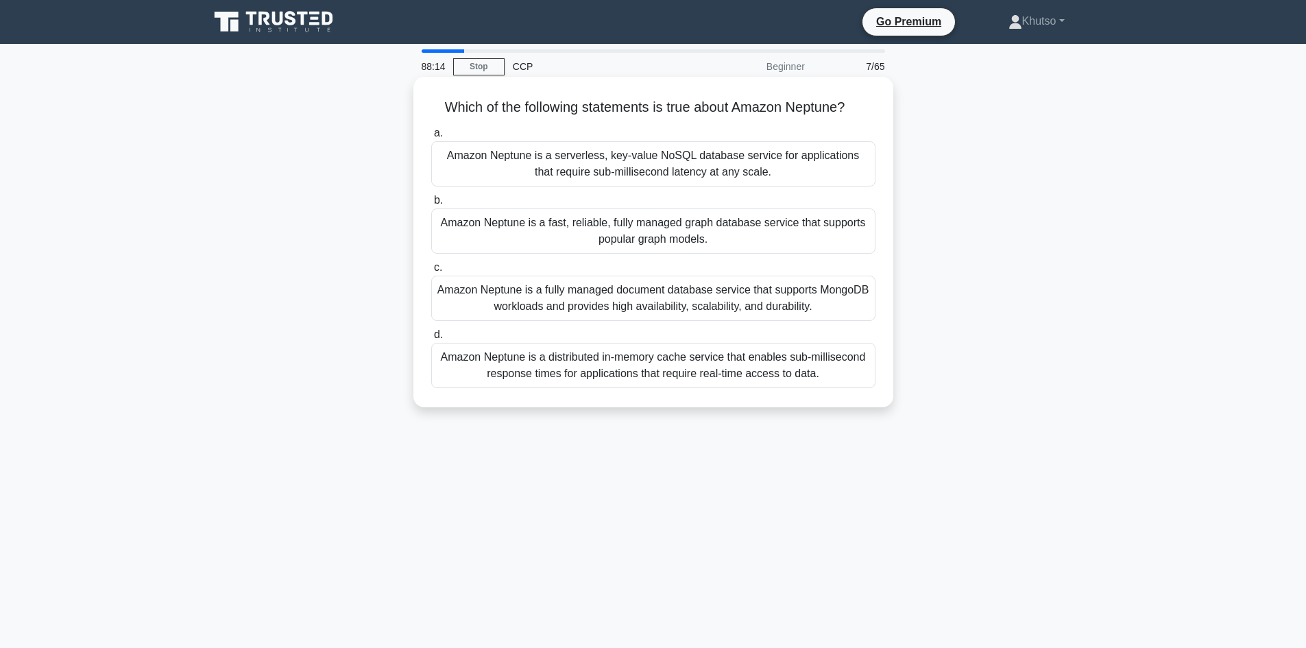
click at [639, 220] on div "Amazon Neptune is a fast, reliable, fully managed graph database service that s…" at bounding box center [653, 230] width 444 height 45
click at [431, 205] on input "b. Amazon Neptune is a fast, reliable, fully managed graph database service tha…" at bounding box center [431, 200] width 0 height 9
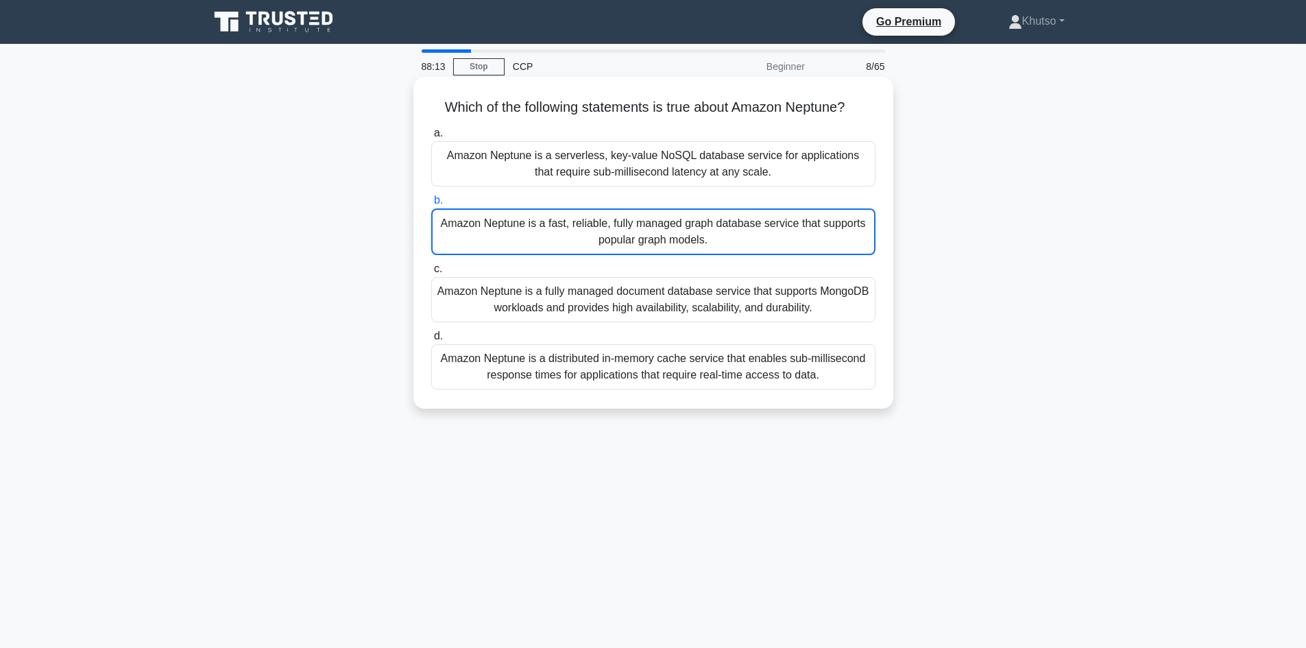
click at [639, 169] on div "Amazon Neptune is a serverless, key-value NoSQL database service for applicatio…" at bounding box center [653, 163] width 444 height 45
click at [431, 138] on input "a. Amazon Neptune is a serverless, key-value NoSQL database service for applica…" at bounding box center [431, 133] width 0 height 9
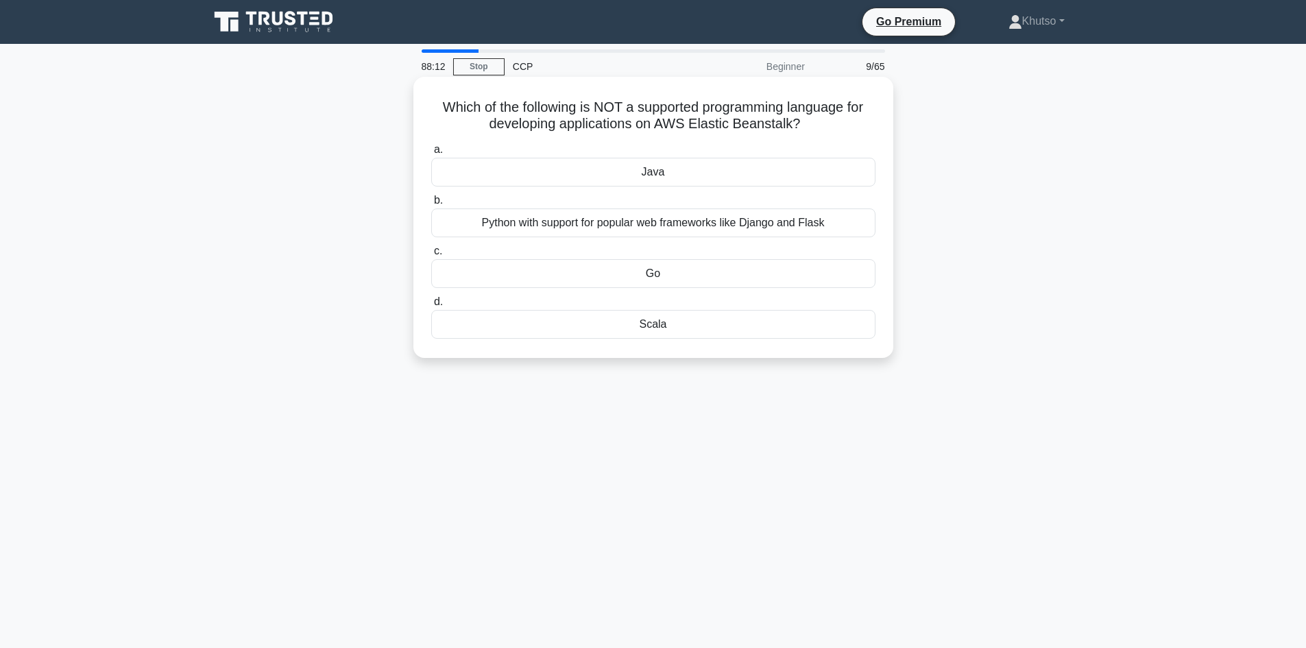
click at [639, 178] on div "Java" at bounding box center [653, 172] width 444 height 29
click at [431, 154] on input "a. [GEOGRAPHIC_DATA]" at bounding box center [431, 149] width 0 height 9
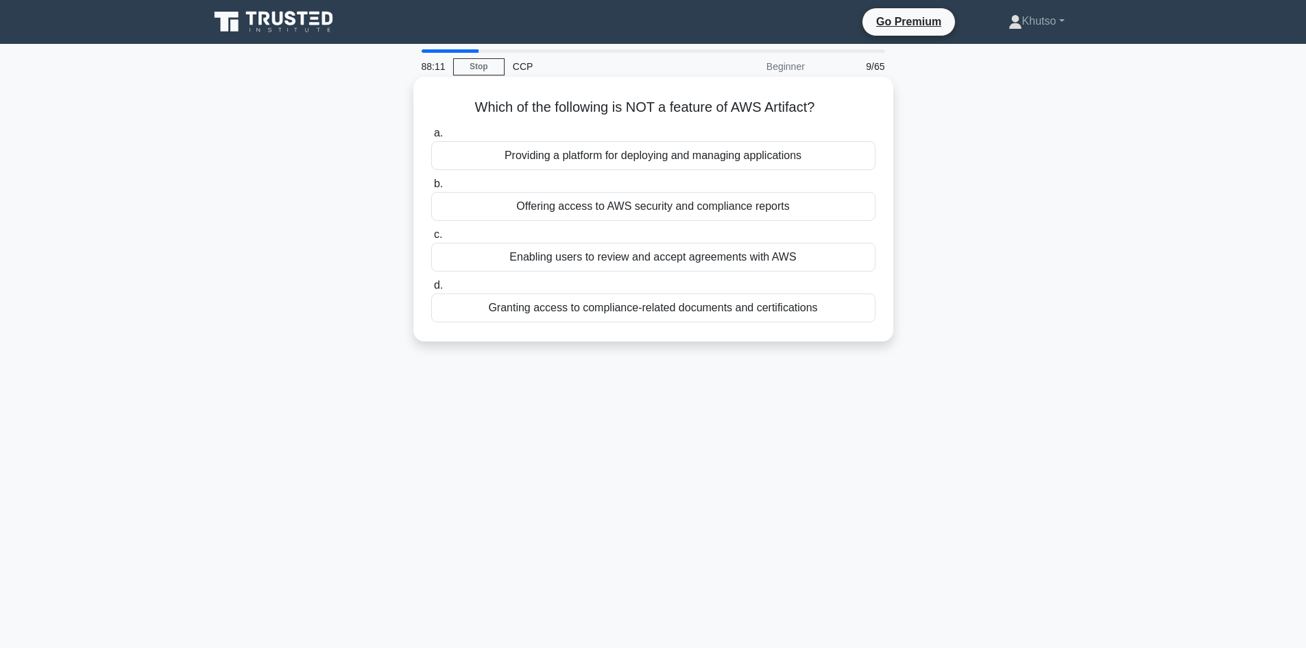
click at [639, 210] on div "Offering access to AWS security and compliance reports" at bounding box center [653, 206] width 444 height 29
click at [431, 188] on input "b. Offering access to AWS security and compliance reports" at bounding box center [431, 184] width 0 height 9
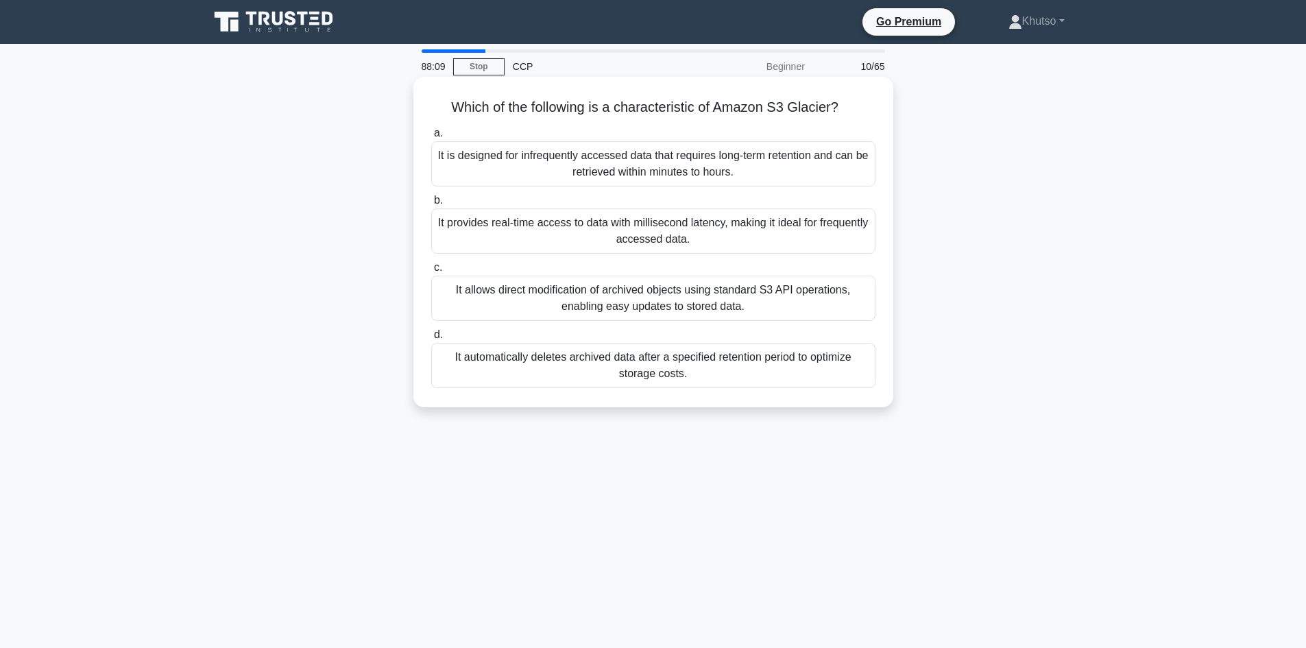
click at [641, 171] on div "It is designed for infrequently accessed data that requires long-term retention…" at bounding box center [653, 163] width 444 height 45
click at [431, 138] on input "a. It is designed for infrequently accessed data that requires long-term retent…" at bounding box center [431, 133] width 0 height 9
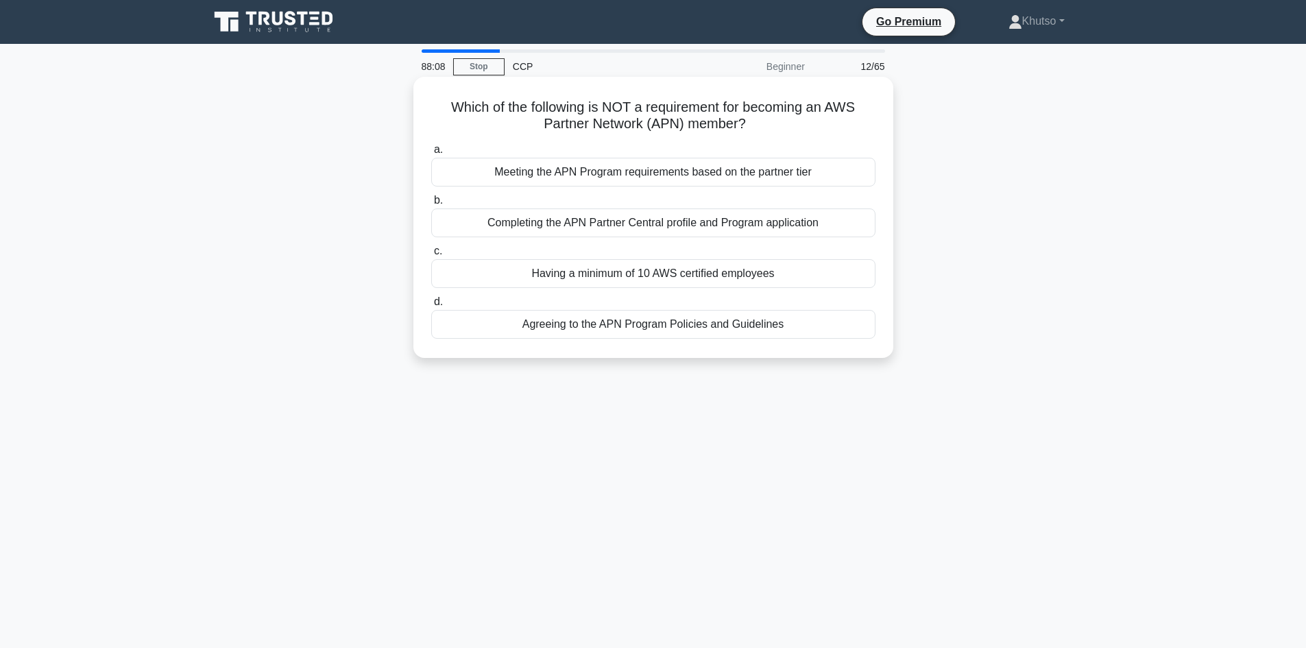
click at [642, 182] on div "Meeting the APN Program requirements based on the partner tier" at bounding box center [653, 172] width 444 height 29
click at [431, 154] on input "a. Meeting the APN Program requirements based on the partner tier" at bounding box center [431, 149] width 0 height 9
click at [633, 202] on label "b. Encrypt secrets using AWS KMS and store them in environment variables" at bounding box center [653, 214] width 444 height 45
click at [431, 202] on input "b. Encrypt secrets using AWS KMS and store them in environment variables" at bounding box center [431, 200] width 0 height 9
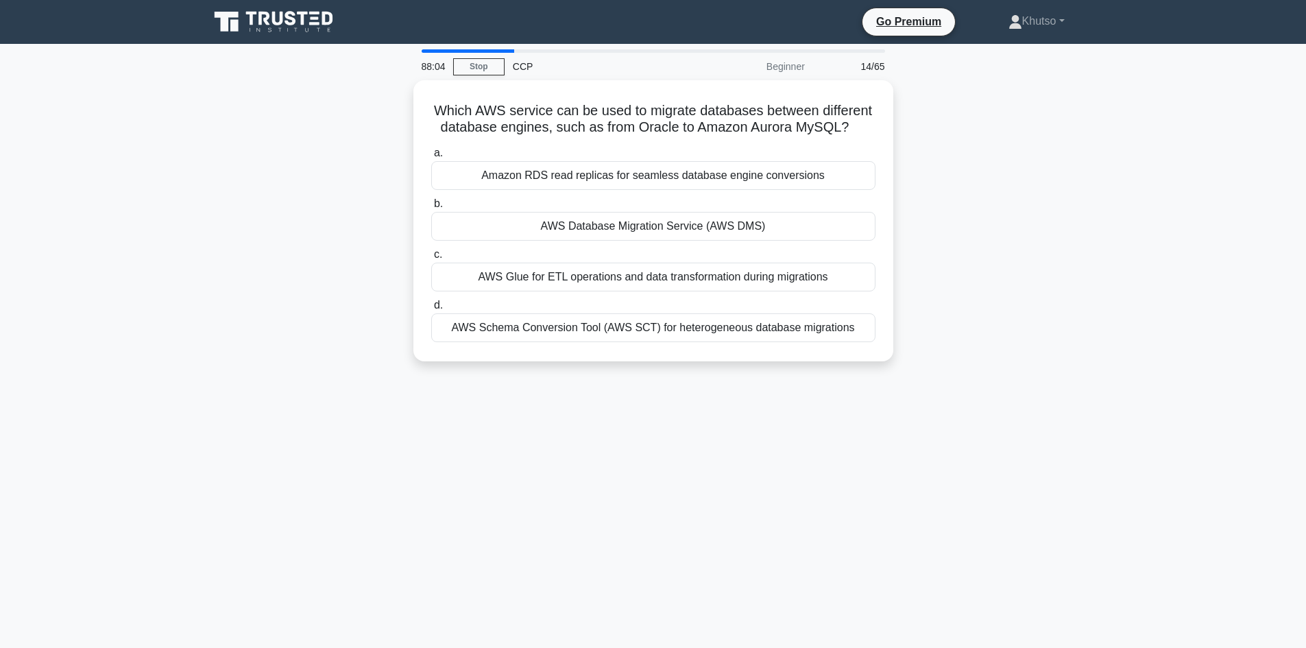
click at [639, 175] on div "Amazon RDS read replicas for seamless database engine conversions" at bounding box center [653, 175] width 444 height 29
click at [431, 158] on input "a. Amazon RDS read replicas for seamless database engine conversions" at bounding box center [431, 153] width 0 height 9
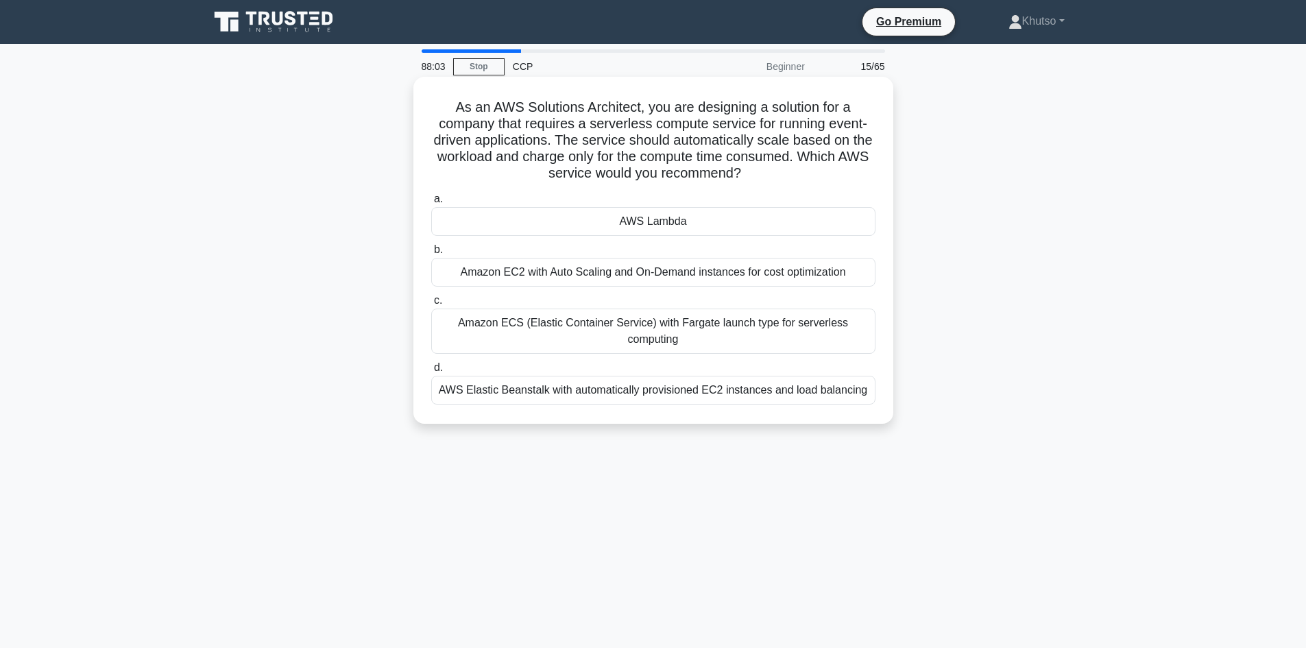
click at [638, 220] on div "AWS Lambda" at bounding box center [653, 221] width 444 height 29
click at [431, 204] on input "a. AWS Lambda" at bounding box center [431, 199] width 0 height 9
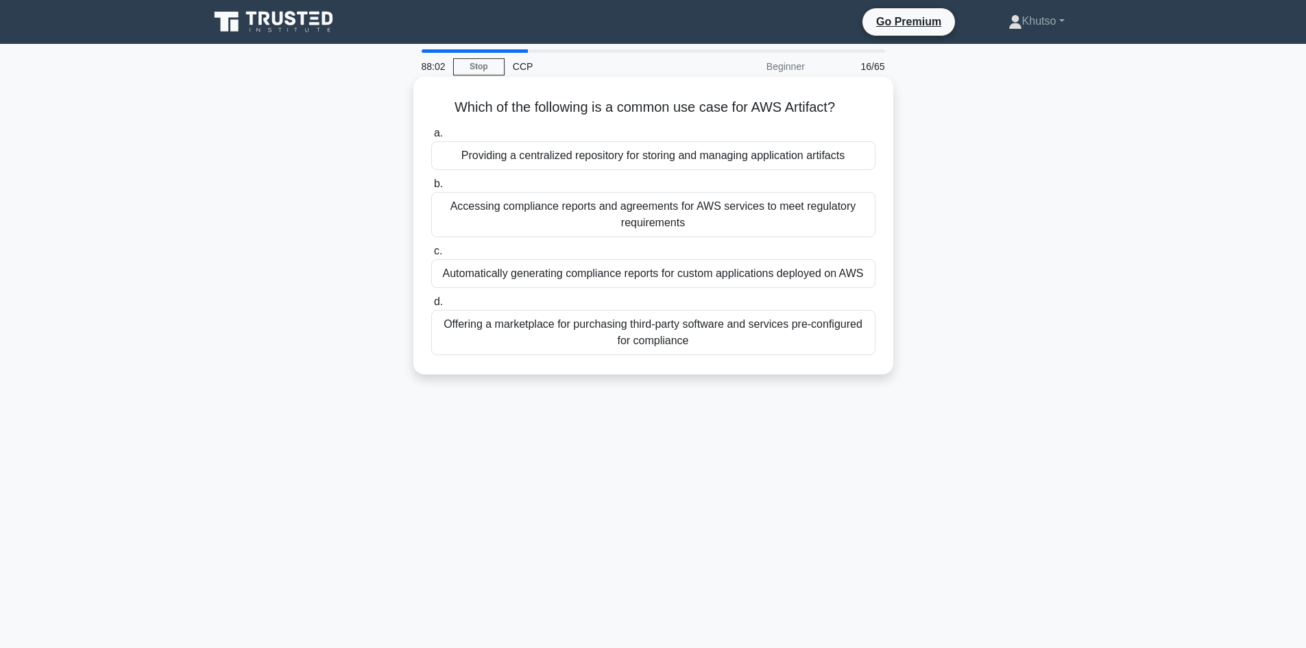
click at [634, 172] on div "a. Providing a centralized repository for storing and managing application arti…" at bounding box center [653, 240] width 461 height 236
click at [635, 162] on div "Providing a centralized repository for storing and managing application artifac…" at bounding box center [653, 155] width 444 height 29
click at [431, 138] on input "a. Providing a centralized repository for storing and managing application arti…" at bounding box center [431, 133] width 0 height 9
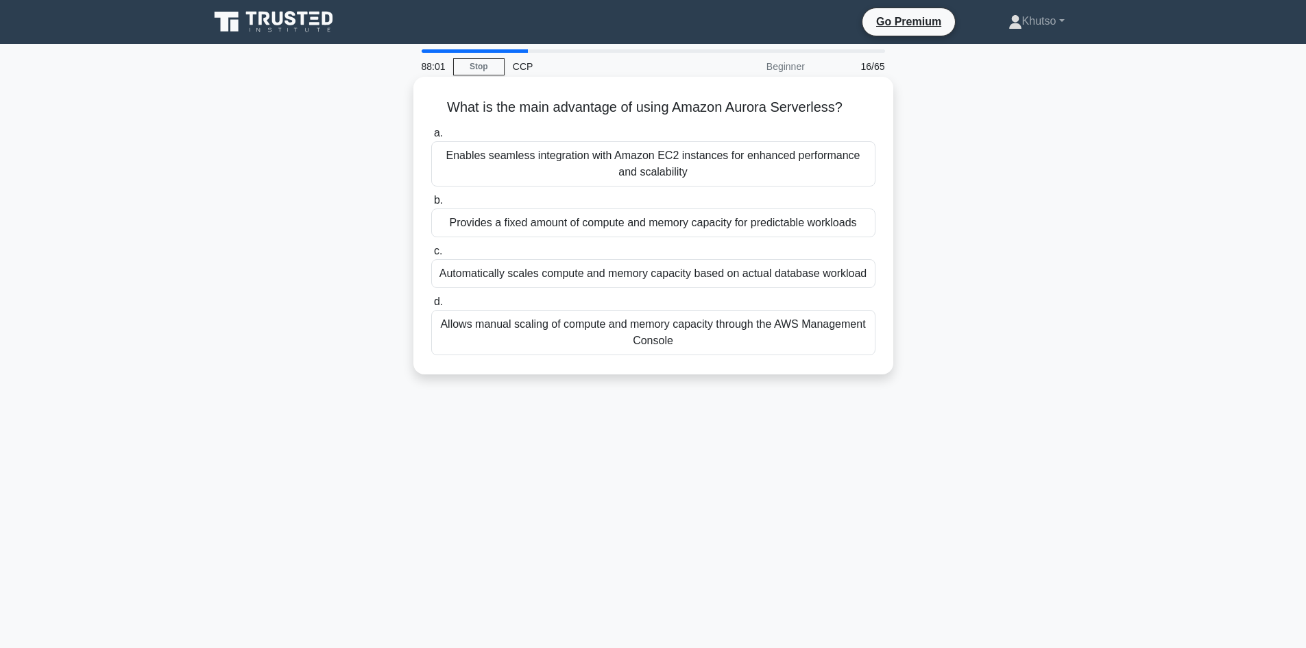
click at [636, 164] on div "Enables seamless integration with Amazon EC2 instances for enhanced performance…" at bounding box center [653, 163] width 444 height 45
click at [431, 138] on input "a. Enables seamless integration with Amazon EC2 instances for enhanced performa…" at bounding box center [431, 133] width 0 height 9
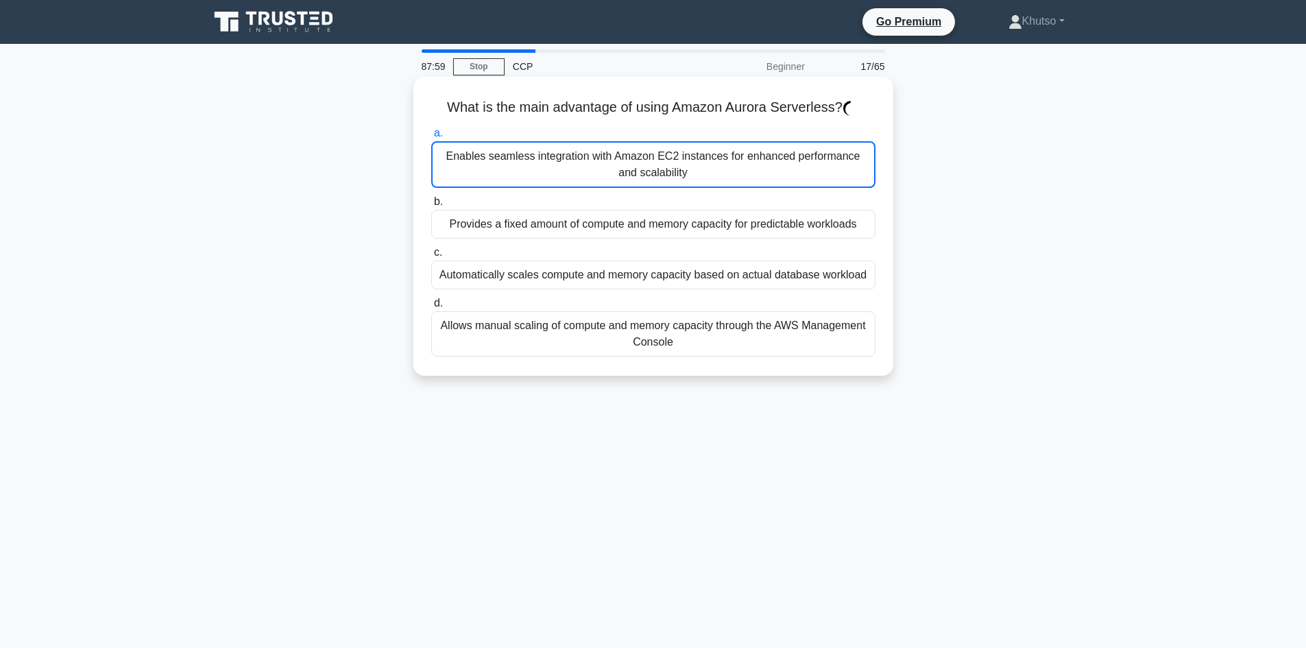
click at [636, 166] on div "Enables seamless integration with Amazon EC2 instances for enhanced performance…" at bounding box center [653, 164] width 444 height 47
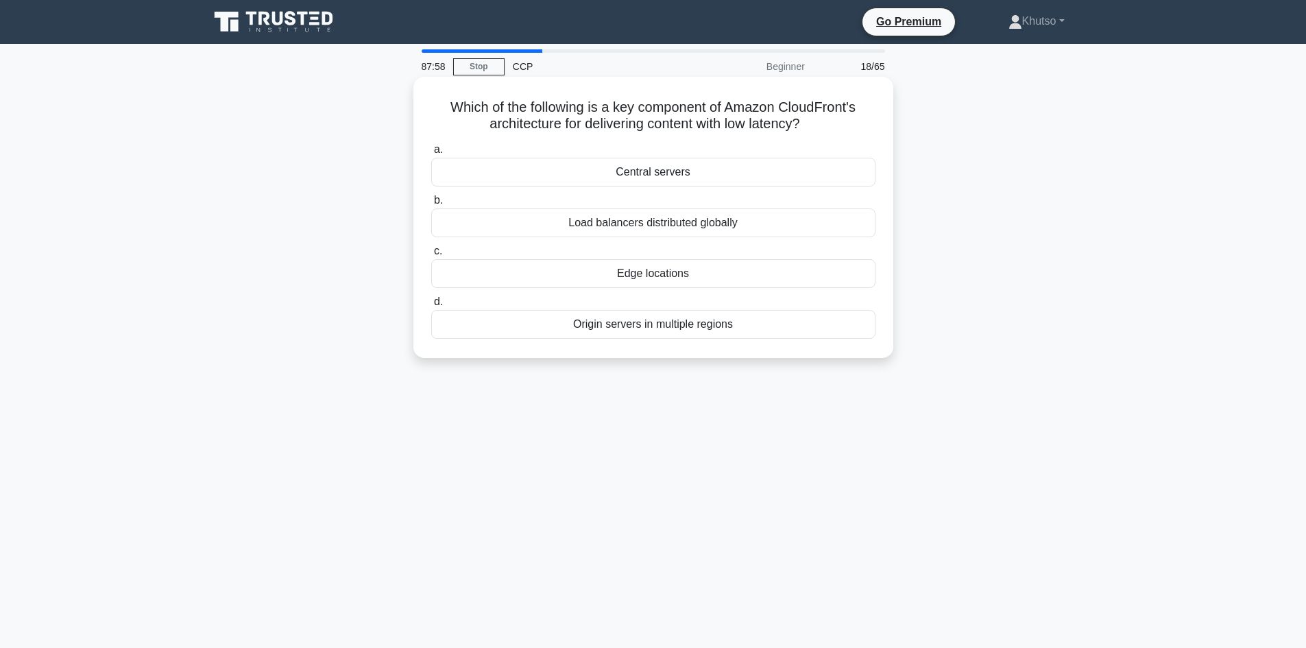
click at [641, 181] on div "Central servers" at bounding box center [653, 172] width 444 height 29
click at [431, 154] on input "a. Central servers" at bounding box center [431, 149] width 0 height 9
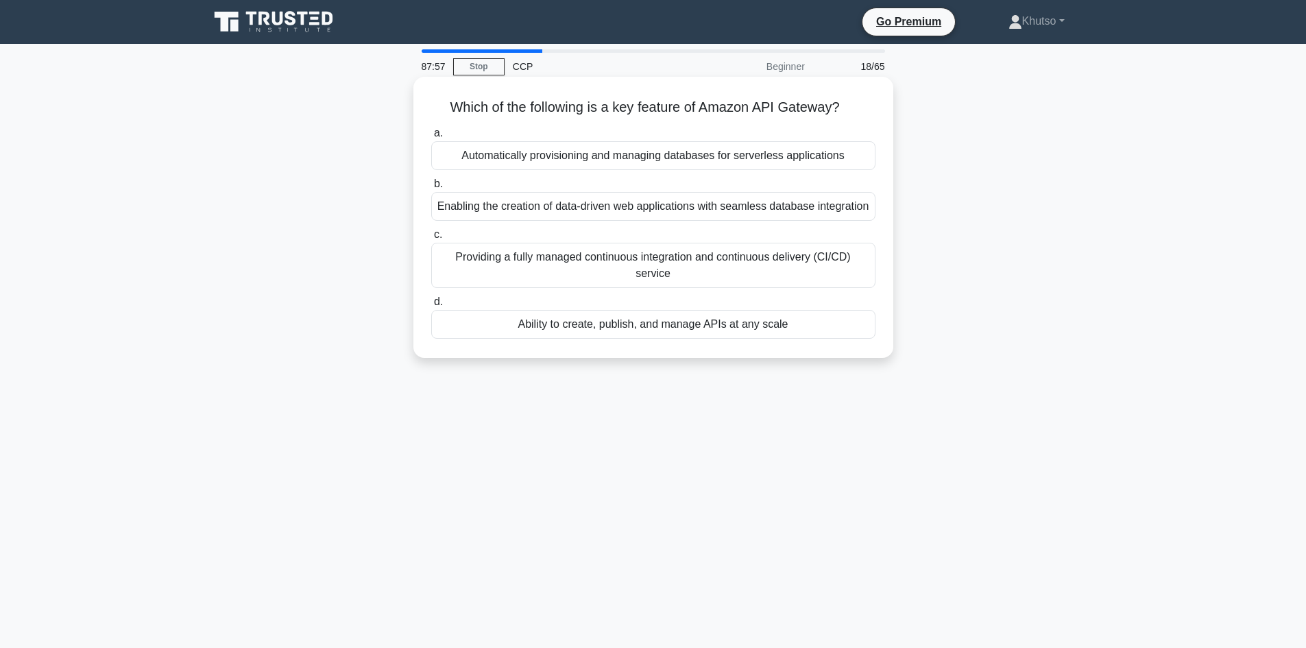
click at [642, 160] on div "Automatically provisioning and managing databases for serverless applications" at bounding box center [653, 155] width 444 height 29
click at [431, 138] on input "a. Automatically provisioning and managing databases for serverless applications" at bounding box center [431, 133] width 0 height 9
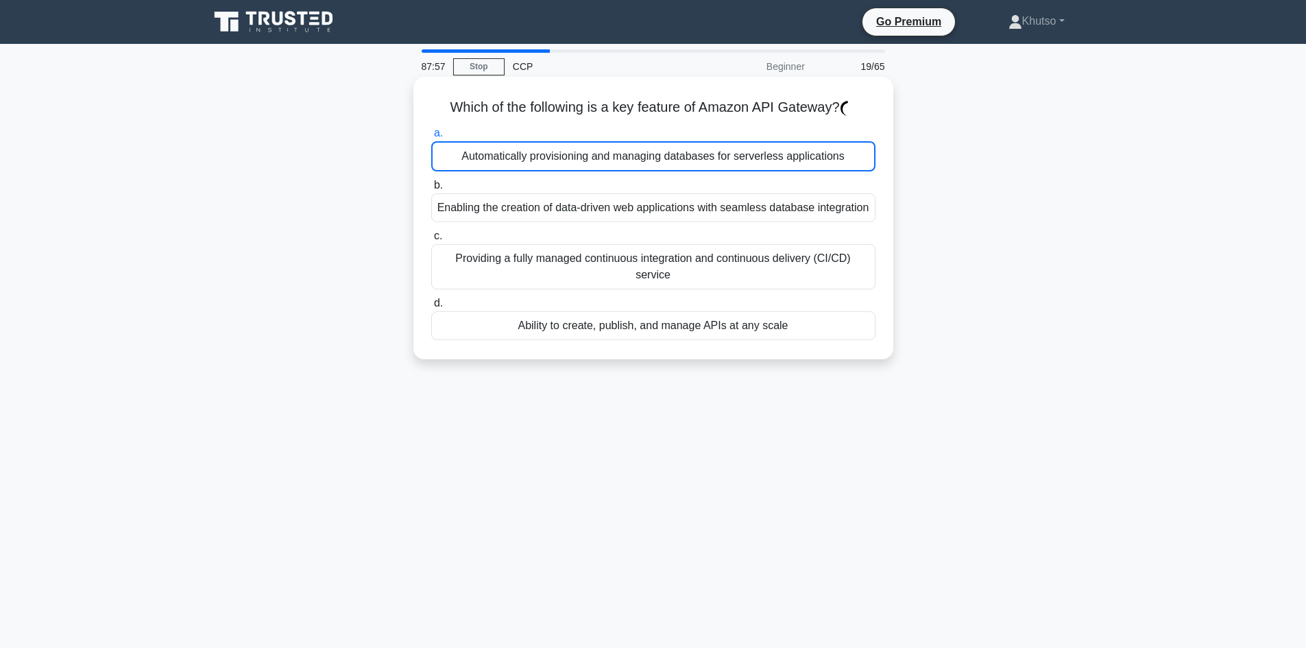
click at [642, 160] on div "Automatically provisioning and managing databases for serverless applications" at bounding box center [653, 156] width 444 height 30
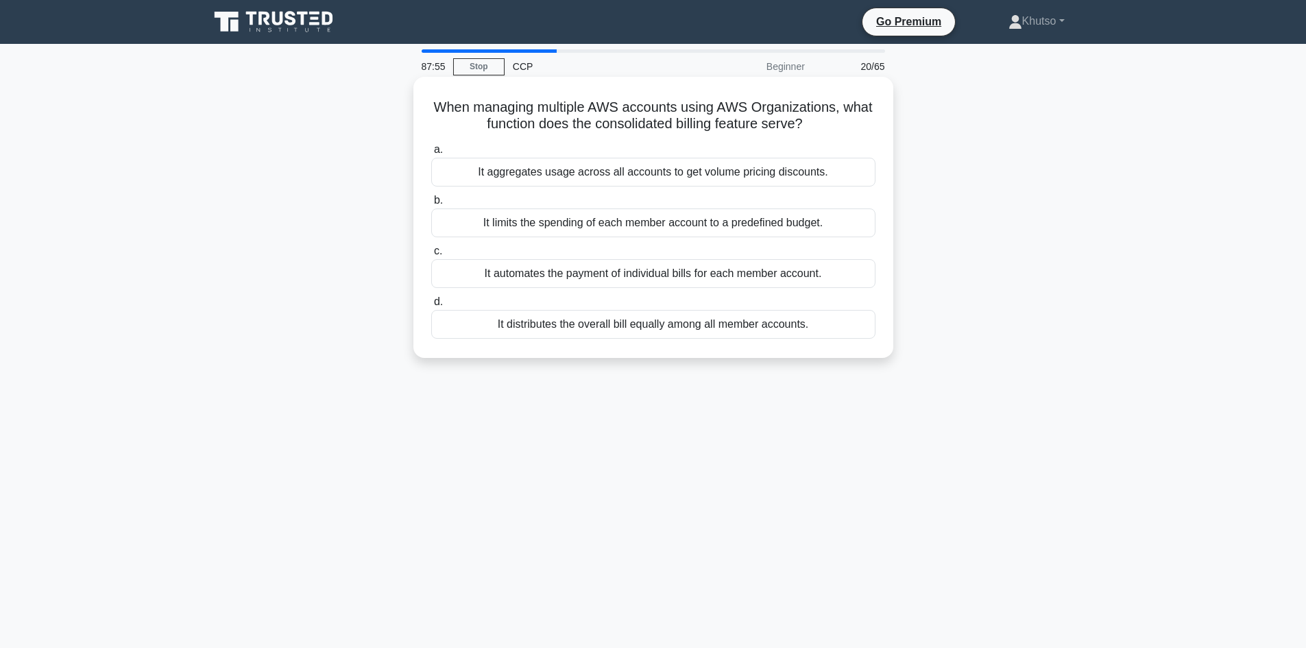
click at [641, 170] on div "It aggregates usage across all accounts to get volume pricing discounts." at bounding box center [653, 172] width 444 height 29
click at [431, 154] on input "a. It aggregates usage across all accounts to get volume pricing discounts." at bounding box center [431, 149] width 0 height 9
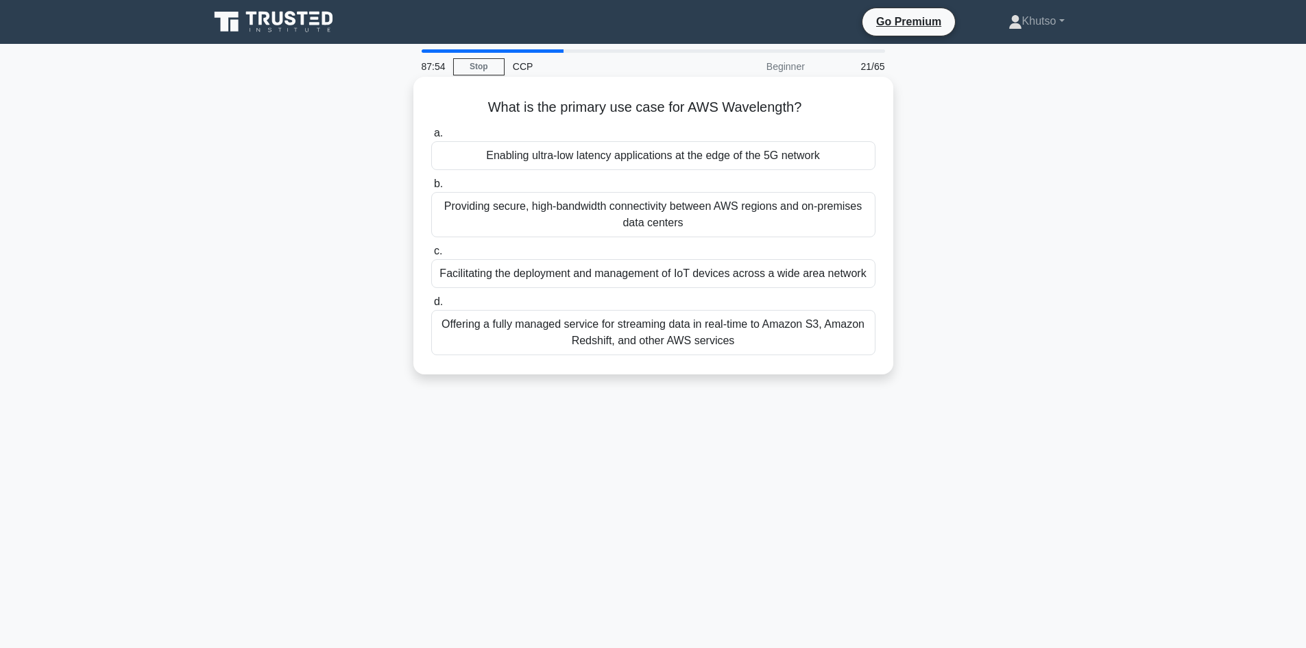
click at [645, 160] on div "Enabling ultra-low latency applications at the edge of the 5G network" at bounding box center [653, 155] width 444 height 29
click at [431, 138] on input "a. Enabling ultra-low latency applications at the edge of the 5G network" at bounding box center [431, 133] width 0 height 9
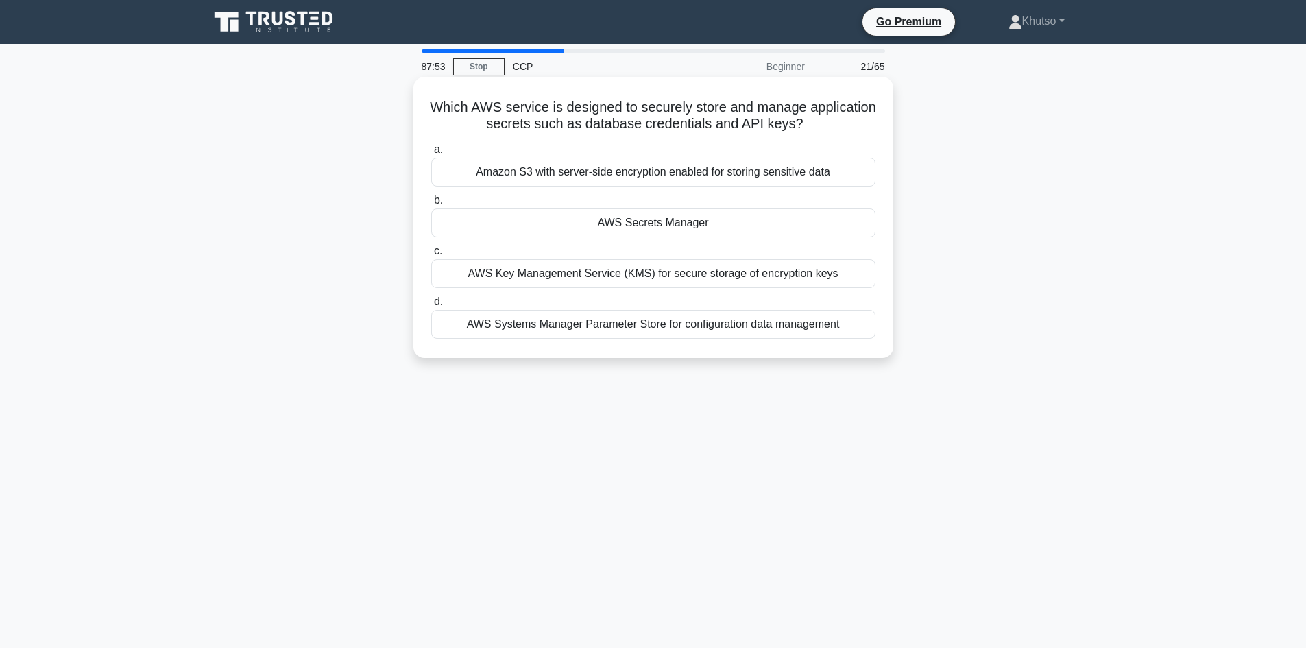
click at [644, 171] on div "Amazon S3 with server-side encryption enabled for storing sensitive data" at bounding box center [653, 172] width 444 height 29
click at [431, 154] on input "a. Amazon S3 with server-side encryption enabled for storing sensitive data" at bounding box center [431, 149] width 0 height 9
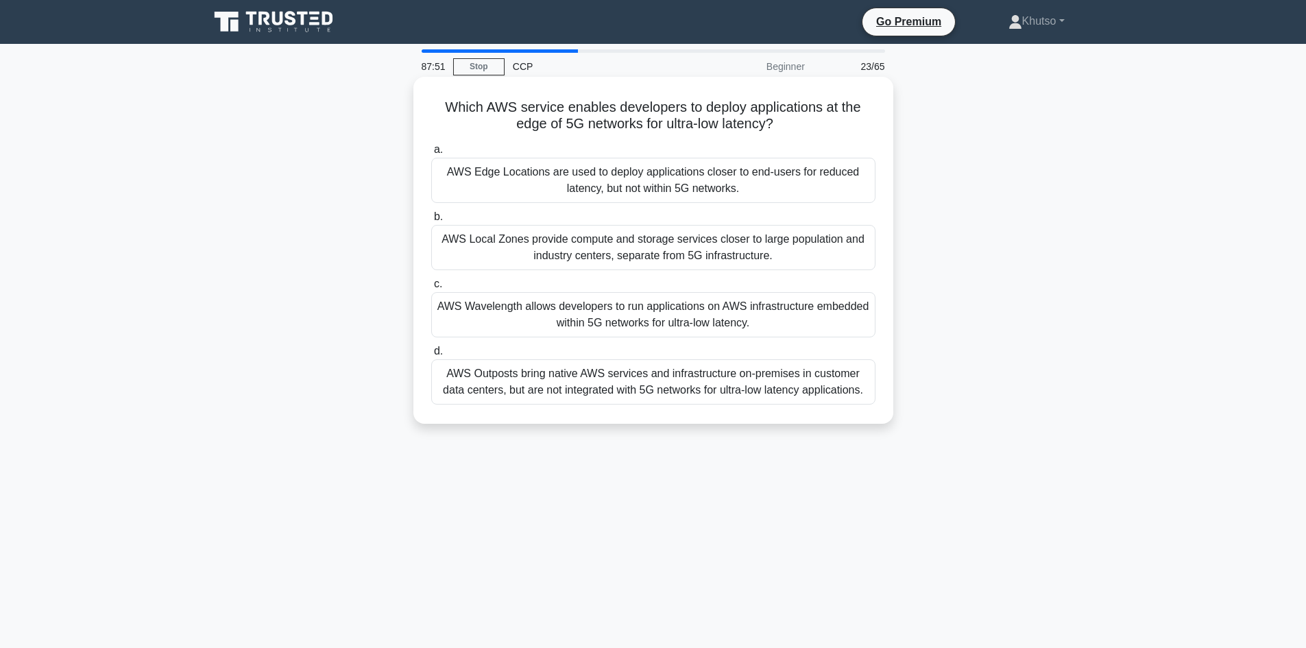
click at [642, 182] on div "AWS Edge Locations are used to deploy applications closer to end-users for redu…" at bounding box center [653, 180] width 444 height 45
click at [431, 154] on input "a. AWS Edge Locations are used to deploy applications closer to end-users for r…" at bounding box center [431, 149] width 0 height 9
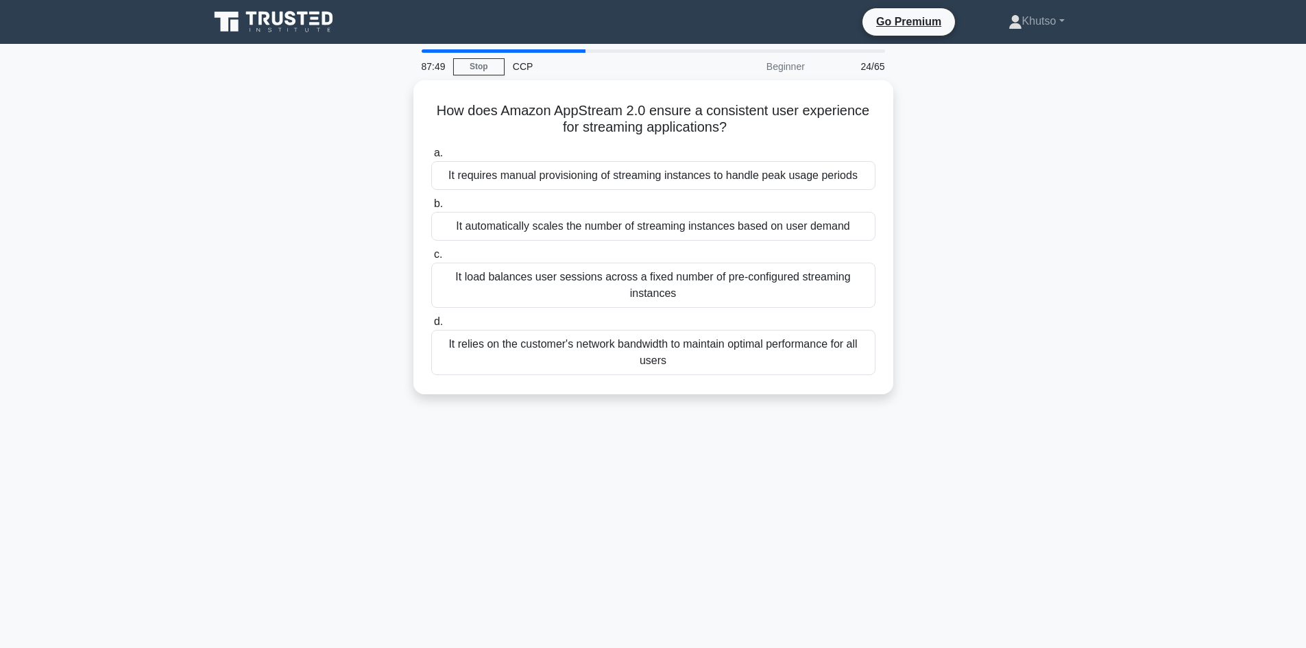
click at [642, 182] on div "It requires manual provisioning of streaming instances to handle peak usage per…" at bounding box center [653, 175] width 444 height 29
click at [431, 158] on input "a. It requires manual provisioning of streaming instances to handle peak usage …" at bounding box center [431, 153] width 0 height 9
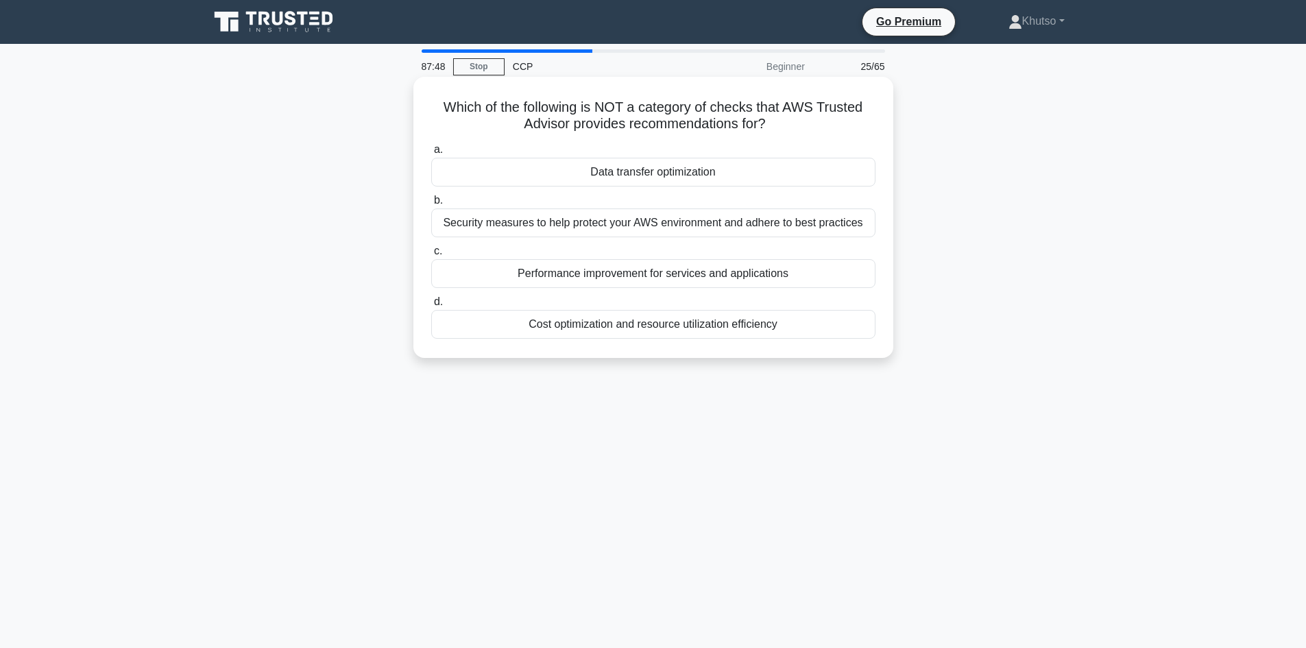
click at [646, 174] on div "Data transfer optimization" at bounding box center [653, 172] width 444 height 29
click at [431, 154] on input "a. Data transfer optimization" at bounding box center [431, 149] width 0 height 9
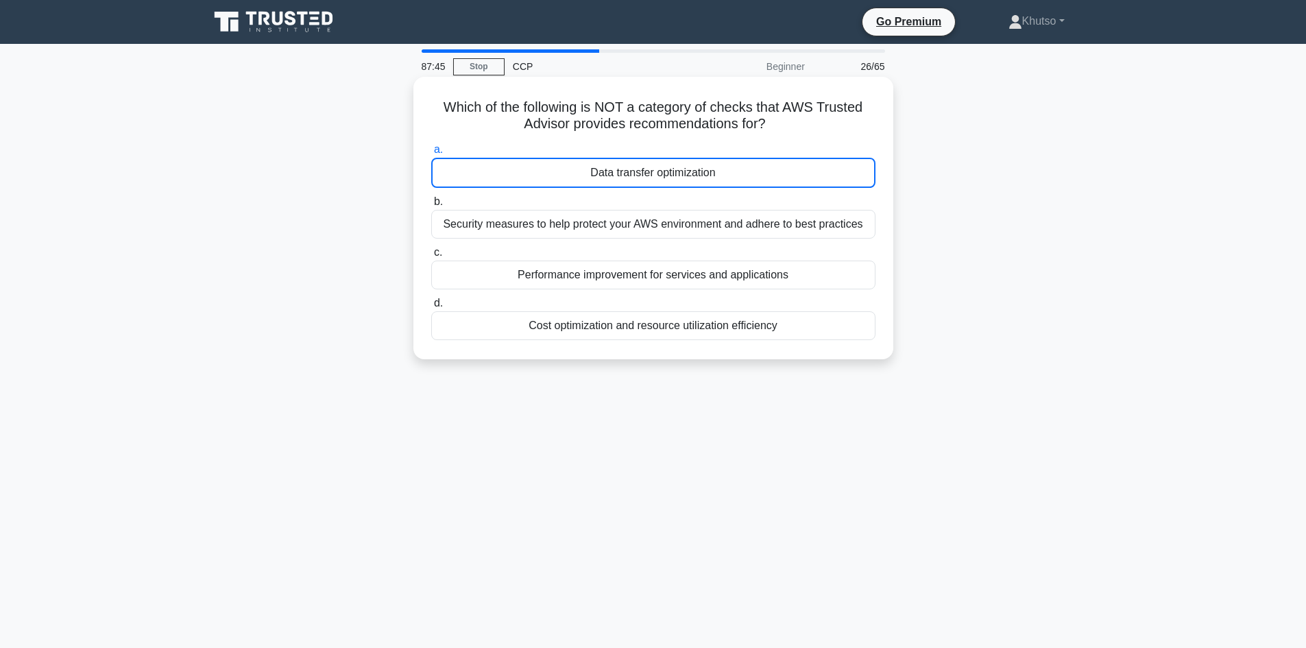
click at [646, 174] on div "Data transfer optimization" at bounding box center [653, 173] width 444 height 30
click at [431, 154] on input "a. Data transfer optimization" at bounding box center [431, 149] width 0 height 9
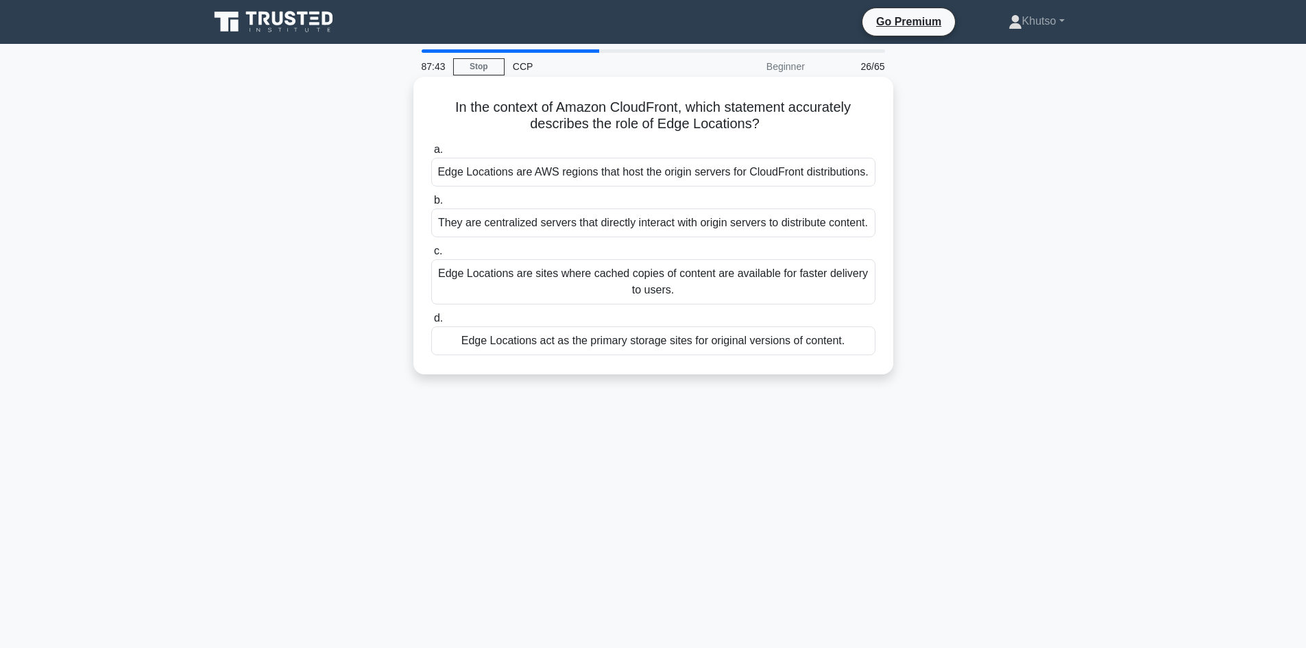
click at [652, 172] on div "Edge Locations are AWS regions that host the origin servers for CloudFront dist…" at bounding box center [653, 172] width 444 height 29
click at [431, 154] on input "a. Edge Locations are AWS regions that host the origin servers for CloudFront d…" at bounding box center [431, 149] width 0 height 9
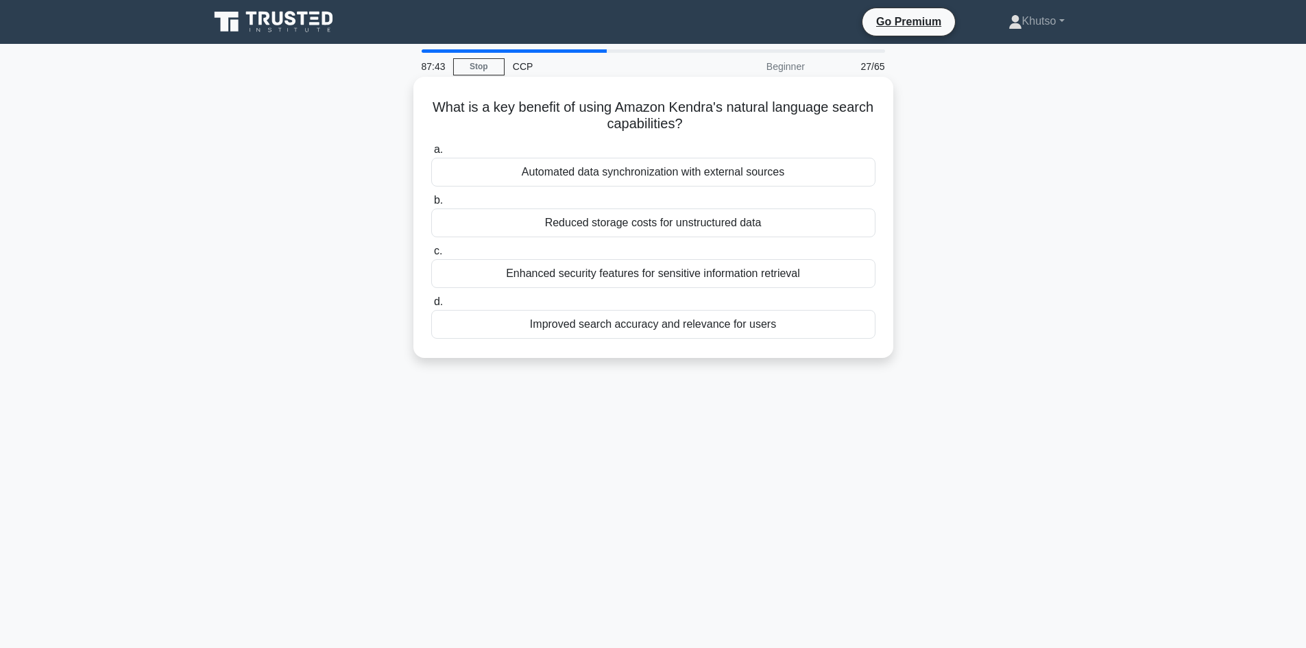
click at [650, 174] on div "Automated data synchronization with external sources" at bounding box center [653, 172] width 444 height 29
click at [431, 154] on input "a. Automated data synchronization with external sources" at bounding box center [431, 149] width 0 height 9
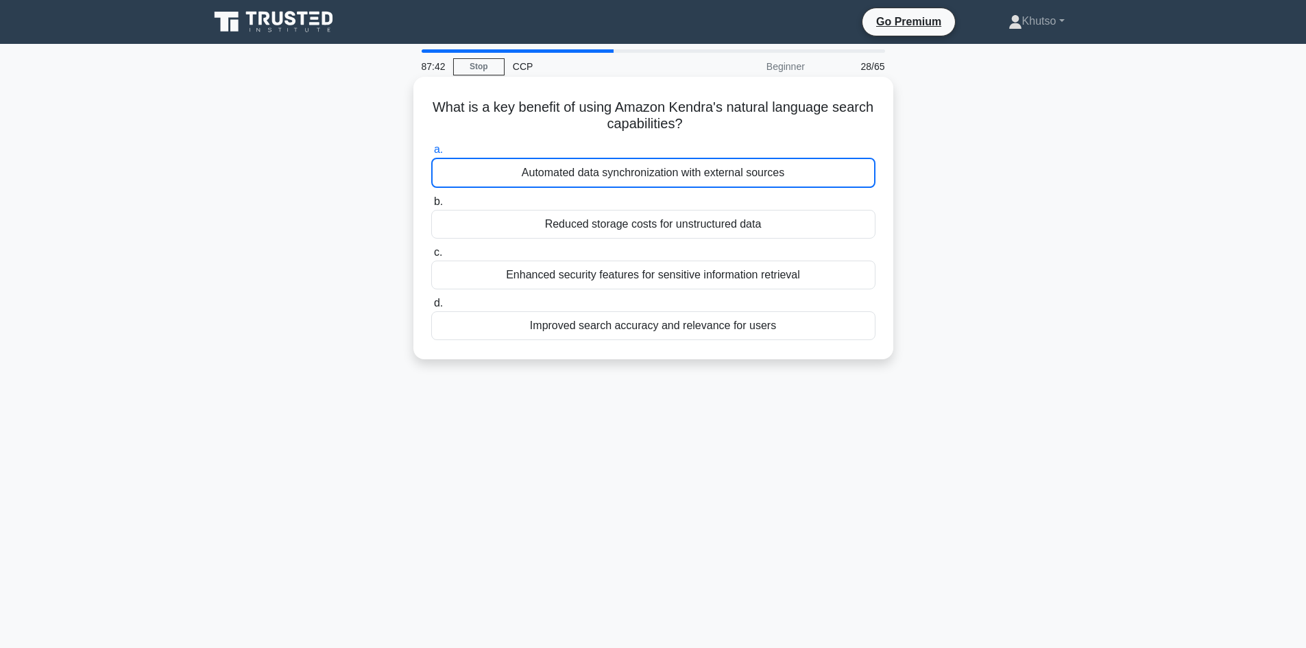
click at [650, 174] on div "Automated data synchronization with external sources" at bounding box center [653, 173] width 444 height 30
click at [431, 154] on input "a. Automated data synchronization with external sources" at bounding box center [431, 149] width 0 height 9
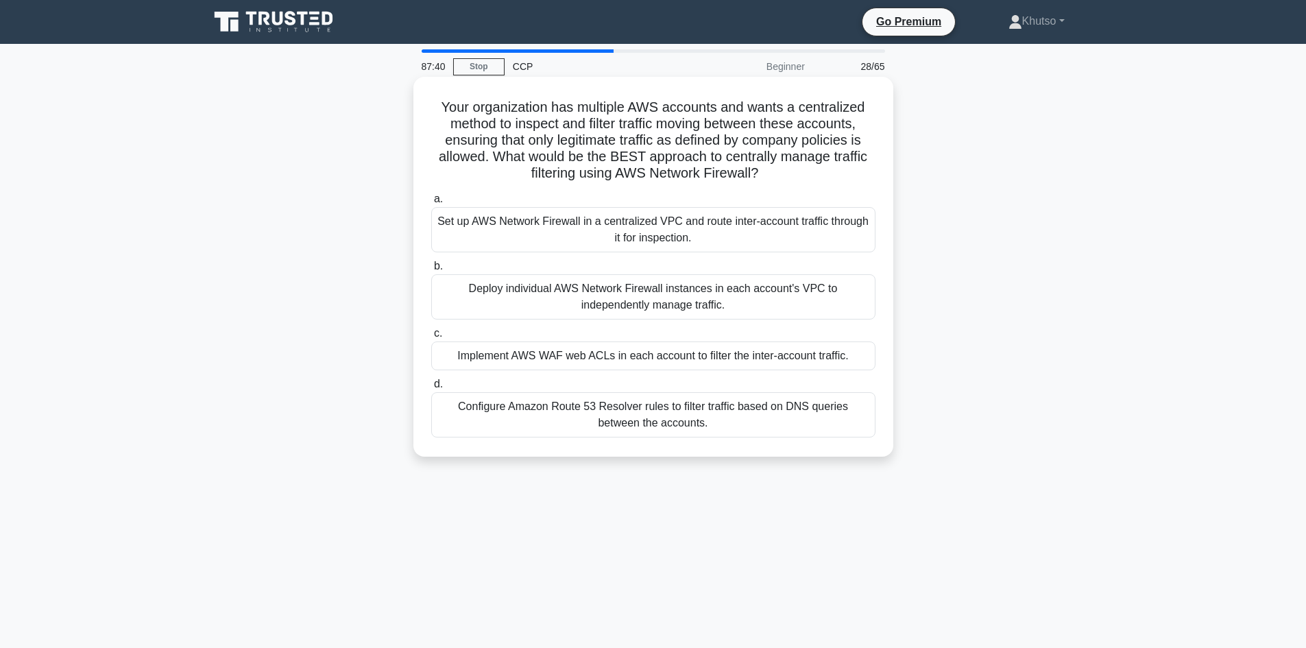
click at [658, 236] on div "Set up AWS Network Firewall in a centralized VPC and route inter-account traffi…" at bounding box center [653, 229] width 444 height 45
click at [431, 204] on input "a. Set up AWS Network Firewall in a centralized VPC and route inter-account tra…" at bounding box center [431, 199] width 0 height 9
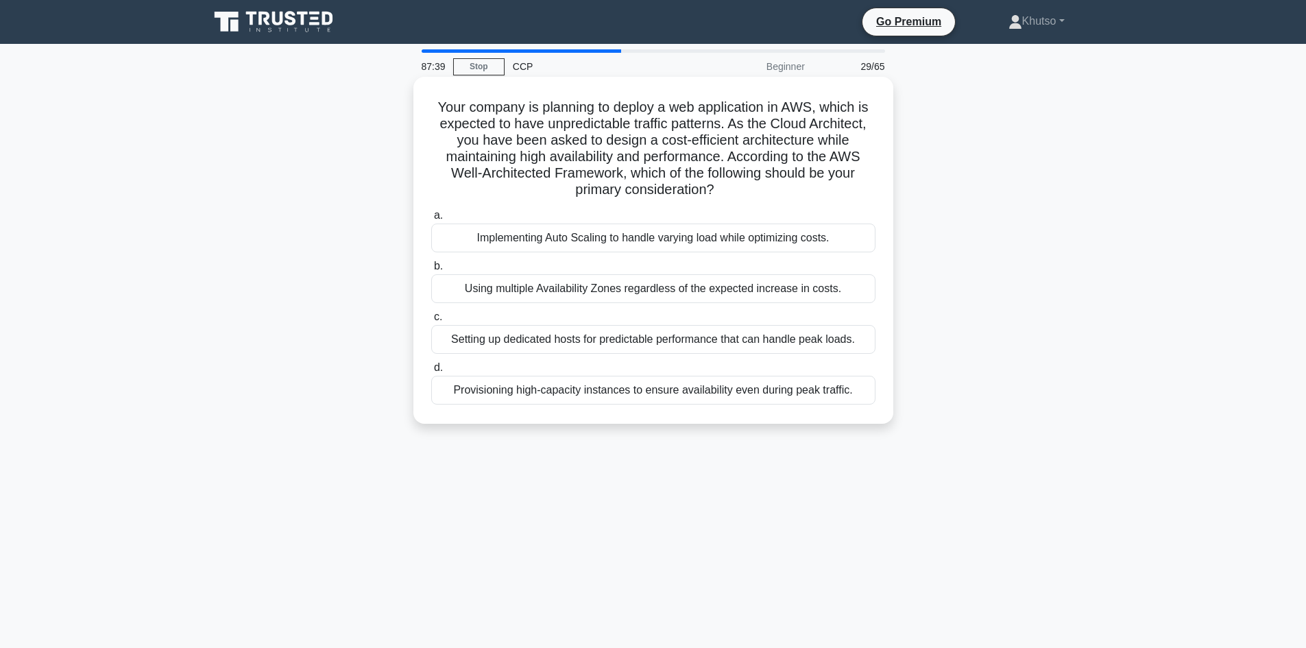
click at [655, 243] on div "Implementing Auto Scaling to handle varying load while optimizing costs." at bounding box center [653, 237] width 444 height 29
click at [431, 220] on input "a. Implementing Auto Scaling to handle varying load while optimizing costs." at bounding box center [431, 215] width 0 height 9
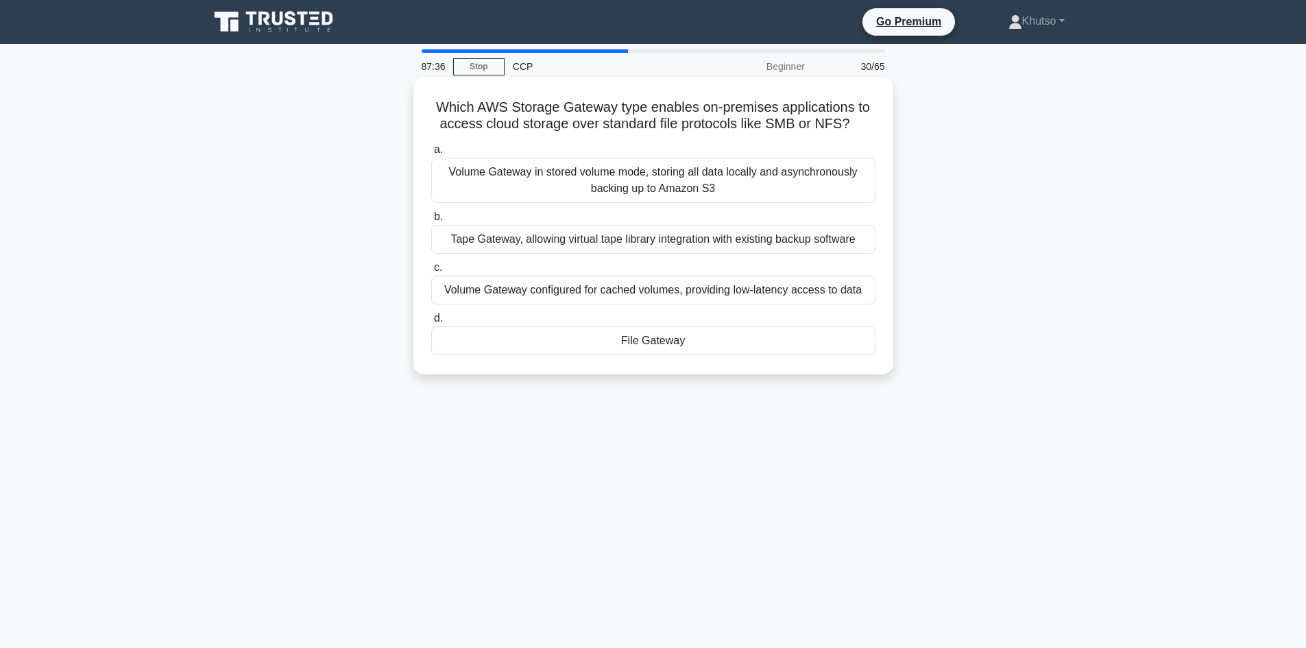
click at [652, 205] on div "a. Volume Gateway in stored volume mode, storing all data locally and asynchron…" at bounding box center [653, 247] width 461 height 219
click at [650, 193] on div "Volume Gateway in stored volume mode, storing all data locally and asynchronous…" at bounding box center [653, 180] width 444 height 45
click at [431, 154] on input "a. Volume Gateway in stored volume mode, storing all data locally and asynchron…" at bounding box center [431, 149] width 0 height 9
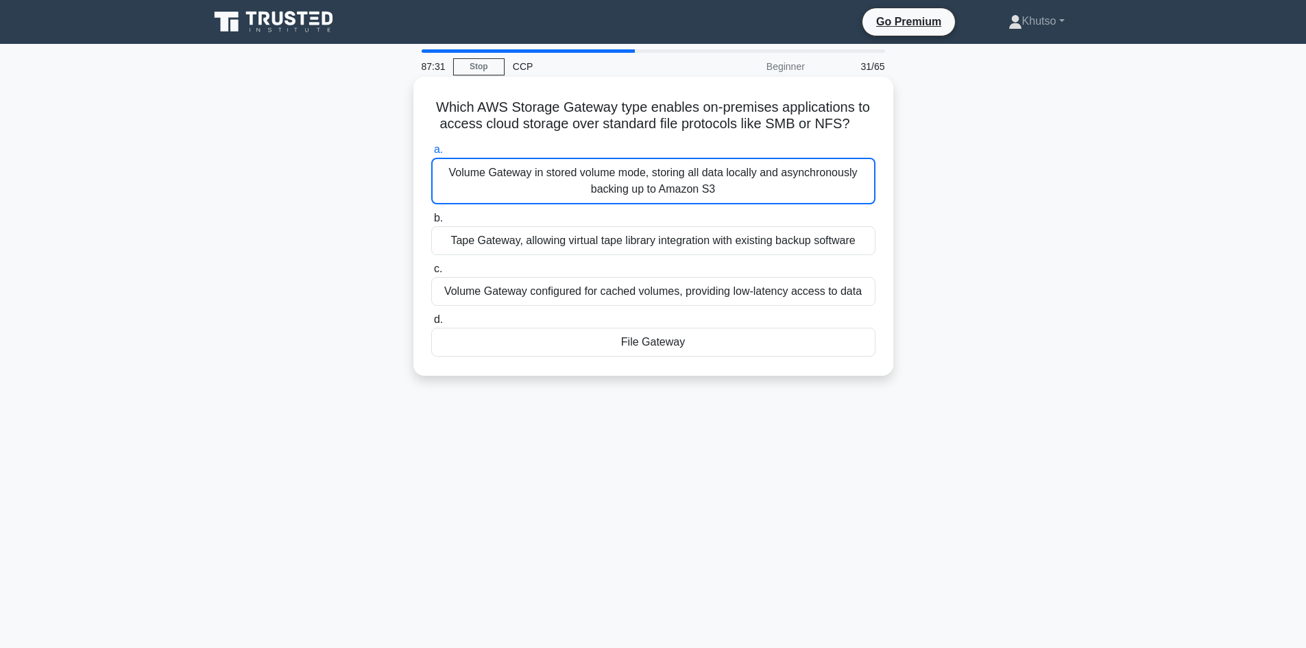
click at [650, 191] on div "Volume Gateway in stored volume mode, storing all data locally and asynchronous…" at bounding box center [653, 181] width 444 height 47
click at [431, 154] on input "a. Volume Gateway in stored volume mode, storing all data locally and asynchron…" at bounding box center [431, 149] width 0 height 9
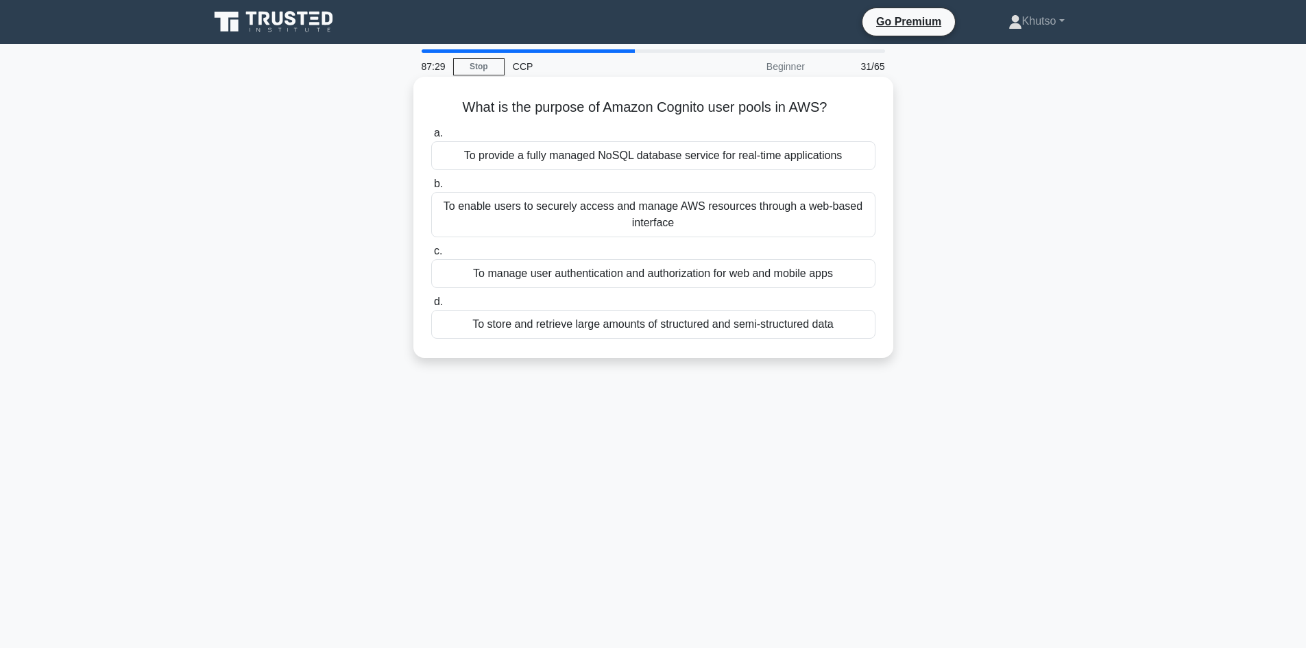
click at [641, 169] on div "To provide a fully managed NoSQL database service for real-time applications" at bounding box center [653, 155] width 444 height 29
click at [431, 138] on input "a. To provide a fully managed NoSQL database service for real-time applications" at bounding box center [431, 133] width 0 height 9
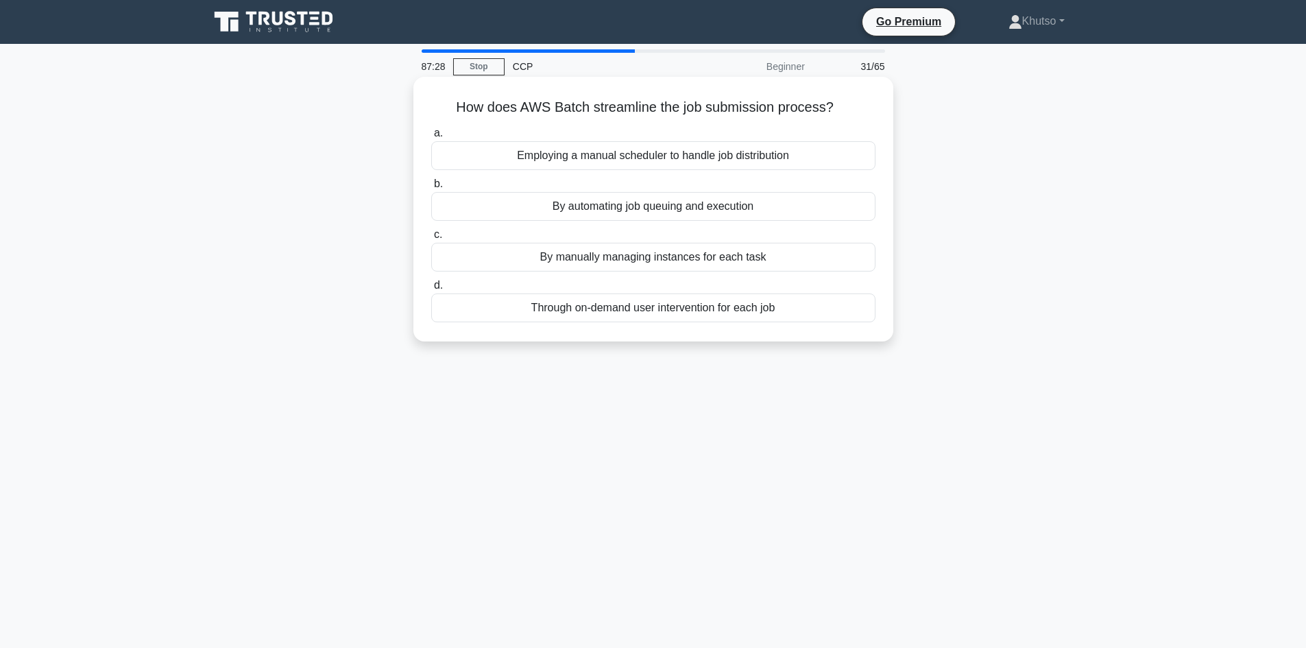
click at [642, 156] on div "Employing a manual scheduler to handle job distribution" at bounding box center [653, 155] width 444 height 29
click at [431, 138] on input "a. Employing a manual scheduler to handle job distribution" at bounding box center [431, 133] width 0 height 9
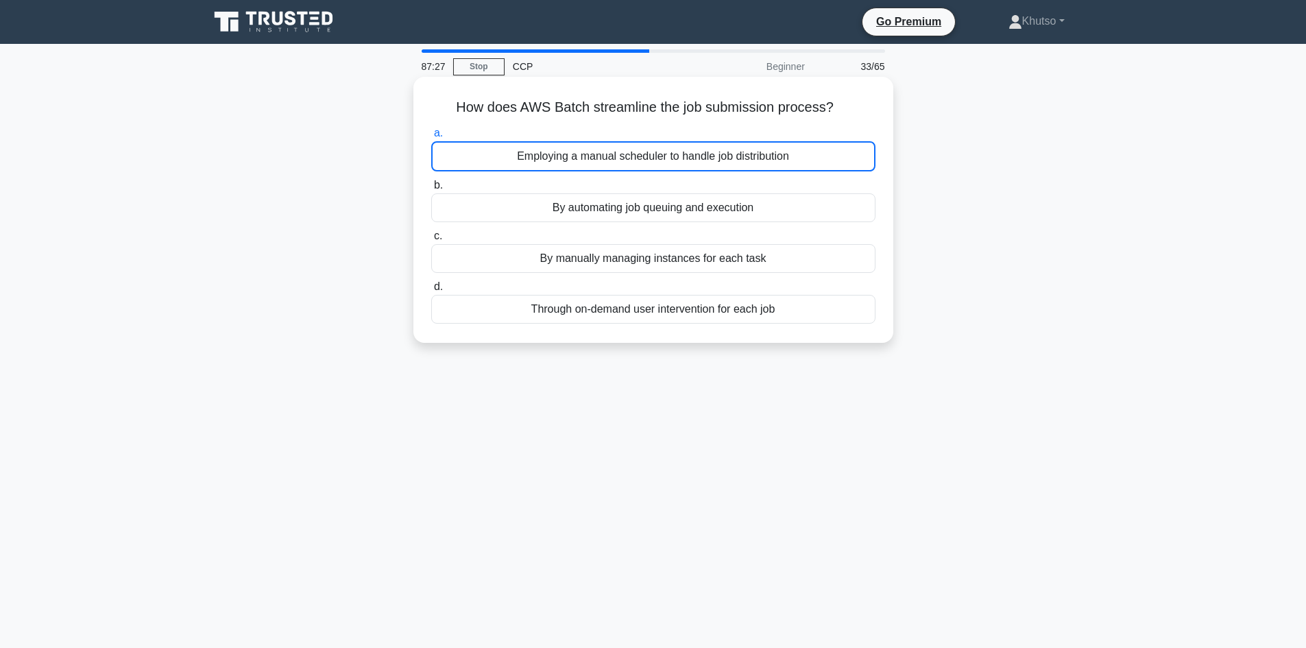
click at [646, 158] on div "Employing a manual scheduler to handle job distribution" at bounding box center [653, 156] width 444 height 30
click at [431, 138] on input "a. Employing a manual scheduler to handle job distribution" at bounding box center [431, 133] width 0 height 9
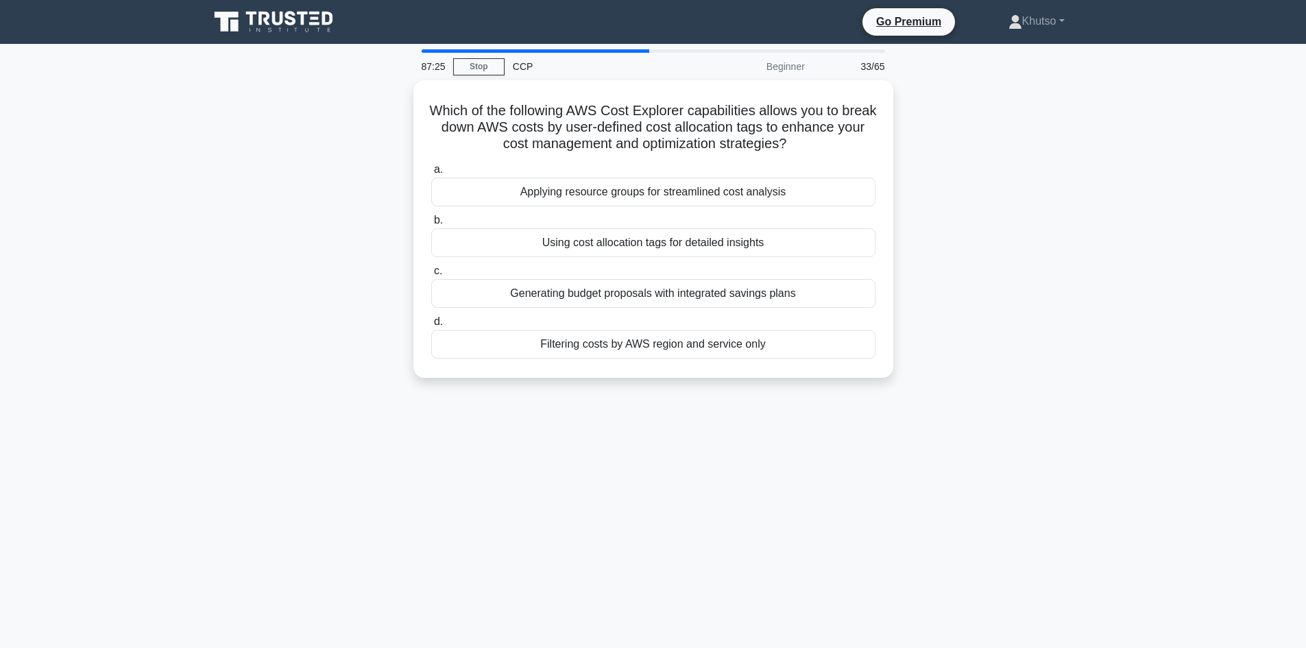
click at [645, 163] on label "a. Applying resource groups for streamlined cost analysis" at bounding box center [653, 183] width 444 height 45
click at [431, 165] on input "a. Applying resource groups for streamlined cost analysis" at bounding box center [431, 169] width 0 height 9
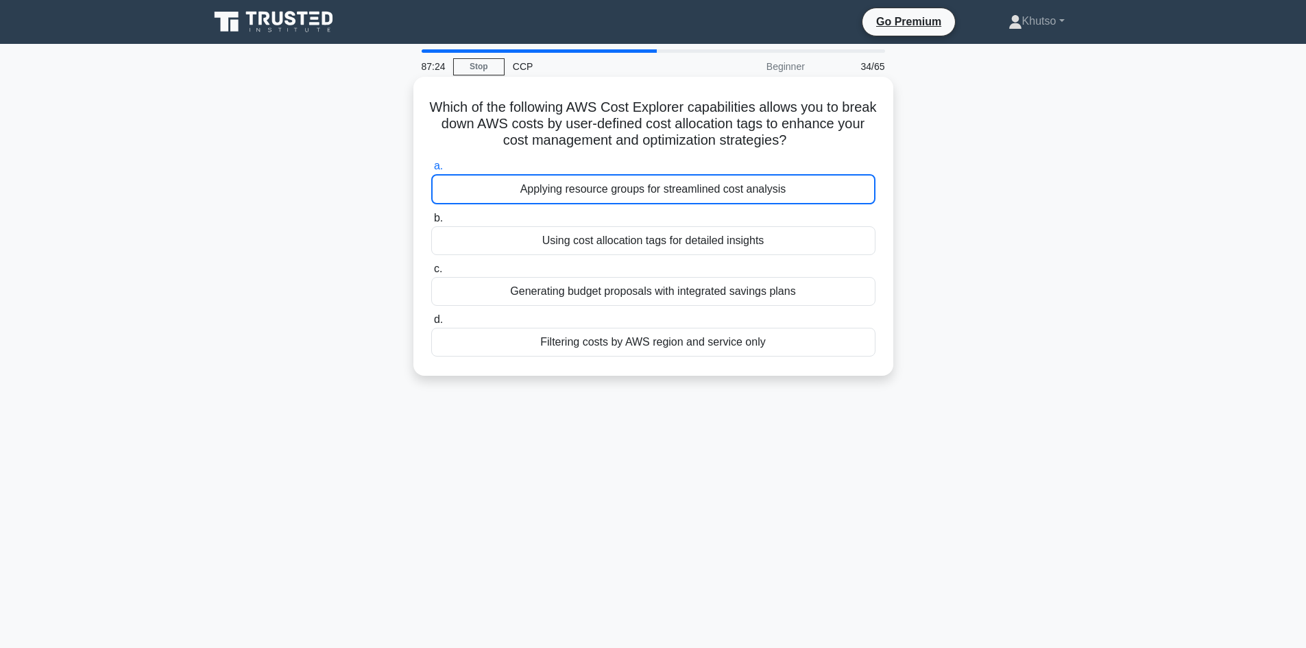
click at [643, 188] on div "Applying resource groups for streamlined cost analysis" at bounding box center [653, 189] width 444 height 30
click at [431, 171] on input "a. Applying resource groups for streamlined cost analysis" at bounding box center [431, 166] width 0 height 9
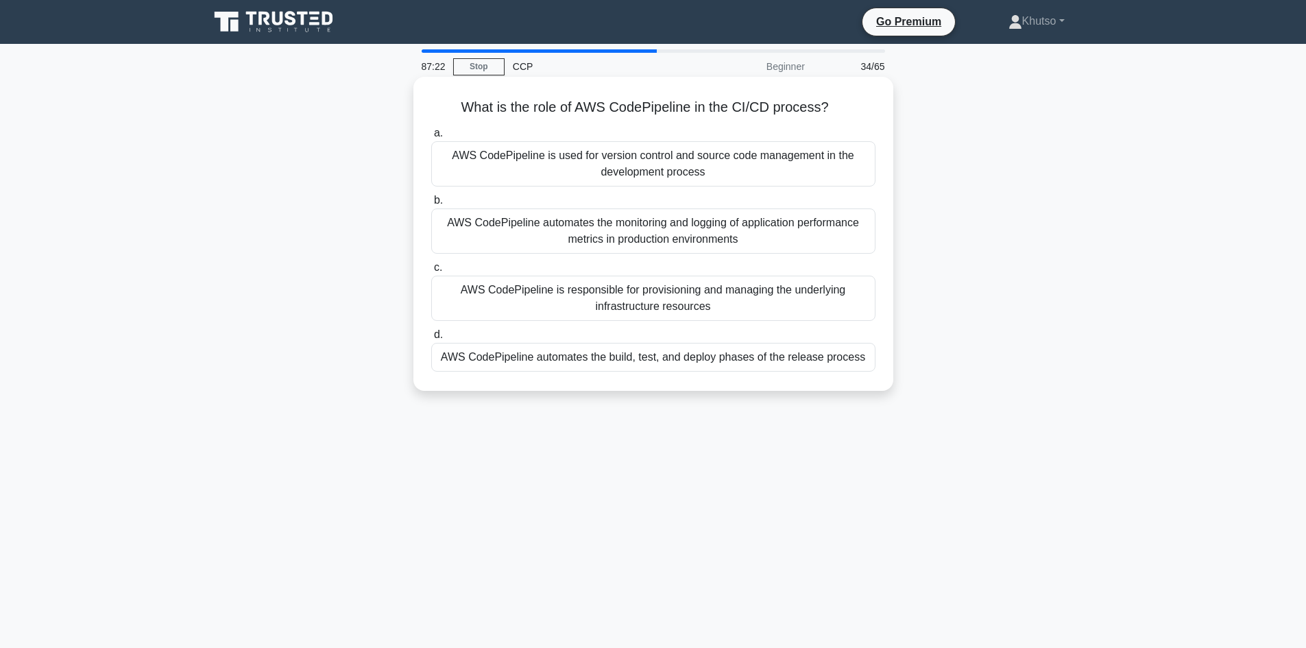
click at [641, 173] on div "AWS CodePipeline is used for version control and source code management in the …" at bounding box center [653, 163] width 444 height 45
click at [431, 138] on input "a. AWS CodePipeline is used for version control and source code management in t…" at bounding box center [431, 133] width 0 height 9
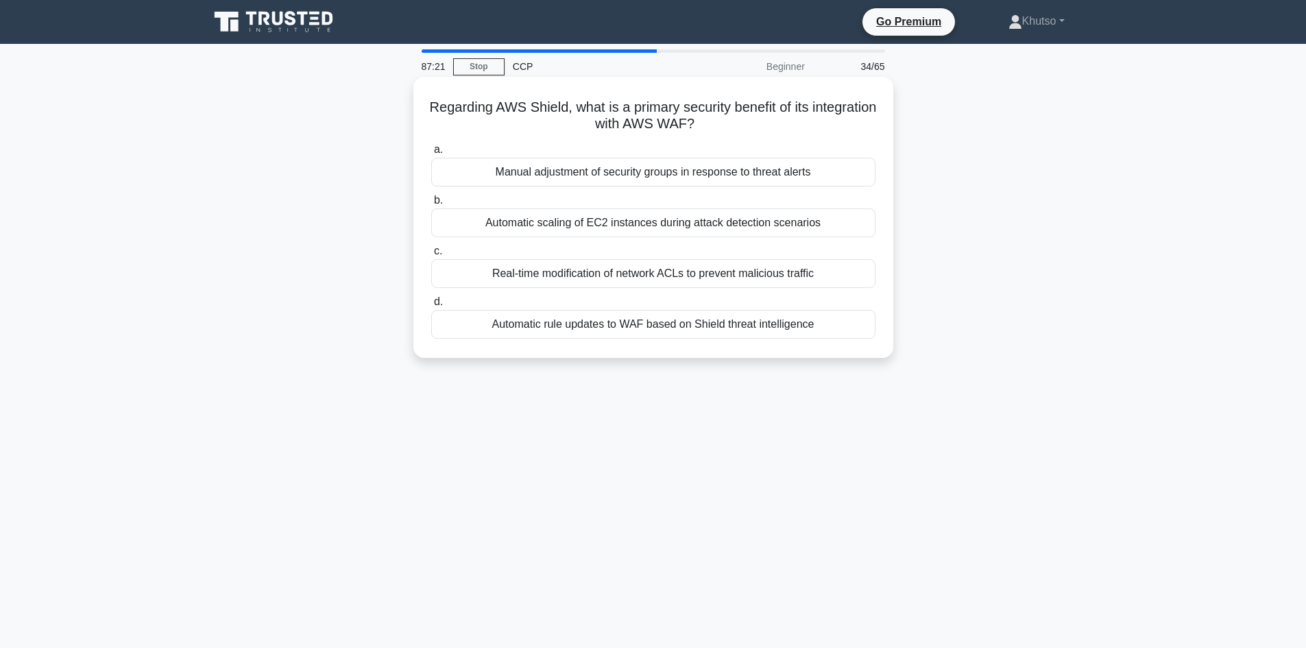
click at [638, 180] on div "Manual adjustment of security groups in response to threat alerts" at bounding box center [653, 172] width 444 height 29
click at [431, 154] on input "a. Manual adjustment of security groups in response to threat alerts" at bounding box center [431, 149] width 0 height 9
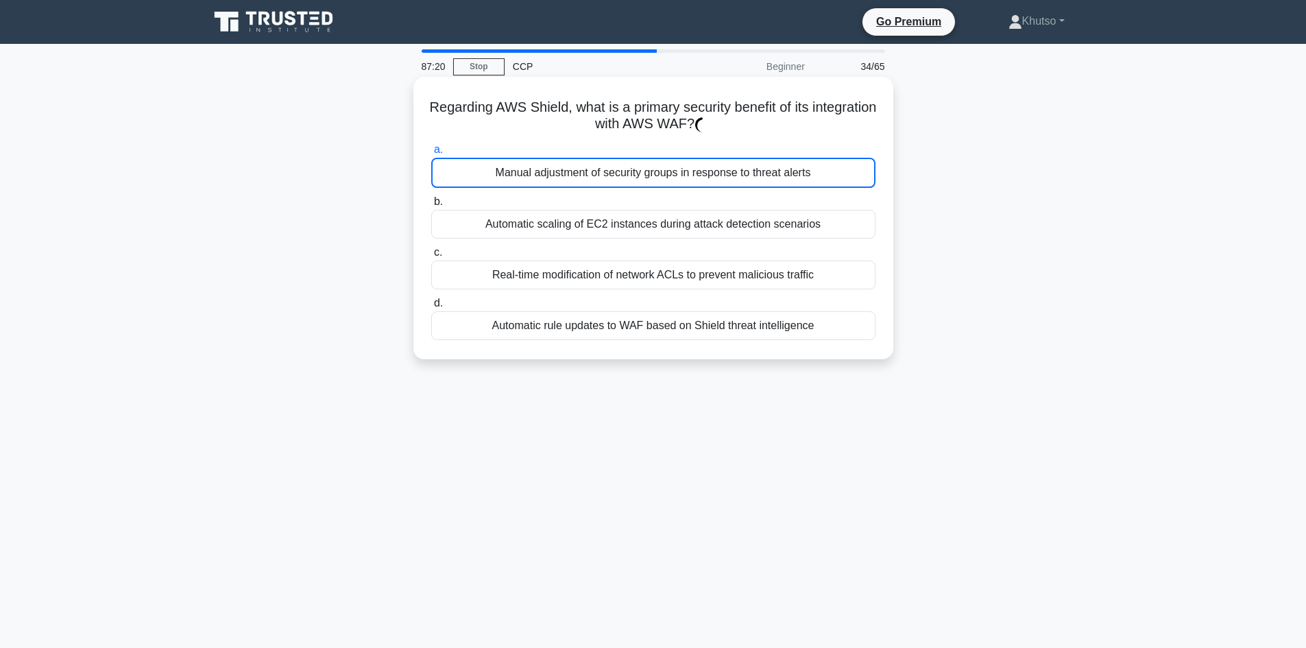
click at [640, 178] on div "Manual adjustment of security groups in response to threat alerts" at bounding box center [653, 173] width 444 height 30
click at [640, 177] on div "Manual adjustment of security groups in response to threat alerts" at bounding box center [653, 173] width 444 height 30
click at [431, 154] on input "a. Manual adjustment of security groups in response to threat alerts" at bounding box center [431, 149] width 0 height 9
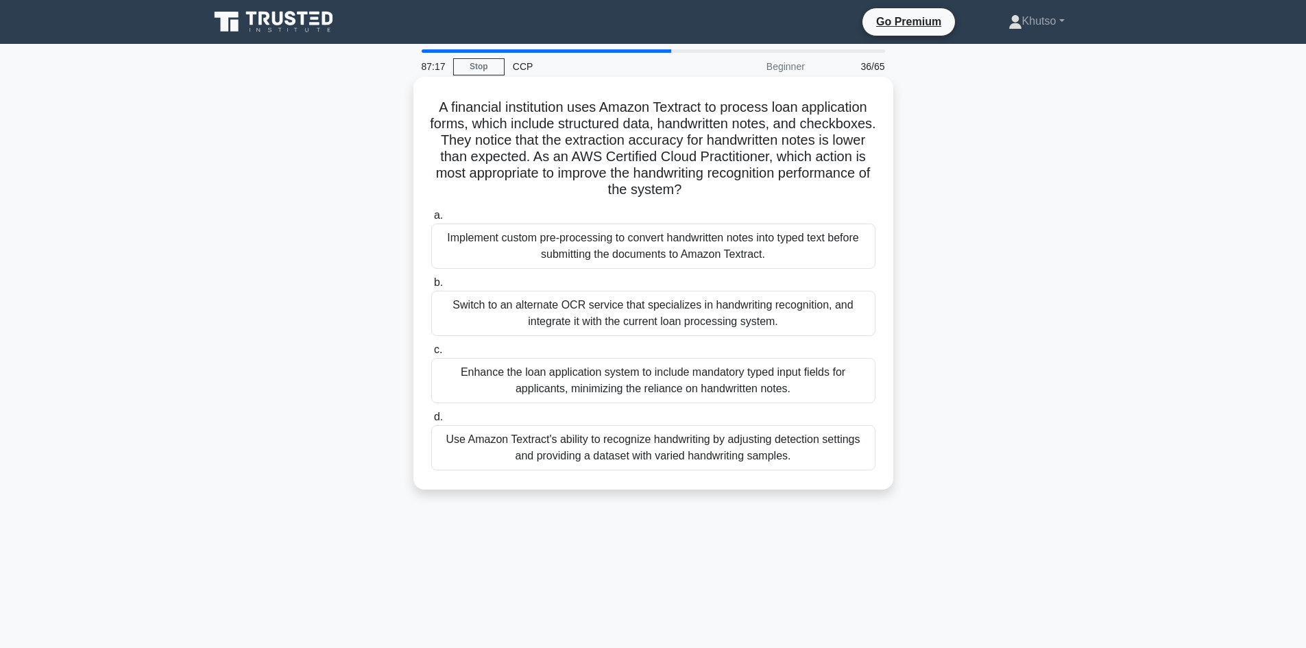
click at [632, 247] on div "Implement custom pre-processing to convert handwritten notes into typed text be…" at bounding box center [653, 245] width 444 height 45
click at [431, 220] on input "a. Implement custom pre-processing to convert handwritten notes into typed text…" at bounding box center [431, 215] width 0 height 9
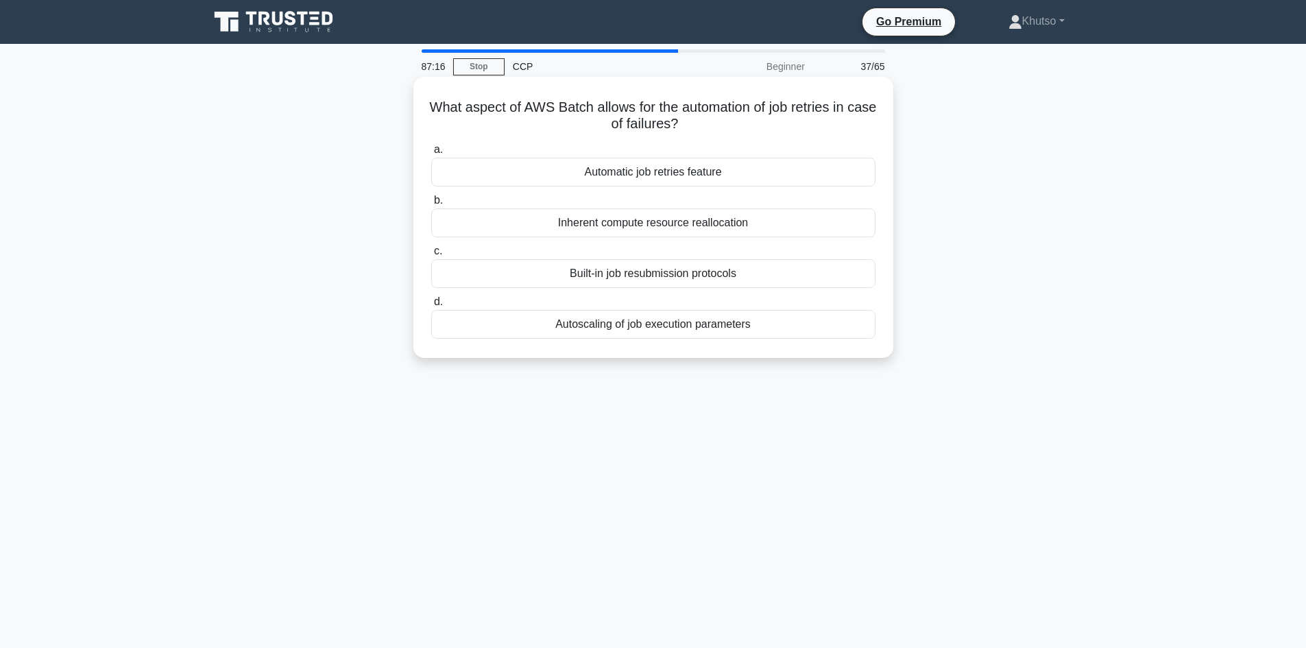
click at [633, 180] on div "Automatic job retries feature" at bounding box center [653, 172] width 444 height 29
click at [431, 154] on input "a. Automatic job retries feature" at bounding box center [431, 149] width 0 height 9
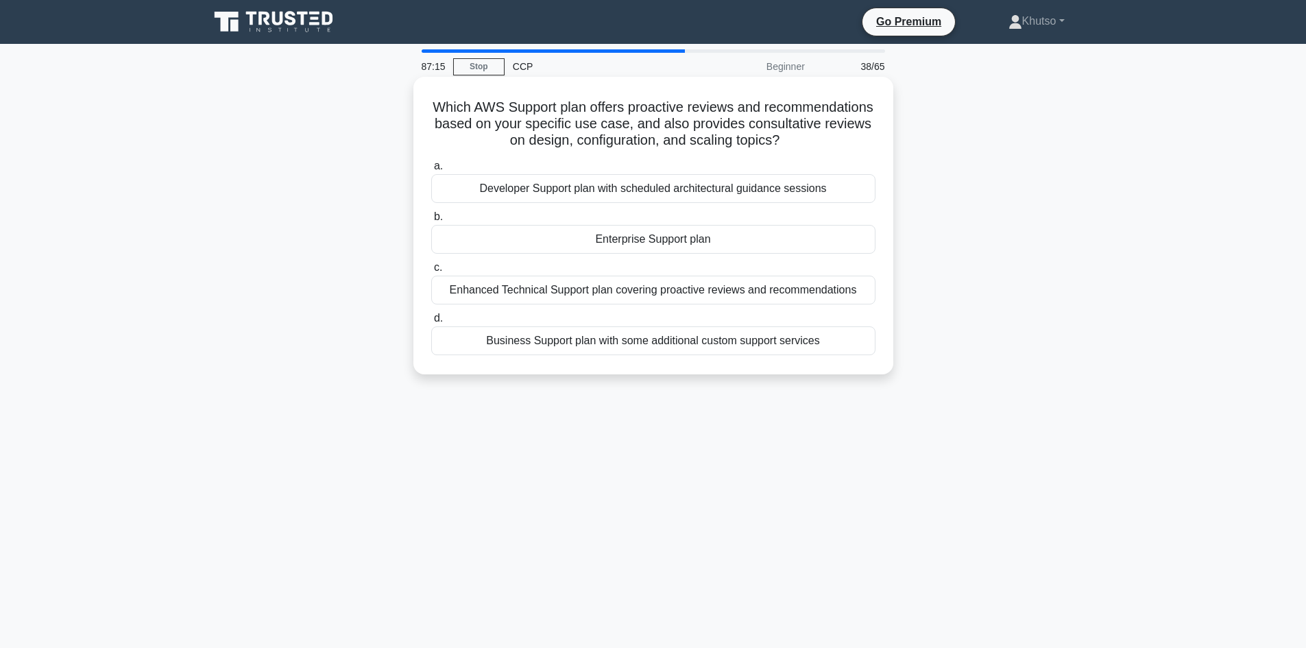
click at [630, 200] on div "Developer Support plan with scheduled architectural guidance sessions" at bounding box center [653, 188] width 444 height 29
click at [431, 171] on input "a. Developer Support plan with scheduled architectural guidance sessions" at bounding box center [431, 166] width 0 height 9
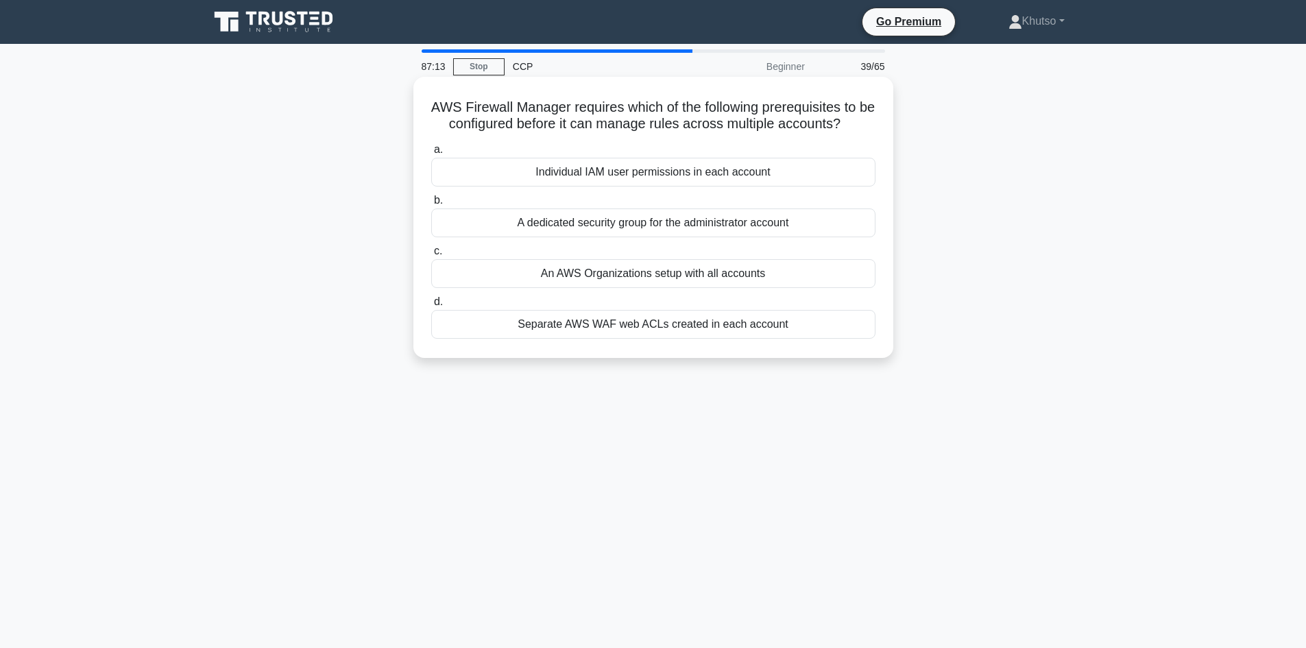
click at [639, 232] on div "A dedicated security group for the administrator account" at bounding box center [653, 222] width 444 height 29
click at [431, 205] on input "b. A dedicated security group for the administrator account" at bounding box center [431, 200] width 0 height 9
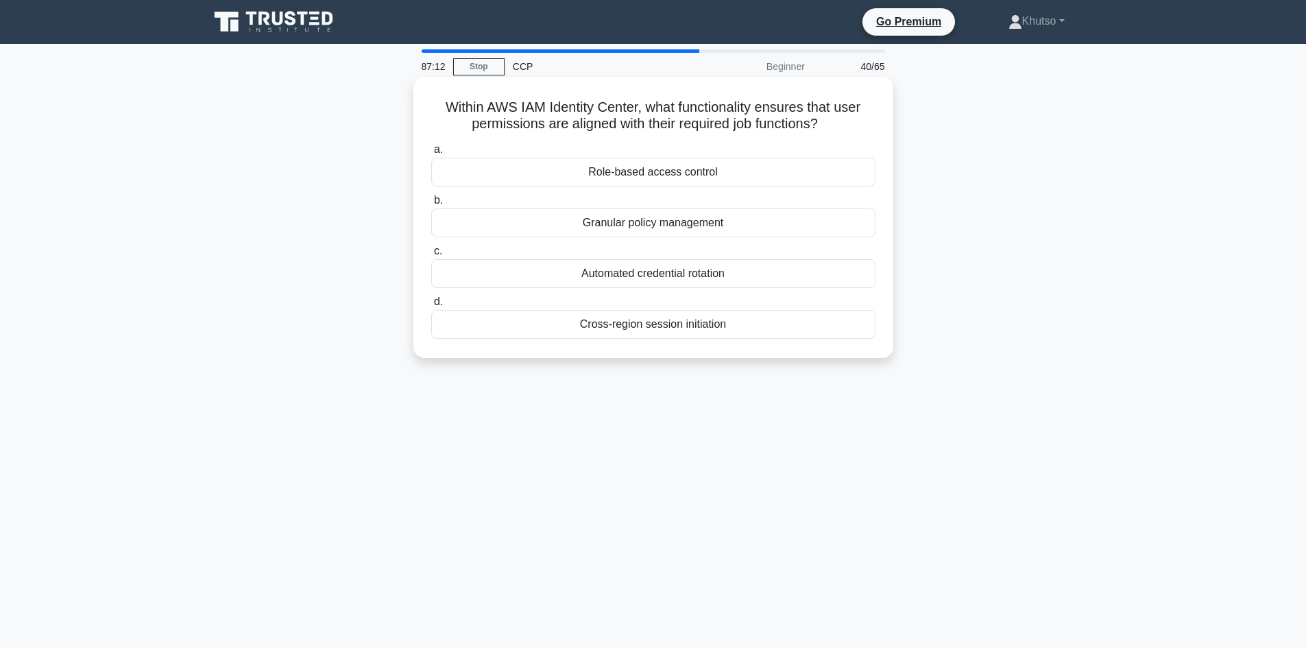
click at [644, 174] on div "Role-based access control" at bounding box center [653, 172] width 444 height 29
click at [431, 154] on input "a. Role-based access control" at bounding box center [431, 149] width 0 height 9
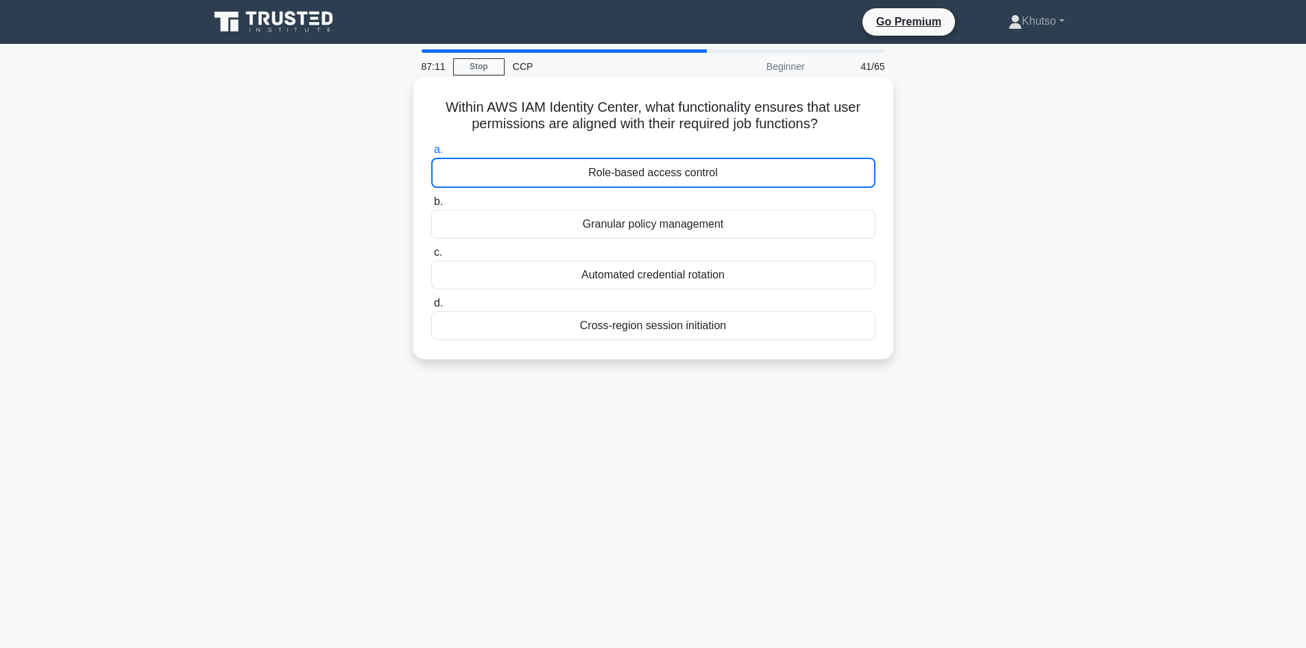
click at [635, 230] on div "Granular policy management" at bounding box center [653, 224] width 444 height 29
click at [431, 206] on input "b. Granular policy management" at bounding box center [431, 201] width 0 height 9
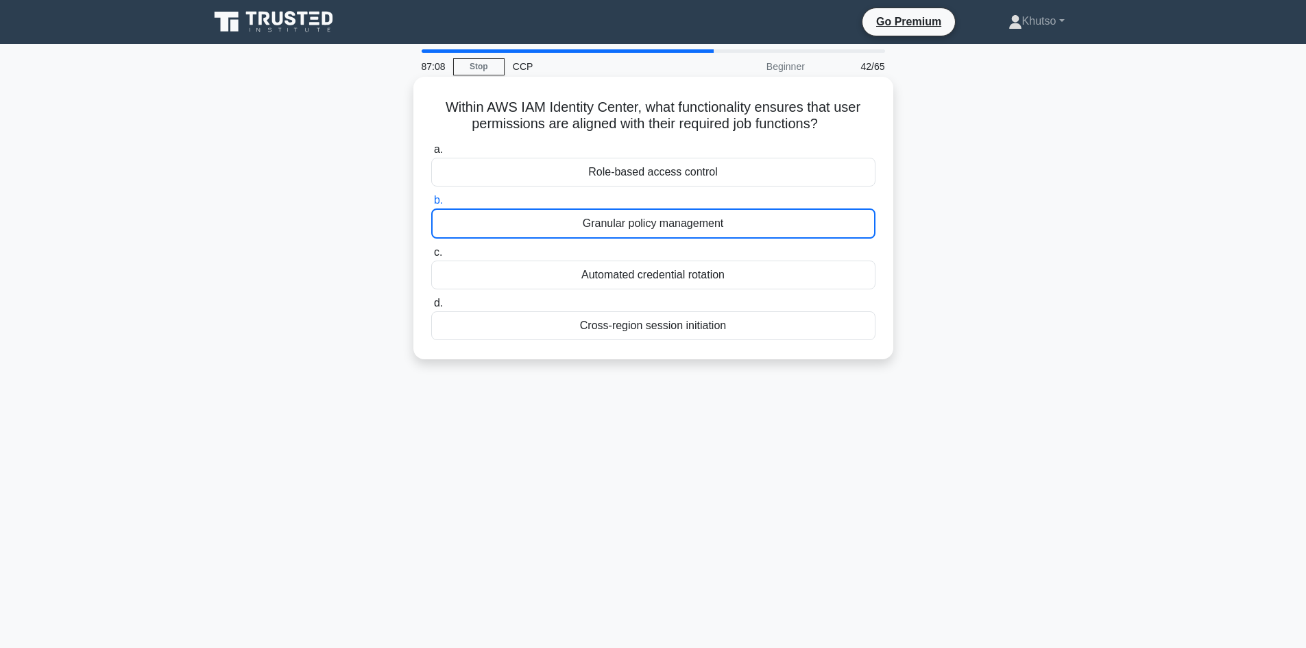
click at [643, 179] on div "Role-based access control" at bounding box center [653, 172] width 444 height 29
click at [431, 154] on input "a. Role-based access control" at bounding box center [431, 149] width 0 height 9
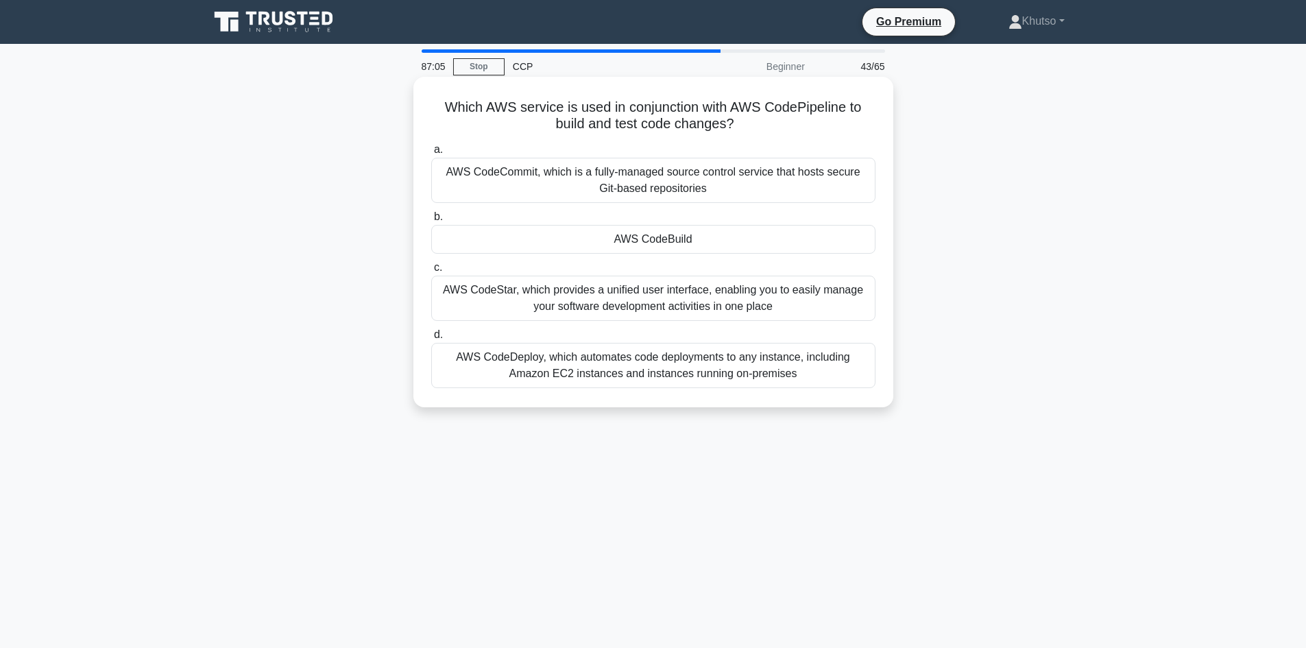
click at [628, 197] on div "AWS CodeCommit, which is a fully-managed source control service that hosts secu…" at bounding box center [653, 180] width 444 height 45
click at [431, 154] on input "a. AWS CodeCommit, which is a fully-managed source control service that hosts s…" at bounding box center [431, 149] width 0 height 9
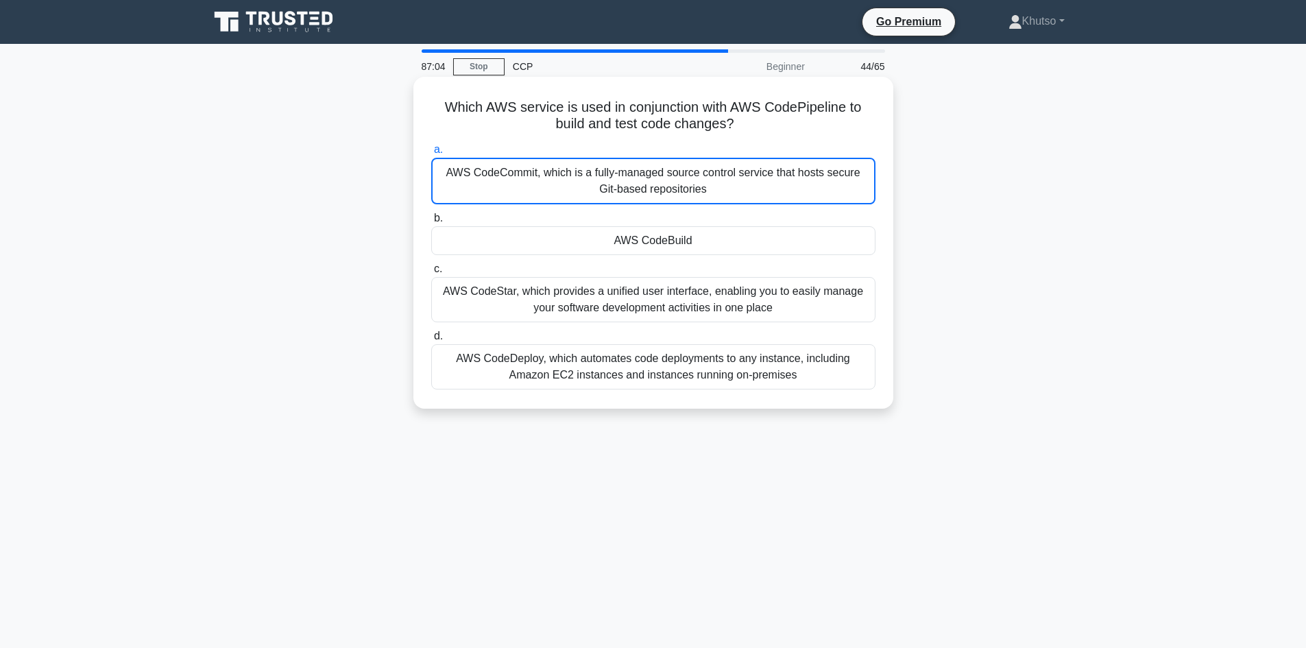
click at [618, 237] on div "AWS CodeBuild" at bounding box center [653, 240] width 444 height 29
click at [431, 223] on input "b. AWS CodeBuild" at bounding box center [431, 218] width 0 height 9
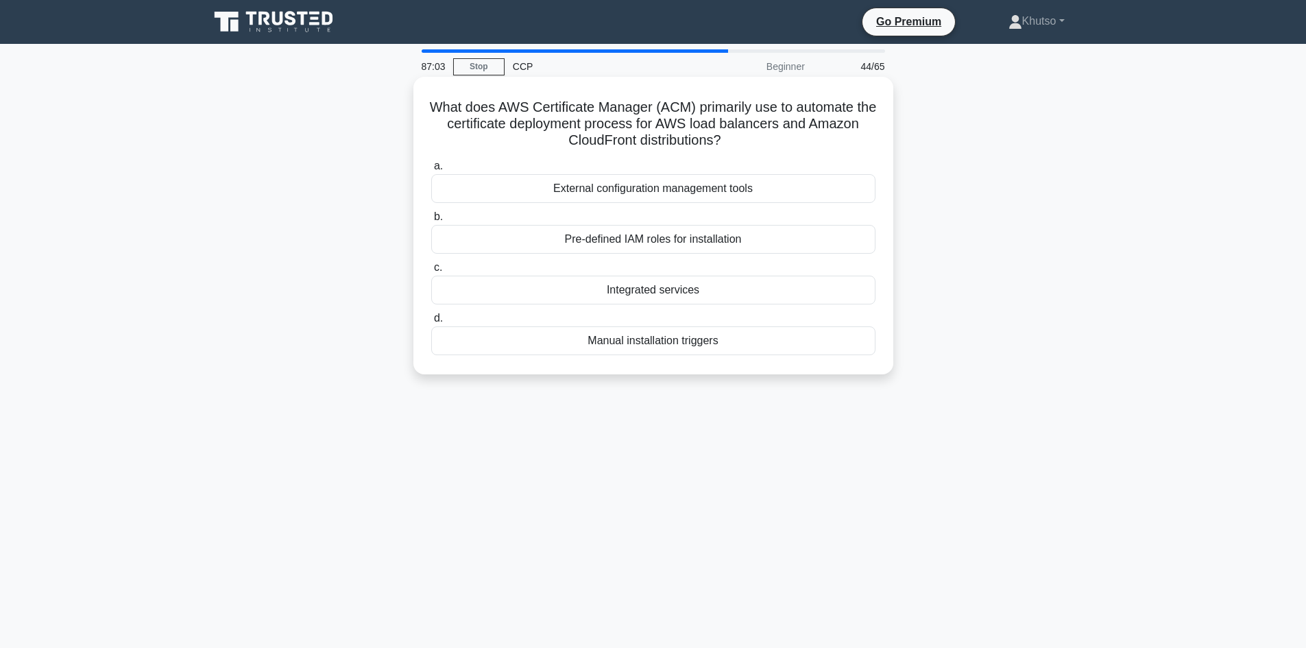
click at [622, 197] on div "External configuration management tools" at bounding box center [653, 188] width 444 height 29
click at [431, 171] on input "a. External configuration management tools" at bounding box center [431, 166] width 0 height 9
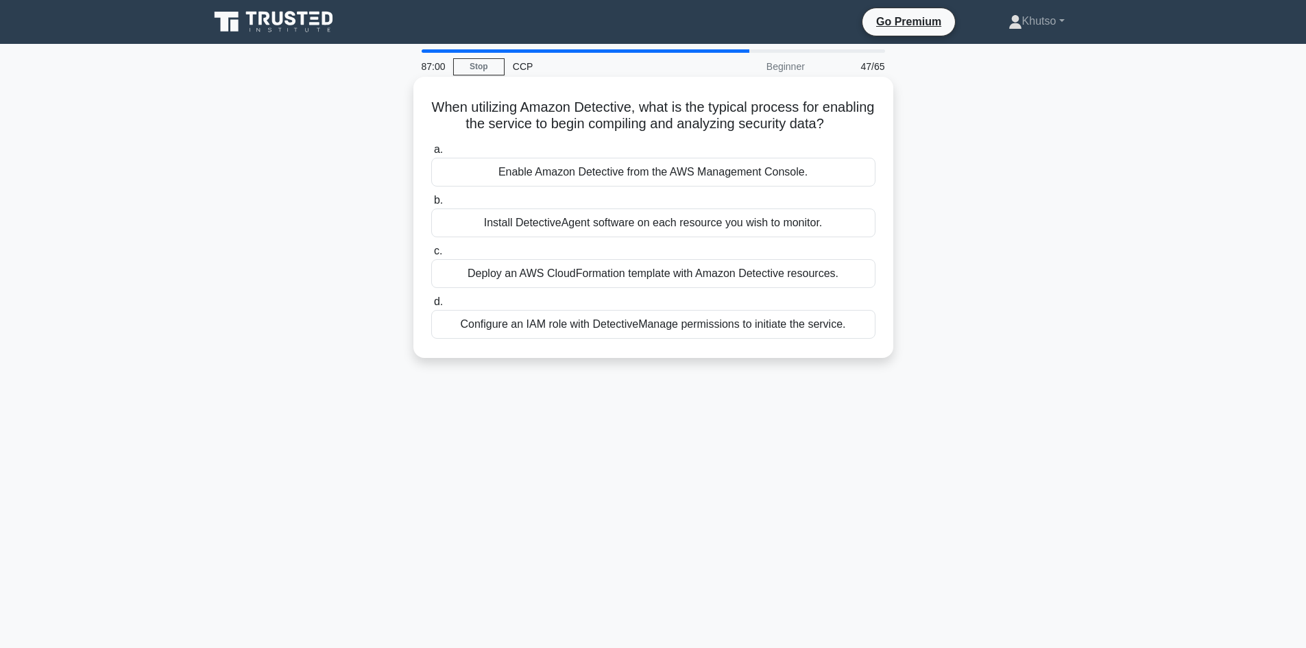
click at [622, 178] on div "Enable Amazon Detective from the AWS Management Console." at bounding box center [653, 172] width 444 height 29
click at [431, 154] on input "a. Enable Amazon Detective from the AWS Management Console." at bounding box center [431, 149] width 0 height 9
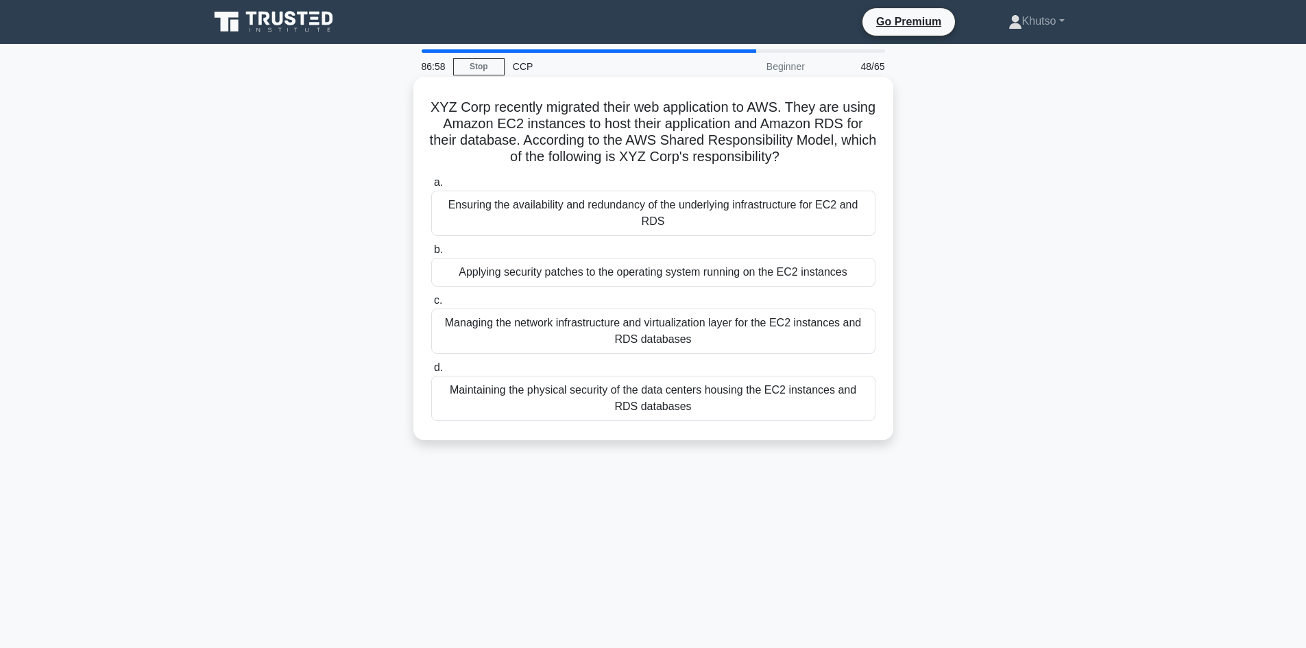
click at [616, 208] on div "Ensuring the availability and redundancy of the underlying infrastructure for E…" at bounding box center [653, 213] width 444 height 45
click at [431, 187] on input "a. Ensuring the availability and redundancy of the underlying infrastructure fo…" at bounding box center [431, 182] width 0 height 9
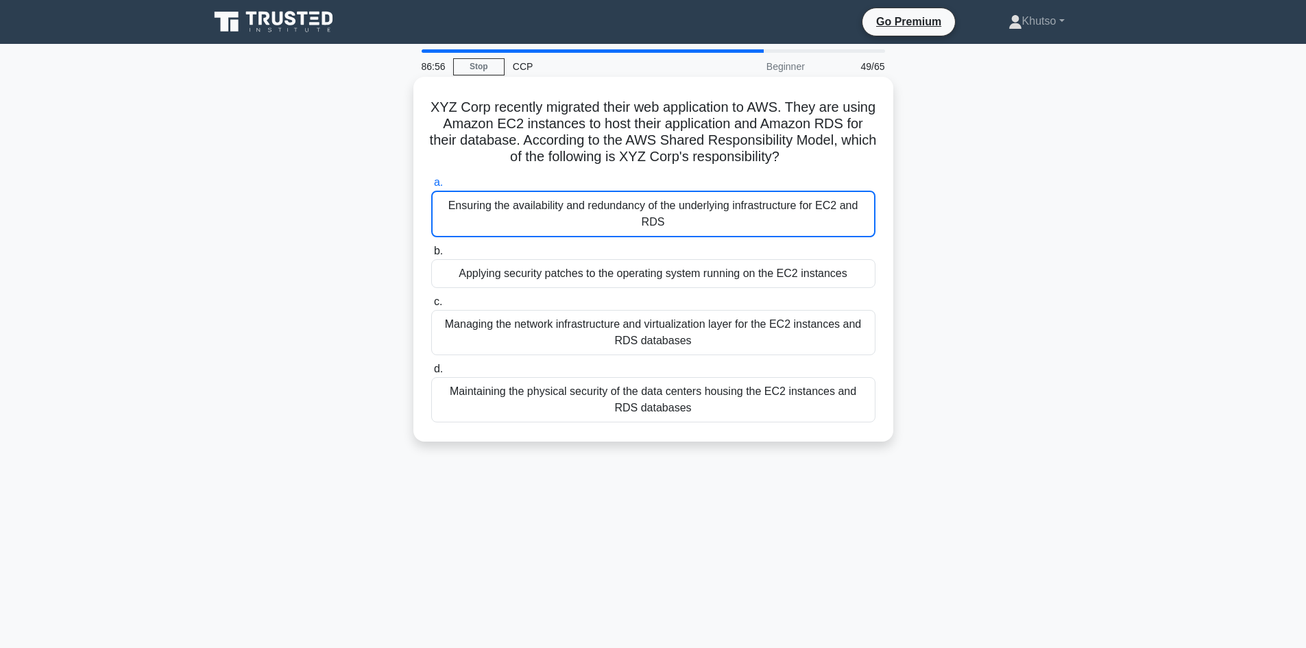
click at [606, 271] on div "Applying security patches to the operating system running on the EC2 instances" at bounding box center [653, 273] width 444 height 29
click at [431, 256] on input "b. Applying security patches to the operating system running on the EC2 instanc…" at bounding box center [431, 251] width 0 height 9
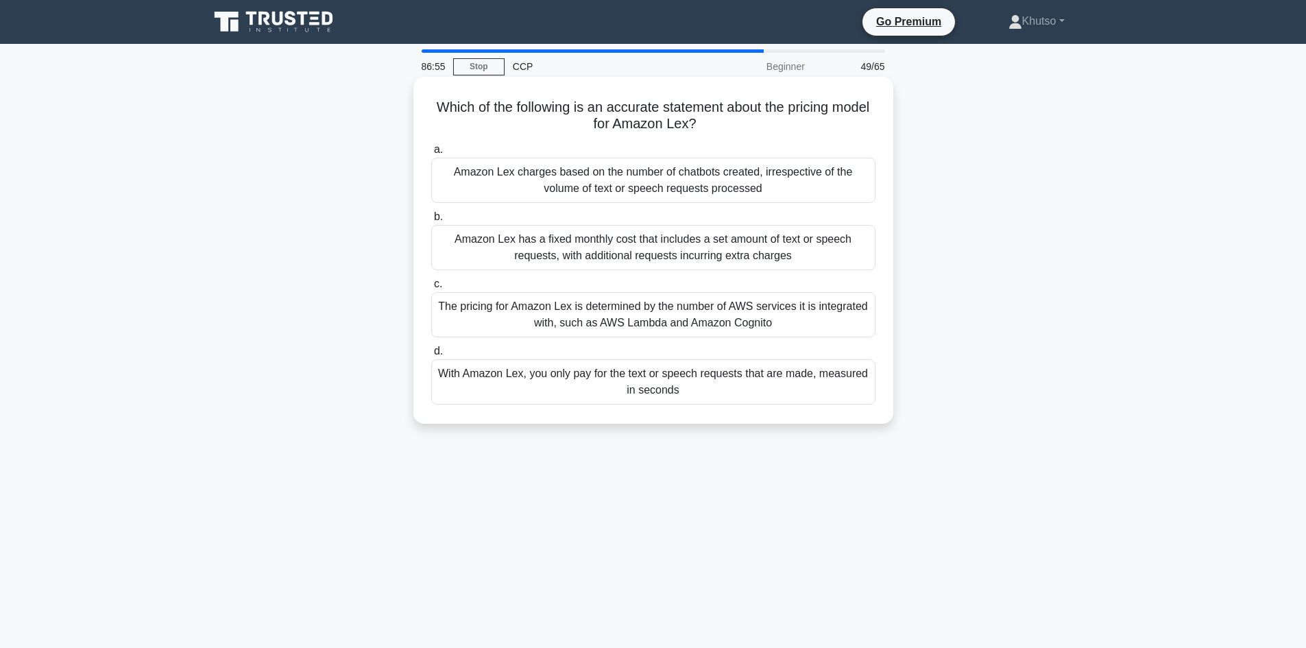
click at [609, 251] on div "Amazon Lex has a fixed monthly cost that includes a set amount of text or speec…" at bounding box center [653, 247] width 444 height 45
click at [431, 221] on input "b. Amazon Lex has a fixed monthly cost that includes a set amount of text or sp…" at bounding box center [431, 216] width 0 height 9
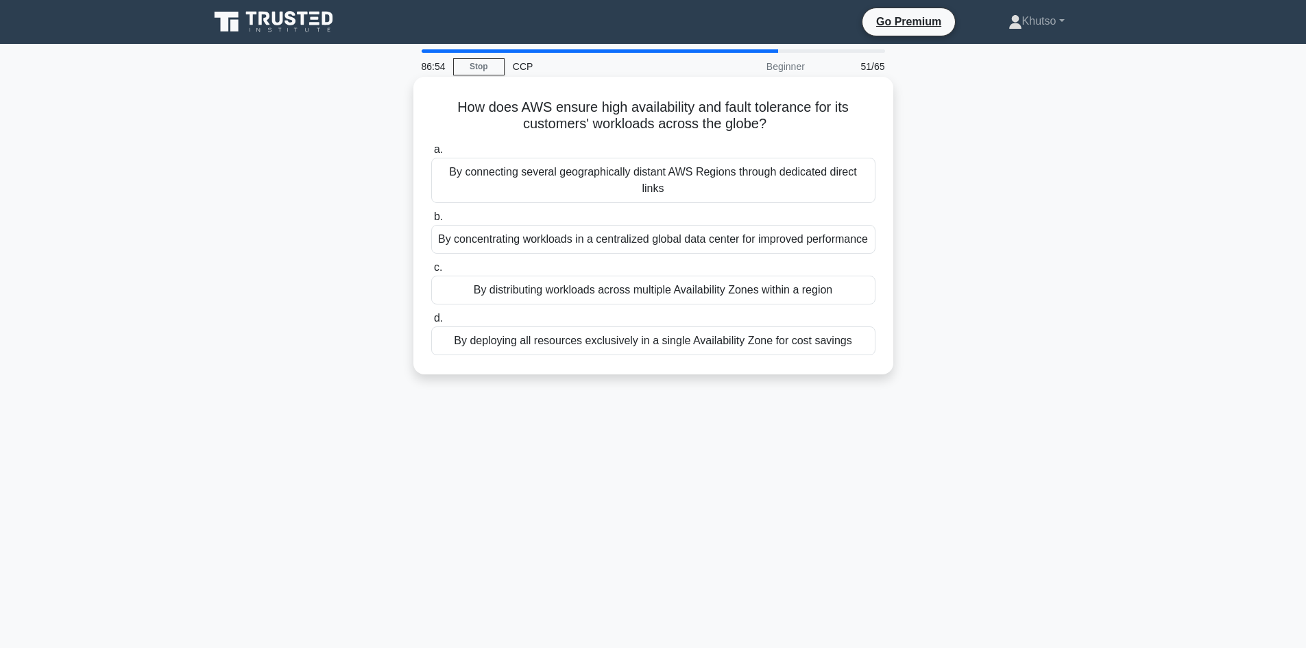
click at [613, 233] on div "By concentrating workloads in a centralized global data center for improved per…" at bounding box center [653, 239] width 444 height 29
click at [431, 221] on input "b. By concentrating workloads in a centralized global data center for improved …" at bounding box center [431, 216] width 0 height 9
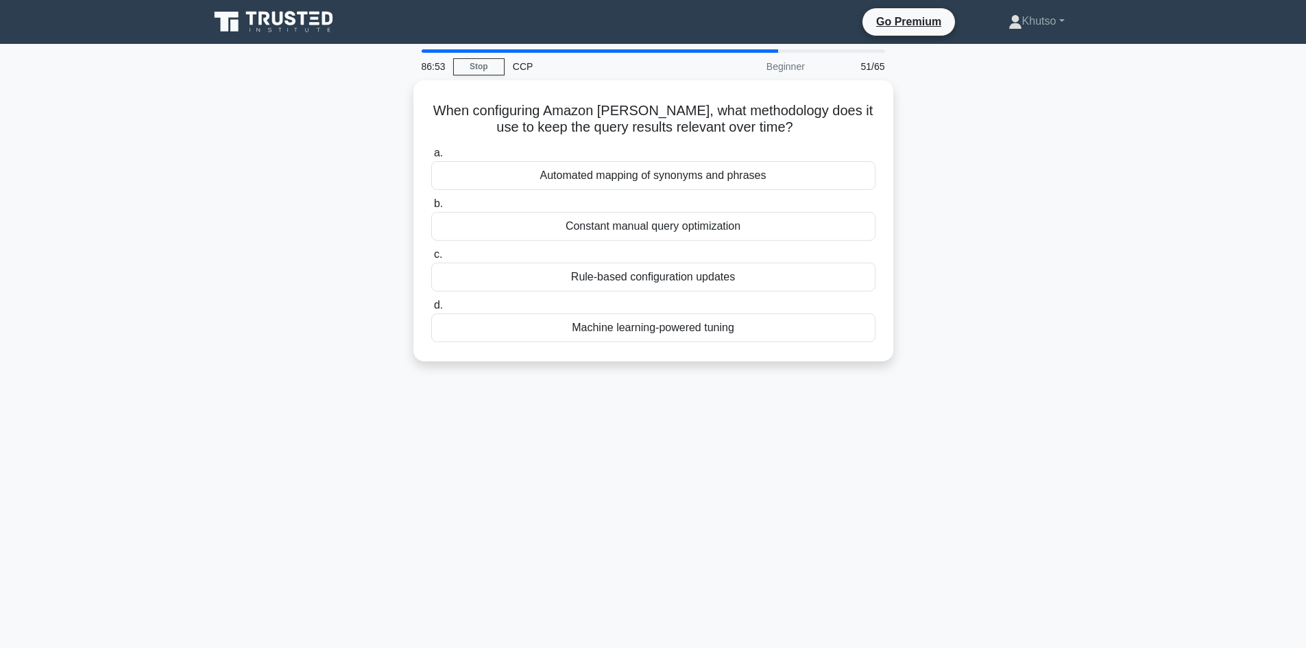
click at [607, 249] on label "c. Rule-based configuration updates" at bounding box center [653, 268] width 444 height 45
click at [431, 250] on input "c. Rule-based configuration updates" at bounding box center [431, 254] width 0 height 9
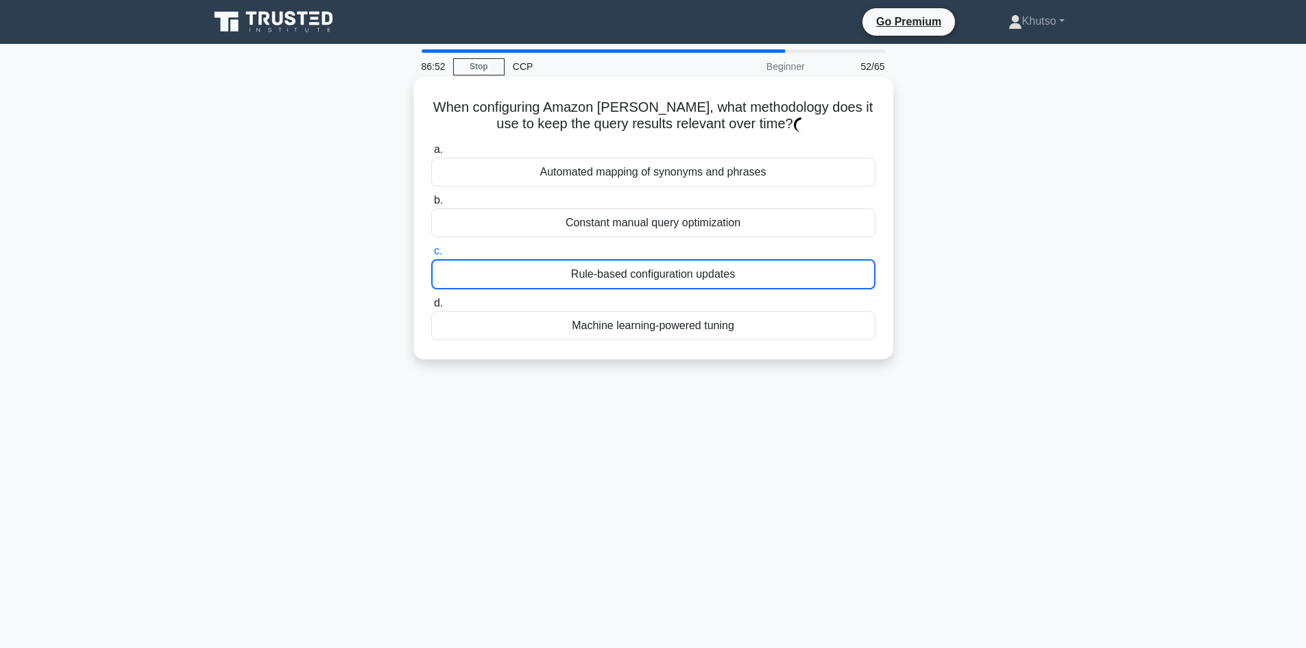
click at [609, 230] on div "Constant manual query optimization" at bounding box center [653, 222] width 444 height 29
click at [431, 205] on input "b. Constant manual query optimization" at bounding box center [431, 200] width 0 height 9
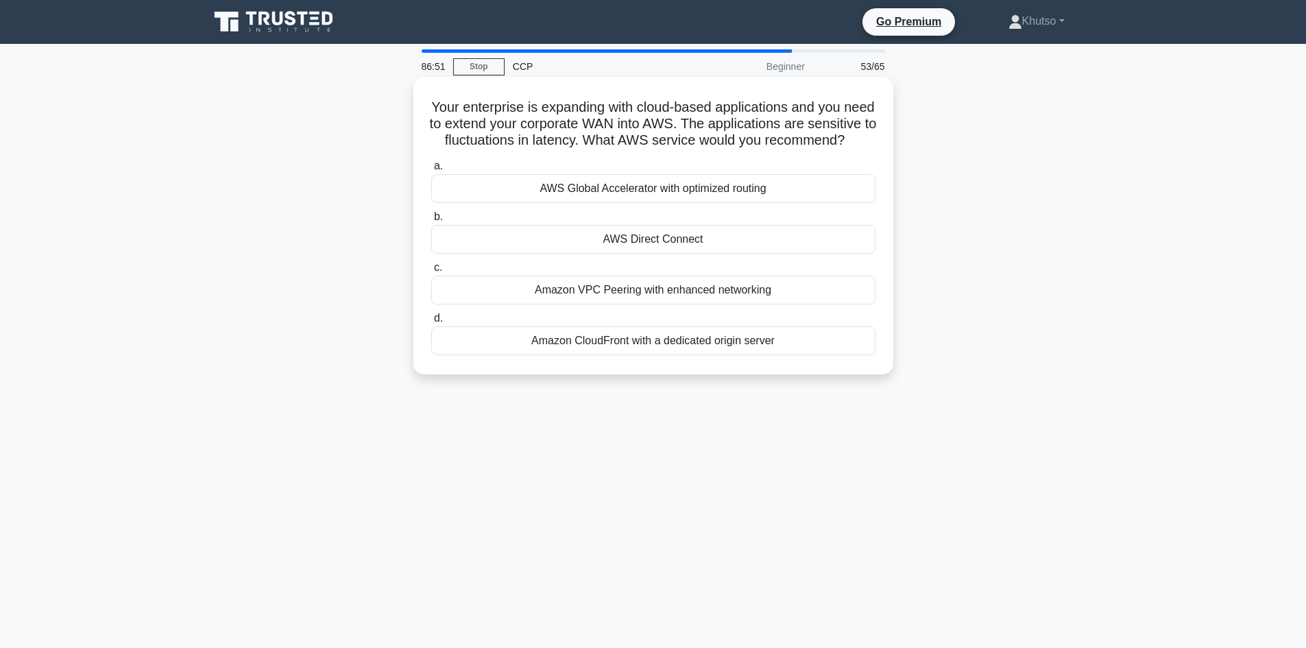
click at [618, 202] on div "AWS Global Accelerator with optimized routing" at bounding box center [653, 188] width 444 height 29
click at [431, 171] on input "a. AWS Global Accelerator with optimized routing" at bounding box center [431, 166] width 0 height 9
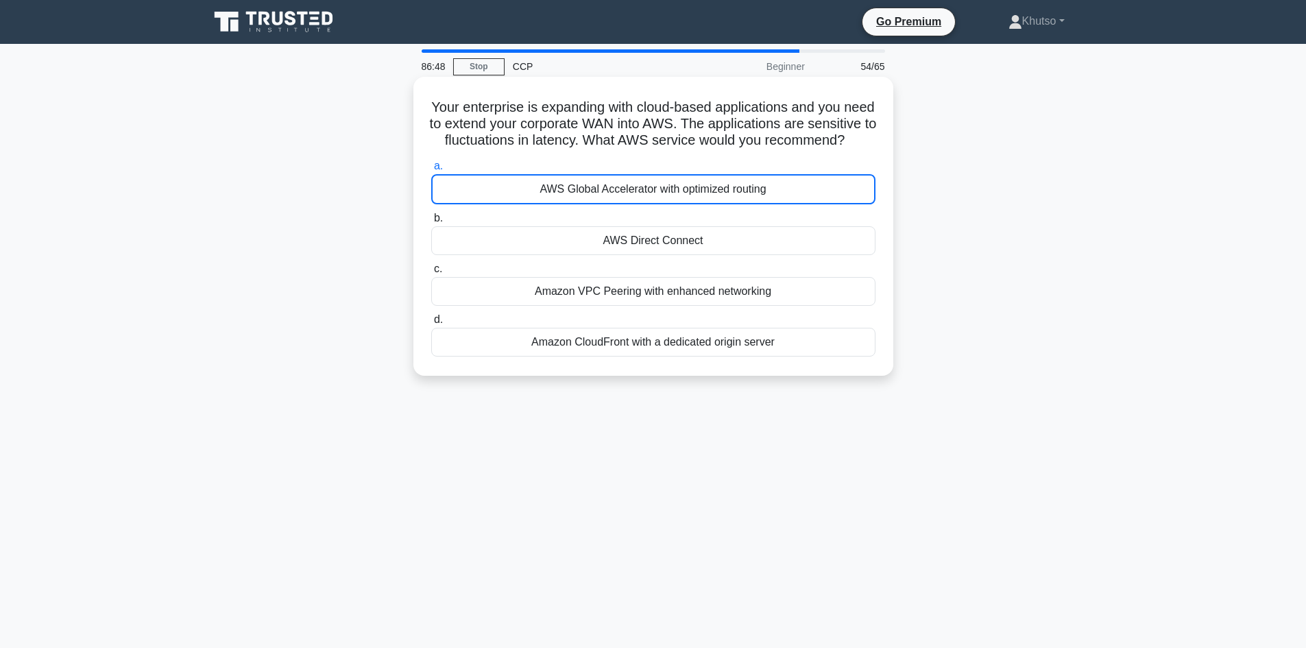
click at [606, 255] on div "AWS Direct Connect" at bounding box center [653, 240] width 444 height 29
click at [431, 223] on input "b. AWS Direct Connect" at bounding box center [431, 218] width 0 height 9
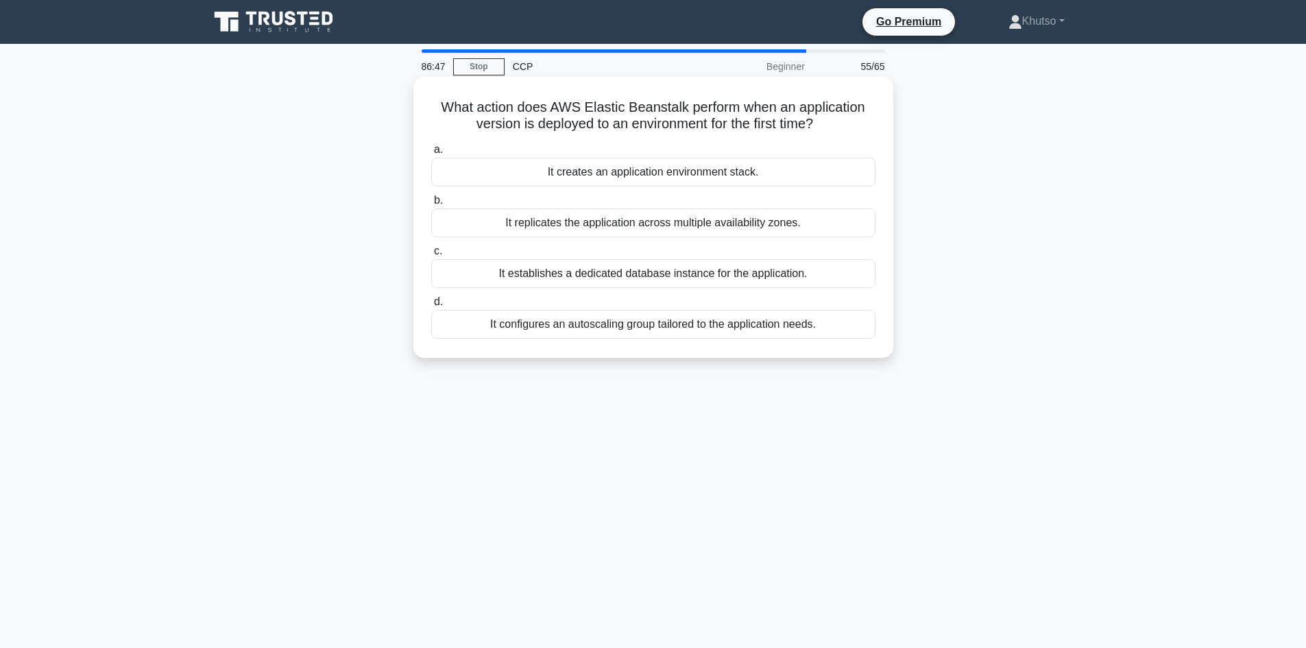
click at [607, 270] on div "It establishes a dedicated database instance for the application." at bounding box center [653, 273] width 444 height 29
click at [431, 256] on input "c. It establishes a dedicated database instance for the application." at bounding box center [431, 251] width 0 height 9
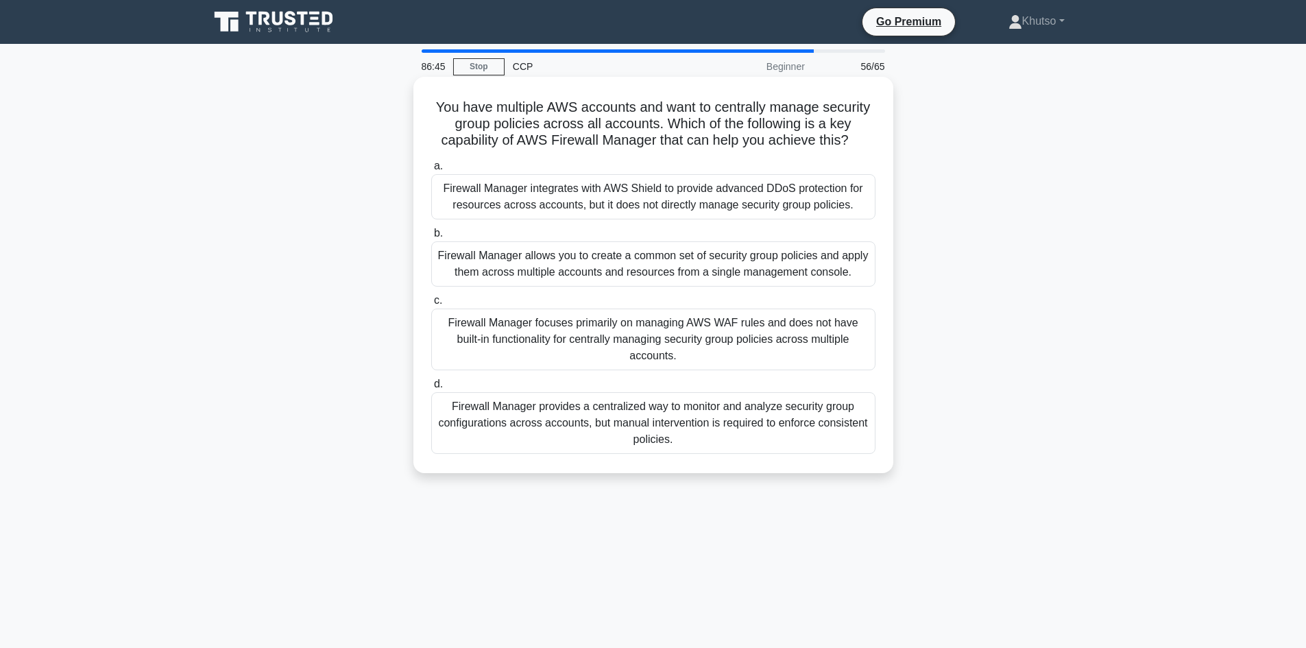
click at [614, 213] on div "Firewall Manager integrates with AWS Shield to provide advanced DDoS protection…" at bounding box center [653, 196] width 444 height 45
click at [431, 171] on input "a. Firewall Manager integrates with AWS Shield to provide advanced DDoS protect…" at bounding box center [431, 166] width 0 height 9
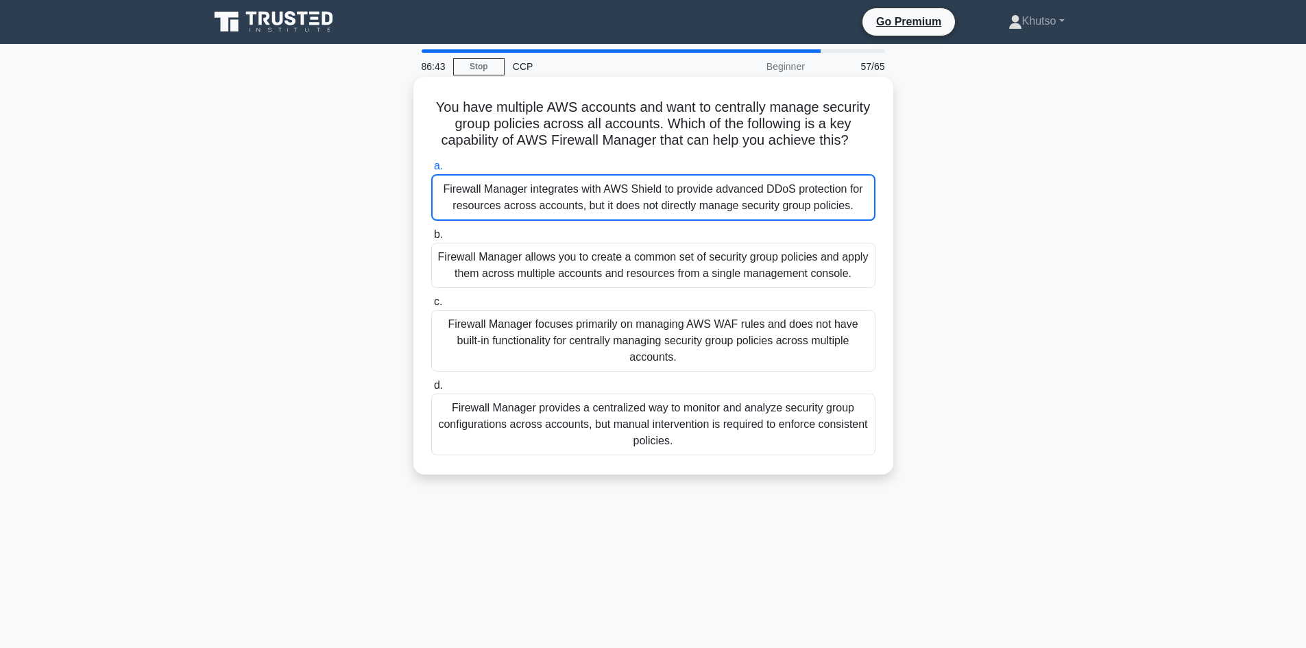
click at [598, 261] on div "Firewall Manager allows you to create a common set of security group policies a…" at bounding box center [653, 265] width 444 height 45
click at [431, 239] on input "b. Firewall Manager allows you to create a common set of security group policie…" at bounding box center [431, 234] width 0 height 9
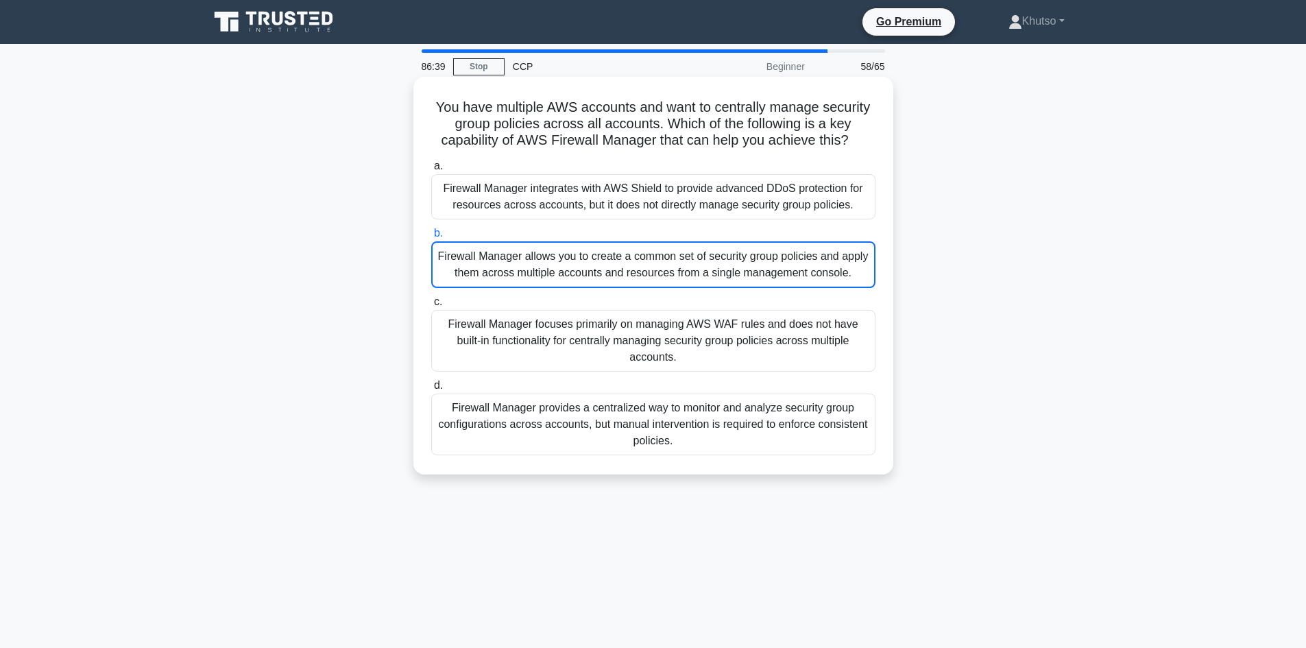
click at [602, 265] on div "Firewall Manager allows you to create a common set of security group policies a…" at bounding box center [653, 264] width 444 height 47
click at [431, 238] on input "b. Firewall Manager allows you to create a common set of security group policie…" at bounding box center [431, 233] width 0 height 9
click at [578, 323] on div "Firewall Manager focuses primarily on managing AWS WAF rules and does not have …" at bounding box center [653, 341] width 444 height 62
click at [431, 306] on input "c. Firewall Manager focuses primarily on managing AWS WAF rules and does not ha…" at bounding box center [431, 301] width 0 height 9
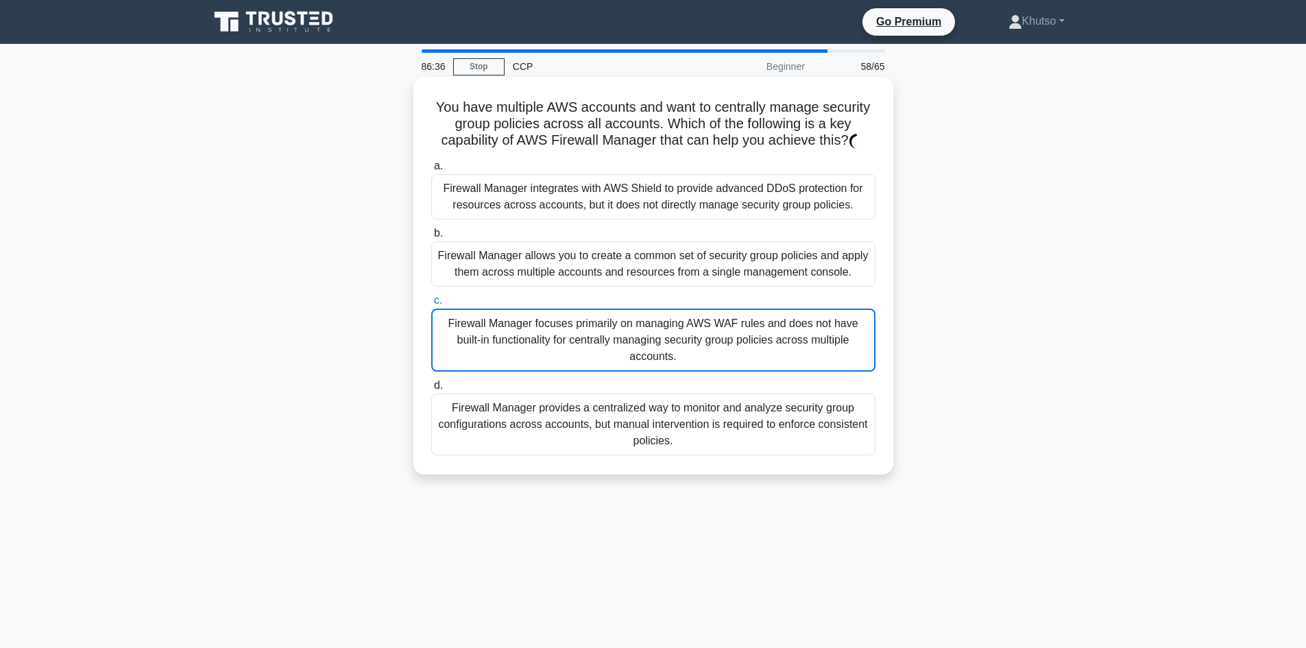
click at [585, 277] on div "Firewall Manager allows you to create a common set of security group policies a…" at bounding box center [653, 263] width 444 height 45
click at [431, 238] on input "b. Firewall Manager allows you to create a common set of security group policie…" at bounding box center [431, 233] width 0 height 9
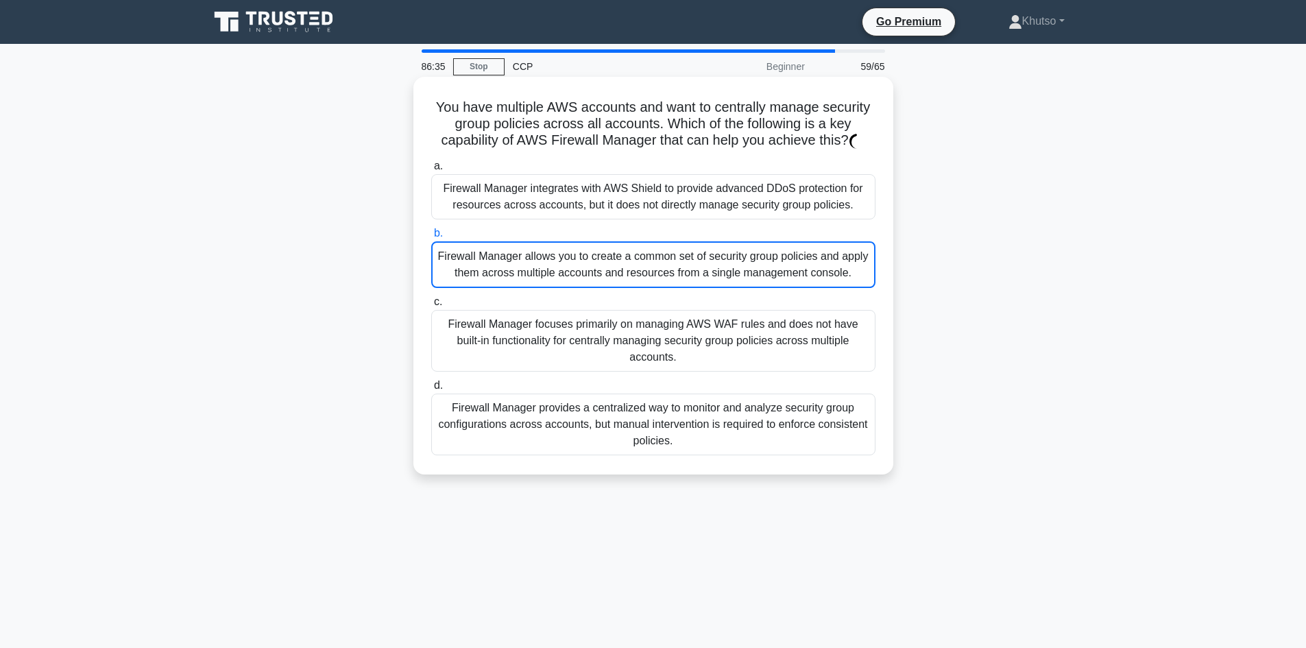
click at [578, 315] on div "Firewall Manager focuses primarily on managing AWS WAF rules and does not have …" at bounding box center [653, 341] width 444 height 62
click at [431, 306] on input "c. Firewall Manager focuses primarily on managing AWS WAF rules and does not ha…" at bounding box center [431, 301] width 0 height 9
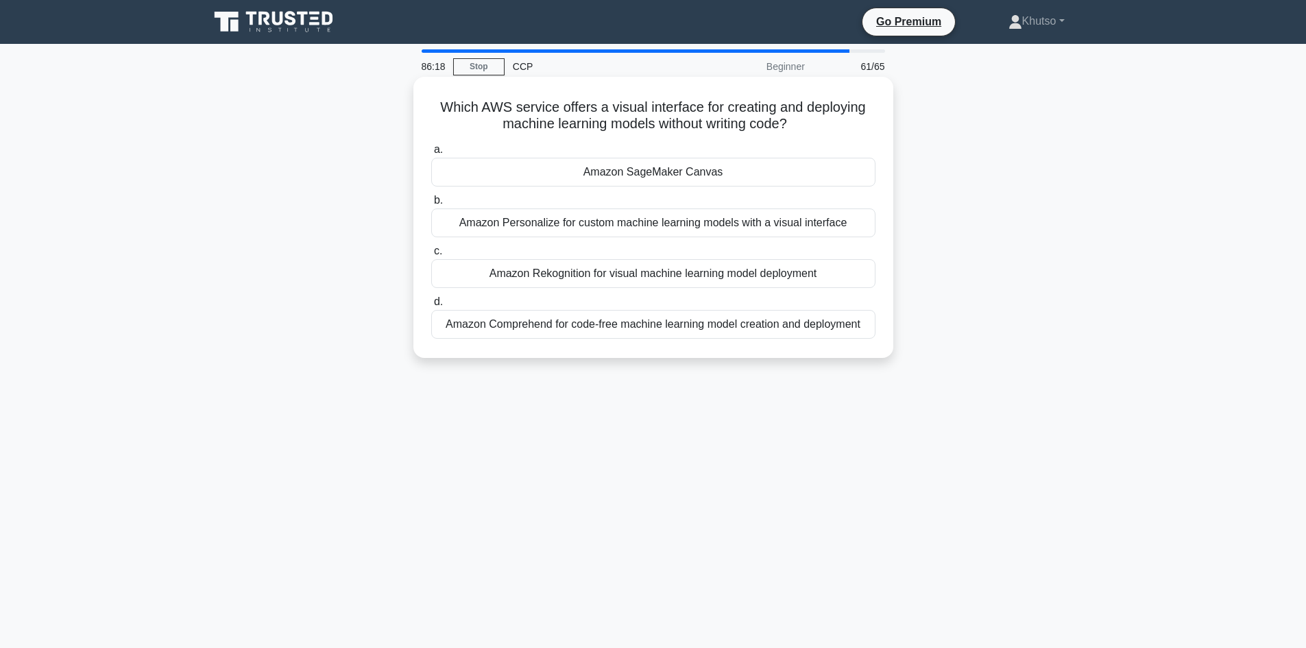
click at [635, 227] on div "Amazon Personalize for custom machine learning models with a visual interface" at bounding box center [653, 222] width 444 height 29
click at [431, 205] on input "b. Amazon Personalize for custom machine learning models with a visual interface" at bounding box center [431, 200] width 0 height 9
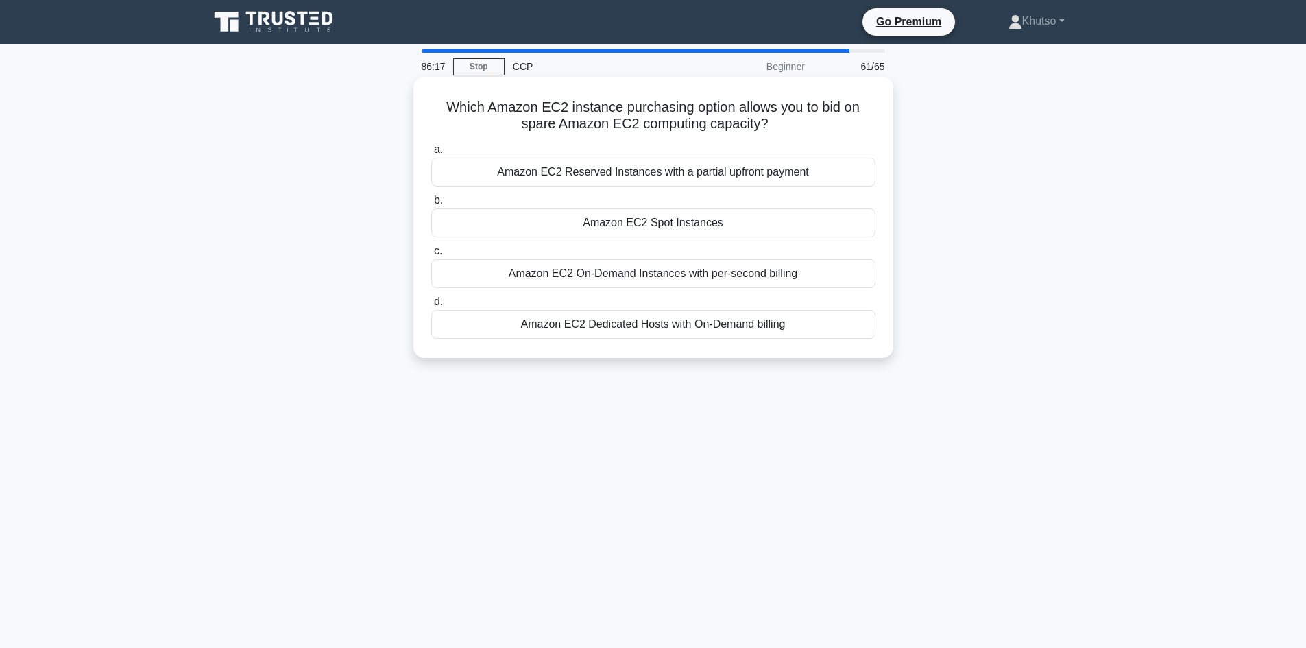
click at [641, 218] on div "Amazon EC2 Spot Instances" at bounding box center [653, 222] width 444 height 29
click at [431, 205] on input "b. Amazon EC2 Spot Instances" at bounding box center [431, 200] width 0 height 9
click at [642, 220] on div "Grouping costs by custom labels for targeted budgeting" at bounding box center [653, 222] width 444 height 29
click at [431, 205] on input "b. Grouping costs by custom labels for targeted budgeting" at bounding box center [431, 200] width 0 height 9
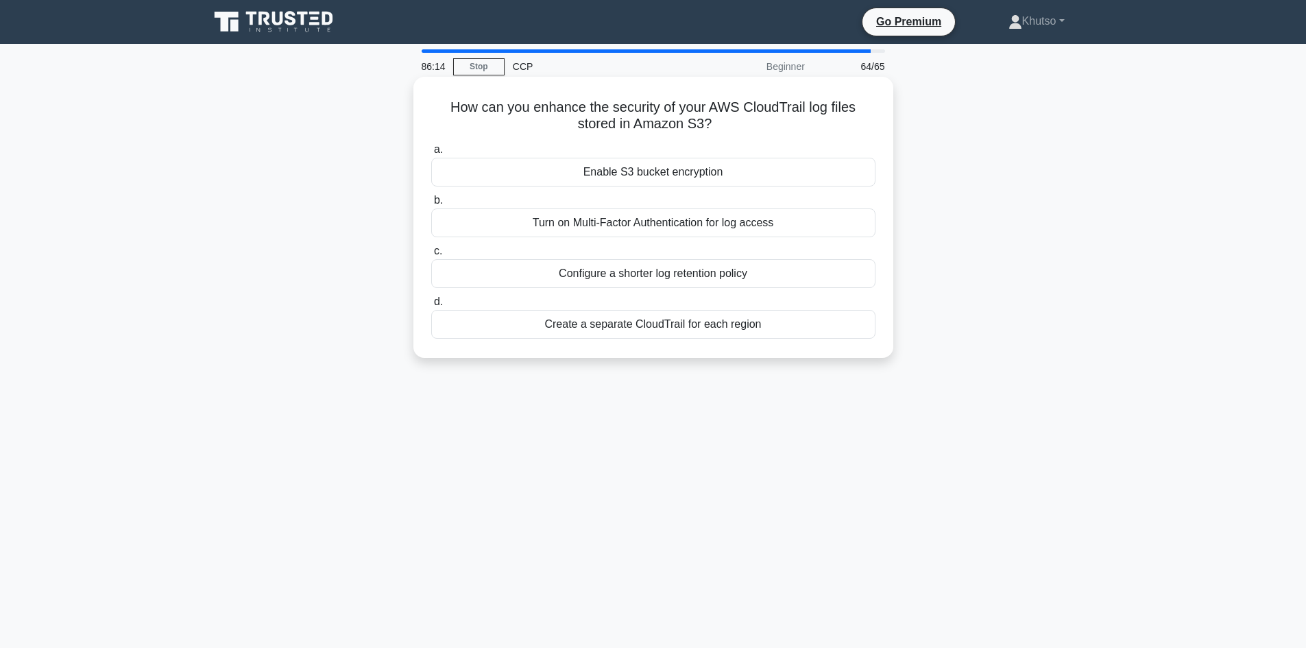
click at [648, 222] on div "Turn on Multi-Factor Authentication for log access" at bounding box center [653, 222] width 444 height 29
click at [431, 205] on input "b. Turn on Multi-Factor Authentication for log access" at bounding box center [431, 200] width 0 height 9
click at [663, 177] on div "It reduces cold start latency for the function." at bounding box center [653, 172] width 444 height 29
click at [431, 154] on input "a. It reduces cold start latency for the function." at bounding box center [431, 149] width 0 height 9
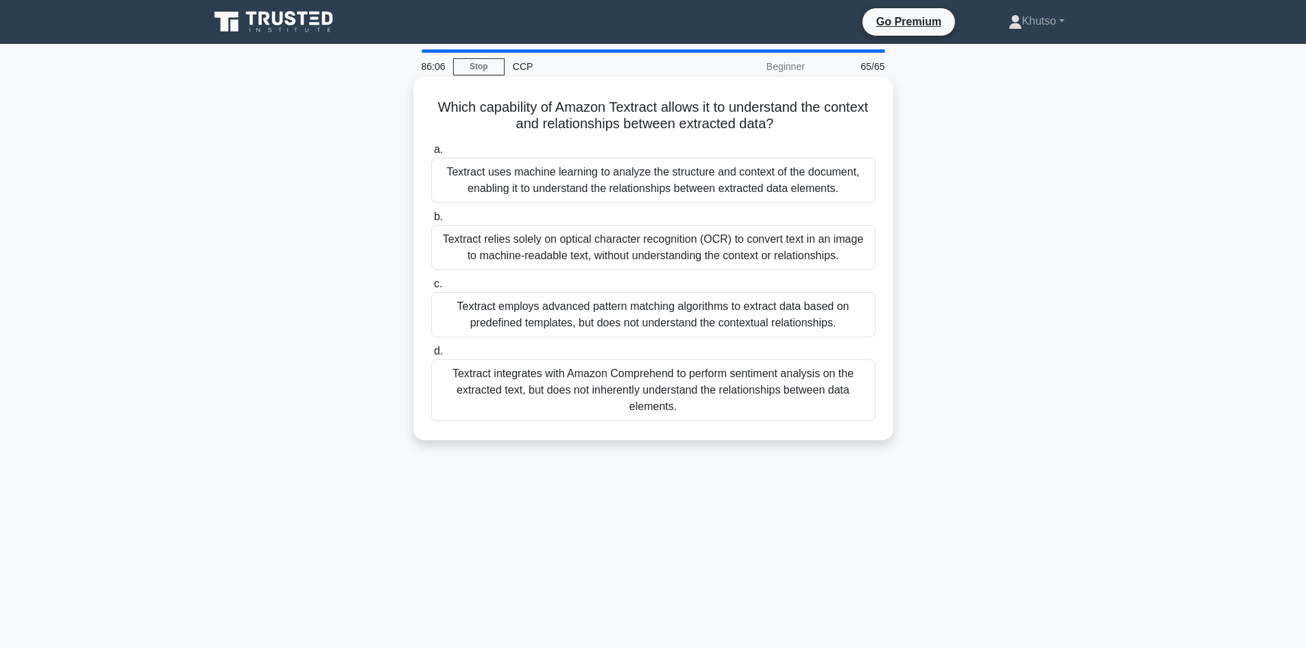
click at [666, 186] on div "Textract uses machine learning to analyze the structure and context of the docu…" at bounding box center [653, 180] width 444 height 45
click at [431, 154] on input "a. Textract uses machine learning to analyze the structure and context of the d…" at bounding box center [431, 149] width 0 height 9
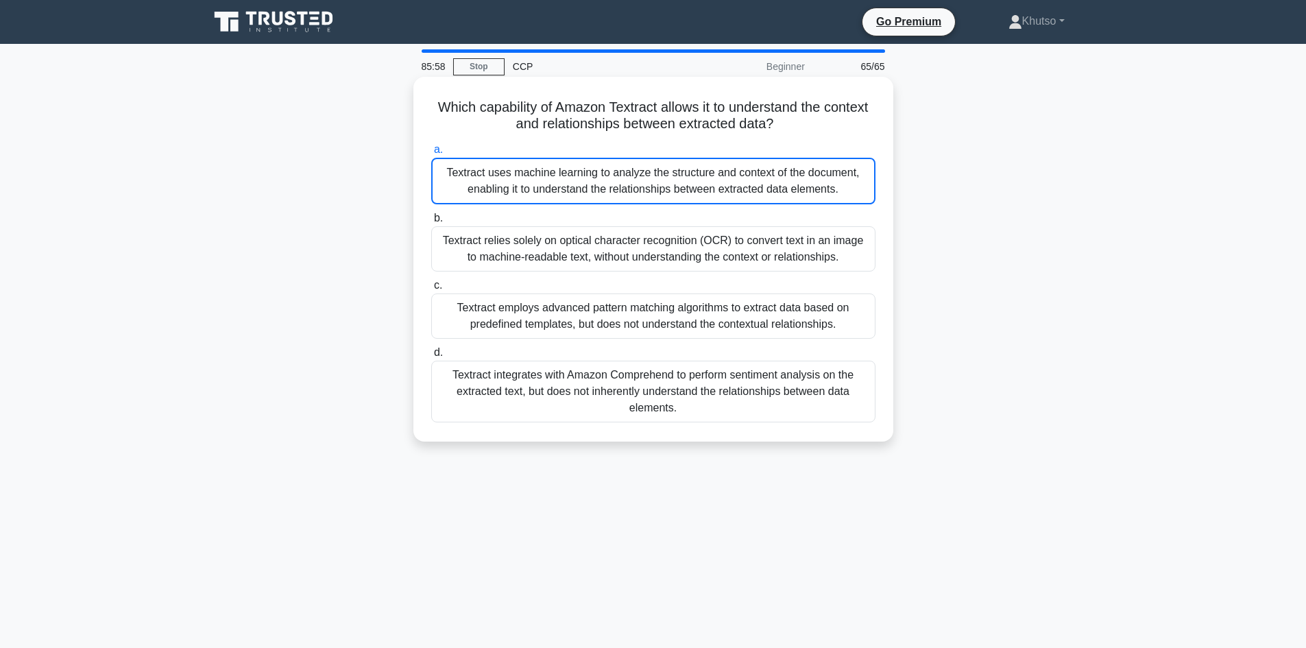
click at [662, 191] on div "Textract uses machine learning to analyze the structure and context of the docu…" at bounding box center [653, 181] width 444 height 47
click at [431, 154] on input "a. Textract uses machine learning to analyze the structure and context of the d…" at bounding box center [431, 149] width 0 height 9
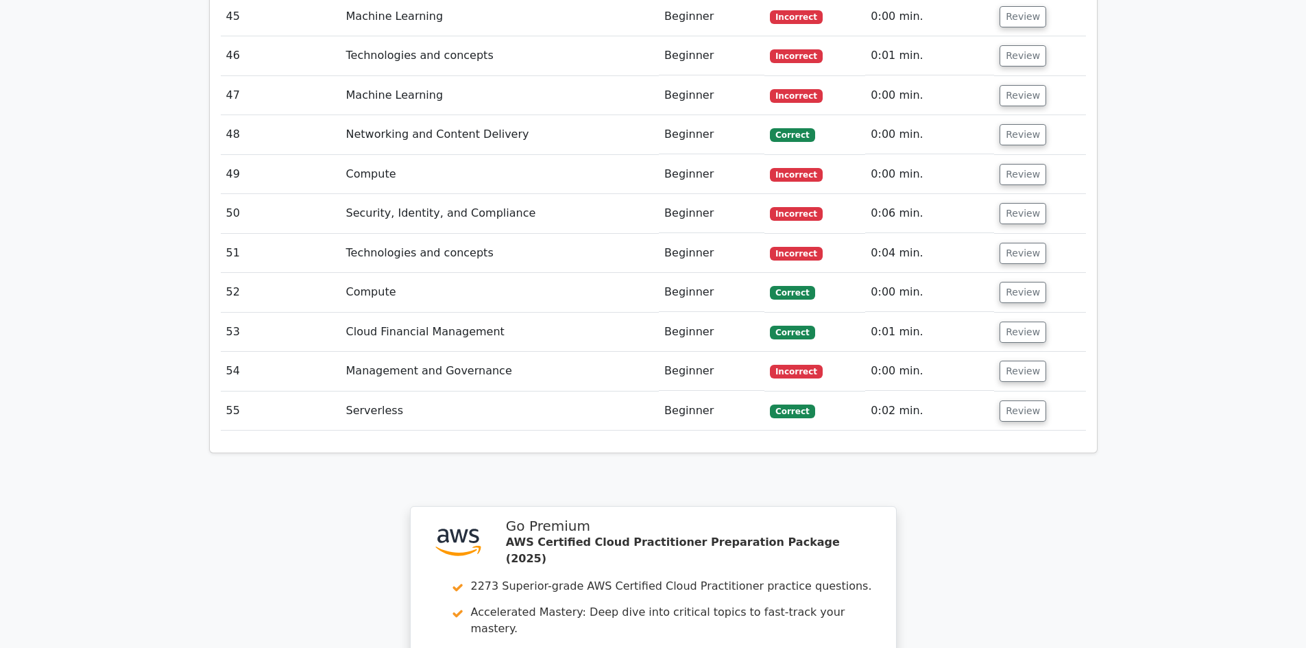
scroll to position [4043, 0]
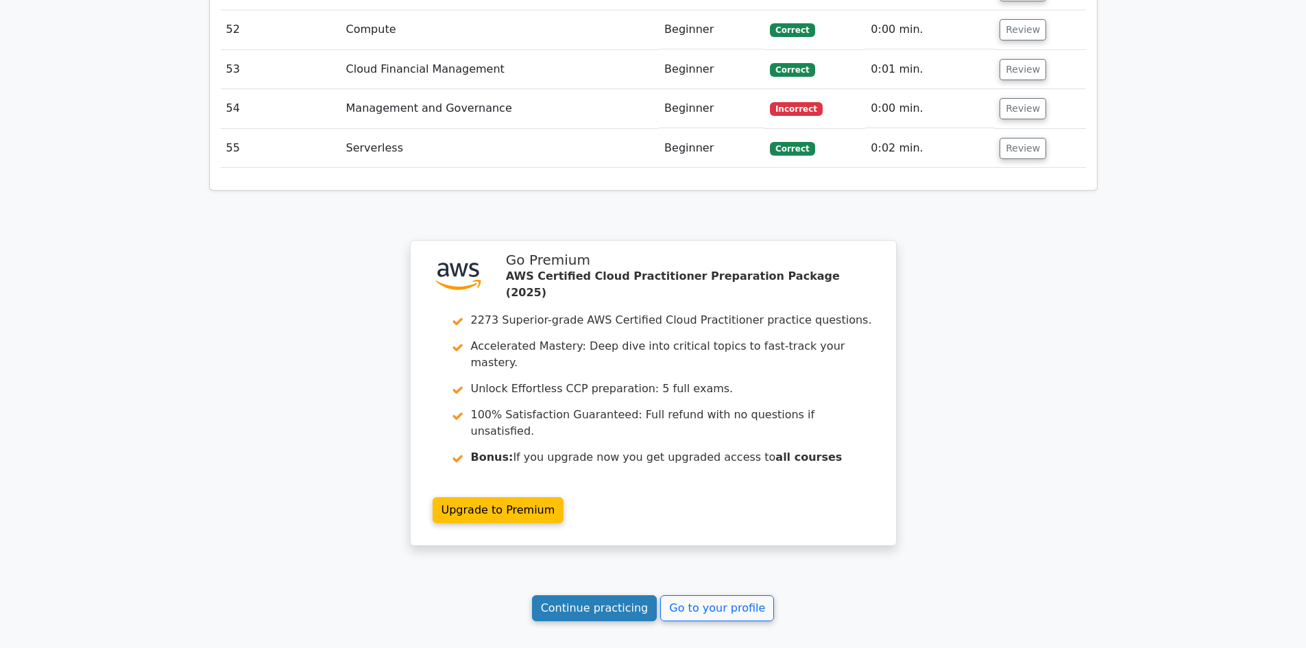
click at [604, 595] on link "Continue practicing" at bounding box center [594, 608] width 125 height 26
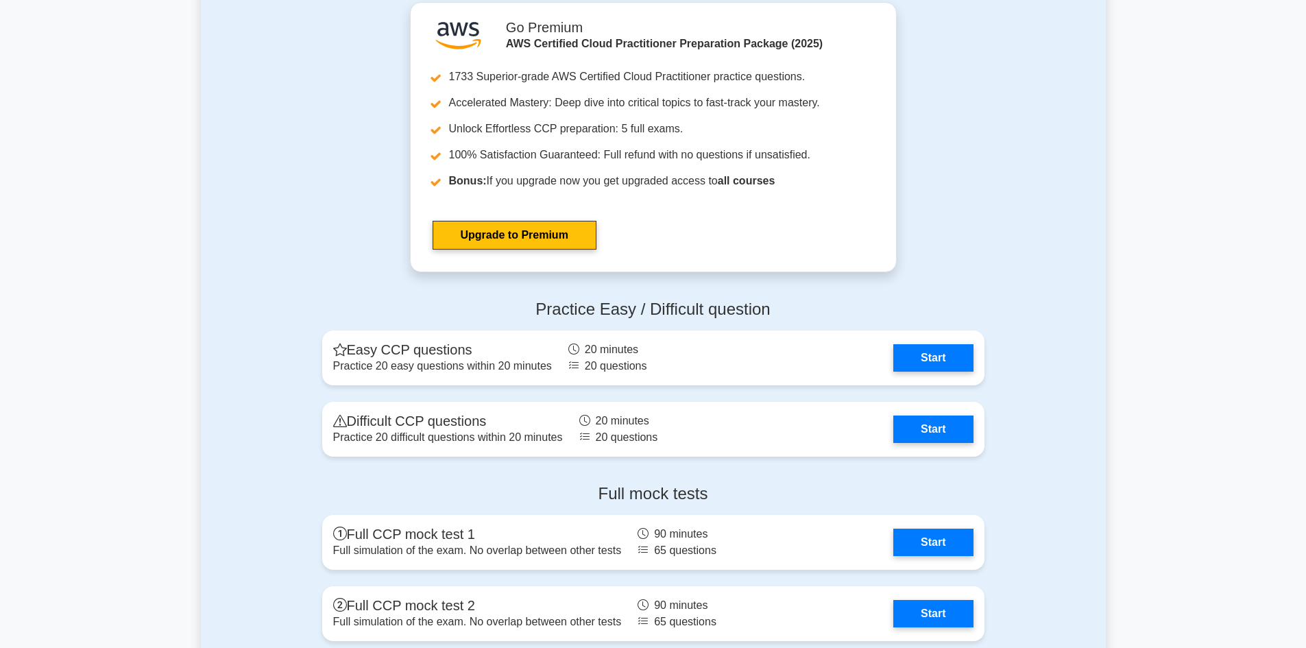
scroll to position [3221, 0]
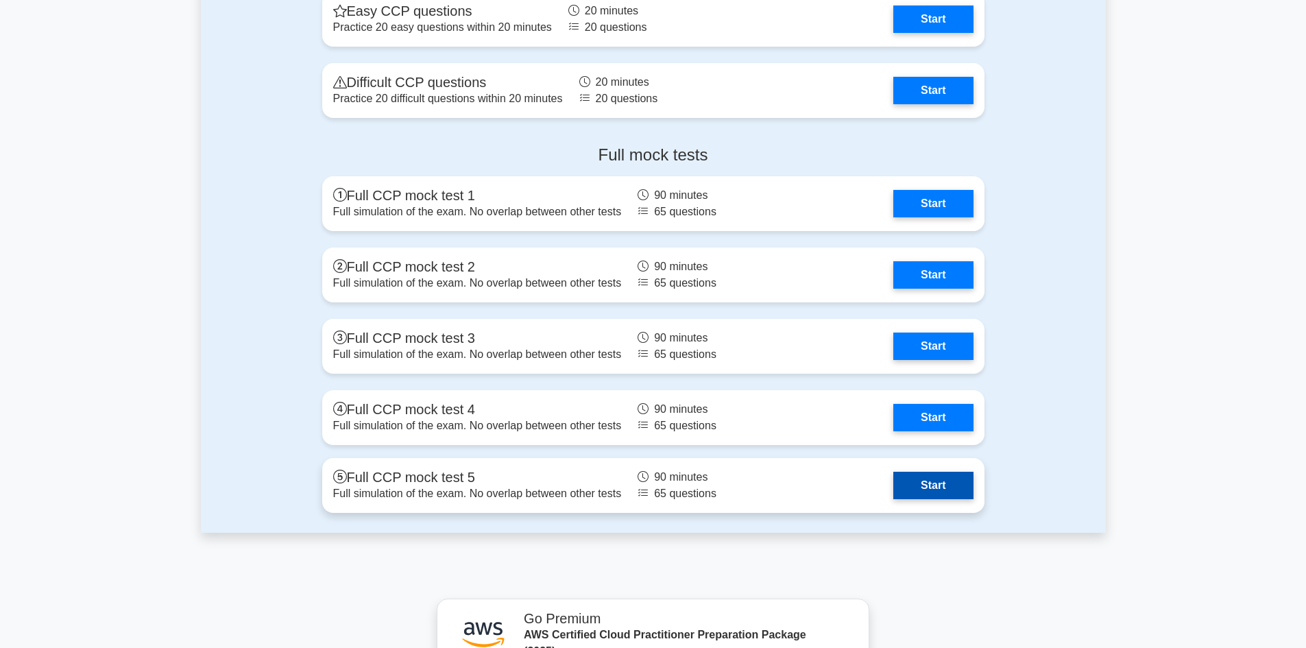
click at [933, 488] on link "Start" at bounding box center [932, 485] width 79 height 27
